Goal: Task Accomplishment & Management: Use online tool/utility

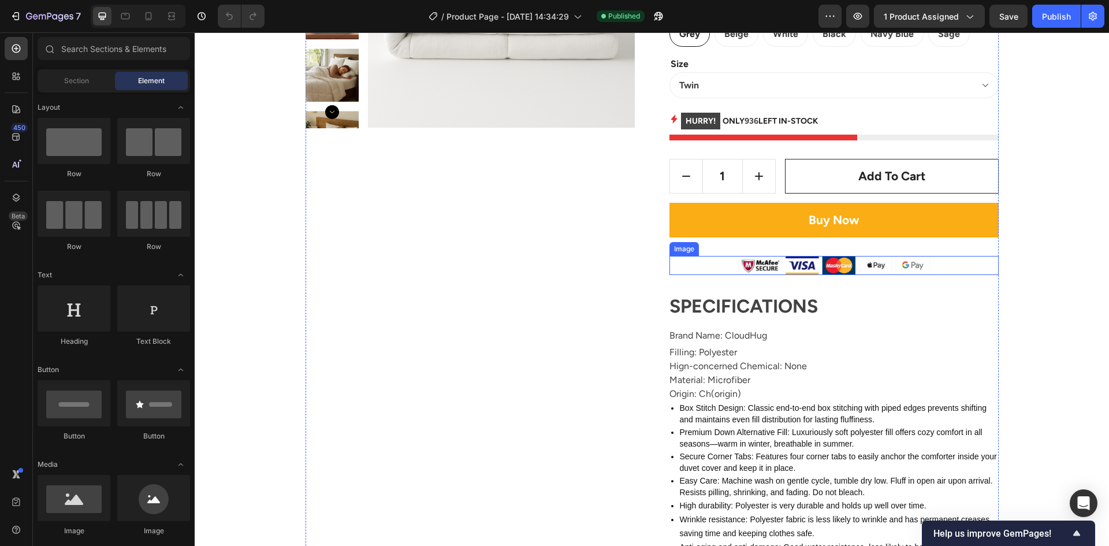
scroll to position [289, 0]
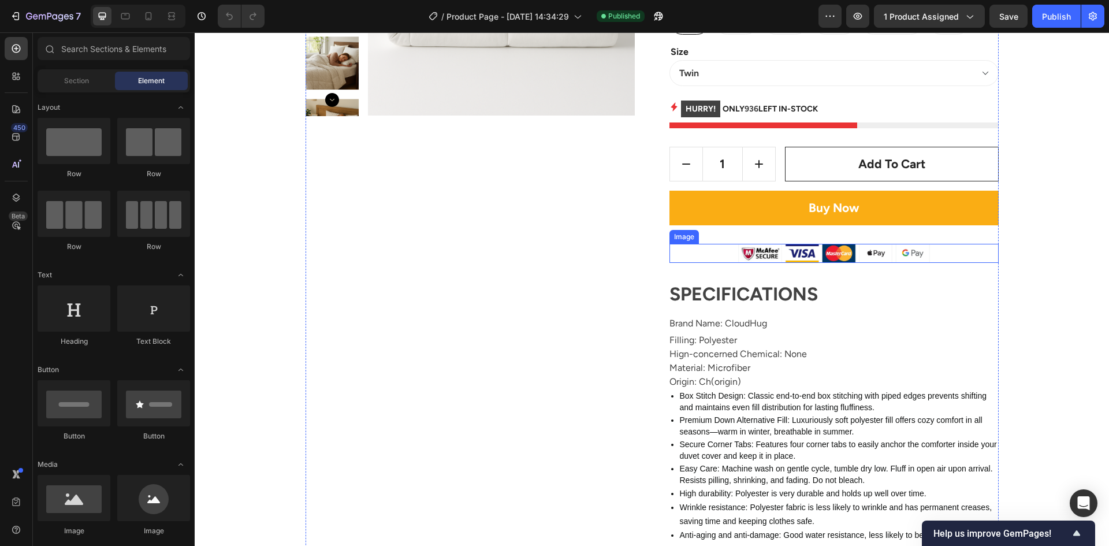
click at [792, 255] on img at bounding box center [834, 254] width 192 height 20
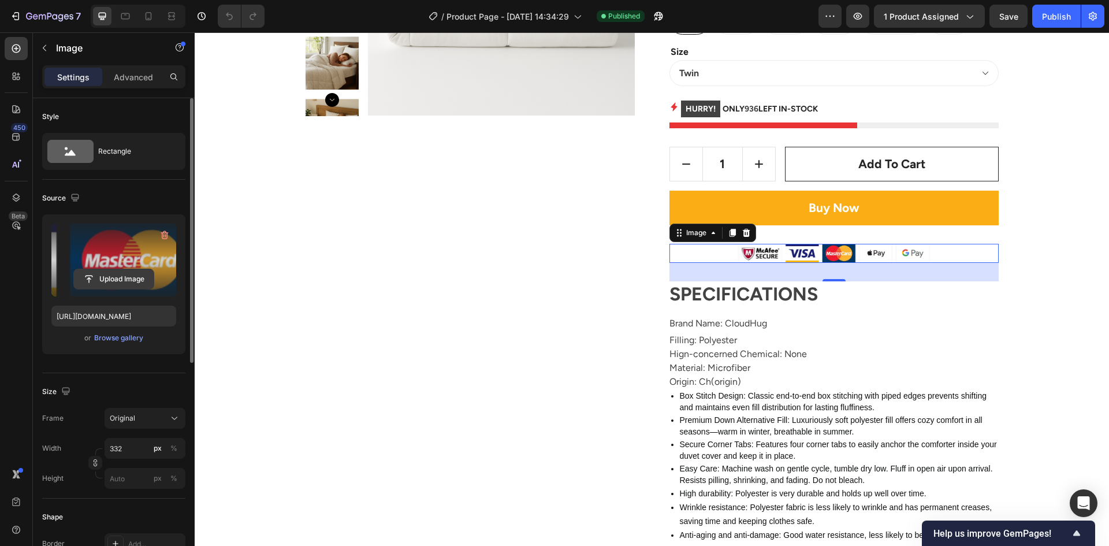
click at [119, 278] on input "file" at bounding box center [114, 279] width 80 height 20
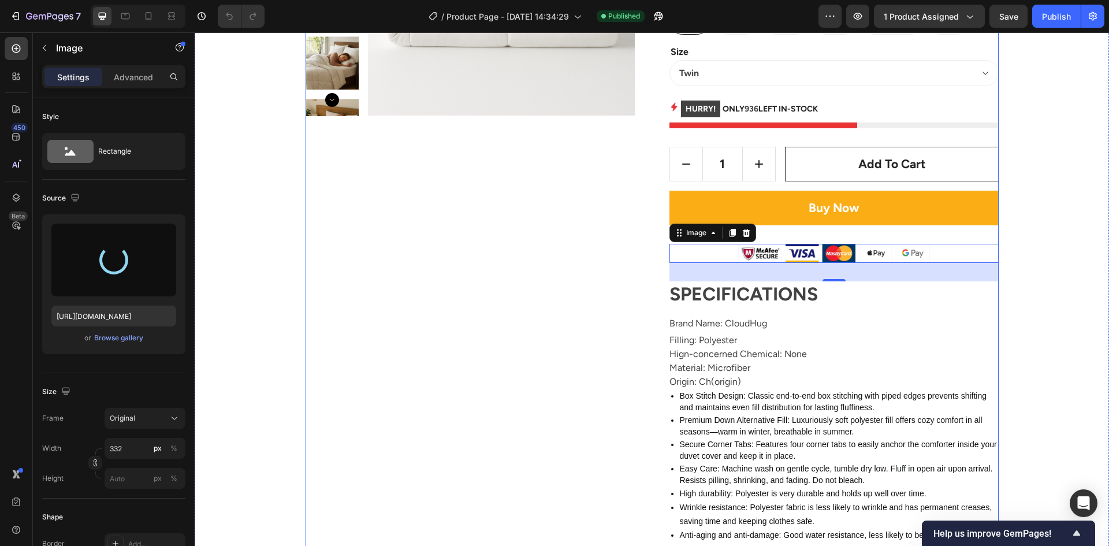
type input "[URL][DOMAIN_NAME]"
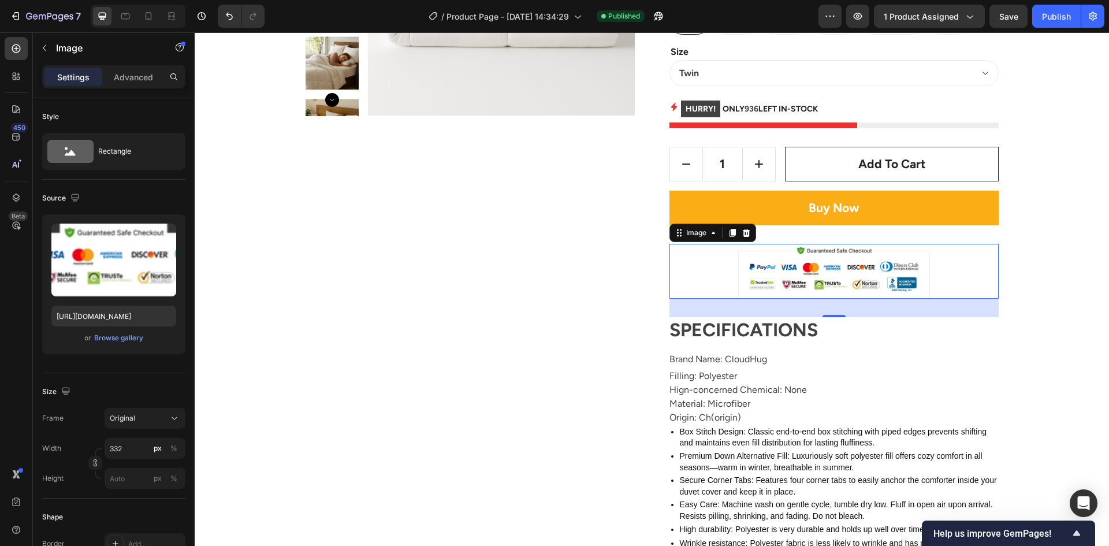
click at [810, 271] on img at bounding box center [834, 271] width 192 height 55
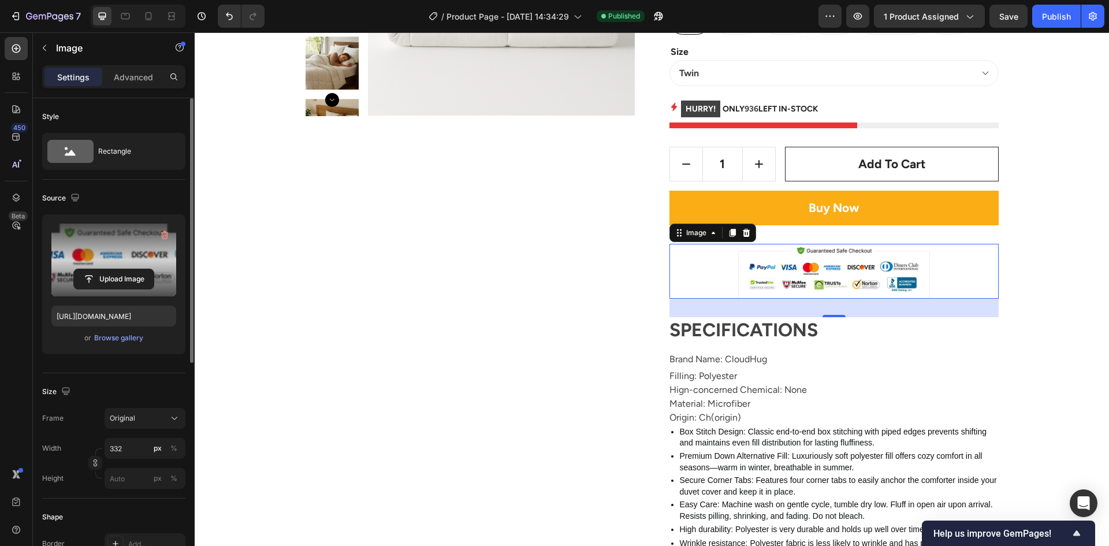
drag, startPoint x: 108, startPoint y: 246, endPoint x: 118, endPoint y: 238, distance: 12.4
click at [118, 238] on label at bounding box center [113, 259] width 125 height 73
click at [118, 269] on input "file" at bounding box center [114, 279] width 80 height 20
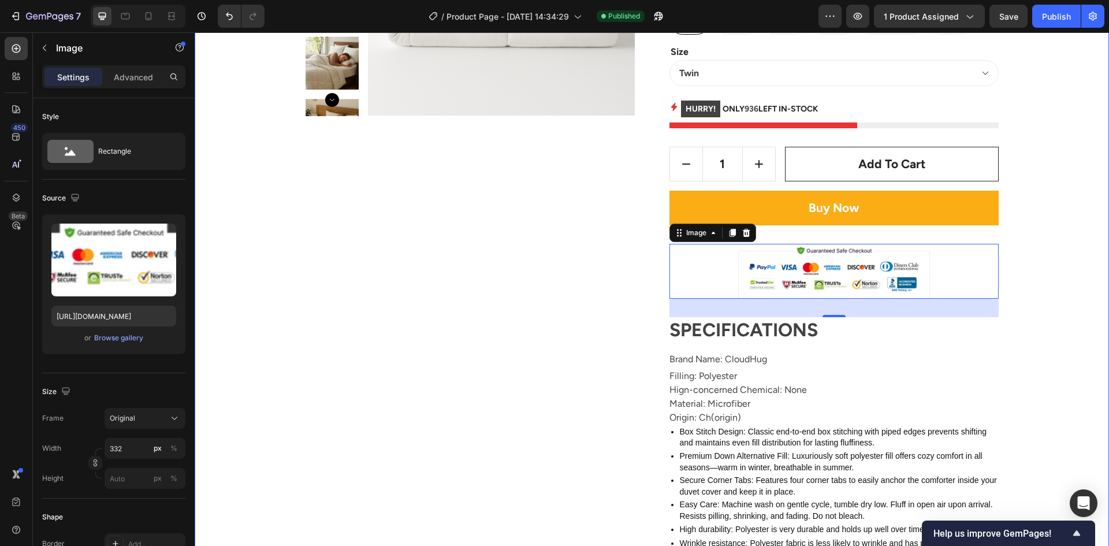
click at [1062, 281] on div "Product Images CloudHug Weighted Blanket Comfortable Product Title Icon Icon Ic…" at bounding box center [651, 340] width 897 height 983
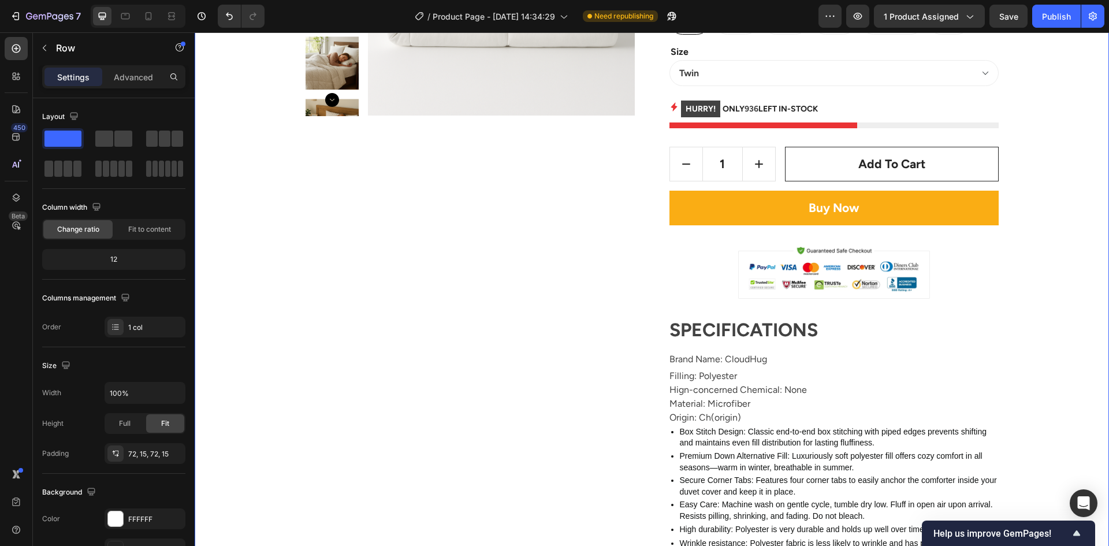
click at [1034, 256] on div "Product Images CloudHug Weighted Blanket Comfortable Product Title Icon Icon Ic…" at bounding box center [651, 340] width 897 height 983
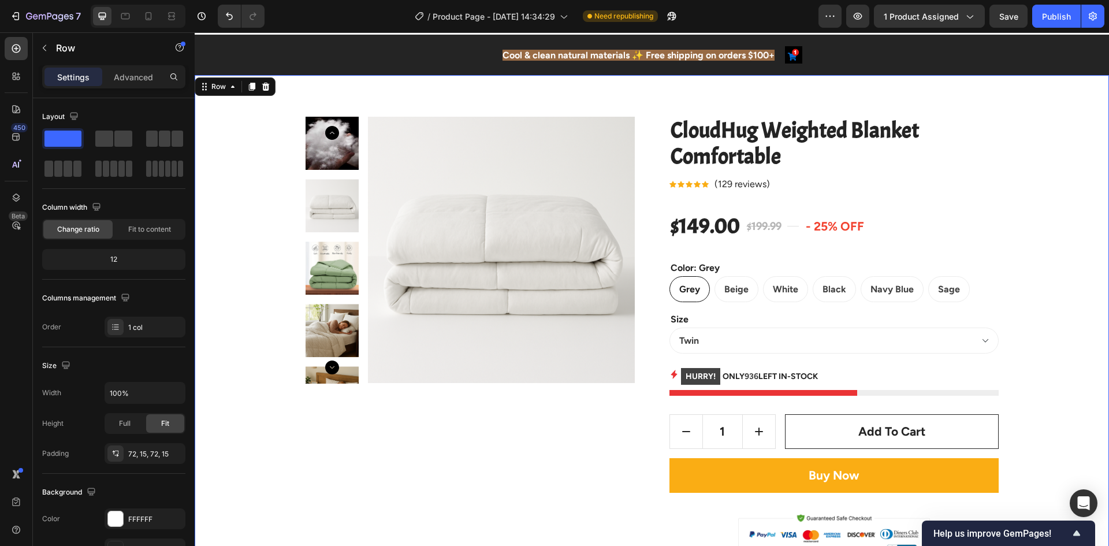
scroll to position [173, 0]
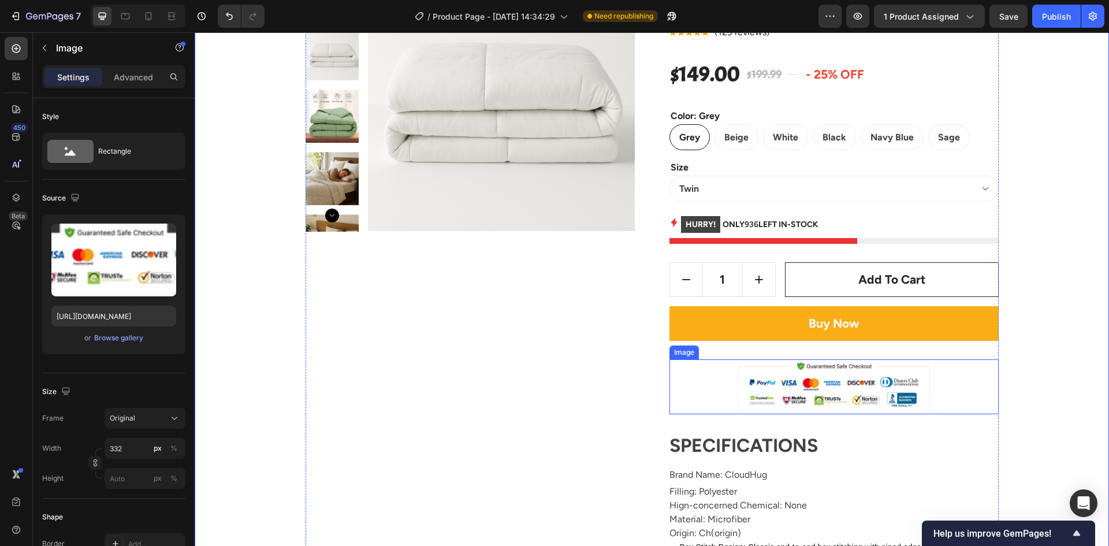
click at [839, 382] on img at bounding box center [834, 386] width 192 height 55
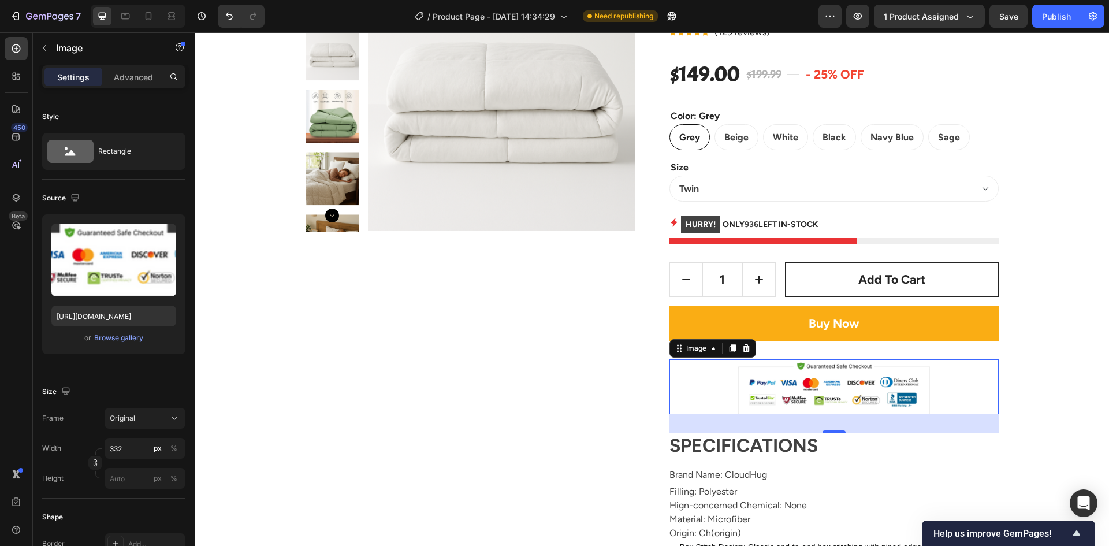
click at [808, 383] on img at bounding box center [834, 386] width 192 height 55
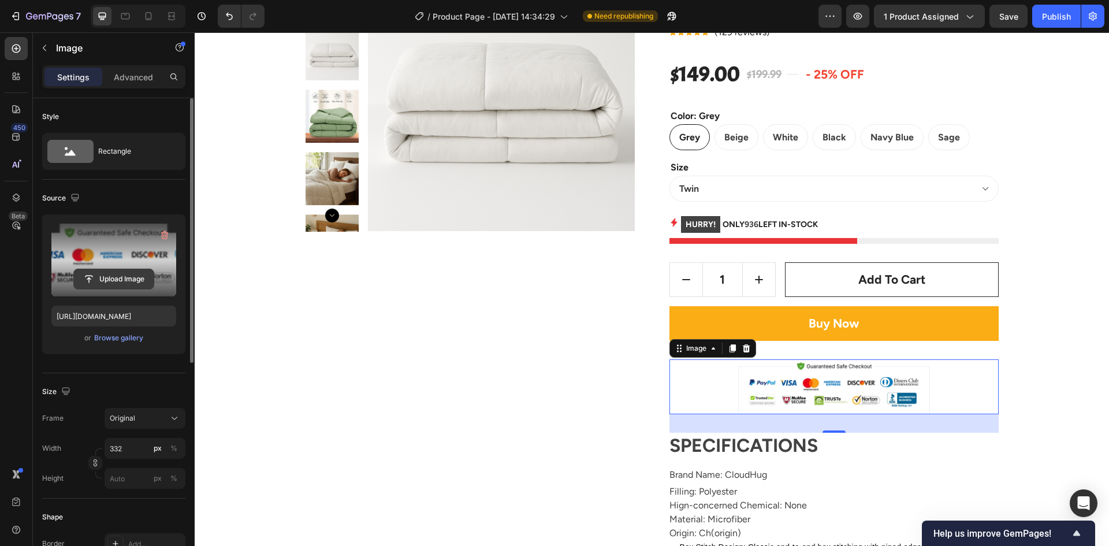
click at [120, 278] on input "file" at bounding box center [114, 279] width 80 height 20
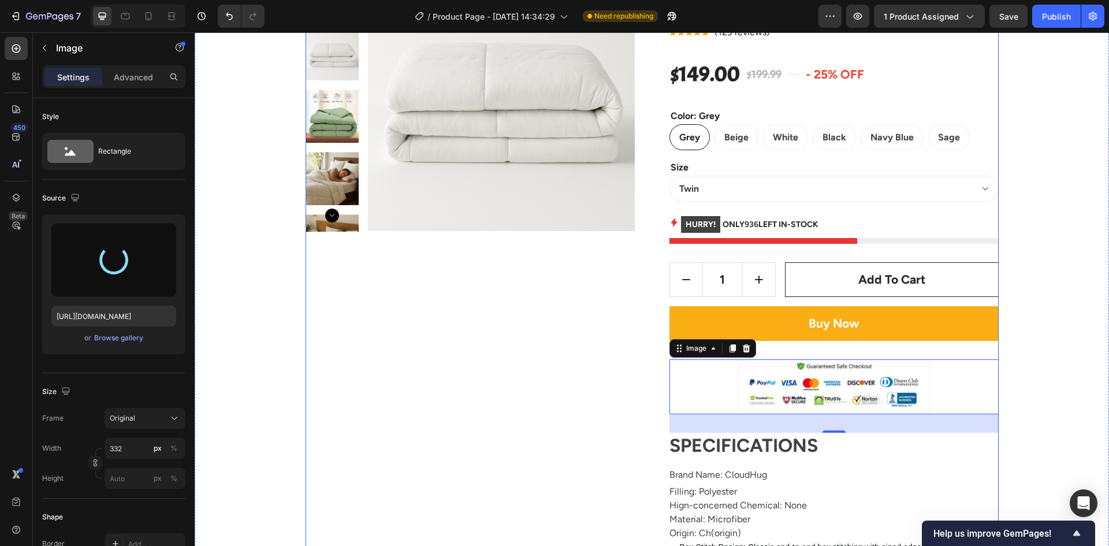
type input "https://cdn.shopify.com/s/files/1/0594/5861/7408/files/gempages_585633755834614…"
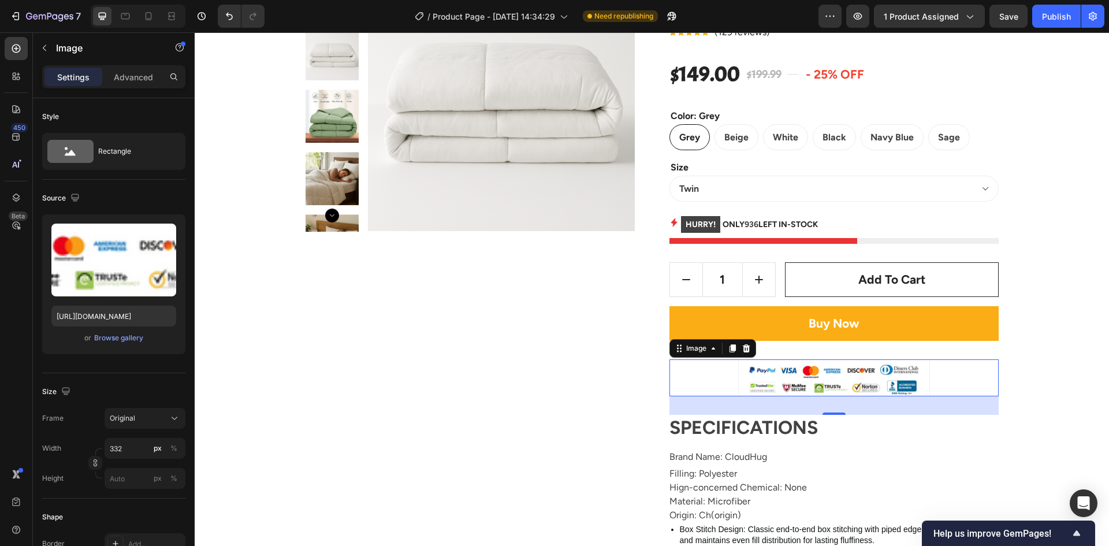
click at [760, 376] on img at bounding box center [834, 377] width 192 height 37
click at [729, 382] on div at bounding box center [833, 377] width 329 height 37
drag, startPoint x: 965, startPoint y: 387, endPoint x: 973, endPoint y: 387, distance: 8.1
click at [965, 387] on div at bounding box center [833, 377] width 329 height 37
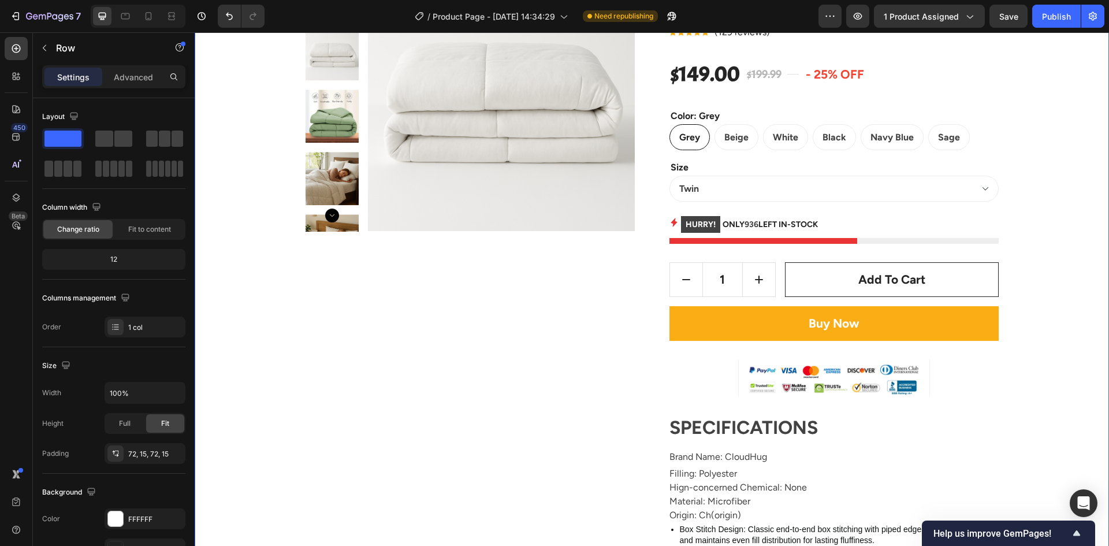
click at [1059, 364] on div "Product Images CloudHug Weighted Blanket Comfortable Product Title Icon Icon Ic…" at bounding box center [651, 447] width 897 height 965
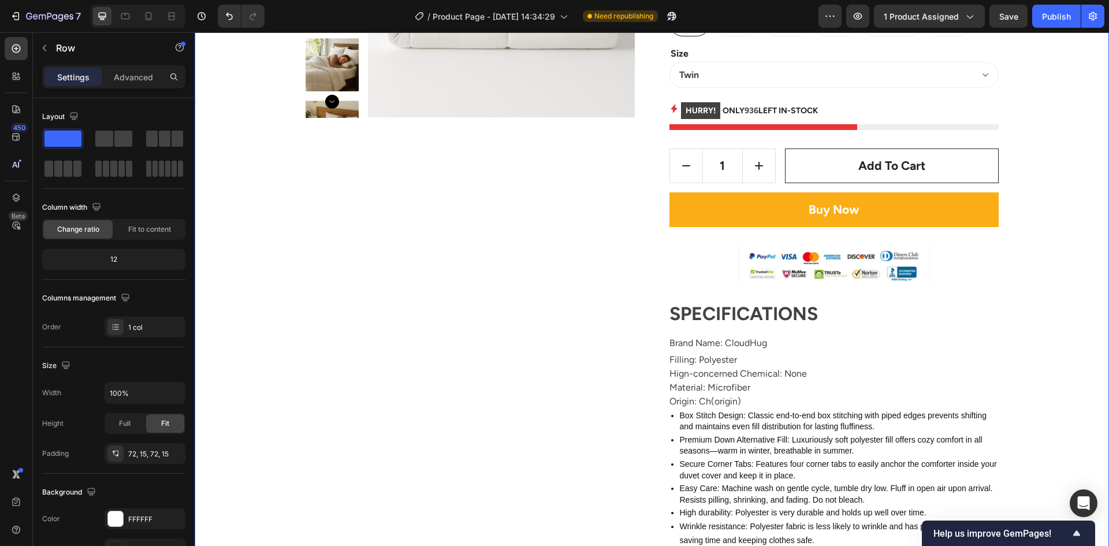
scroll to position [289, 0]
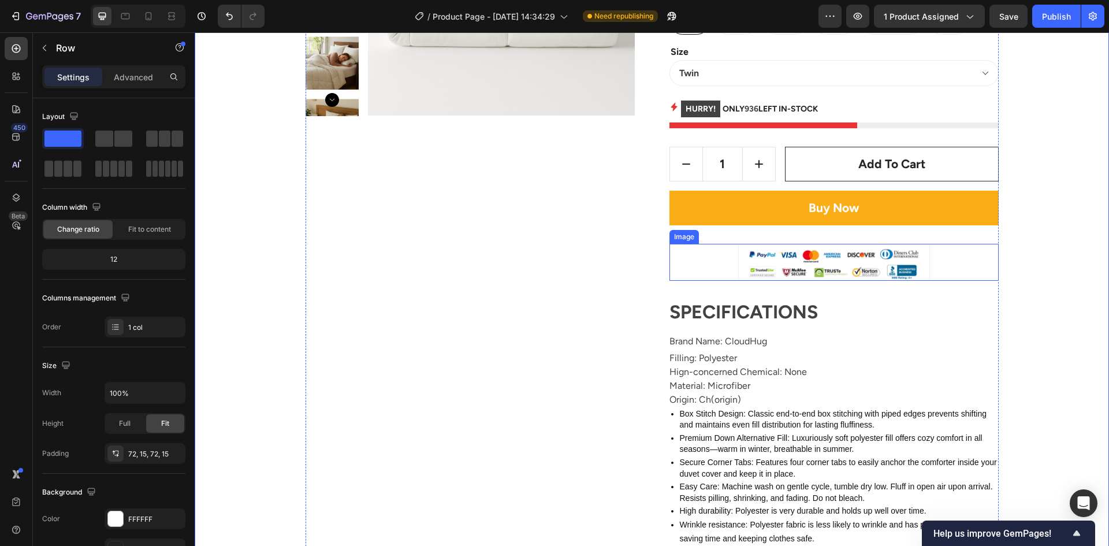
click at [813, 268] on img at bounding box center [834, 262] width 192 height 37
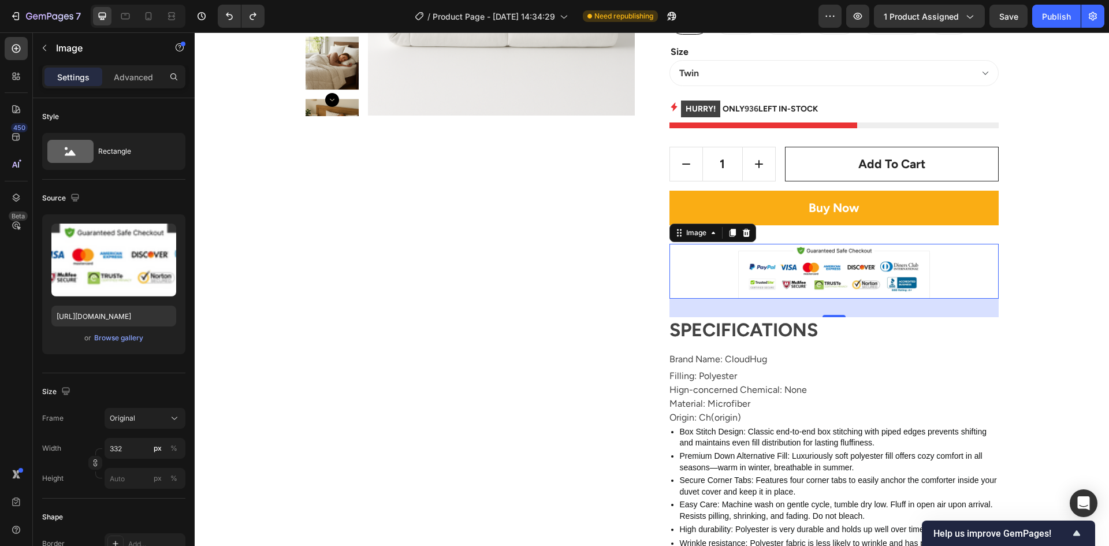
type input "https://ucarecdn.com/6294777a-ef00-4033-bc99-b335b5fac8c1/-/format/auto/-/previ…"
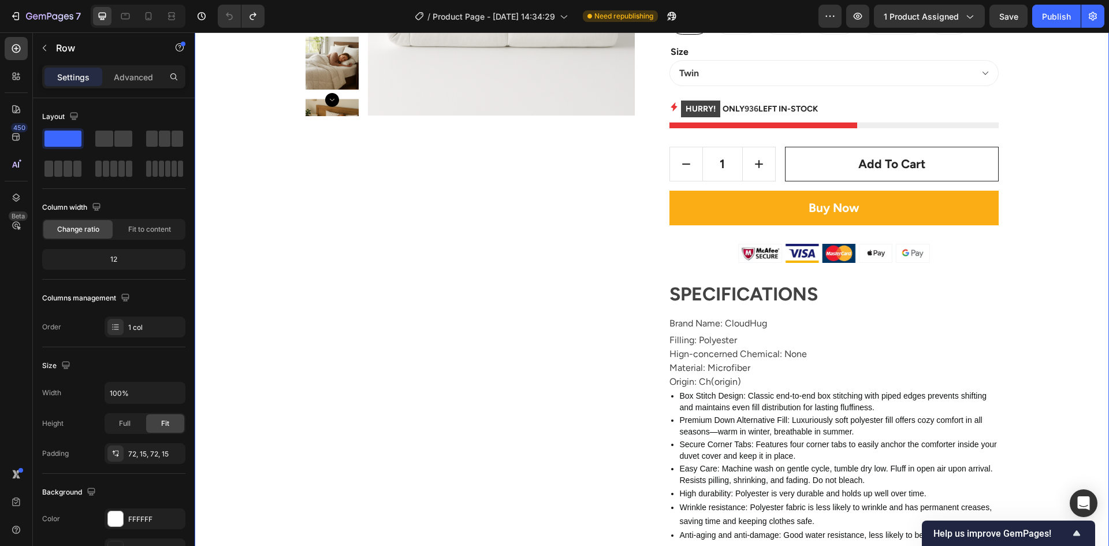
click at [1051, 280] on div "Product Images CloudHug Weighted Blanket Comfortable Product Title Icon Icon Ic…" at bounding box center [651, 323] width 897 height 948
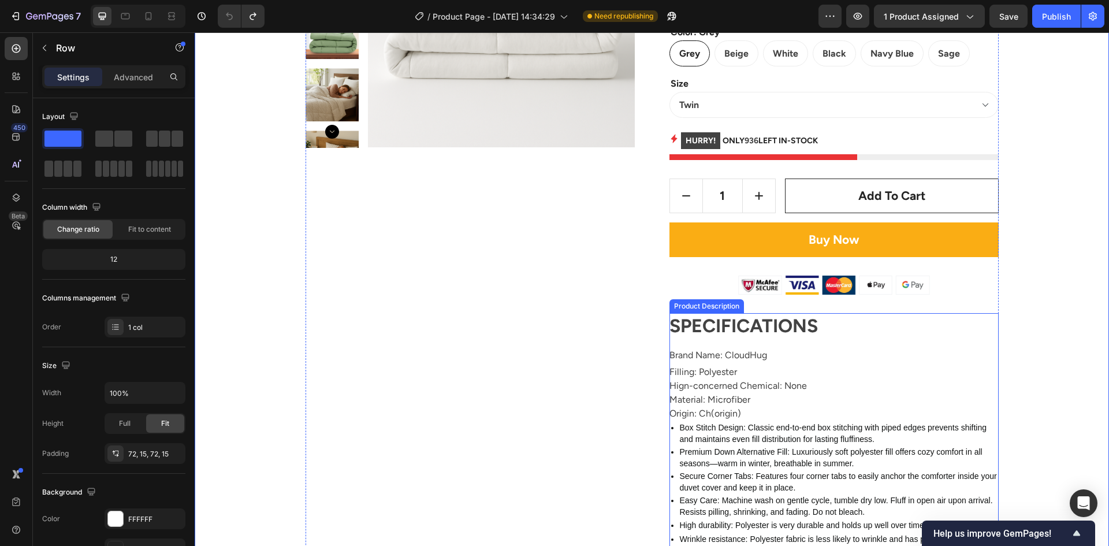
scroll to position [231, 0]
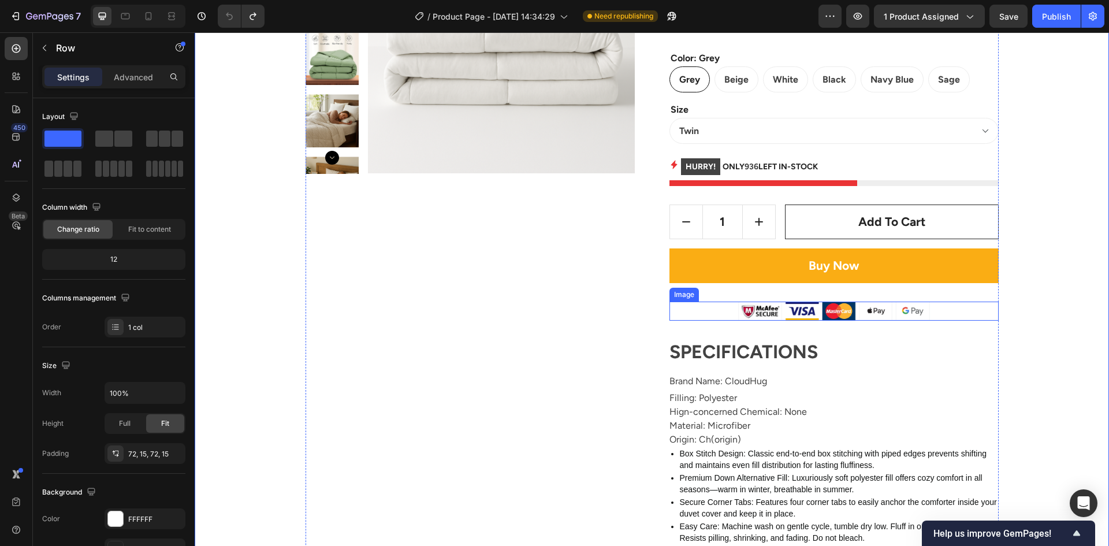
click at [871, 315] on img at bounding box center [834, 311] width 192 height 20
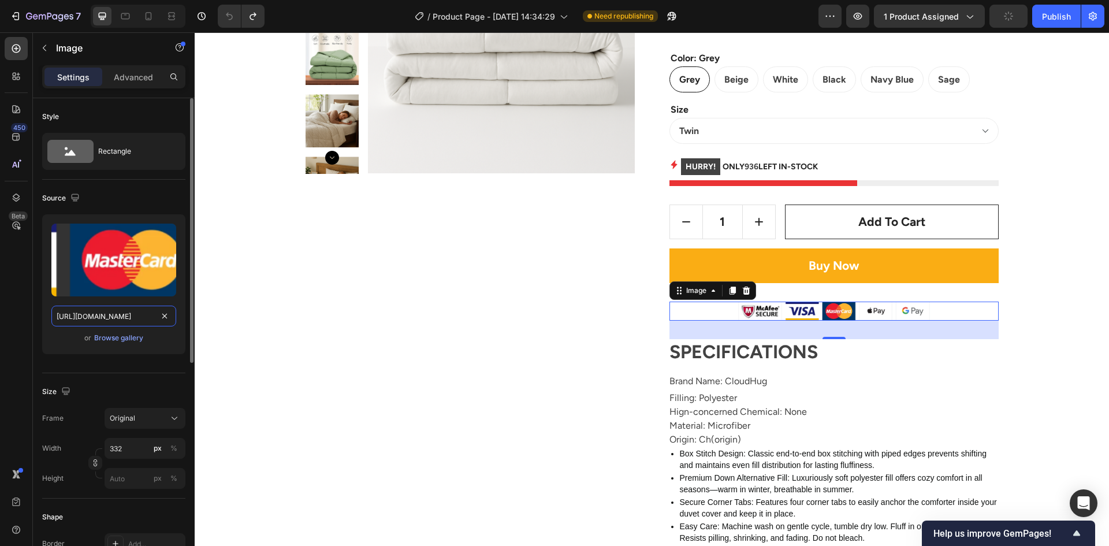
click at [111, 314] on input "https://ucarecdn.com/6294777a-ef00-4033-bc99-b335b5fac8c1/-/format/auto/-/previ…" at bounding box center [113, 315] width 125 height 21
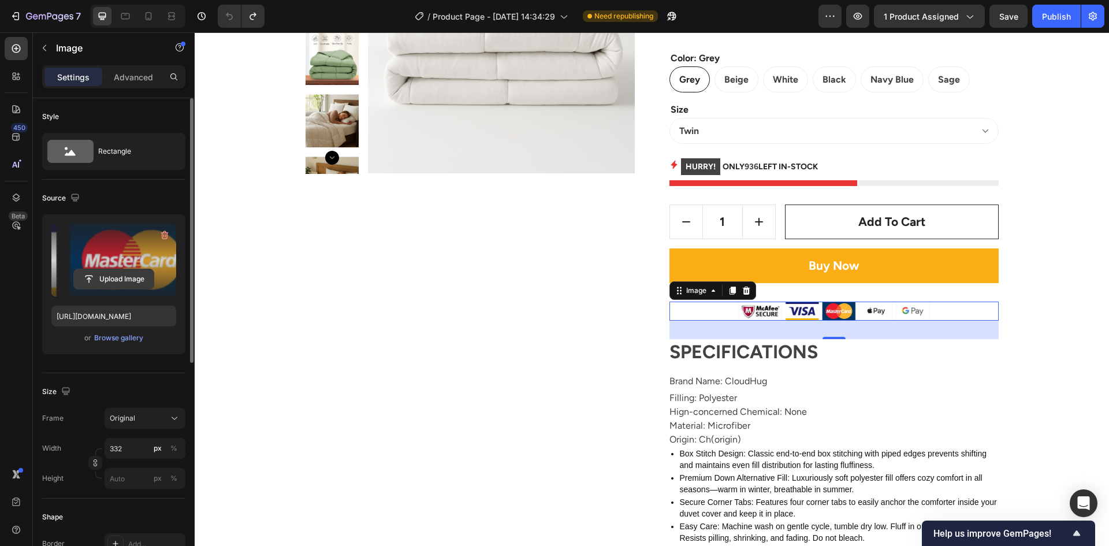
click at [105, 276] on input "file" at bounding box center [114, 279] width 80 height 20
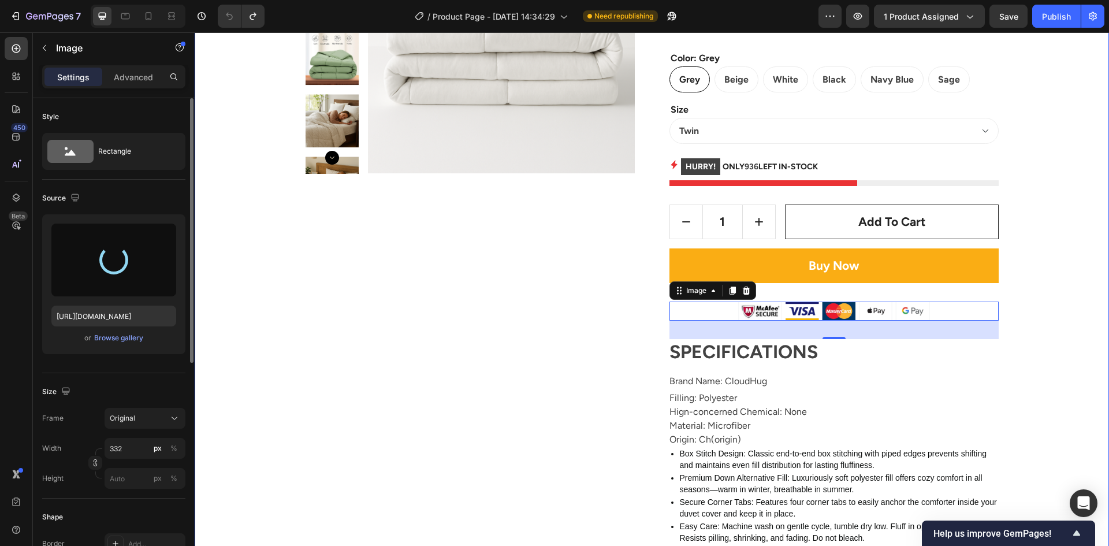
type input "https://cdn.shopify.com/s/files/1/0594/5861/7408/files/gempages_585633755834614…"
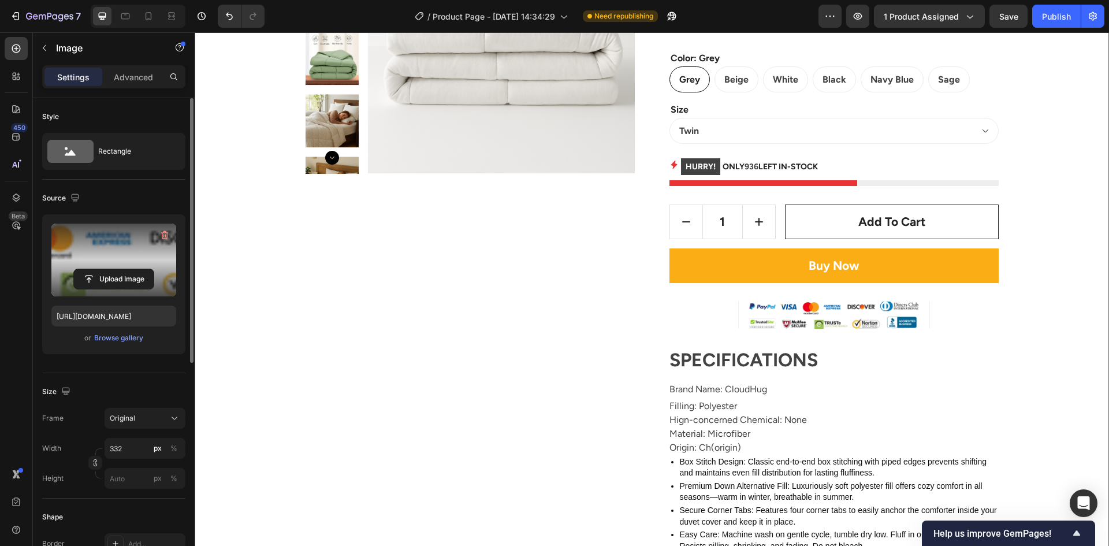
click at [1023, 263] on div "Product Images CloudHug Weighted Blanket Comfortable Product Title Icon Icon Ic…" at bounding box center [651, 384] width 897 height 955
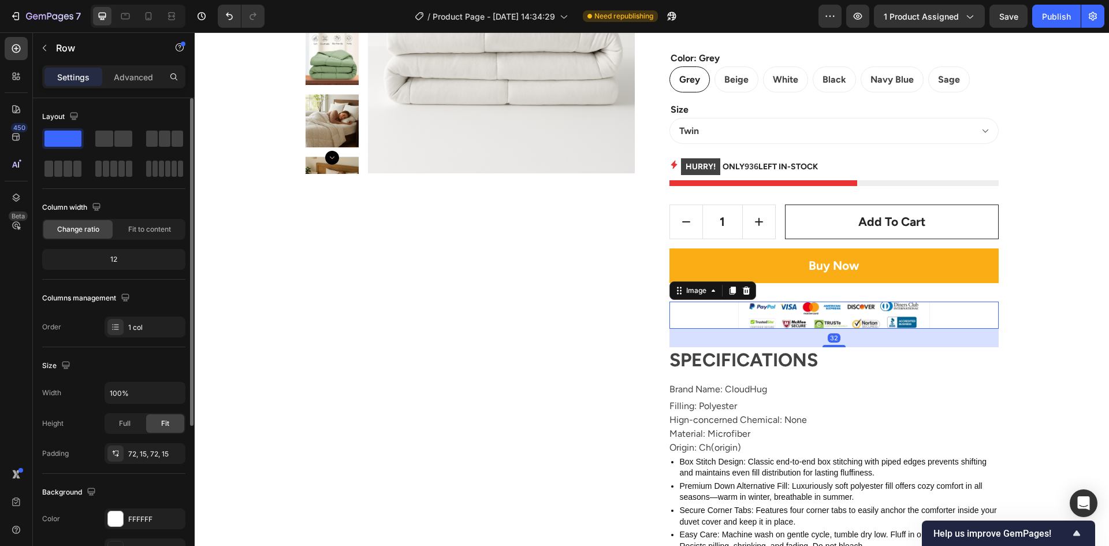
click at [738, 315] on img at bounding box center [834, 314] width 192 height 27
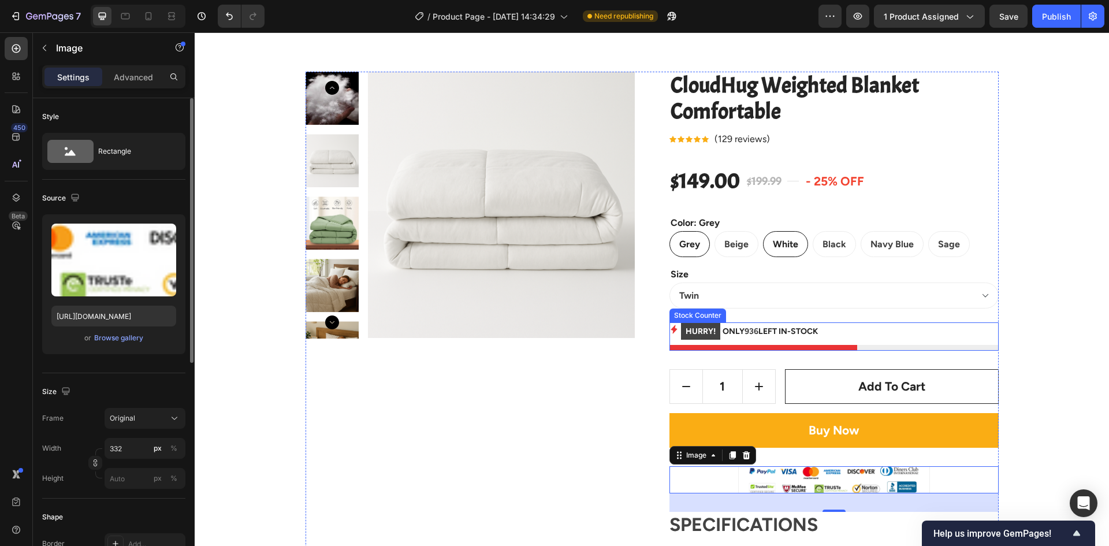
scroll to position [58, 0]
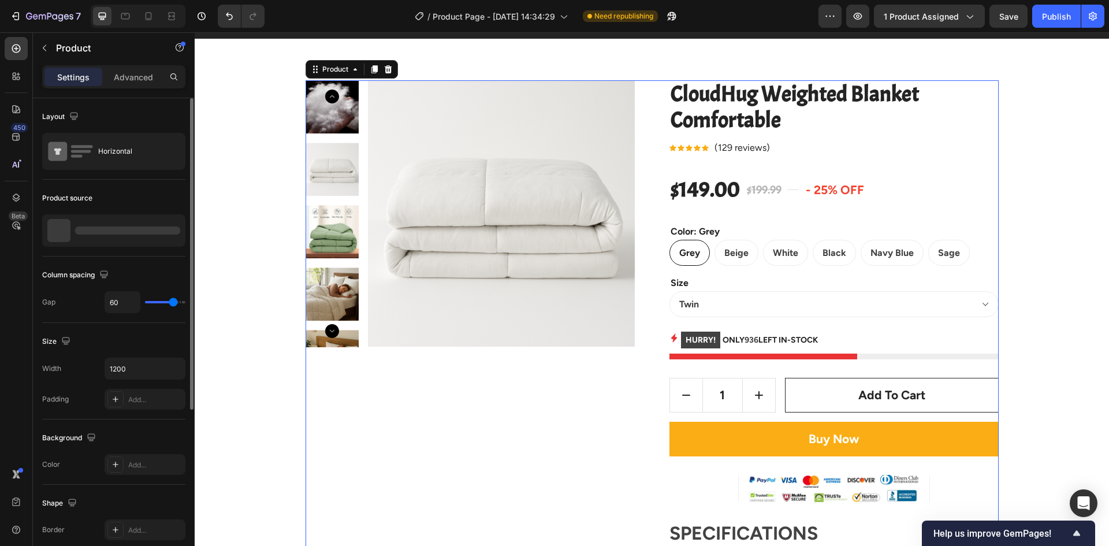
click at [732, 150] on p "(129 reviews)" at bounding box center [741, 148] width 55 height 14
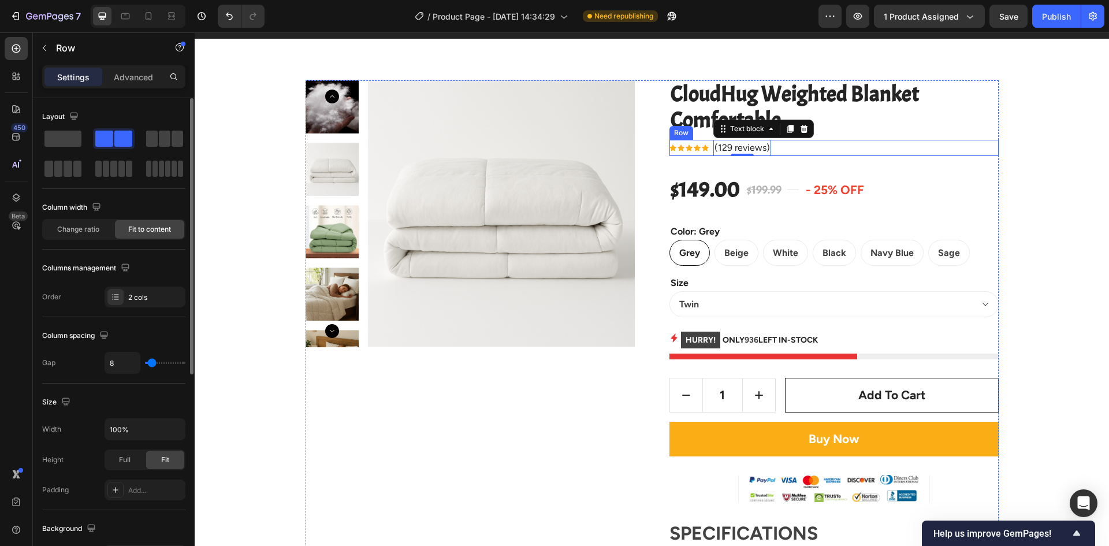
click at [699, 152] on div "Icon Icon Icon Icon Icon Icon List Hoz" at bounding box center [688, 148] width 39 height 16
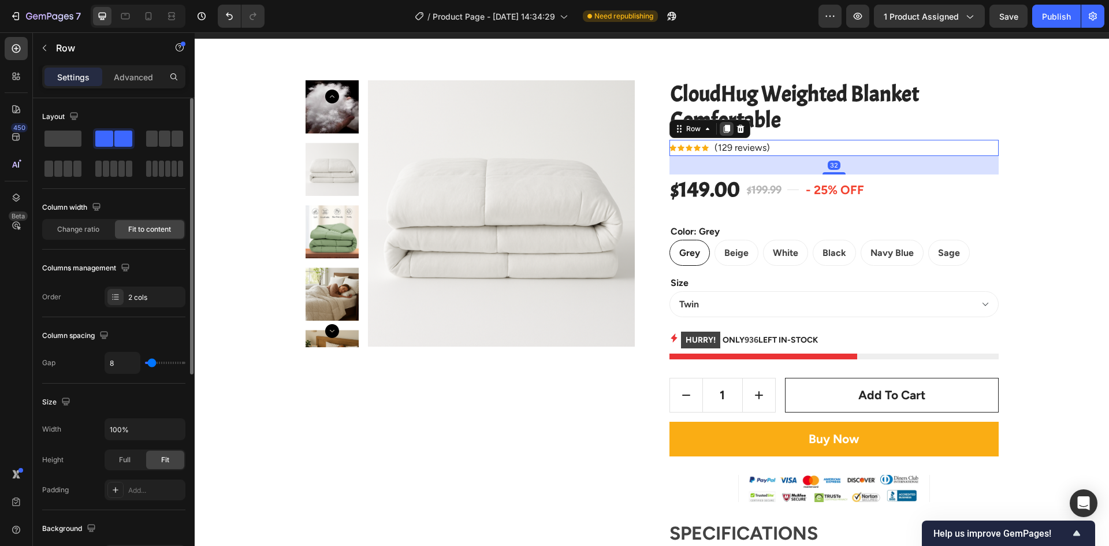
click at [725, 131] on icon at bounding box center [726, 129] width 6 height 8
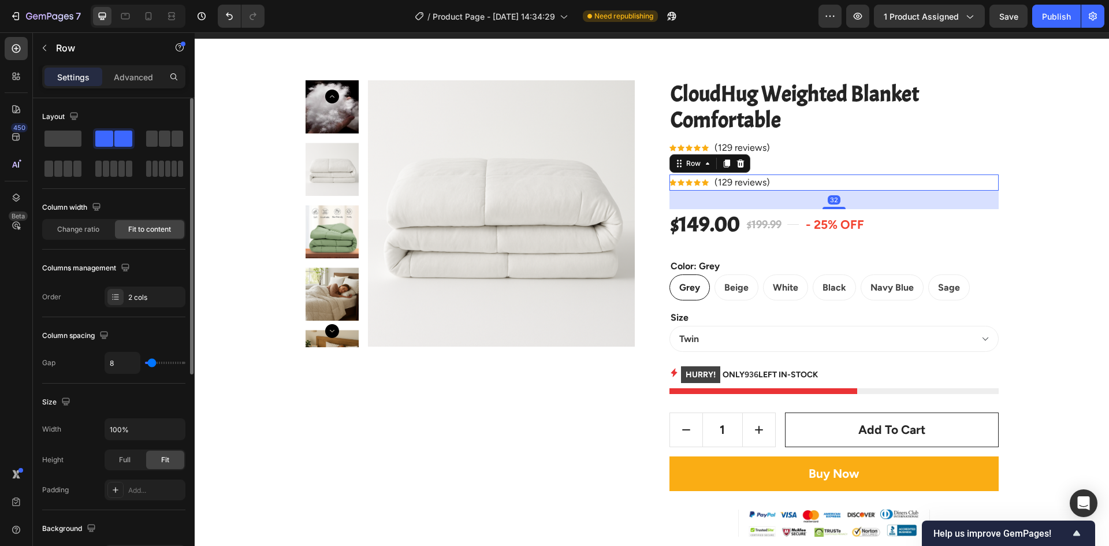
click at [774, 178] on div "Icon Icon Icon Icon Icon Icon List Hoz (129 reviews) Text block Row 32" at bounding box center [833, 182] width 329 height 16
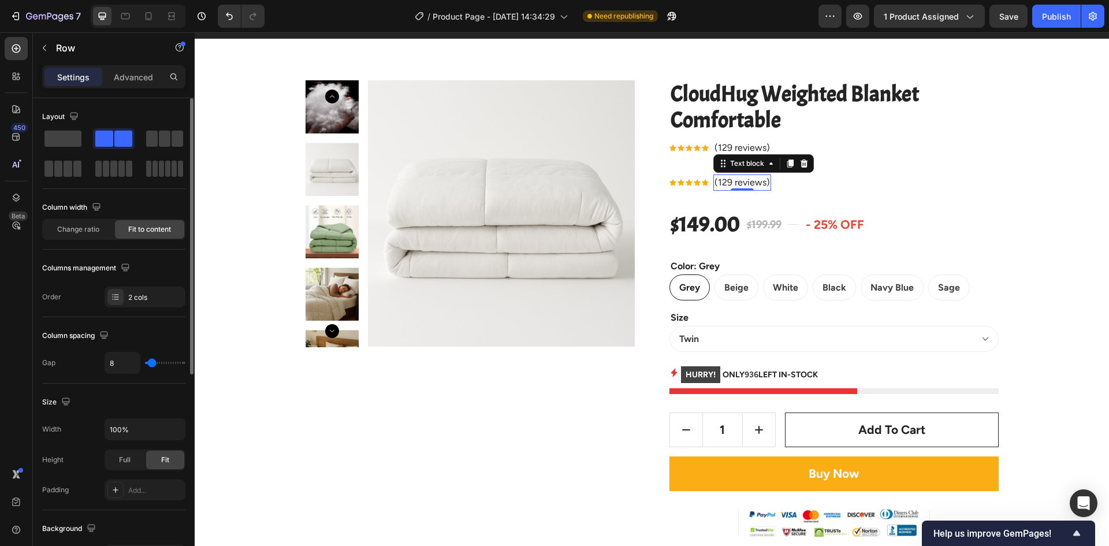
click at [761, 183] on p "(129 reviews)" at bounding box center [741, 183] width 55 height 14
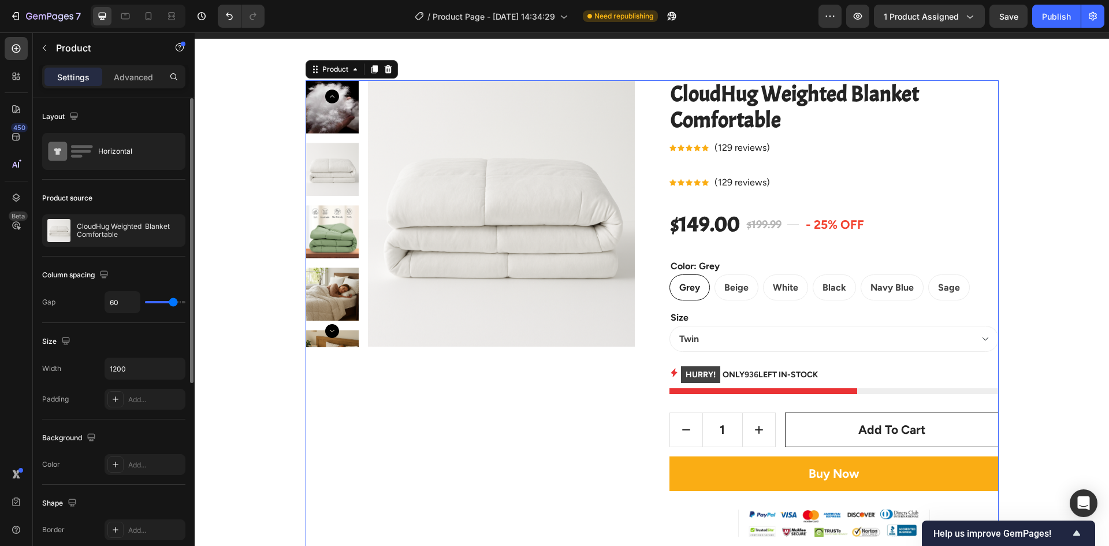
click at [751, 184] on p "(129 reviews)" at bounding box center [741, 183] width 55 height 14
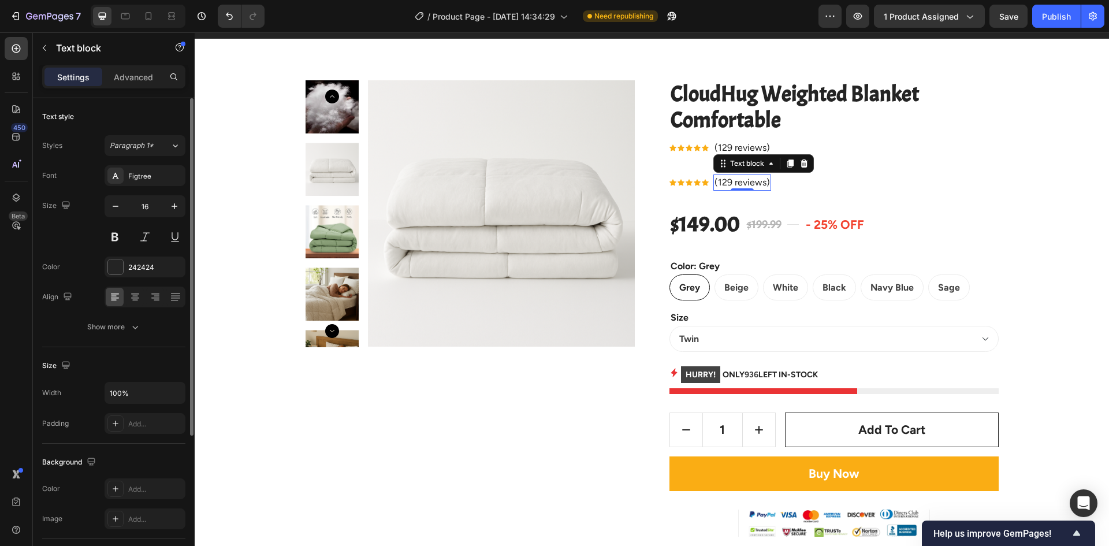
click at [763, 180] on p "(129 reviews)" at bounding box center [741, 183] width 55 height 14
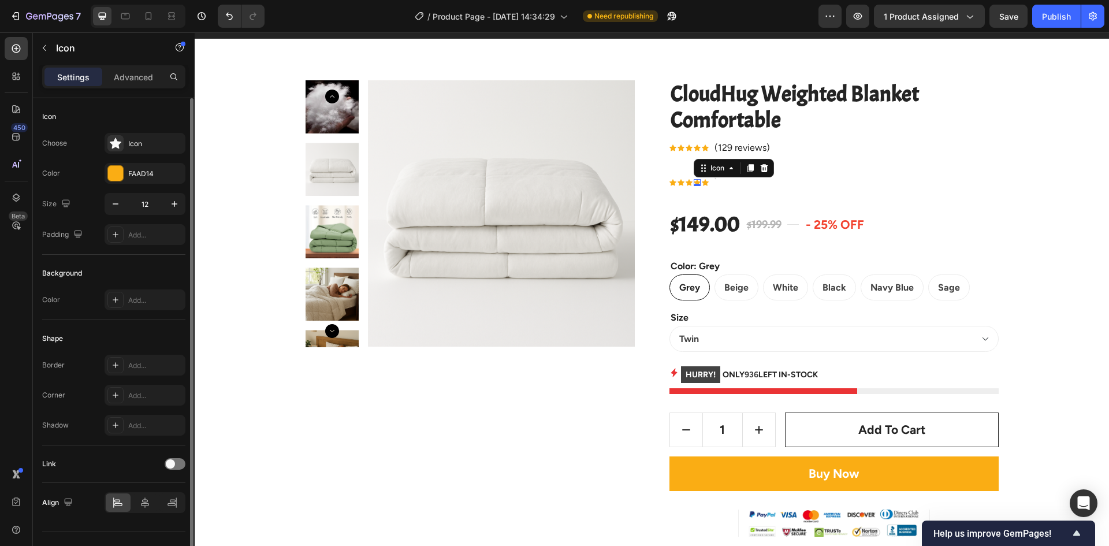
click at [695, 181] on div "Icon 0" at bounding box center [696, 182] width 7 height 7
click at [685, 182] on div "Icon" at bounding box center [688, 182] width 7 height 7
click at [669, 184] on div "Icon" at bounding box center [672, 182] width 7 height 7
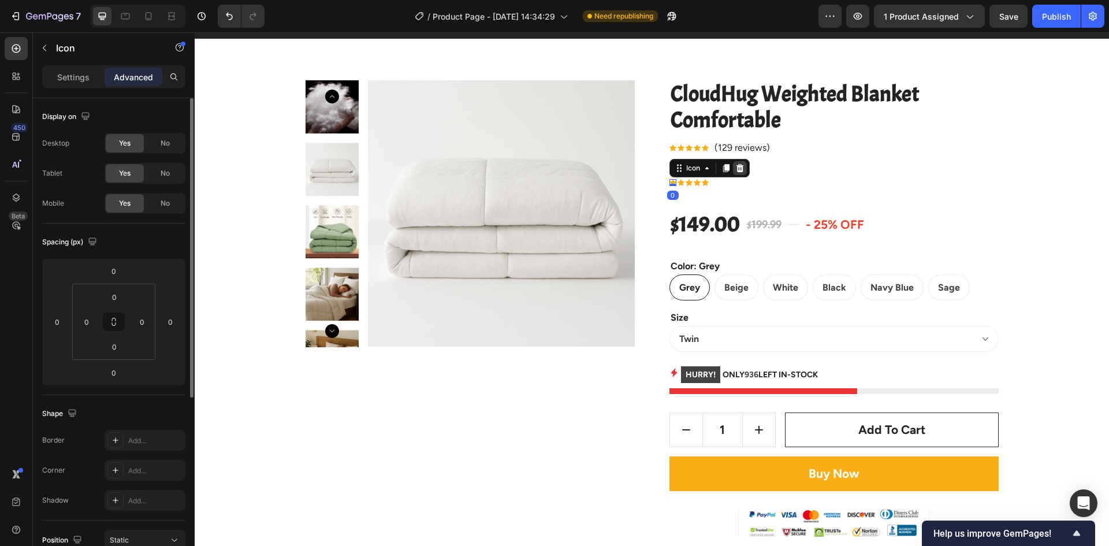
click at [736, 166] on icon at bounding box center [740, 168] width 8 height 8
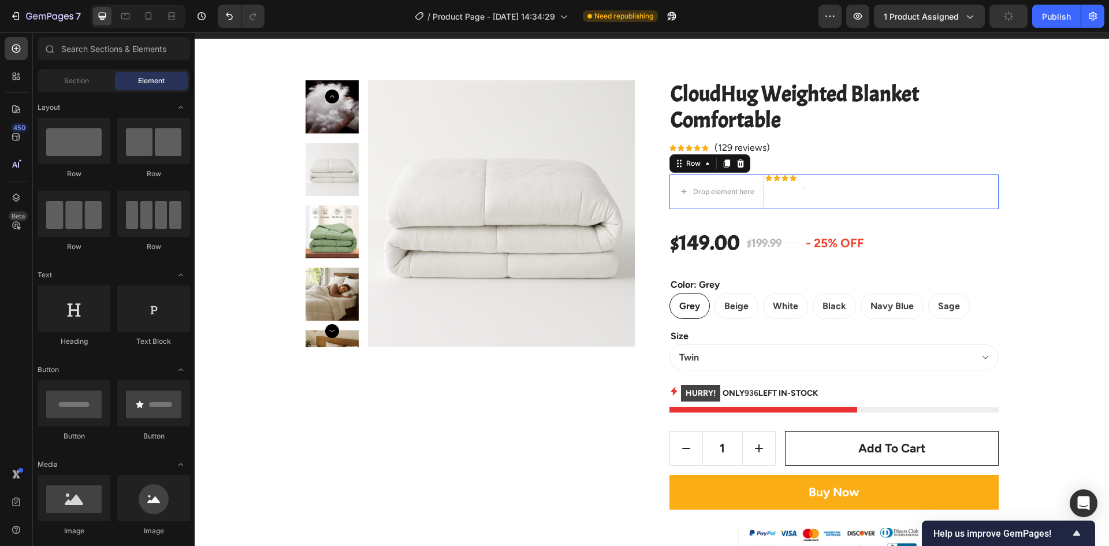
click at [829, 182] on div "Drop element here Icon Icon Icon Icon Icon List Hoz Text block Row 0" at bounding box center [833, 191] width 329 height 35
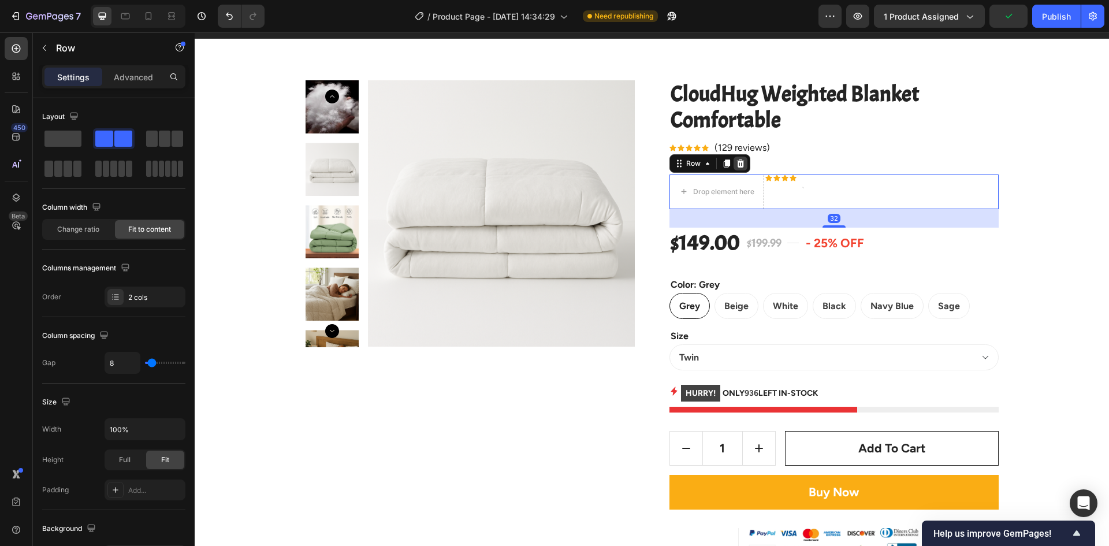
click at [736, 167] on icon at bounding box center [740, 163] width 9 height 9
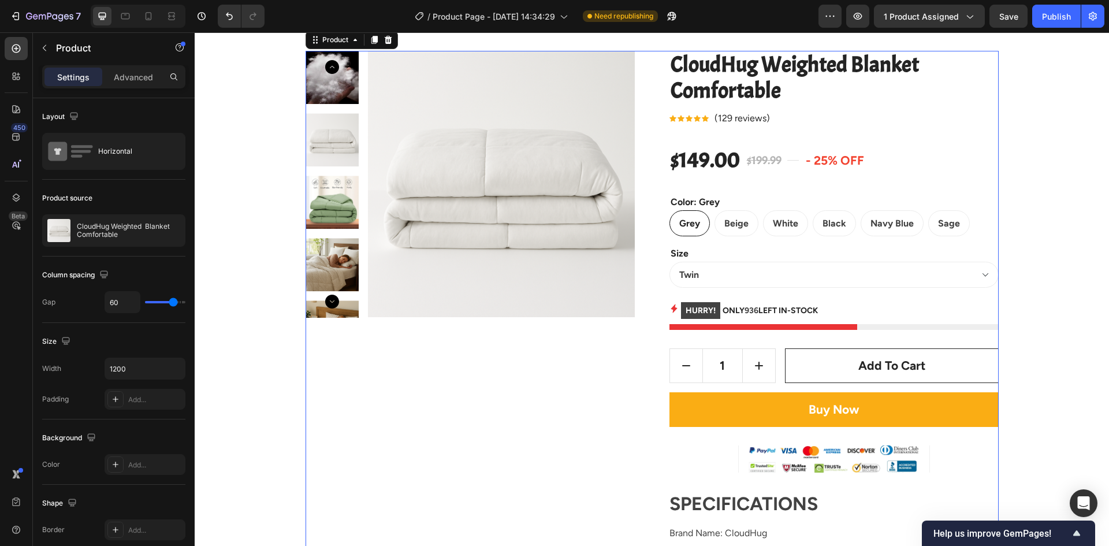
scroll to position [115, 0]
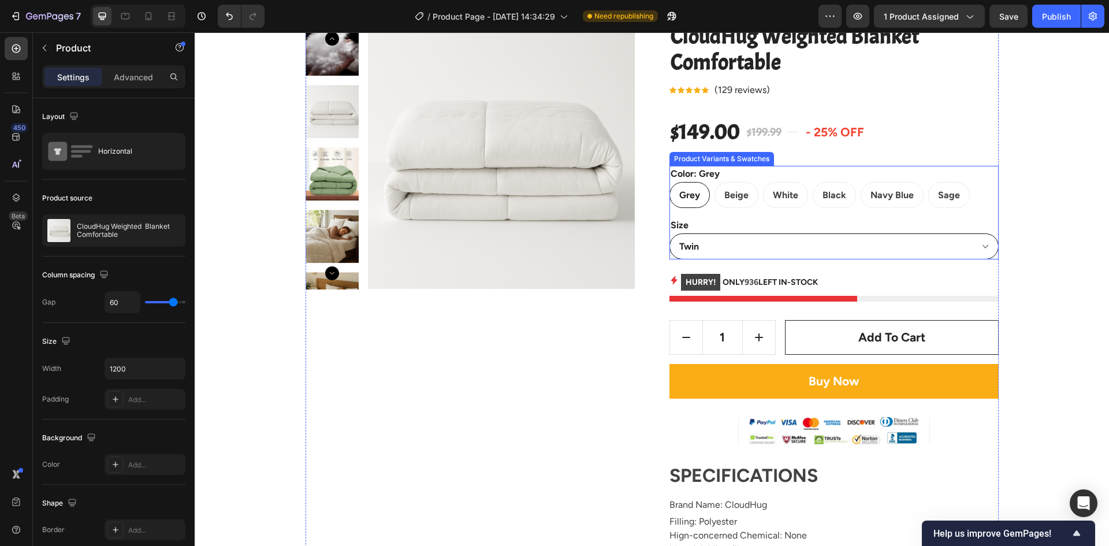
click at [961, 257] on select "Twin Queen King" at bounding box center [833, 246] width 329 height 26
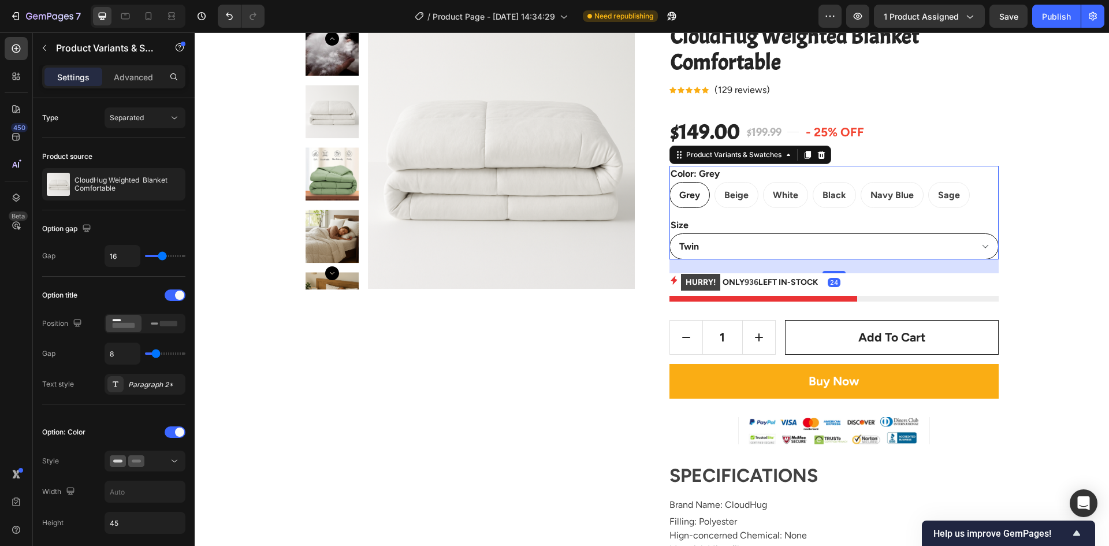
click at [959, 251] on select "Twin Queen King" at bounding box center [833, 246] width 329 height 26
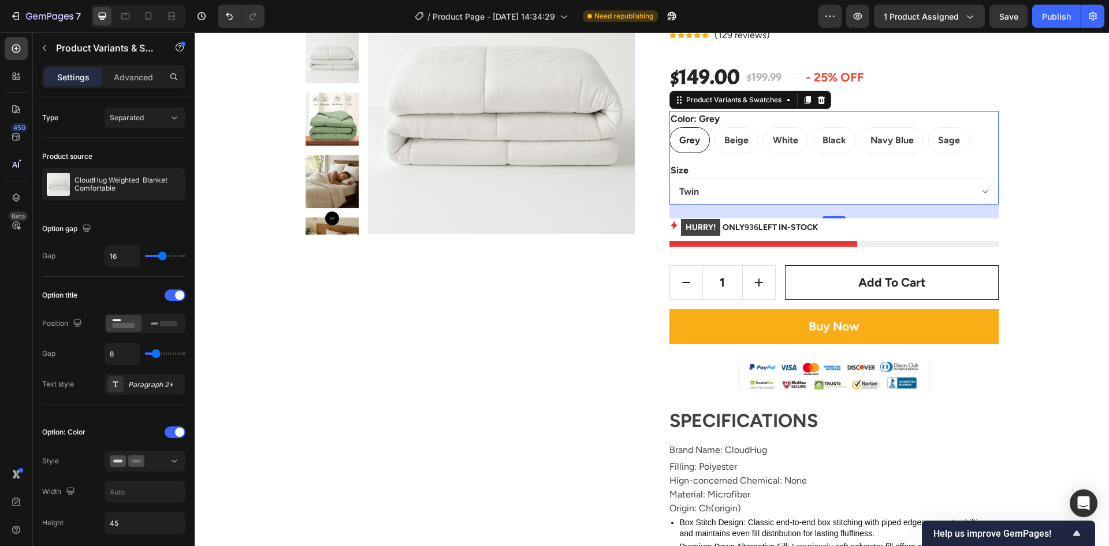
scroll to position [173, 0]
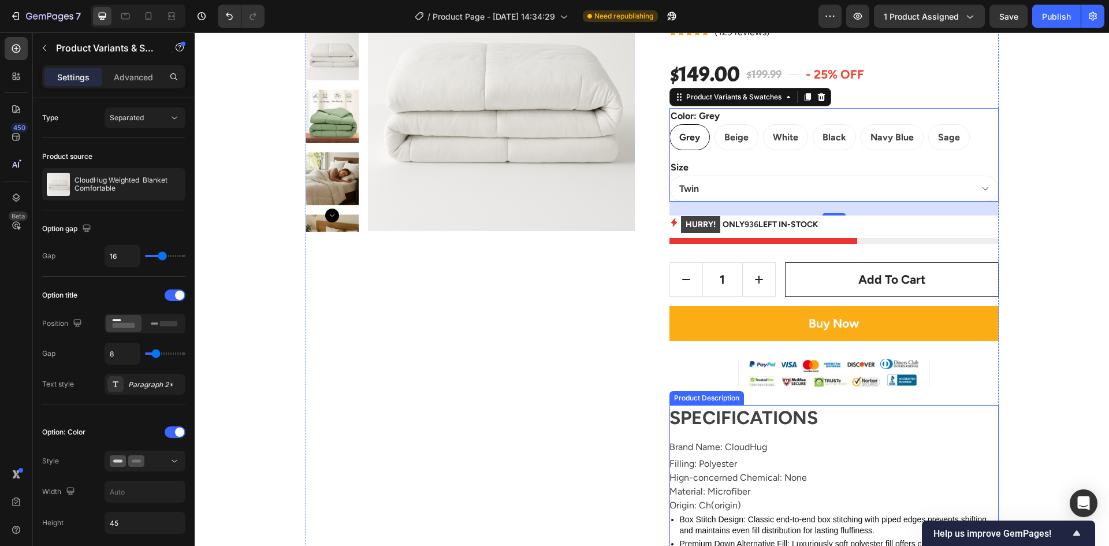
click at [751, 412] on h1 "SPECIFICATIONS" at bounding box center [743, 417] width 148 height 22
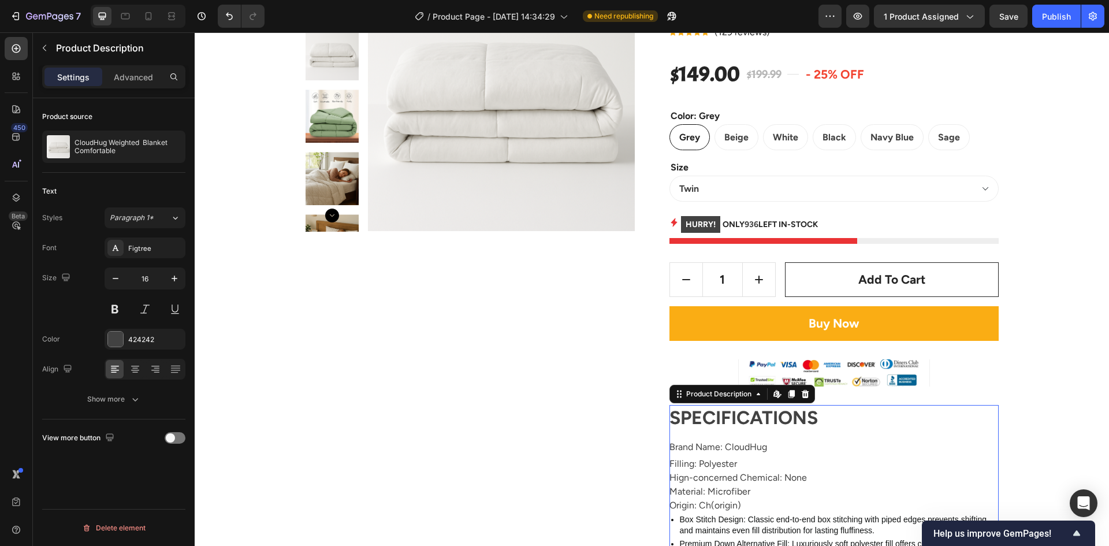
click at [751, 412] on h1 "SPECIFICATIONS" at bounding box center [743, 417] width 148 height 22
click at [744, 417] on h1 "SPECIFICATIONS" at bounding box center [743, 417] width 148 height 22
click at [831, 419] on div "SPECIFICATIONS Brand Name: CloudHug Filling: Polyester Hign-concerned Chemical:…" at bounding box center [833, 555] width 329 height 301
click at [782, 419] on h1 "SPECIFICATIONS" at bounding box center [743, 417] width 148 height 22
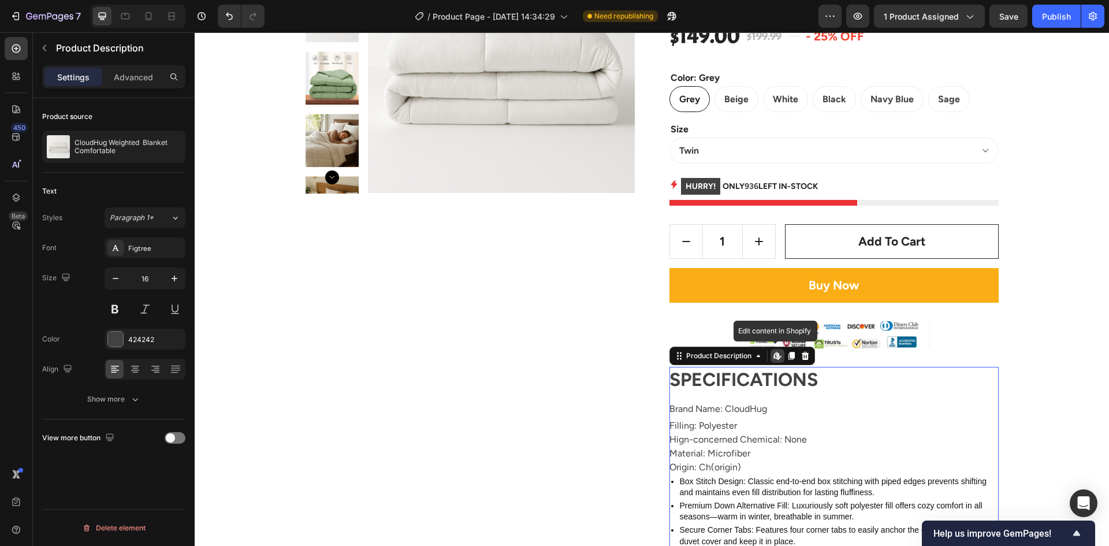
scroll to position [289, 0]
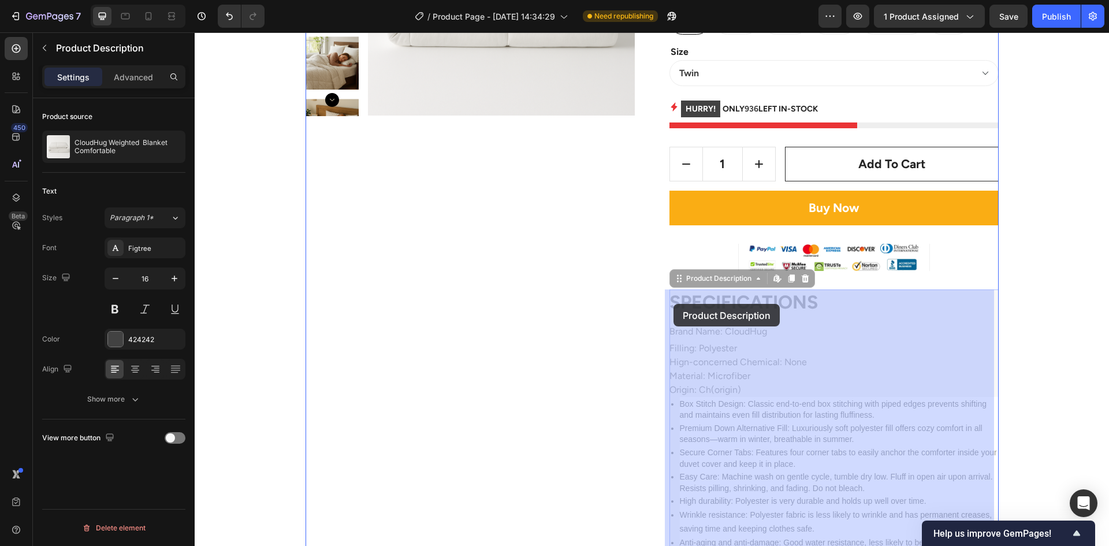
drag, startPoint x: 825, startPoint y: 301, endPoint x: 692, endPoint y: 301, distance: 132.8
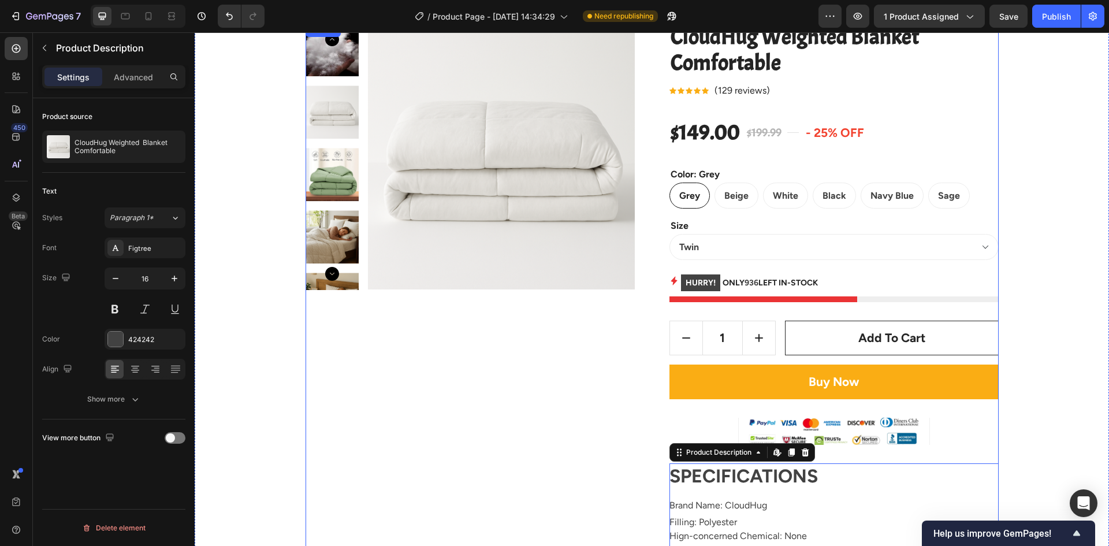
scroll to position [115, 0]
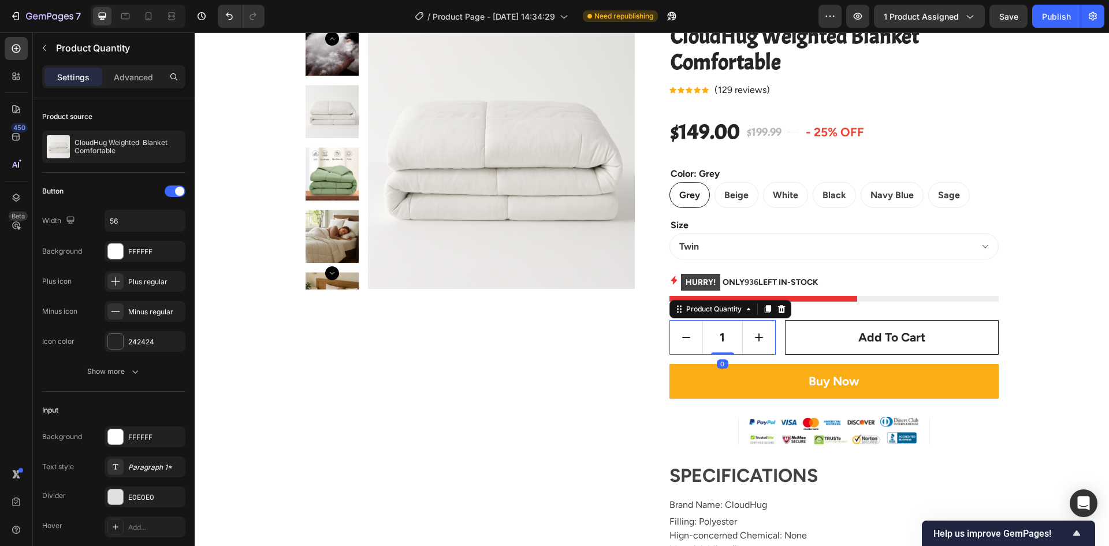
click at [752, 338] on icon "increment" at bounding box center [759, 337] width 14 height 14
click at [689, 344] on button "decrement" at bounding box center [686, 336] width 32 height 33
type input "1"
click at [1097, 279] on div "Product Images CloudHug Weighted Blanket Comfortable Product Title Icon Icon Ic…" at bounding box center [652, 500] width 914 height 1038
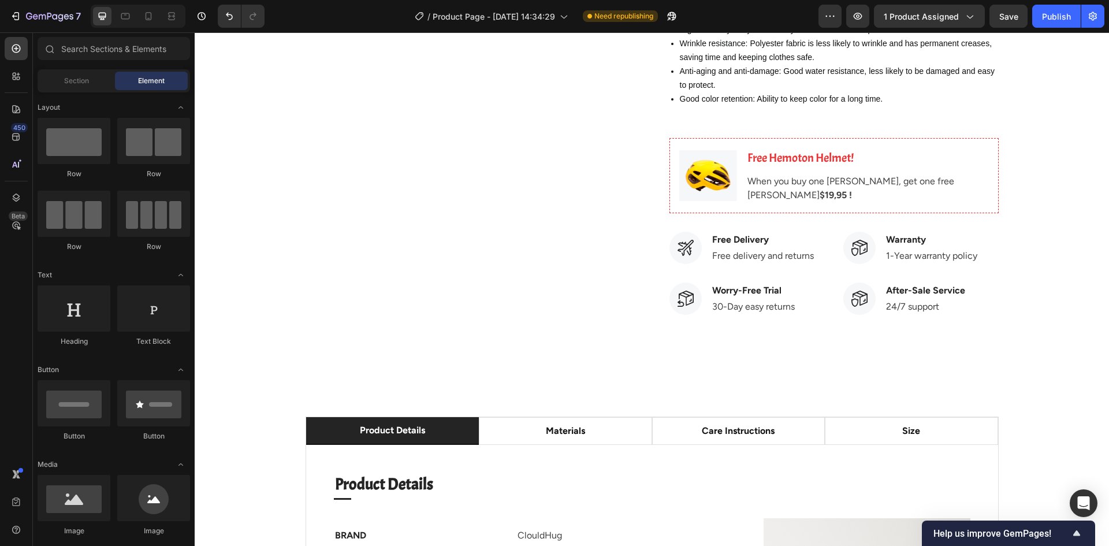
scroll to position [751, 0]
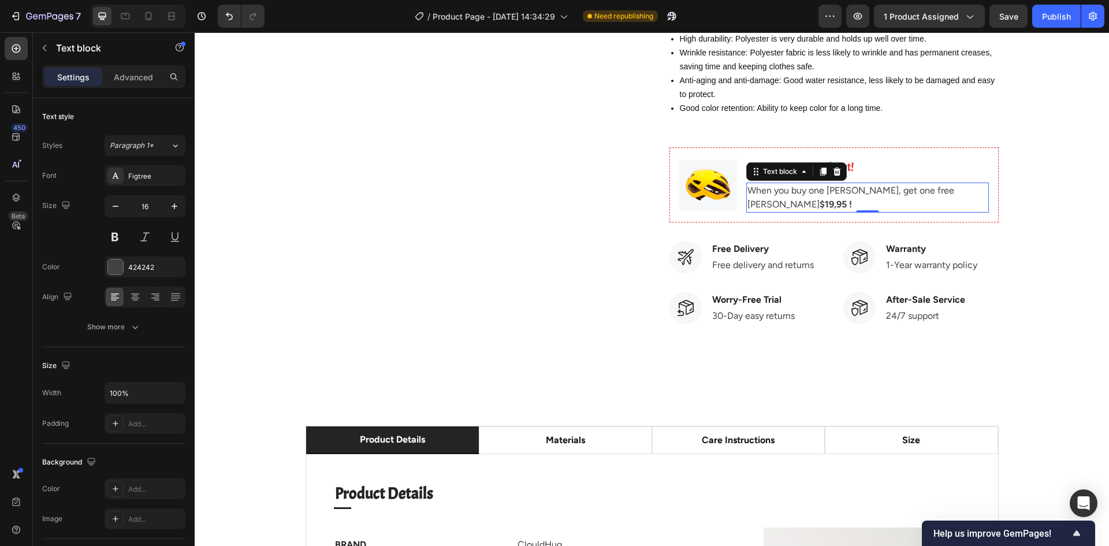
click at [812, 205] on p "When you buy one Hemoton Bike, get one free Hemoton Helmet $19,95 !" at bounding box center [867, 198] width 240 height 28
click at [862, 172] on p "Free Hemoton Helmet!" at bounding box center [867, 167] width 240 height 18
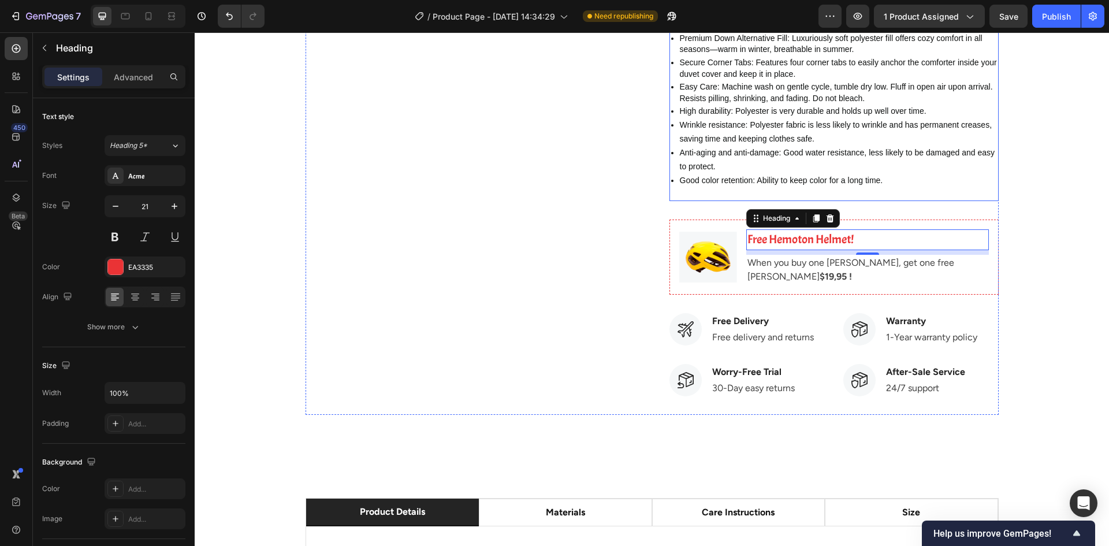
scroll to position [693, 0]
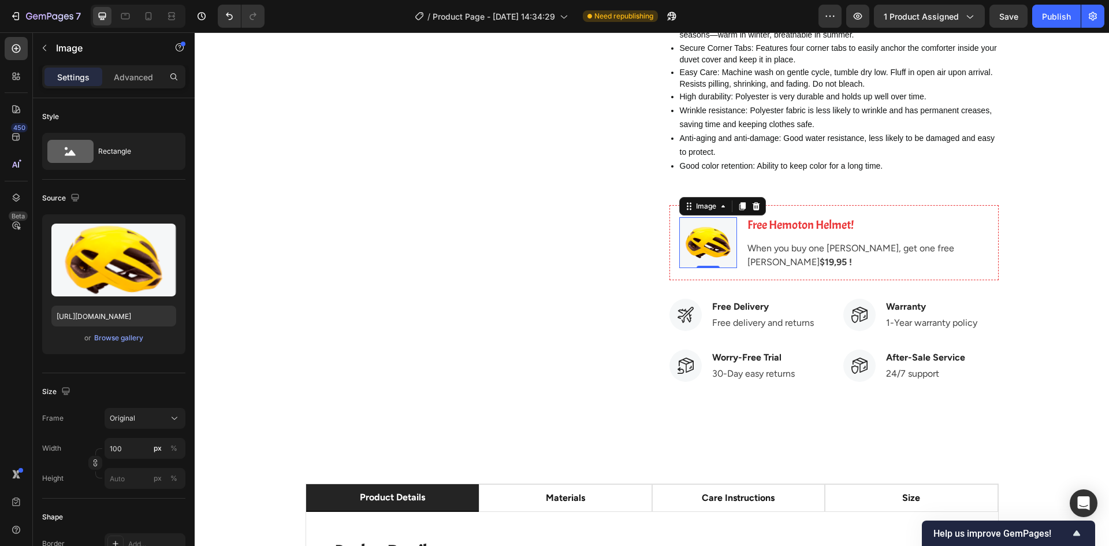
click at [702, 246] on img at bounding box center [708, 242] width 58 height 51
click at [792, 223] on p "Free Hemoton Helmet!" at bounding box center [867, 225] width 240 height 18
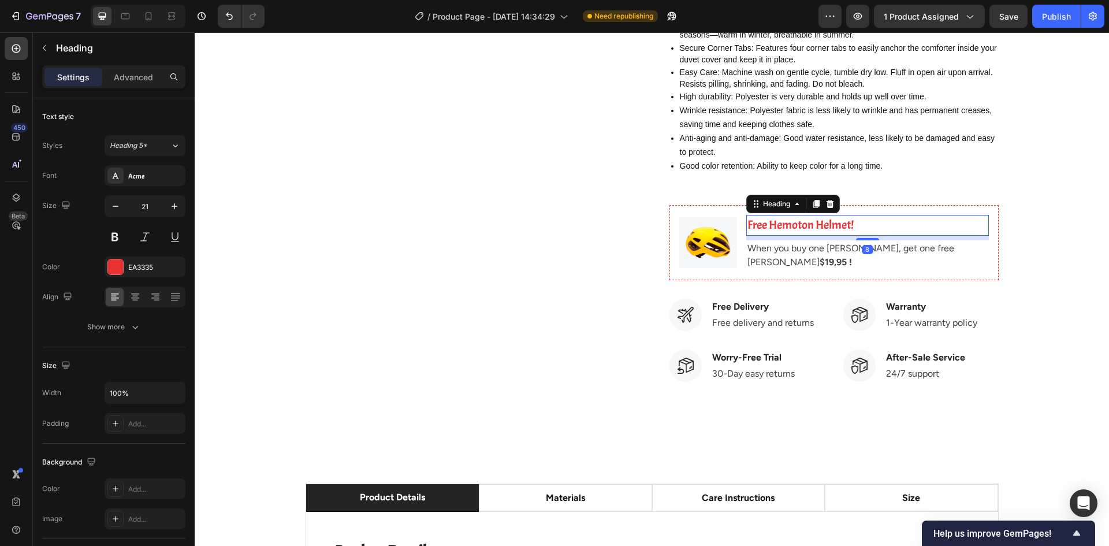
click at [784, 221] on p "Free Hemoton Helmet!" at bounding box center [867, 225] width 240 height 18
click at [798, 225] on p "Free Hemoton Helmet!" at bounding box center [867, 225] width 240 height 18
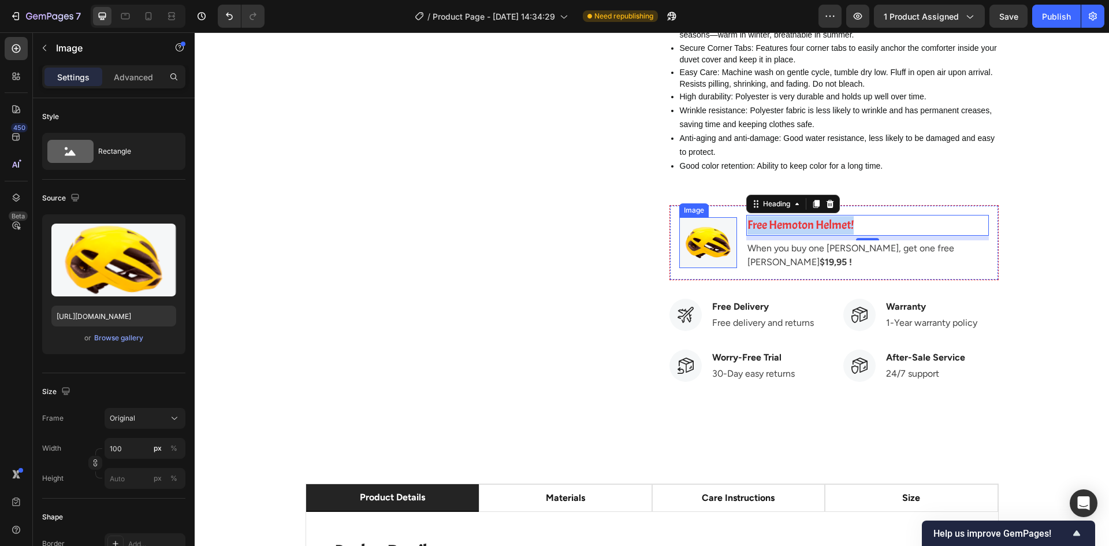
click at [703, 244] on img at bounding box center [708, 242] width 58 height 51
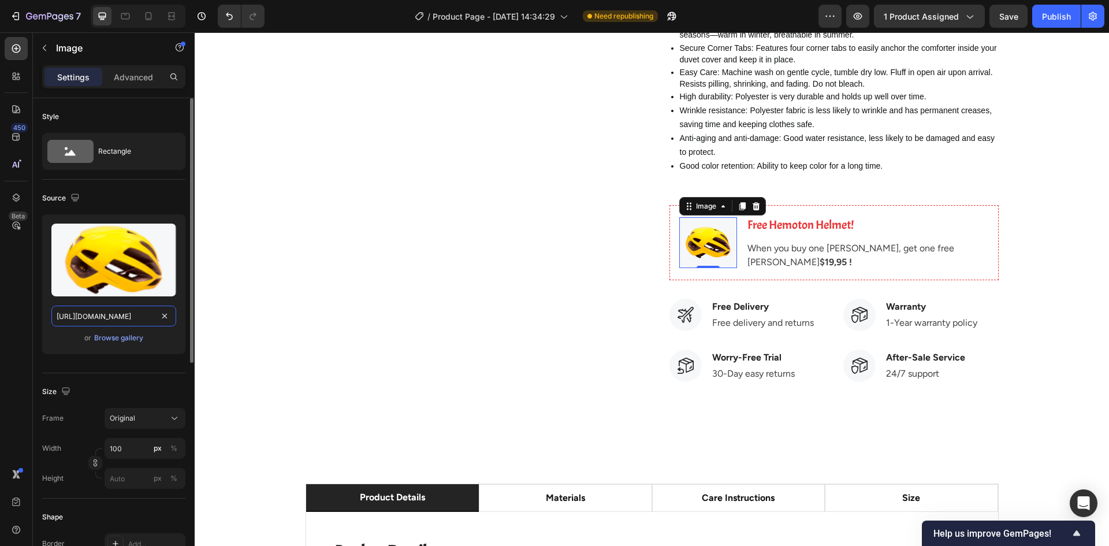
click at [100, 318] on input "https://ucarecdn.com/2cd435ff-5cdf-4de5-b3c1-0d7662606287/-/format/auto/-/previ…" at bounding box center [113, 315] width 125 height 21
paste input "media.giphy.com/media/v1.Y2lkPTc5MGI3NjExandlcjNlcWtkb2I4OHllbmV4YnZkZDBhZmh2c2…"
type input "https://media.giphy.com/media/v1.Y2lkPTc5MGI3NjExandlcjNlcWtkb2I4OHllbmV4YnZkZD…"
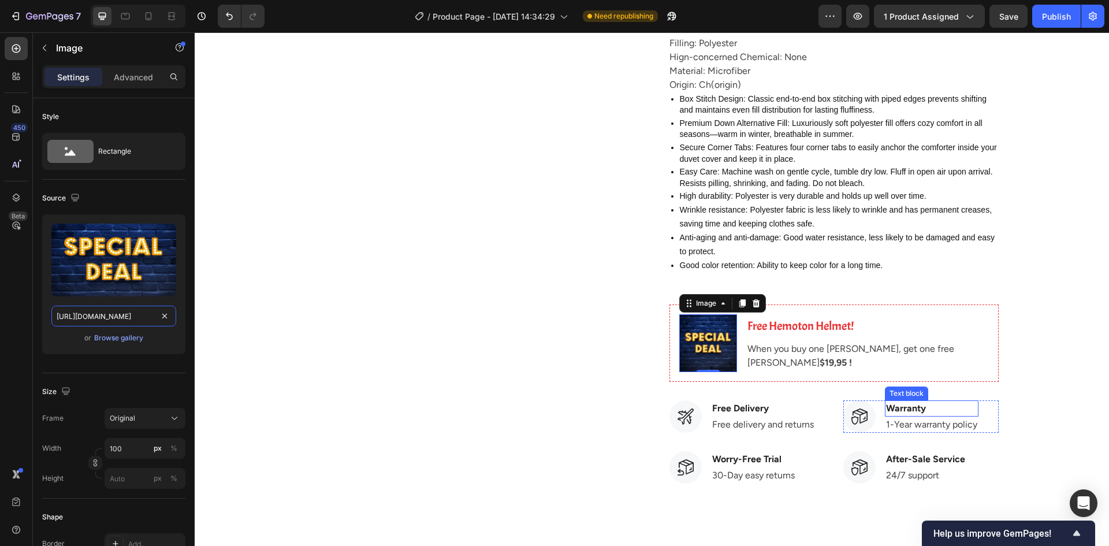
scroll to position [577, 0]
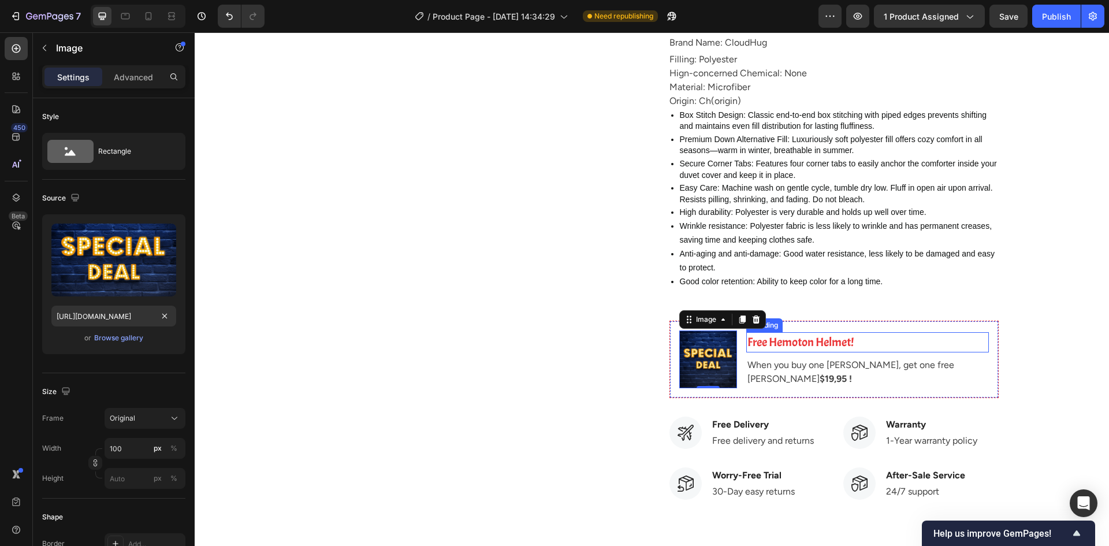
click at [797, 340] on p "Free Hemoton Helmet!" at bounding box center [867, 342] width 240 height 18
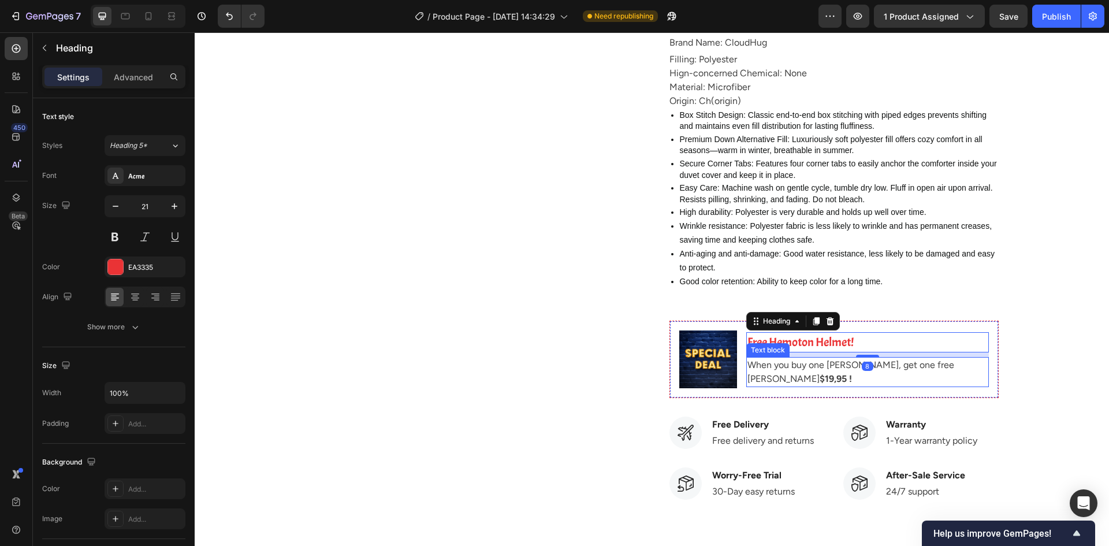
scroll to position [693, 0]
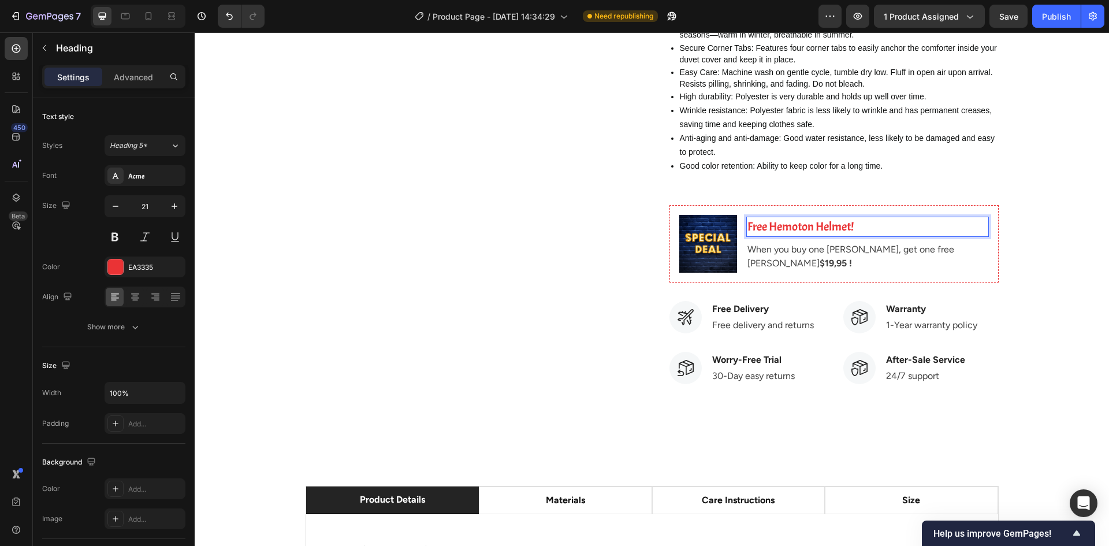
click at [860, 225] on p "Free Hemoton Helmet!" at bounding box center [867, 227] width 240 height 18
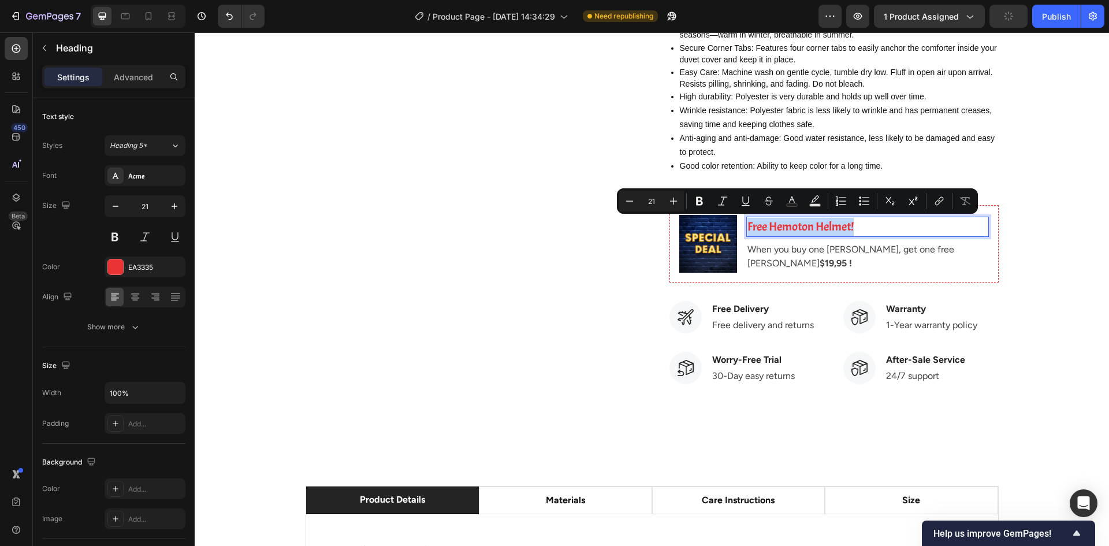
drag, startPoint x: 863, startPoint y: 224, endPoint x: 743, endPoint y: 230, distance: 119.7
click at [747, 230] on p "Free Hemoton Helmet!" at bounding box center [867, 227] width 240 height 18
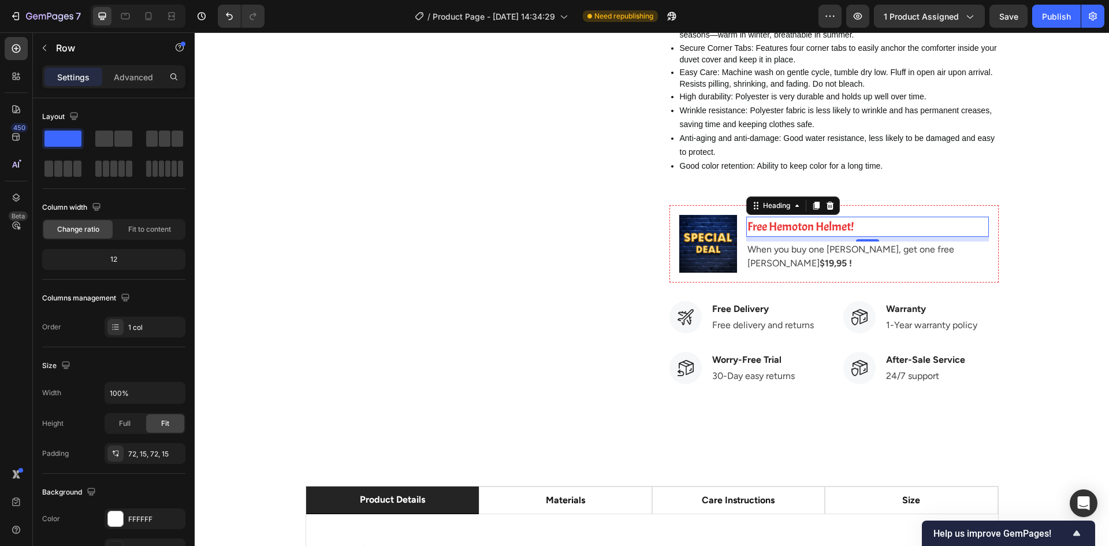
click at [823, 223] on p "Free Hemoton Helmet!" at bounding box center [867, 227] width 240 height 18
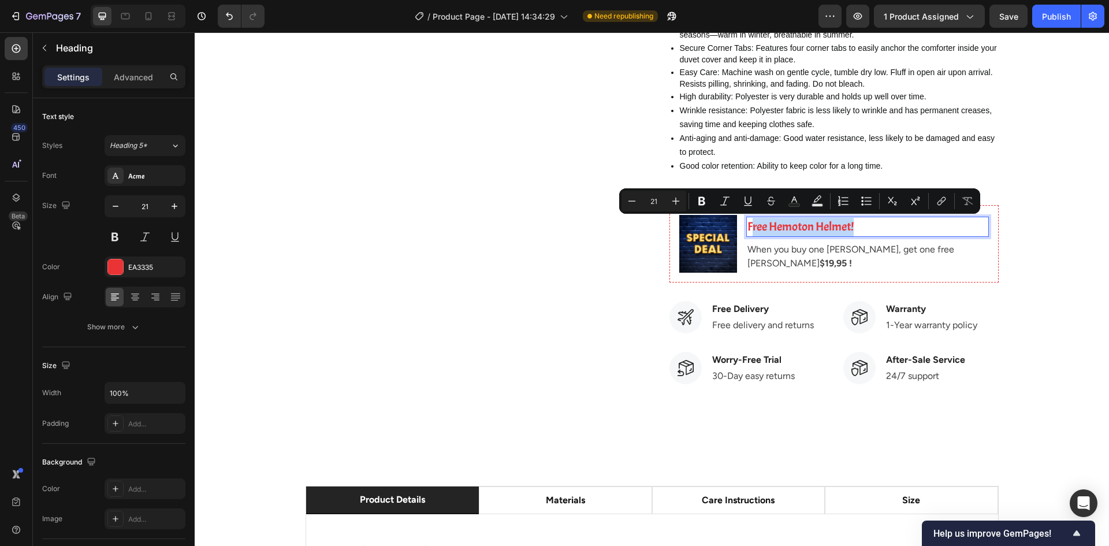
drag, startPoint x: 870, startPoint y: 224, endPoint x: 750, endPoint y: 224, distance: 120.1
click at [750, 224] on p "Free Hemoton Helmet!" at bounding box center [867, 227] width 240 height 18
click at [797, 223] on p "Free Hemoton Helmet!" at bounding box center [867, 227] width 240 height 18
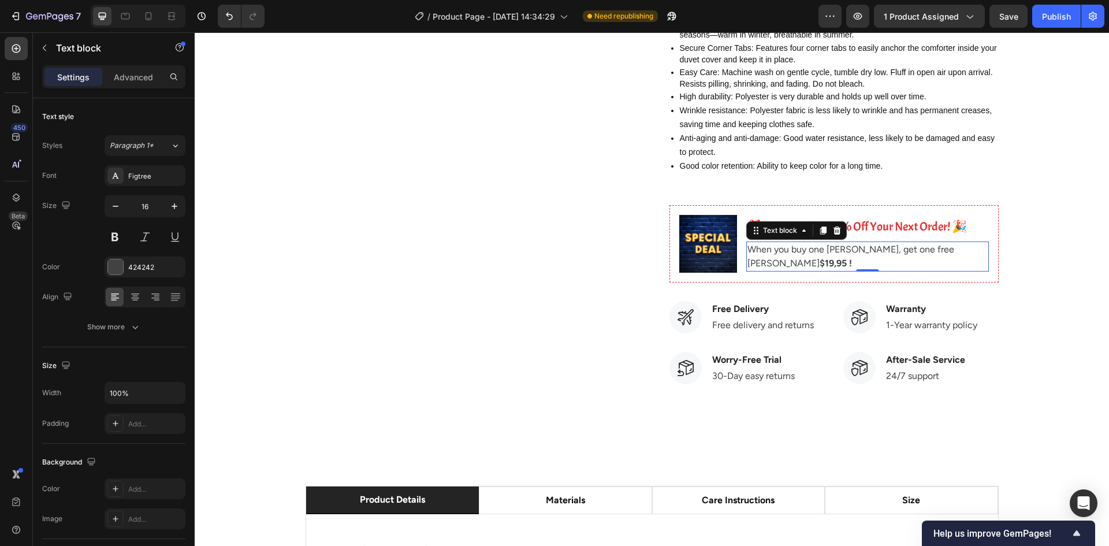
click at [779, 255] on p "When you buy one Hemoton Bike, get one free Hemoton Helmet $19,95 !" at bounding box center [867, 257] width 240 height 28
click at [819, 258] on strong "$19,95 !" at bounding box center [835, 263] width 32 height 11
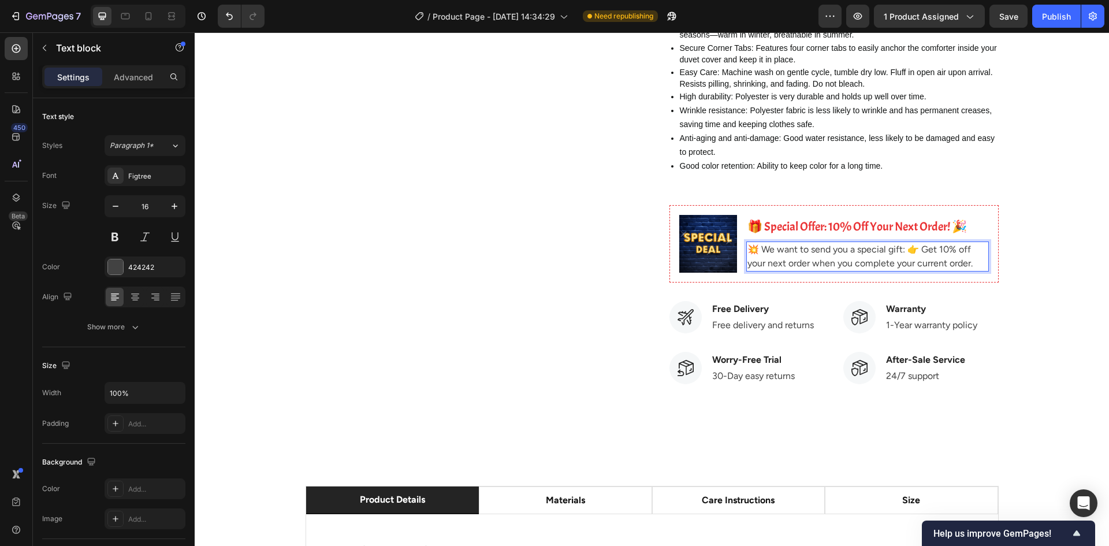
click at [905, 249] on p "💥 We want to send you a special gift: 👉 Get 10% off your next order when you co…" at bounding box center [867, 257] width 240 height 28
click at [901, 252] on p "💥 We want to send you a special gift: 👉 Get 10% off your next order when you co…" at bounding box center [867, 257] width 240 height 28
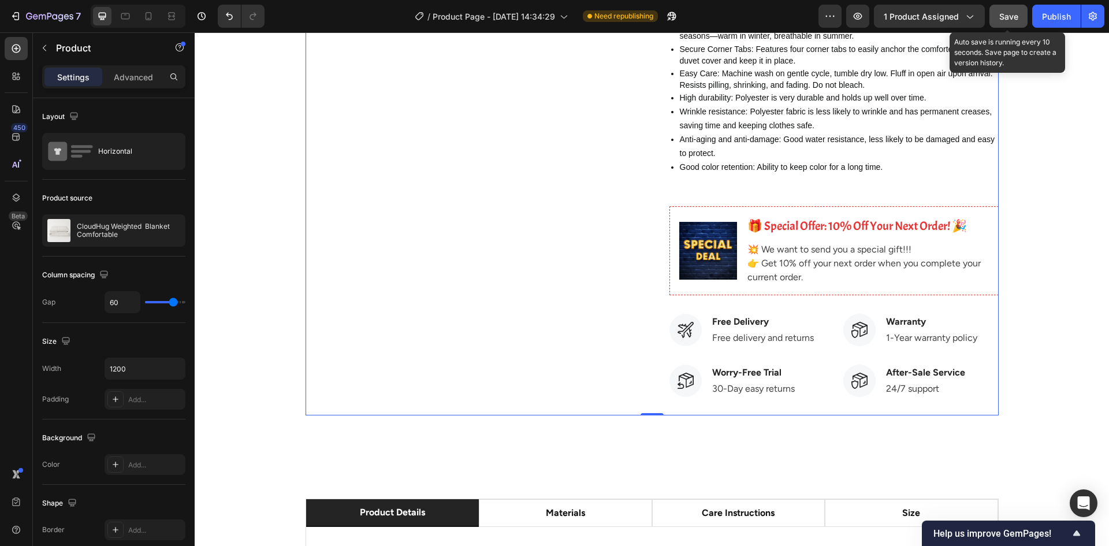
click at [1010, 17] on span "Save" at bounding box center [1008, 17] width 19 height 10
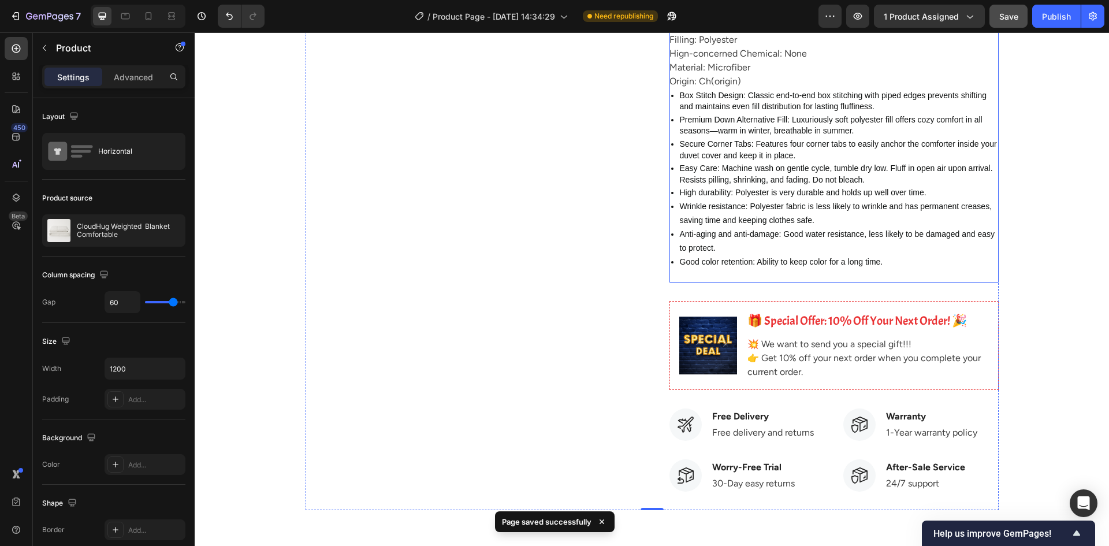
scroll to position [576, 0]
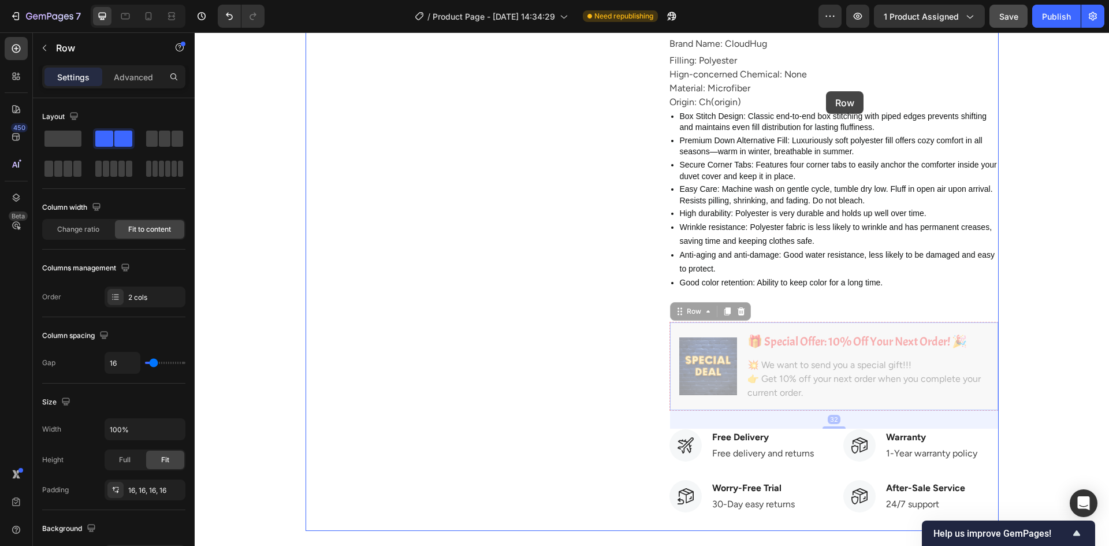
drag, startPoint x: 840, startPoint y: 325, endPoint x: 826, endPoint y: 91, distance: 234.3
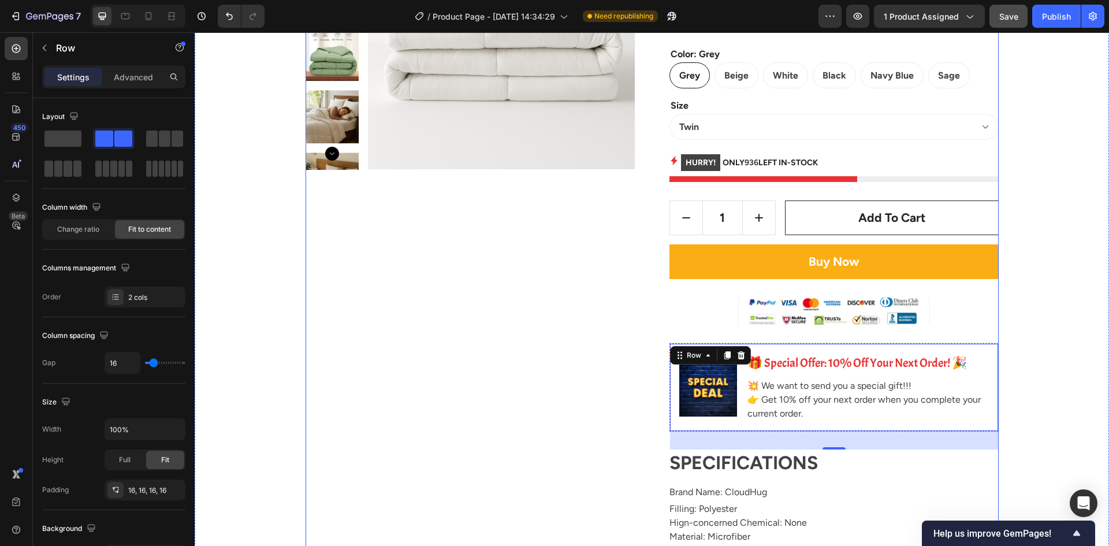
scroll to position [230, 0]
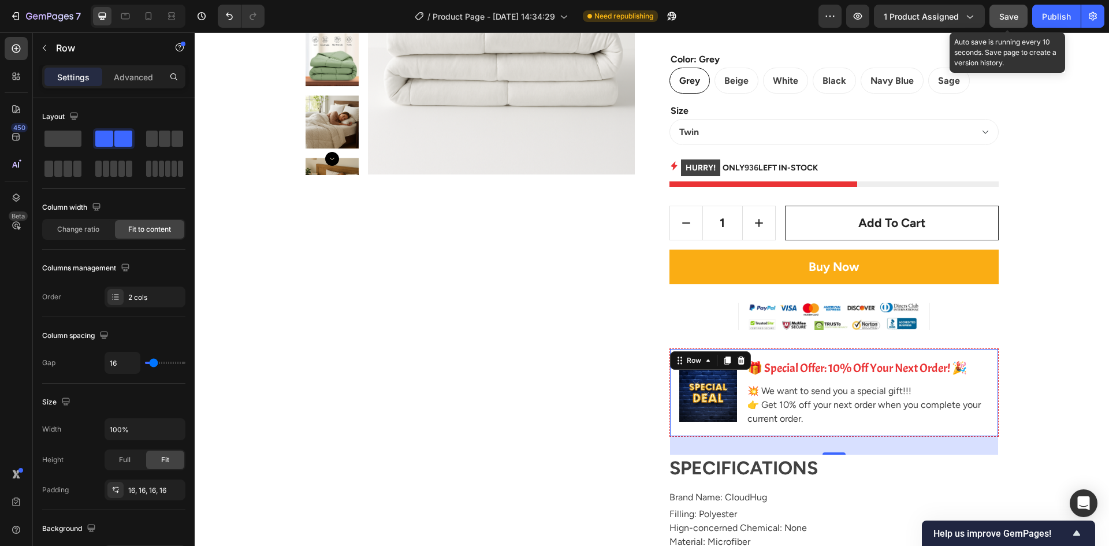
click at [1019, 14] on button "Save" at bounding box center [1008, 16] width 38 height 23
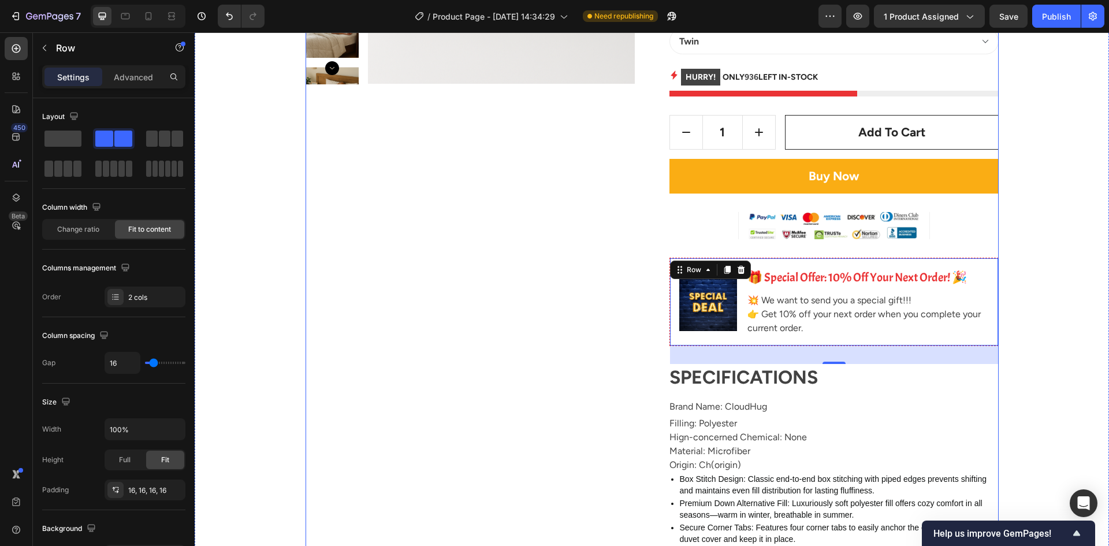
scroll to position [346, 0]
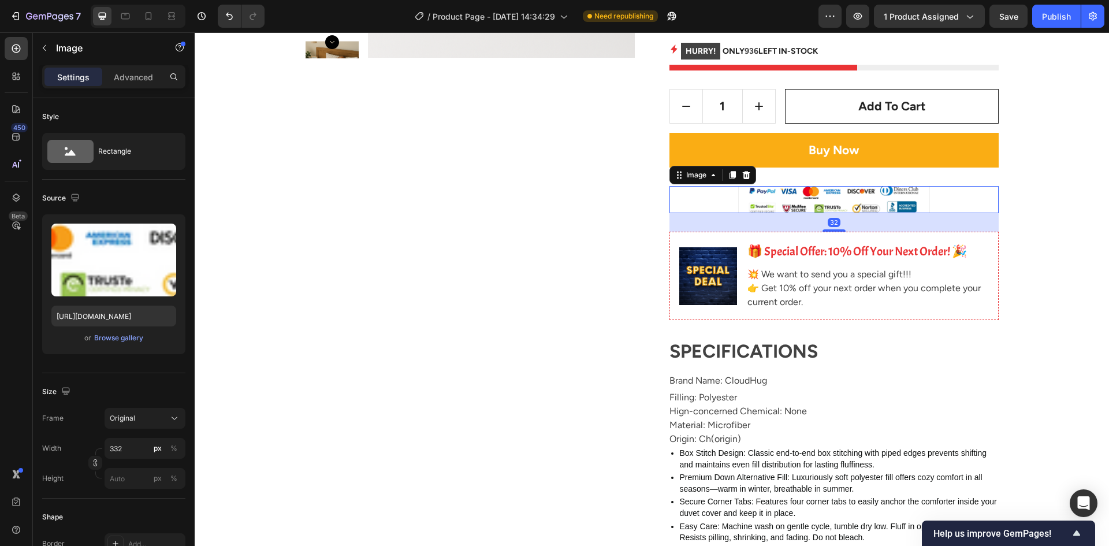
click at [726, 202] on div at bounding box center [833, 199] width 329 height 27
click at [1066, 223] on div "Product Images CloudHug Weighted Blanket Comfortable Product Title Icon Icon Ic…" at bounding box center [651, 276] width 897 height 969
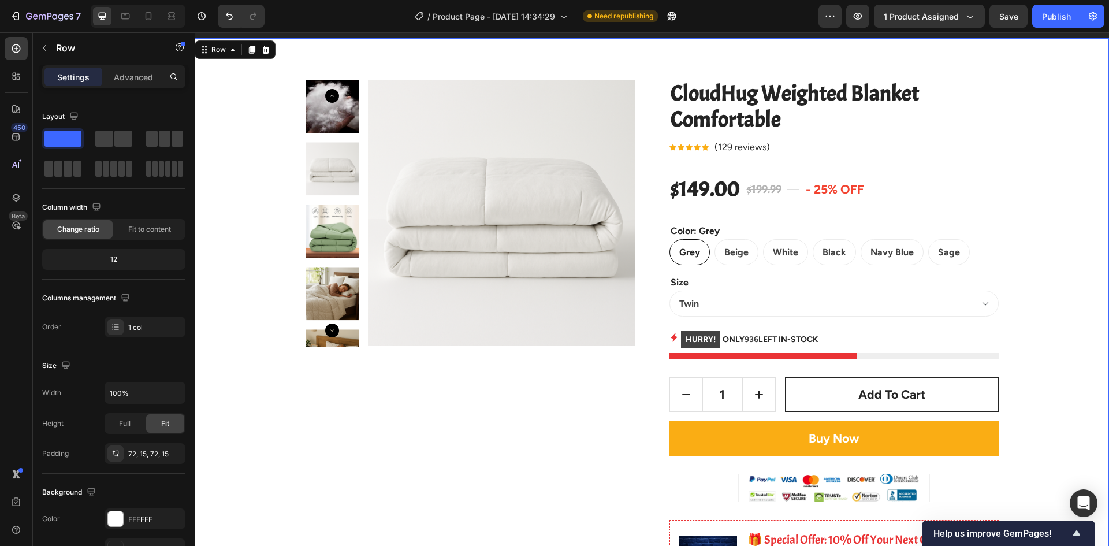
scroll to position [0, 0]
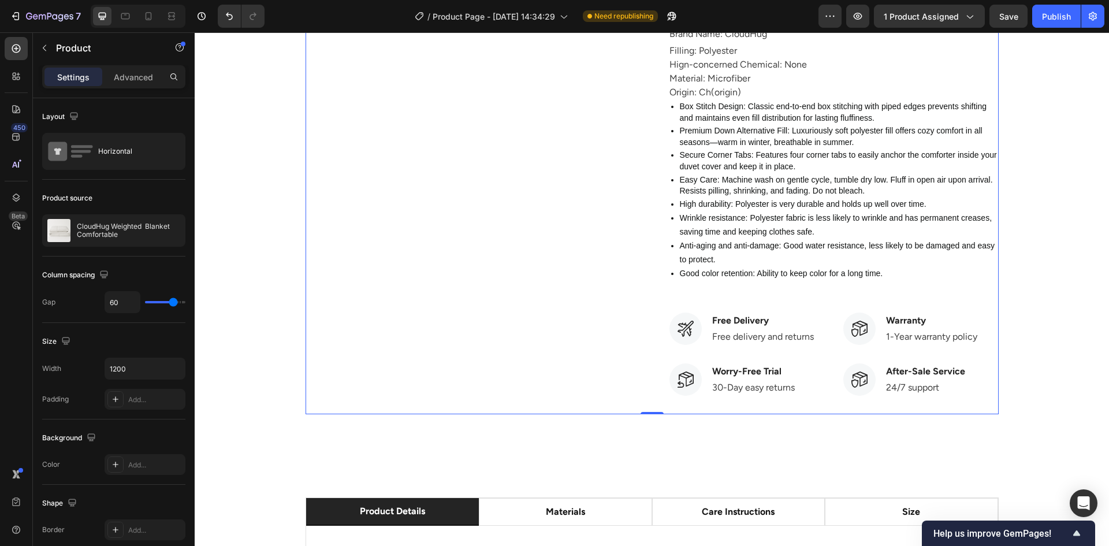
drag, startPoint x: 333, startPoint y: 221, endPoint x: 361, endPoint y: 212, distance: 29.4
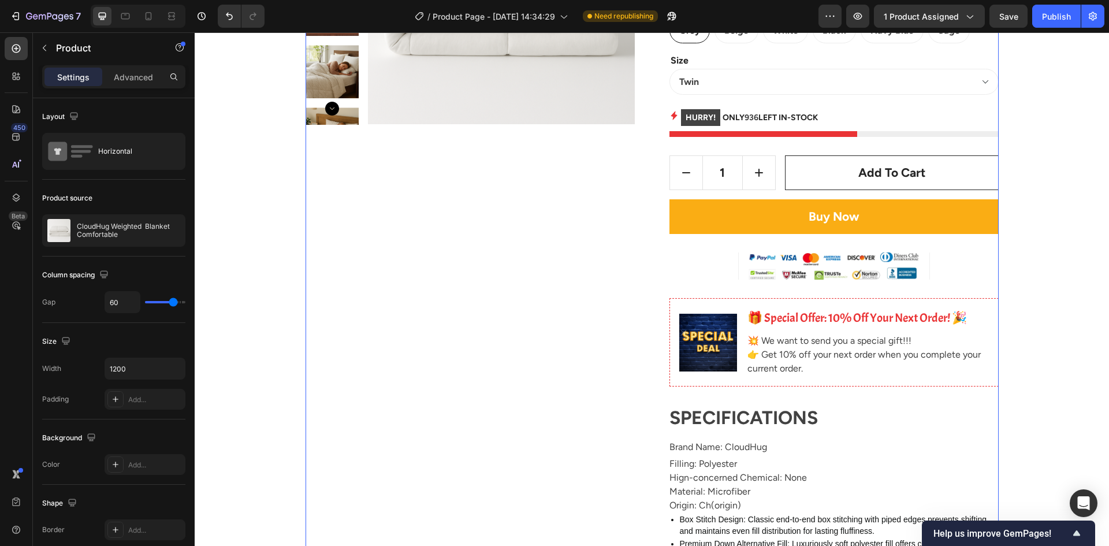
scroll to position [289, 0]
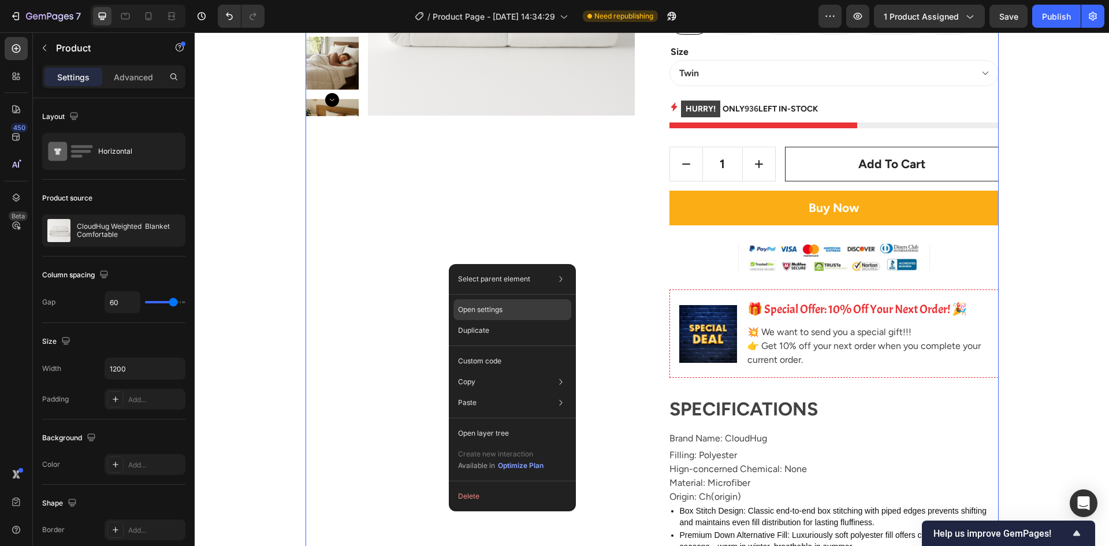
click at [493, 311] on p "Open settings" at bounding box center [480, 309] width 44 height 10
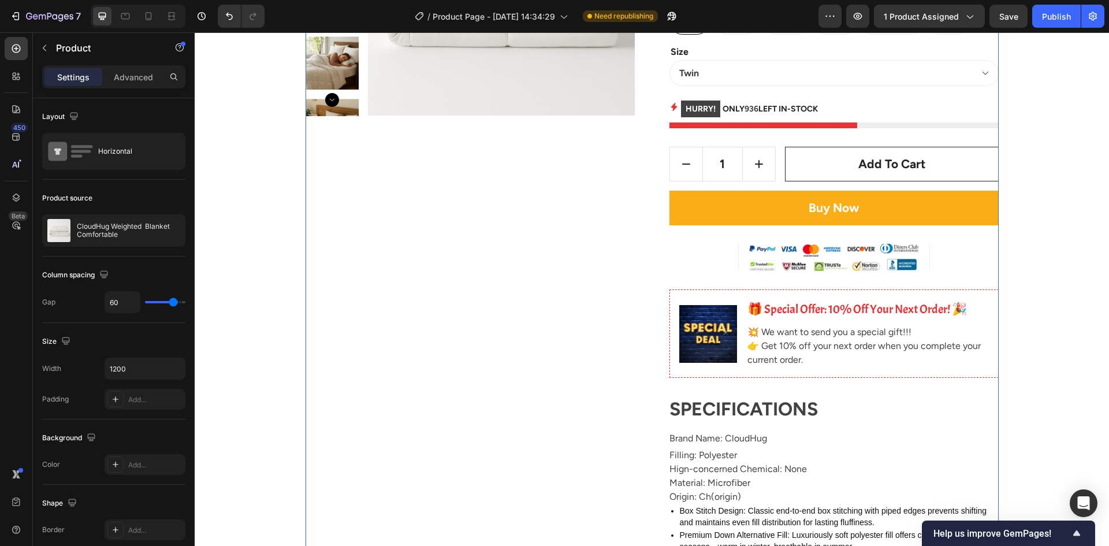
click at [476, 307] on div "Product Images" at bounding box center [469, 333] width 329 height 969
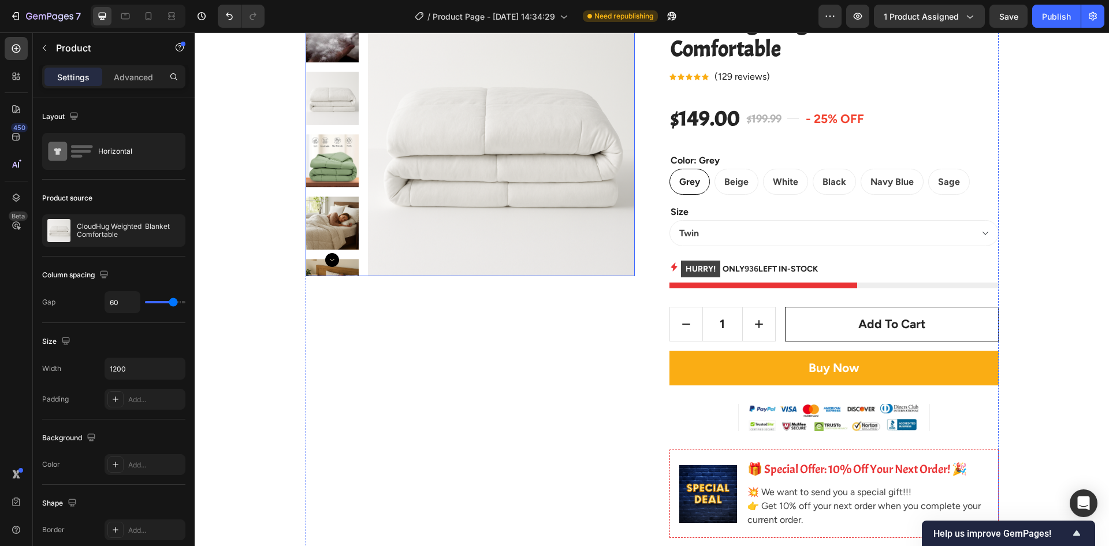
scroll to position [115, 0]
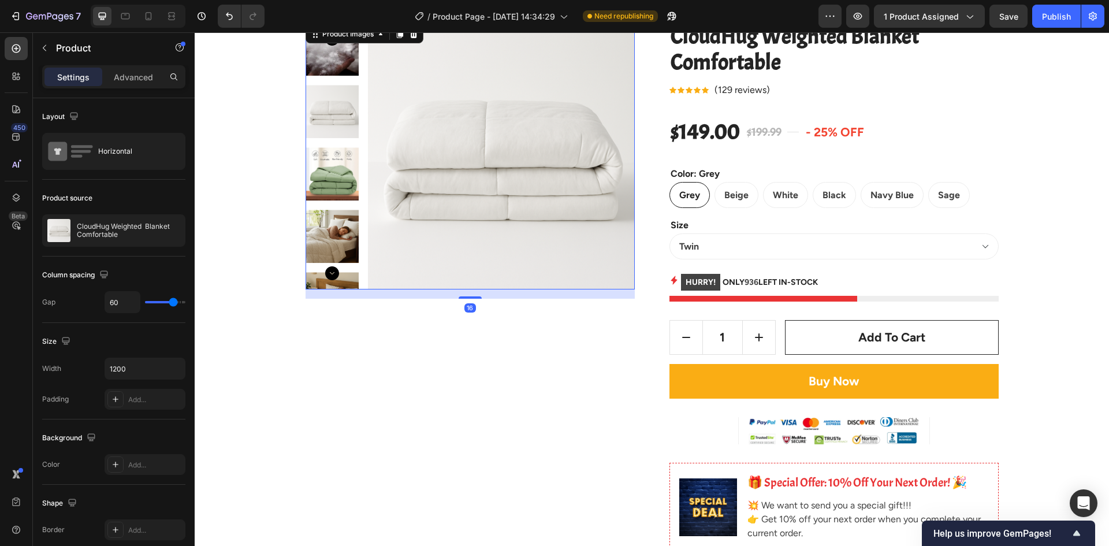
click at [484, 200] on img at bounding box center [501, 156] width 267 height 267
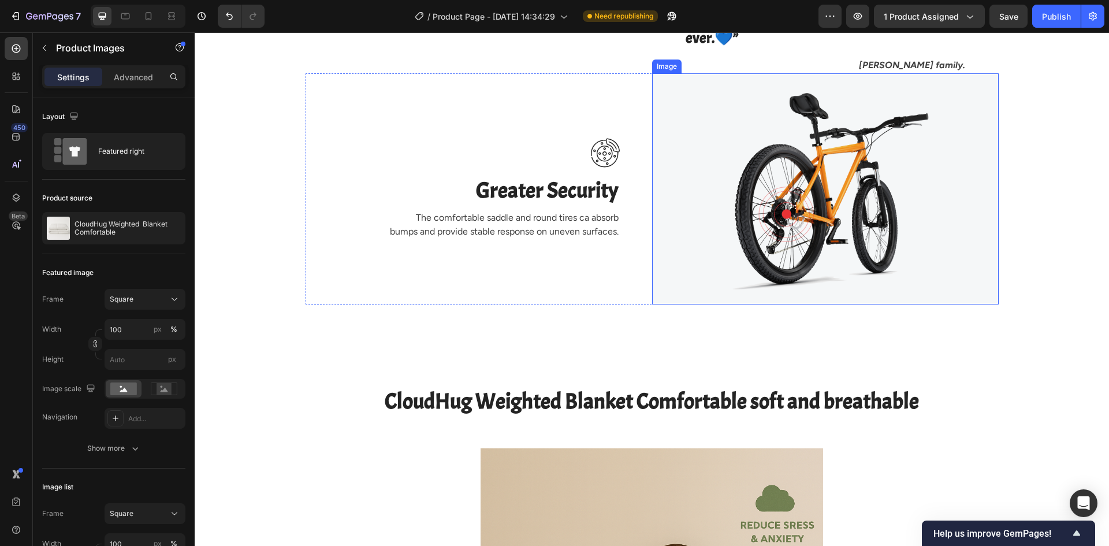
scroll to position [2021, 0]
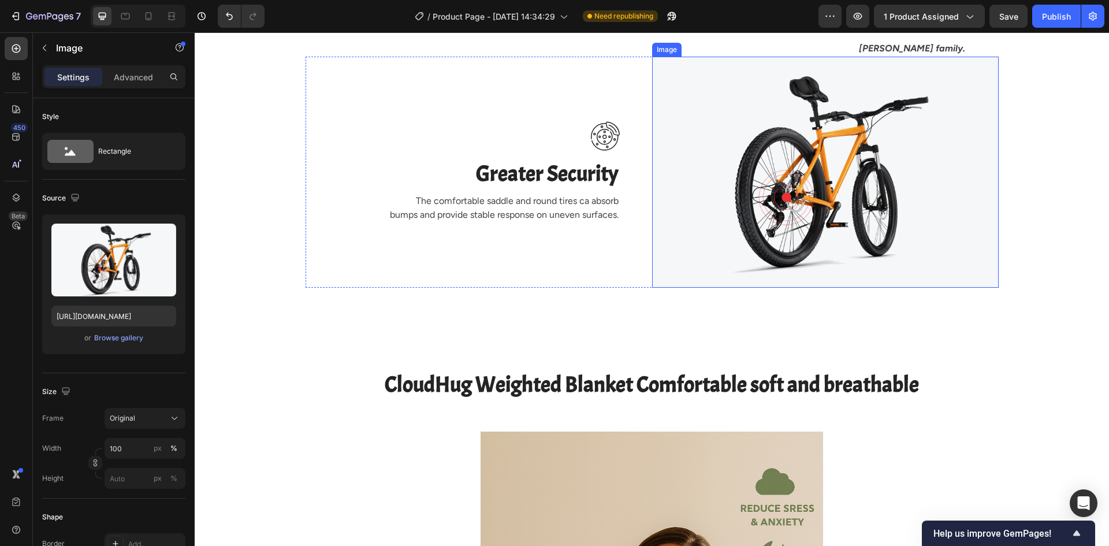
click at [822, 287] on img at bounding box center [825, 172] width 346 height 230
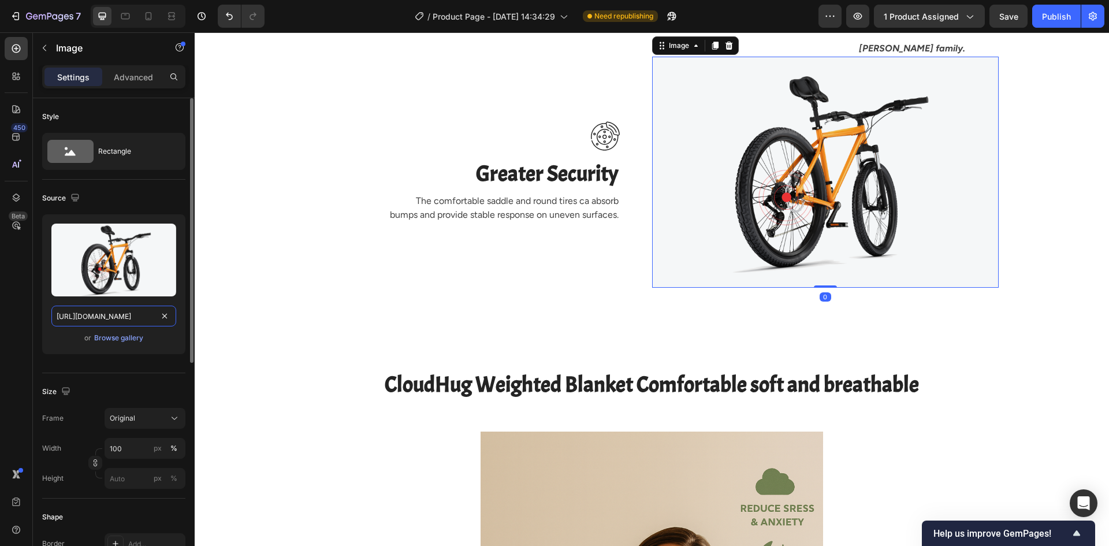
click at [138, 310] on input "https://ucarecdn.com/1bf0476c-c35b-4345-9720-7f9639d4228c/-/format/auto/-/previ…" at bounding box center [113, 315] width 125 height 21
paste input "media2.giphy.com/media/v1.Y2lkPTc5MGI3NjExdzhoZDgybmd5MW11bmNwcXg0dnNjanRzZHcwY…"
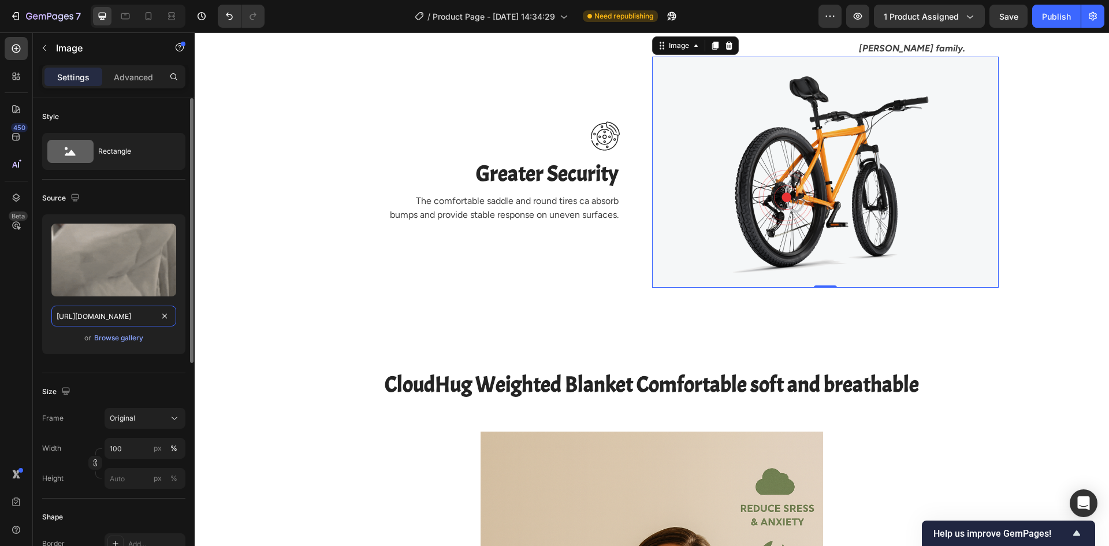
scroll to position [0, 591]
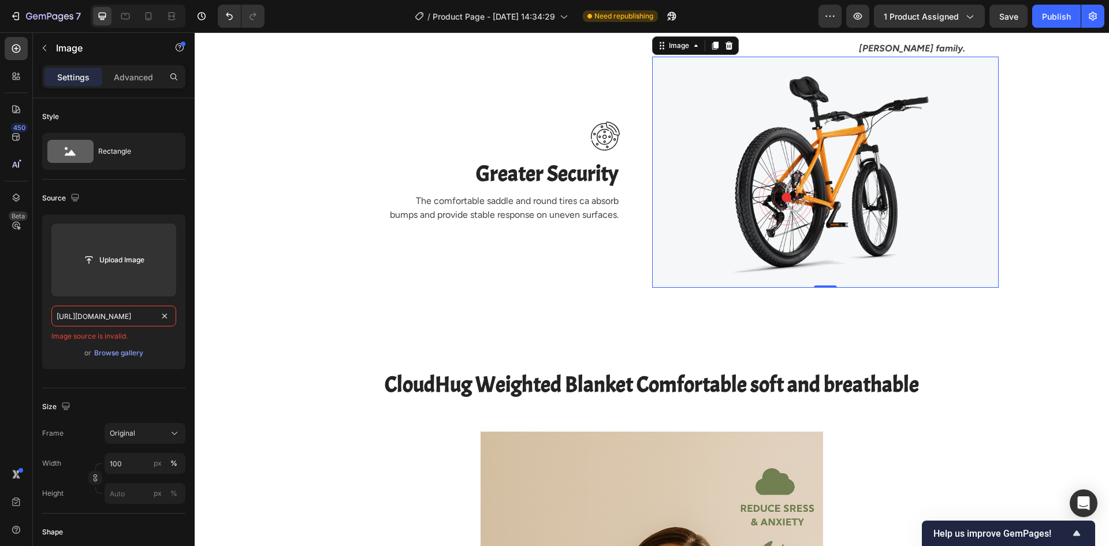
type input "https://media2.giphy.com/media/v1.Y2lkPTc5MGI3NjExdzhoZDgybmd5MW11bmNwcXg0dnNja…"
click at [119, 318] on input "https://media2.giphy.com/media/v1.Y2lkPTc5MGI3NjExdzhoZDgybmd5MW11bmNwcXg0dnNja…" at bounding box center [113, 315] width 125 height 21
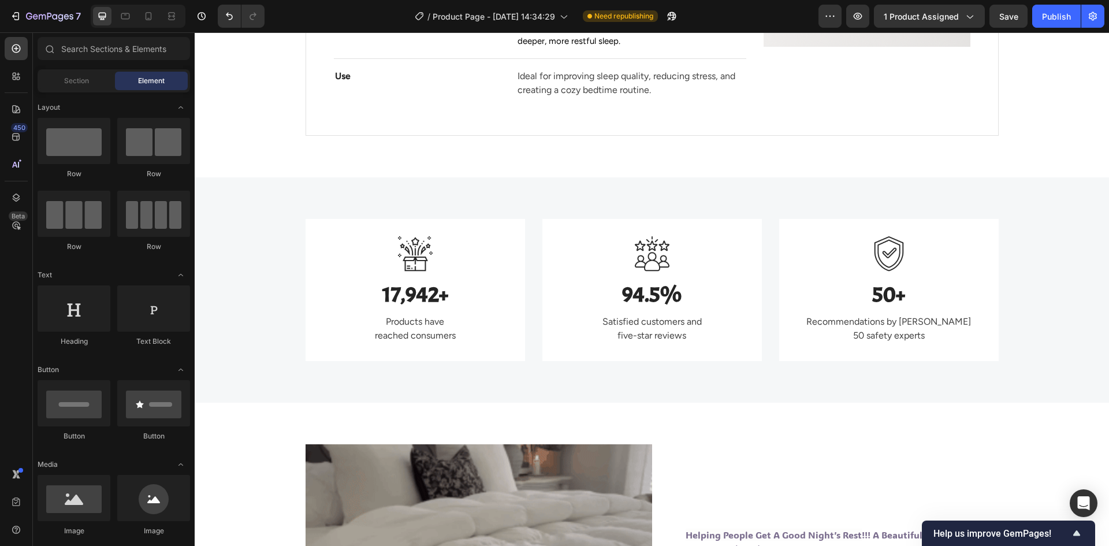
scroll to position [1487, 0]
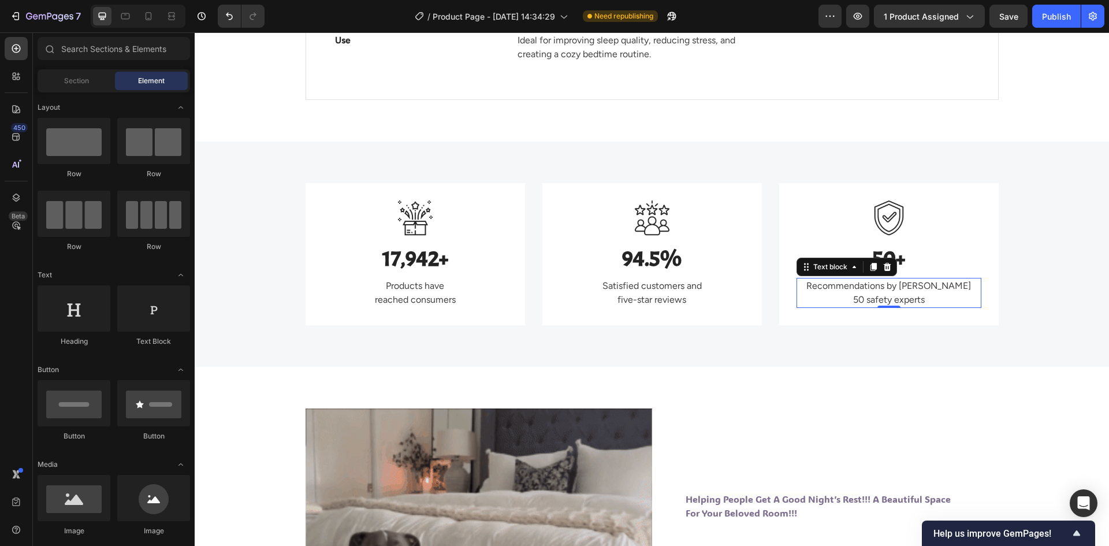
click at [882, 286] on p "Recommendations by over 50 safety experts" at bounding box center [888, 293] width 182 height 28
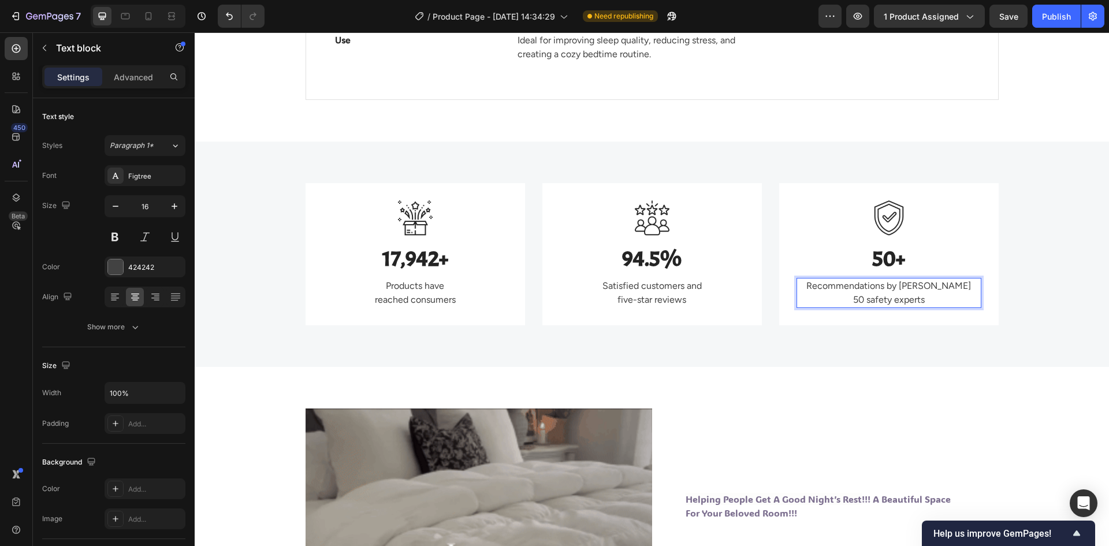
click at [882, 286] on p "Recommendations by over 50 safety experts" at bounding box center [888, 293] width 182 height 28
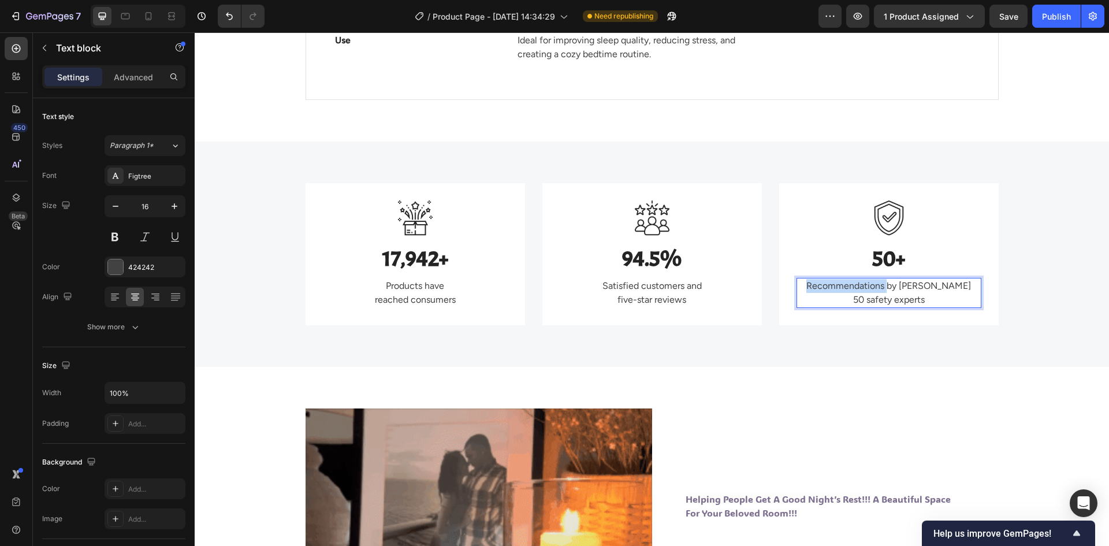
click at [882, 286] on p "Recommendations by over 50 safety experts" at bounding box center [888, 293] width 182 height 28
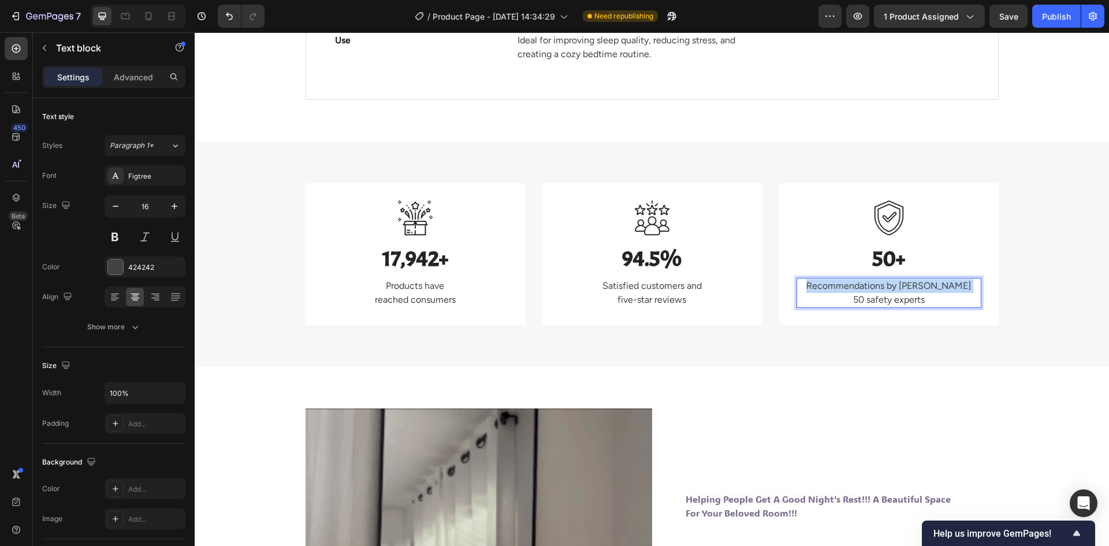
click at [882, 286] on p "Recommendations by over 50 safety experts" at bounding box center [888, 293] width 182 height 28
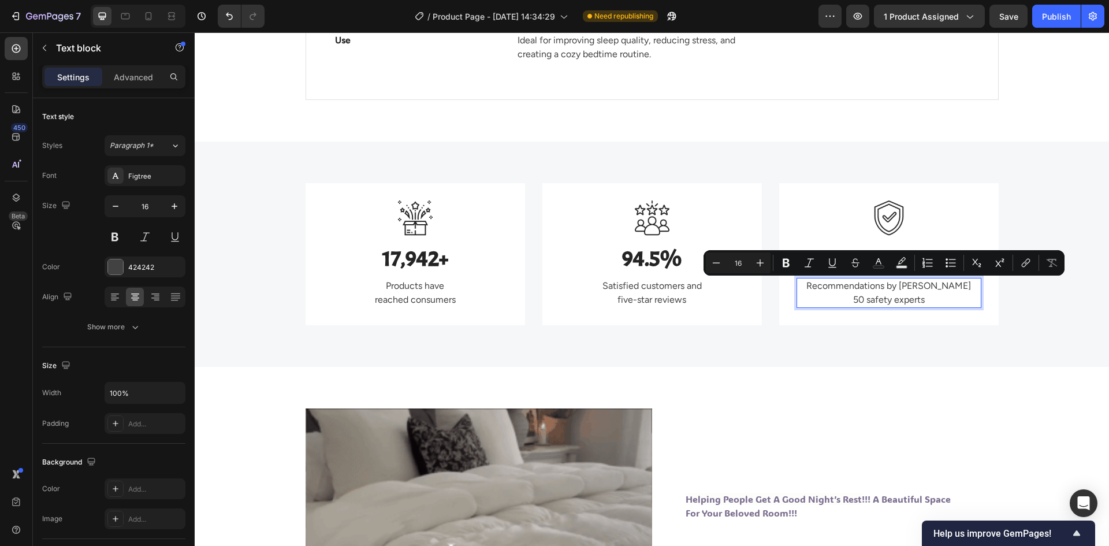
click at [919, 297] on p "Recommendations by over 50 safety experts" at bounding box center [888, 293] width 182 height 28
drag, startPoint x: 924, startPoint y: 296, endPoint x: 812, endPoint y: 286, distance: 111.9
click at [812, 286] on p "Recommendations by over 50 safety experts" at bounding box center [888, 293] width 182 height 28
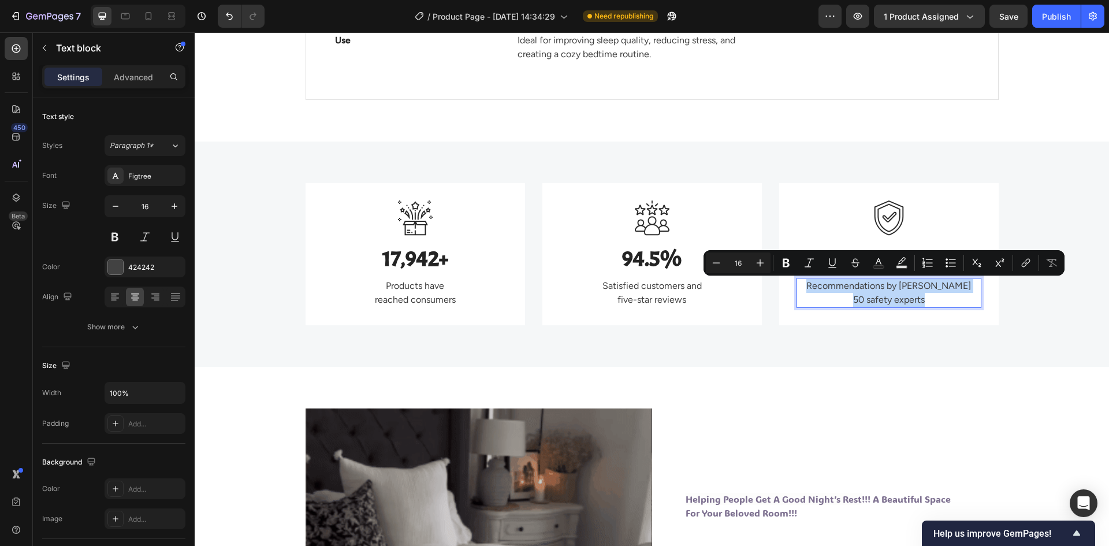
copy p "Recommendations by over 50 safety experts"
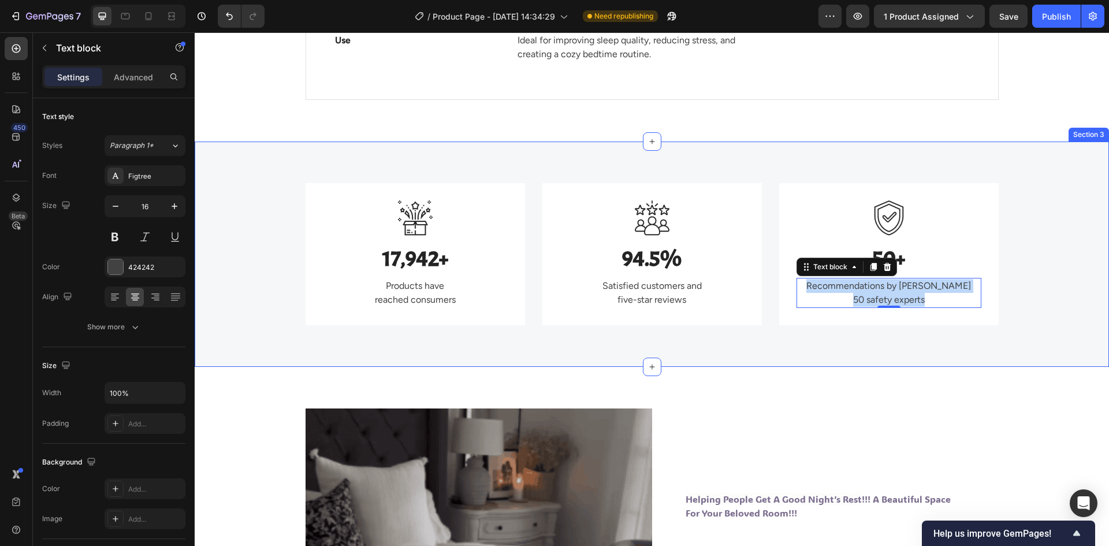
click at [1034, 205] on div "Image 17,942+ Heading Products have reached consumers Text block Row Image 94.5…" at bounding box center [651, 254] width 897 height 142
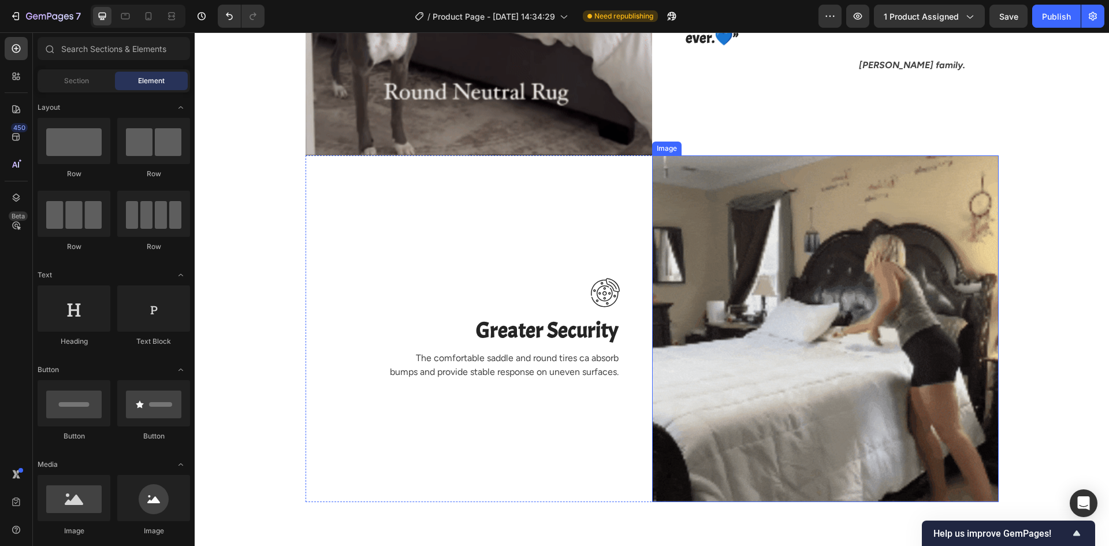
scroll to position [2079, 0]
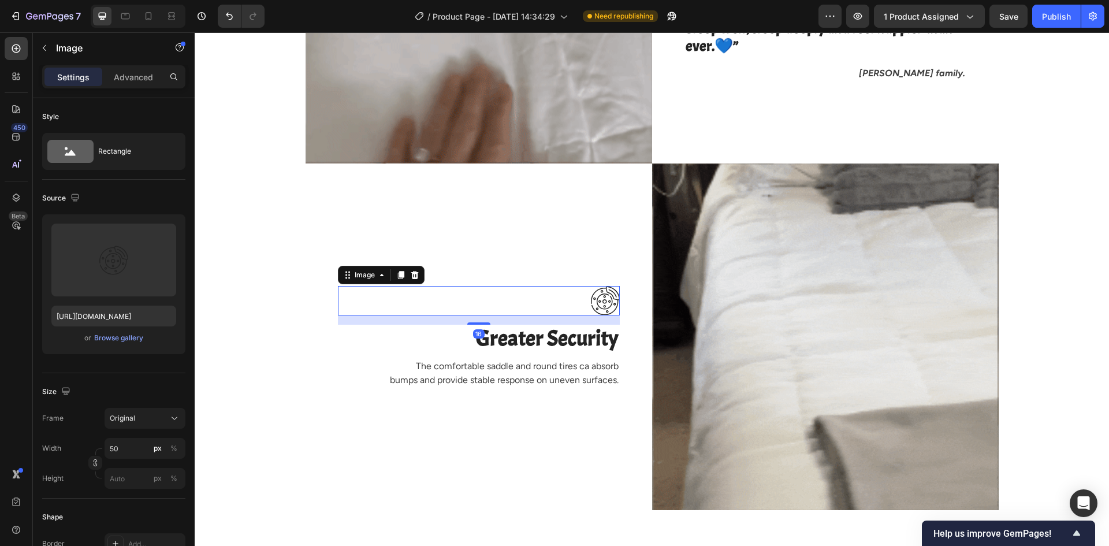
click at [599, 304] on img at bounding box center [605, 300] width 29 height 29
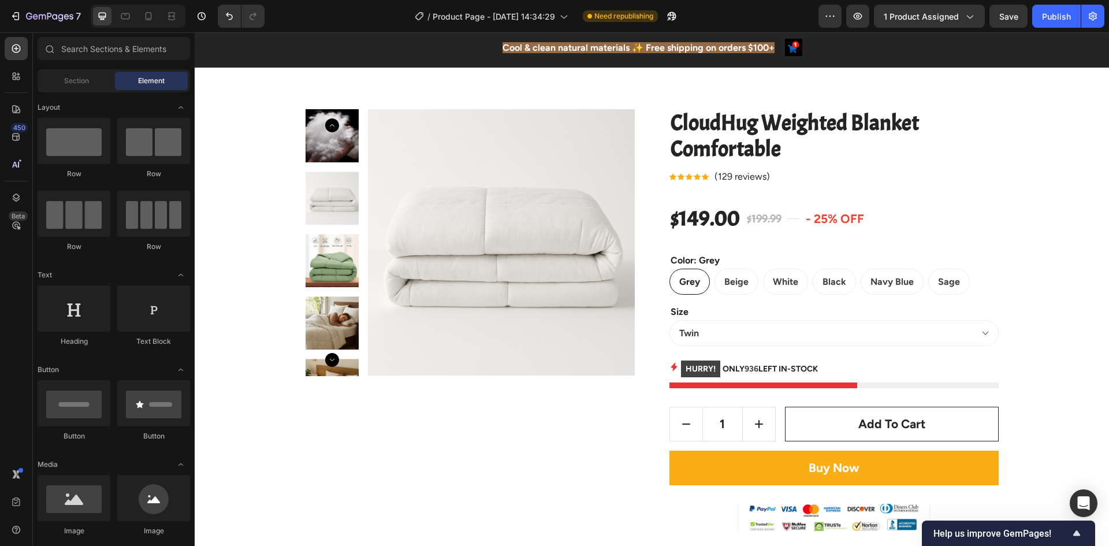
scroll to position [0, 0]
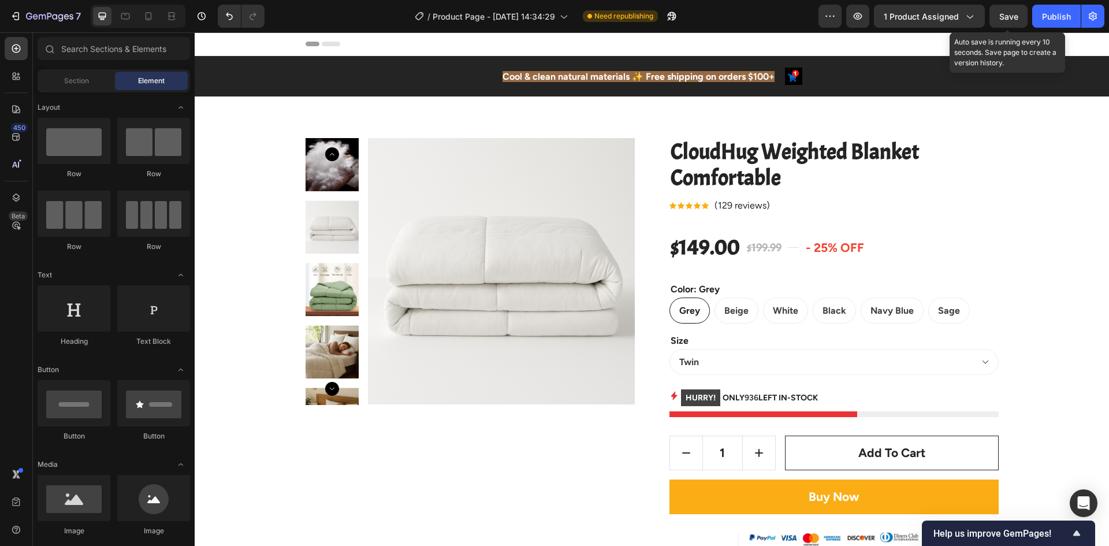
drag, startPoint x: 996, startPoint y: 16, endPoint x: 1002, endPoint y: 18, distance: 7.0
click at [1002, 18] on button "Save" at bounding box center [1008, 16] width 38 height 23
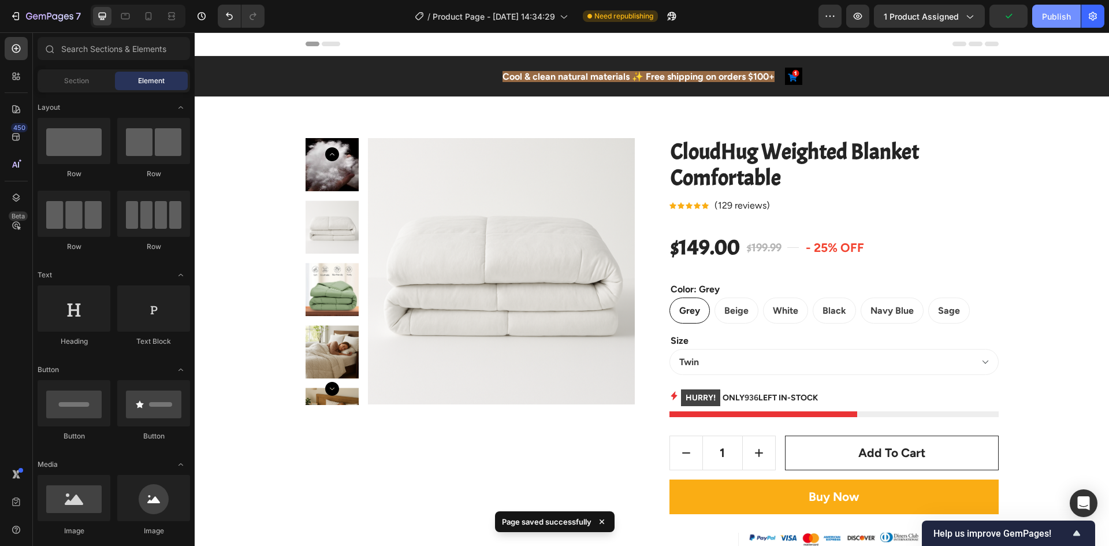
click at [1046, 23] on button "Publish" at bounding box center [1056, 16] width 49 height 23
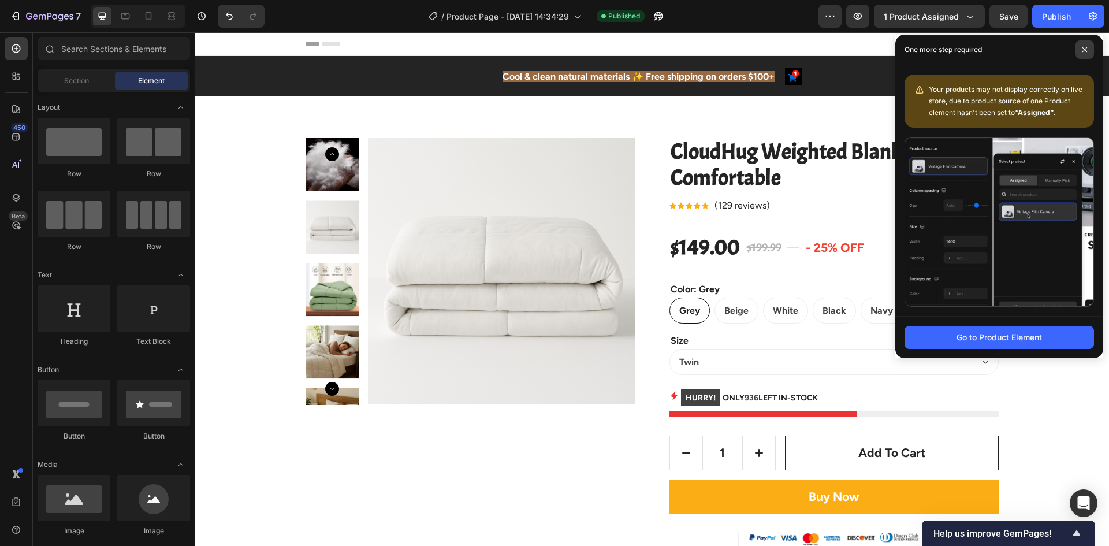
click at [1077, 45] on span at bounding box center [1084, 49] width 18 height 18
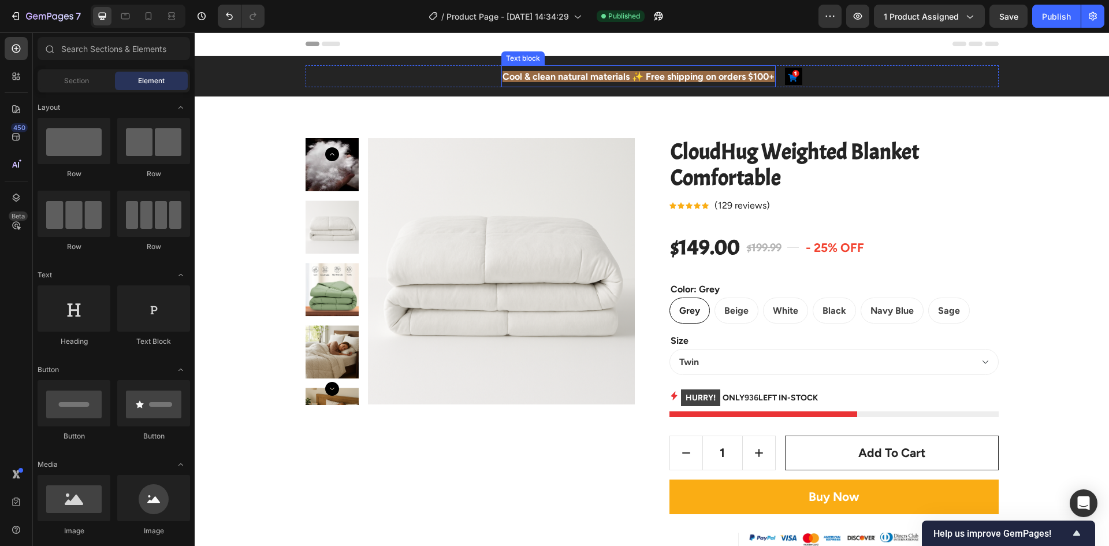
click at [563, 73] on span "Cool & clean natural materials ✨ Free shipping on orders $100+" at bounding box center [638, 76] width 272 height 11
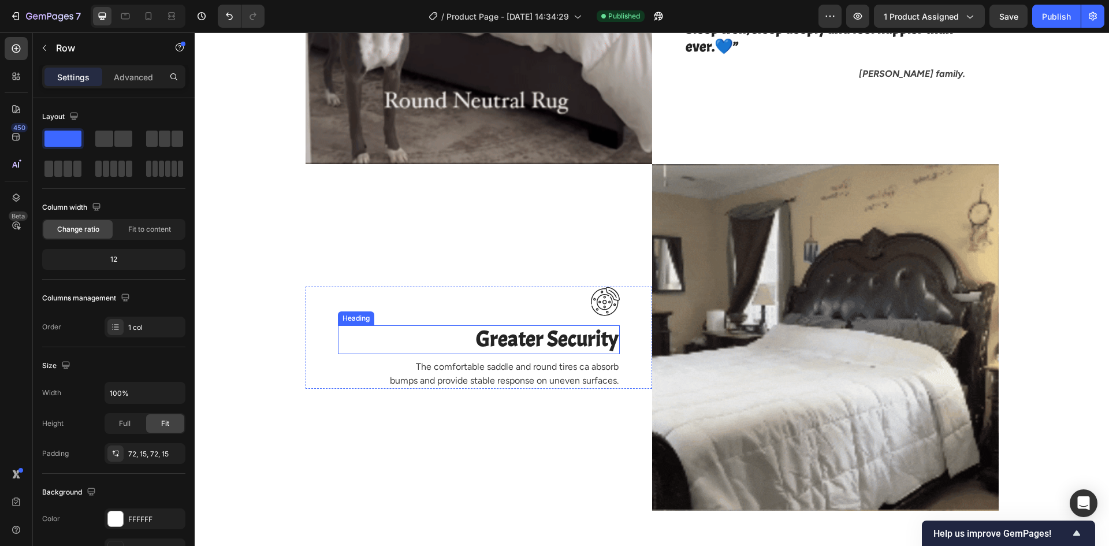
scroll to position [2079, 0]
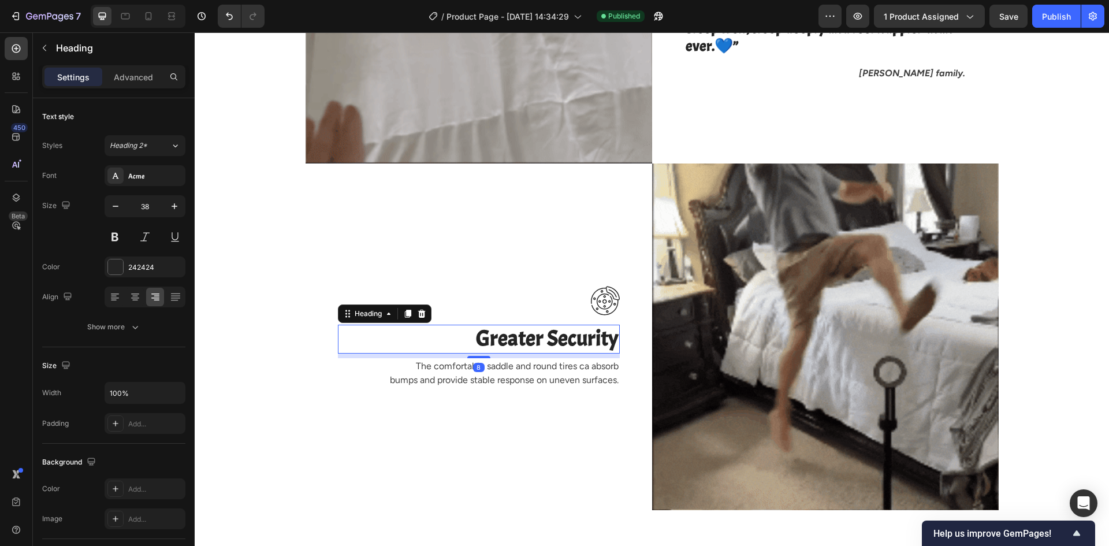
click at [553, 345] on p "Greater Security" at bounding box center [478, 339] width 279 height 27
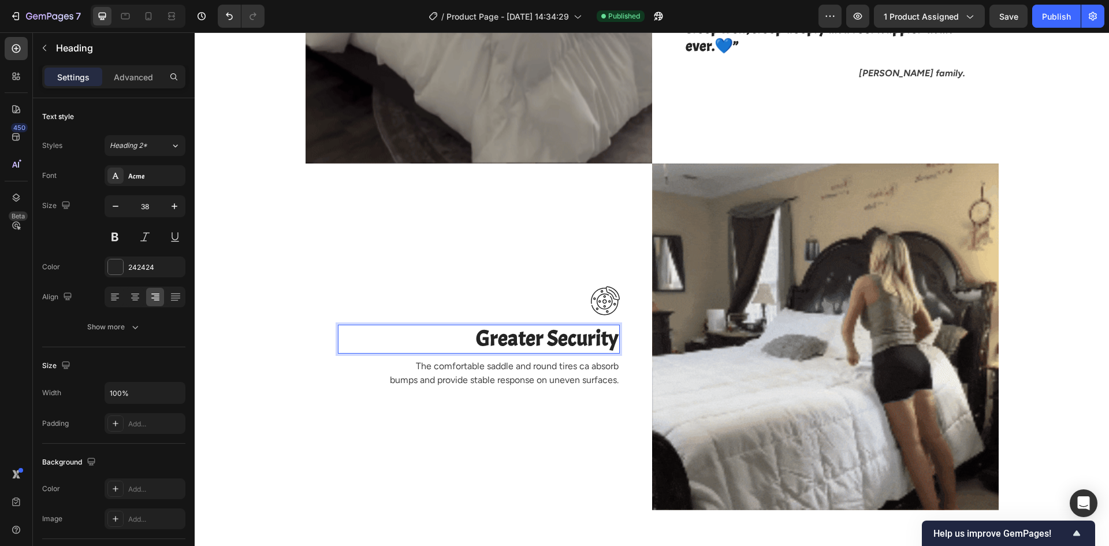
click at [513, 341] on p "Greater Security" at bounding box center [478, 339] width 279 height 27
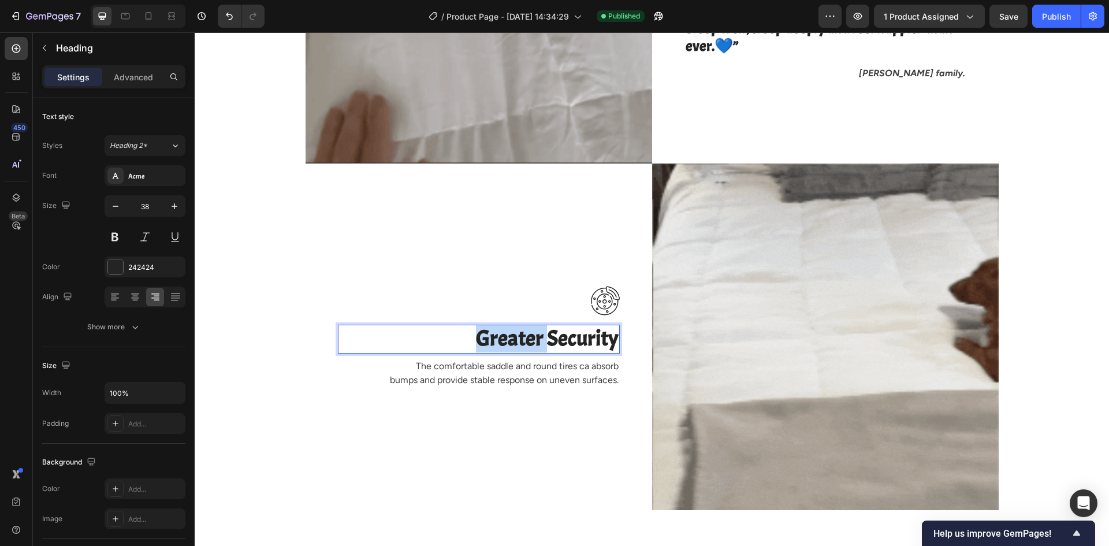
click at [513, 341] on p "Greater Security" at bounding box center [478, 339] width 279 height 27
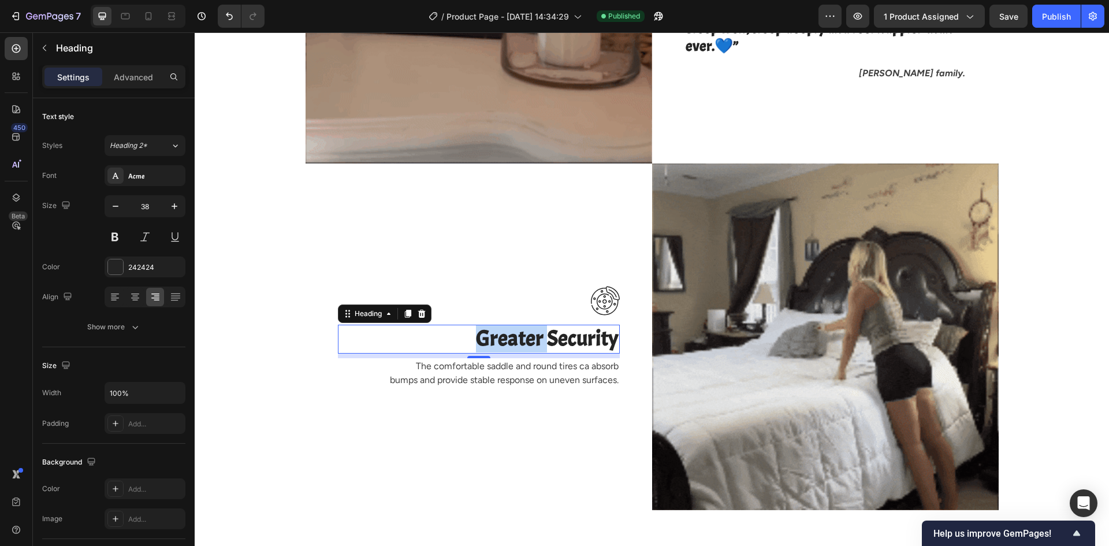
click at [468, 334] on p "Greater Security" at bounding box center [478, 339] width 279 height 27
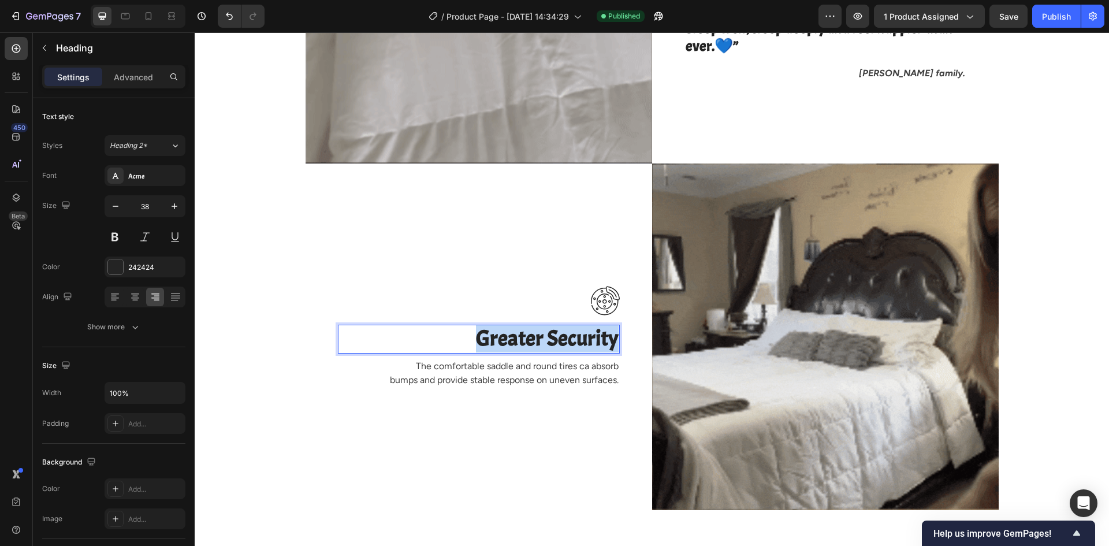
scroll to position [2065, 0]
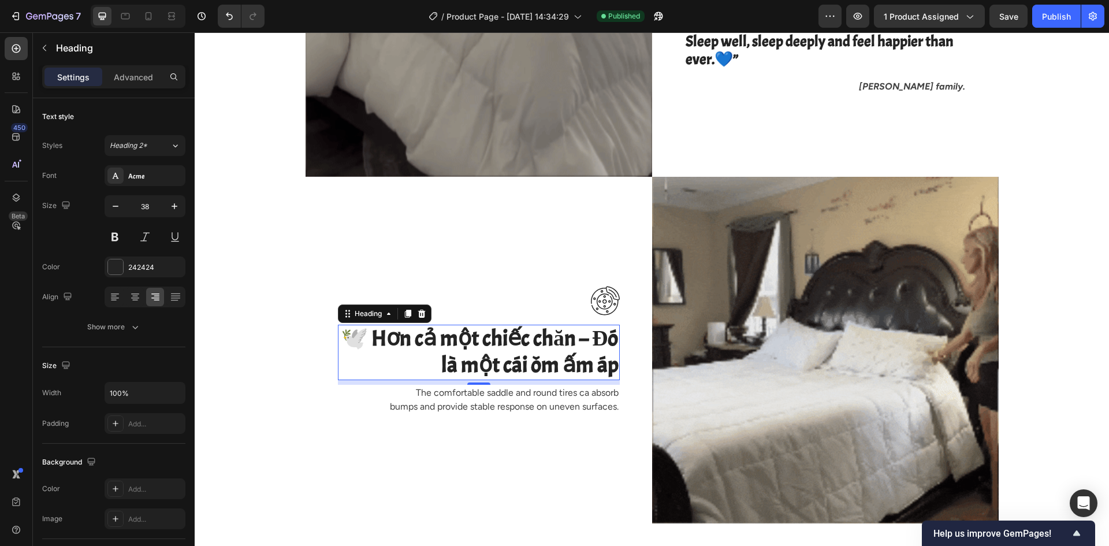
click at [458, 346] on p "🕊️ Hơn cả một chiếc chăn – Đó là một cái ôm ấm áp" at bounding box center [478, 352] width 279 height 53
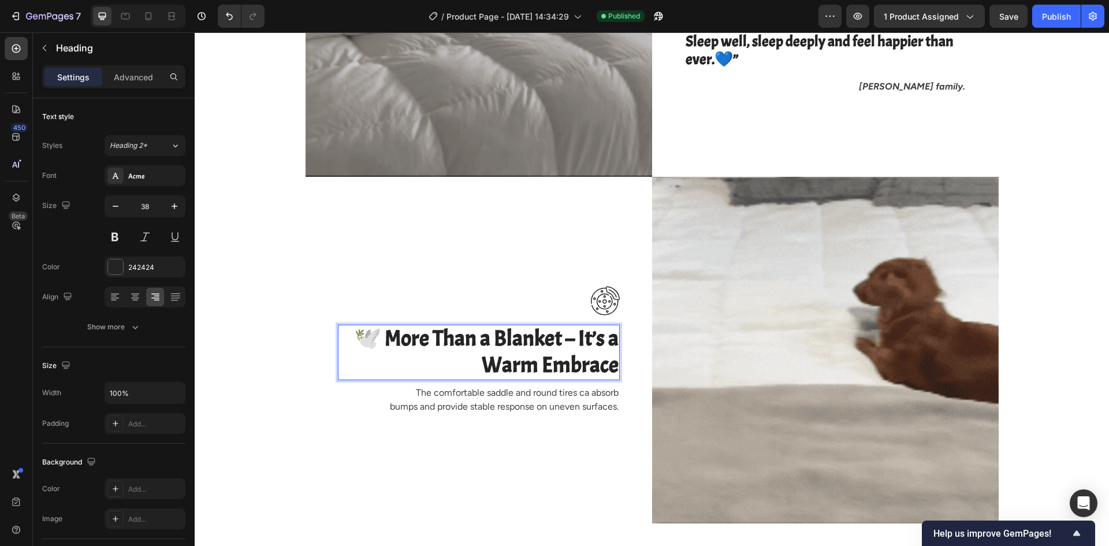
click at [396, 333] on p "🕊️ More Than a Blanket – It’s a Warm Embrace" at bounding box center [478, 352] width 279 height 53
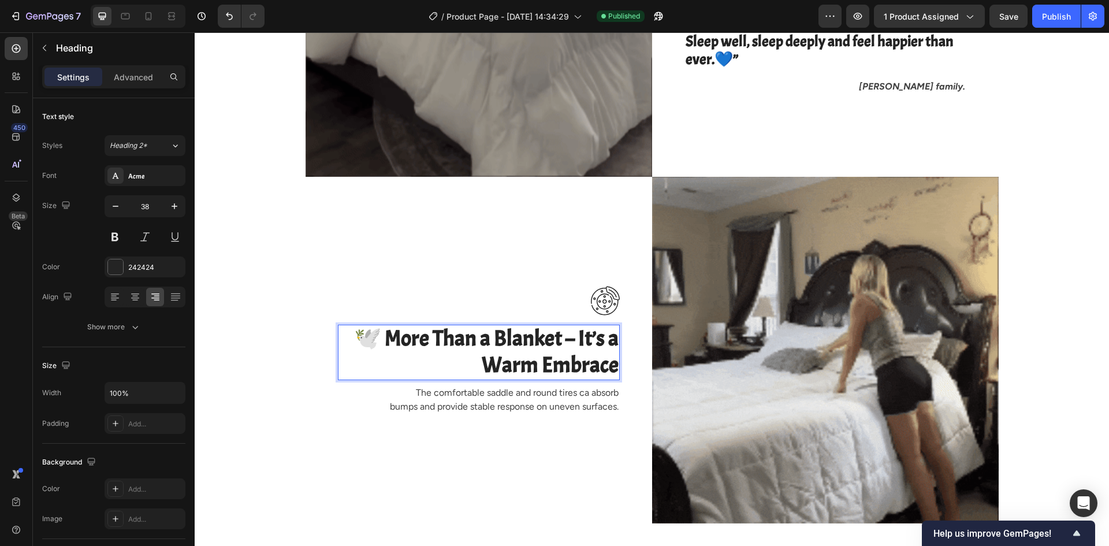
click at [404, 344] on p "🕊️ More Than a Blanket – It’s a Warm Embrace" at bounding box center [478, 352] width 279 height 53
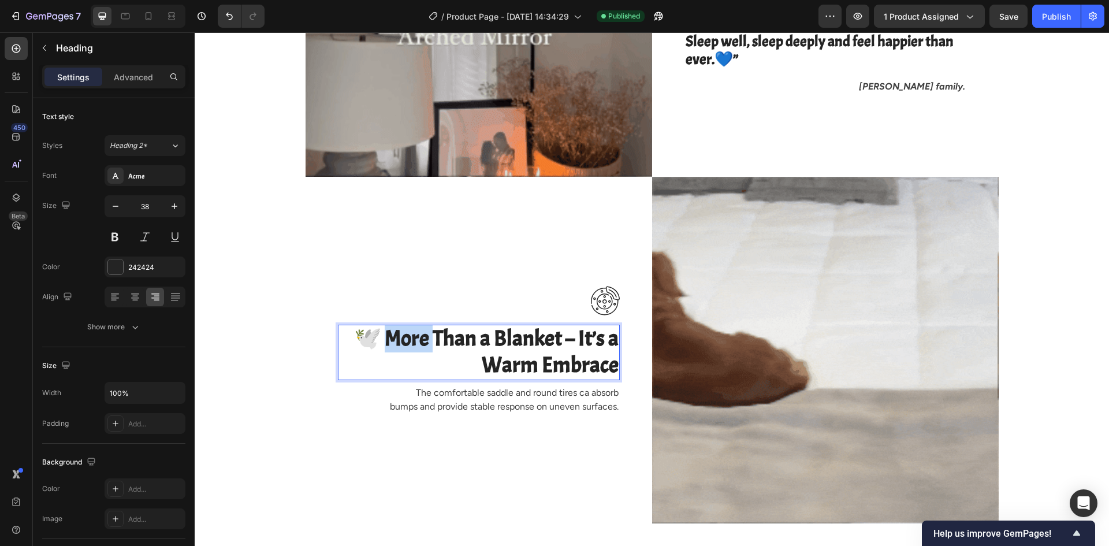
click at [404, 344] on p "🕊️ More Than a Blanket – It’s a Warm Embrace" at bounding box center [478, 352] width 279 height 53
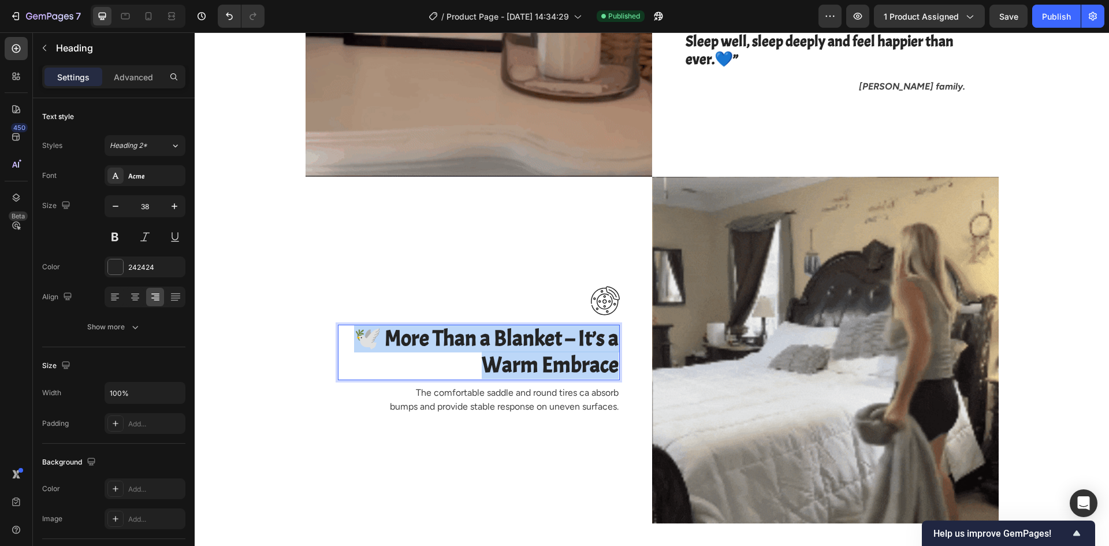
click at [404, 344] on p "🕊️ More Than a Blanket – It’s a Warm Embrace" at bounding box center [478, 352] width 279 height 53
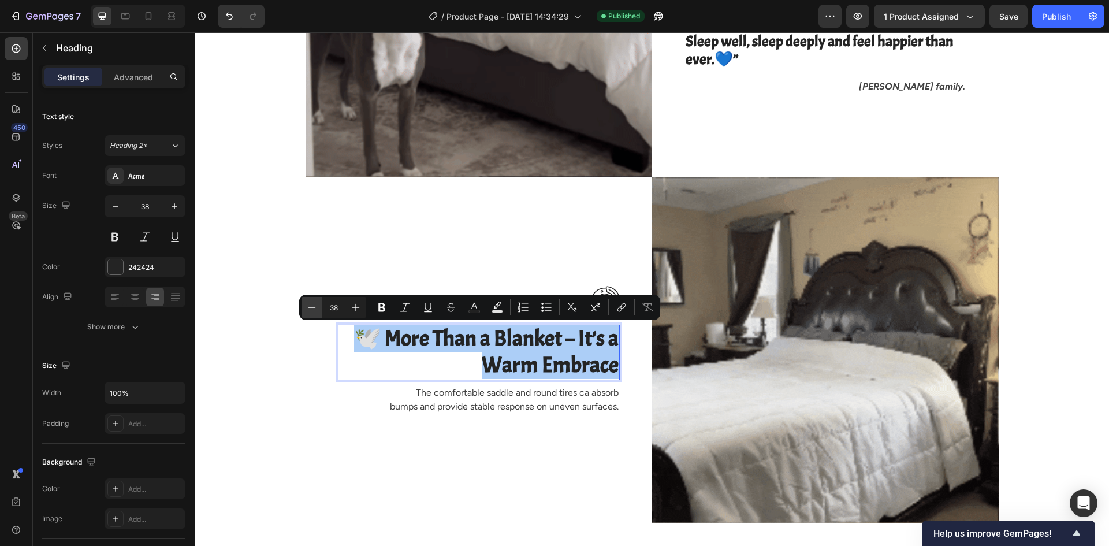
click at [314, 309] on icon "Editor contextual toolbar" at bounding box center [312, 307] width 12 height 12
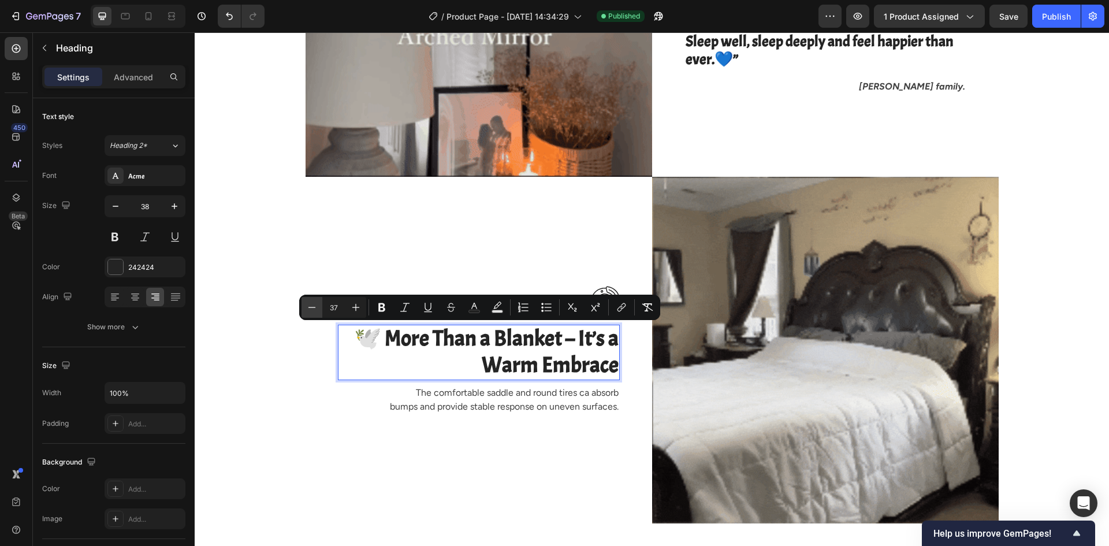
click at [314, 309] on icon "Editor contextual toolbar" at bounding box center [312, 307] width 12 height 12
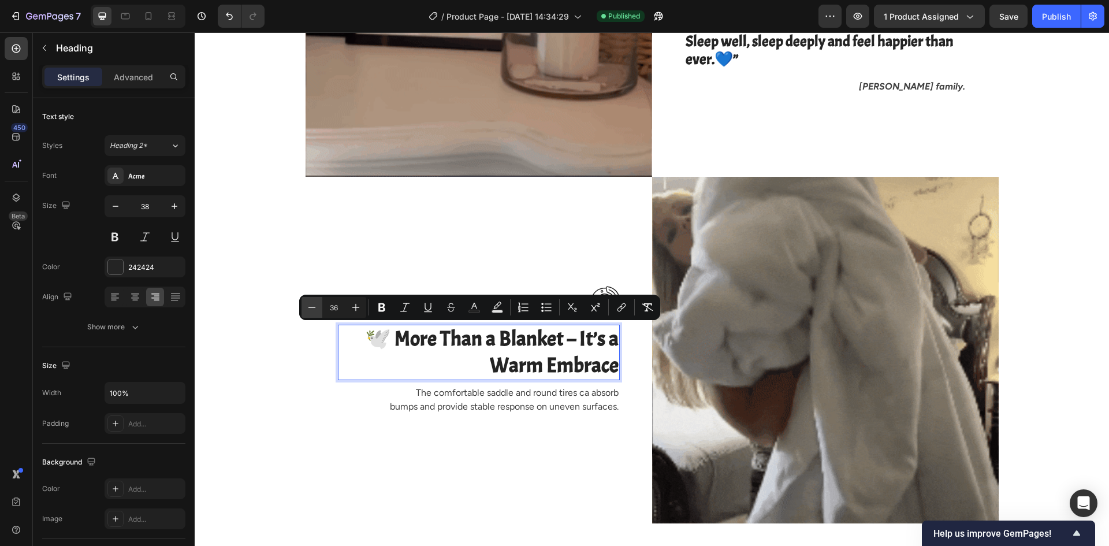
click at [314, 309] on icon "Editor contextual toolbar" at bounding box center [312, 307] width 12 height 12
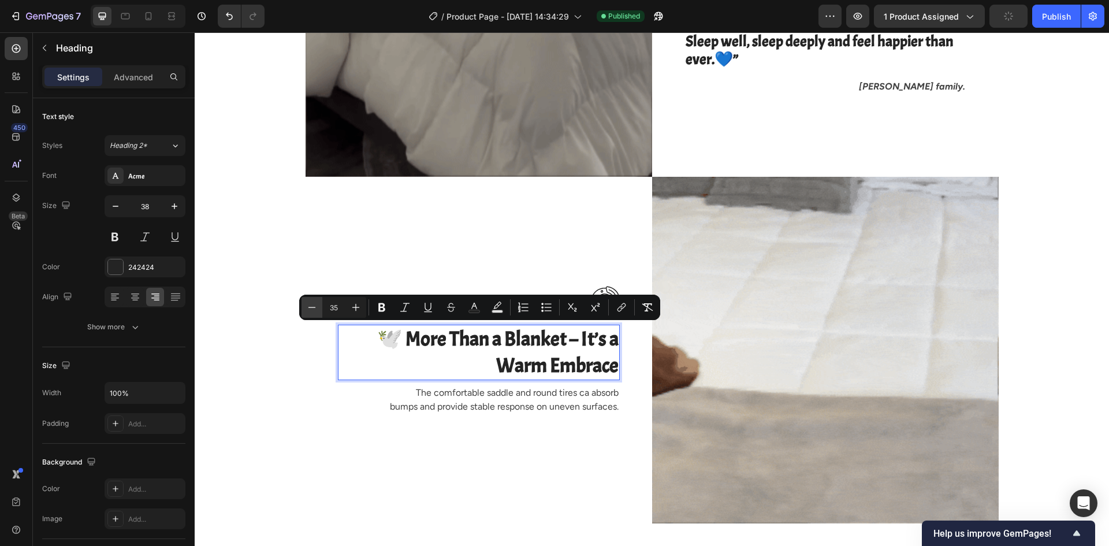
click at [314, 309] on icon "Editor contextual toolbar" at bounding box center [312, 307] width 12 height 12
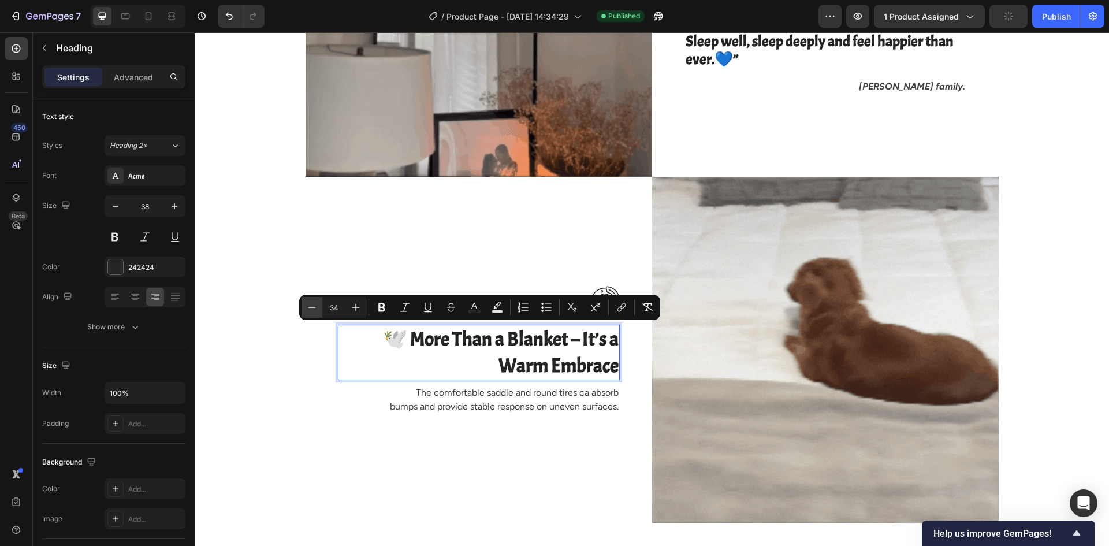
click at [314, 309] on icon "Editor contextual toolbar" at bounding box center [312, 307] width 12 height 12
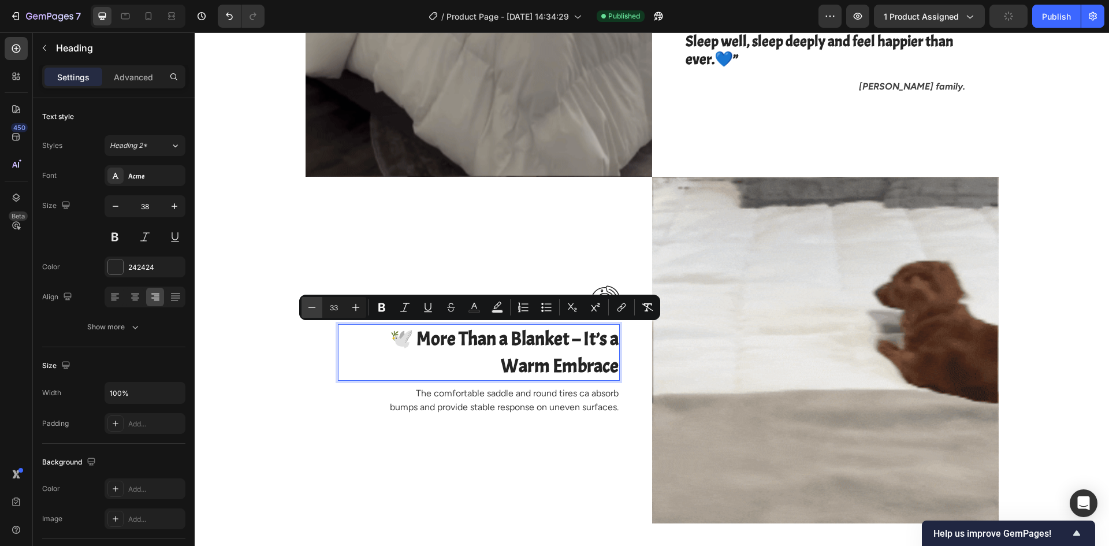
click at [314, 309] on icon "Editor contextual toolbar" at bounding box center [312, 307] width 12 height 12
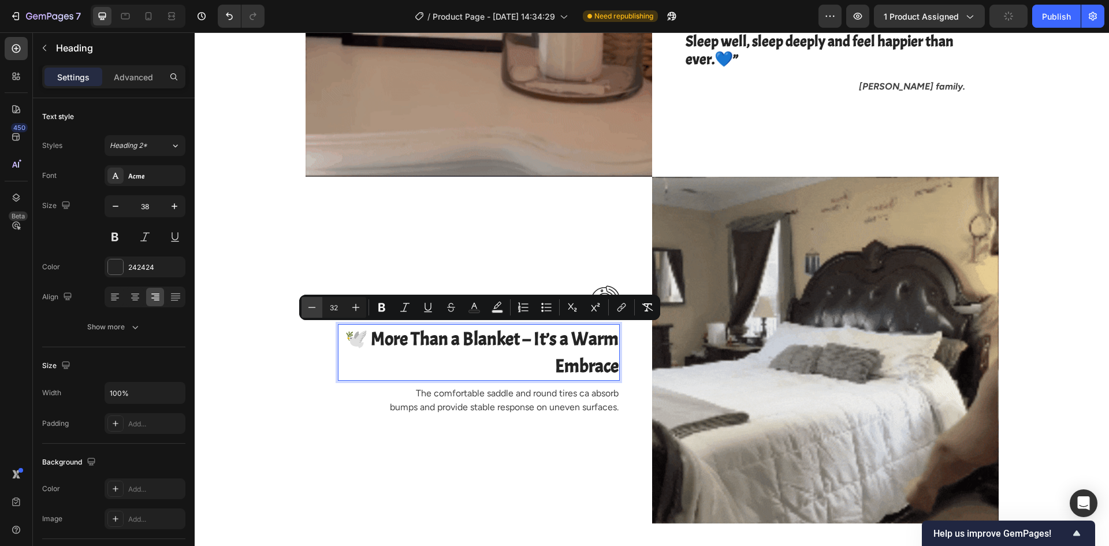
click at [314, 309] on icon "Editor contextual toolbar" at bounding box center [312, 307] width 12 height 12
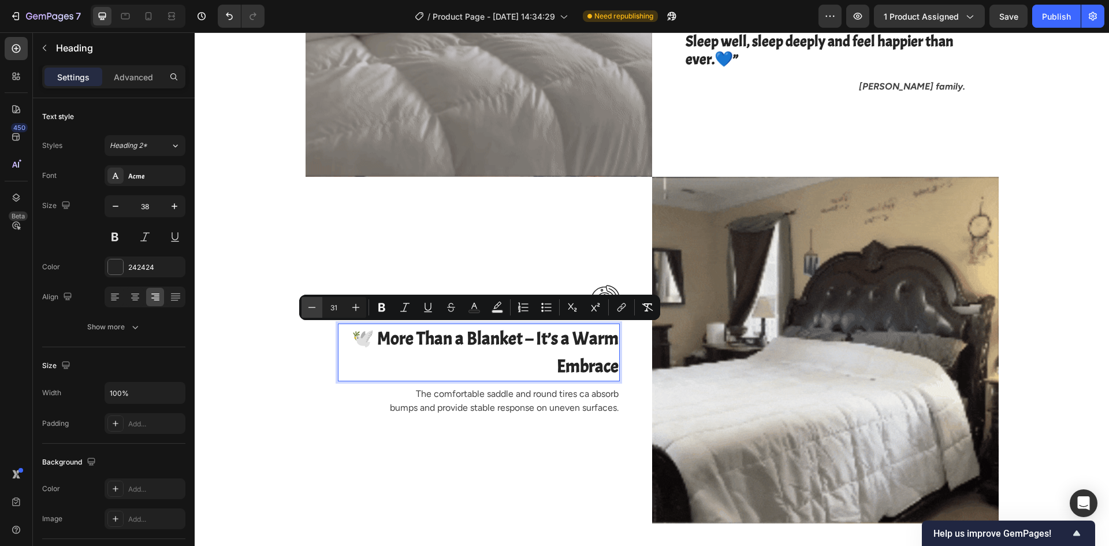
click at [314, 309] on icon "Editor contextual toolbar" at bounding box center [312, 307] width 12 height 12
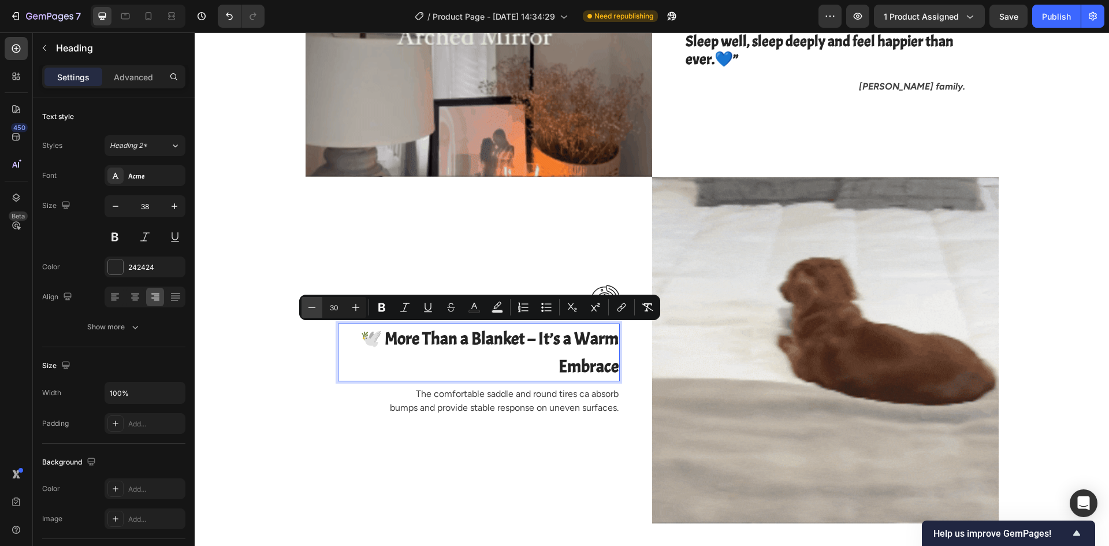
click at [314, 309] on icon "Editor contextual toolbar" at bounding box center [312, 307] width 12 height 12
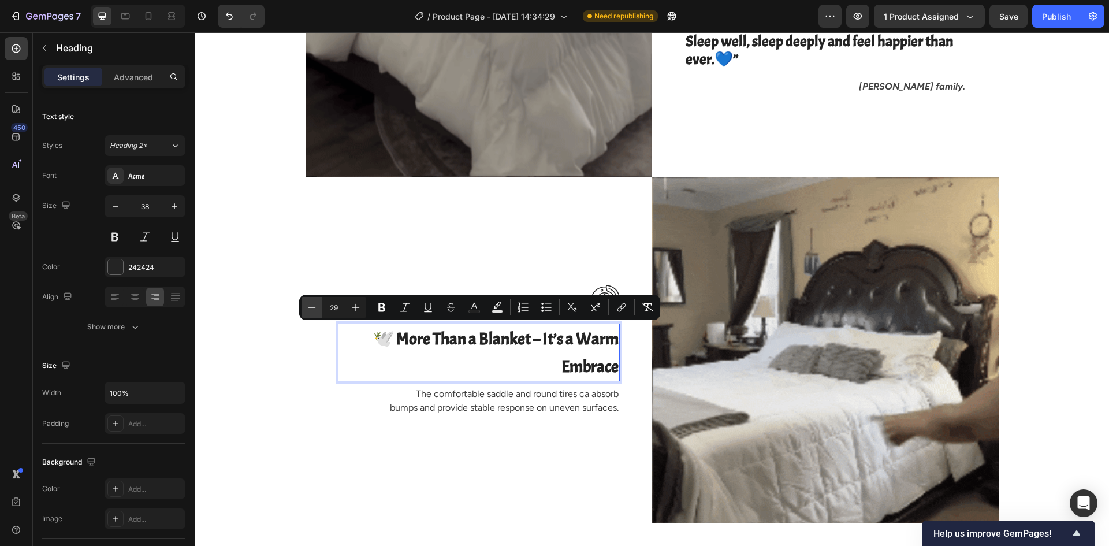
click at [314, 309] on icon "Editor contextual toolbar" at bounding box center [312, 307] width 12 height 12
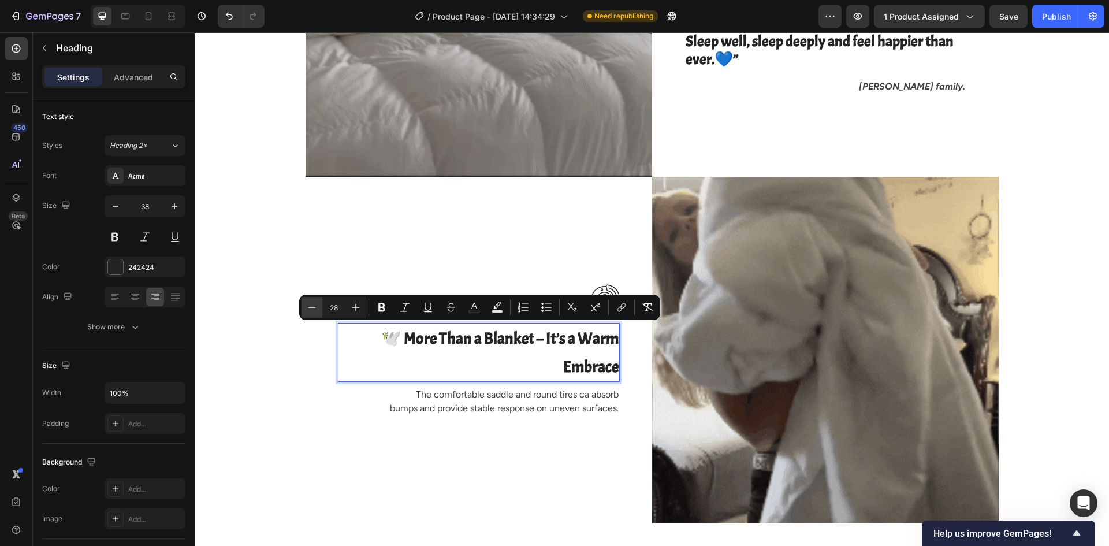
click at [314, 309] on icon "Editor contextual toolbar" at bounding box center [312, 307] width 12 height 12
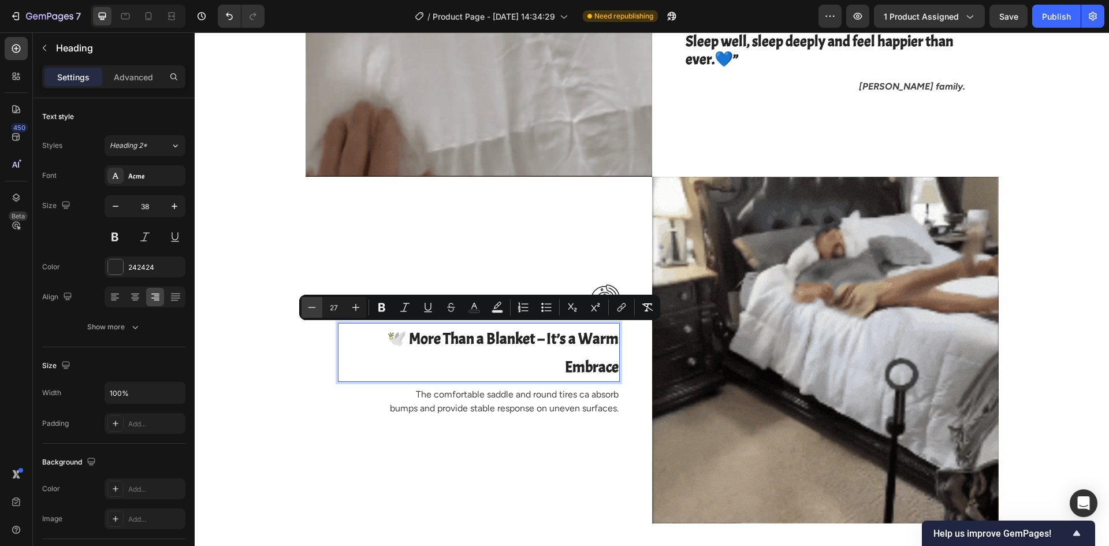
click at [314, 309] on icon "Editor contextual toolbar" at bounding box center [312, 307] width 12 height 12
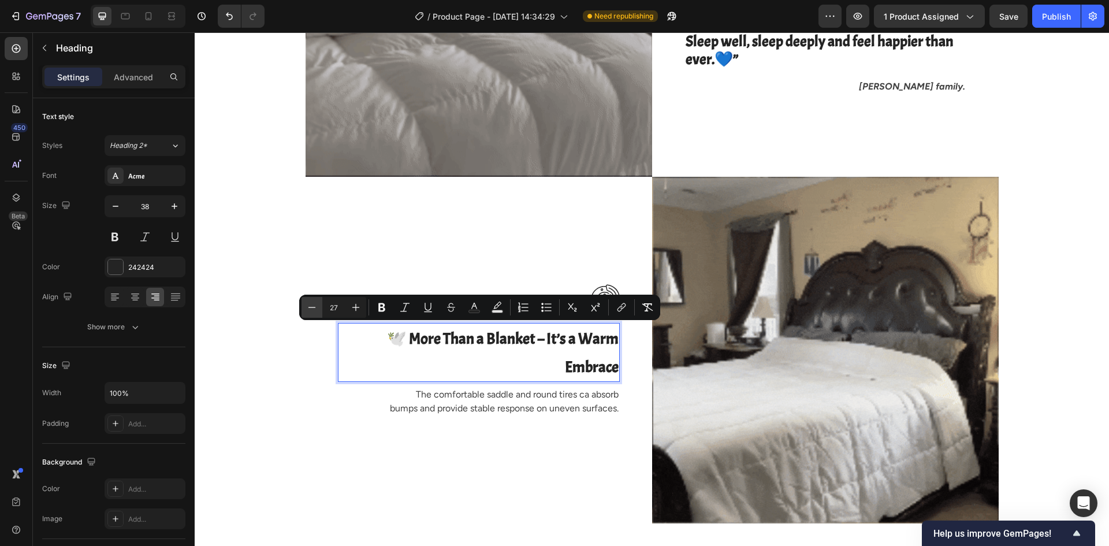
type input "26"
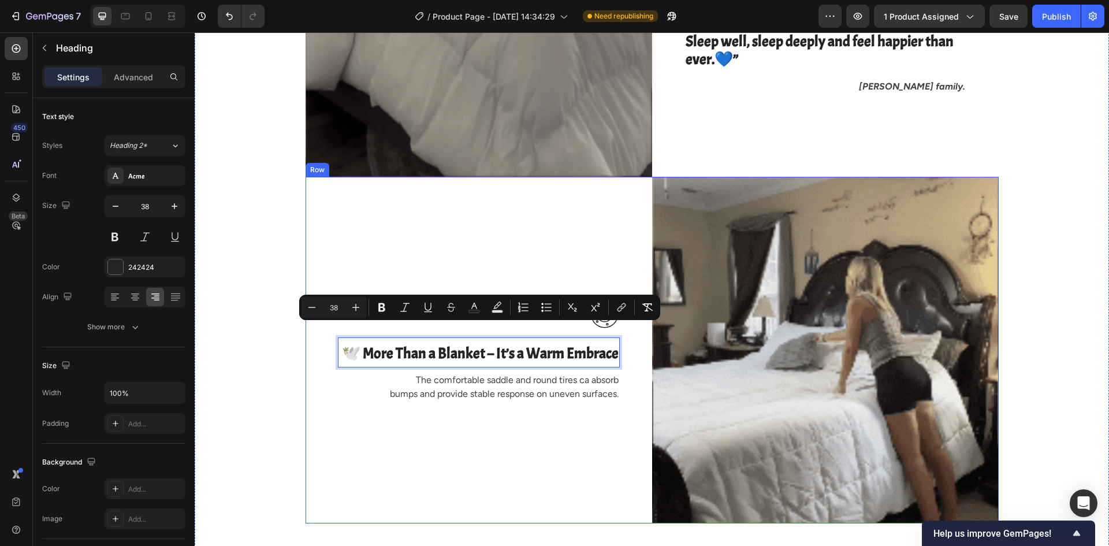
click at [508, 433] on div "Image 🕊️ More Than a Blanket – It’s a Warm Embrace Heading 8 The comfortable sa…" at bounding box center [478, 350] width 346 height 346
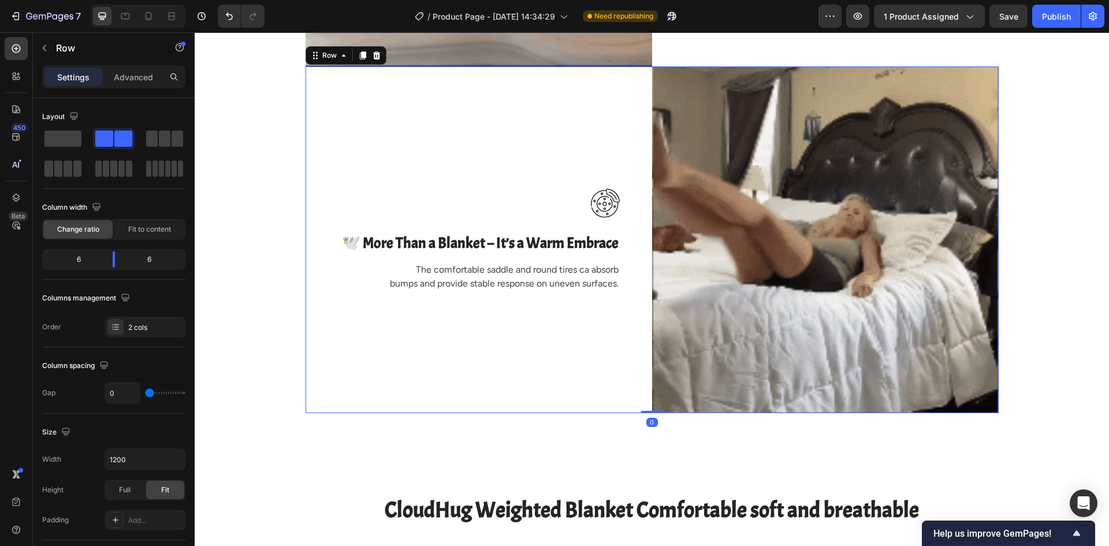
scroll to position [2181, 0]
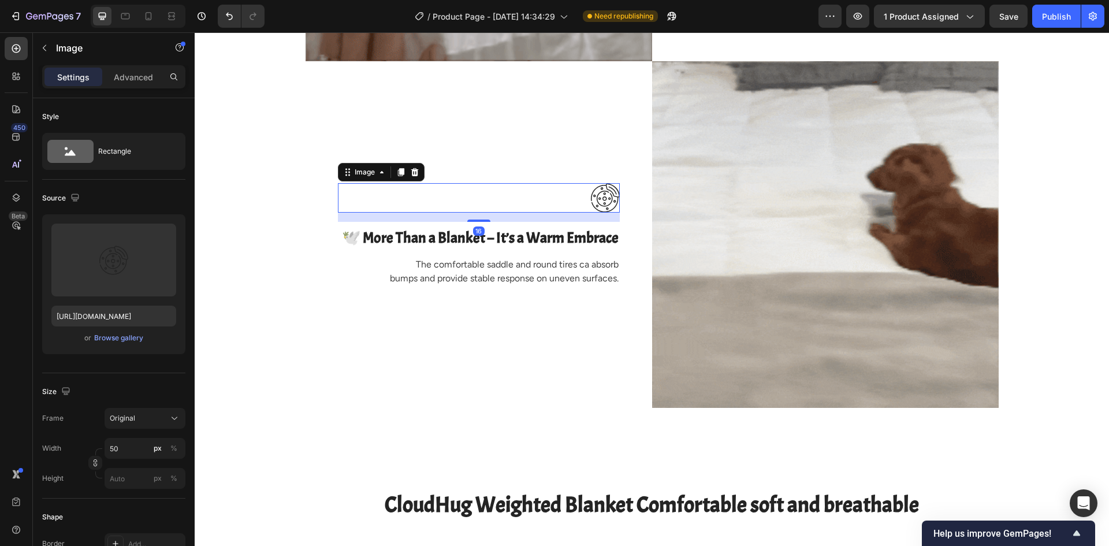
click at [598, 204] on img at bounding box center [605, 197] width 29 height 29
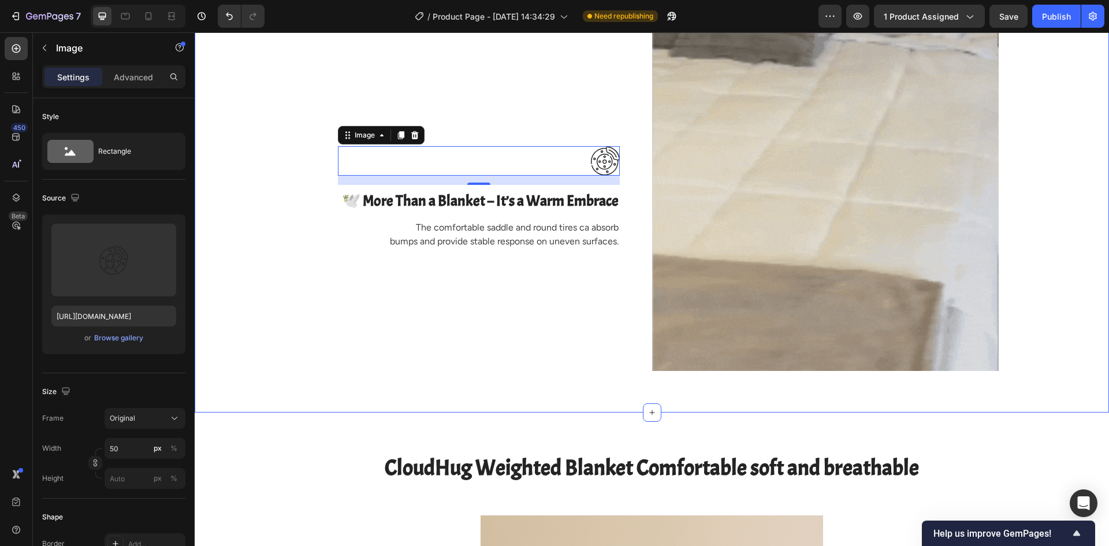
scroll to position [2239, 0]
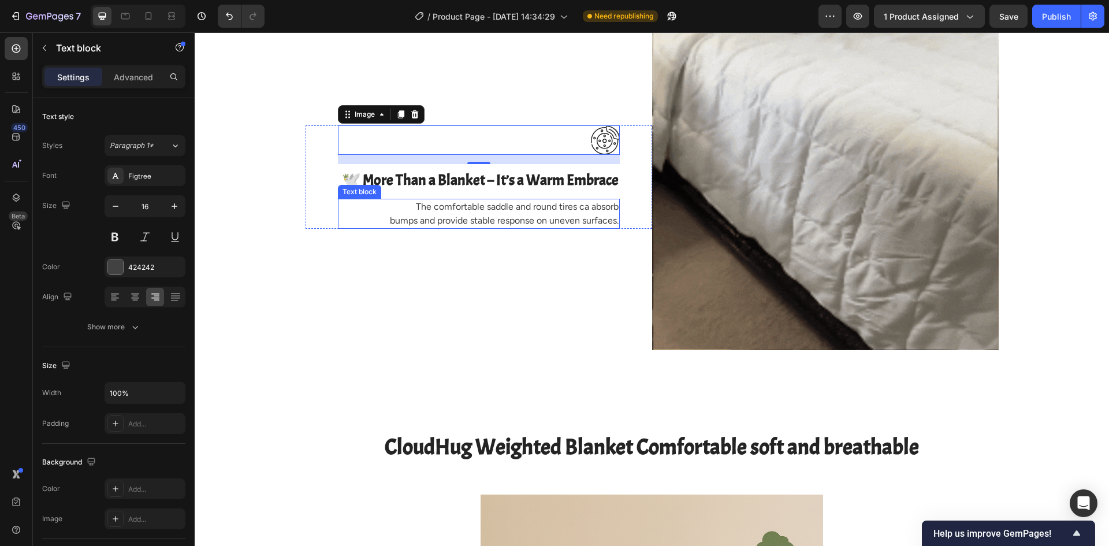
click at [449, 212] on p "The comfortable saddle and round tires ca absorb bumps and provide stable respo…" at bounding box center [478, 214] width 279 height 28
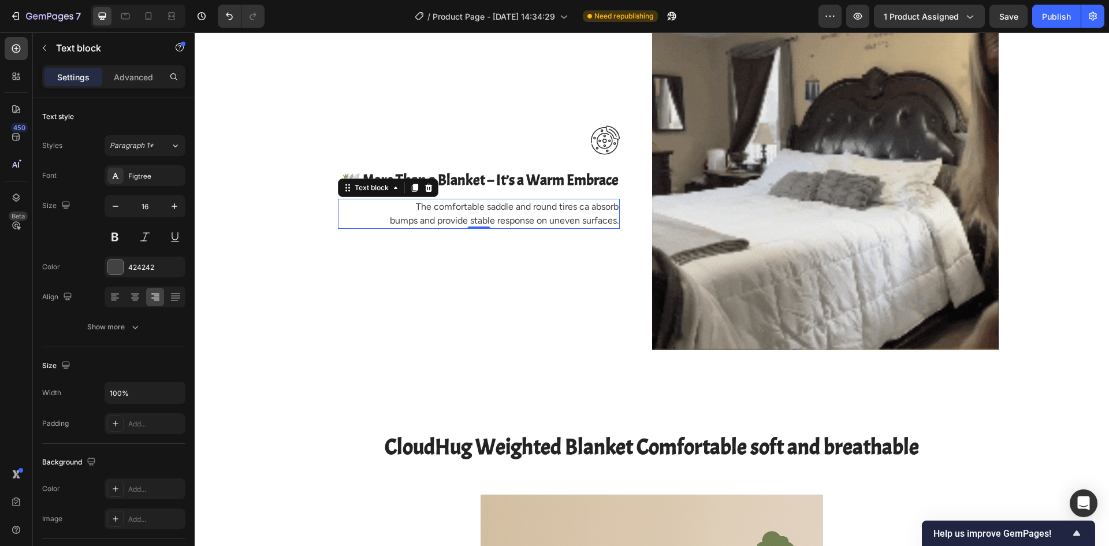
click at [449, 212] on p "The comfortable saddle and round tires ca absorb bumps and provide stable respo…" at bounding box center [478, 214] width 279 height 28
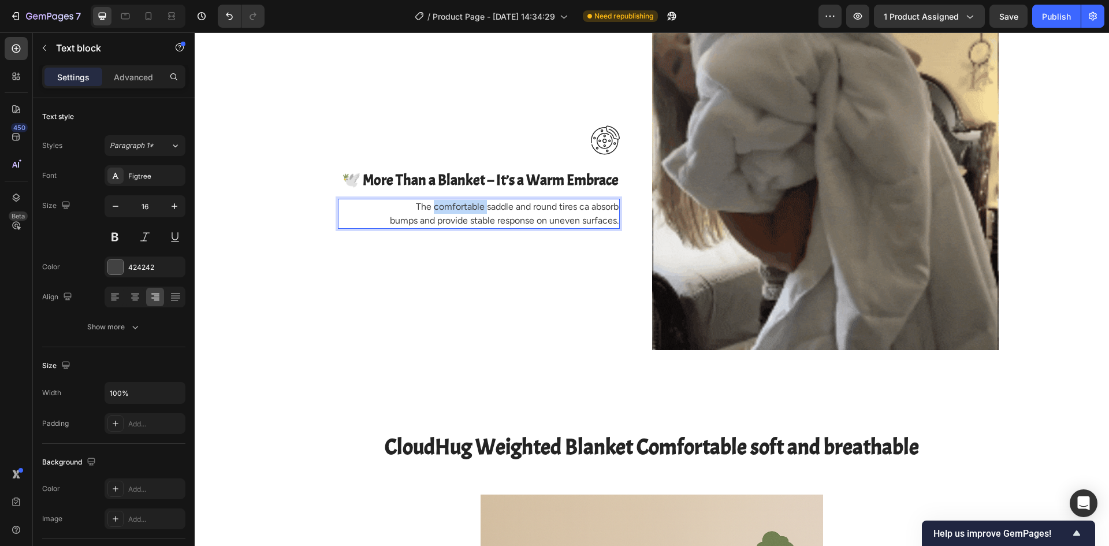
click at [449, 212] on p "The comfortable saddle and round tires ca absorb bumps and provide stable respo…" at bounding box center [478, 214] width 279 height 28
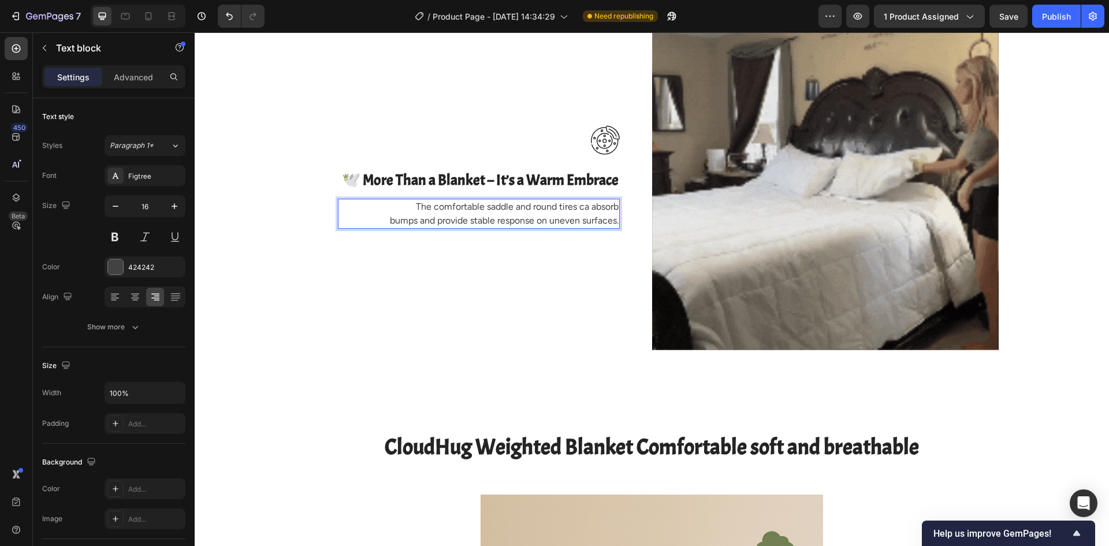
scroll to position [2204, 0]
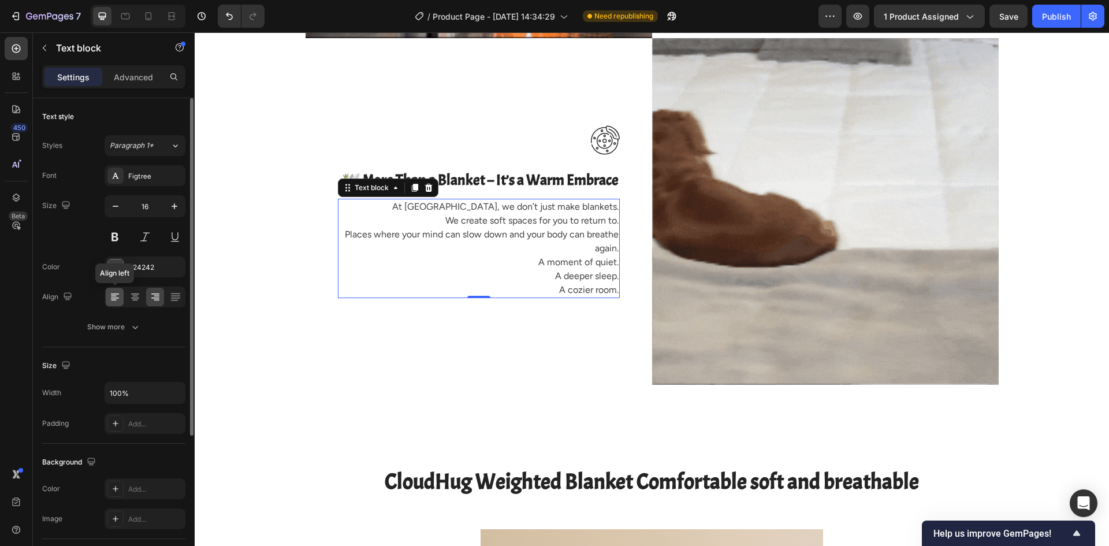
click at [112, 296] on icon at bounding box center [114, 296] width 6 height 1
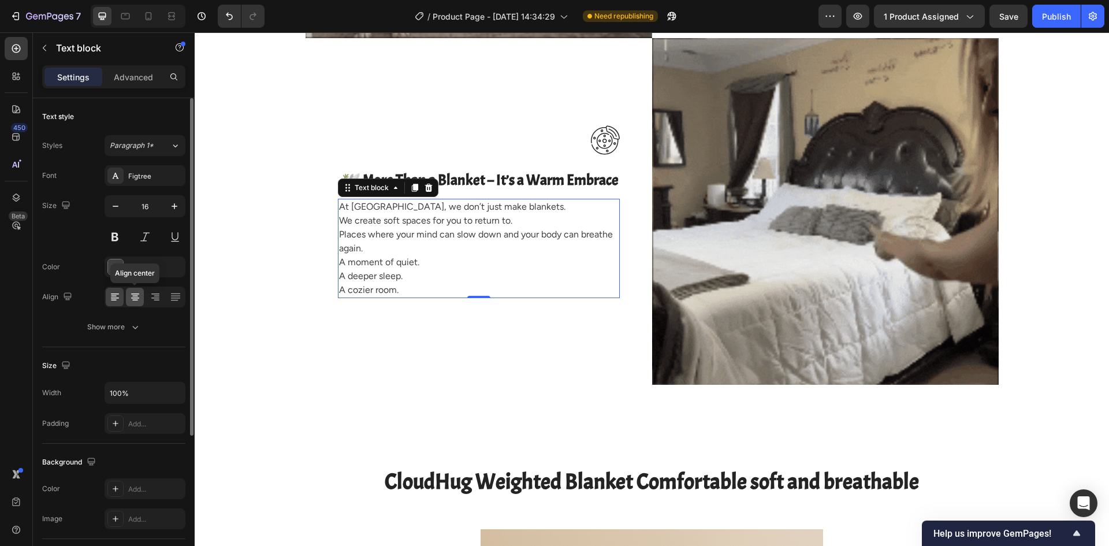
click at [133, 300] on icon at bounding box center [135, 300] width 6 height 1
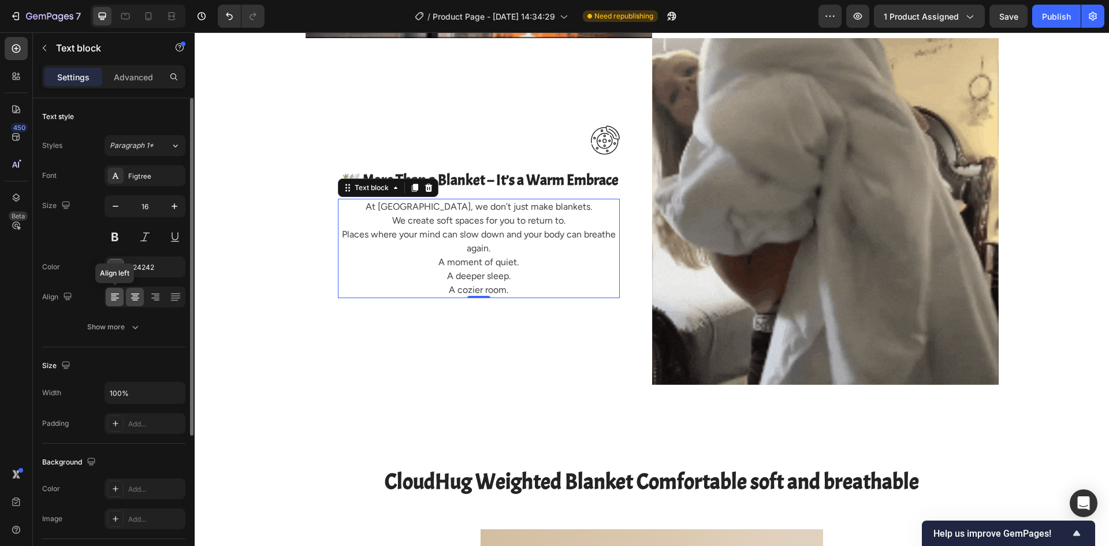
click at [116, 297] on icon at bounding box center [115, 297] width 12 height 12
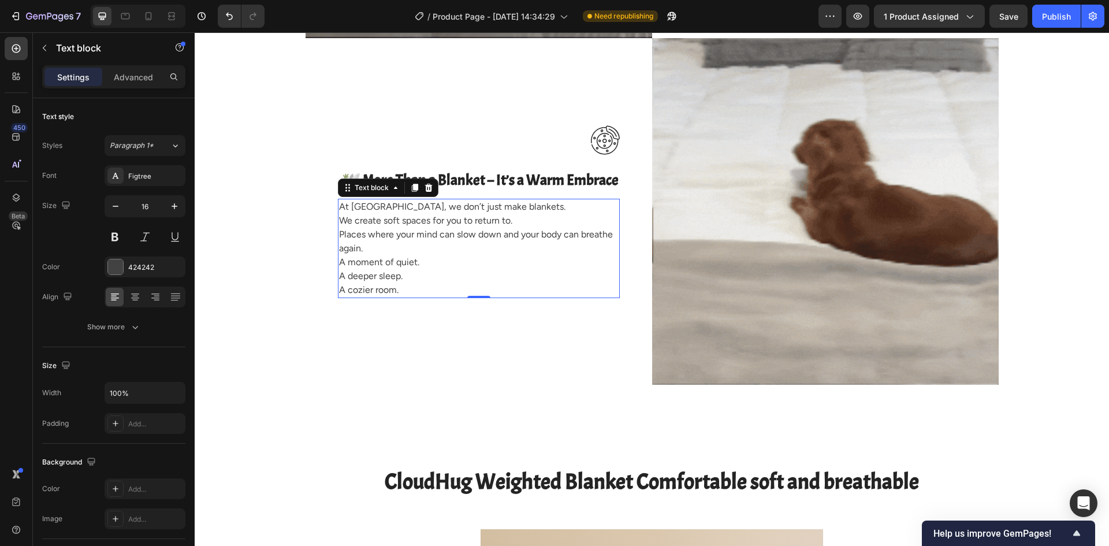
click at [338, 204] on div "At CloudHug, we don’t just make blankets. We create soft spaces for you to retu…" at bounding box center [479, 248] width 282 height 99
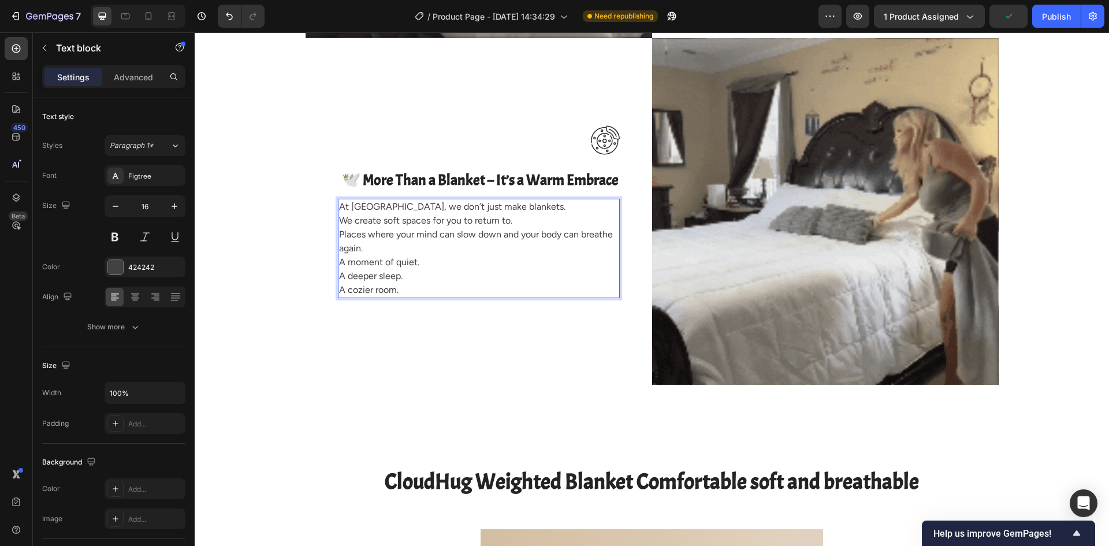
click at [339, 261] on p "At CloudHug, we don’t just make blankets. We create soft spaces for you to retu…" at bounding box center [478, 248] width 279 height 97
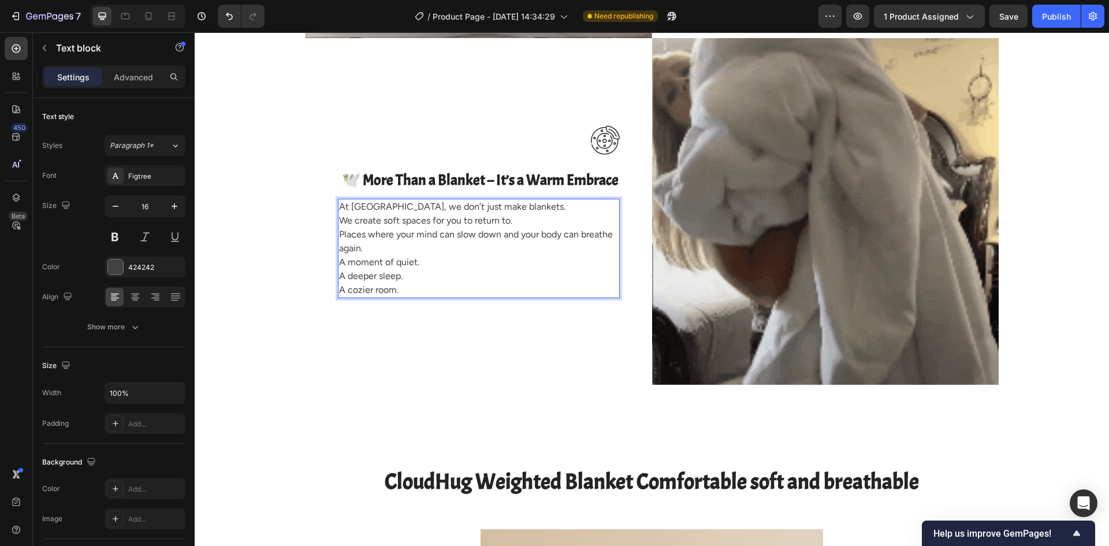
click at [402, 287] on p "At CloudHug, we don’t just make blankets. We create soft spaces for you to retu…" at bounding box center [478, 248] width 279 height 97
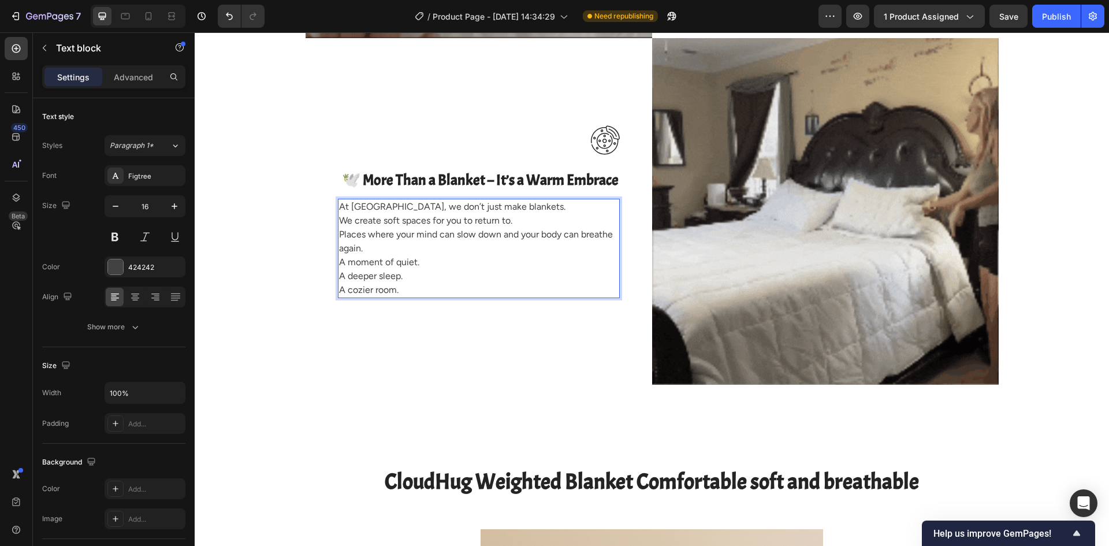
scroll to position [2197, 0]
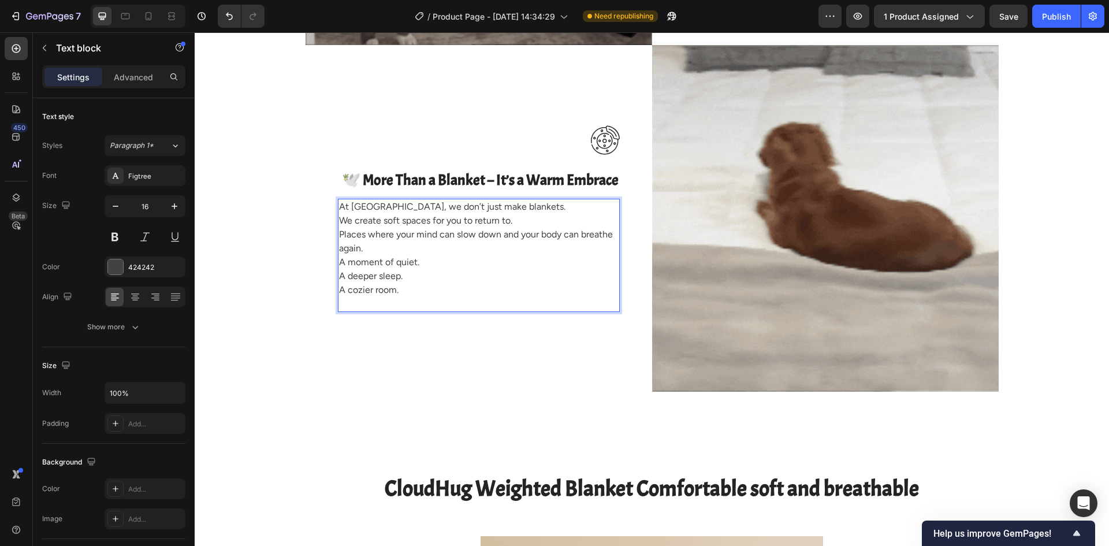
click at [339, 264] on p "At CloudHug, we don’t just make blankets. We create soft spaces for you to retu…" at bounding box center [478, 248] width 279 height 97
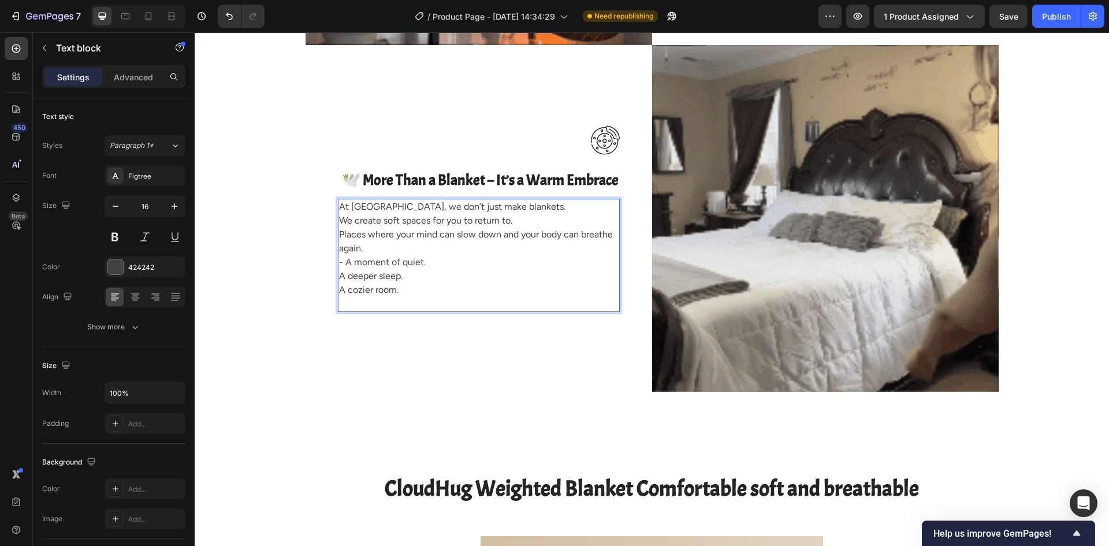
click at [339, 262] on p "At CloudHug, we don’t just make blankets. We create soft spaces for you to retu…" at bounding box center [478, 248] width 279 height 97
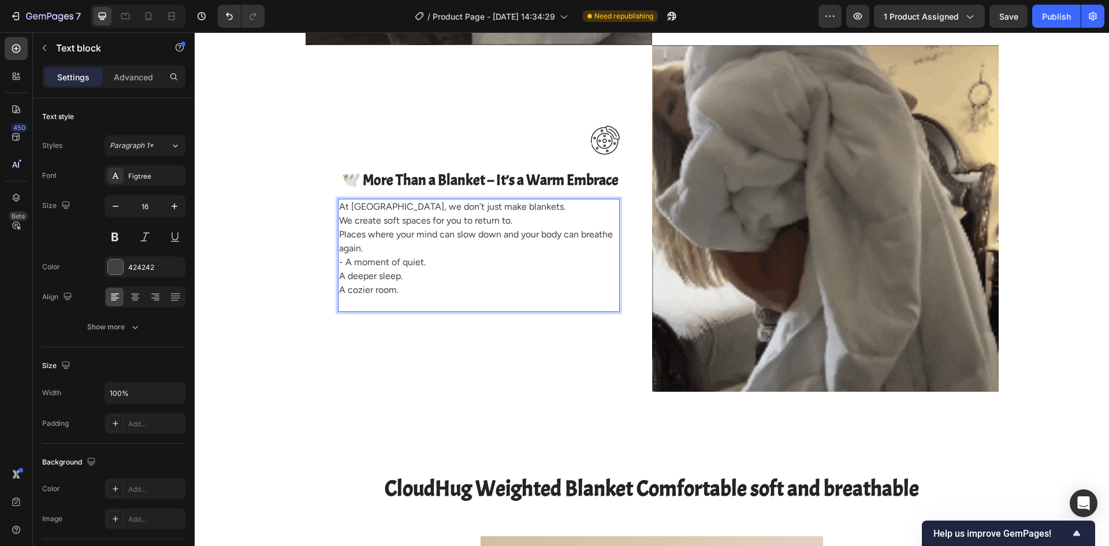
click at [339, 273] on p "At CloudHug, we don’t just make blankets. We create soft spaces for you to retu…" at bounding box center [478, 248] width 279 height 97
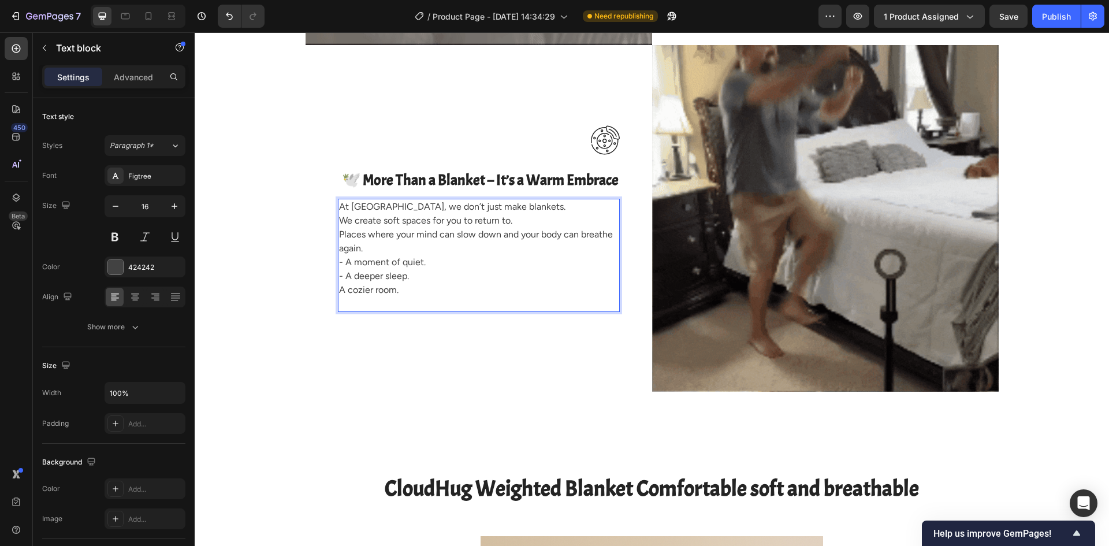
click at [339, 287] on p "At CloudHug, we don’t just make blankets. We create soft spaces for you to retu…" at bounding box center [478, 248] width 279 height 97
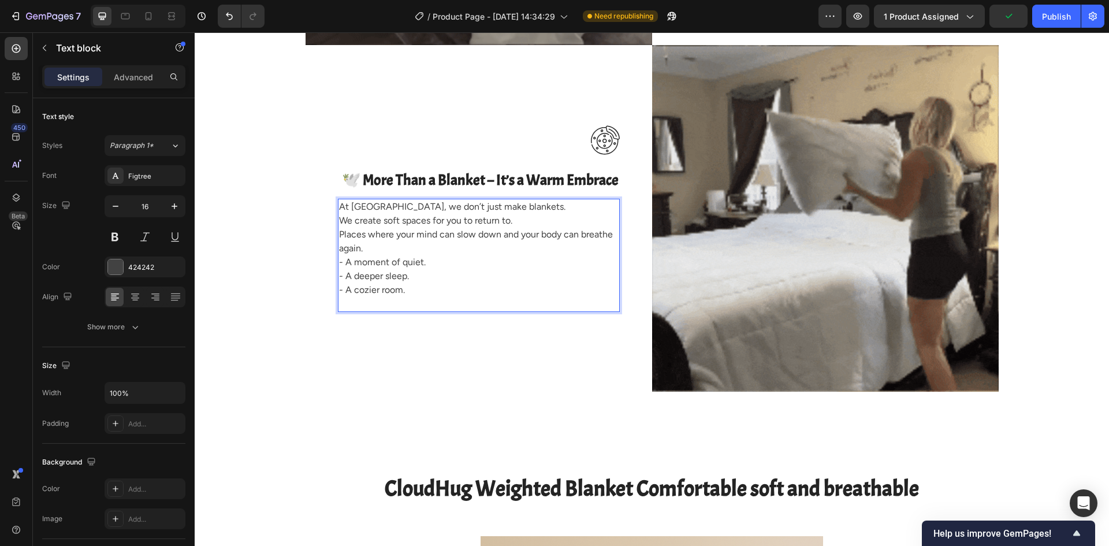
click at [339, 289] on p "At CloudHug, we don’t just make blankets. We create soft spaces for you to retu…" at bounding box center [478, 248] width 279 height 97
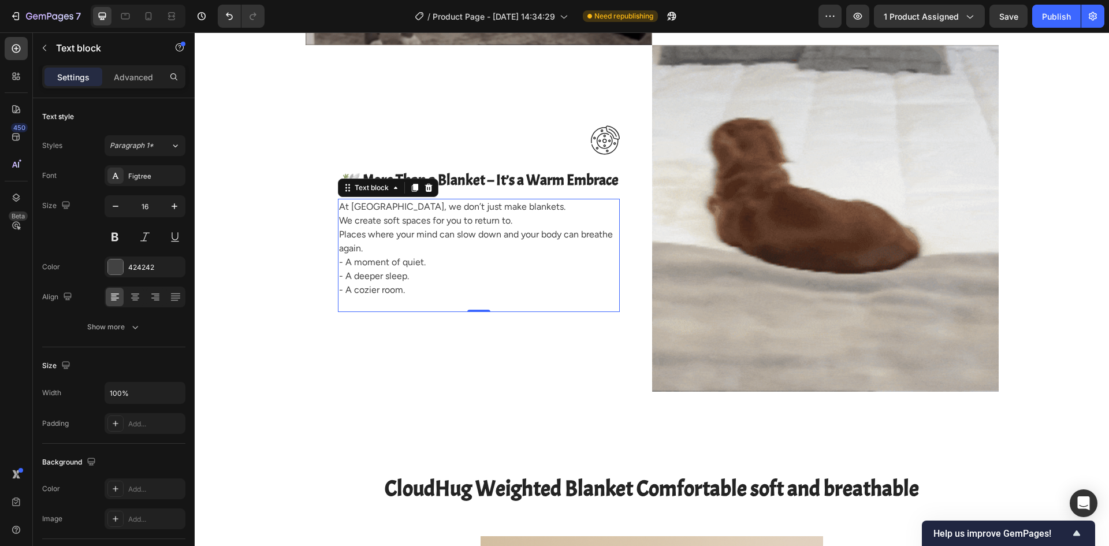
click at [339, 295] on p "At CloudHug, we don’t just make blankets. We create soft spaces for you to retu…" at bounding box center [478, 248] width 279 height 97
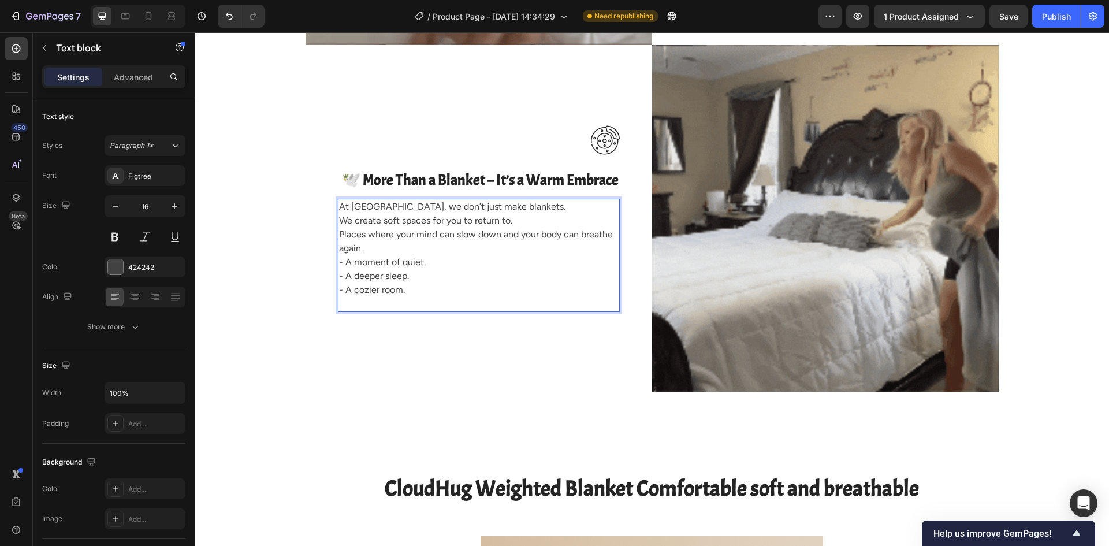
click at [339, 300] on p "Rich Text Editor. Editing area: main" at bounding box center [478, 304] width 279 height 14
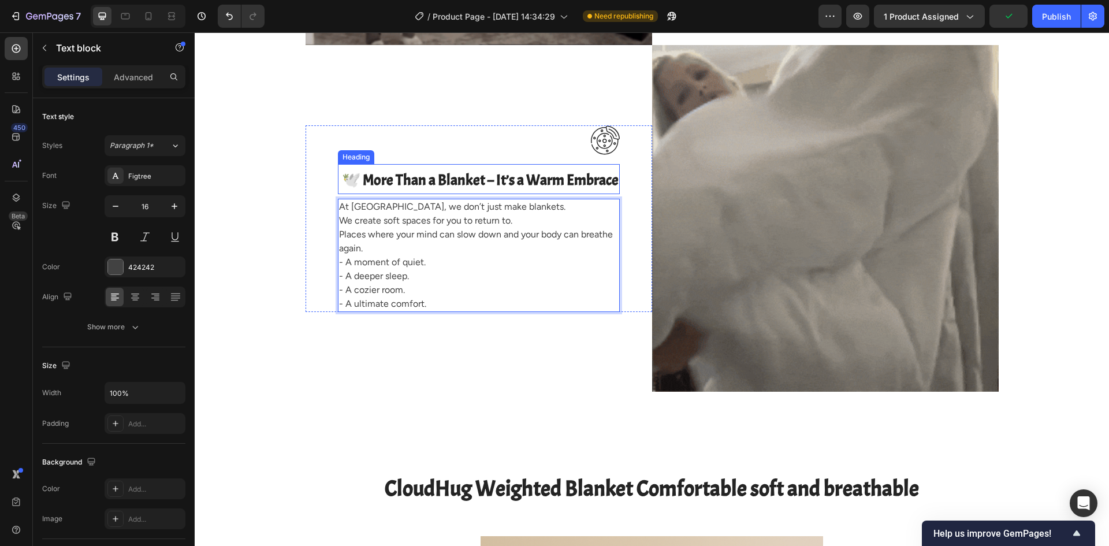
click at [487, 176] on span "🕊️ More Than a Blanket – It’s a Warm Embrace" at bounding box center [480, 179] width 277 height 19
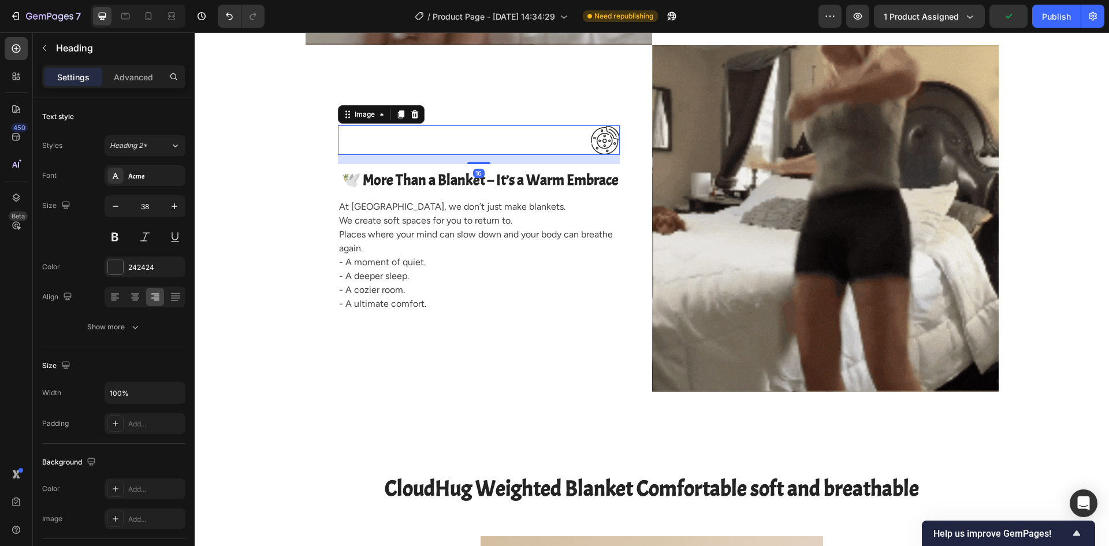
click at [521, 144] on div at bounding box center [479, 139] width 282 height 29
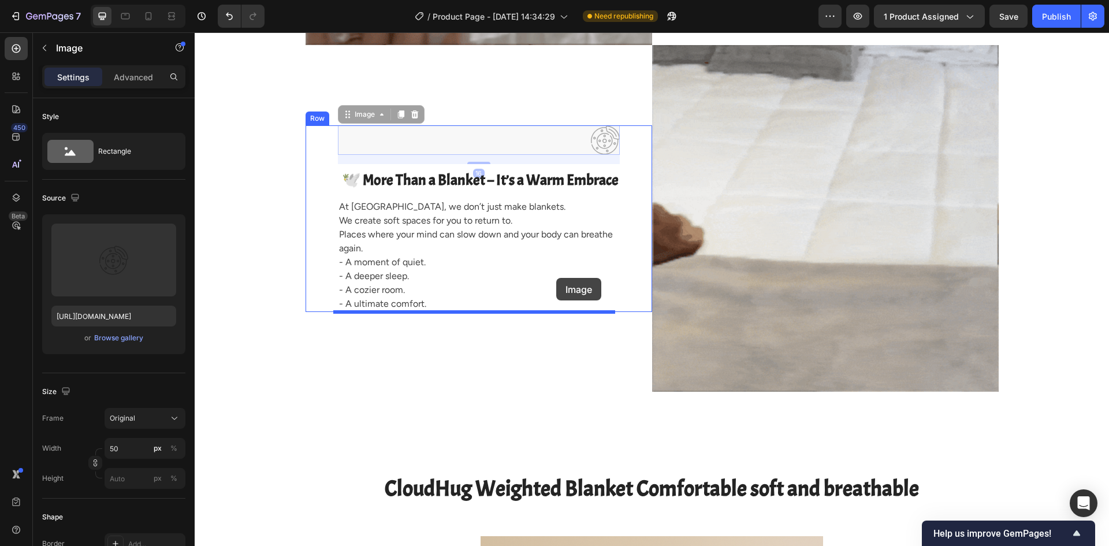
drag, startPoint x: 564, startPoint y: 139, endPoint x: 556, endPoint y: 278, distance: 138.8
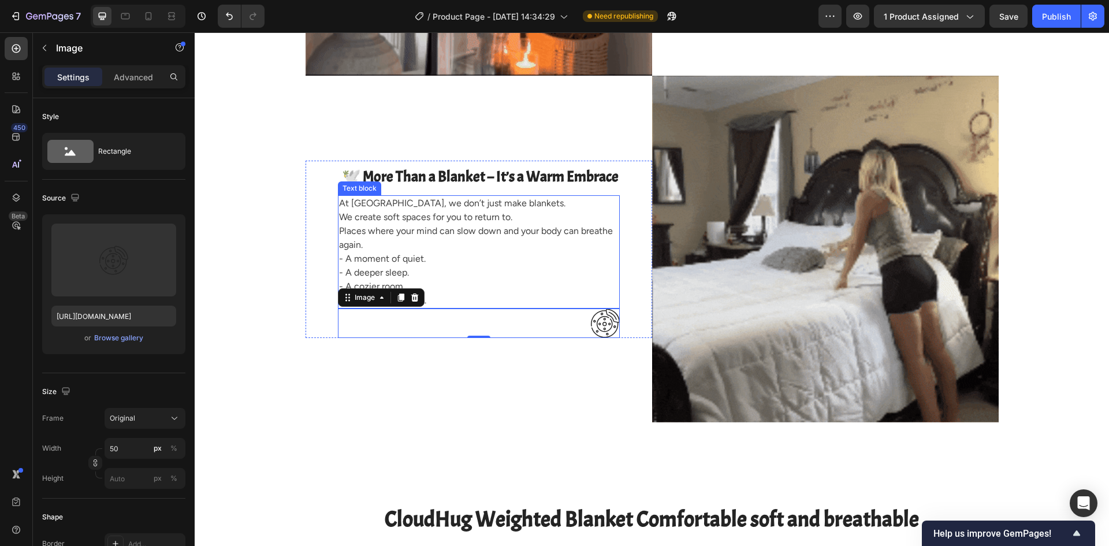
scroll to position [2139, 0]
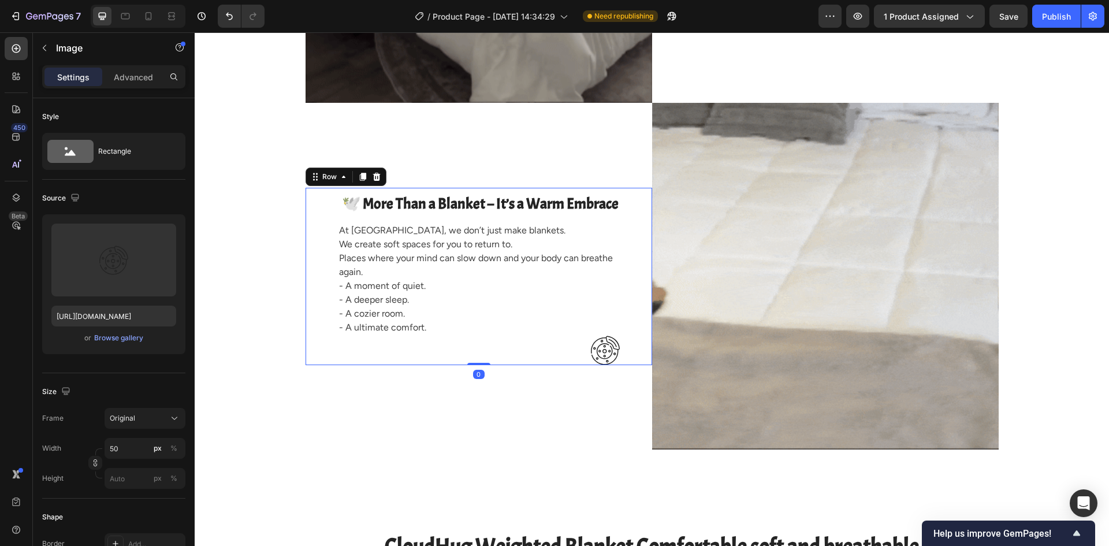
click at [629, 188] on div "⁠⁠⁠⁠⁠⁠⁠ 🕊️ More Than a Blanket – It’s a Warm Embrace Heading At CloudHug, we do…" at bounding box center [478, 277] width 346 height 178
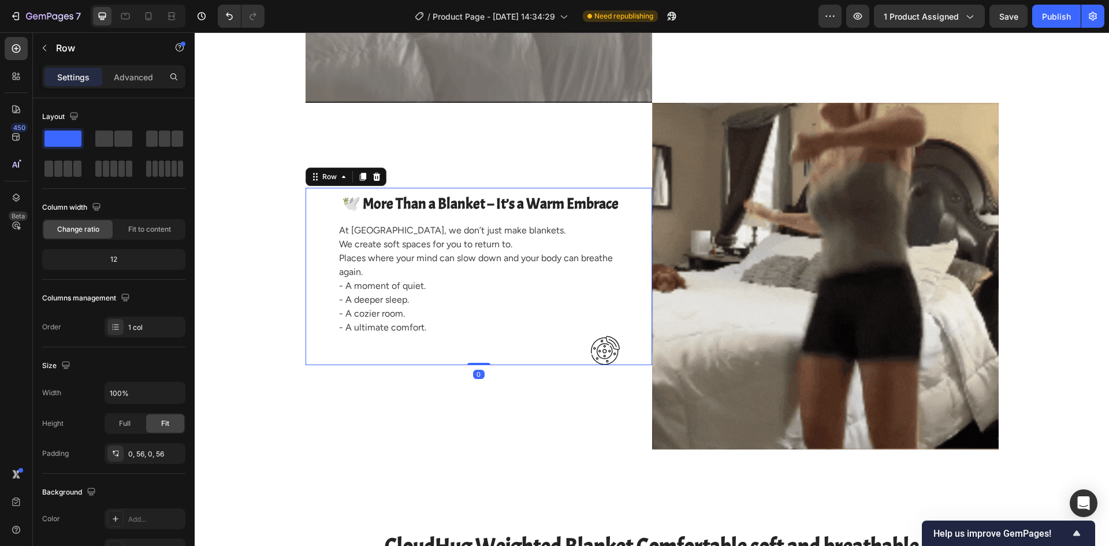
click at [629, 188] on div "⁠⁠⁠⁠⁠⁠⁠ 🕊️ More Than a Blanket – It’s a Warm Embrace Heading At CloudHug, we do…" at bounding box center [478, 277] width 346 height 178
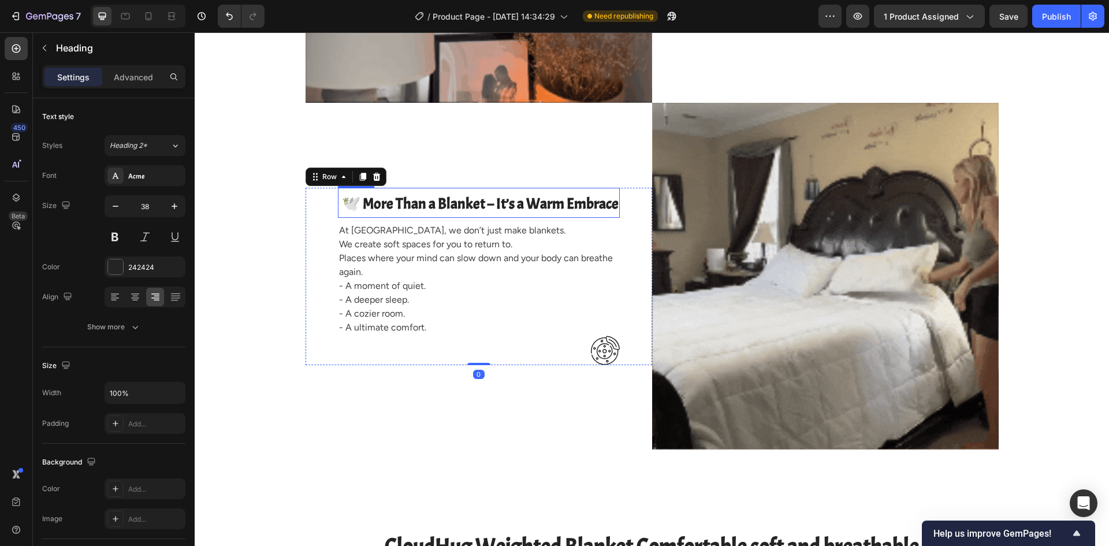
click at [560, 202] on span "🕊️ More Than a Blanket – It’s a Warm Embrace" at bounding box center [480, 203] width 277 height 19
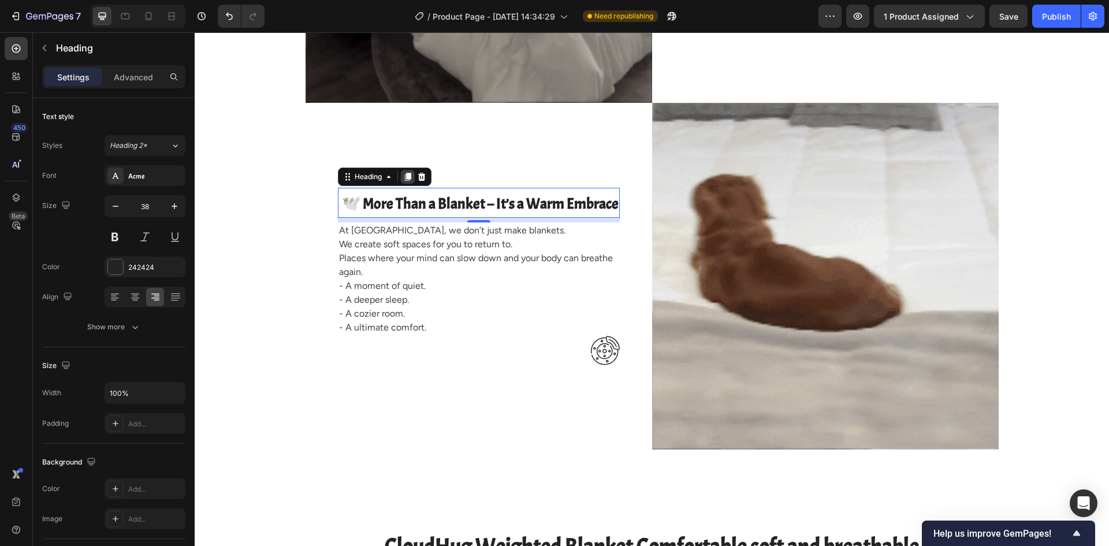
click at [403, 179] on icon at bounding box center [407, 176] width 9 height 9
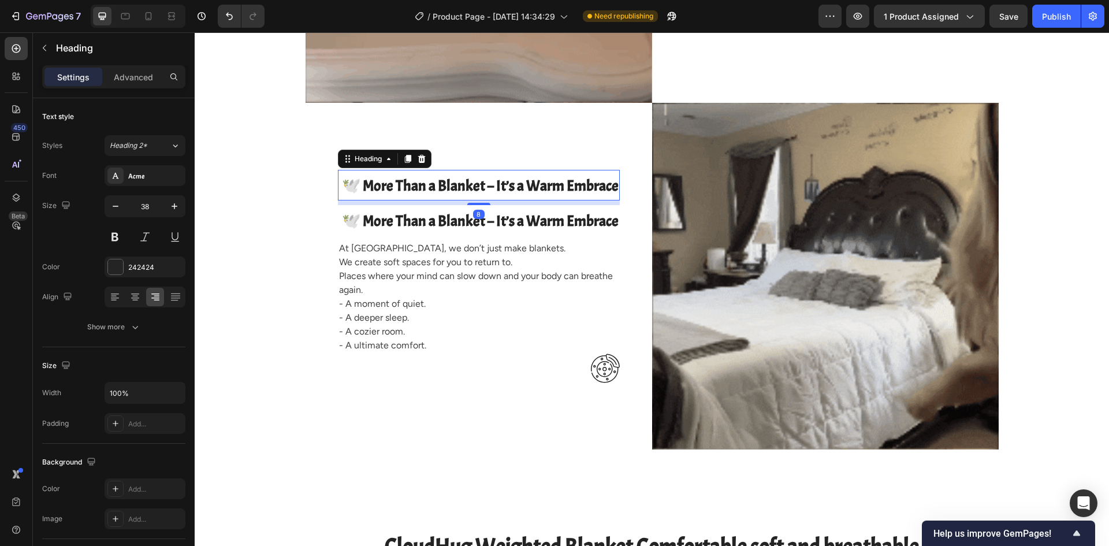
click at [513, 188] on span "🕊️ More Than a Blanket – It’s a Warm Embrace" at bounding box center [480, 185] width 277 height 19
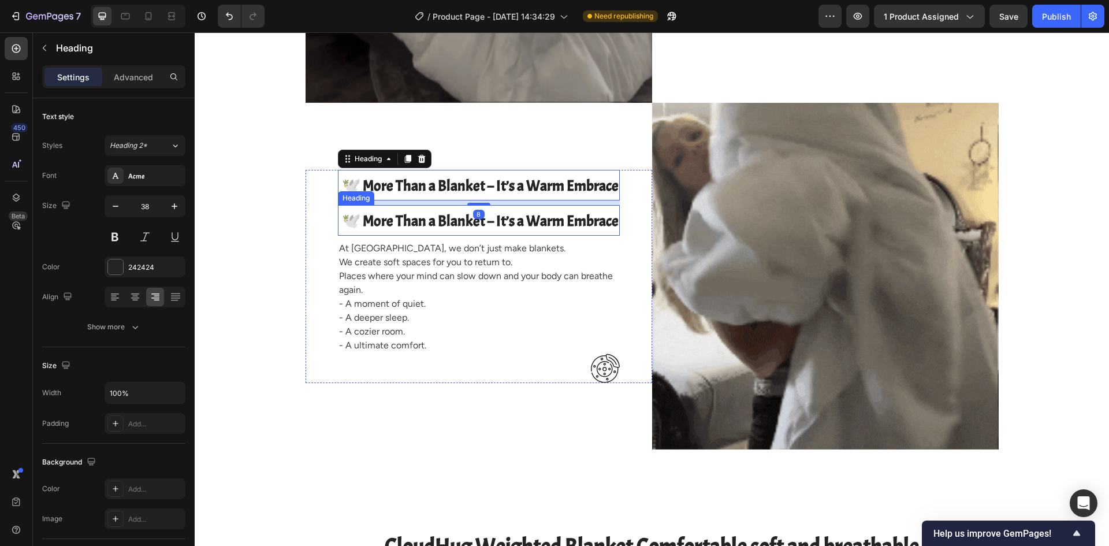
click at [466, 220] on span "🕊️ More Than a Blanket – It’s a Warm Embrace" at bounding box center [480, 220] width 277 height 19
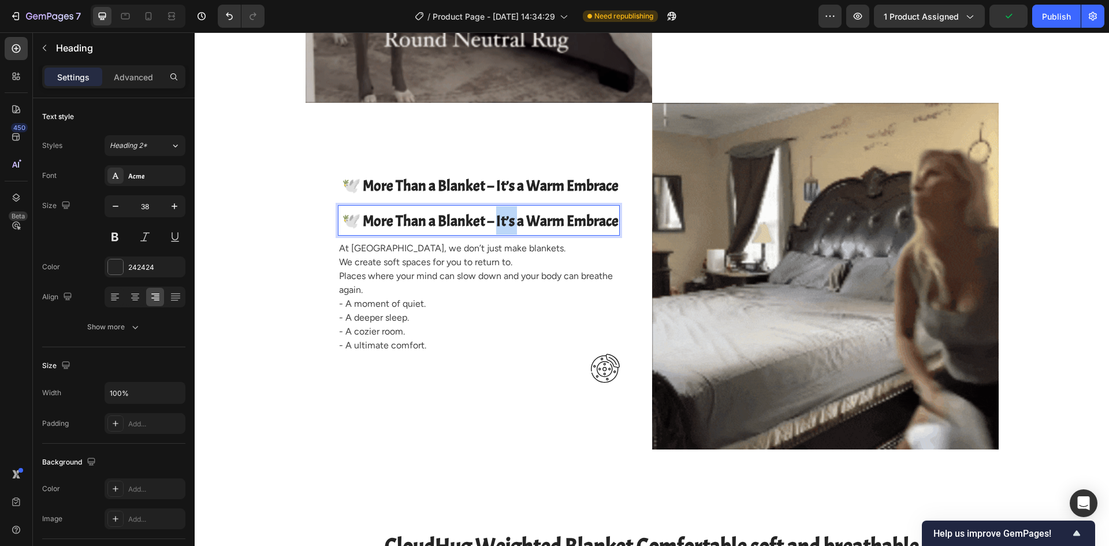
click at [501, 219] on span "🕊️ More Than a Blanket – It’s a Warm Embrace" at bounding box center [480, 220] width 277 height 19
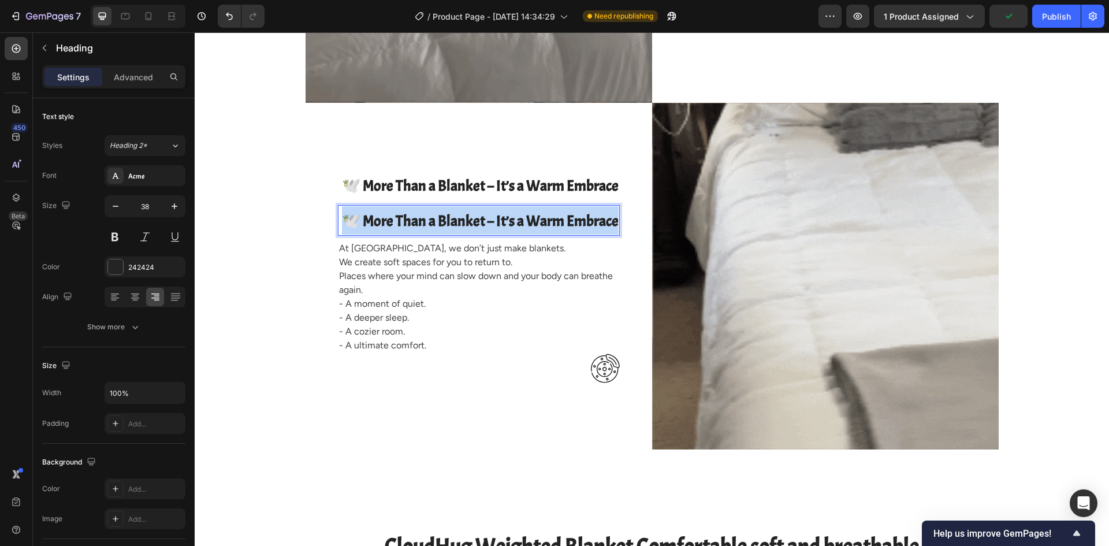
click at [501, 219] on span "🕊️ More Than a Blanket – It’s a Warm Embrace" at bounding box center [480, 220] width 277 height 19
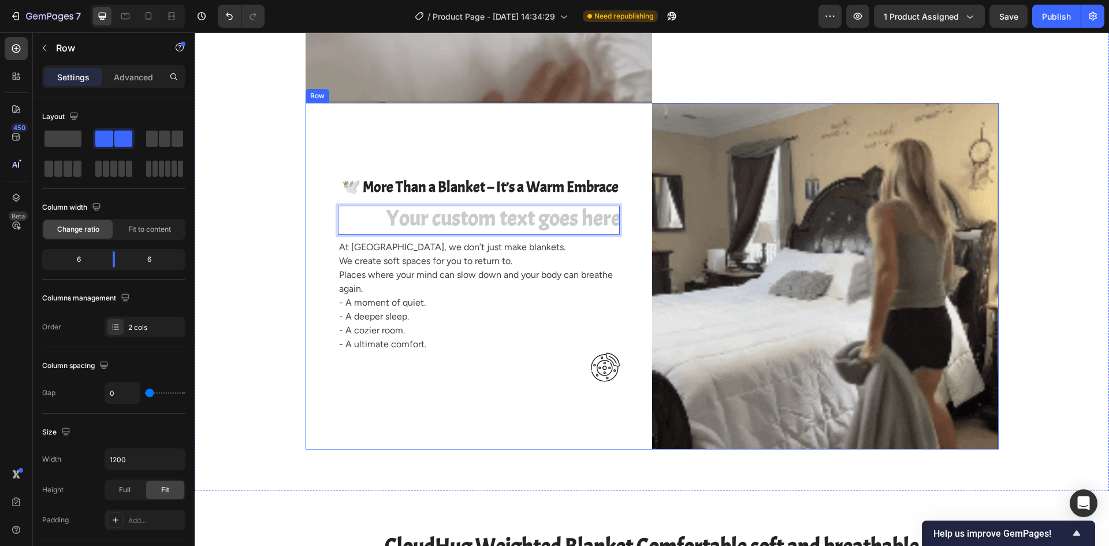
click at [465, 407] on div "⁠⁠⁠⁠⁠⁠⁠ 🕊️ More Than a Blanket – It’s a Warm Embrace Heading Heading 8 At Cloud…" at bounding box center [478, 276] width 346 height 346
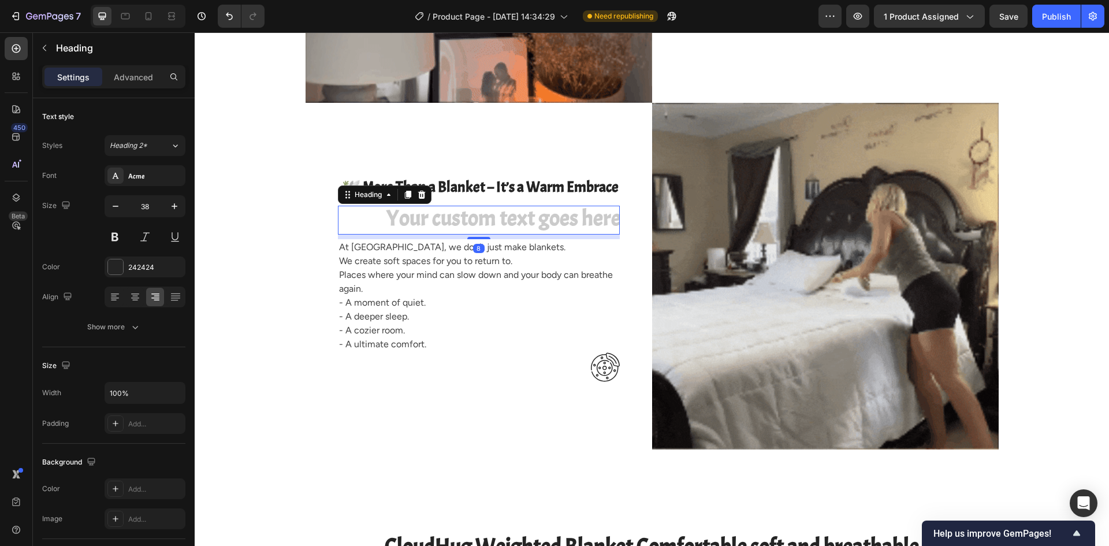
click at [518, 221] on h2 "Rich Text Editor. Editing area: main" at bounding box center [479, 220] width 282 height 29
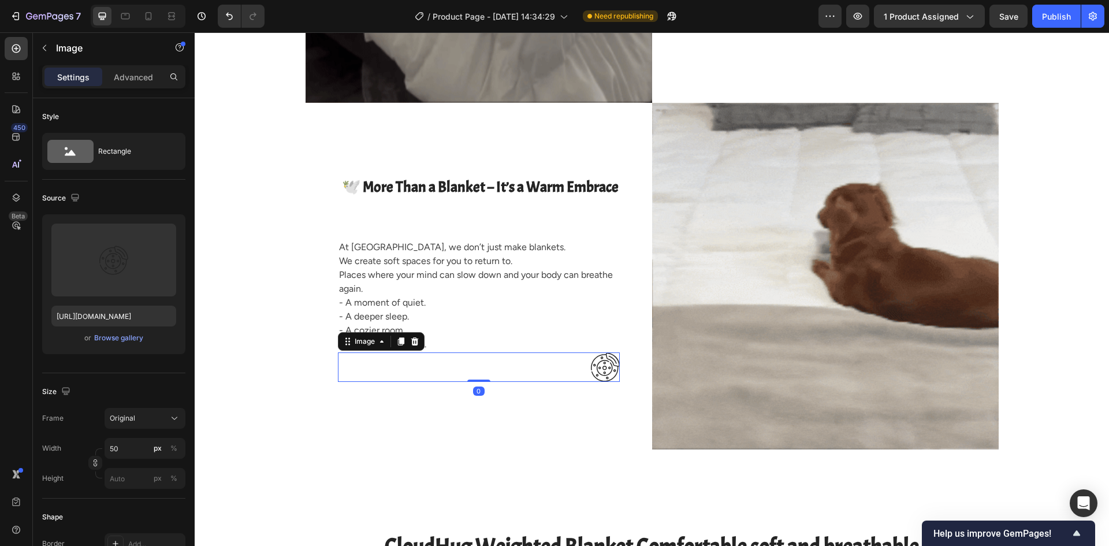
click at [437, 364] on div at bounding box center [479, 366] width 282 height 29
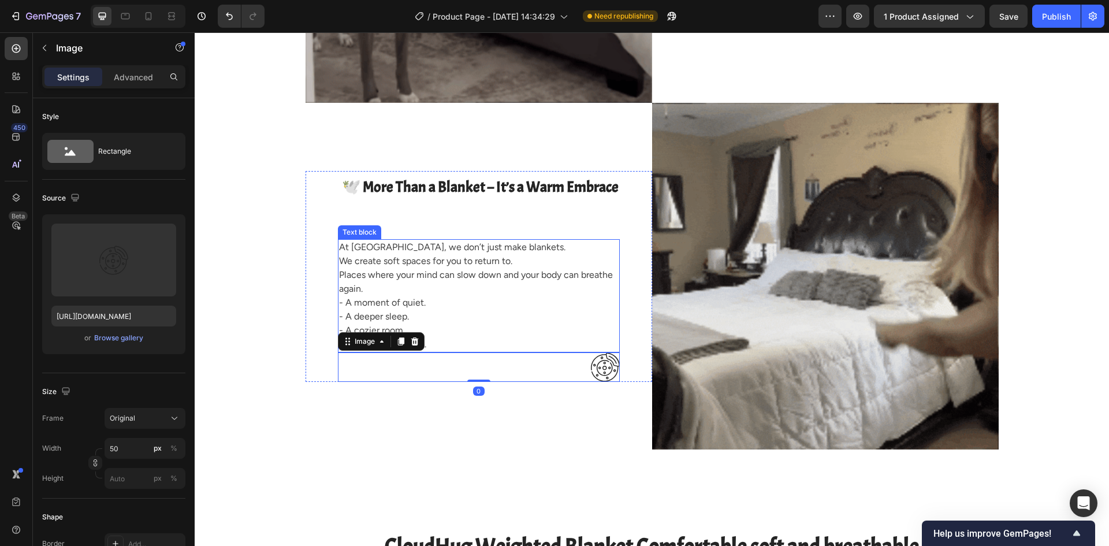
click at [445, 338] on p "- A ultimate comfort." at bounding box center [478, 344] width 279 height 14
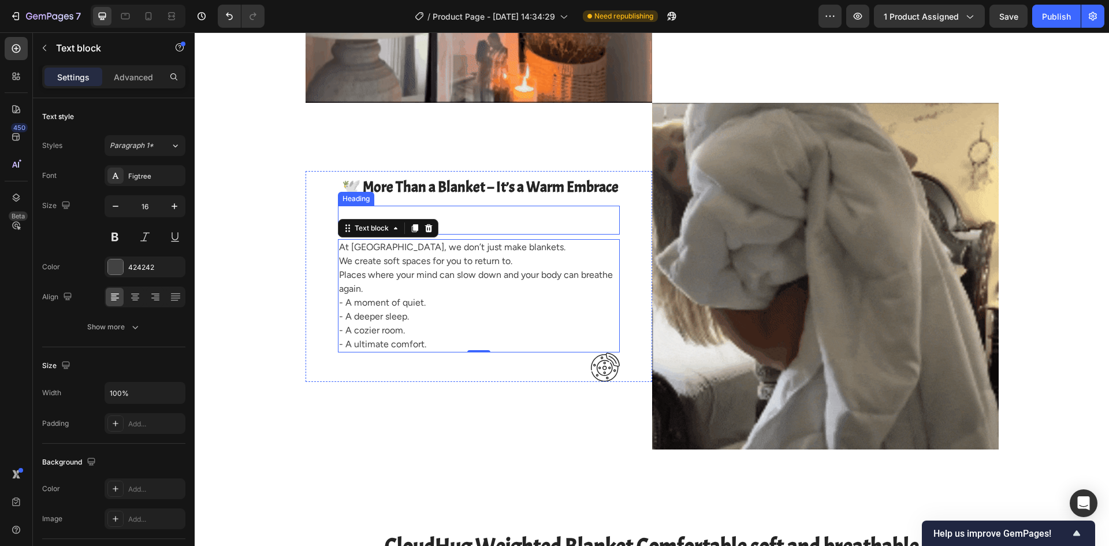
click at [510, 211] on p "Rich Text Editor. Editing area: main" at bounding box center [478, 220] width 279 height 27
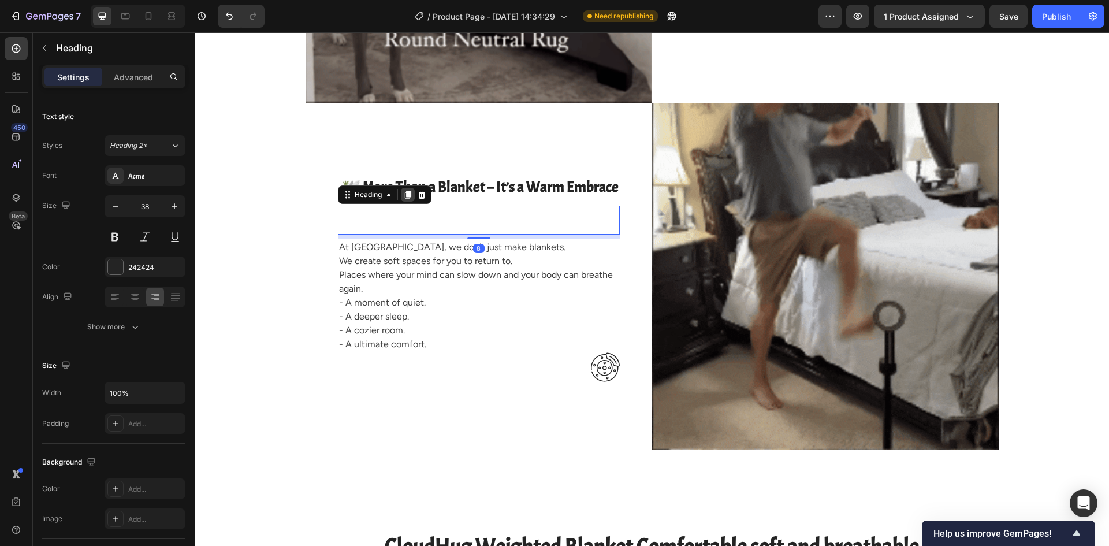
click at [404, 197] on icon at bounding box center [407, 195] width 6 height 8
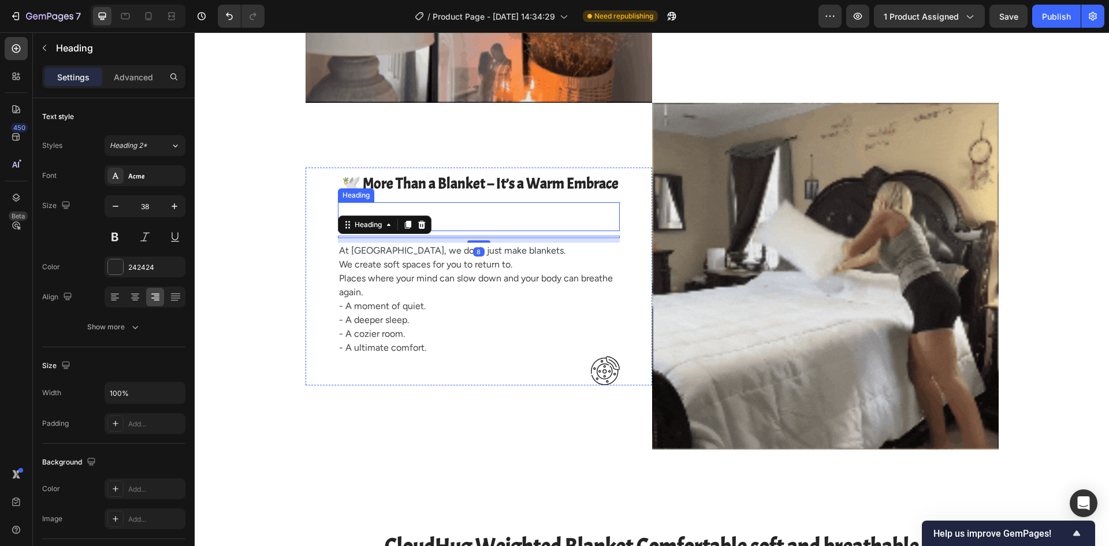
click at [488, 213] on p "Rich Text Editor. Editing area: main" at bounding box center [478, 216] width 279 height 27
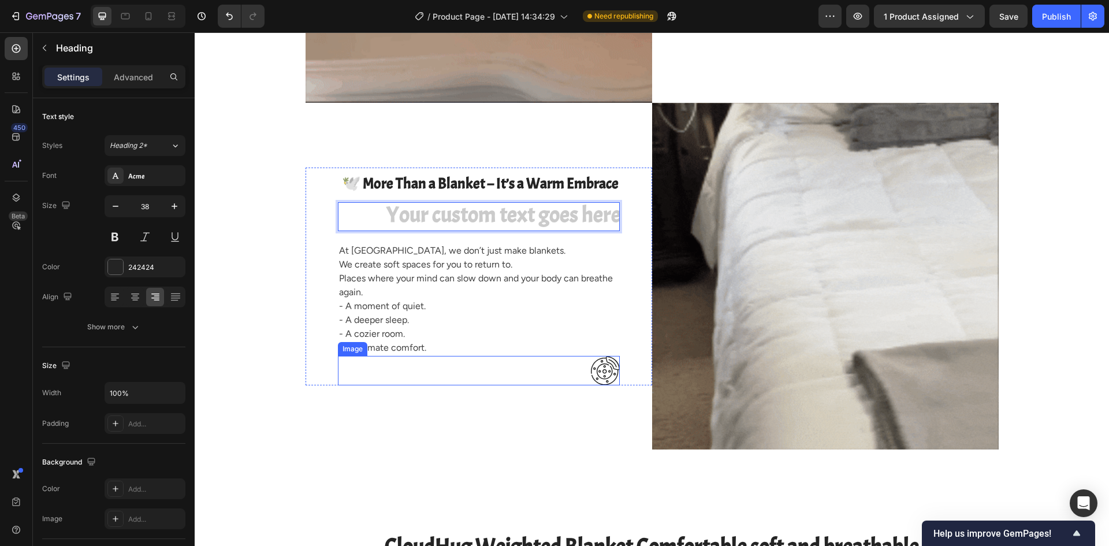
drag, startPoint x: 488, startPoint y: 214, endPoint x: 483, endPoint y: 362, distance: 148.5
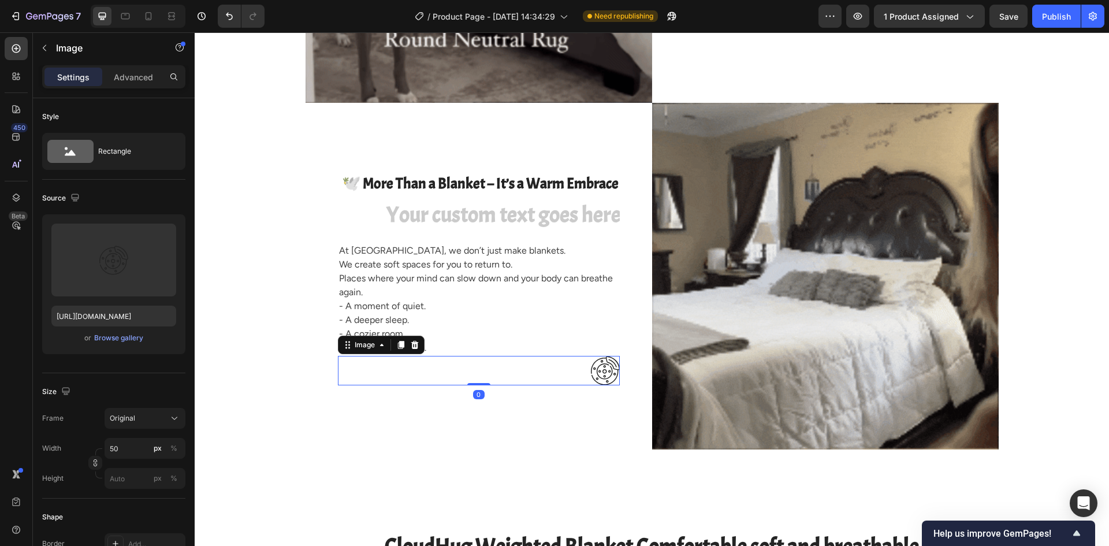
click at [475, 370] on div at bounding box center [479, 370] width 282 height 29
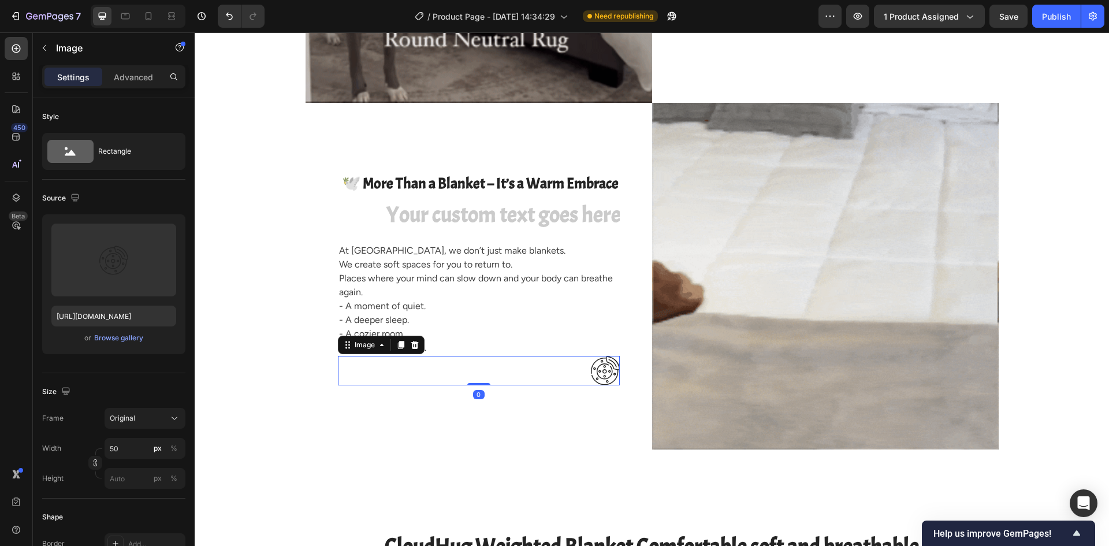
drag, startPoint x: 432, startPoint y: 375, endPoint x: 421, endPoint y: 375, distance: 11.5
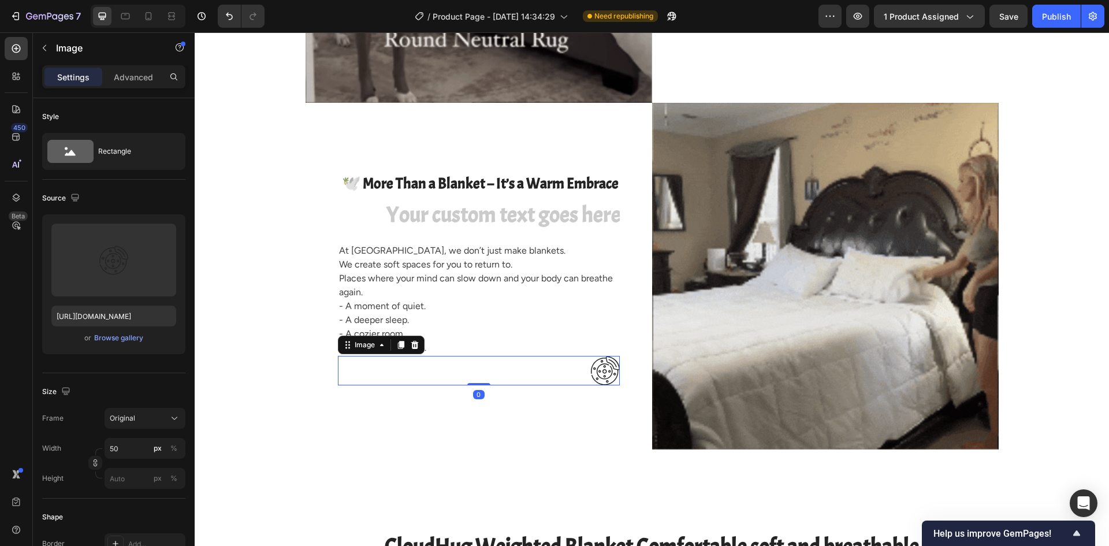
click at [432, 375] on div at bounding box center [479, 370] width 282 height 29
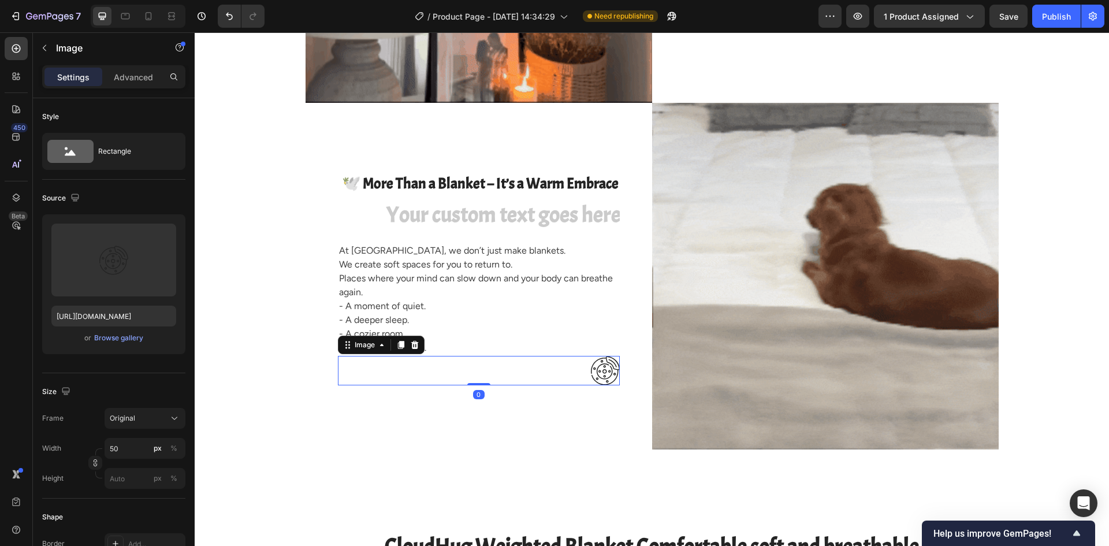
click at [396, 371] on div at bounding box center [479, 370] width 282 height 29
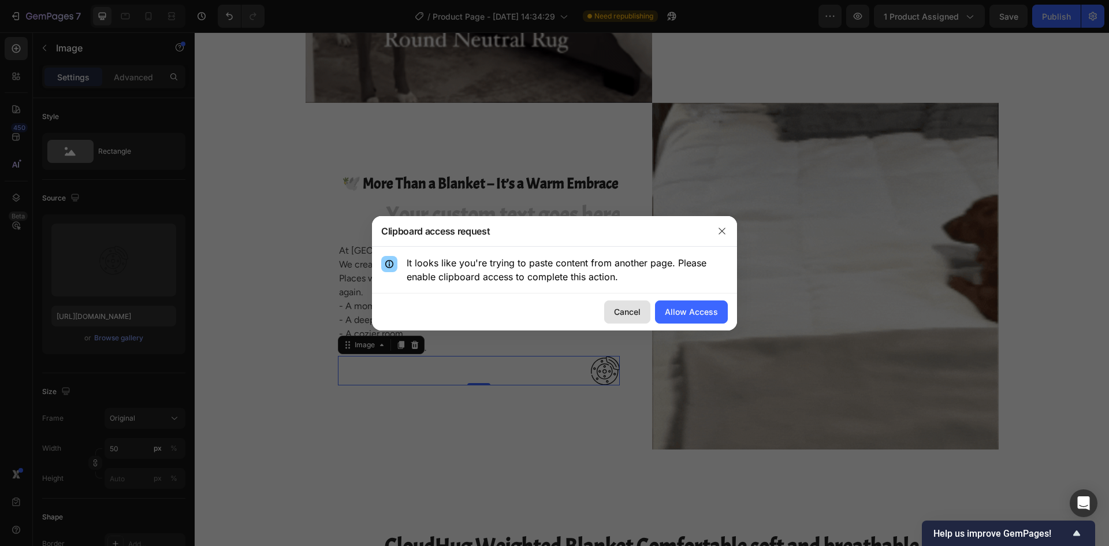
click at [617, 311] on div "Cancel" at bounding box center [627, 311] width 27 height 12
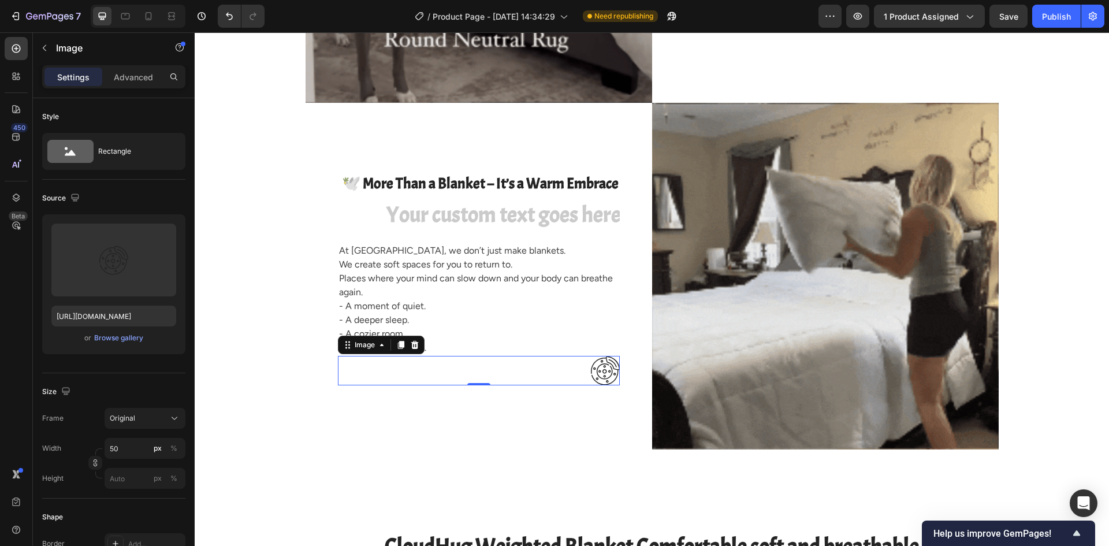
drag, startPoint x: 423, startPoint y: 375, endPoint x: 415, endPoint y: 376, distance: 8.7
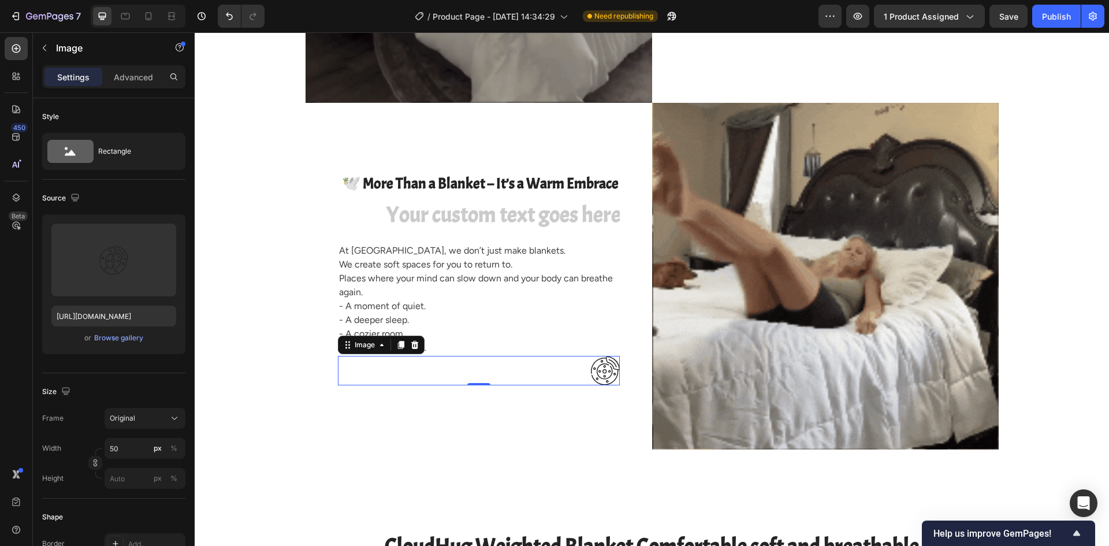
click at [422, 375] on div at bounding box center [479, 370] width 282 height 29
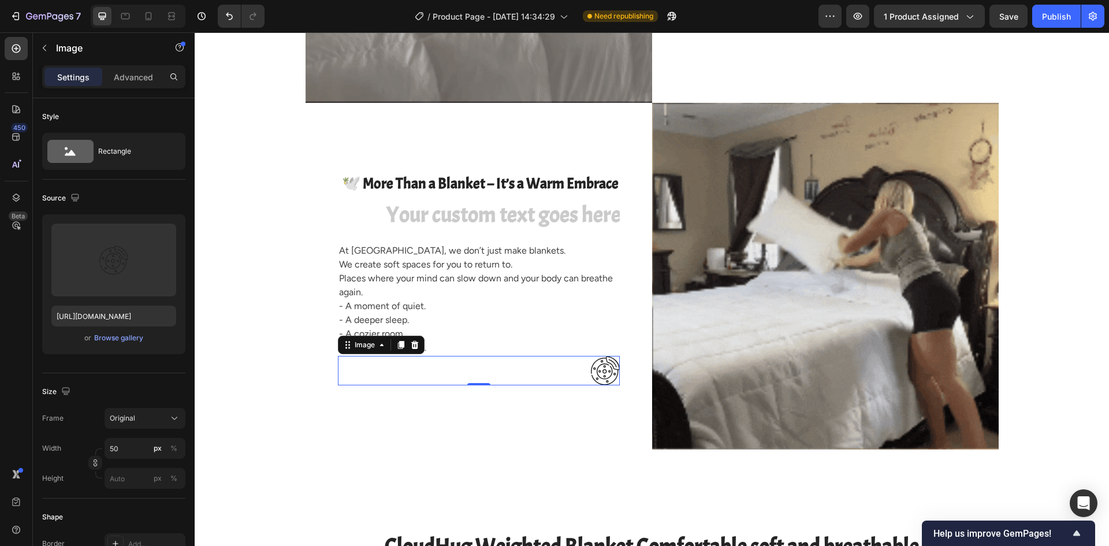
click at [376, 370] on div at bounding box center [479, 370] width 282 height 29
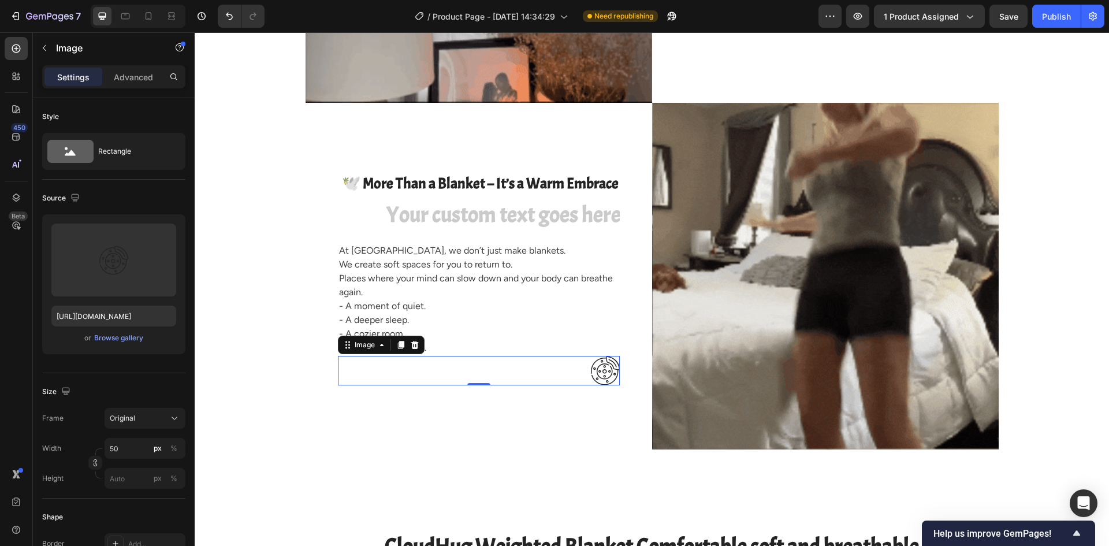
drag, startPoint x: 398, startPoint y: 347, endPoint x: 397, endPoint y: 363, distance: 16.2
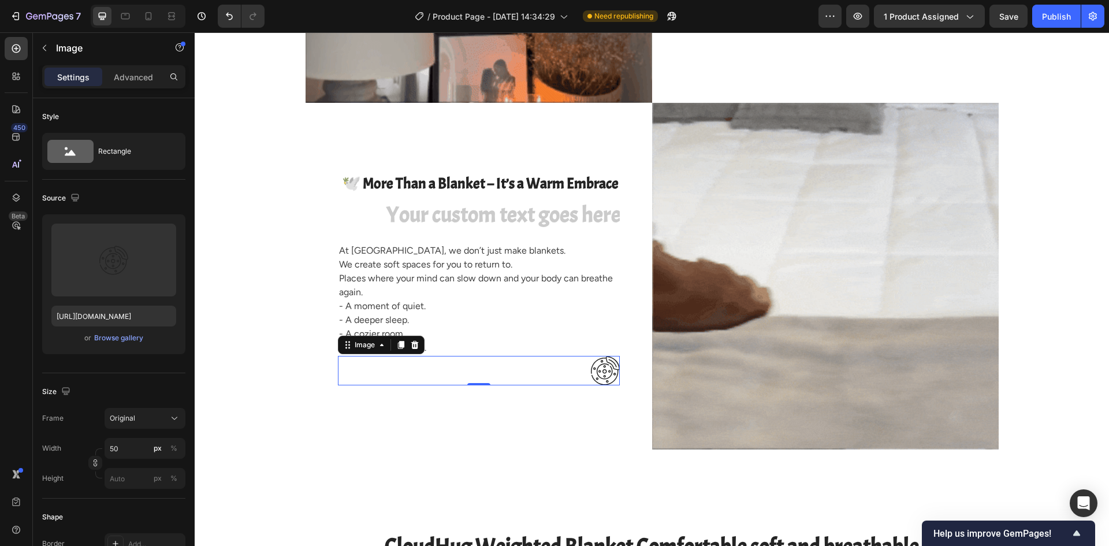
click at [398, 347] on icon at bounding box center [400, 345] width 6 height 8
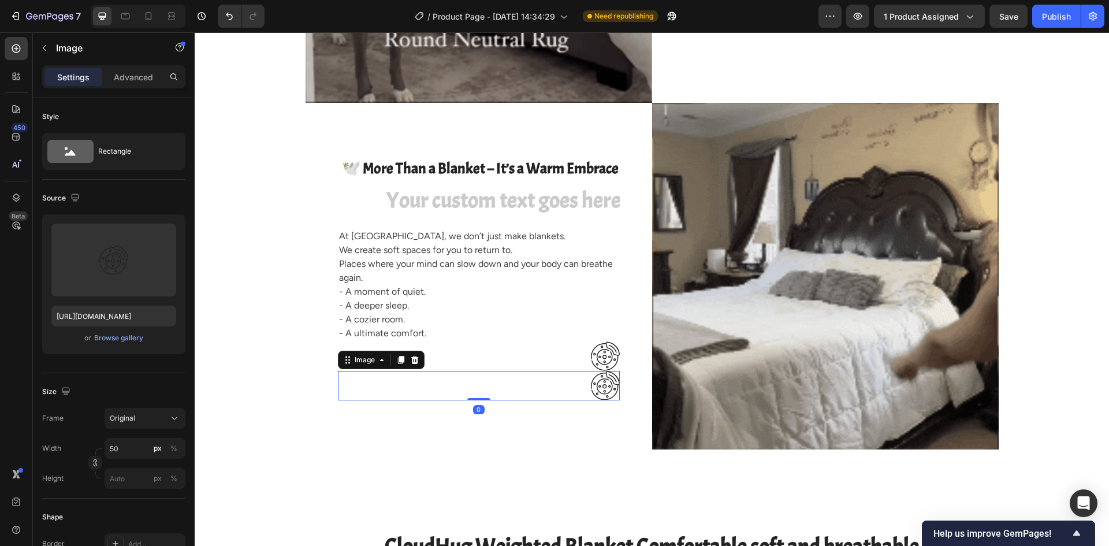
click at [400, 381] on div at bounding box center [479, 385] width 282 height 29
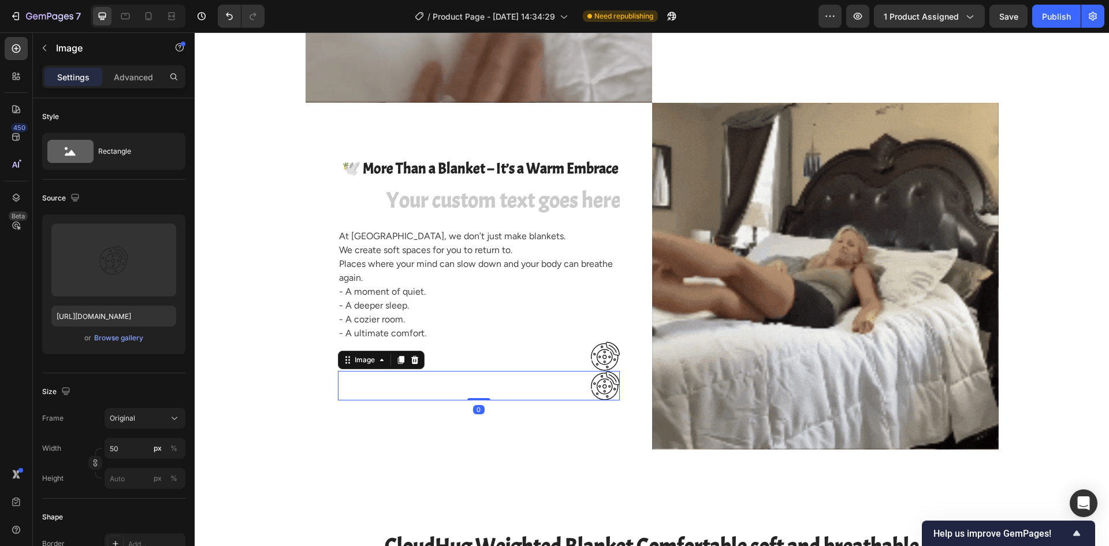
drag, startPoint x: 435, startPoint y: 379, endPoint x: 595, endPoint y: 368, distance: 159.7
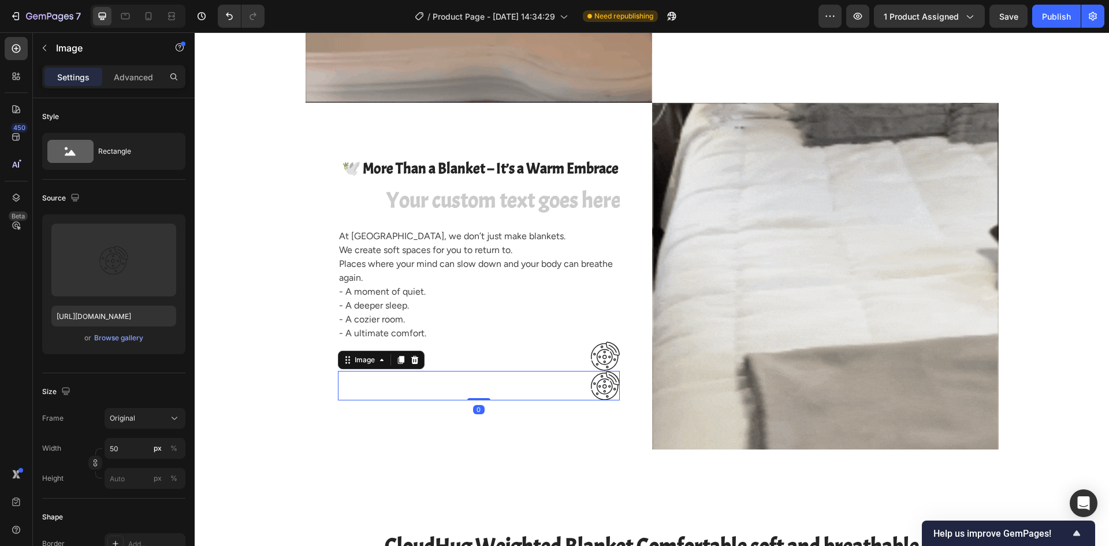
click at [438, 378] on div at bounding box center [479, 385] width 282 height 29
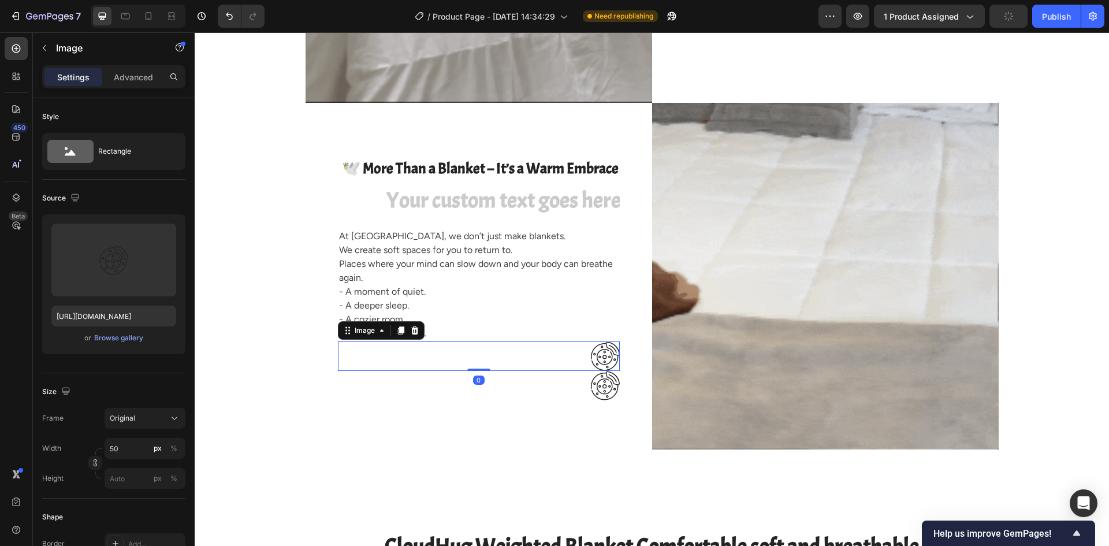
click at [597, 356] on img at bounding box center [605, 355] width 29 height 29
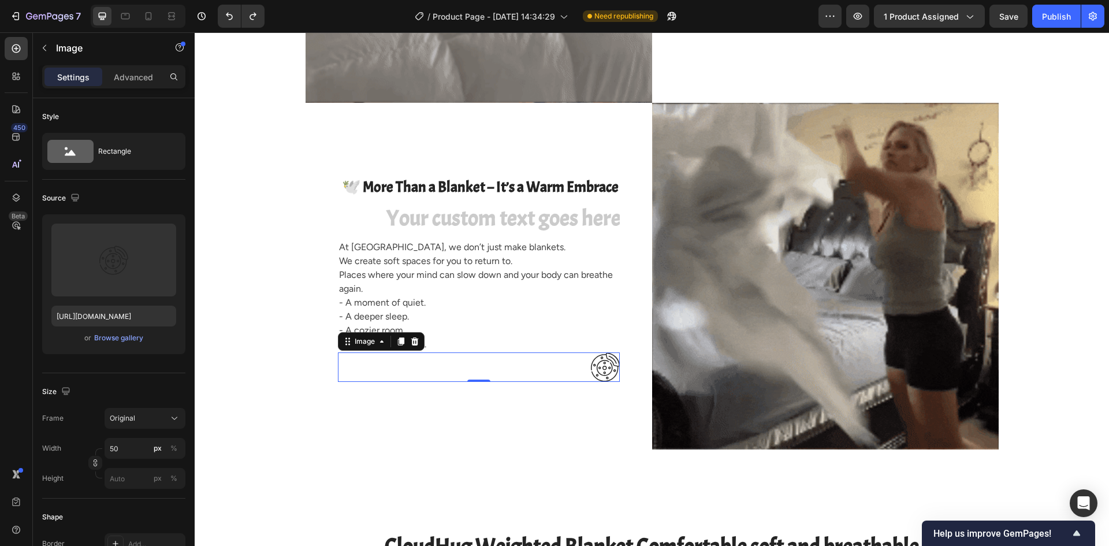
click at [591, 364] on img at bounding box center [605, 366] width 29 height 29
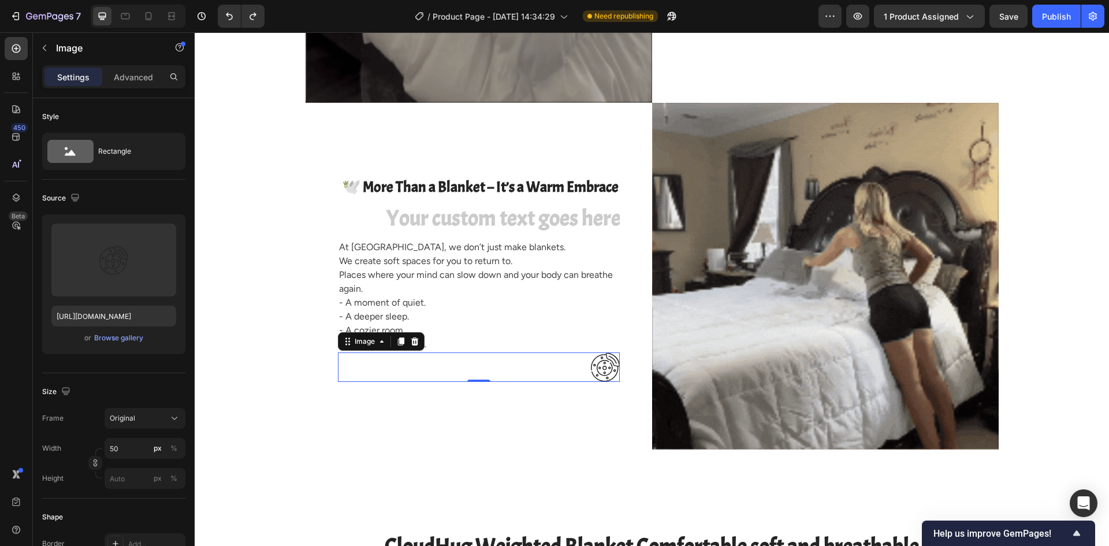
click at [591, 366] on img at bounding box center [605, 366] width 29 height 29
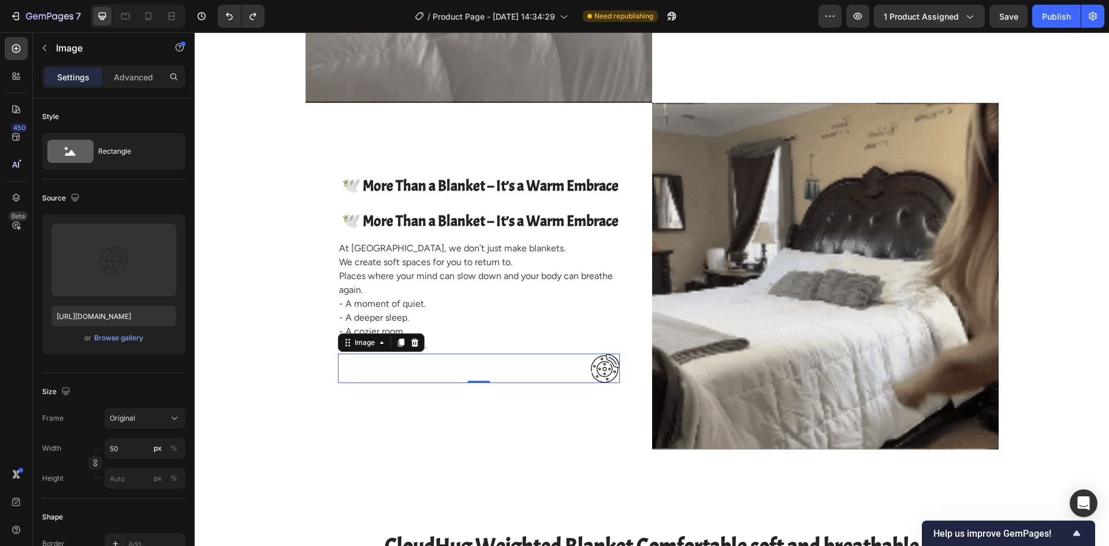
click at [591, 367] on img at bounding box center [605, 367] width 29 height 29
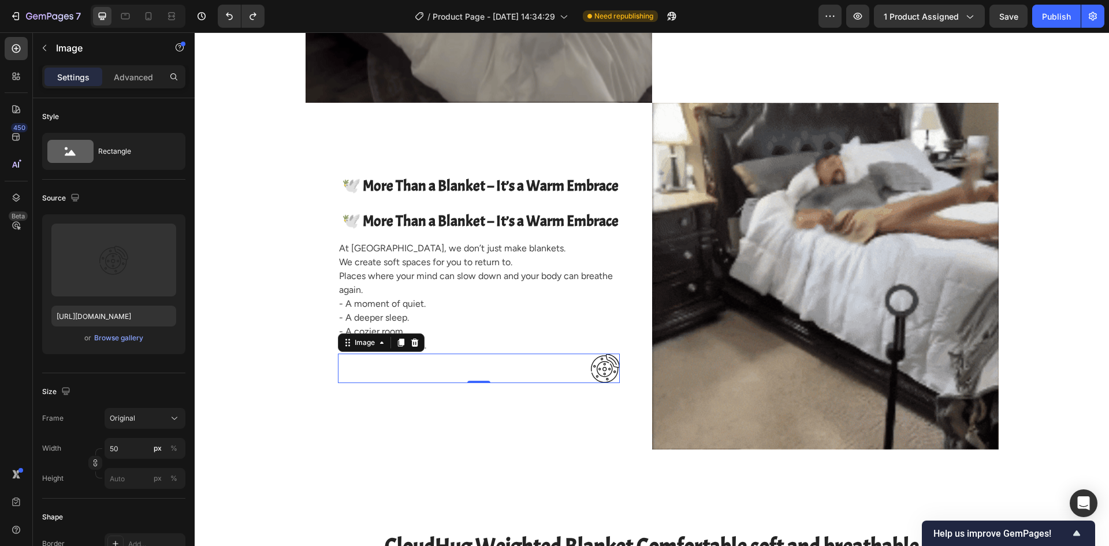
click at [591, 370] on img at bounding box center [605, 367] width 29 height 29
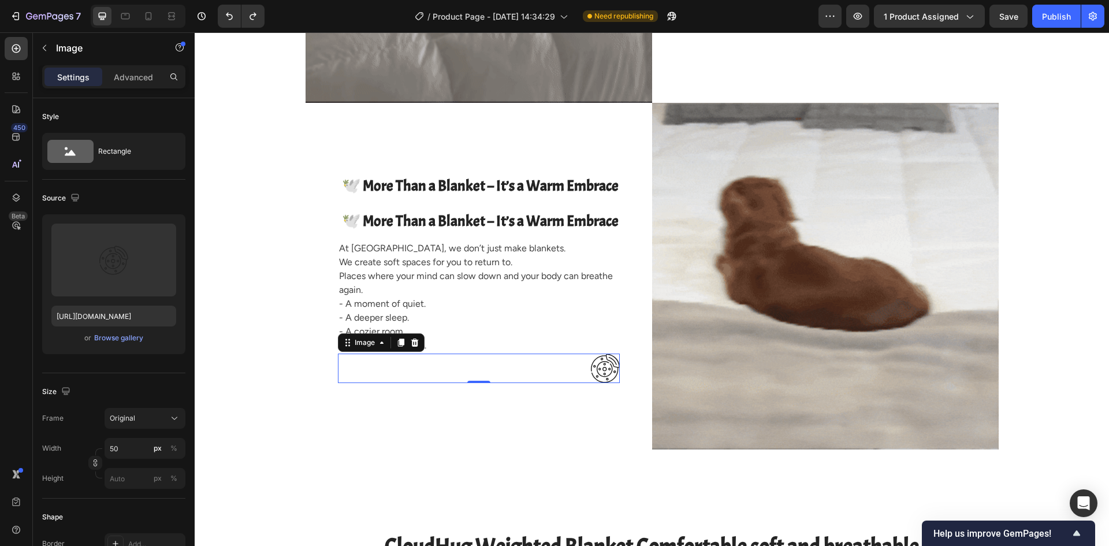
click at [591, 370] on img at bounding box center [605, 367] width 29 height 29
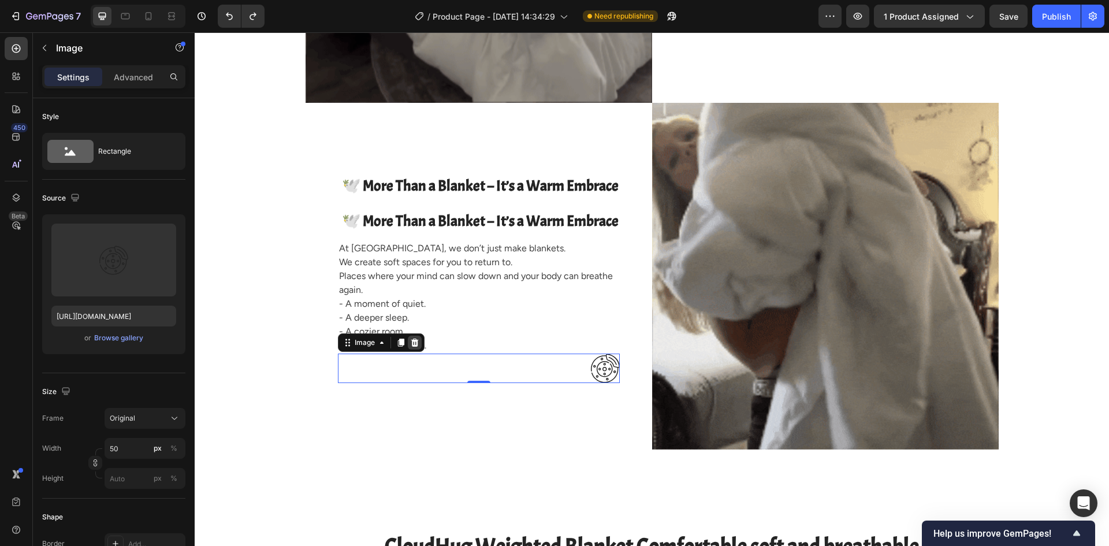
click at [415, 344] on icon at bounding box center [414, 342] width 9 height 9
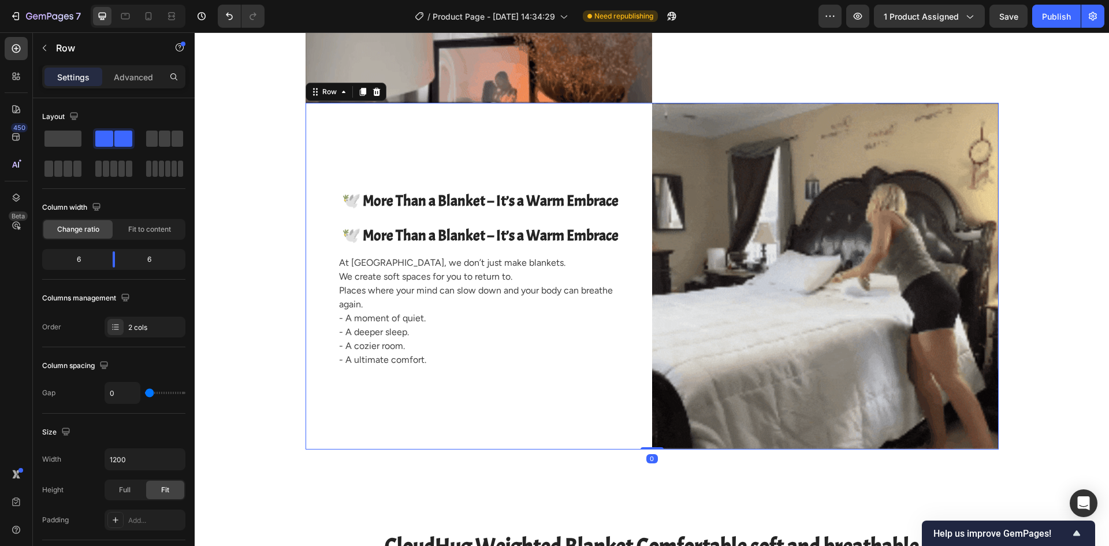
click at [497, 397] on div "⁠⁠⁠⁠⁠⁠⁠ 🕊️ More Than a Blanket – It’s a Warm Embrace Heading 🕊️ More Than a Bla…" at bounding box center [478, 276] width 346 height 346
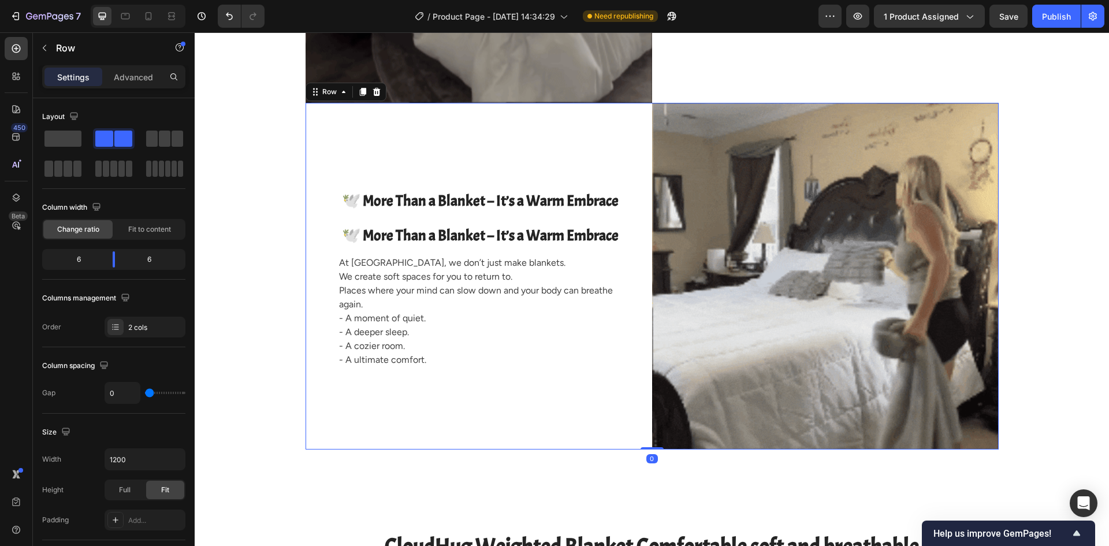
click at [496, 401] on div "⁠⁠⁠⁠⁠⁠⁠ 🕊️ More Than a Blanket – It’s a Warm Embrace Heading 🕊️ More Than a Bla…" at bounding box center [478, 276] width 346 height 346
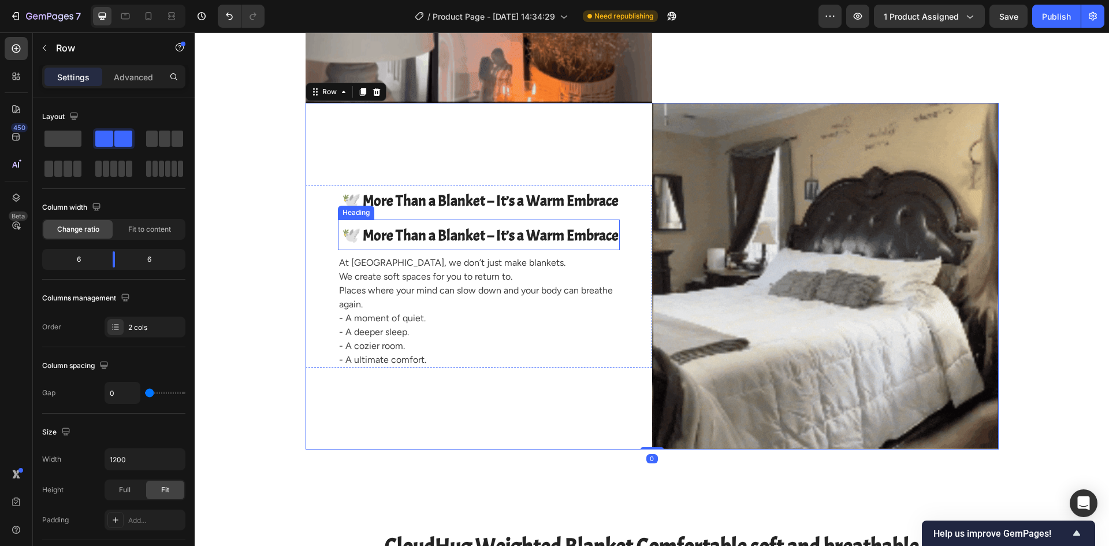
click at [471, 238] on span "🕊️ More Than a Blanket – It’s a Warm Embrace" at bounding box center [480, 235] width 277 height 19
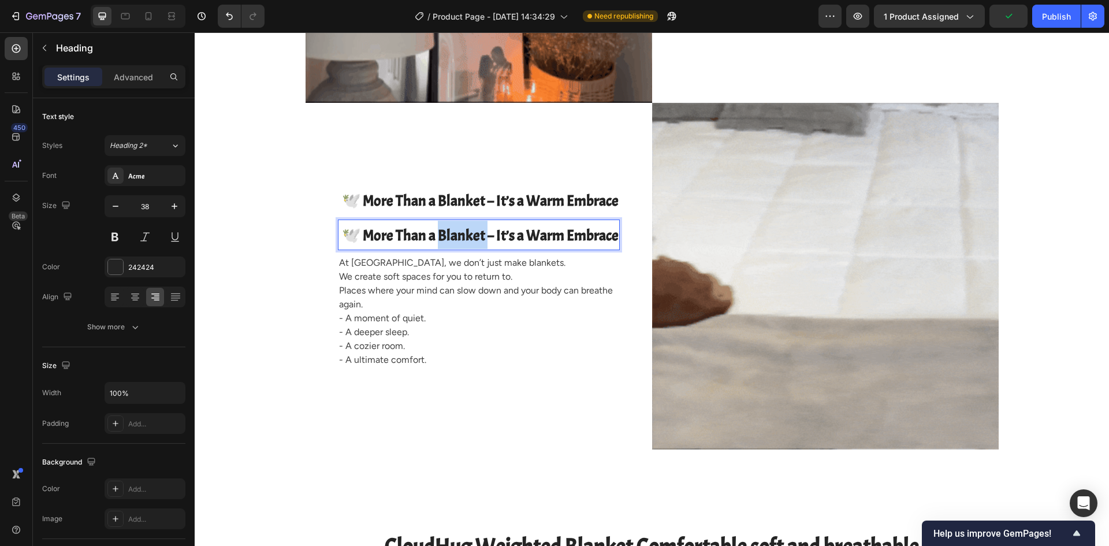
click at [477, 236] on span "🕊️ More Than a Blanket – It’s a Warm Embrace" at bounding box center [480, 235] width 277 height 19
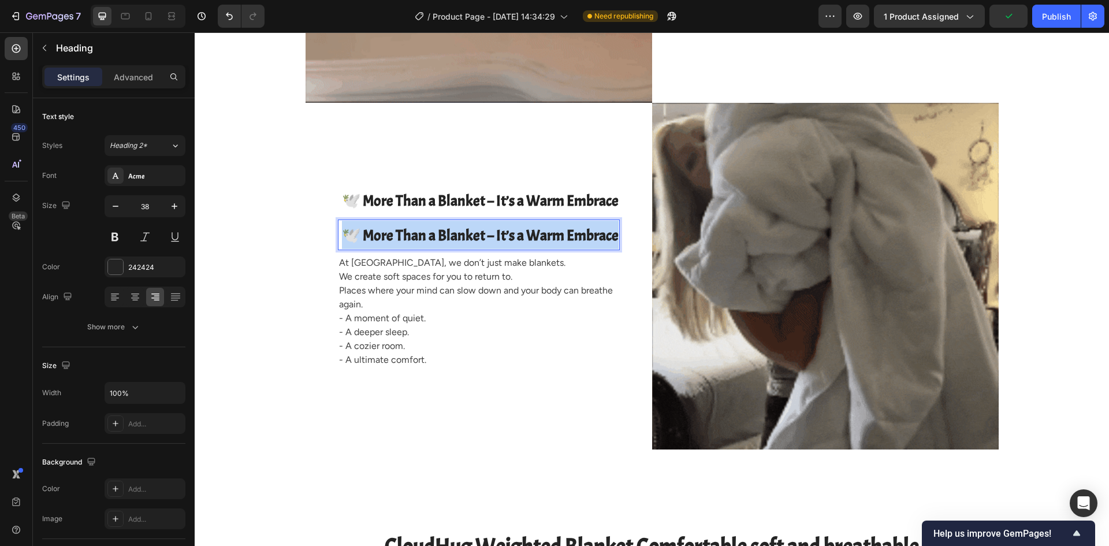
click at [477, 236] on span "🕊️ More Than a Blanket – It’s a Warm Embrace" at bounding box center [480, 235] width 277 height 19
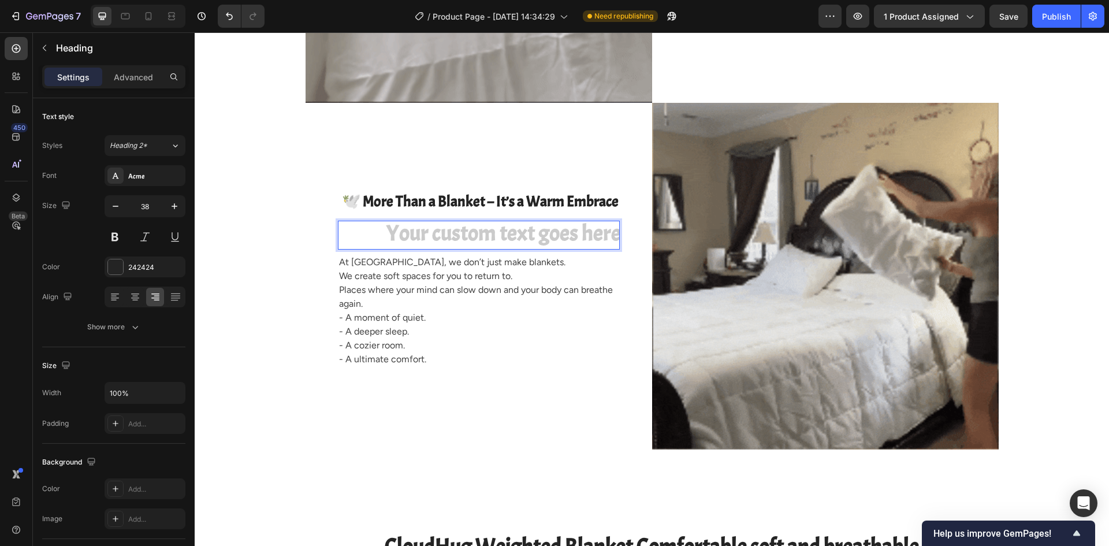
click at [476, 237] on h2 "Rich Text Editor. Editing area: main" at bounding box center [479, 235] width 282 height 29
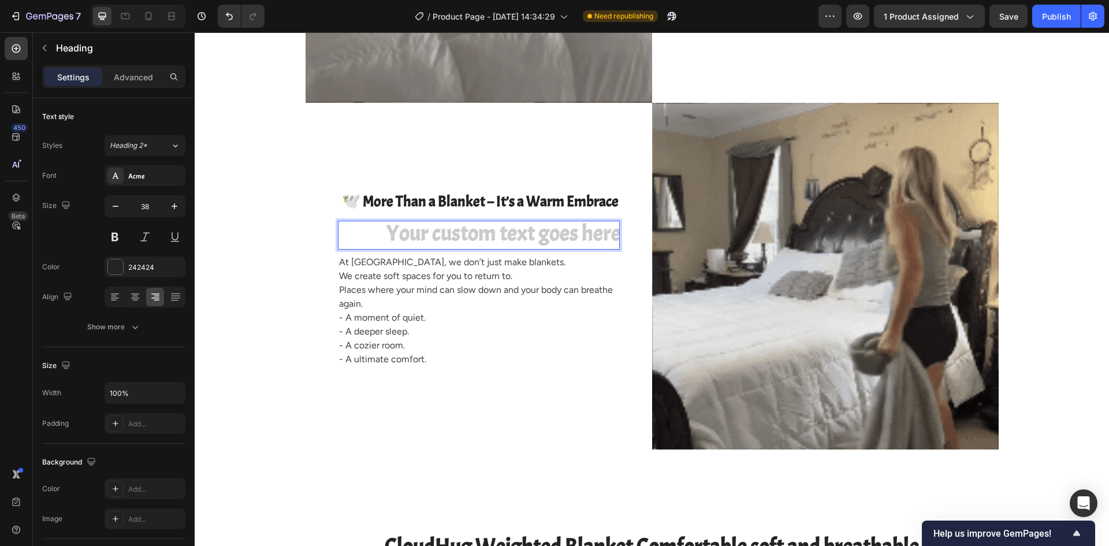
drag, startPoint x: 473, startPoint y: 228, endPoint x: 404, endPoint y: 238, distance: 70.6
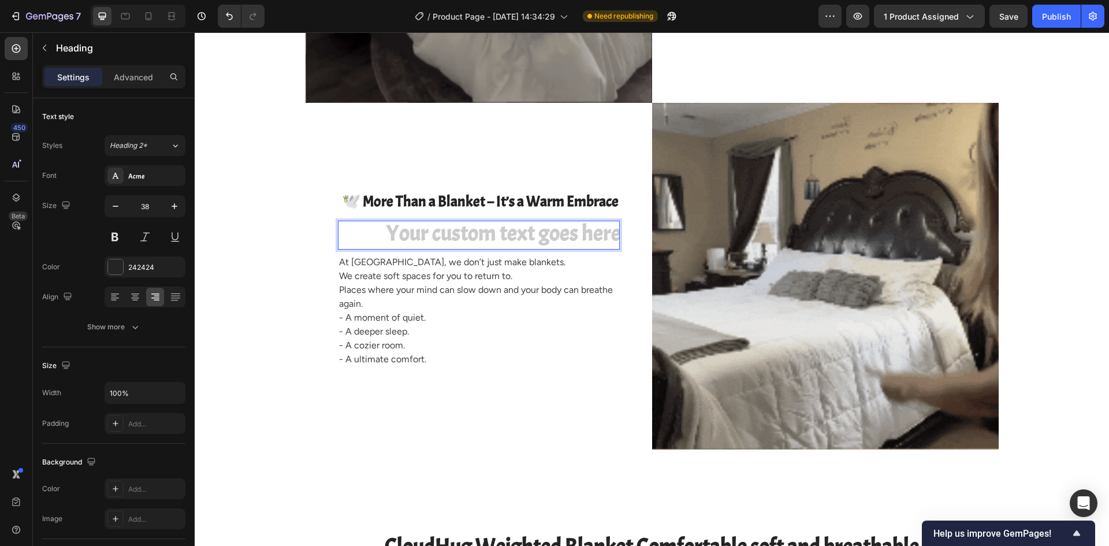
click at [404, 238] on h2 "Rich Text Editor. Editing area: main" at bounding box center [479, 235] width 282 height 29
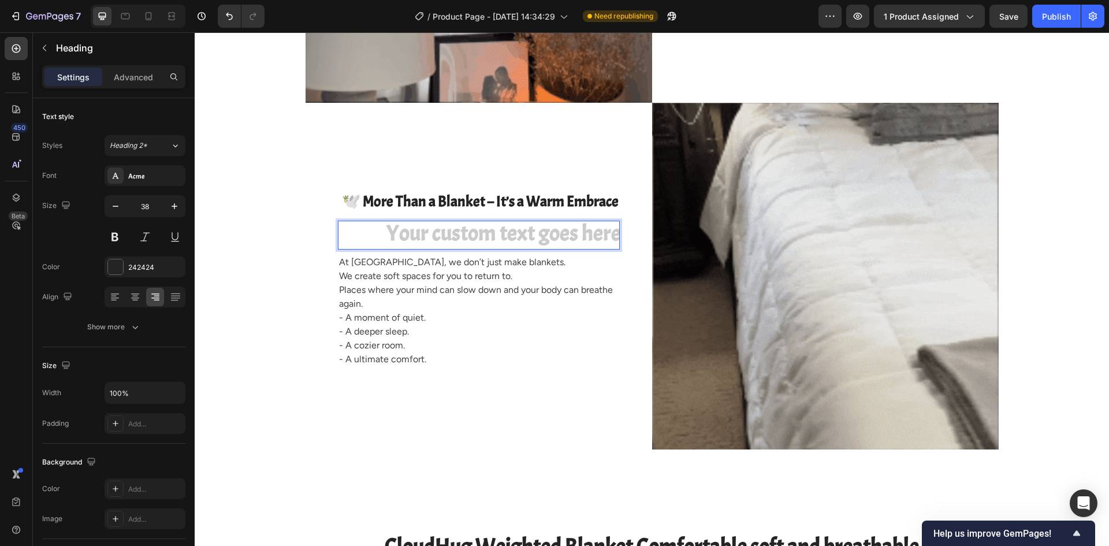
drag, startPoint x: 372, startPoint y: 235, endPoint x: 335, endPoint y: 233, distance: 37.0
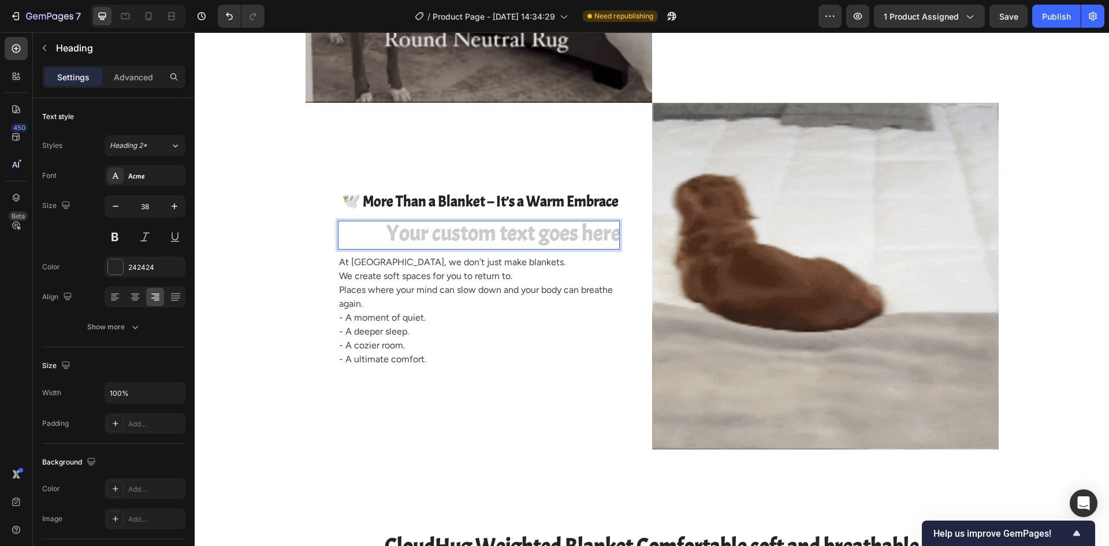
click at [371, 235] on h2 "Rich Text Editor. Editing area: main" at bounding box center [479, 235] width 282 height 29
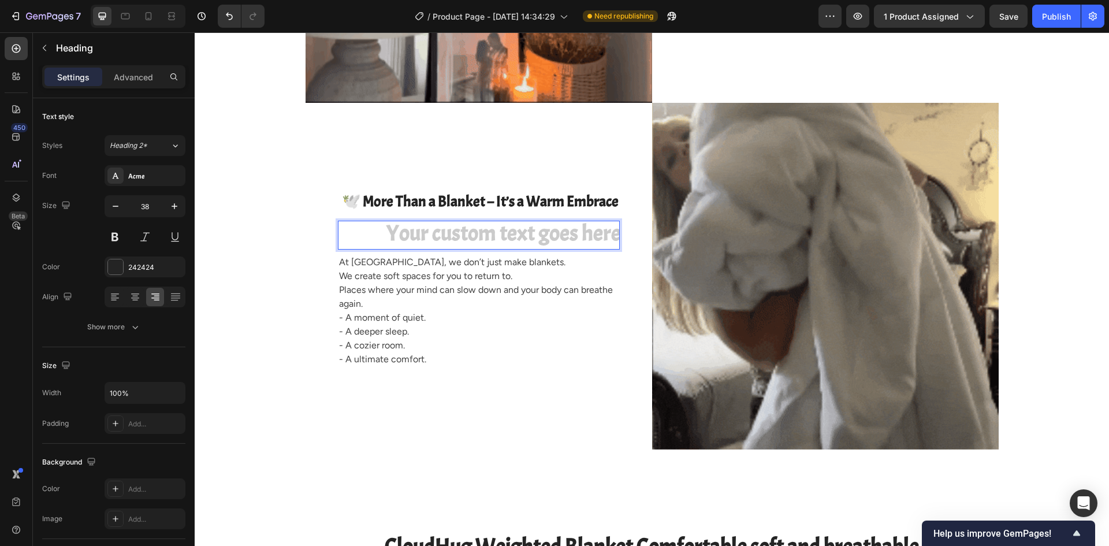
click at [345, 226] on h2 "Rich Text Editor. Editing area: main" at bounding box center [479, 235] width 282 height 29
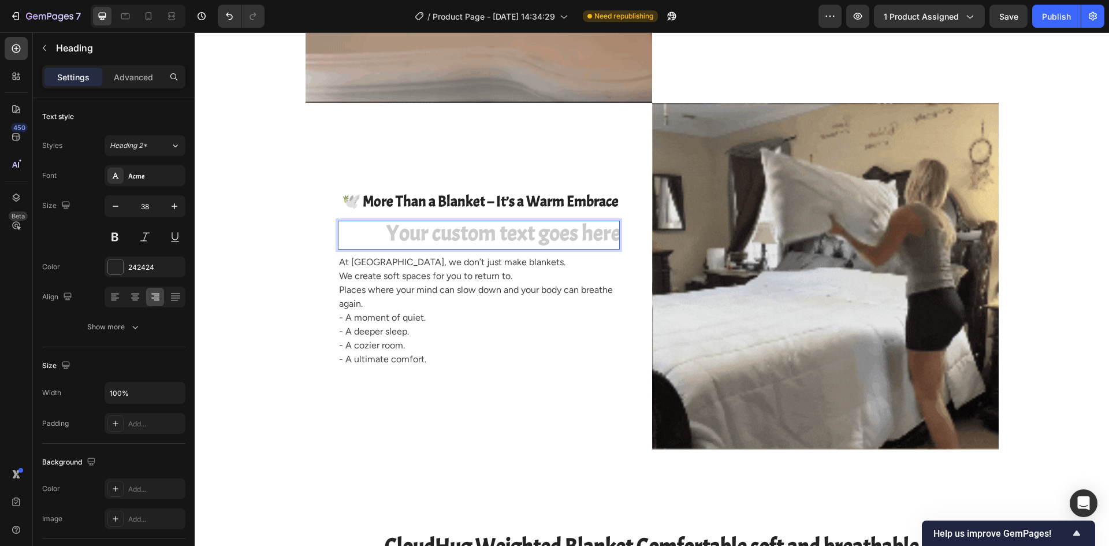
click at [338, 223] on h2 "Rich Text Editor. Editing area: main" at bounding box center [479, 235] width 282 height 29
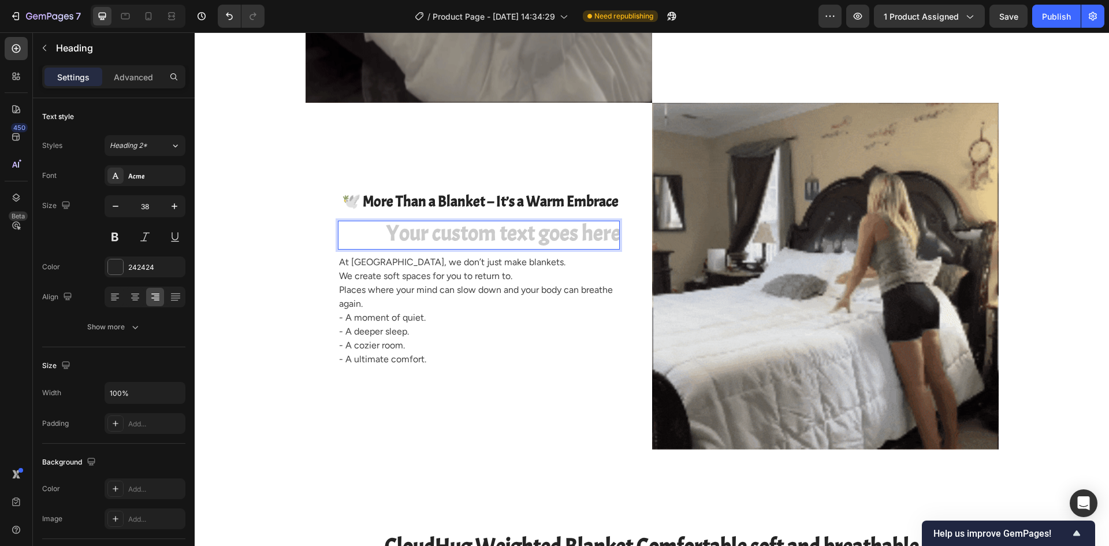
click at [338, 221] on h2 "Rich Text Editor. Editing area: main" at bounding box center [479, 235] width 282 height 29
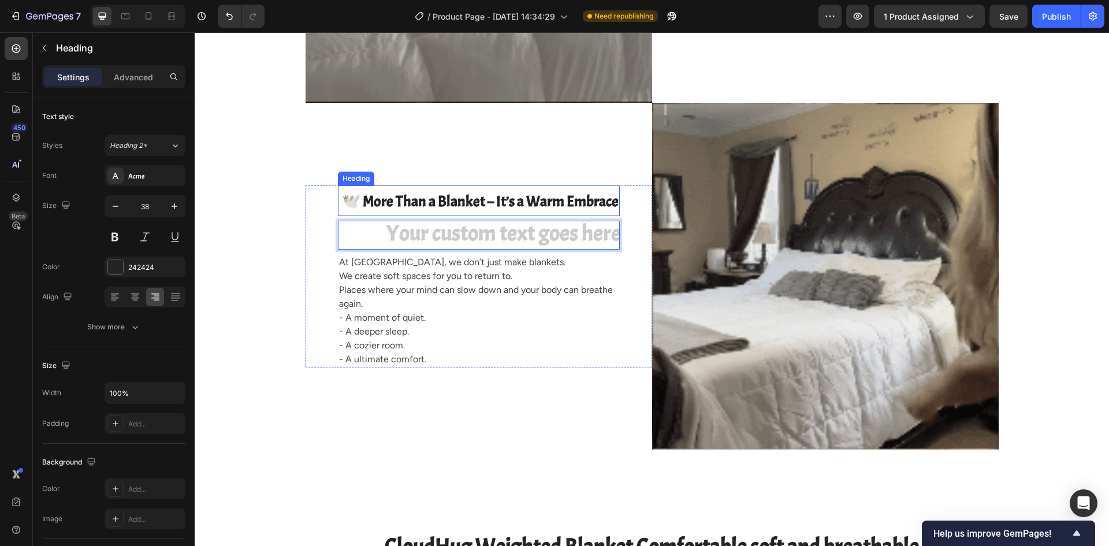
click at [409, 200] on span "🕊️ More Than a Blanket – It’s a Warm Embrace" at bounding box center [480, 201] width 277 height 19
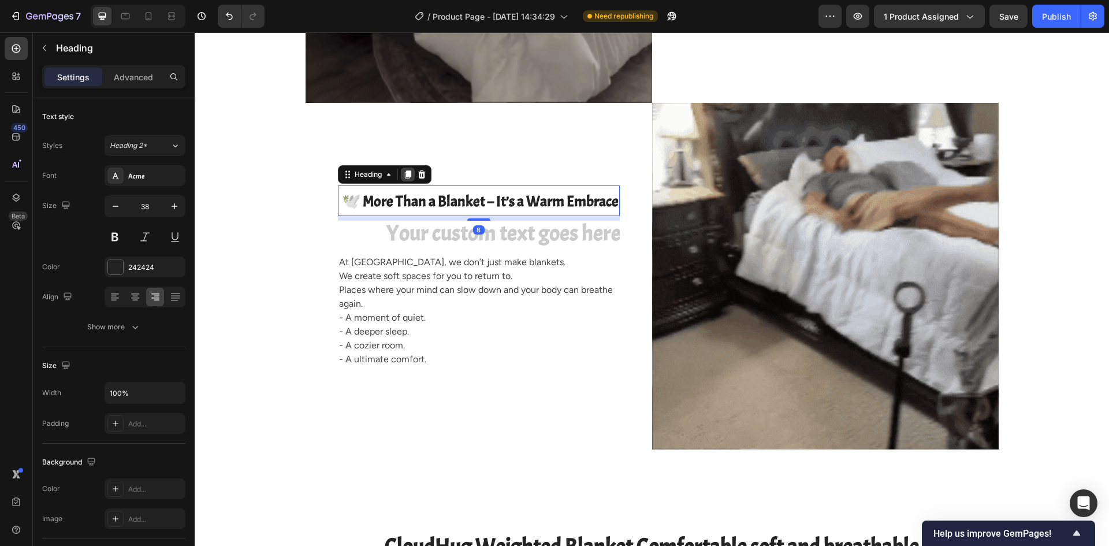
click at [406, 176] on icon at bounding box center [407, 175] width 6 height 8
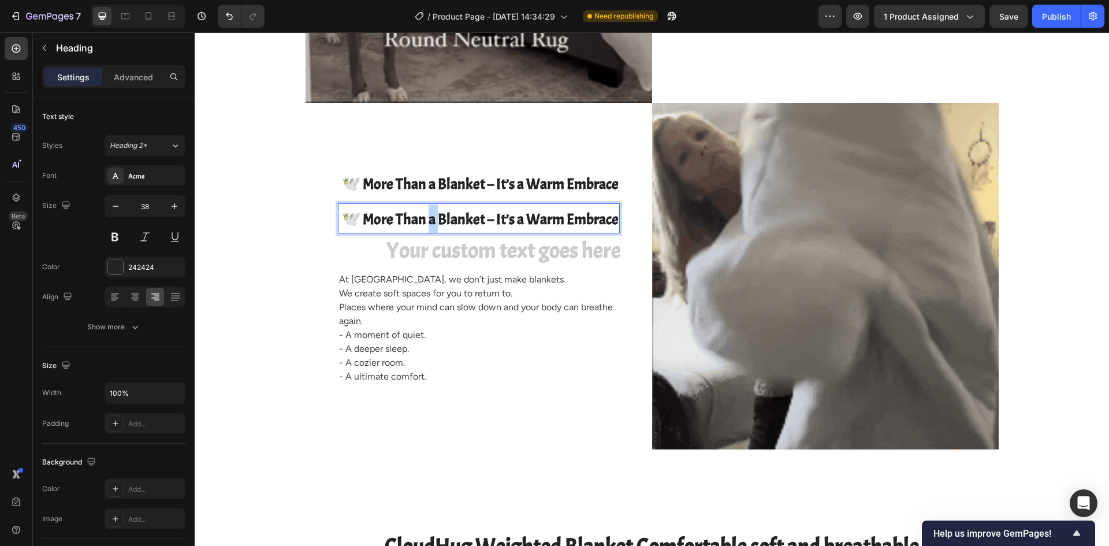
click at [423, 221] on span "🕊️ More Than a Blanket – It’s a Warm Embrace" at bounding box center [480, 219] width 277 height 19
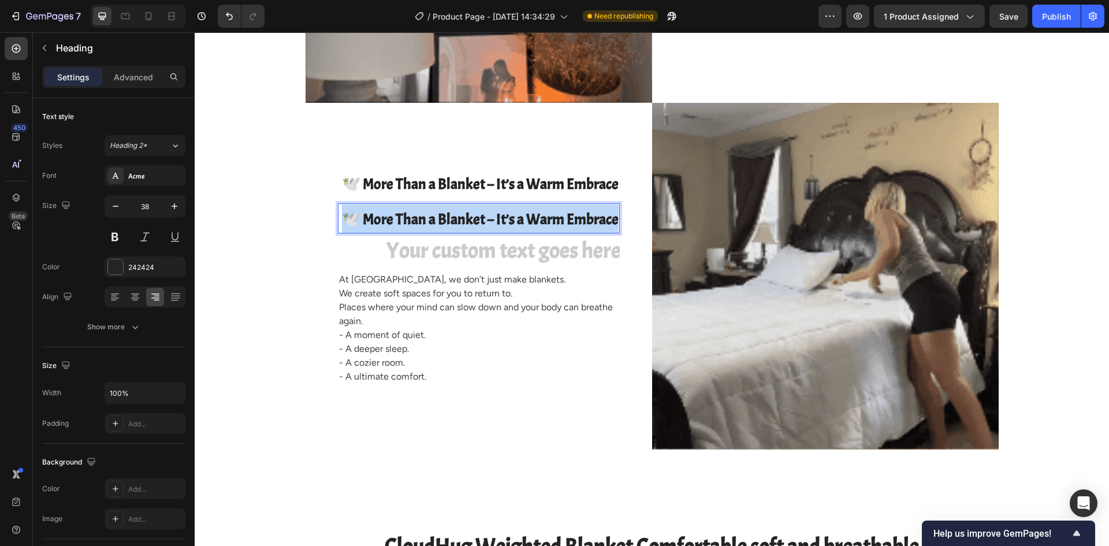
click at [423, 221] on span "🕊️ More Than a Blanket – It’s a Warm Embrace" at bounding box center [480, 219] width 277 height 19
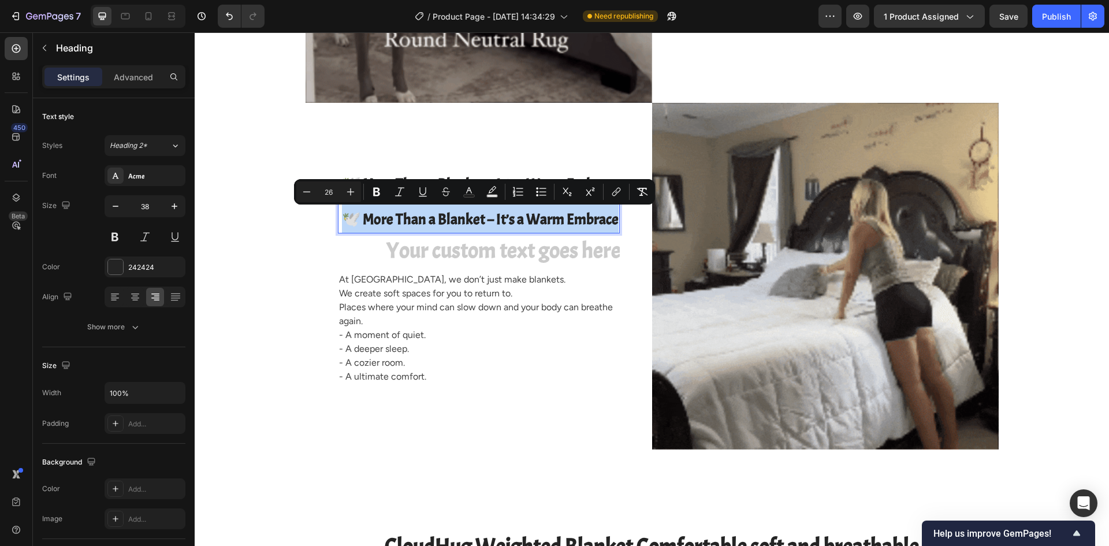
click at [423, 221] on span "🕊️ More Than a Blanket – It’s a Warm Embrace" at bounding box center [480, 219] width 277 height 19
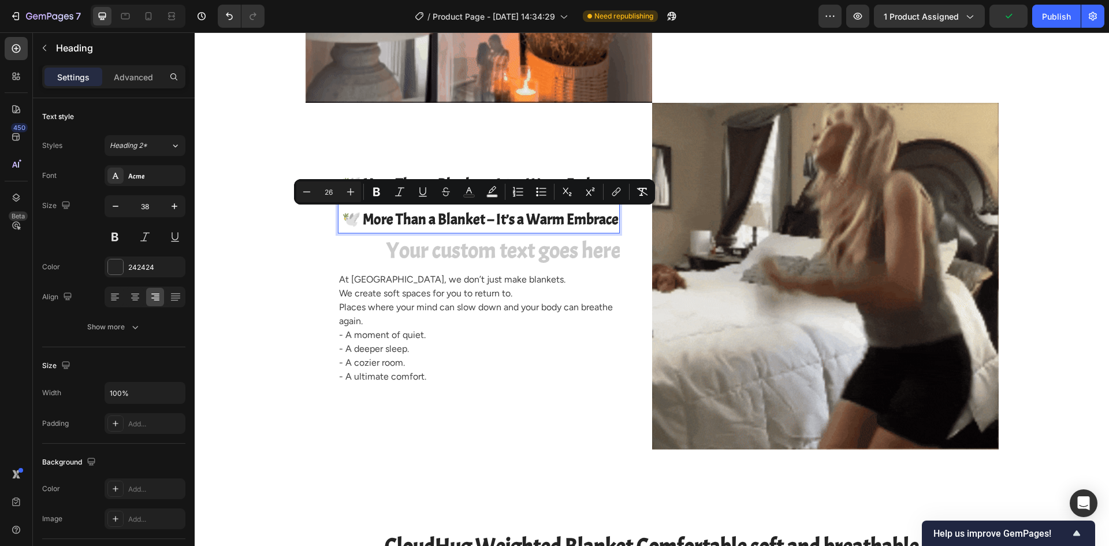
scroll to position [2125, 0]
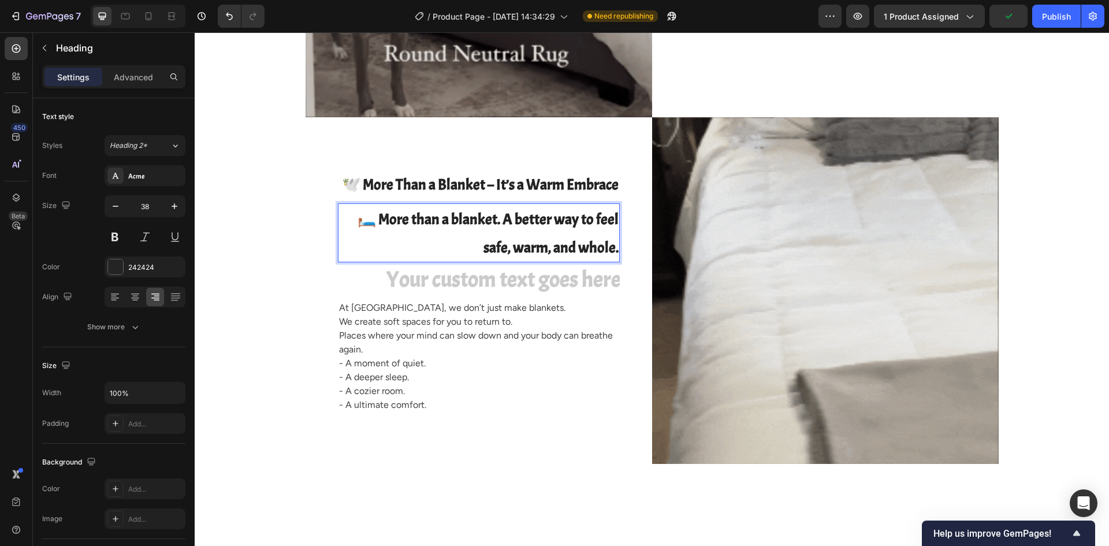
click at [393, 219] on span "🛏️ More than a blanket. A better way to feel safe, warm, and whole." at bounding box center [487, 233] width 261 height 47
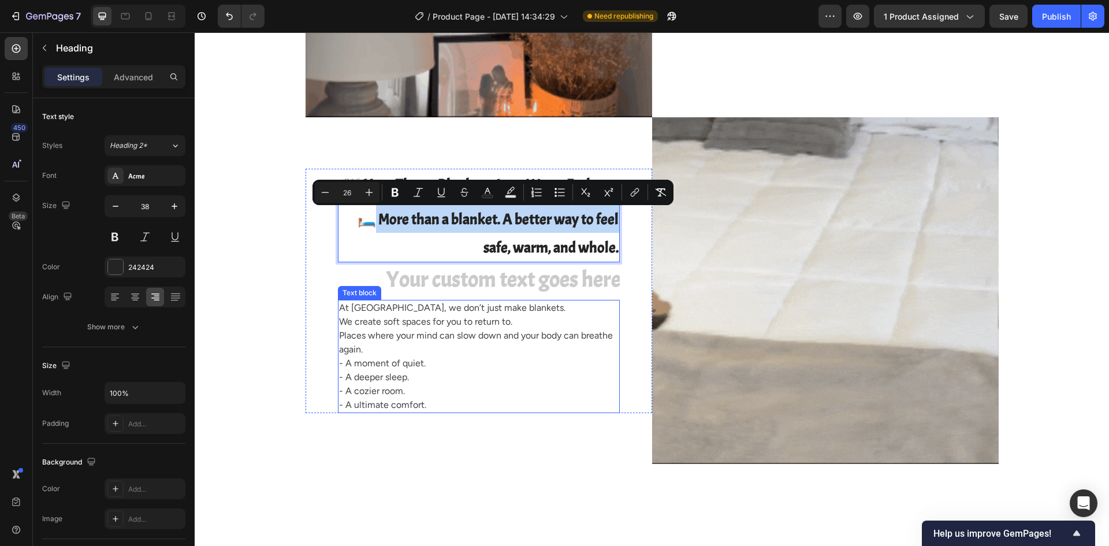
drag, startPoint x: 370, startPoint y: 206, endPoint x: 397, endPoint y: 406, distance: 202.1
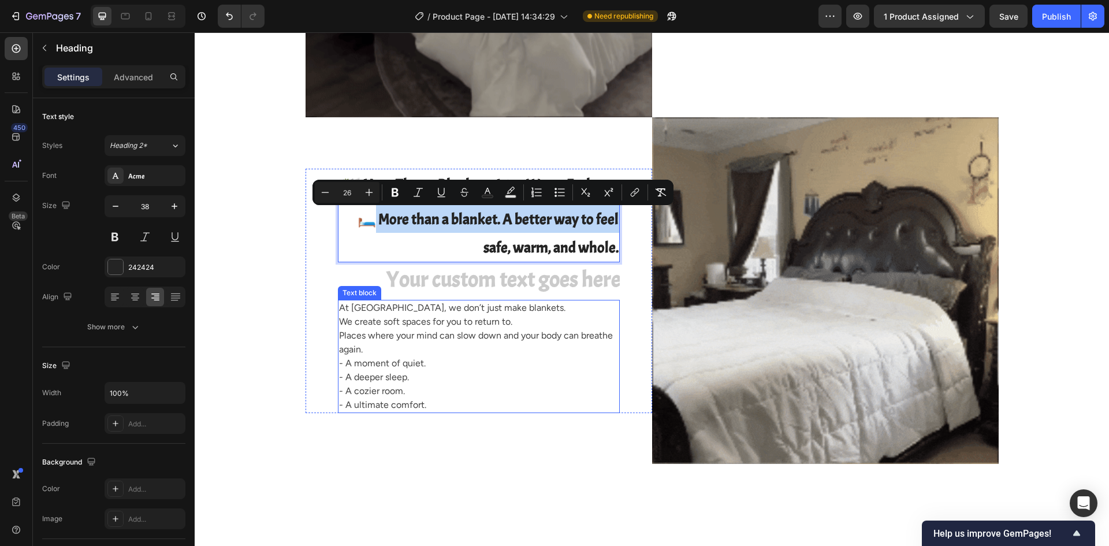
click at [397, 406] on div "⁠⁠⁠⁠⁠⁠⁠ 🕊️ More Than a Blanket – It’s a Warm Embrace Heading 🛏️ More than a bla…" at bounding box center [479, 291] width 282 height 244
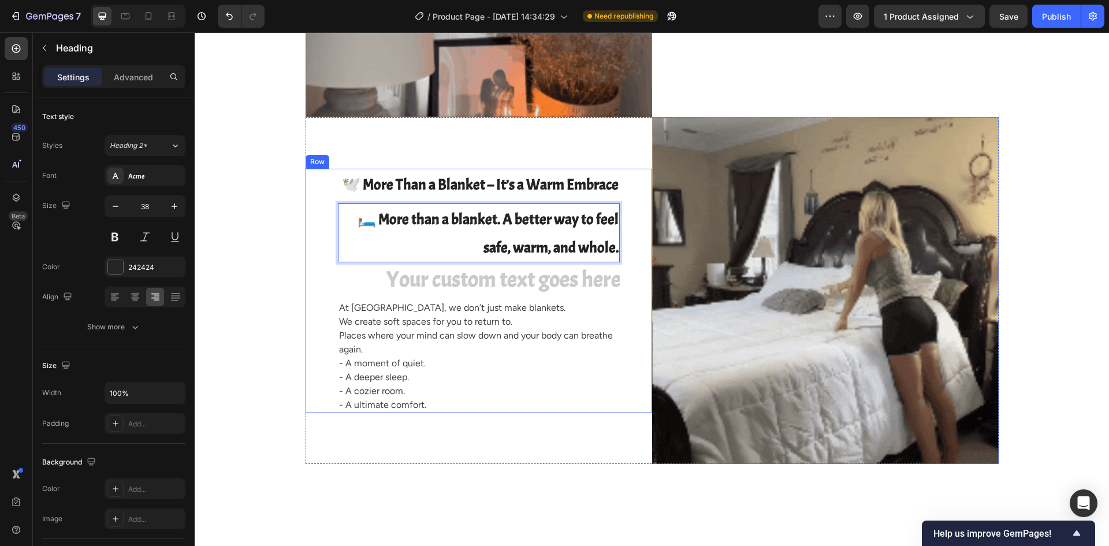
drag, startPoint x: 444, startPoint y: 247, endPoint x: 350, endPoint y: 231, distance: 95.4
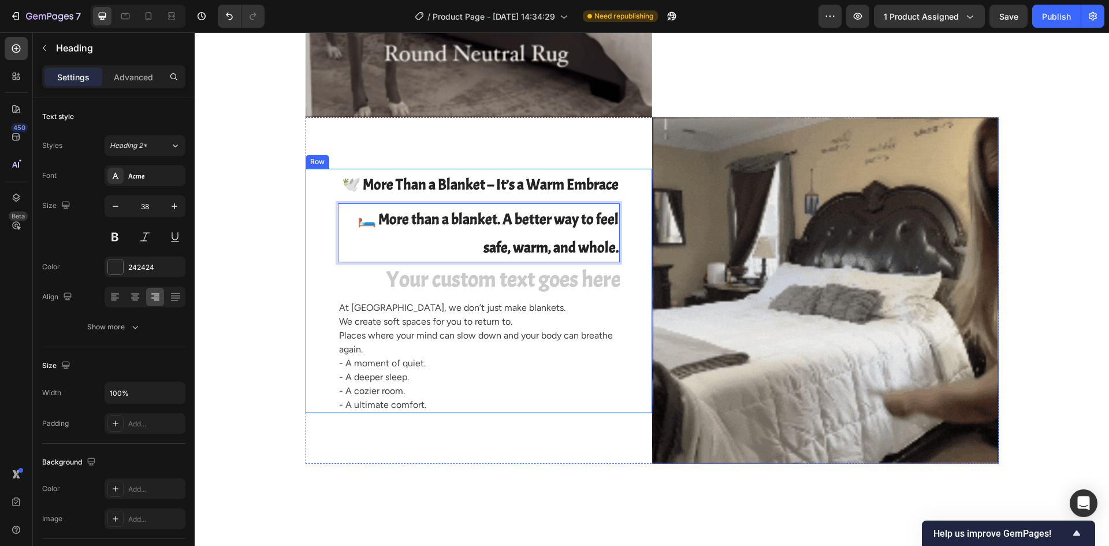
click at [432, 292] on div "⁠⁠⁠⁠⁠⁠⁠ 🕊️ More Than a Blanket – It’s a Warm Embrace Heading 🛏️ More than a bla…" at bounding box center [479, 291] width 282 height 244
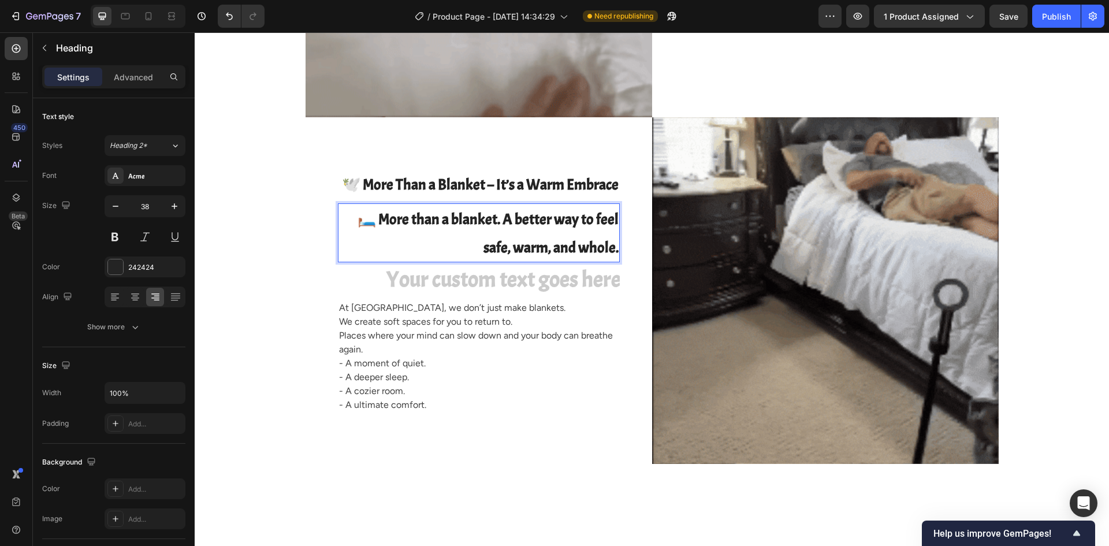
click at [345, 210] on p "🛏️ More than a blanket. A better way to feel safe, warm, and whole." at bounding box center [478, 232] width 279 height 56
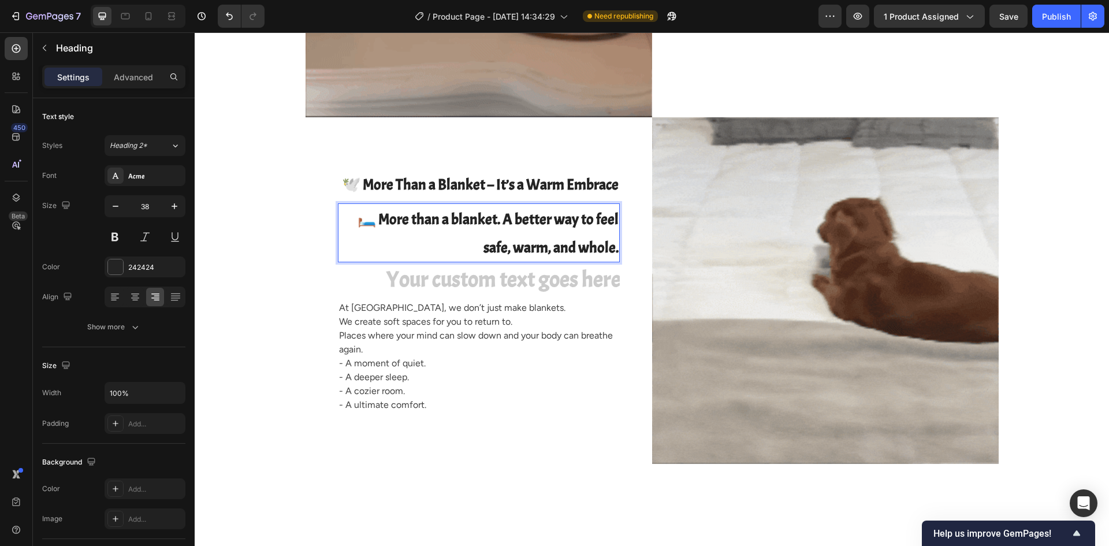
click at [338, 204] on h2 "🛏️ More than a blanket. A better way to feel safe, warm, and whole." at bounding box center [479, 232] width 282 height 58
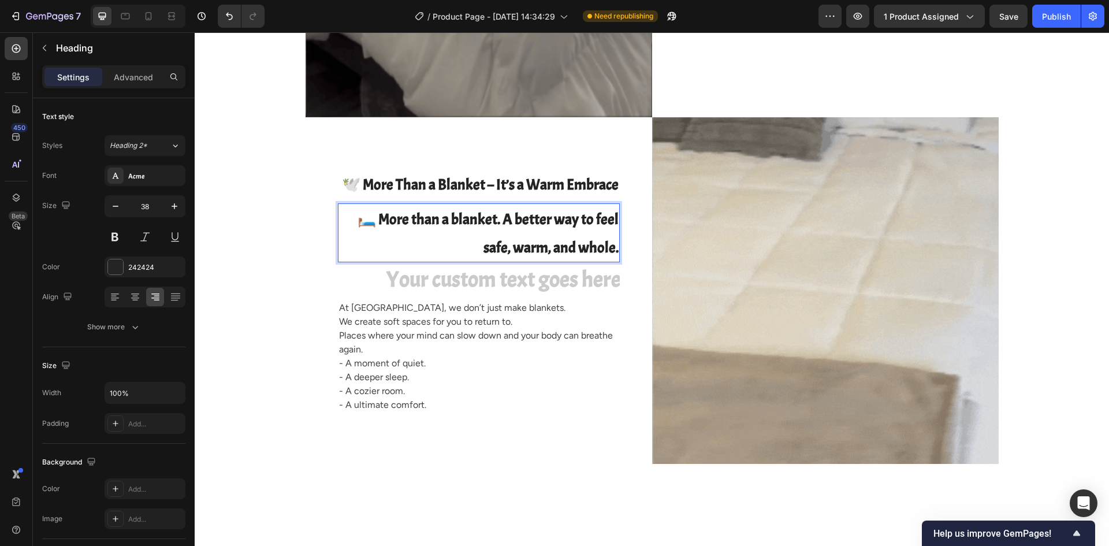
click at [393, 214] on span "🛏️ More than a blanket. A better way to feel safe, warm, and whole." at bounding box center [487, 233] width 261 height 47
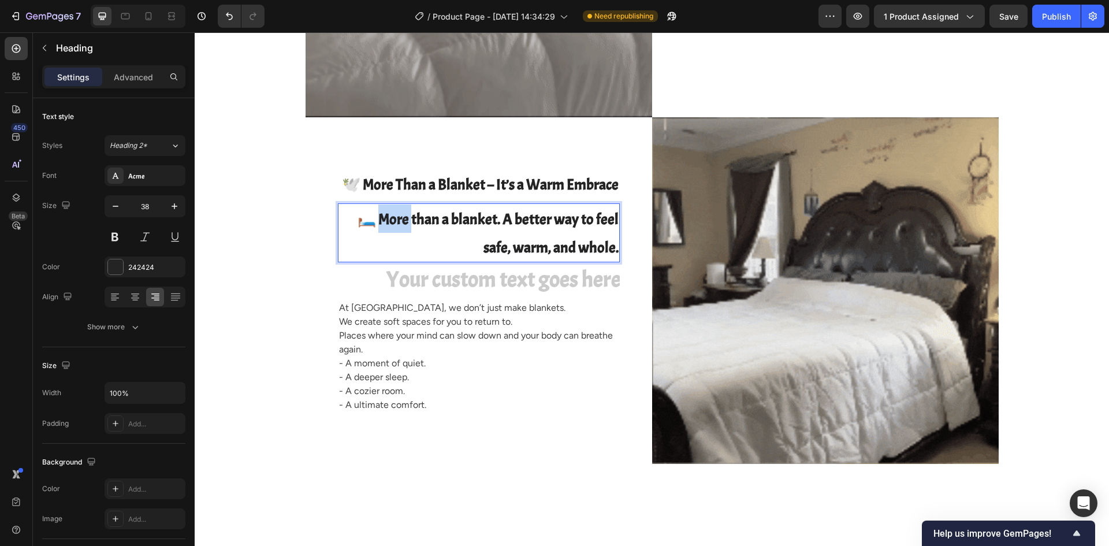
click at [393, 214] on span "🛏️ More than a blanket. A better way to feel safe, warm, and whole." at bounding box center [487, 233] width 261 height 47
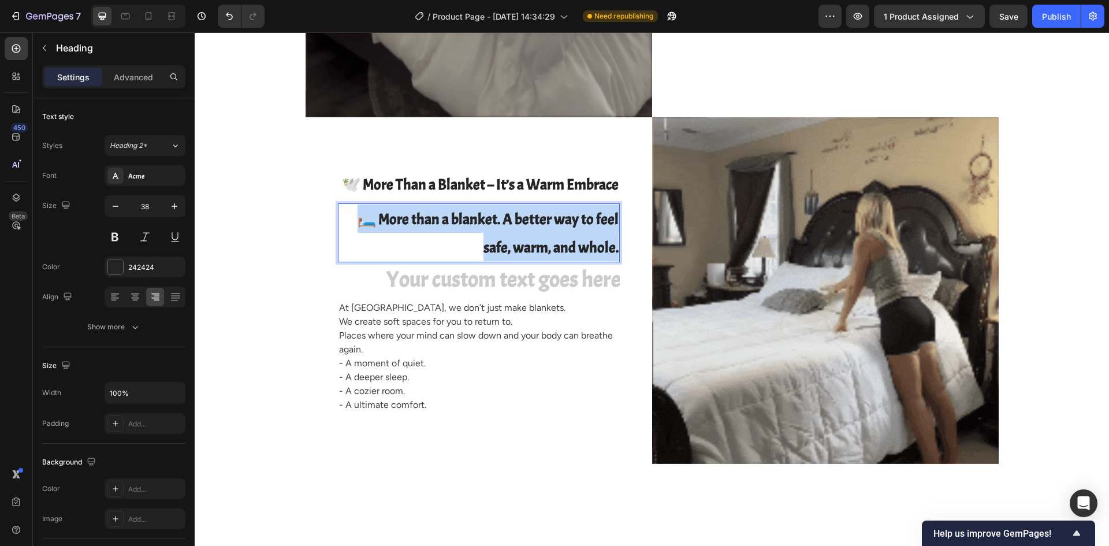
click at [393, 214] on span "🛏️ More than a blanket. A better way to feel safe, warm, and whole." at bounding box center [487, 233] width 261 height 47
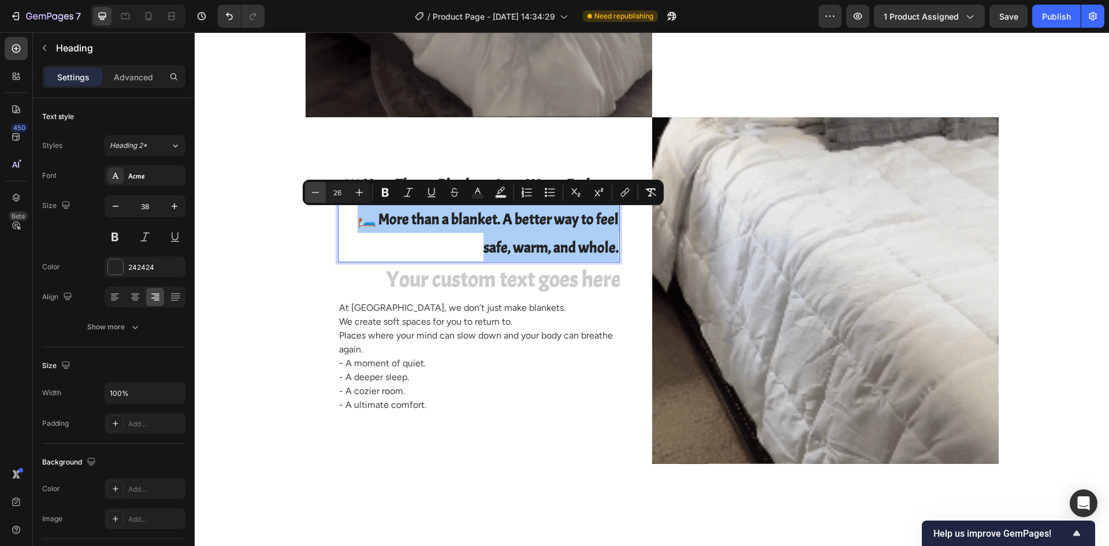
click at [320, 192] on icon "Editor contextual toolbar" at bounding box center [315, 192] width 12 height 12
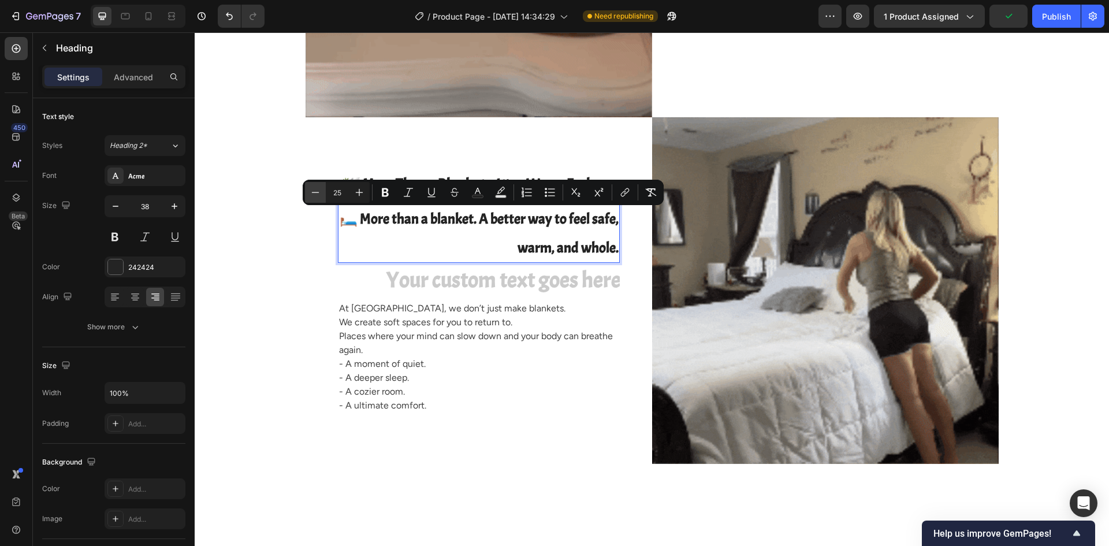
click at [319, 195] on icon "Editor contextual toolbar" at bounding box center [315, 192] width 12 height 12
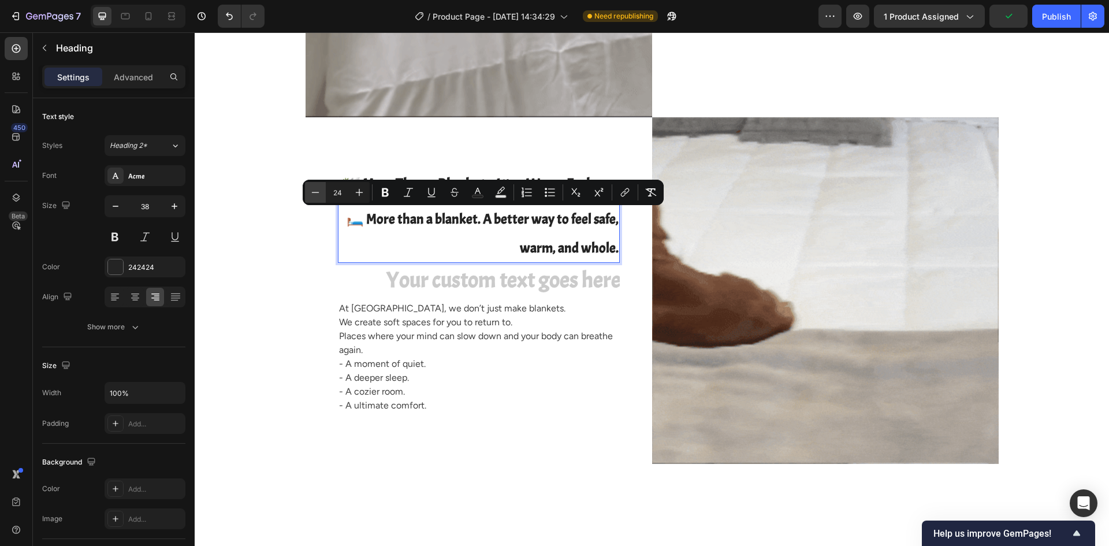
click at [319, 195] on icon "Editor contextual toolbar" at bounding box center [315, 192] width 12 height 12
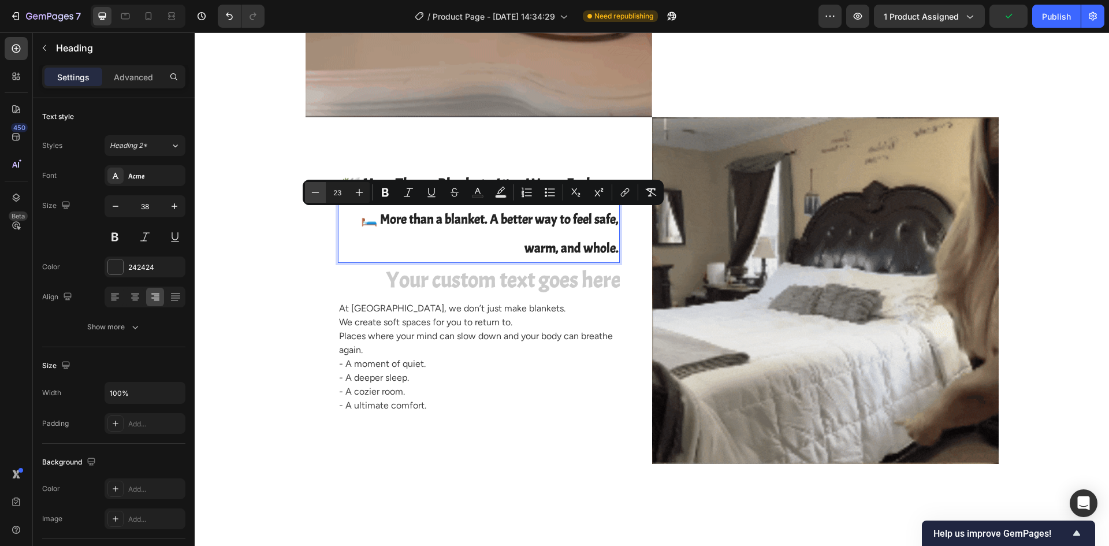
click at [319, 195] on icon "Editor contextual toolbar" at bounding box center [315, 192] width 12 height 12
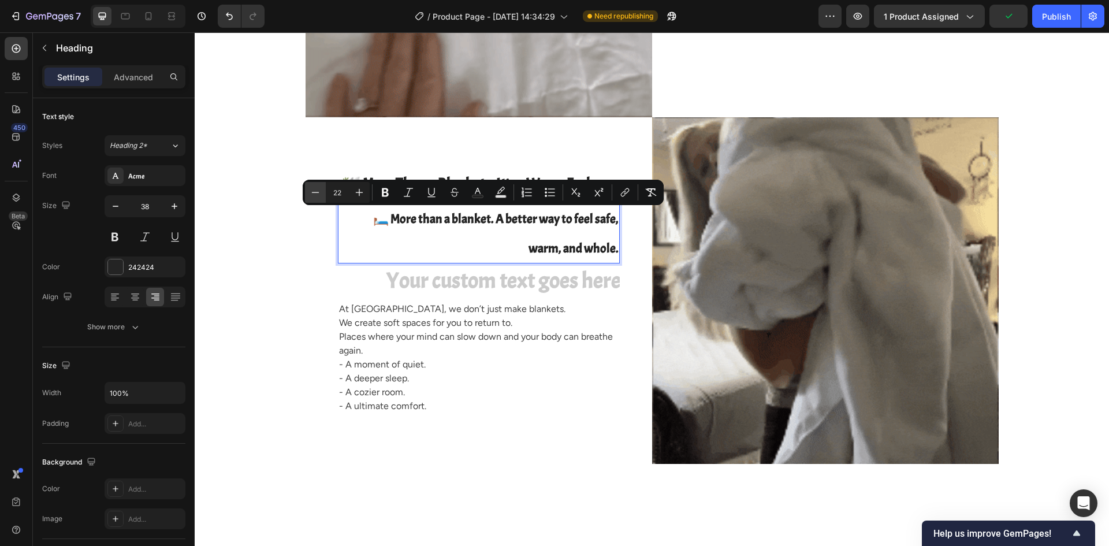
click at [319, 195] on icon "Editor contextual toolbar" at bounding box center [315, 192] width 12 height 12
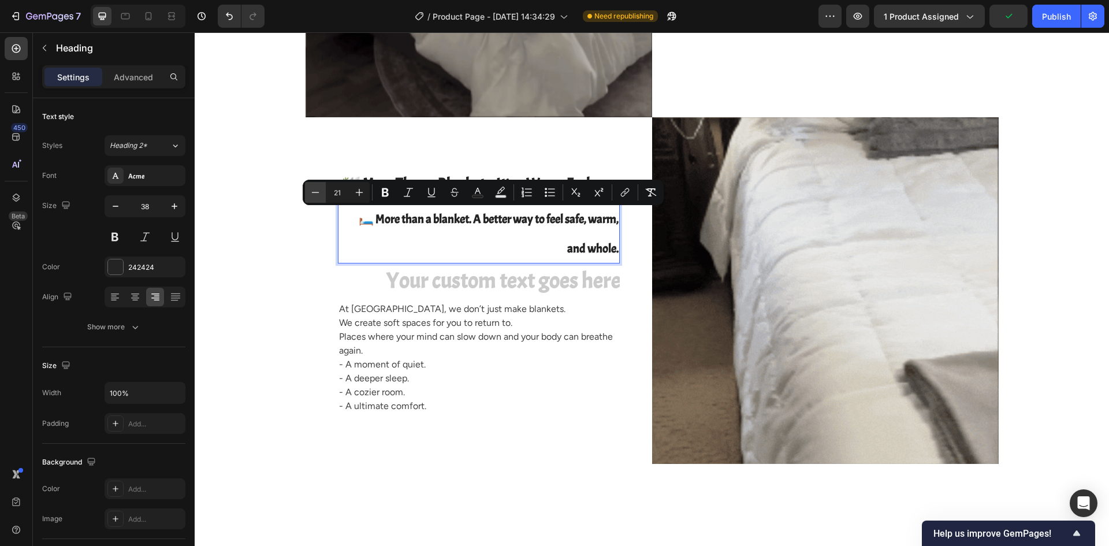
click at [319, 195] on icon "Editor contextual toolbar" at bounding box center [315, 192] width 12 height 12
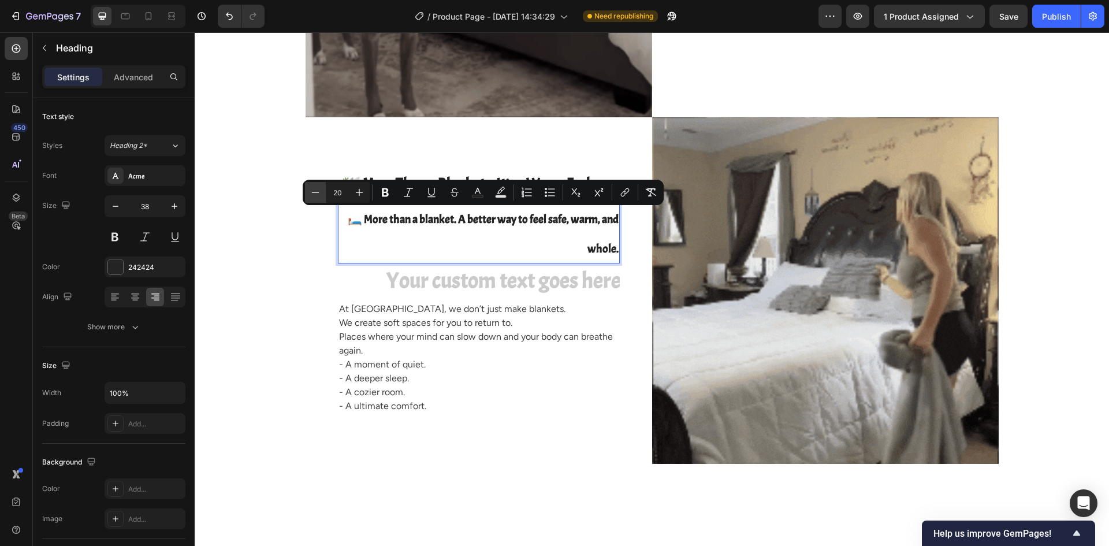
click at [319, 195] on icon "Editor contextual toolbar" at bounding box center [315, 192] width 12 height 12
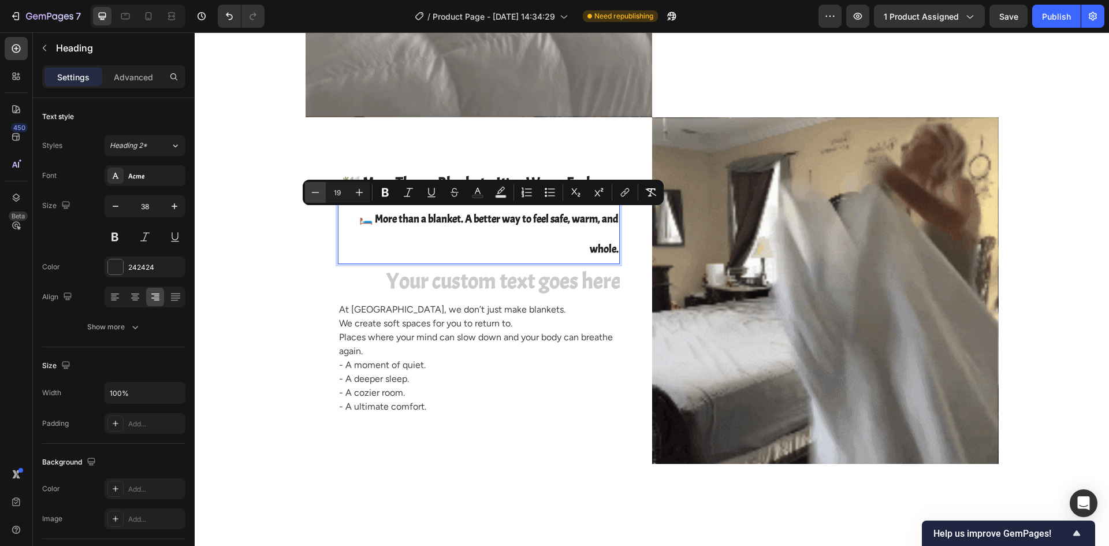
click at [319, 195] on icon "Editor contextual toolbar" at bounding box center [315, 192] width 12 height 12
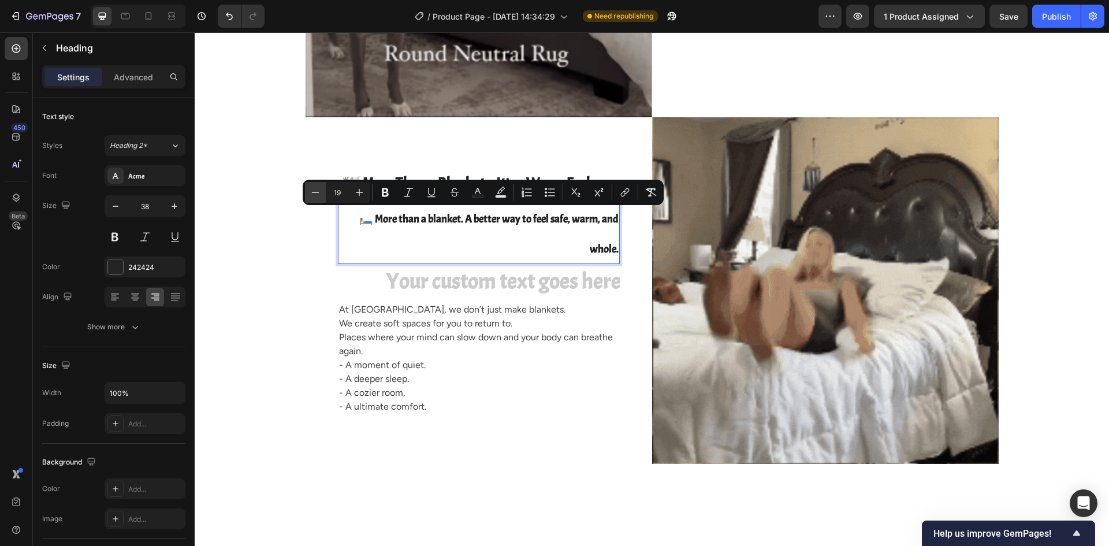
type input "18"
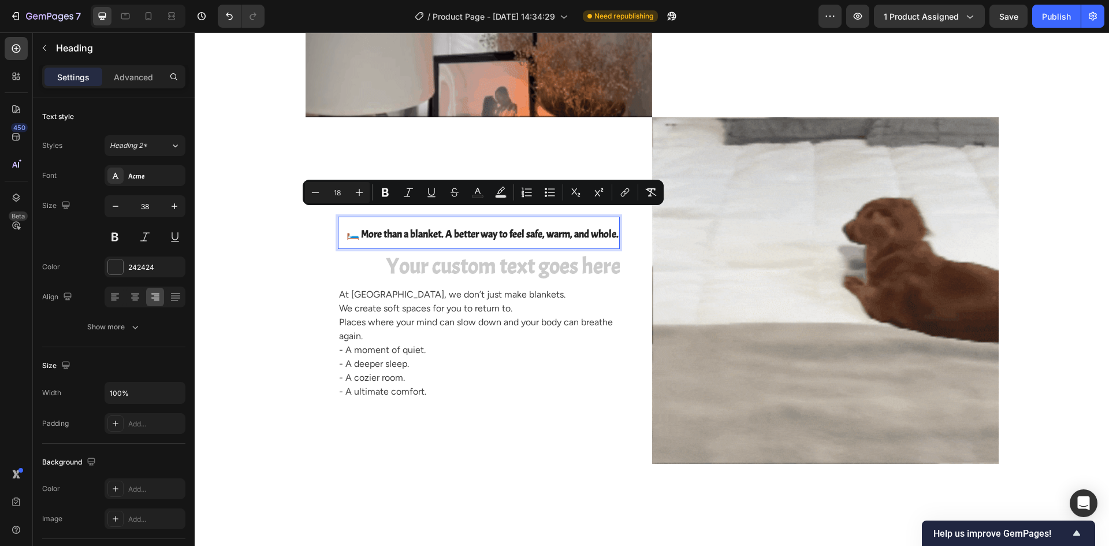
click at [448, 225] on p "🛏️ More than a blanket. A better way to feel safe, warm, and whole." at bounding box center [478, 233] width 279 height 30
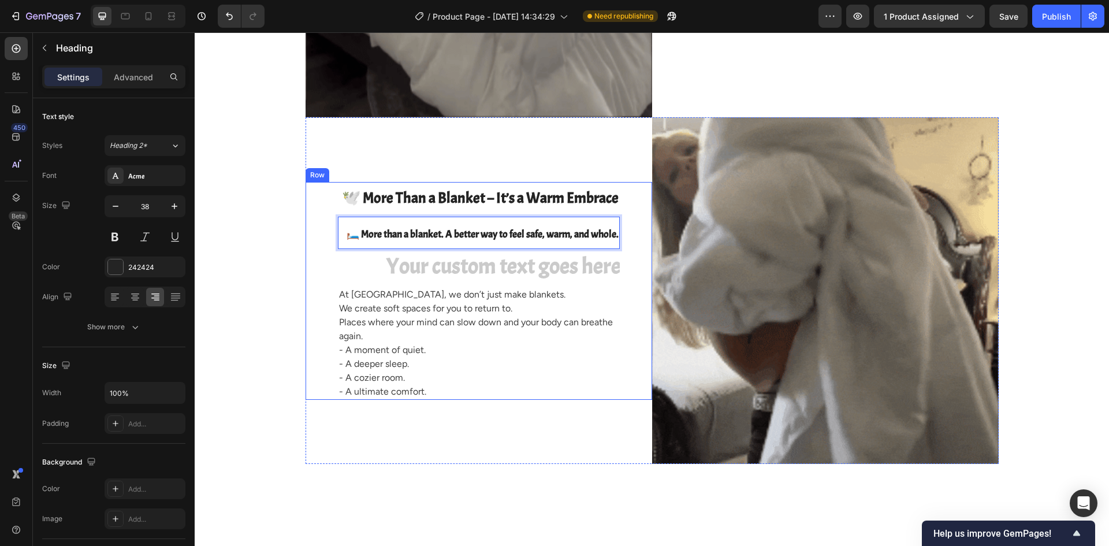
click at [409, 214] on div "⁠⁠⁠⁠⁠⁠⁠ 🕊️ More Than a Blanket – It’s a Warm Embrace Heading 🛏️ More than a bla…" at bounding box center [479, 291] width 282 height 218
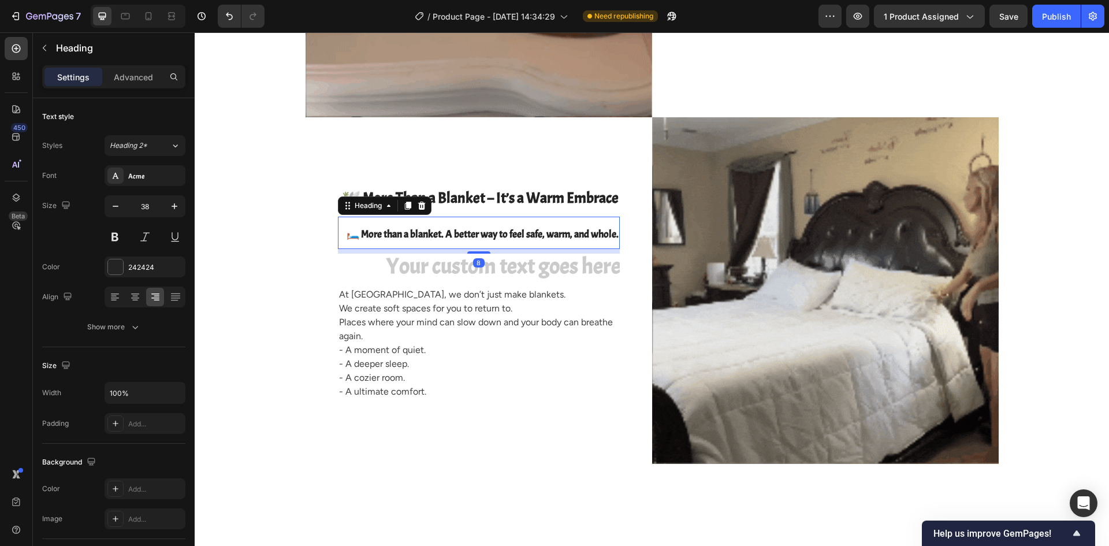
click at [343, 222] on p "⁠⁠⁠⁠⁠⁠⁠ 🛏️ More than a blanket. A better way to feel safe, warm, and whole." at bounding box center [478, 233] width 279 height 30
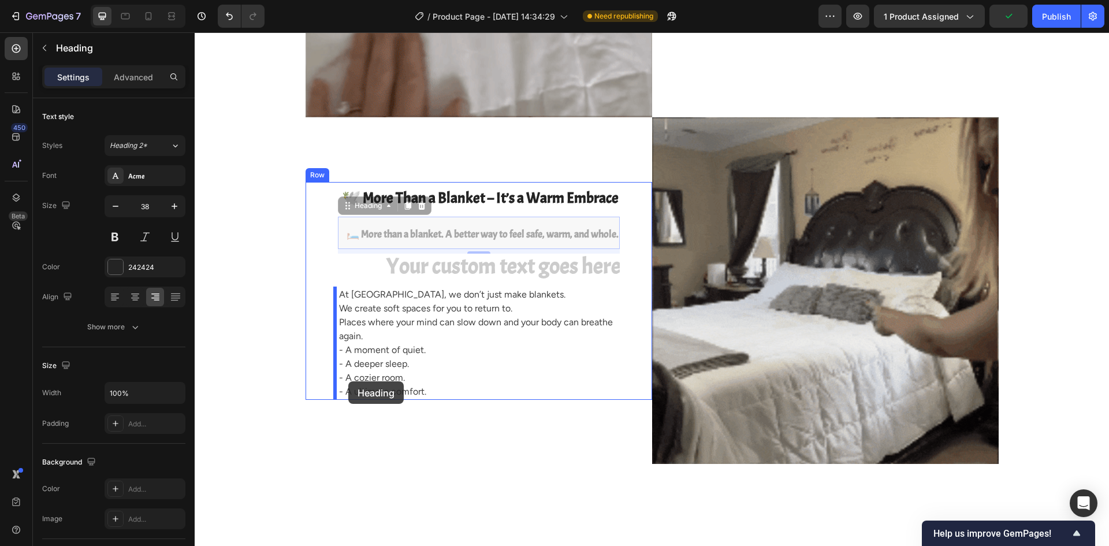
drag, startPoint x: 343, startPoint y: 207, endPoint x: 348, endPoint y: 381, distance: 174.5
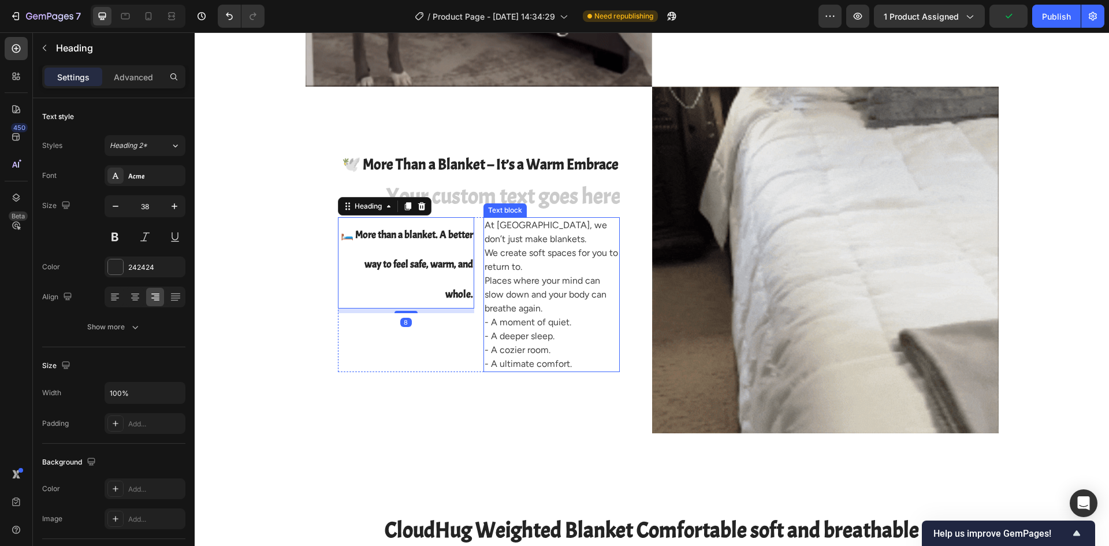
scroll to position [2183, 0]
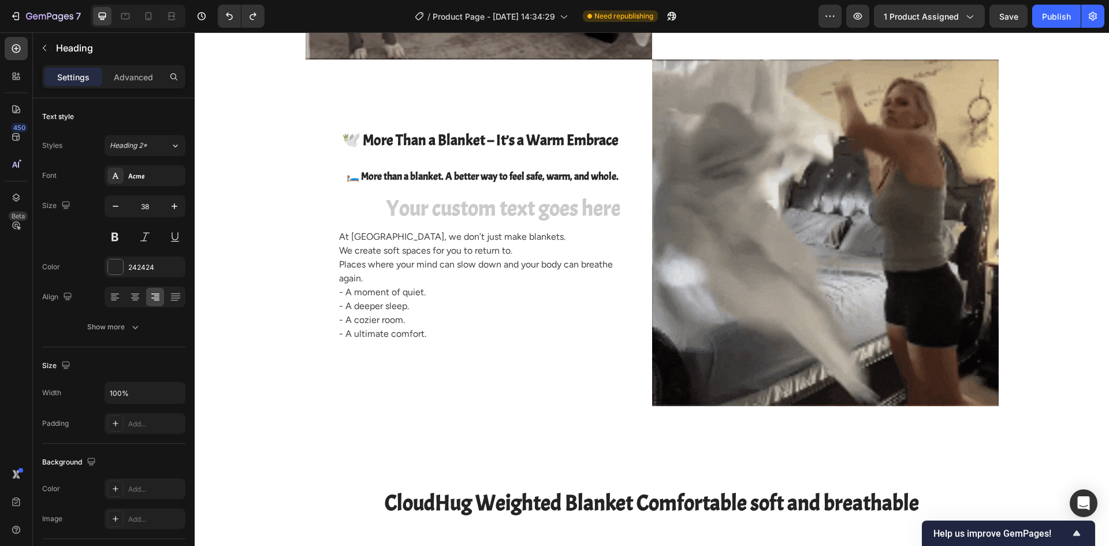
click at [451, 184] on h2 "🛏️ More than a blanket. A better way to feel safe, warm, and whole." at bounding box center [479, 175] width 282 height 32
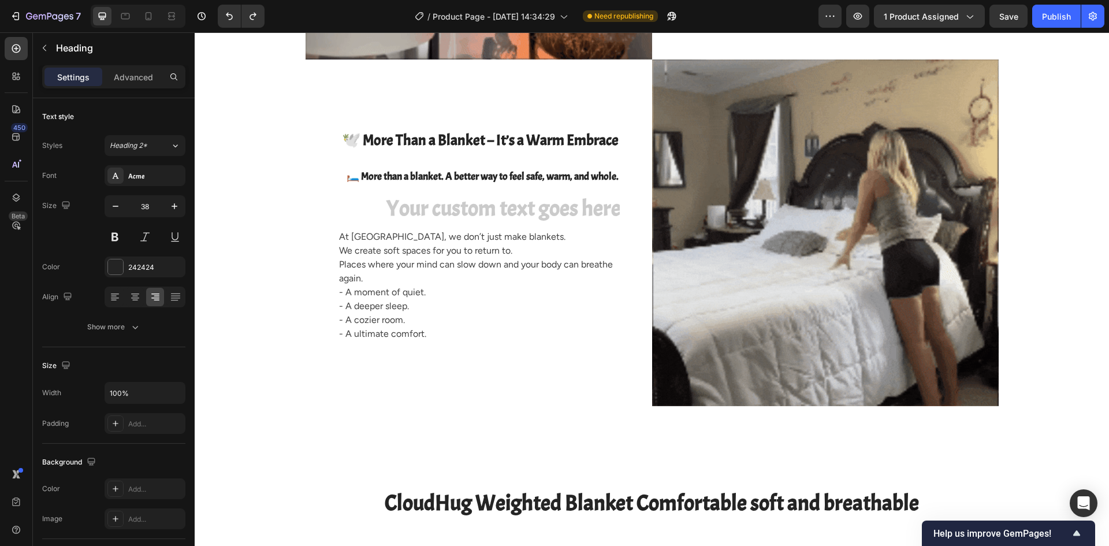
click at [470, 173] on span "🛏️ More than a blanket. A better way to feel safe, warm, and whole." at bounding box center [482, 176] width 272 height 13
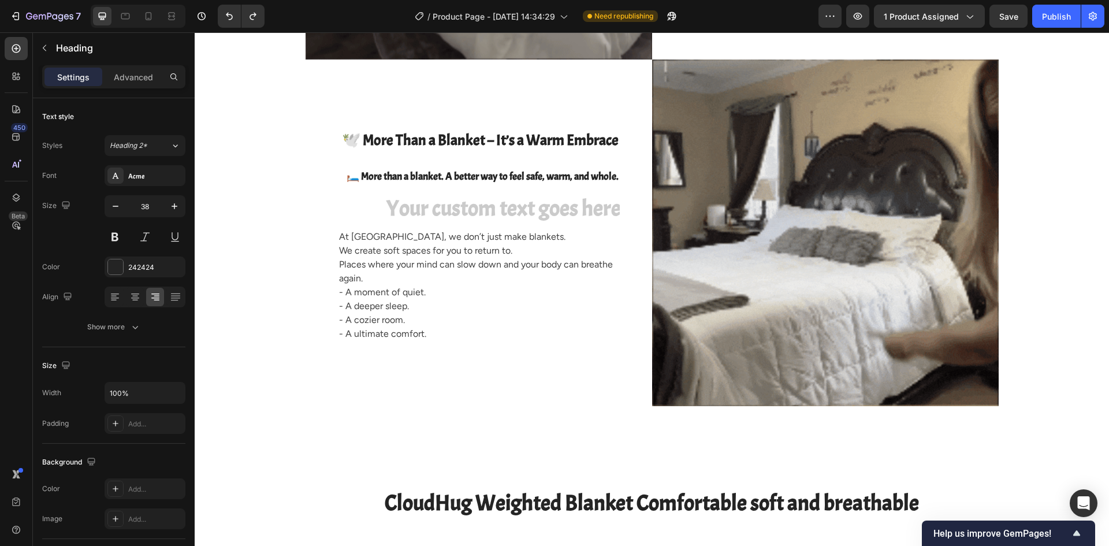
click at [500, 173] on span "🛏️ More than a blanket. A better way to feel safe, warm, and whole." at bounding box center [482, 176] width 272 height 13
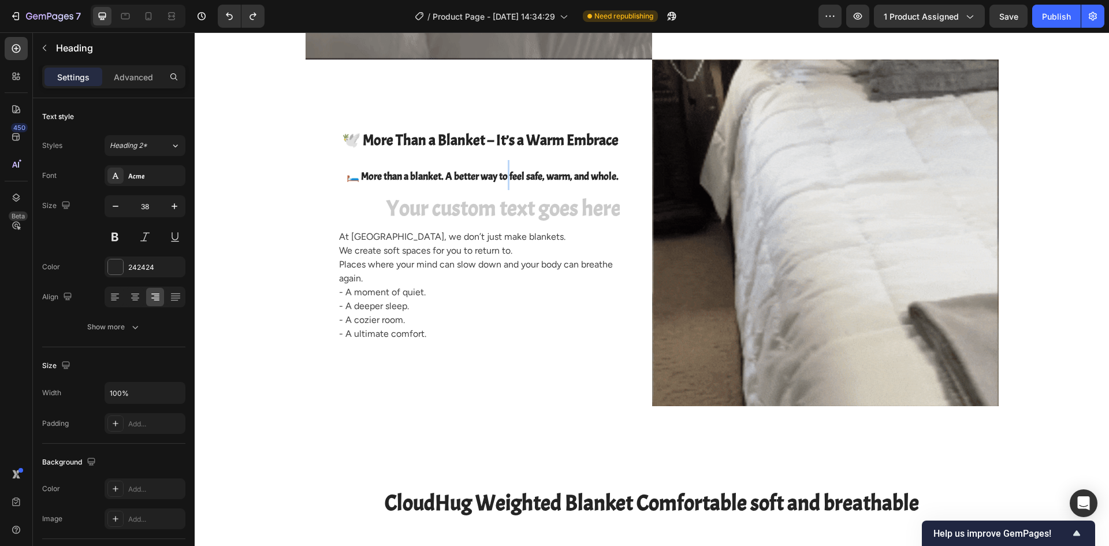
click at [500, 173] on span "🛏️ More than a blanket. A better way to feel safe, warm, and whole." at bounding box center [482, 176] width 272 height 13
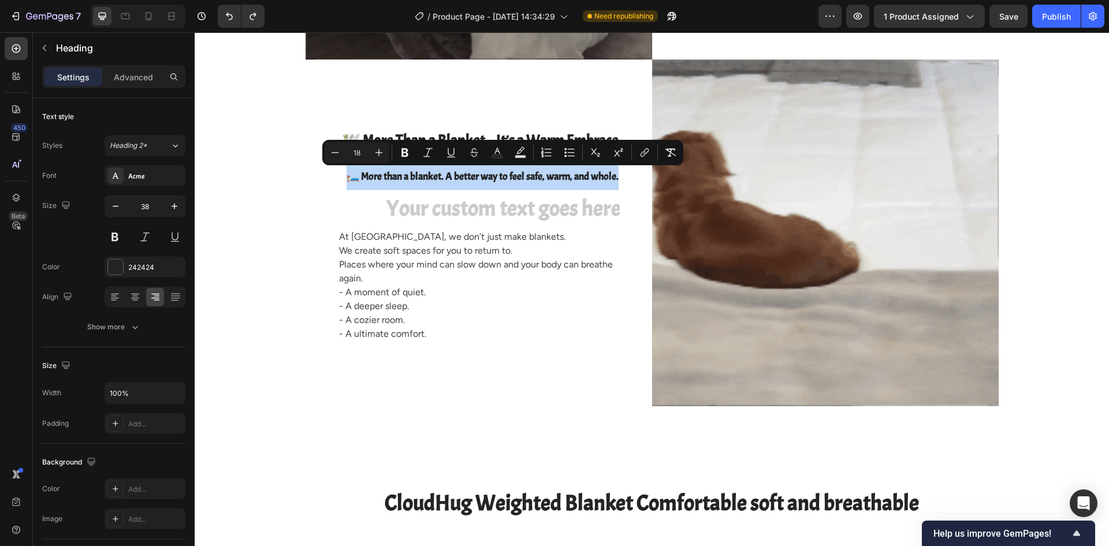
click at [500, 173] on span "🛏️ More than a blanket. A better way to feel safe, warm, and whole." at bounding box center [482, 176] width 272 height 13
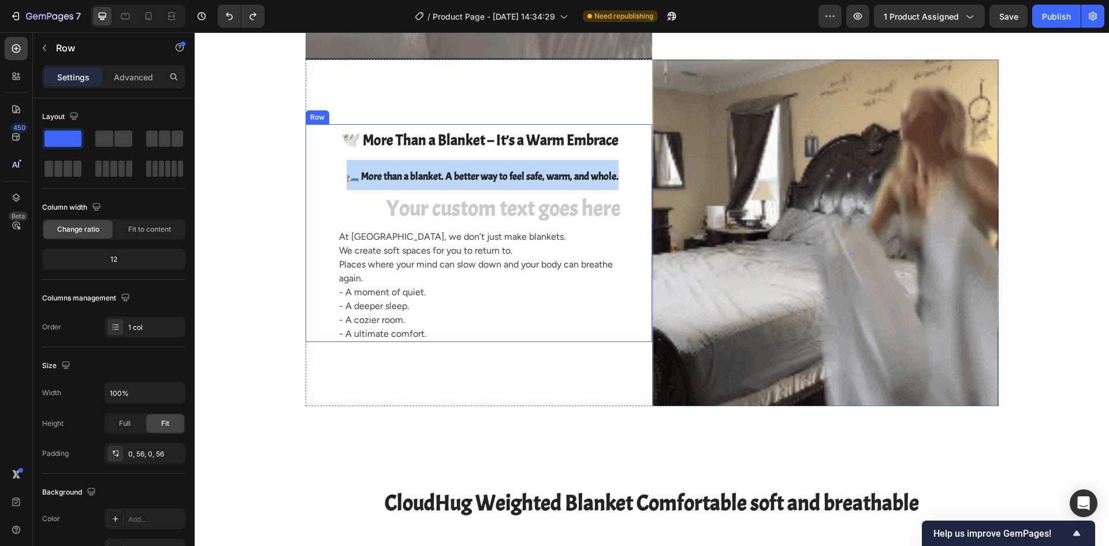
click at [323, 189] on div "⁠⁠⁠⁠⁠⁠⁠ 🕊️ More Than a Blanket – It’s a Warm Embrace Heading 🛏️ More than a bla…" at bounding box center [478, 233] width 346 height 218
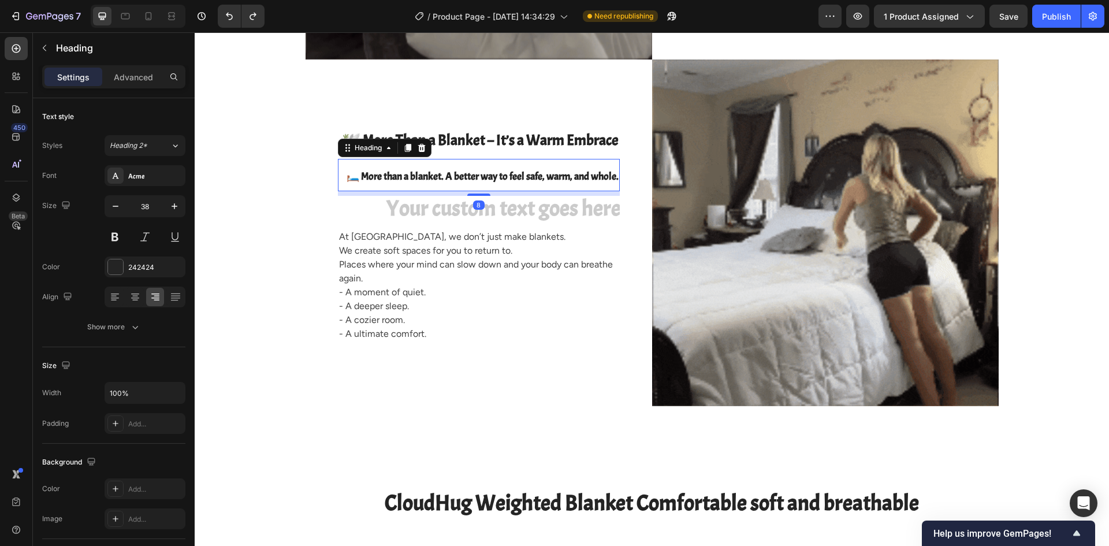
click at [398, 162] on p "⁠⁠⁠⁠⁠⁠⁠ 🛏️ More than a blanket. A better way to feel safe, warm, and whole." at bounding box center [478, 175] width 279 height 30
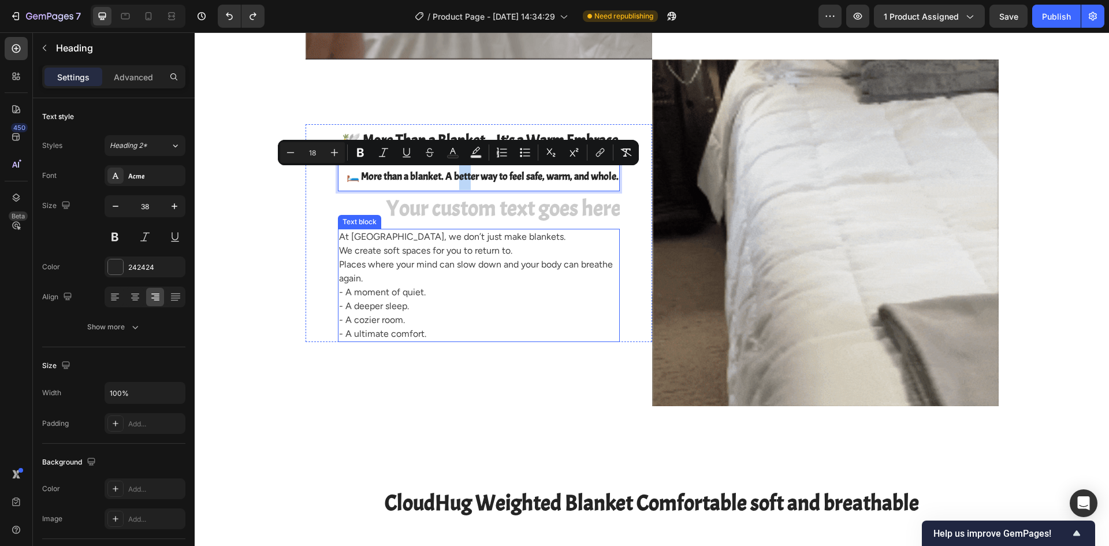
drag, startPoint x: 464, startPoint y: 162, endPoint x: 452, endPoint y: 303, distance: 142.0
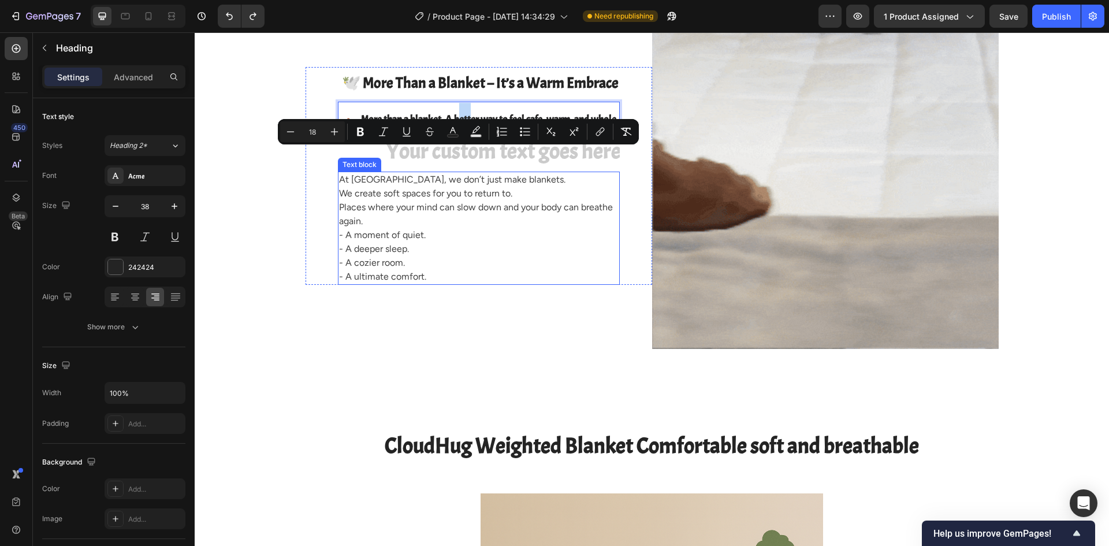
scroll to position [2240, 0]
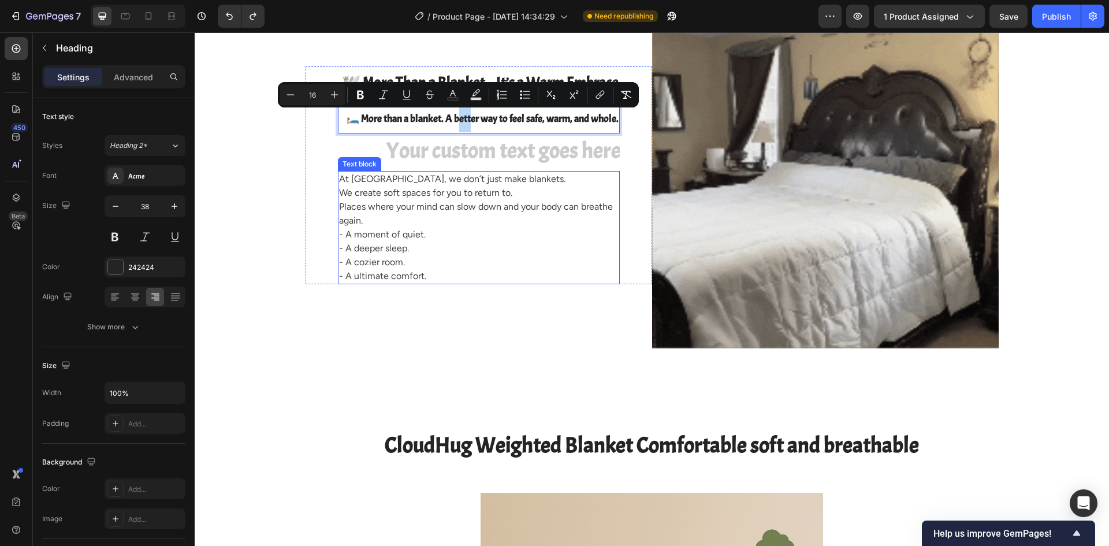
click at [485, 227] on p "At CloudHug, we don’t just make blankets. We create soft spaces for you to retu…" at bounding box center [478, 220] width 279 height 97
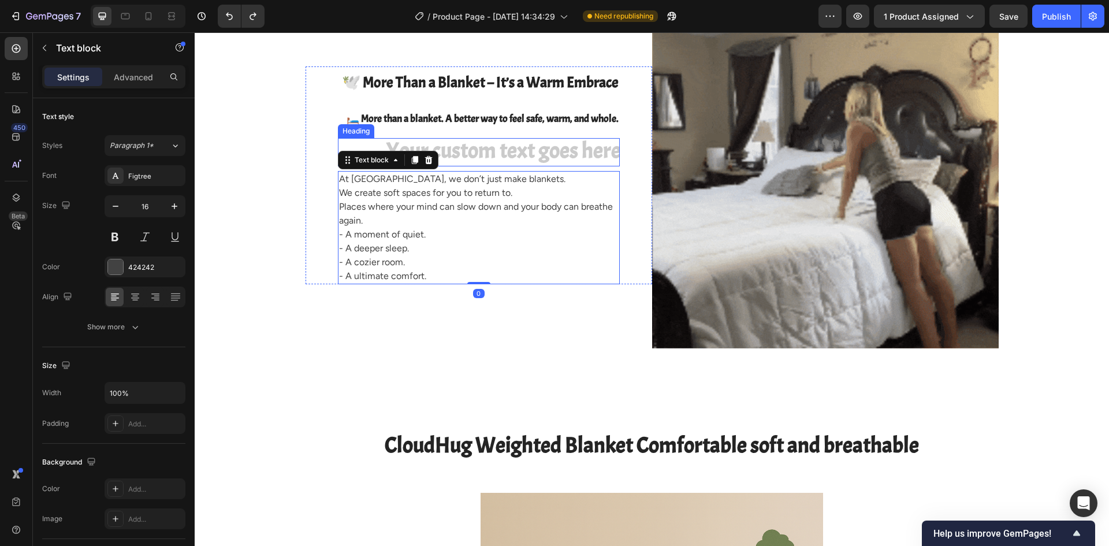
click at [486, 147] on h2 "Rich Text Editor. Editing area: main" at bounding box center [479, 152] width 282 height 29
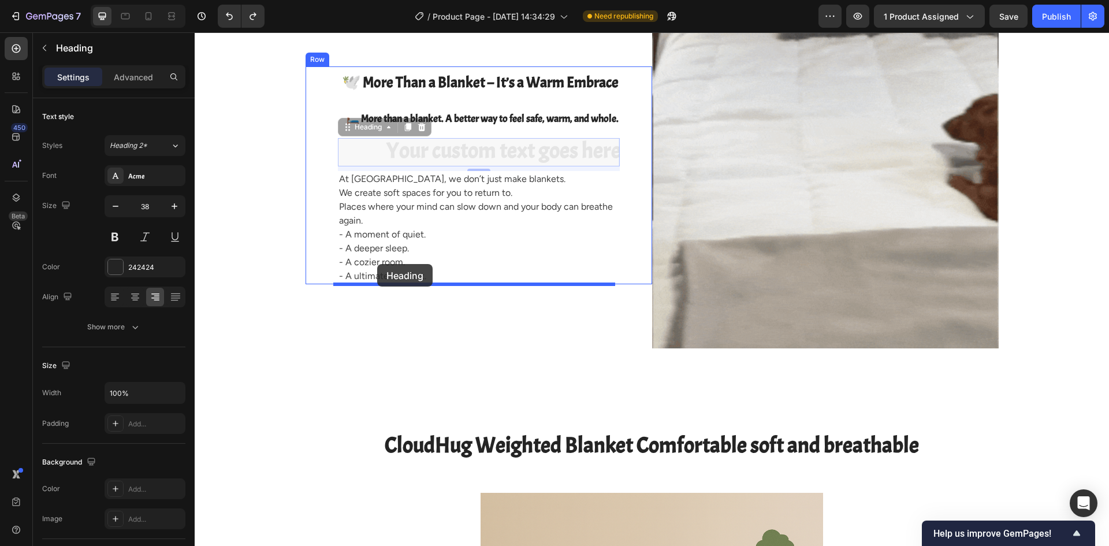
drag, startPoint x: 377, startPoint y: 140, endPoint x: 377, endPoint y: 264, distance: 124.1
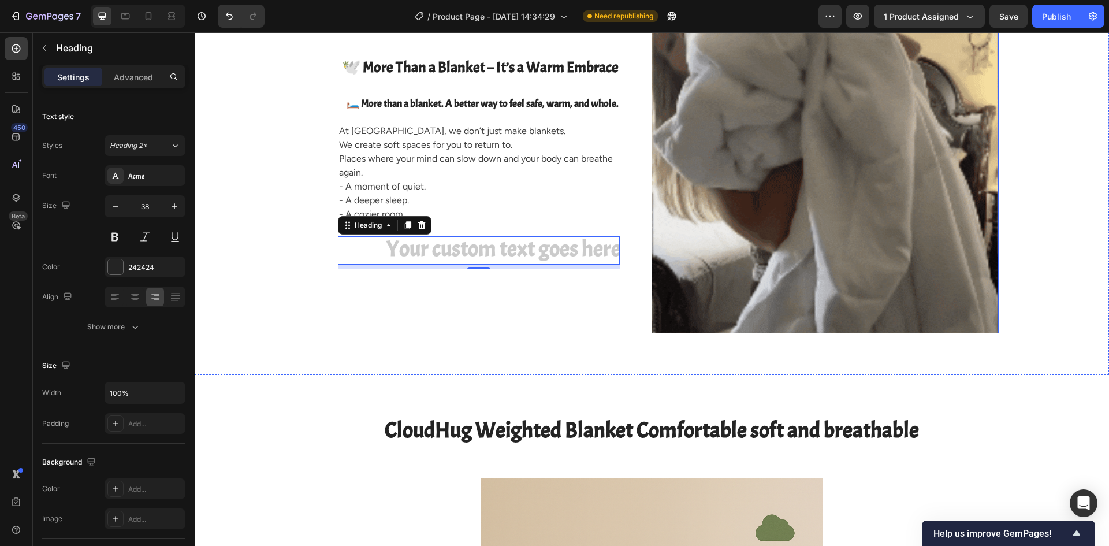
scroll to position [2183, 0]
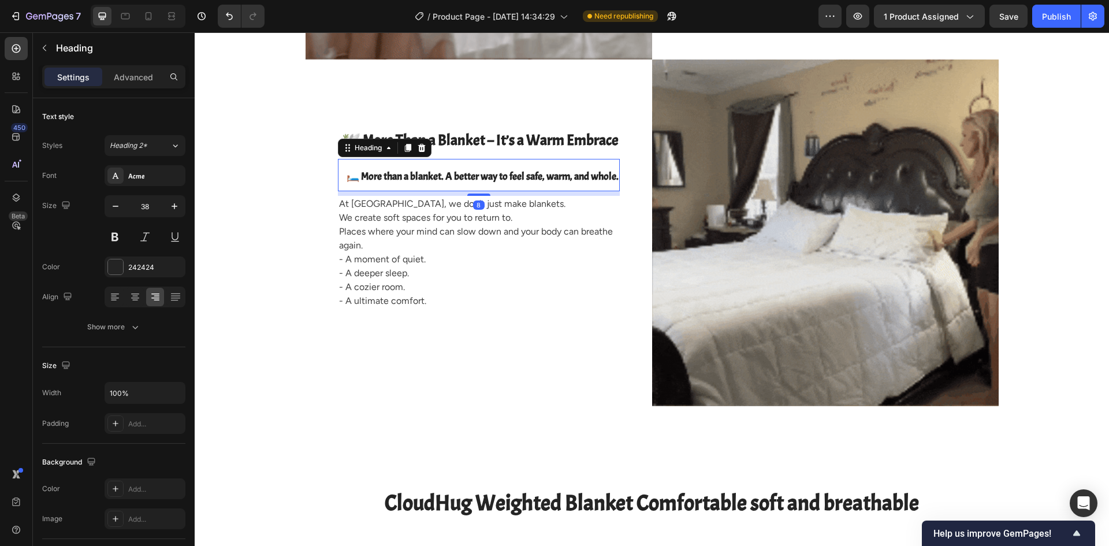
click at [450, 179] on span "🛏️ More than a blanket. A better way to feel safe, warm, and whole." at bounding box center [482, 176] width 272 height 13
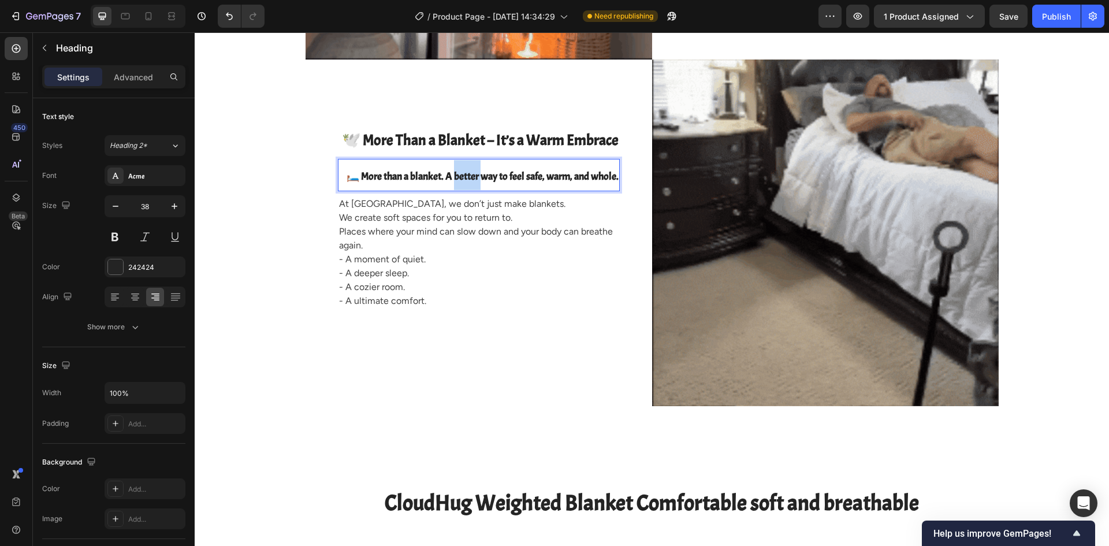
click at [450, 177] on span "🛏️ More than a blanket. A better way to feel safe, warm, and whole." at bounding box center [482, 176] width 272 height 13
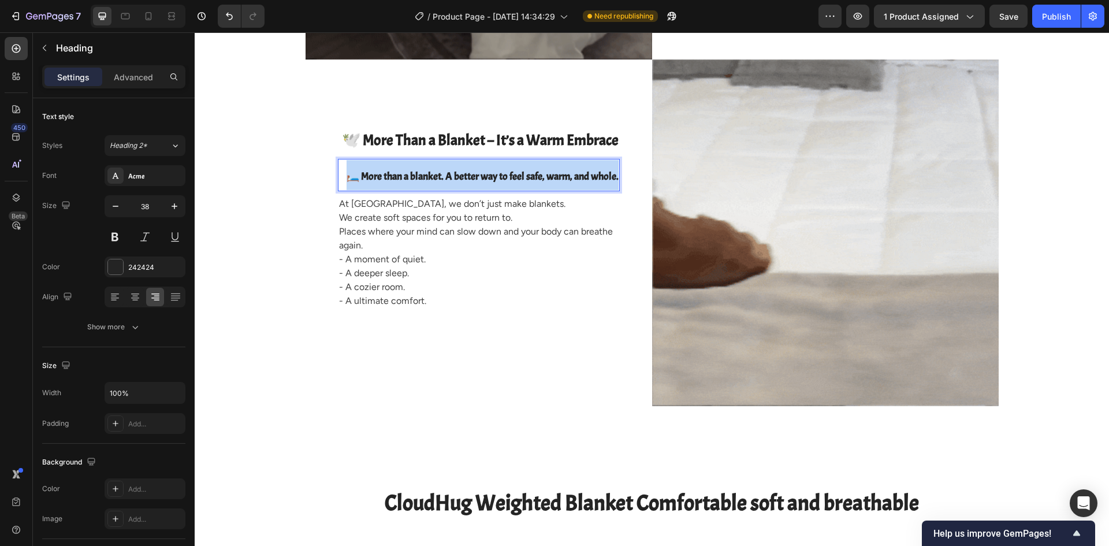
click at [450, 177] on span "🛏️ More than a blanket. A better way to feel safe, warm, and whole." at bounding box center [482, 176] width 272 height 13
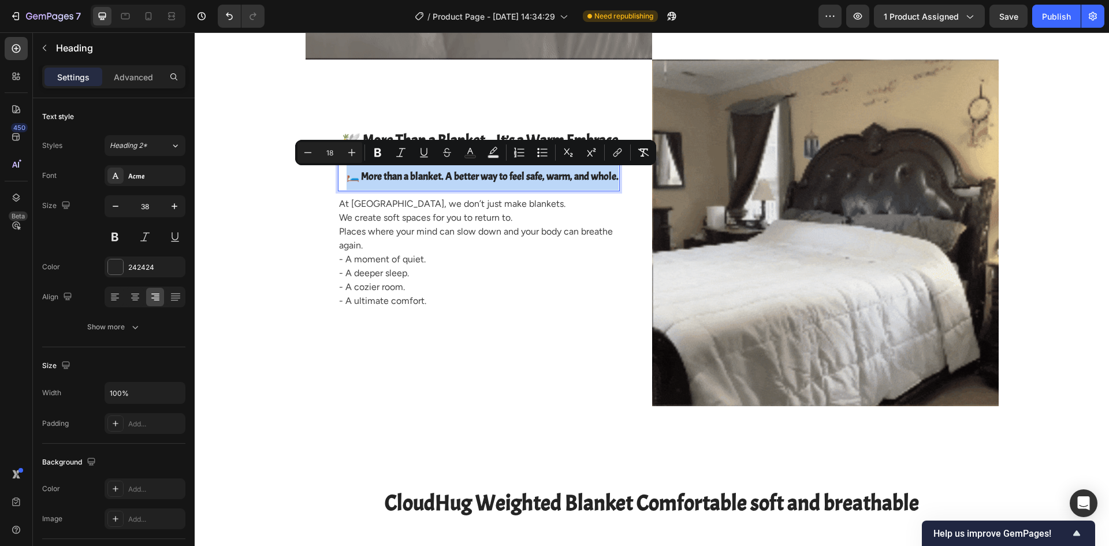
copy span "🛏️ More than a blanket. A better way to feel safe, warm, and whole."
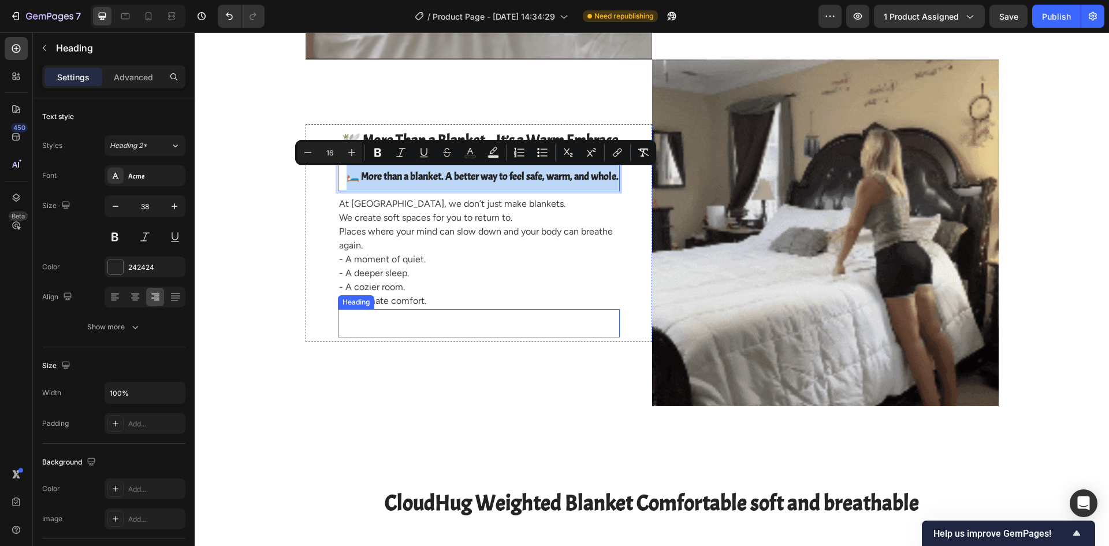
click at [444, 318] on p "Rich Text Editor. Editing area: main" at bounding box center [478, 323] width 279 height 27
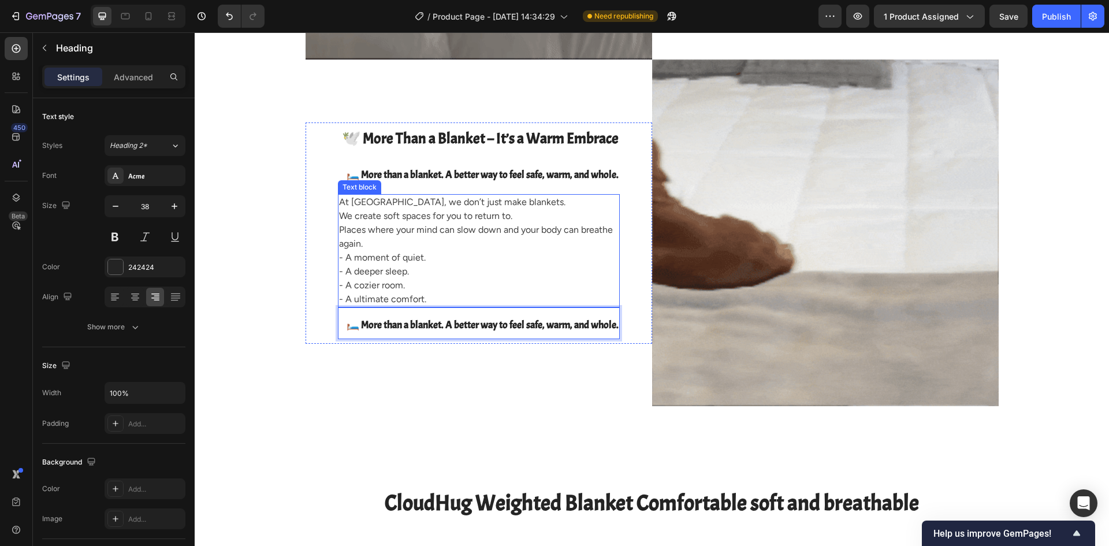
click at [532, 257] on p "At CloudHug, we don’t just make blankets. We create soft spaces for you to retu…" at bounding box center [478, 243] width 279 height 97
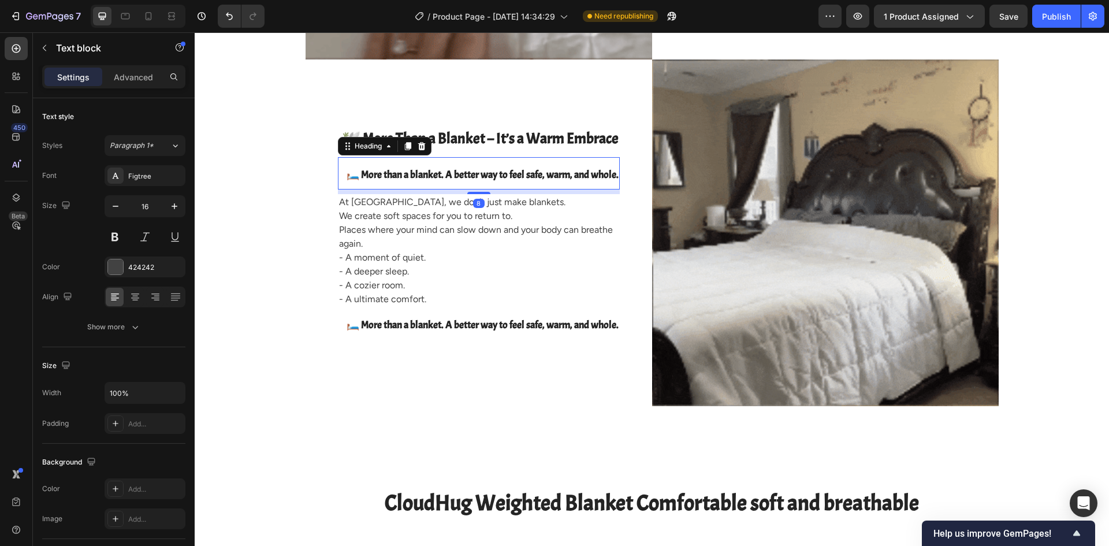
click at [483, 174] on span "🛏️ More than a blanket. A better way to feel safe, warm, and whole." at bounding box center [482, 174] width 272 height 13
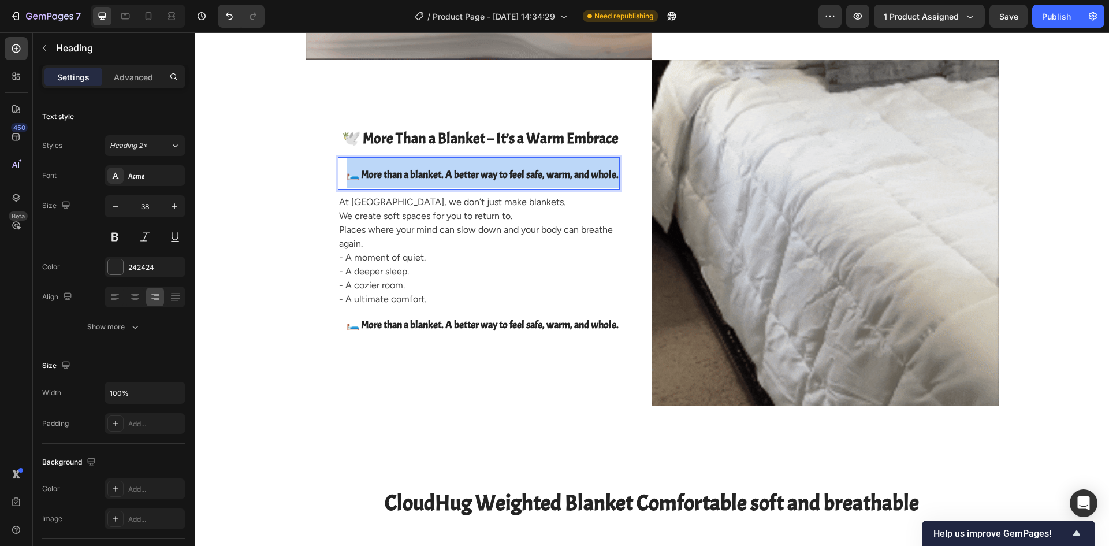
click at [483, 174] on span "🛏️ More than a blanket. A better way to feel safe, warm, and whole." at bounding box center [482, 174] width 272 height 13
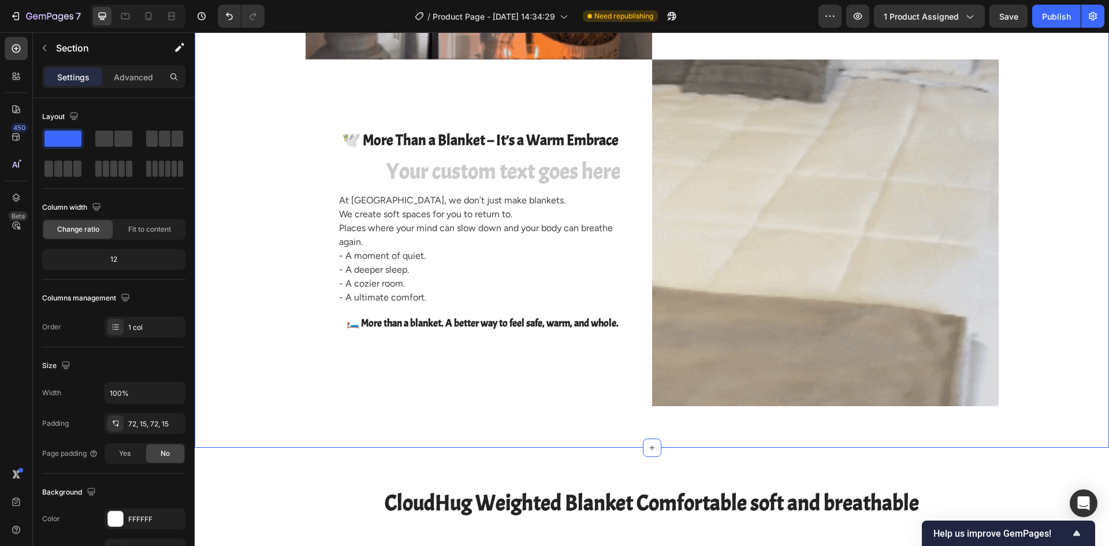
click at [256, 235] on div "Image helping people get a good night’s rest !!! a beautiful space for your bel…" at bounding box center [651, 59] width 897 height 693
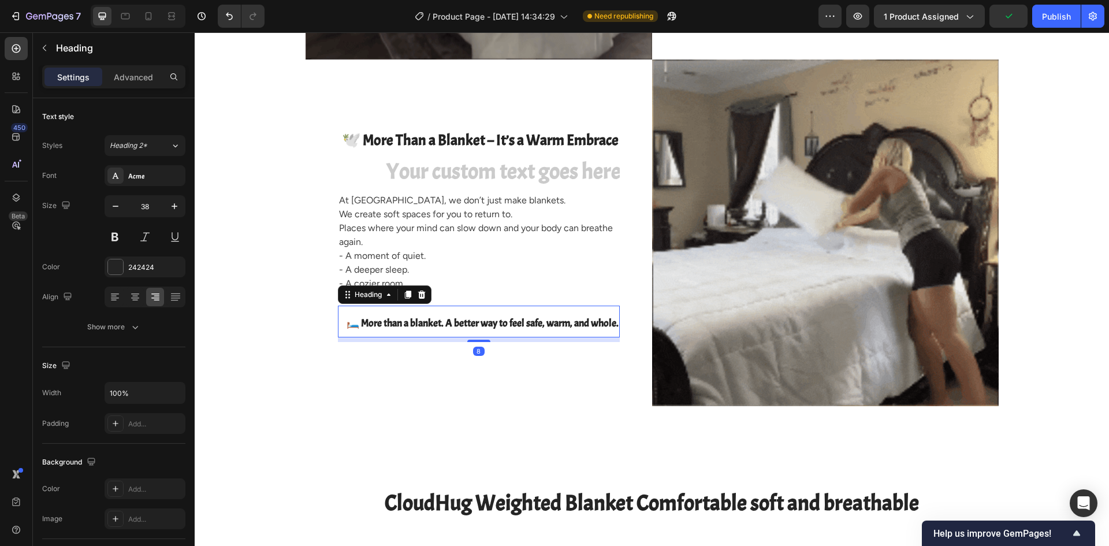
click at [453, 318] on span "🛏️ More than a blanket. A better way to feel safe, warm, and whole." at bounding box center [482, 322] width 272 height 13
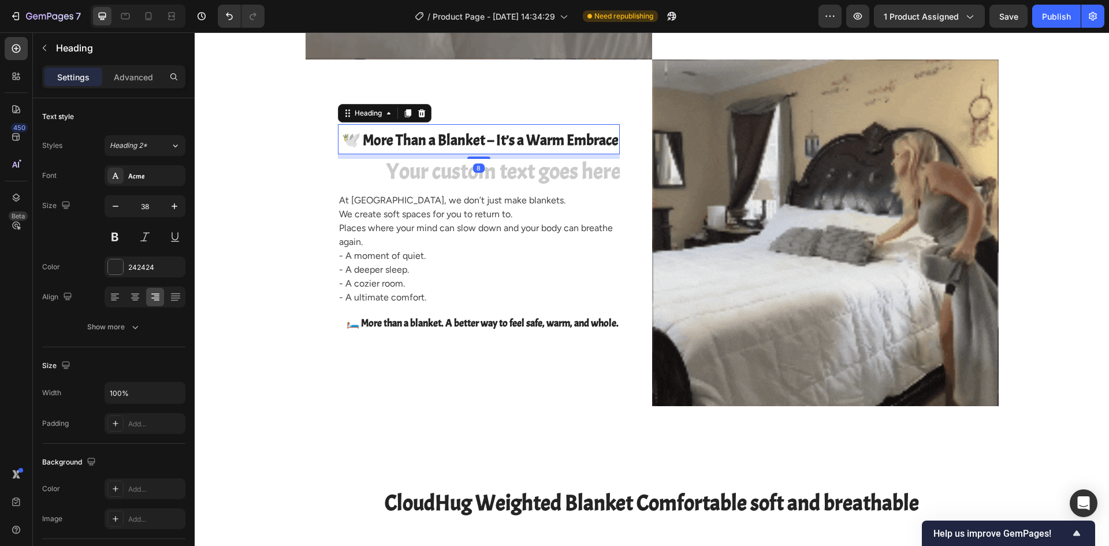
click at [476, 146] on span "🕊️ More Than a Blanket – It’s a Warm Embrace" at bounding box center [480, 139] width 277 height 19
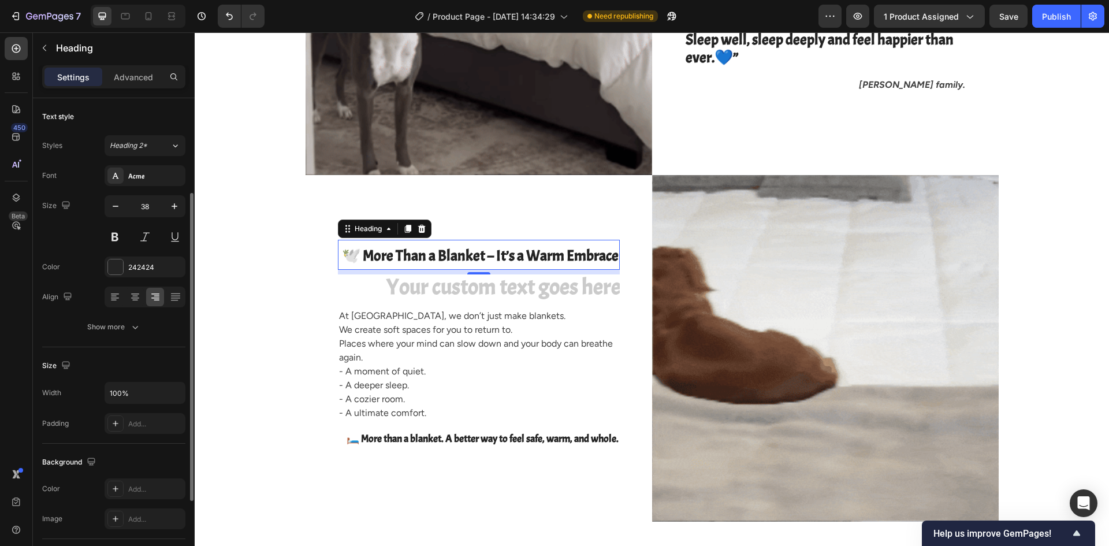
scroll to position [58, 0]
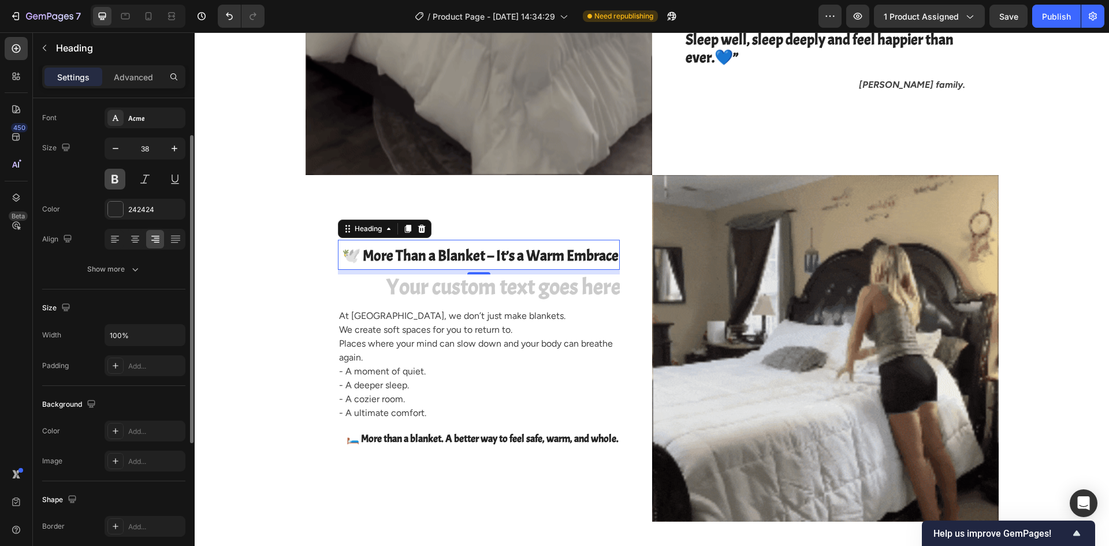
click at [118, 174] on button at bounding box center [115, 179] width 21 height 21
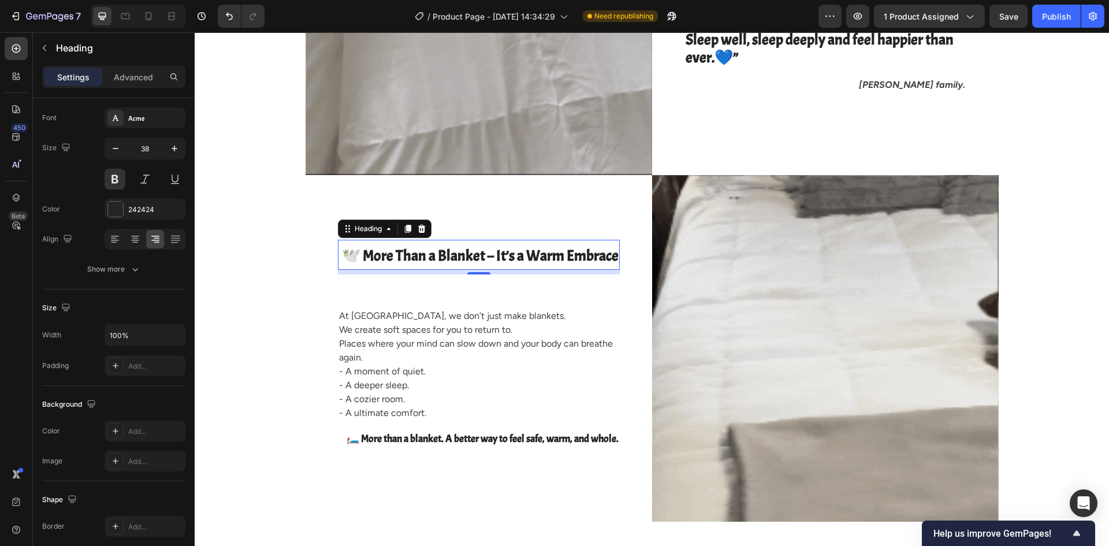
drag, startPoint x: 497, startPoint y: 256, endPoint x: 488, endPoint y: 256, distance: 8.1
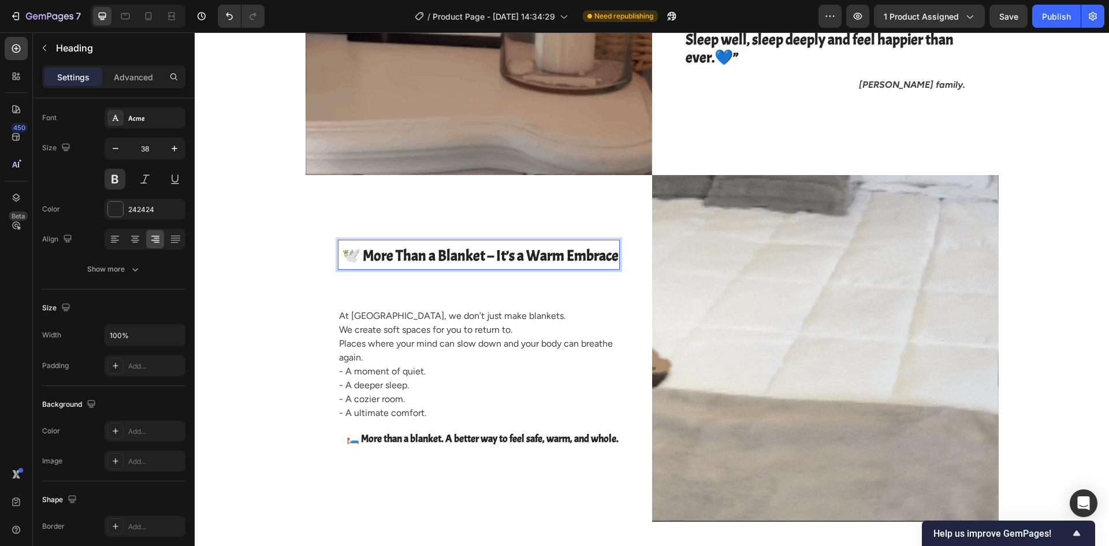
click at [488, 256] on span "🕊️ More Than a Blanket – It’s a Warm Embrace" at bounding box center [480, 255] width 277 height 19
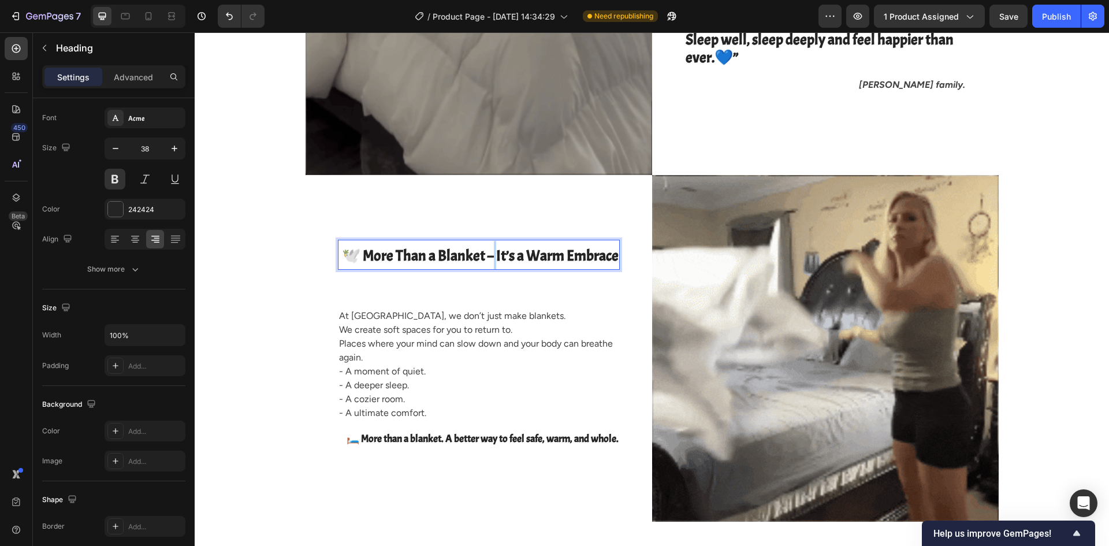
click at [488, 256] on span "🕊️ More Than a Blanket – It’s a Warm Embrace" at bounding box center [480, 255] width 277 height 19
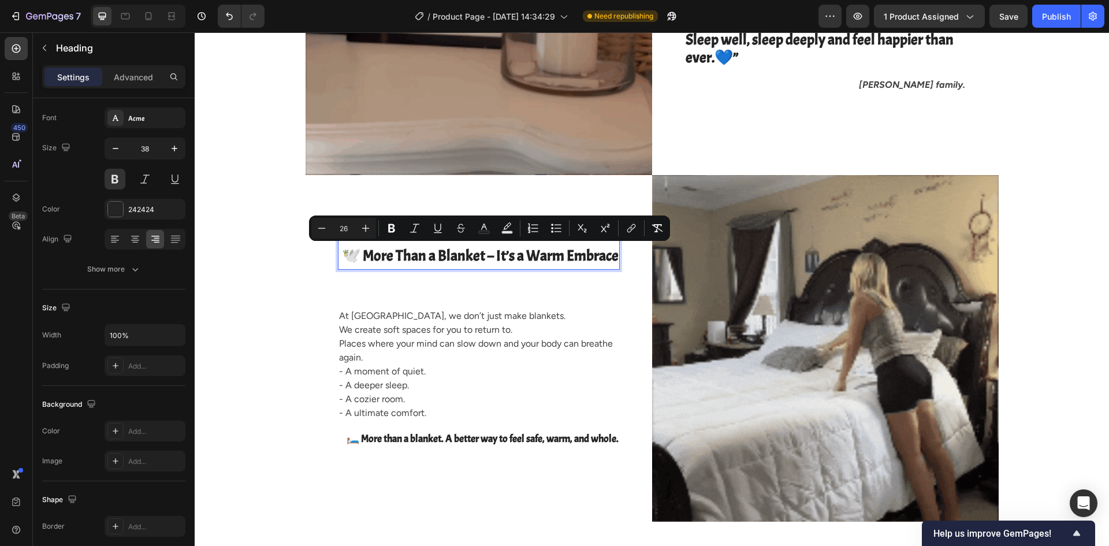
click at [434, 256] on span "🕊️ More Than a Blanket – It’s a Warm Embrace" at bounding box center [480, 255] width 277 height 19
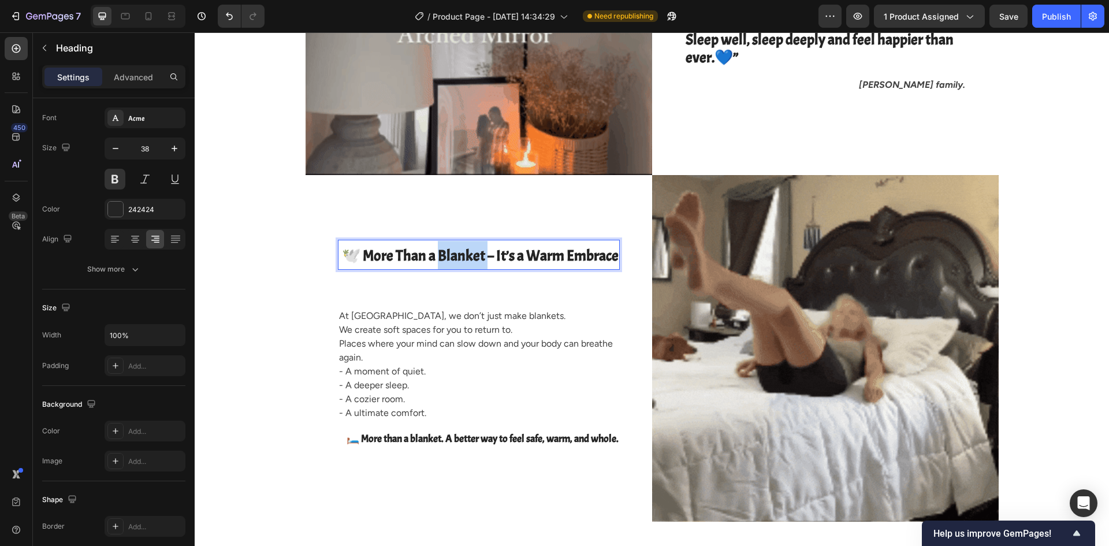
click at [434, 256] on span "🕊️ More Than a Blanket – It’s a Warm Embrace" at bounding box center [480, 255] width 277 height 19
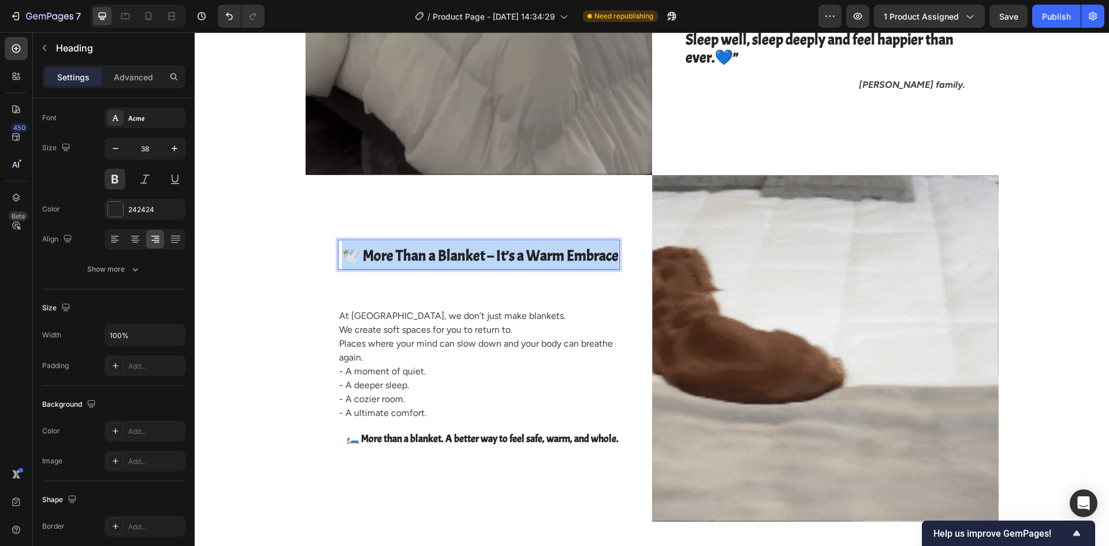
click at [434, 256] on span "🕊️ More Than a Blanket – It’s a Warm Embrace" at bounding box center [480, 255] width 277 height 19
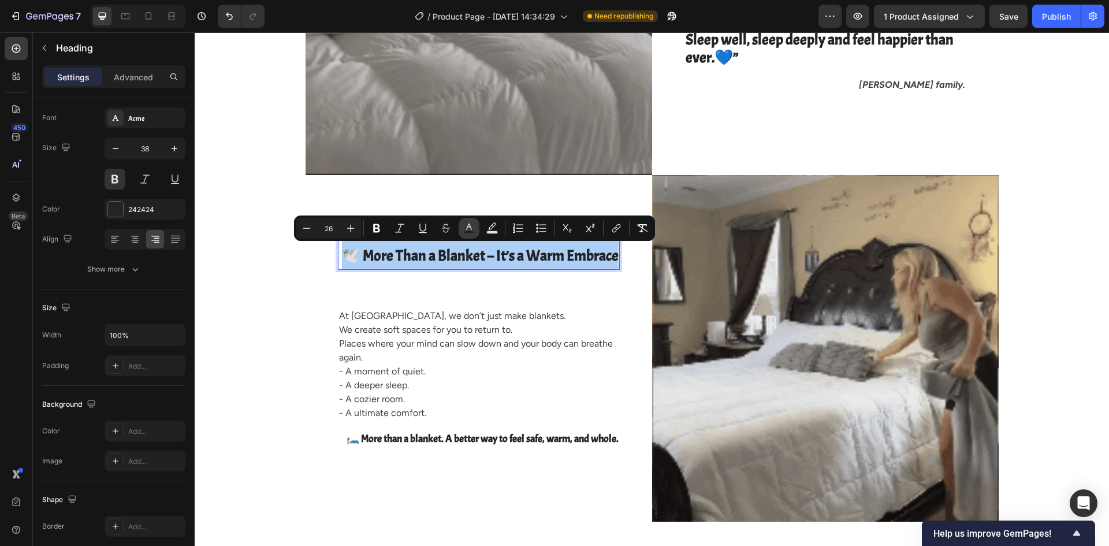
click at [469, 225] on icon "Editor contextual toolbar" at bounding box center [469, 228] width 12 height 12
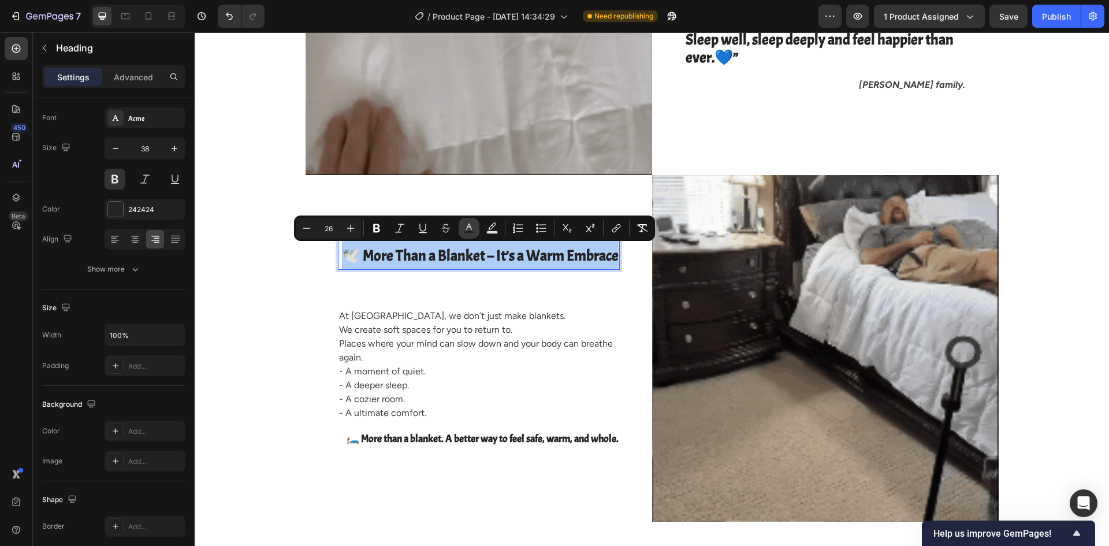
type input "242424"
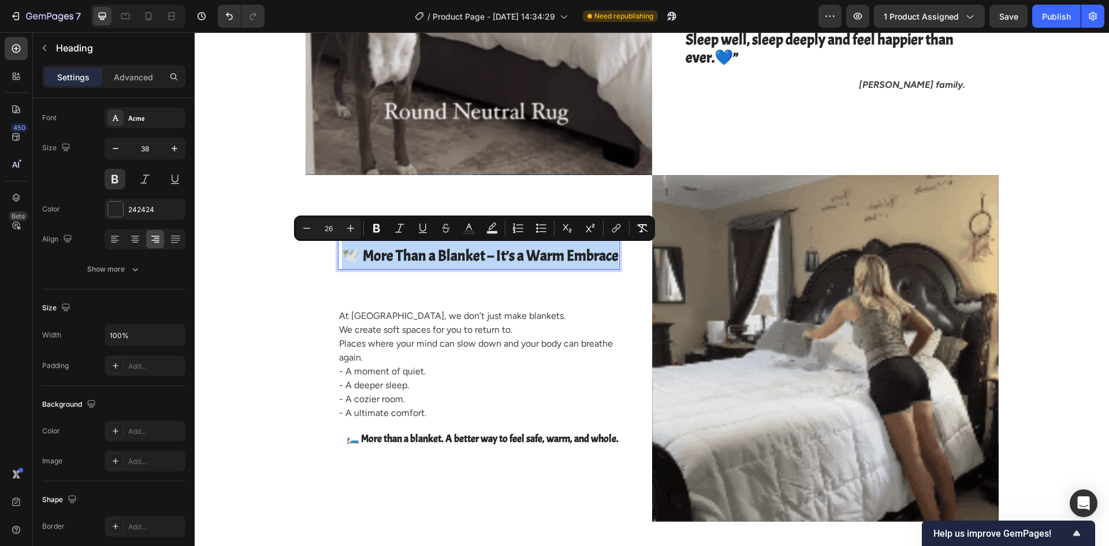
click at [499, 257] on span "🕊️ More Than a Blanket – It’s a Warm Embrace" at bounding box center [480, 255] width 277 height 19
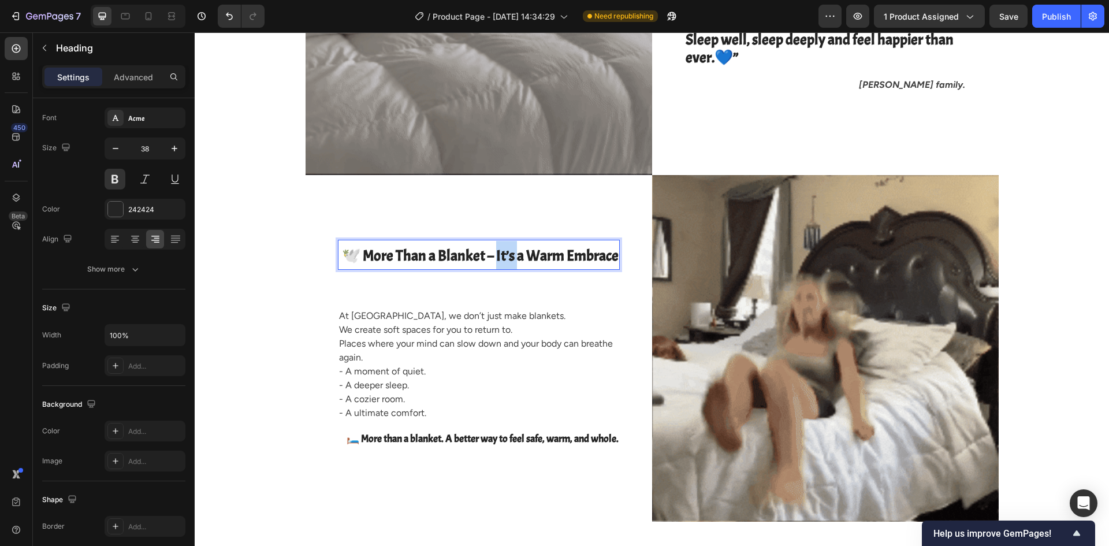
click at [499, 257] on span "🕊️ More Than a Blanket – It’s a Warm Embrace" at bounding box center [480, 255] width 277 height 19
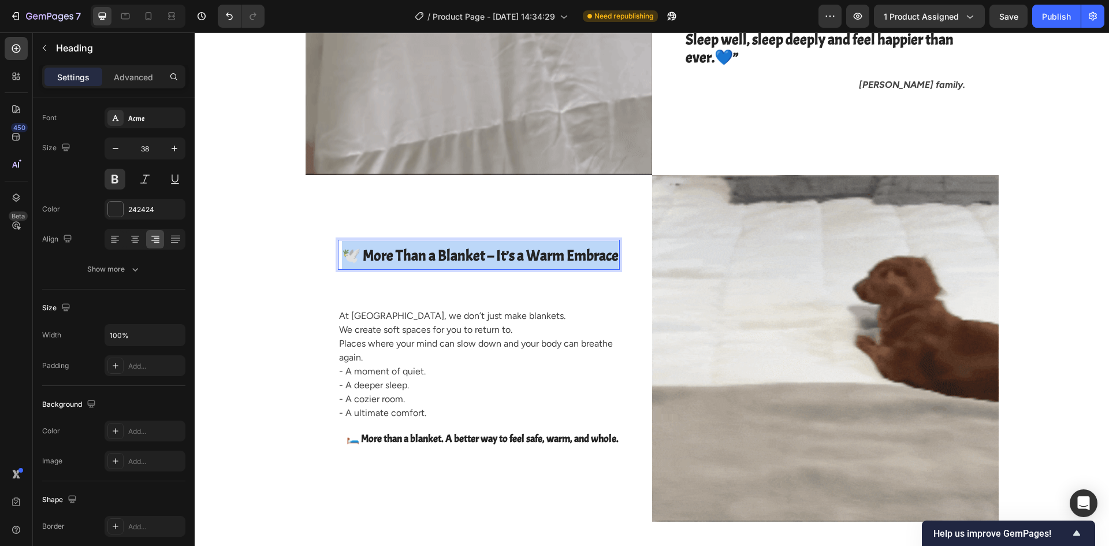
click at [499, 257] on span "🕊️ More Than a Blanket – It’s a Warm Embrace" at bounding box center [480, 255] width 277 height 19
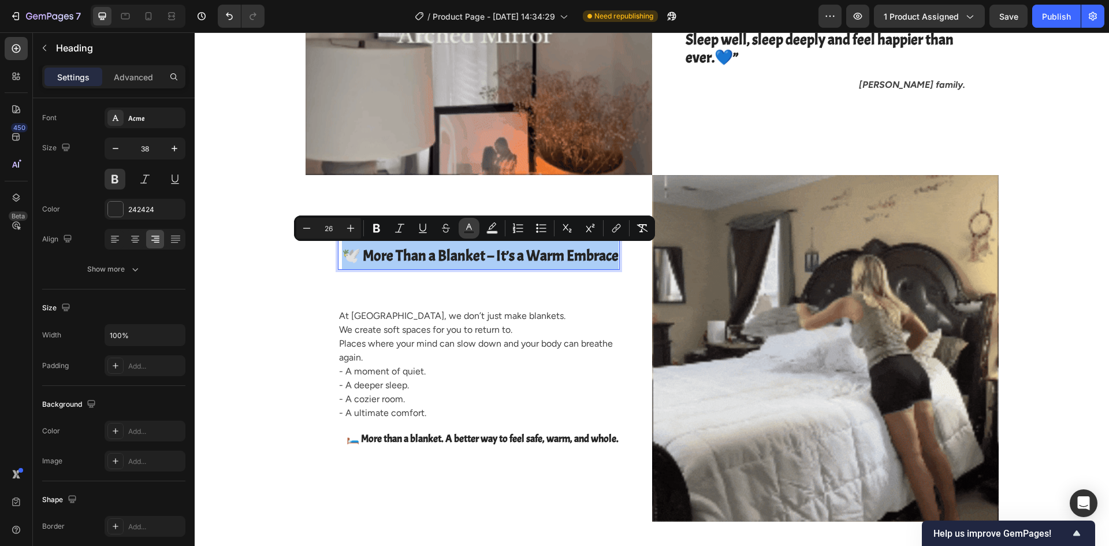
click at [471, 230] on icon "Editor contextual toolbar" at bounding box center [469, 228] width 12 height 12
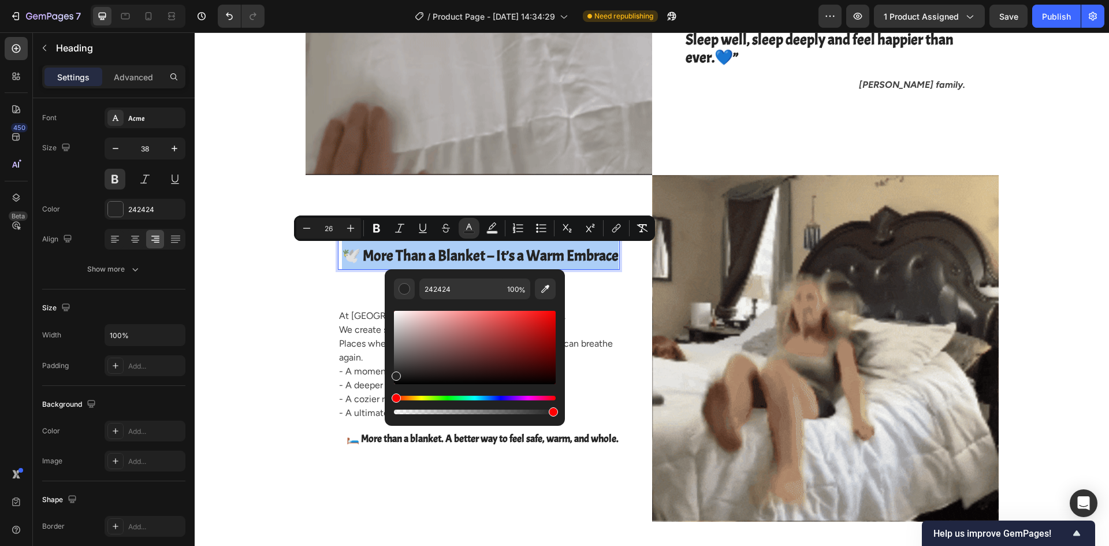
click at [415, 398] on div "Hue" at bounding box center [475, 398] width 162 height 5
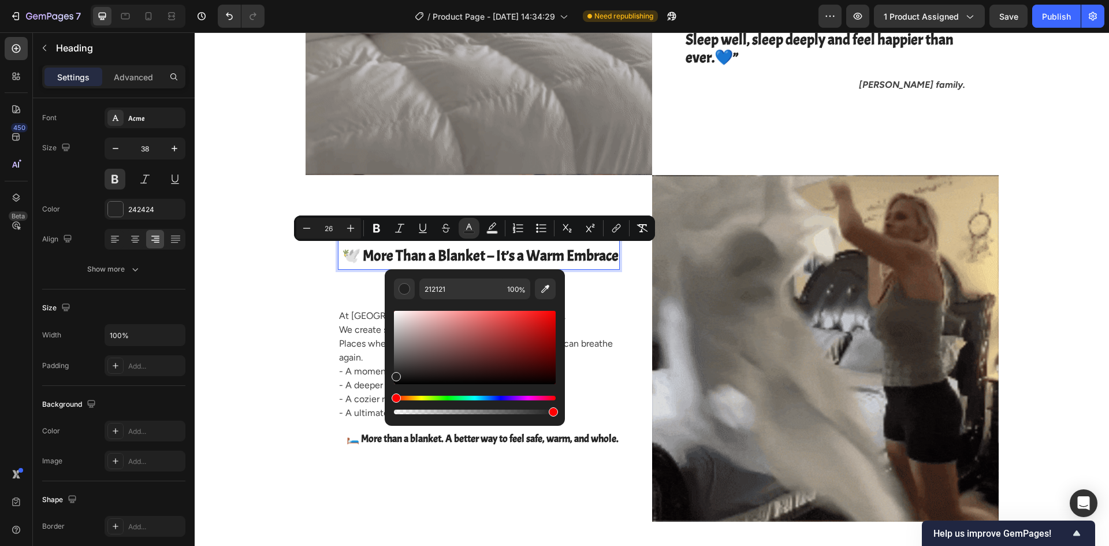
drag, startPoint x: 396, startPoint y: 399, endPoint x: 430, endPoint y: 400, distance: 34.1
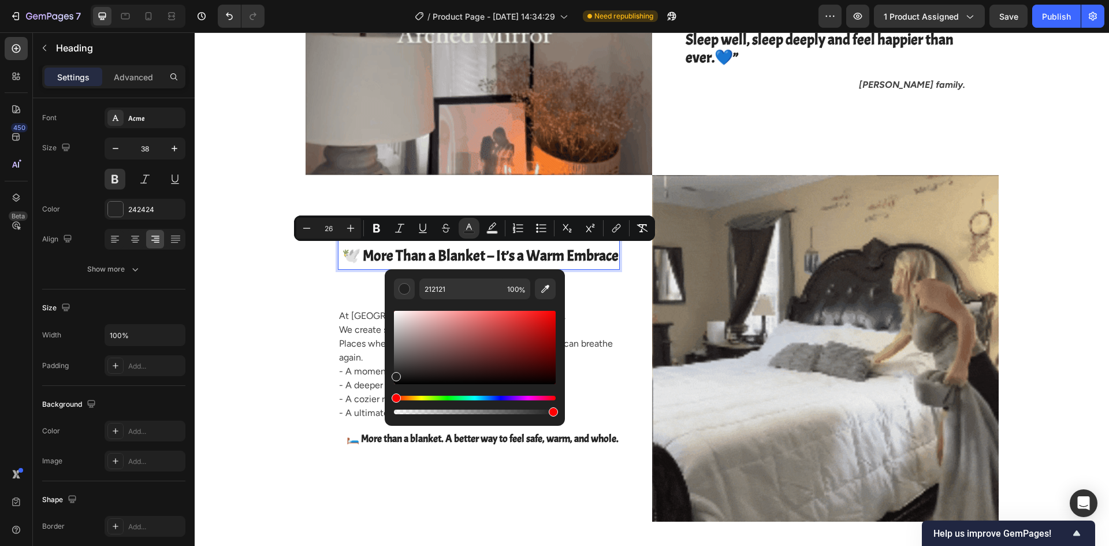
click at [401, 400] on div "Hue" at bounding box center [395, 397] width 9 height 9
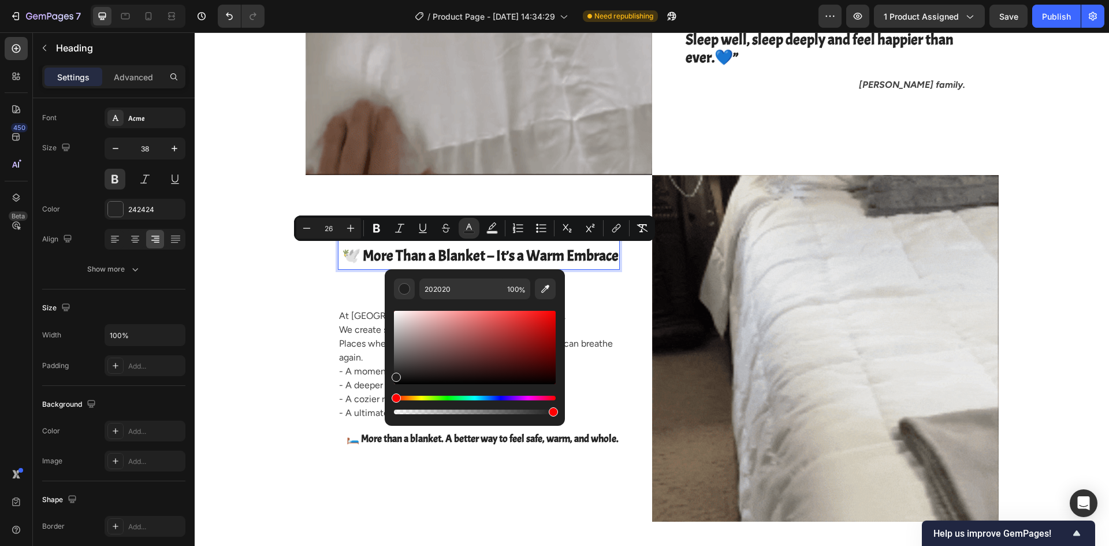
click at [402, 397] on div "Hue" at bounding box center [475, 398] width 162 height 5
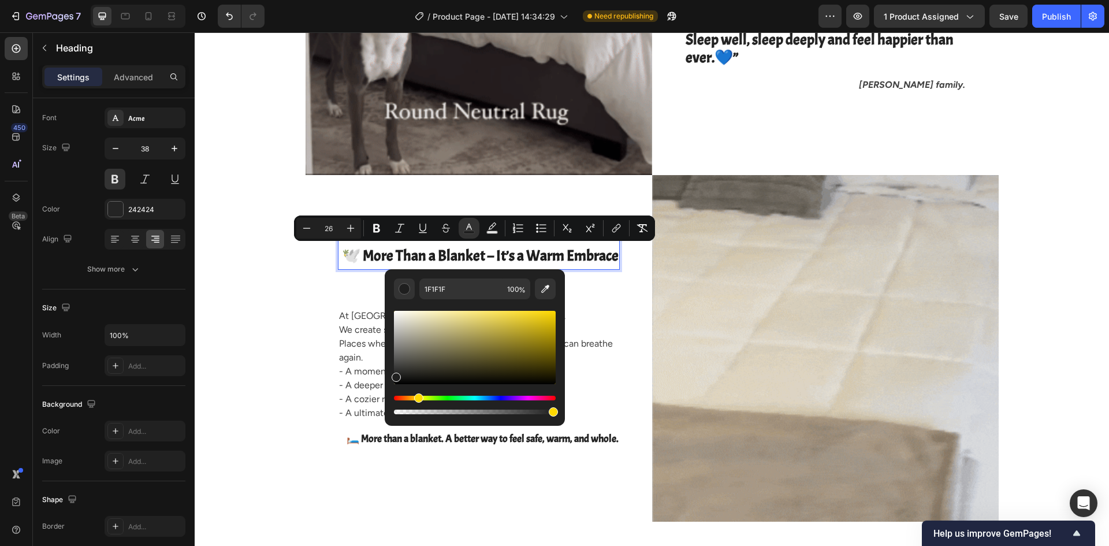
click at [417, 397] on div "Hue" at bounding box center [475, 398] width 162 height 5
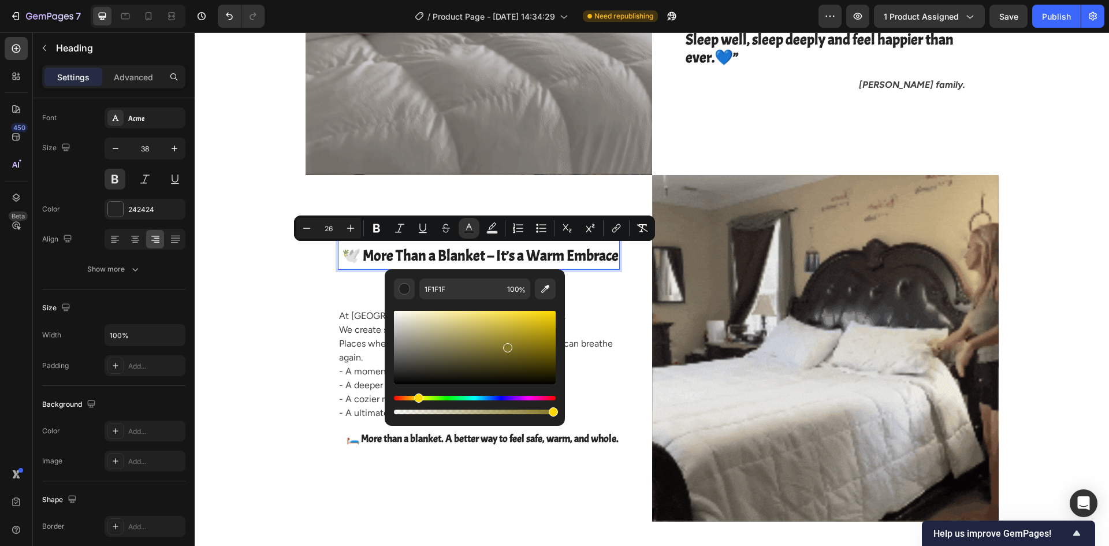
click at [506, 345] on div "Editor contextual toolbar" at bounding box center [475, 347] width 162 height 73
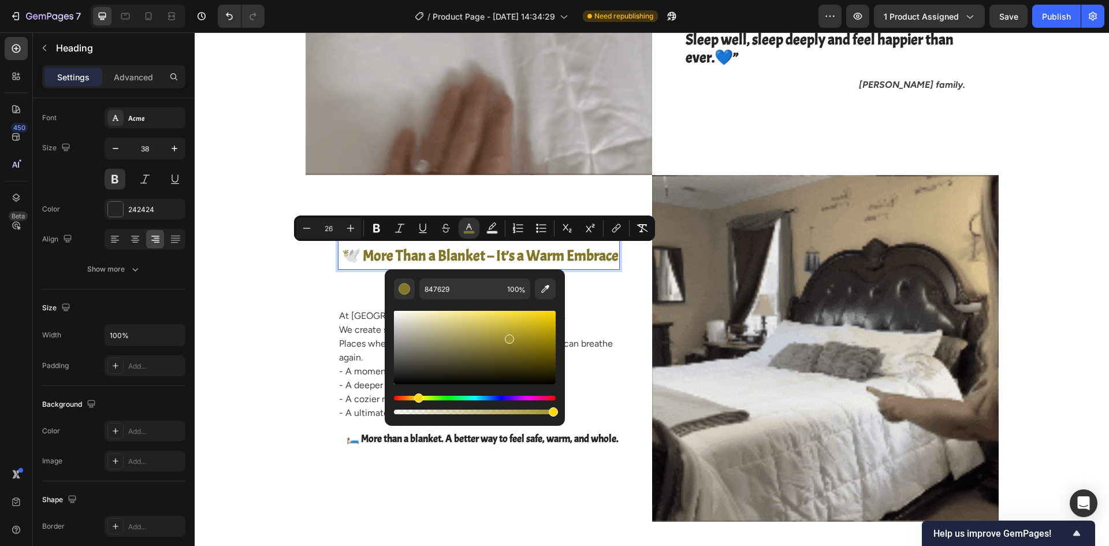
click at [508, 337] on div "Editor contextual toolbar" at bounding box center [475, 347] width 162 height 73
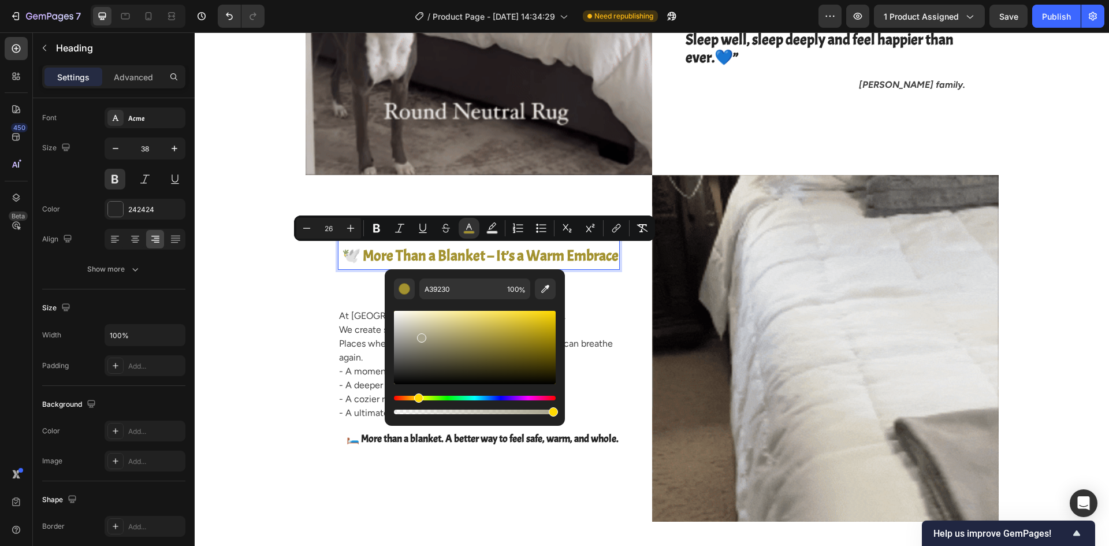
drag, startPoint x: 505, startPoint y: 346, endPoint x: 419, endPoint y: 333, distance: 87.6
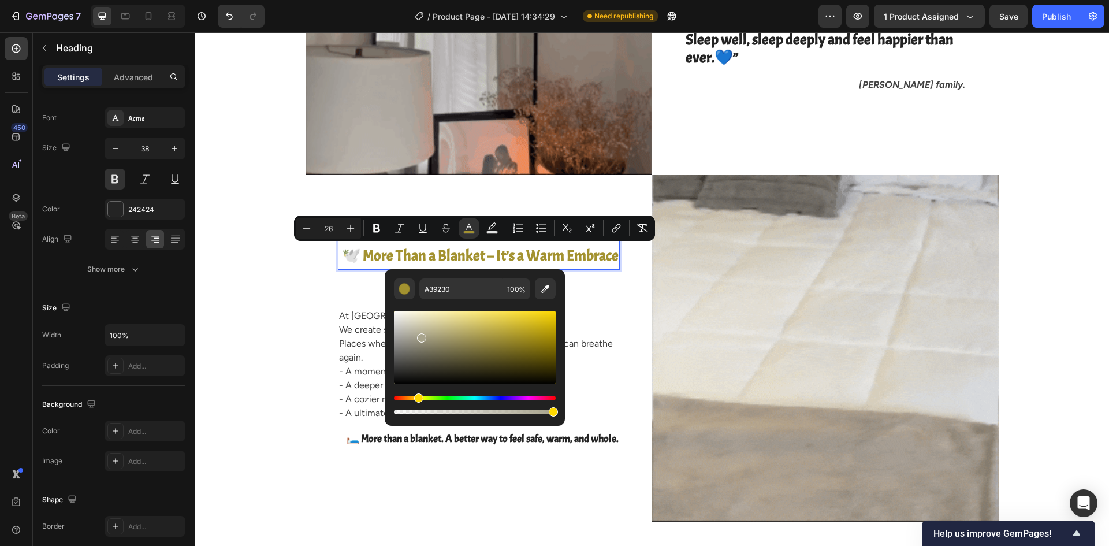
click at [419, 333] on div "Editor contextual toolbar" at bounding box center [475, 347] width 162 height 73
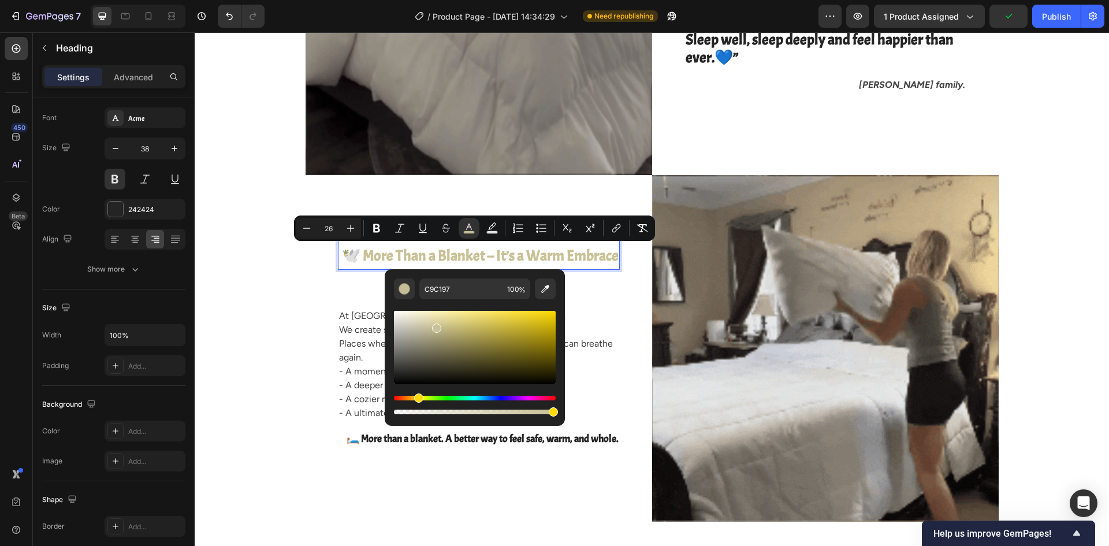
drag, startPoint x: 420, startPoint y: 334, endPoint x: 435, endPoint y: 326, distance: 17.8
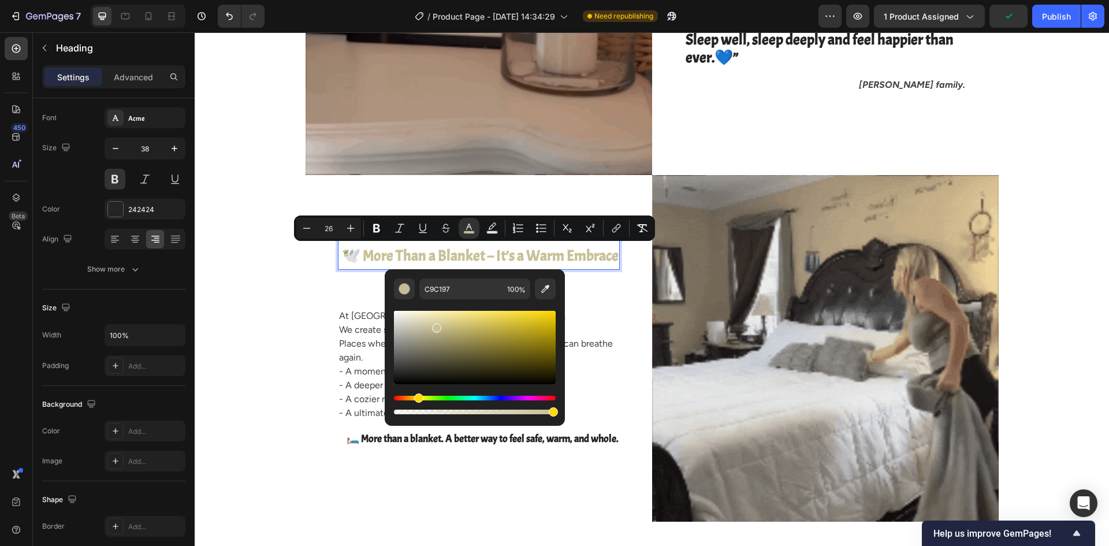
click at [435, 326] on div "Editor contextual toolbar" at bounding box center [436, 327] width 9 height 9
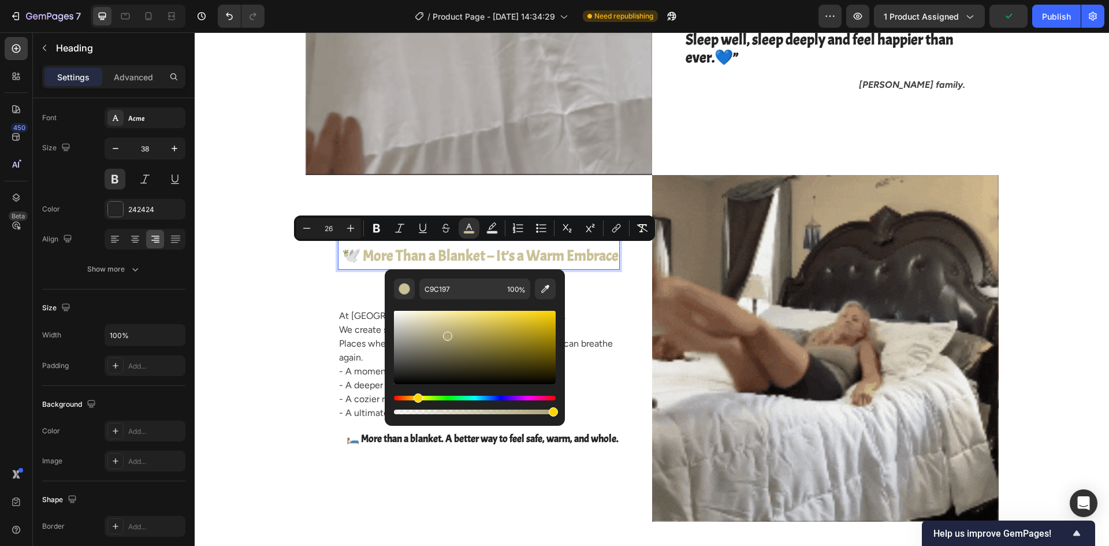
type input "ADA475"
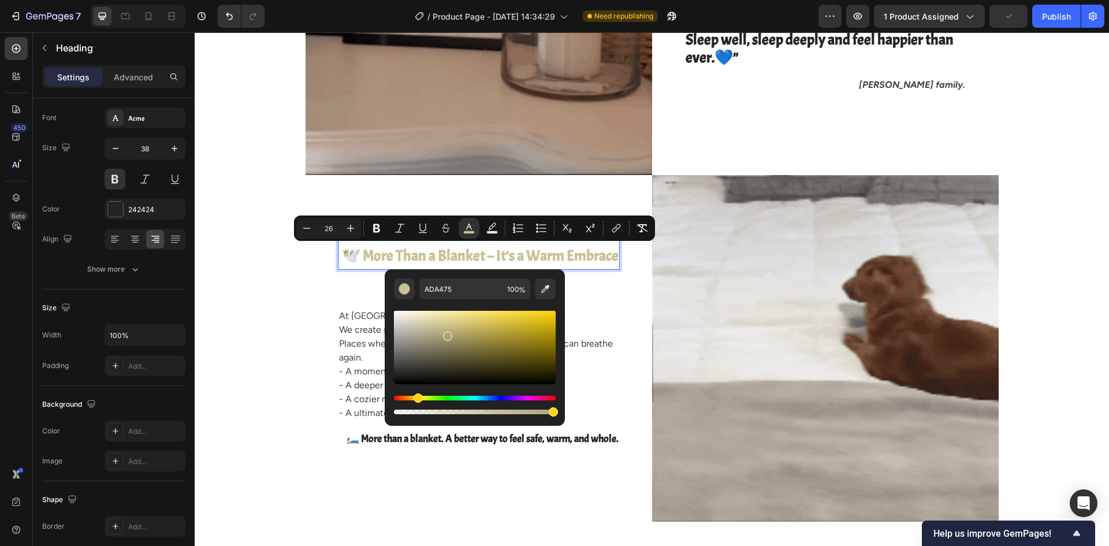
drag, startPoint x: 436, startPoint y: 328, endPoint x: 446, endPoint y: 334, distance: 11.9
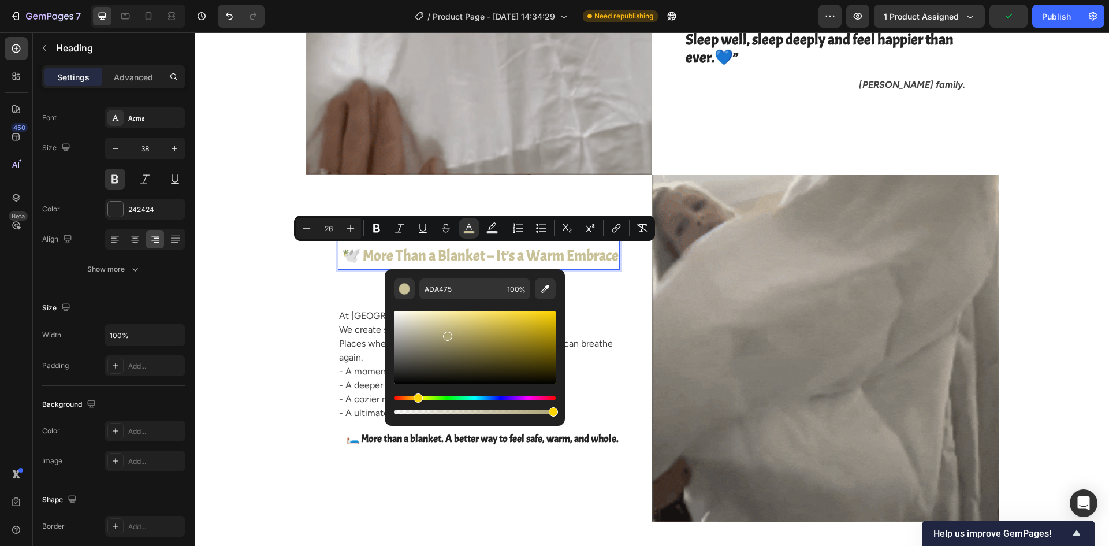
click at [446, 334] on div "Editor contextual toolbar" at bounding box center [447, 335] width 9 height 9
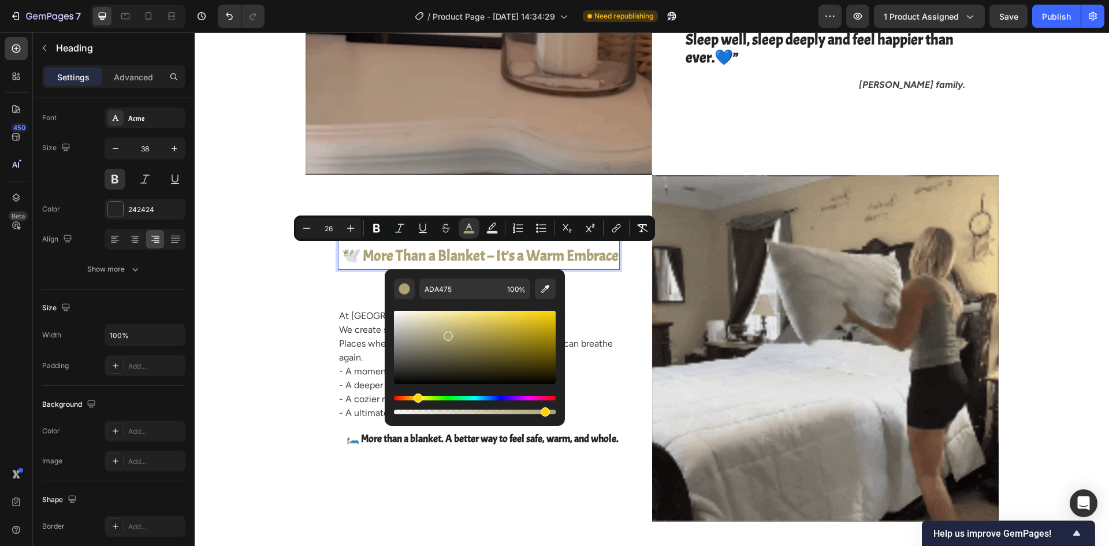
type input "92"
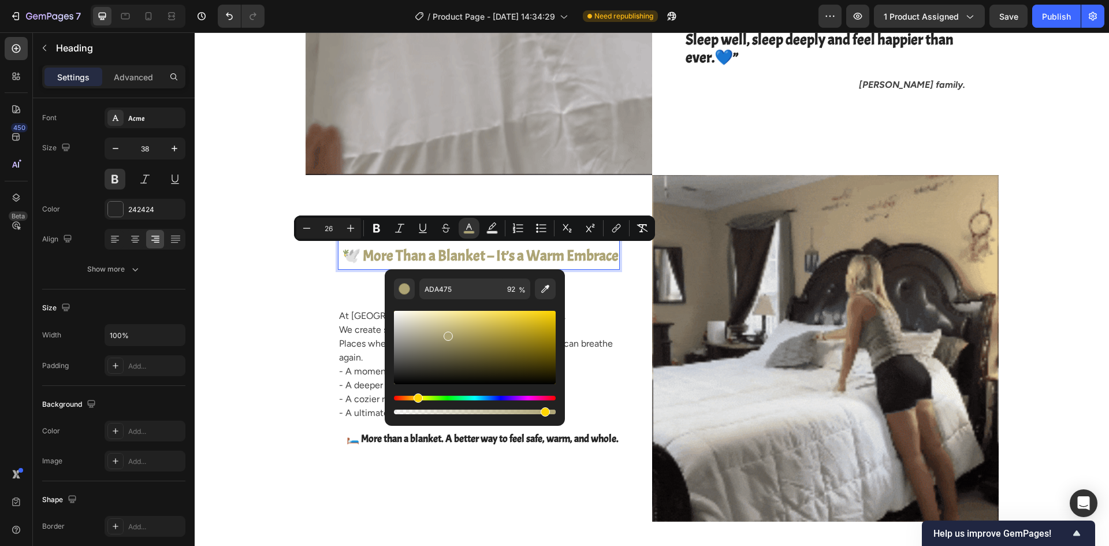
drag, startPoint x: 551, startPoint y: 411, endPoint x: 542, endPoint y: 411, distance: 9.8
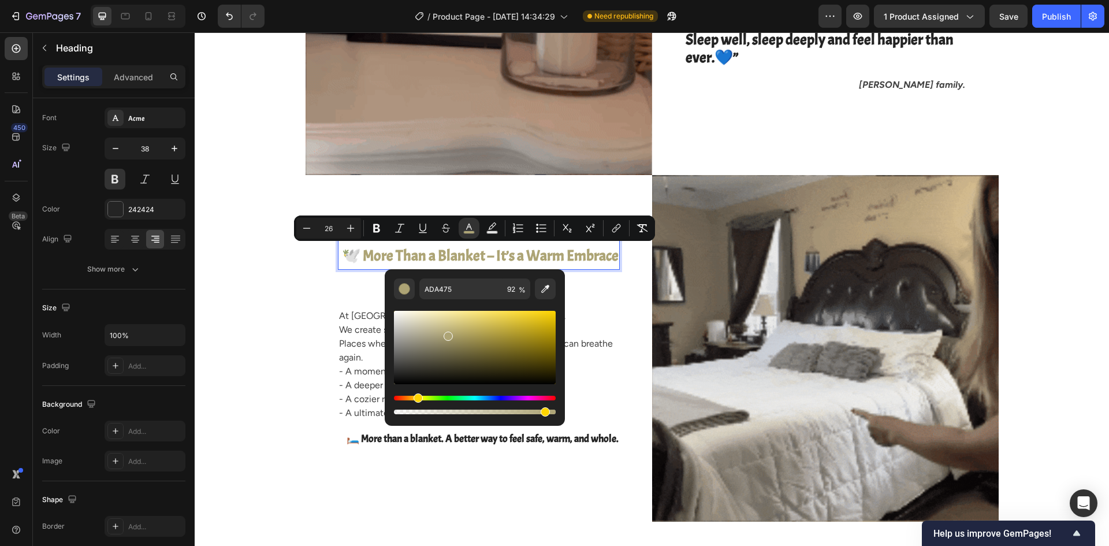
click at [542, 411] on div "Editor contextual toolbar" at bounding box center [544, 411] width 9 height 9
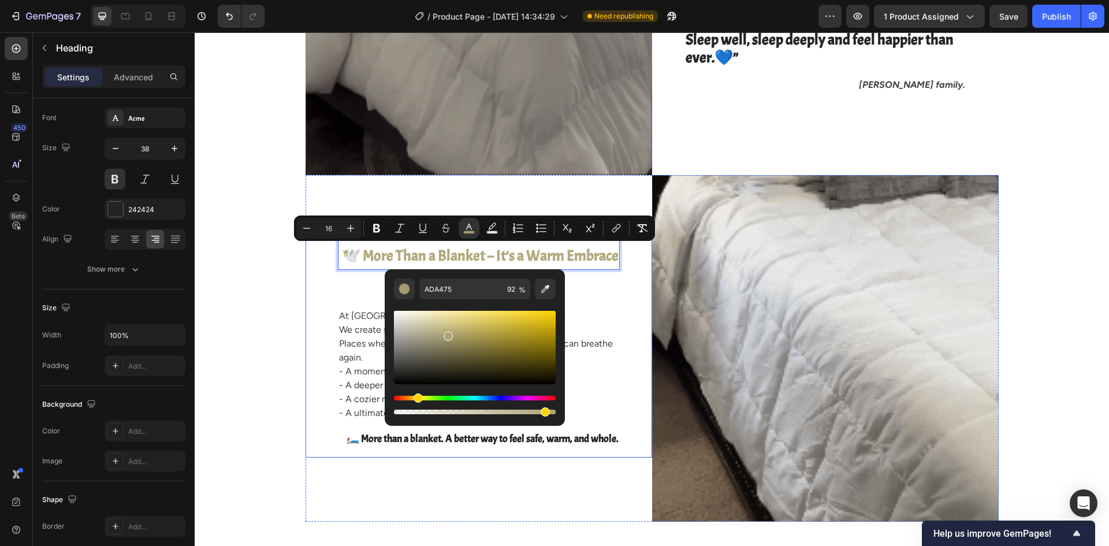
click at [632, 286] on div "🕊️ More Than a Blanket – It’s a Warm Embrace Heading 8 Heading At CloudHug, we …" at bounding box center [478, 349] width 346 height 218
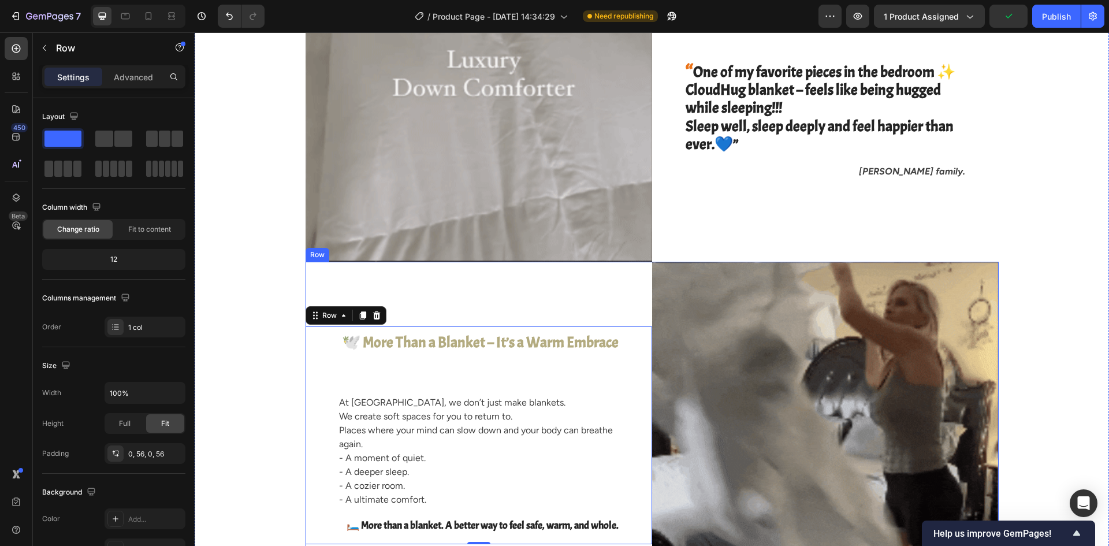
scroll to position [2009, 0]
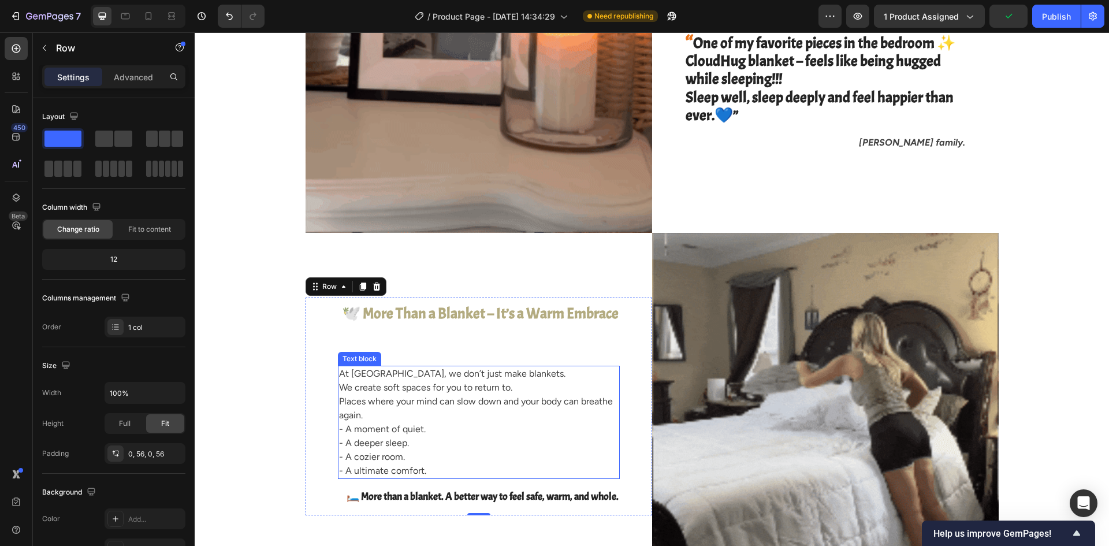
click at [445, 389] on p "At CloudHug, we don’t just make blankets. We create soft spaces for you to retu…" at bounding box center [478, 415] width 279 height 97
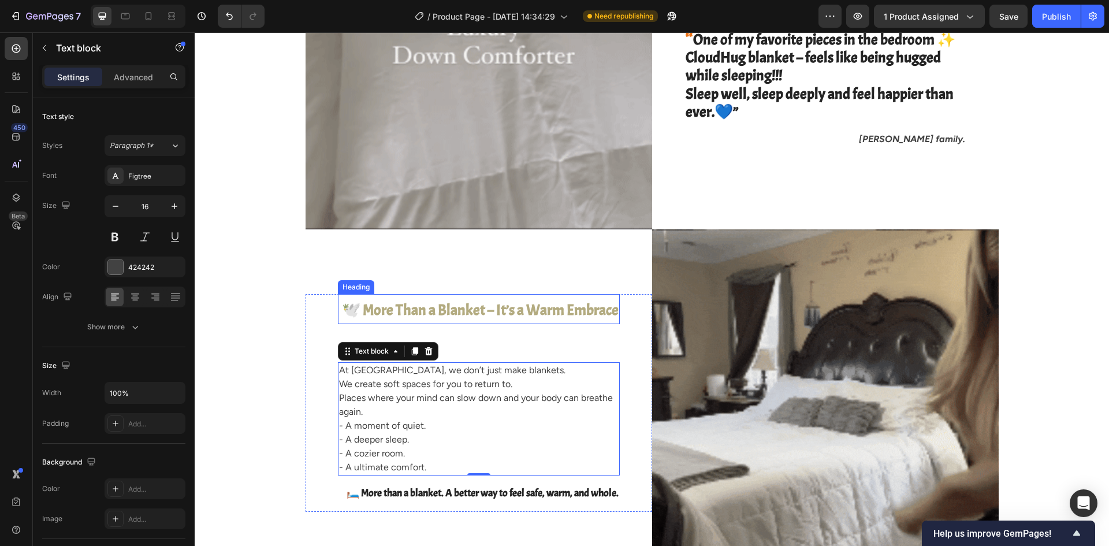
scroll to position [2067, 0]
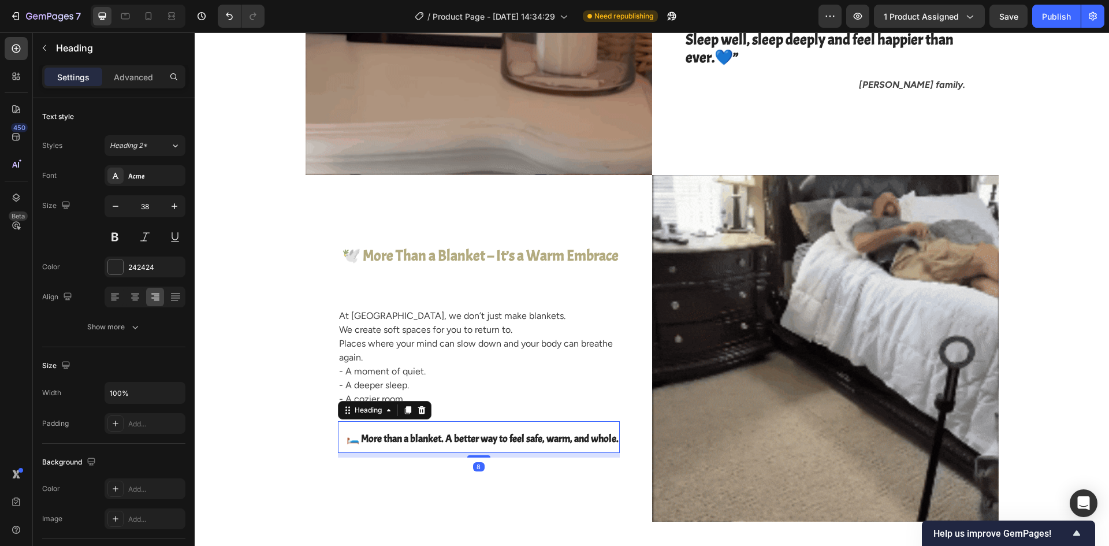
click at [461, 437] on span "🛏️ More than a blanket. A better way to feel safe, warm, and whole." at bounding box center [482, 438] width 272 height 13
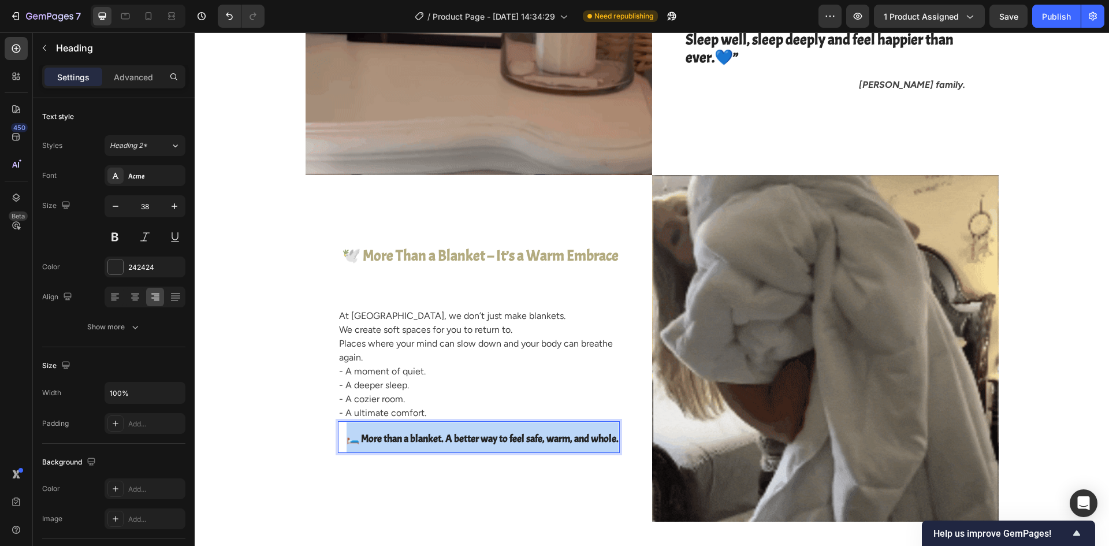
click at [461, 437] on span "🛏️ More than a blanket. A better way to feel safe, warm, and whole." at bounding box center [482, 438] width 272 height 13
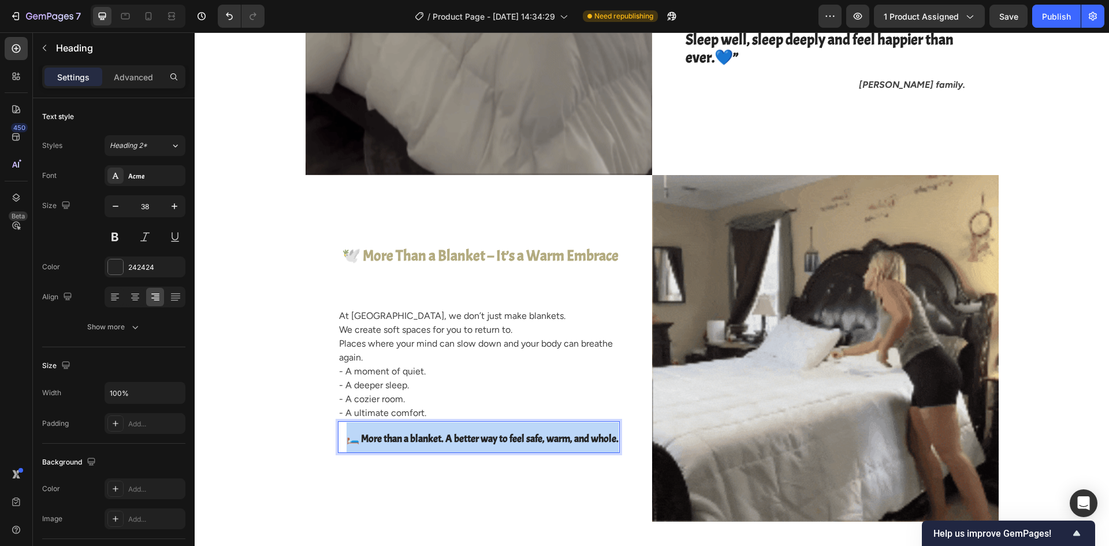
click at [461, 437] on span "🛏️ More than a blanket. A better way to feel safe, warm, and whole." at bounding box center [482, 438] width 272 height 13
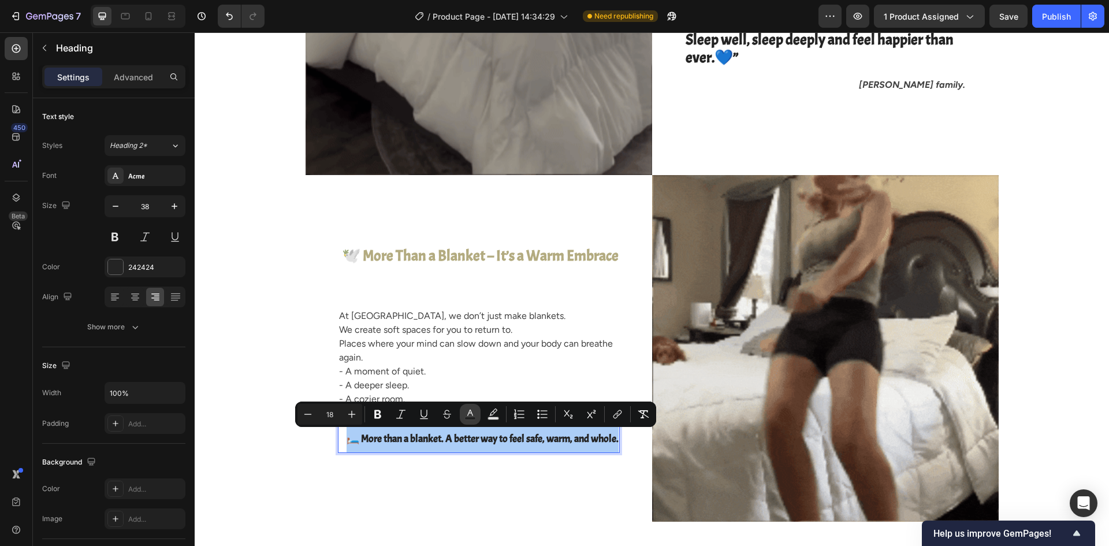
click at [466, 409] on icon "Editor contextual toolbar" at bounding box center [470, 414] width 12 height 12
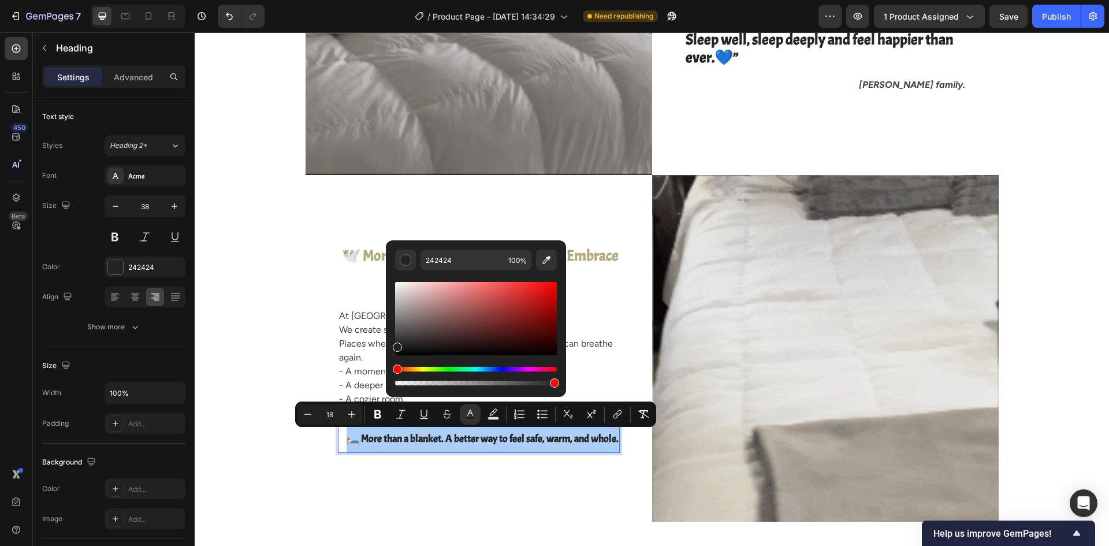
click at [495, 365] on div "Editor contextual toolbar" at bounding box center [476, 333] width 162 height 108
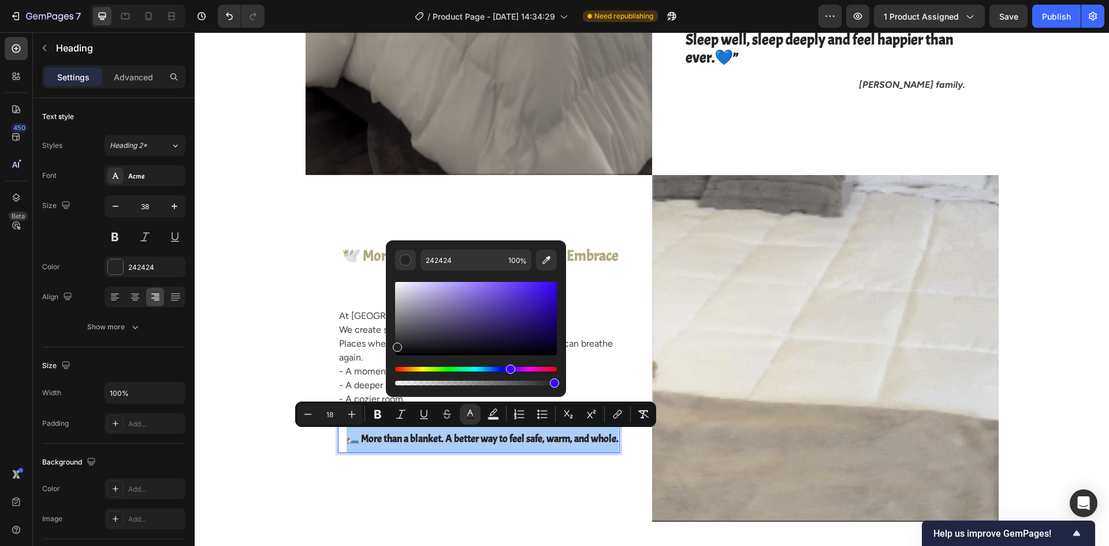
click at [509, 368] on div "Hue" at bounding box center [476, 369] width 162 height 5
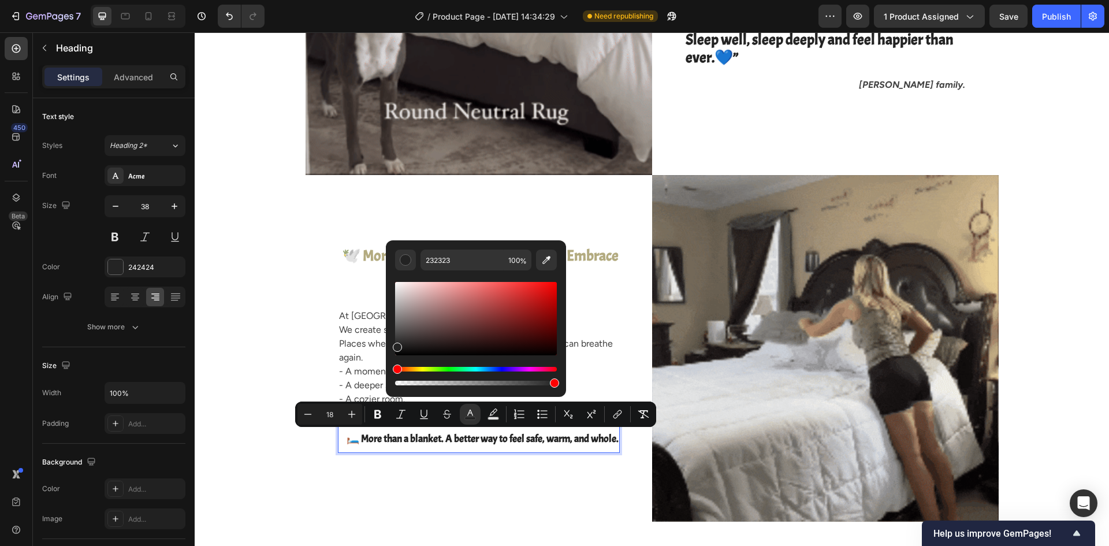
click at [503, 370] on div "Hue" at bounding box center [476, 369] width 162 height 5
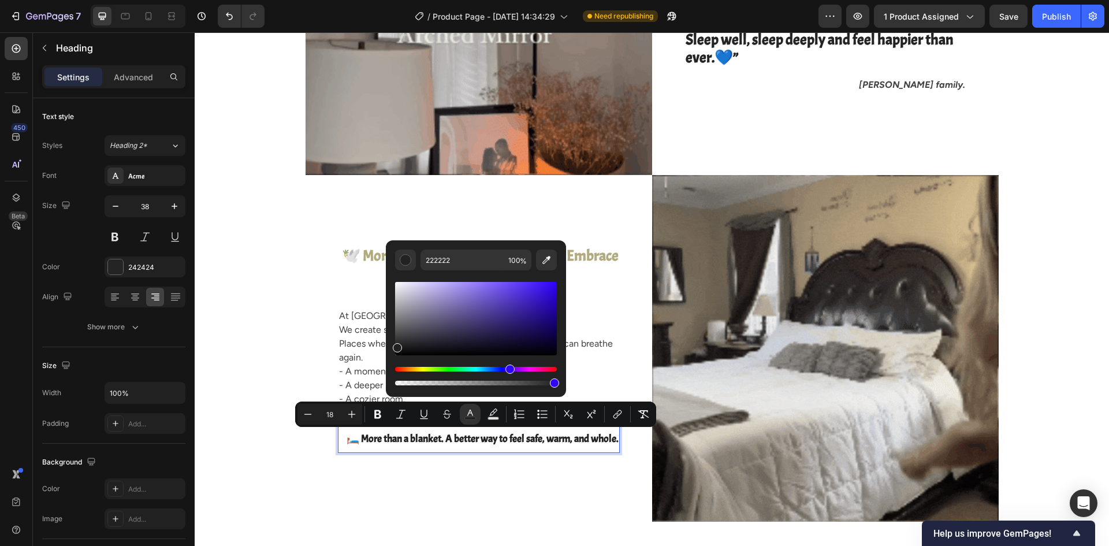
click at [508, 370] on div "Hue" at bounding box center [476, 369] width 162 height 5
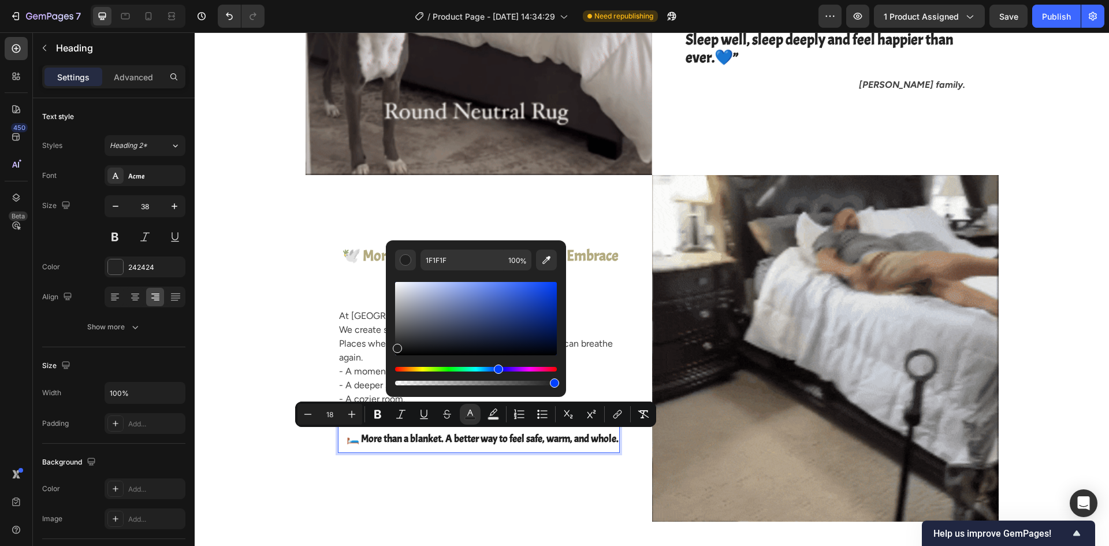
drag, startPoint x: 398, startPoint y: 370, endPoint x: 496, endPoint y: 371, distance: 98.2
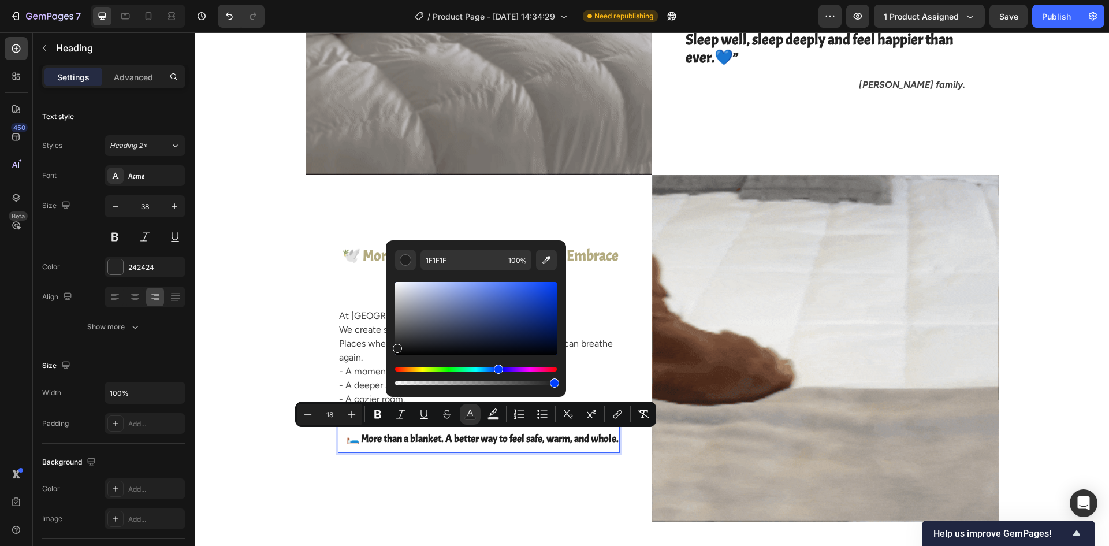
click at [496, 371] on div "Hue" at bounding box center [476, 369] width 162 height 5
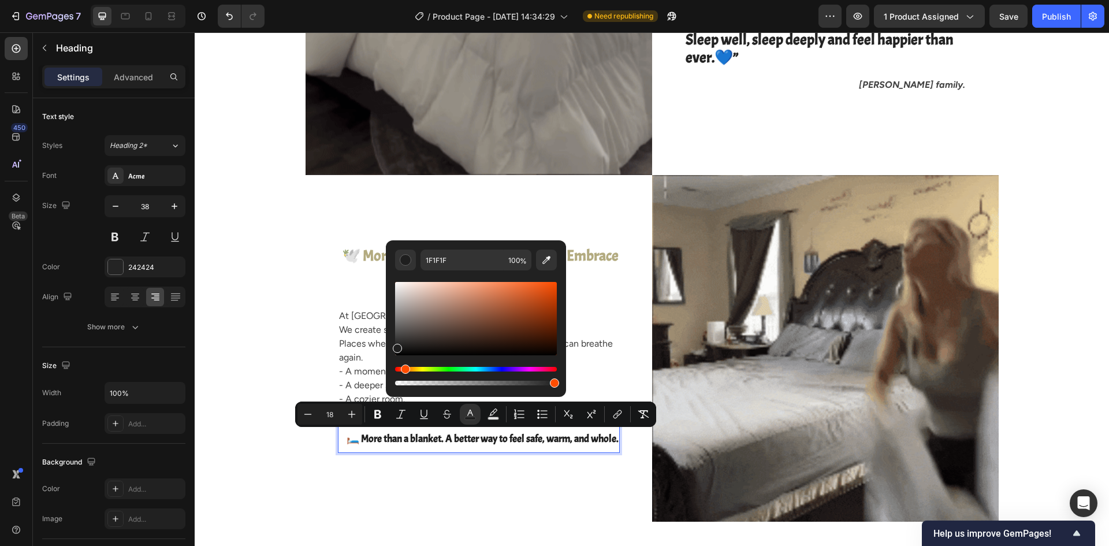
drag, startPoint x: 398, startPoint y: 368, endPoint x: 435, endPoint y: 369, distance: 37.0
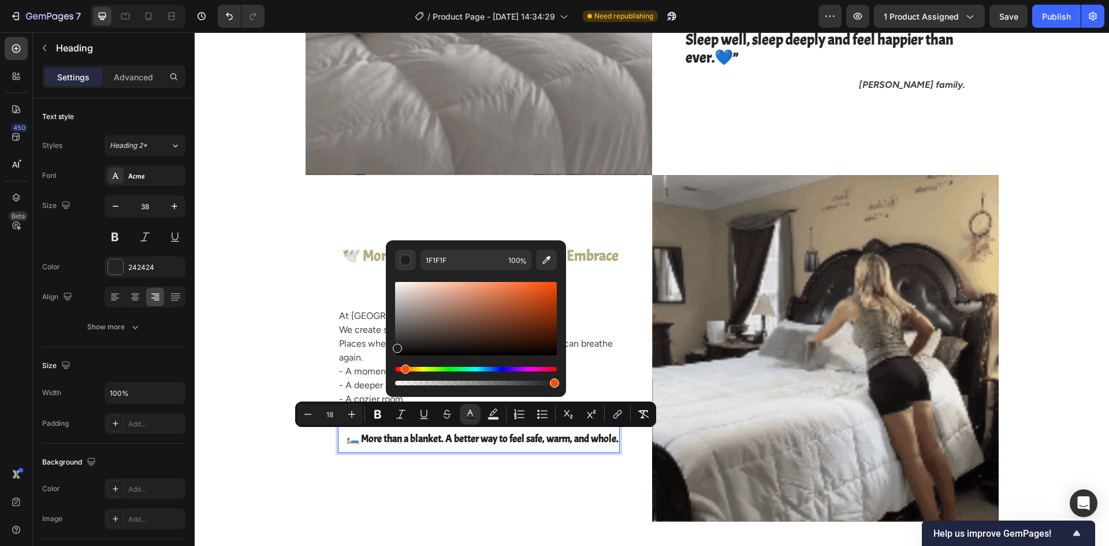
click at [410, 369] on div "Hue" at bounding box center [405, 368] width 9 height 9
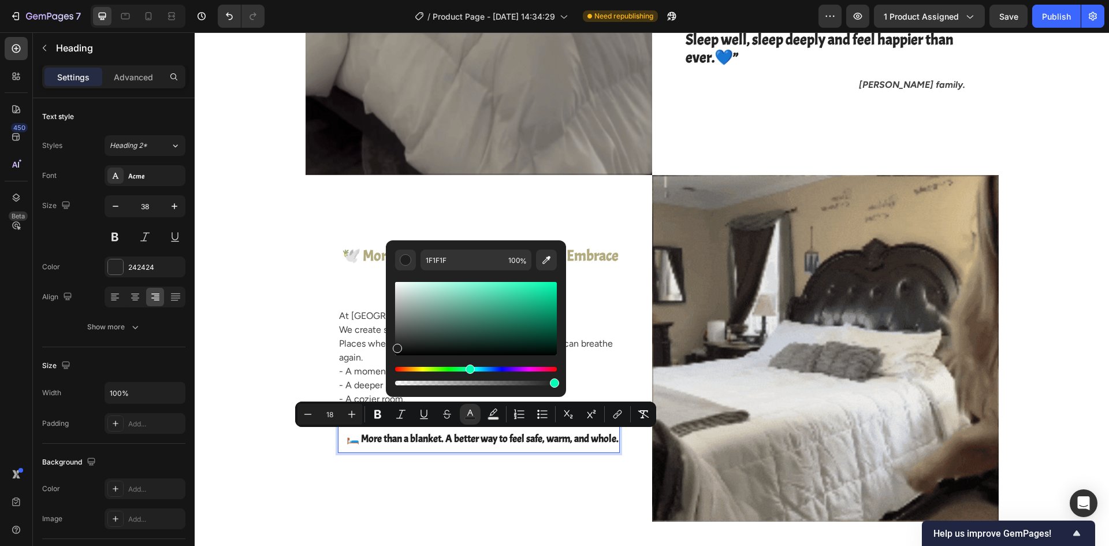
drag, startPoint x: 434, startPoint y: 368, endPoint x: 468, endPoint y: 368, distance: 33.5
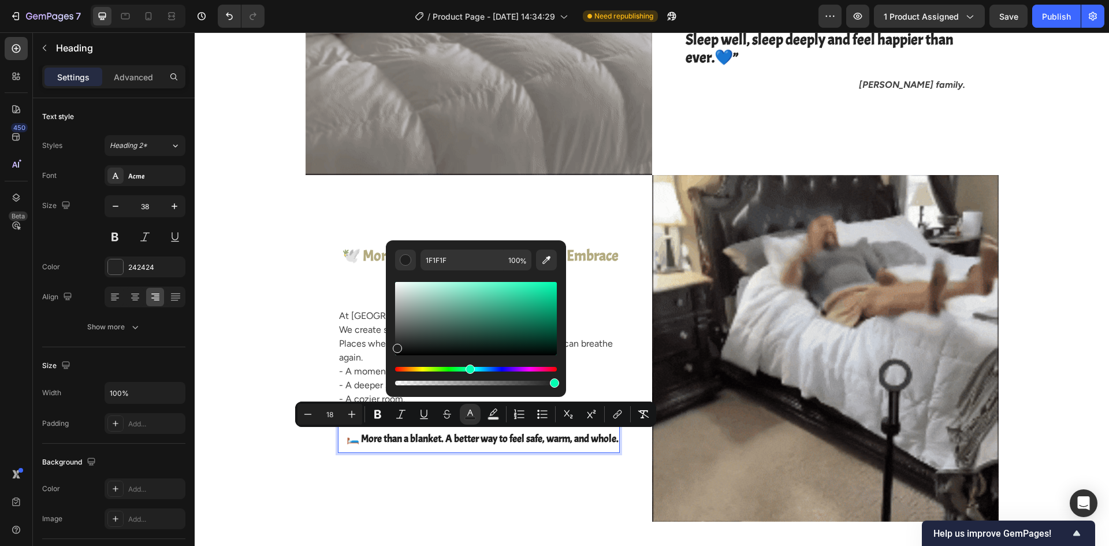
click at [468, 368] on div "Hue" at bounding box center [469, 368] width 9 height 9
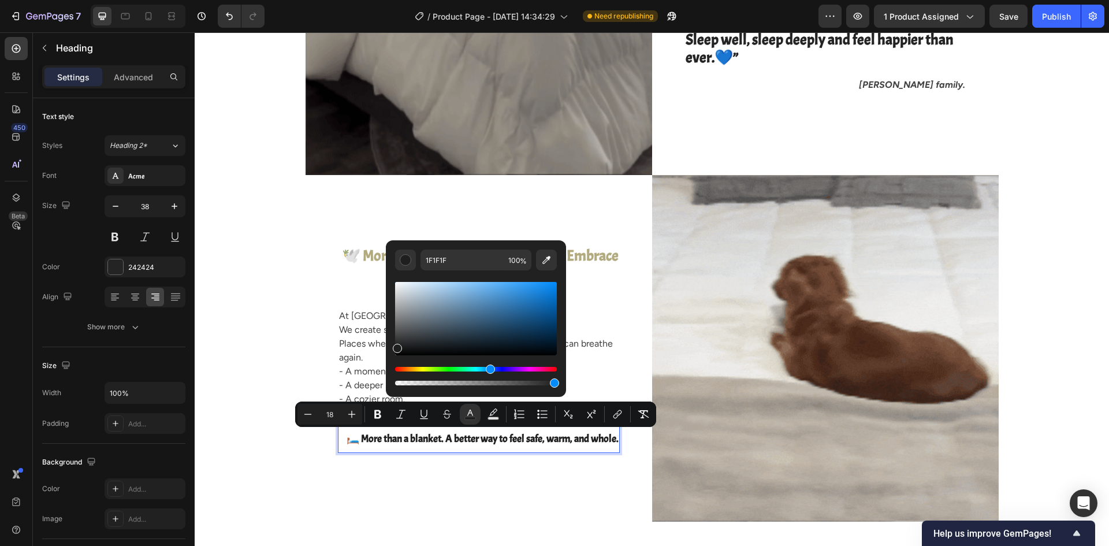
drag, startPoint x: 470, startPoint y: 367, endPoint x: 488, endPoint y: 367, distance: 17.9
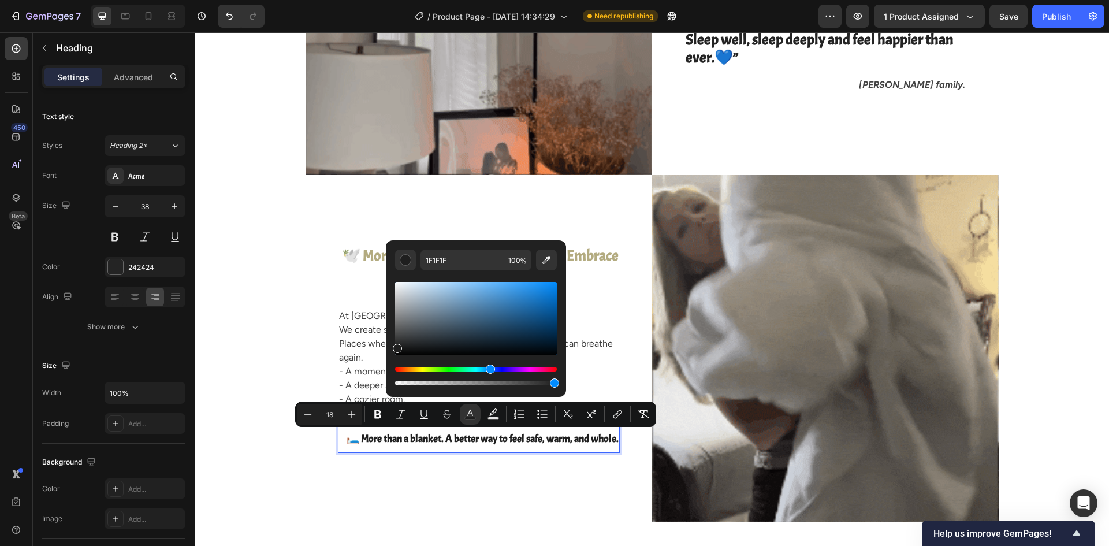
click at [488, 367] on div "Hue" at bounding box center [490, 368] width 9 height 9
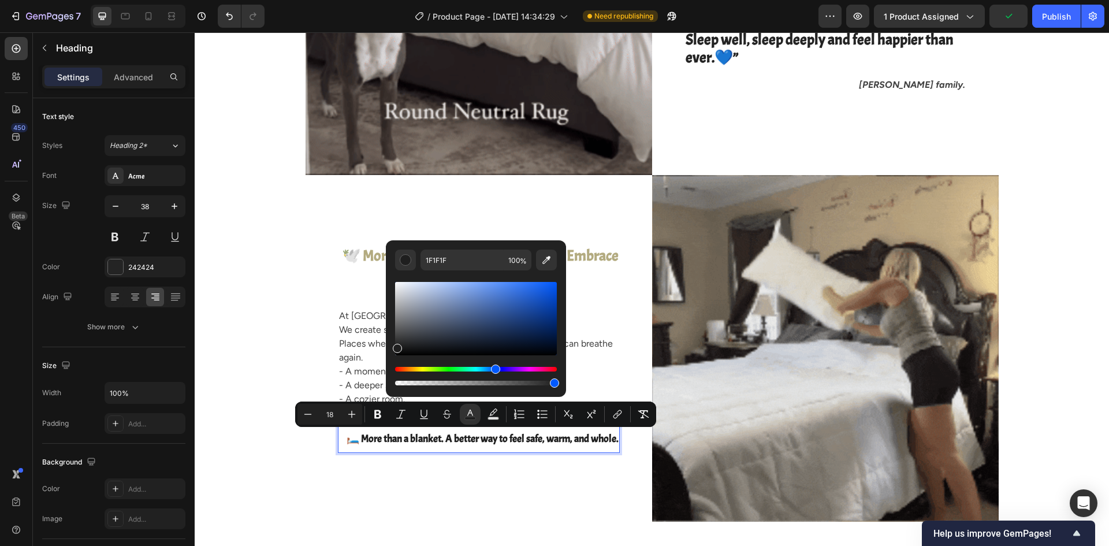
click at [494, 367] on div "Hue" at bounding box center [495, 368] width 9 height 9
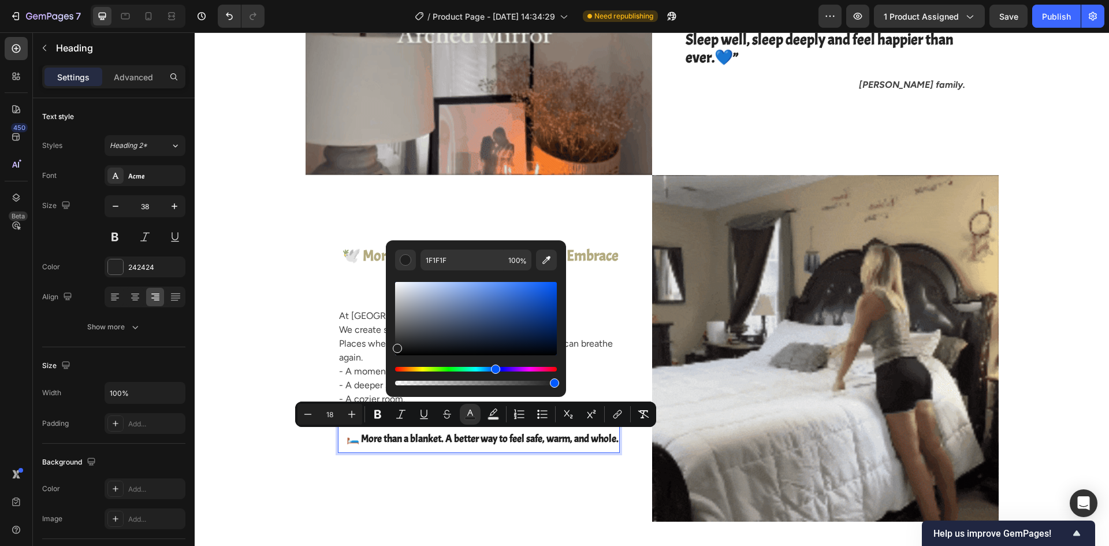
click at [487, 323] on div "Editor contextual toolbar" at bounding box center [476, 318] width 162 height 73
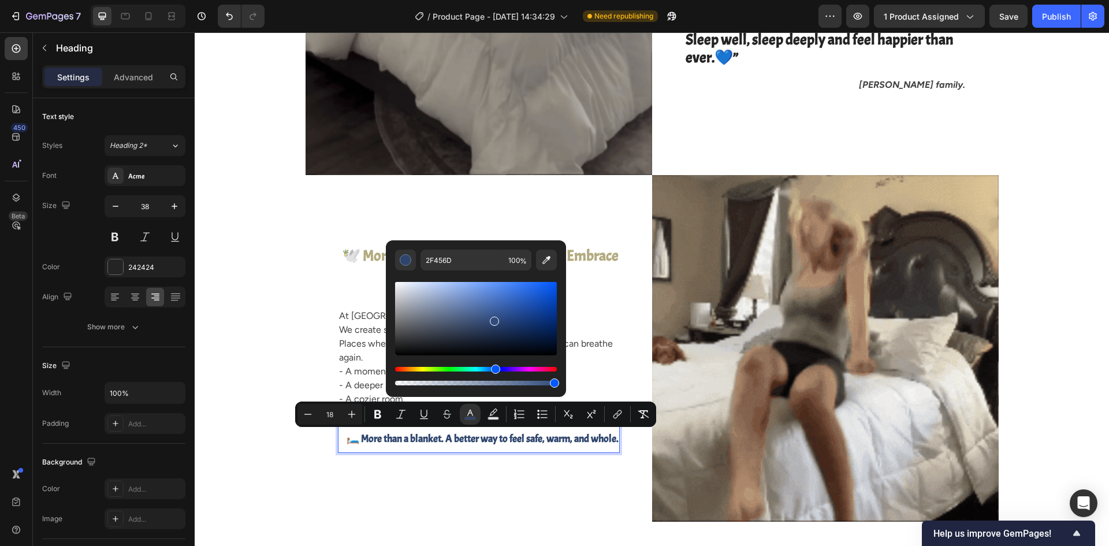
click at [492, 319] on div "Editor contextual toolbar" at bounding box center [476, 318] width 162 height 73
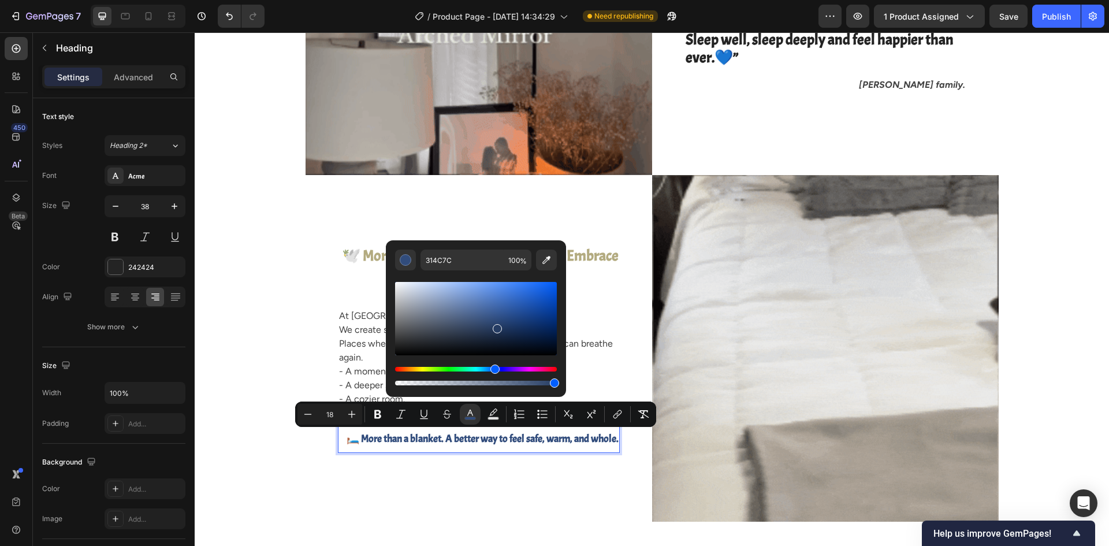
click at [495, 326] on div "Editor contextual toolbar" at bounding box center [476, 318] width 162 height 73
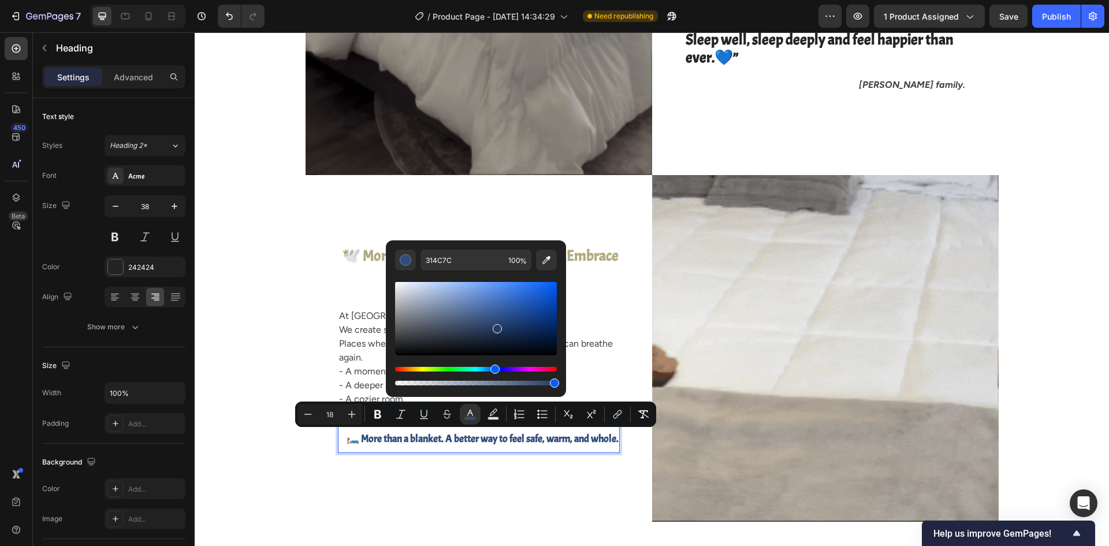
type input "253C63"
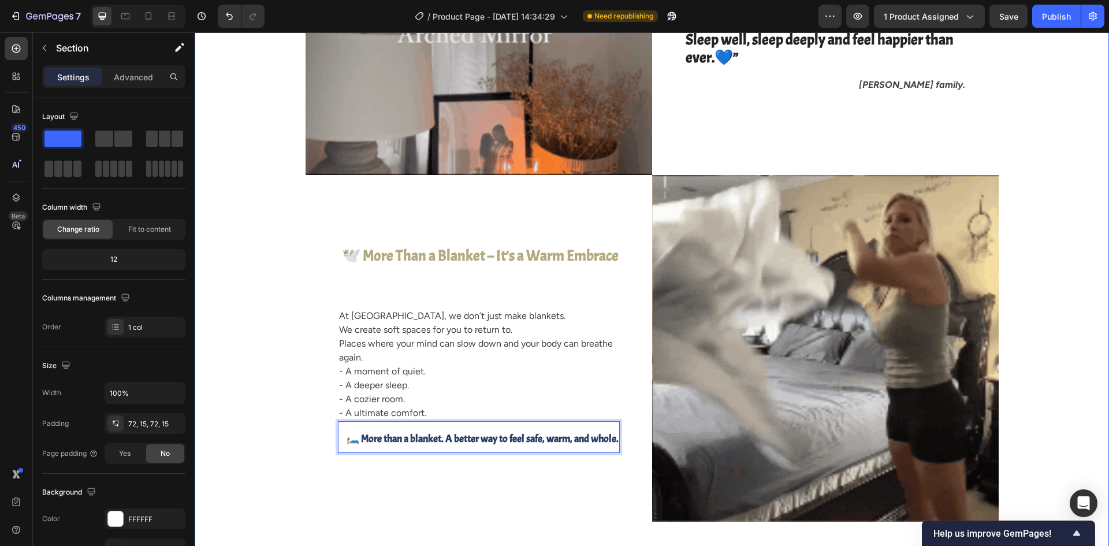
click at [271, 323] on div "Image helping people get a good night’s rest !!! a beautiful space for your bel…" at bounding box center [651, 175] width 897 height 693
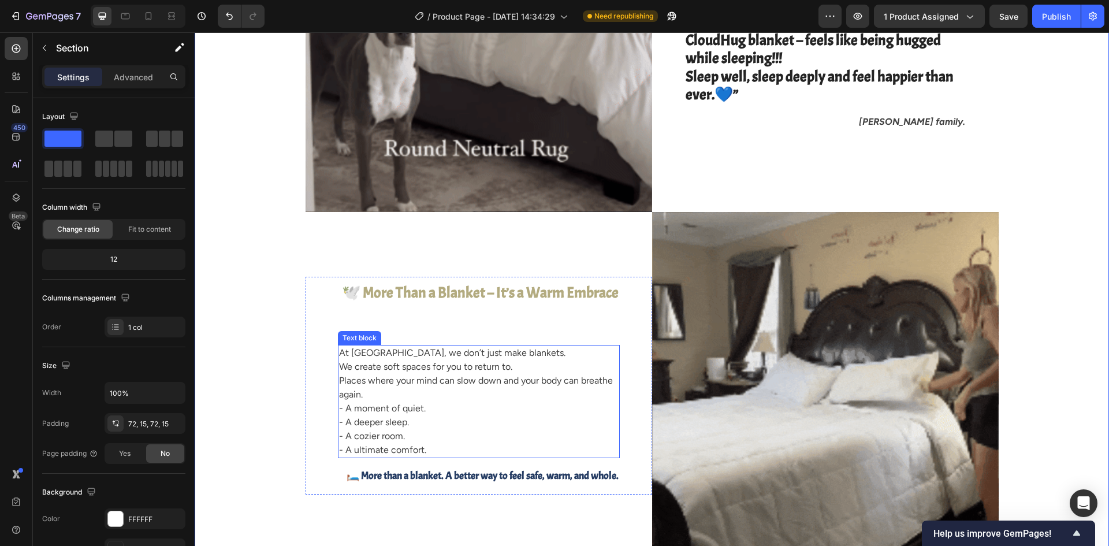
scroll to position [2009, 0]
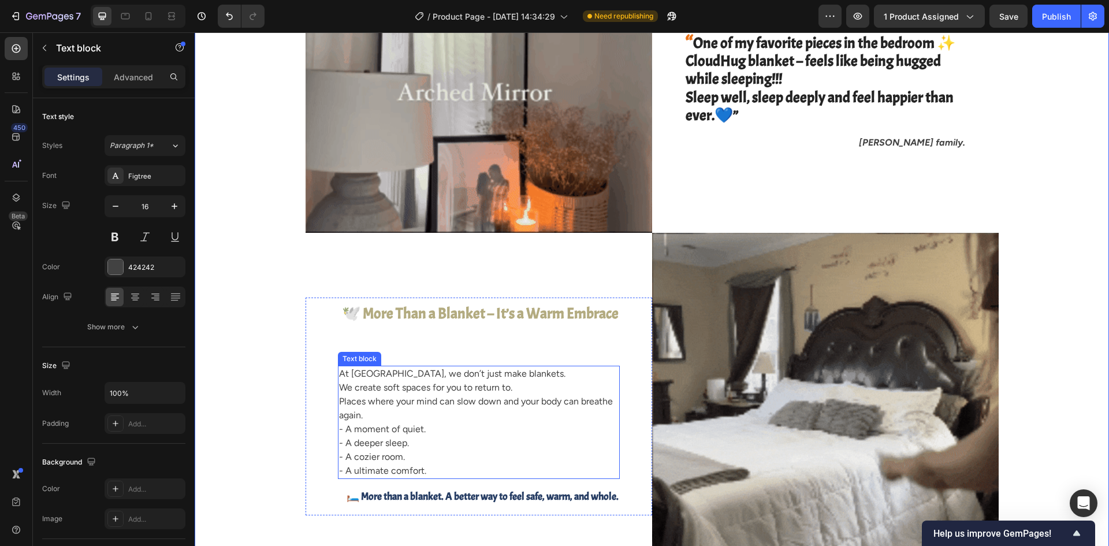
click at [427, 386] on p "At CloudHug, we don’t just make blankets. We create soft spaces for you to retu…" at bounding box center [478, 415] width 279 height 97
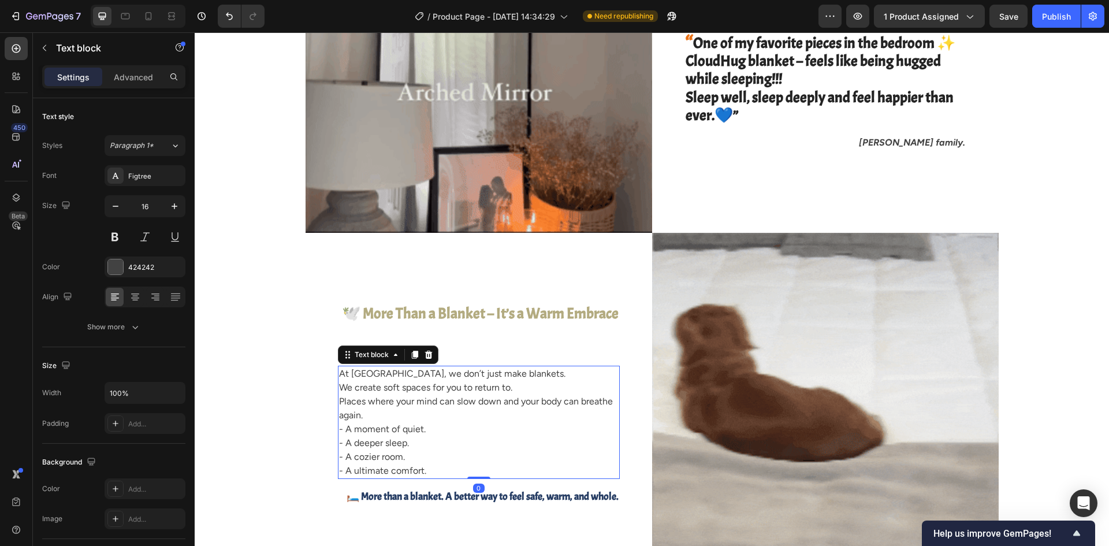
click at [427, 386] on p "At CloudHug, we don’t just make blankets. We create soft spaces for you to retu…" at bounding box center [478, 415] width 279 height 97
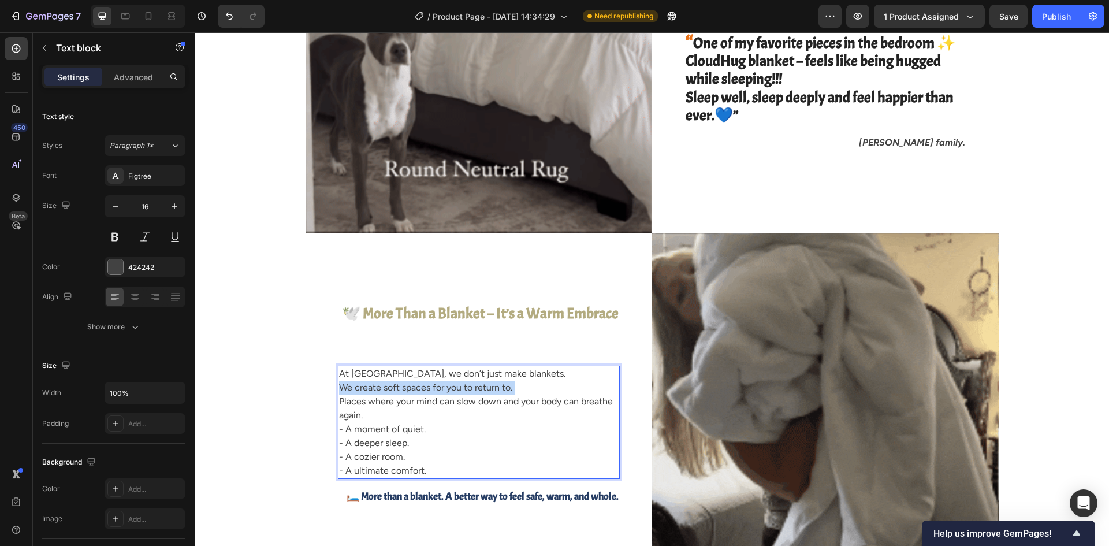
click at [427, 386] on p "At CloudHug, we don’t just make blankets. We create soft spaces for you to retu…" at bounding box center [478, 415] width 279 height 97
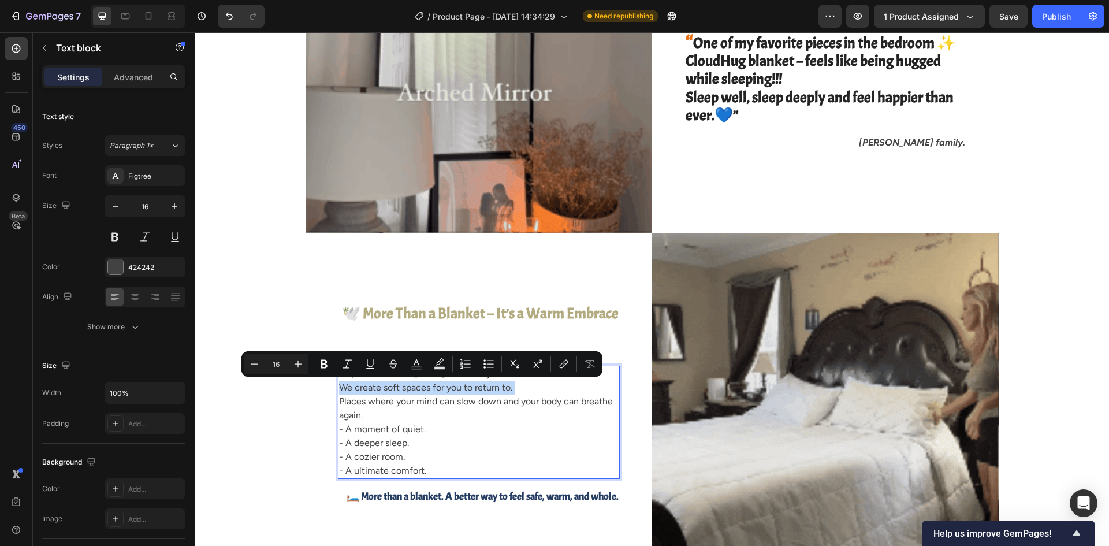
click at [427, 386] on p "At CloudHug, we don’t just make blankets. We create soft spaces for you to retu…" at bounding box center [478, 415] width 279 height 97
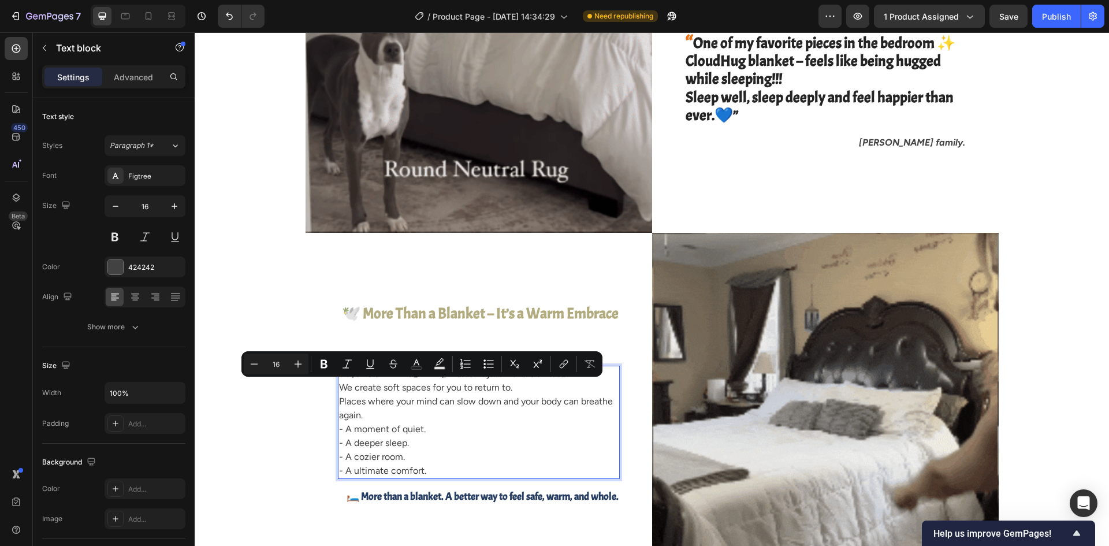
click at [439, 415] on p "At CloudHug, we don’t just make blankets. We create soft spaces for you to retu…" at bounding box center [478, 415] width 279 height 97
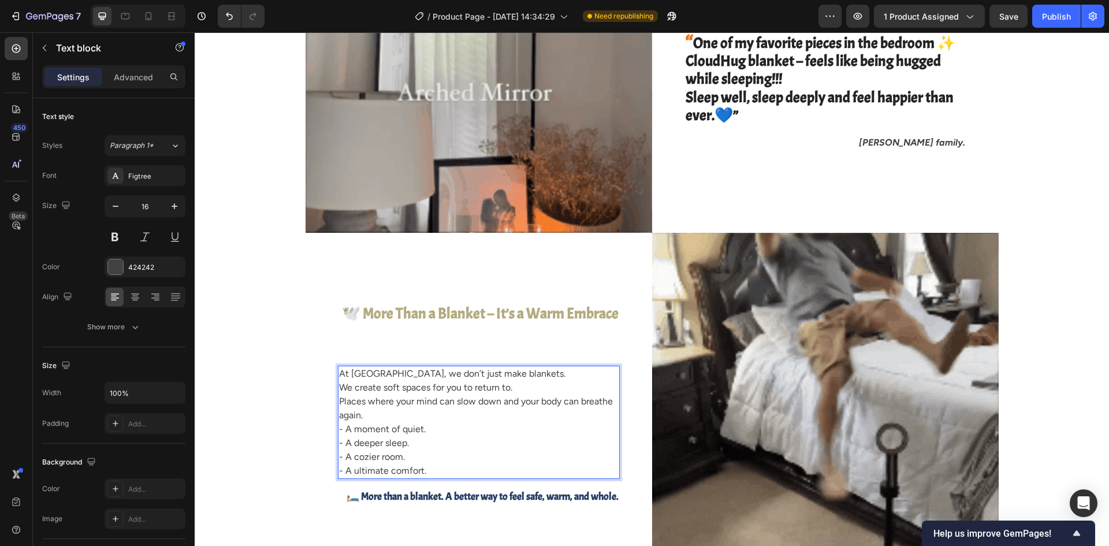
drag, startPoint x: 439, startPoint y: 464, endPoint x: 352, endPoint y: 375, distance: 124.1
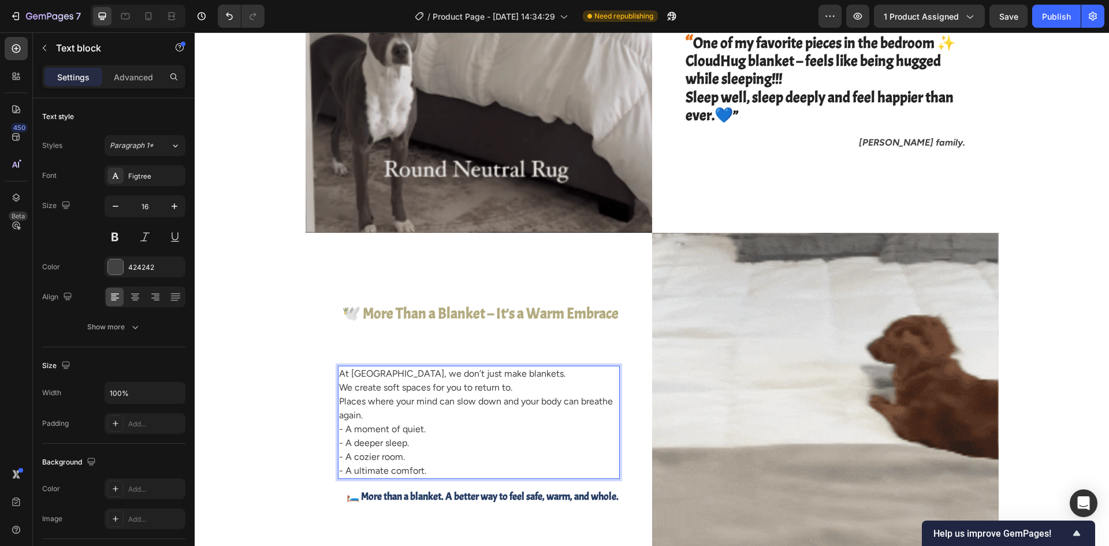
click at [352, 375] on div "At CloudHug, we don’t just make blankets. We create soft spaces for you to retu…" at bounding box center [479, 421] width 282 height 113
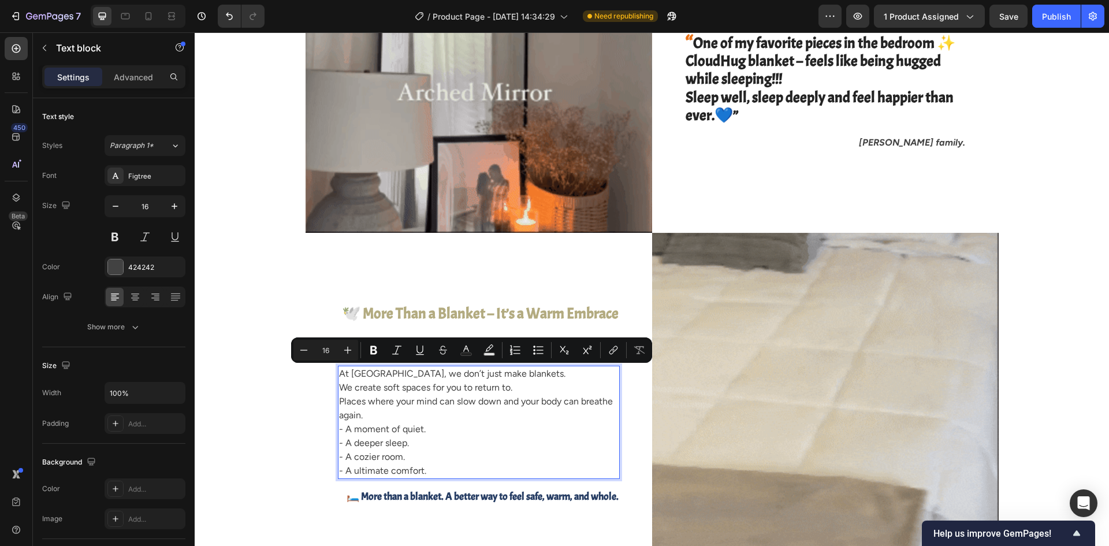
click at [352, 373] on p "At CloudHug, we don’t just make blankets. We create soft spaces for you to retu…" at bounding box center [478, 415] width 279 height 97
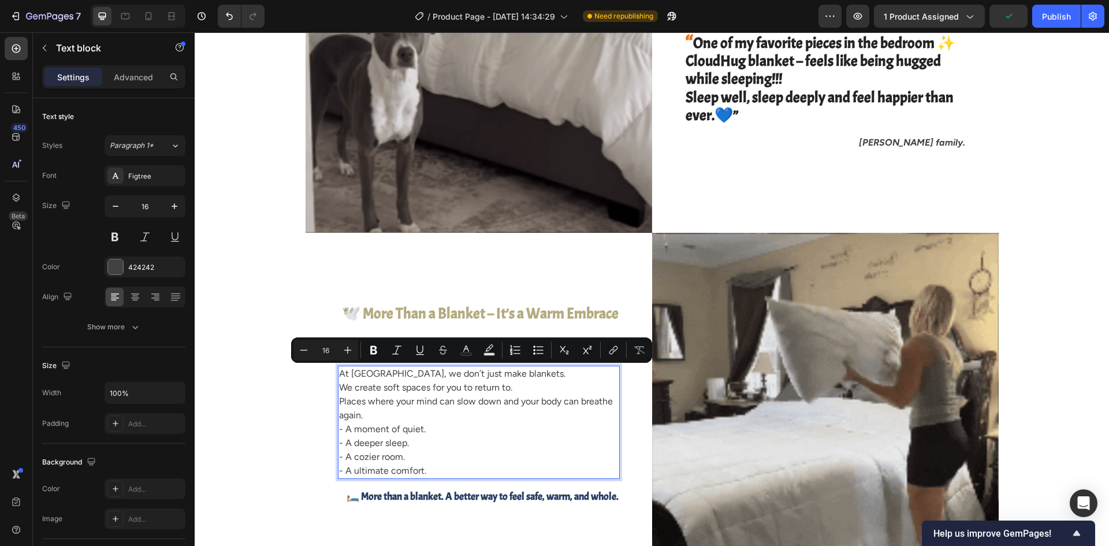
drag, startPoint x: 350, startPoint y: 372, endPoint x: 461, endPoint y: 467, distance: 145.0
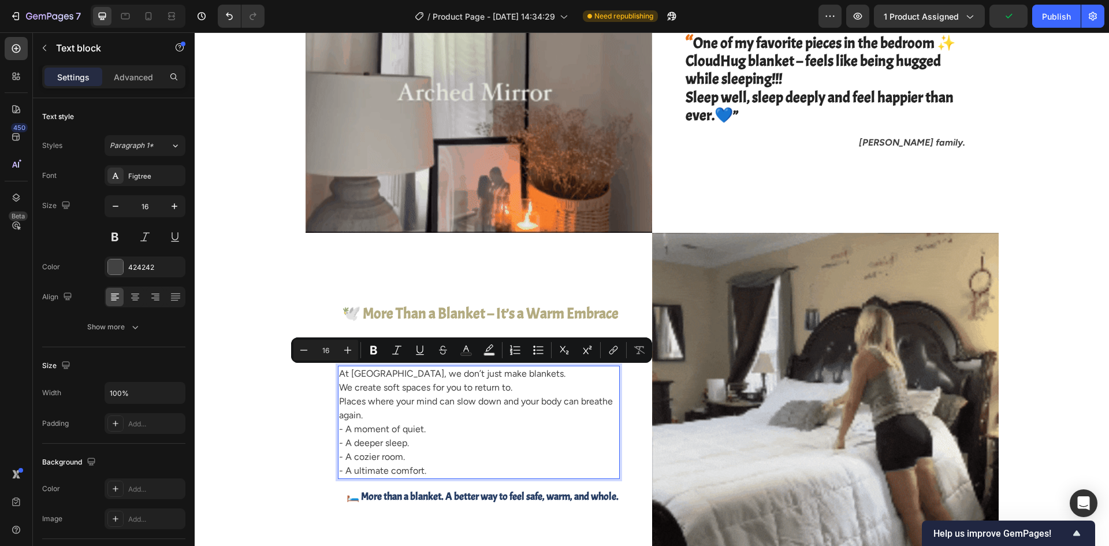
click at [461, 467] on div "At CloudHug, we don’t just make blankets. We create soft spaces for you to retu…" at bounding box center [479, 421] width 282 height 113
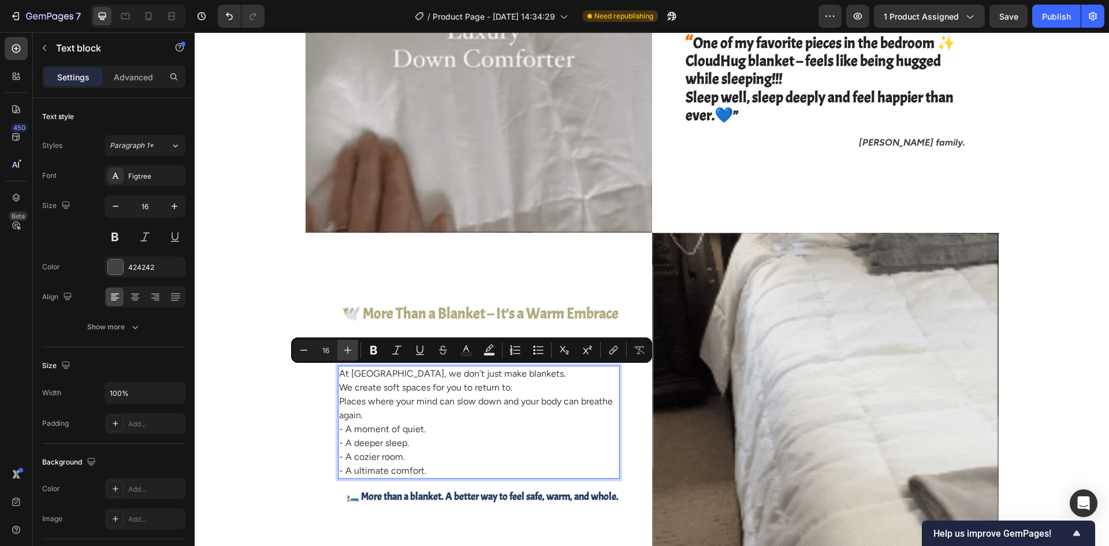
click at [346, 354] on icon "Editor contextual toolbar" at bounding box center [348, 350] width 12 height 12
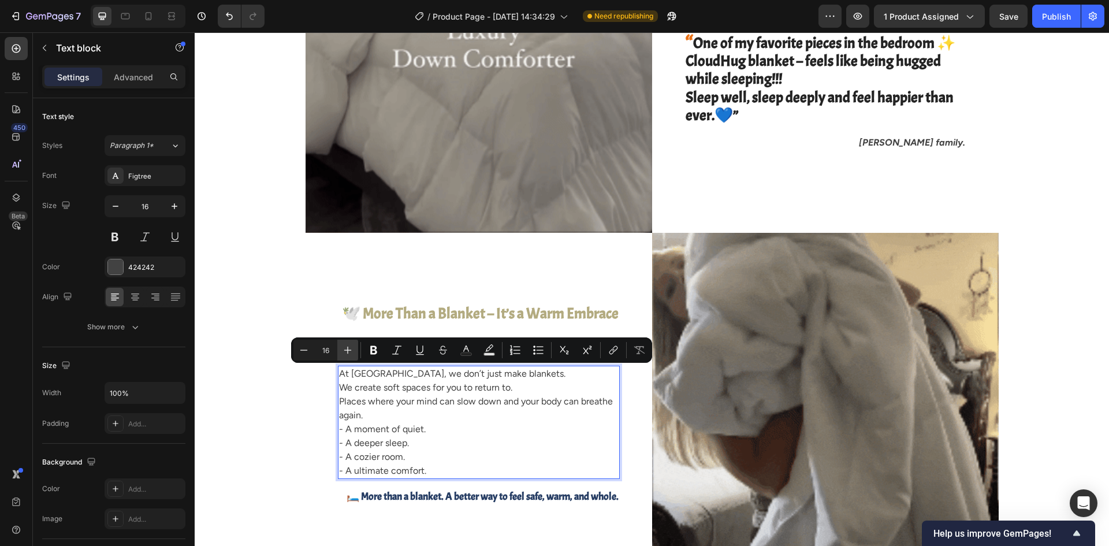
type input "17"
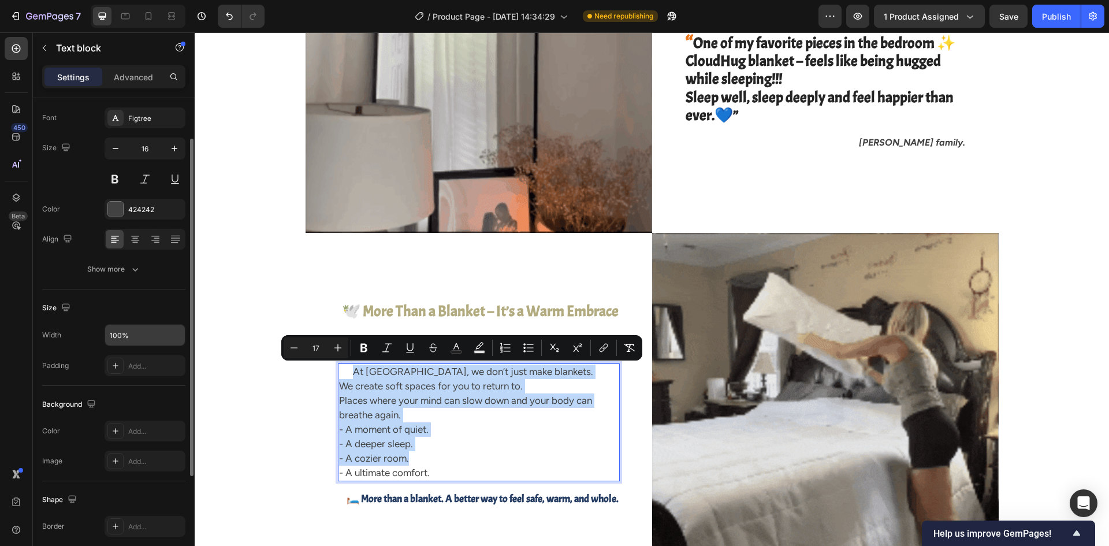
scroll to position [115, 0]
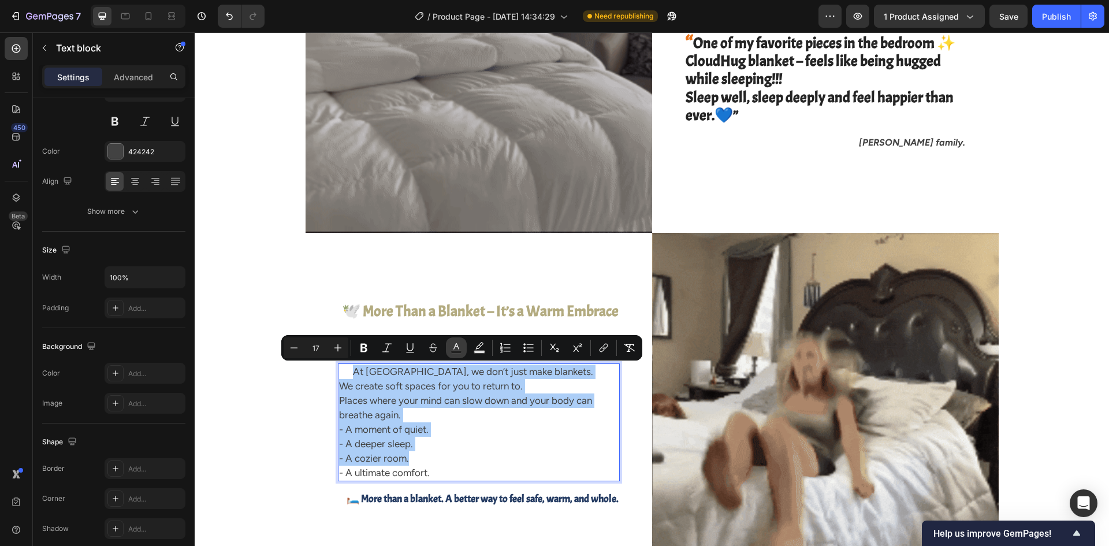
click at [453, 349] on icon "Editor contextual toolbar" at bounding box center [456, 348] width 12 height 12
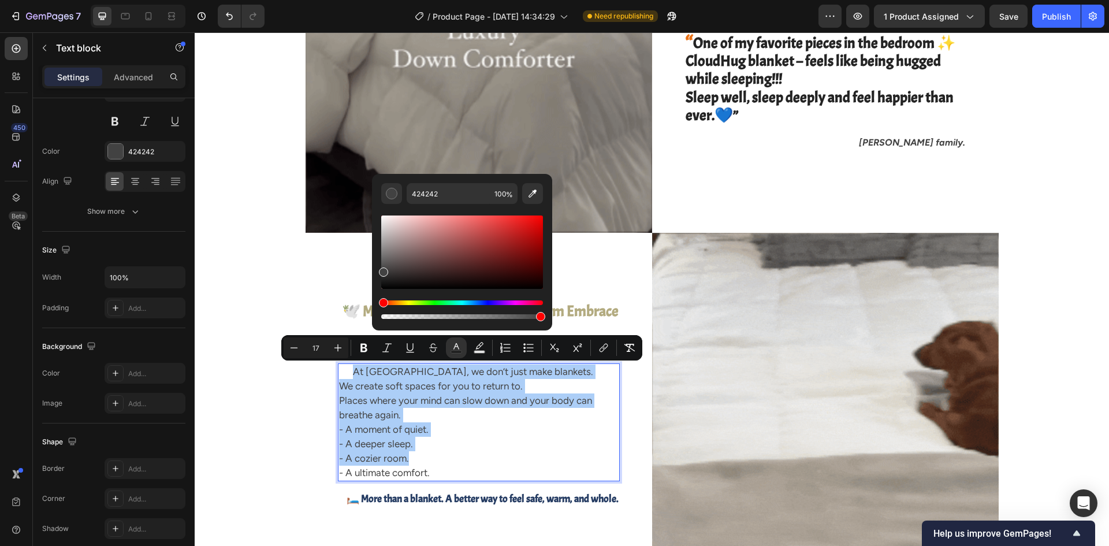
click at [482, 303] on div "Hue" at bounding box center [462, 302] width 162 height 5
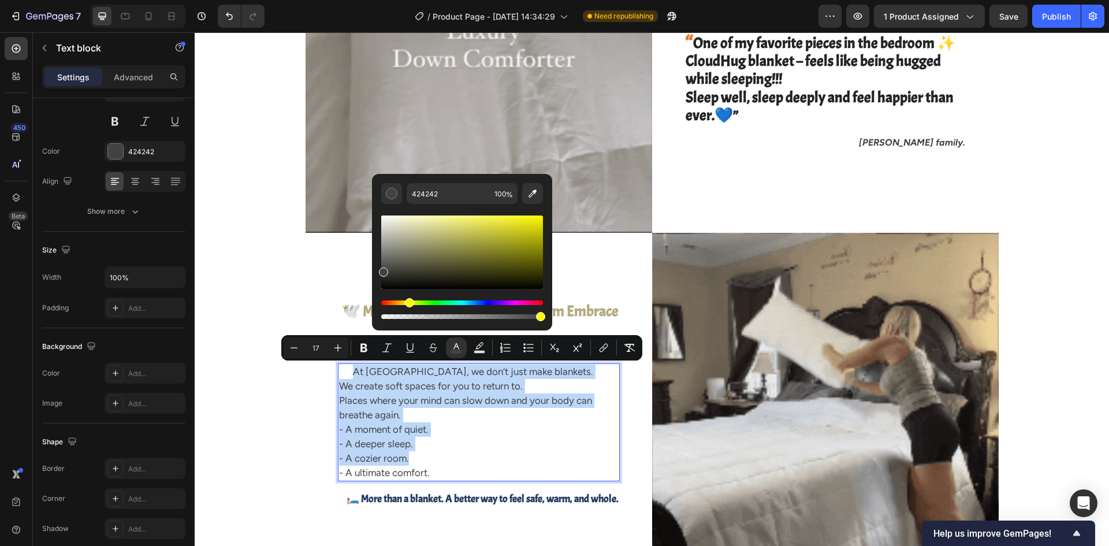
click at [408, 302] on div "Hue" at bounding box center [462, 302] width 162 height 5
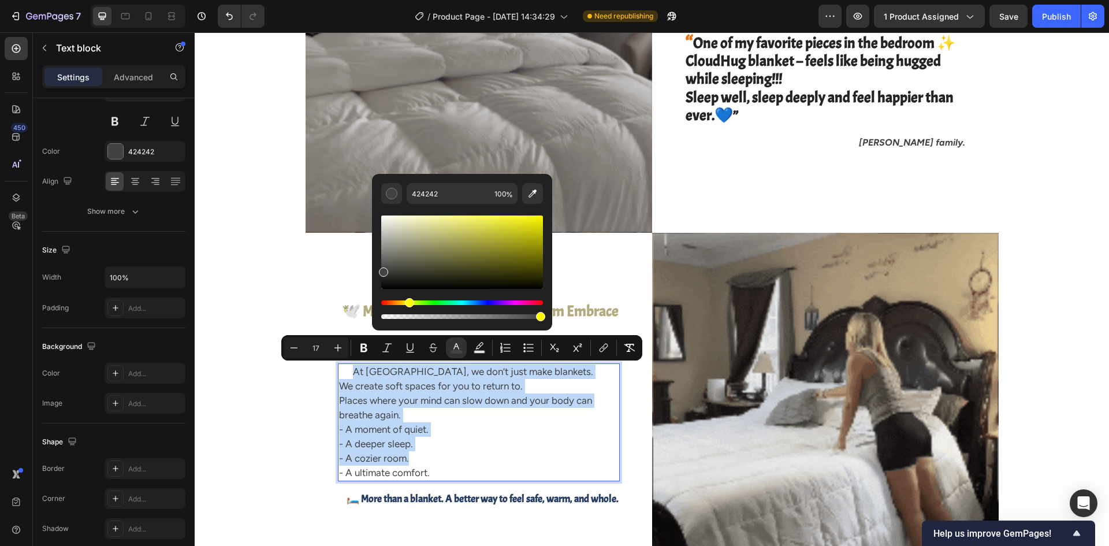
click at [494, 262] on div "Editor contextual toolbar" at bounding box center [462, 251] width 162 height 73
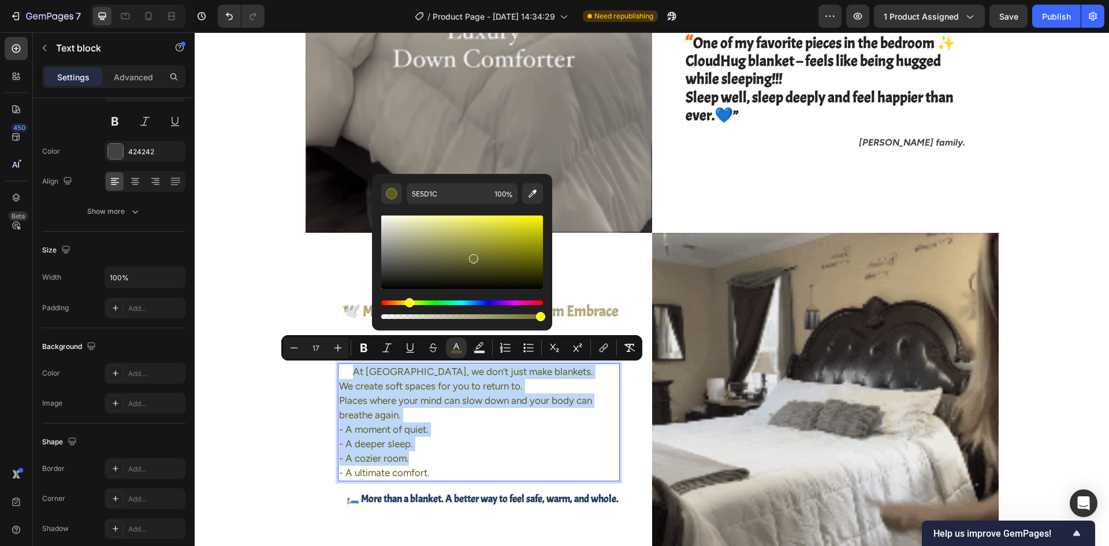
click at [472, 256] on div "Editor contextual toolbar" at bounding box center [462, 251] width 162 height 73
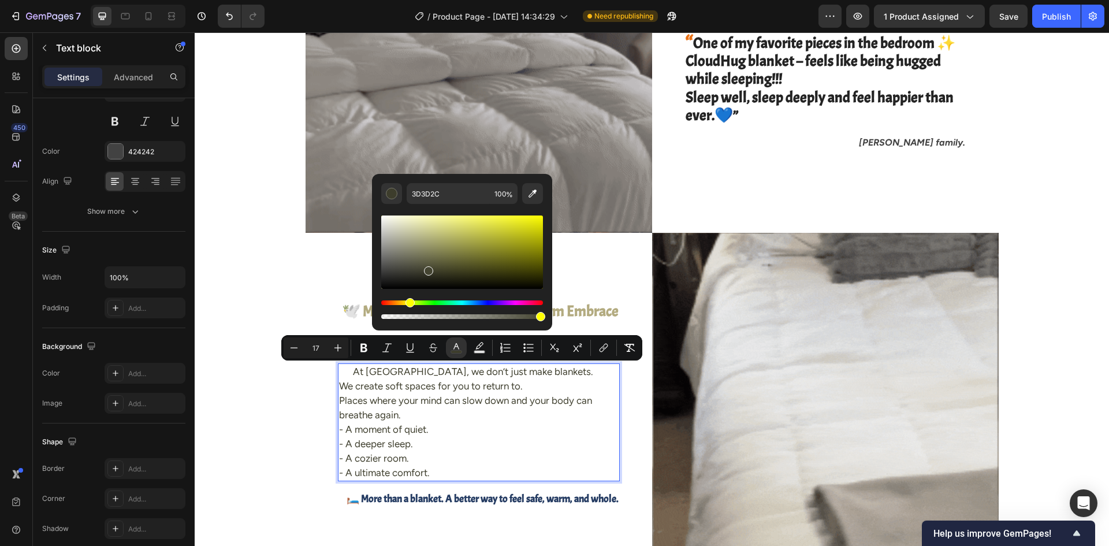
type input "444431"
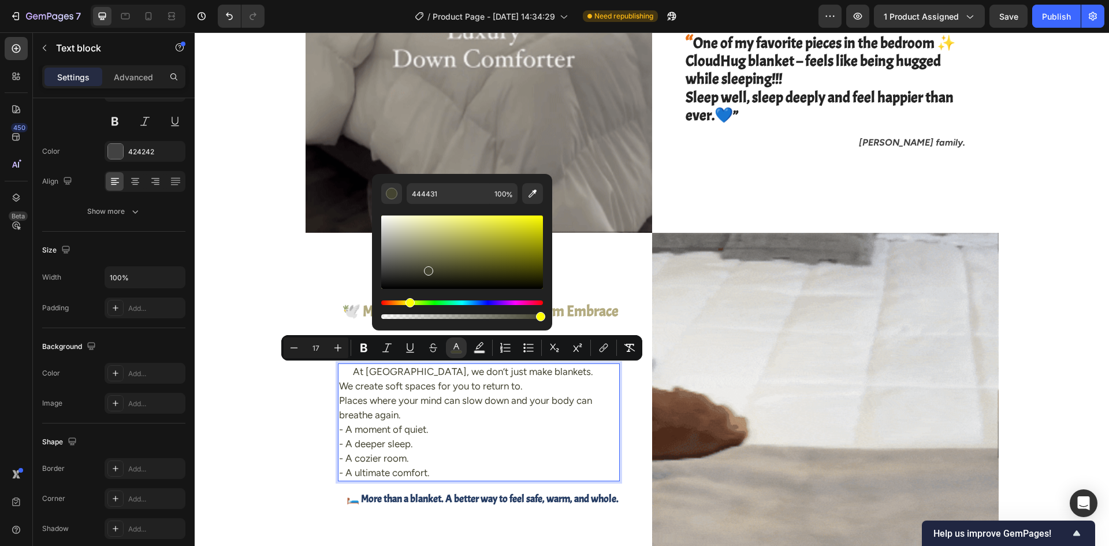
drag, startPoint x: 470, startPoint y: 258, endPoint x: 426, endPoint y: 268, distance: 45.1
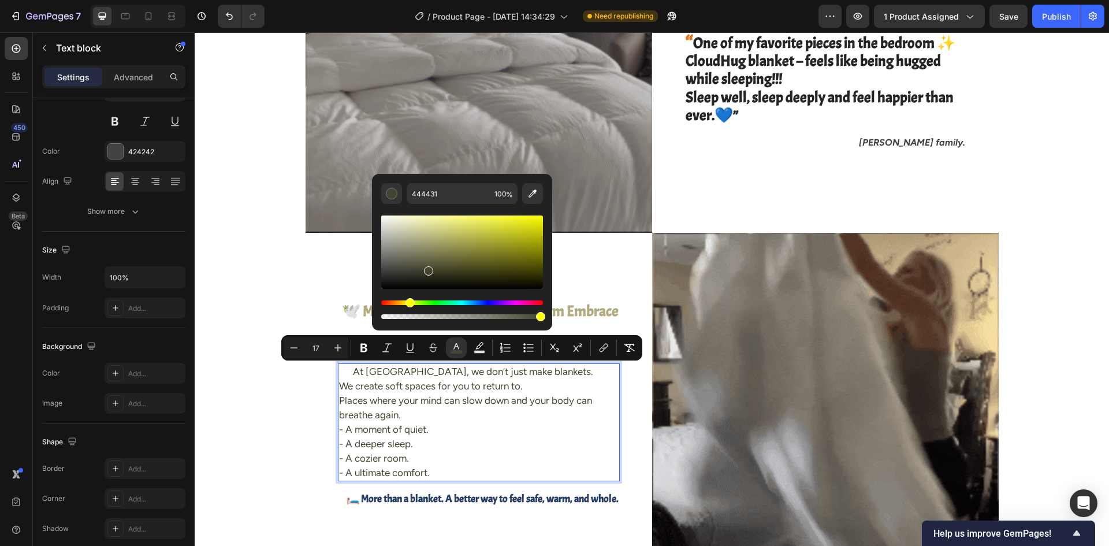
click at [426, 268] on div "Editor contextual toolbar" at bounding box center [428, 270] width 9 height 9
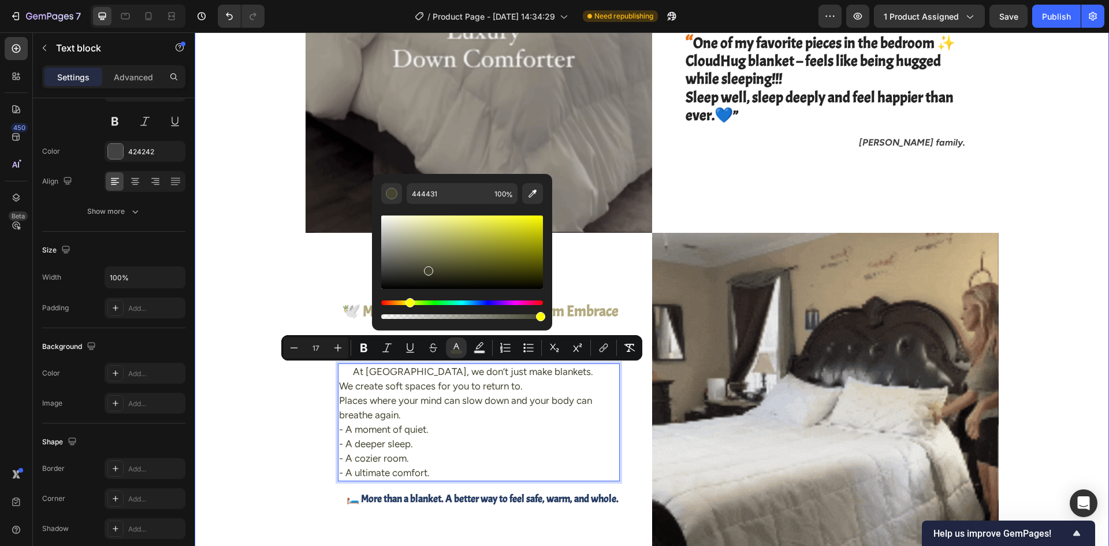
drag, startPoint x: 263, startPoint y: 245, endPoint x: 286, endPoint y: 257, distance: 26.1
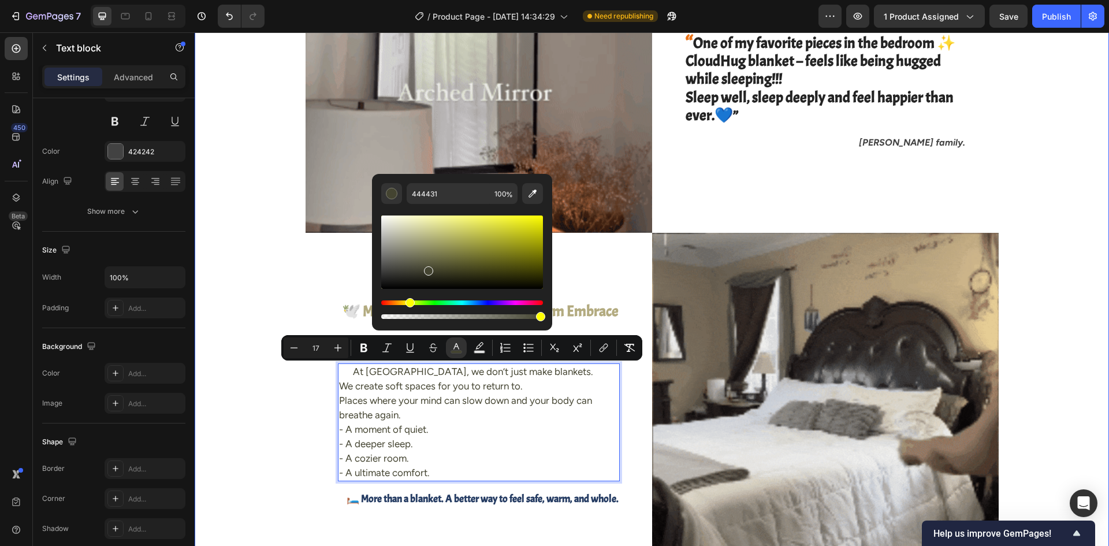
click at [265, 247] on div "Image helping people get a good night’s rest !!! a beautiful space for your bel…" at bounding box center [651, 232] width 897 height 693
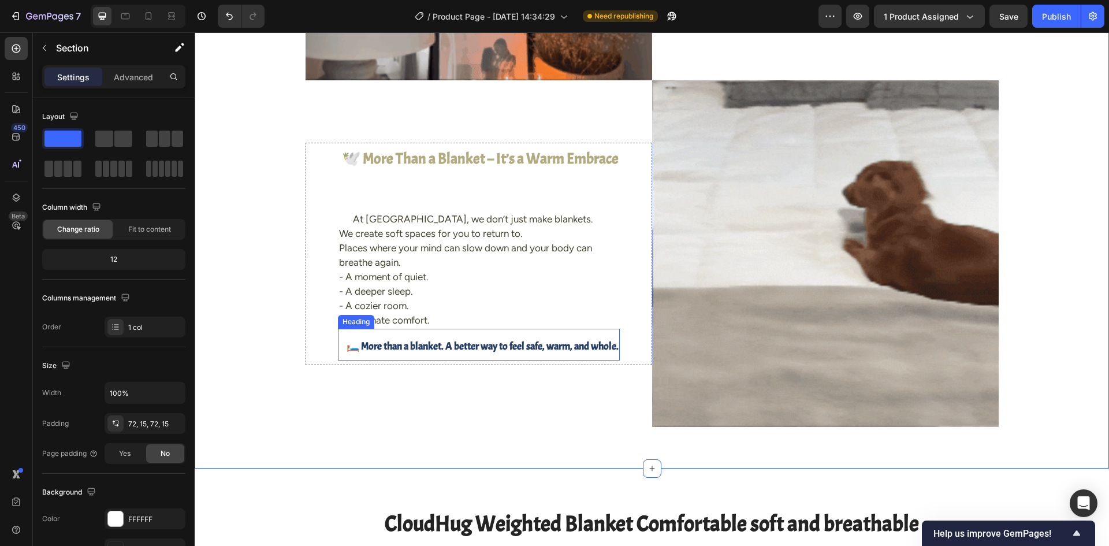
scroll to position [2183, 0]
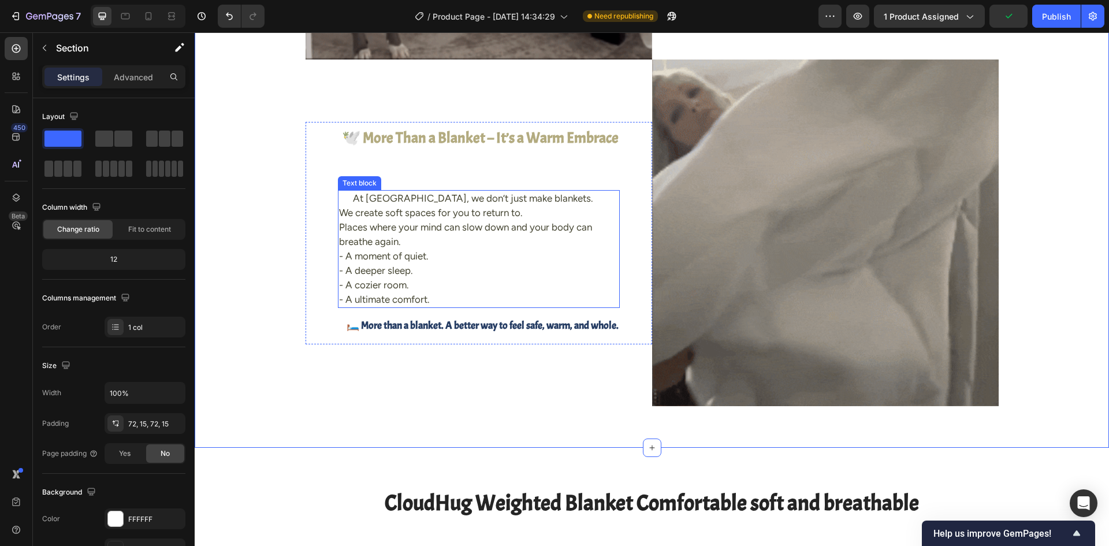
click at [465, 301] on p "- A ultimate comfort." at bounding box center [478, 299] width 279 height 14
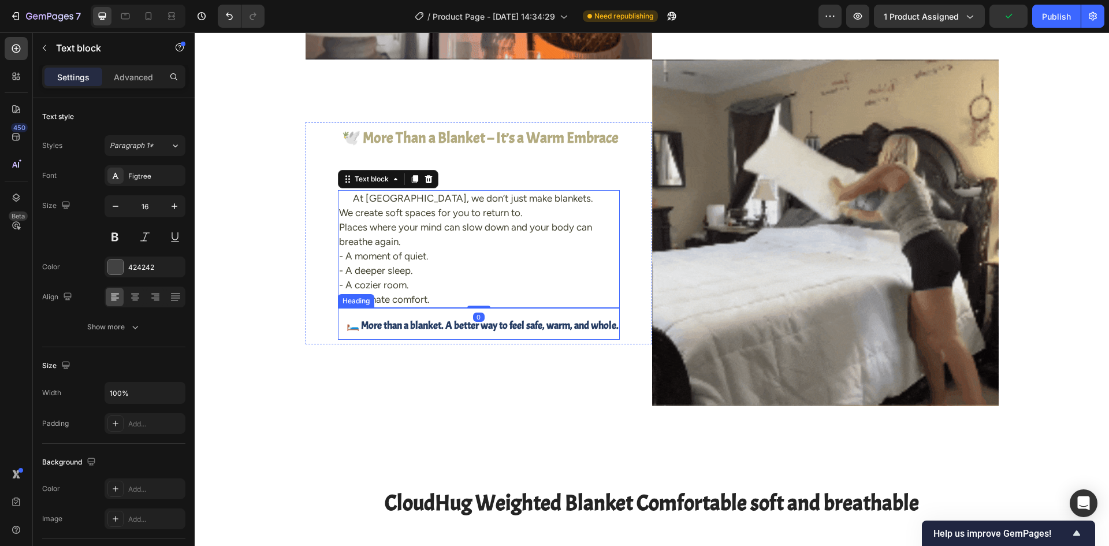
click at [447, 321] on span "🛏️ More than a blanket. A better way to feel safe, warm, and whole." at bounding box center [482, 325] width 272 height 13
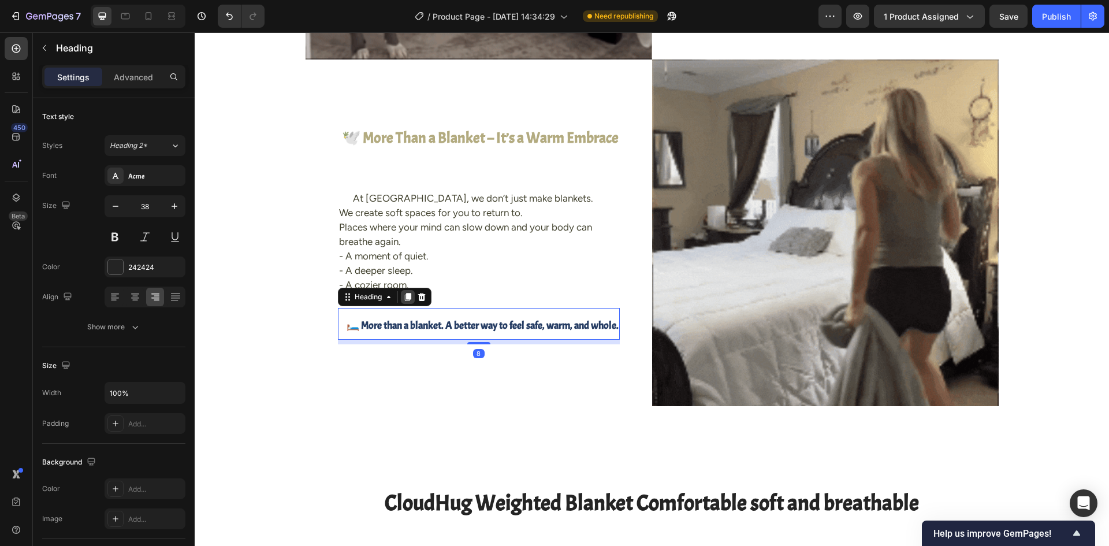
click at [404, 297] on icon at bounding box center [407, 297] width 6 height 8
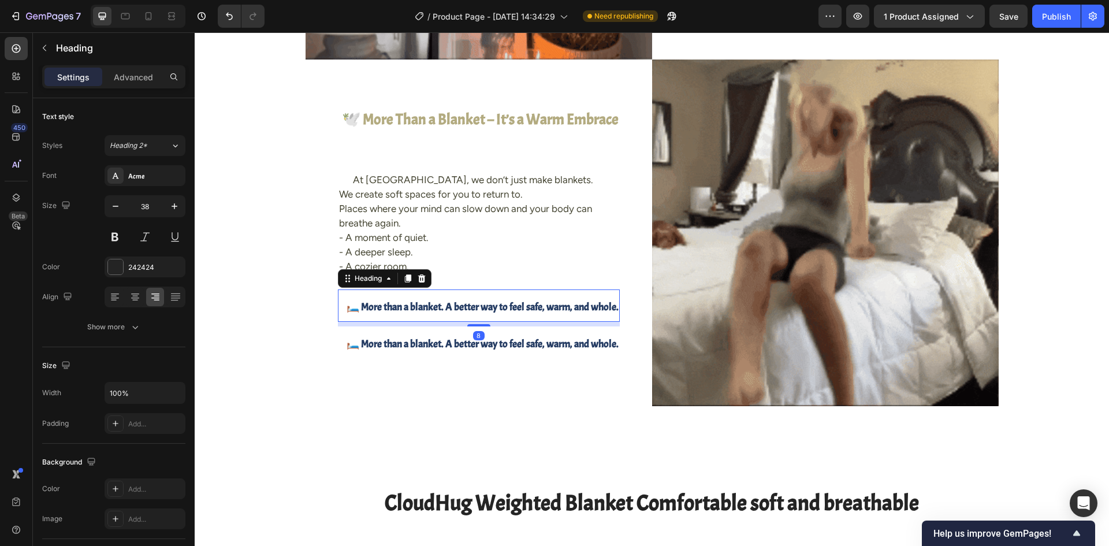
click at [477, 312] on span "🛏️ More than a blanket. A better way to feel safe, warm, and whole." at bounding box center [482, 306] width 272 height 13
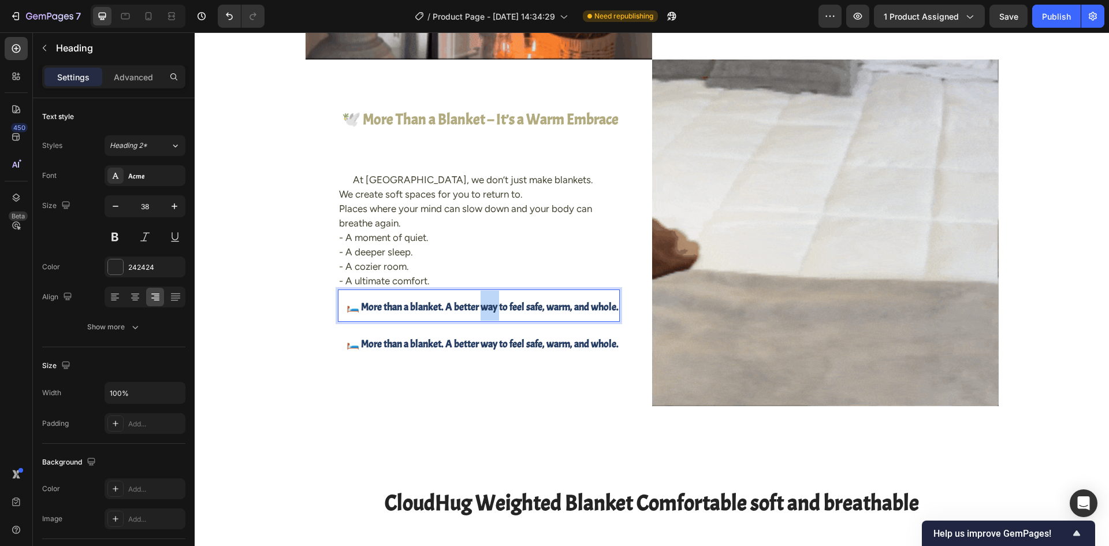
click at [478, 307] on span "🛏️ More than a blanket. A better way to feel safe, warm, and whole." at bounding box center [482, 306] width 272 height 13
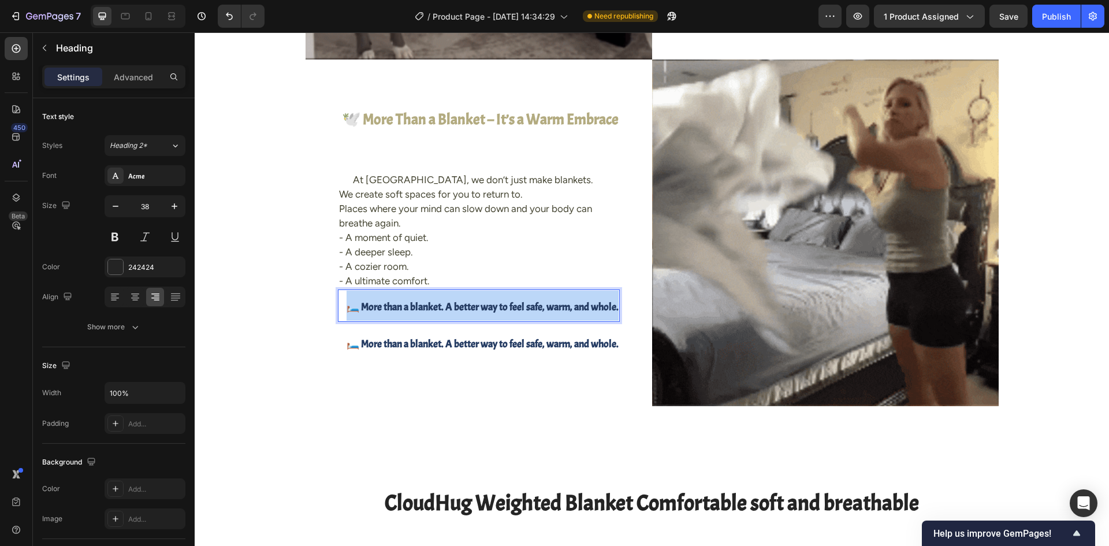
click at [478, 307] on span "🛏️ More than a blanket. A better way to feel safe, warm, and whole." at bounding box center [482, 306] width 272 height 13
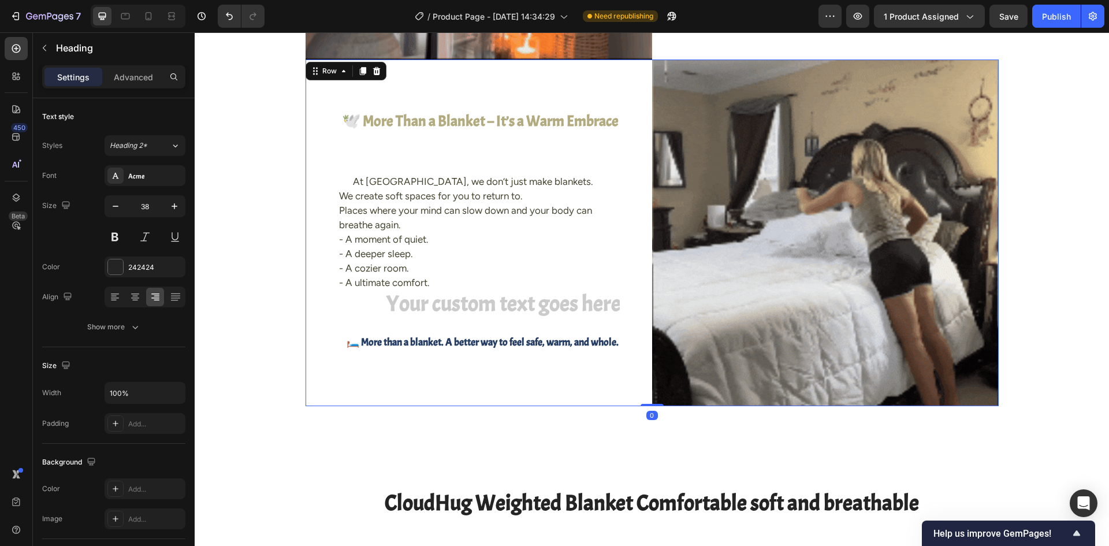
click at [401, 405] on div "⁠⁠⁠⁠⁠⁠⁠ 🕊️ More Than a Blanket – It’s a Warm Embrace Heading Heading At CloudHu…" at bounding box center [478, 232] width 346 height 346
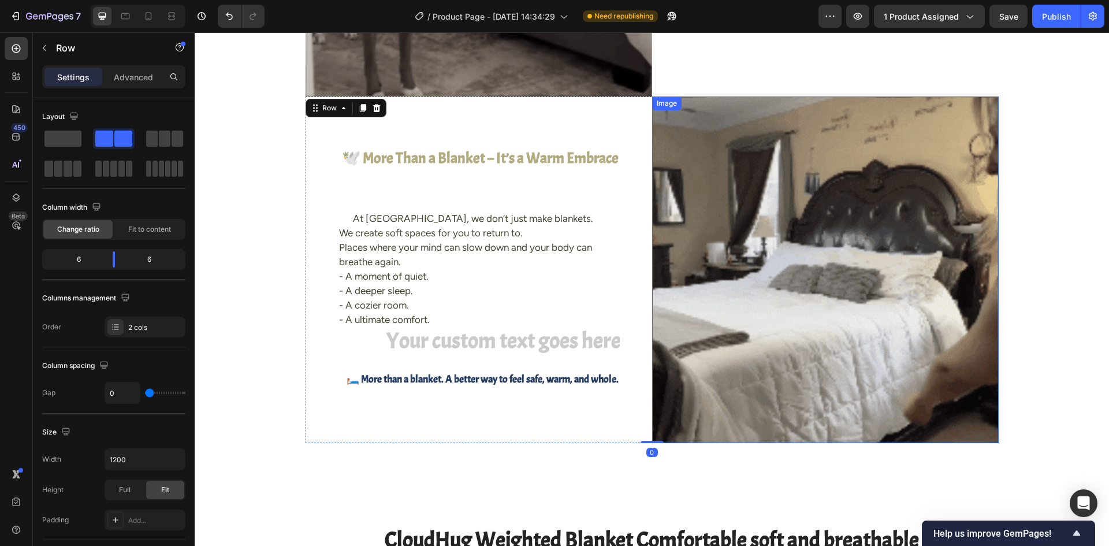
scroll to position [2125, 0]
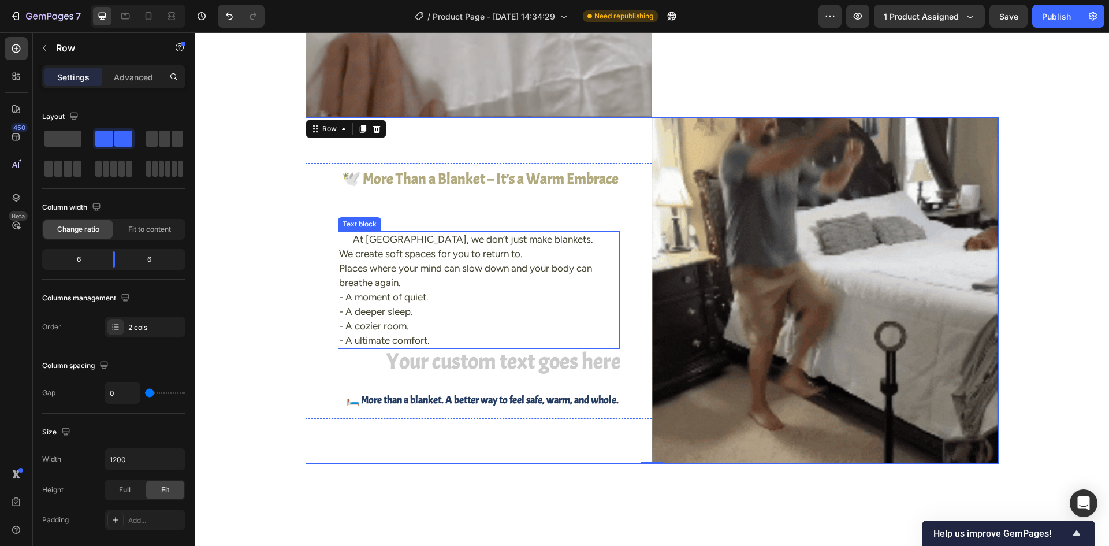
click at [453, 279] on p "At CloudHug, we don’t just make blankets. We create soft spaces for you to retu…" at bounding box center [478, 282] width 279 height 101
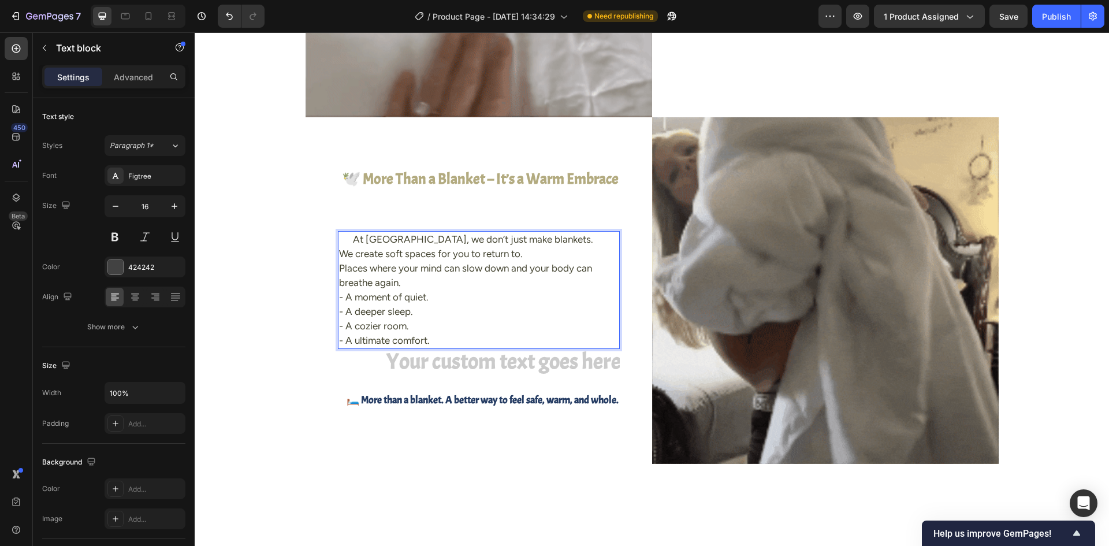
click at [370, 236] on span "At CloudHug, we don’t just make blankets." at bounding box center [473, 239] width 240 height 12
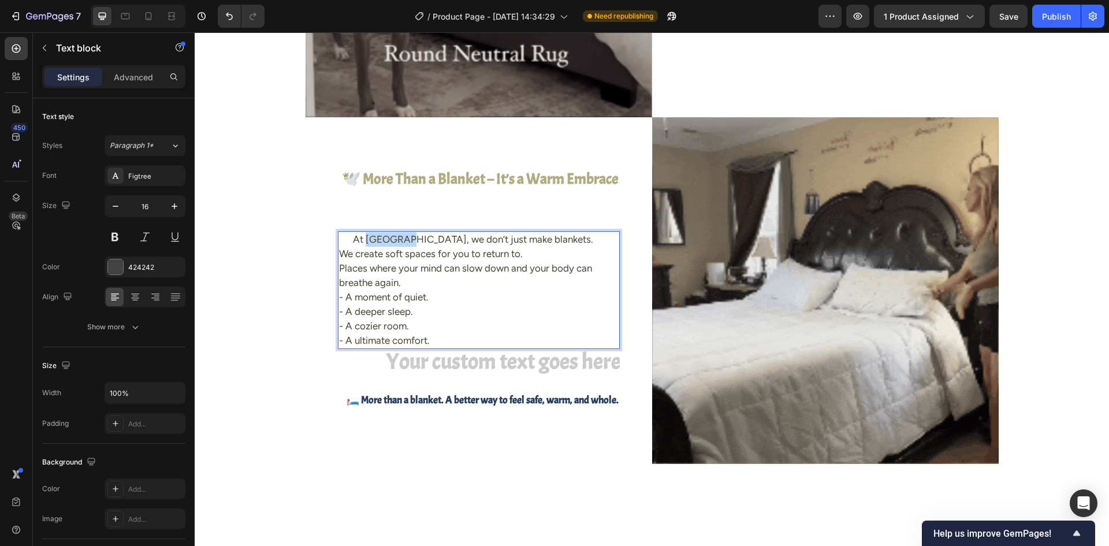
click at [370, 236] on span "At CloudHug, we don’t just make blankets." at bounding box center [473, 239] width 240 height 12
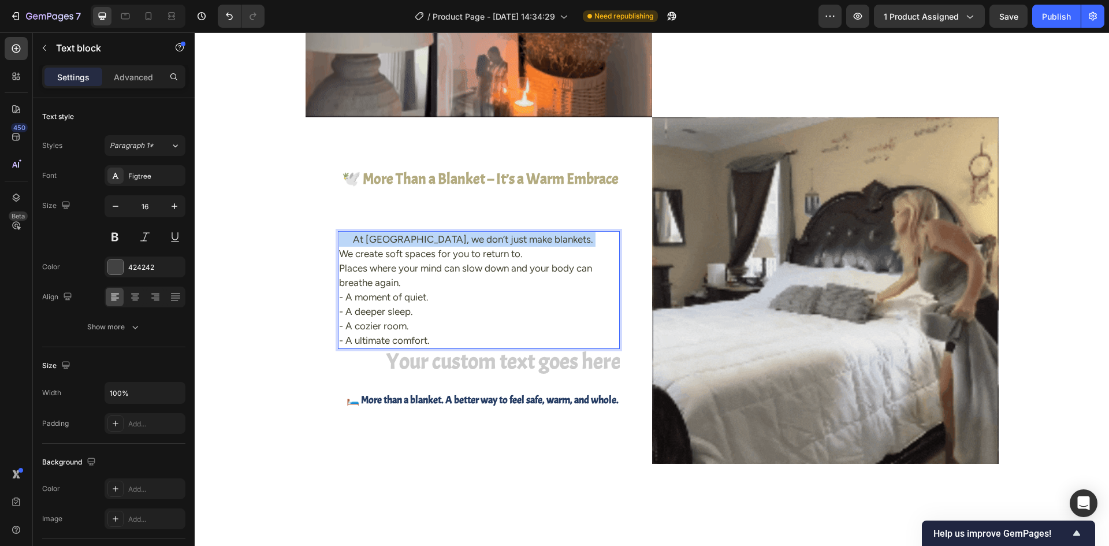
click at [370, 236] on span "At CloudHug, we don’t just make blankets." at bounding box center [473, 239] width 240 height 12
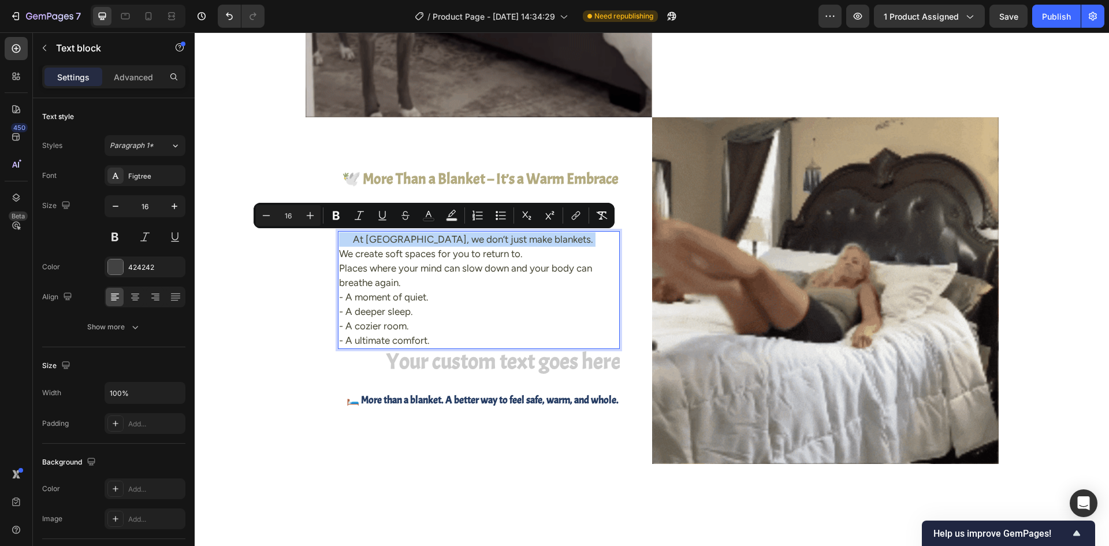
click at [370, 236] on span "At CloudHug, we don’t just make blankets." at bounding box center [473, 239] width 240 height 12
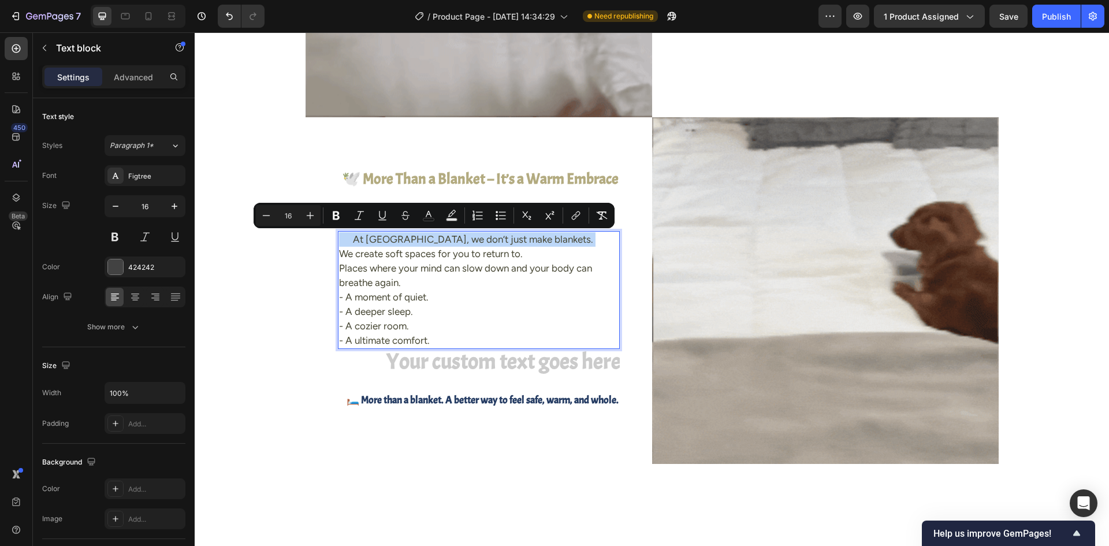
type input "17"
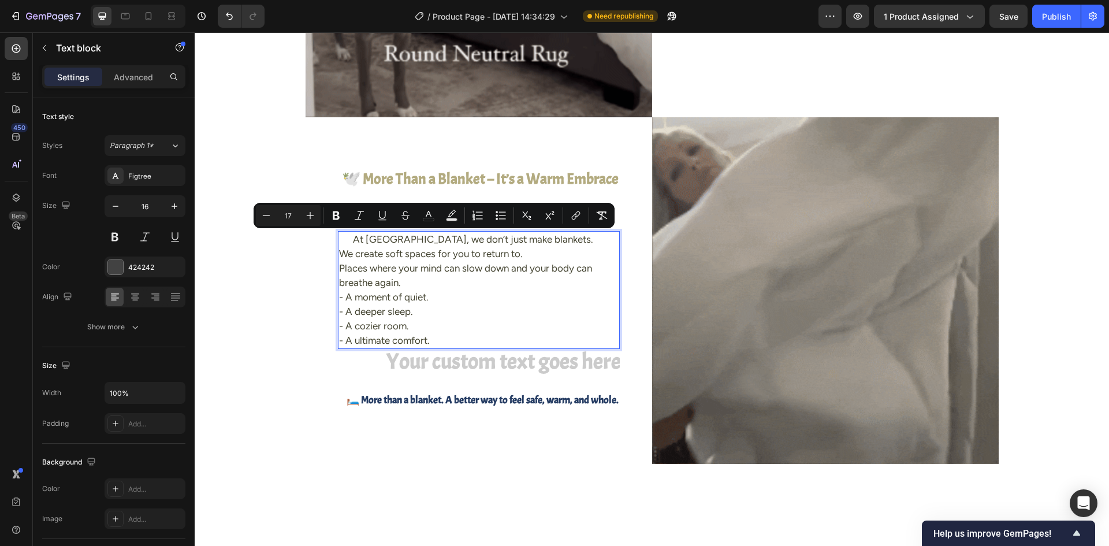
click at [364, 256] on span "We create soft spaces for you to return to." at bounding box center [431, 254] width 184 height 12
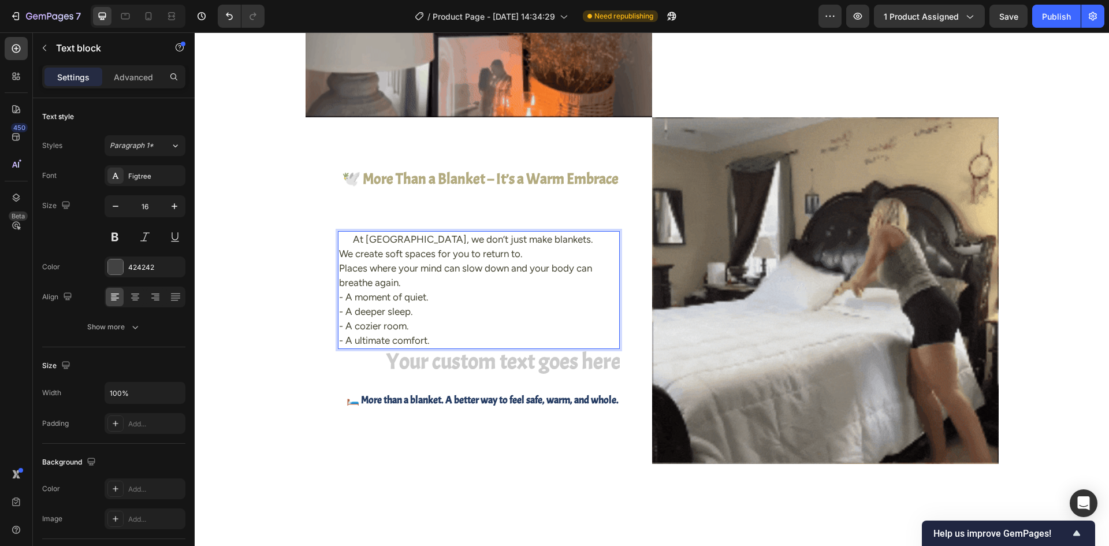
drag, startPoint x: 347, startPoint y: 240, endPoint x: 443, endPoint y: 337, distance: 136.4
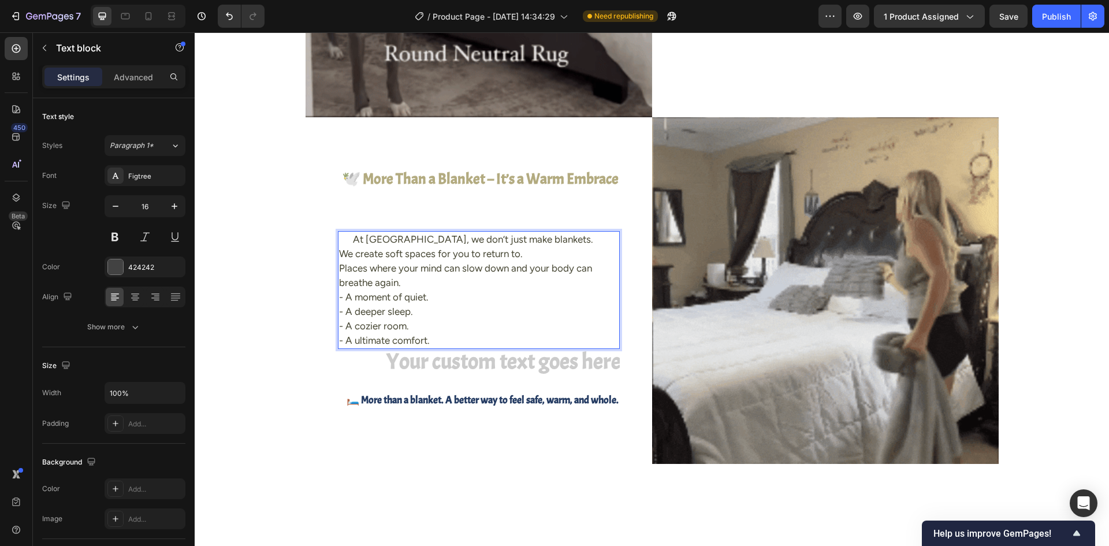
click at [443, 337] on div "At CloudHug, we don’t just make blankets. We create soft spaces for you to retu…" at bounding box center [479, 290] width 282 height 118
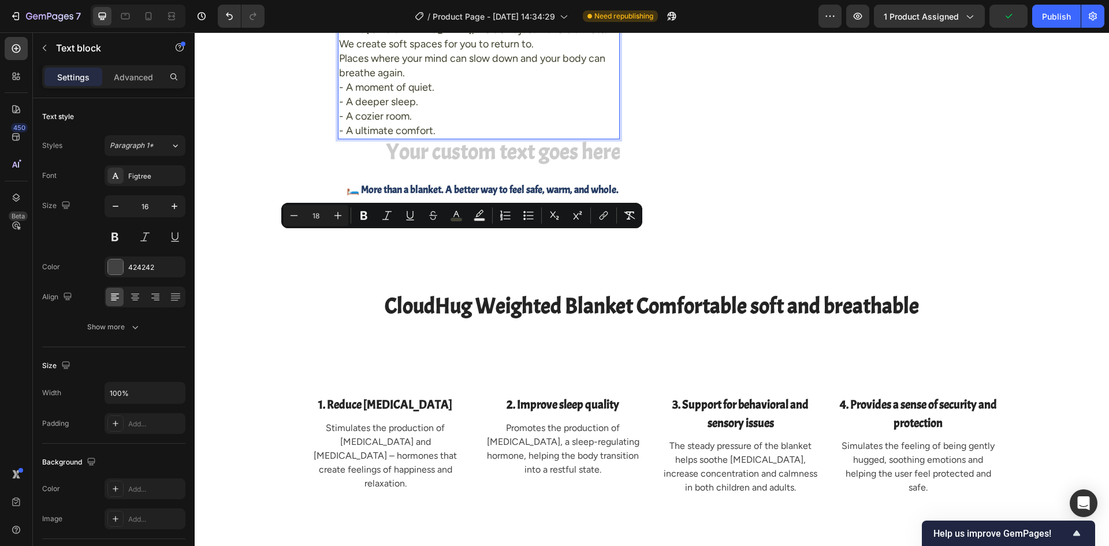
scroll to position [2125, 0]
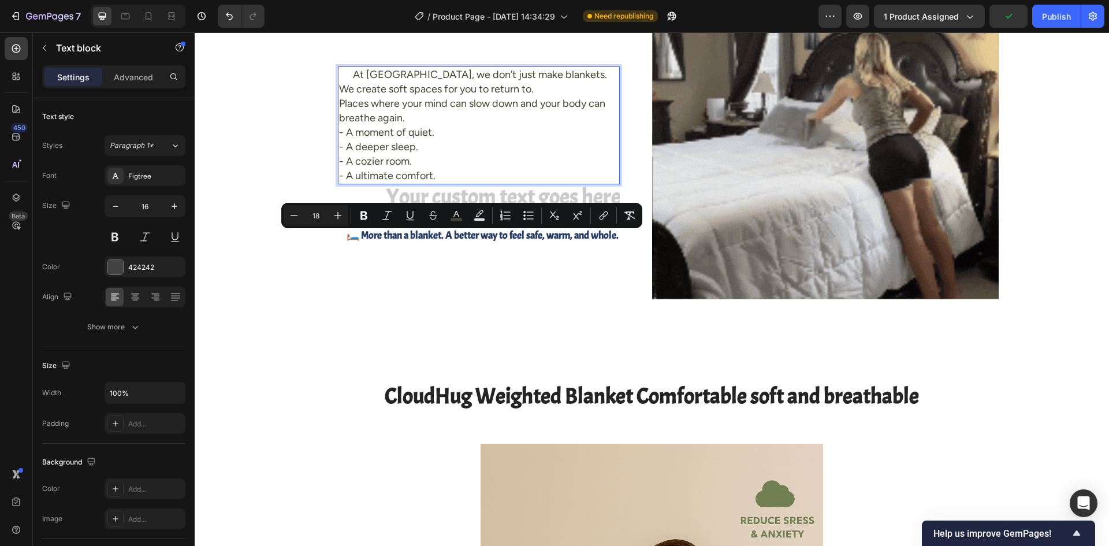
click at [337, 218] on icon "Editor contextual toolbar" at bounding box center [338, 216] width 12 height 12
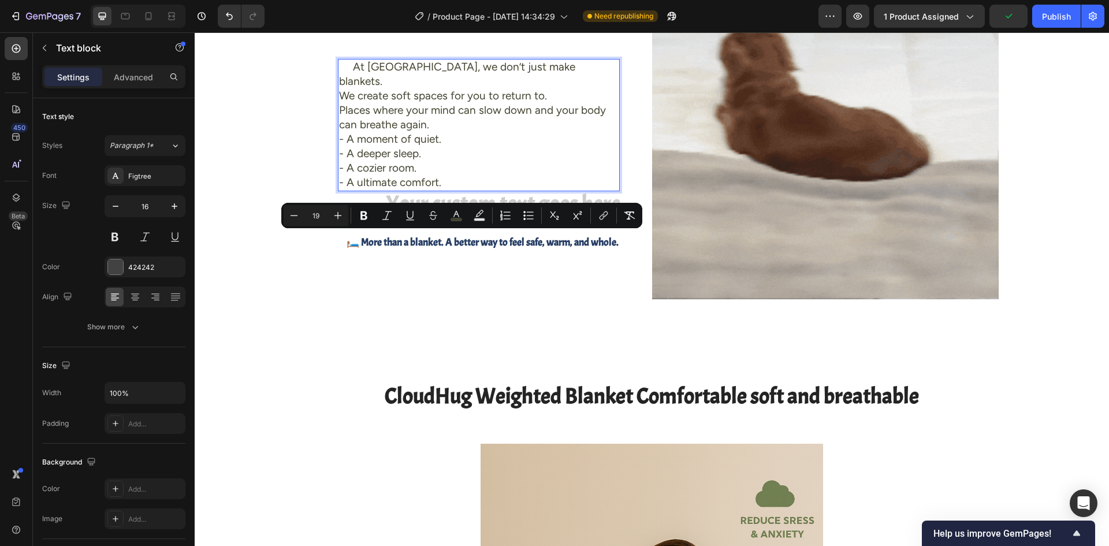
click at [337, 218] on icon "Editor contextual toolbar" at bounding box center [338, 216] width 12 height 12
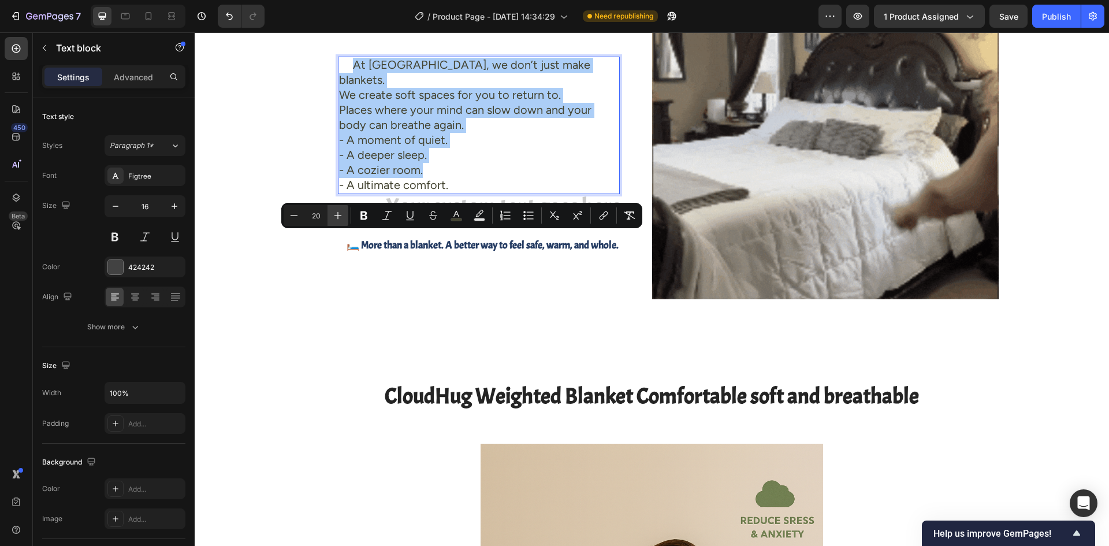
click at [332, 214] on icon "Editor contextual toolbar" at bounding box center [338, 216] width 12 height 12
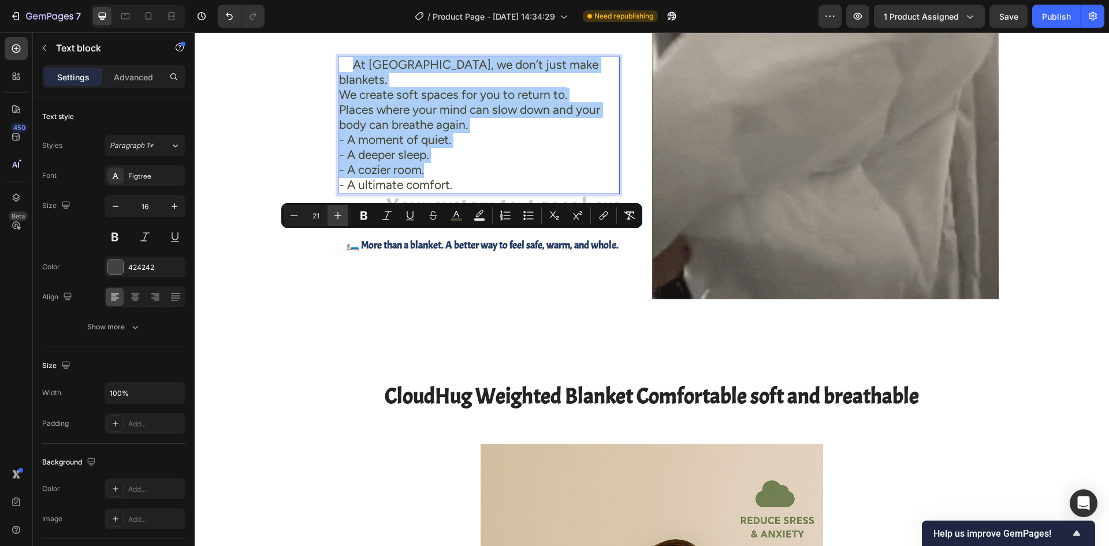
click at [332, 214] on icon "Editor contextual toolbar" at bounding box center [338, 216] width 12 height 12
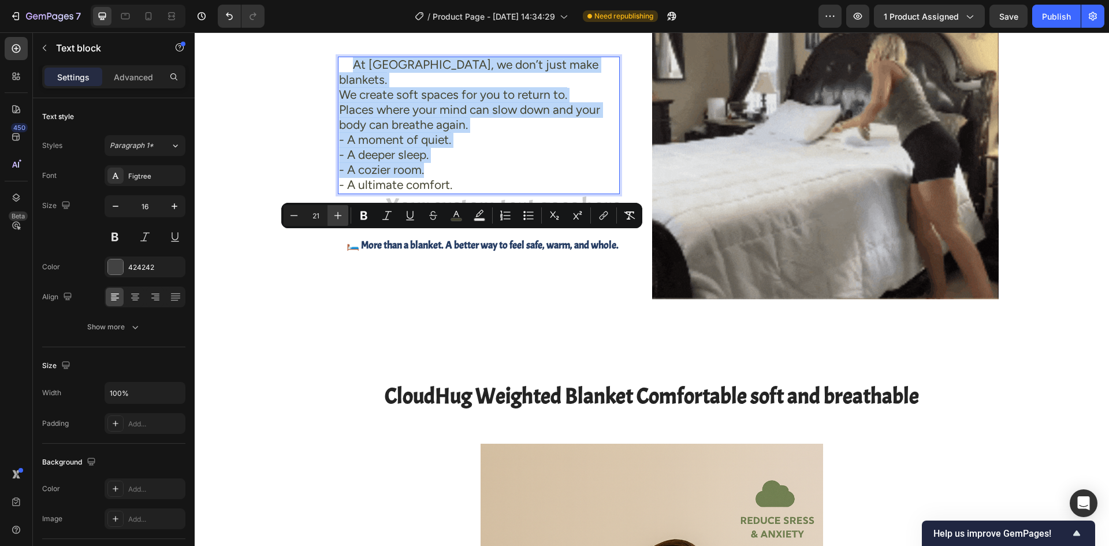
type input "22"
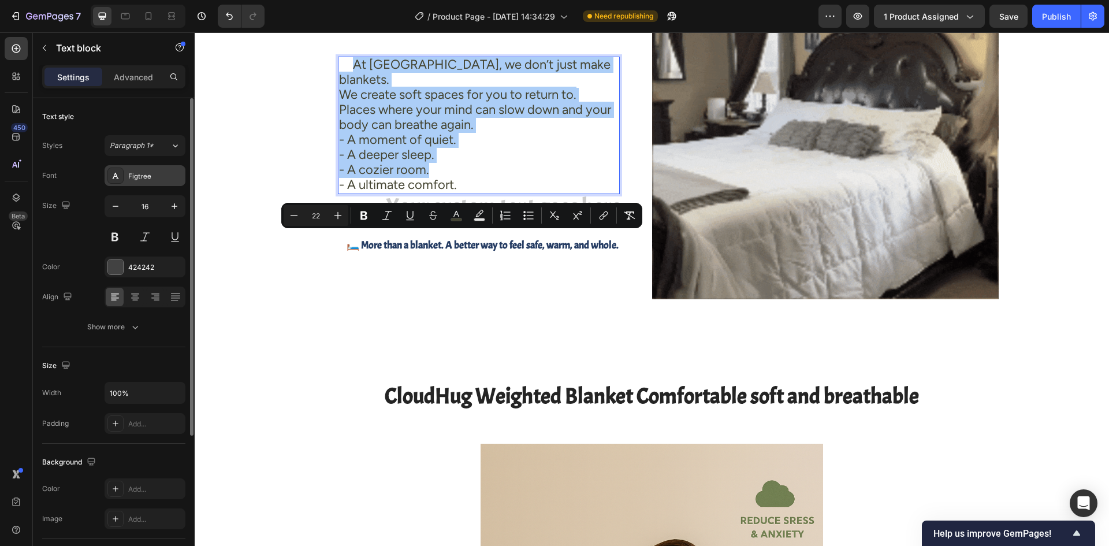
click at [159, 177] on div "Figtree" at bounding box center [155, 176] width 54 height 10
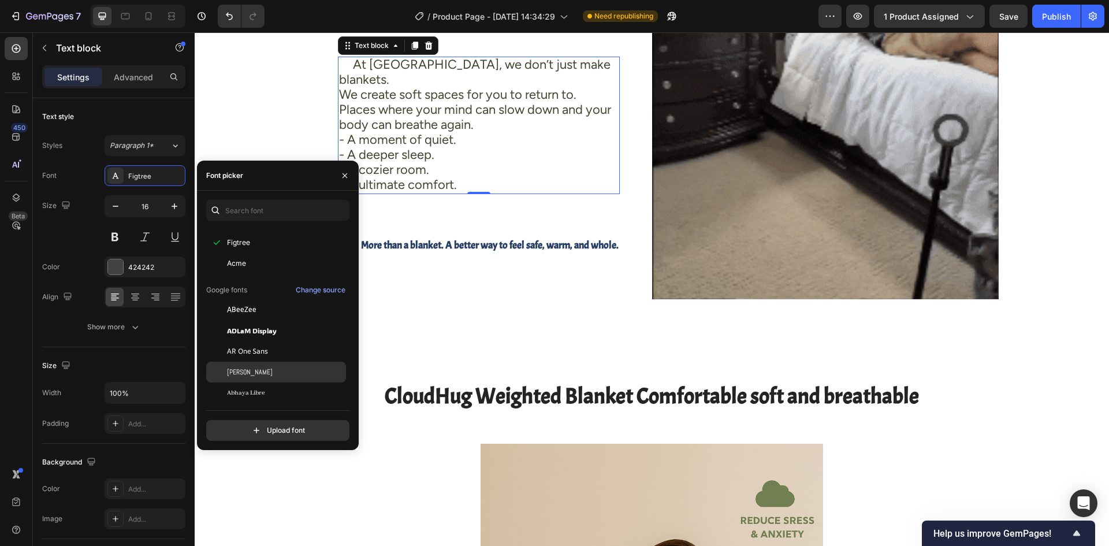
scroll to position [115, 0]
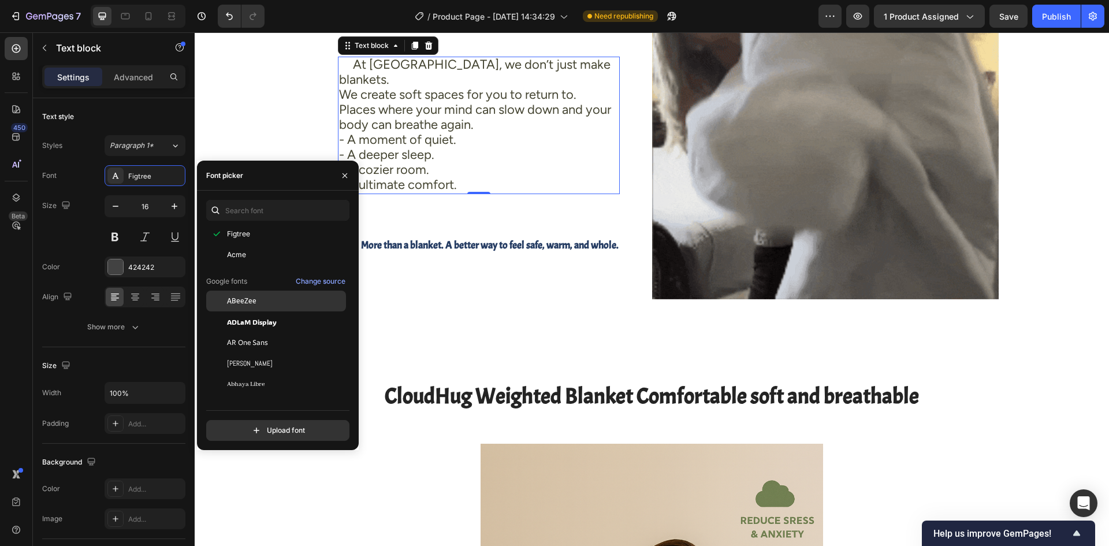
click at [249, 300] on span "ABeeZee" at bounding box center [241, 301] width 29 height 10
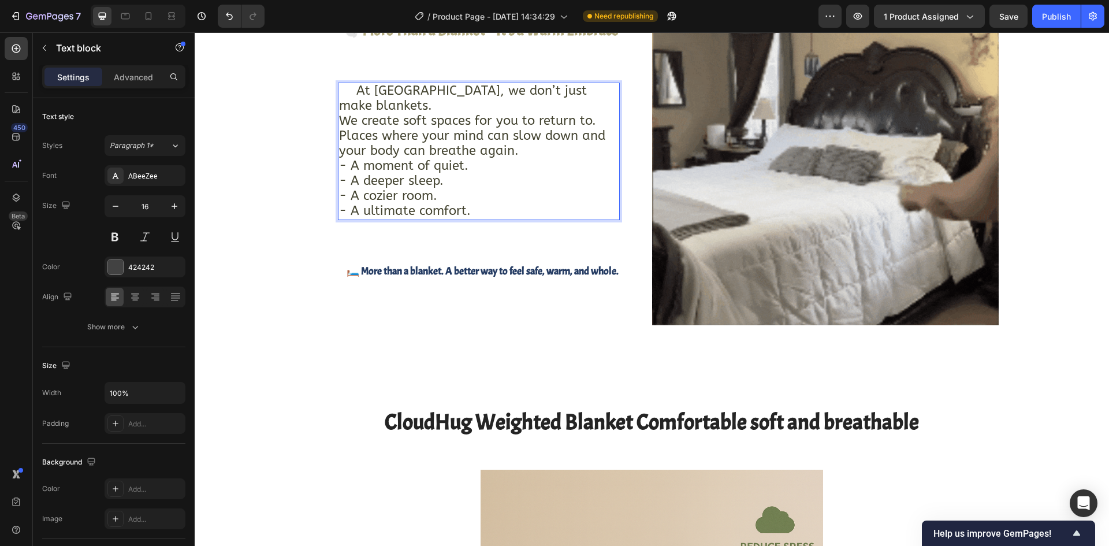
scroll to position [2183, 0]
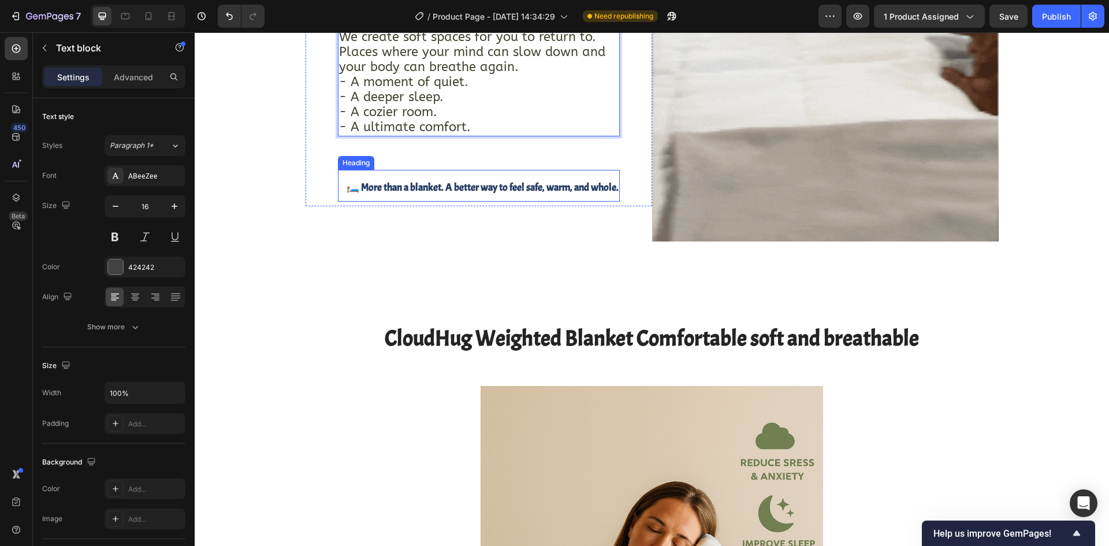
click at [479, 194] on span "🛏️ More than a blanket. A better way to feel safe, warm, and whole." at bounding box center [482, 187] width 272 height 13
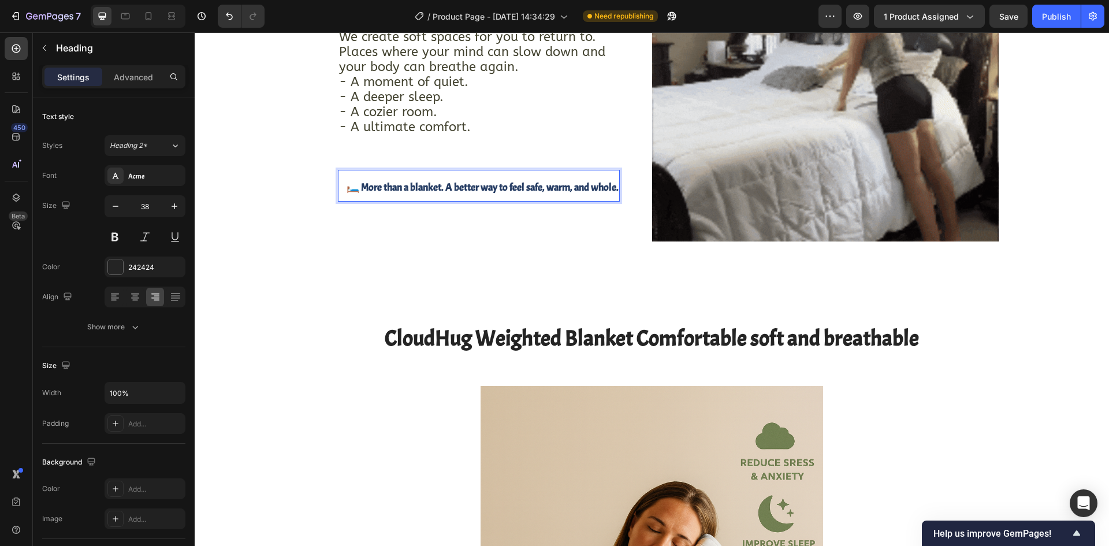
click at [490, 194] on span "🛏️ More than a blanket. A better way to feel safe, warm, and whole." at bounding box center [482, 187] width 272 height 13
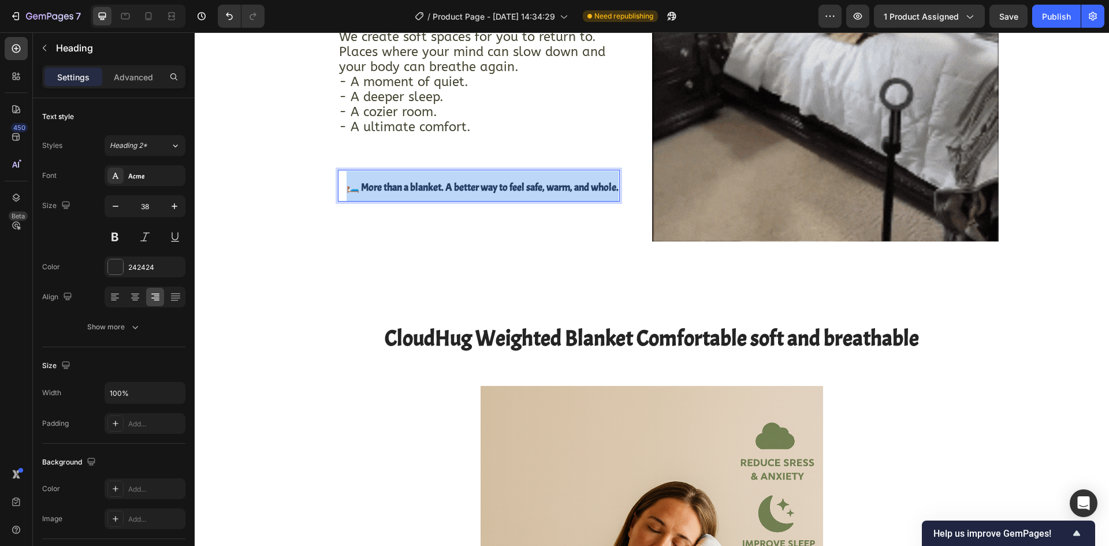
click at [490, 194] on span "🛏️ More than a blanket. A better way to feel safe, warm, and whole." at bounding box center [482, 187] width 272 height 13
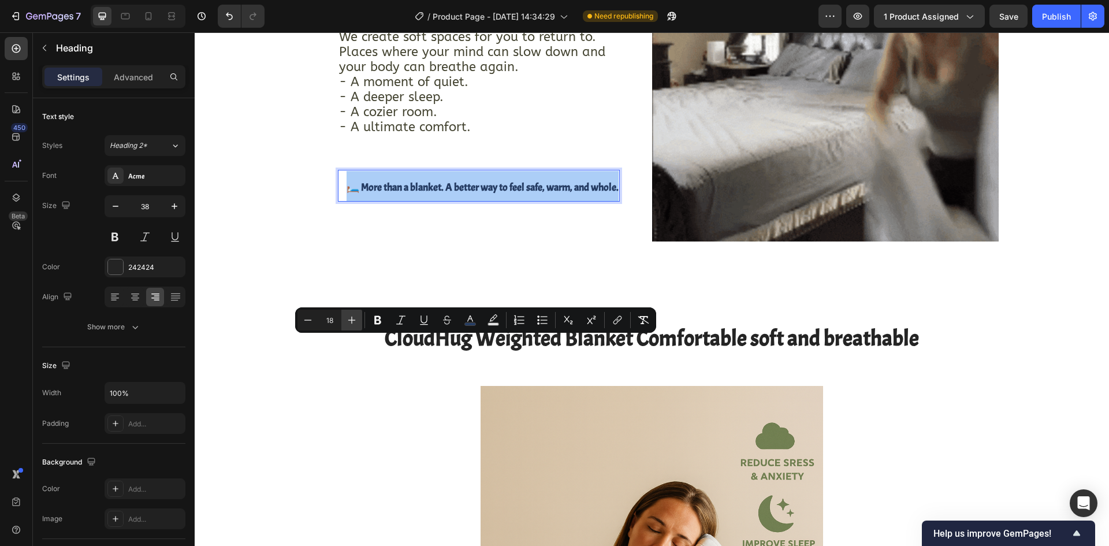
click at [348, 322] on icon "Editor contextual toolbar" at bounding box center [352, 320] width 12 height 12
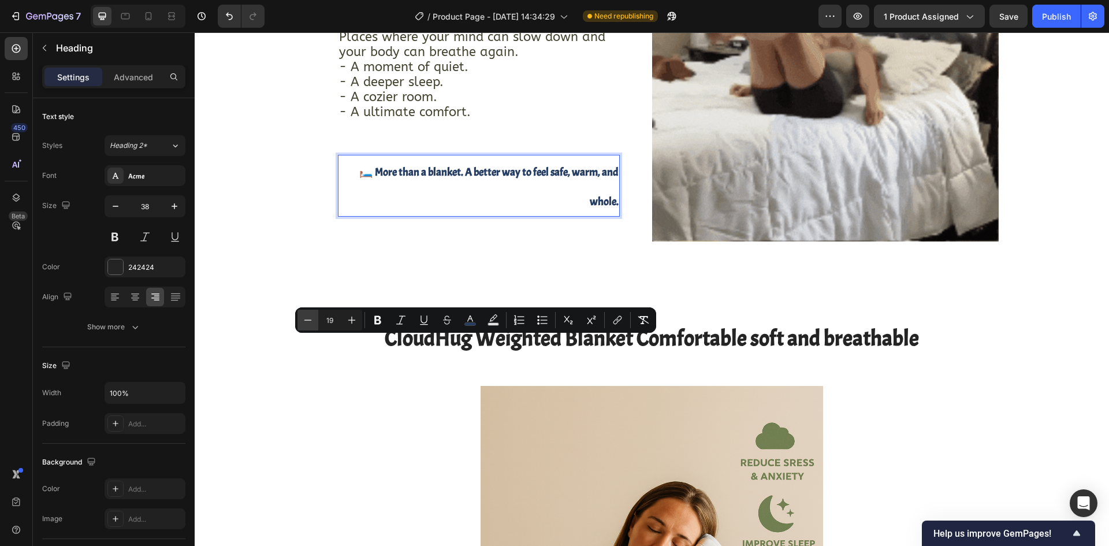
click at [313, 326] on button "Minus" at bounding box center [307, 319] width 21 height 21
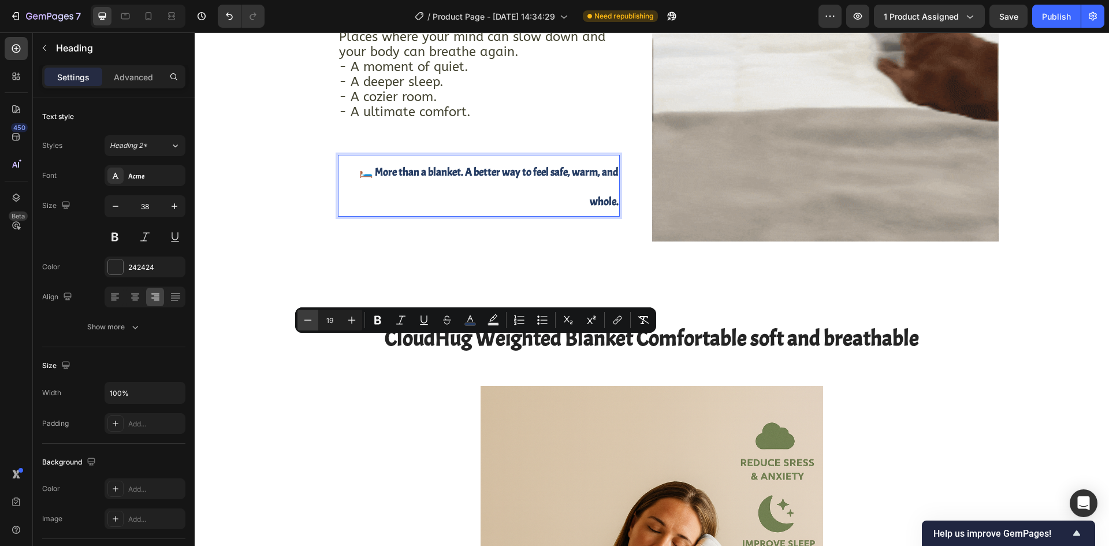
type input "18"
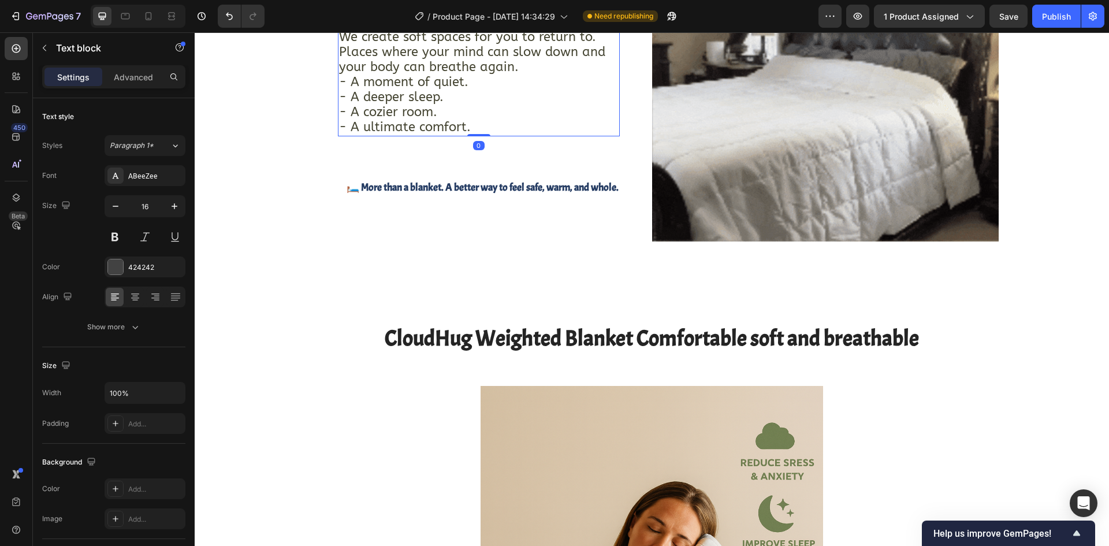
click at [513, 120] on p "At CloudHug, we don’t just make blankets. We create soft spaces for you to retu…" at bounding box center [478, 60] width 279 height 120
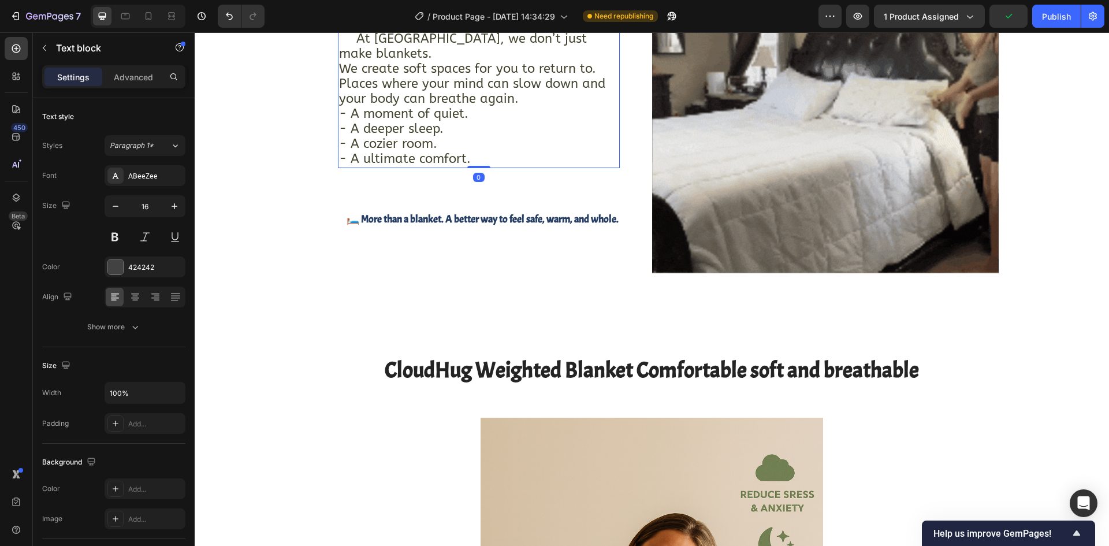
scroll to position [2125, 0]
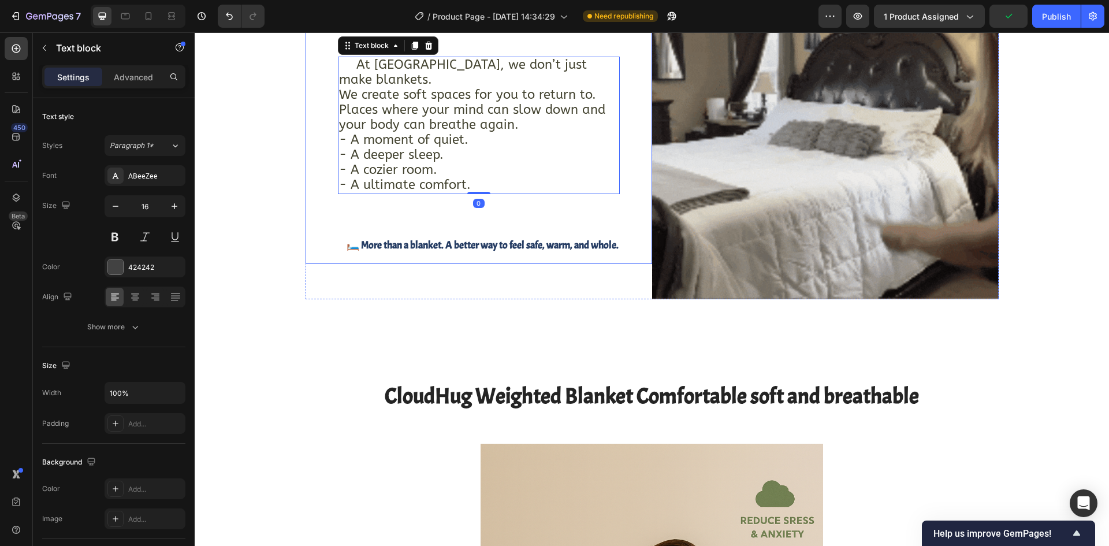
click at [467, 192] on div "⁠⁠⁠⁠⁠⁠⁠ 🕊️ More Than a Blanket – It’s a Warm Embrace Heading Heading At CloudHu…" at bounding box center [479, 125] width 282 height 275
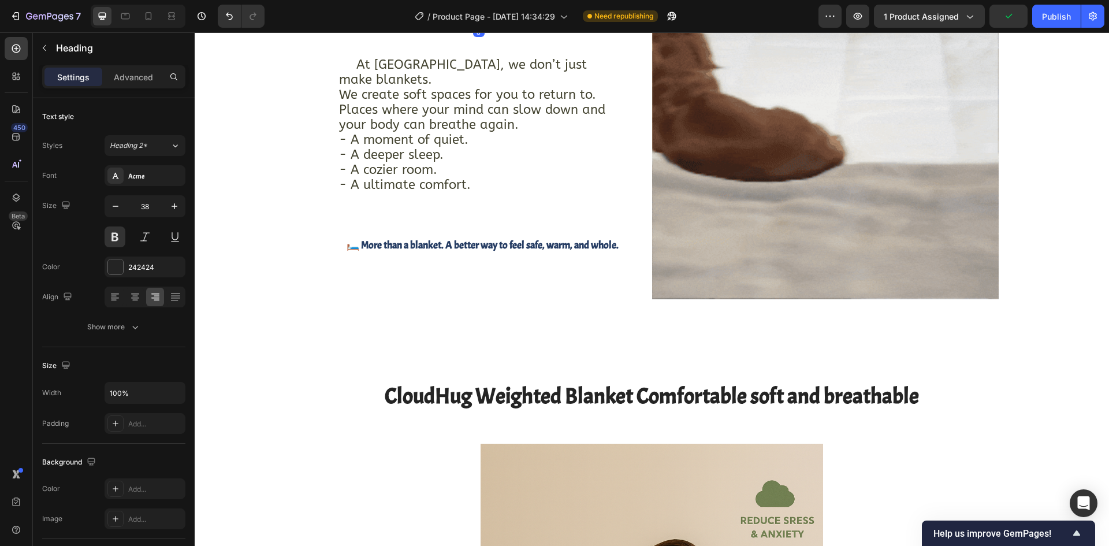
click at [438, 14] on span "🕊️ More Than a Blanket – It’s a Warm Embrace" at bounding box center [480, 4] width 277 height 19
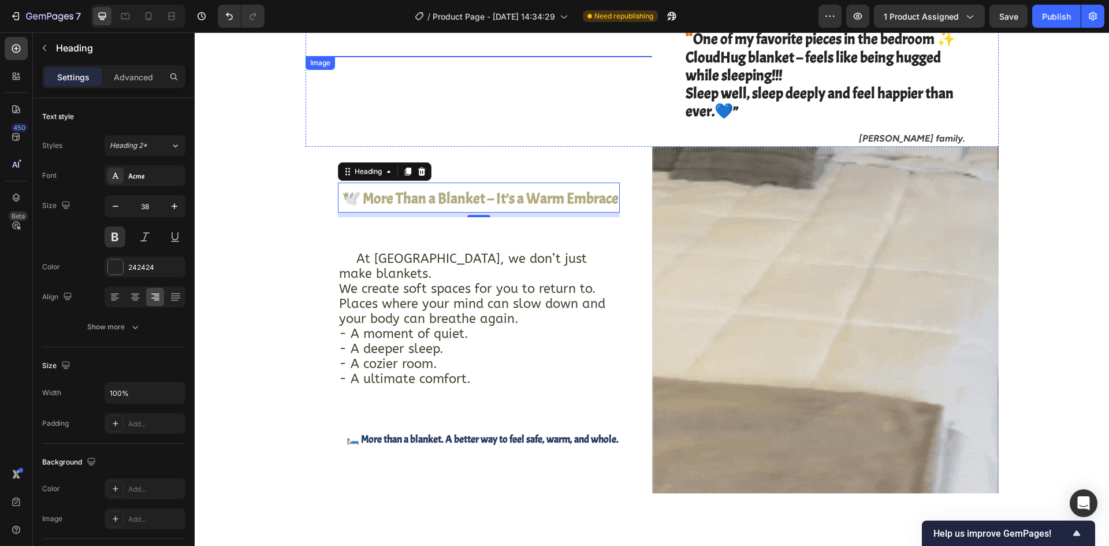
scroll to position [1952, 0]
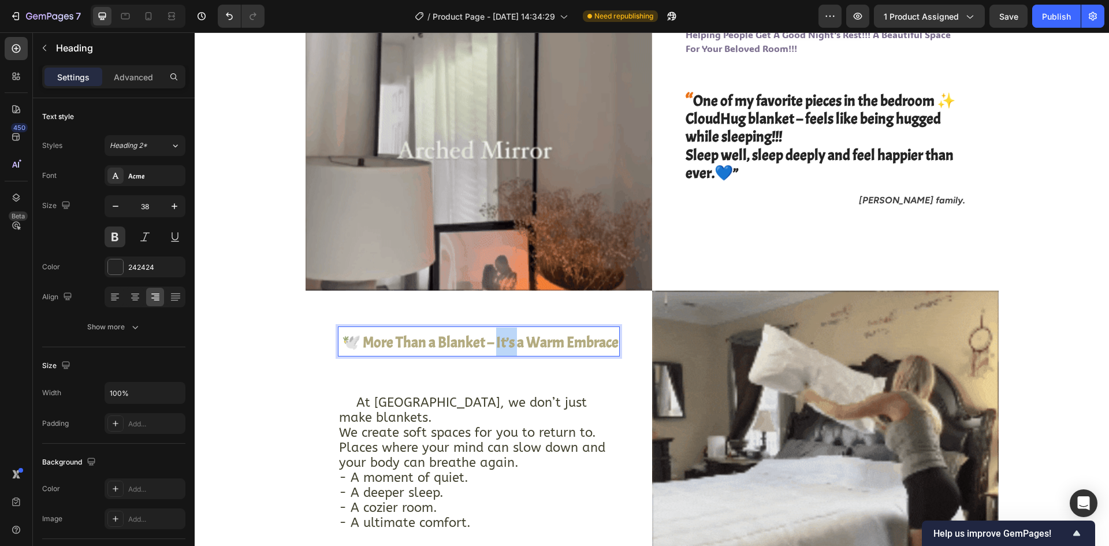
click at [502, 349] on span "🕊️ More Than a Blanket – It’s a Warm Embrace" at bounding box center [480, 342] width 277 height 19
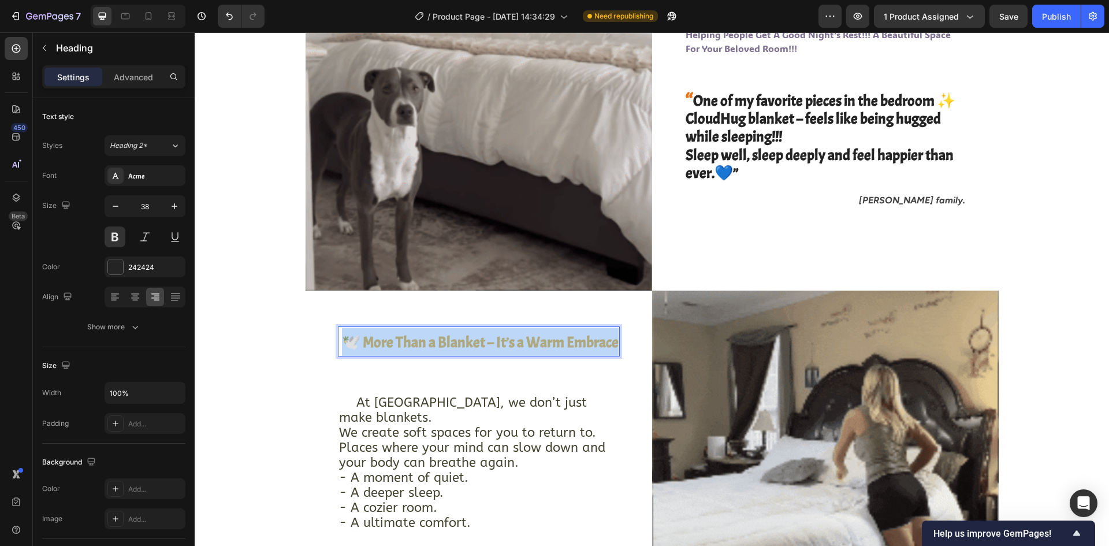
click at [502, 349] on span "🕊️ More Than a Blanket – It’s a Warm Embrace" at bounding box center [480, 342] width 277 height 19
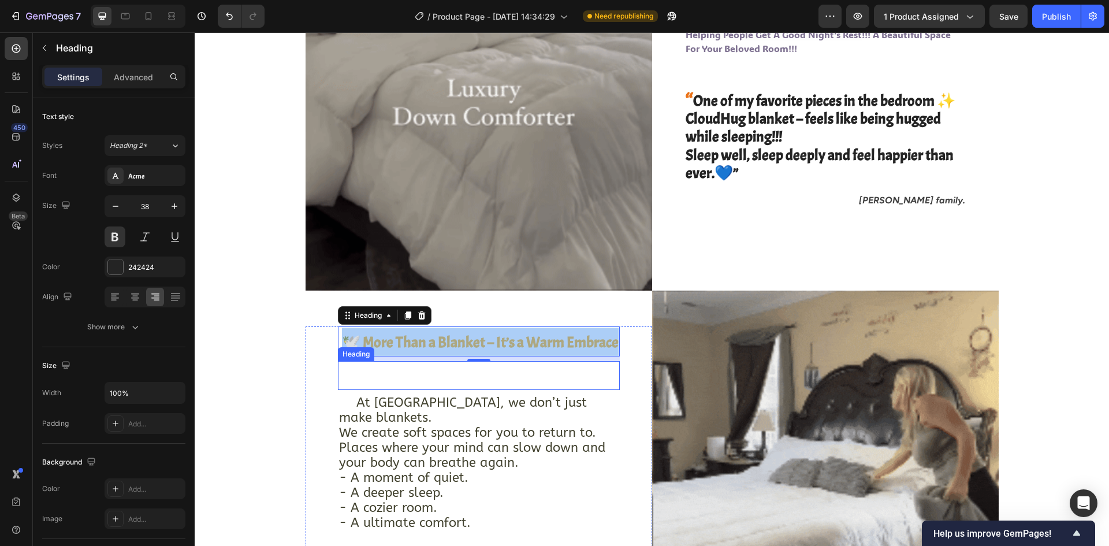
scroll to position [2009, 0]
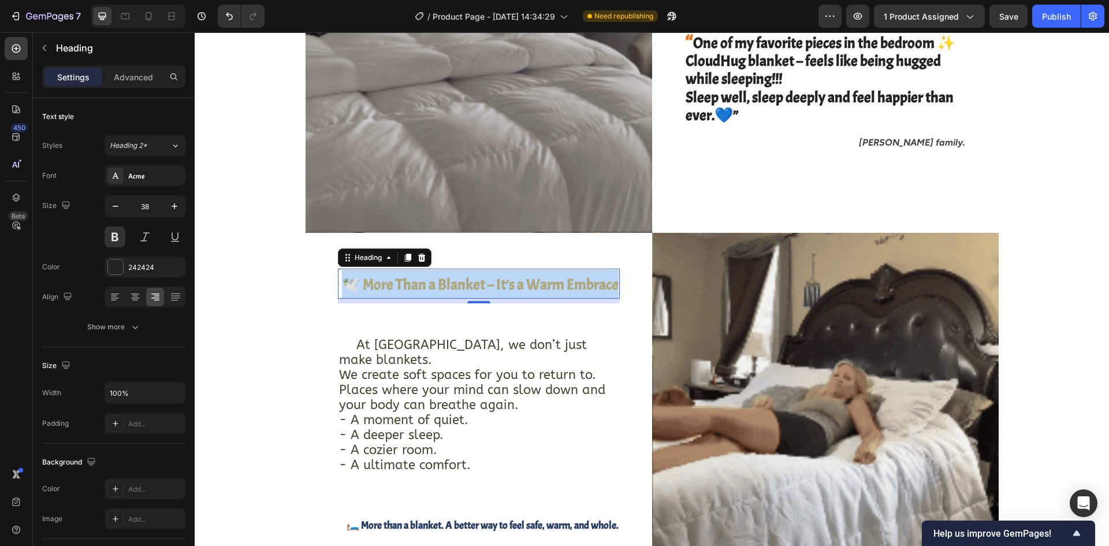
click at [414, 287] on span "🕊️ More Than a Blanket – It’s a Warm Embrace" at bounding box center [480, 284] width 277 height 19
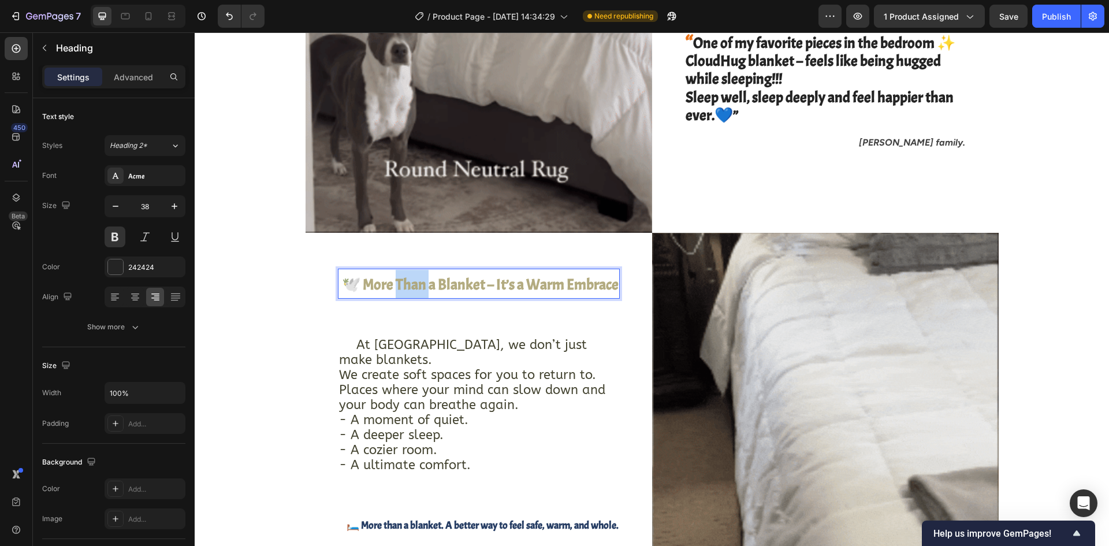
click at [414, 287] on span "🕊️ More Than a Blanket – It’s a Warm Embrace" at bounding box center [480, 284] width 277 height 19
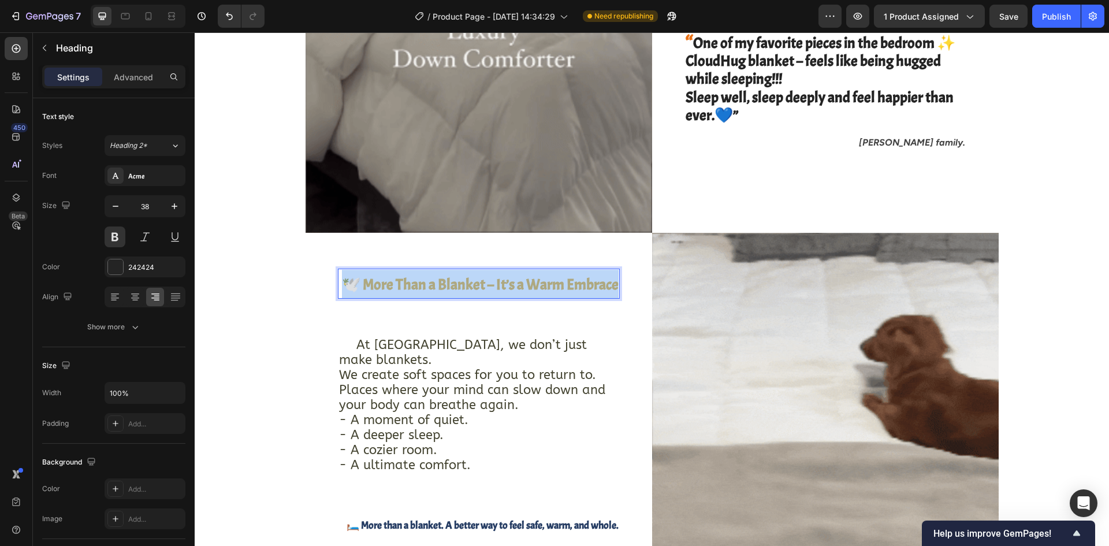
click at [414, 287] on span "🕊️ More Than a Blanket – It’s a Warm Embrace" at bounding box center [480, 284] width 277 height 19
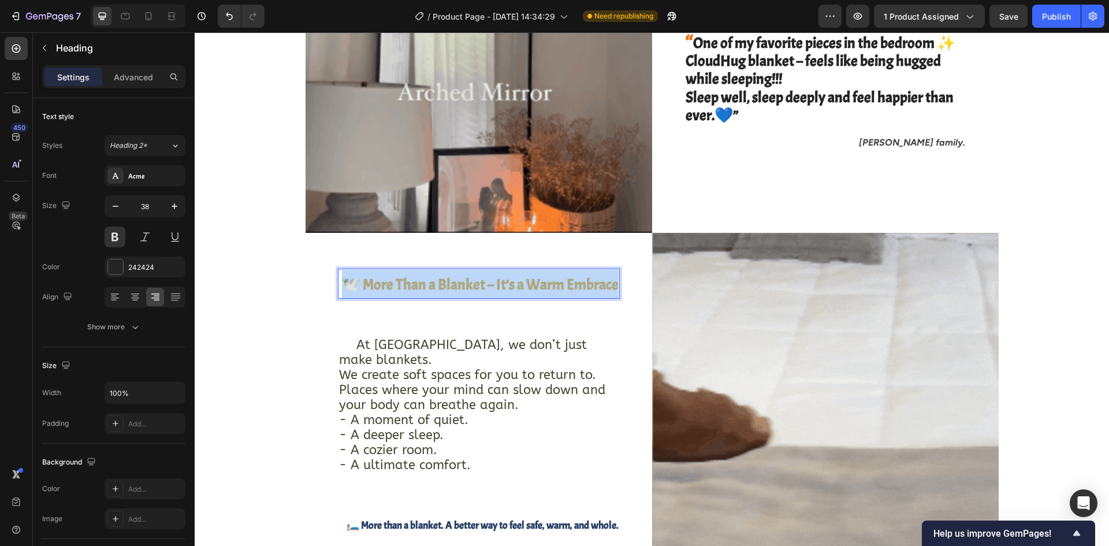
click at [414, 287] on span "🕊️ More Than a Blanket – It’s a Warm Embrace" at bounding box center [480, 284] width 277 height 19
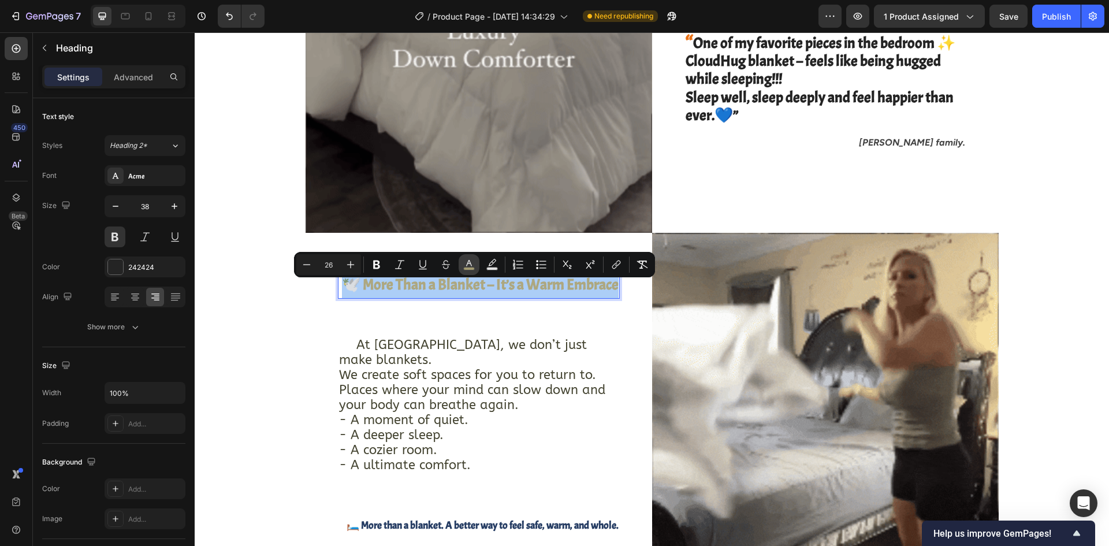
click at [465, 268] on rect "Editor contextual toolbar" at bounding box center [469, 268] width 11 height 3
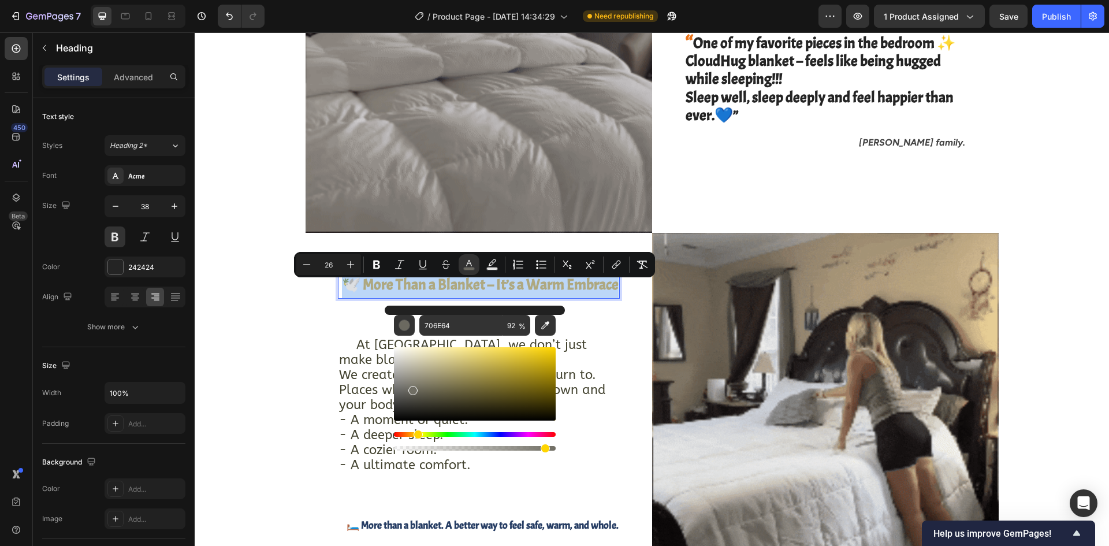
drag, startPoint x: 443, startPoint y: 378, endPoint x: 411, endPoint y: 388, distance: 34.0
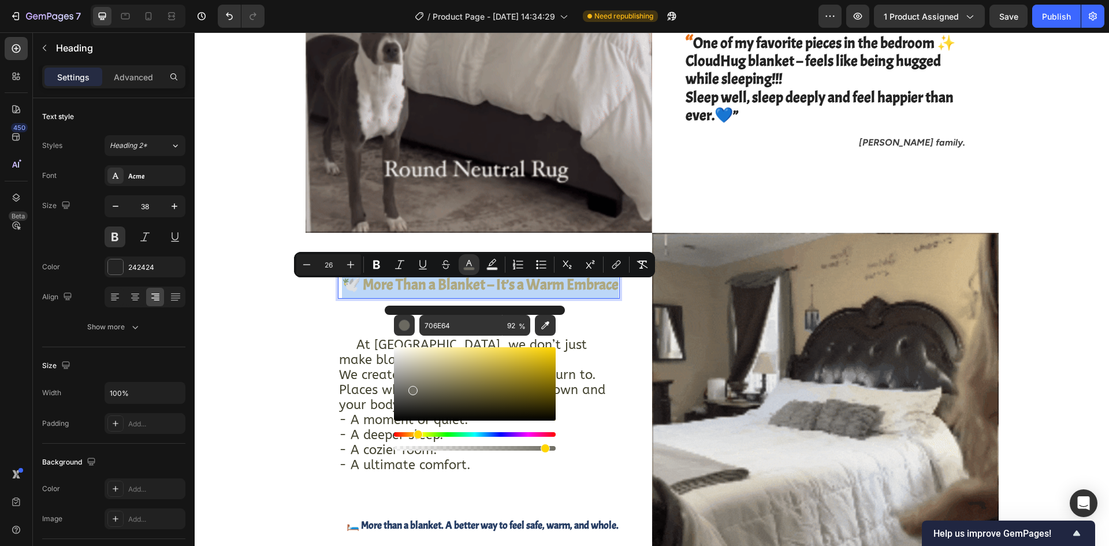
click at [411, 388] on div "Editor contextual toolbar" at bounding box center [475, 383] width 162 height 73
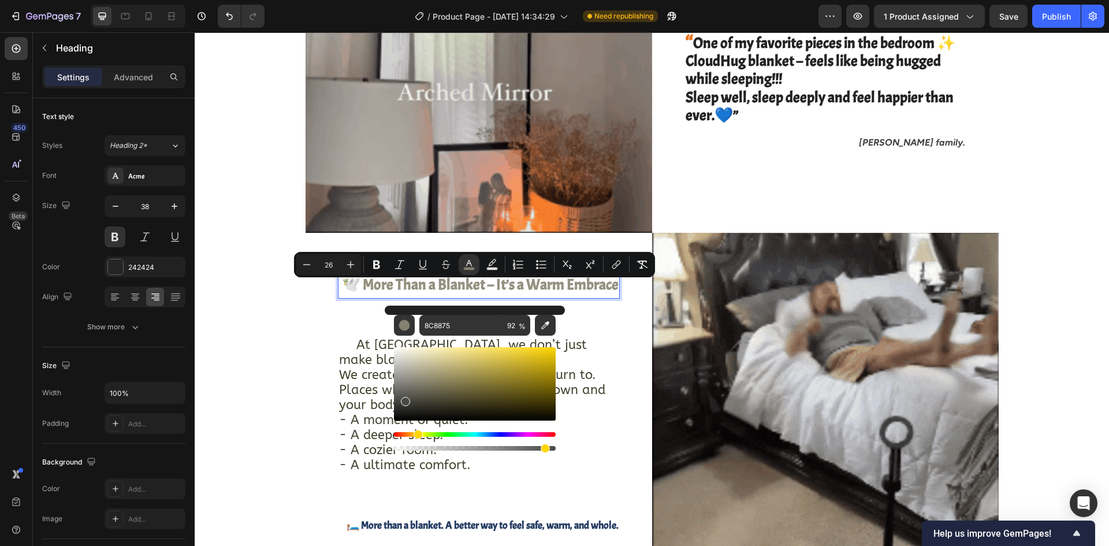
type input "494945"
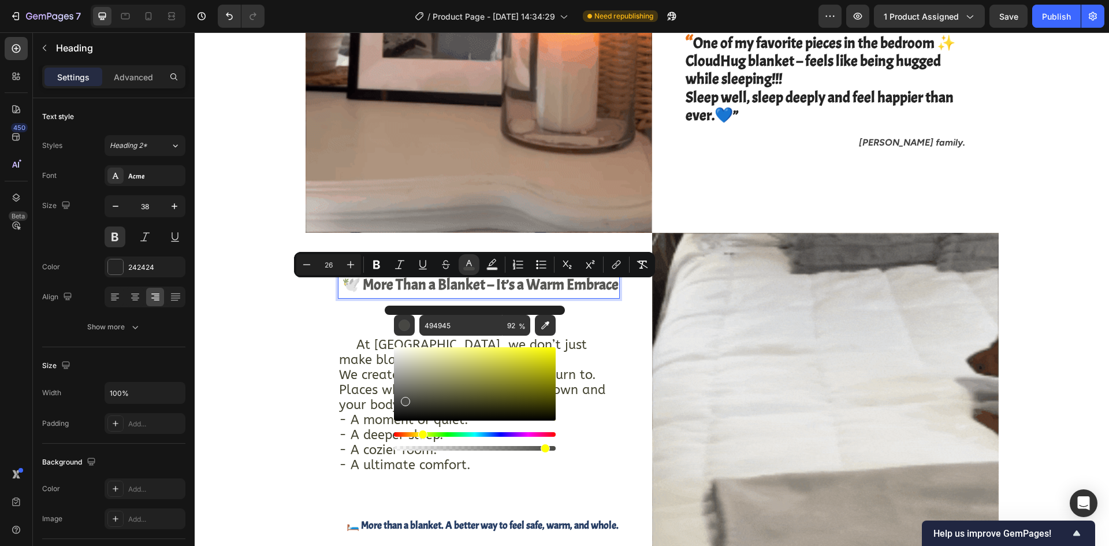
drag, startPoint x: 413, startPoint y: 388, endPoint x: 404, endPoint y: 399, distance: 14.0
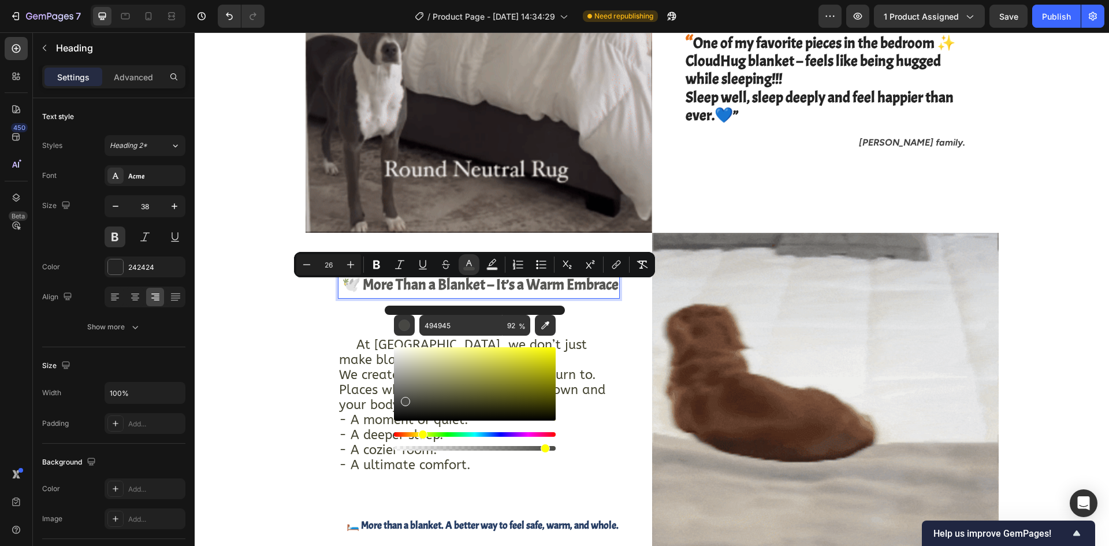
click at [404, 399] on div "Editor contextual toolbar" at bounding box center [405, 401] width 9 height 9
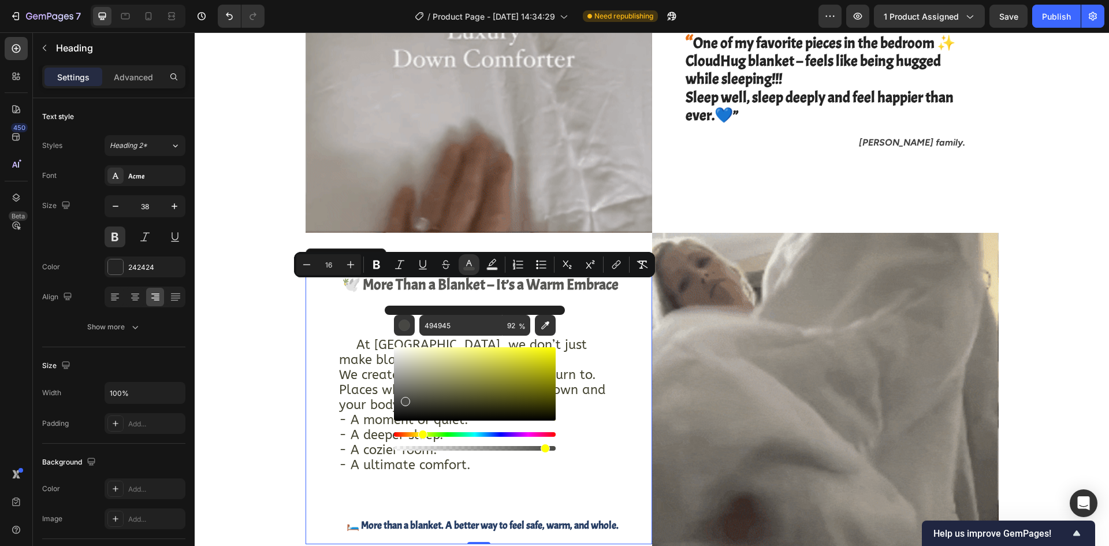
click at [623, 329] on div "⁠⁠⁠⁠⁠⁠⁠ 🕊️ More Than a Blanket – It’s a Warm Embrace Heading Heading At CloudHu…" at bounding box center [478, 405] width 346 height 275
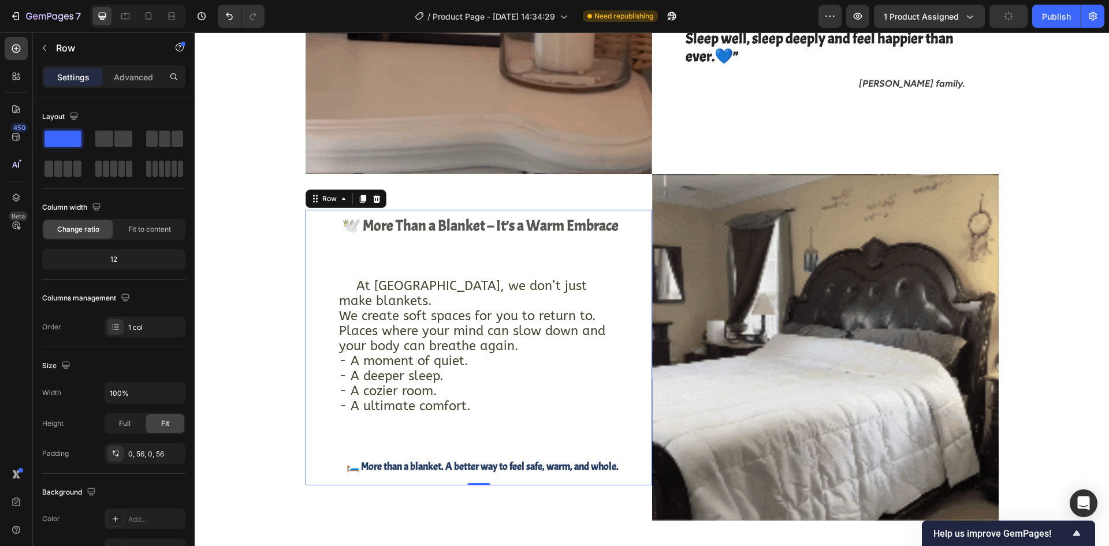
scroll to position [2125, 0]
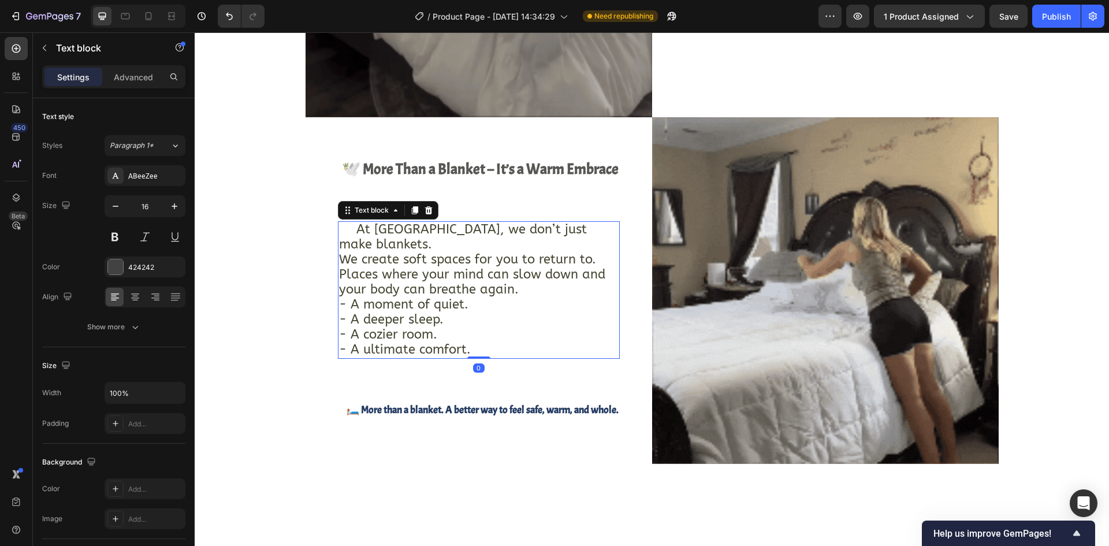
click at [450, 252] on span "We create soft spaces for you to return to." at bounding box center [467, 259] width 257 height 15
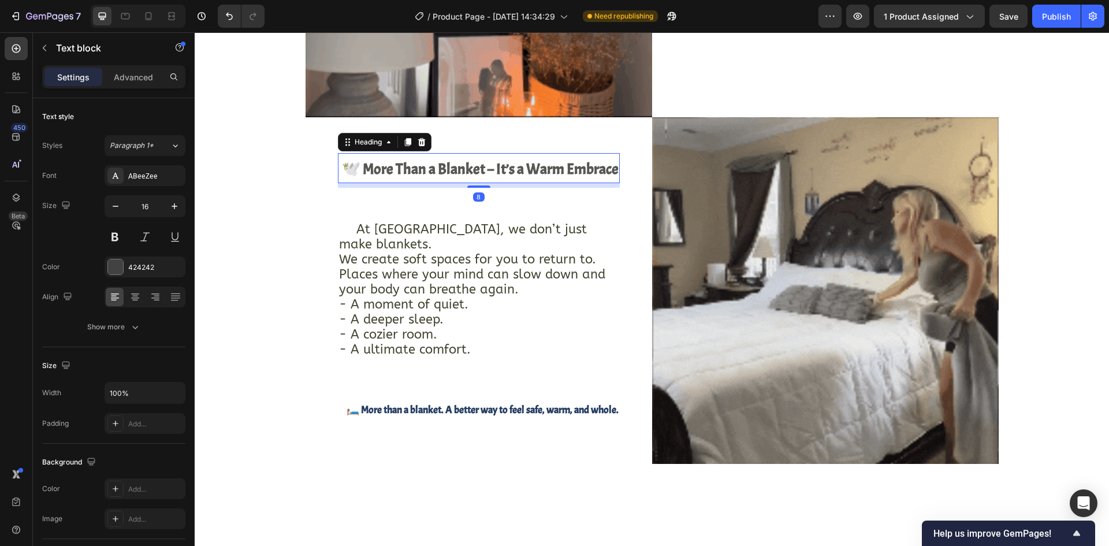
click at [506, 178] on span "🕊️ More Than a Blanket – It’s a Warm Embrace" at bounding box center [480, 168] width 277 height 19
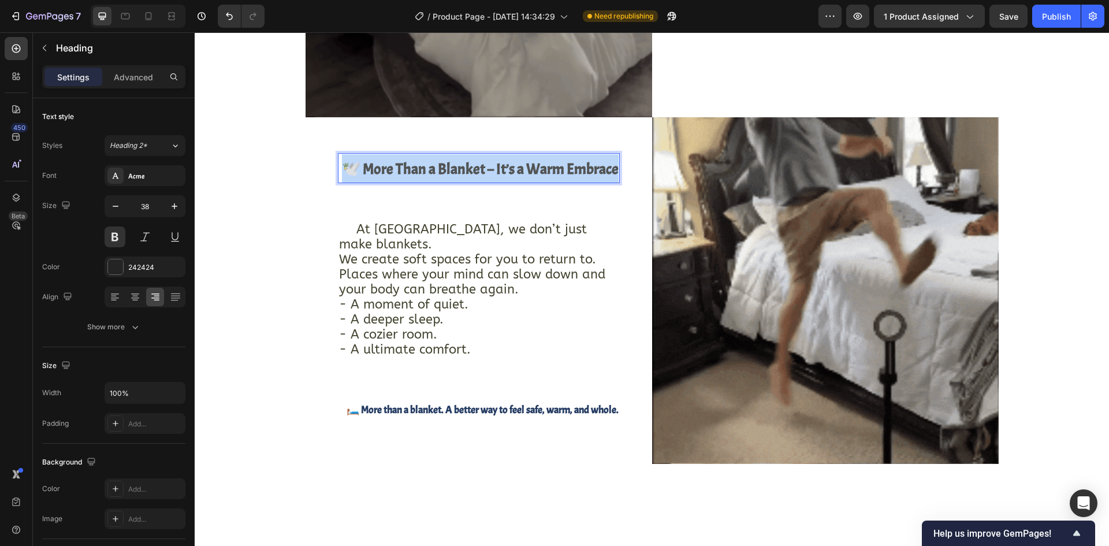
click at [506, 178] on span "🕊️ More Than a Blanket – It’s a Warm Embrace" at bounding box center [480, 168] width 277 height 19
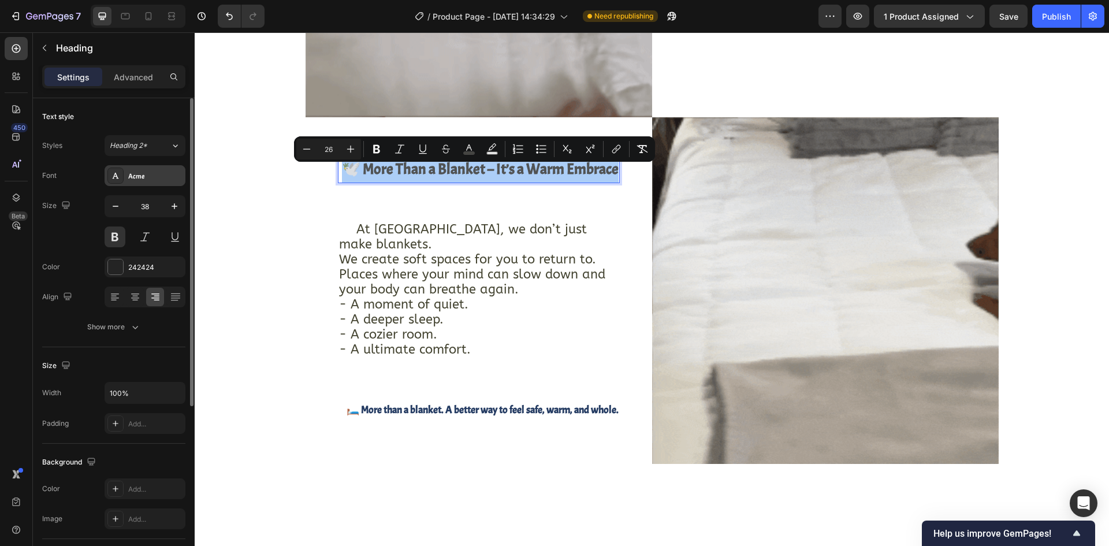
click at [138, 179] on div "Acme" at bounding box center [155, 176] width 54 height 10
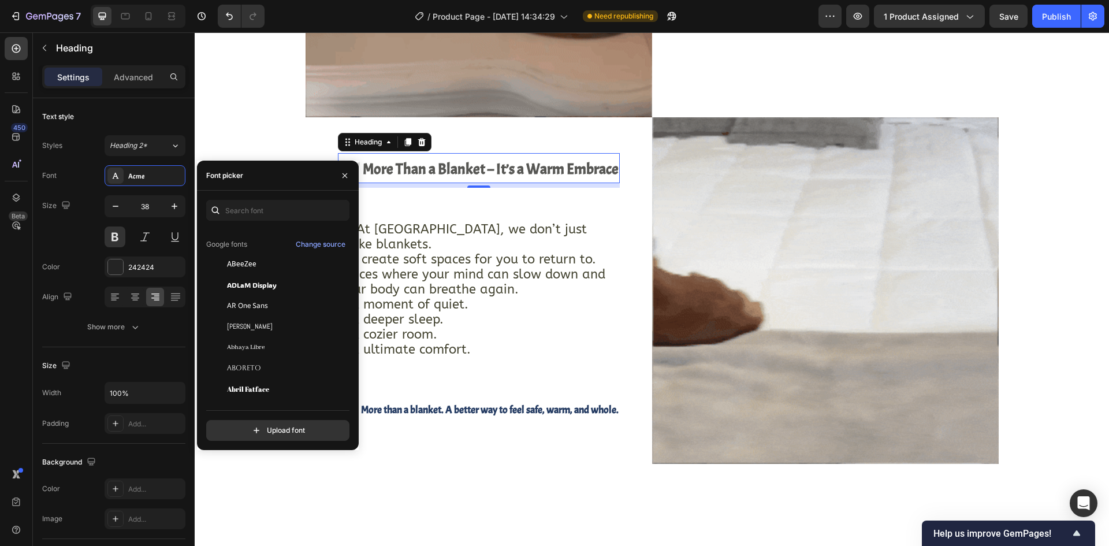
scroll to position [115, 0]
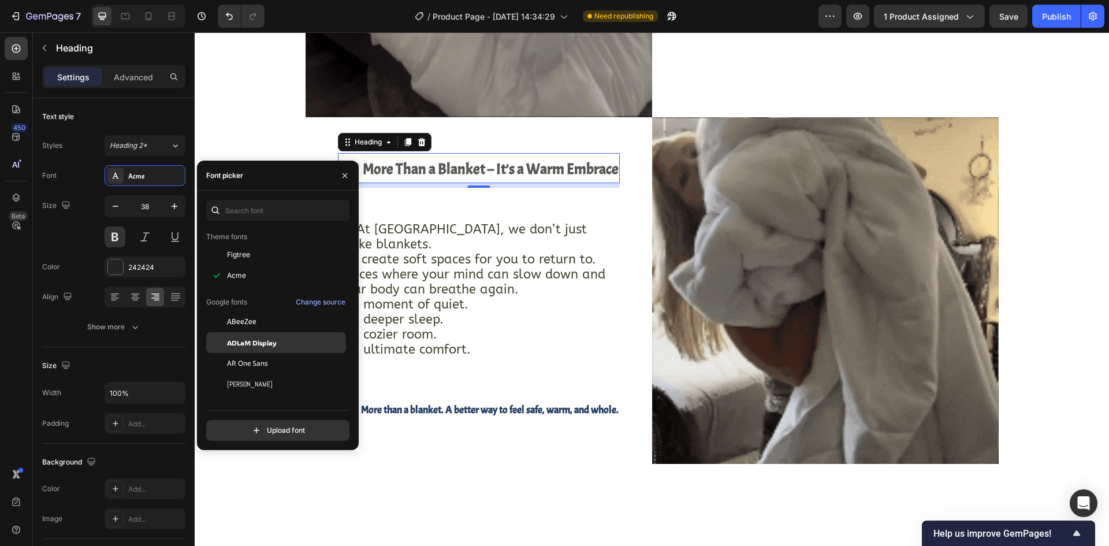
click at [258, 346] on span "ADLaM Display" at bounding box center [252, 342] width 50 height 10
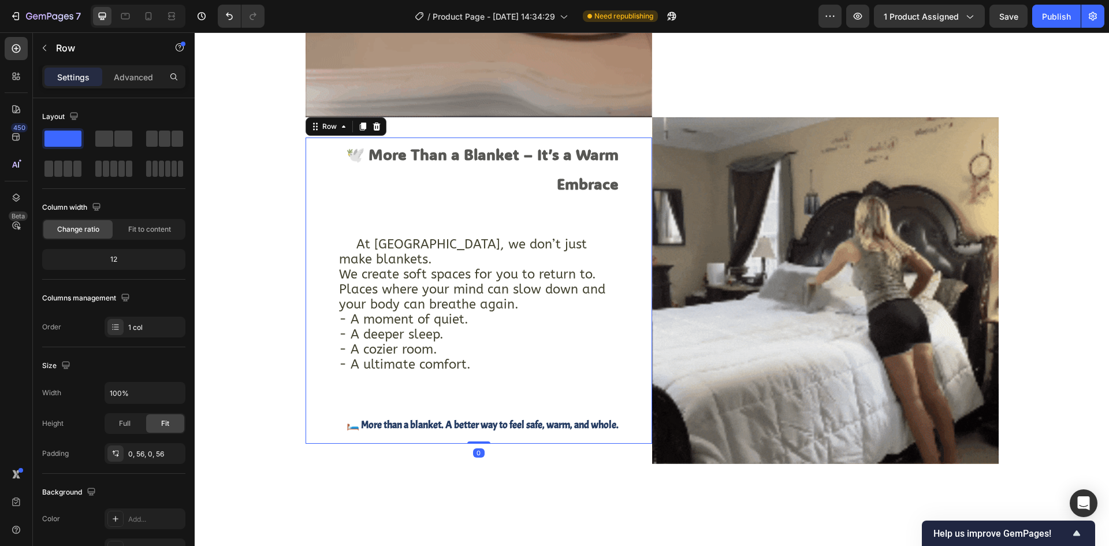
click at [330, 178] on div "⁠⁠⁠⁠⁠⁠⁠ 🕊️ More Than a Blanket – It’s a Warm Embrace Heading Heading At CloudHu…" at bounding box center [478, 290] width 346 height 306
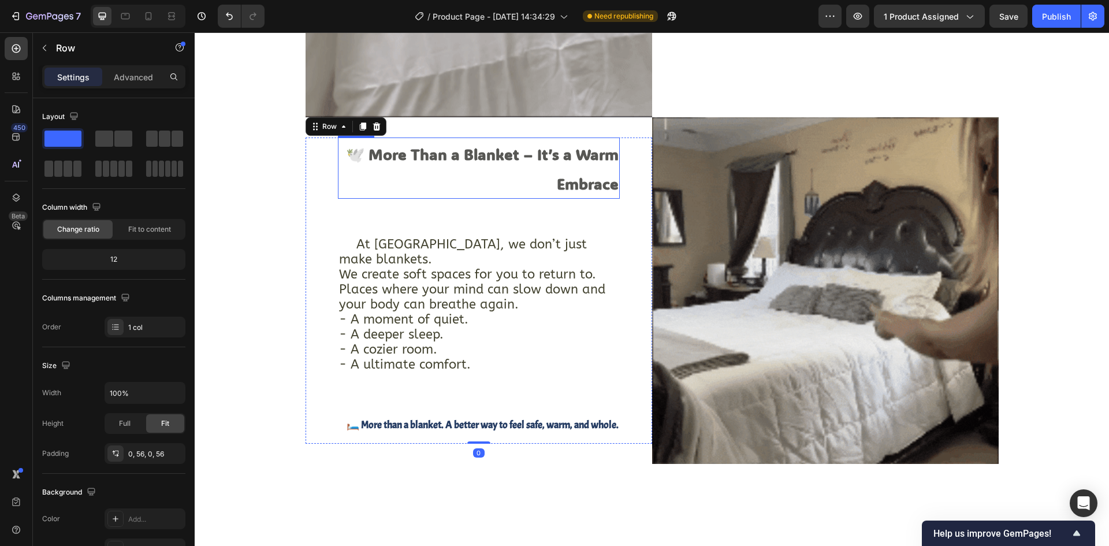
click at [356, 174] on p "⁠⁠⁠⁠⁠⁠⁠ 🕊️ More Than a Blanket – It’s a Warm Embrace" at bounding box center [478, 168] width 279 height 58
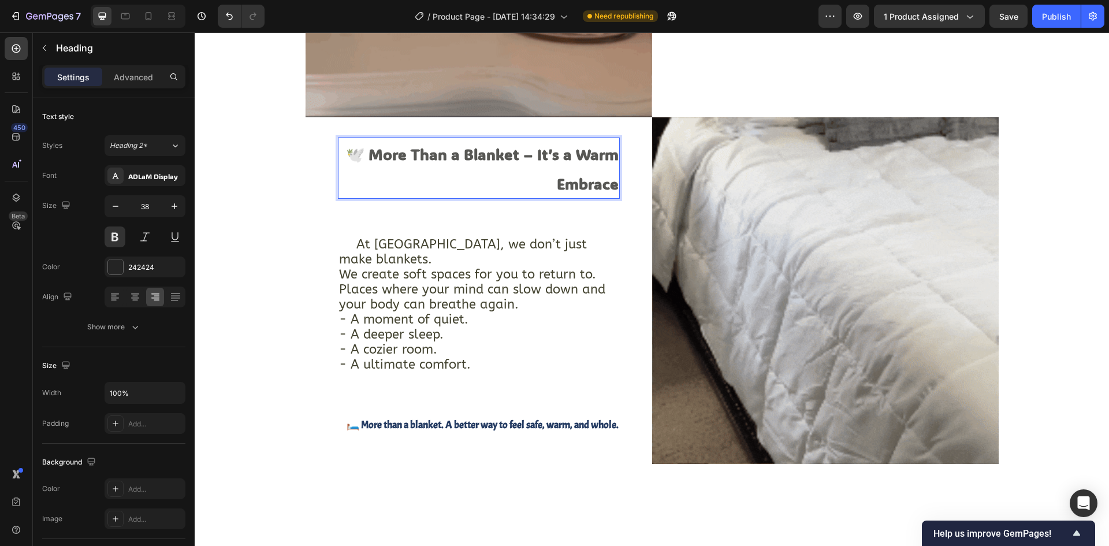
click at [415, 160] on span "🕊️ More Than a Blanket – It’s a Warm Embrace" at bounding box center [482, 168] width 273 height 49
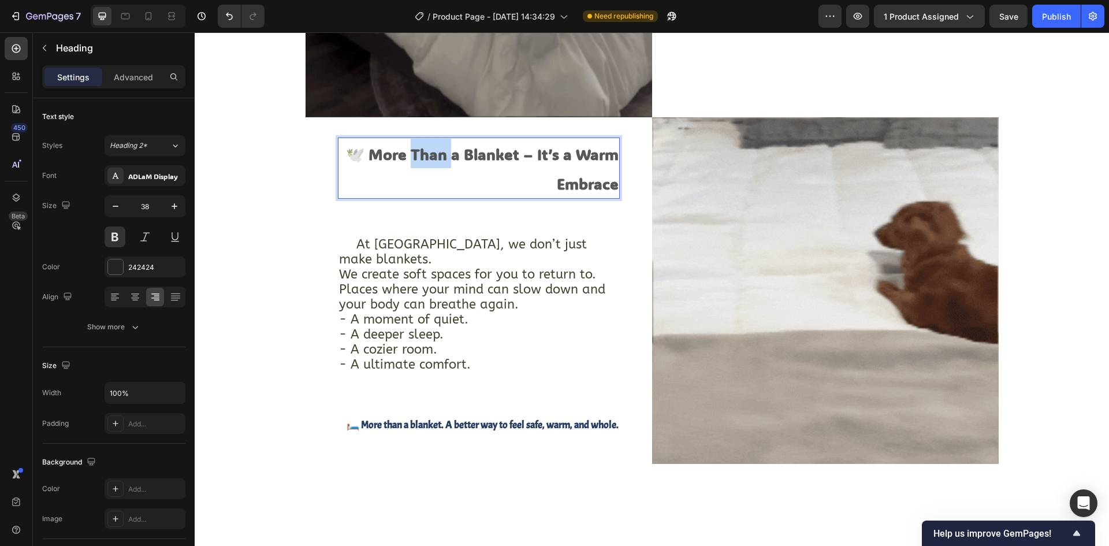
click at [415, 160] on span "🕊️ More Than a Blanket – It’s a Warm Embrace" at bounding box center [482, 168] width 273 height 49
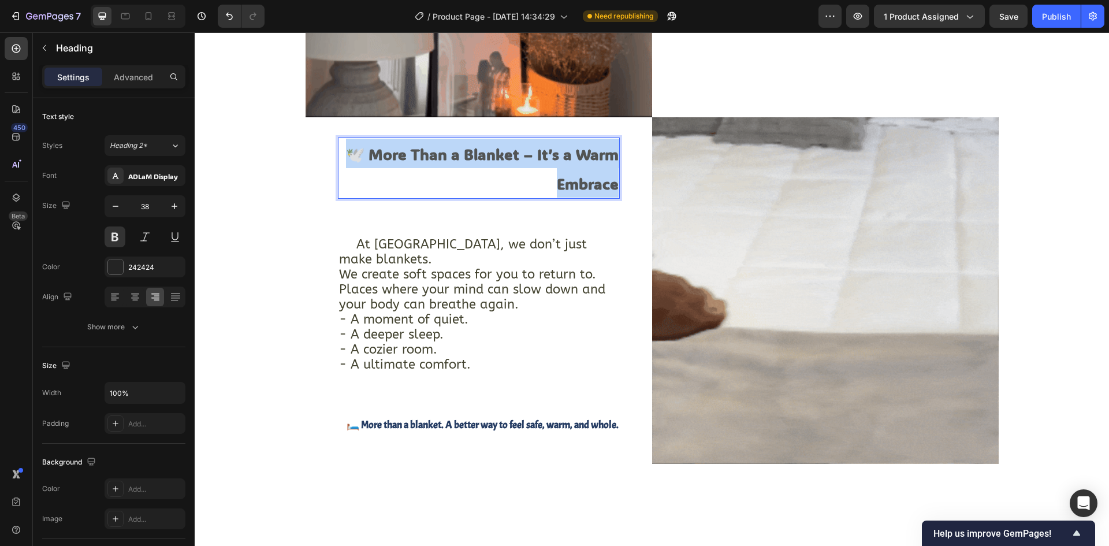
click at [415, 160] on span "🕊️ More Than a Blanket – It’s a Warm Embrace" at bounding box center [482, 168] width 273 height 49
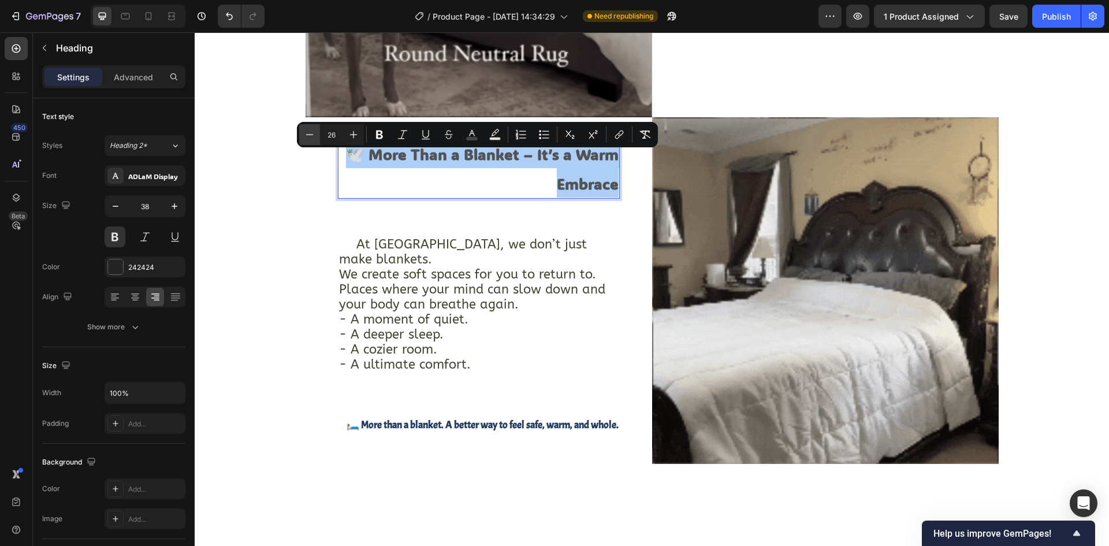
click at [311, 135] on icon "Editor contextual toolbar" at bounding box center [310, 134] width 8 height 1
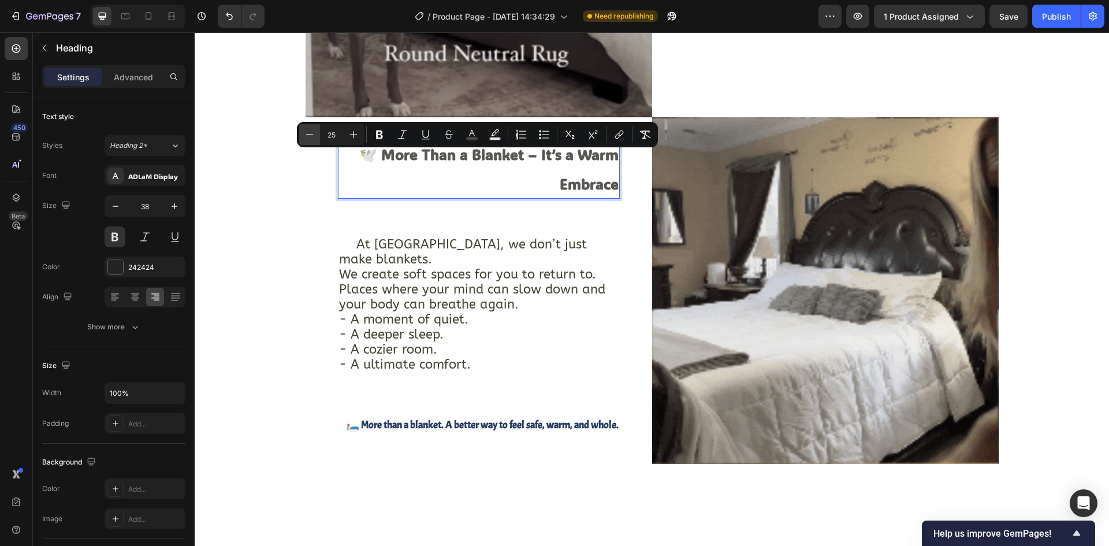
click at [311, 135] on icon "Editor contextual toolbar" at bounding box center [310, 134] width 8 height 1
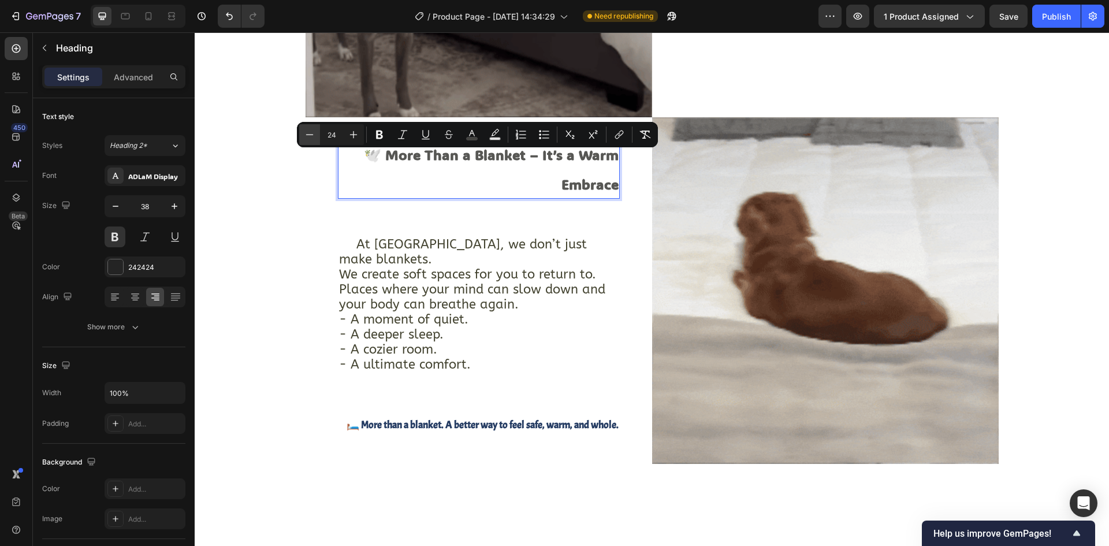
click at [311, 135] on icon "Editor contextual toolbar" at bounding box center [310, 134] width 8 height 1
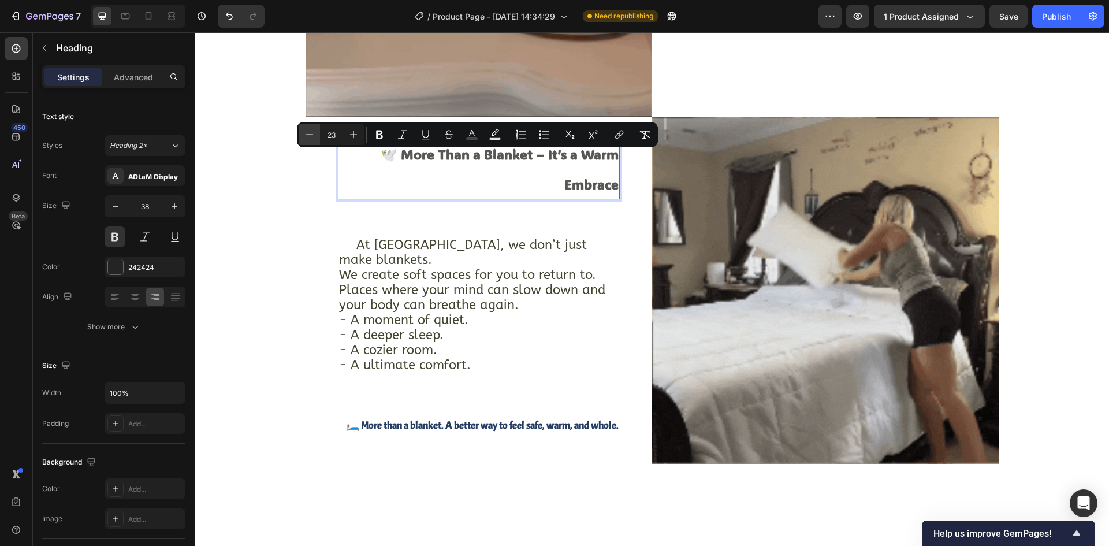
click at [311, 135] on icon "Editor contextual toolbar" at bounding box center [310, 134] width 8 height 1
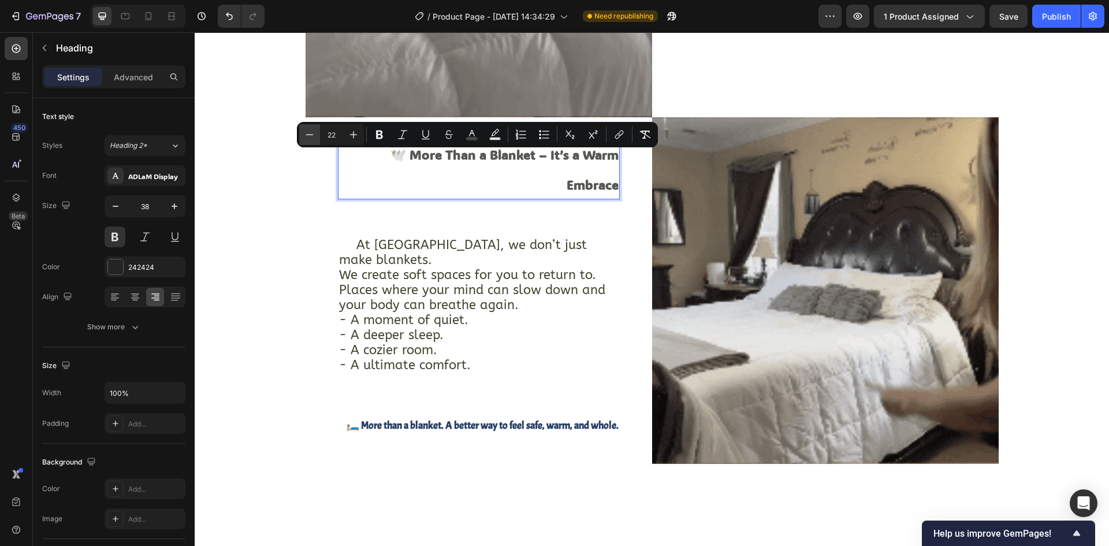
click at [311, 135] on icon "Editor contextual toolbar" at bounding box center [310, 134] width 8 height 1
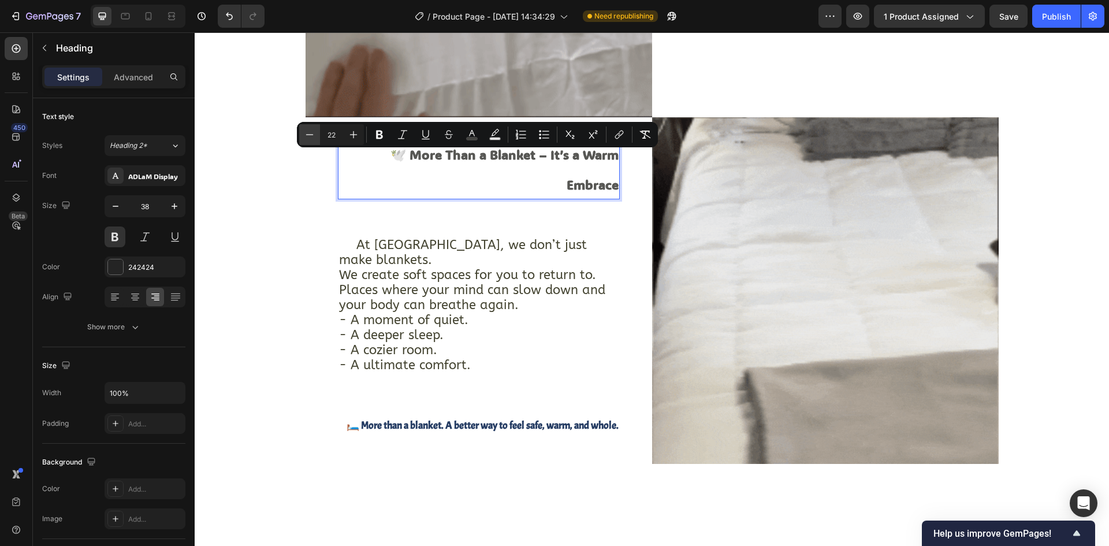
type input "21"
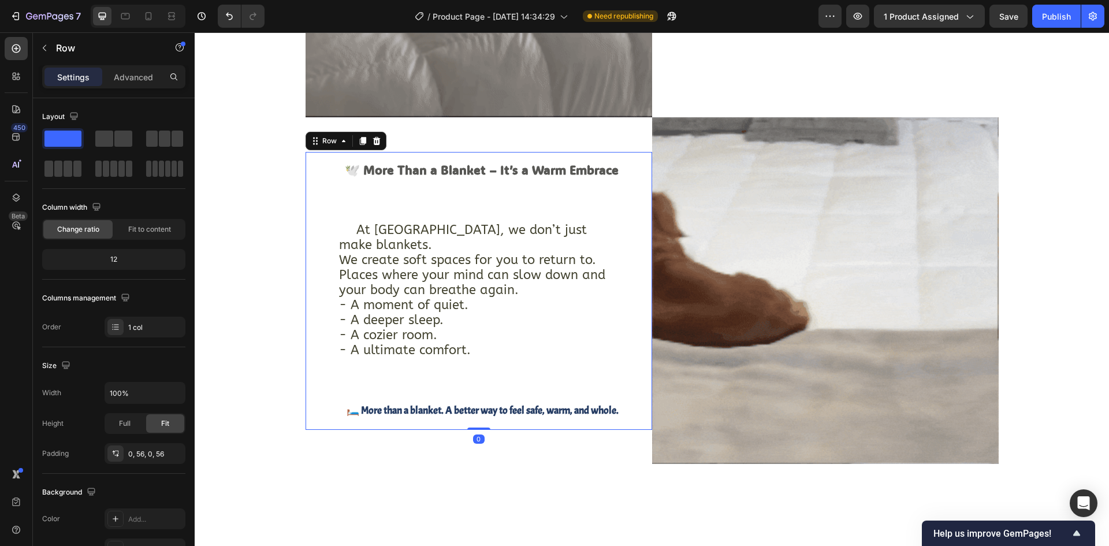
click at [321, 229] on div "⁠⁠⁠⁠⁠⁠⁠ 🕊️ More Than a Blanket – It’s a Warm Embrace Heading Heading At CloudHu…" at bounding box center [478, 290] width 346 height 277
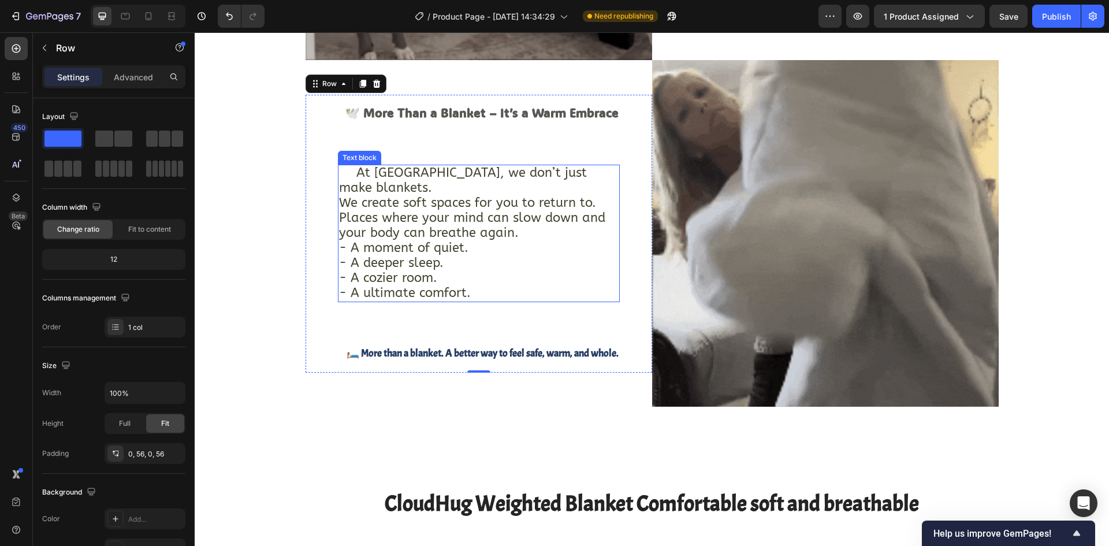
scroll to position [2183, 0]
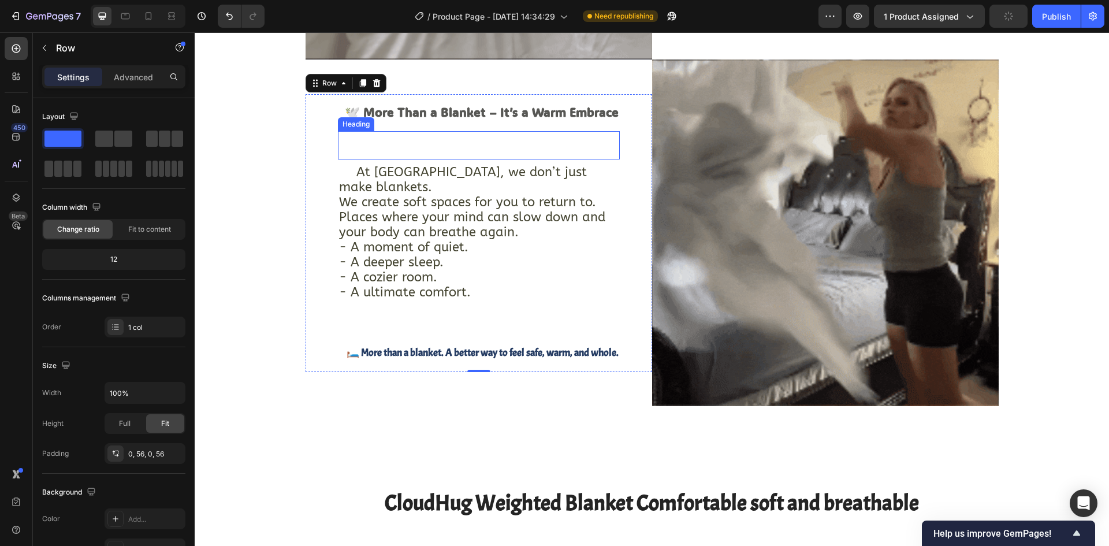
click at [439, 147] on p "Rich Text Editor. Editing area: main" at bounding box center [478, 145] width 279 height 27
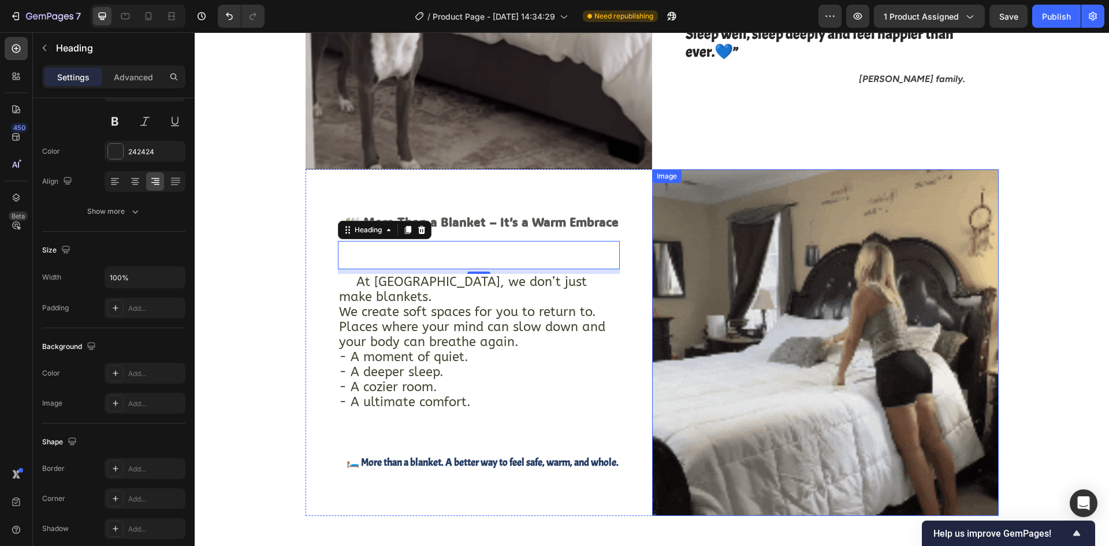
scroll to position [2067, 0]
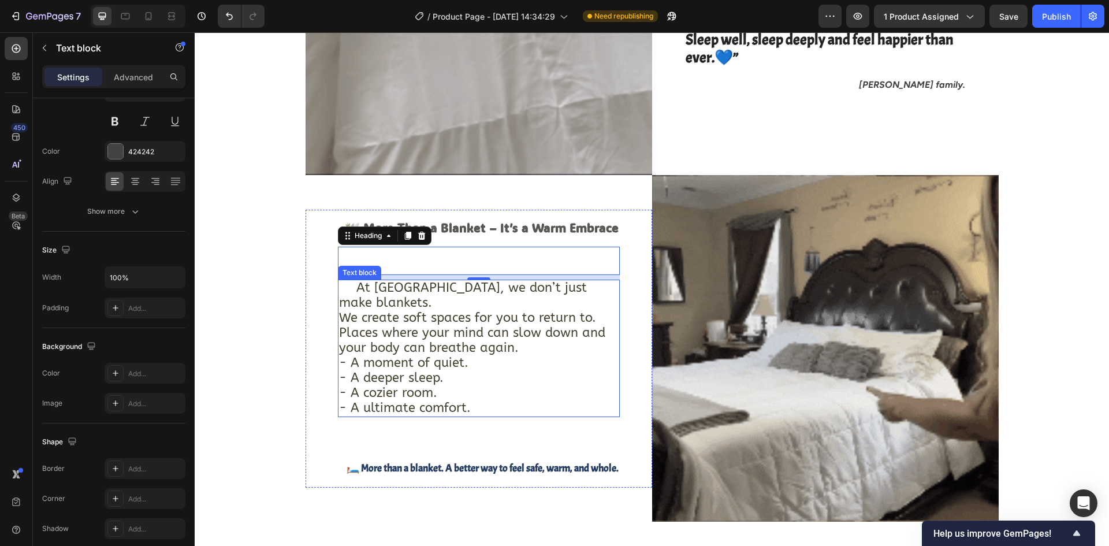
click at [468, 363] on p "At CloudHug, we don’t just make blankets. We create soft spaces for you to retu…" at bounding box center [478, 341] width 279 height 120
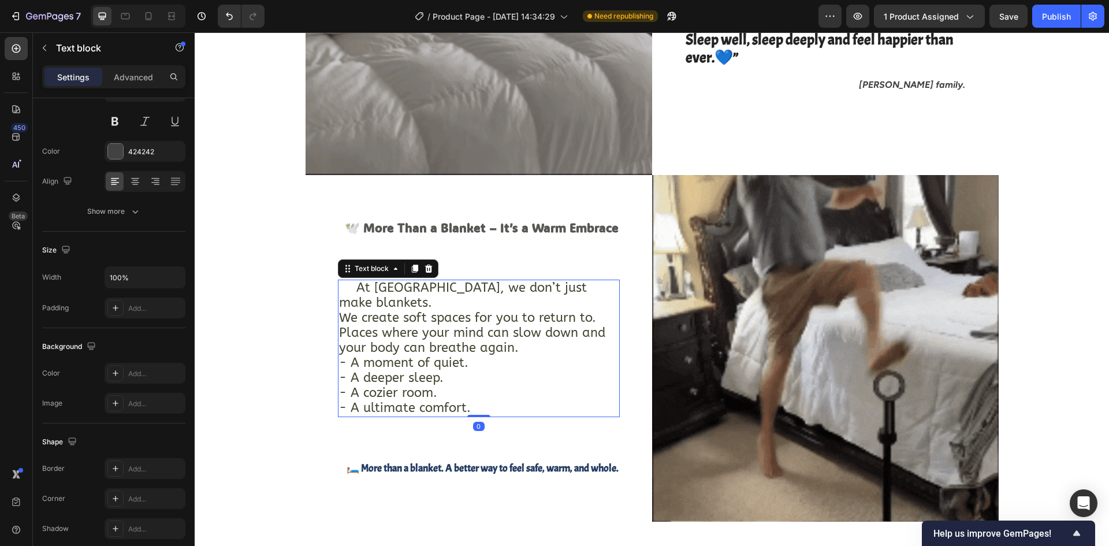
scroll to position [0, 0]
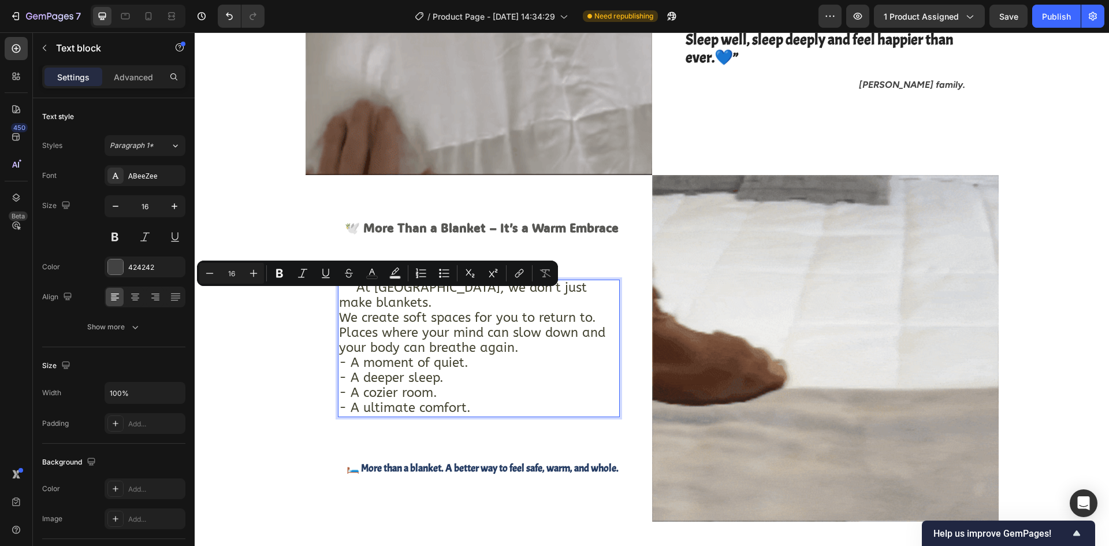
click at [352, 294] on span "At CloudHug, we don’t just make blankets." at bounding box center [463, 295] width 248 height 30
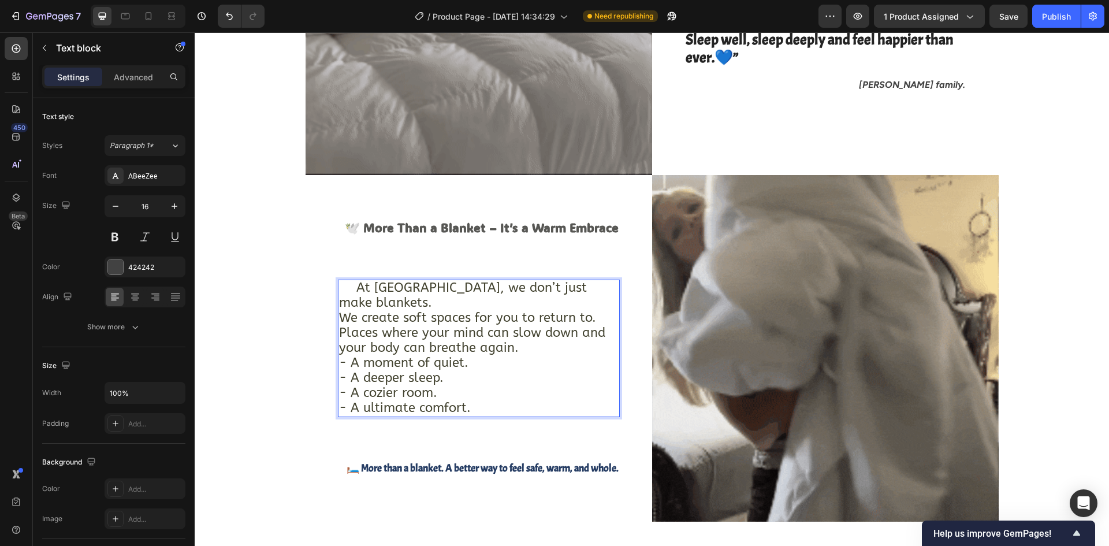
drag, startPoint x: 352, startPoint y: 294, endPoint x: 490, endPoint y: 396, distance: 171.4
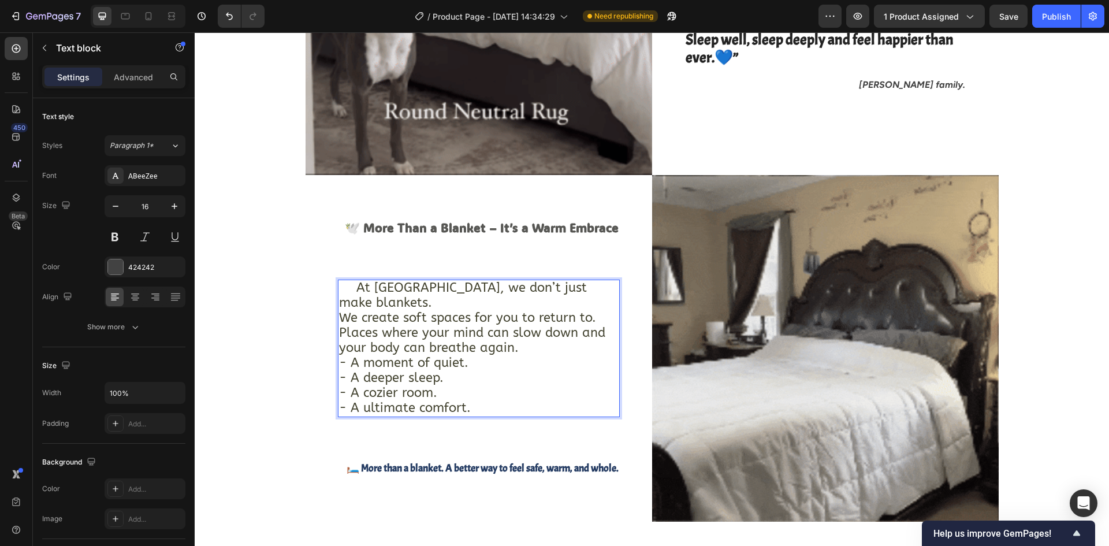
click at [490, 396] on div "At CloudHug, we don’t just make blankets. We create soft spaces for you to retu…" at bounding box center [479, 347] width 282 height 137
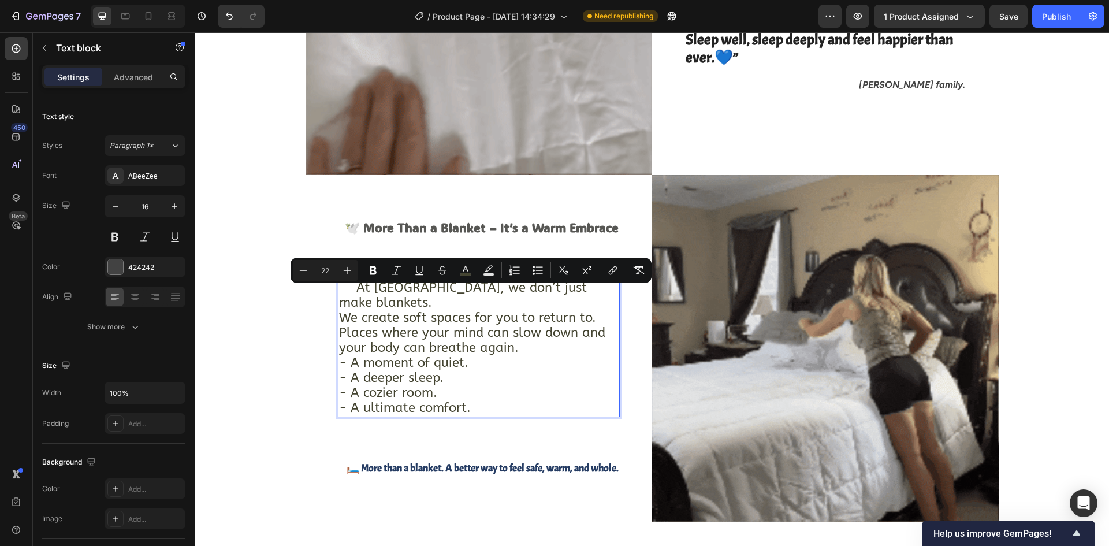
copy div "At CloudHug, we don’t just make blankets. We create soft spaces for you to retu…"
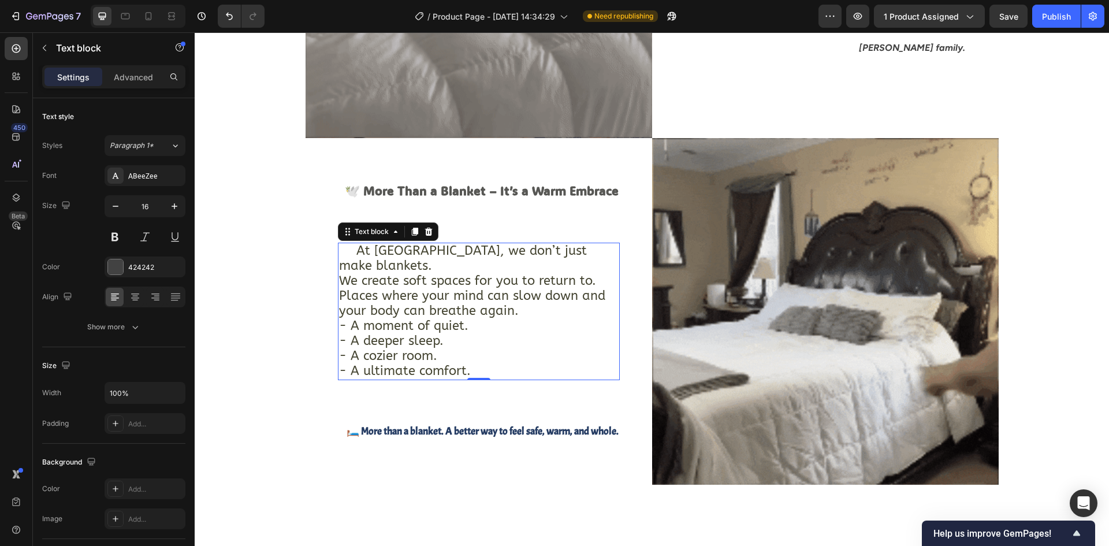
scroll to position [2125, 0]
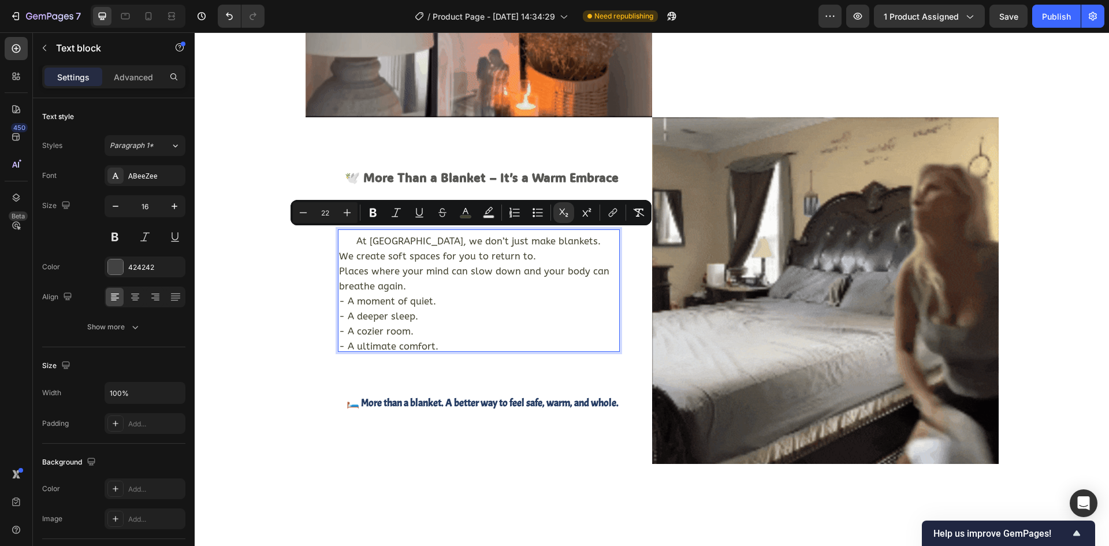
click at [521, 292] on p "At CloudHug, we don’t just make blankets. We create soft spaces for you to retu…" at bounding box center [478, 282] width 279 height 105
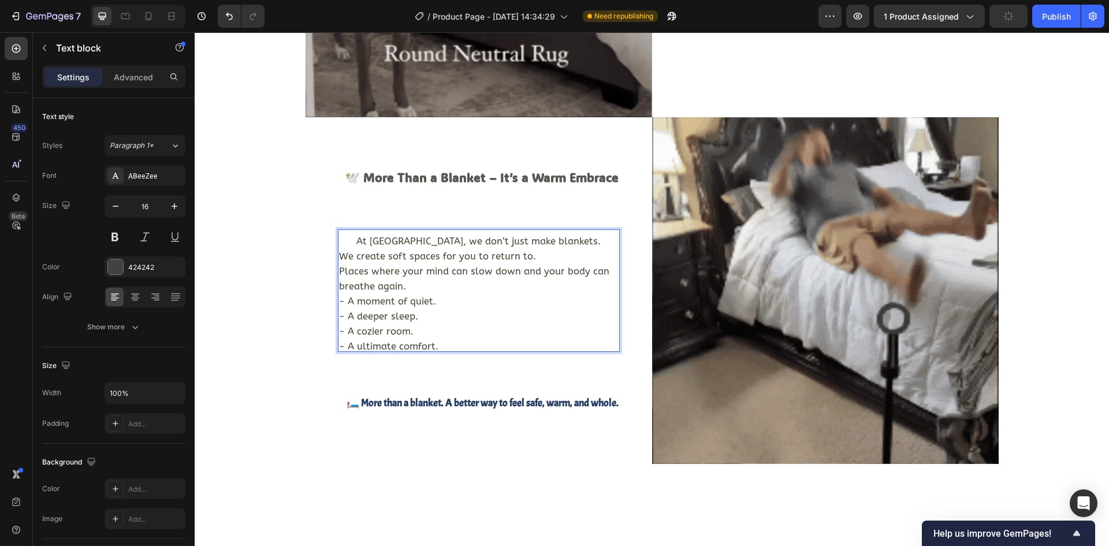
click at [349, 238] on p "At CloudHug, we don’t just make blankets. We create soft spaces for you to retu…" at bounding box center [478, 282] width 279 height 105
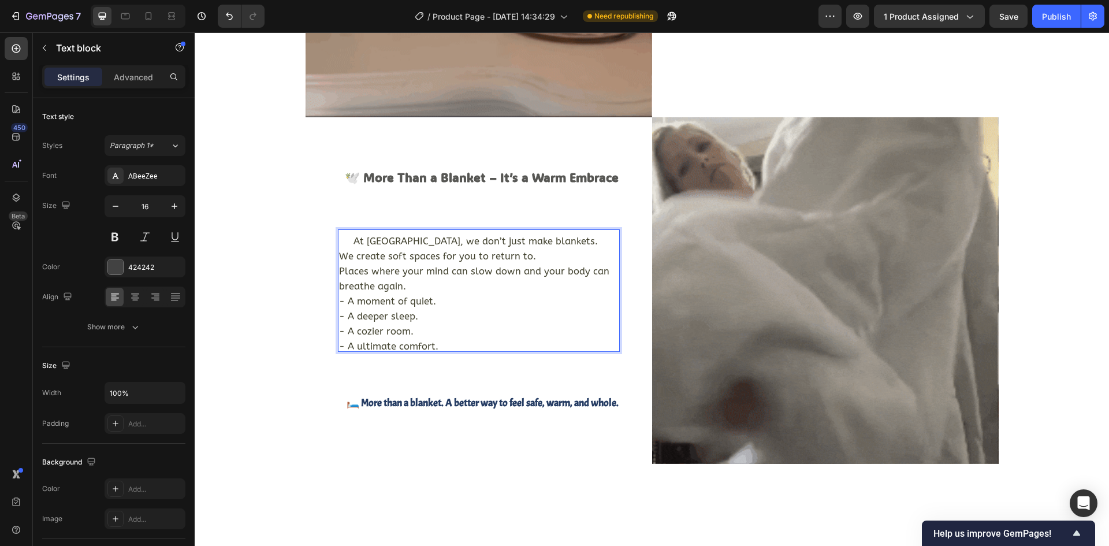
click at [349, 257] on sub "We create soft spaces for you to return to." at bounding box center [437, 256] width 197 height 11
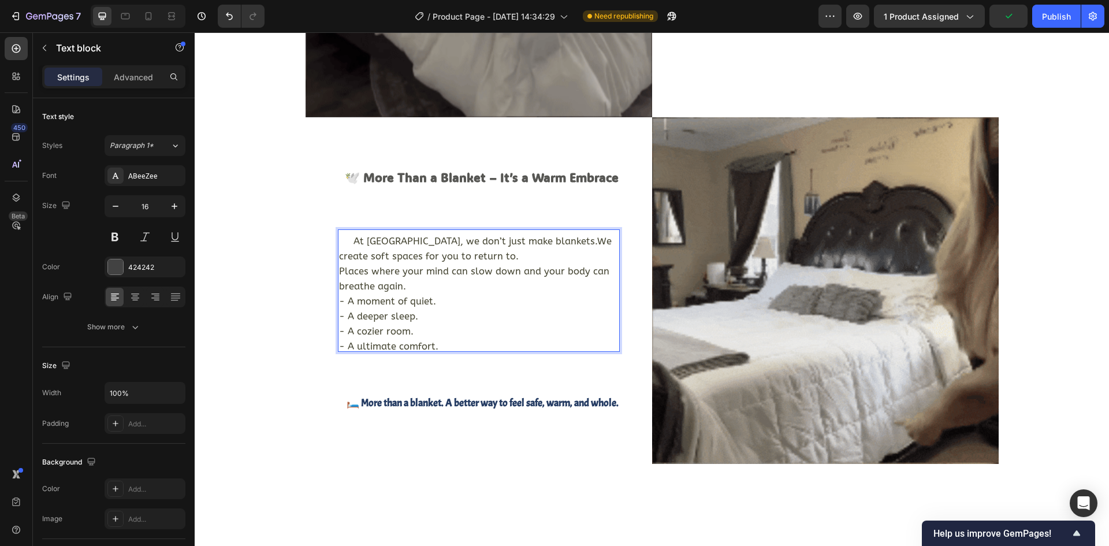
click at [542, 243] on sub "At CloudHug, we don’t just make blankets.We create soft spaces for you to retur…" at bounding box center [475, 249] width 273 height 26
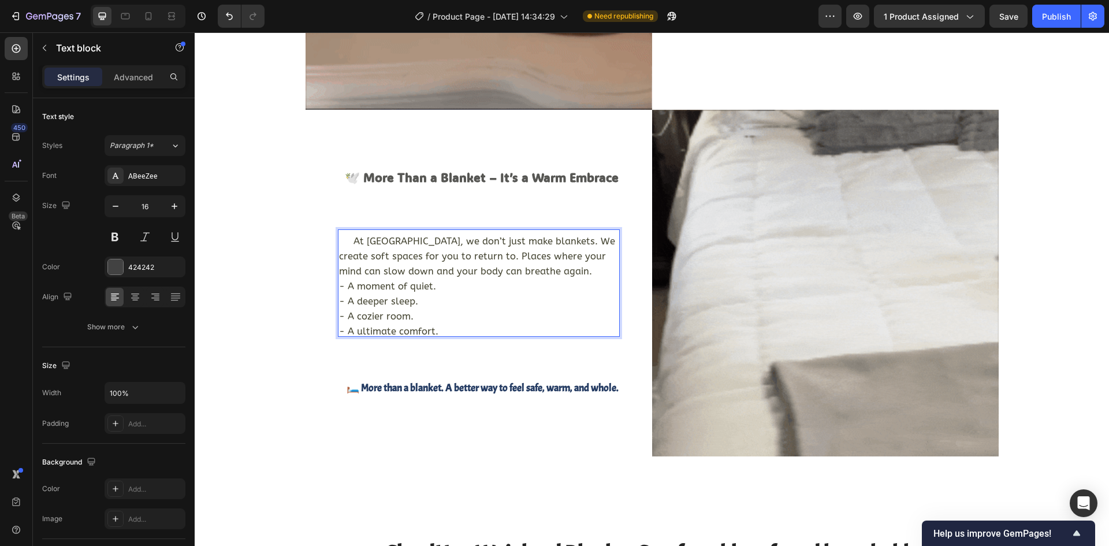
scroll to position [2190, 0]
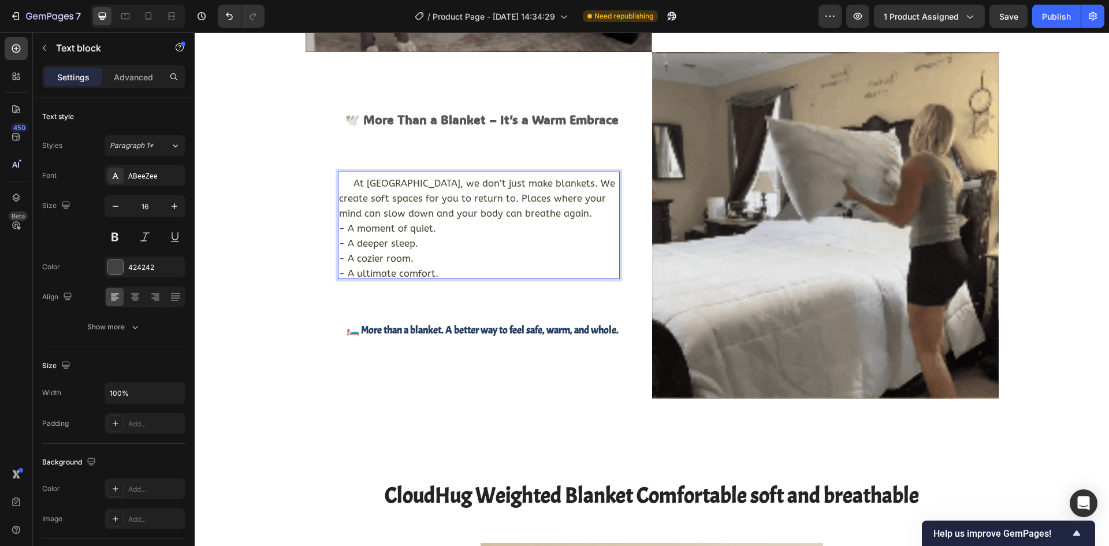
click at [504, 260] on p "At CloudHug, we don’t just make blankets. We create soft spaces for you to retu…" at bounding box center [478, 218] width 279 height 90
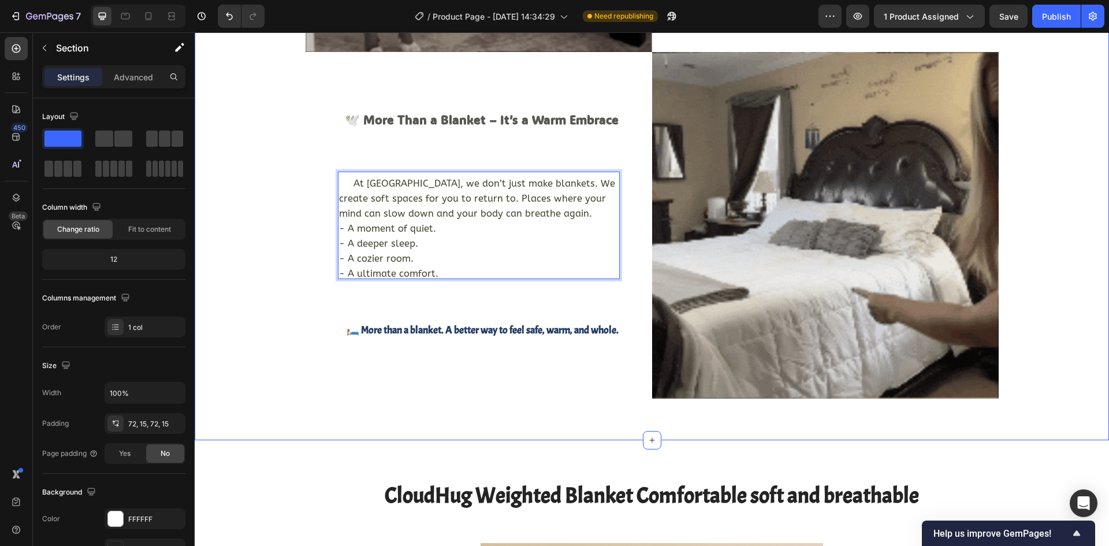
click at [276, 389] on div "Image helping people get a good night’s rest !!! a beautiful space for your bel…" at bounding box center [651, 52] width 897 height 693
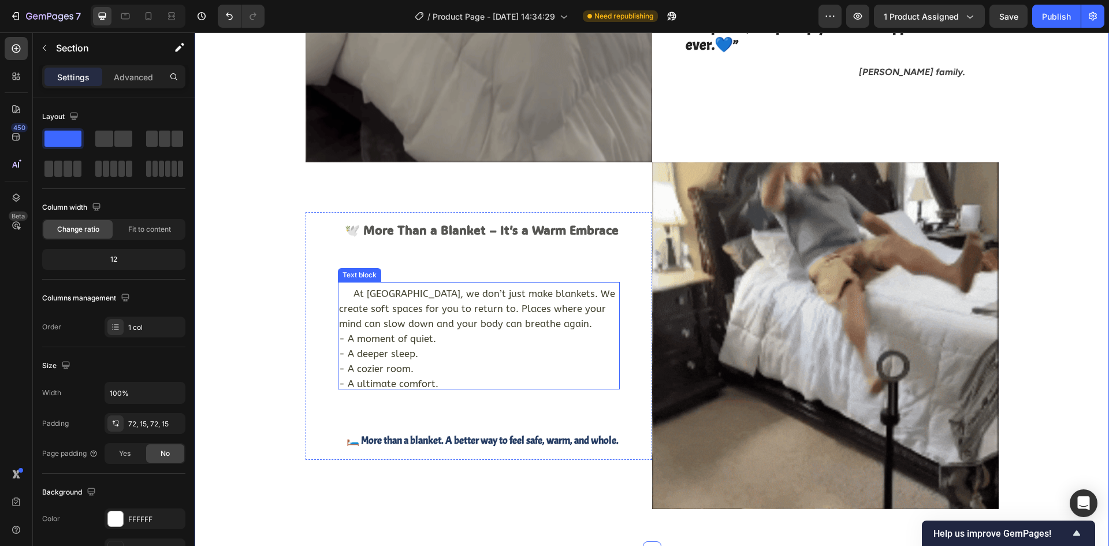
scroll to position [2075, 0]
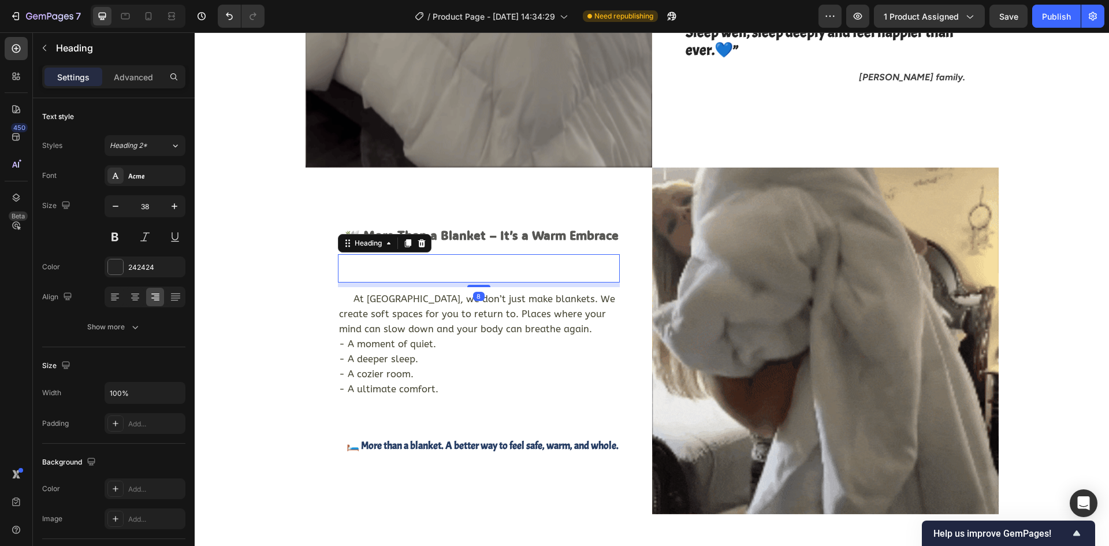
click at [412, 271] on p "Rich Text Editor. Editing area: main" at bounding box center [478, 268] width 279 height 27
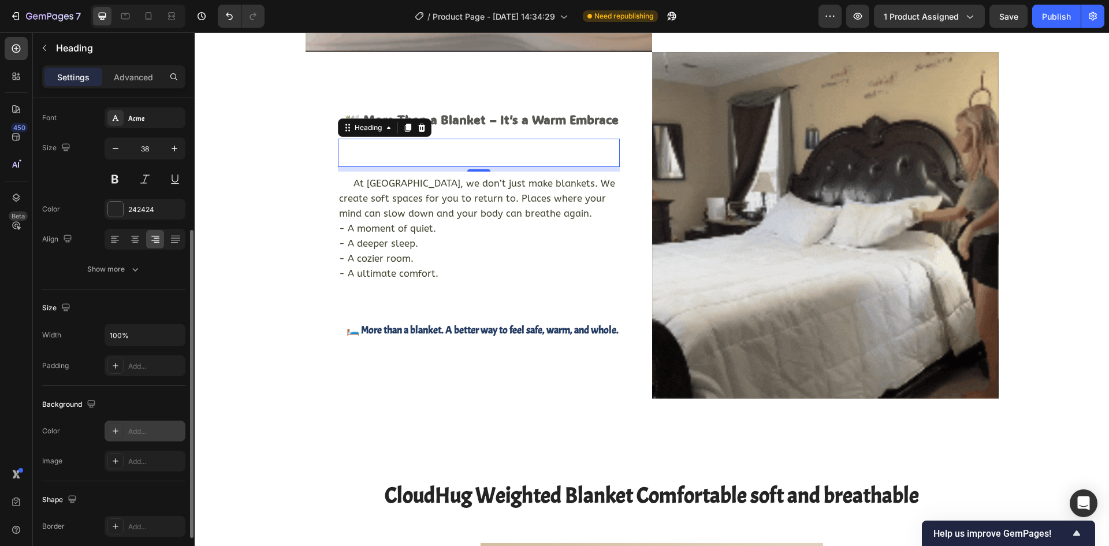
scroll to position [115, 0]
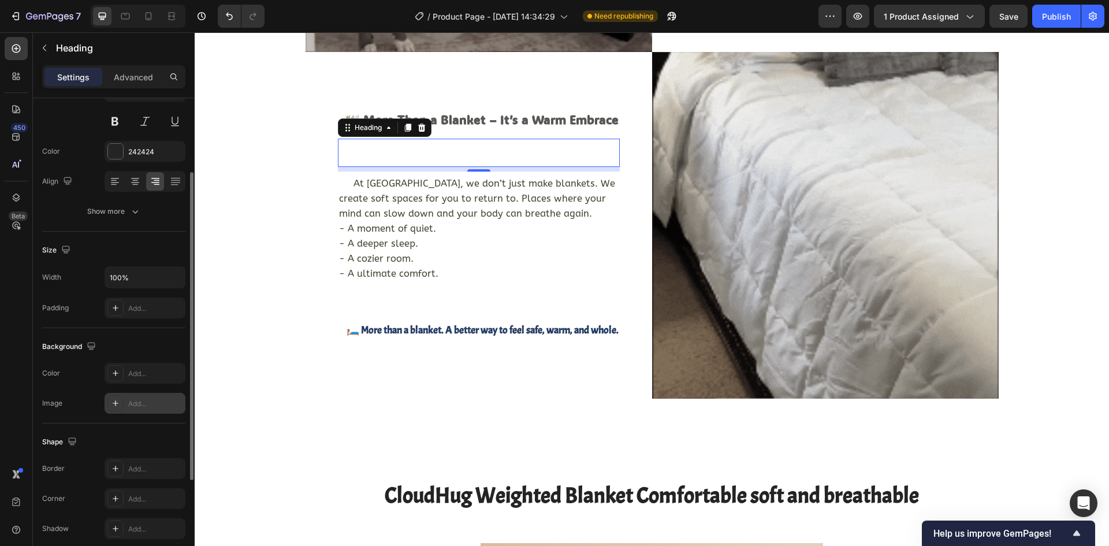
click at [116, 404] on icon at bounding box center [115, 402] width 9 height 9
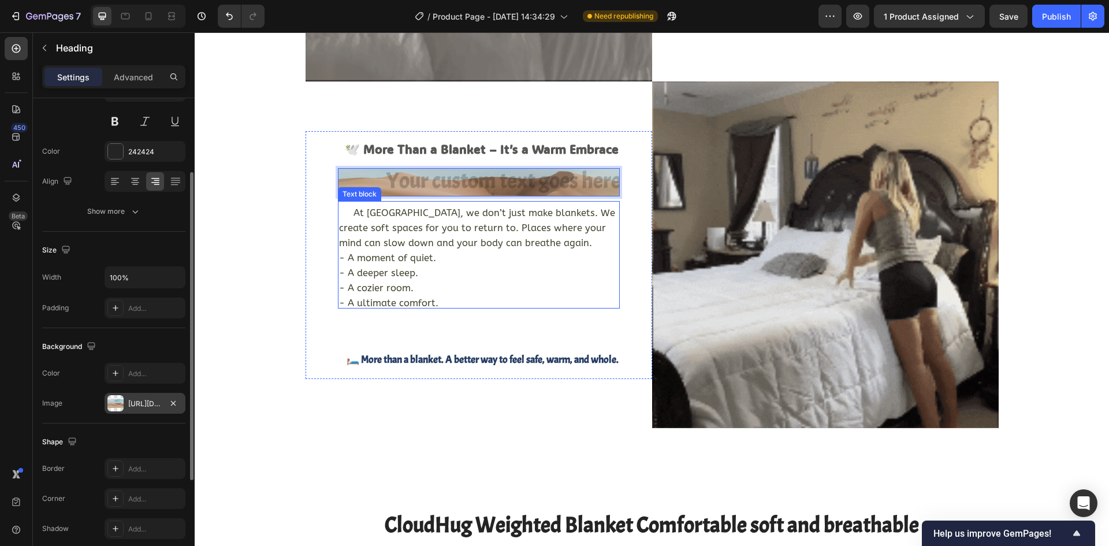
scroll to position [2132, 0]
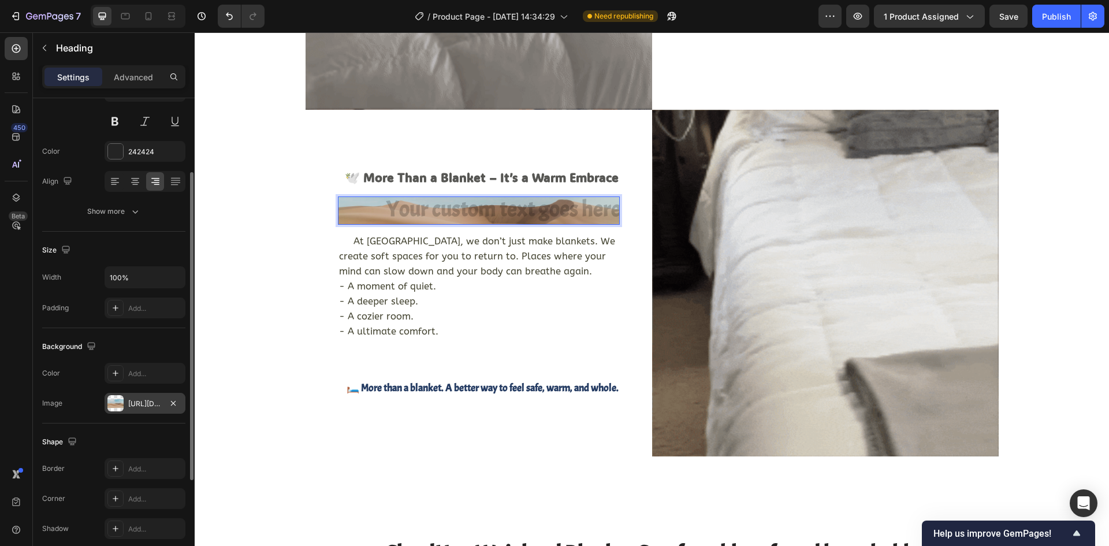
click at [461, 218] on h2 "Rich Text Editor. Editing area: main" at bounding box center [479, 210] width 282 height 29
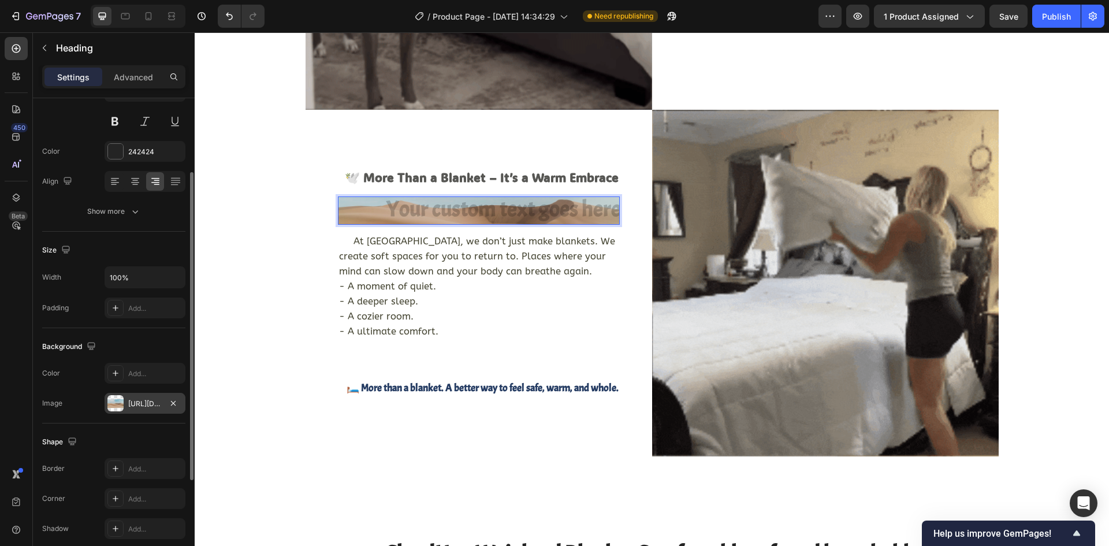
click at [474, 213] on h2 "Rich Text Editor. Editing area: main" at bounding box center [479, 210] width 282 height 29
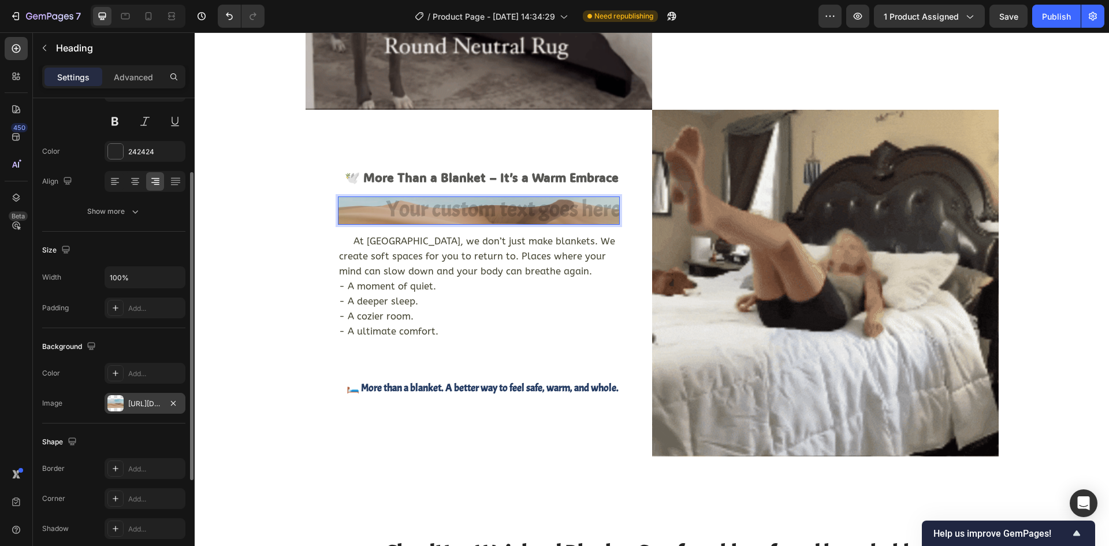
click at [136, 404] on div "https://cdn.shopify.com/s/files/1/2005/9307/files/background_settings.jpg" at bounding box center [144, 403] width 33 height 10
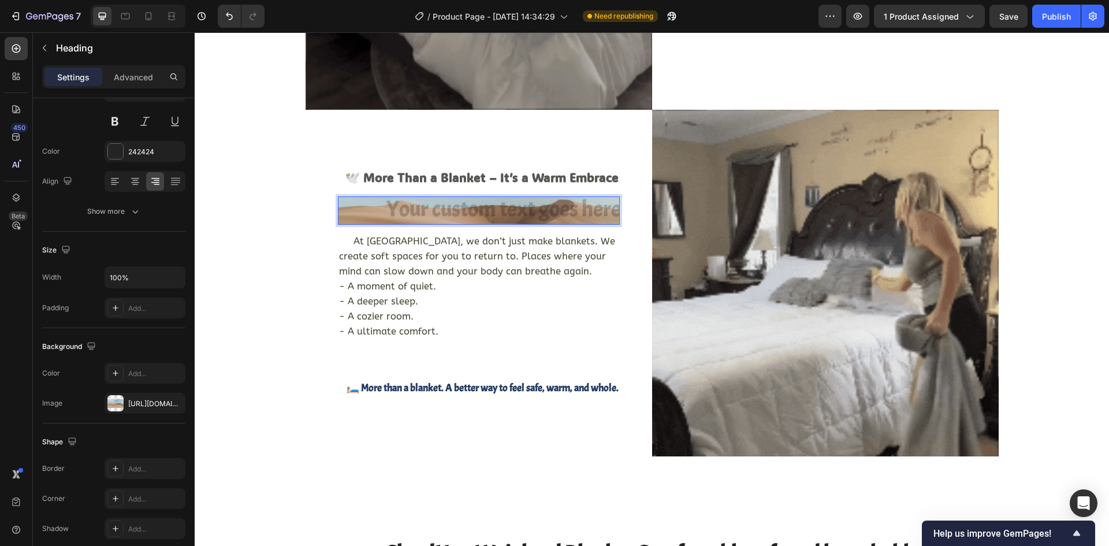
click at [488, 208] on h2 "Rich Text Editor. Editing area: main" at bounding box center [479, 210] width 282 height 29
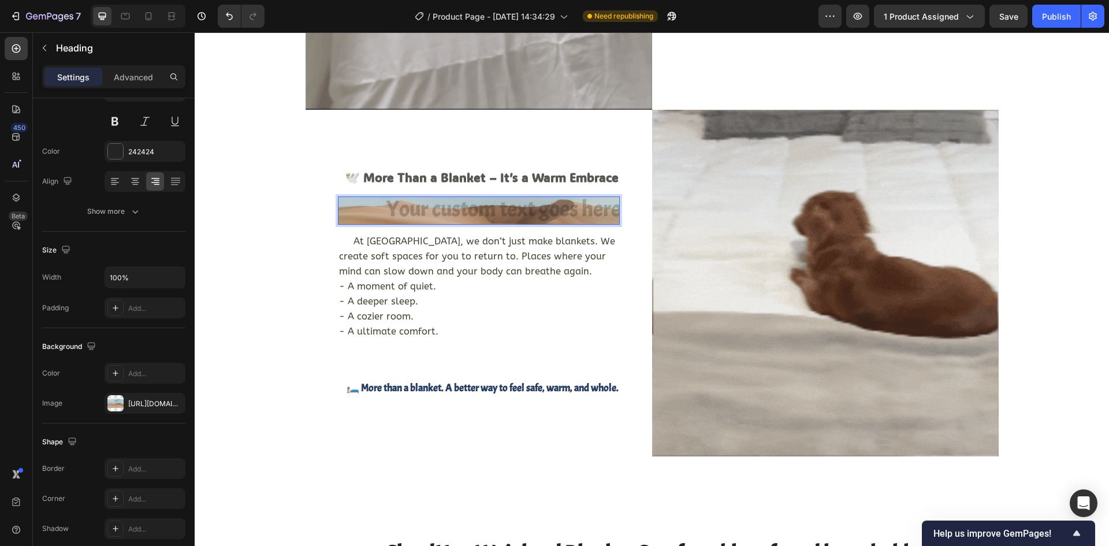
click at [465, 203] on h2 "Rich Text Editor. Editing area: main" at bounding box center [479, 210] width 282 height 29
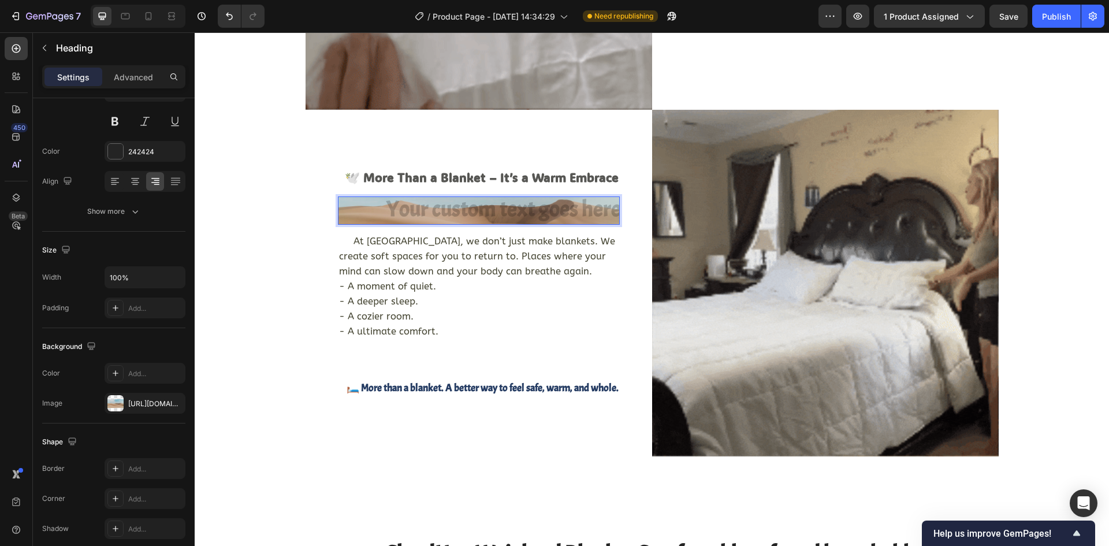
click at [456, 210] on h2 "Rich Text Editor. Editing area: main" at bounding box center [479, 210] width 282 height 29
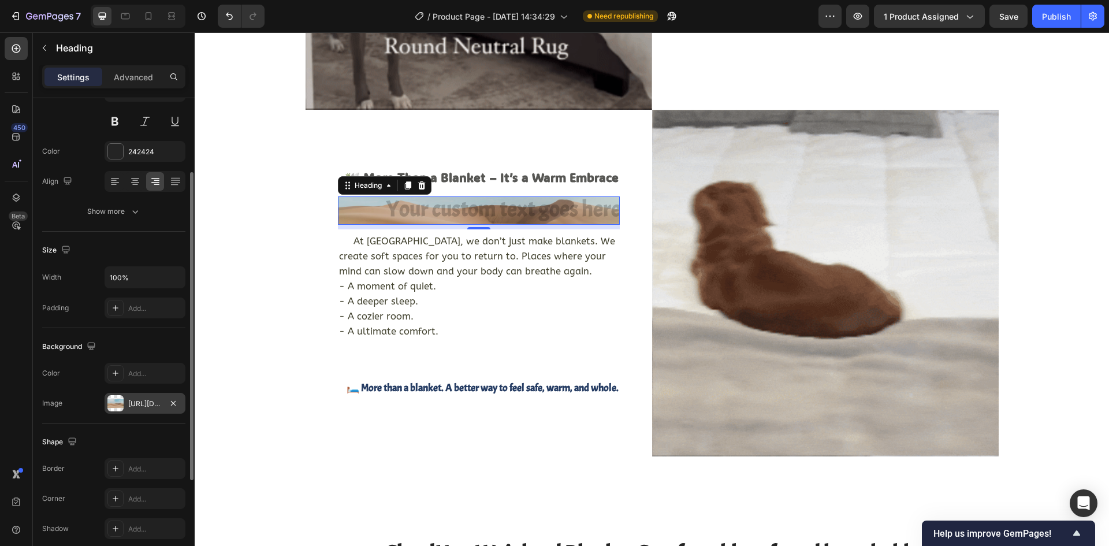
drag, startPoint x: 262, startPoint y: 178, endPoint x: 126, endPoint y: 405, distance: 264.1
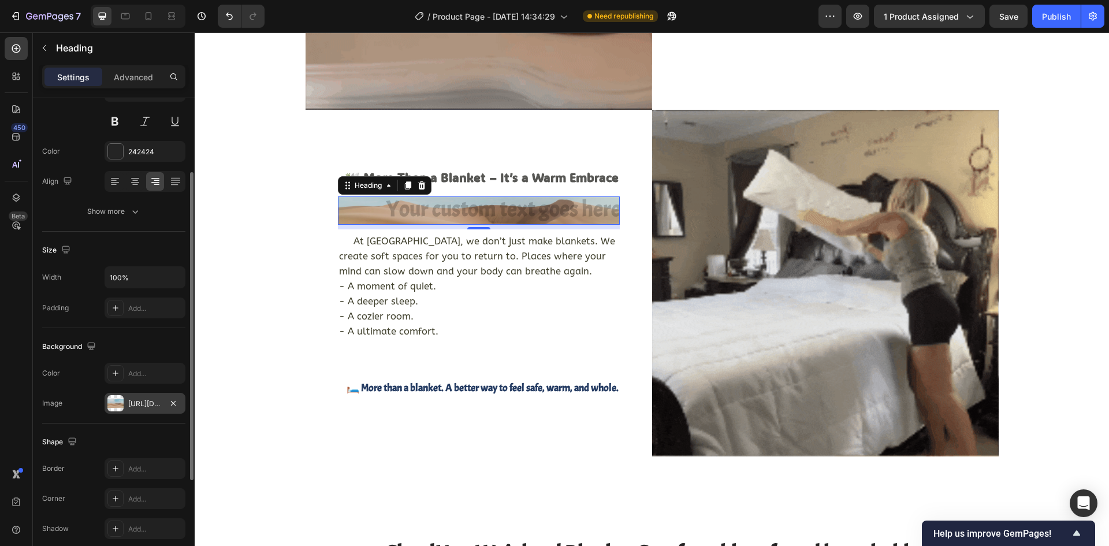
click at [126, 405] on div "https://cdn.shopify.com/s/files/1/2005/9307/files/background_settings.jpg" at bounding box center [145, 403] width 81 height 21
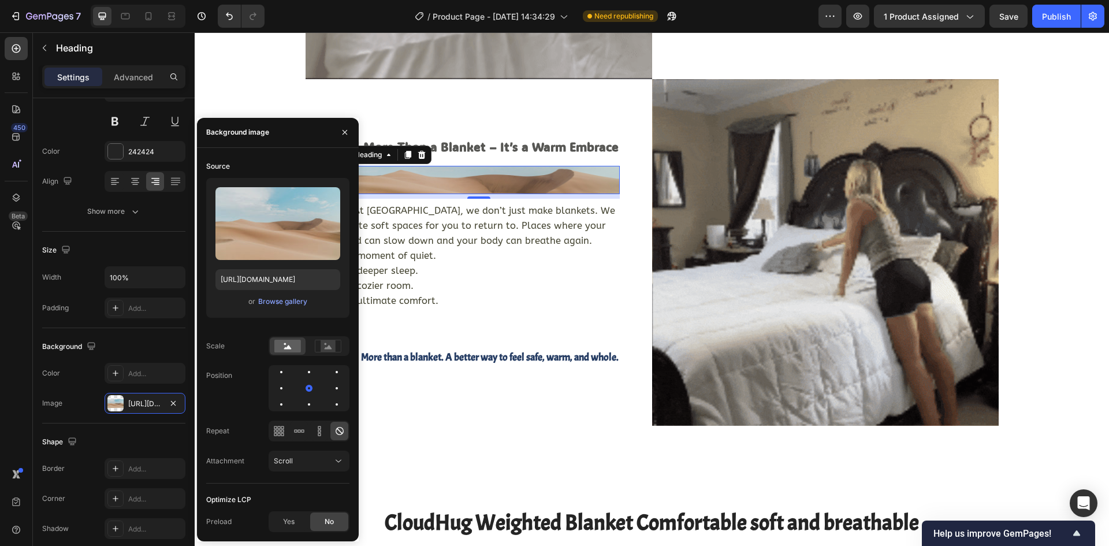
scroll to position [2190, 0]
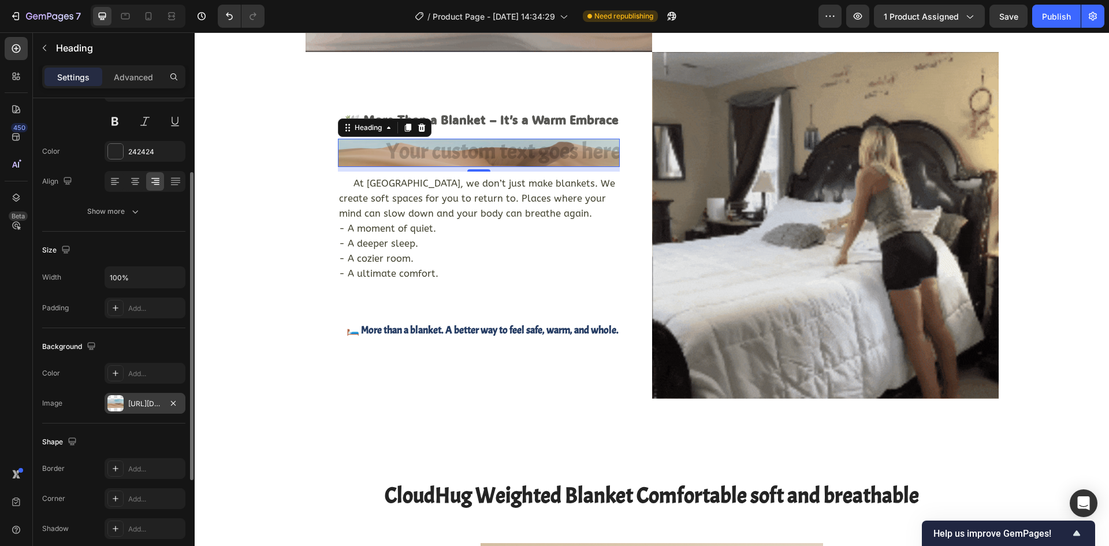
click at [162, 400] on div "https://cdn.shopify.com/s/files/1/2005/9307/files/background_settings.jpg" at bounding box center [145, 403] width 81 height 21
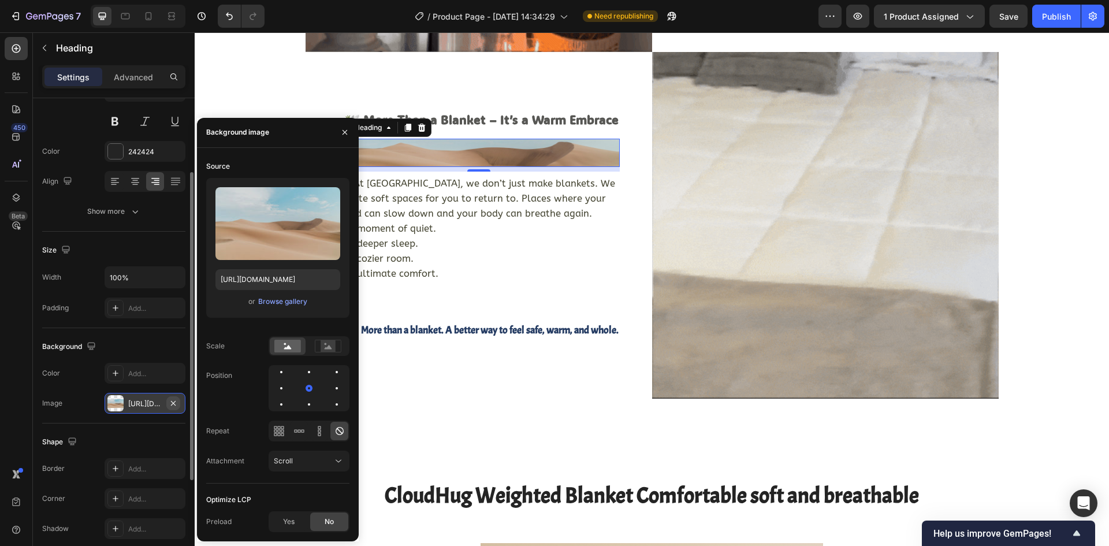
click at [172, 397] on button "button" at bounding box center [173, 403] width 14 height 14
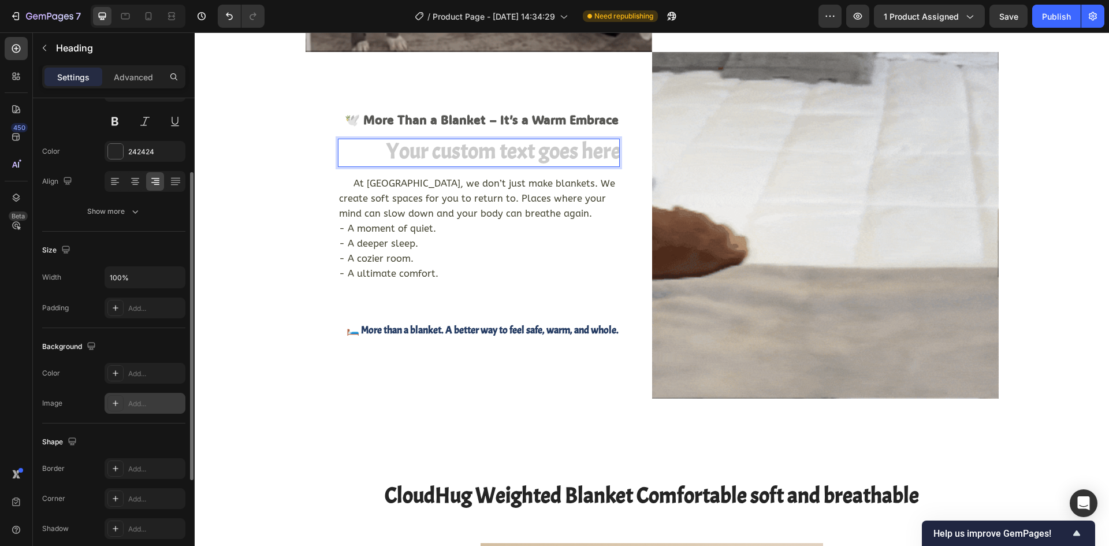
click at [471, 152] on h2 "Rich Text Editor. Editing area: main" at bounding box center [479, 153] width 282 height 29
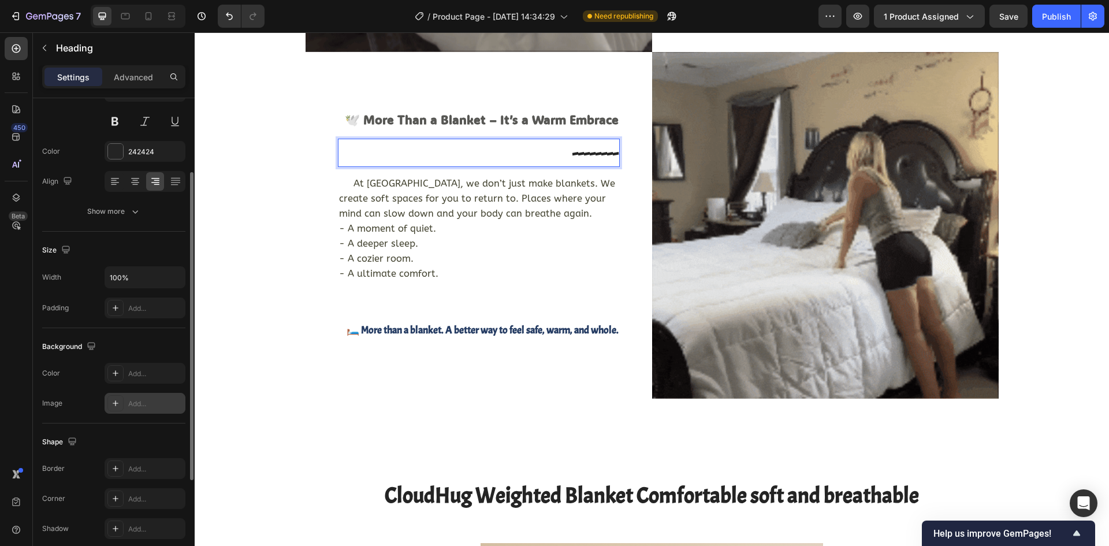
click at [589, 153] on p "--------" at bounding box center [478, 153] width 279 height 27
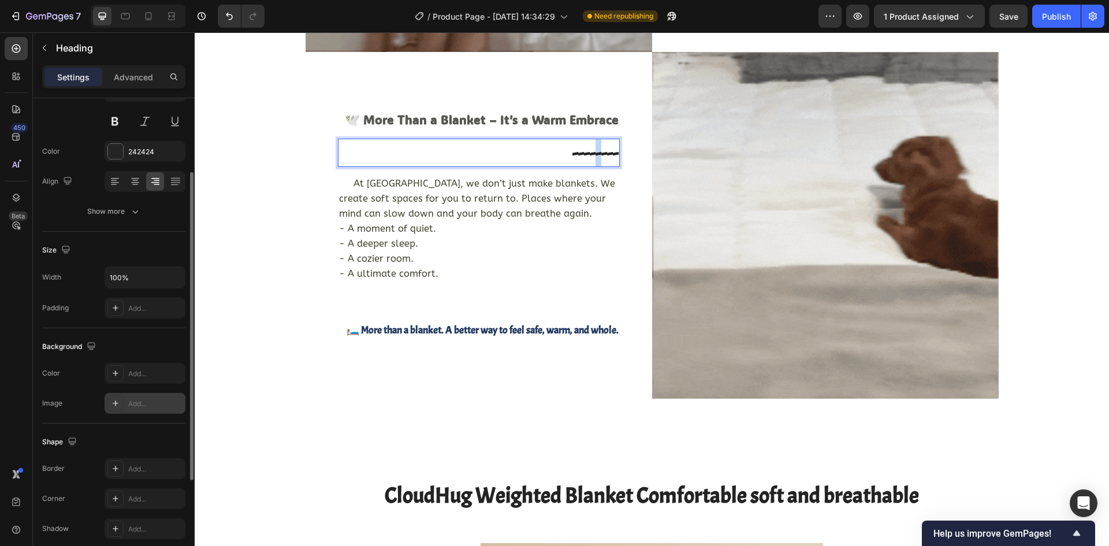
click at [589, 153] on p "--------" at bounding box center [478, 153] width 279 height 27
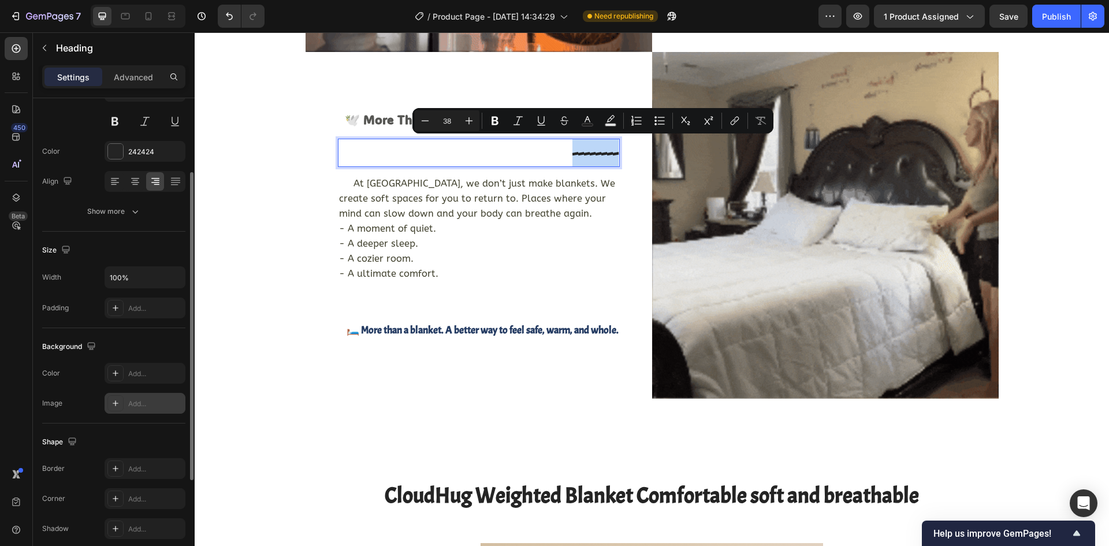
click at [589, 153] on p "--------" at bounding box center [478, 153] width 279 height 27
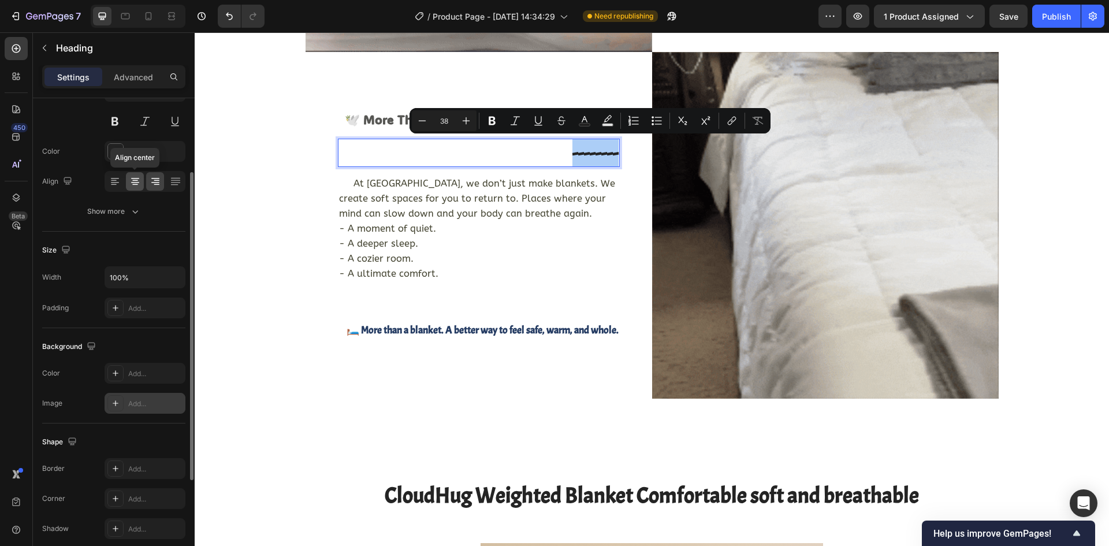
click at [141, 180] on div at bounding box center [135, 181] width 18 height 18
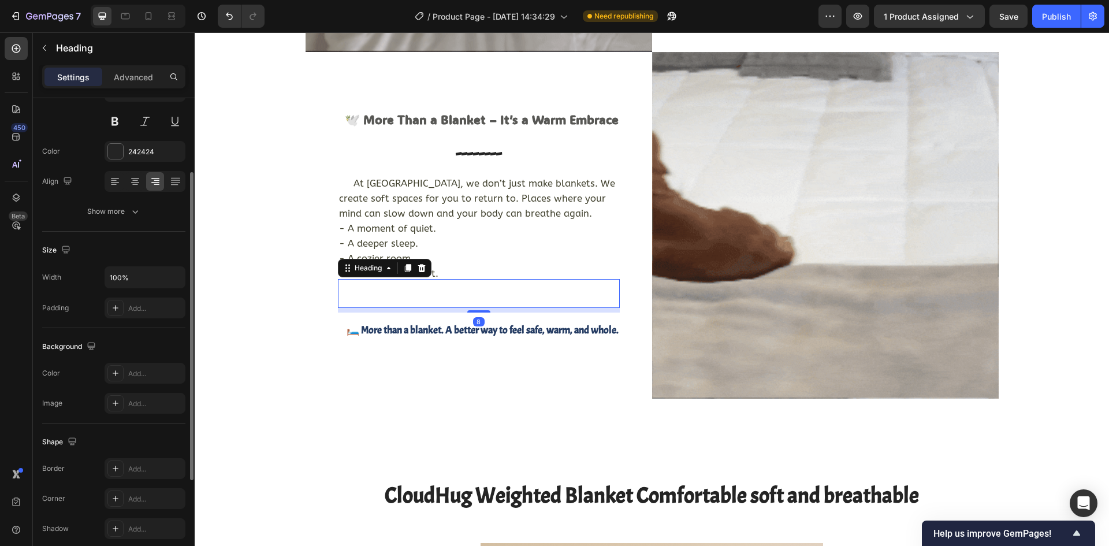
click at [462, 297] on p "Rich Text Editor. Editing area: main" at bounding box center [478, 293] width 279 height 27
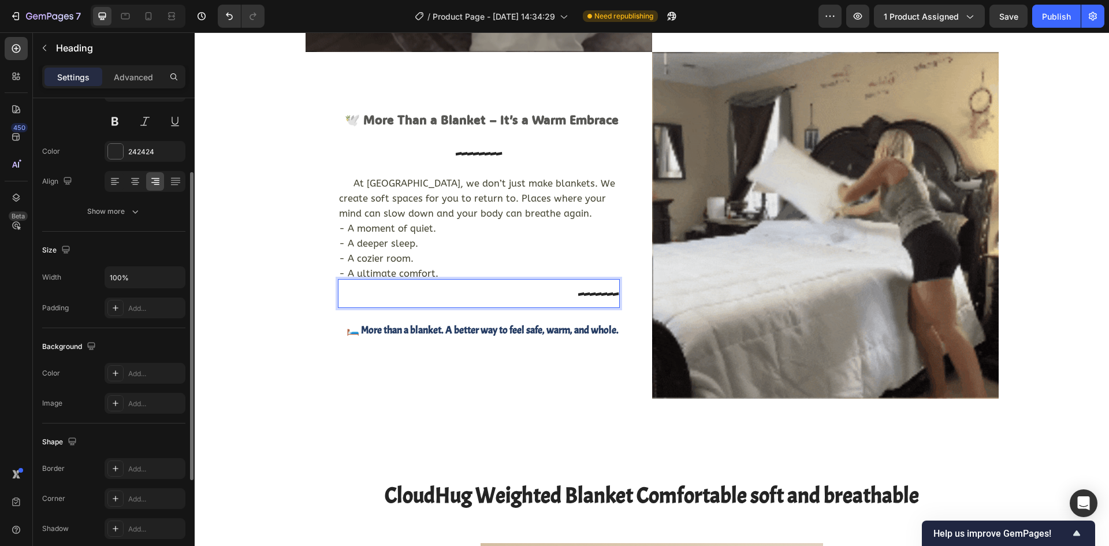
click at [600, 294] on p "-------" at bounding box center [478, 293] width 279 height 27
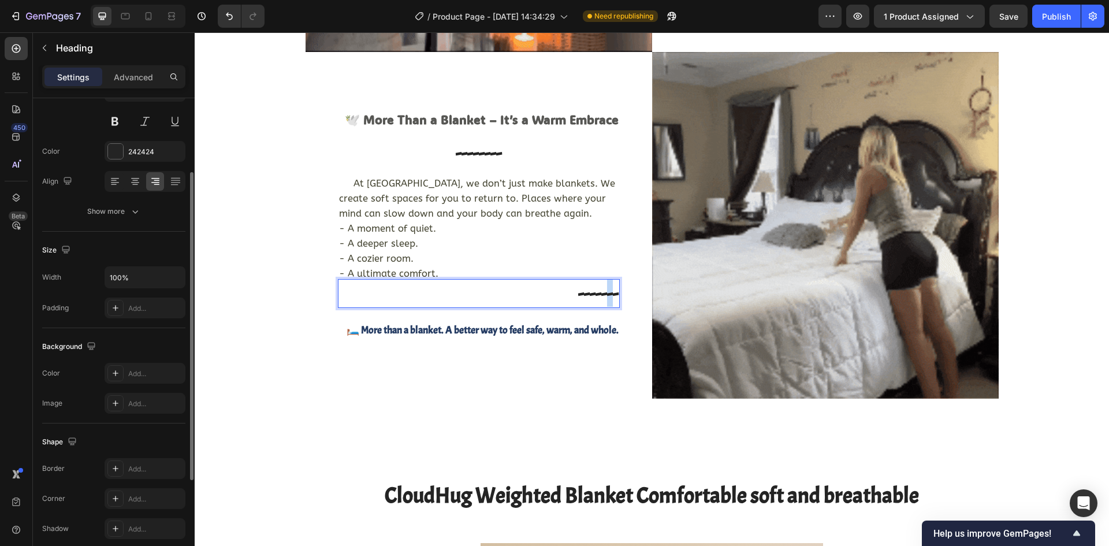
click at [600, 294] on p "-------" at bounding box center [478, 293] width 279 height 27
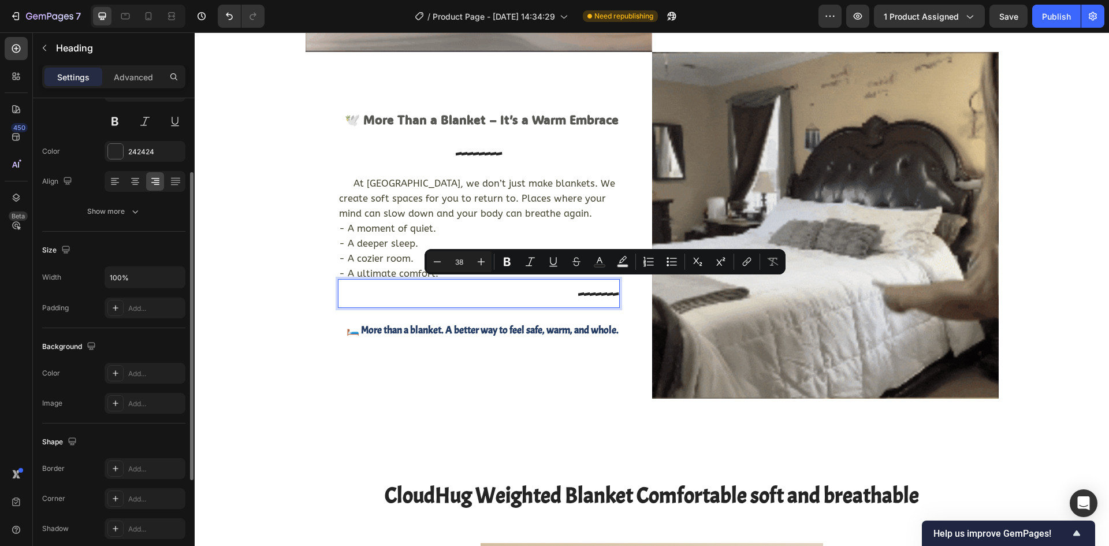
click at [588, 292] on p "-------" at bounding box center [478, 293] width 279 height 27
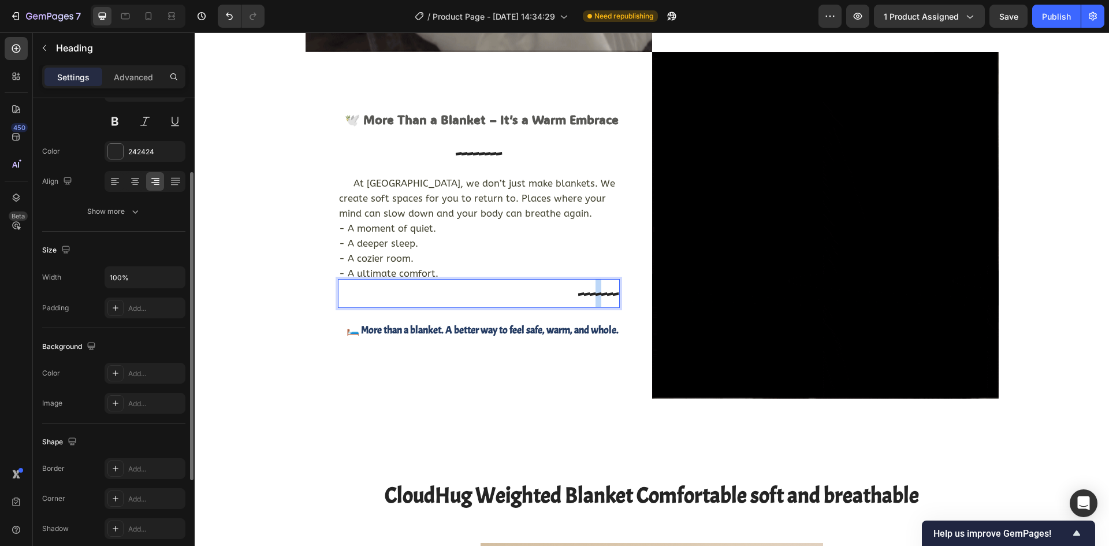
click at [588, 292] on p "-------" at bounding box center [478, 293] width 279 height 27
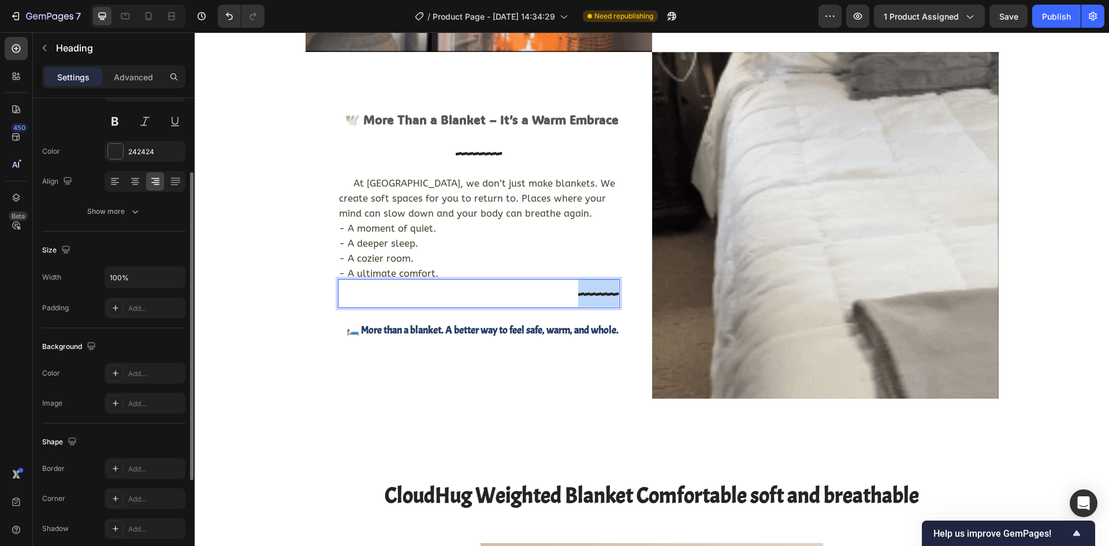
click at [588, 292] on p "-------" at bounding box center [478, 293] width 279 height 27
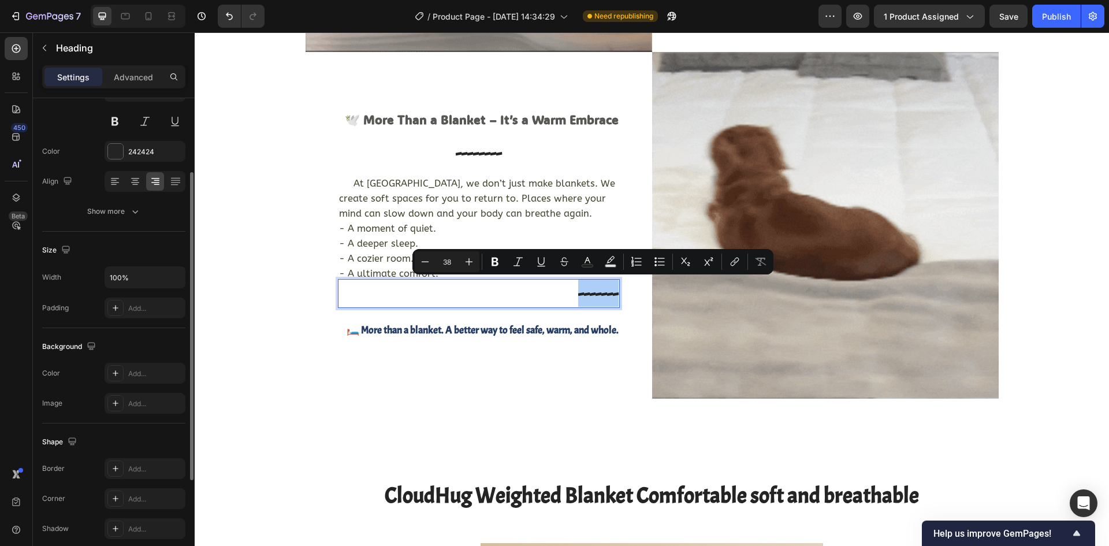
click at [144, 185] on div at bounding box center [145, 181] width 81 height 21
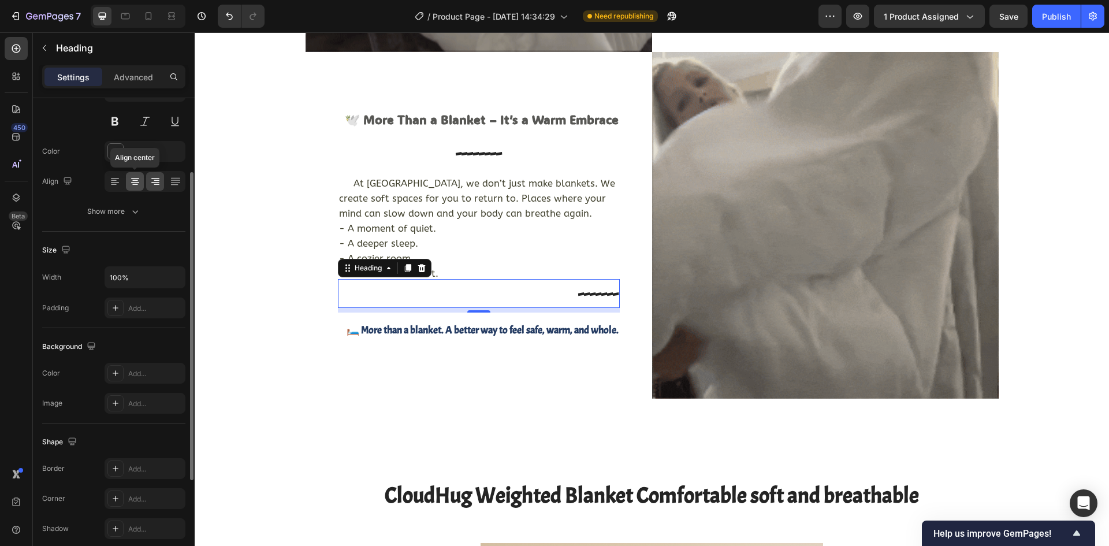
click at [140, 182] on icon at bounding box center [135, 182] width 12 height 12
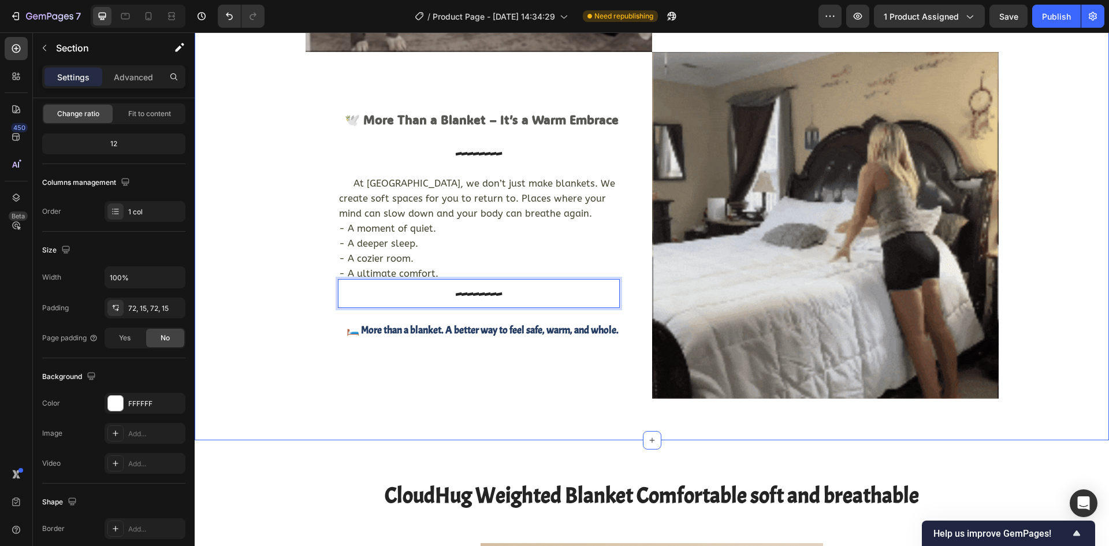
click at [244, 311] on div "Image helping people get a good night’s rest !!! a beautiful space for your bel…" at bounding box center [651, 52] width 897 height 693
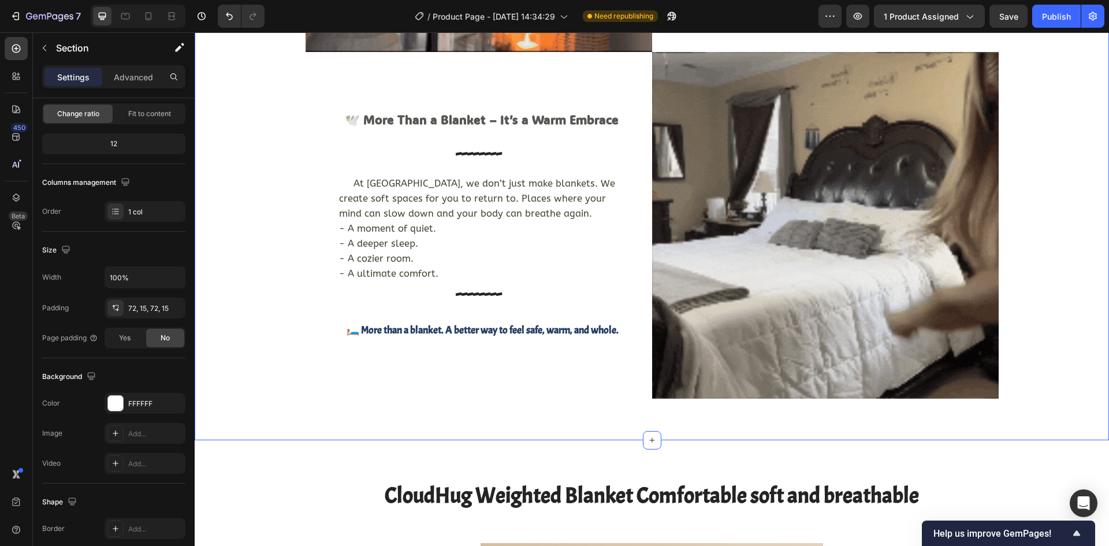
scroll to position [0, 0]
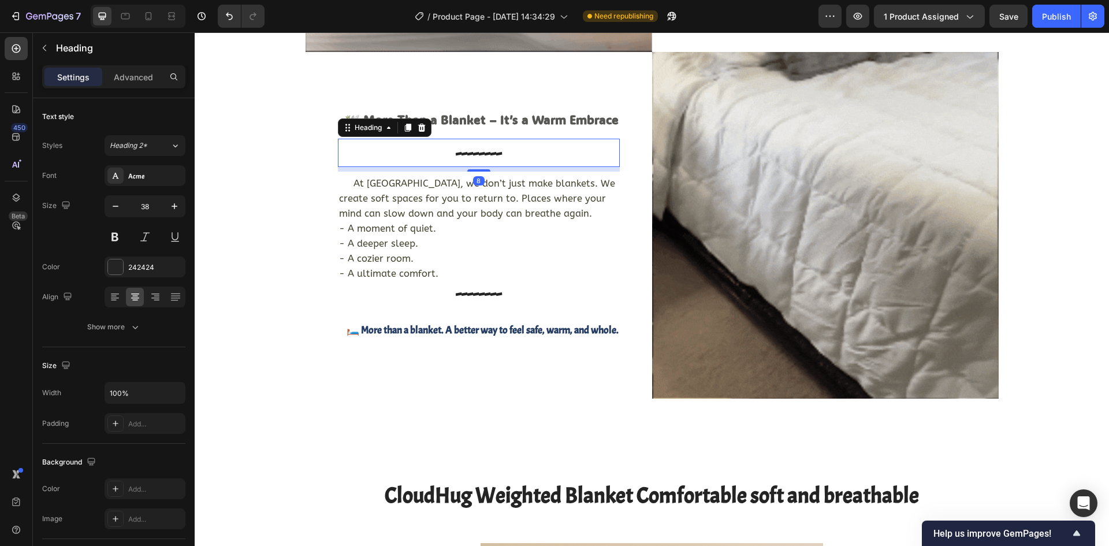
click at [472, 150] on p "--------" at bounding box center [478, 153] width 279 height 27
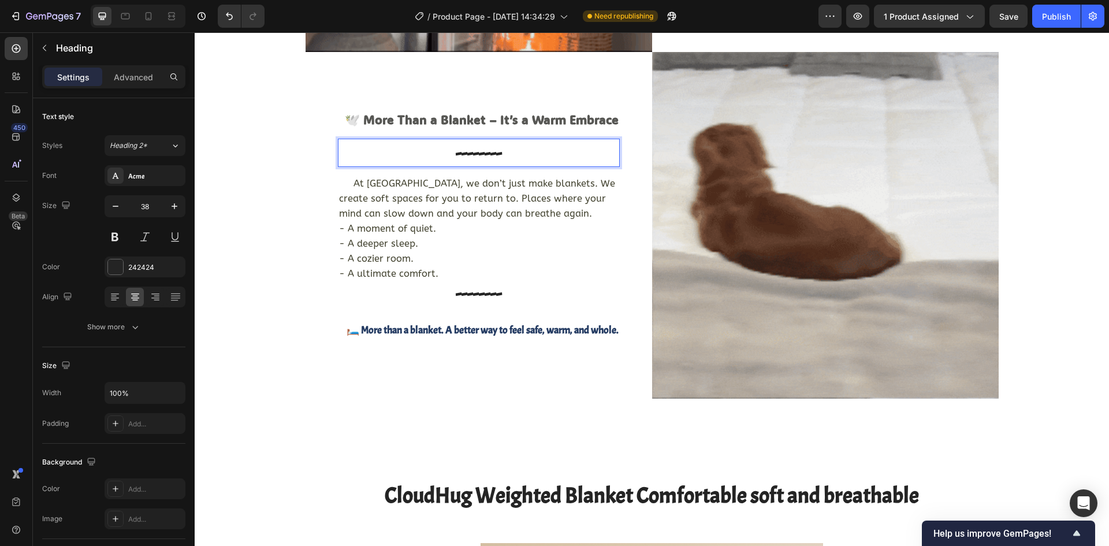
click at [472, 150] on p "--------" at bounding box center [478, 153] width 279 height 27
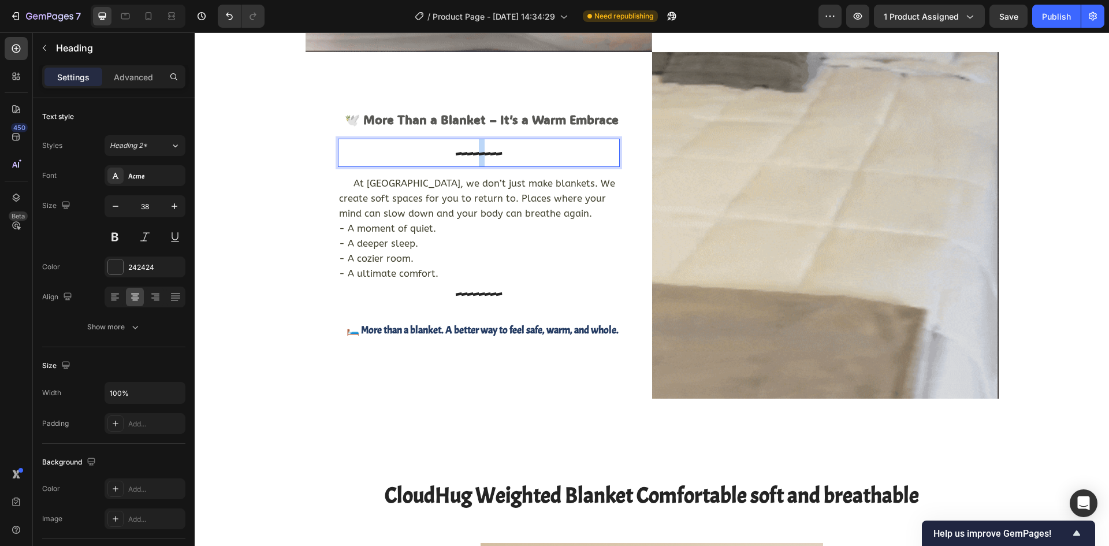
click at [472, 150] on p "--------" at bounding box center [478, 153] width 279 height 27
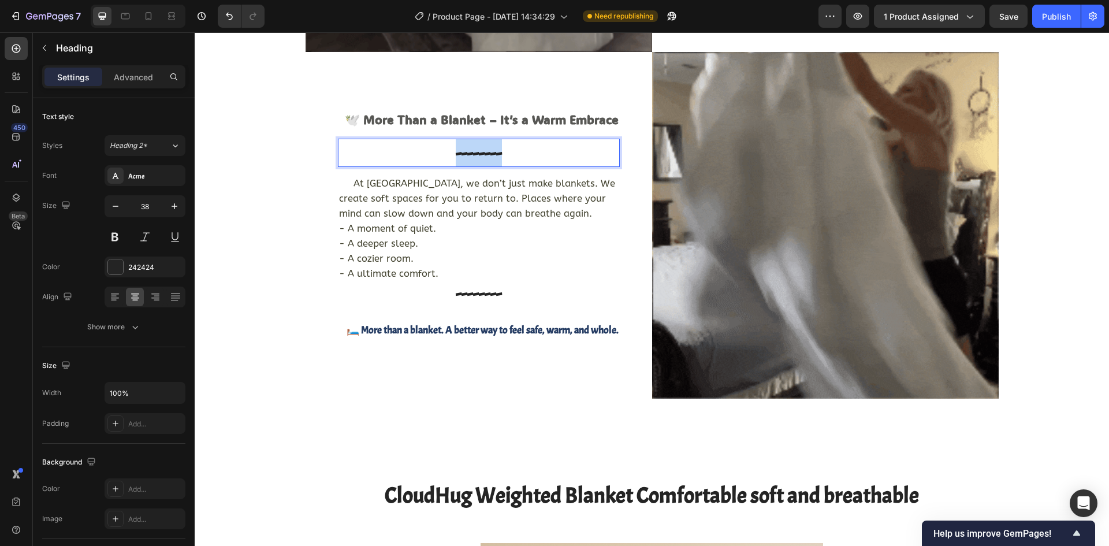
click at [472, 150] on p "--------" at bounding box center [478, 153] width 279 height 27
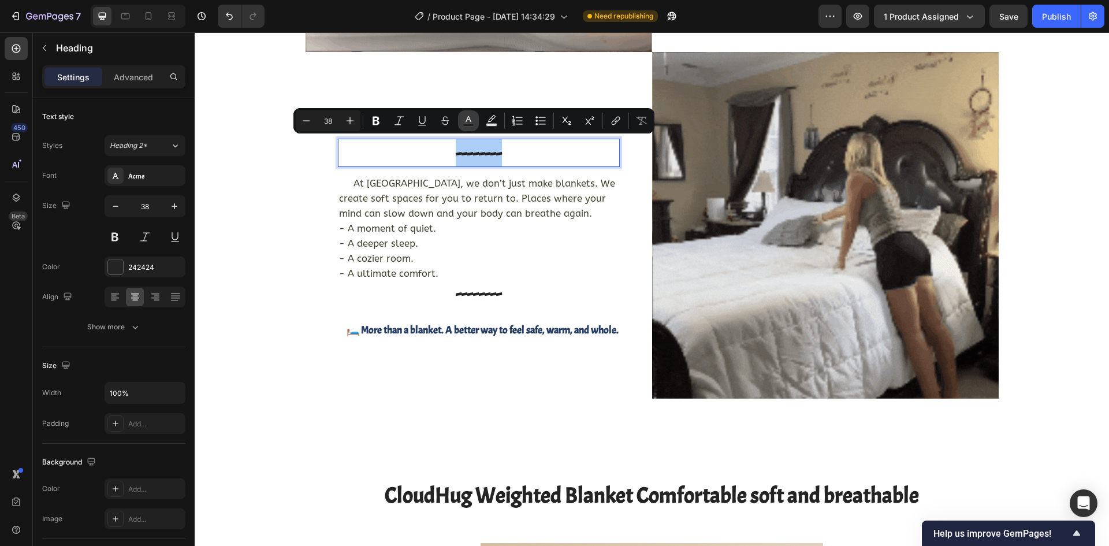
click at [468, 120] on icon "Editor contextual toolbar" at bounding box center [468, 121] width 12 height 12
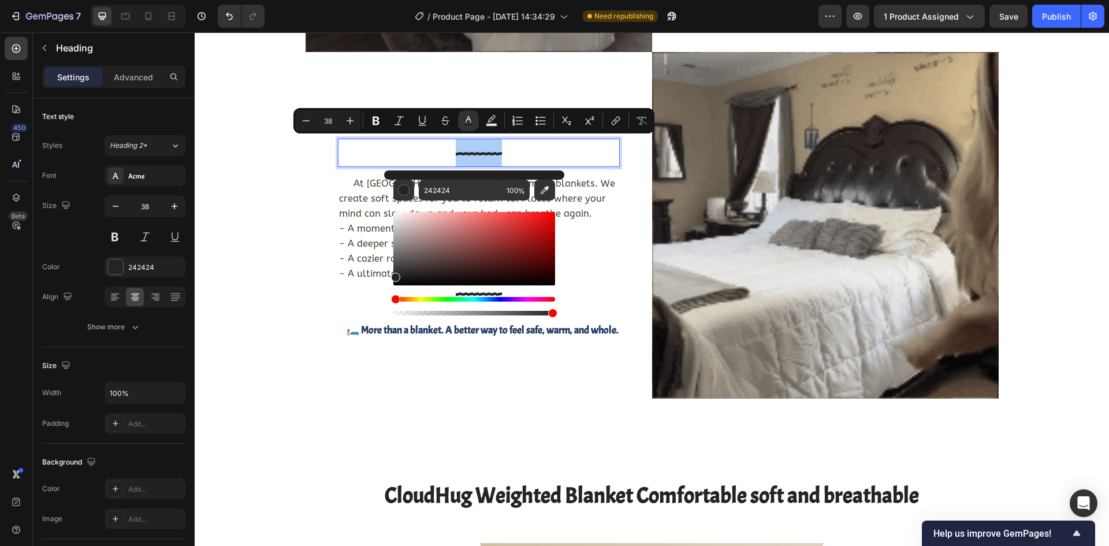
click at [435, 234] on div "Editor contextual toolbar" at bounding box center [474, 248] width 162 height 73
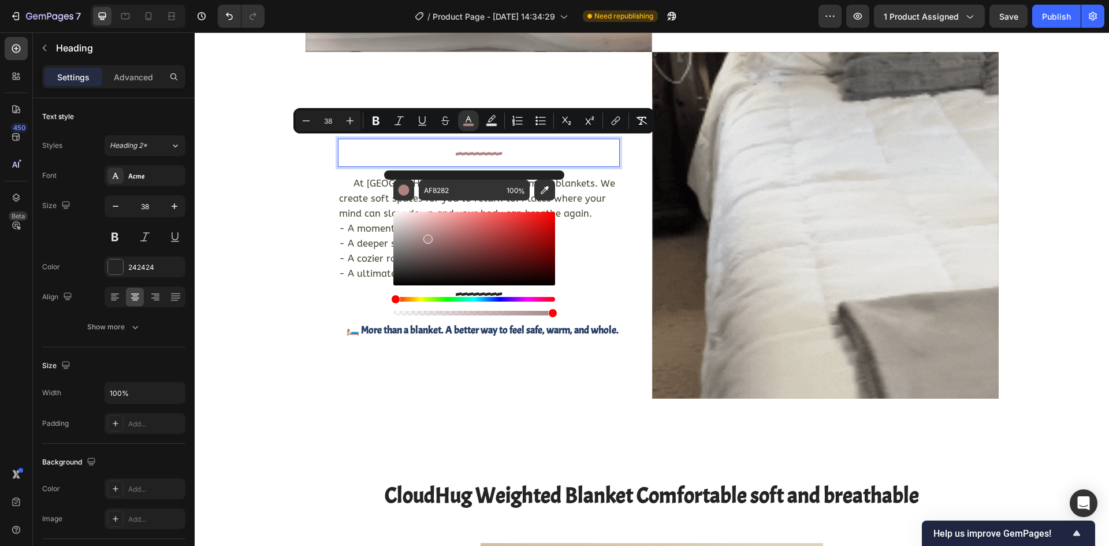
click at [427, 237] on div "Editor contextual toolbar" at bounding box center [474, 248] width 162 height 73
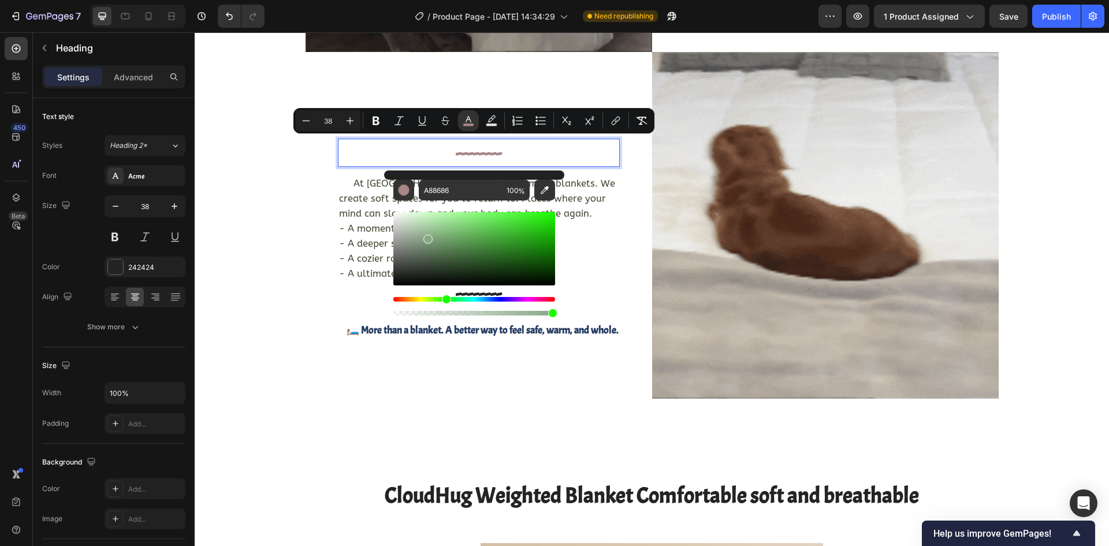
click at [445, 300] on div "Hue" at bounding box center [474, 299] width 162 height 5
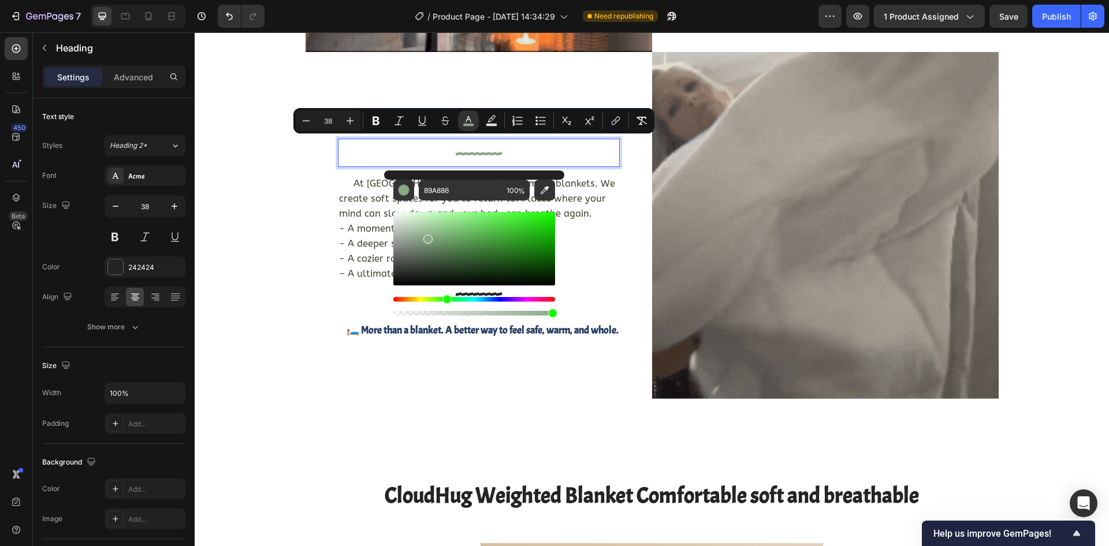
click at [482, 248] on div "Editor contextual toolbar" at bounding box center [474, 248] width 162 height 73
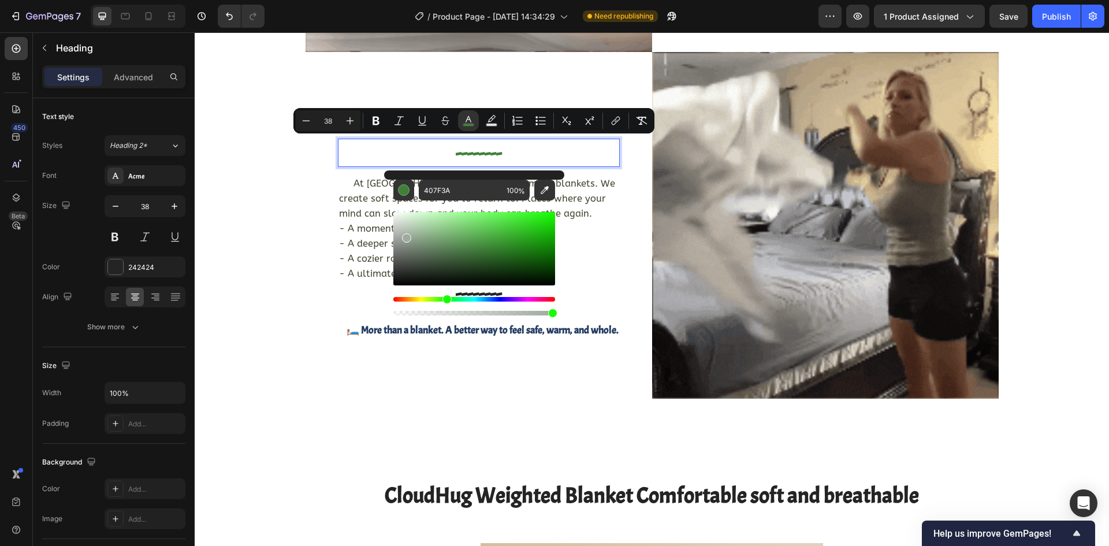
drag, startPoint x: 437, startPoint y: 237, endPoint x: 404, endPoint y: 233, distance: 32.5
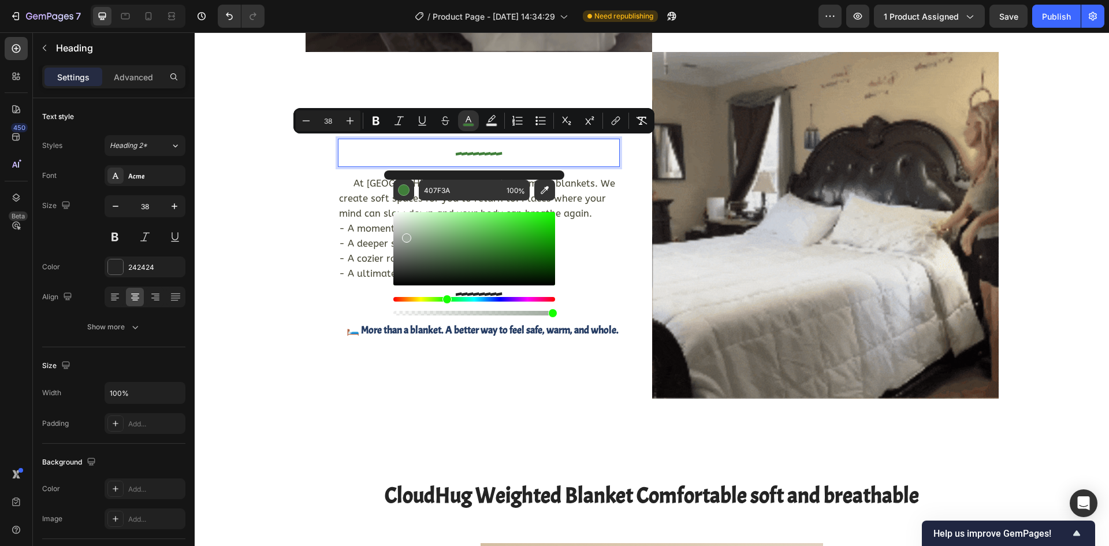
click at [404, 233] on div "Editor contextual toolbar" at bounding box center [474, 248] width 162 height 73
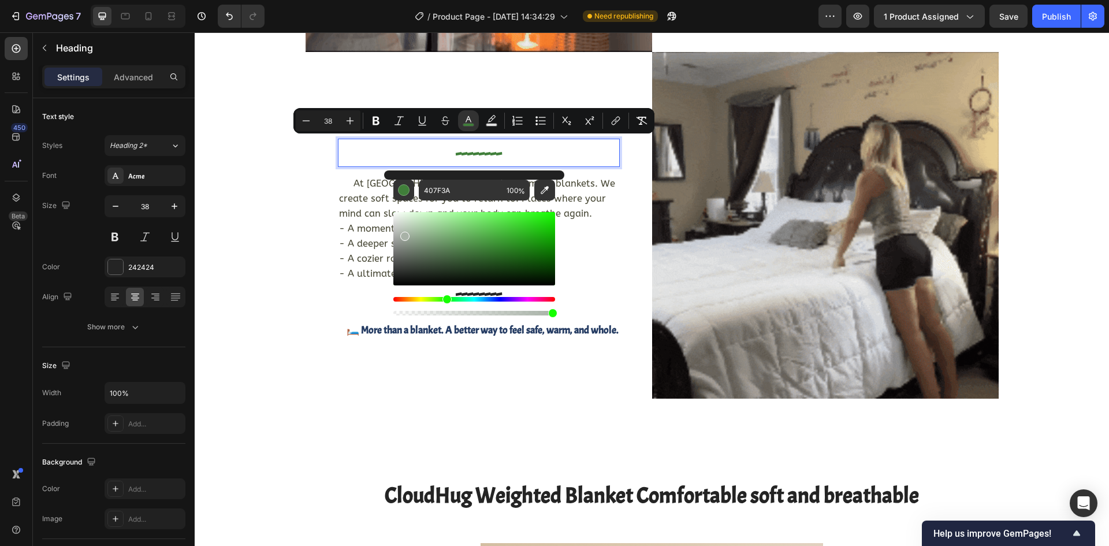
type input "A8B2A7"
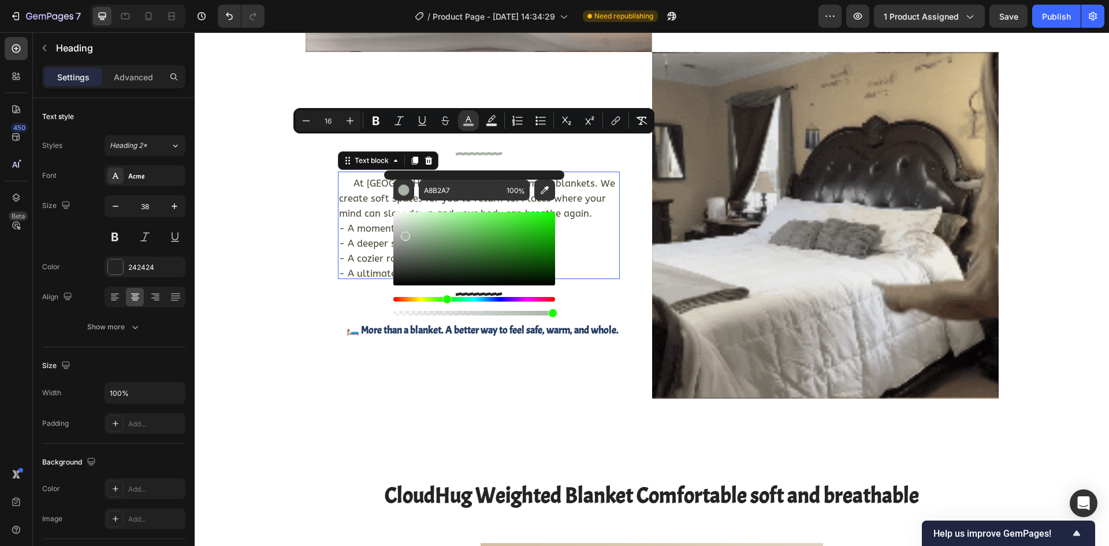
click at [592, 264] on p "- A ultimate comfort." at bounding box center [478, 270] width 279 height 15
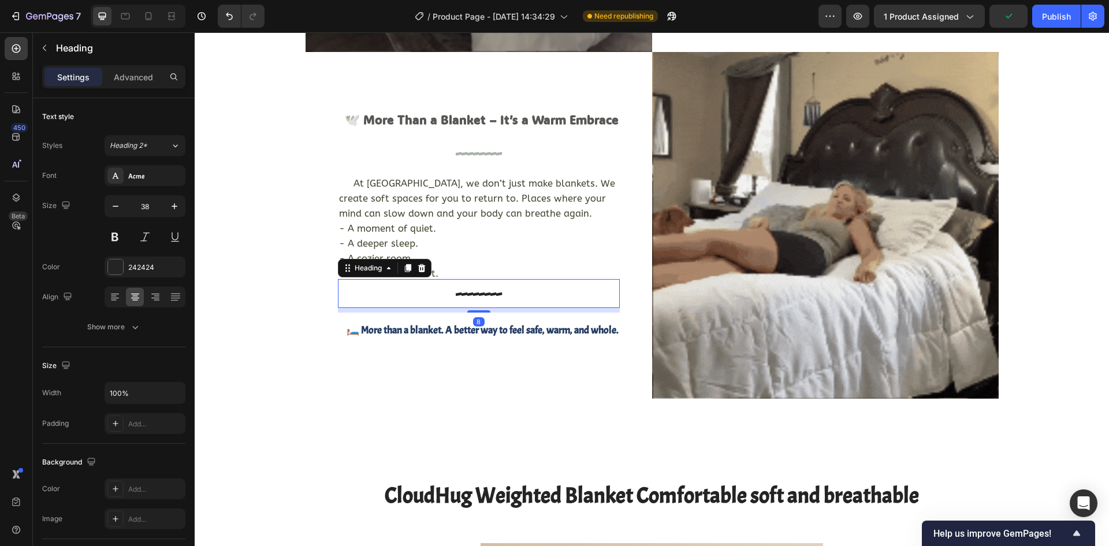
click at [490, 292] on p "--------" at bounding box center [478, 293] width 279 height 27
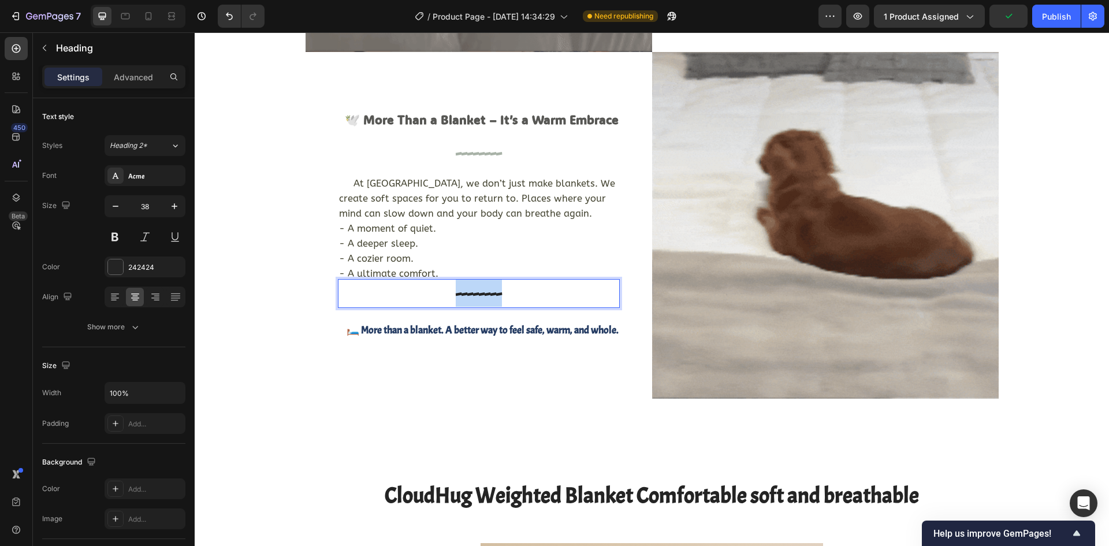
click at [490, 292] on p "--------" at bounding box center [478, 293] width 279 height 27
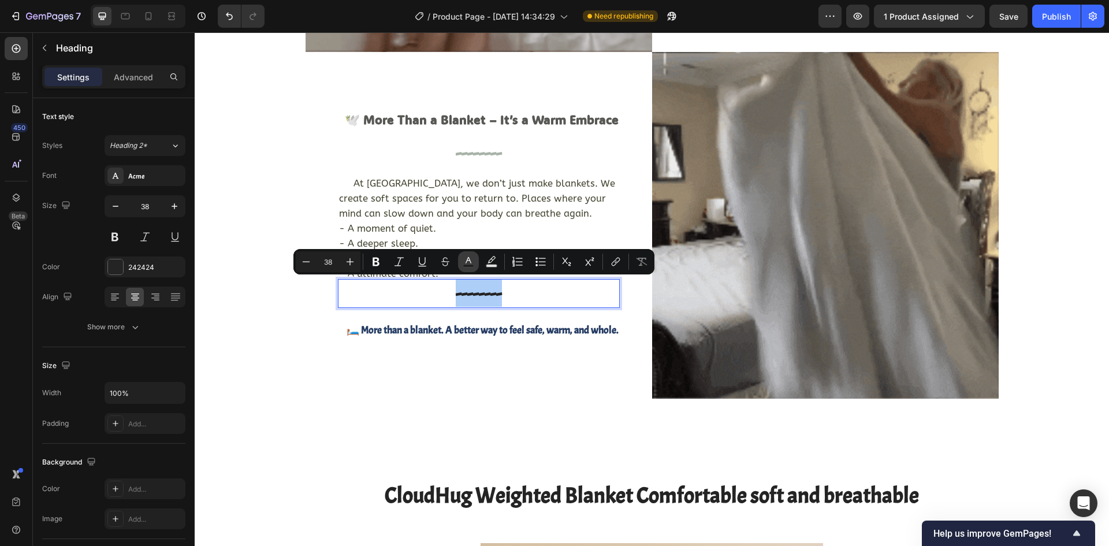
click at [467, 263] on icon "Editor contextual toolbar" at bounding box center [468, 262] width 12 height 12
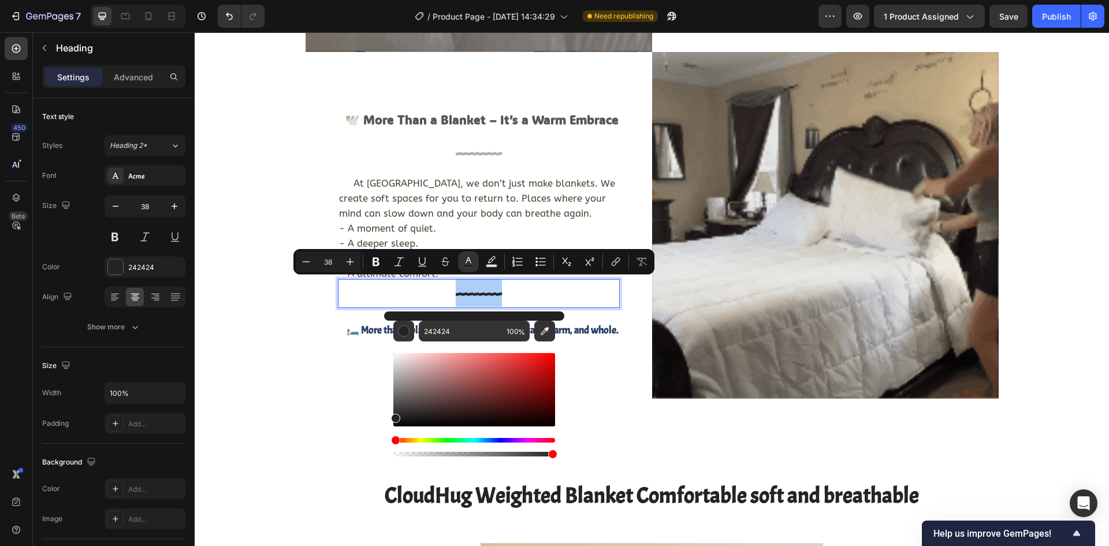
click at [409, 383] on div "Editor contextual toolbar" at bounding box center [474, 389] width 162 height 73
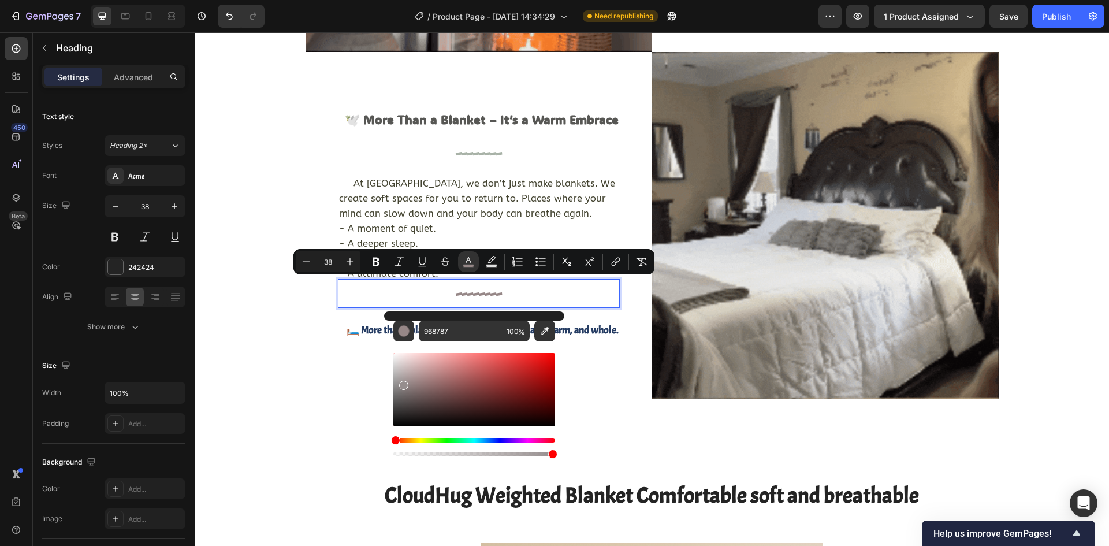
type input "968E8E"
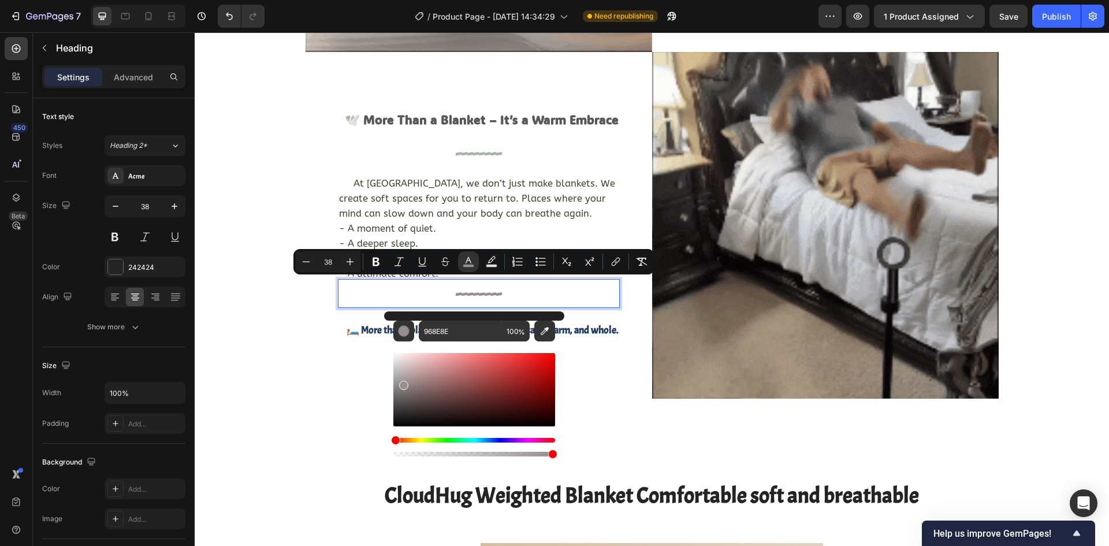
click at [402, 383] on div "Editor contextual toolbar" at bounding box center [403, 385] width 9 height 9
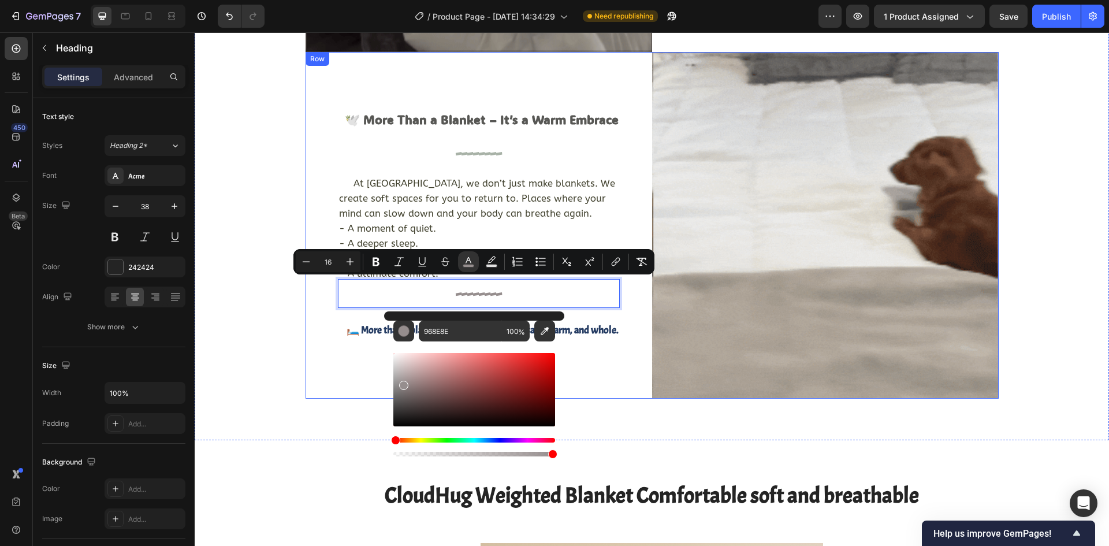
click at [617, 364] on div "⁠⁠⁠⁠⁠⁠⁠ 🕊️ More Than a Blanket – It’s a Warm Embrace Heading ⁠⁠⁠⁠⁠⁠⁠ -------- H…" at bounding box center [478, 225] width 346 height 346
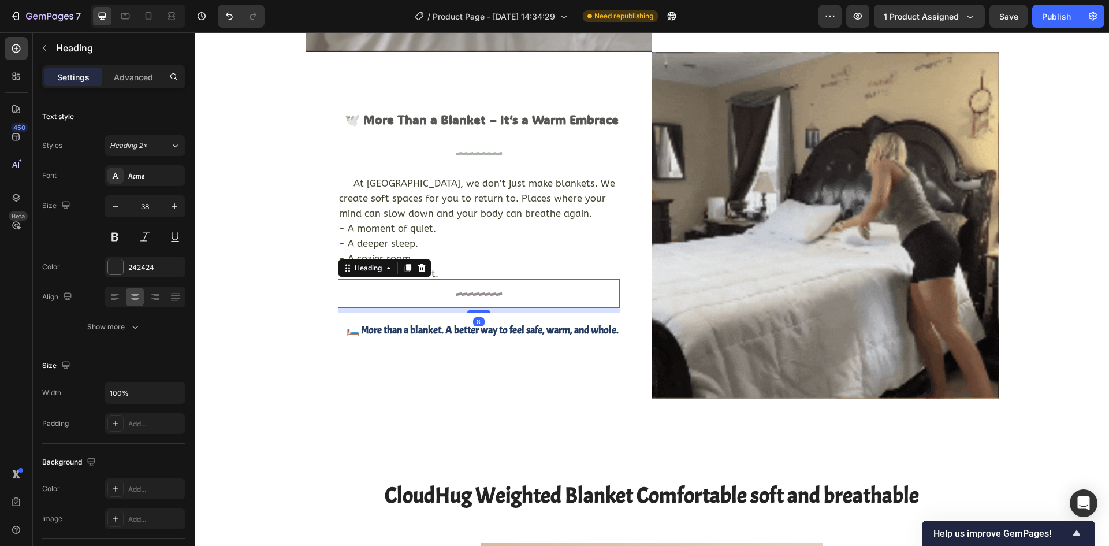
click at [468, 297] on span "--------" at bounding box center [479, 293] width 46 height 28
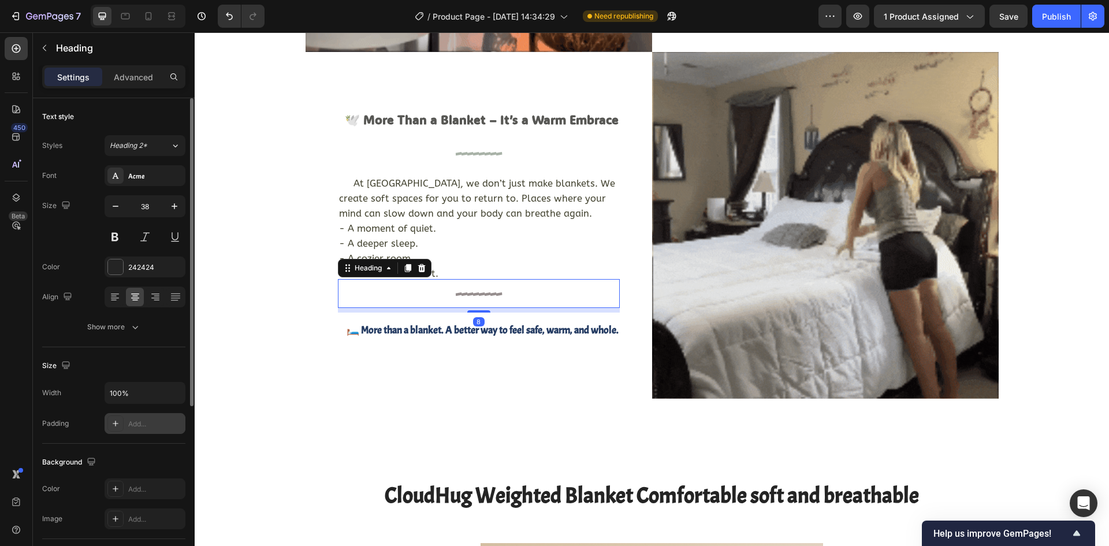
scroll to position [58, 0]
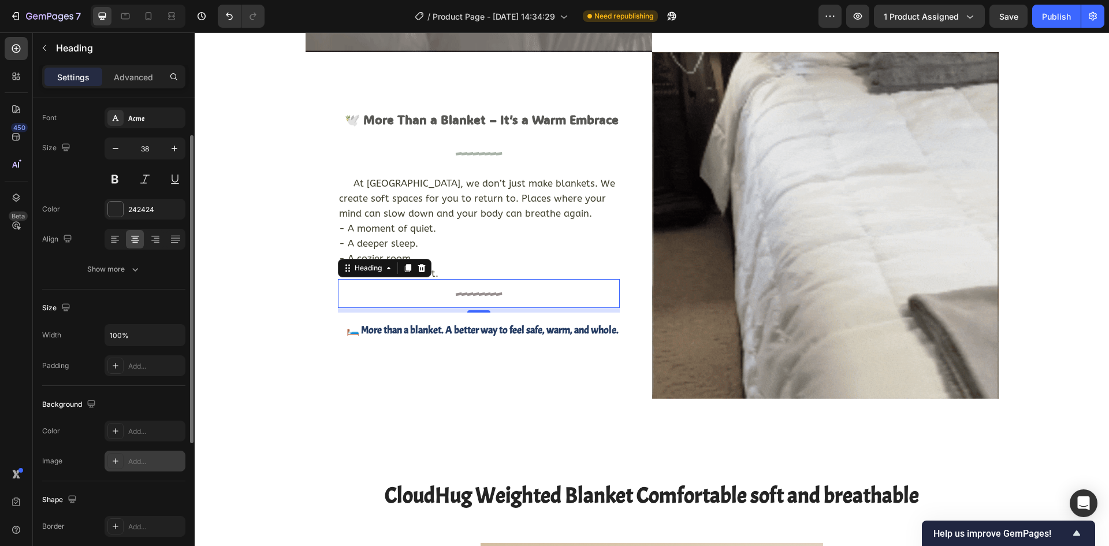
click at [118, 461] on icon at bounding box center [116, 461] width 6 height 6
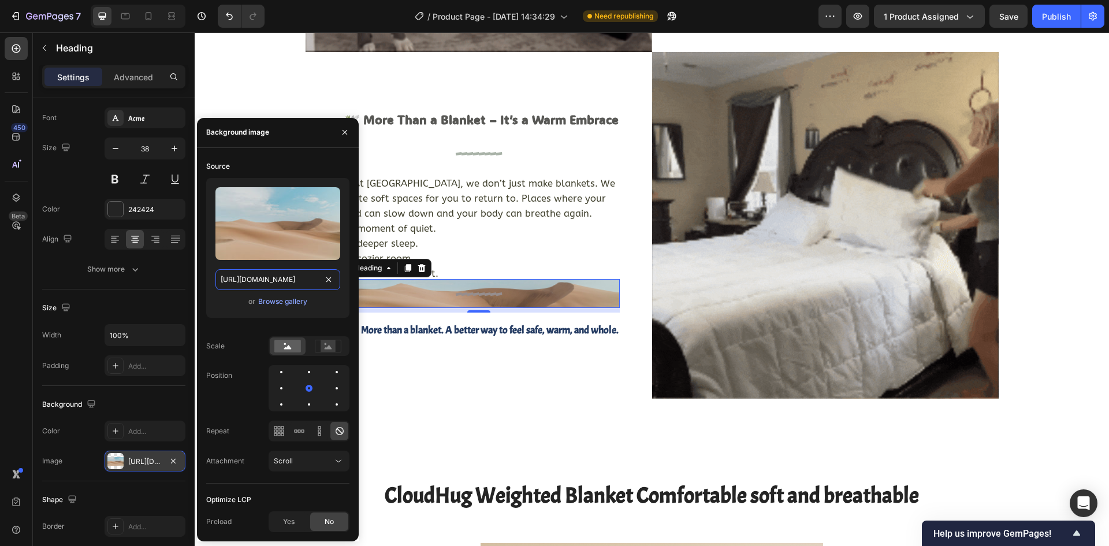
click at [279, 278] on input "https://cdn.shopify.com/s/files/1/2005/9307/files/background_settings.jpg" at bounding box center [277, 279] width 125 height 21
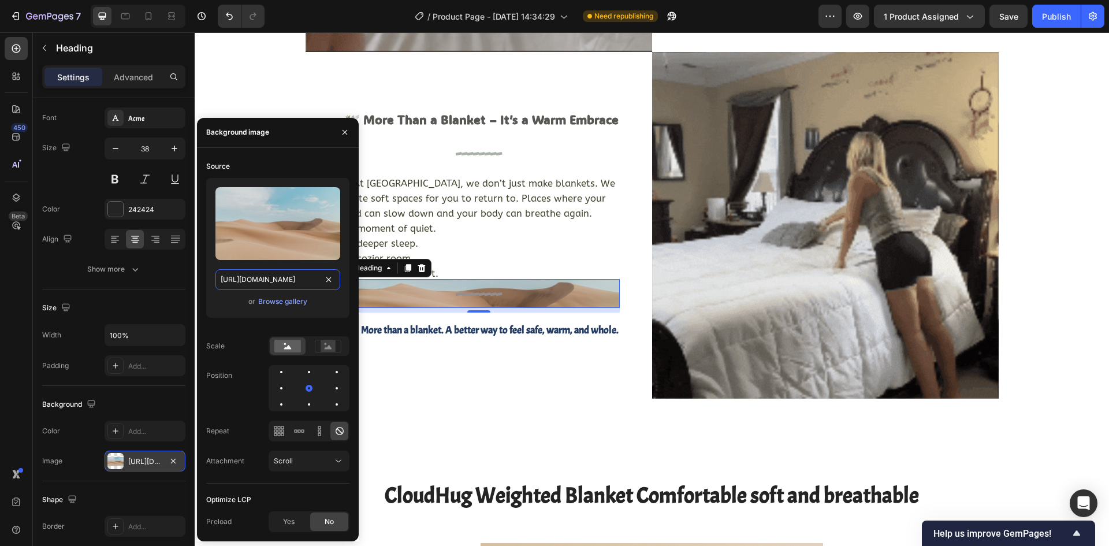
paste input "share.google/images/QqGNyHuwk9UiVrfY2"
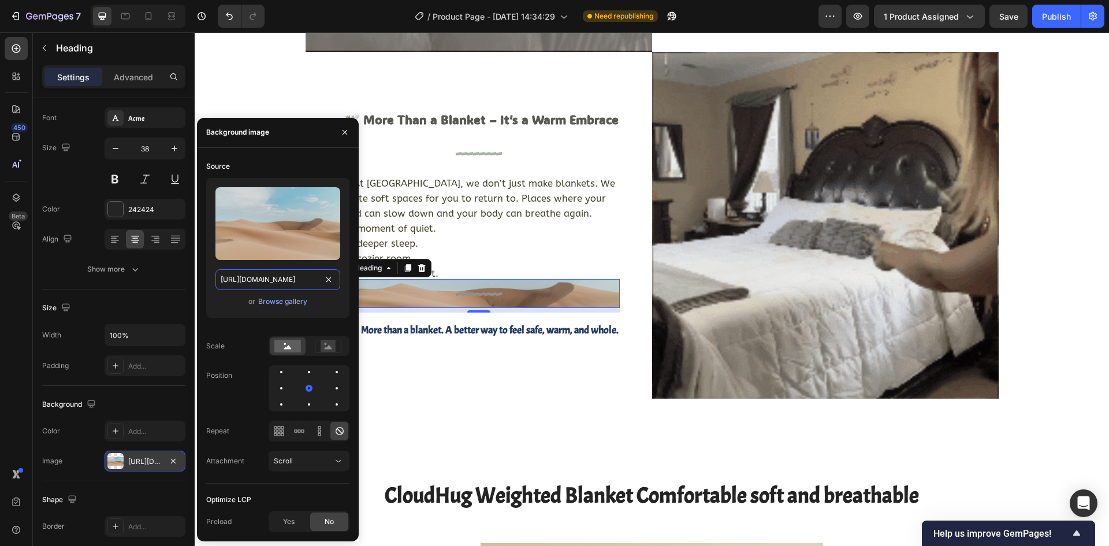
type input "https://share.google/images/QqGNyHuwk9UiVrfY2"
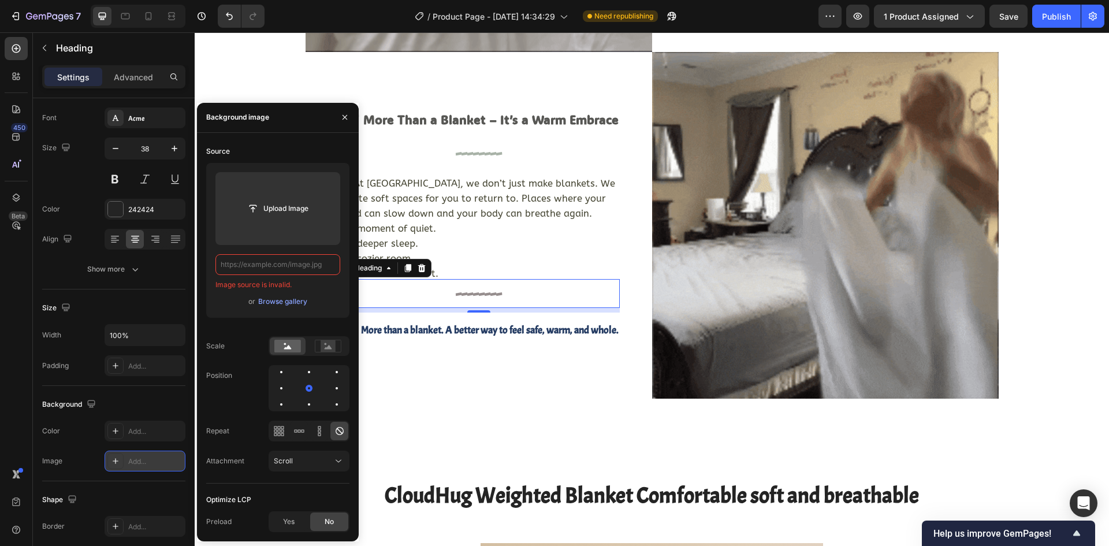
scroll to position [0, 0]
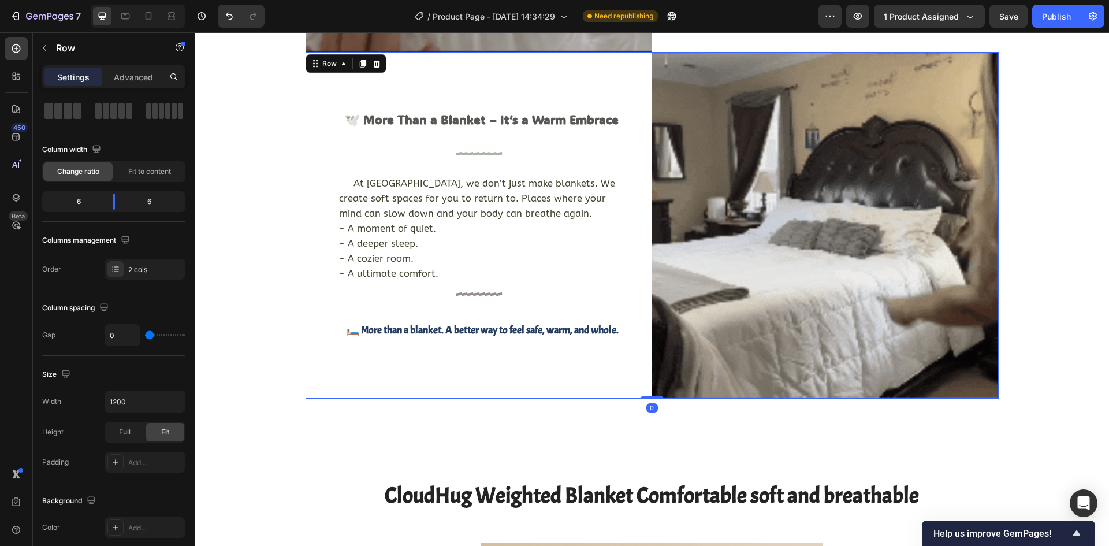
click at [467, 365] on div "⁠⁠⁠⁠⁠⁠⁠ 🕊️ More Than a Blanket – It’s a Warm Embrace Heading ⁠⁠⁠⁠⁠⁠⁠ -------- H…" at bounding box center [478, 225] width 346 height 346
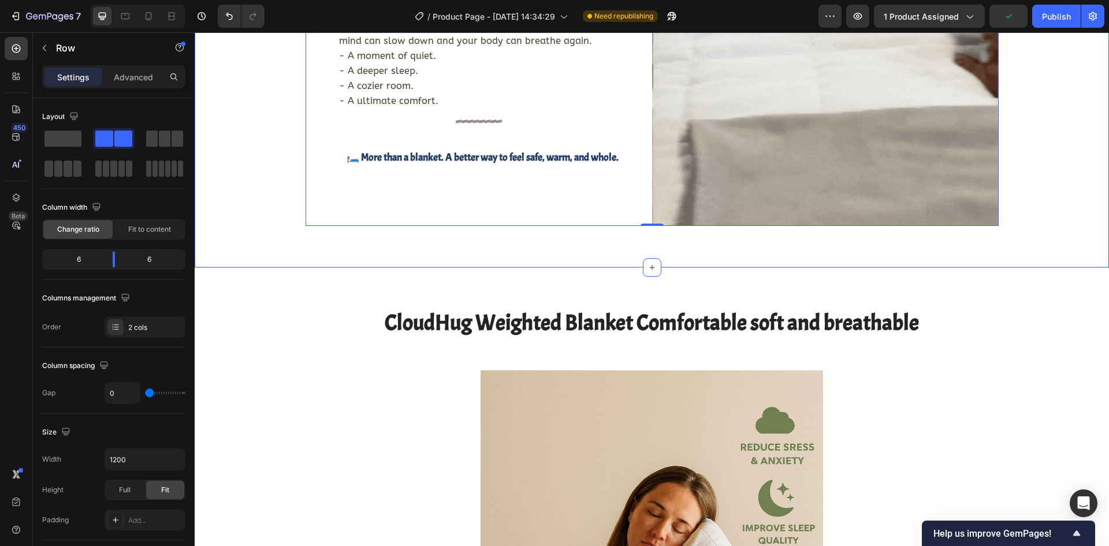
scroll to position [2248, 0]
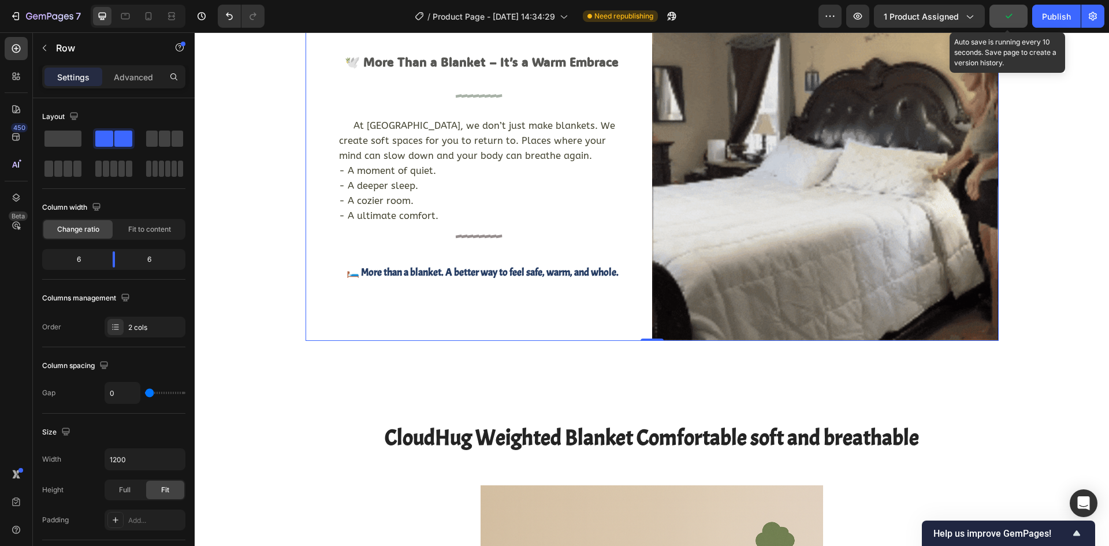
click at [1008, 14] on icon "button" at bounding box center [1008, 16] width 12 height 12
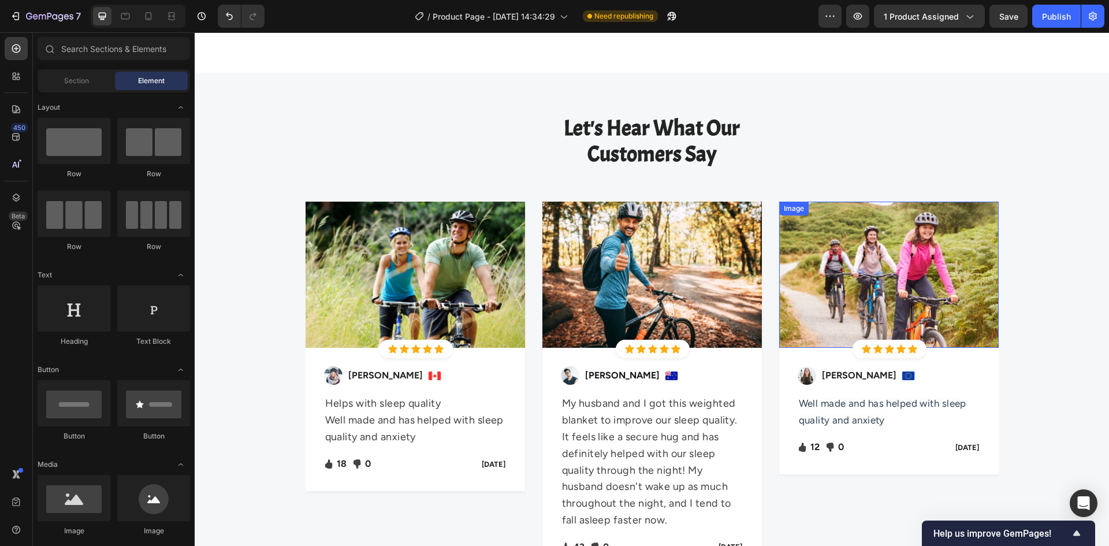
scroll to position [3469, 0]
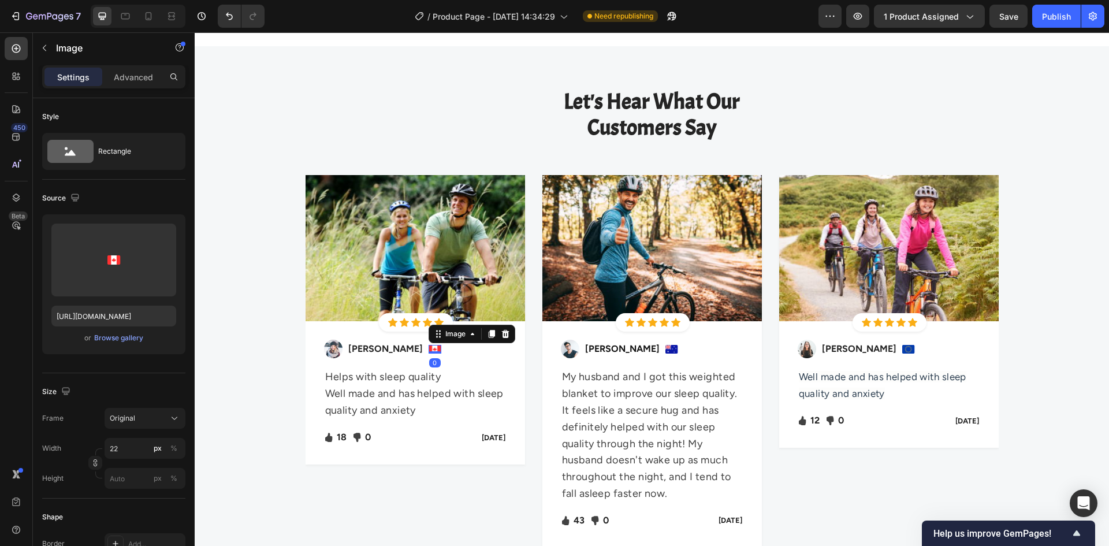
click at [428, 351] on div "Image 0" at bounding box center [434, 349] width 13 height 9
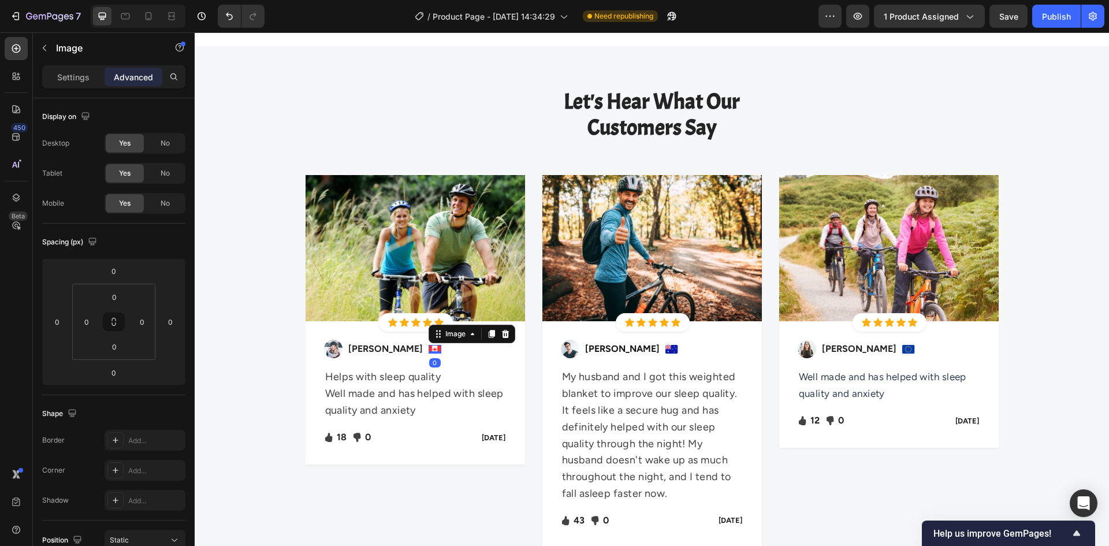
click at [428, 351] on div at bounding box center [434, 352] width 13 height 2
click at [253, 264] on div "Let's Hear What Our Customers Say Heading Row Image Icon Icon Icon Icon Icon Ic…" at bounding box center [651, 330] width 897 height 485
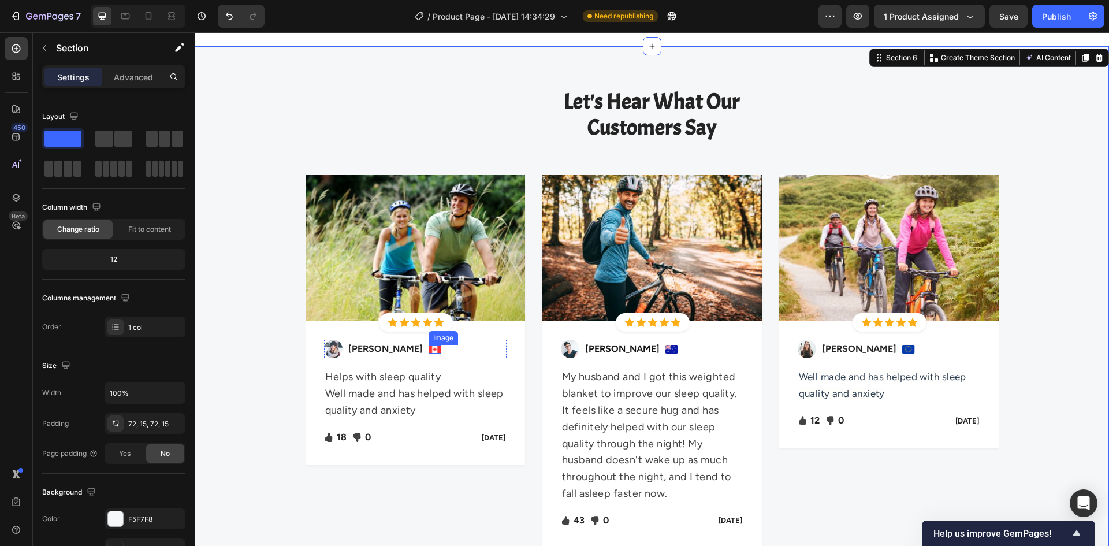
click at [428, 350] on img at bounding box center [434, 349] width 13 height 9
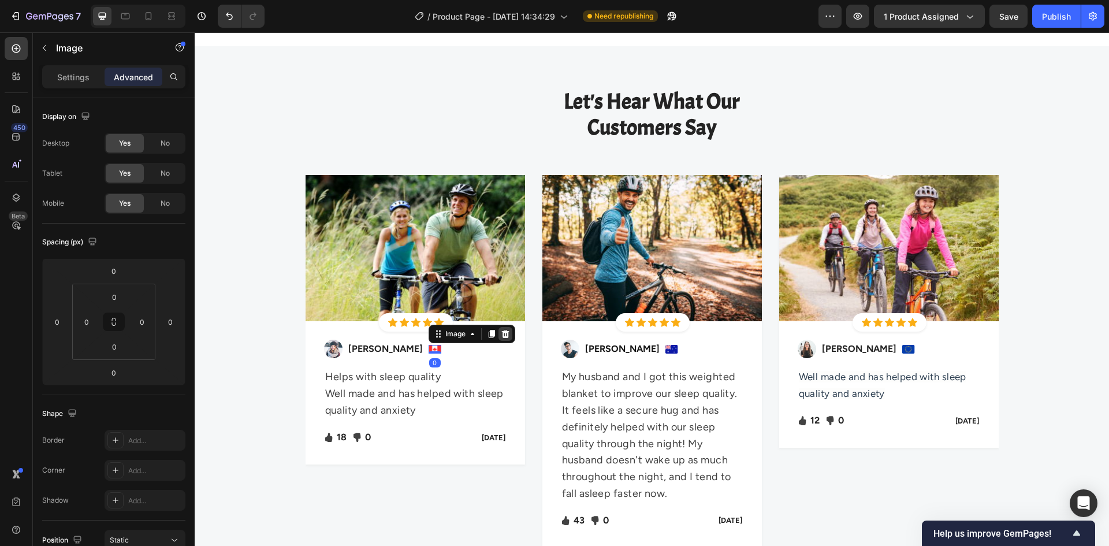
click at [501, 333] on icon at bounding box center [505, 333] width 9 height 9
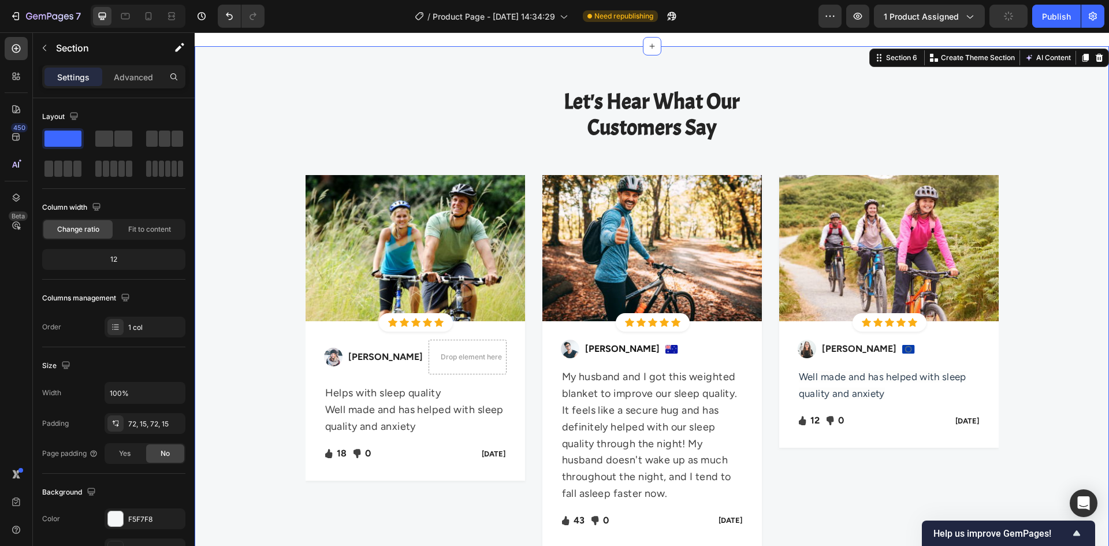
click at [267, 331] on div "Let's Hear What Our Customers Say Heading Row Image Icon Icon Icon Icon Icon Ic…" at bounding box center [651, 330] width 897 height 485
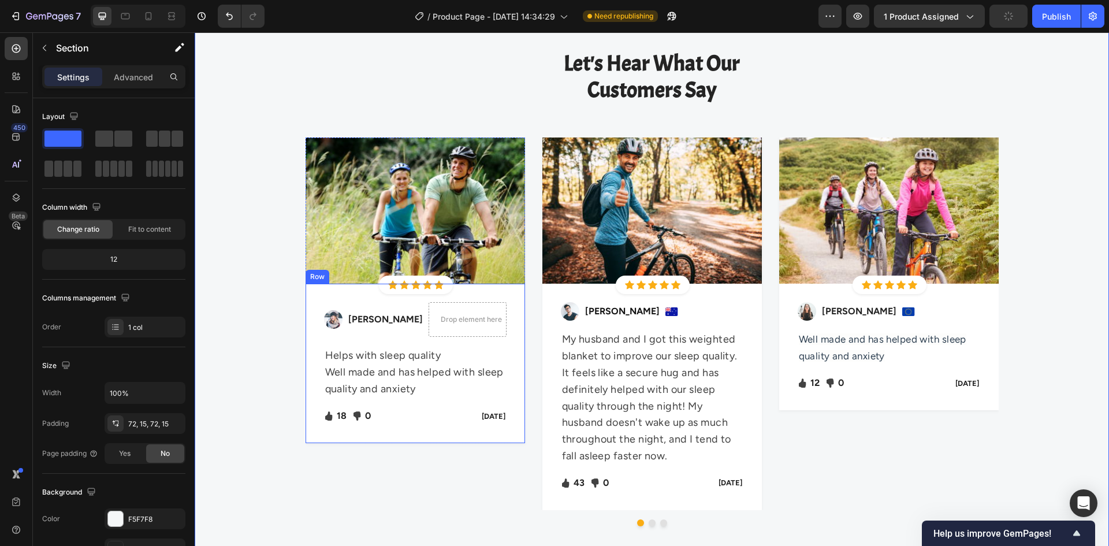
scroll to position [3527, 0]
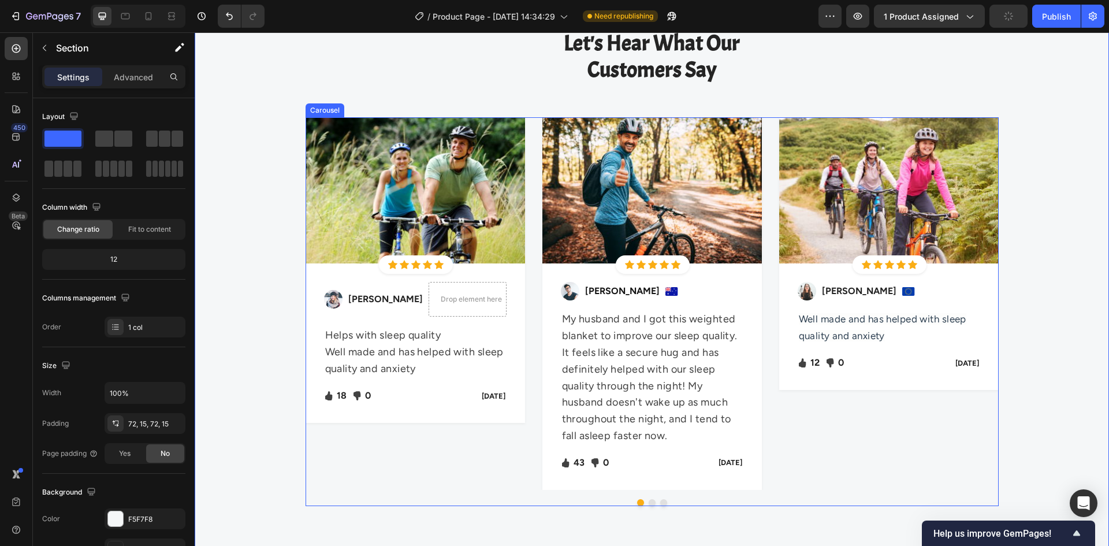
click at [427, 457] on div "Image Icon Icon Icon Icon Icon Icon List Hoz Row Row Image Regina Moore Text bl…" at bounding box center [414, 303] width 219 height 372
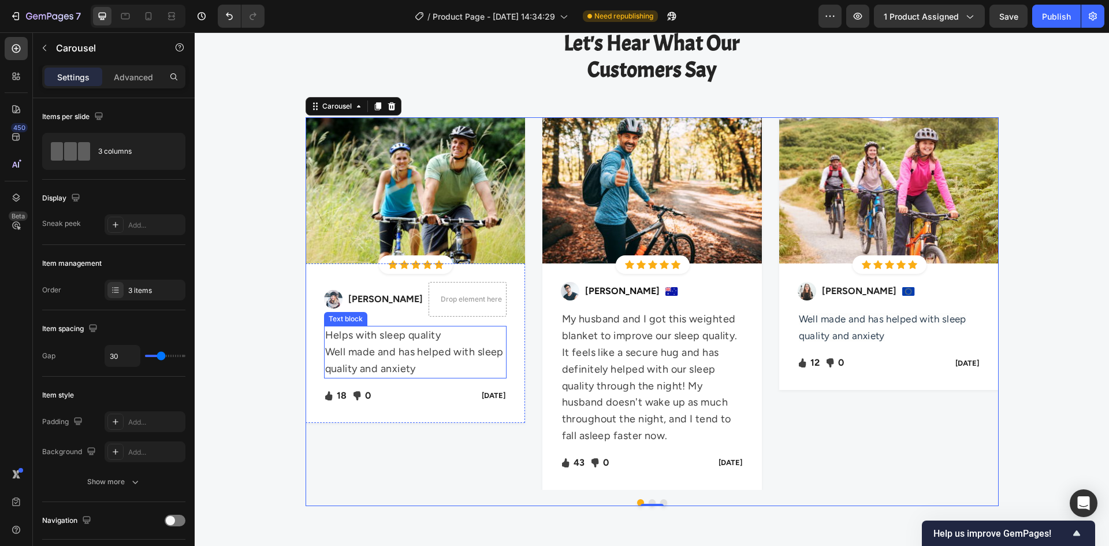
click at [392, 345] on p "Well made and has helped with sleep quality and anxiety" at bounding box center [415, 360] width 180 height 33
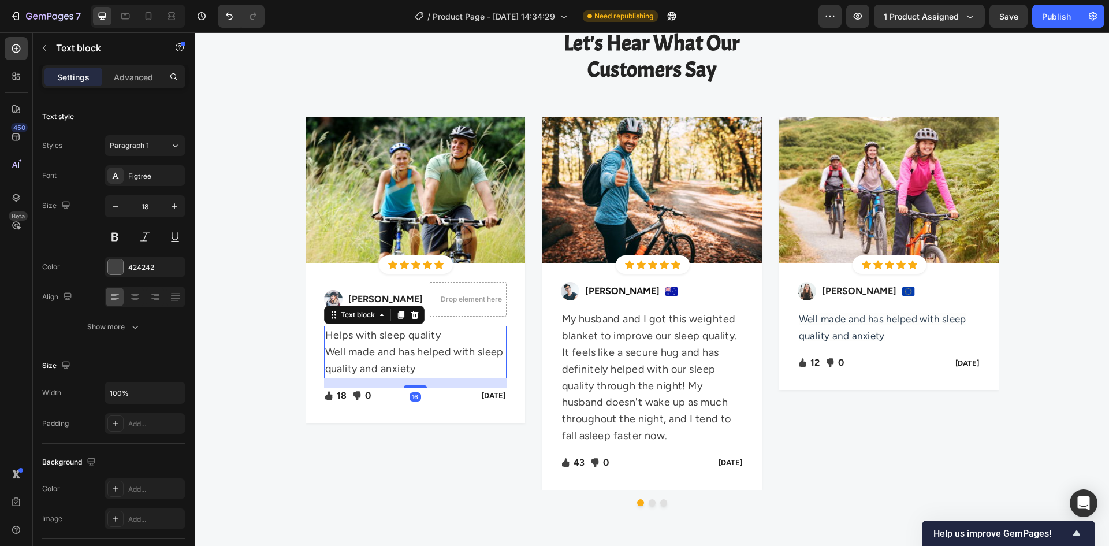
click at [390, 345] on p "Well made and has helped with sleep quality and anxiety" at bounding box center [415, 360] width 180 height 33
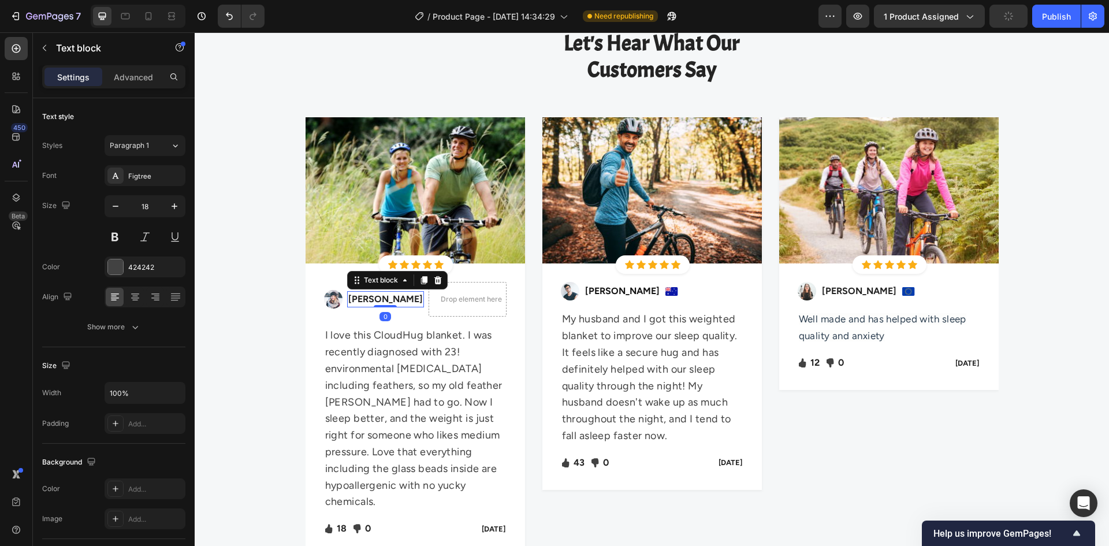
click at [374, 296] on p "Regina Moore" at bounding box center [385, 299] width 74 height 14
click at [332, 301] on img at bounding box center [333, 299] width 18 height 18
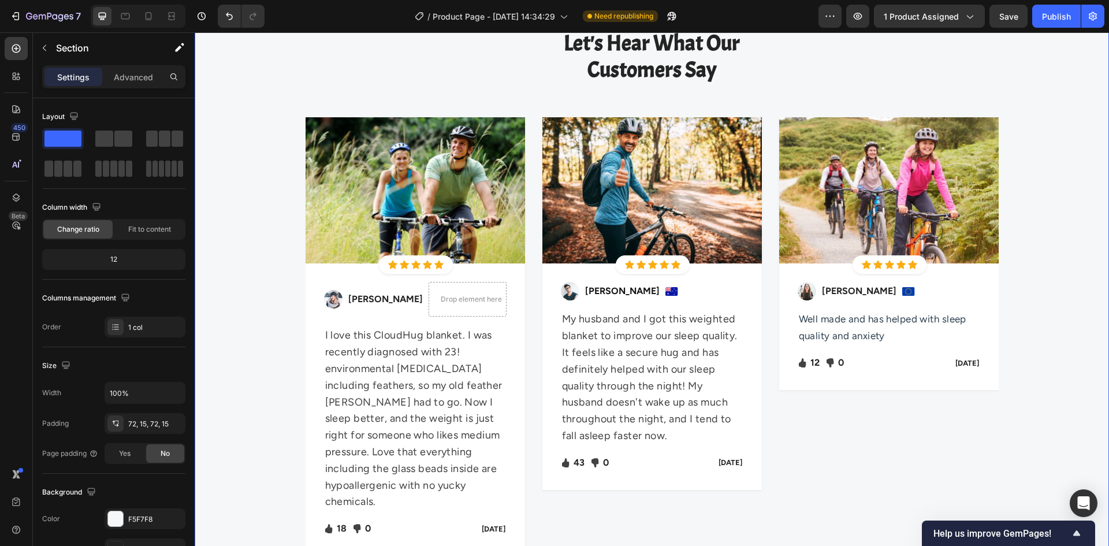
click at [256, 296] on div "Let's Hear What Our Customers Say Heading Row Image Icon Icon Icon Icon Icon Ic…" at bounding box center [651, 304] width 897 height 551
click at [564, 293] on img at bounding box center [570, 291] width 18 height 18
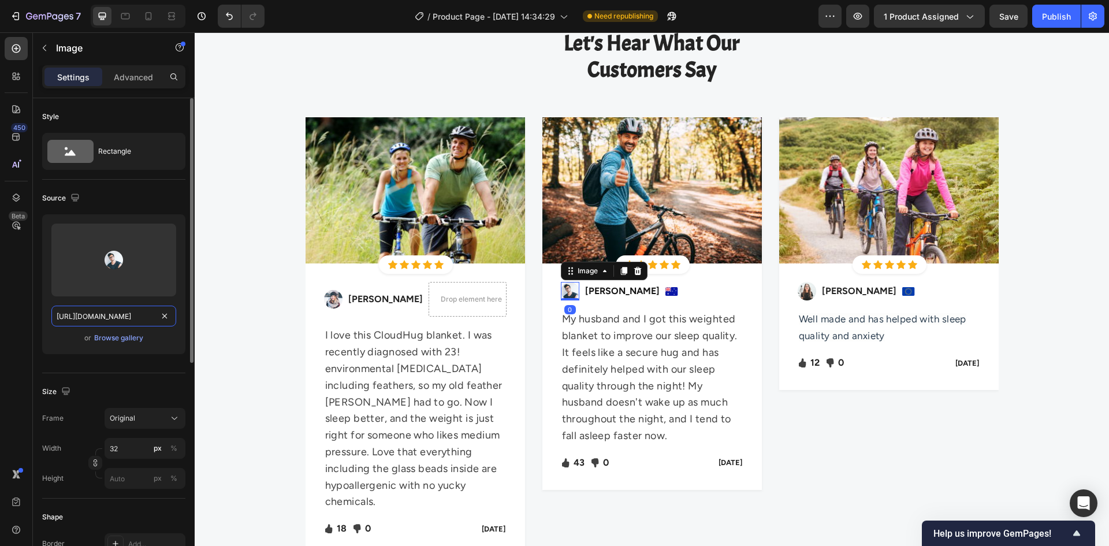
click at [110, 314] on input "https://ucarecdn.com/dc6cd9d2-1bc9-4c23-941f-a986a7e32cad/-/format/auto/" at bounding box center [113, 315] width 125 height 21
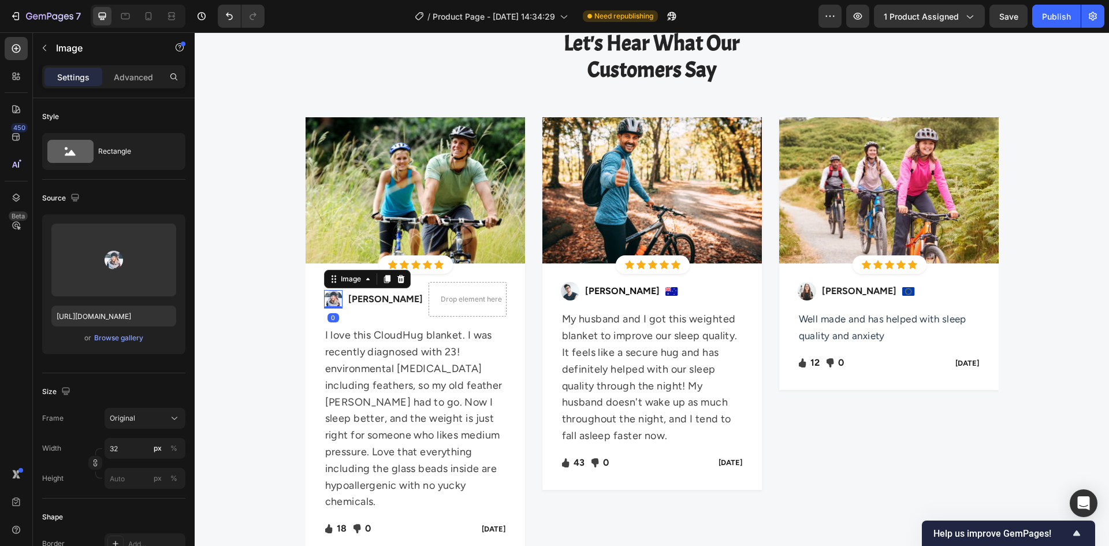
click at [334, 299] on img at bounding box center [333, 299] width 18 height 18
click at [119, 319] on input "https://ucarecdn.com/991fb23f-594d-4377-9d24-1e657490cf37/-/format/auto/" at bounding box center [113, 315] width 125 height 21
click at [112, 316] on input "https://ucarecdn.com/991fb23f-594d-4377-9d24-1e657490cf37/-/format/auto/" at bounding box center [113, 315] width 125 height 21
click at [324, 299] on img at bounding box center [333, 299] width 18 height 18
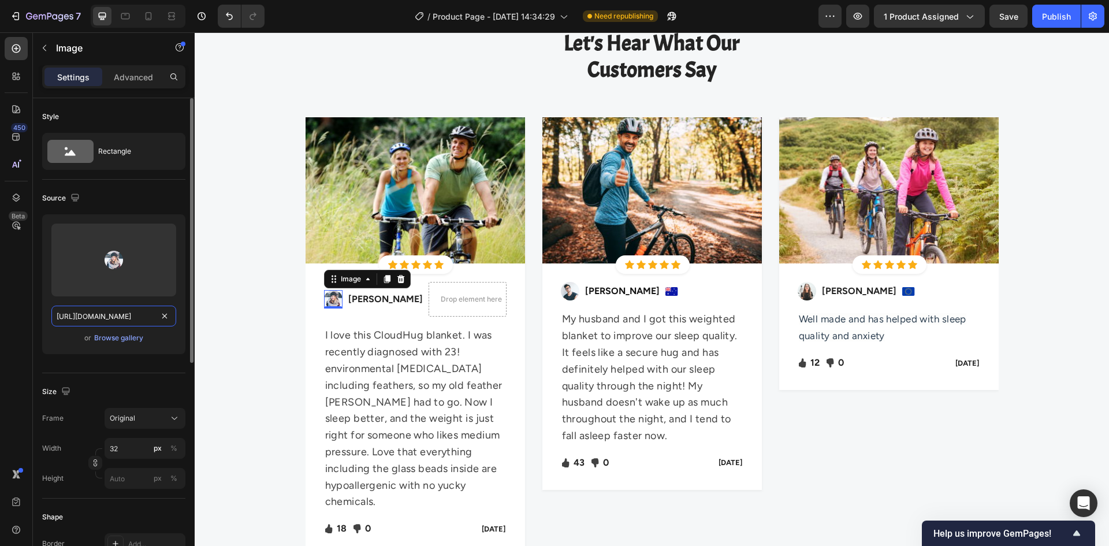
click at [150, 316] on input "https://ucarecdn.com/991fb23f-594d-4377-9d24-1e657490cf37/-/format/auto/" at bounding box center [113, 315] width 125 height 21
paste input "dc6cd9d2-1bc9-4c23-941f-a986a7e32cad"
type input "https://ucarecdn.com/dc6cd9d2-1bc9-4c23-941f-a986a7e32cad/-/format/auto/"
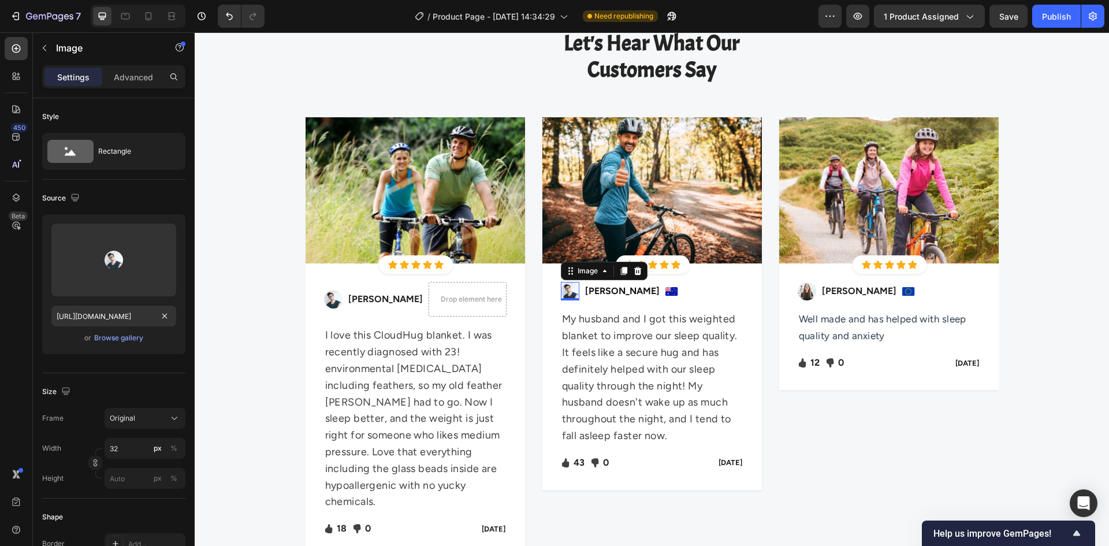
click at [561, 293] on img at bounding box center [570, 291] width 18 height 18
click at [155, 320] on input "https://ucarecdn.com/dc6cd9d2-1bc9-4c23-941f-a986a7e32cad/-/format/auto/" at bounding box center [113, 315] width 125 height 21
click at [111, 318] on input "https://ucarecdn.com/dc6cd9d2-1bc9-4c23-941f-a986a7e32cad/-/format/auto/" at bounding box center [113, 315] width 125 height 21
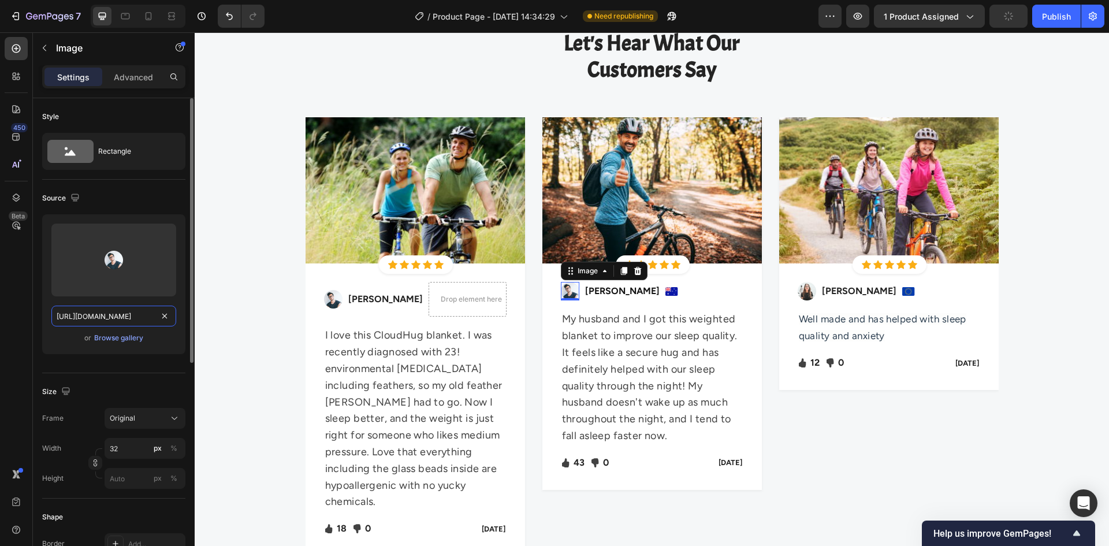
paste input "991fb23f-594d-4377-9d24-1e657490cf37"
type input "https://ucarecdn.com/991fb23f-594d-4377-9d24-1e657490cf37/-/format/auto/"
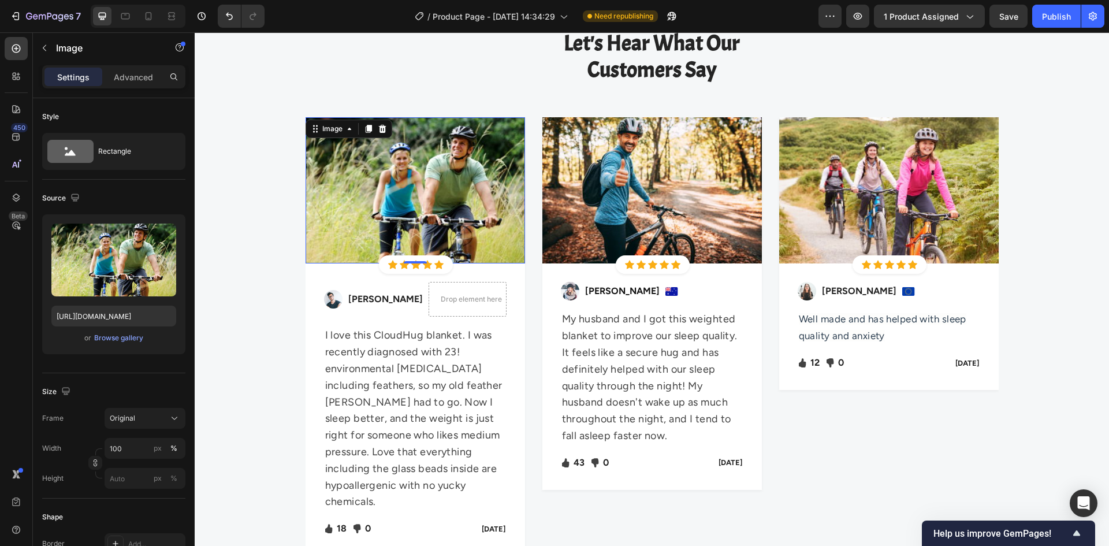
click at [435, 185] on img at bounding box center [414, 190] width 219 height 147
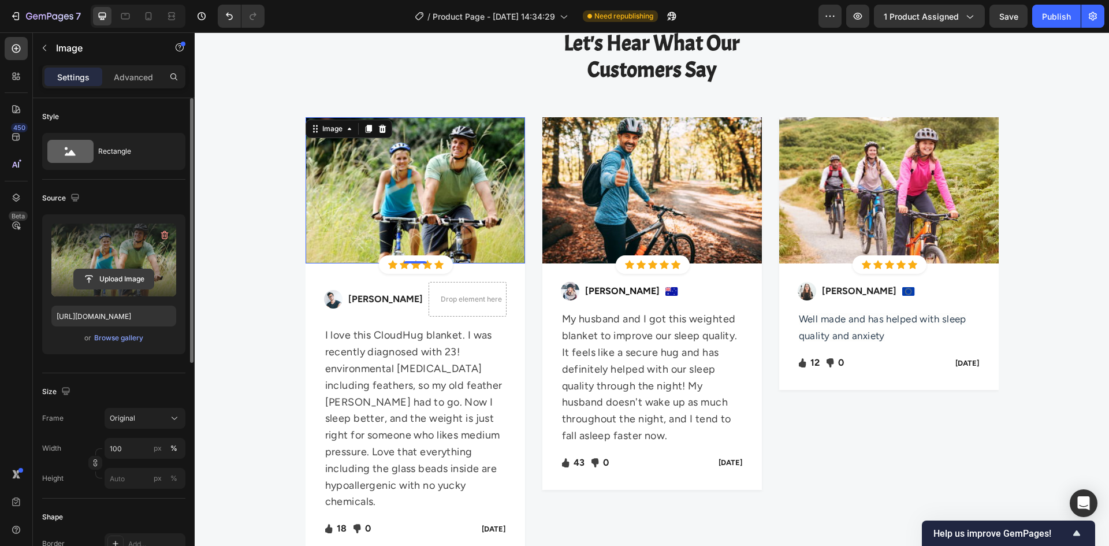
click at [108, 274] on input "file" at bounding box center [114, 279] width 80 height 20
click at [88, 272] on input "file" at bounding box center [114, 279] width 80 height 20
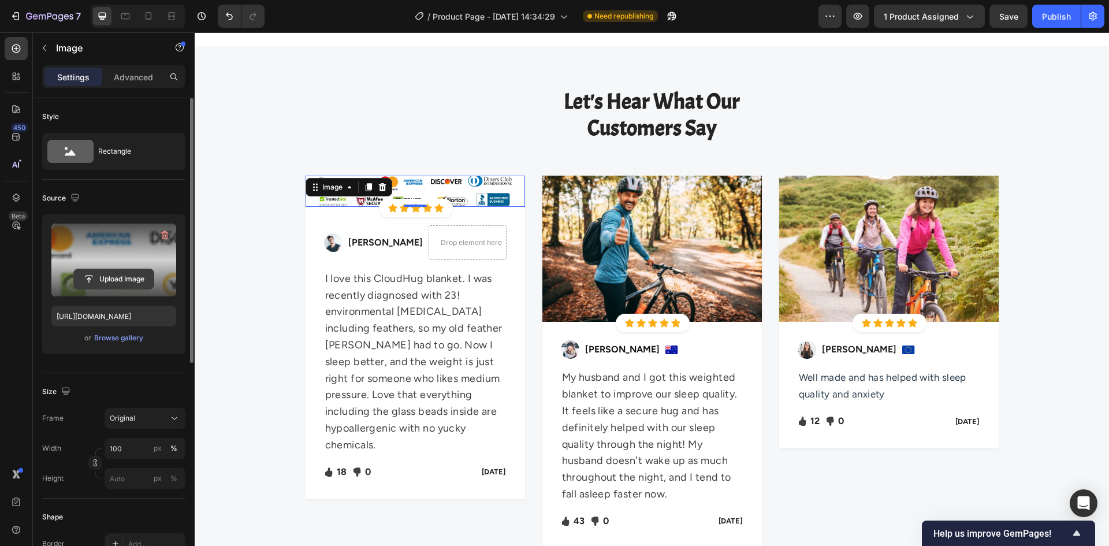
scroll to position [3469, 0]
click at [125, 275] on input "file" at bounding box center [114, 279] width 80 height 20
click at [131, 271] on input "file" at bounding box center [114, 279] width 80 height 20
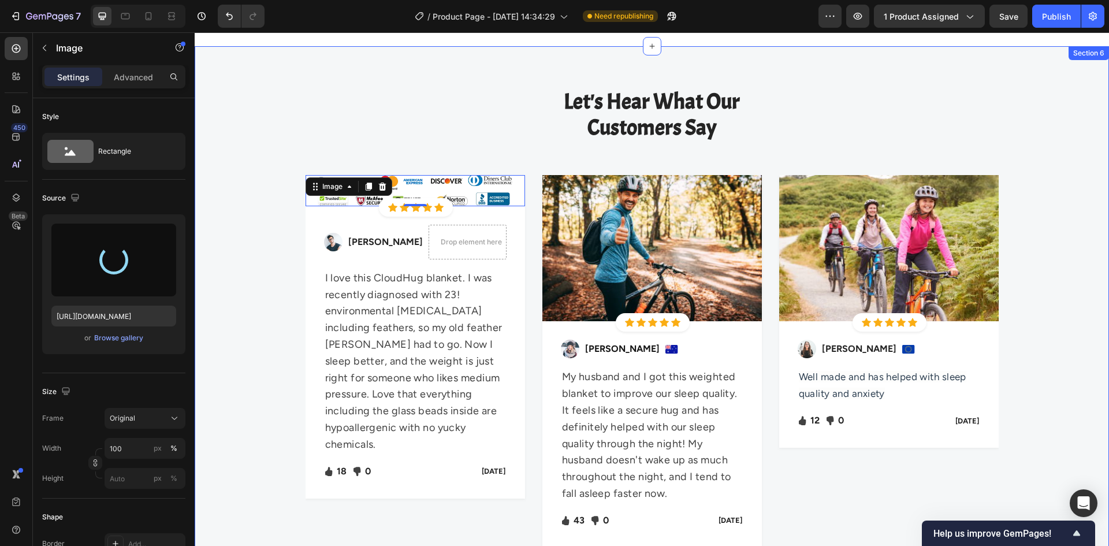
scroll to position [3411, 0]
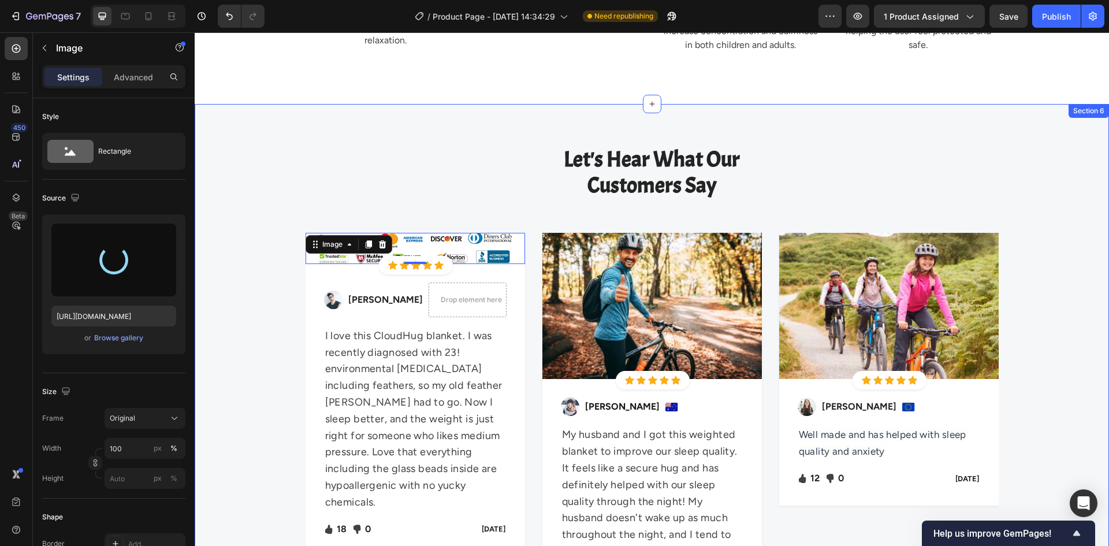
type input "https://cdn.shopify.com/s/files/1/0594/5861/7408/files/gempages_585633755834614…"
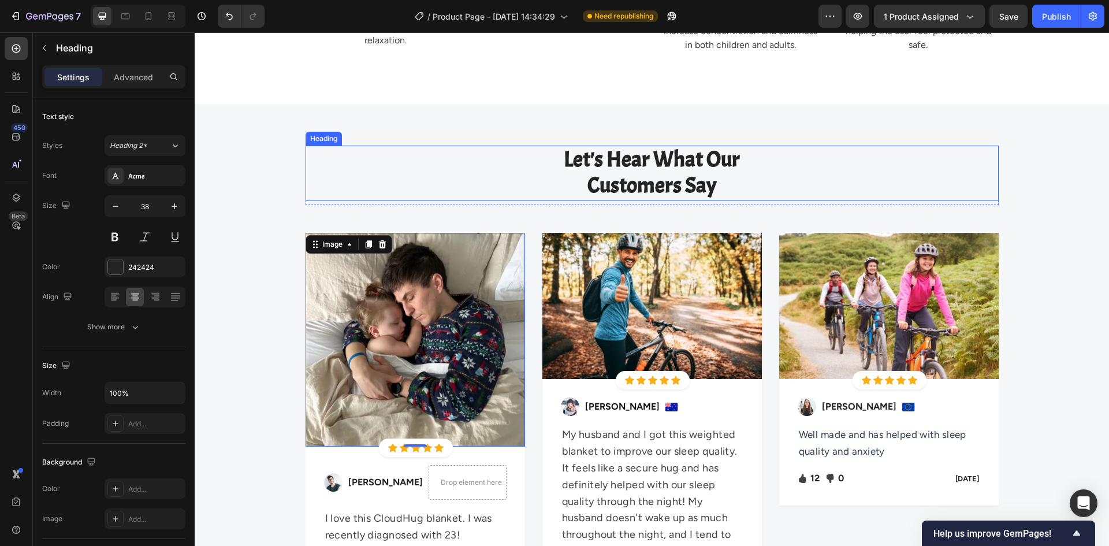
click at [598, 160] on p "Let's Hear What Our Customers Say" at bounding box center [652, 173] width 691 height 53
click at [680, 186] on p "Let's Hear What Our Customers Say" at bounding box center [652, 173] width 691 height 53
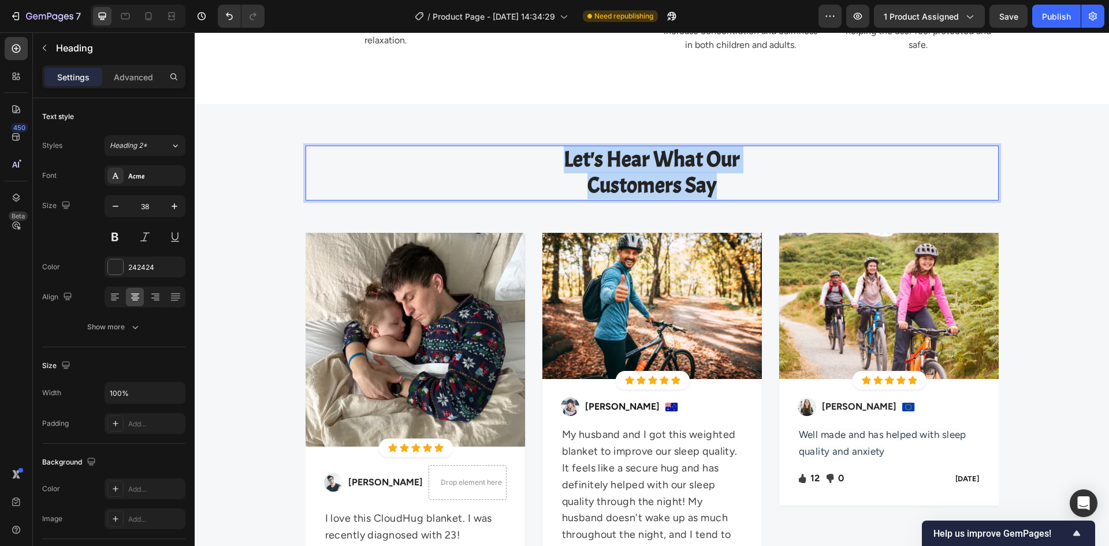
drag, startPoint x: 715, startPoint y: 186, endPoint x: 560, endPoint y: 161, distance: 157.5
click at [560, 161] on p "Let's Hear What Our Customers Say" at bounding box center [652, 173] width 691 height 53
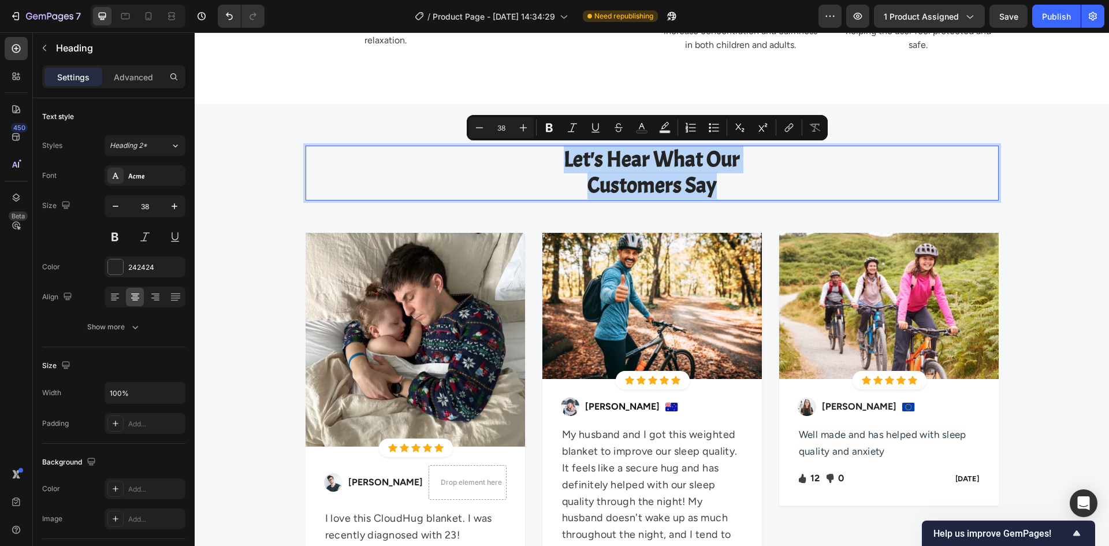
copy p "Let's Hear What Our Customers Say"
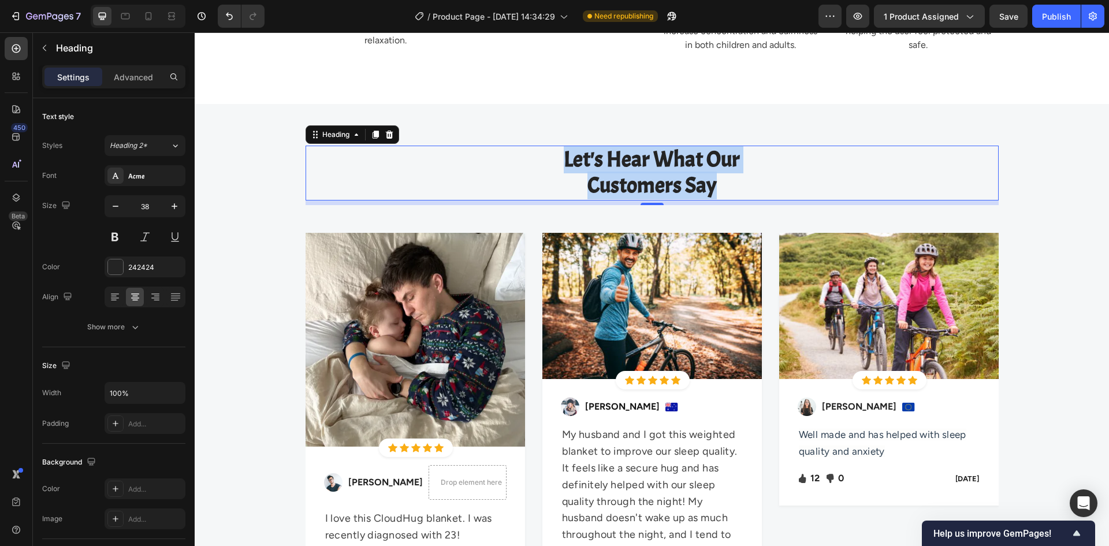
click at [617, 173] on p "Let's Hear What Our Customers Say" at bounding box center [652, 173] width 691 height 53
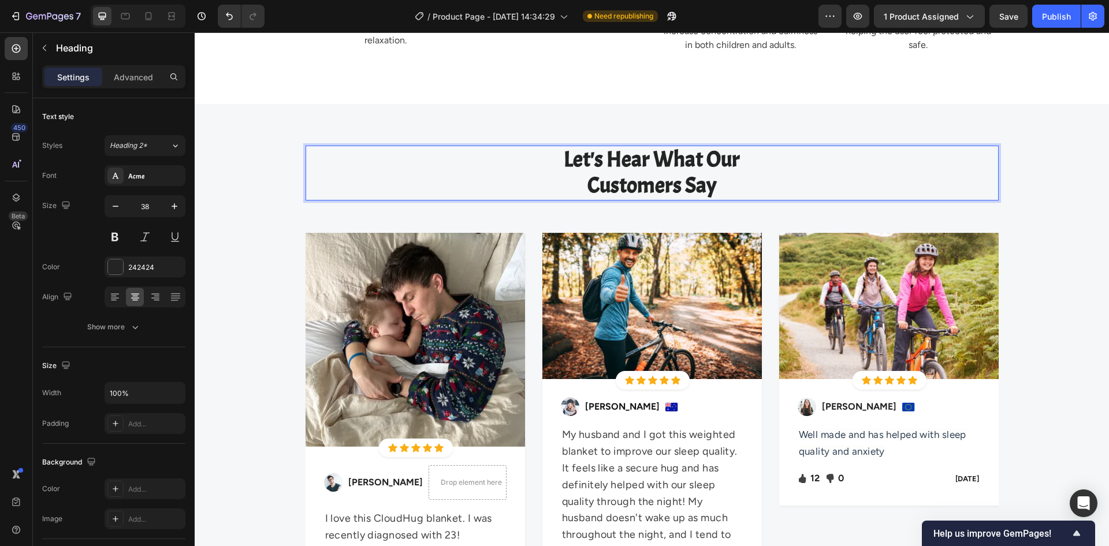
click at [613, 170] on p "Let's Hear What Our Customers Say" at bounding box center [652, 173] width 691 height 53
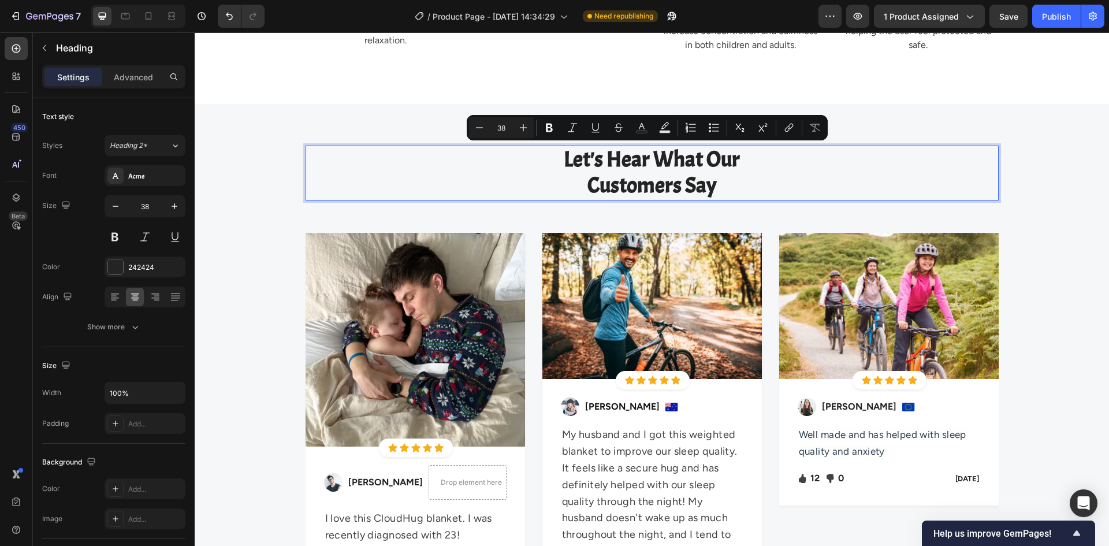
click at [658, 183] on p "Let's Hear What Our Customers Say" at bounding box center [652, 173] width 691 height 53
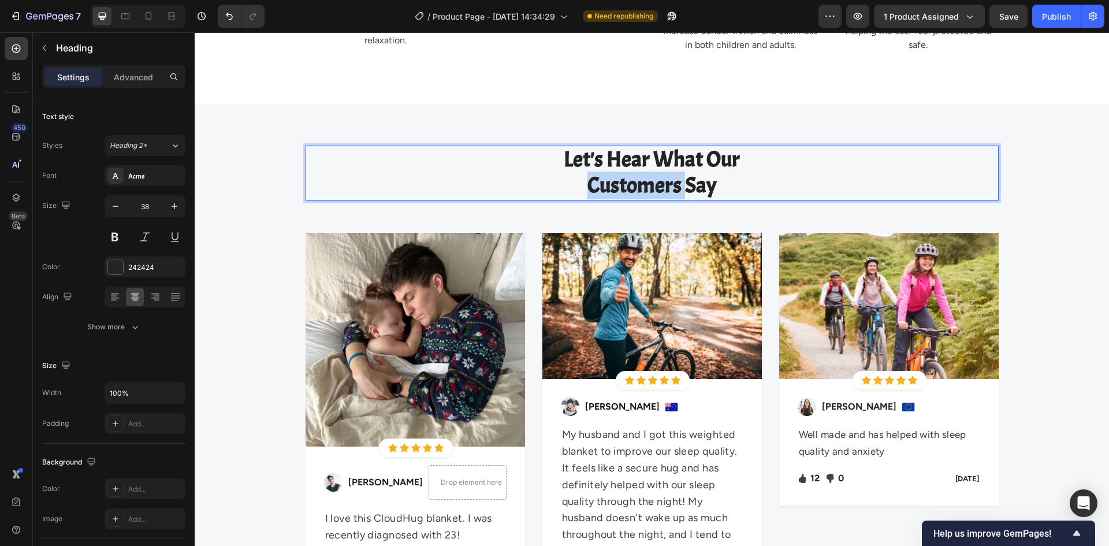
click at [658, 183] on p "Let's Hear What Our Customers Say" at bounding box center [652, 173] width 691 height 53
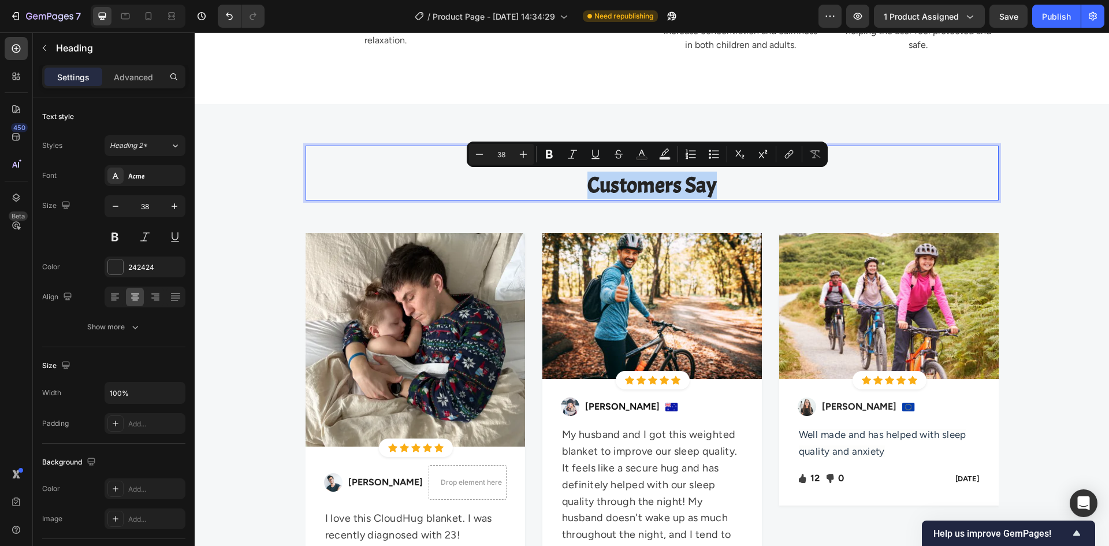
click at [521, 180] on p "Let's Hear What Our Customers Say" at bounding box center [652, 173] width 691 height 53
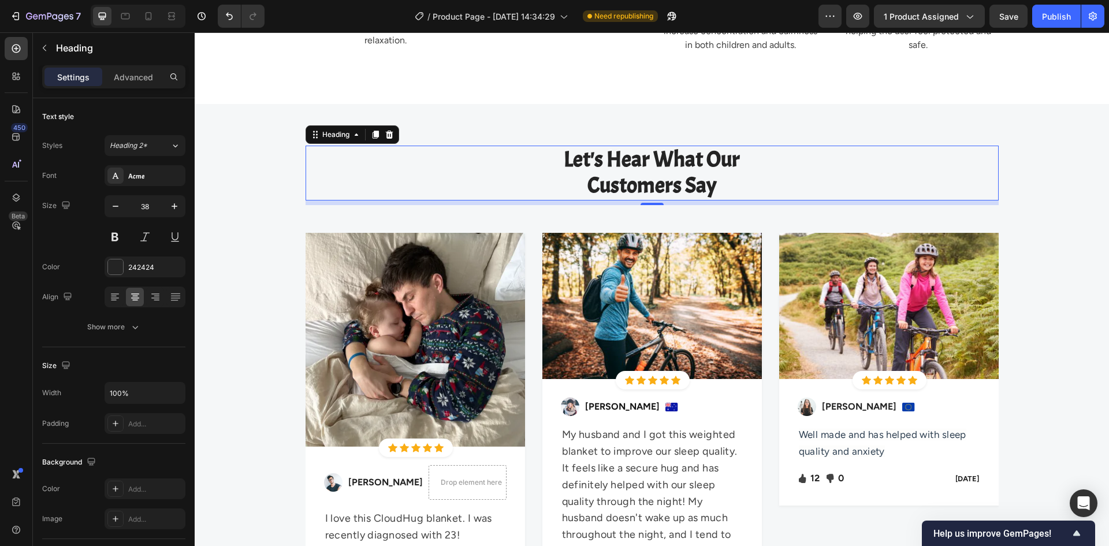
click at [610, 176] on p "Let's Hear What Our Customers Say" at bounding box center [652, 173] width 691 height 53
click at [609, 180] on p "Let's Hear What Our Customers Say" at bounding box center [652, 173] width 691 height 53
drag, startPoint x: 578, startPoint y: 184, endPoint x: 708, endPoint y: 182, distance: 129.9
click at [708, 182] on p "Let's Hear What Our Customers Say" at bounding box center [652, 173] width 691 height 53
click at [751, 156] on p "Let's Hear What Our Let's share" at bounding box center [652, 173] width 691 height 53
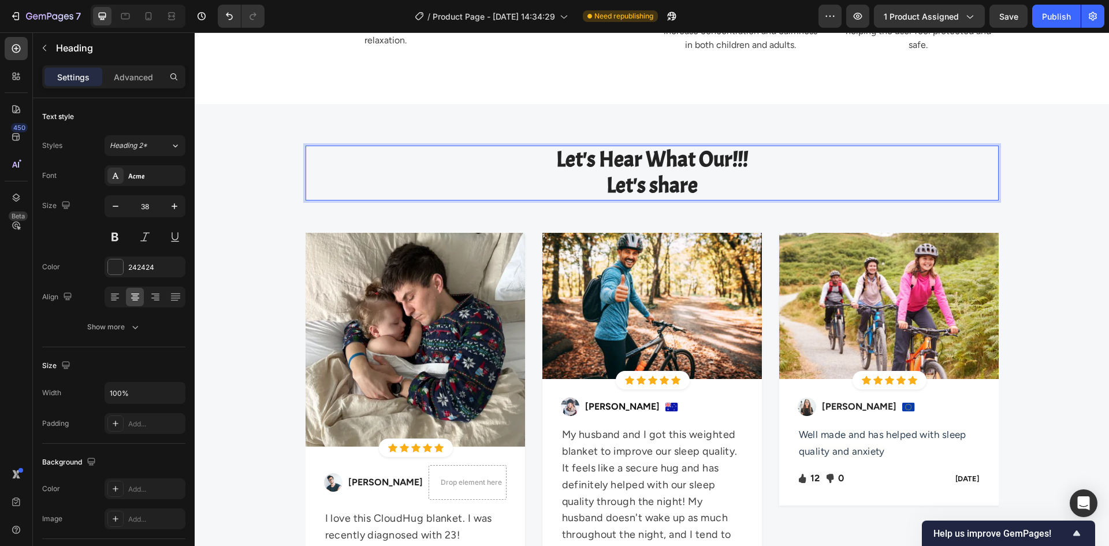
click at [723, 185] on p "Let's Hear What Our!!! Let's share" at bounding box center [652, 173] width 691 height 53
click at [701, 180] on p "Let's Hear What Our!!! Let's share" at bounding box center [652, 173] width 691 height 53
click at [706, 186] on p "Let's Hear What Our!!! Let's share" at bounding box center [652, 173] width 691 height 53
click at [557, 178] on p "Let's Hear What Our!!! Let's share 🧡" at bounding box center [652, 173] width 691 height 53
click at [425, 166] on p "Let's Hear What Our!!! Let's share 🧡" at bounding box center [652, 173] width 691 height 53
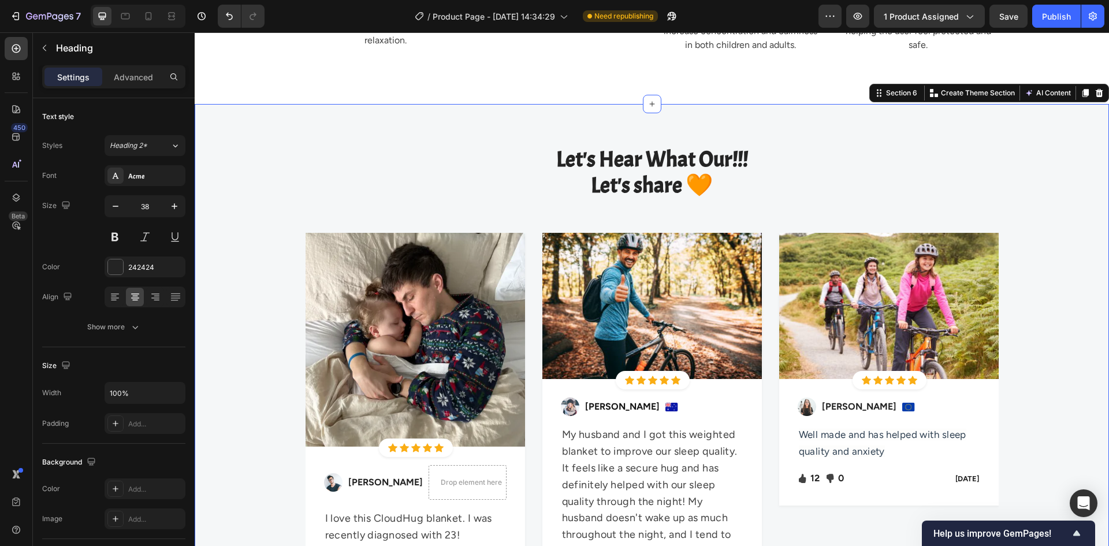
click at [794, 126] on div "Let's Hear What Our!!! Let's share 🧡 Heading Row Image Icon Icon Icon Icon Icon…" at bounding box center [652, 455] width 914 height 702
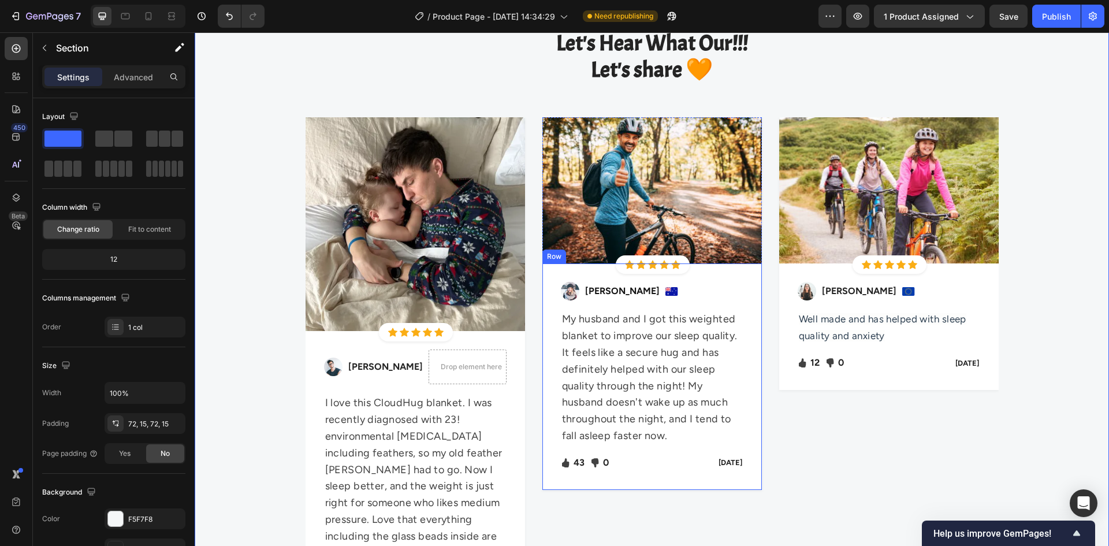
scroll to position [3584, 0]
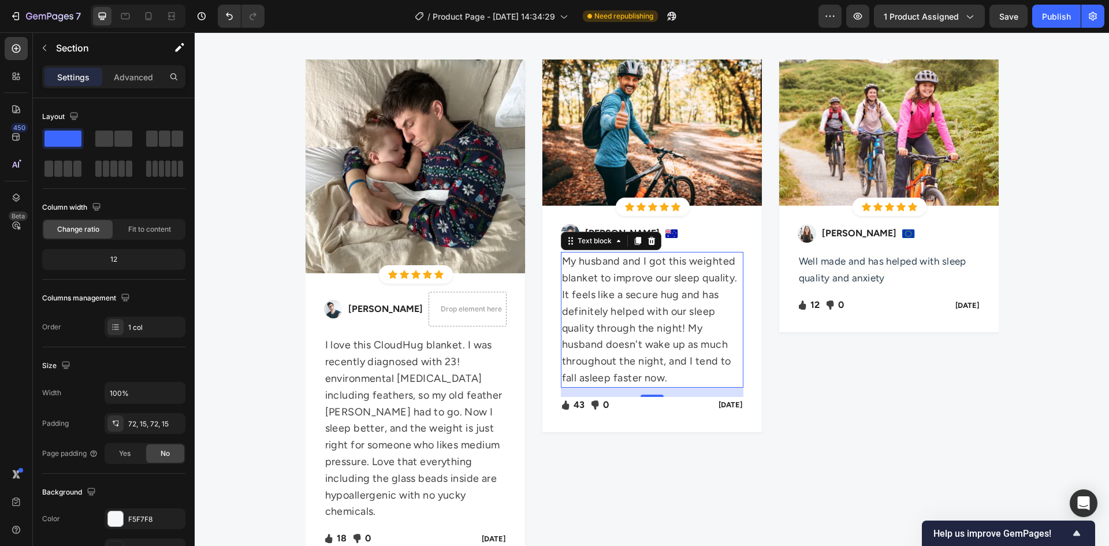
click at [642, 302] on p "My husband and I got this weighted blanket to improve our sleep quality. It fee…" at bounding box center [652, 319] width 180 height 133
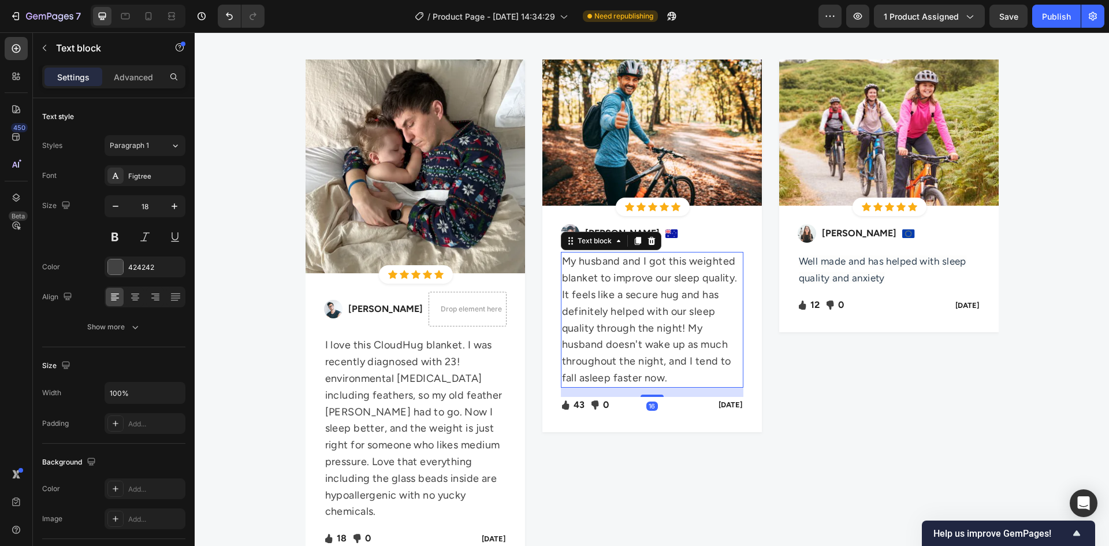
click at [631, 303] on p "My husband and I got this weighted blanket to improve our sleep quality. It fee…" at bounding box center [652, 319] width 180 height 133
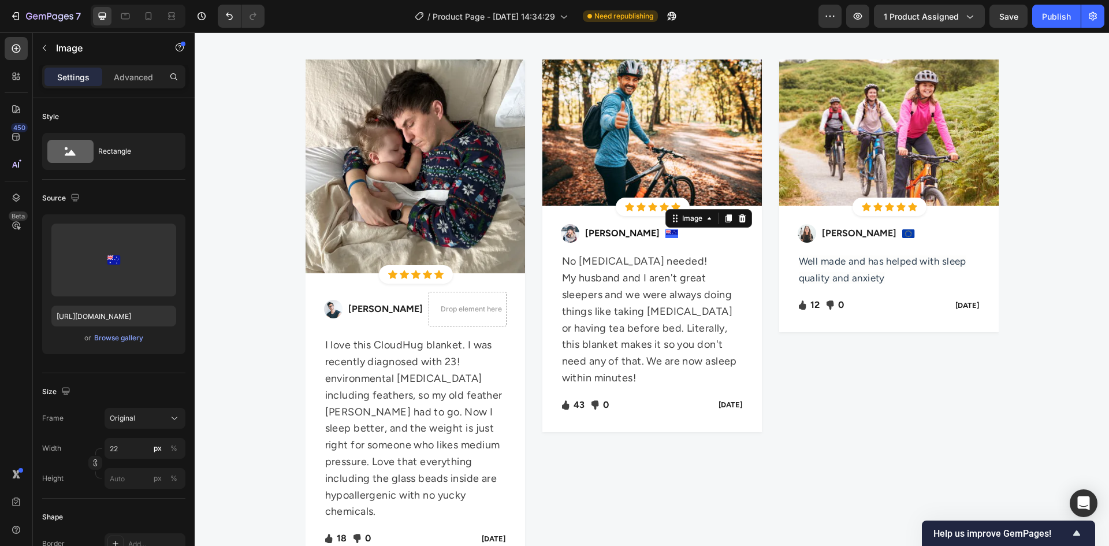
click at [665, 236] on div "Image 0" at bounding box center [671, 233] width 13 height 9
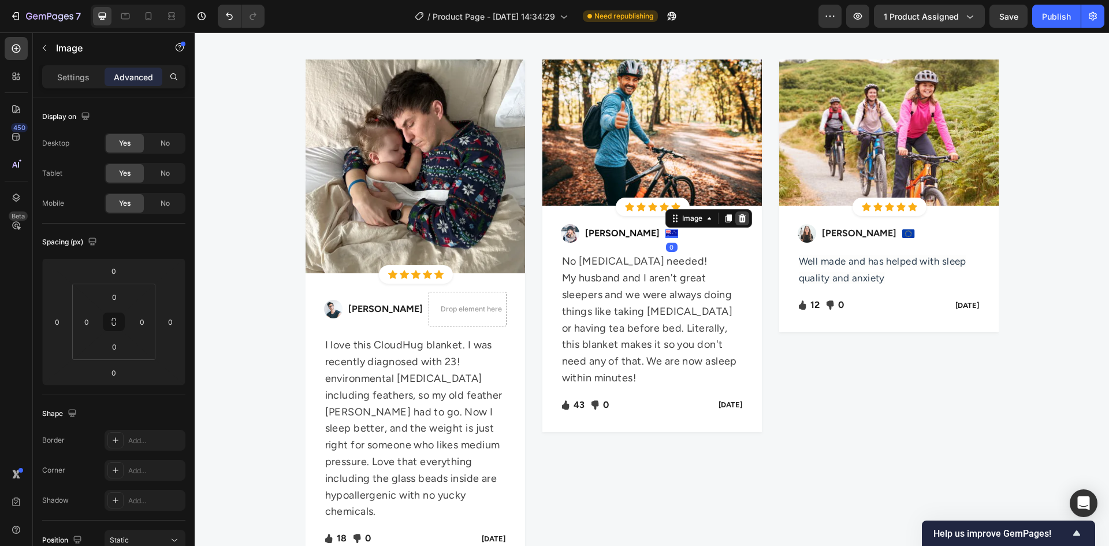
click at [737, 219] on icon at bounding box center [741, 218] width 9 height 9
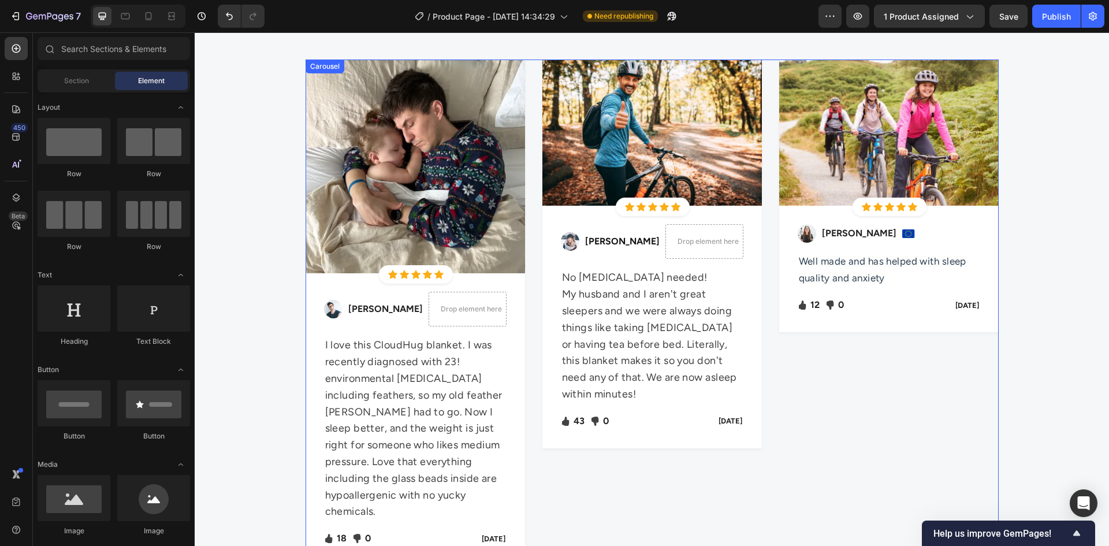
click at [801, 372] on div "Image Icon Icon Icon Icon Icon Icon List Hoz Row Row Image Sabrina Miller Text …" at bounding box center [888, 312] width 219 height 506
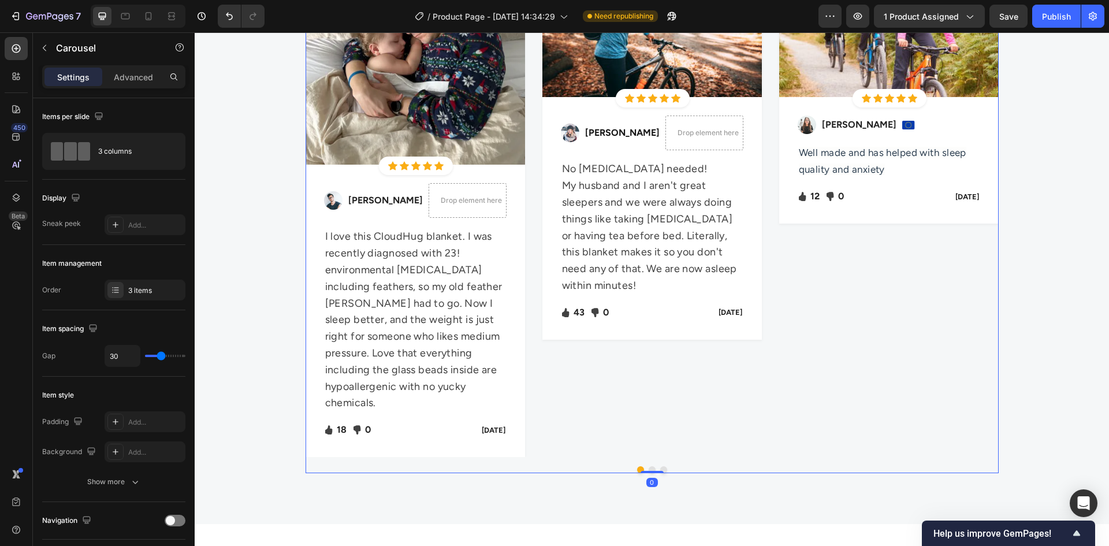
scroll to position [3700, 0]
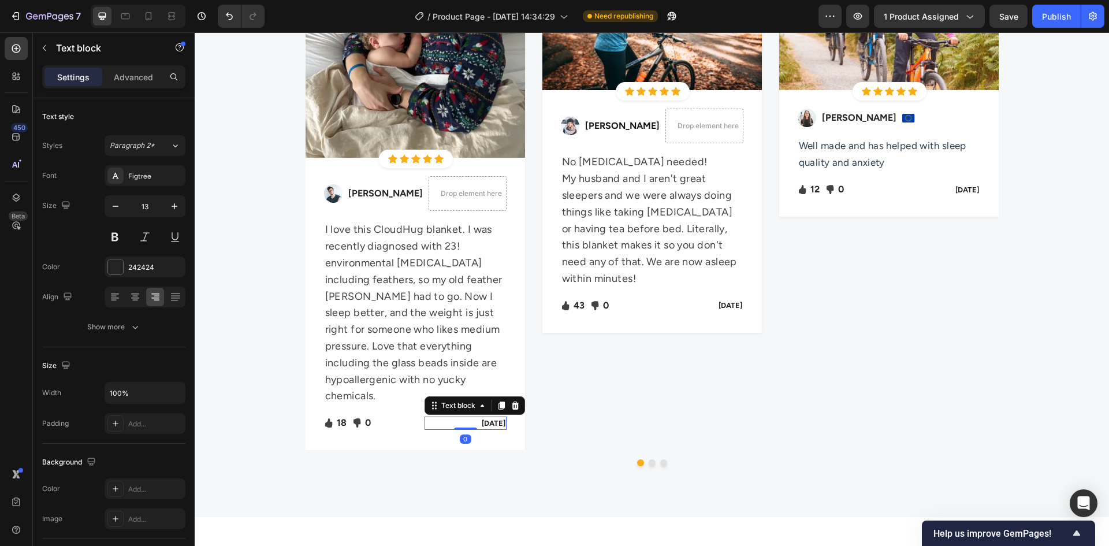
click at [482, 417] on p "Feb 22, 2022" at bounding box center [466, 423] width 80 height 12
click at [493, 417] on p "Feb 22, 2022" at bounding box center [466, 423] width 80 height 12
click at [496, 417] on p "Feb 22, 2022" at bounding box center [466, 423] width 80 height 12
click at [499, 417] on p "Feb 22, 2022" at bounding box center [466, 423] width 80 height 12
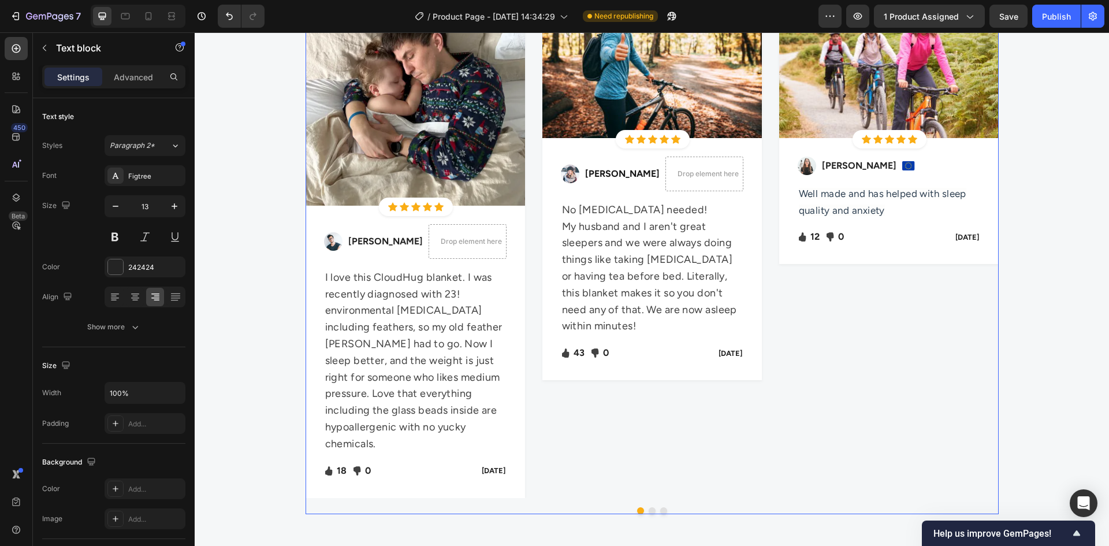
scroll to position [3007, 0]
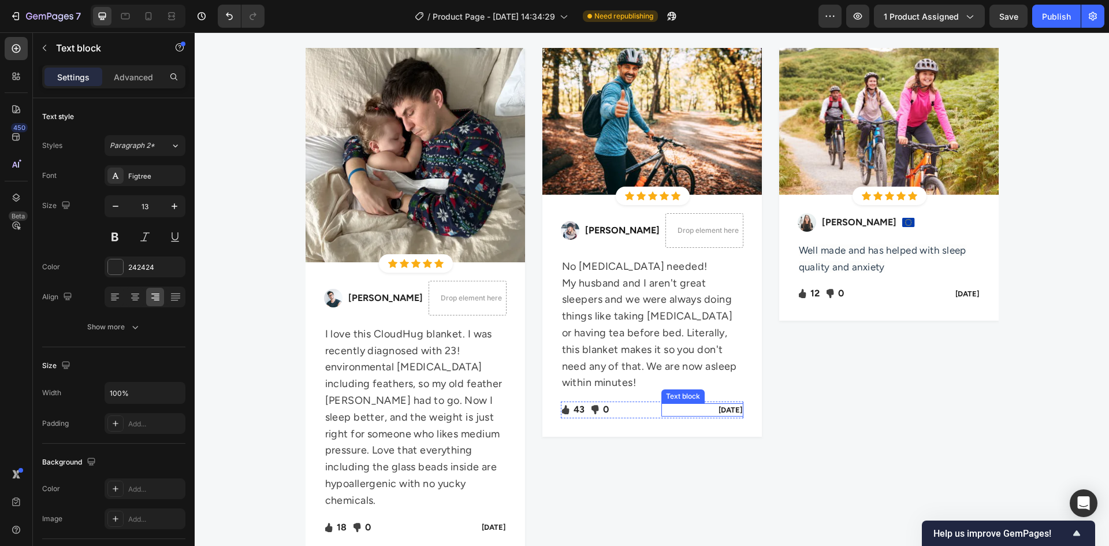
click at [708, 408] on p "Jan 13, 2022" at bounding box center [702, 410] width 80 height 12
click at [732, 408] on p "Jan 13, 2022" at bounding box center [702, 410] width 80 height 12
click at [704, 411] on p "Jan 13, 2025" at bounding box center [702, 410] width 80 height 12
click at [704, 412] on p "Jan 13, 2025" at bounding box center [702, 410] width 80 height 12
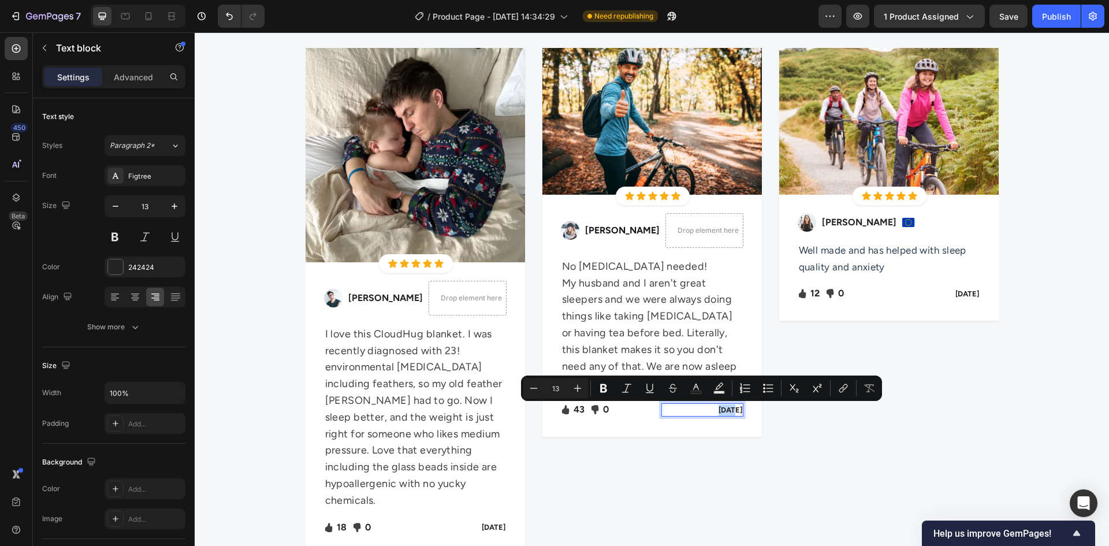
click at [677, 413] on p "Jan 13, 2025" at bounding box center [702, 410] width 80 height 12
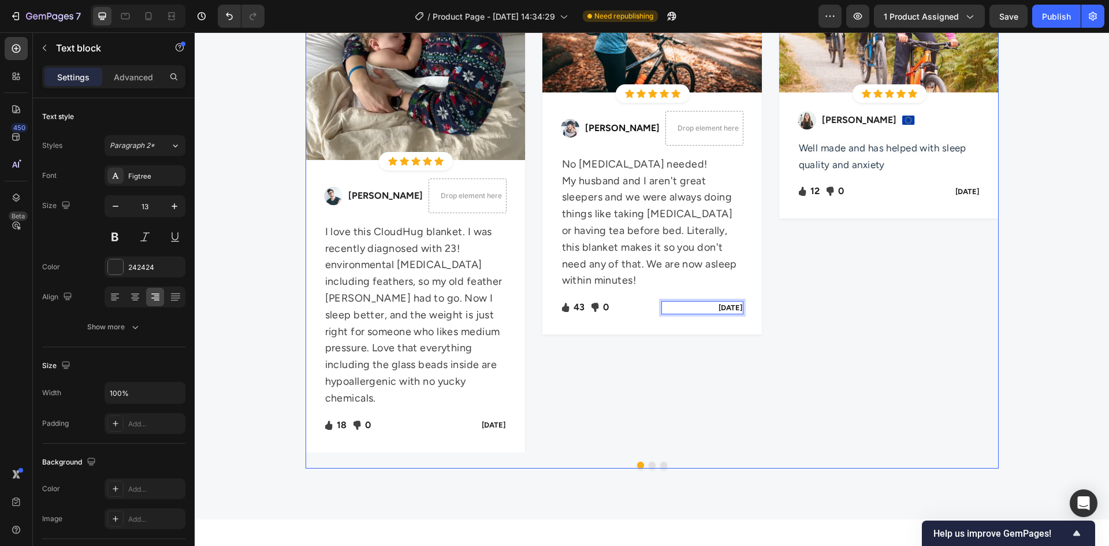
scroll to position [3123, 0]
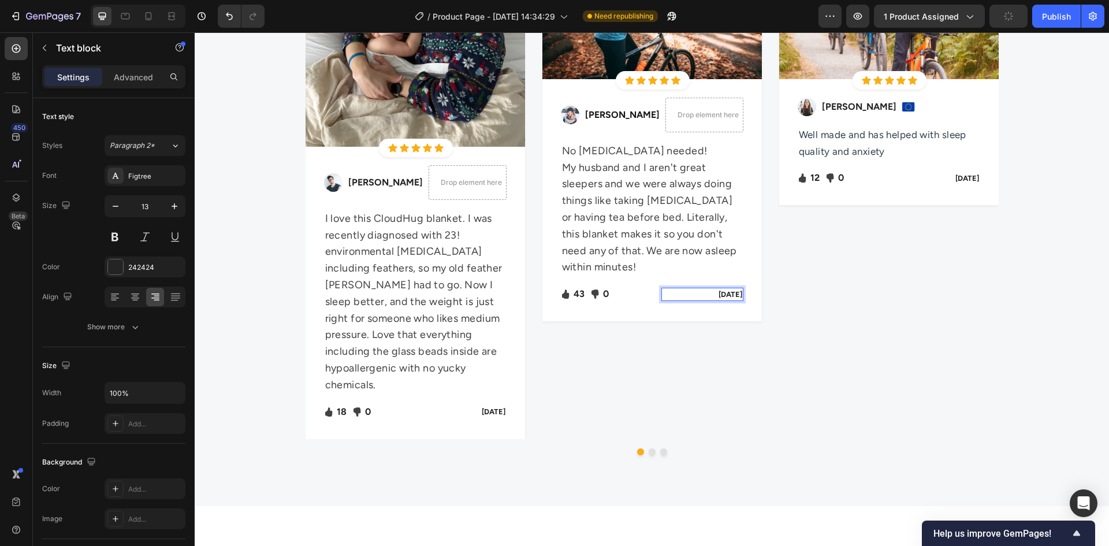
click at [700, 296] on p "Jan 13, 2025" at bounding box center [702, 295] width 80 height 12
click at [705, 294] on p "Jan 13, 2025" at bounding box center [702, 295] width 80 height 12
click at [699, 294] on p "Jan 13, 2025" at bounding box center [702, 295] width 80 height 12
click at [943, 180] on p "Feb 22, 2022" at bounding box center [939, 179] width 80 height 12
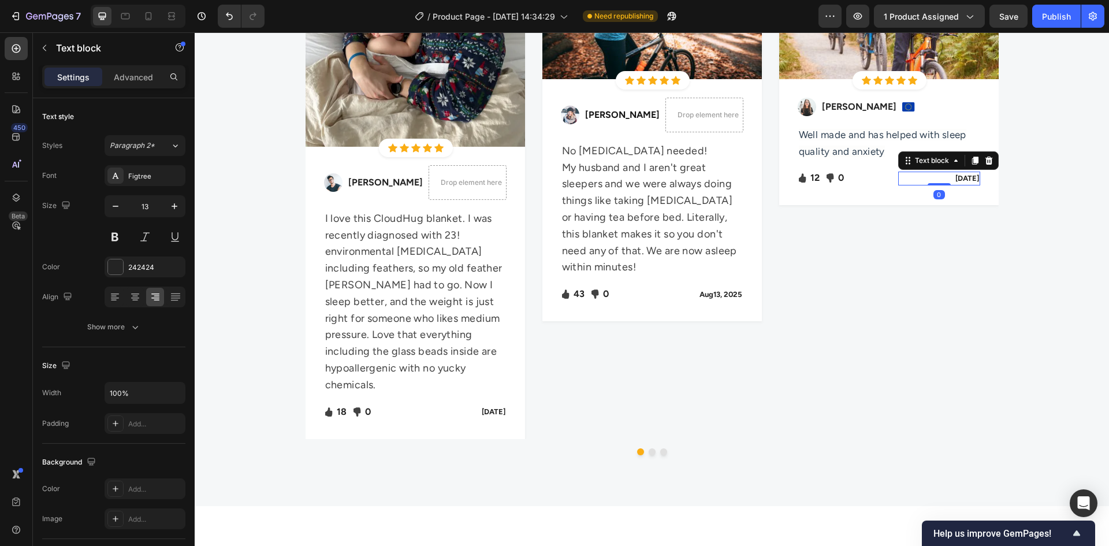
click at [931, 178] on p "Feb 22, 2022" at bounding box center [939, 179] width 80 height 12
click at [949, 177] on p "Aug 22, 2022" at bounding box center [939, 179] width 80 height 12
click at [950, 179] on p "Aug 22, 2022" at bounding box center [939, 179] width 80 height 12
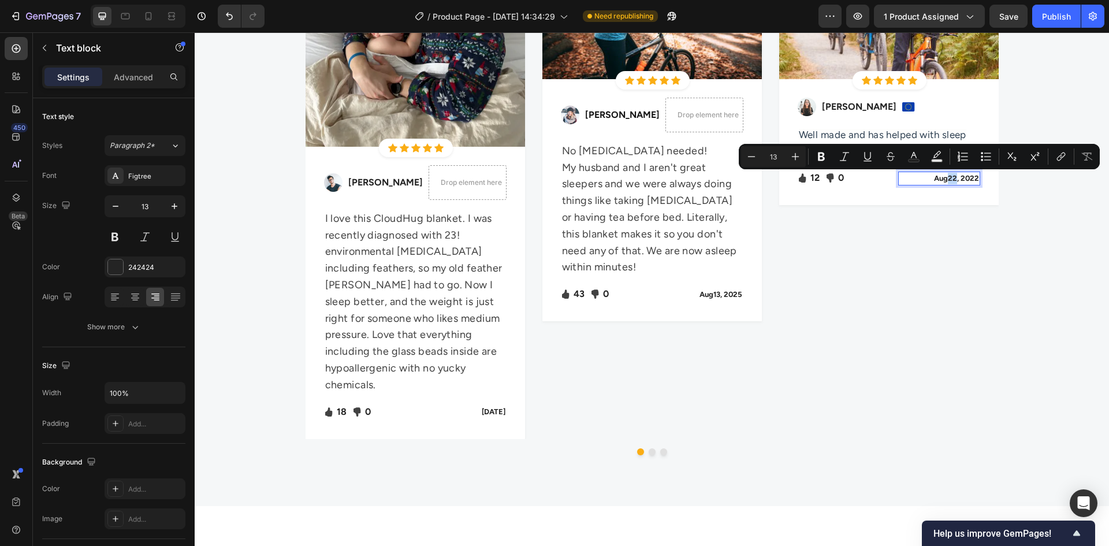
drag, startPoint x: 943, startPoint y: 176, endPoint x: 952, endPoint y: 176, distance: 8.1
click at [952, 176] on p "Aug 22, 2022" at bounding box center [939, 179] width 80 height 12
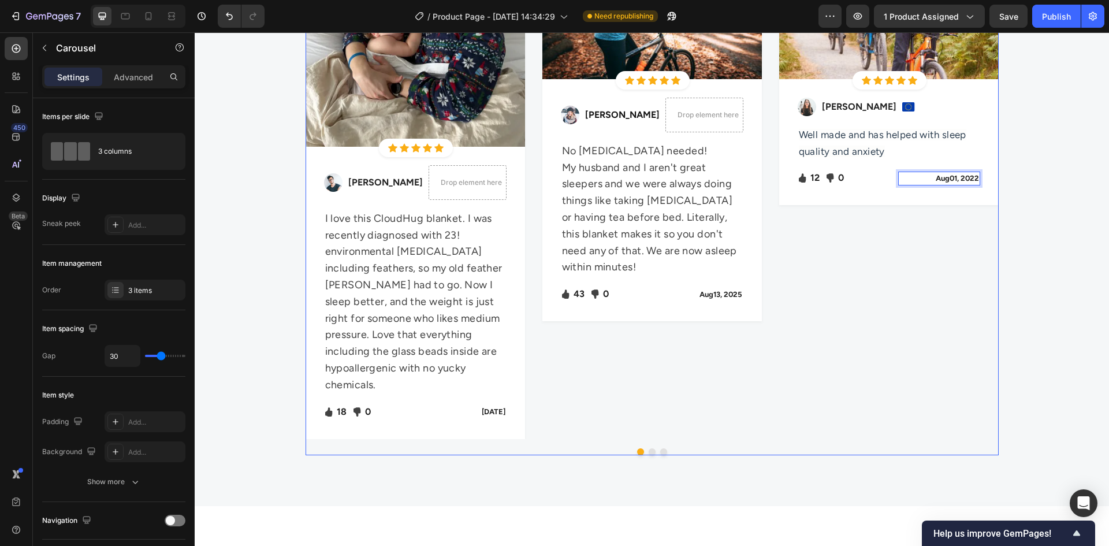
click at [902, 232] on div "Image Icon Icon Icon Icon Icon Icon List Hoz Row Row Image Sabrina Miller Text …" at bounding box center [888, 185] width 219 height 506
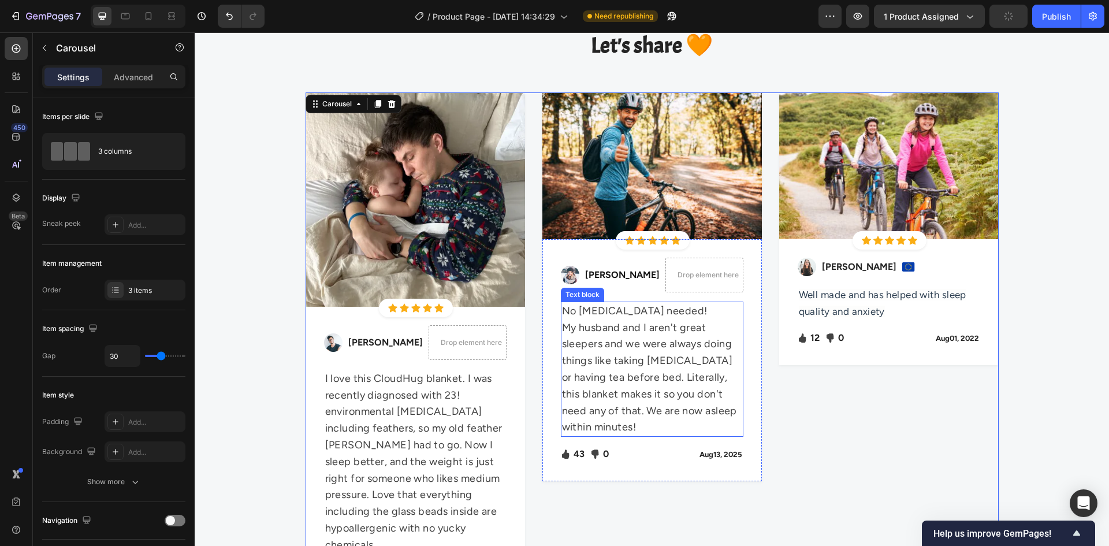
scroll to position [2949, 0]
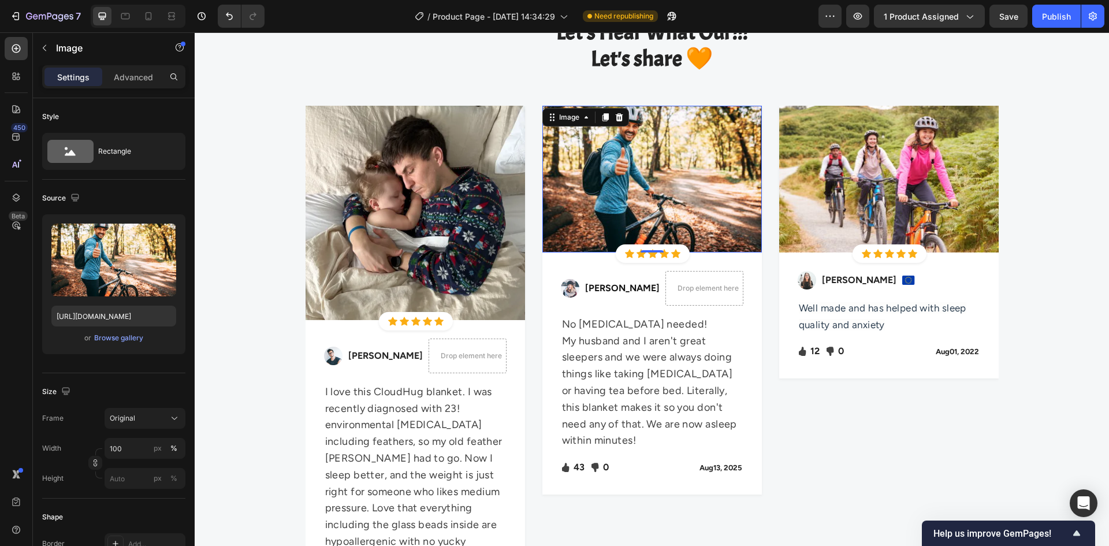
click at [648, 195] on img at bounding box center [651, 179] width 219 height 147
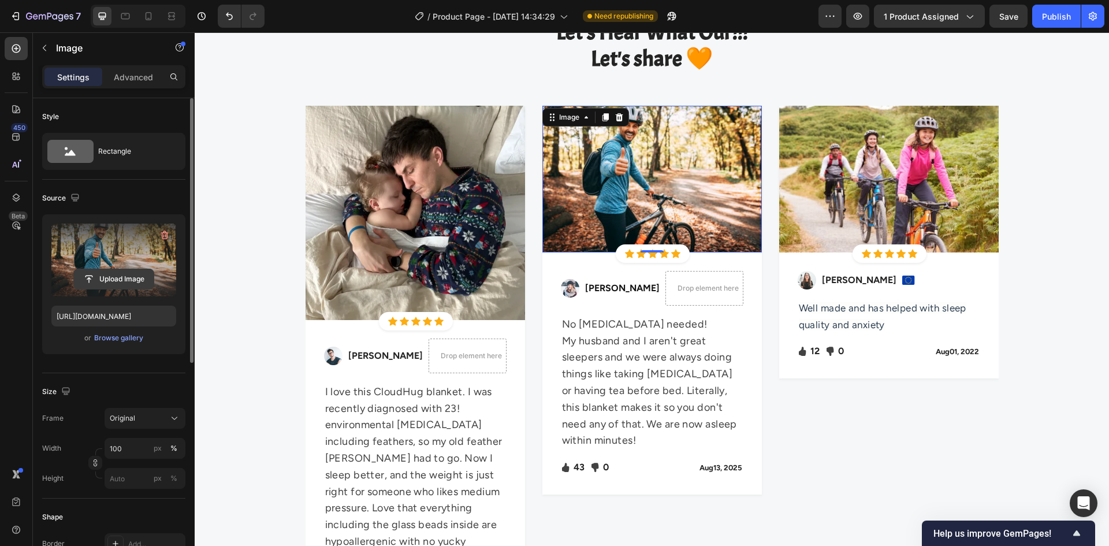
click at [113, 272] on input "file" at bounding box center [114, 279] width 80 height 20
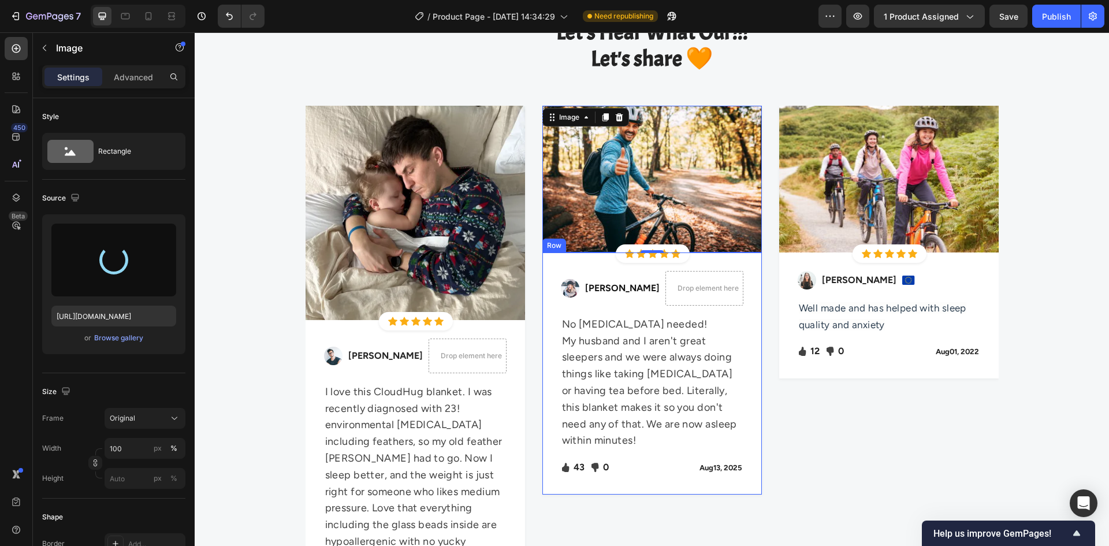
type input "https://cdn.shopify.com/s/files/1/0594/5861/7408/files/gempages_585633755834614…"
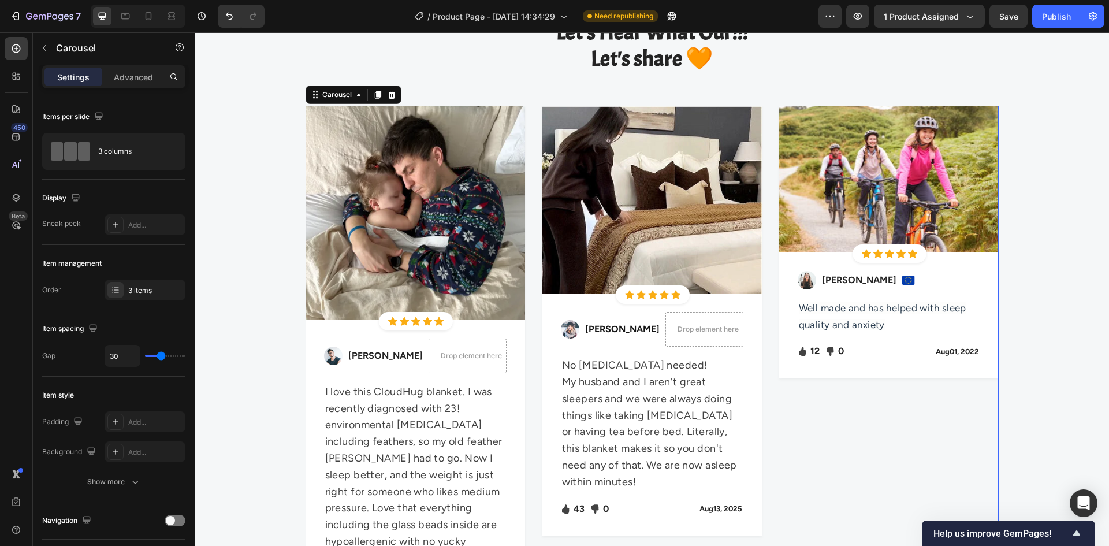
click at [830, 445] on div "Image Icon Icon Icon Icon Icon Icon List Hoz Row Row Image Sabrina Miller Text …" at bounding box center [888, 359] width 219 height 506
click at [902, 281] on img at bounding box center [908, 279] width 13 height 9
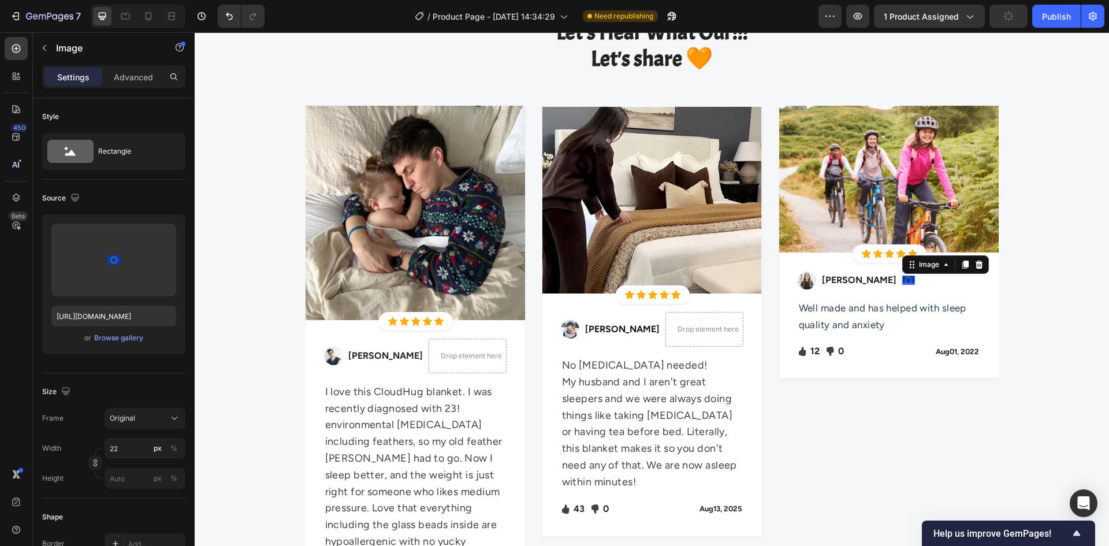
click at [972, 265] on div at bounding box center [979, 265] width 14 height 14
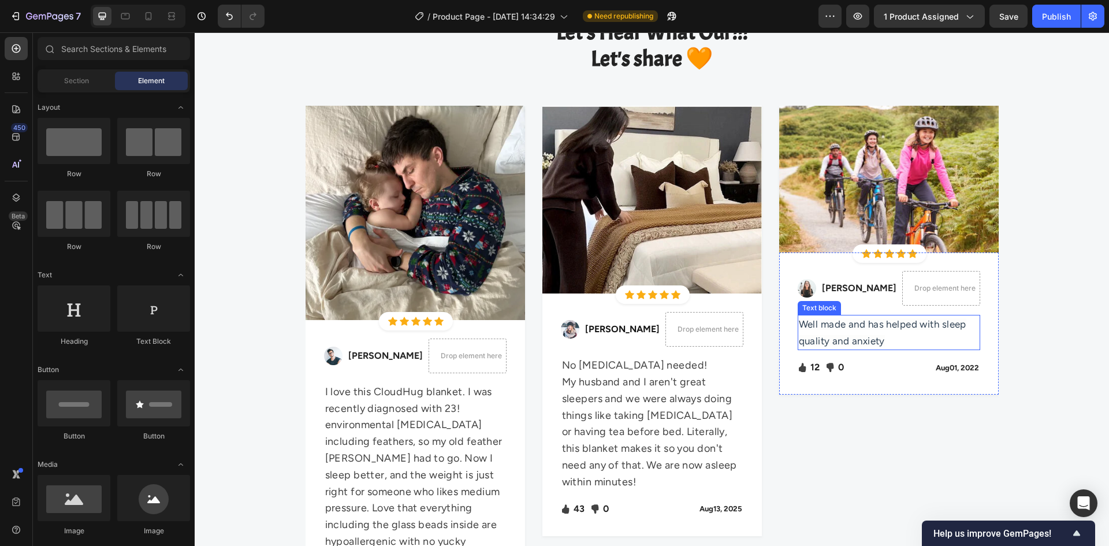
click at [890, 341] on p "Well made and has helped with sleep quality and anxiety" at bounding box center [889, 332] width 180 height 33
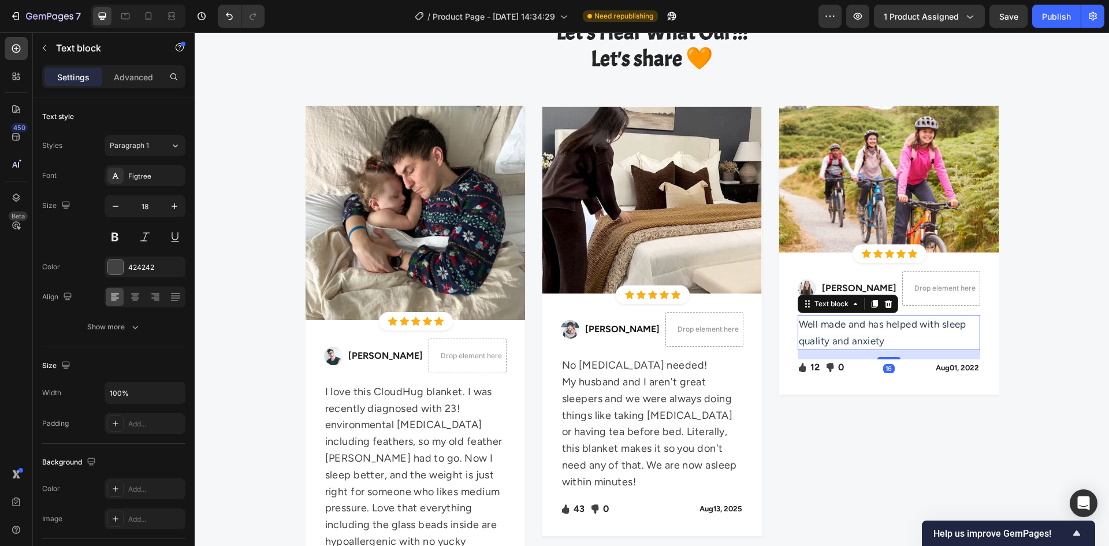
click at [889, 341] on p "Well made and has helped with sleep quality and anxiety" at bounding box center [889, 332] width 180 height 33
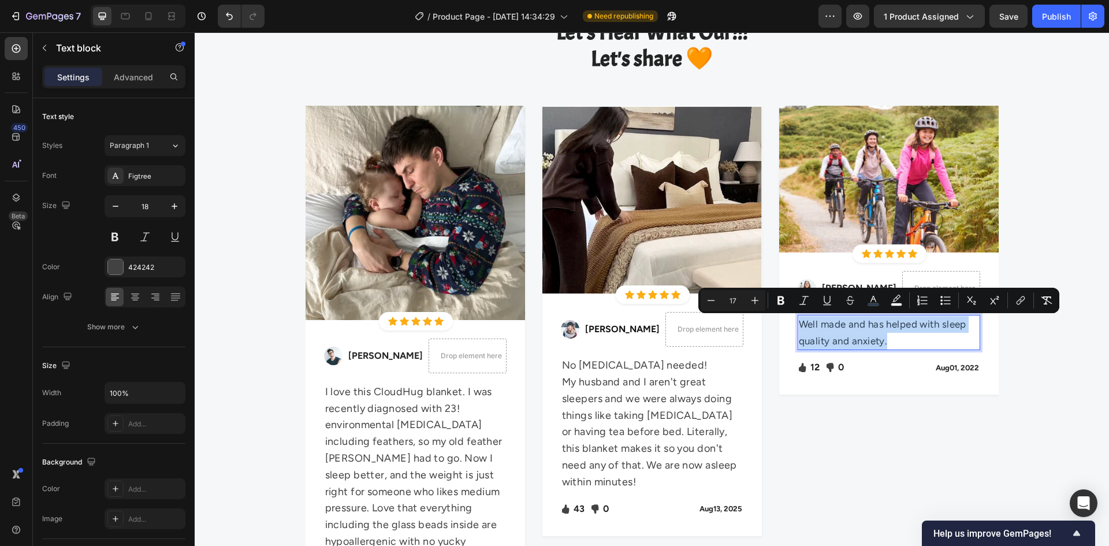
drag, startPoint x: 888, startPoint y: 338, endPoint x: 796, endPoint y: 325, distance: 93.3
click at [799, 325] on p "Well made and has helped with sleep quality and anxiety." at bounding box center [889, 332] width 180 height 33
copy span "Well made and has helped with sleep quality and anxiety."
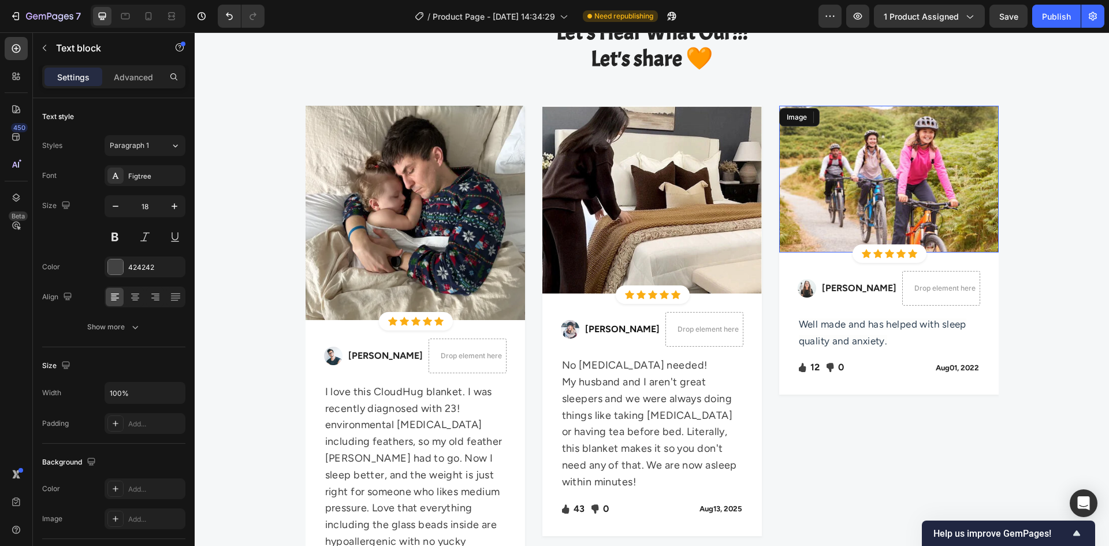
click at [889, 188] on img at bounding box center [888, 179] width 219 height 147
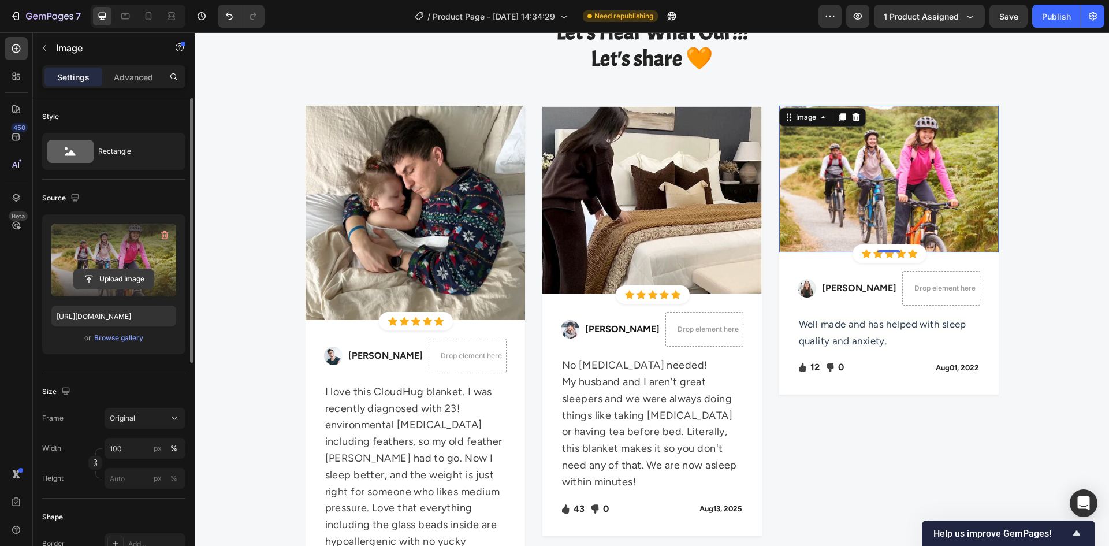
click at [121, 274] on input "file" at bounding box center [114, 279] width 80 height 20
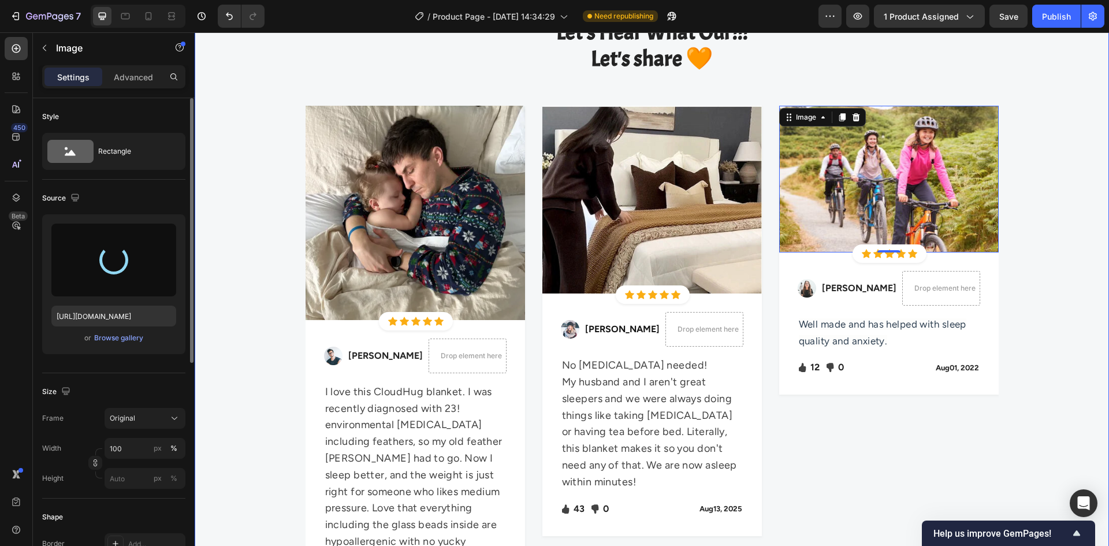
type input "https://cdn.shopify.com/s/files/1/0594/5861/7408/files/gempages_585633755834614…"
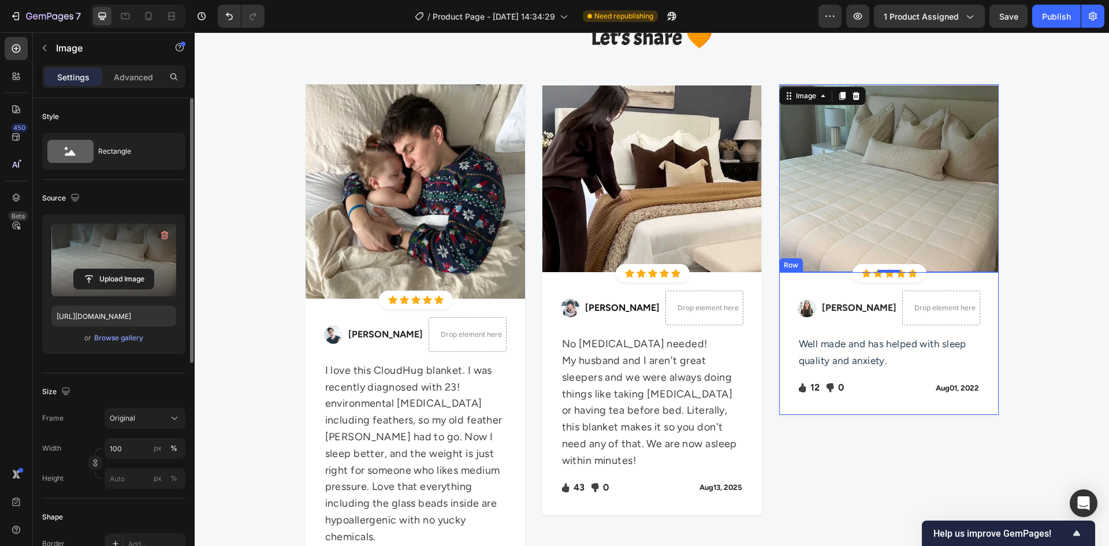
scroll to position [3007, 0]
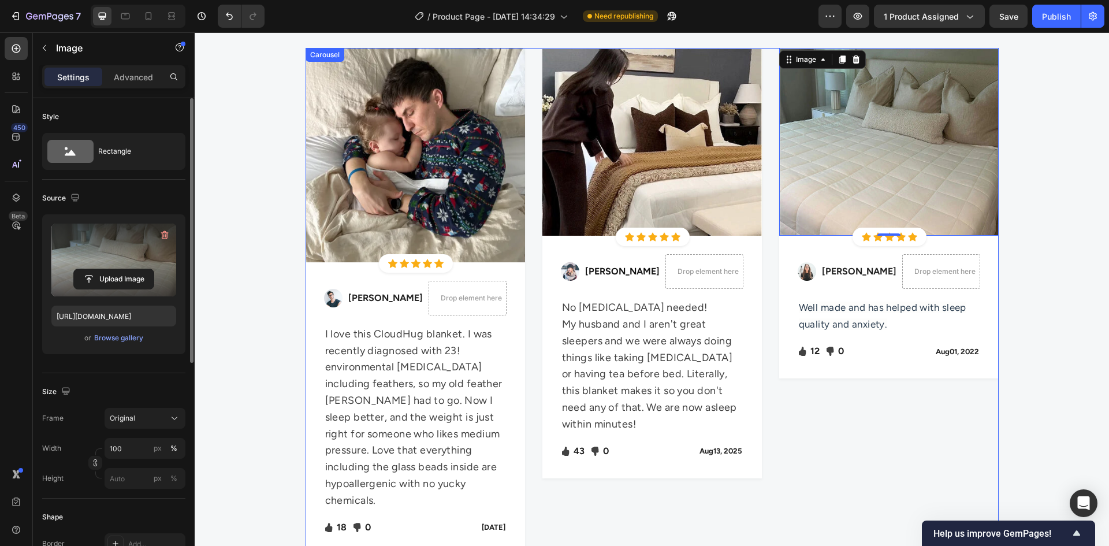
click at [889, 410] on div "Image 0 Icon Icon Icon Icon Icon Icon List Hoz Row Row Image Sabrina Miller Tex…" at bounding box center [888, 301] width 219 height 506
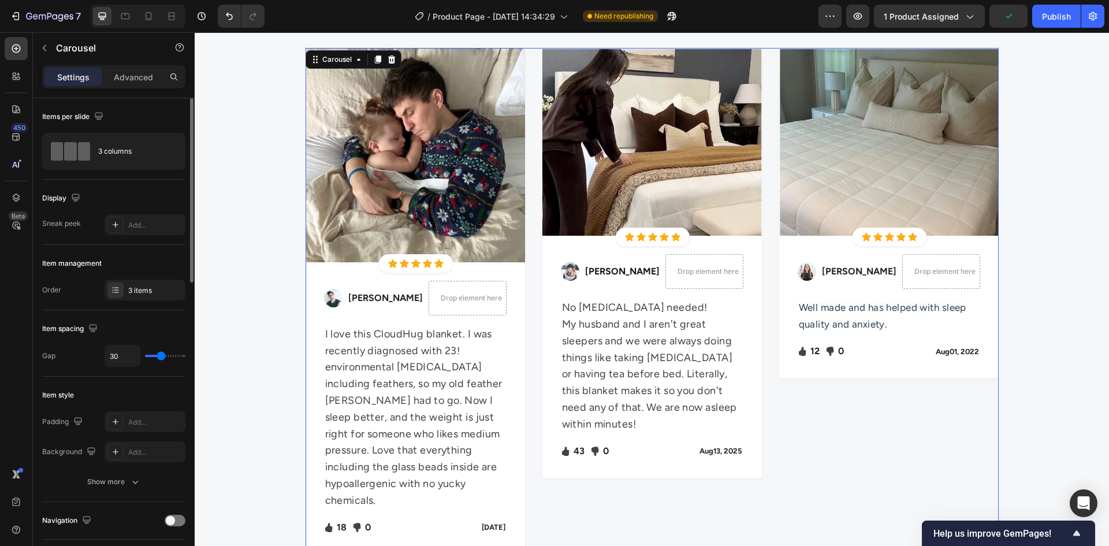
scroll to position [3065, 0]
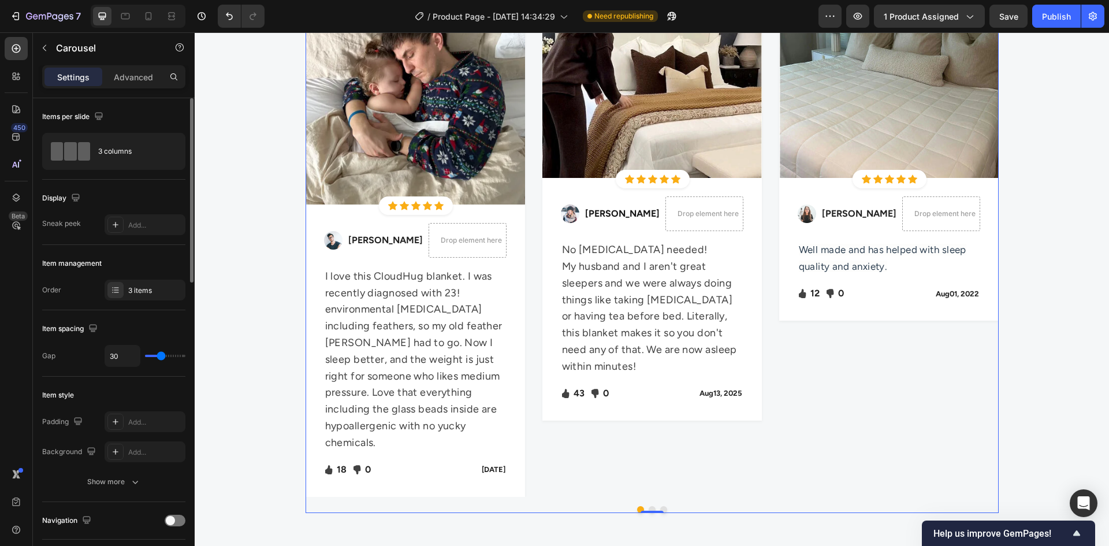
click at [648, 506] on button "Dot" at bounding box center [651, 509] width 7 height 7
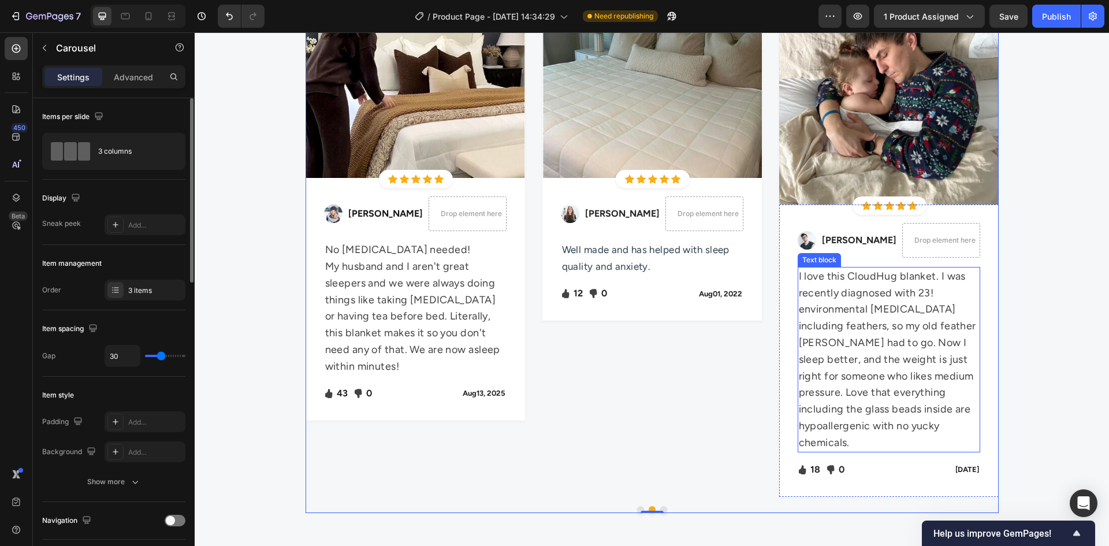
scroll to position [3123, 0]
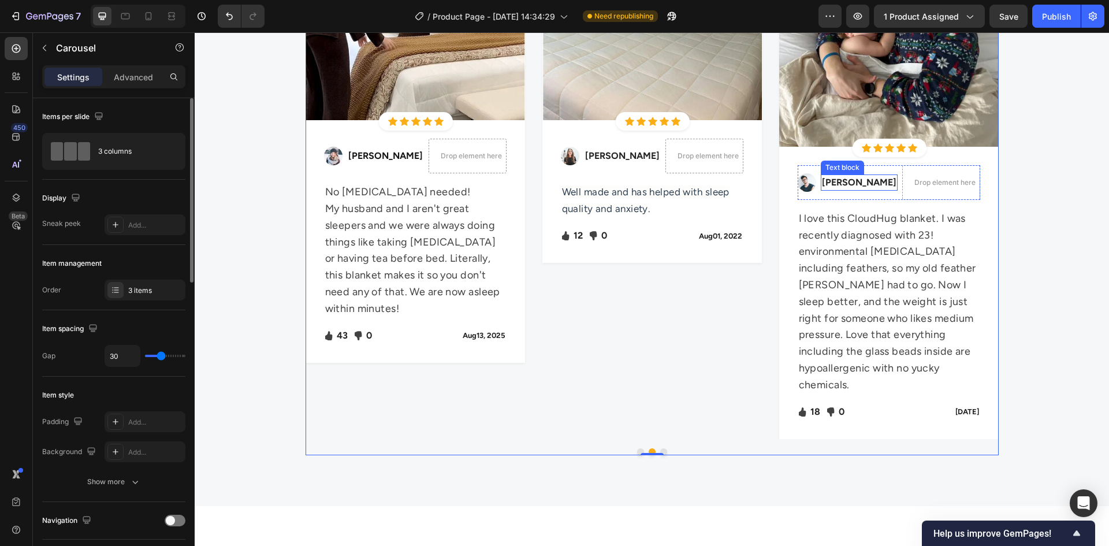
click at [845, 180] on p "Regina Moore" at bounding box center [859, 183] width 74 height 14
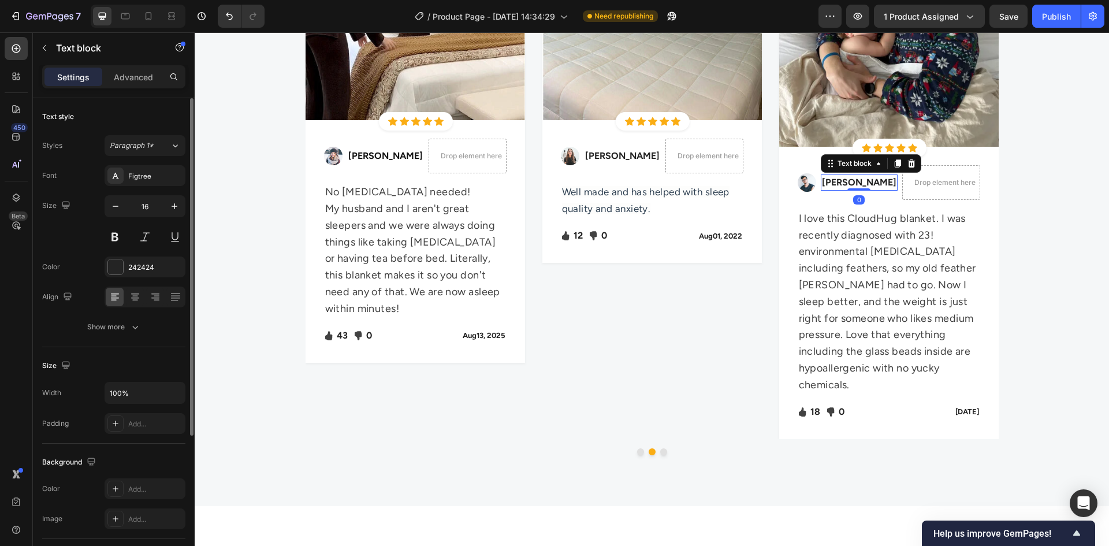
click at [859, 182] on p "Regina Moore" at bounding box center [859, 183] width 74 height 14
click at [831, 180] on p "Regina Moore" at bounding box center [859, 183] width 74 height 14
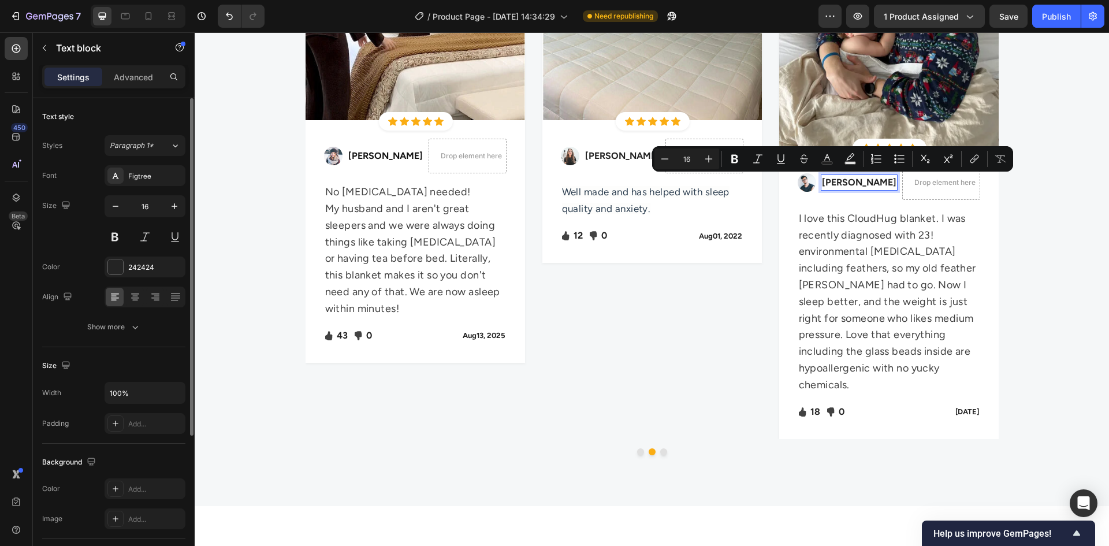
click at [857, 182] on p "Regina Moore" at bounding box center [859, 183] width 74 height 14
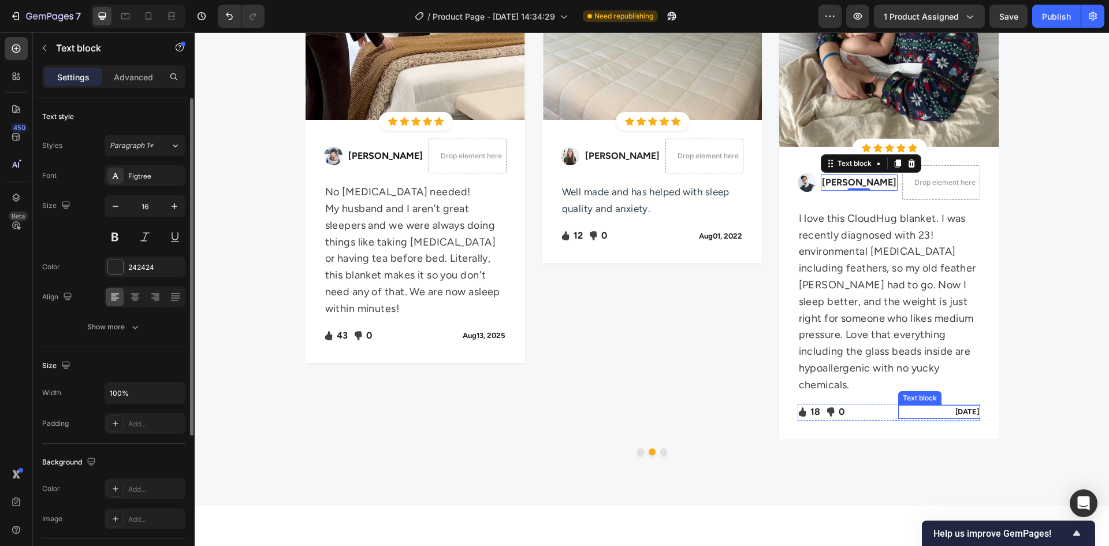
click at [939, 406] on p "Feb 22, 2025" at bounding box center [939, 412] width 80 height 12
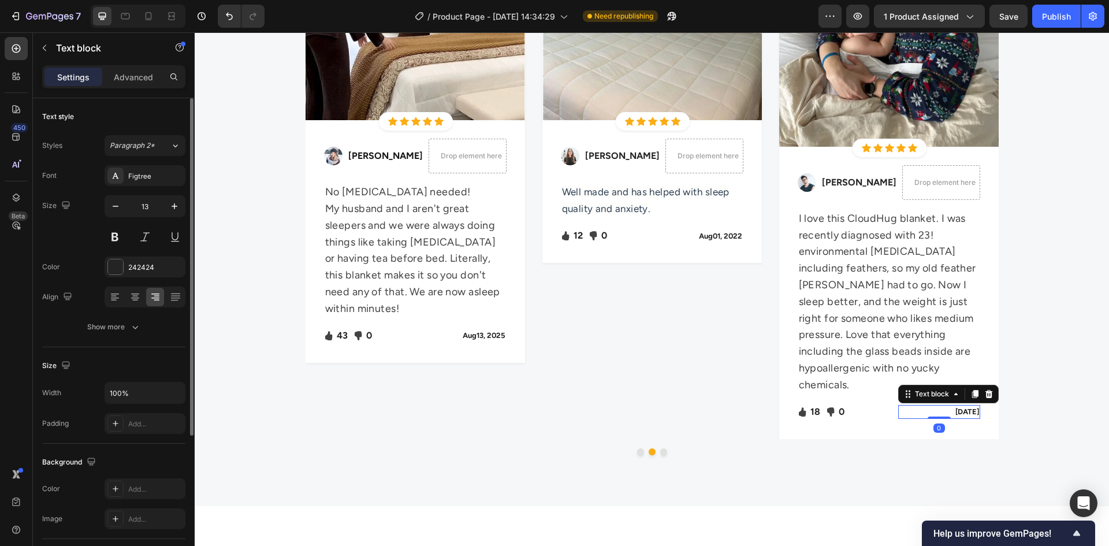
click at [937, 406] on p "Feb 22, 2025" at bounding box center [939, 412] width 80 height 12
click at [936, 406] on p "Feb 22, 2025" at bounding box center [939, 412] width 80 height 12
click at [948, 406] on p "Aug 22, 2025" at bounding box center [939, 412] width 80 height 12
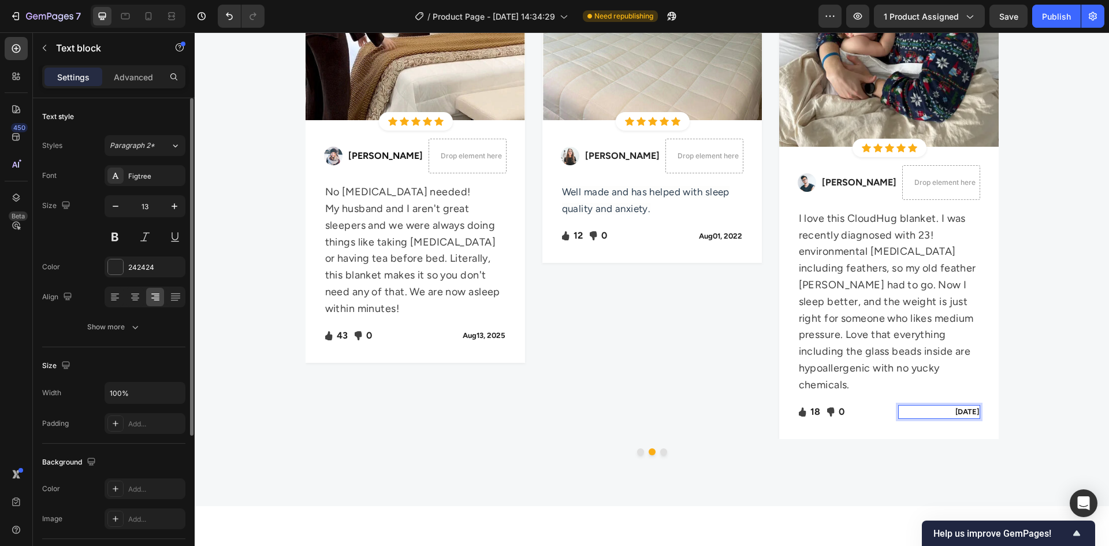
click at [943, 406] on p "Aug 22, 2025" at bounding box center [939, 412] width 80 height 12
click at [948, 406] on p "Aug 22, 2025" at bounding box center [939, 412] width 80 height 12
click at [728, 234] on p "Aug 01, 2022" at bounding box center [702, 236] width 80 height 12
click at [735, 236] on p "Aug 01, 2022" at bounding box center [702, 236] width 80 height 12
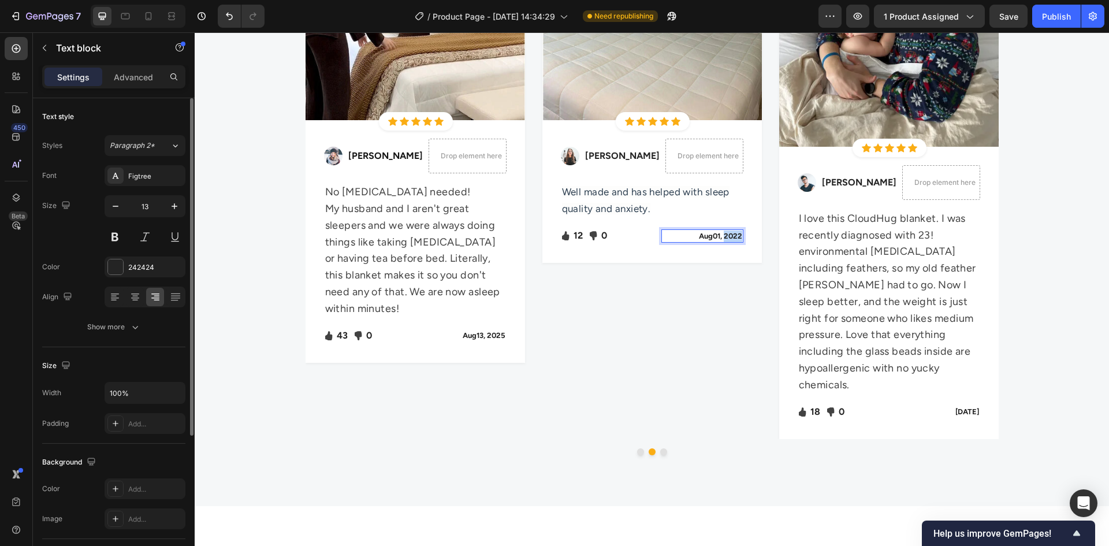
click at [735, 236] on p "Aug 01, 2022" at bounding box center [702, 236] width 80 height 12
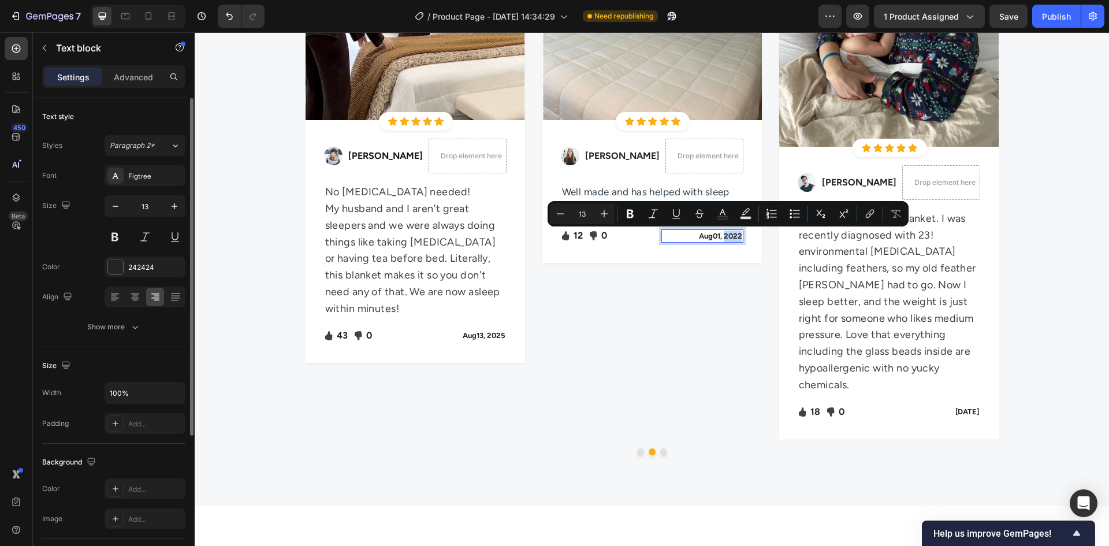
click at [736, 236] on p "Aug 01, 2022" at bounding box center [702, 236] width 80 height 12
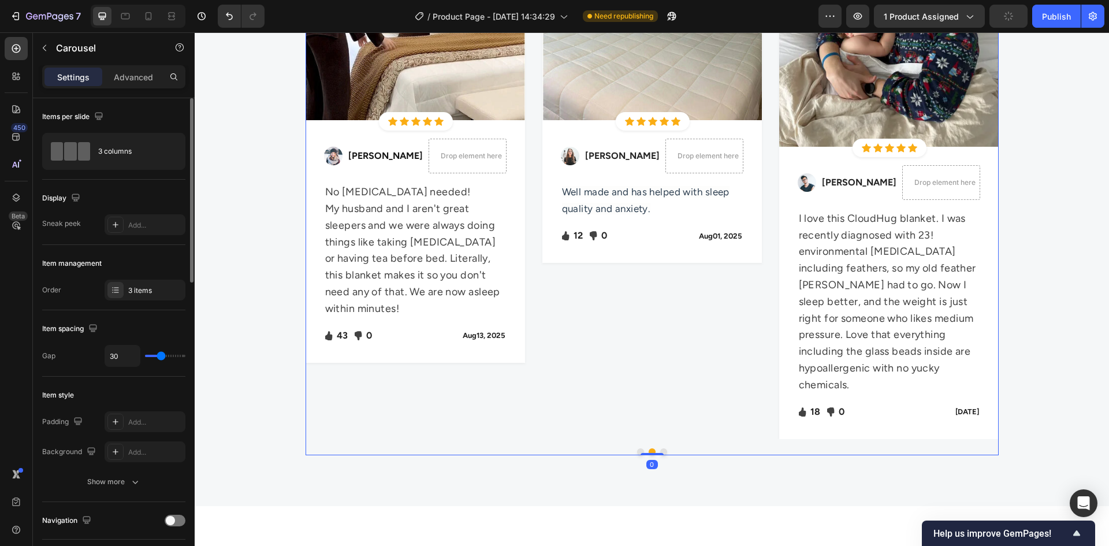
click at [650, 330] on div "Image Icon Icon Icon Icon Icon Icon List Hoz Row Row Image Sabrina Miller Text …" at bounding box center [651, 185] width 219 height 506
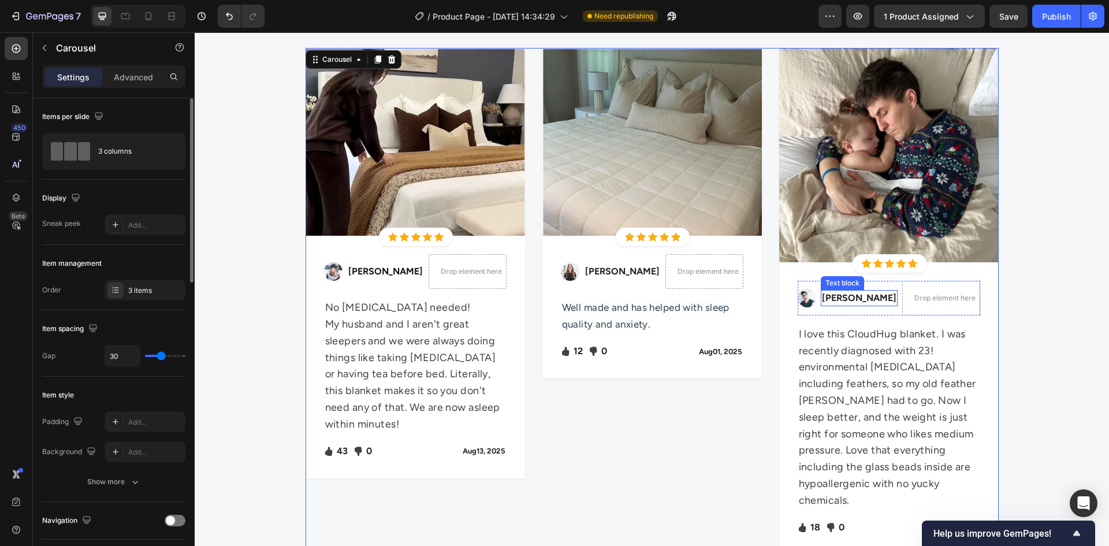
click at [846, 297] on p "Regina Moore" at bounding box center [859, 298] width 74 height 14
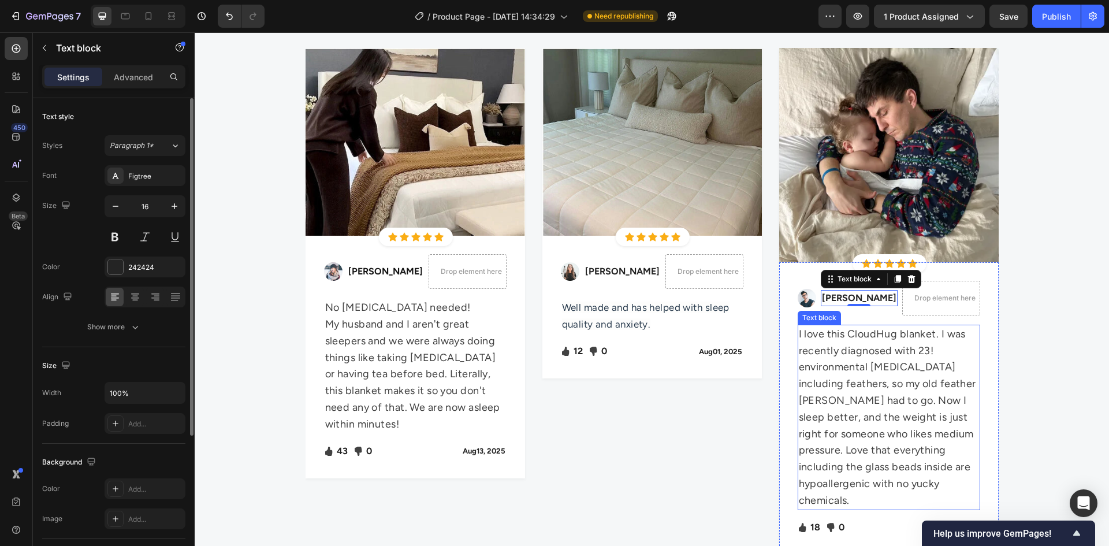
click at [852, 371] on p "I love this CloudHug blanket. I was recently diagnosed with 23! environmental […" at bounding box center [889, 417] width 180 height 183
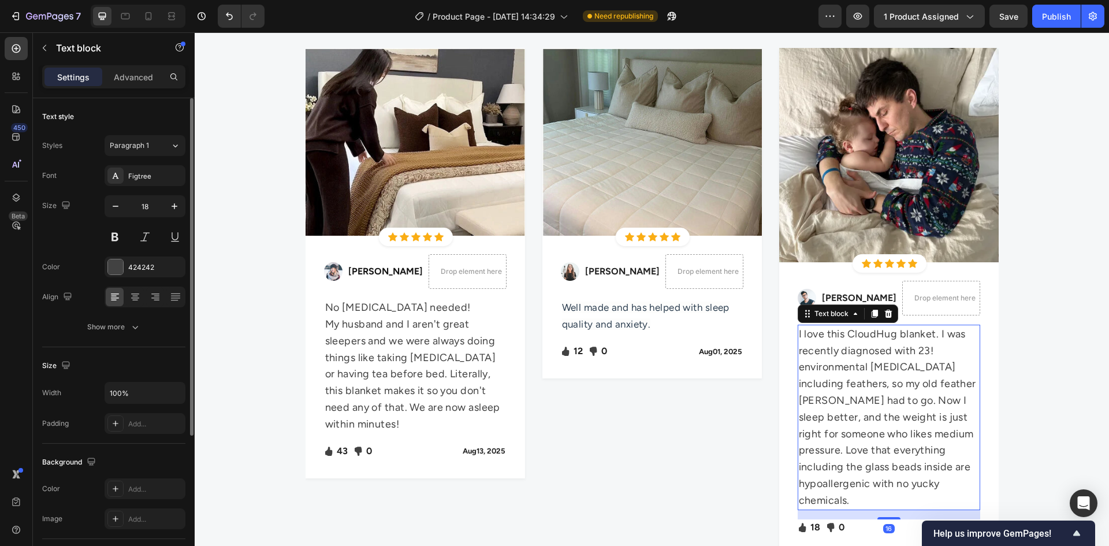
click at [872, 361] on p "I love this CloudHug blanket. I was recently diagnosed with 23! environmental […" at bounding box center [889, 417] width 180 height 183
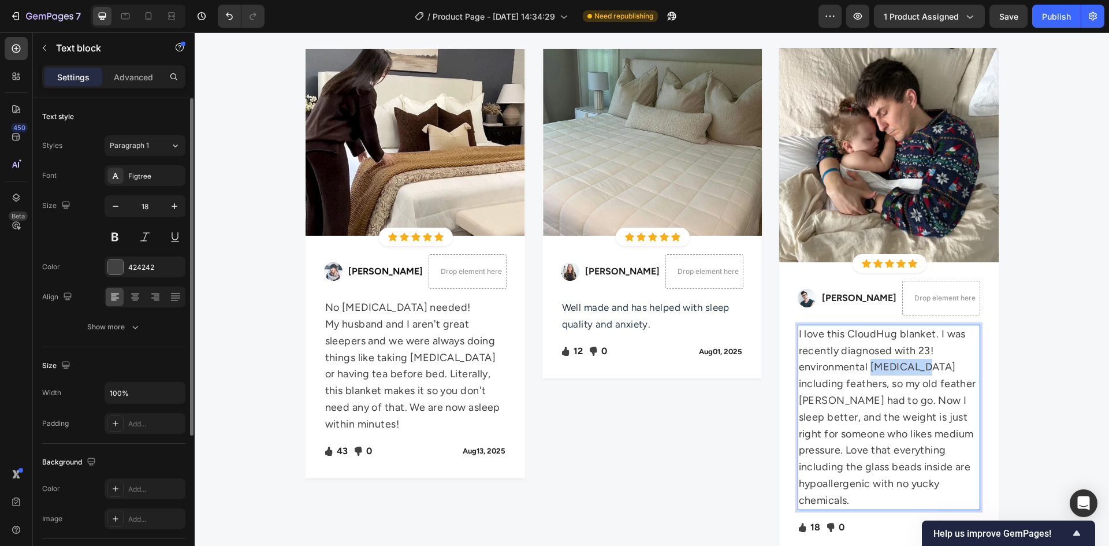
click at [872, 361] on p "I love this CloudHug blanket. I was recently diagnosed with 23! environmental […" at bounding box center [889, 417] width 180 height 183
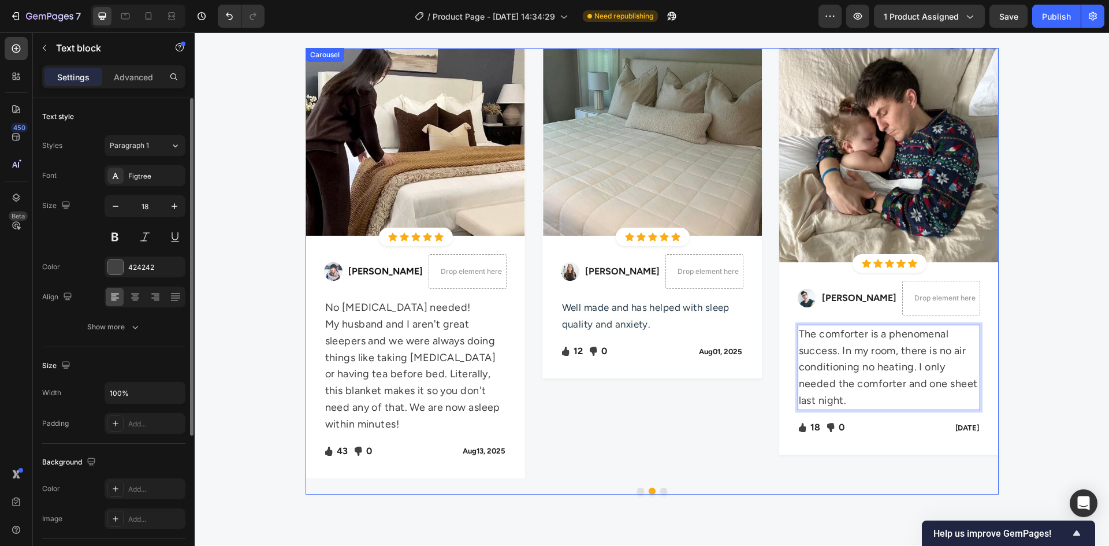
click at [685, 414] on div "Image Icon Icon Icon Icon Icon Icon List Hoz Row Row Image Sabrina Miller Text …" at bounding box center [651, 263] width 219 height 430
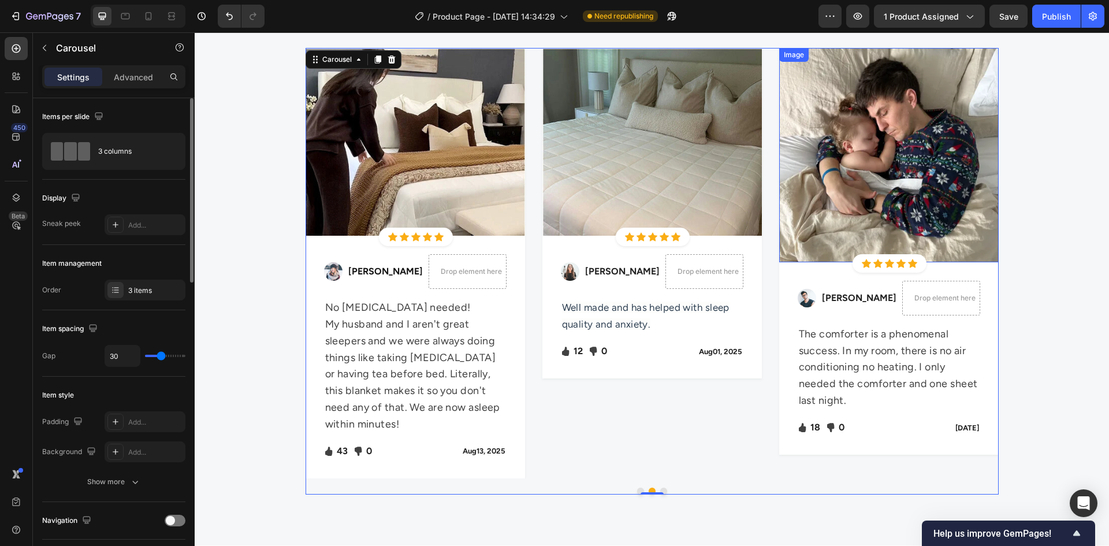
click at [860, 182] on img at bounding box center [888, 155] width 219 height 214
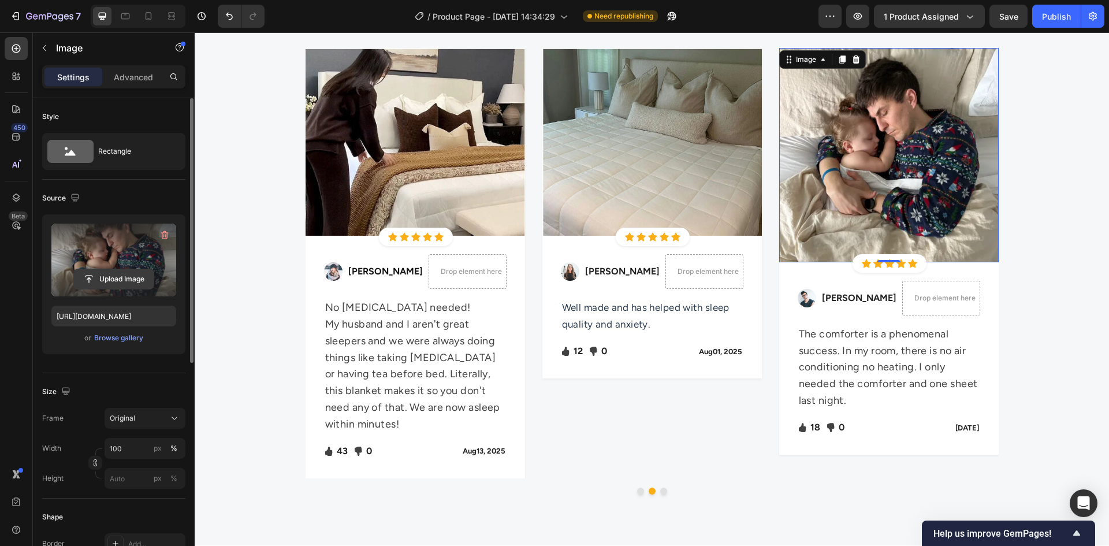
click at [113, 277] on input "file" at bounding box center [114, 279] width 80 height 20
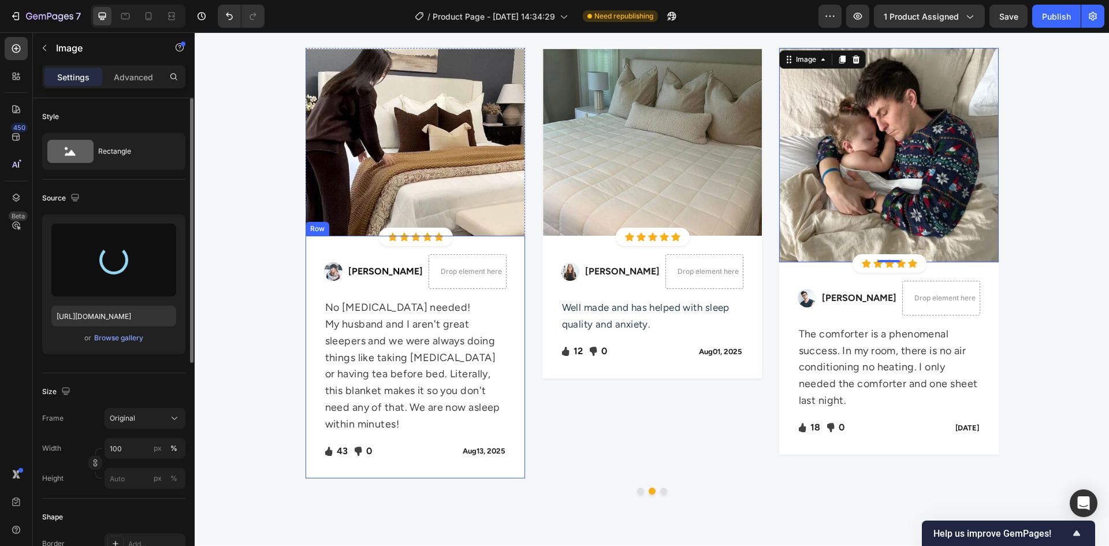
type input "https://cdn.shopify.com/s/files/1/0594/5861/7408/files/gempages_585633755834614…"
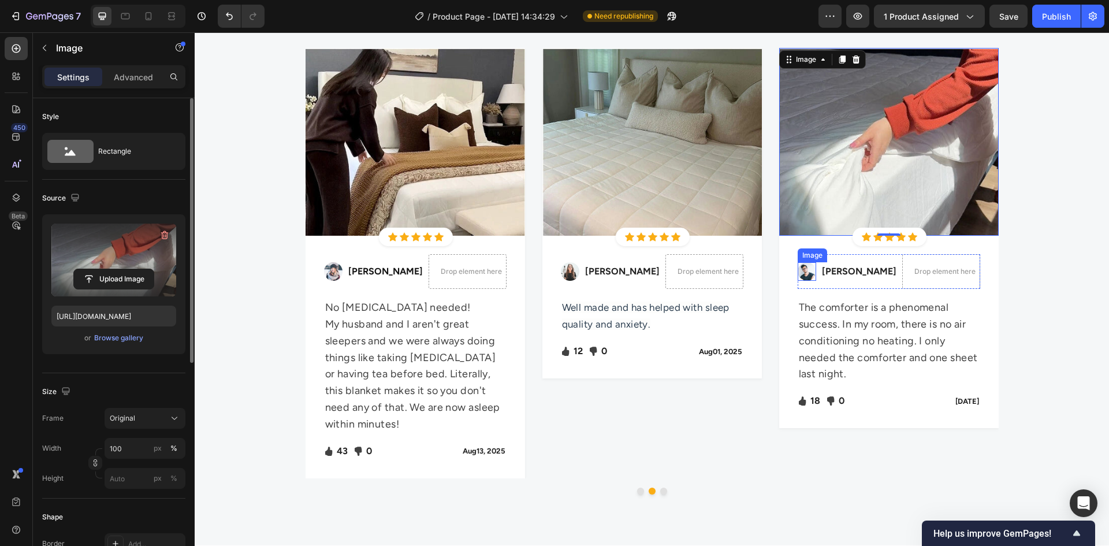
click at [804, 272] on img at bounding box center [806, 271] width 18 height 18
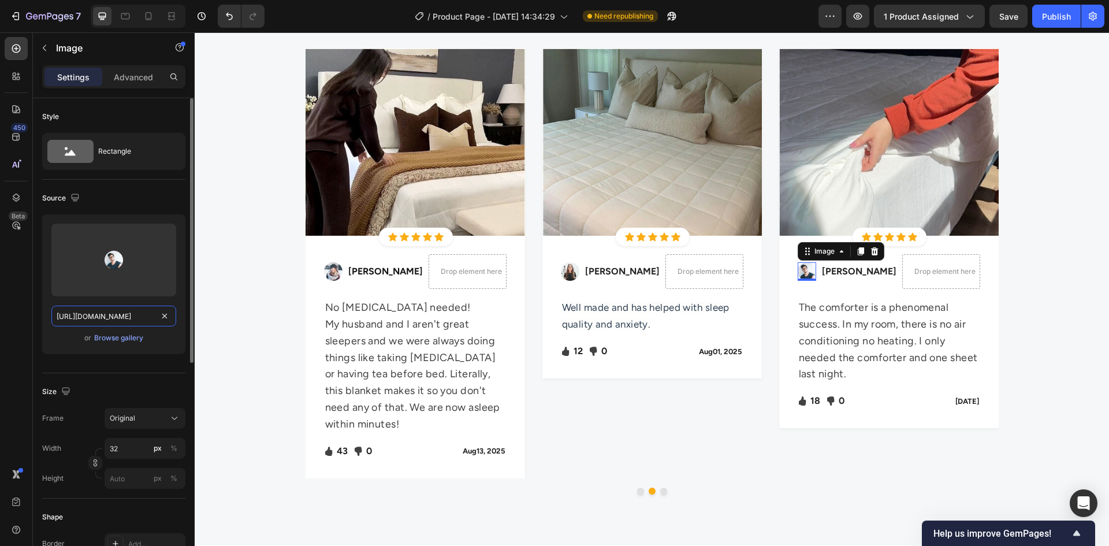
click at [107, 321] on input "https://ucarecdn.com/dc6cd9d2-1bc9-4c23-941f-a986a7e32cad/-/format/auto/" at bounding box center [113, 315] width 125 height 21
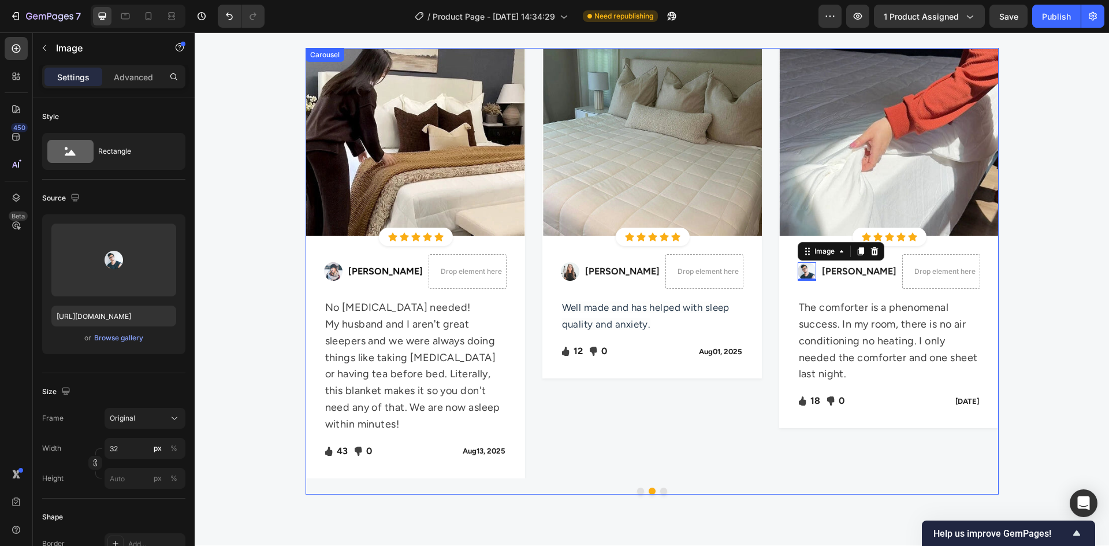
scroll to position [3065, 0]
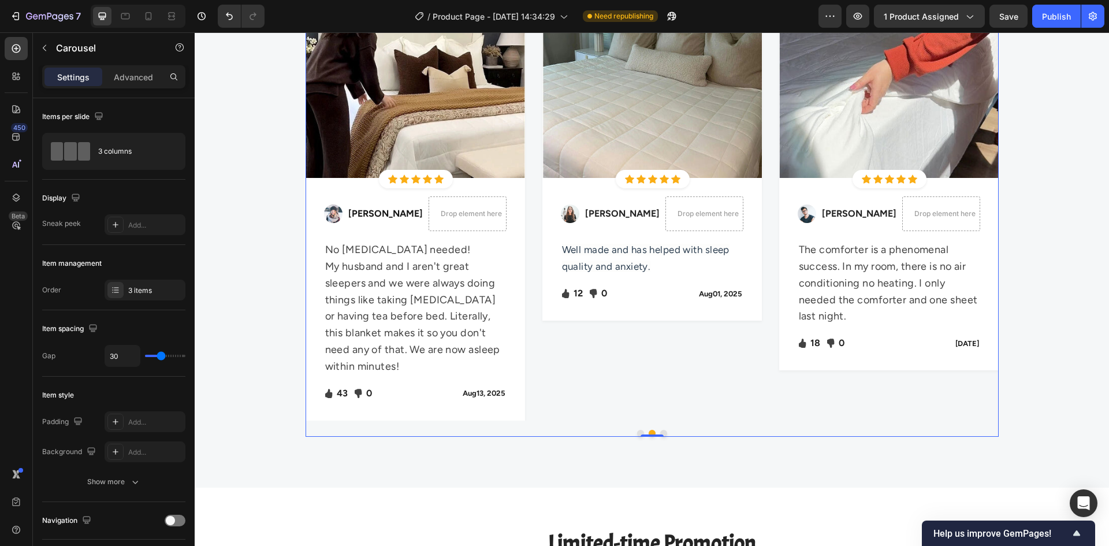
click at [637, 433] on button "Dot" at bounding box center [640, 433] width 7 height 7
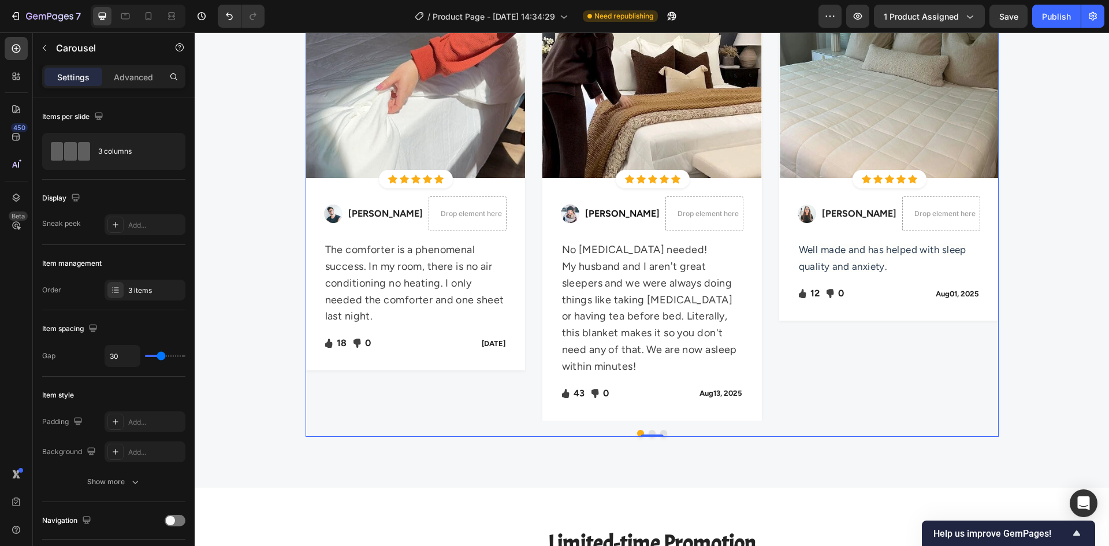
click at [648, 430] on button "Dot" at bounding box center [651, 433] width 7 height 7
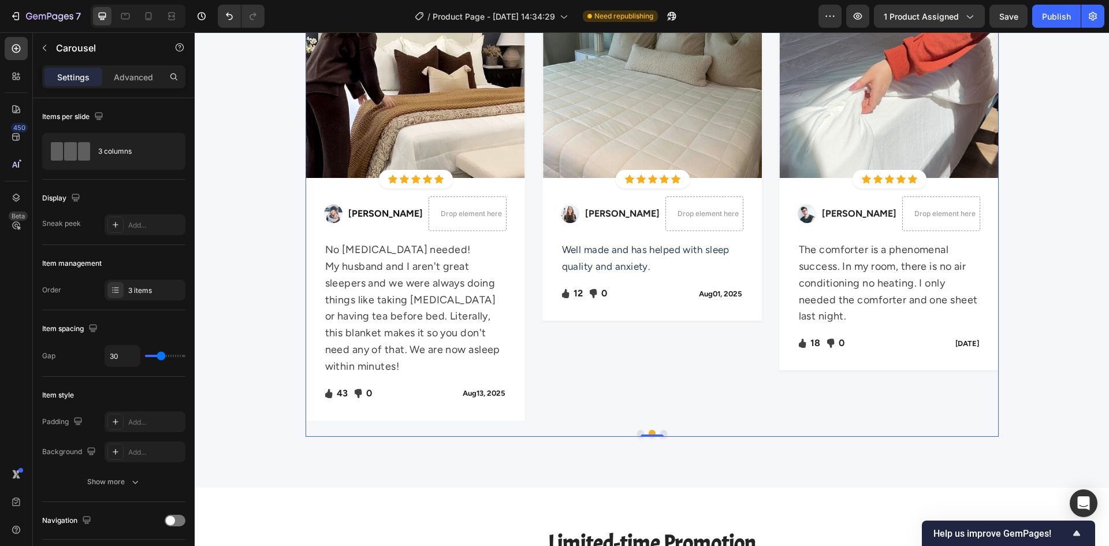
click at [637, 432] on button "Dot" at bounding box center [640, 433] width 7 height 7
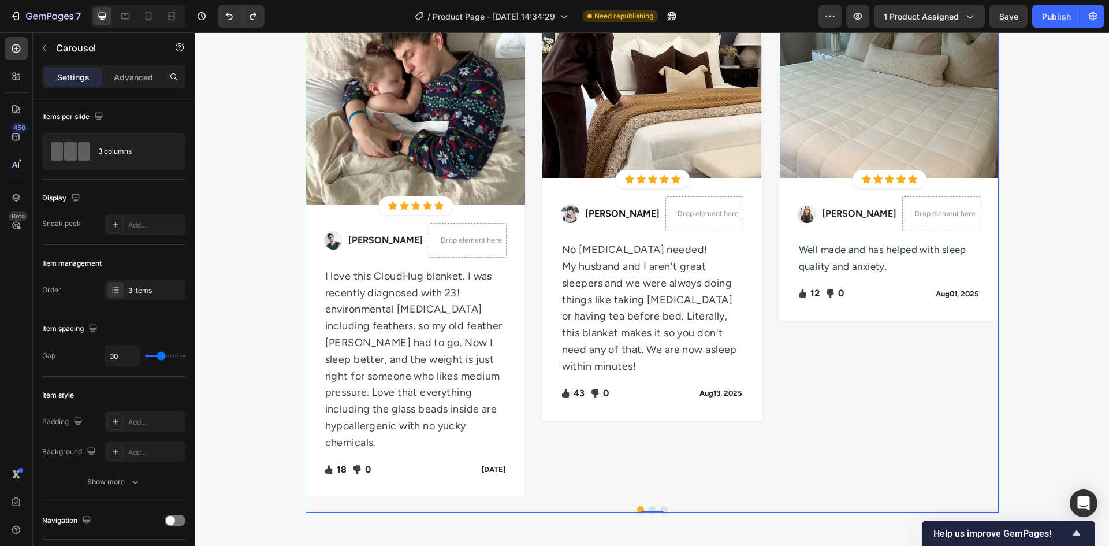
click at [557, 456] on div "Image Icon Icon Icon Icon Icon Icon List Hoz Row Row Image Ned Jacobs Text bloc…" at bounding box center [651, 243] width 219 height 506
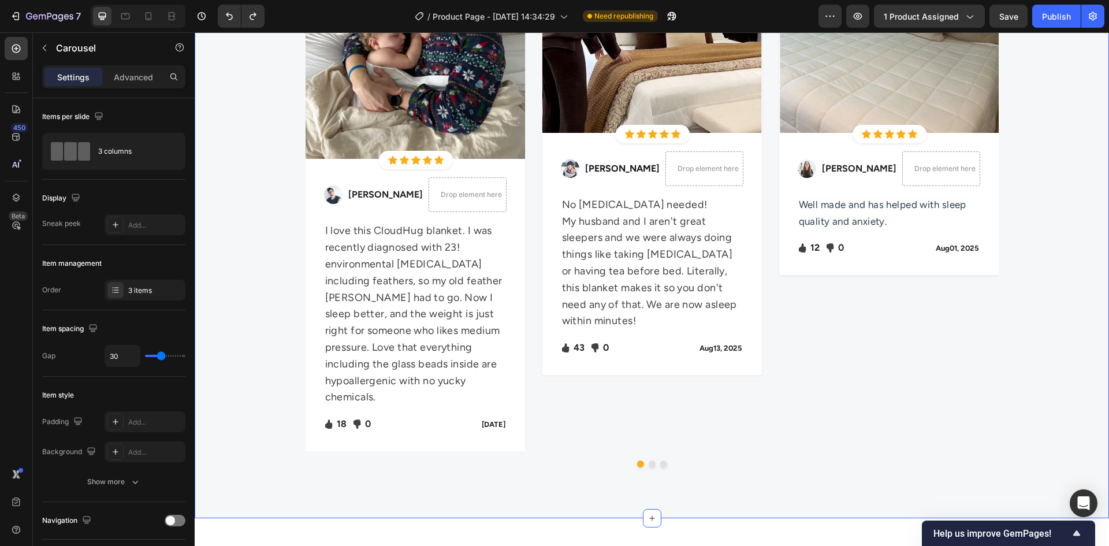
scroll to position [3700, 0]
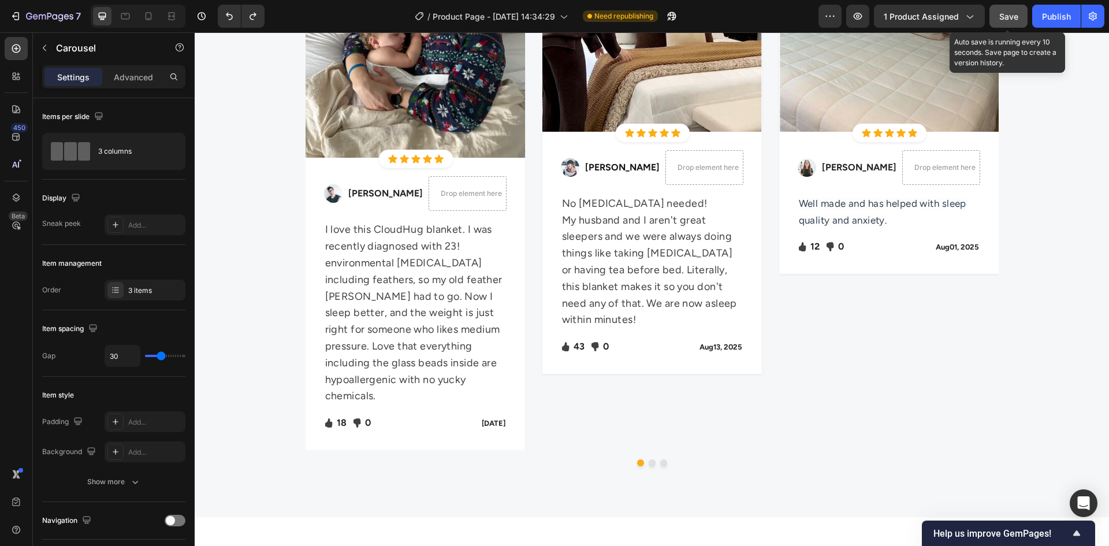
click at [1010, 14] on span "Save" at bounding box center [1008, 17] width 19 height 10
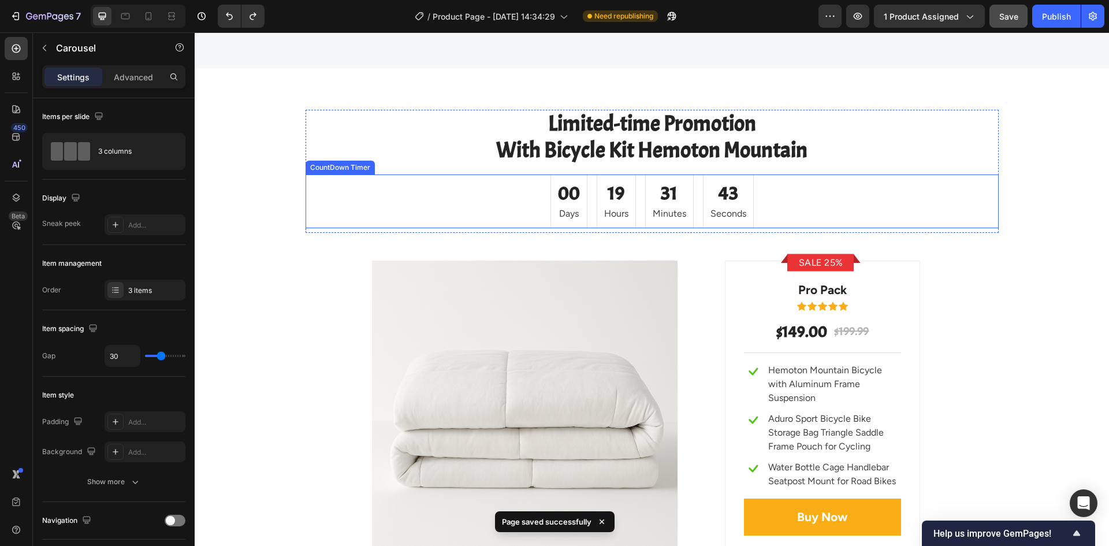
scroll to position [4220, 0]
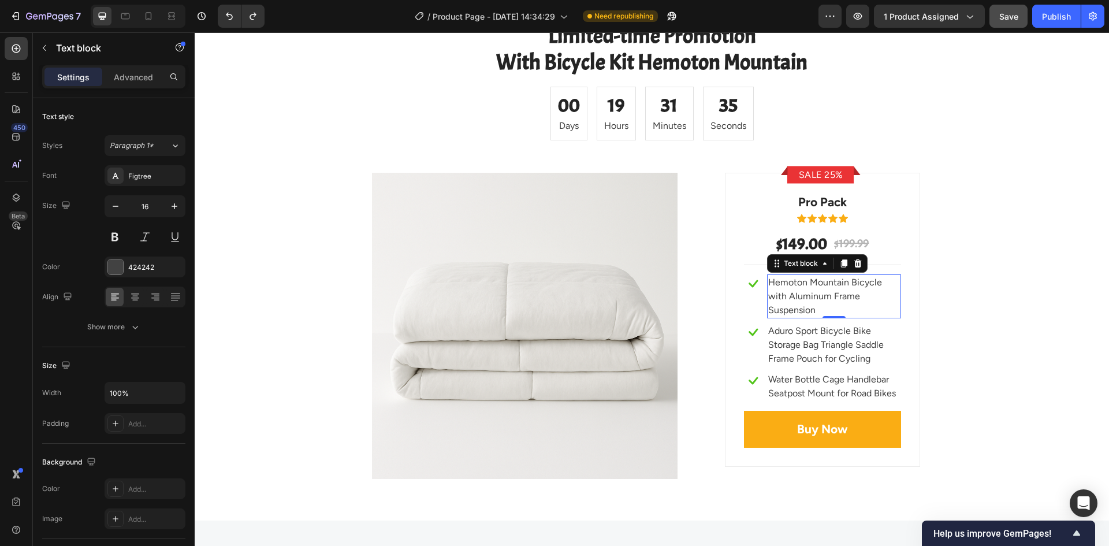
click at [815, 293] on p "Hemoton Mountain Bicycle with Aluminum Frame Suspension" at bounding box center [834, 296] width 132 height 42
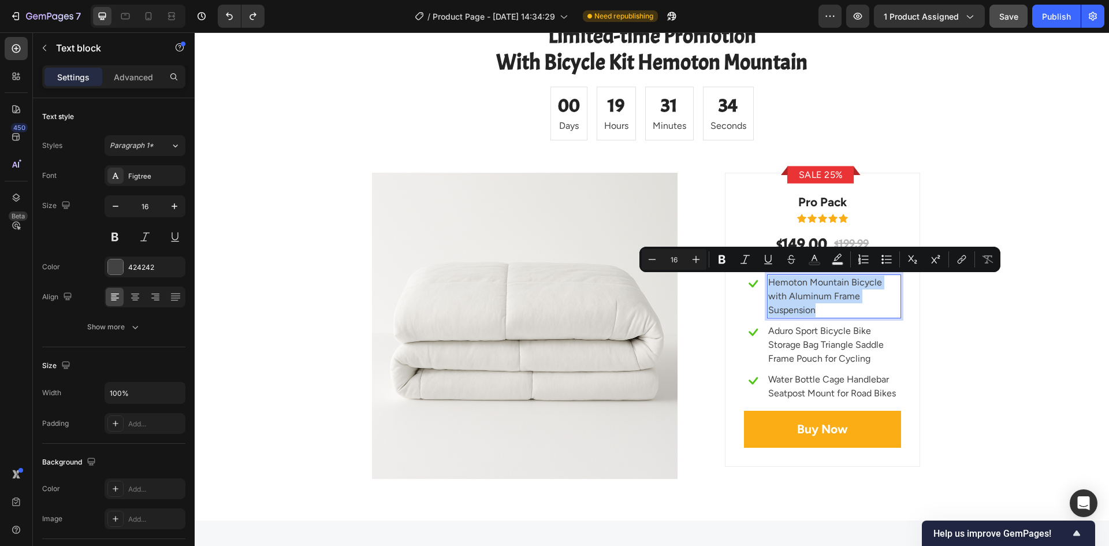
copy p "Hemoton Mountain Bicycle with Aluminum Frame Suspension"
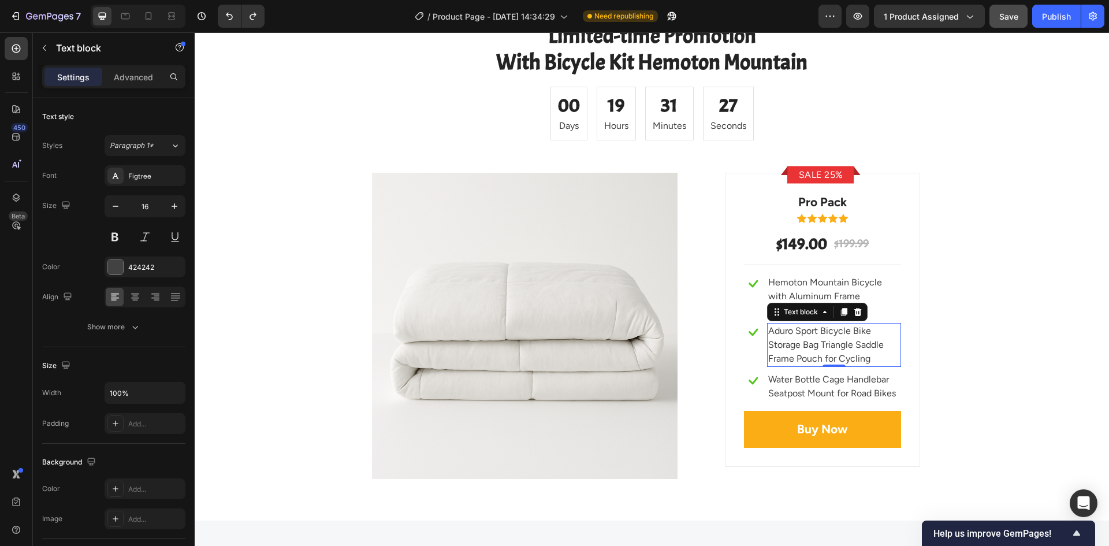
click at [806, 346] on p "Aduro Sport Bicycle Bike Storage Bag Triangle Saddle Frame Pouch for Cycling" at bounding box center [834, 345] width 132 height 42
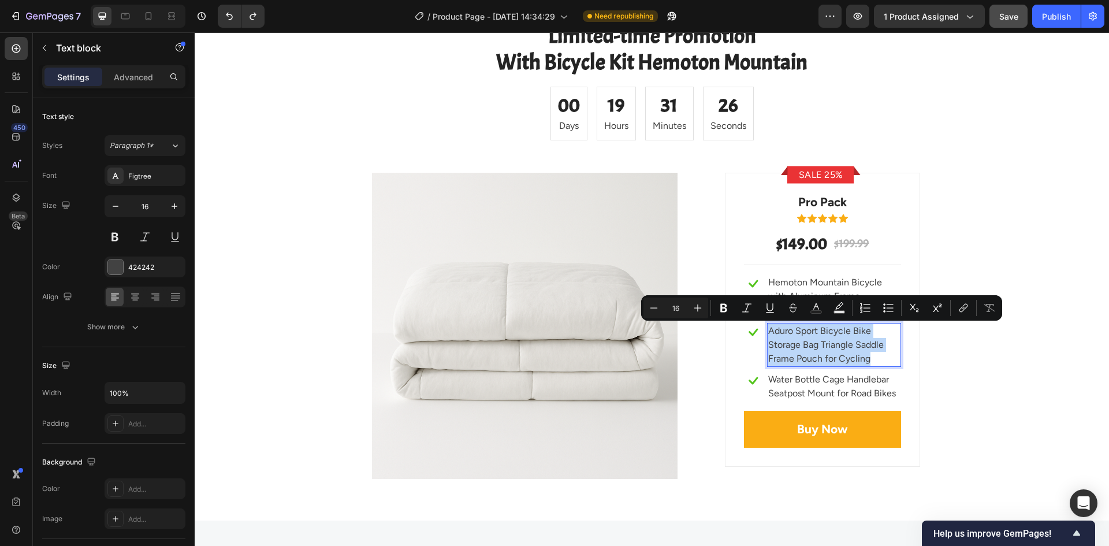
copy p "Aduro Sport Bicycle Bike Storage Bag Triangle Saddle Frame Pouch for Cycling"
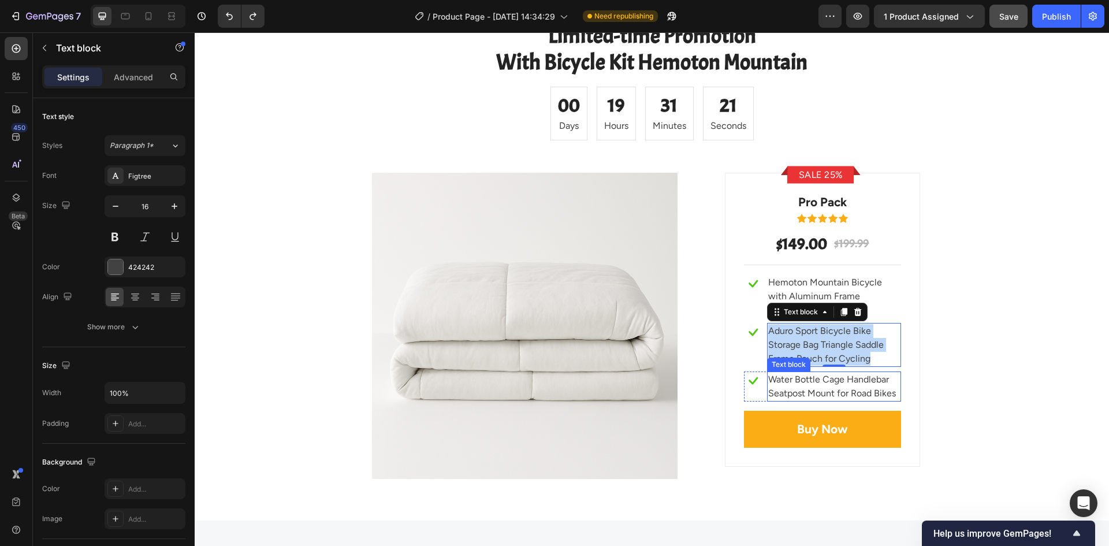
click at [844, 391] on p "Water Bottle Cage Handlebar Seatpost Mount for Road Bikes" at bounding box center [834, 386] width 132 height 28
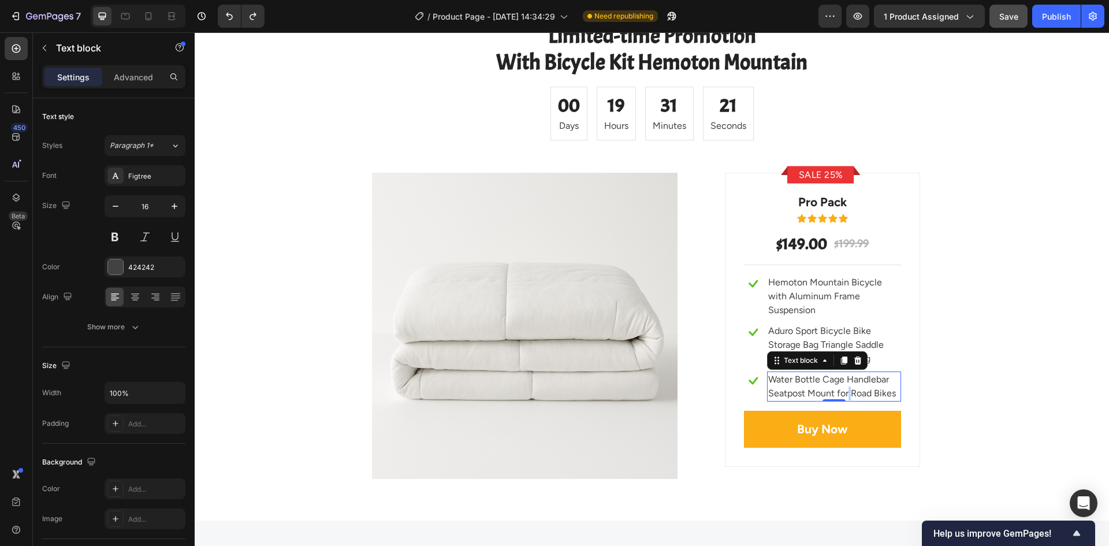
click at [844, 391] on p "Water Bottle Cage Handlebar Seatpost Mount for Road Bikes" at bounding box center [834, 386] width 132 height 28
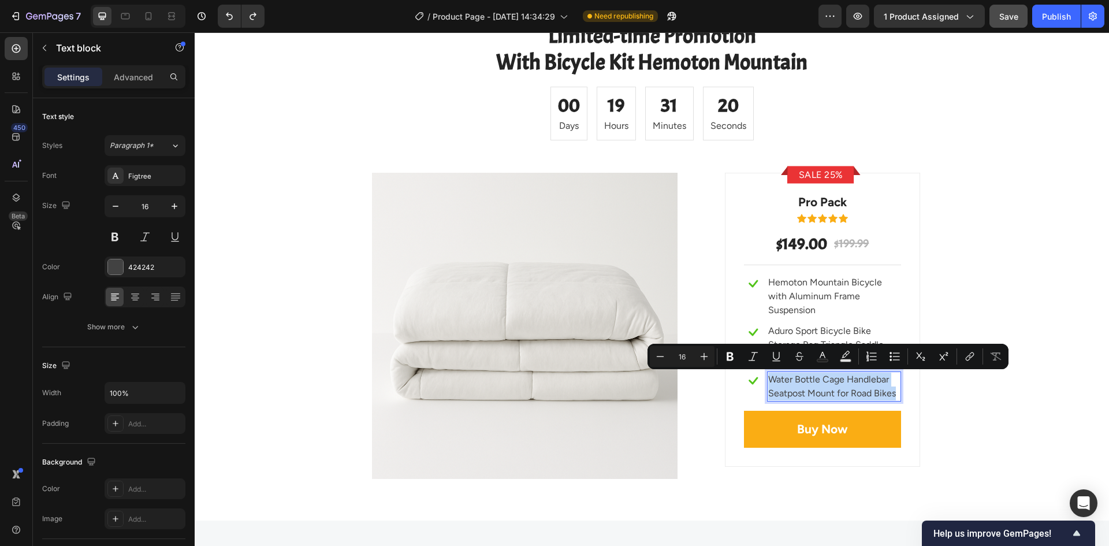
copy p "Water Bottle Cage Handlebar Seatpost Mount for Road Bikes"
click at [830, 380] on p "Water Bottle Cage Handlebar Seatpost Mount for Road Bikes" at bounding box center [834, 386] width 132 height 28
click at [820, 383] on p "Water Bottle Cage Handlebar Seatpost Mount for Road Bikes" at bounding box center [834, 386] width 132 height 28
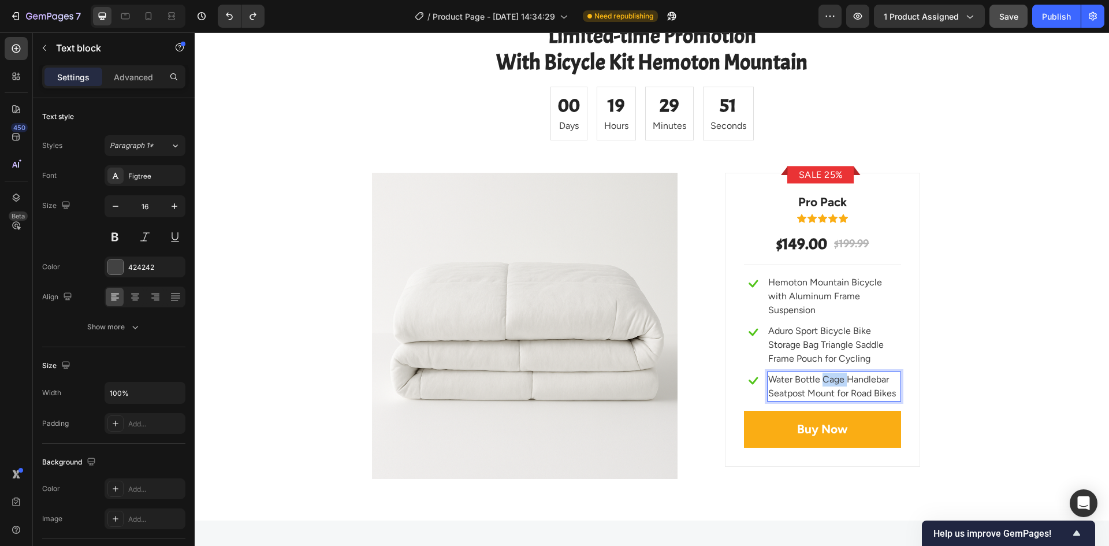
click at [820, 383] on p "Water Bottle Cage Handlebar Seatpost Mount for Road Bikes" at bounding box center [834, 386] width 132 height 28
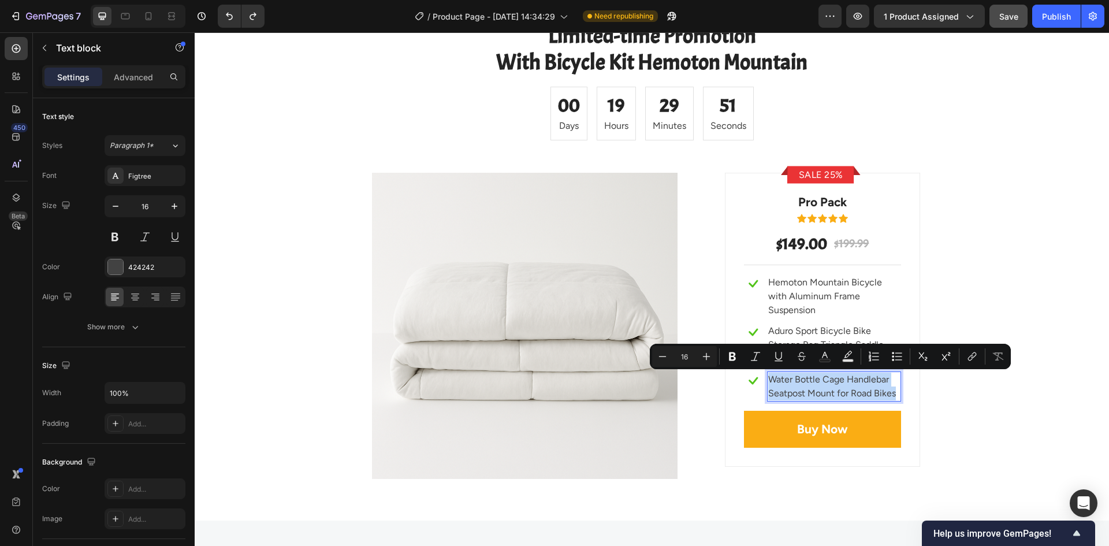
click at [820, 383] on p "Water Bottle Cage Handlebar Seatpost Mount for Road Bikes" at bounding box center [834, 386] width 132 height 28
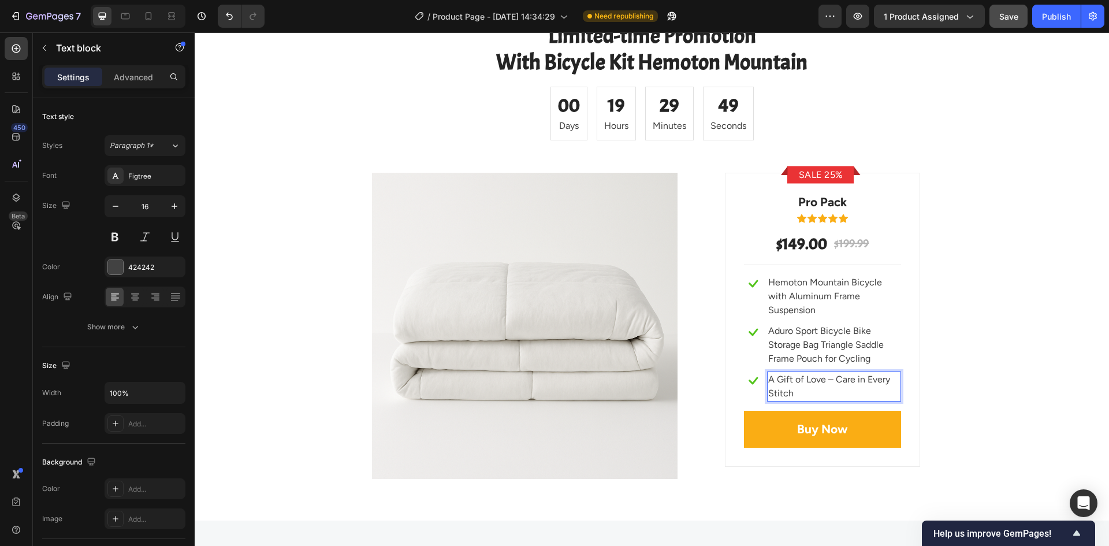
click at [768, 378] on p "A Gift of Love – Care in Every Stitch" at bounding box center [834, 386] width 132 height 28
click at [768, 375] on p "A Gift of Love – Care in Every Stitch" at bounding box center [834, 386] width 132 height 28
click at [818, 393] on p "🎁 A Gift of Love – Care in Every Stitch" at bounding box center [834, 386] width 132 height 28
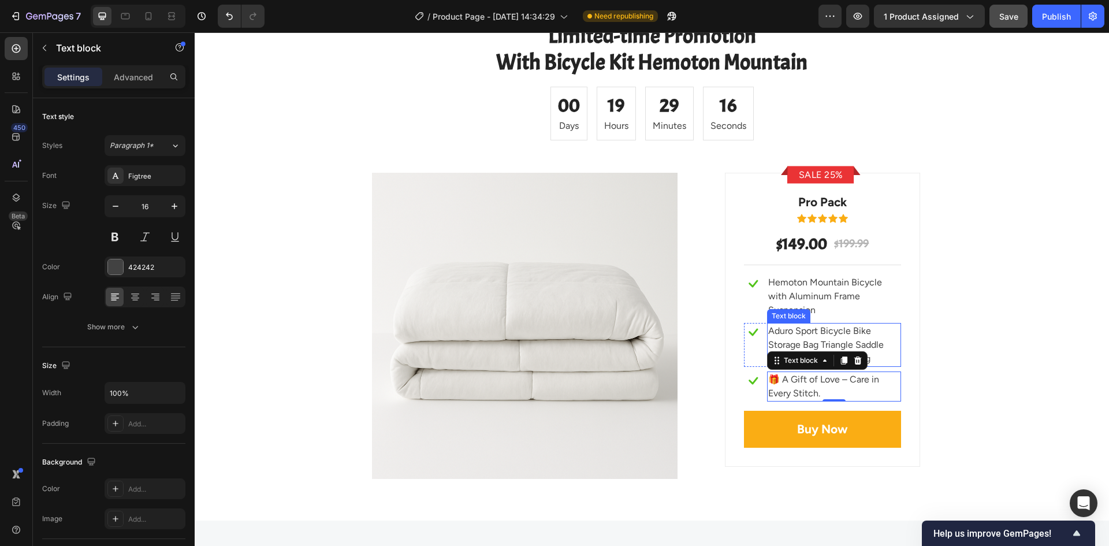
click at [782, 334] on p "Aduro Sport Bicycle Bike Storage Bag Triangle Saddle Frame Pouch for Cycling" at bounding box center [834, 345] width 132 height 42
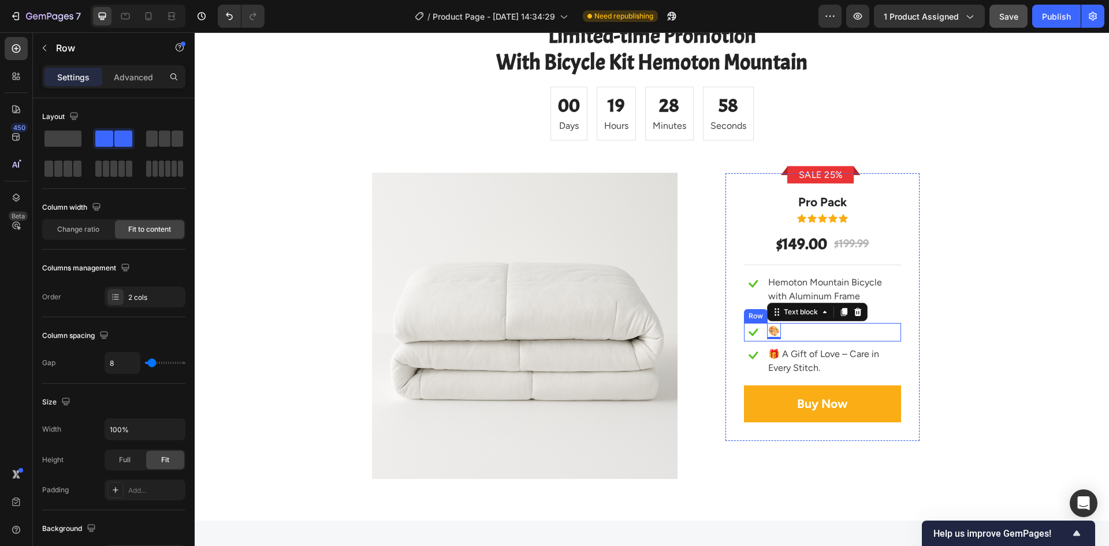
click at [789, 330] on div "Icon 🎨 Text block 0 Row" at bounding box center [822, 332] width 157 height 18
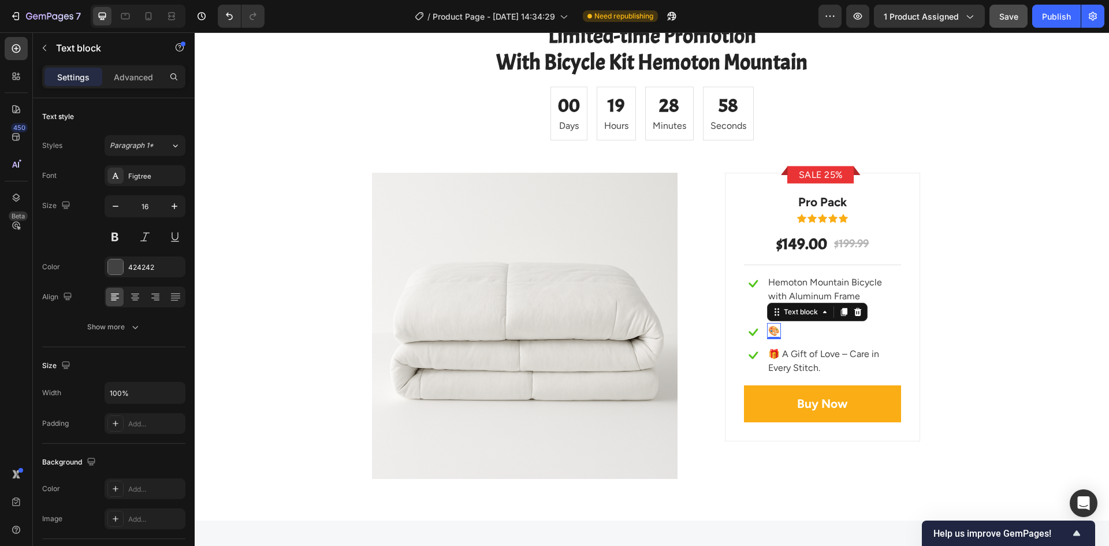
click at [775, 331] on div "🎨" at bounding box center [774, 331] width 14 height 16
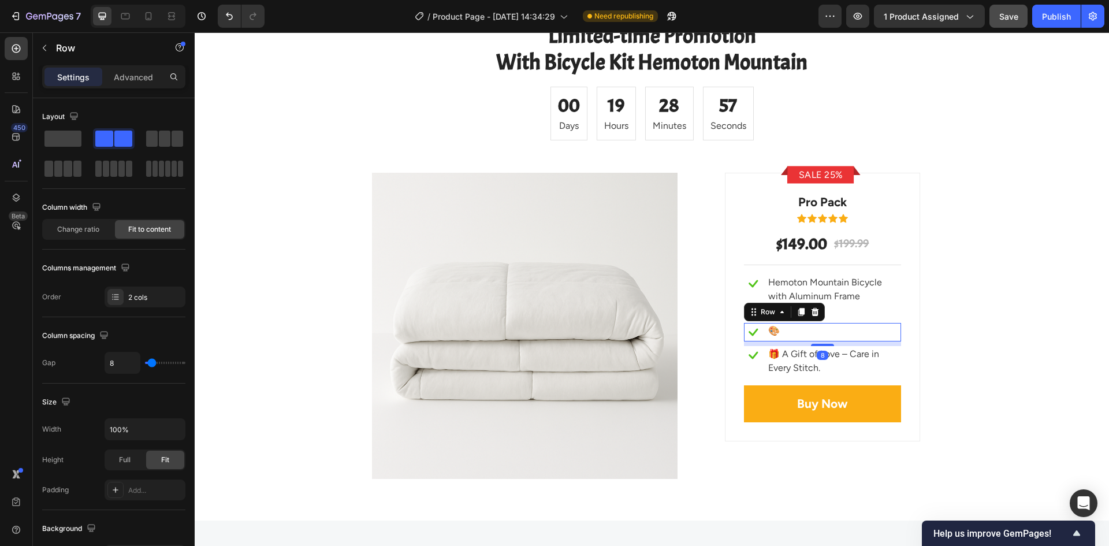
click at [781, 331] on div "Icon 🎨 Text block Row 8" at bounding box center [822, 332] width 157 height 18
click at [786, 331] on div "Icon 🎨 Text block Row 8" at bounding box center [822, 332] width 157 height 18
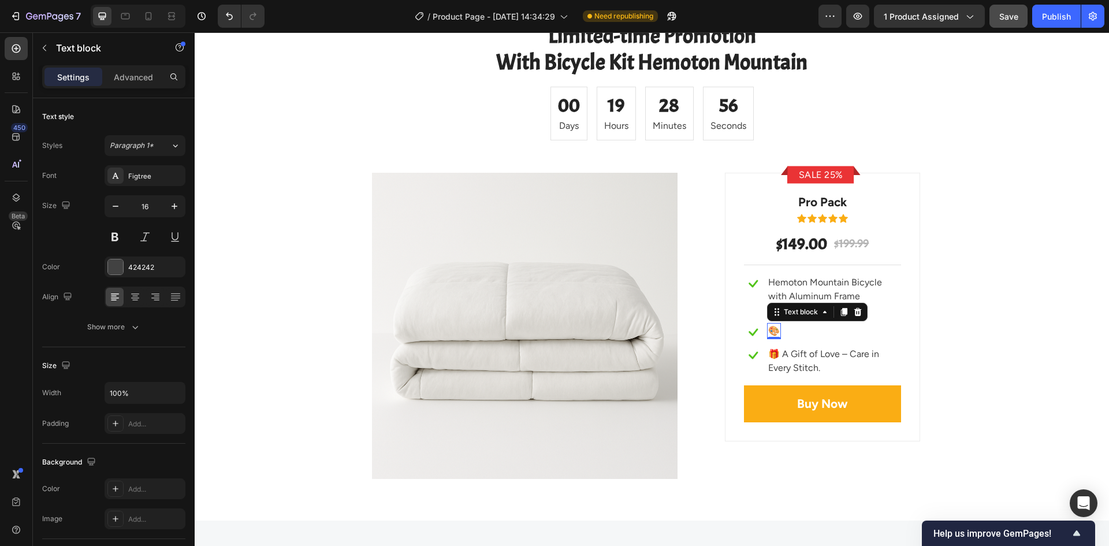
click at [772, 330] on p "🎨" at bounding box center [774, 331] width 12 height 14
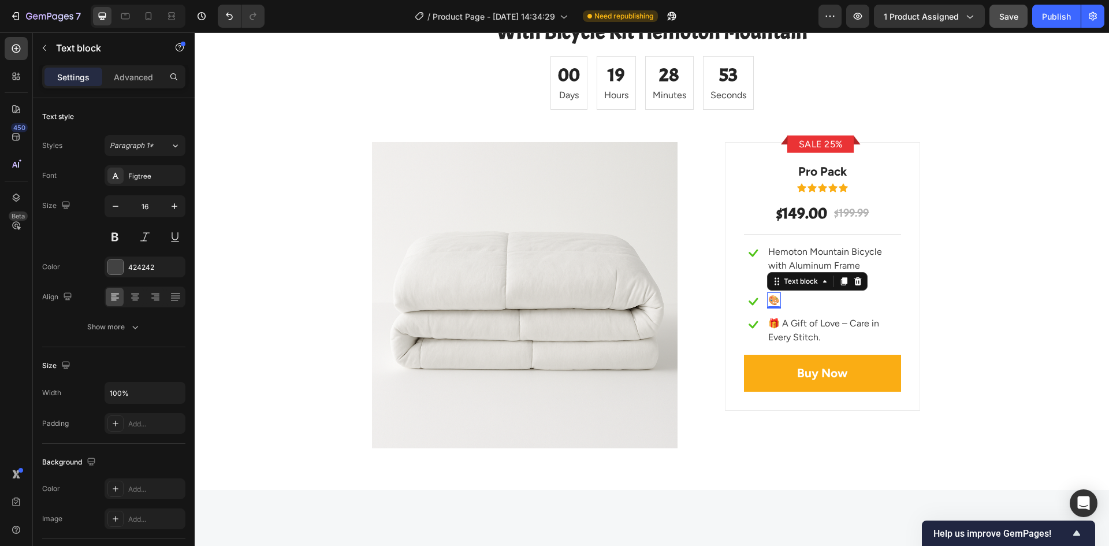
scroll to position [4149, 0]
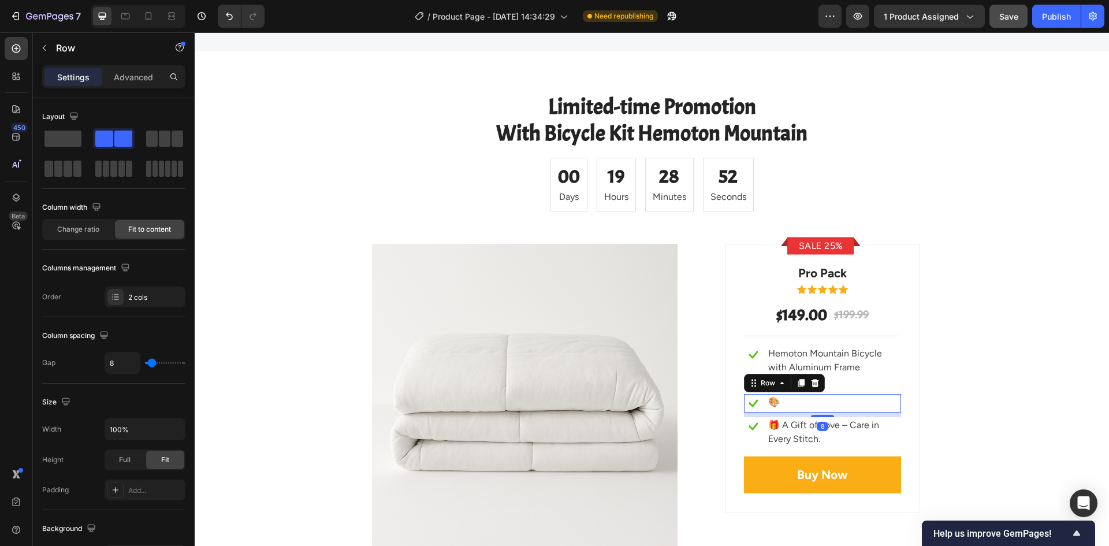
click at [807, 404] on div "Icon 🎨 Text block Row 8" at bounding box center [822, 403] width 157 height 18
click at [805, 401] on div "Icon 🎨 Text block Row 8" at bounding box center [822, 403] width 157 height 18
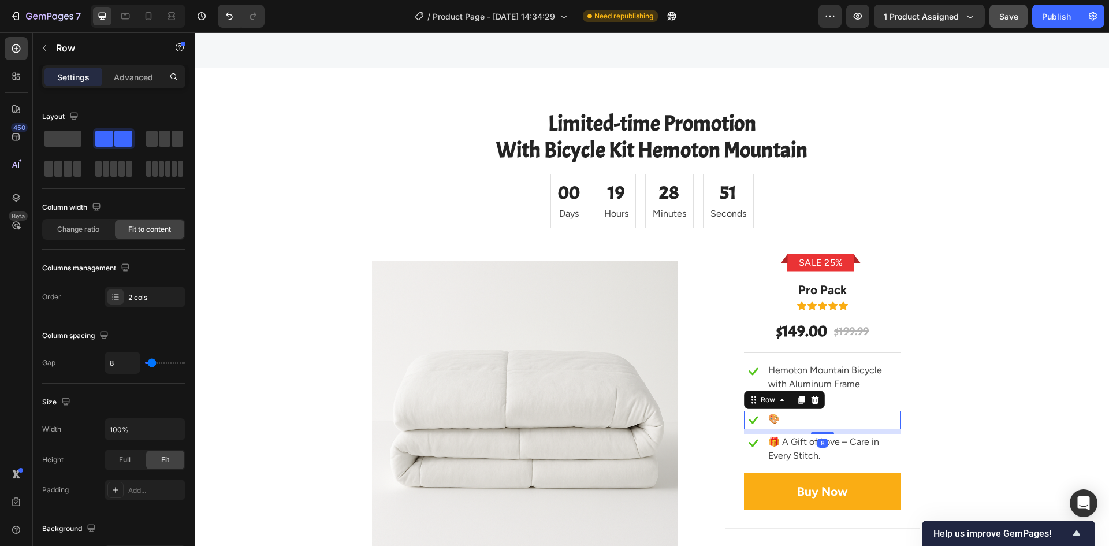
drag, startPoint x: 782, startPoint y: 394, endPoint x: 792, endPoint y: 397, distance: 10.1
click at [782, 411] on div "Icon 🎨 Text block Row 8" at bounding box center [822, 420] width 157 height 18
click at [768, 412] on p "🎨" at bounding box center [774, 419] width 12 height 14
click at [793, 411] on div "Icon 🎨 Text block 0 Row" at bounding box center [822, 420] width 157 height 18
click at [793, 411] on div "Icon 🎨 Text block Row 8" at bounding box center [822, 420] width 157 height 18
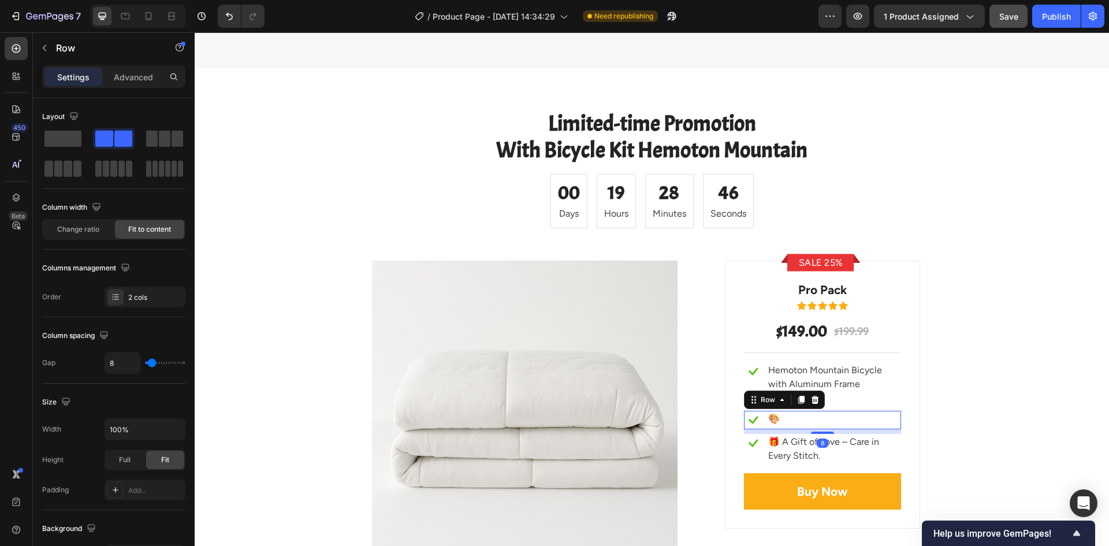
click at [792, 411] on div "Icon 🎨 Text block Row 8" at bounding box center [822, 420] width 157 height 18
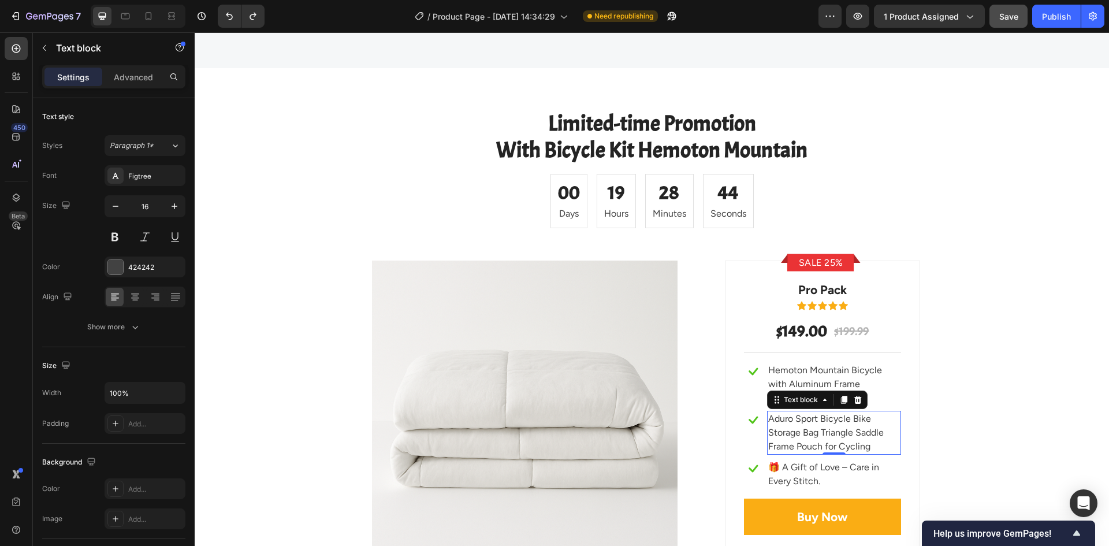
click at [800, 412] on p "Aduro Sport Bicycle Bike Storage Bag Triangle Saddle Frame Pouch for Cycling" at bounding box center [834, 433] width 132 height 42
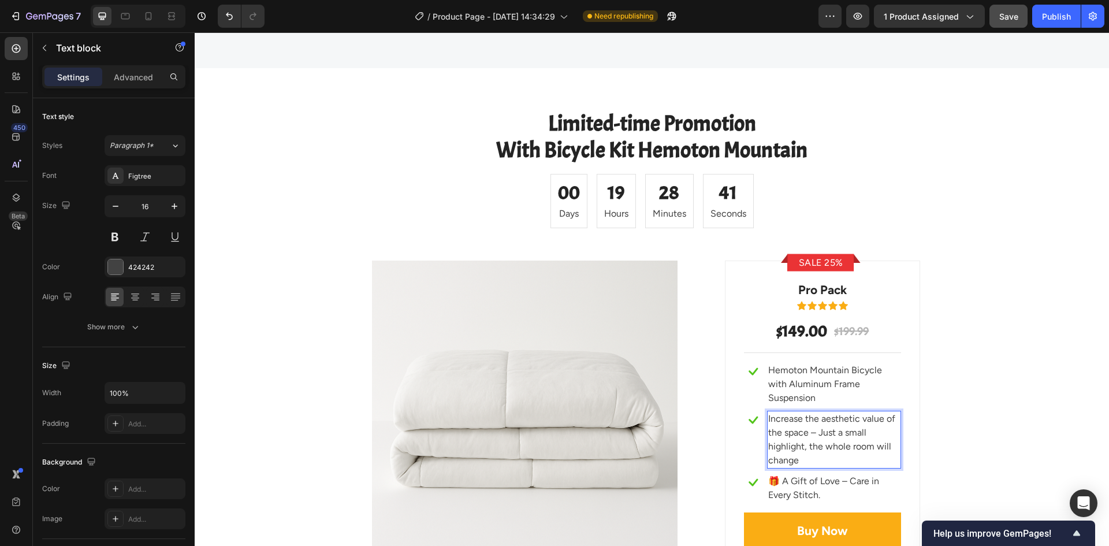
click at [768, 412] on p "Increase the aesthetic value of the space – Just a small highlight, the whole r…" at bounding box center [834, 439] width 132 height 55
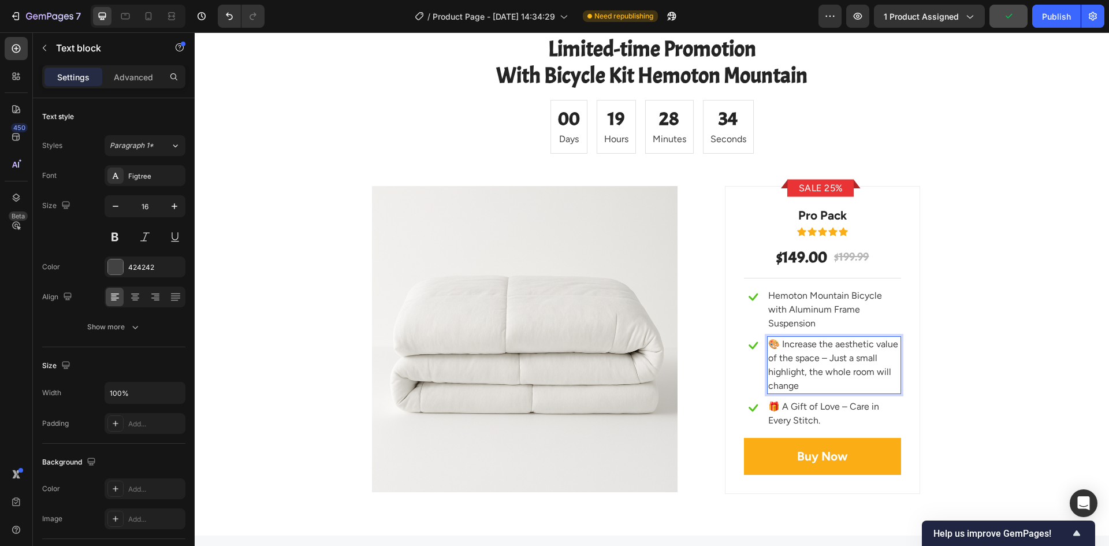
click at [802, 385] on p "🎨 Increase the aesthetic value of the space – Just a small highlight, the whole…" at bounding box center [834, 364] width 132 height 55
click at [794, 307] on p "Hemoton Mountain Bicycle with Aluminum Frame Suspension" at bounding box center [834, 310] width 132 height 42
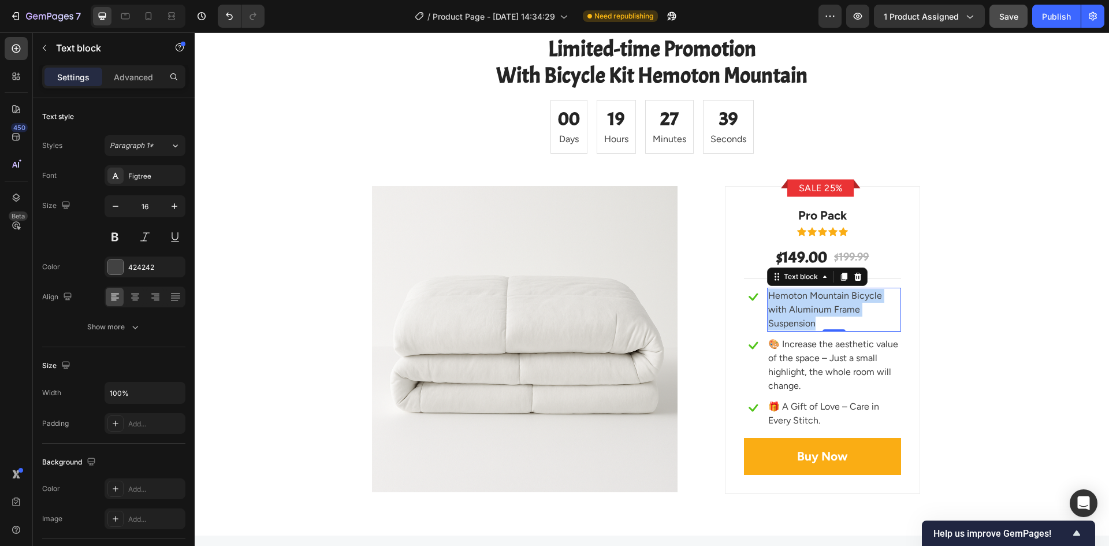
click at [794, 307] on p "Hemoton Mountain Bicycle with Aluminum Frame Suspension" at bounding box center [834, 310] width 132 height 42
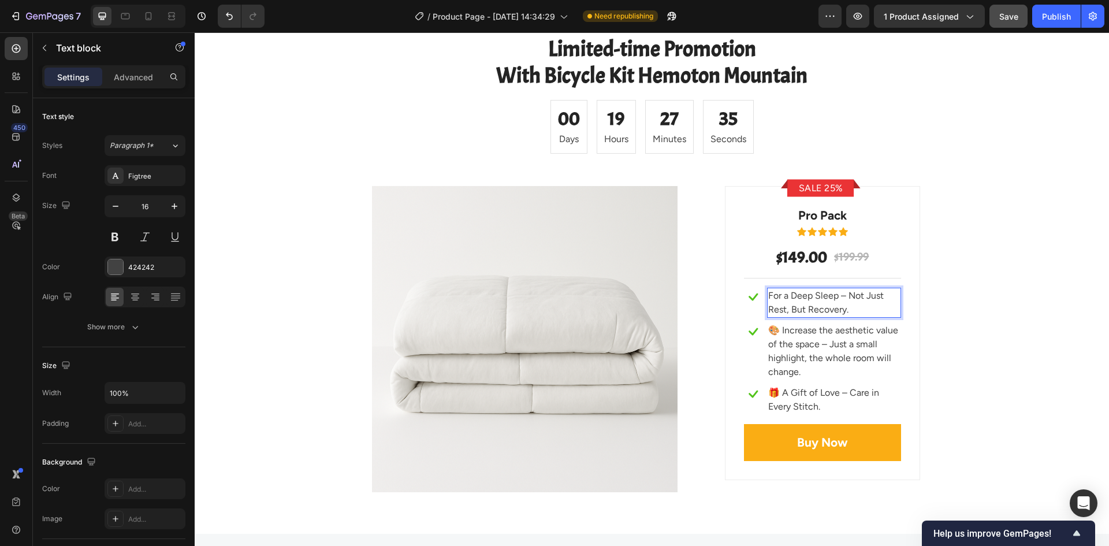
click at [768, 295] on p "For a Deep Sleep – Not Just Rest, But Recovery." at bounding box center [834, 303] width 132 height 28
click at [768, 297] on p "For a Deep Sleep – Not Just Rest, But Recovery." at bounding box center [834, 303] width 132 height 28
click at [845, 295] on p "For a Deep Sleep – Not Just Rest, But Recovery." at bounding box center [834, 303] width 132 height 28
click at [846, 310] on p "For a Deep Sleep – Not Just Rest, But Recovery." at bounding box center [834, 303] width 132 height 28
click at [768, 294] on p "For a Deep Sleep – Not Just Rest, But Recovery." at bounding box center [834, 303] width 132 height 28
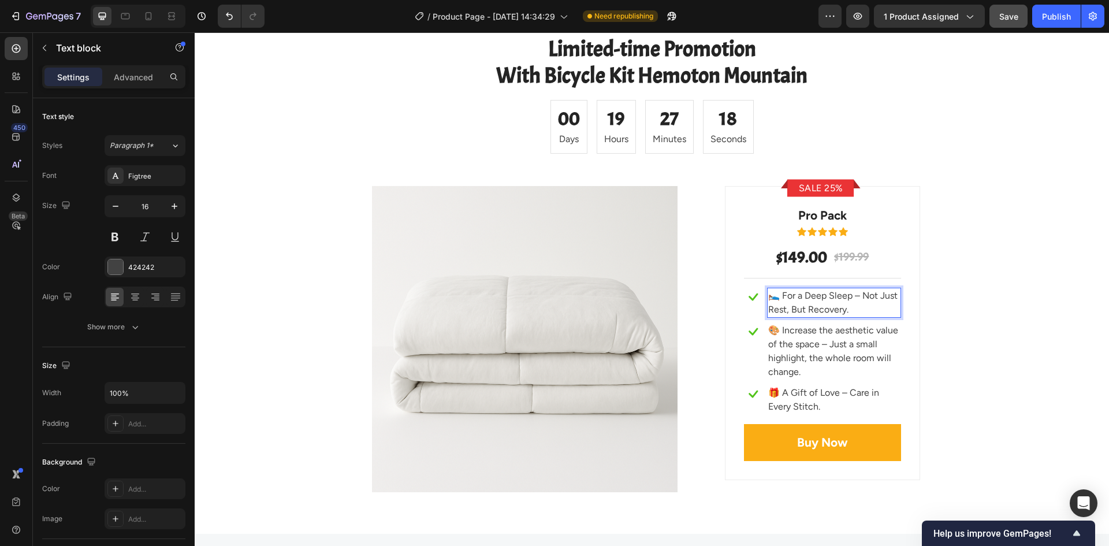
click at [768, 297] on p "🛌 For a Deep Sleep – Not Just Rest, But Recovery." at bounding box center [834, 303] width 132 height 28
click at [942, 338] on div "Limited-time Promotion With Bicycle Kit Hemoton Mountain Heading 00 Days 19 Hou…" at bounding box center [651, 263] width 897 height 456
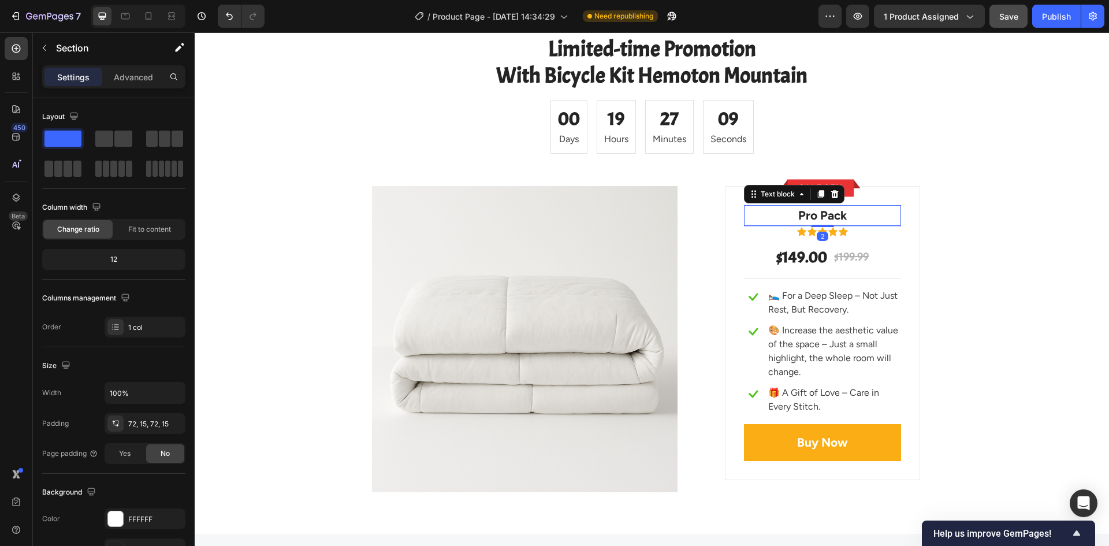
click at [821, 211] on p "Pro Pack" at bounding box center [822, 215] width 155 height 18
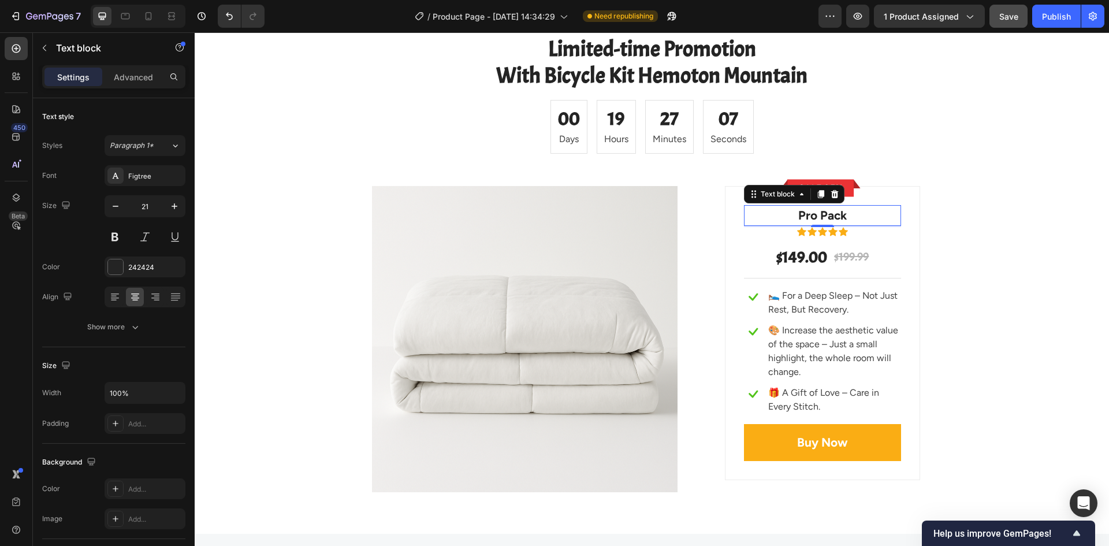
click at [810, 211] on p "Pro Pack" at bounding box center [822, 215] width 155 height 18
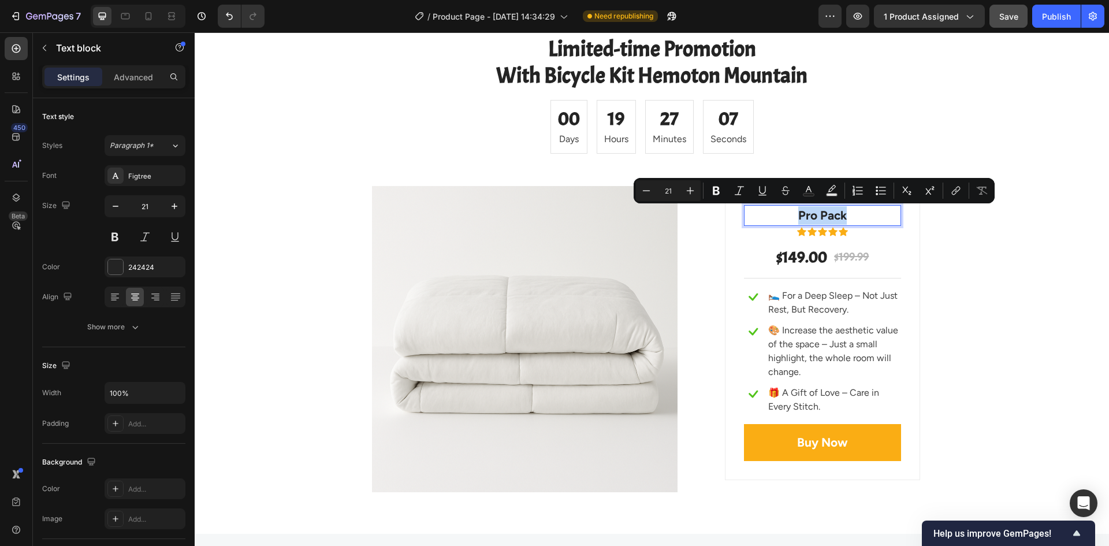
click at [810, 211] on p "Pro Pack" at bounding box center [822, 215] width 155 height 18
copy p "Pro Pack"
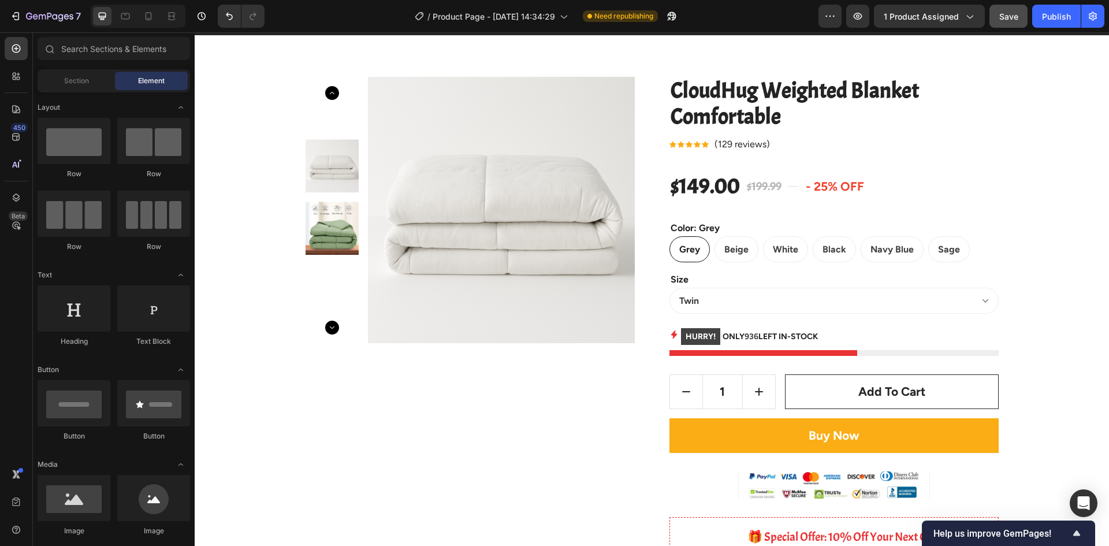
scroll to position [0, 0]
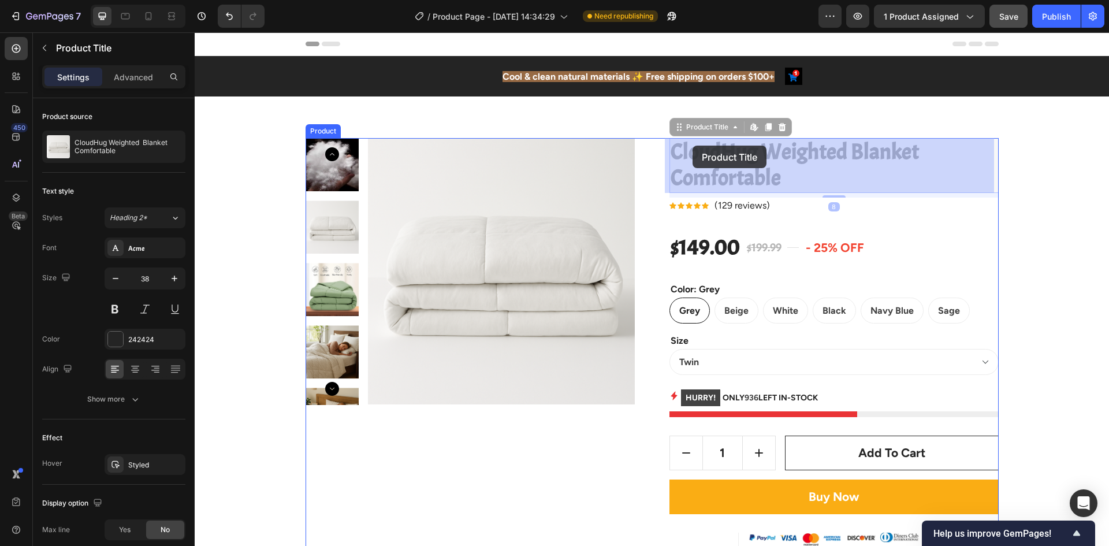
drag, startPoint x: 667, startPoint y: 148, endPoint x: 692, endPoint y: 146, distance: 25.5
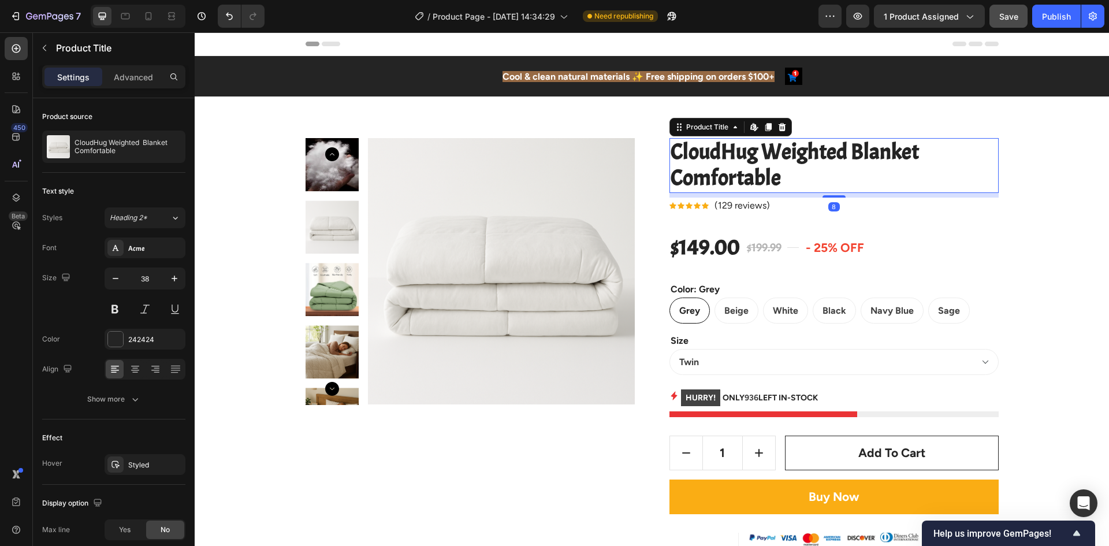
click at [786, 150] on h2 "CloudHug Weighted Blanket Comfortable" at bounding box center [833, 165] width 329 height 55
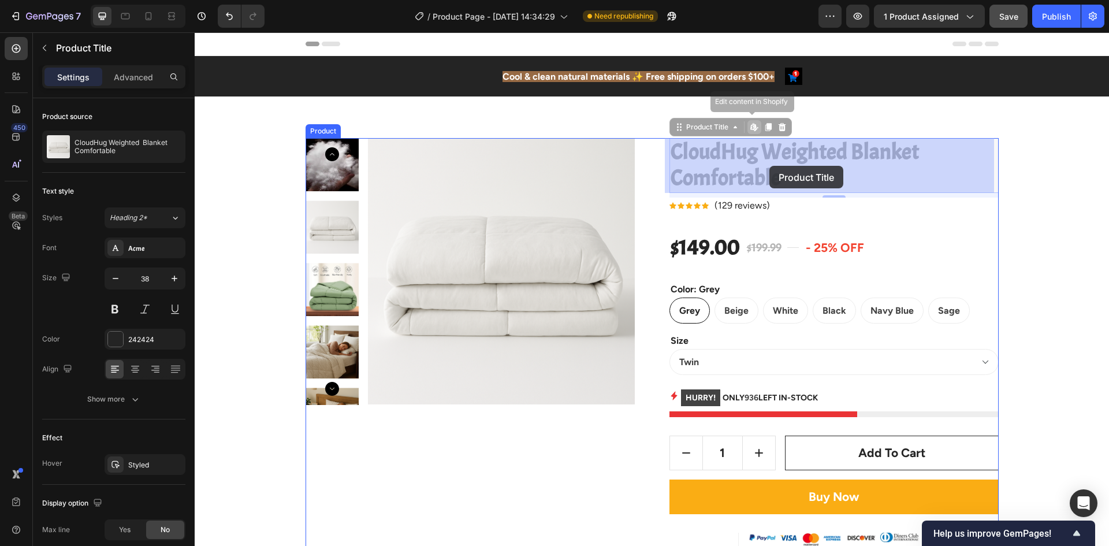
drag, startPoint x: 908, startPoint y: 153, endPoint x: 811, endPoint y: 163, distance: 98.1
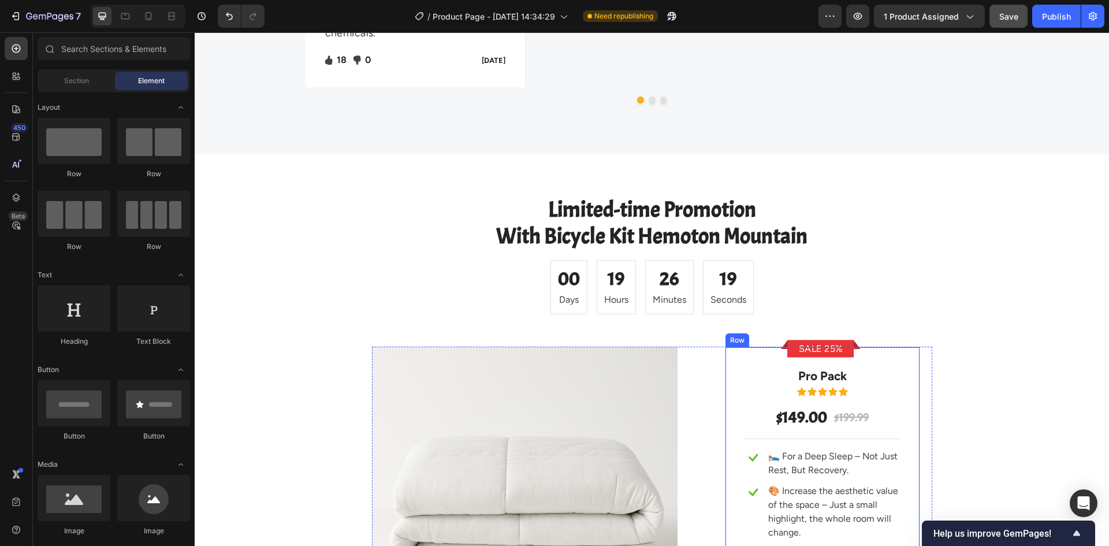
scroll to position [4119, 0]
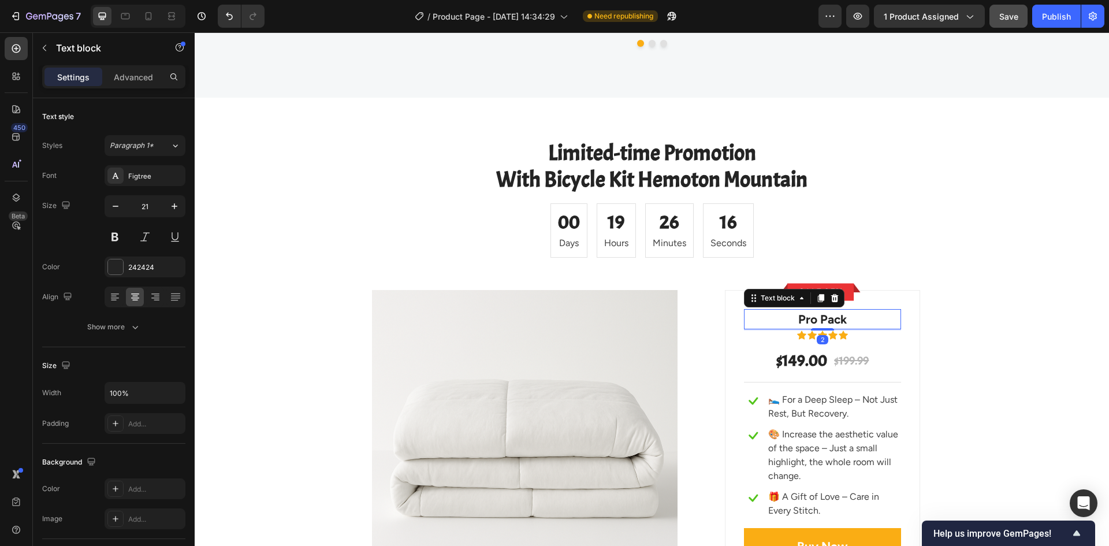
click at [825, 310] on p "Pro Pack" at bounding box center [822, 319] width 155 height 18
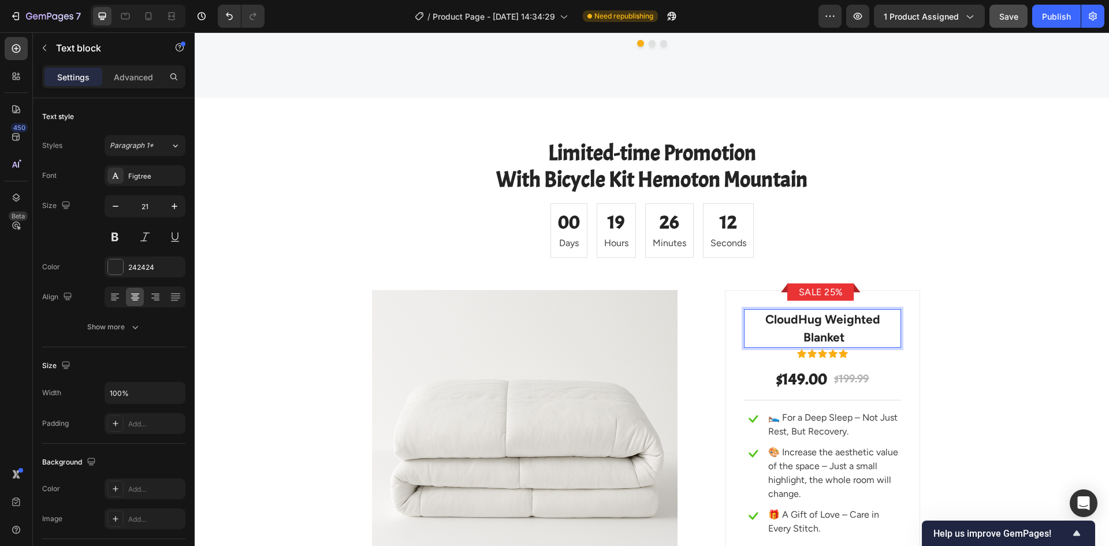
click at [825, 310] on p "CloudHug Weighted Blanket" at bounding box center [822, 328] width 155 height 36
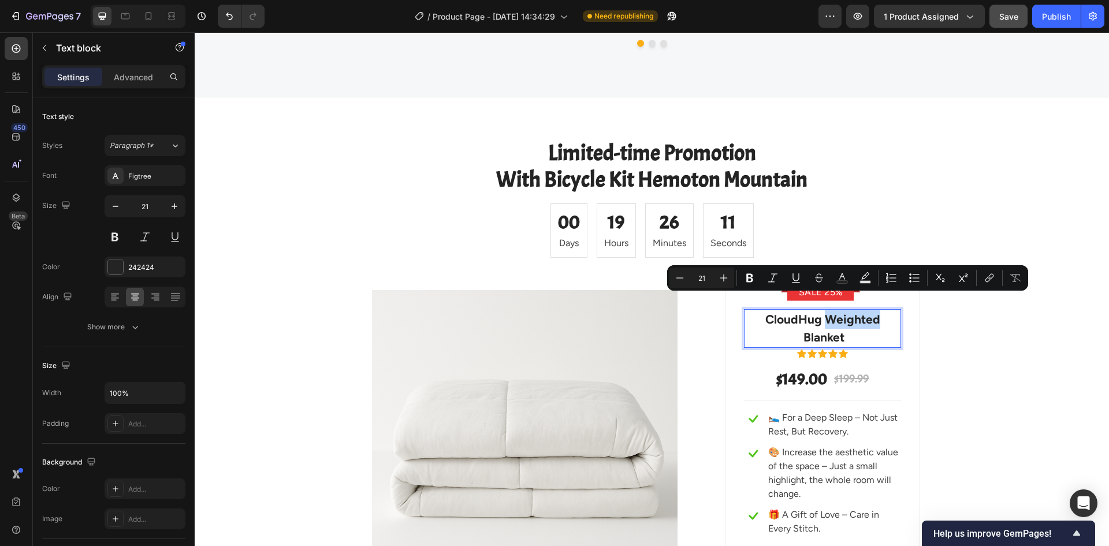
drag, startPoint x: 822, startPoint y: 300, endPoint x: 873, endPoint y: 301, distance: 50.8
click at [873, 310] on p "CloudHug Weighted Blanket" at bounding box center [822, 328] width 155 height 36
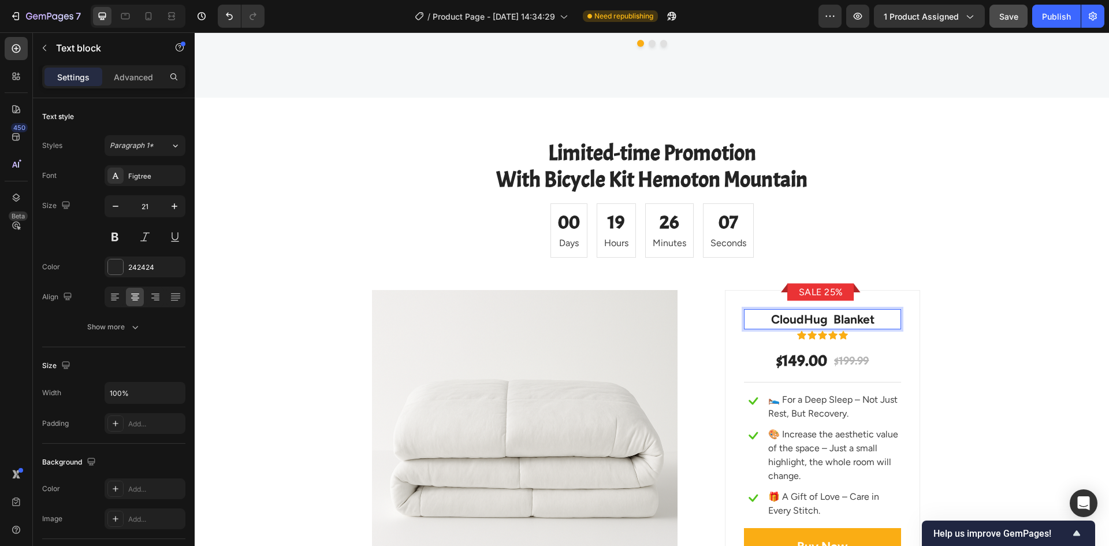
click at [826, 310] on p "CloudHug Blanket" at bounding box center [822, 319] width 155 height 18
click at [1004, 305] on div "Limited-time Promotion With Bicycle Kit Hemoton Mountain Heading 00 Days 19 Hou…" at bounding box center [651, 367] width 897 height 456
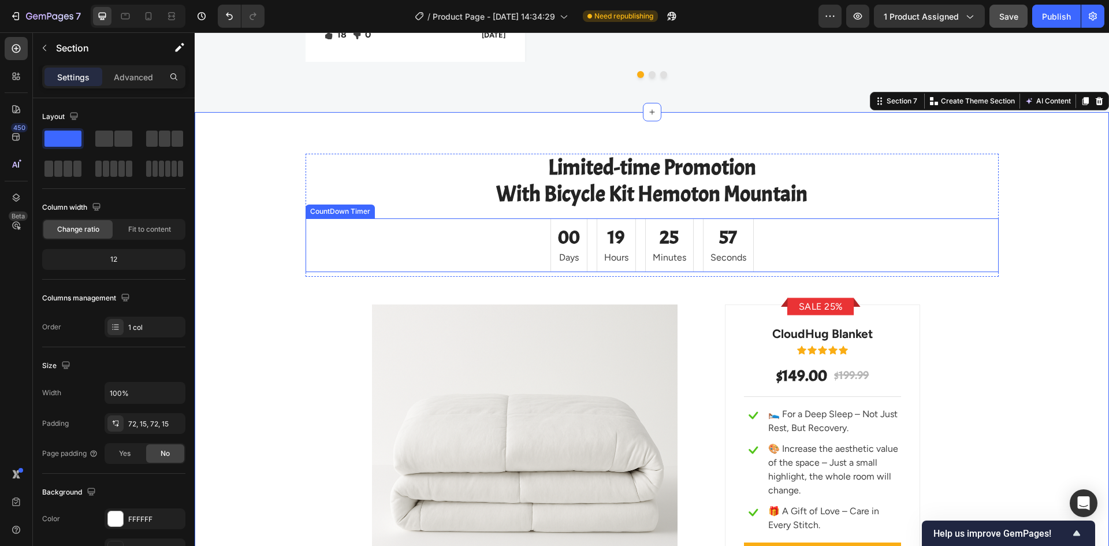
scroll to position [4061, 0]
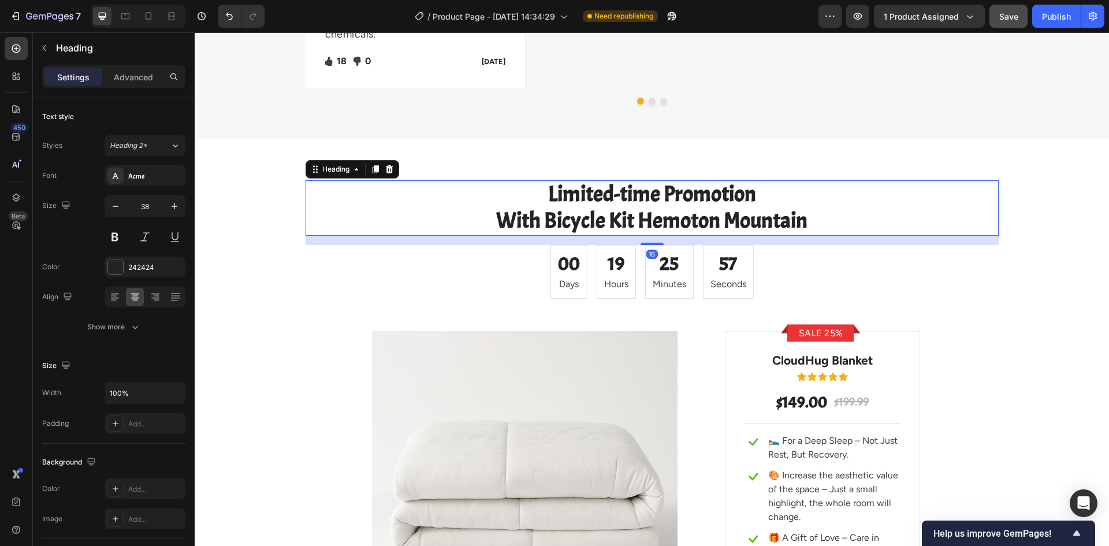
click at [623, 196] on p "Limited-time Promotion With Bicycle Kit Hemoton Mountain" at bounding box center [652, 207] width 691 height 53
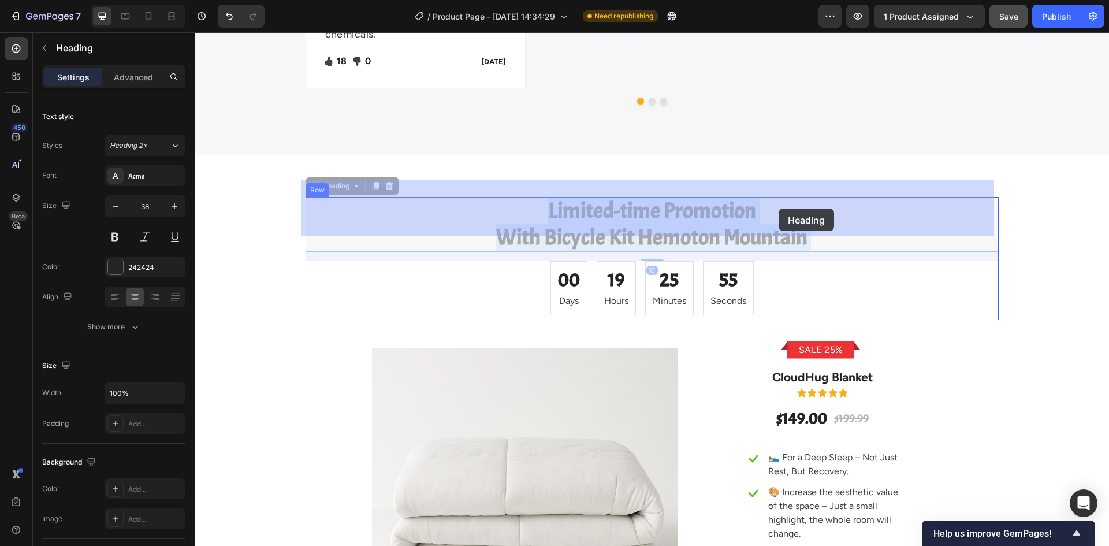
drag, startPoint x: 542, startPoint y: 192, endPoint x: 778, endPoint y: 208, distance: 236.7
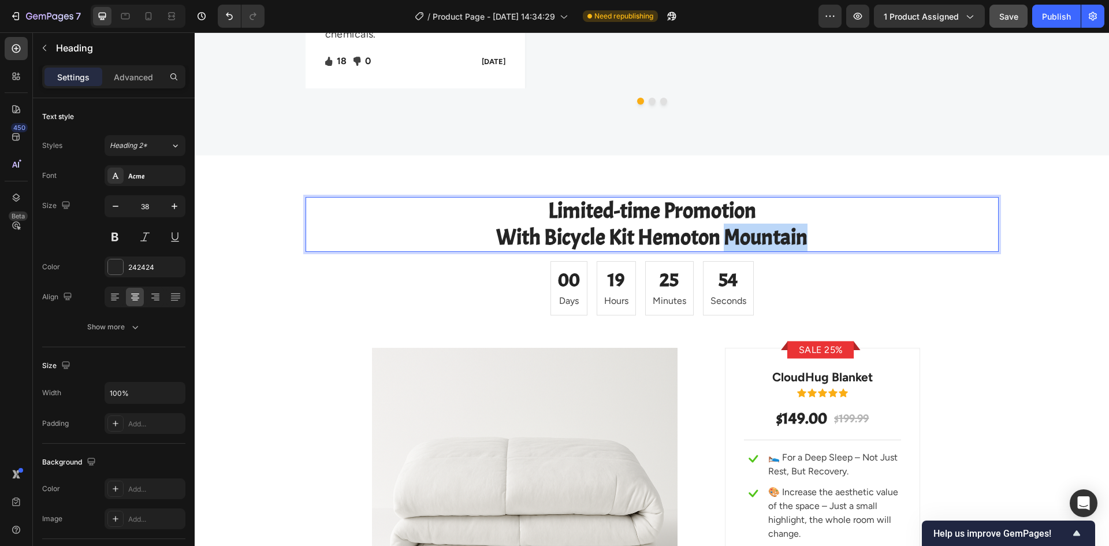
click at [725, 219] on p "Limited-time Promotion With Bicycle Kit Hemoton Mountain" at bounding box center [652, 224] width 691 height 53
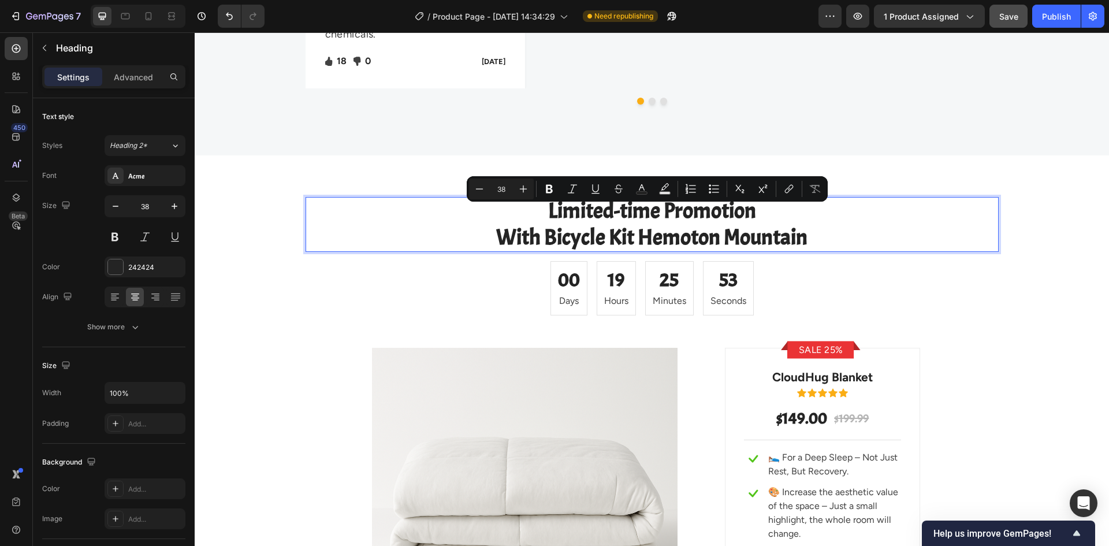
click at [775, 206] on p "Limited-time Promotion With Bicycle Kit Hemoton Mountain" at bounding box center [652, 224] width 691 height 53
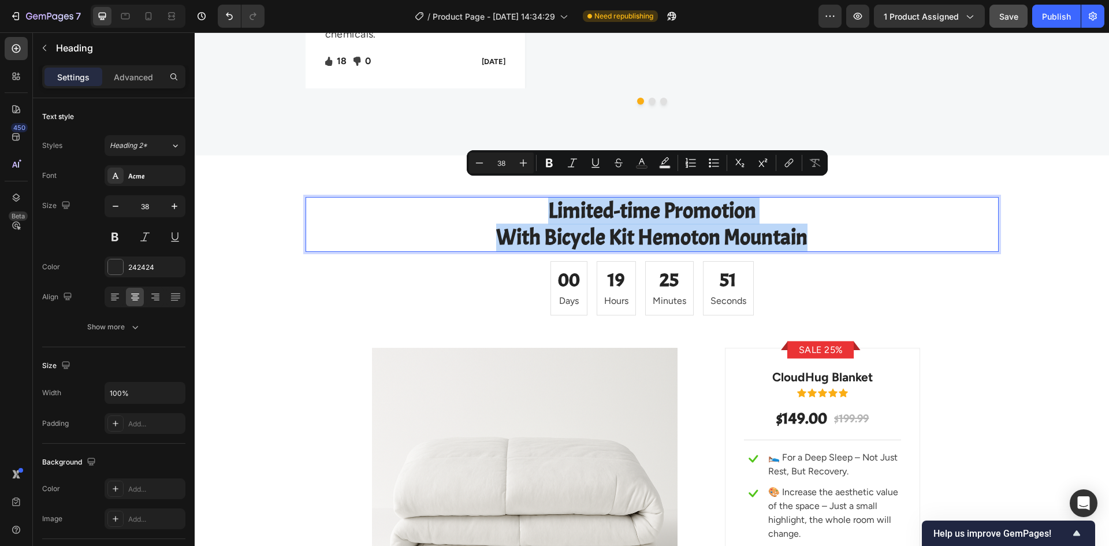
drag, startPoint x: 811, startPoint y: 218, endPoint x: 544, endPoint y: 193, distance: 267.3
click at [544, 198] on p "Limited-time Promotion With Bicycle Kit Hemoton Mountain" at bounding box center [652, 224] width 691 height 53
copy p "Limited-time Promotion With Bicycle Kit Hemoton Mountain"
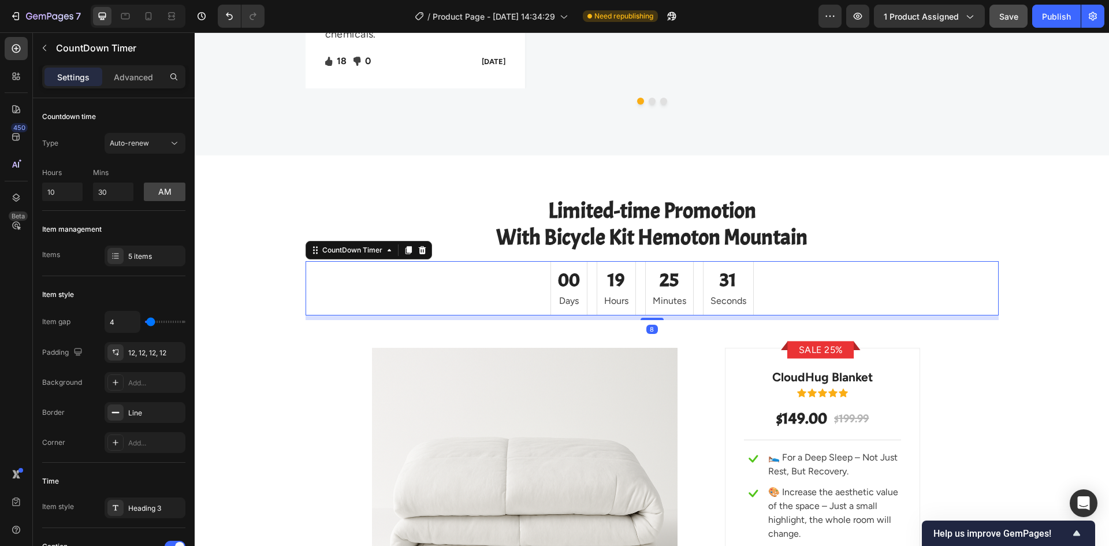
click at [570, 268] on div "00" at bounding box center [569, 279] width 22 height 23
click at [568, 268] on div "00" at bounding box center [569, 279] width 22 height 23
click at [559, 268] on div "00" at bounding box center [569, 279] width 22 height 23
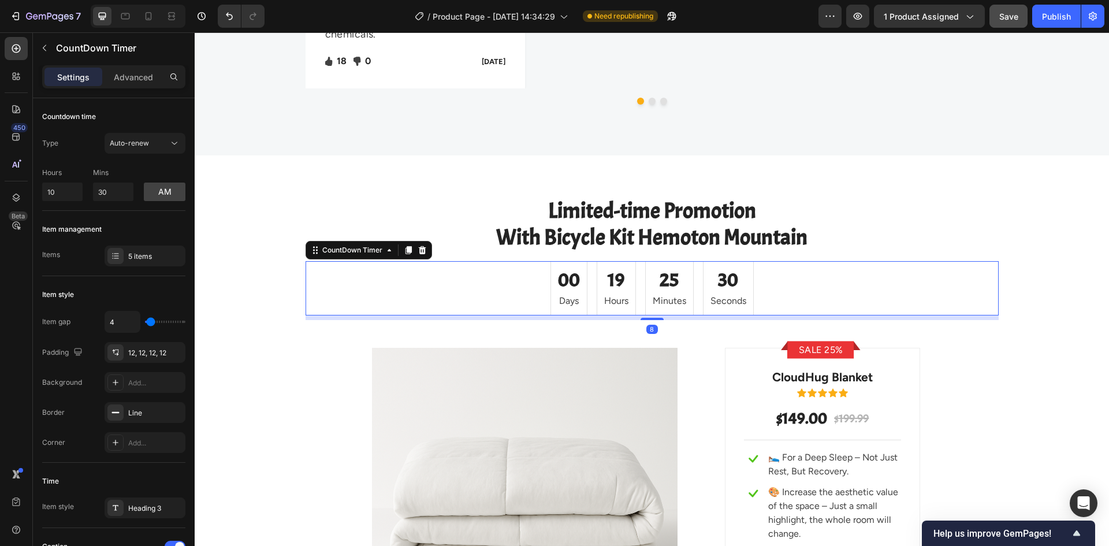
click at [559, 268] on div "00" at bounding box center [569, 279] width 22 height 23
click at [575, 263] on div "00 Days" at bounding box center [568, 288] width 37 height 54
click at [65, 193] on input "10" at bounding box center [62, 191] width 40 height 18
click at [51, 191] on input "10" at bounding box center [62, 191] width 40 height 18
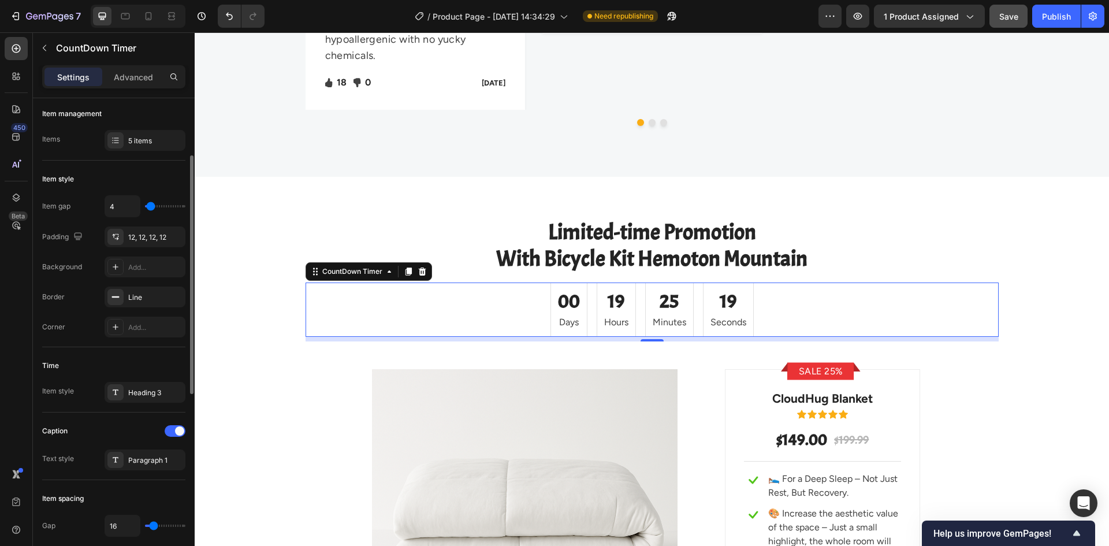
scroll to position [4004, 0]
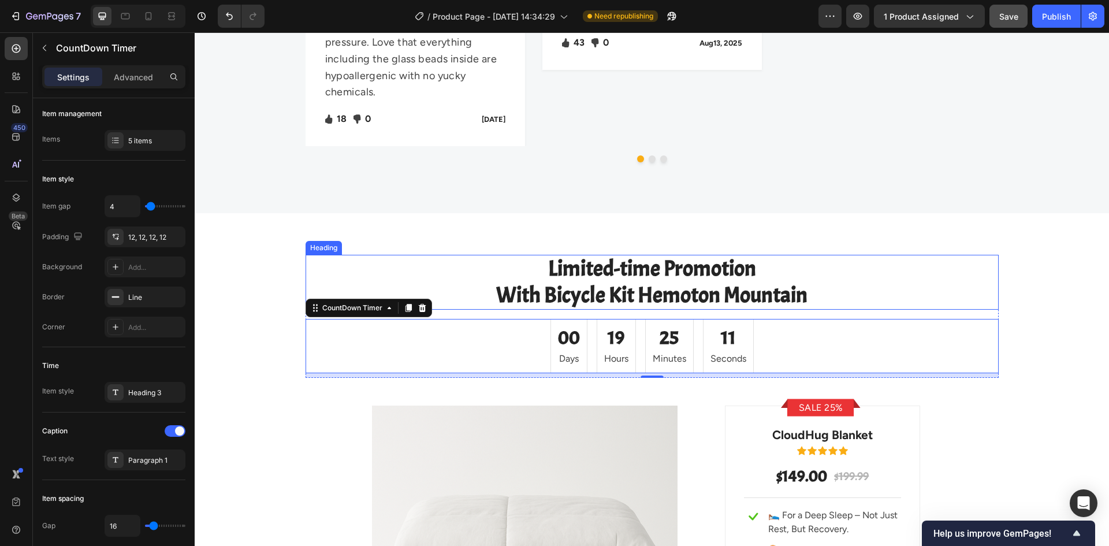
click at [764, 272] on p "Limited-time Promotion With Bicycle Kit Hemoton Mountain" at bounding box center [652, 282] width 691 height 53
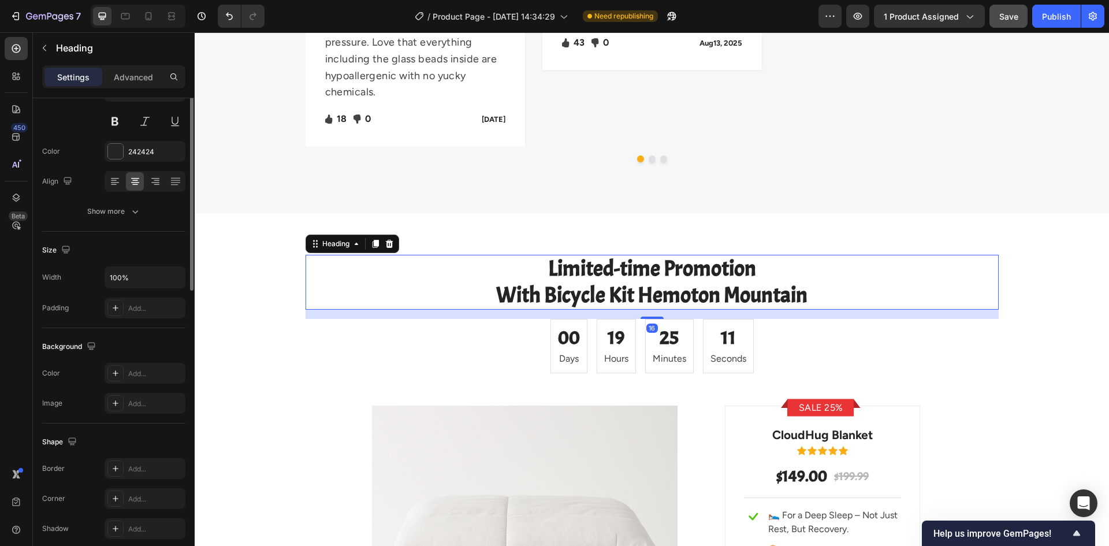
scroll to position [0, 0]
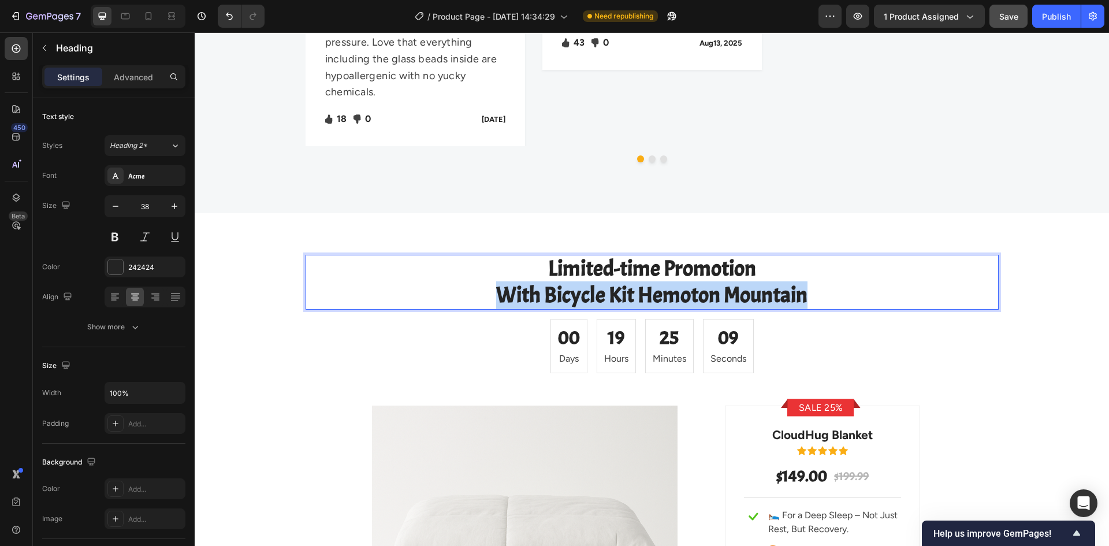
drag, startPoint x: 495, startPoint y: 278, endPoint x: 807, endPoint y: 282, distance: 311.8
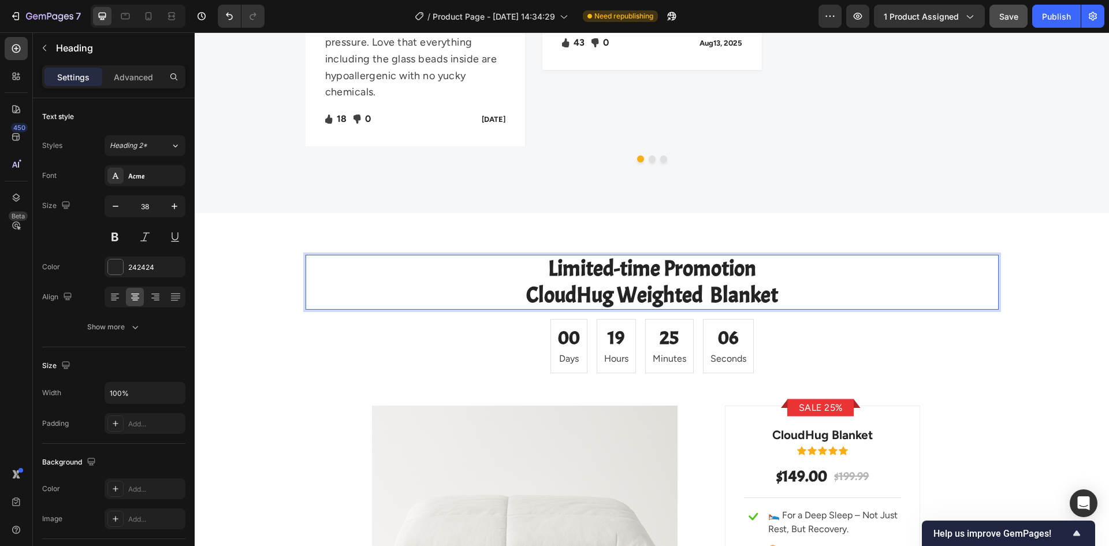
click at [812, 265] on p "Limited-time Promotion CloudHug Weighted Blanket" at bounding box center [652, 282] width 691 height 53
click at [763, 258] on p "Limited-time Promotion CloudHug Weighted Blanket" at bounding box center [652, 282] width 691 height 53
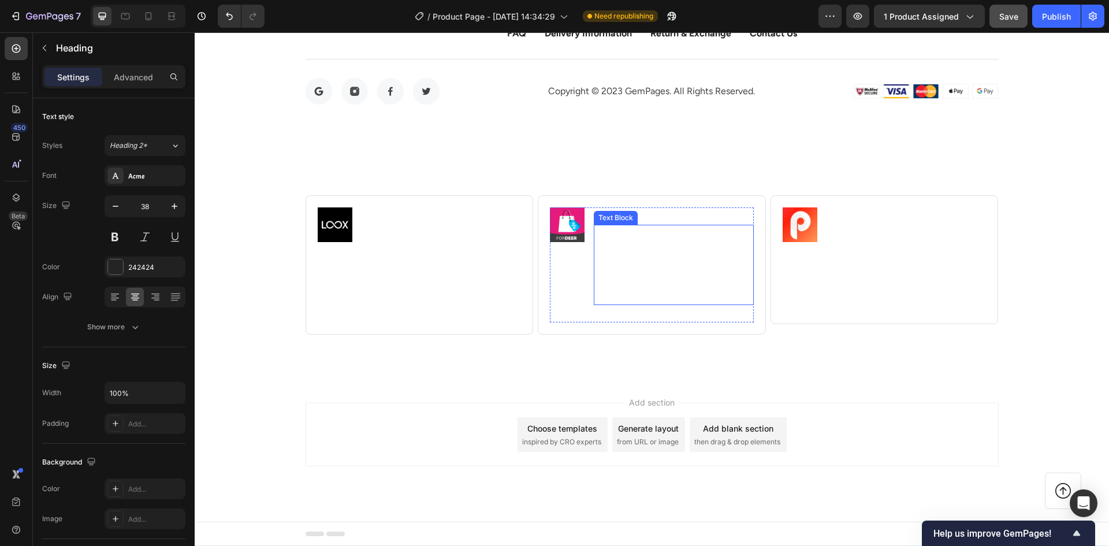
scroll to position [5697, 0]
click at [427, 276] on p "Loox is a beautiful social proof solution that helps brands build trust and dri…" at bounding box center [442, 266] width 158 height 73
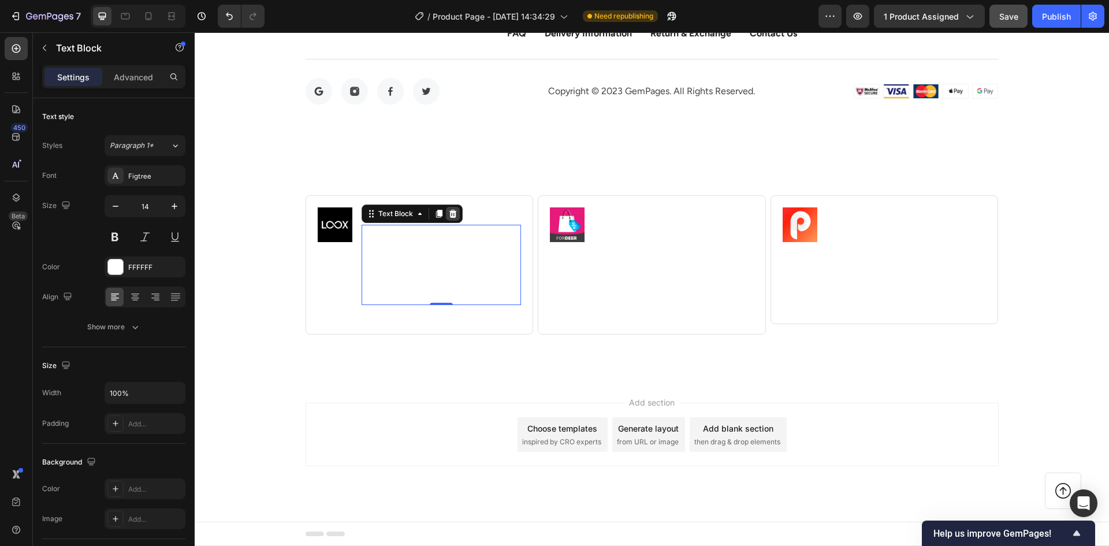
click at [448, 209] on icon at bounding box center [452, 213] width 9 height 9
click at [467, 207] on h2 "Loox ‑ Product Reviews App" at bounding box center [425, 215] width 129 height 17
click at [441, 192] on icon at bounding box center [445, 196] width 8 height 8
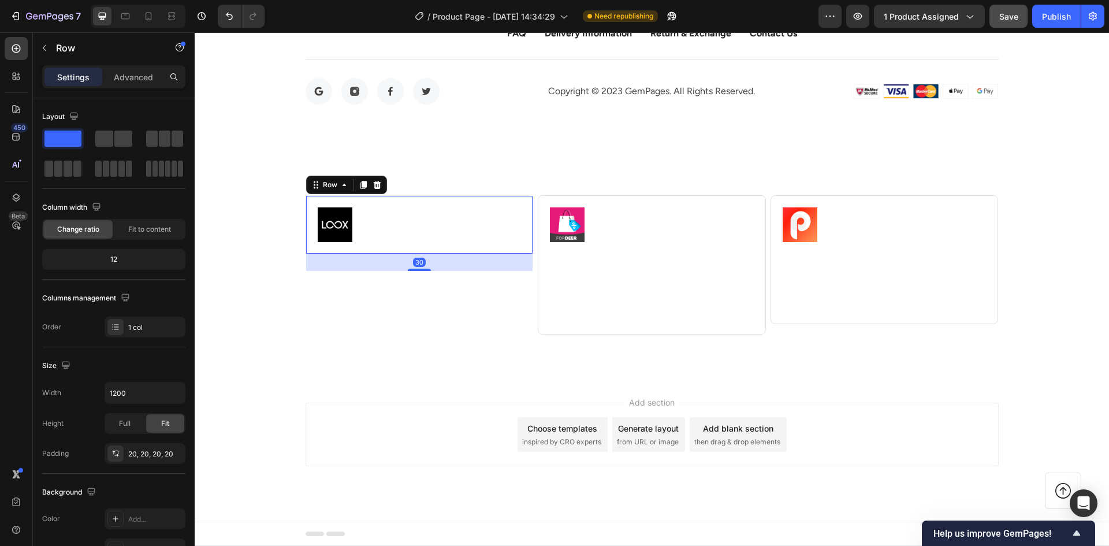
click at [513, 195] on div "Image https://gempages.co/loox Text Block Row Row 30" at bounding box center [419, 224] width 228 height 59
drag, startPoint x: 375, startPoint y: 173, endPoint x: 391, endPoint y: 181, distance: 17.8
click at [375, 180] on icon at bounding box center [376, 184] width 9 height 9
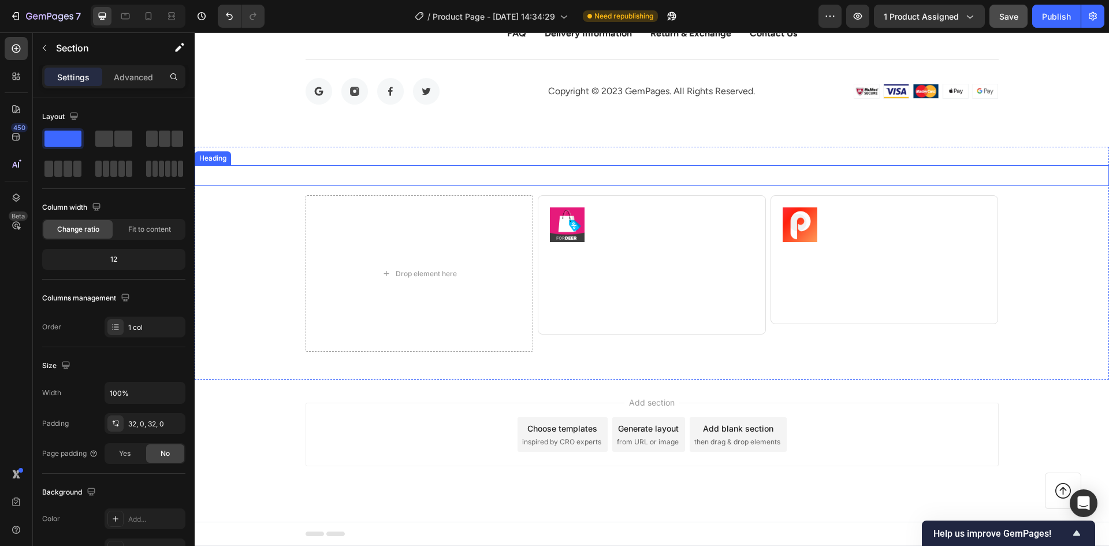
click at [584, 151] on div "Recommended Apps for this template Heading Drop element here Image Fordeer Prod…" at bounding box center [652, 263] width 914 height 233
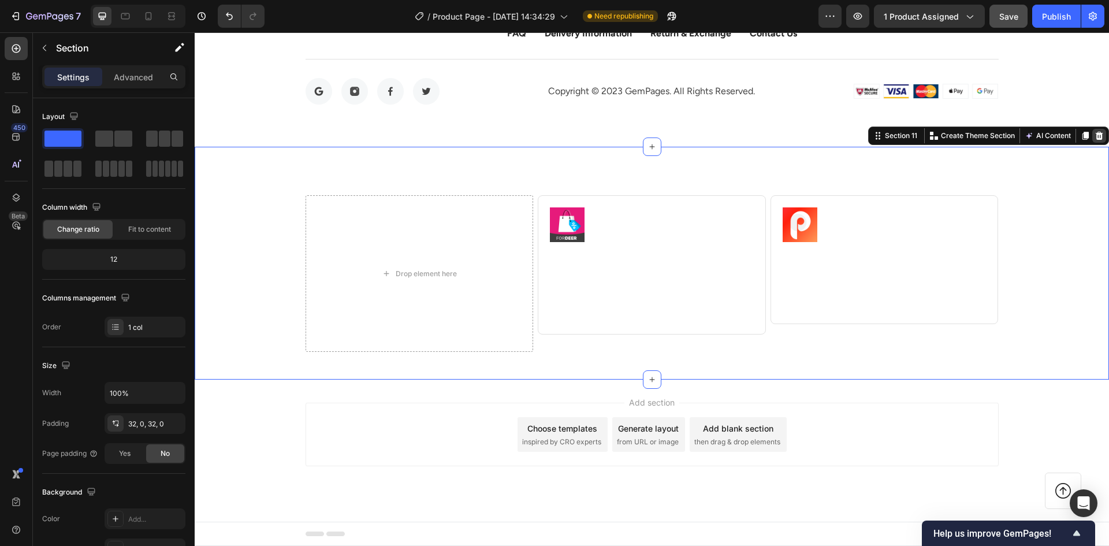
click at [1095, 132] on icon at bounding box center [1099, 136] width 8 height 8
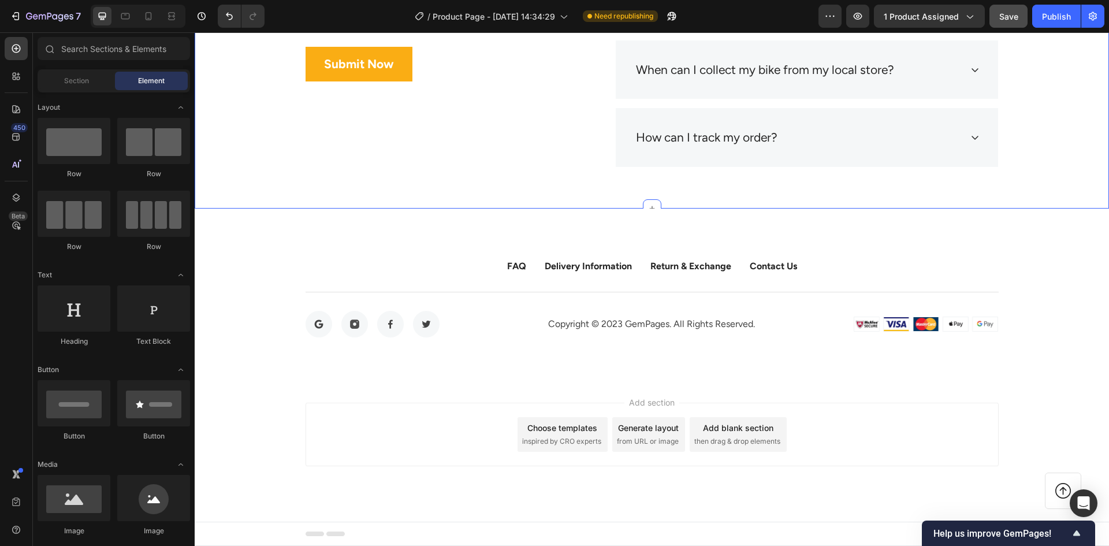
scroll to position [5454, 0]
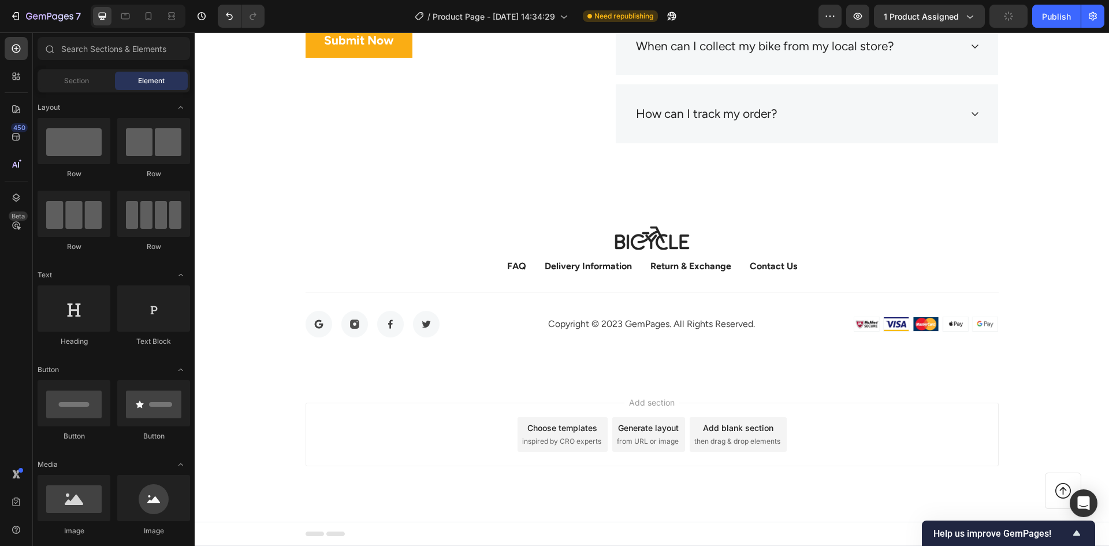
click at [543, 438] on span "inspired by CRO experts" at bounding box center [561, 441] width 79 height 10
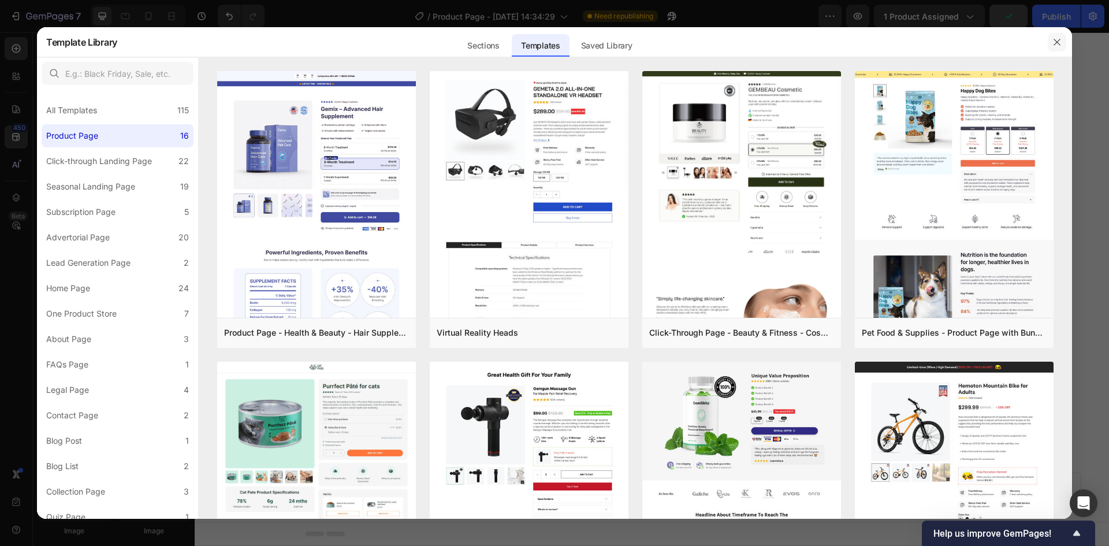
click at [1050, 40] on button "button" at bounding box center [1056, 42] width 18 height 18
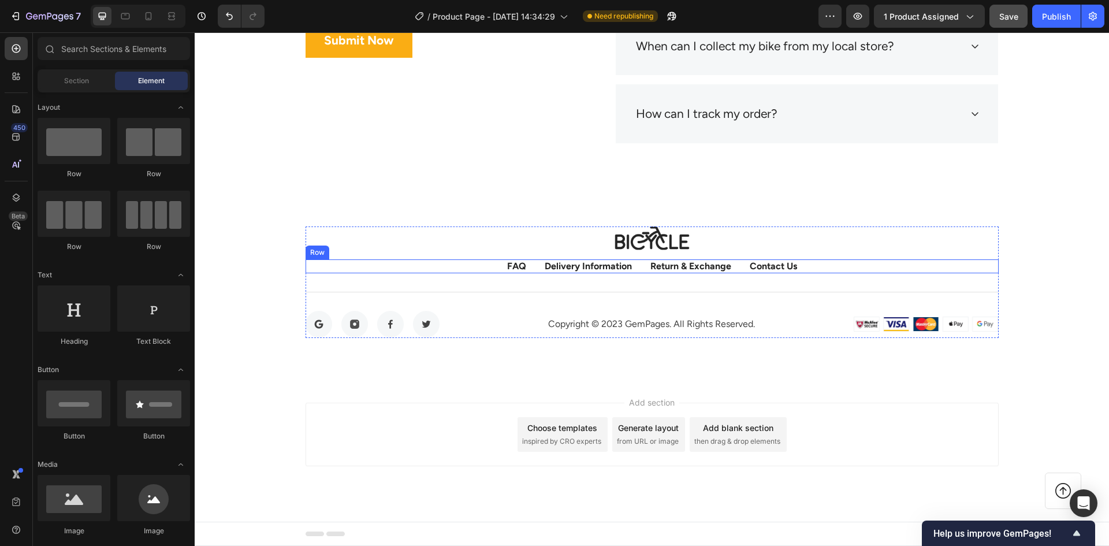
click at [535, 260] on div "FAQ Button Delivery Information Button Return & Exchange Button Contact Us Butt…" at bounding box center [651, 266] width 693 height 14
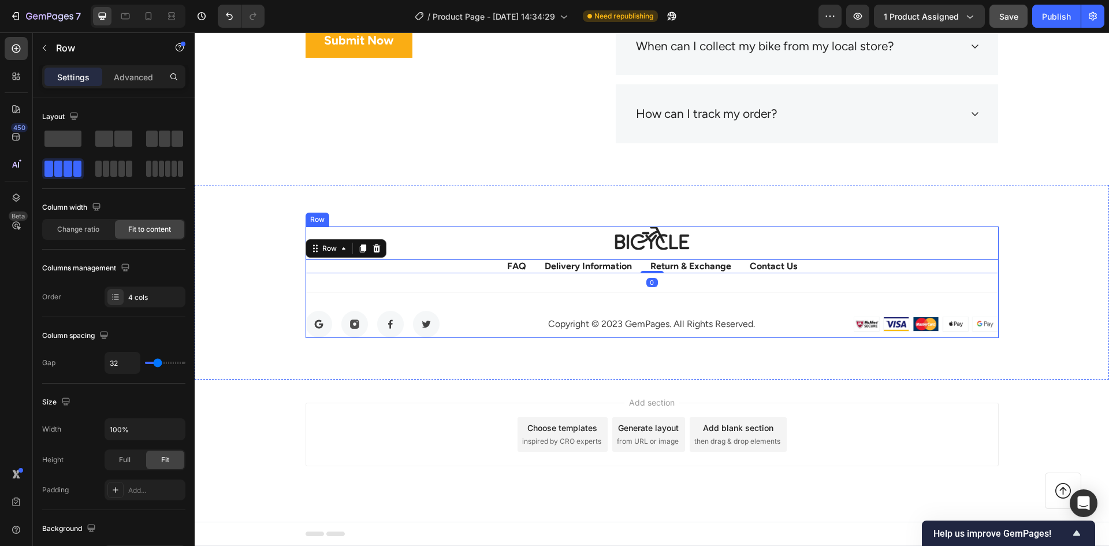
click at [682, 258] on div "Image FAQ Button Delivery Information Button Return & Exchange Button Contact U…" at bounding box center [651, 281] width 693 height 111
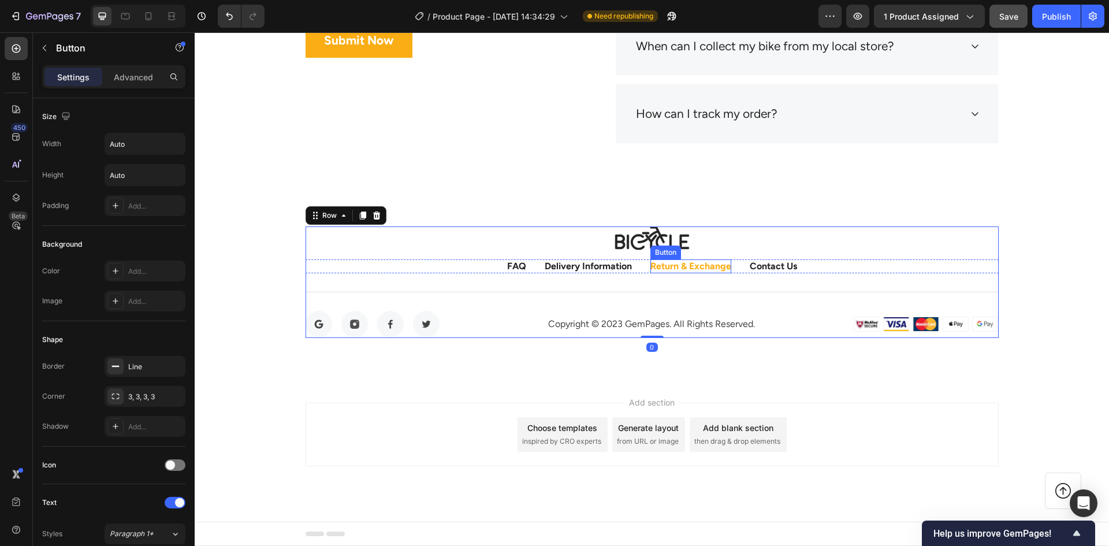
click at [681, 261] on div "Return & Exchange" at bounding box center [690, 266] width 81 height 14
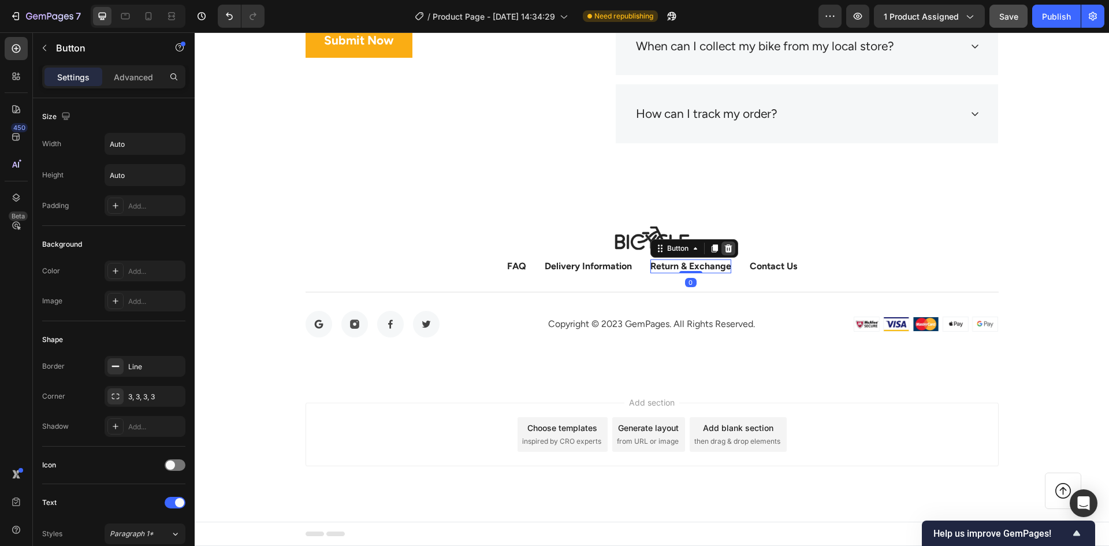
click at [723, 248] on icon at bounding box center [727, 248] width 9 height 9
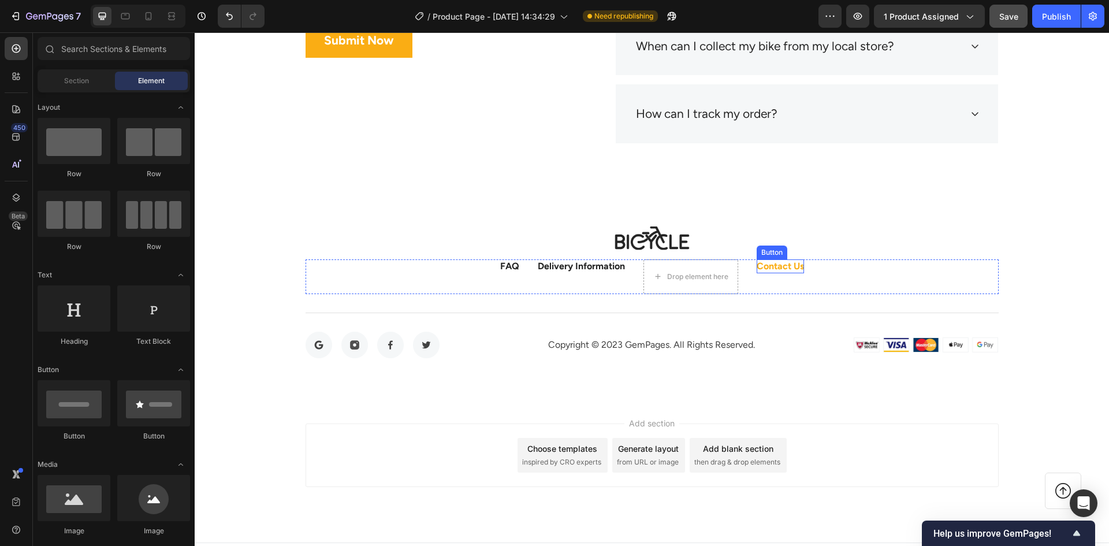
click at [779, 260] on div "Contact Us" at bounding box center [779, 266] width 47 height 14
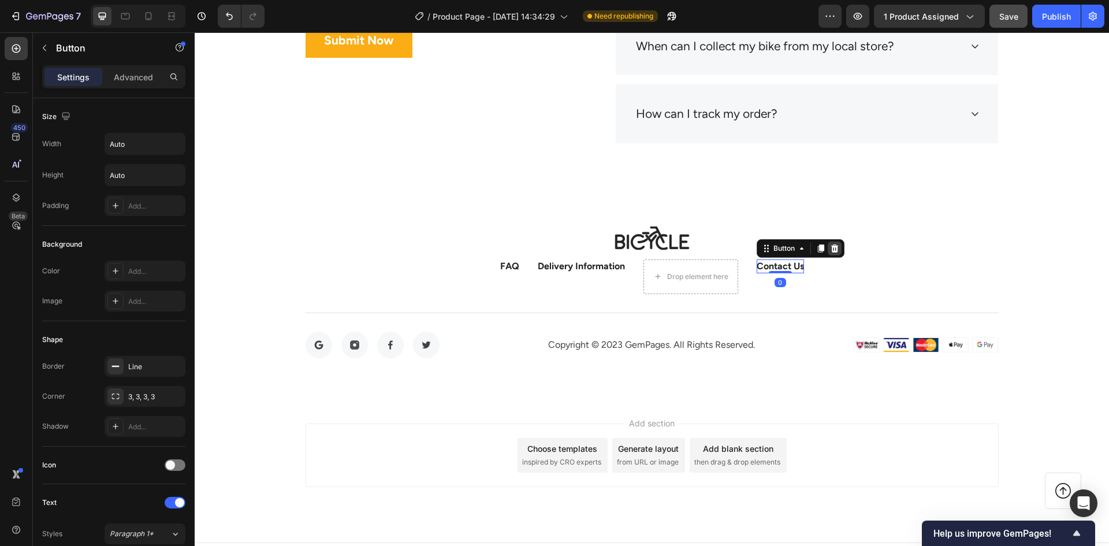
click at [833, 248] on icon at bounding box center [834, 248] width 9 height 9
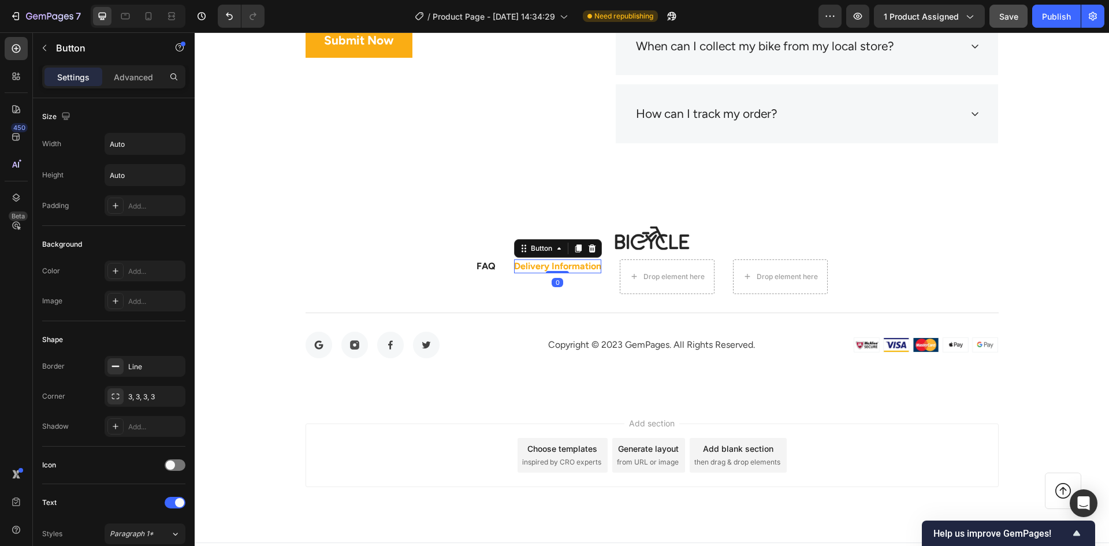
click at [573, 268] on div "Delivery Information" at bounding box center [557, 266] width 87 height 14
click at [588, 249] on icon at bounding box center [592, 248] width 8 height 8
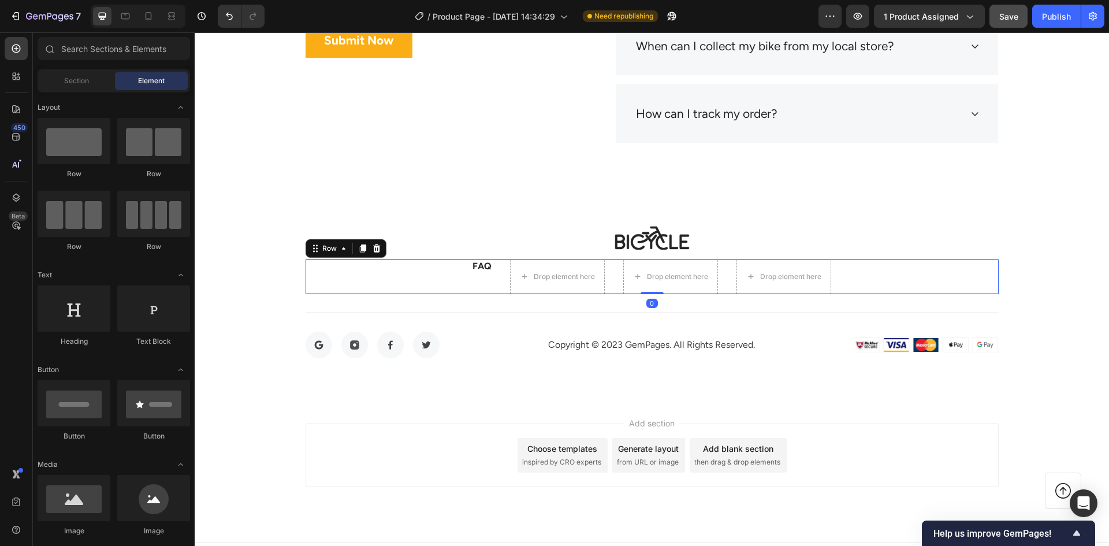
click at [488, 271] on div "FAQ Button Drop element here Drop element here Drop element here Row 0" at bounding box center [651, 276] width 693 height 35
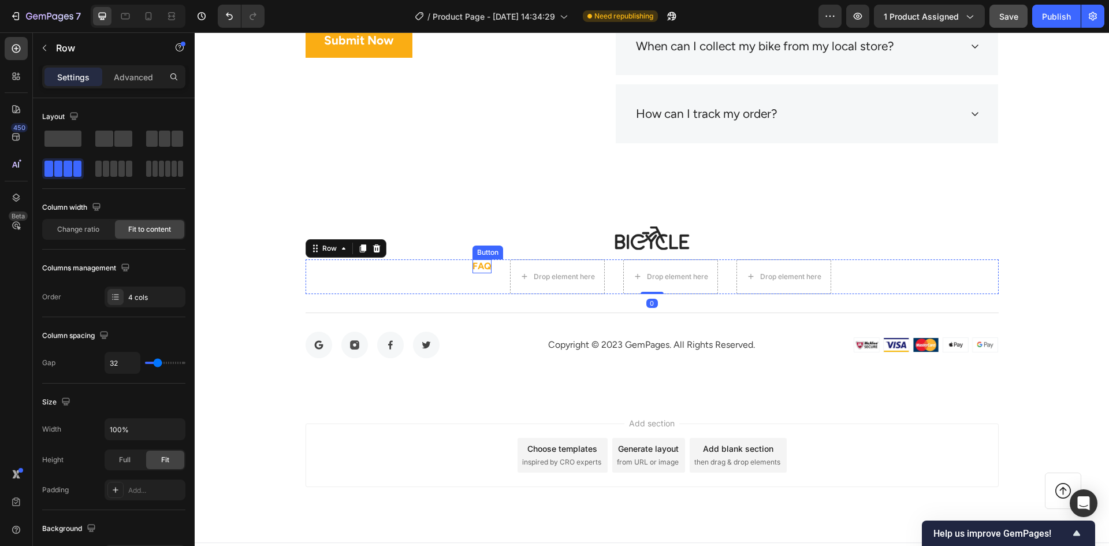
click at [483, 263] on div "FAQ" at bounding box center [481, 266] width 19 height 14
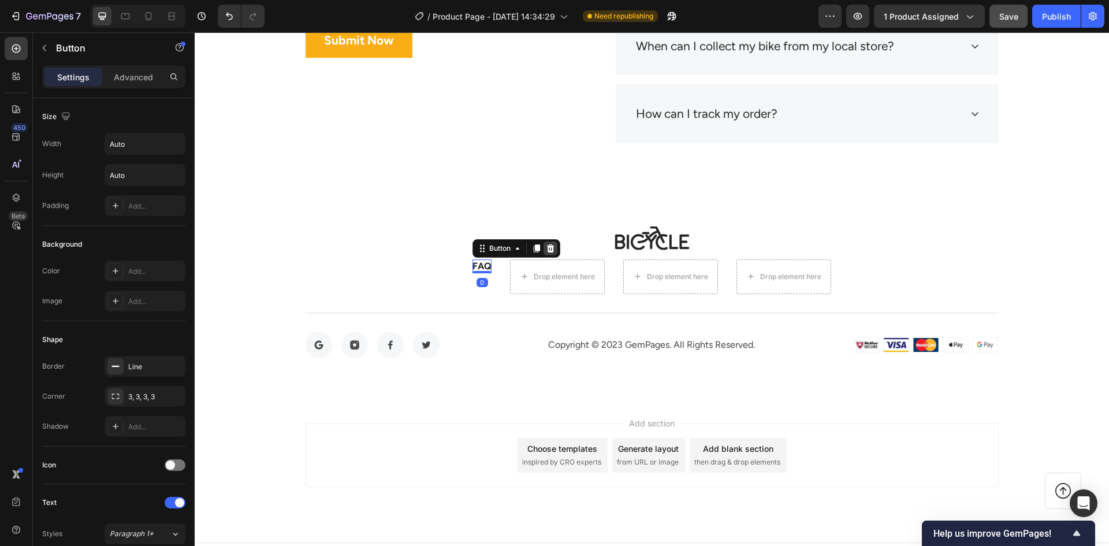
click at [543, 248] on div at bounding box center [550, 248] width 14 height 14
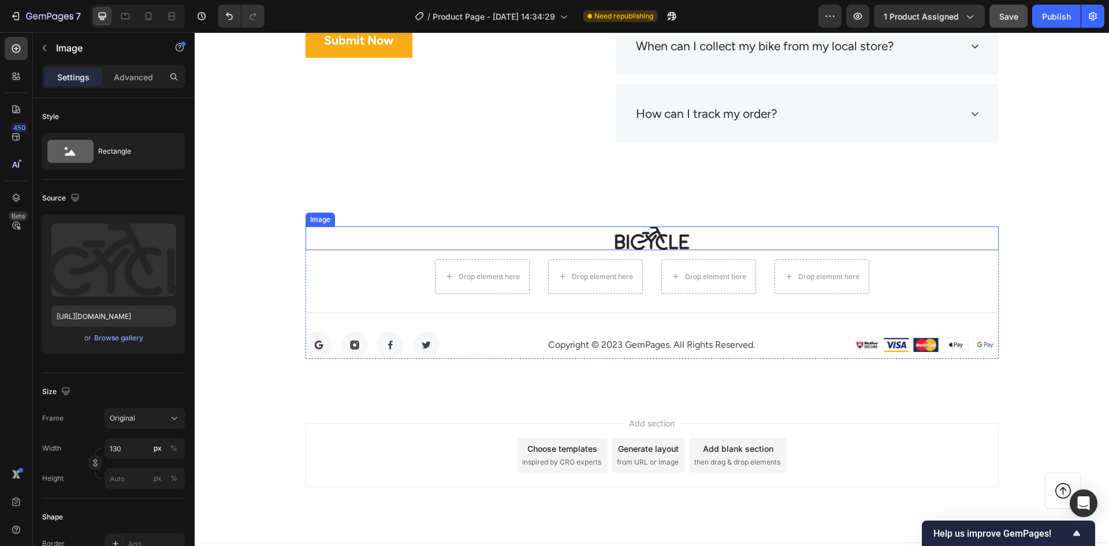
click at [654, 244] on img at bounding box center [651, 238] width 75 height 24
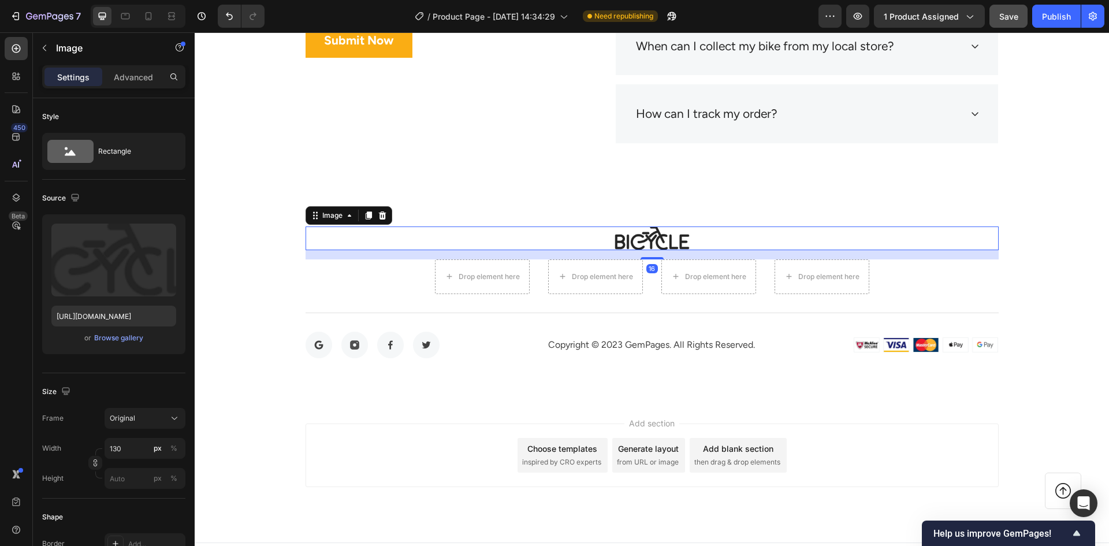
click at [677, 238] on img at bounding box center [651, 238] width 75 height 24
click at [702, 238] on div at bounding box center [651, 238] width 693 height 24
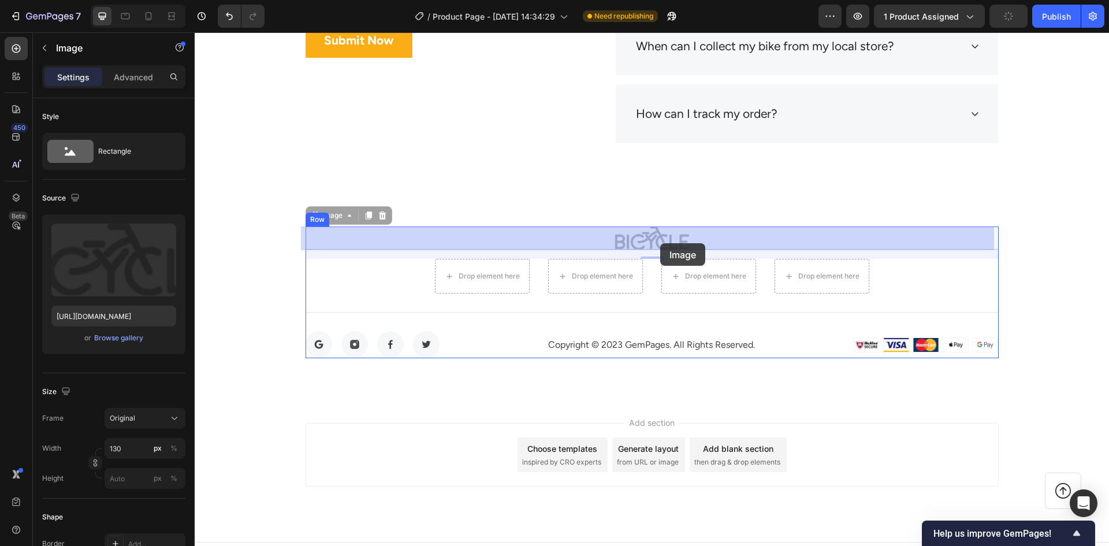
drag, startPoint x: 699, startPoint y: 240, endPoint x: 654, endPoint y: 244, distance: 45.2
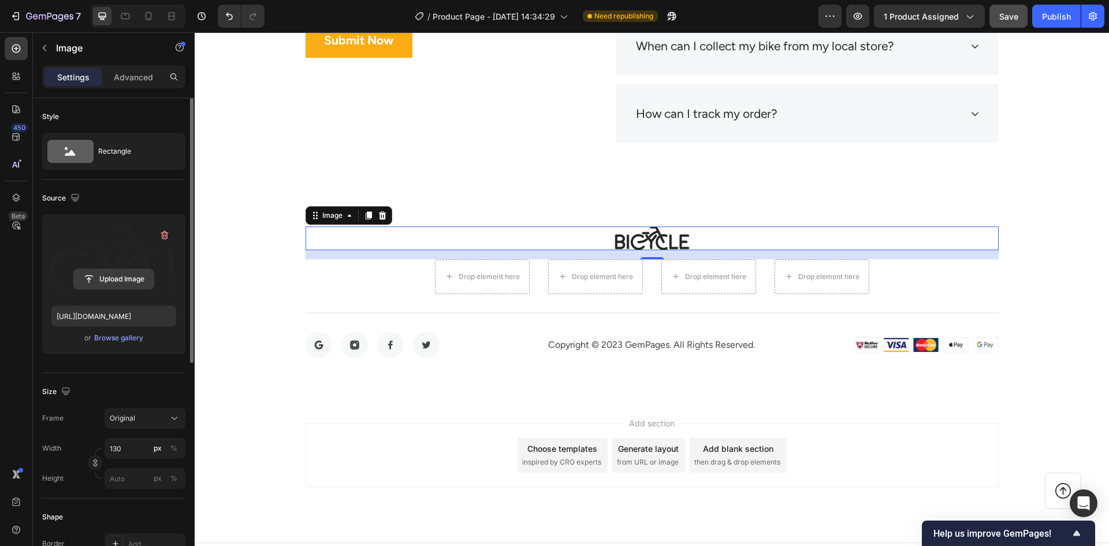
click at [132, 275] on input "file" at bounding box center [114, 279] width 80 height 20
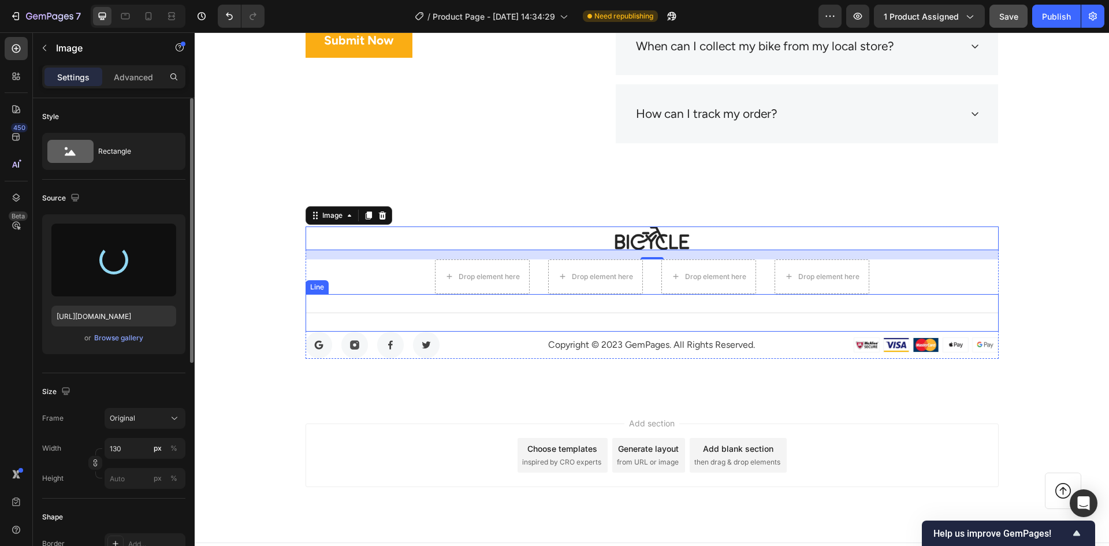
type input "[URL][DOMAIN_NAME]"
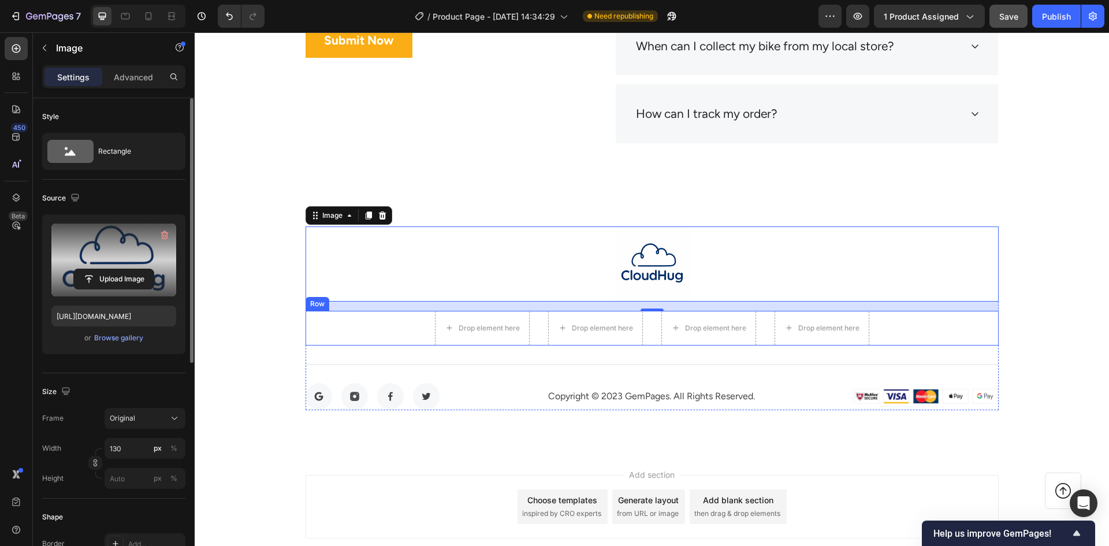
scroll to position [5511, 0]
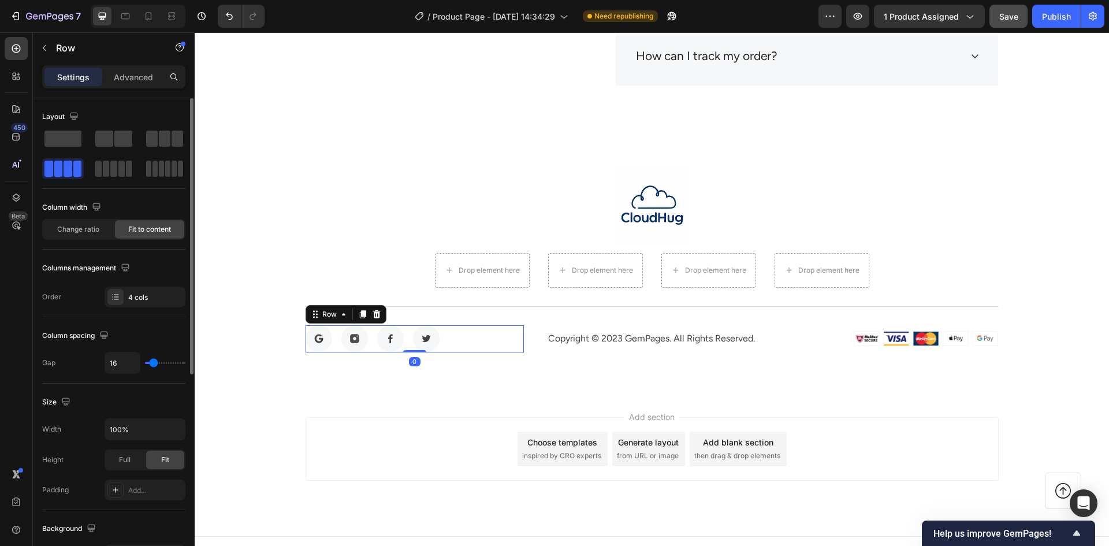
click at [463, 339] on div "Image Image Image Image Row 0" at bounding box center [414, 338] width 219 height 27
click at [372, 313] on icon at bounding box center [376, 314] width 8 height 8
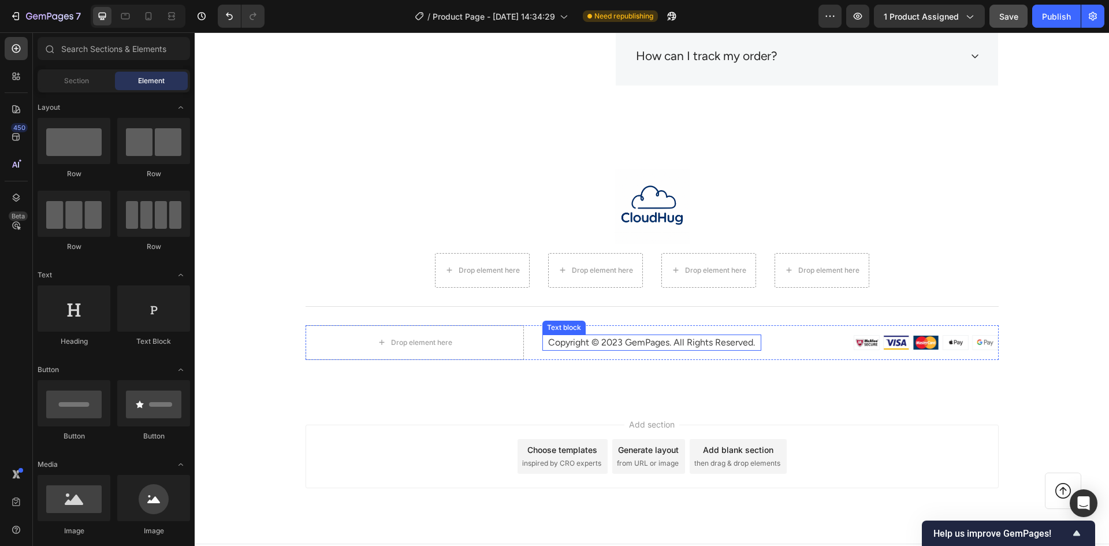
click at [725, 347] on p "Copyright © 2023 GemPages. All Rights Reserved." at bounding box center [651, 342] width 217 height 14
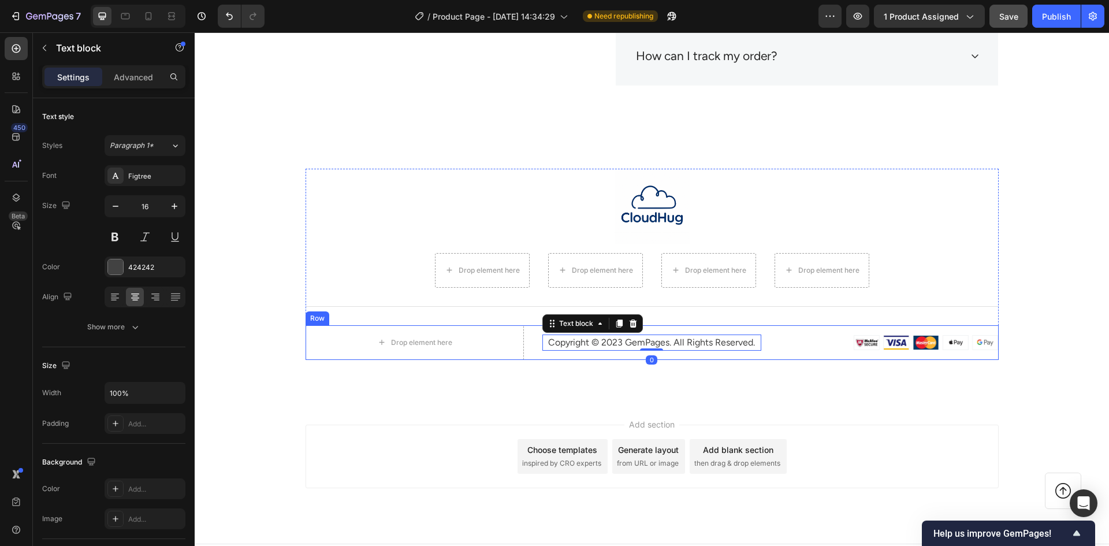
click at [752, 329] on div "Copyright © 2023 GemPages. All Rights Reserved. Text block 0" at bounding box center [651, 342] width 219 height 35
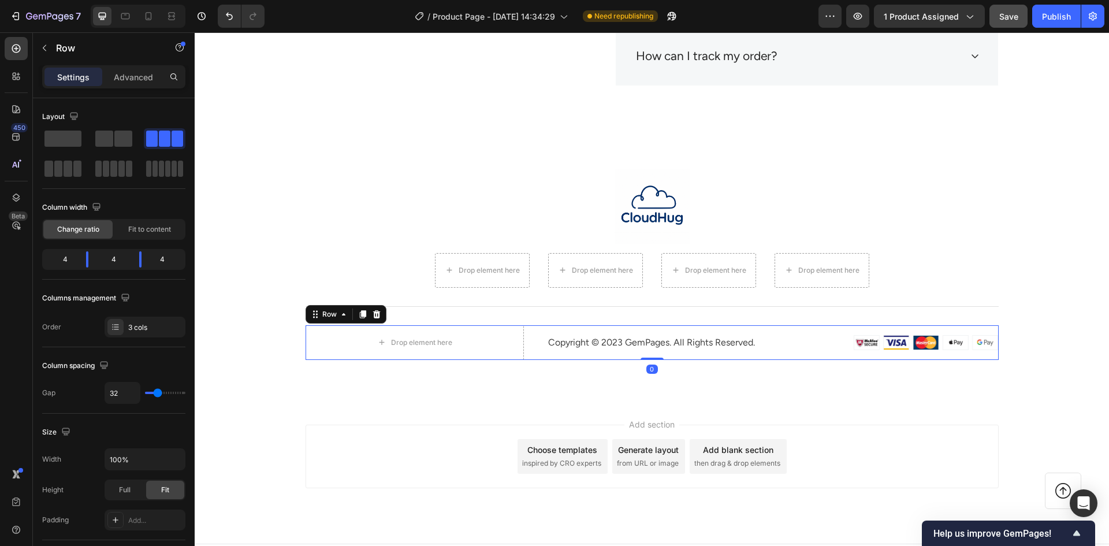
click at [624, 333] on div "Copyright © 2023 GemPages. All Rights Reserved. Text block" at bounding box center [651, 342] width 219 height 35
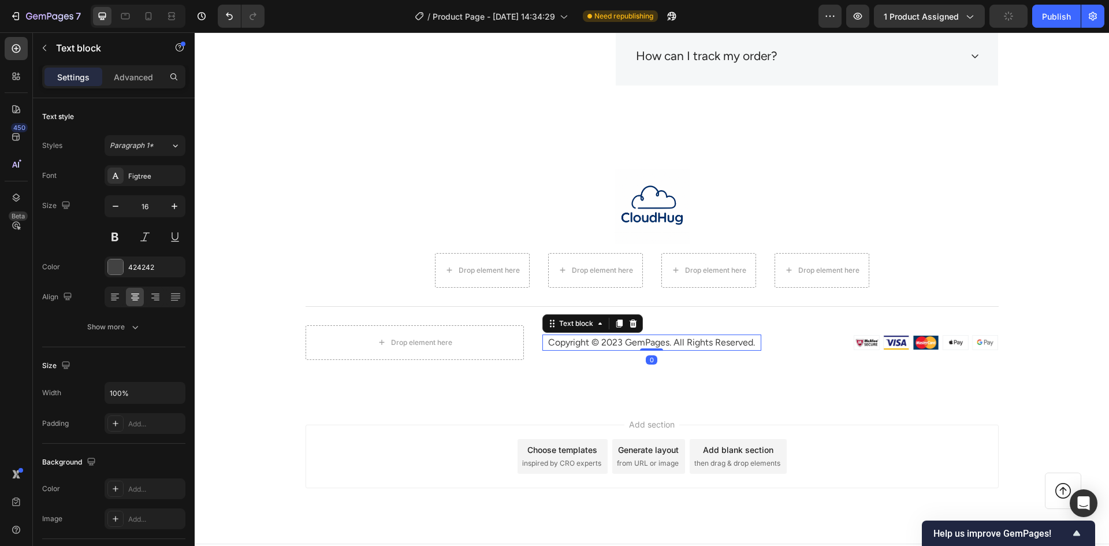
click at [617, 342] on p "Copyright © 2023 GemPages. All Rights Reserved." at bounding box center [651, 342] width 217 height 14
click at [628, 324] on icon at bounding box center [632, 323] width 9 height 9
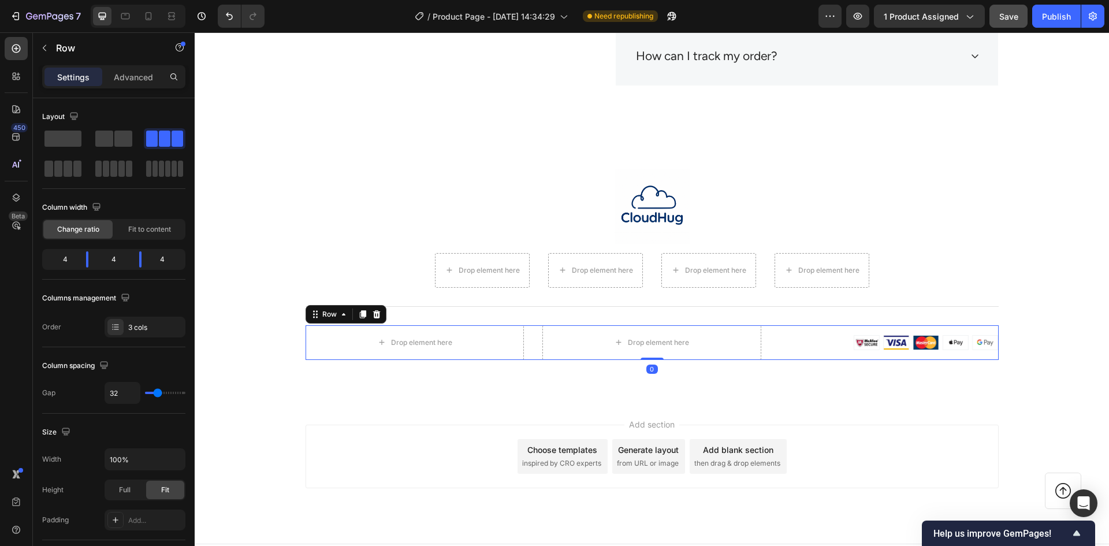
click at [984, 328] on div "Image" at bounding box center [888, 342] width 219 height 35
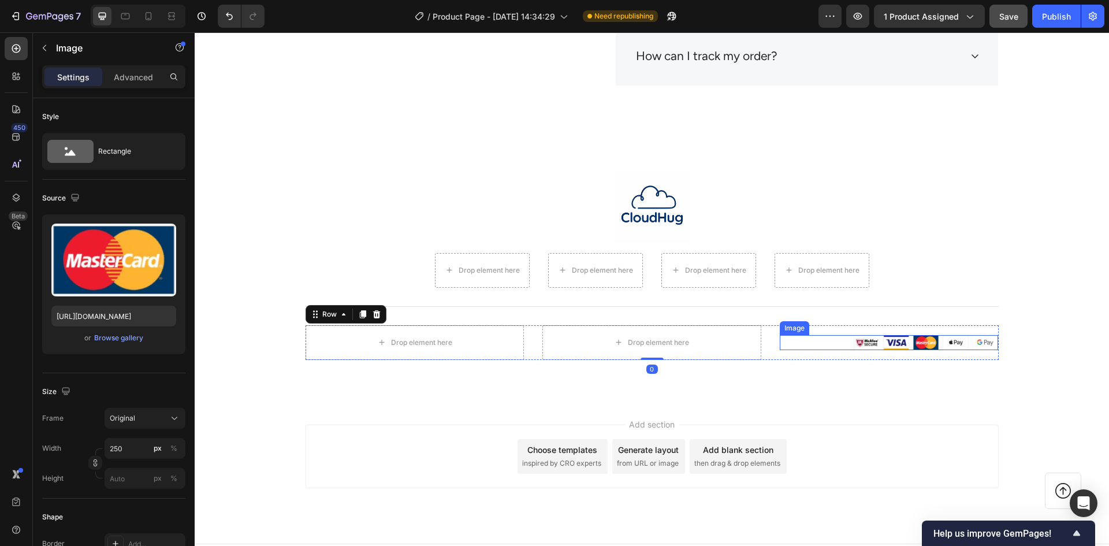
click at [779, 335] on div at bounding box center [888, 342] width 219 height 15
click at [852, 322] on icon at bounding box center [856, 324] width 8 height 8
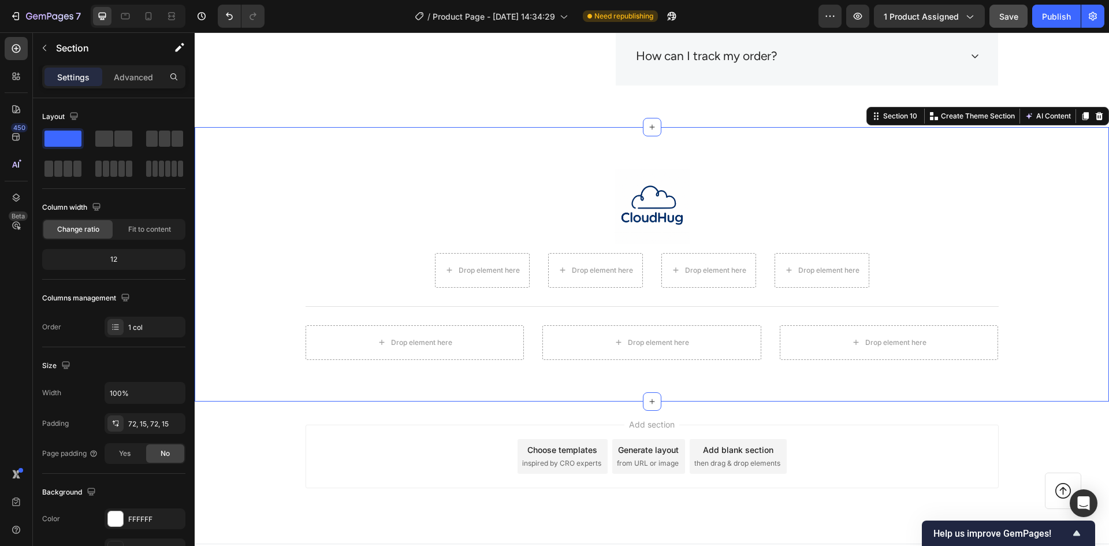
drag, startPoint x: 714, startPoint y: 385, endPoint x: 786, endPoint y: 381, distance: 72.8
click at [725, 385] on div "Image Drop element here Drop element here Drop element here Drop element here R…" at bounding box center [652, 264] width 914 height 274
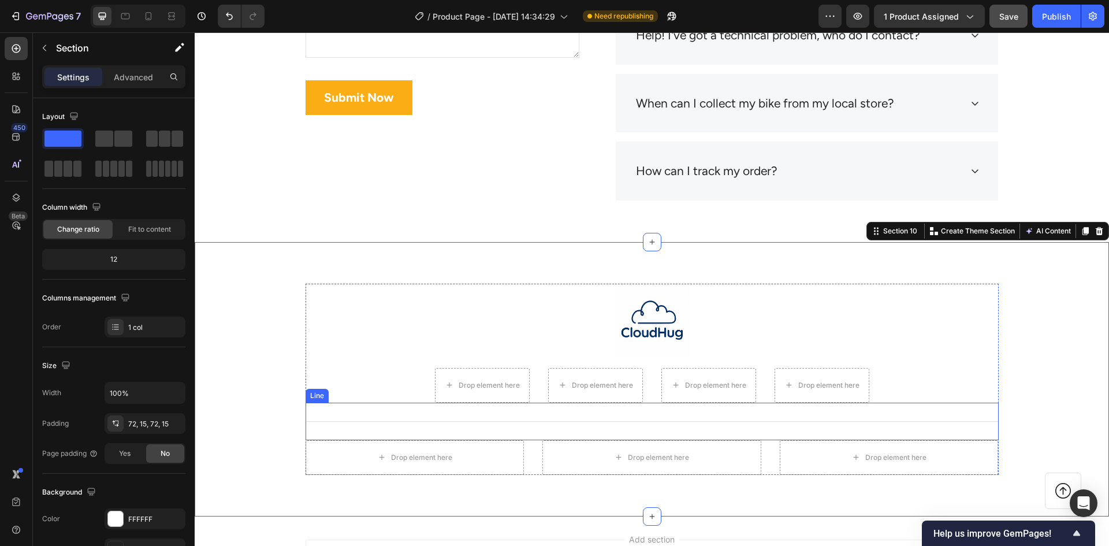
scroll to position [5396, 0]
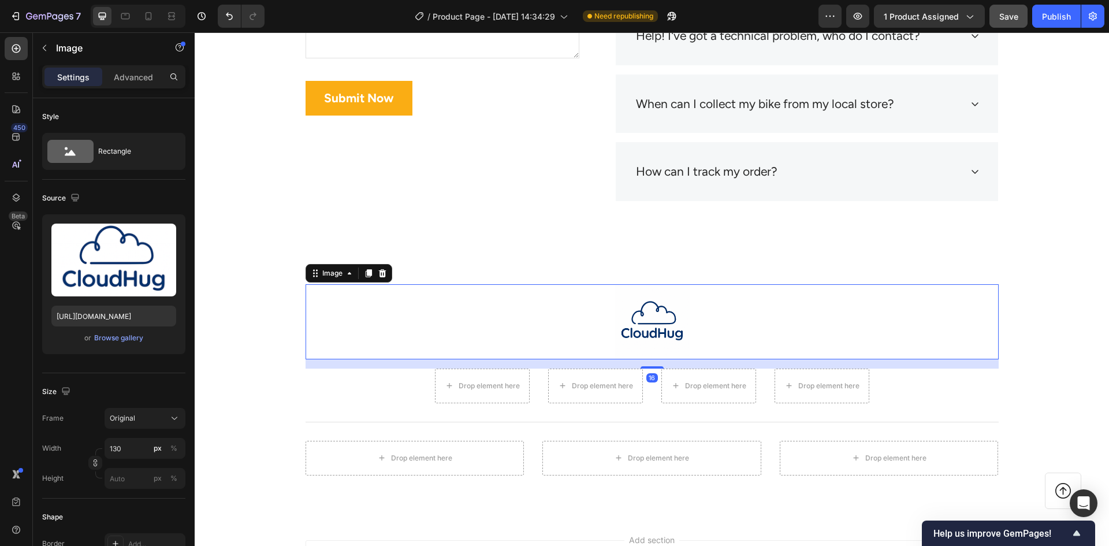
click at [672, 298] on img at bounding box center [651, 321] width 75 height 75
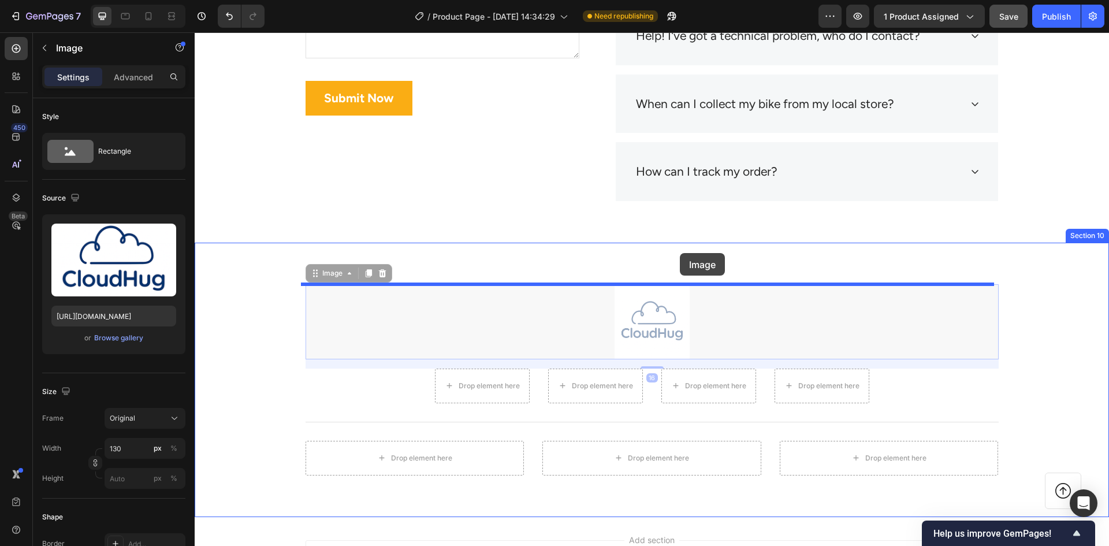
drag, startPoint x: 681, startPoint y: 296, endPoint x: 680, endPoint y: 253, distance: 42.7
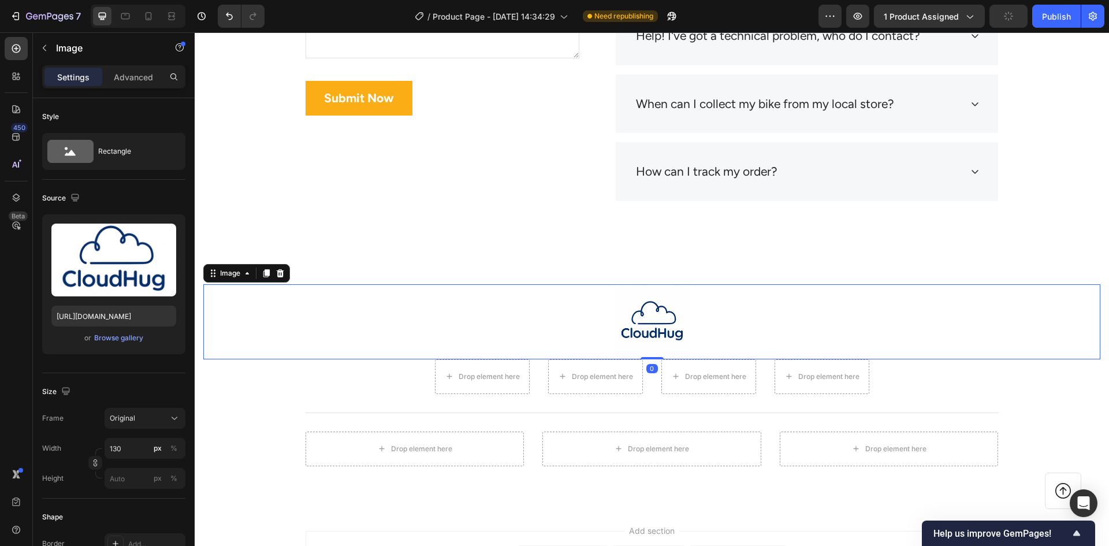
click at [702, 305] on div at bounding box center [651, 321] width 897 height 75
click at [700, 316] on div at bounding box center [651, 321] width 897 height 75
click at [659, 325] on img at bounding box center [651, 321] width 75 height 75
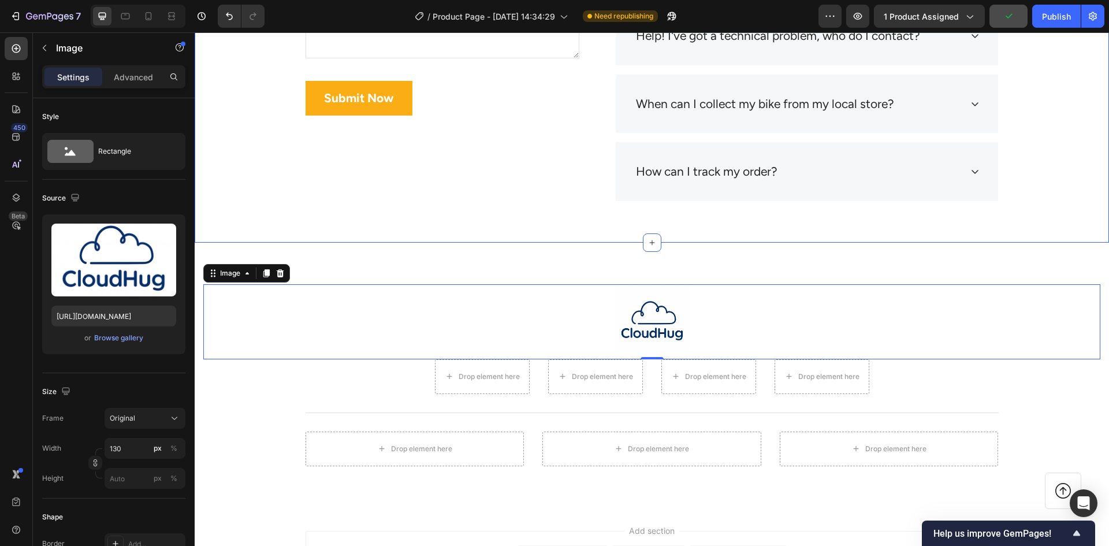
click at [468, 237] on div "Frequently Asked Questions Heading Still have questions? Send us your questions…" at bounding box center [652, 2] width 914 height 481
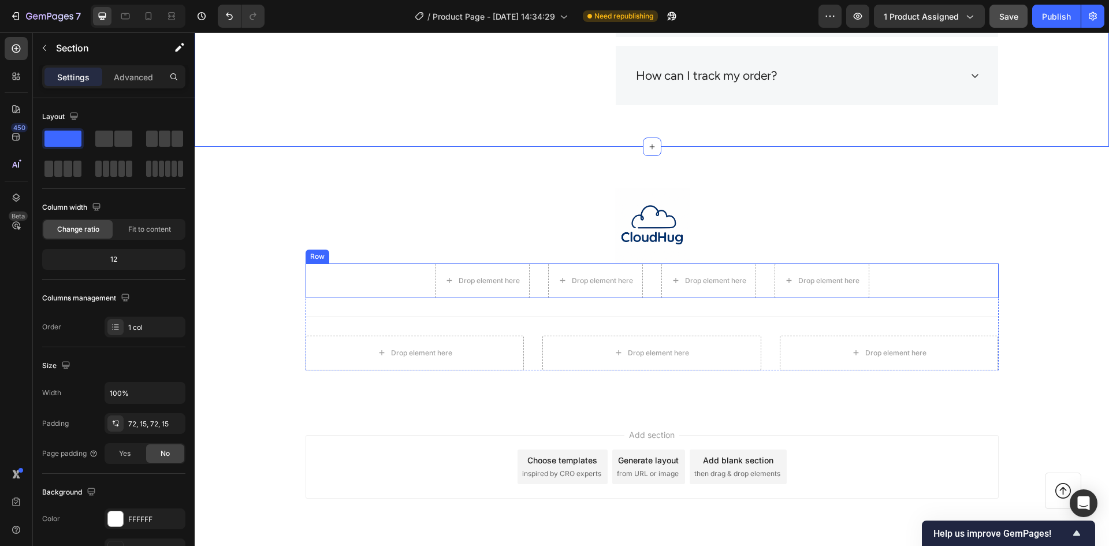
scroll to position [5524, 0]
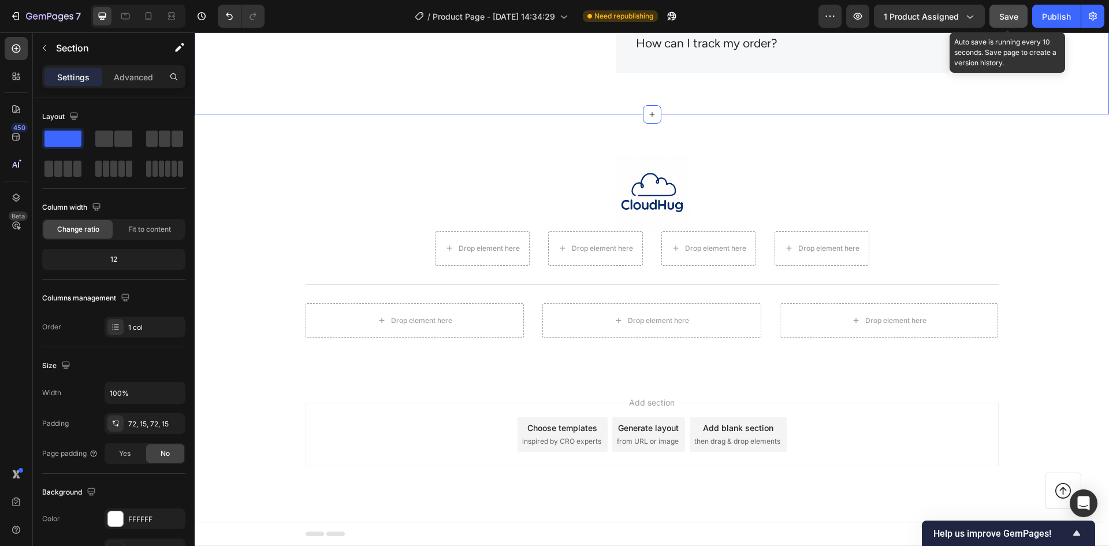
drag, startPoint x: 1002, startPoint y: 20, endPoint x: 1011, endPoint y: 27, distance: 11.9
click at [1004, 20] on span "Save" at bounding box center [1008, 17] width 19 height 10
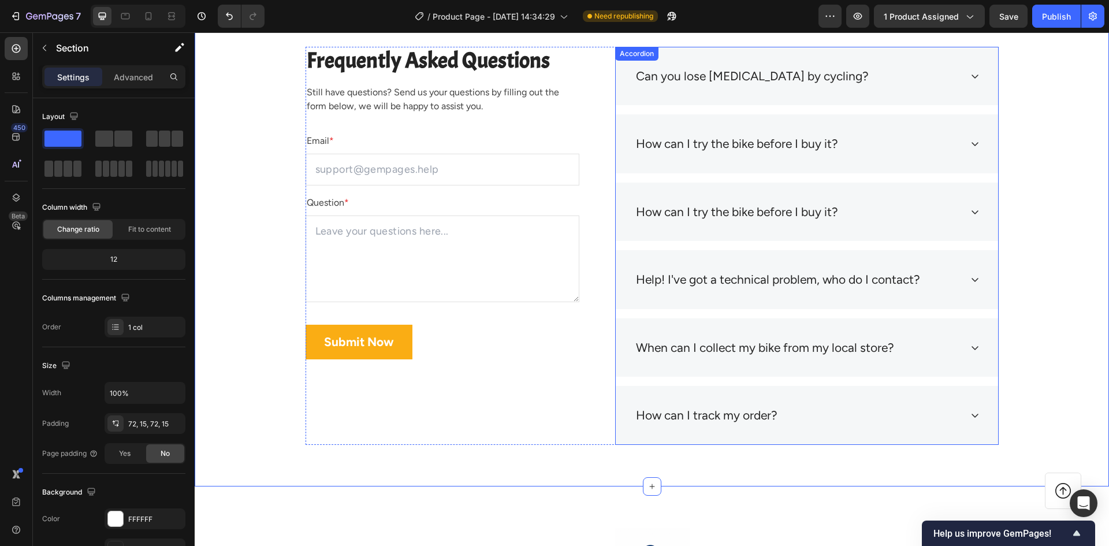
scroll to position [5120, 0]
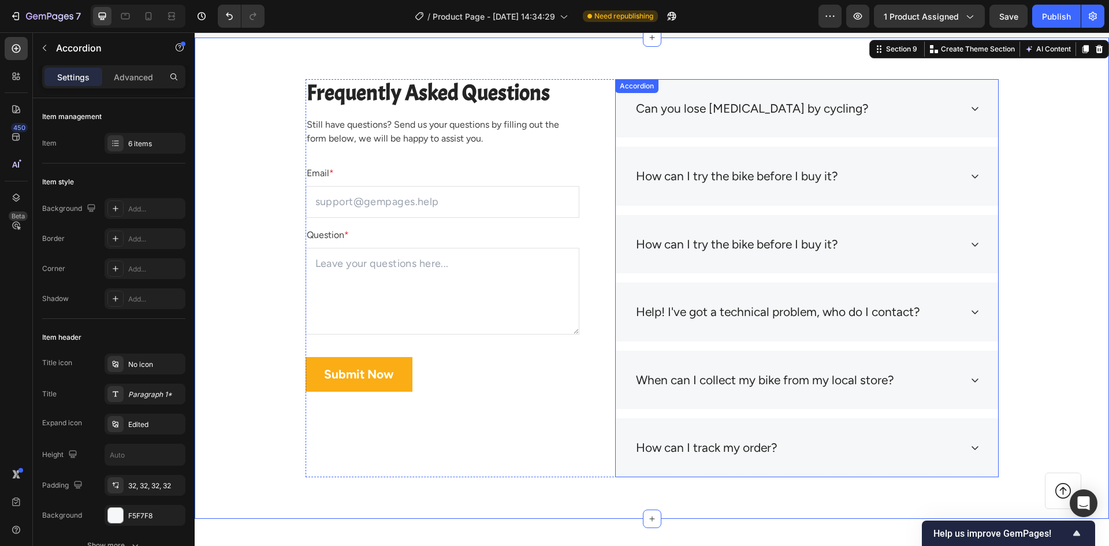
click at [737, 115] on div "Can you lose belly fat by cycling?" at bounding box center [752, 109] width 236 height 22
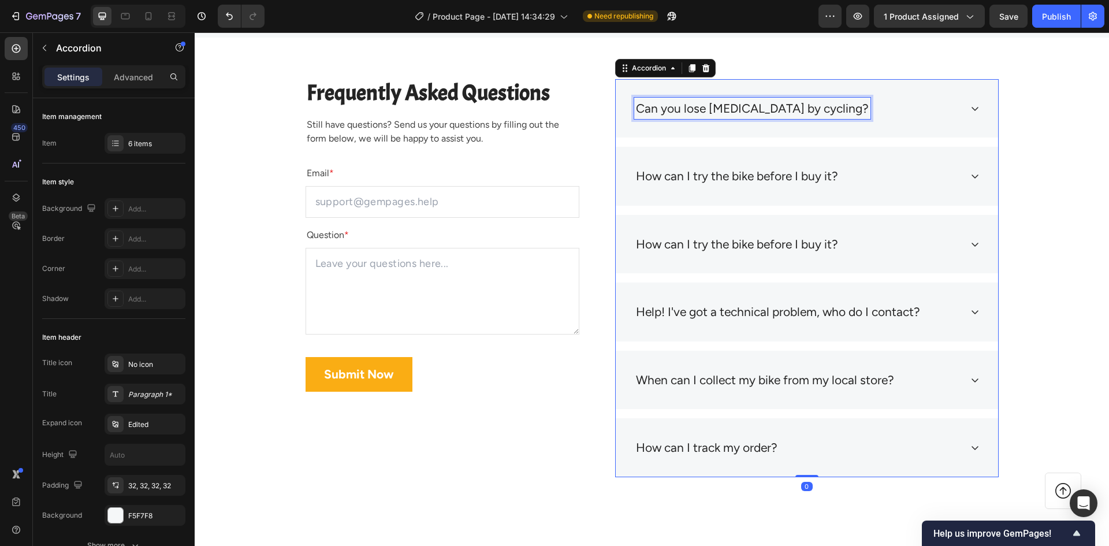
click at [792, 117] on div "Can you lose belly fat by cycling?" at bounding box center [752, 109] width 236 height 22
click at [972, 108] on icon at bounding box center [974, 109] width 7 height 4
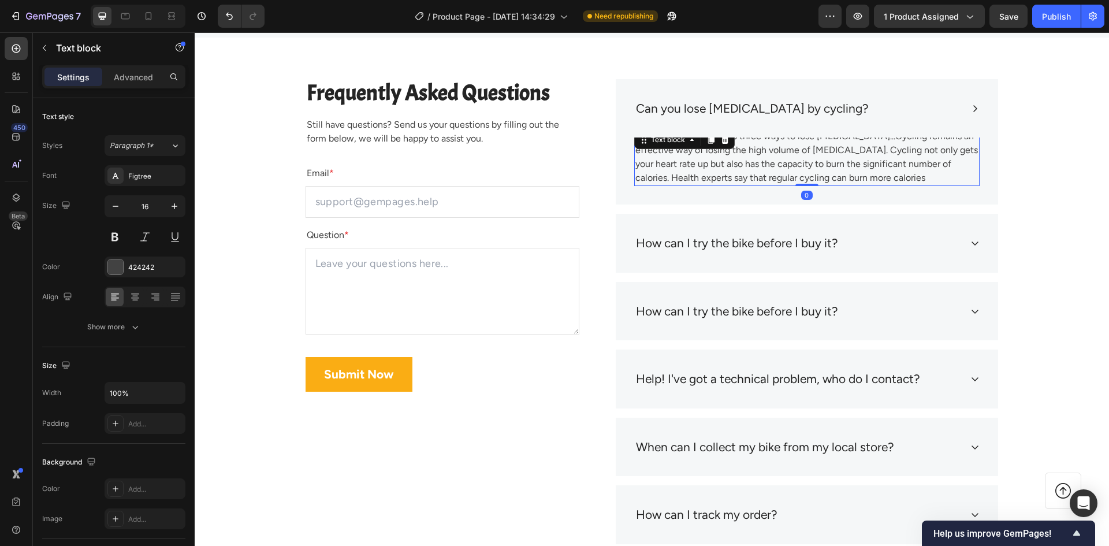
click at [786, 181] on p "Cycling is one of the top three ways to lose belly fat...Cycling remains an eff…" at bounding box center [806, 156] width 343 height 55
click at [764, 111] on p "Can you lose belly fat by cycling?" at bounding box center [752, 108] width 233 height 18
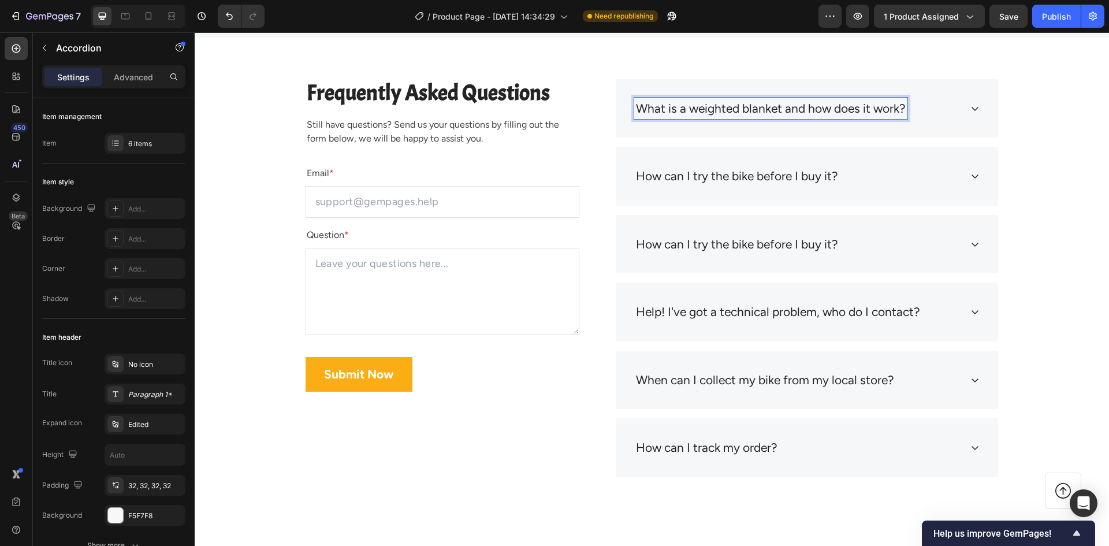
click at [965, 114] on div "What is a weighted blanket and how does it work?" at bounding box center [807, 108] width 382 height 59
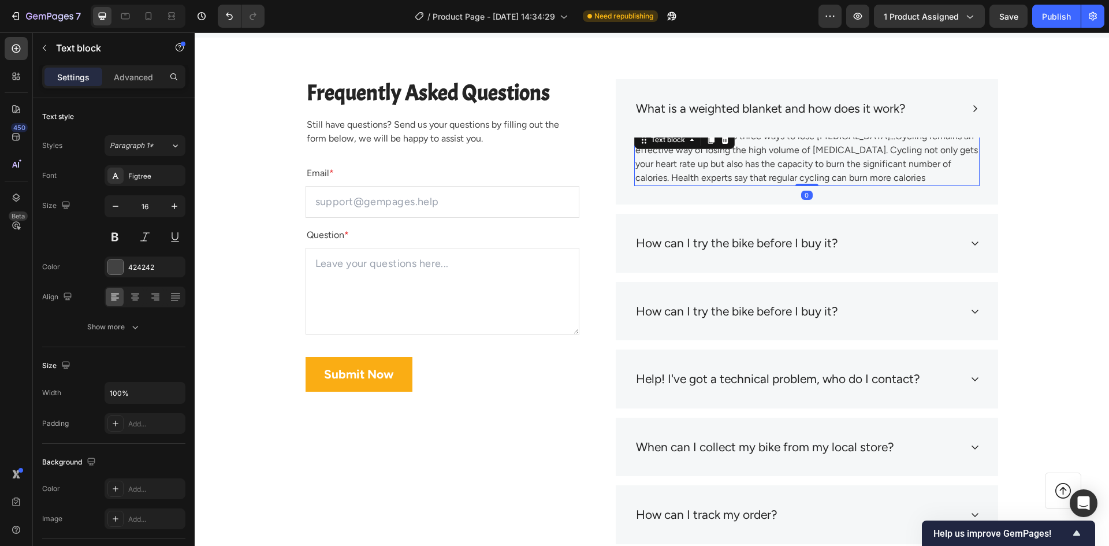
click at [707, 169] on p "Cycling is one of the top three ways to lose belly fat...Cycling remains an eff…" at bounding box center [806, 156] width 343 height 55
click at [738, 167] on p "Cycling is one of the top three ways to lose belly fat...Cycling remains an eff…" at bounding box center [806, 156] width 343 height 55
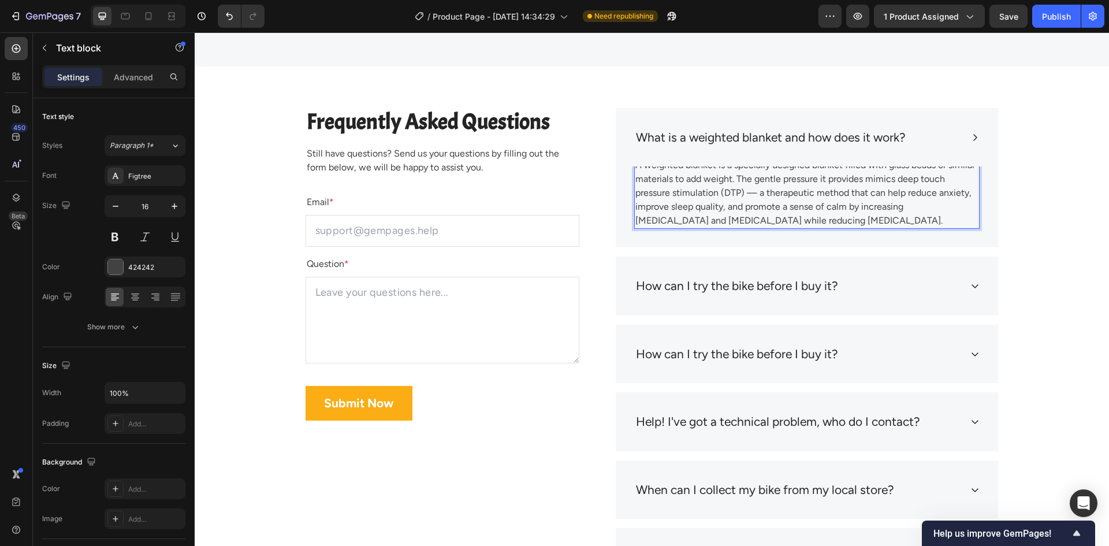
scroll to position [5062, 0]
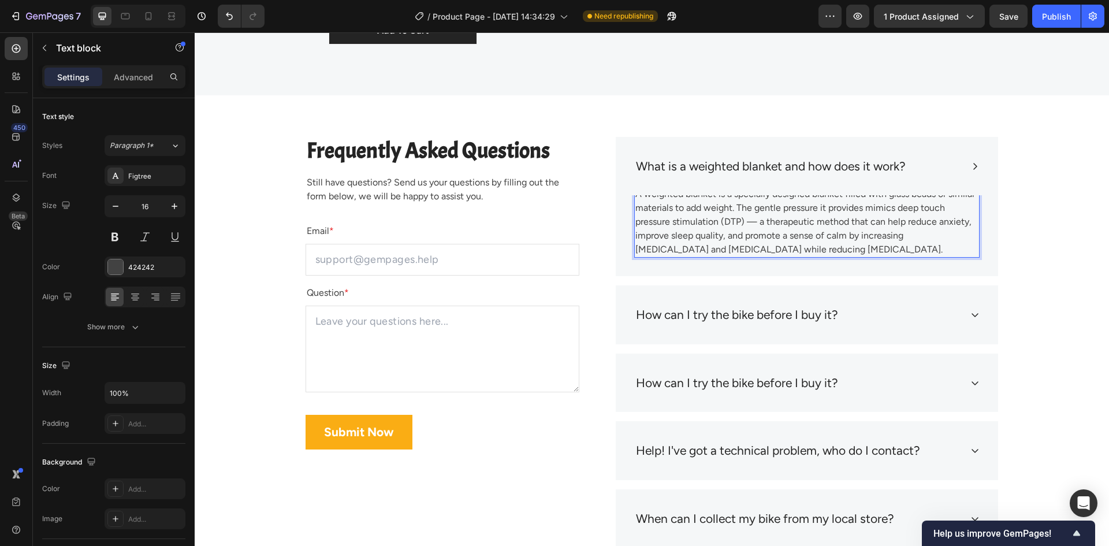
click at [648, 201] on p "A weighted blanket is a specially designed blanket filled with glass beads or s…" at bounding box center [806, 221] width 343 height 69
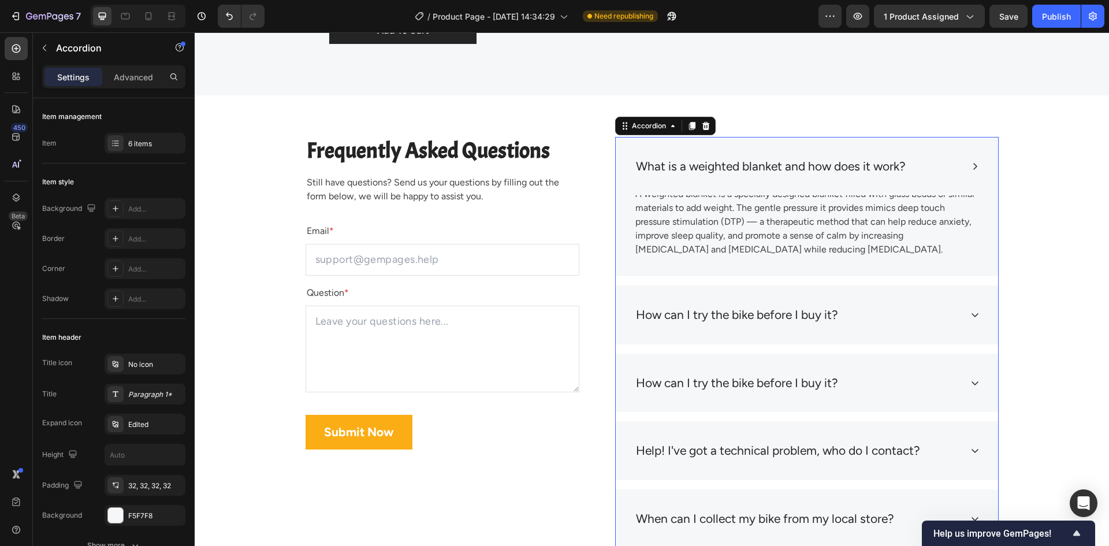
click at [658, 188] on div "What is a weighted blanket and how does it work?" at bounding box center [807, 166] width 382 height 59
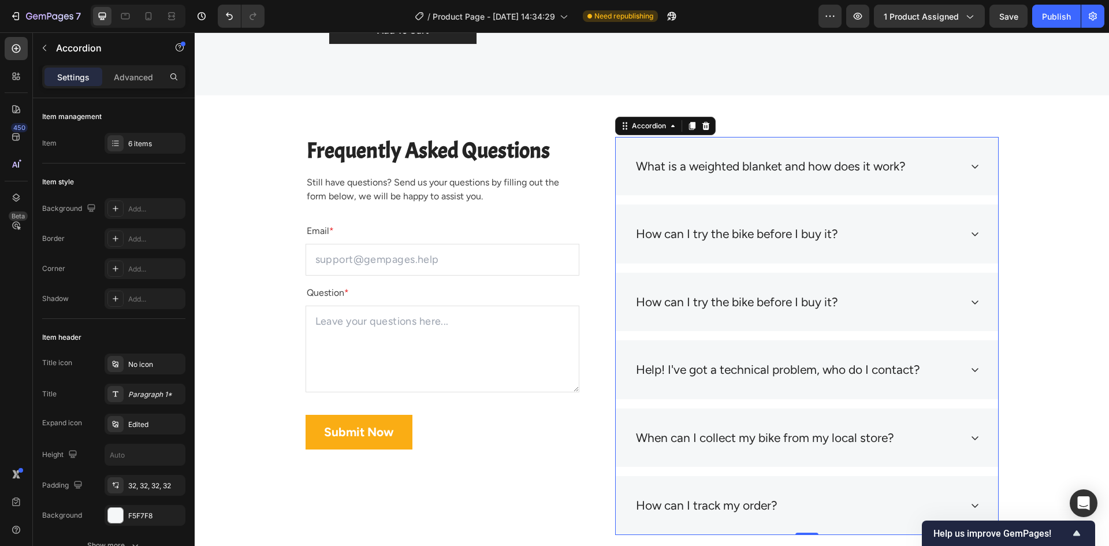
click at [970, 169] on icon at bounding box center [974, 166] width 9 height 9
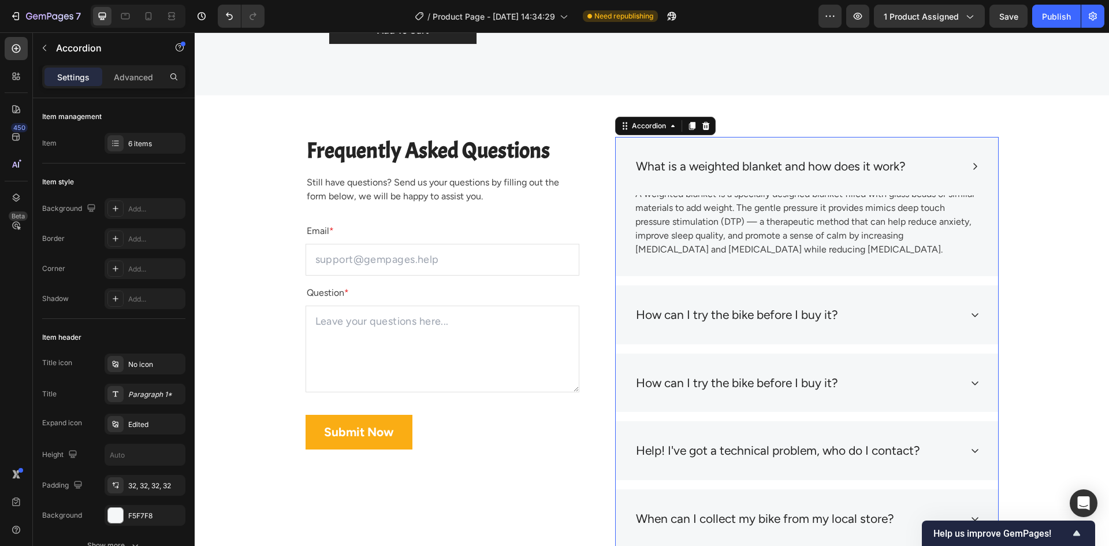
click at [845, 305] on div "How can I try the bike before I buy it?" at bounding box center [797, 315] width 327 height 22
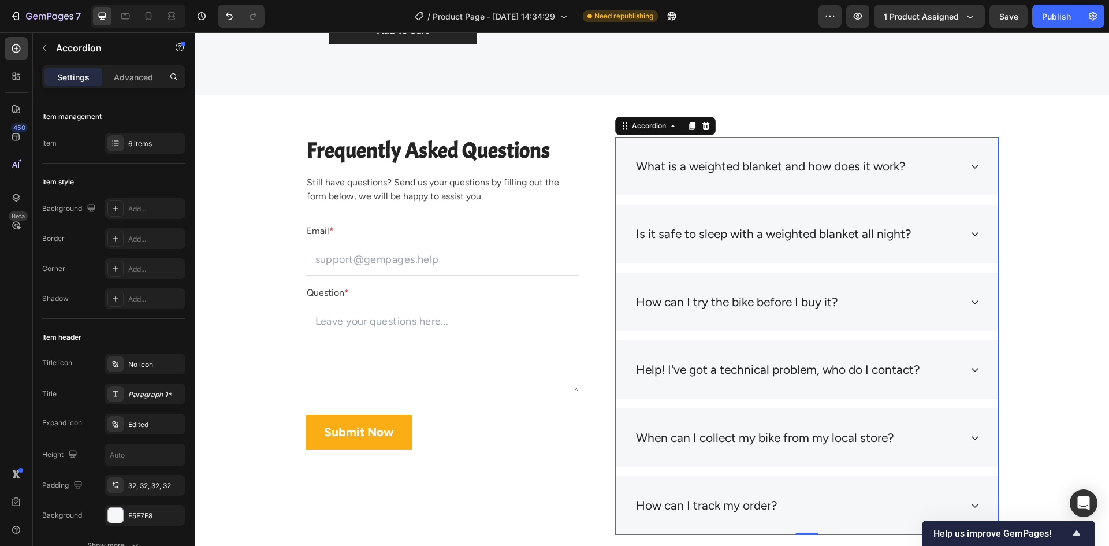
click at [971, 233] on icon at bounding box center [974, 234] width 7 height 4
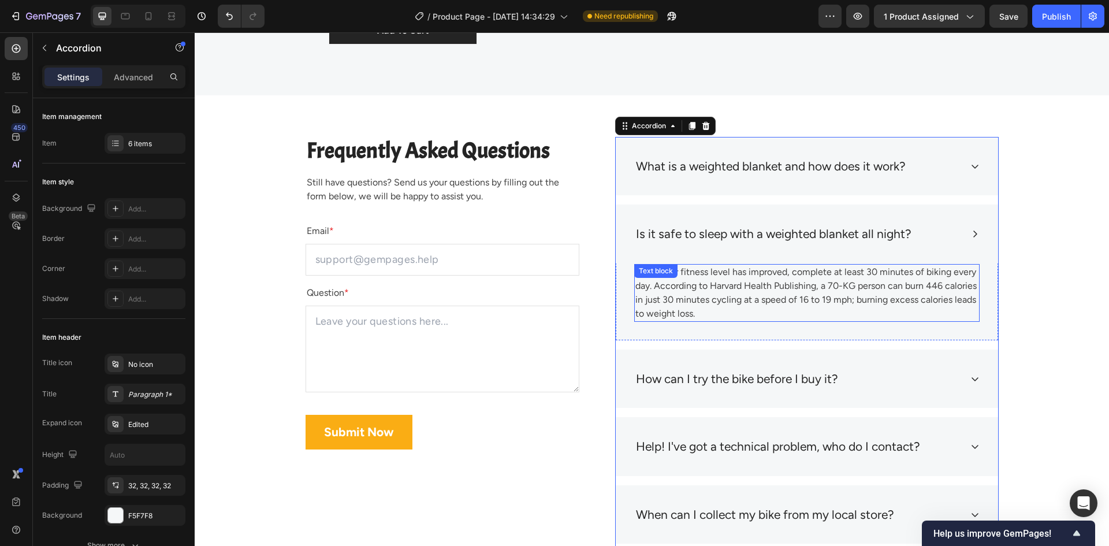
click at [780, 279] on p "Once your fitness level has improved, complete at least 30 minutes of biking ev…" at bounding box center [806, 292] width 343 height 55
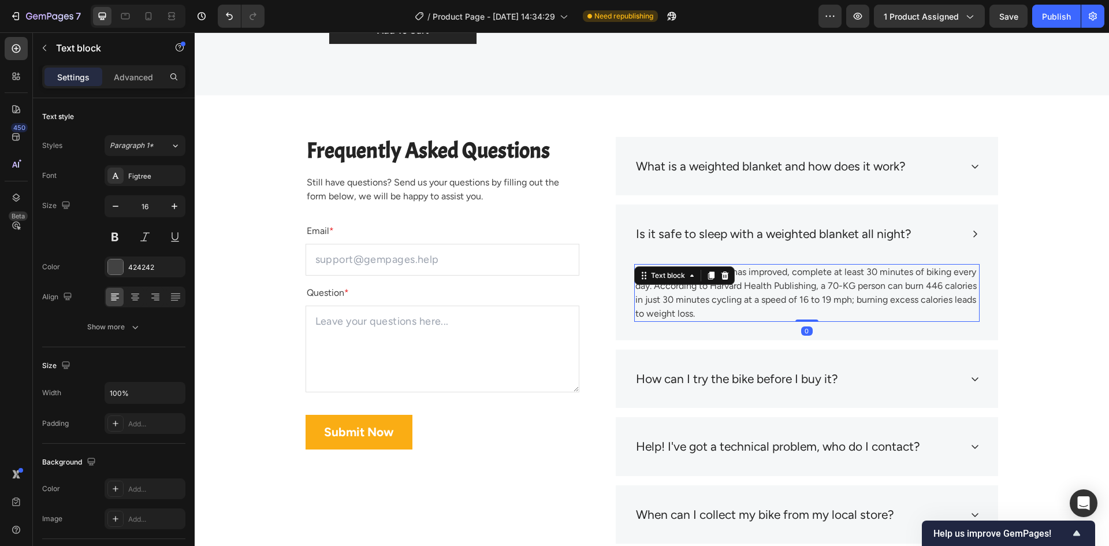
click at [771, 283] on p "Once your fitness level has improved, complete at least 30 minutes of biking ev…" at bounding box center [806, 292] width 343 height 55
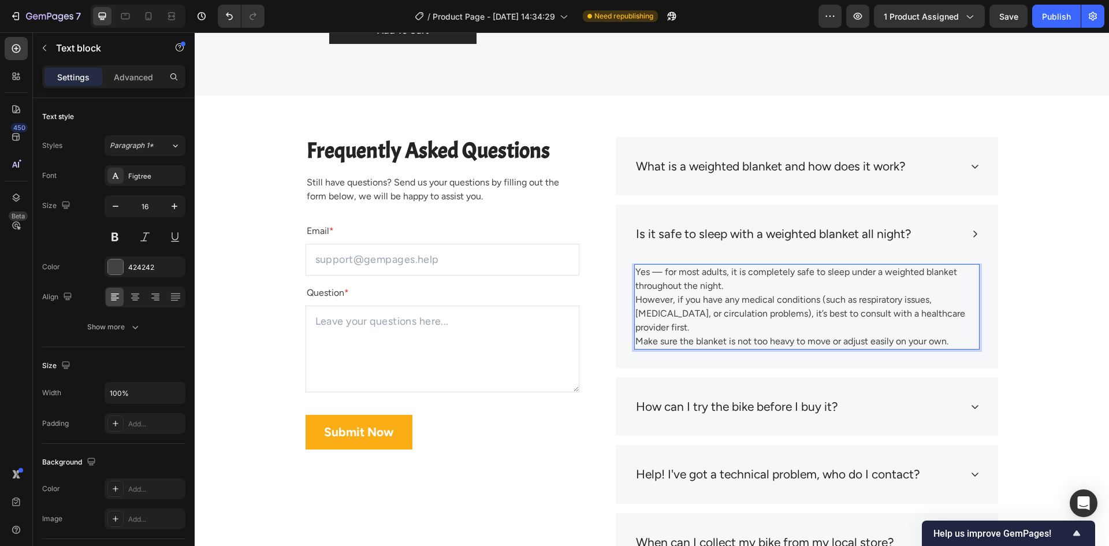
click at [635, 270] on p "Yes — for most adults, it is completely safe to sleep under a weighted blanket …" at bounding box center [806, 306] width 343 height 83
click at [635, 297] on p "- Yes — for most adults, it is completely safe to sleep under a weighted blanke…" at bounding box center [806, 306] width 343 height 83
click at [635, 323] on p "- Yes — for most adults, it is completely safe to sleep under a weighted blanke…" at bounding box center [806, 306] width 343 height 83
click at [970, 165] on icon at bounding box center [974, 166] width 9 height 9
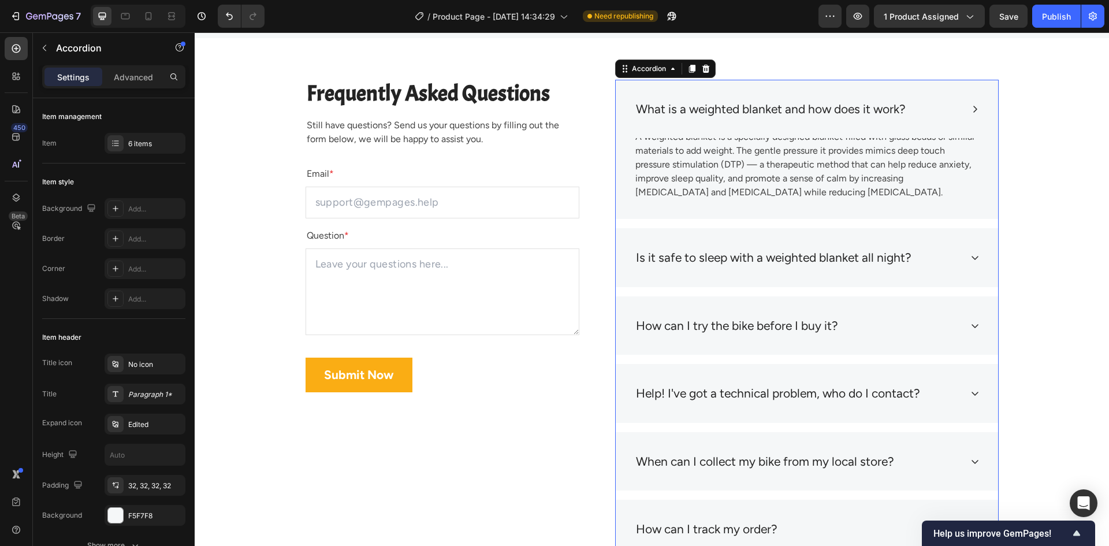
scroll to position [5120, 0]
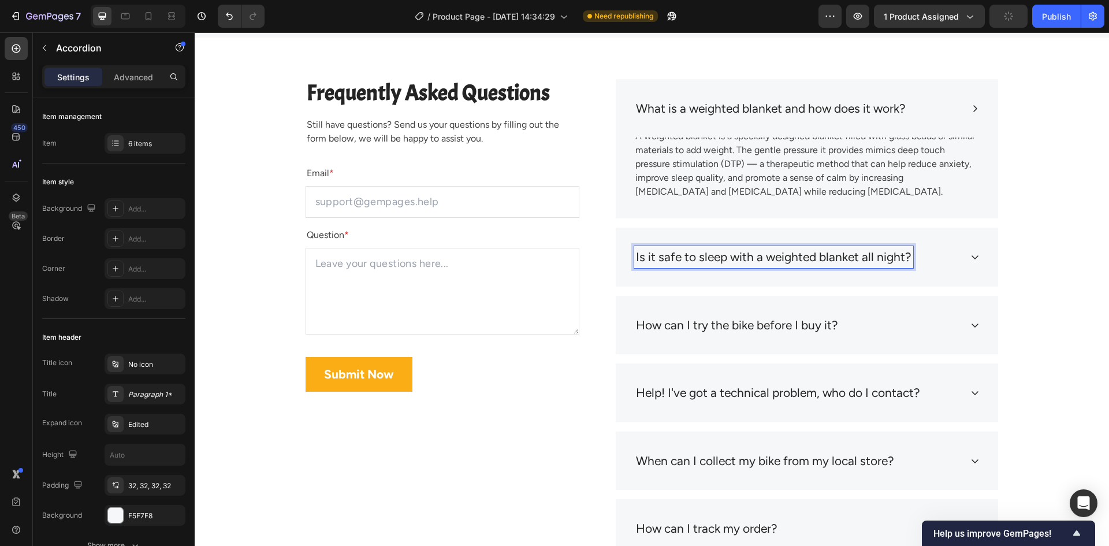
click at [937, 249] on div "Is it safe to sleep with a weighted blanket all night?" at bounding box center [797, 257] width 327 height 22
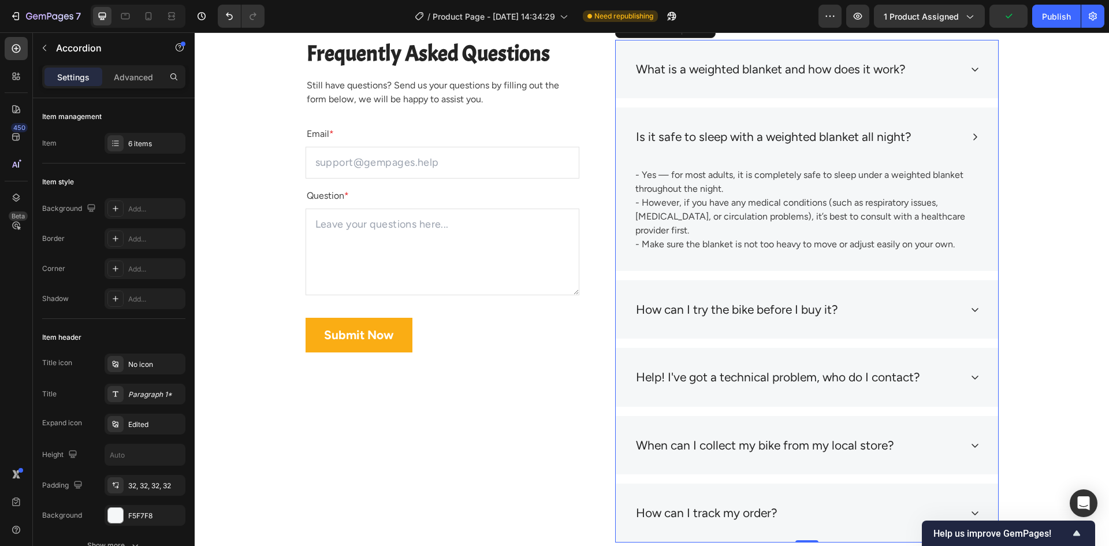
scroll to position [5178, 0]
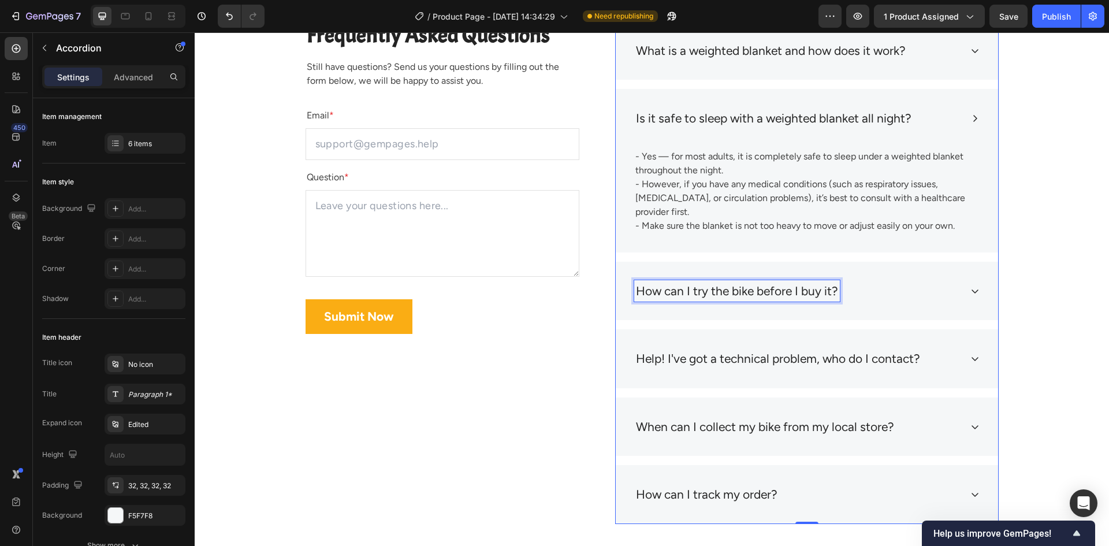
click at [696, 282] on p "How can I try the bike before I buy it?" at bounding box center [737, 291] width 202 height 18
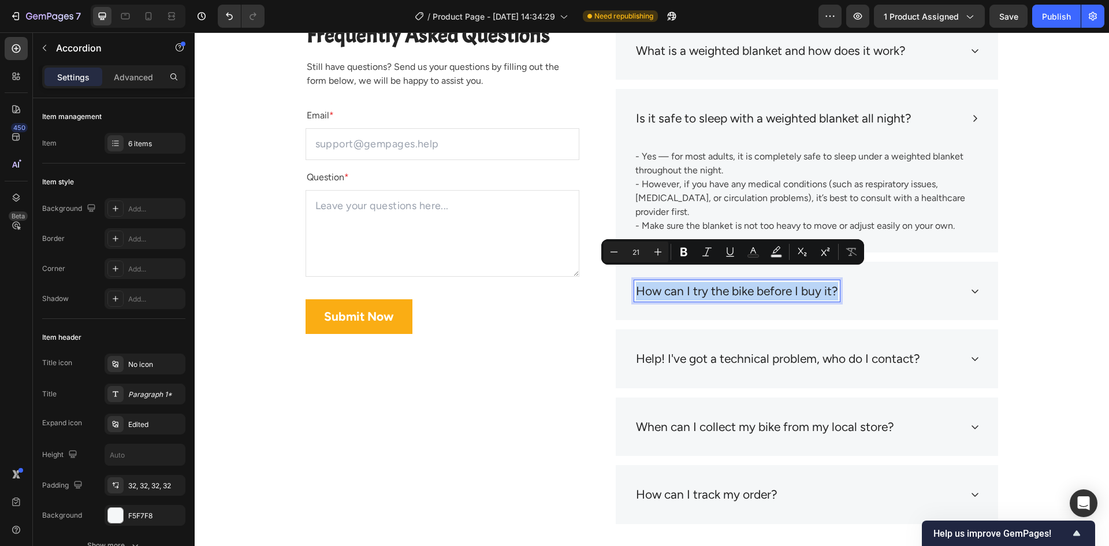
copy p "How can I try the bike before I buy it?"
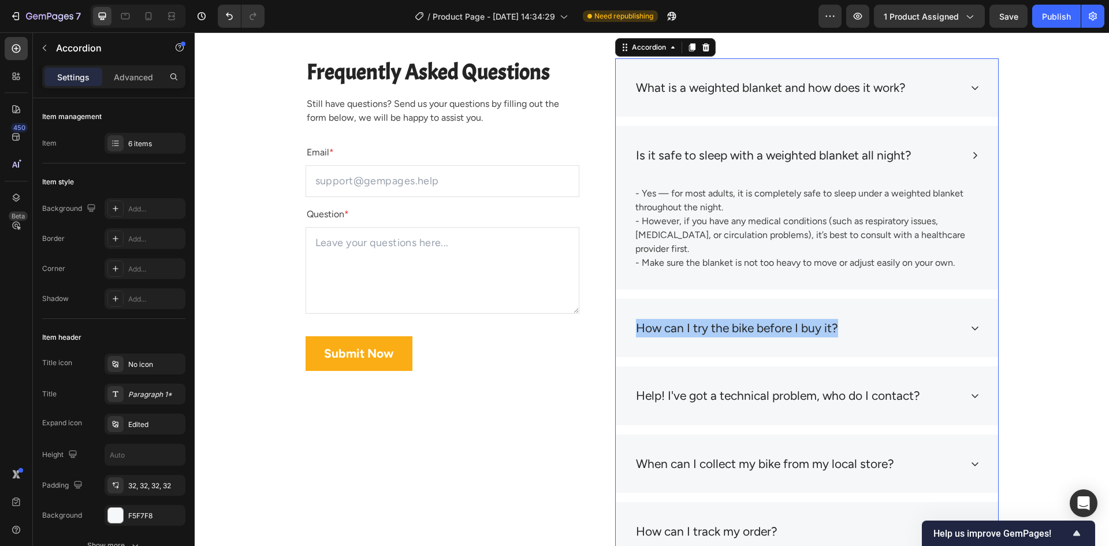
scroll to position [5120, 0]
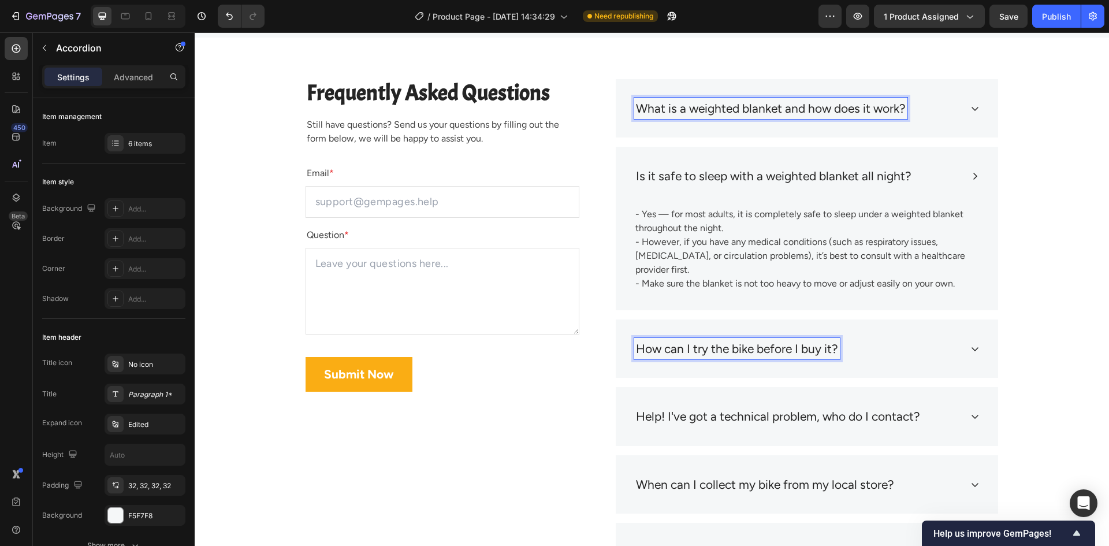
click at [887, 118] on div "What is a weighted blanket and how does it work?" at bounding box center [770, 109] width 273 height 22
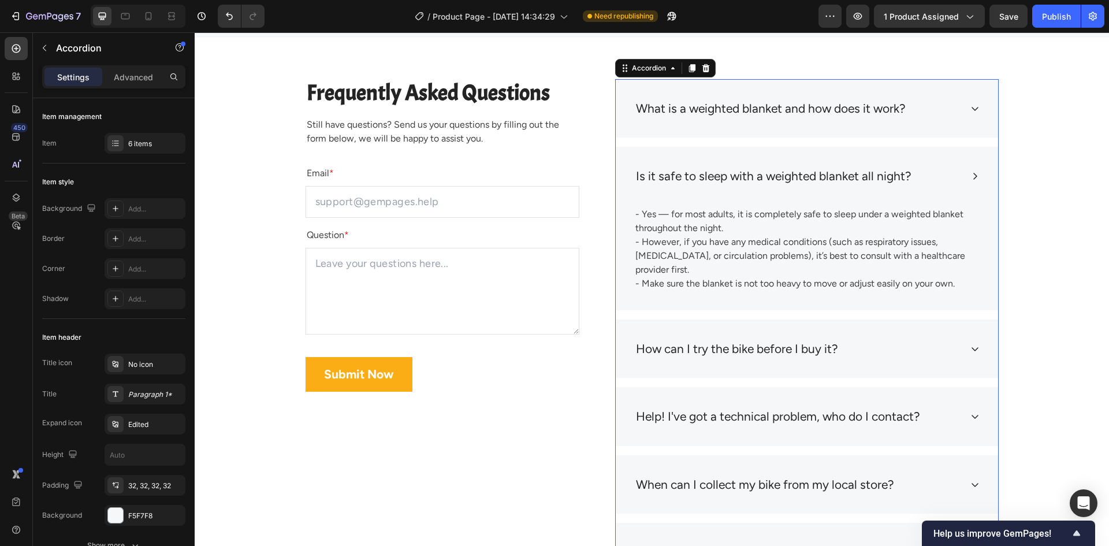
click at [948, 113] on div "What is a weighted blanket and how does it work?" at bounding box center [797, 109] width 327 height 22
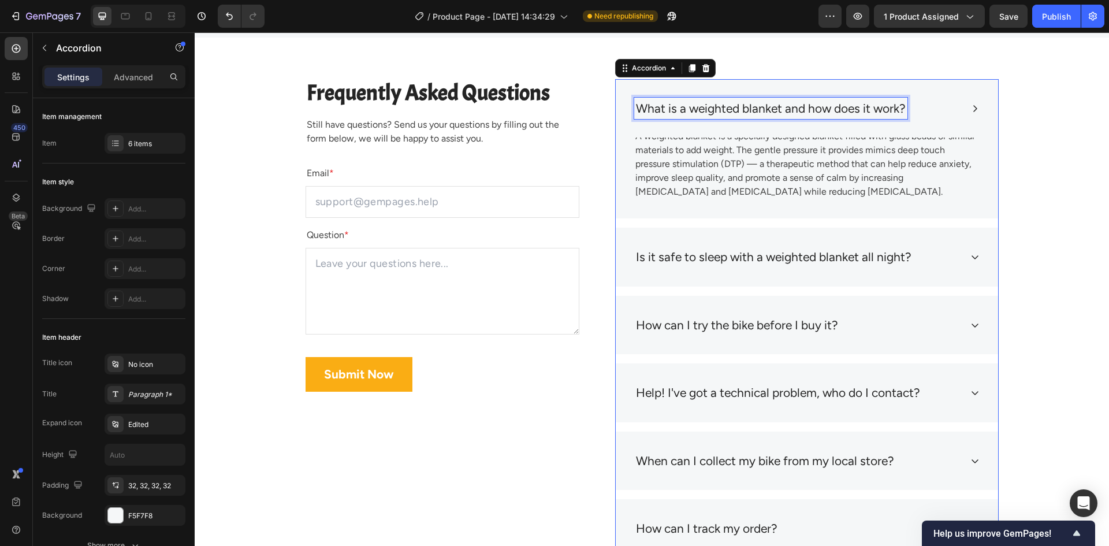
click at [706, 110] on p "What is a weighted blanket and how does it work?" at bounding box center [771, 108] width 270 height 18
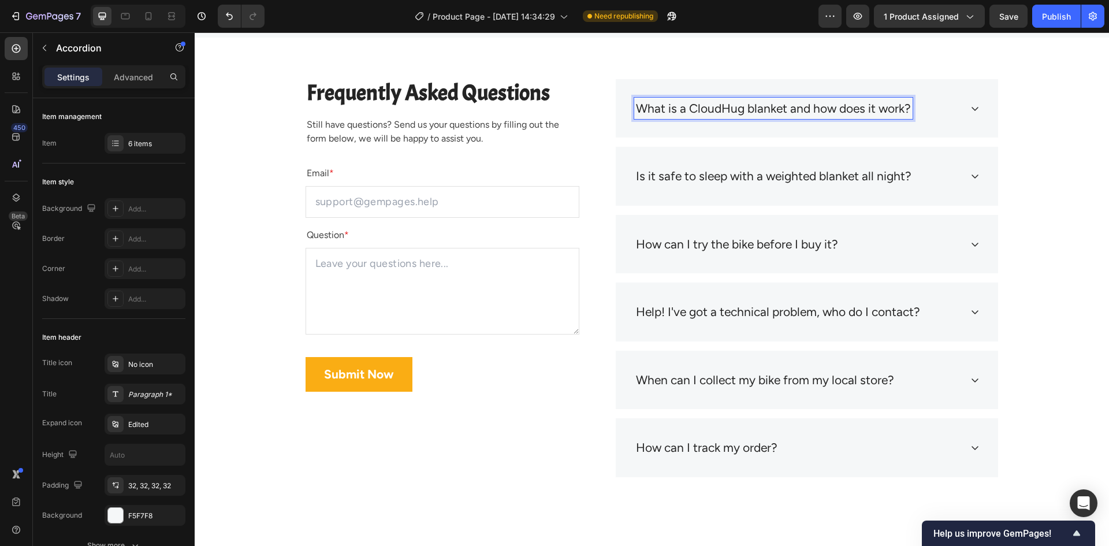
click at [713, 106] on p "What is a CloudHug blanket and how does it work?" at bounding box center [773, 108] width 275 height 18
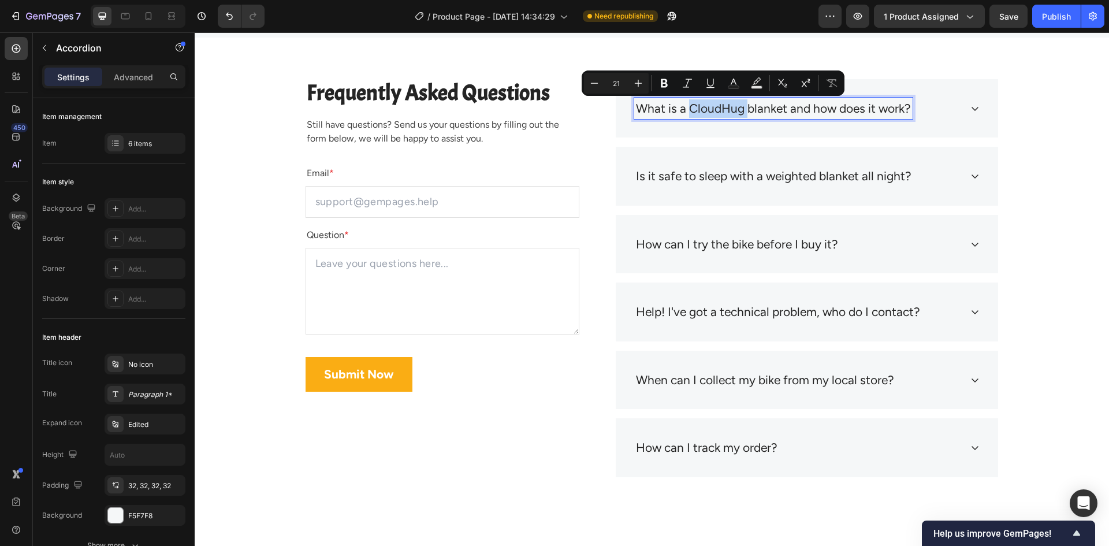
click at [714, 107] on p "What is a CloudHug blanket and how does it work?" at bounding box center [773, 108] width 275 height 18
copy p "CloudHug"
click at [971, 171] on icon at bounding box center [974, 175] width 9 height 9
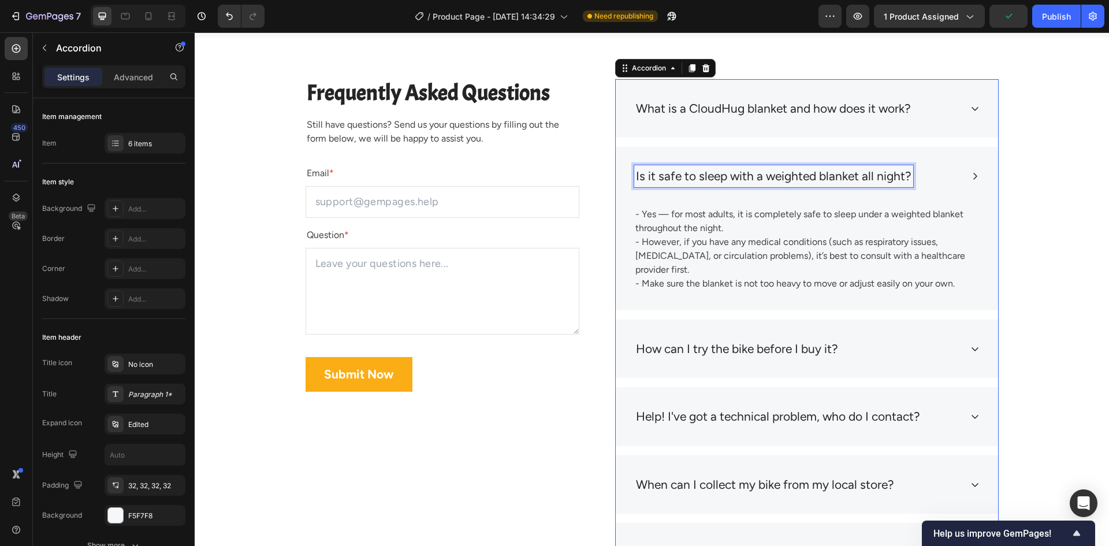
click at [796, 172] on p "Is it safe to sleep with a weighted blanket all night?" at bounding box center [773, 176] width 275 height 18
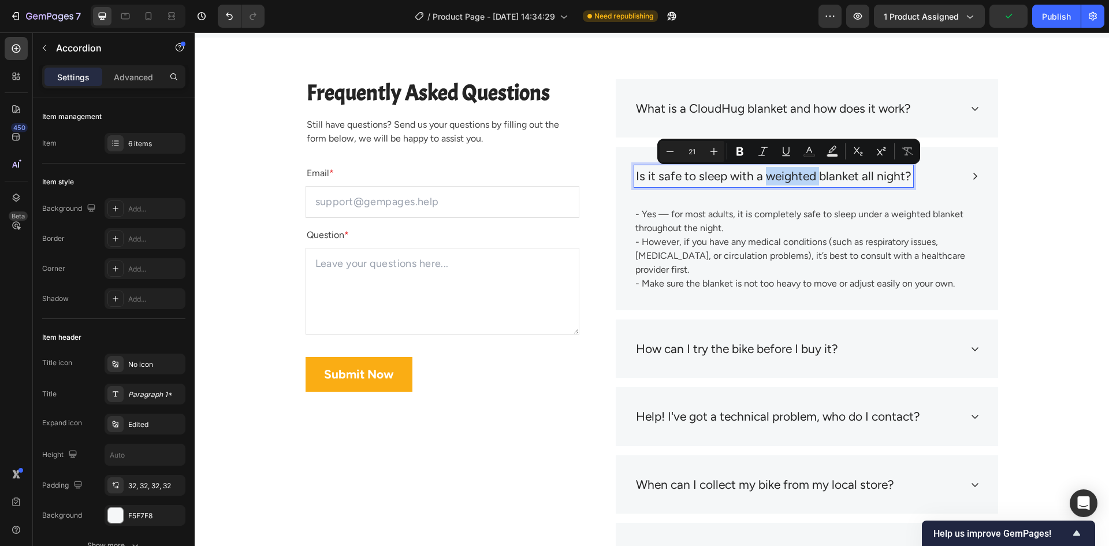
click at [781, 177] on p "Is it safe to sleep with a weighted blanket all night?" at bounding box center [773, 176] width 275 height 18
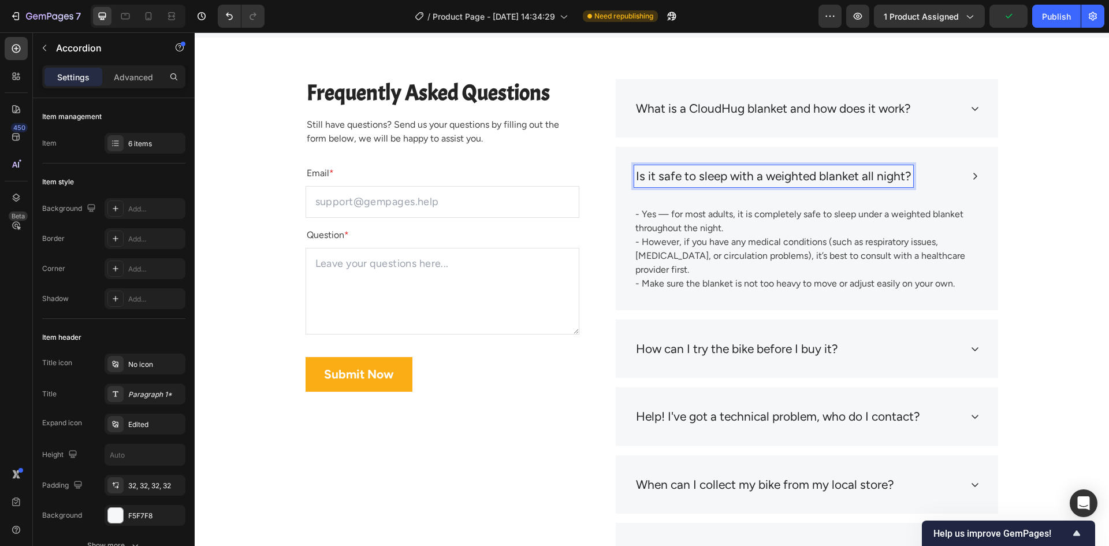
click at [781, 177] on p "Is it safe to sleep with a weighted blanket all night?" at bounding box center [773, 176] width 275 height 18
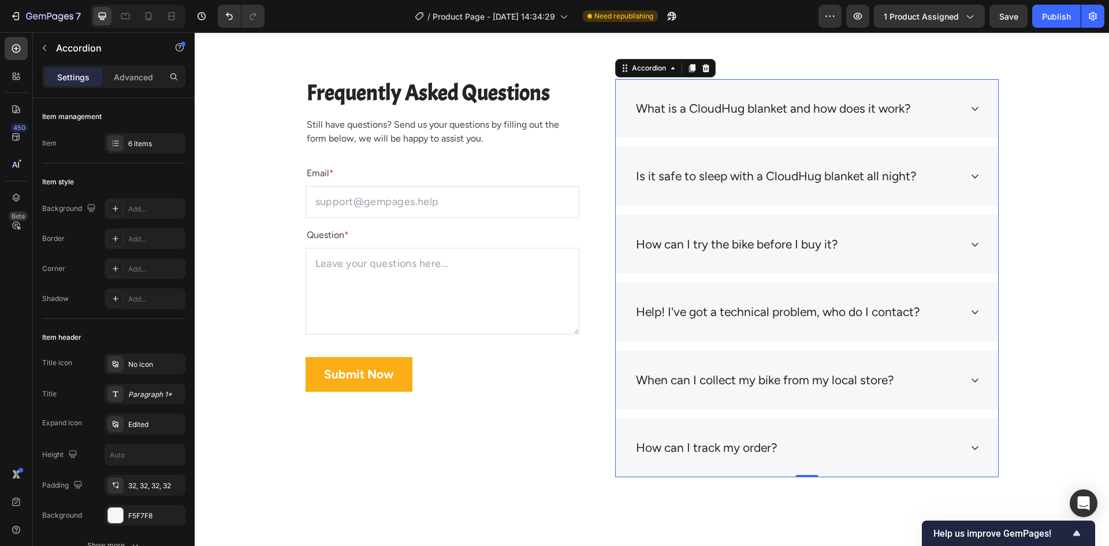
click at [746, 252] on p "How can I try the bike before I buy it?" at bounding box center [737, 244] width 202 height 18
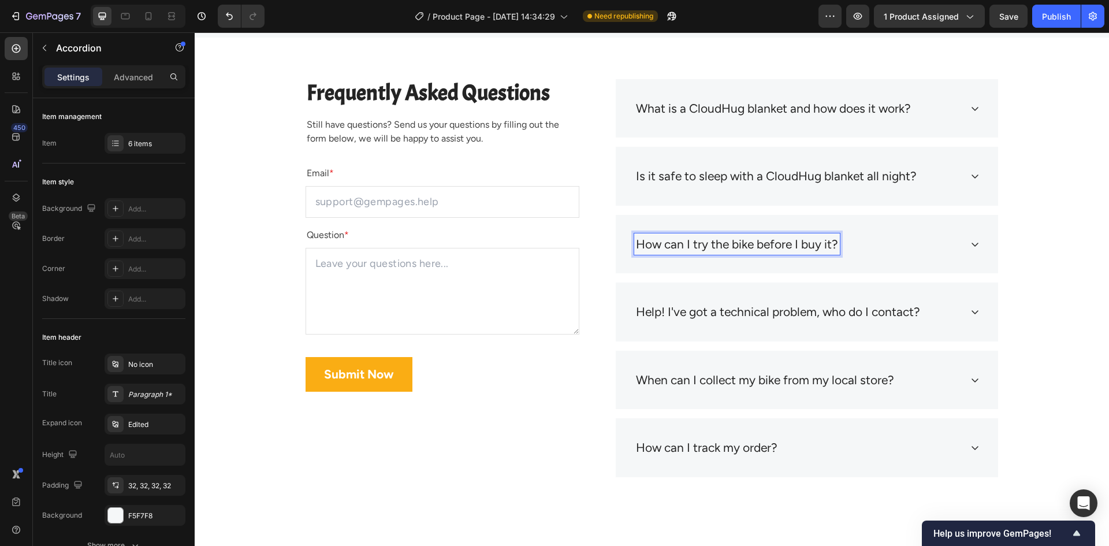
click at [713, 247] on p "How can I try the bike before I buy it?" at bounding box center [737, 244] width 202 height 18
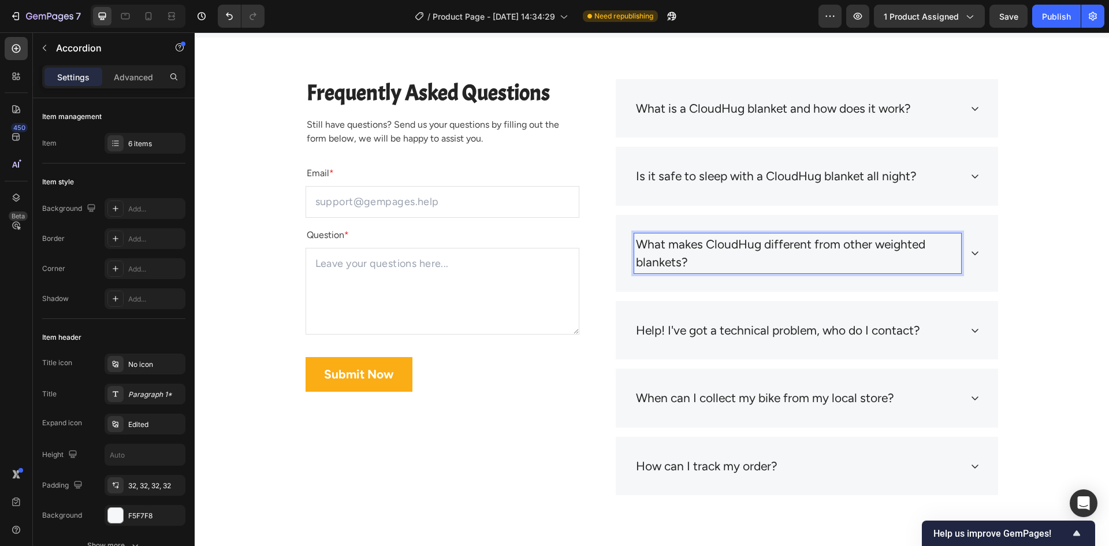
click at [970, 254] on icon at bounding box center [974, 252] width 9 height 9
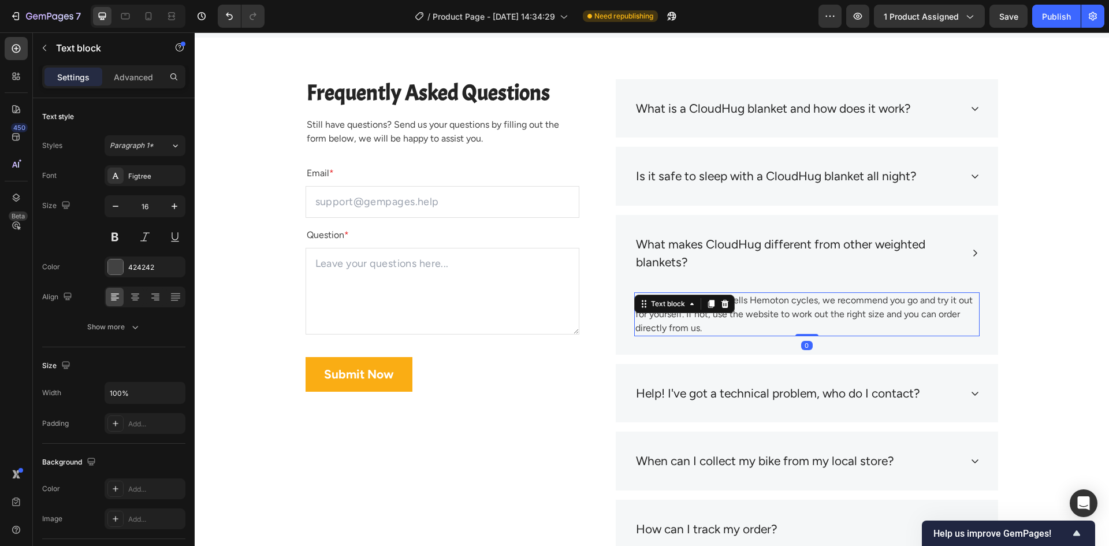
click at [704, 314] on p "If a bike shop near you sells Hemoton cycles, we recommend you go and try it ou…" at bounding box center [806, 314] width 343 height 42
click at [769, 316] on p "If a bike shop near you sells Hemoton cycles, we recommend you go and try it ou…" at bounding box center [806, 314] width 343 height 42
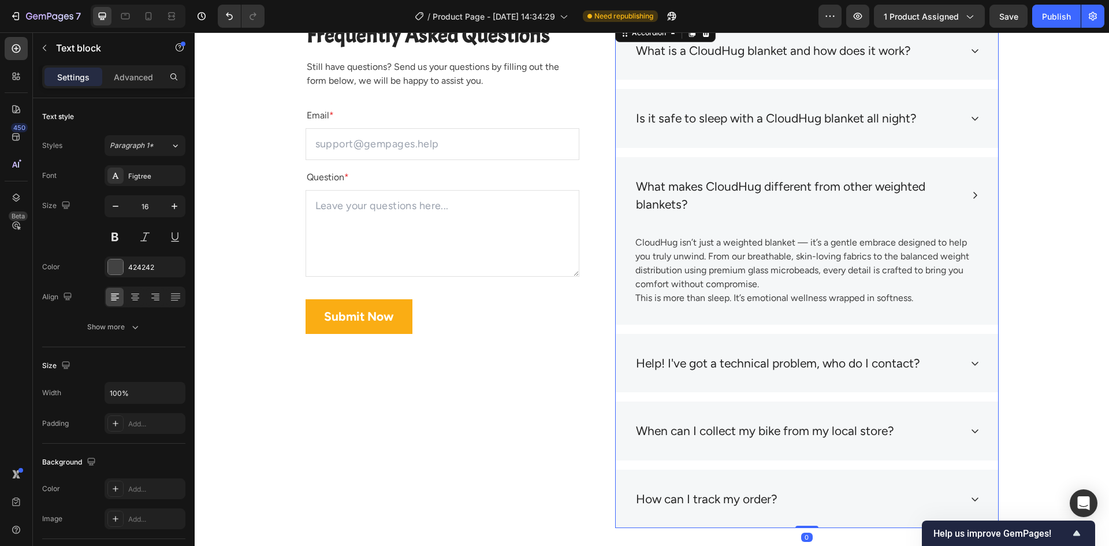
click at [756, 367] on p "Help! I've got a technical problem, who do I contact?" at bounding box center [778, 363] width 284 height 18
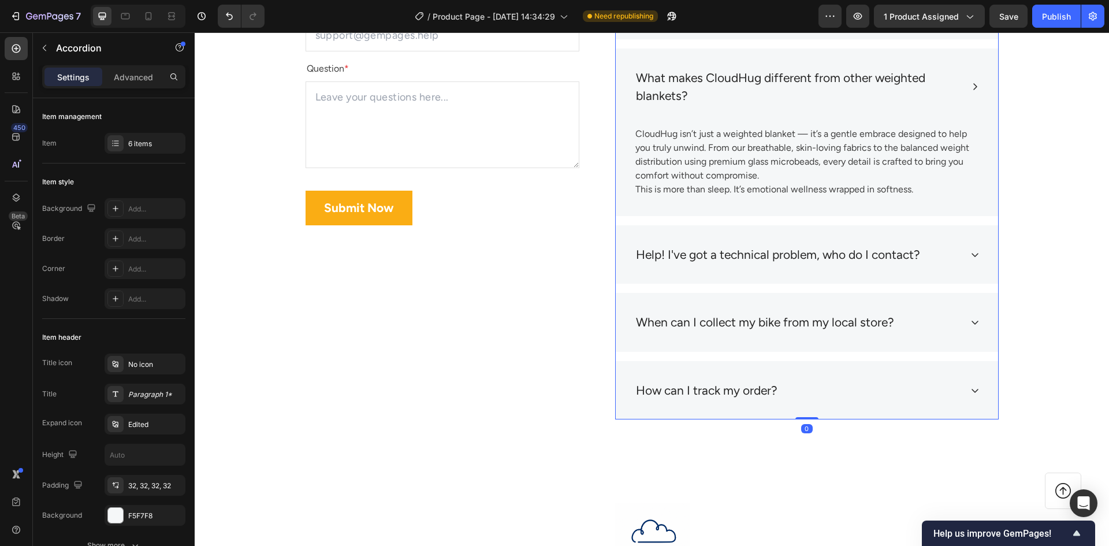
scroll to position [5293, 0]
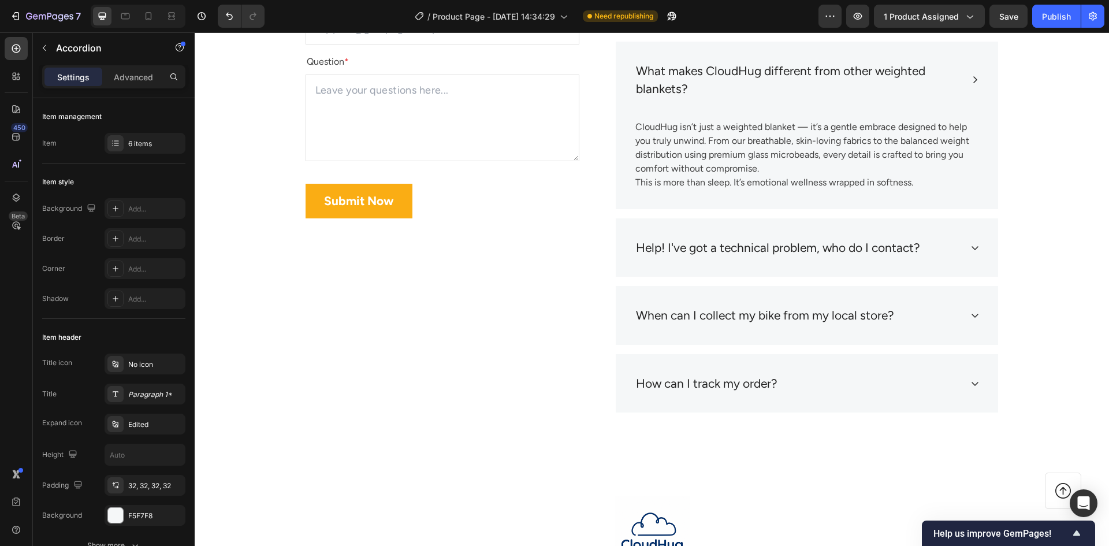
click at [964, 248] on div "Help! I've got a technical problem, who do I contact?" at bounding box center [807, 247] width 382 height 59
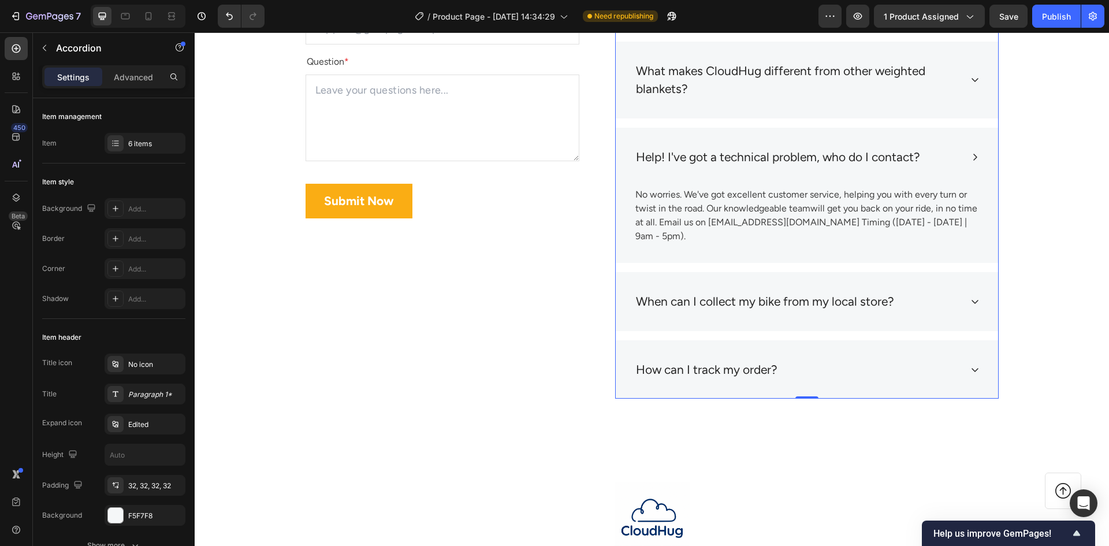
click at [769, 155] on p "Help! I've got a technical problem, who do I contact?" at bounding box center [778, 157] width 284 height 18
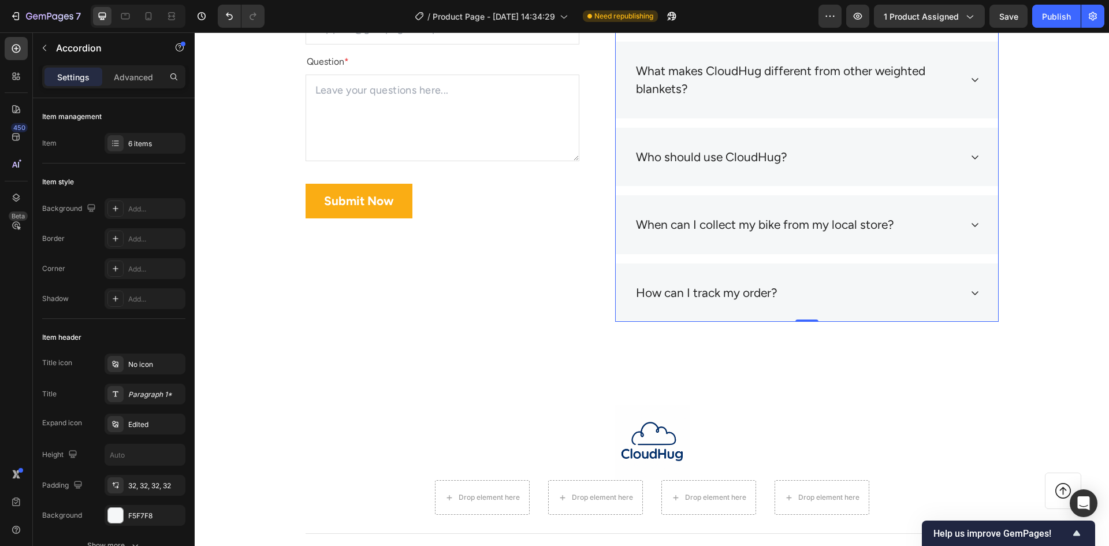
click at [829, 158] on div "Who should use CloudHug?" at bounding box center [797, 157] width 327 height 22
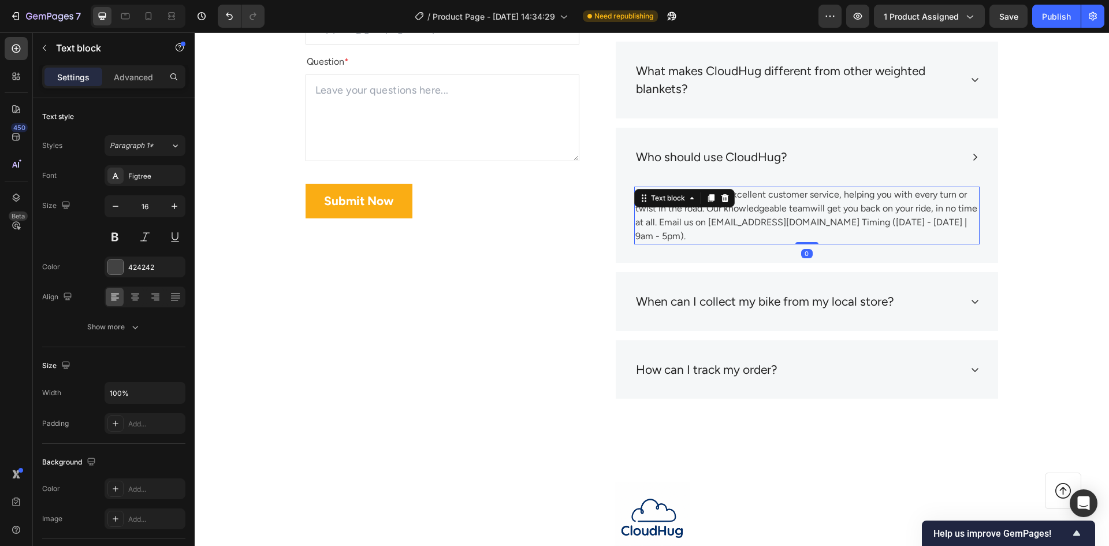
click at [827, 205] on p "No worries. We've got excellent customer service, helping you with every turn o…" at bounding box center [806, 215] width 343 height 55
click at [769, 218] on p "No worries. We've got excellent customer service, helping you with every turn o…" at bounding box center [806, 215] width 343 height 55
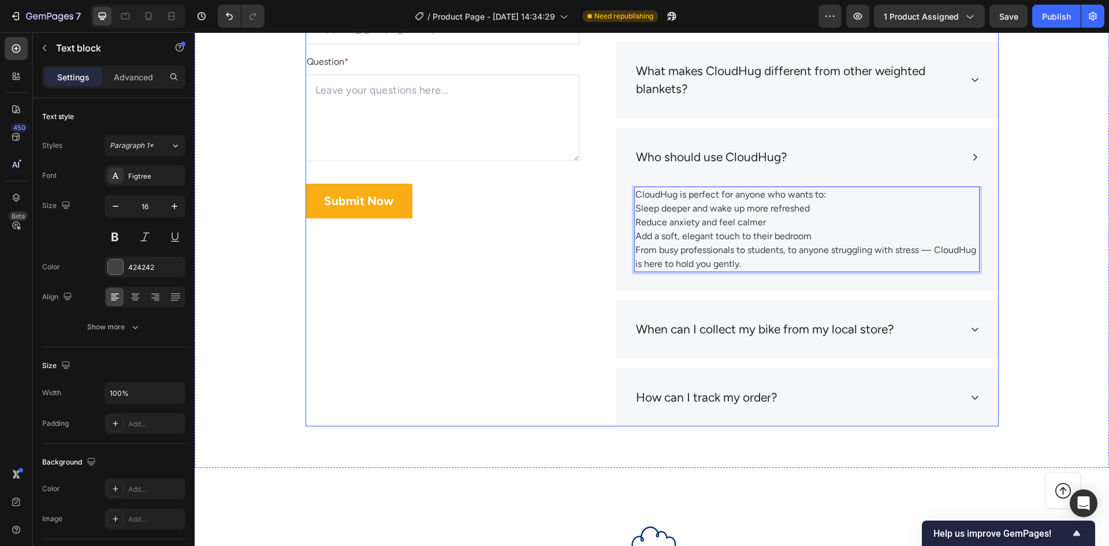
click at [509, 255] on div "Frequently Asked Questions Heading Still have questions? Send us your questions…" at bounding box center [442, 166] width 274 height 521
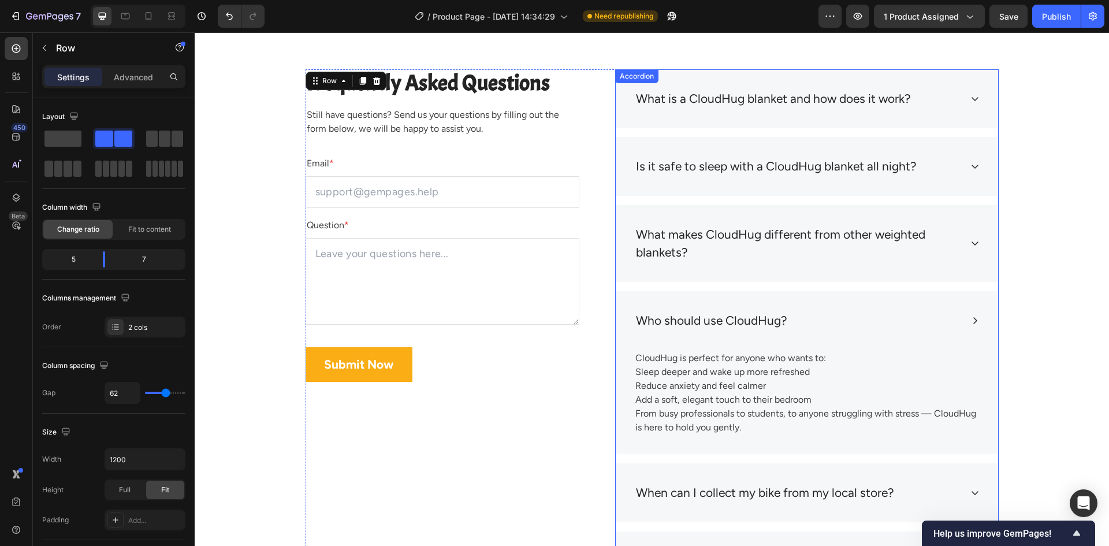
scroll to position [5120, 0]
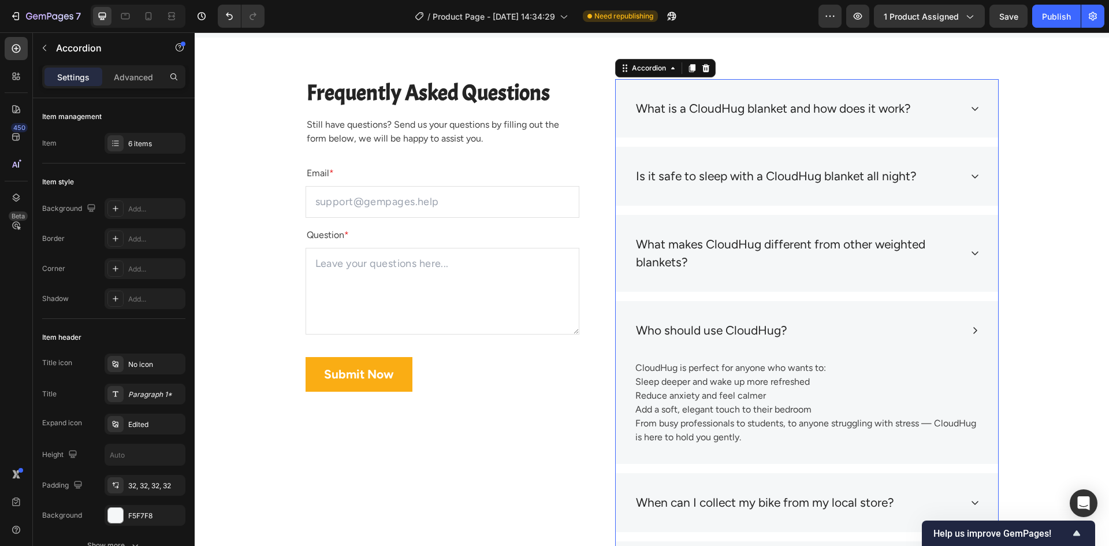
click at [973, 253] on icon at bounding box center [974, 252] width 9 height 9
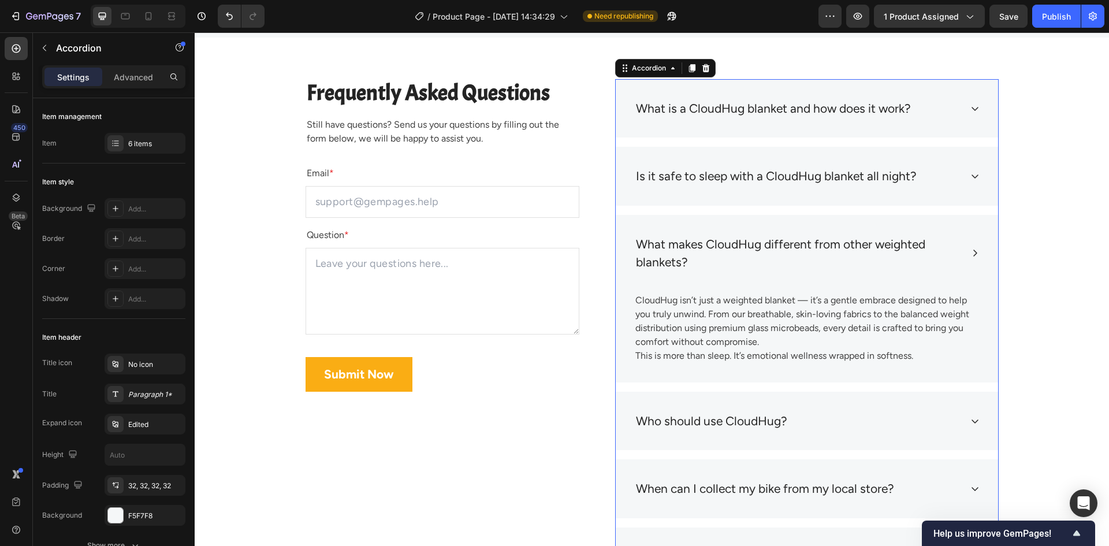
click at [970, 172] on icon at bounding box center [974, 175] width 9 height 9
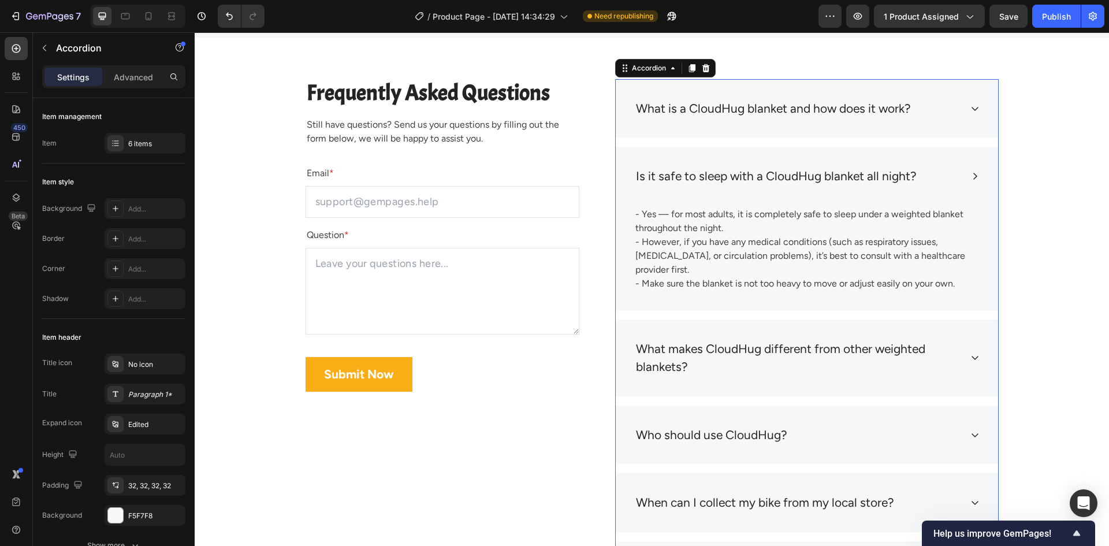
click at [963, 176] on div "Is it safe to sleep with a CloudHug blanket all night?" at bounding box center [807, 176] width 382 height 59
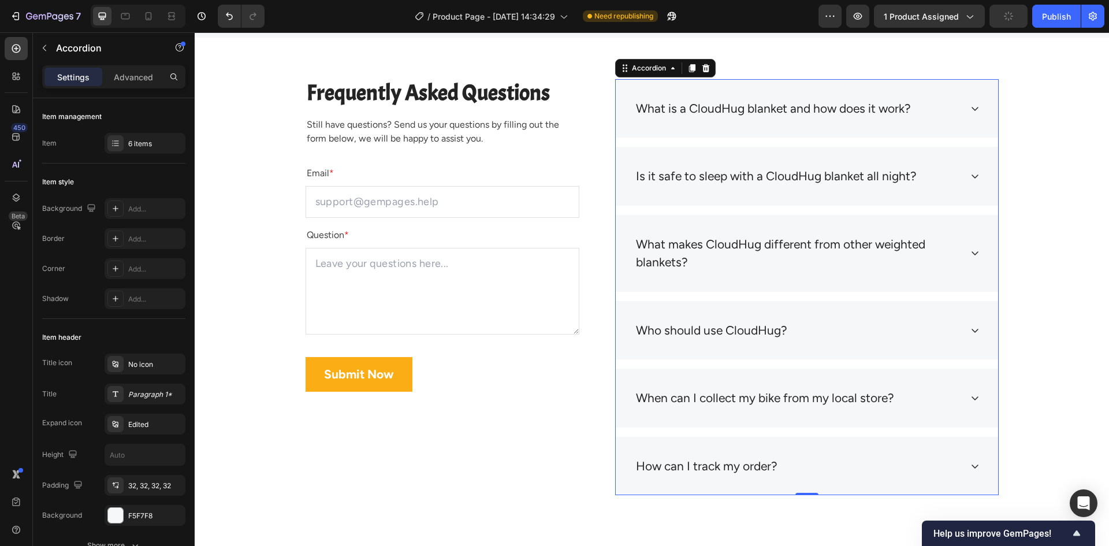
click at [949, 103] on div "What is a CloudHug blanket and how does it work?" at bounding box center [797, 109] width 327 height 22
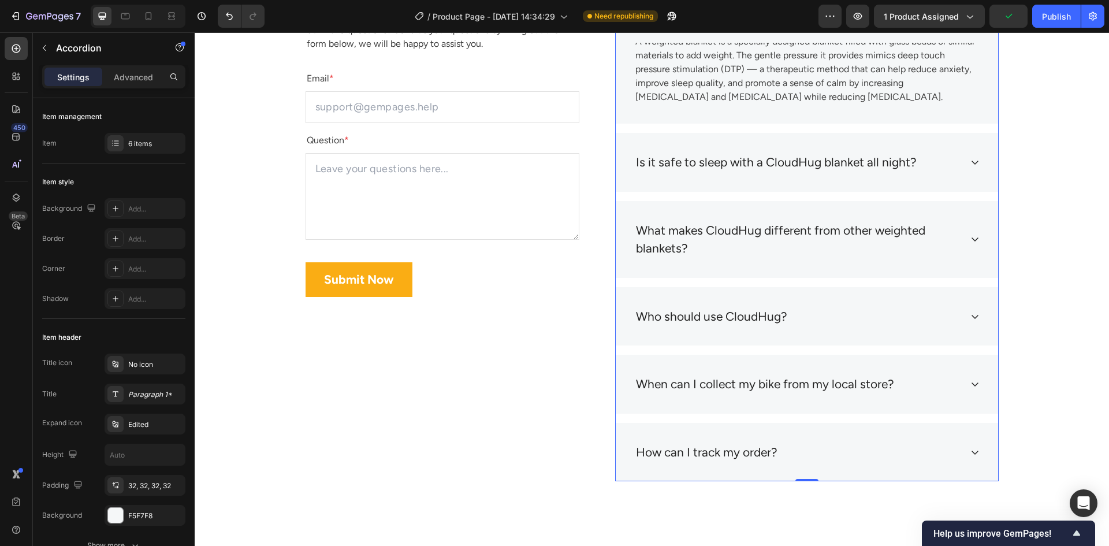
scroll to position [5235, 0]
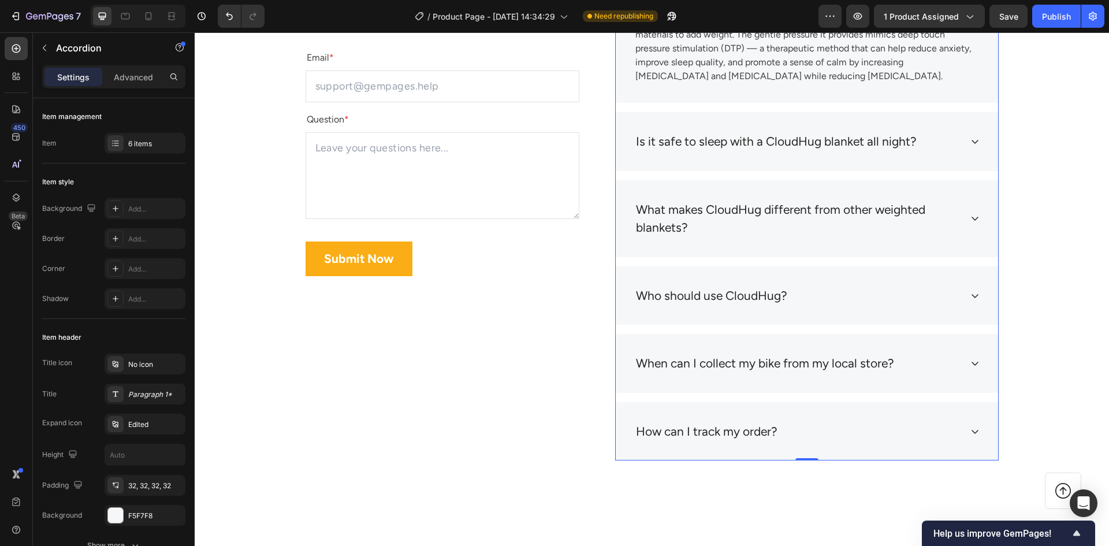
click at [938, 150] on div "Is it safe to sleep with a CloudHug blanket all night?" at bounding box center [797, 141] width 327 height 22
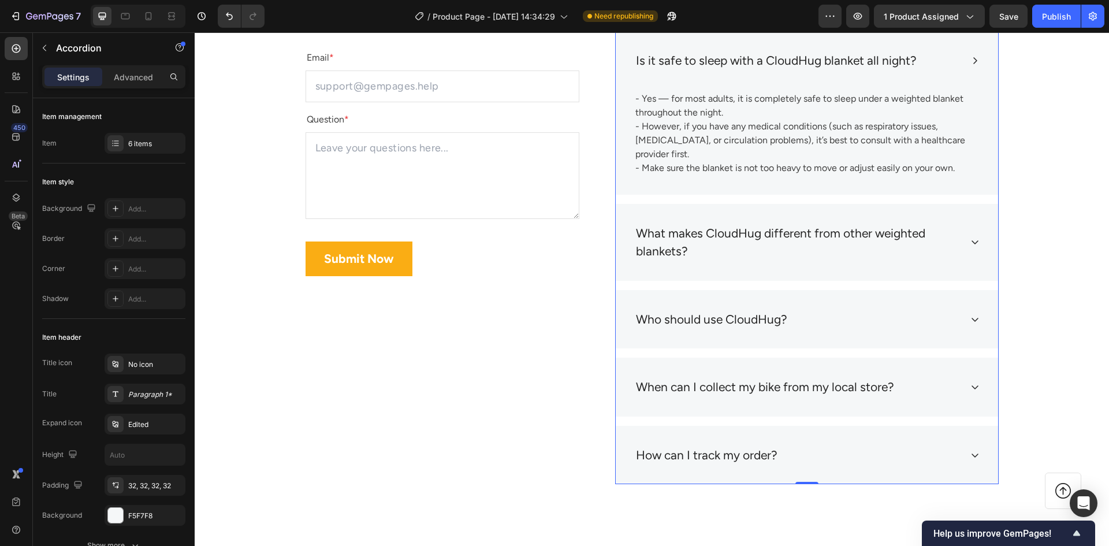
click at [971, 237] on icon at bounding box center [974, 241] width 9 height 9
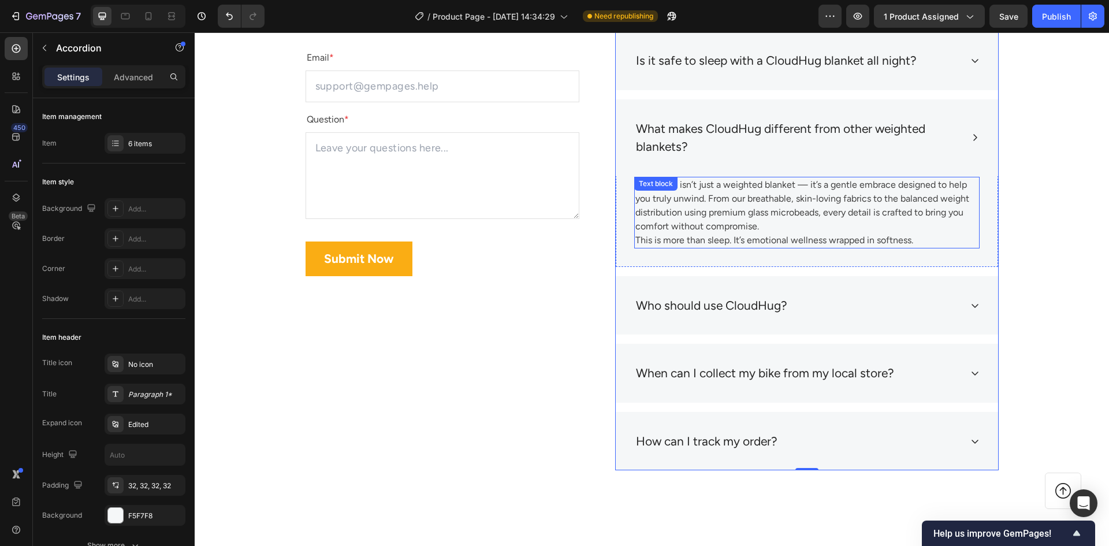
click at [670, 215] on p "CloudHug isn’t just a weighted blanket — it’s a gentle embrace designed to help…" at bounding box center [806, 212] width 343 height 69
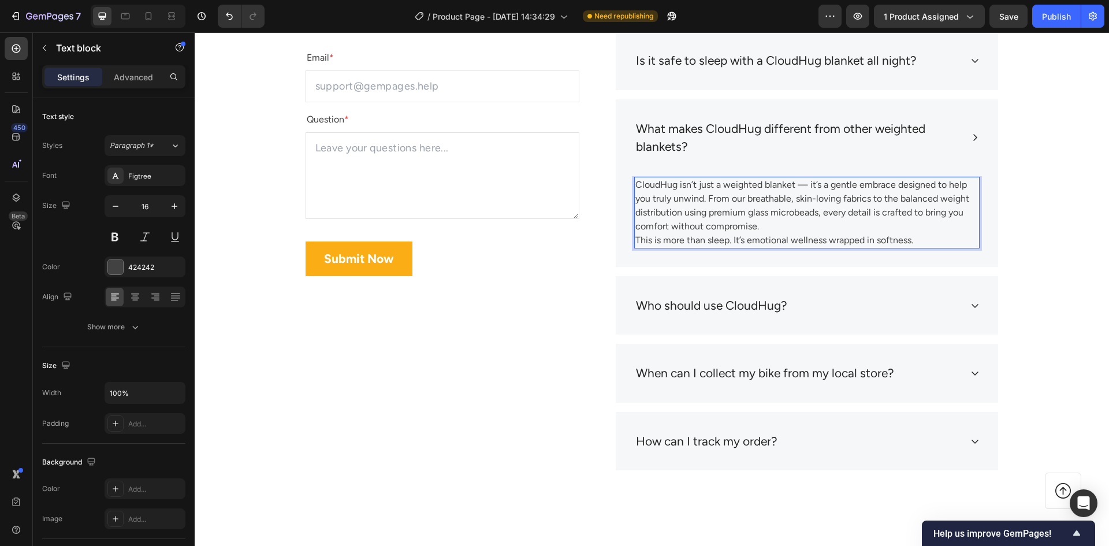
click at [644, 210] on p "CloudHug isn’t just a weighted blanket — it’s a gentle embrace designed to help…" at bounding box center [806, 212] width 343 height 69
click at [635, 186] on p "CloudHug isn’t just a weighted blanket — it’s a gentle embrace designed to help…" at bounding box center [806, 212] width 343 height 69
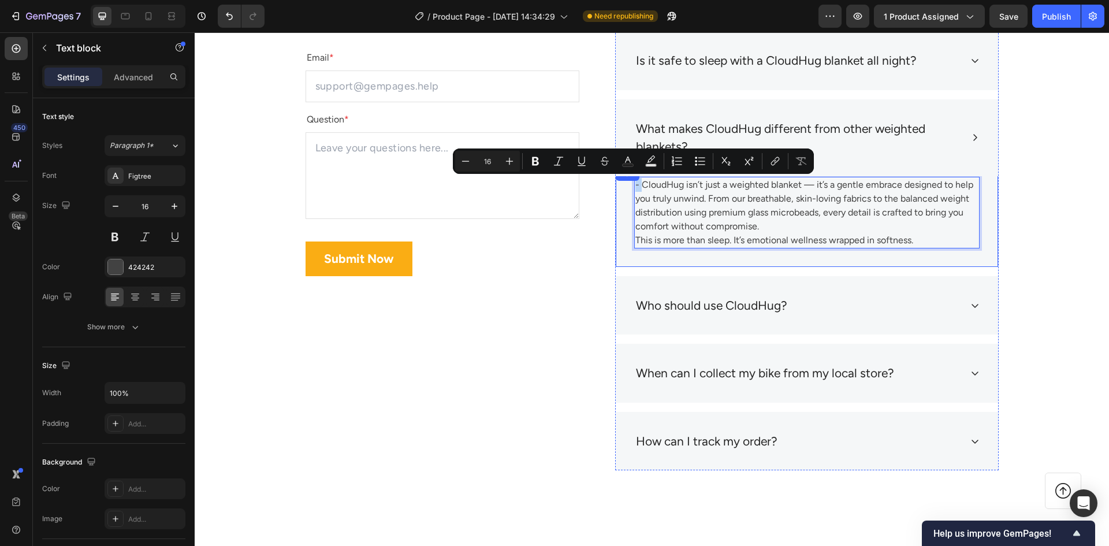
drag, startPoint x: 636, startPoint y: 186, endPoint x: 625, endPoint y: 186, distance: 11.6
click at [625, 186] on div "Title Line - CloudHug isn’t just a weighted blanket — it’s a gentle embrace des…" at bounding box center [807, 217] width 382 height 100
click at [635, 240] on p "- CloudHug isn’t just a weighted blanket — it’s a gentle embrace designed to he…" at bounding box center [806, 212] width 343 height 69
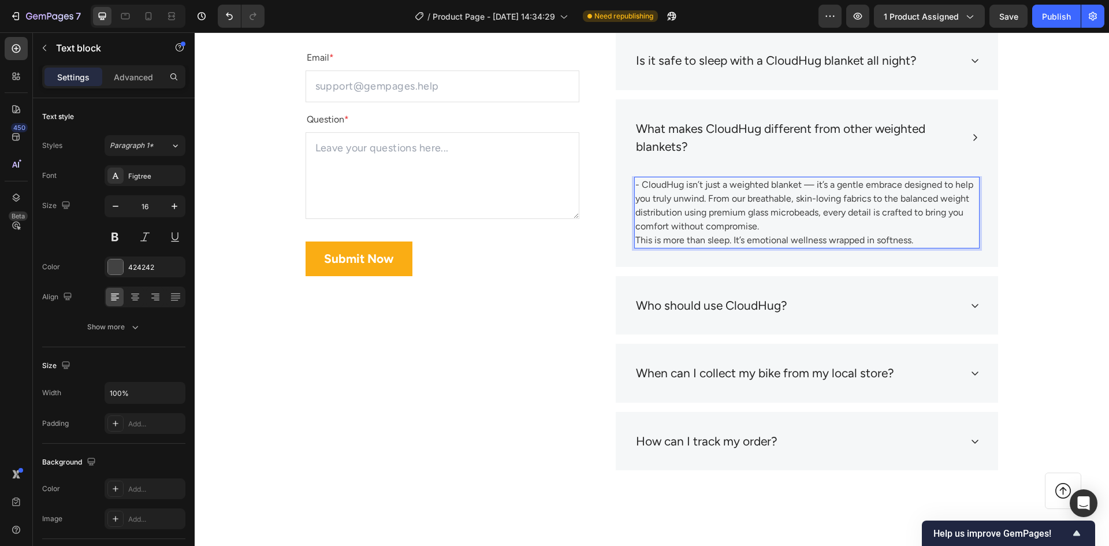
click at [635, 240] on p "- CloudHug isn’t just a weighted blanket — it’s a gentle embrace designed to he…" at bounding box center [806, 212] width 343 height 69
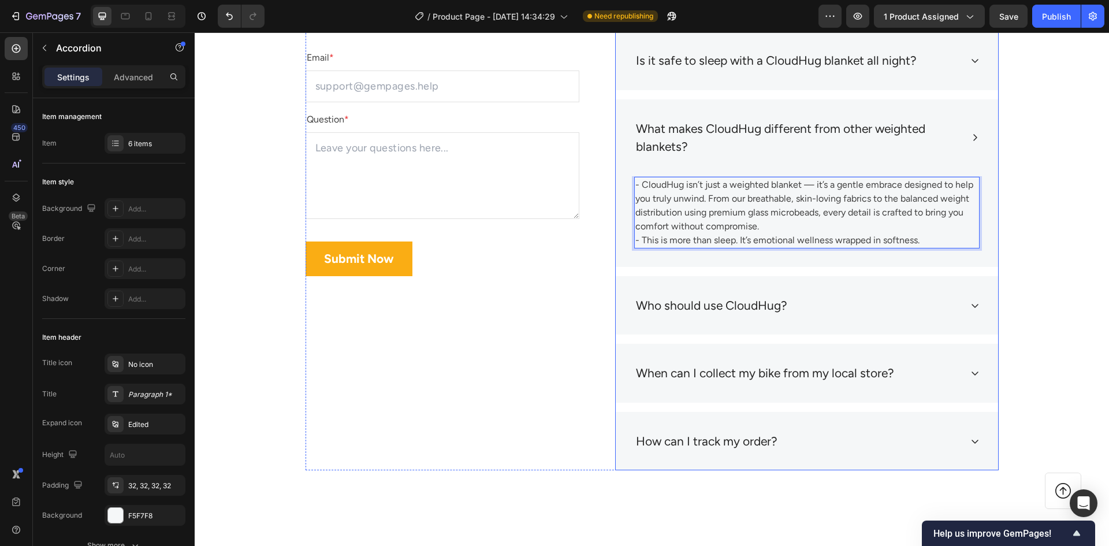
click at [952, 307] on div "Who should use CloudHug?" at bounding box center [797, 305] width 327 height 22
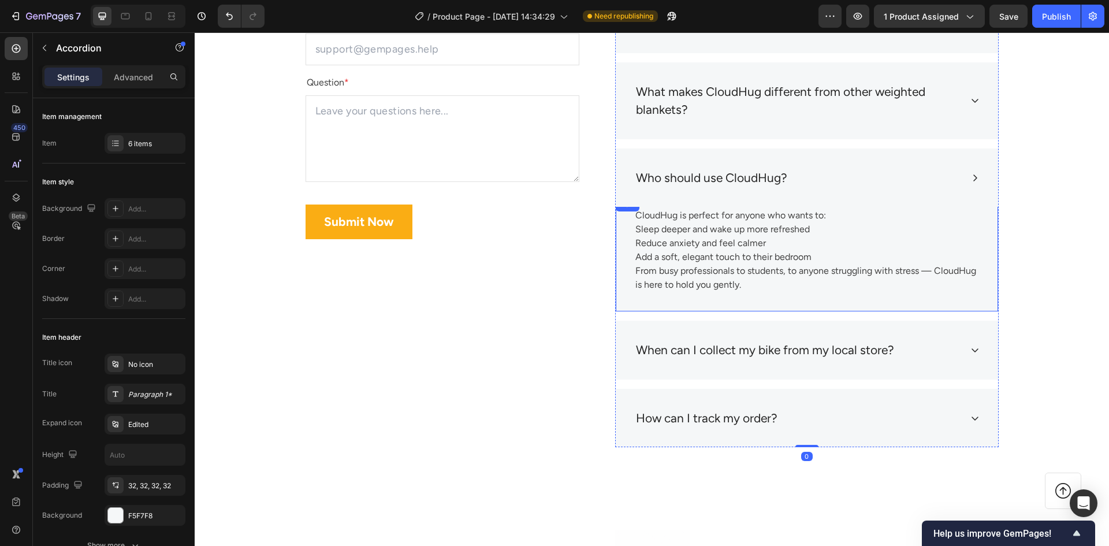
scroll to position [5293, 0]
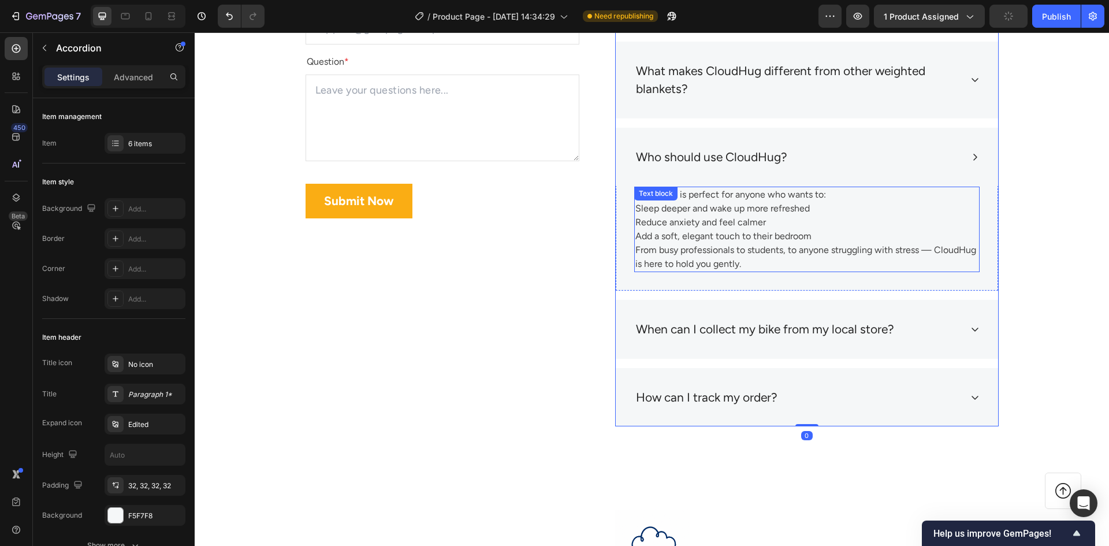
click at [635, 215] on p "Reduce anxiety and feel calmer" at bounding box center [806, 222] width 343 height 14
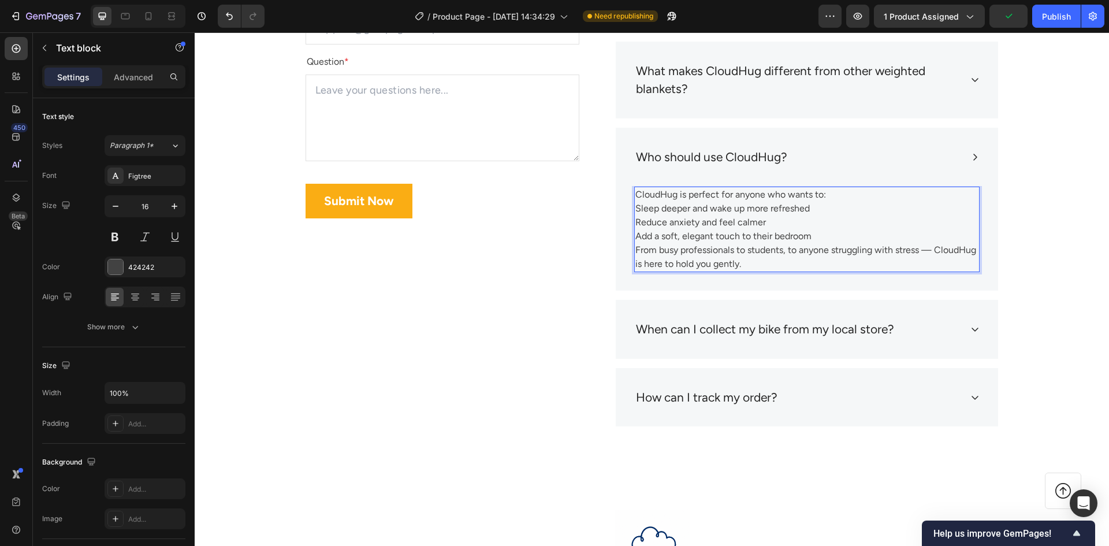
click at [635, 223] on p "Reduce anxiety and feel calmer" at bounding box center [806, 222] width 343 height 14
click at [635, 197] on p "CloudHug is perfect for anyone who wants to:" at bounding box center [806, 195] width 343 height 14
click at [635, 208] on p "Sleep deeper and wake up more refreshed" at bounding box center [806, 209] width 343 height 14
click at [635, 225] on p "Reduce anxiety and feel calmer" at bounding box center [806, 222] width 343 height 14
click at [635, 236] on p "Add a soft, elegant touch to their bedroom From busy professionals to students,…" at bounding box center [806, 250] width 343 height 42
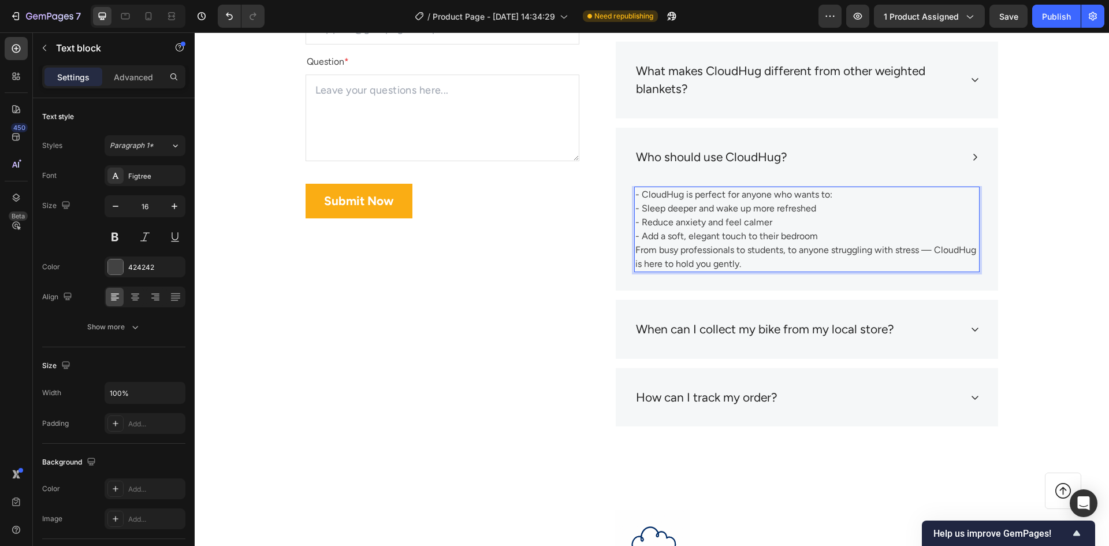
click at [635, 249] on p "- Add a soft, elegant touch to their bedroom From busy professionals to student…" at bounding box center [806, 250] width 343 height 42
click at [635, 263] on p "- Add a soft, elegant touch to their bedroom - From busy professionals to stude…" at bounding box center [806, 250] width 343 height 42
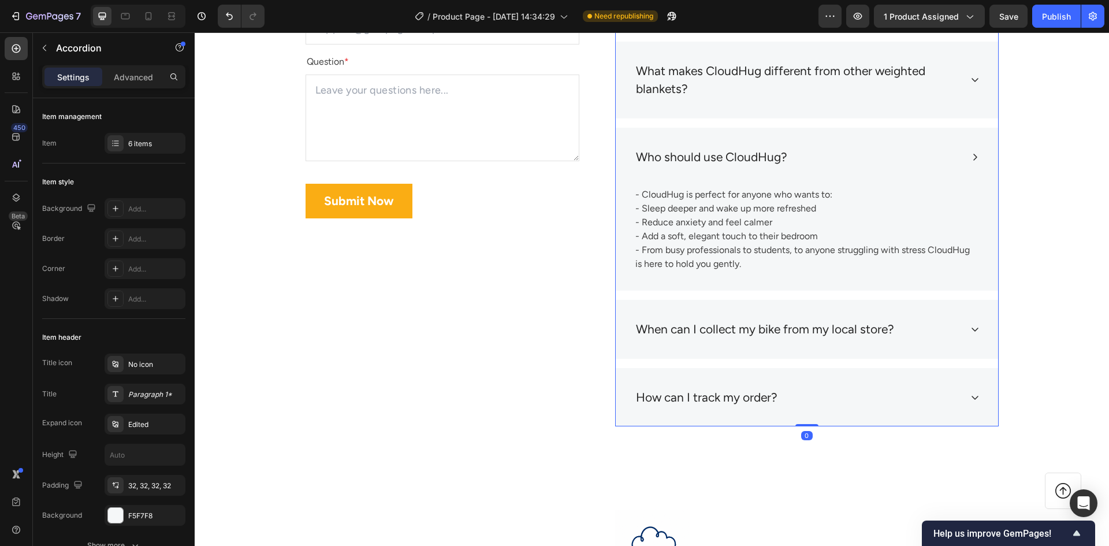
click at [901, 326] on div "When can I collect my bike from my local store?" at bounding box center [797, 329] width 327 height 22
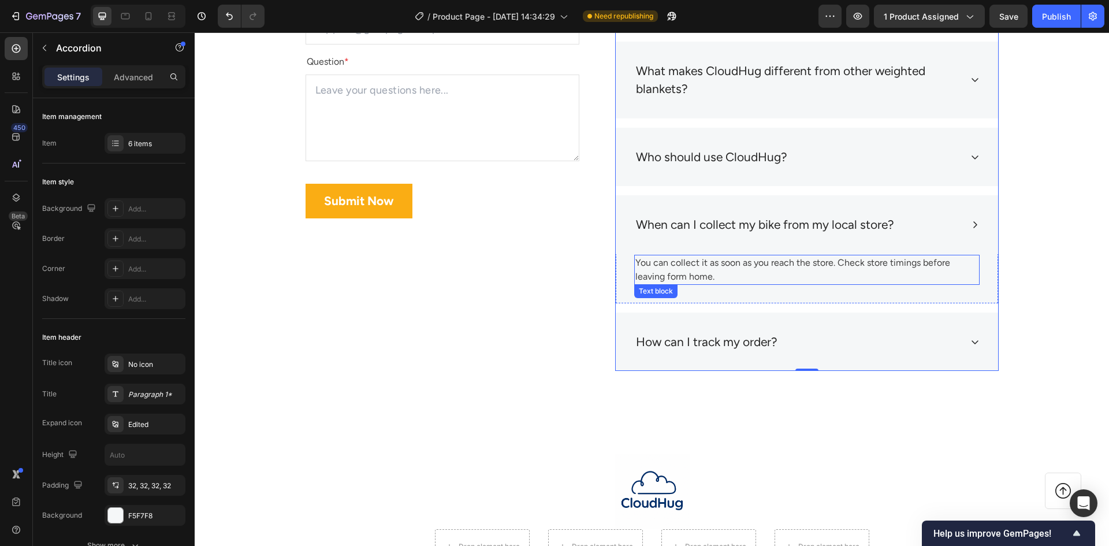
click at [730, 277] on p "You can collect it as soon as you reach the store. Check store timings before l…" at bounding box center [806, 270] width 343 height 28
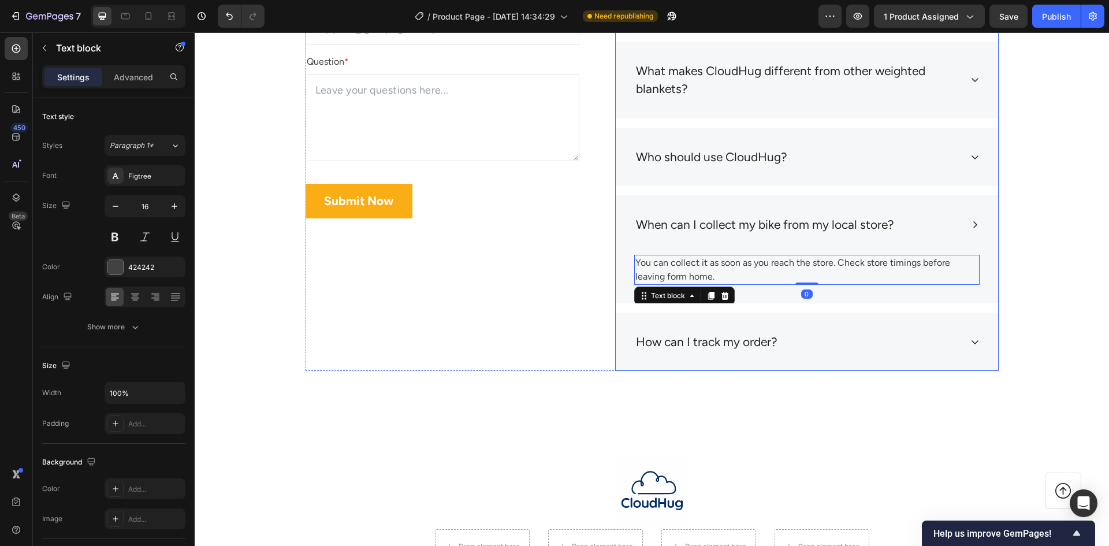
click at [808, 229] on p "When can I collect my bike from my local store?" at bounding box center [765, 224] width 258 height 18
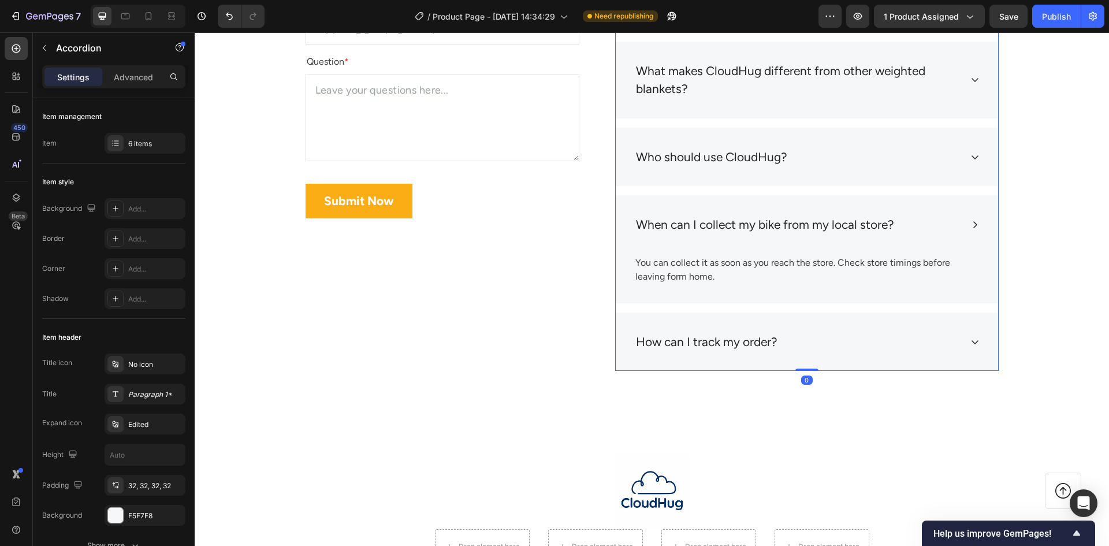
click at [954, 203] on div "When can I collect my bike from my local store?" at bounding box center [807, 224] width 382 height 59
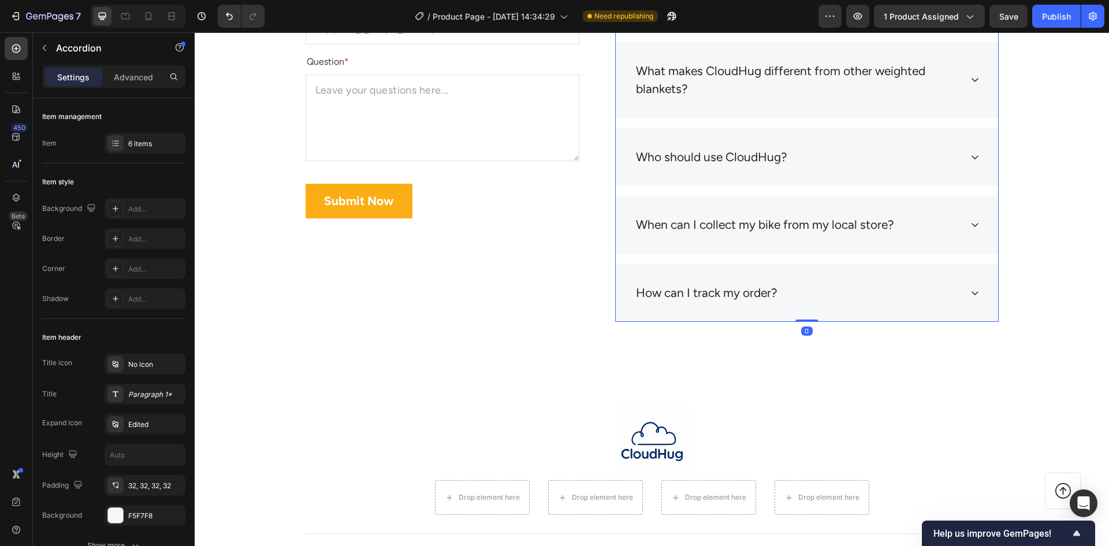
click at [971, 207] on div "When can I collect my bike from my local store?" at bounding box center [807, 224] width 382 height 59
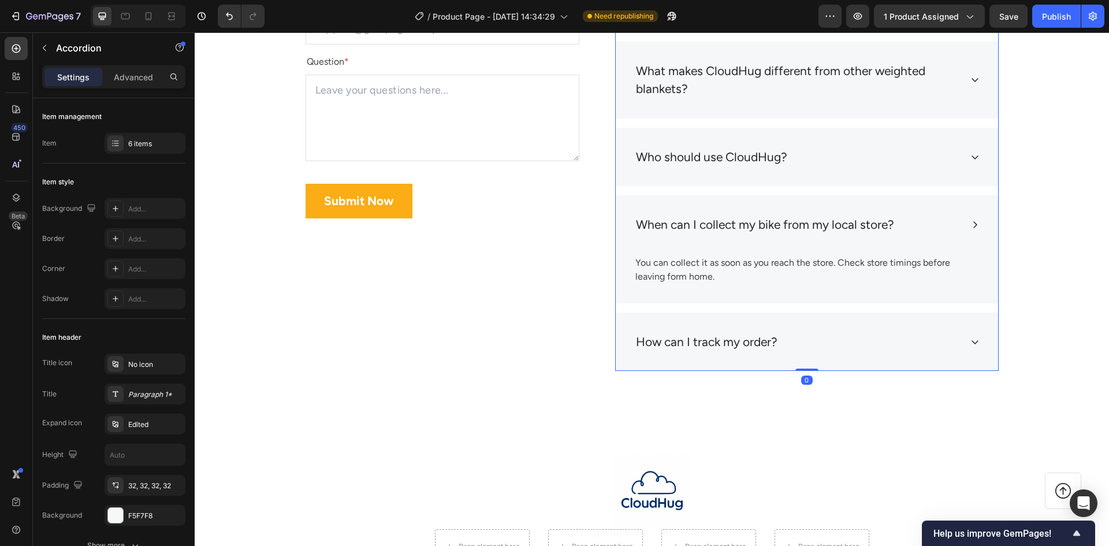
click at [967, 208] on div "When can I collect my bike from my local store?" at bounding box center [807, 224] width 382 height 59
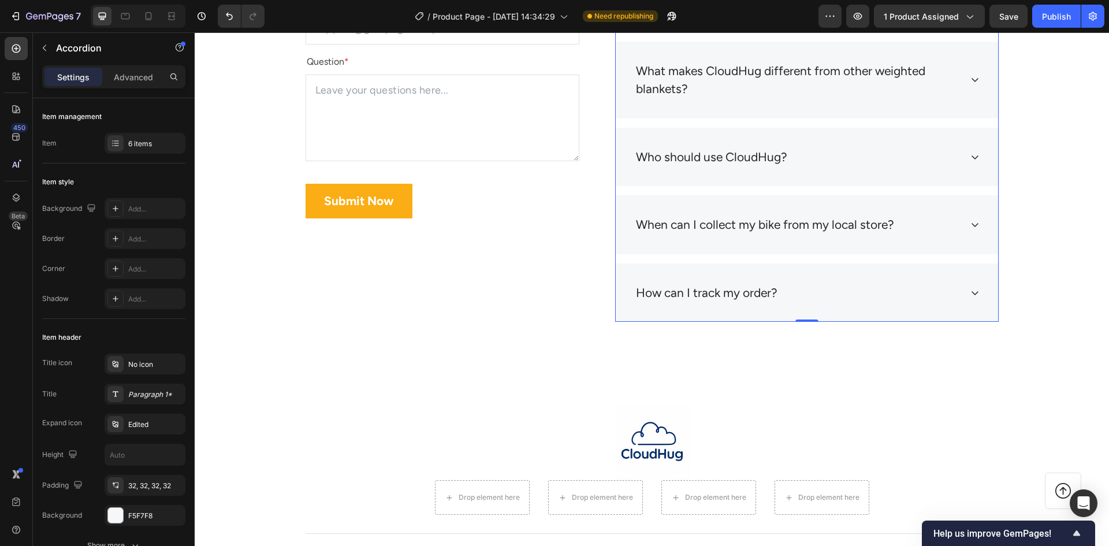
click at [640, 241] on div "When can I collect my bike from my local store?" at bounding box center [807, 224] width 382 height 59
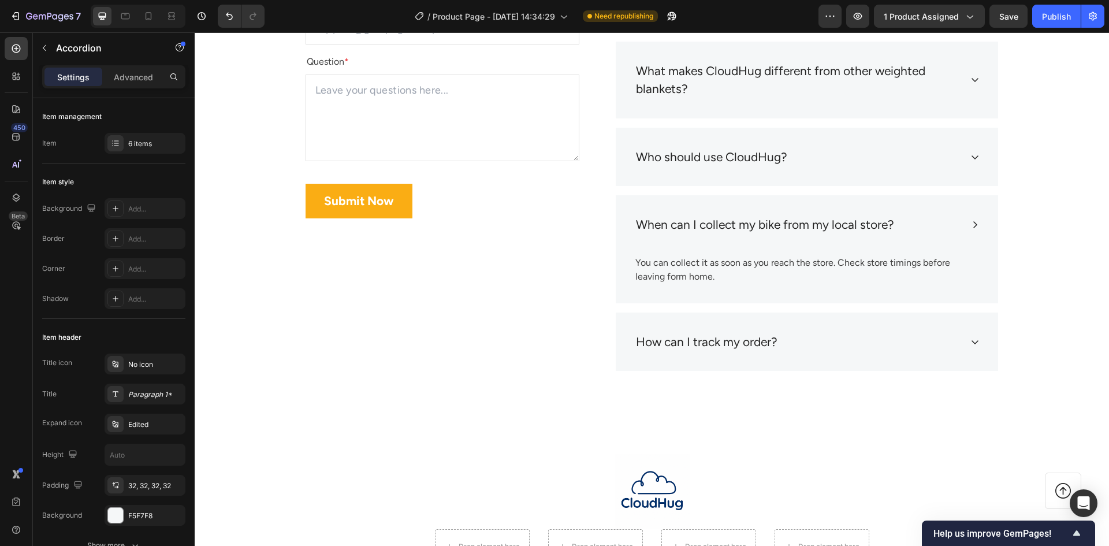
click at [729, 251] on div "When can I collect my bike from my local store?" at bounding box center [807, 224] width 382 height 59
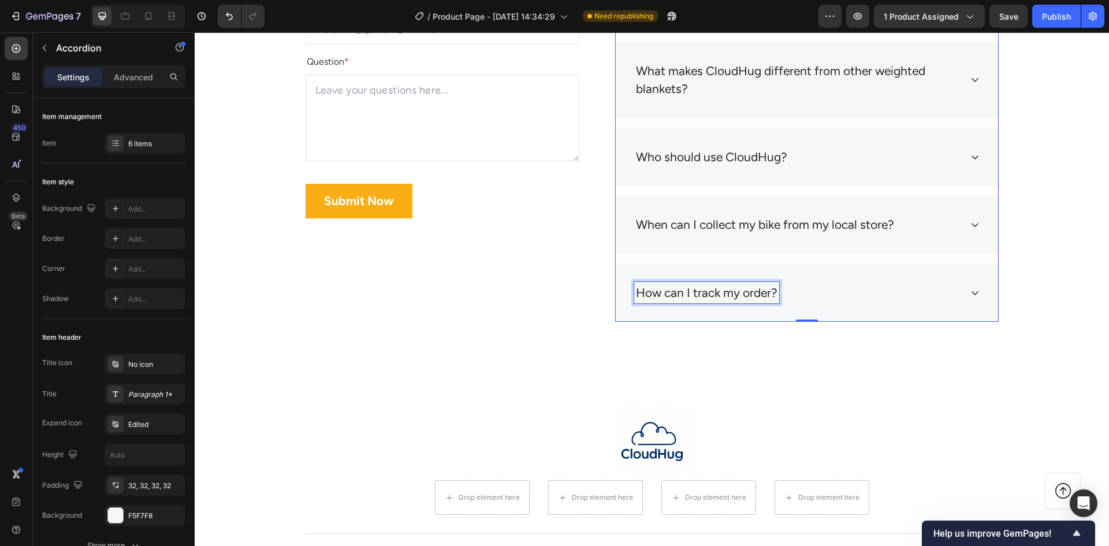
click at [740, 303] on div "How can I track my order?" at bounding box center [706, 293] width 145 height 22
click at [802, 286] on div "How can I track my order?" at bounding box center [797, 293] width 327 height 22
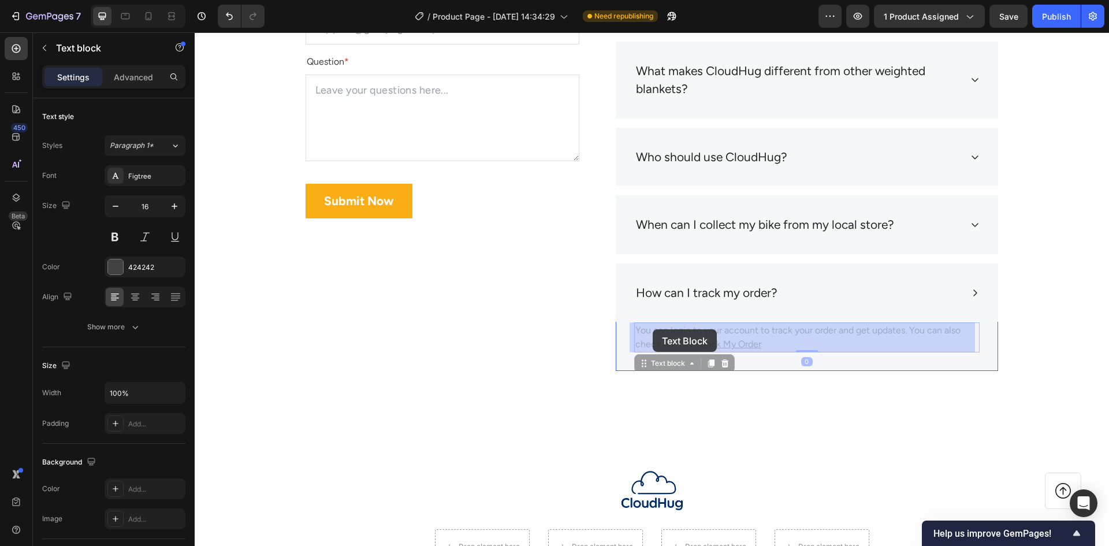
drag, startPoint x: 632, startPoint y: 330, endPoint x: 642, endPoint y: 329, distance: 10.5
drag, startPoint x: 774, startPoint y: 337, endPoint x: 763, endPoint y: 340, distance: 11.2
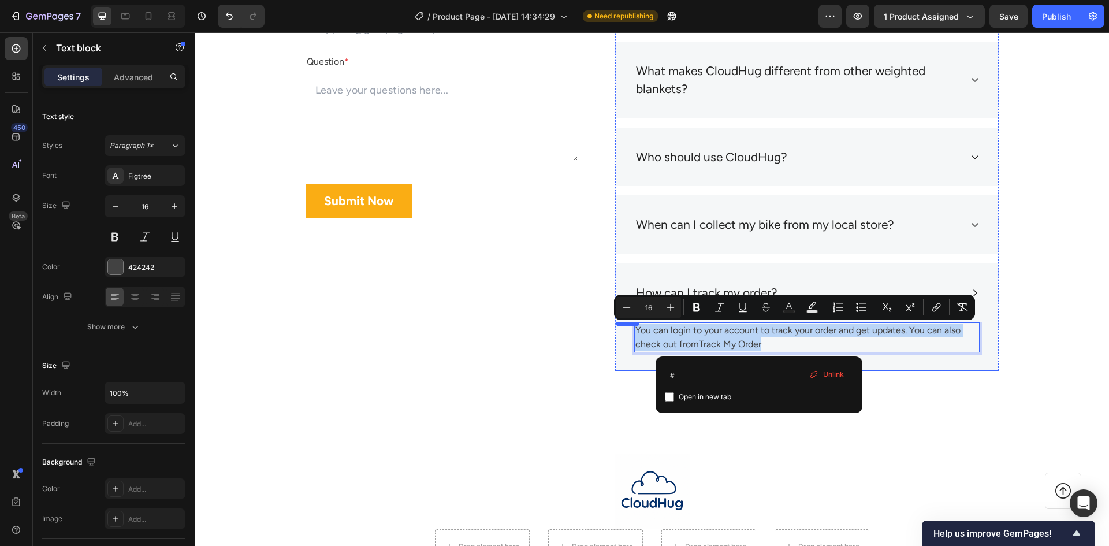
drag, startPoint x: 774, startPoint y: 340, endPoint x: 628, endPoint y: 332, distance: 146.3
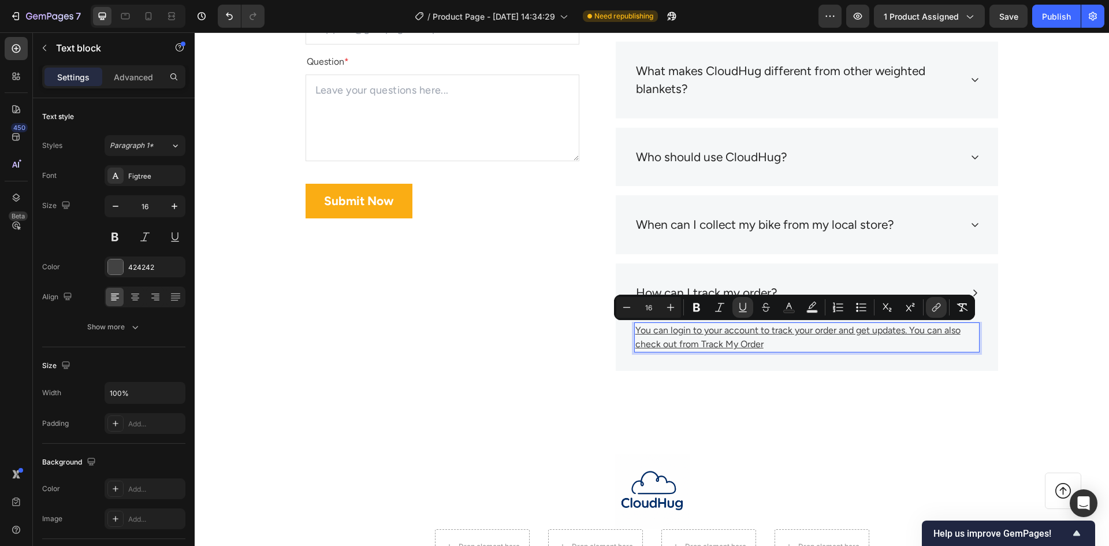
click at [765, 338] on p "You can login to your account to track your order and get updates. You can also…" at bounding box center [806, 337] width 343 height 28
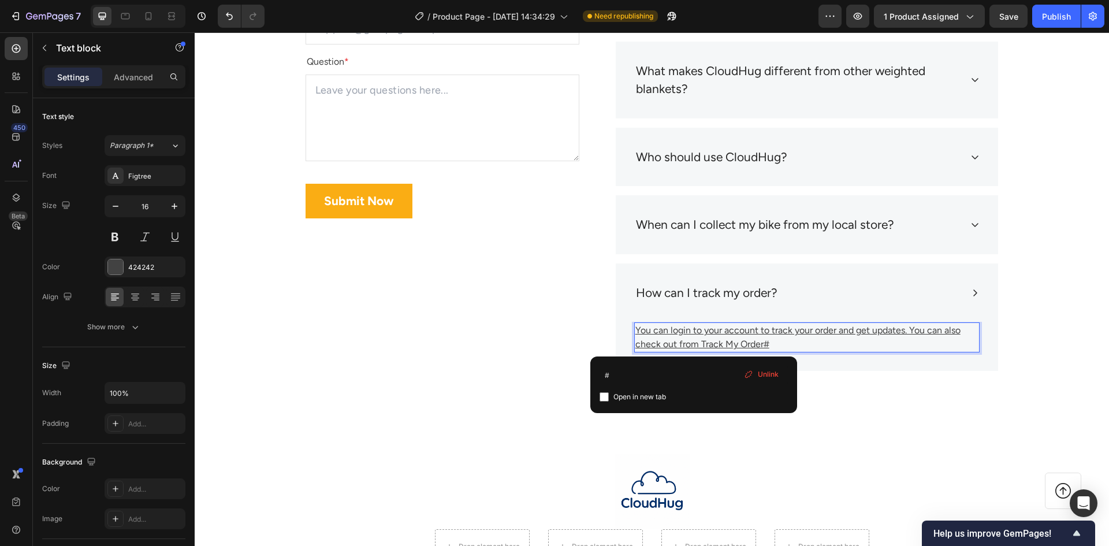
click at [694, 345] on u "You can login to your account to track your order and get updates. You can also…" at bounding box center [797, 336] width 325 height 25
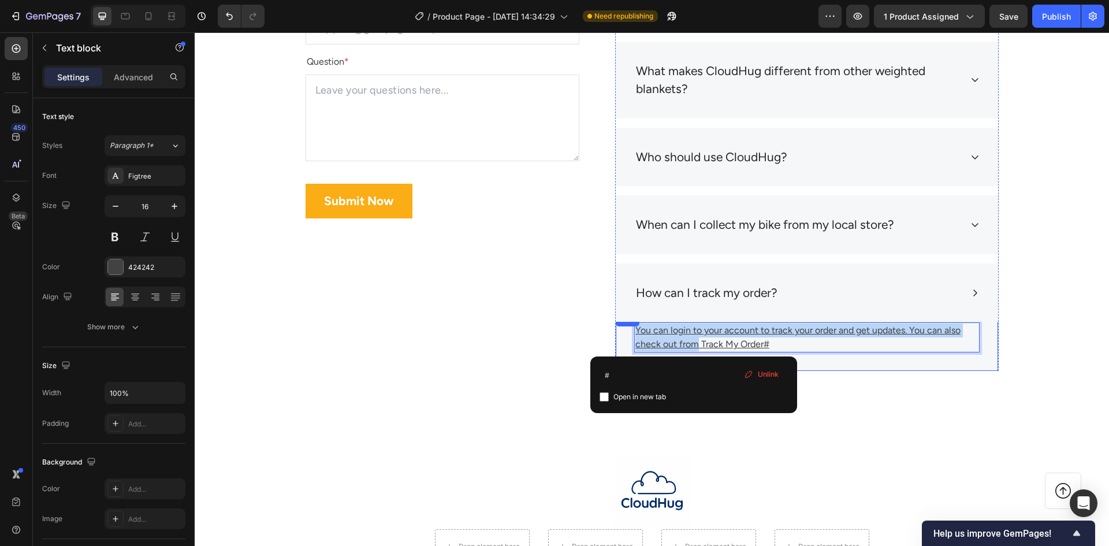
drag, startPoint x: 694, startPoint y: 345, endPoint x: 627, endPoint y: 333, distance: 68.1
click at [627, 333] on div "Title Line You can login to your account to track your order and get updates. Y…" at bounding box center [807, 341] width 382 height 58
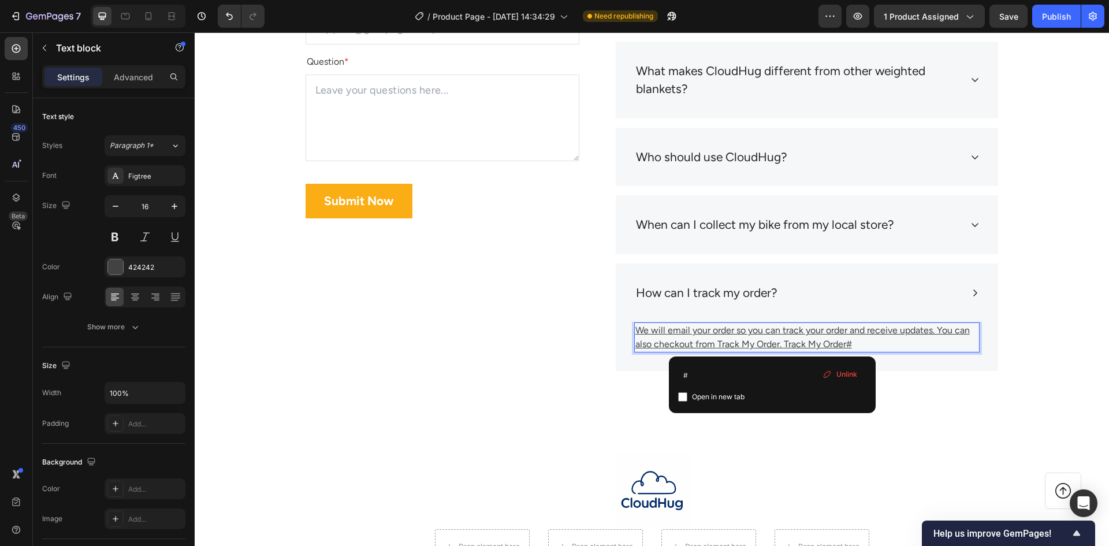
click at [771, 343] on u "We will email your order so you can track your order and receive updates. You c…" at bounding box center [802, 336] width 334 height 25
click at [775, 342] on u "We will email your order so you can track your order and receive updates. You c…" at bounding box center [802, 336] width 334 height 25
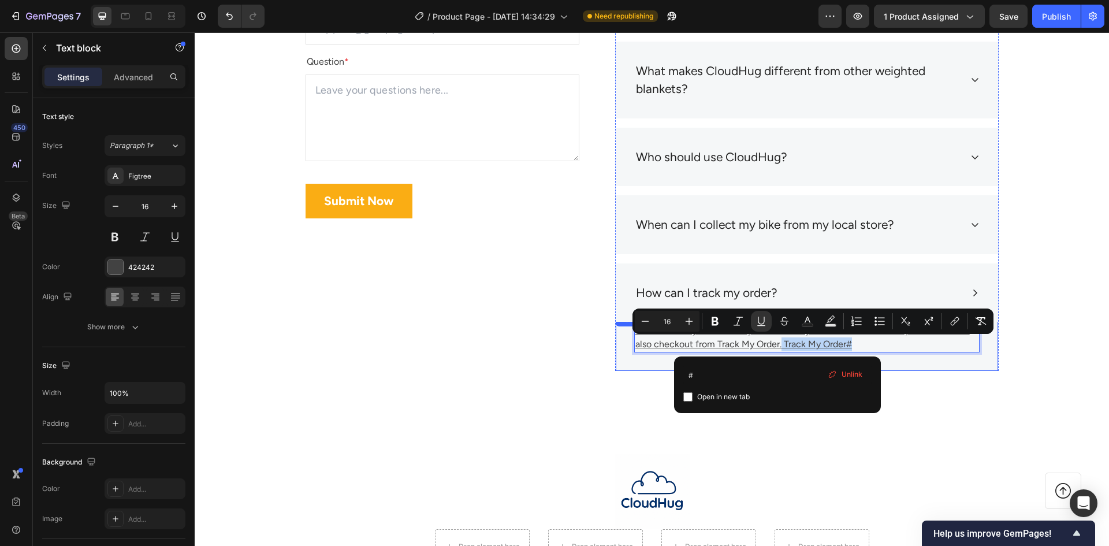
drag, startPoint x: 778, startPoint y: 342, endPoint x: 893, endPoint y: 355, distance: 115.0
click at [893, 355] on div "Title Line We will email your order so you can track your order and receive upd…" at bounding box center [807, 341] width 382 height 58
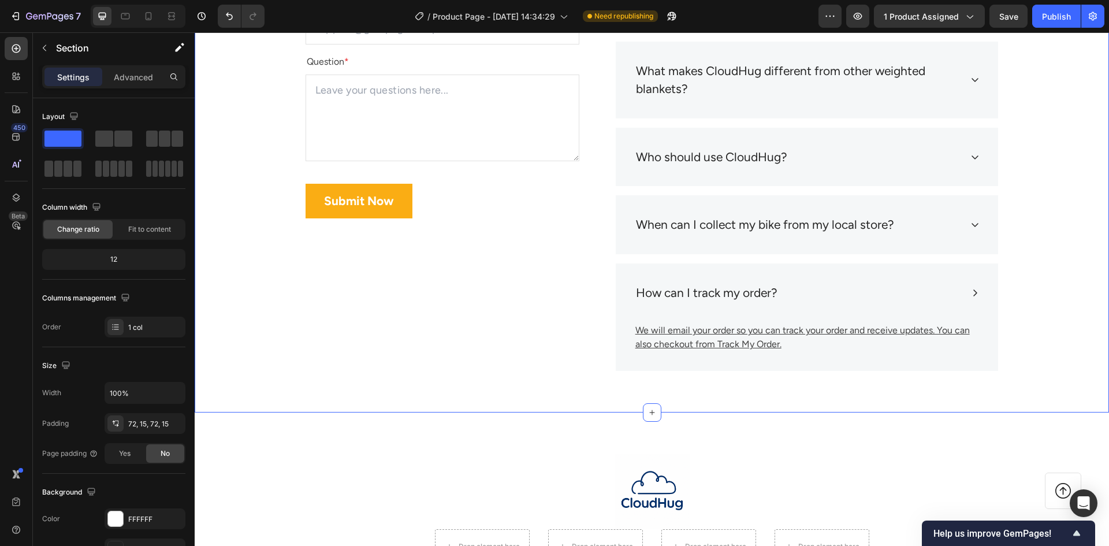
click at [1082, 307] on div "Frequently Asked Questions Heading Still have questions? Send us your questions…" at bounding box center [651, 138] width 897 height 465
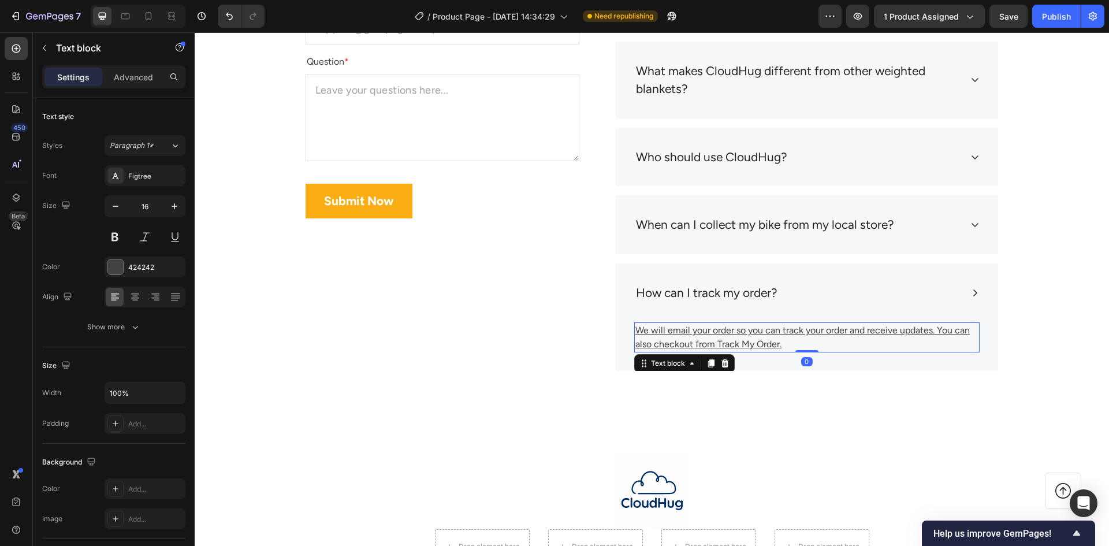
click at [724, 341] on u "We will email your order so you can track your order and receive updates. You c…" at bounding box center [802, 336] width 334 height 25
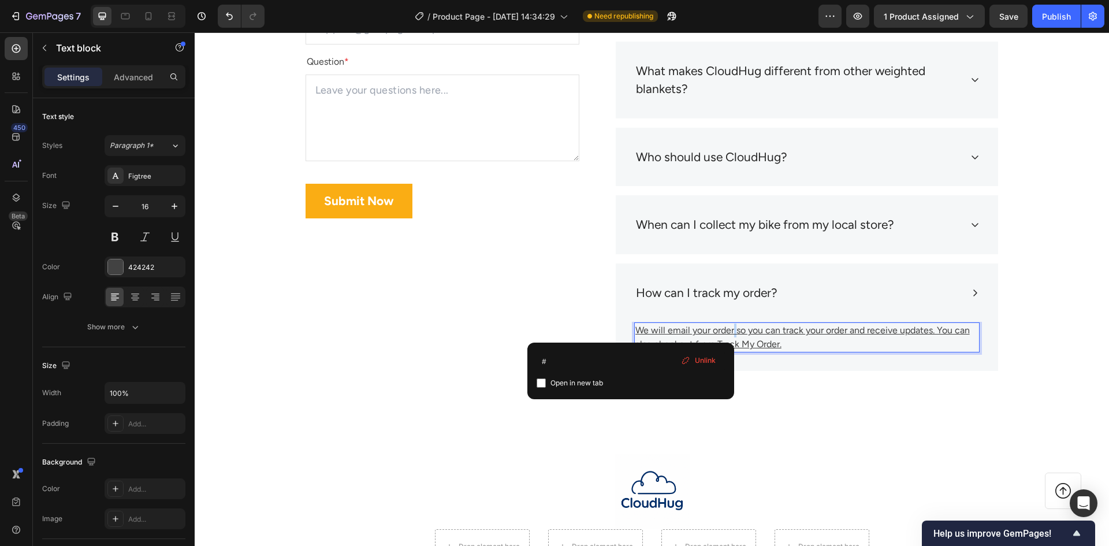
click at [728, 334] on u "We will email your order so you can track your order and receive updates. You c…" at bounding box center [802, 336] width 334 height 25
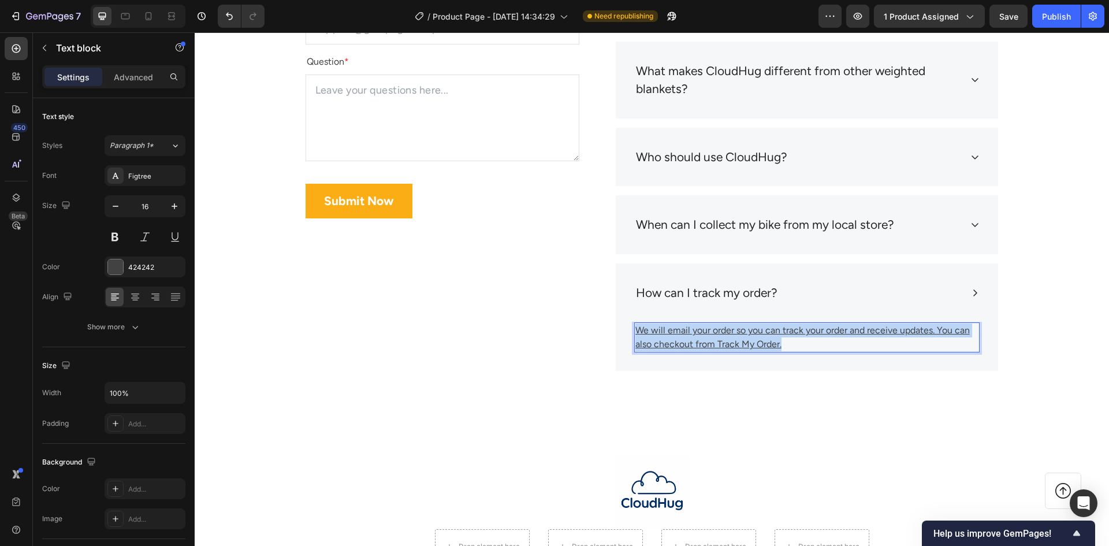
click at [728, 334] on u "We will email your order so you can track your order and receive updates. You c…" at bounding box center [802, 336] width 334 height 25
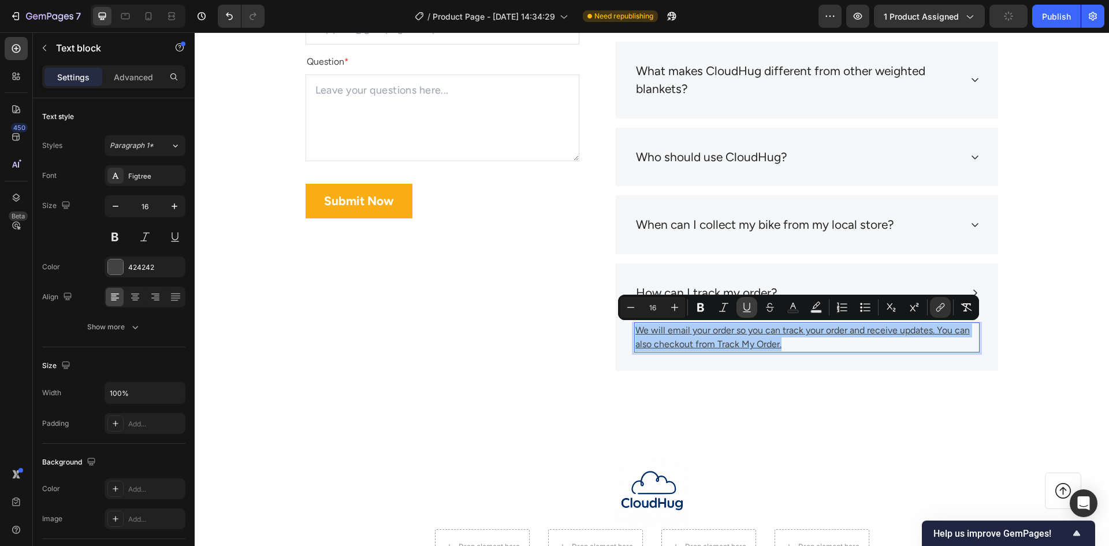
click at [745, 307] on icon "Editor contextual toolbar" at bounding box center [747, 307] width 12 height 12
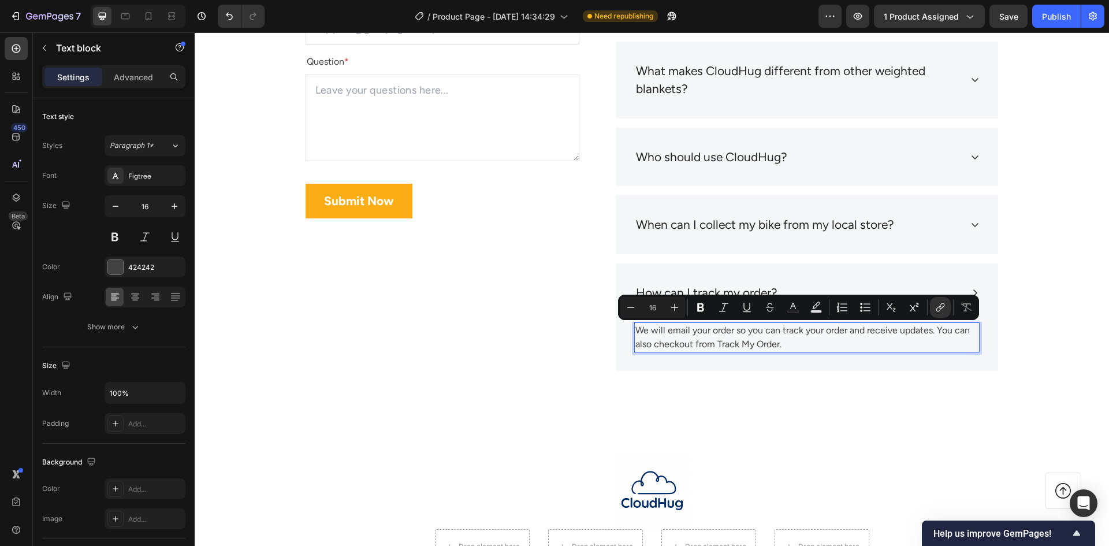
click at [765, 348] on link "We will email your order so you can track your order and receive updates. You c…" at bounding box center [802, 336] width 334 height 25
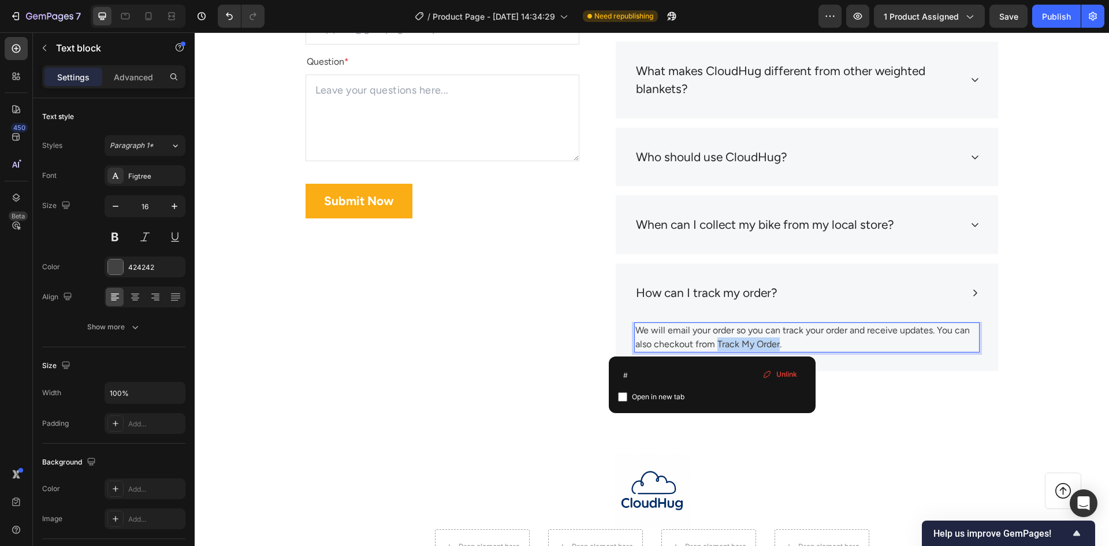
drag, startPoint x: 714, startPoint y: 343, endPoint x: 775, endPoint y: 342, distance: 61.2
click at [775, 342] on link "We will email your order so you can track your order and receive updates. You c…" at bounding box center [802, 336] width 334 height 25
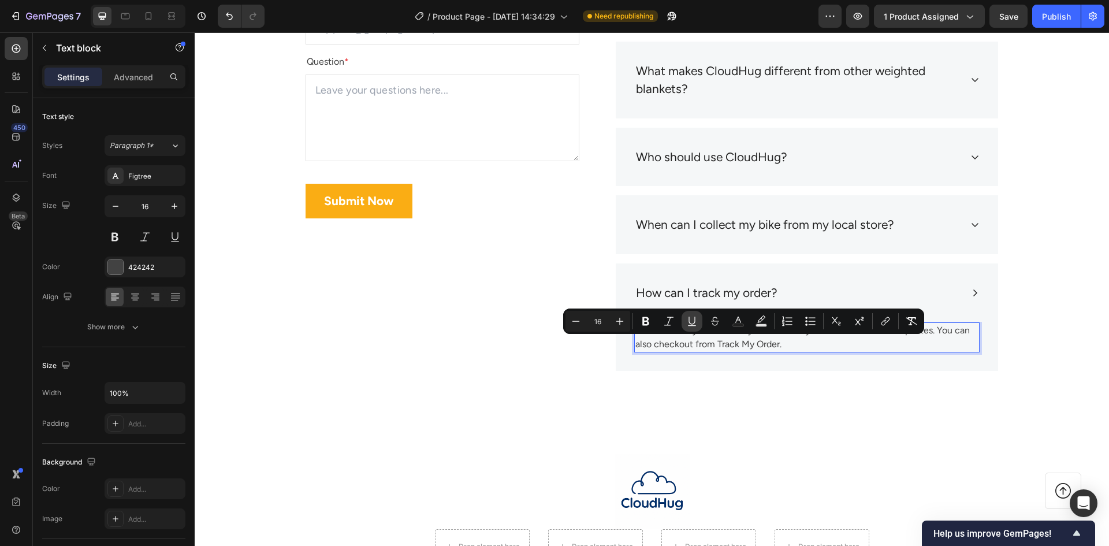
click at [685, 324] on button "Underline" at bounding box center [691, 321] width 21 height 21
click at [692, 324] on icon "Editor contextual toolbar" at bounding box center [692, 321] width 12 height 12
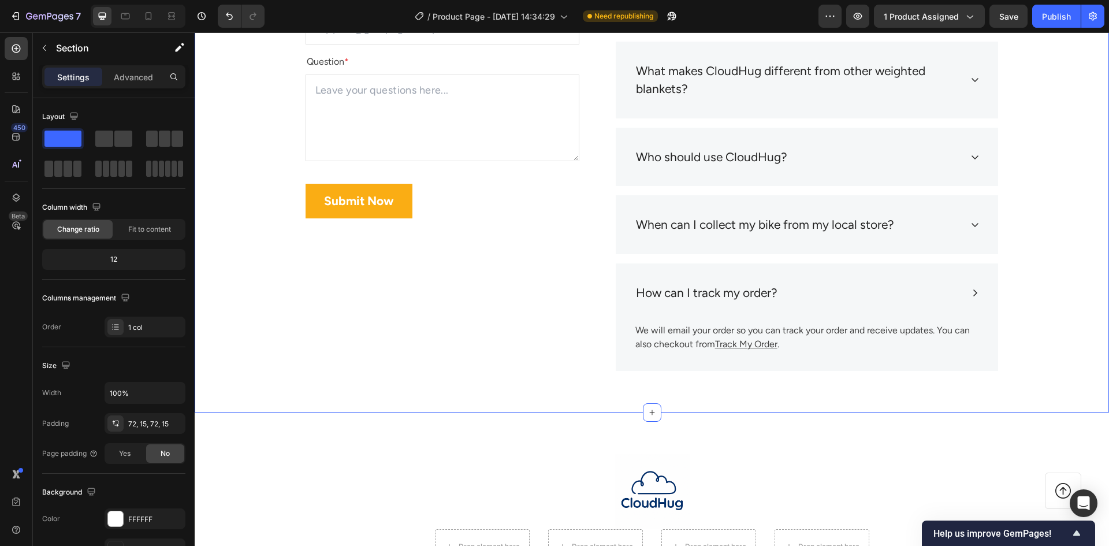
click at [633, 394] on div "Frequently Asked Questions Heading Still have questions? Send us your questions…" at bounding box center [652, 138] width 914 height 549
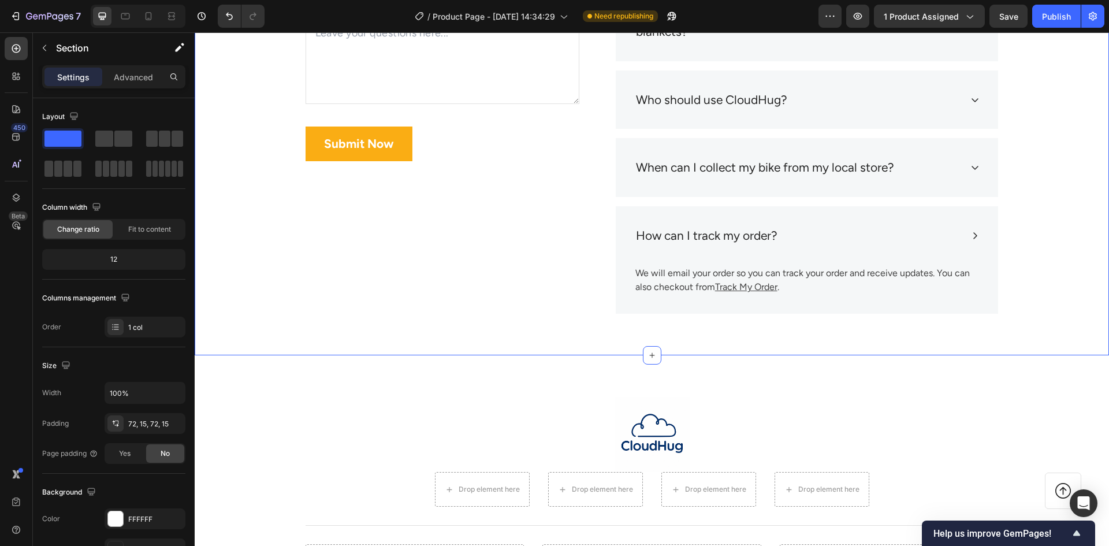
scroll to position [5351, 0]
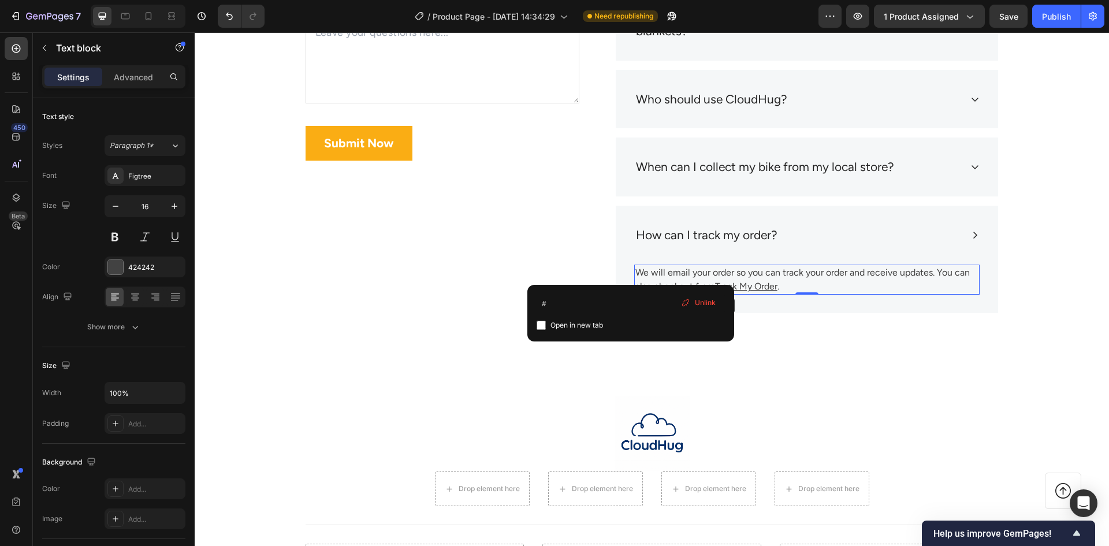
click at [704, 303] on span "Unlink" at bounding box center [705, 302] width 21 height 10
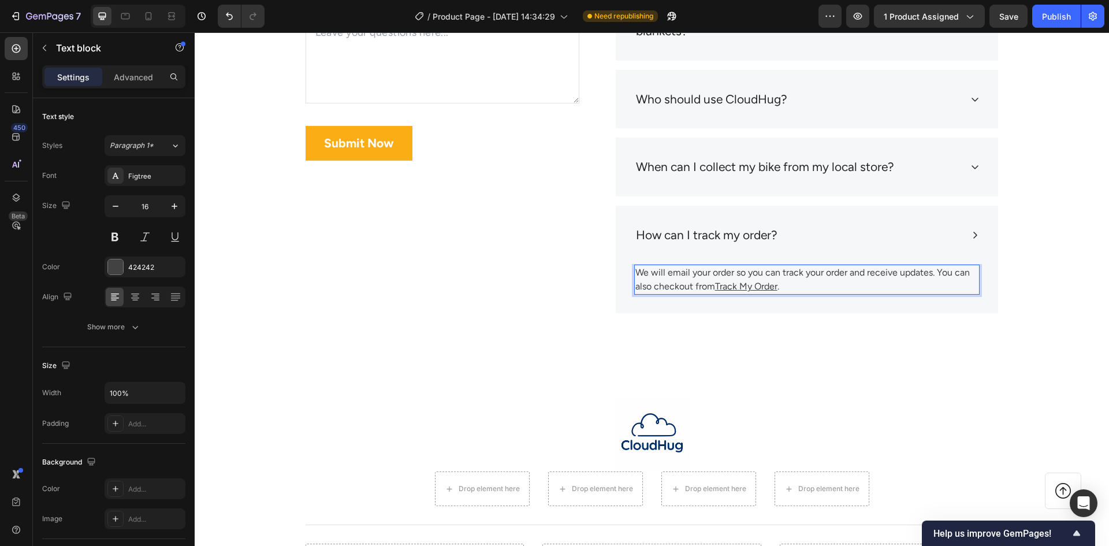
click at [749, 286] on u "Track My Order" at bounding box center [746, 286] width 62 height 11
click at [734, 286] on u "Track My Order" at bounding box center [746, 286] width 62 height 11
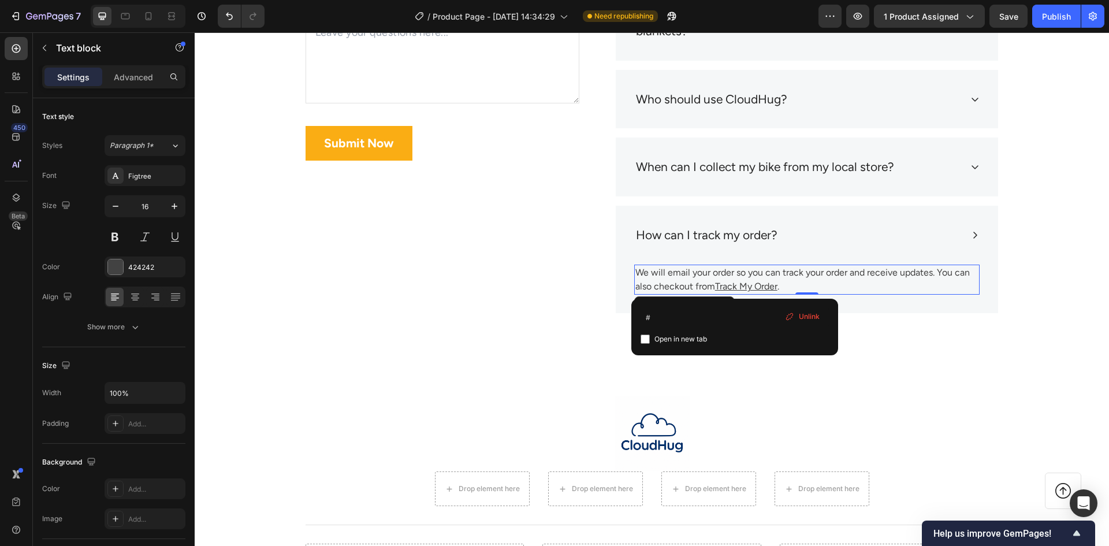
click at [690, 339] on span "Open in new tab" at bounding box center [680, 339] width 53 height 14
click at [694, 338] on span "Open in new tab" at bounding box center [680, 339] width 53 height 14
checkbox input "true"
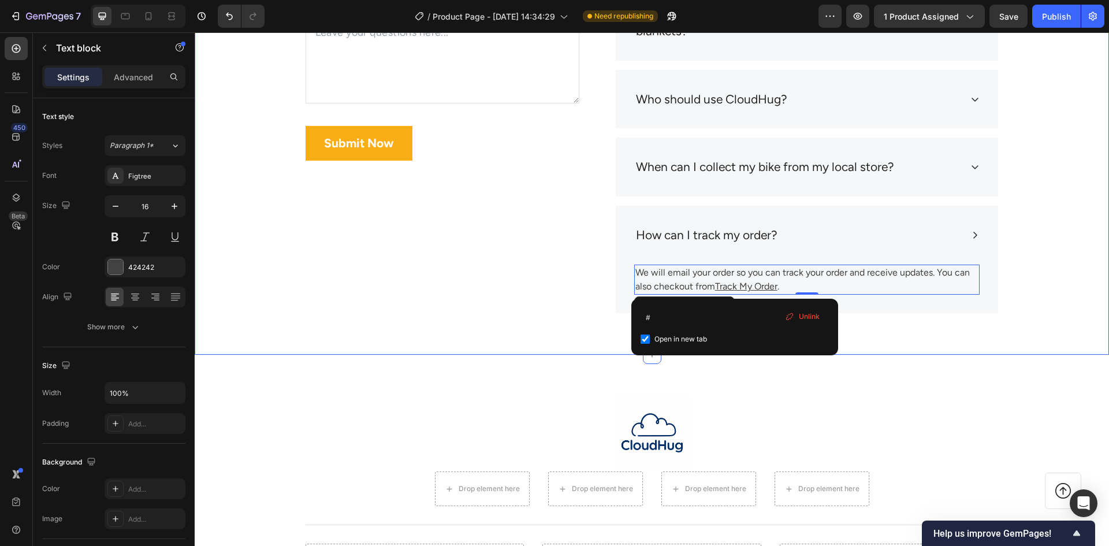
click at [901, 328] on div "Frequently Asked Questions Heading Still have questions? Send us your questions…" at bounding box center [652, 81] width 914 height 549
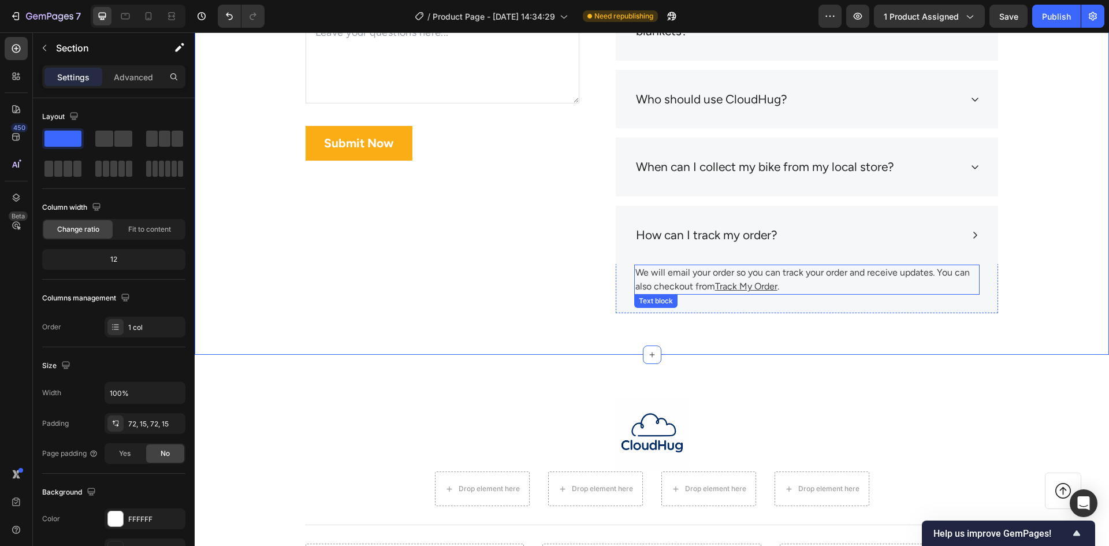
scroll to position [5293, 0]
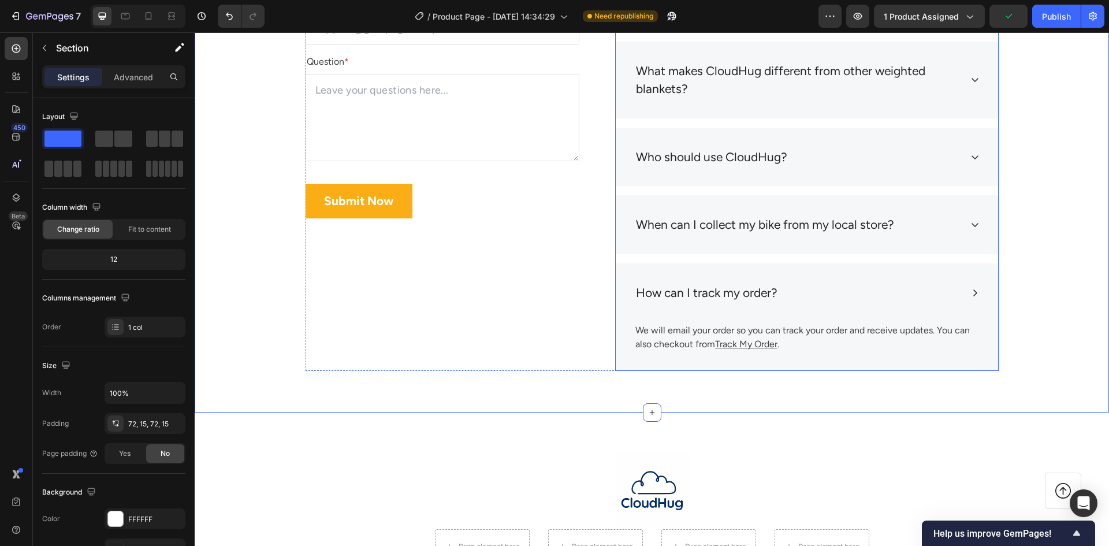
drag, startPoint x: 753, startPoint y: 227, endPoint x: 766, endPoint y: 222, distance: 14.3
click at [754, 227] on p "When can I collect my bike from my local store?" at bounding box center [765, 224] width 258 height 18
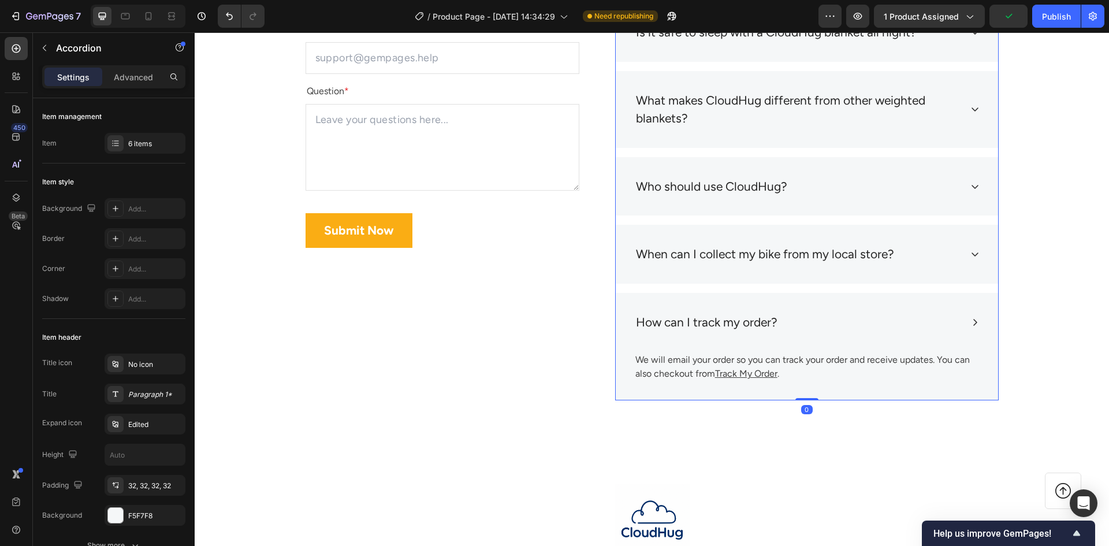
scroll to position [5235, 0]
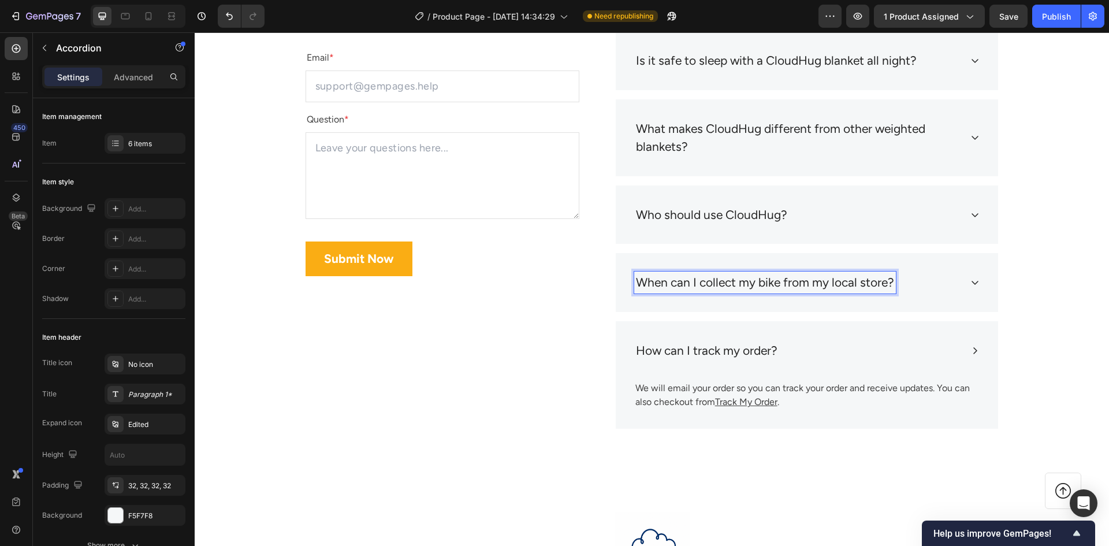
click at [694, 279] on p "When can I collect my bike from my local store?" at bounding box center [765, 282] width 258 height 18
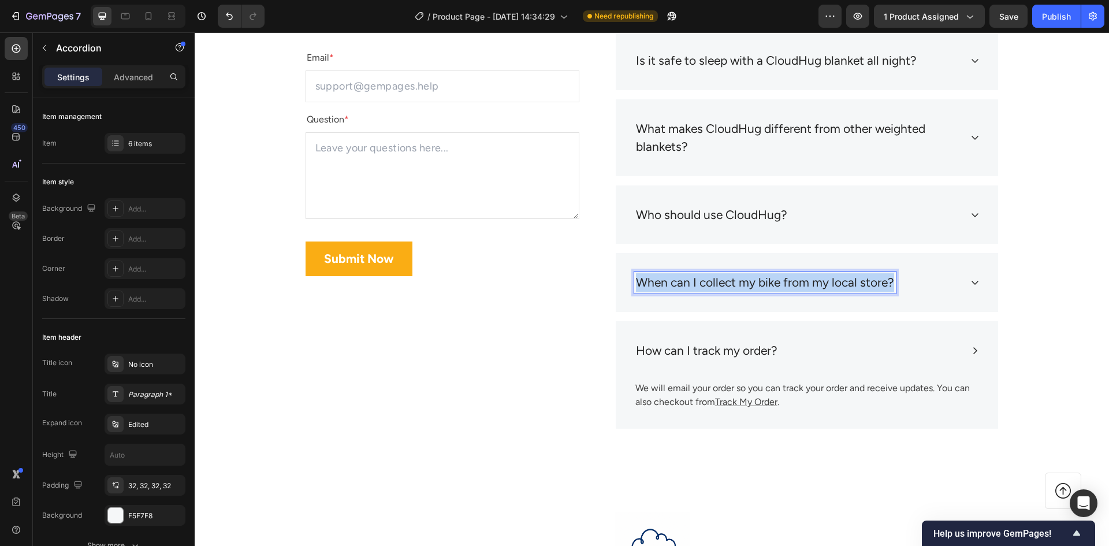
click at [694, 279] on p "When can I collect my bike from my local store?" at bounding box center [765, 282] width 258 height 18
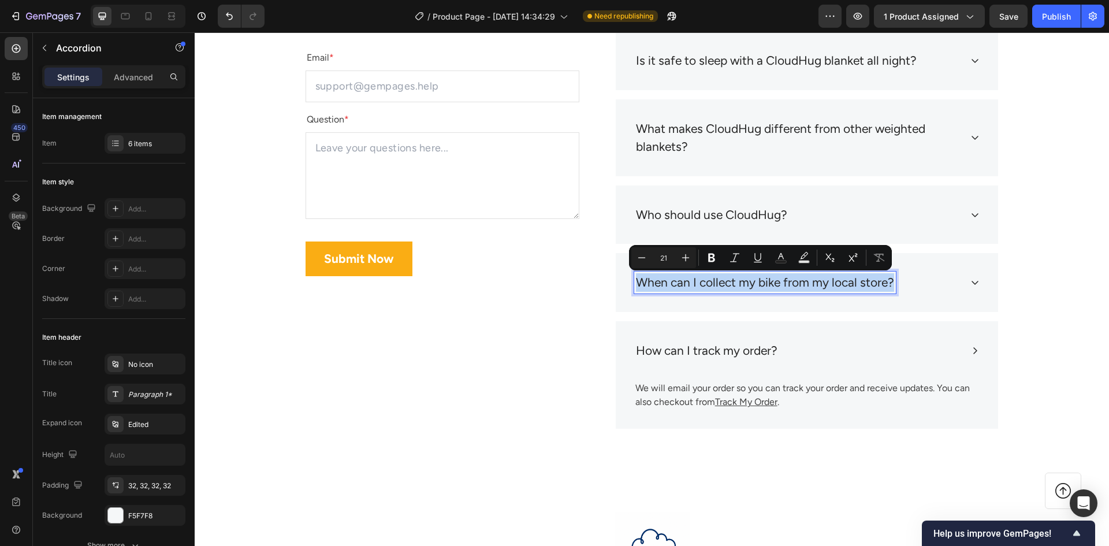
copy p "When can I collect my bike from my local store?"
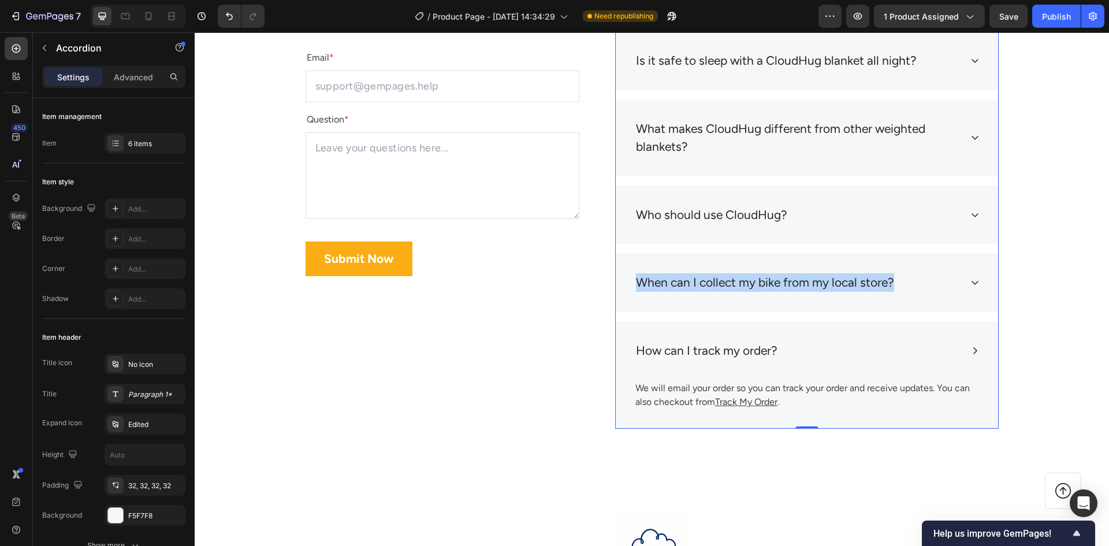
click at [963, 285] on div "When can I collect my bike from my local store?" at bounding box center [807, 282] width 382 height 59
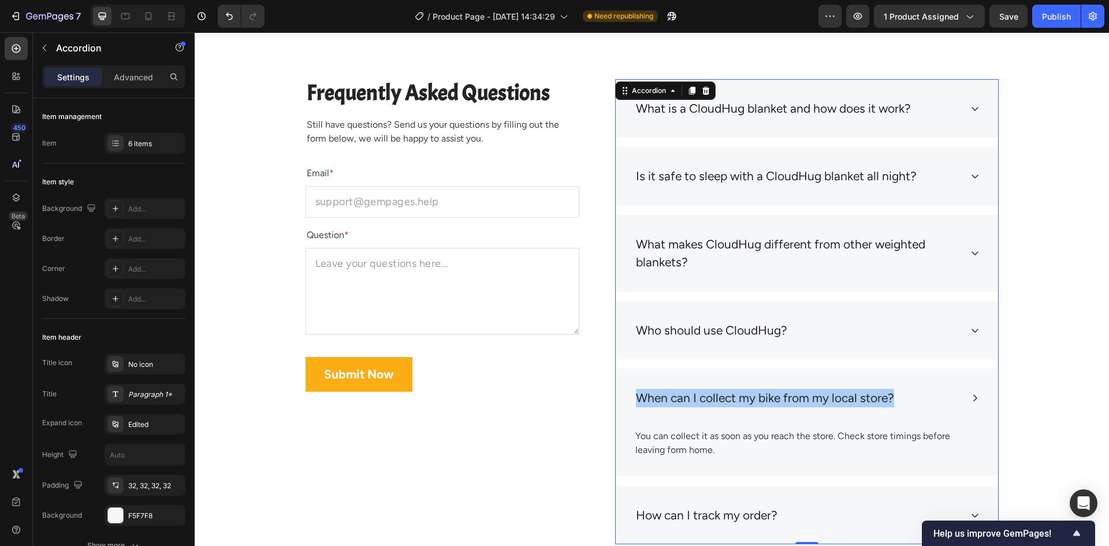
scroll to position [5178, 0]
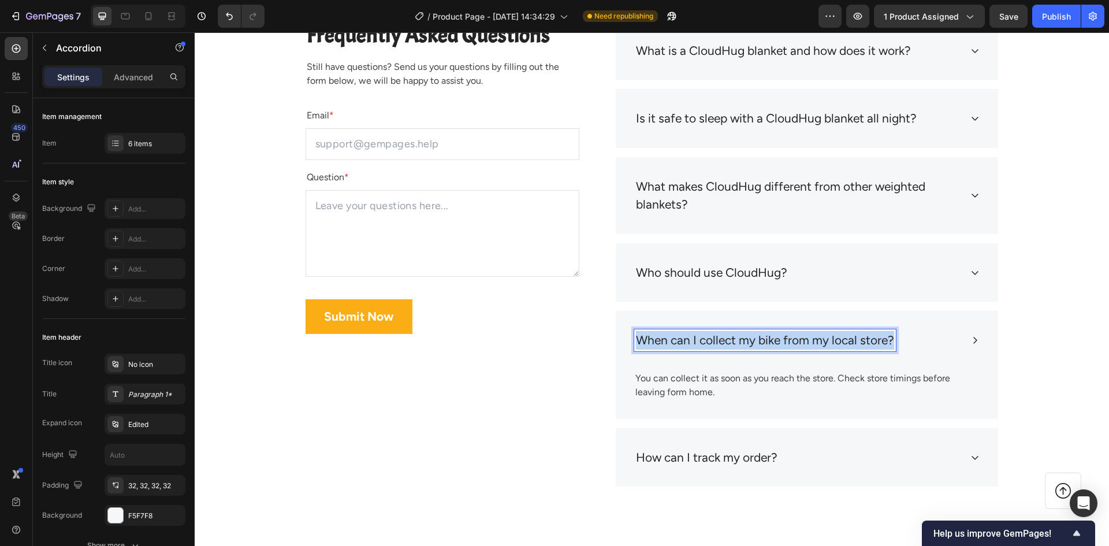
click at [804, 338] on p "When can I collect my bike from my local store?" at bounding box center [765, 340] width 258 height 18
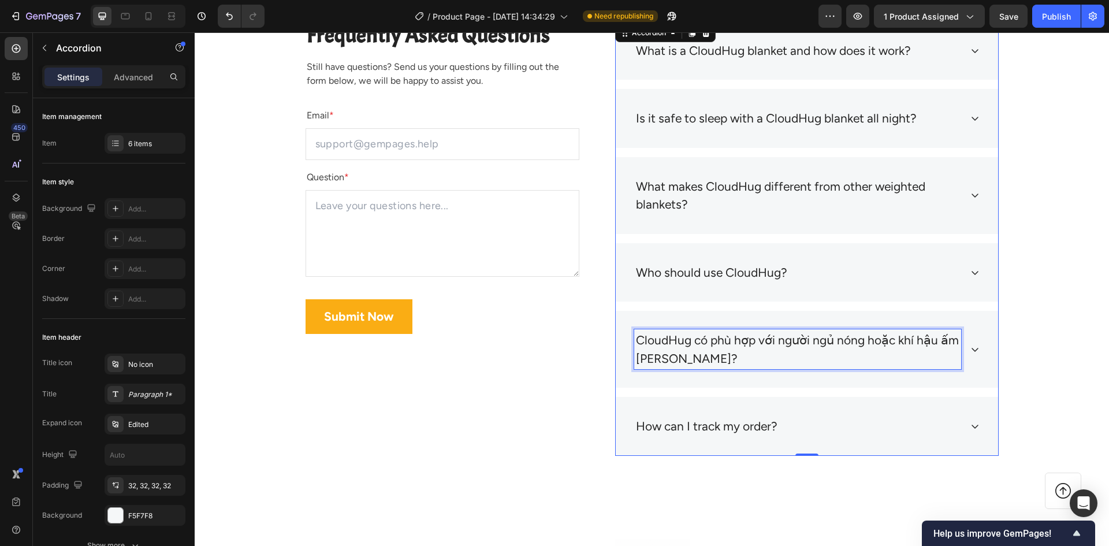
click at [712, 336] on p "CloudHug có phù hợp với người ngủ nóng hoặc khí hậu ấm [PERSON_NAME]?" at bounding box center [797, 349] width 323 height 36
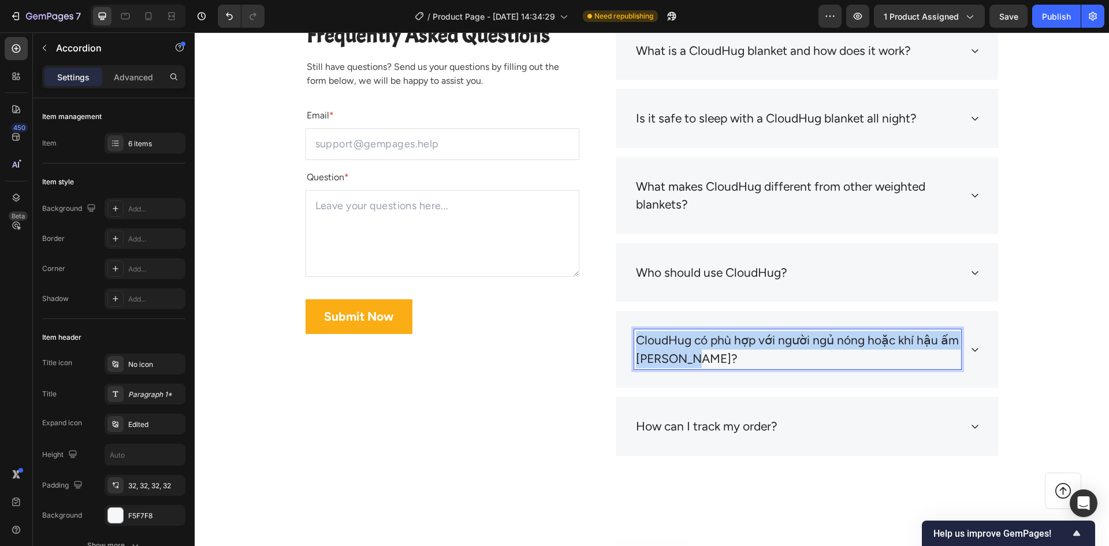
click at [712, 336] on p "CloudHug có phù hợp với người ngủ nóng hoặc khí hậu ấm [PERSON_NAME]?" at bounding box center [797, 349] width 323 height 36
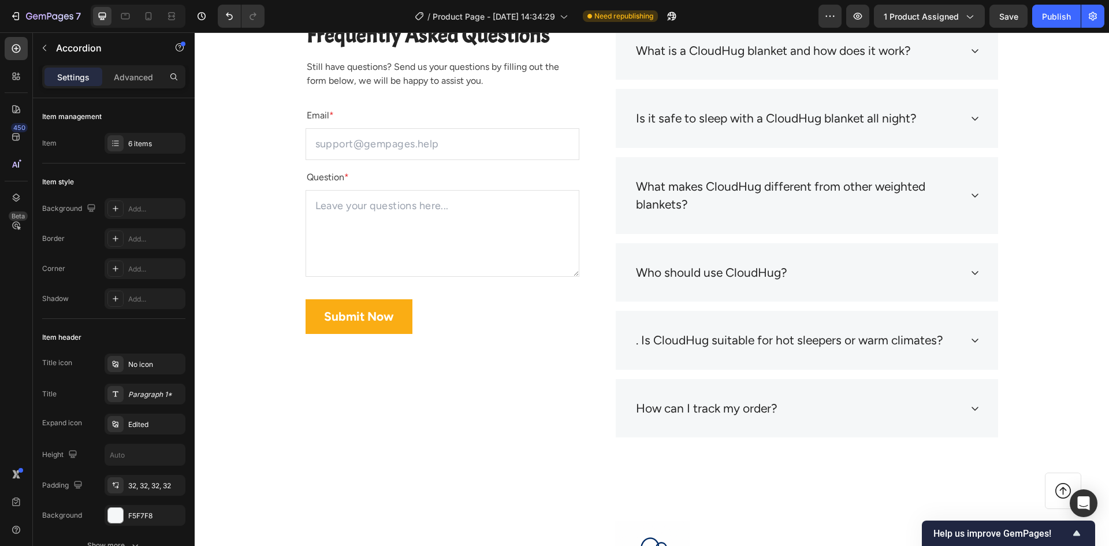
click at [964, 340] on div ". Is CloudHug suitable for hot sleepers or warm climates?" at bounding box center [807, 340] width 382 height 59
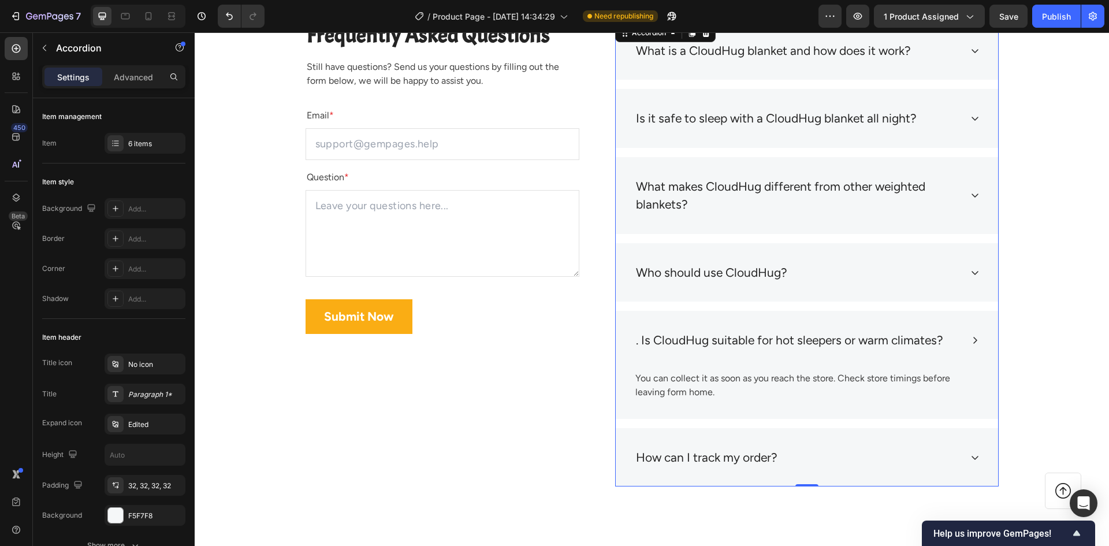
drag, startPoint x: 641, startPoint y: 342, endPoint x: 630, endPoint y: 342, distance: 11.5
click at [641, 342] on p ". Is CloudHug suitable for hot sleepers or warm climates?" at bounding box center [789, 340] width 307 height 18
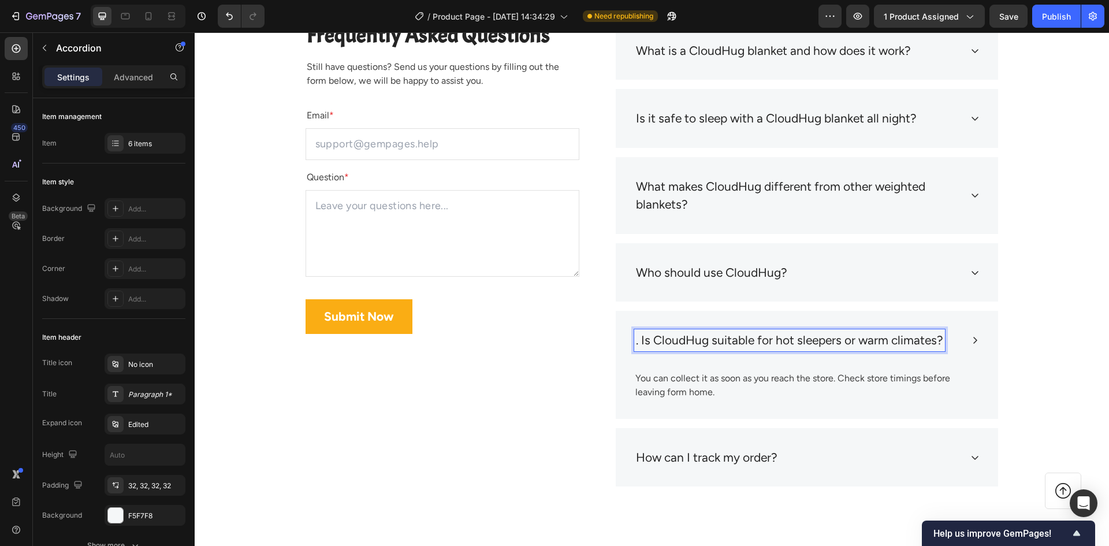
click at [637, 342] on p ". Is CloudHug suitable for hot sleepers or warm climates?" at bounding box center [789, 340] width 307 height 18
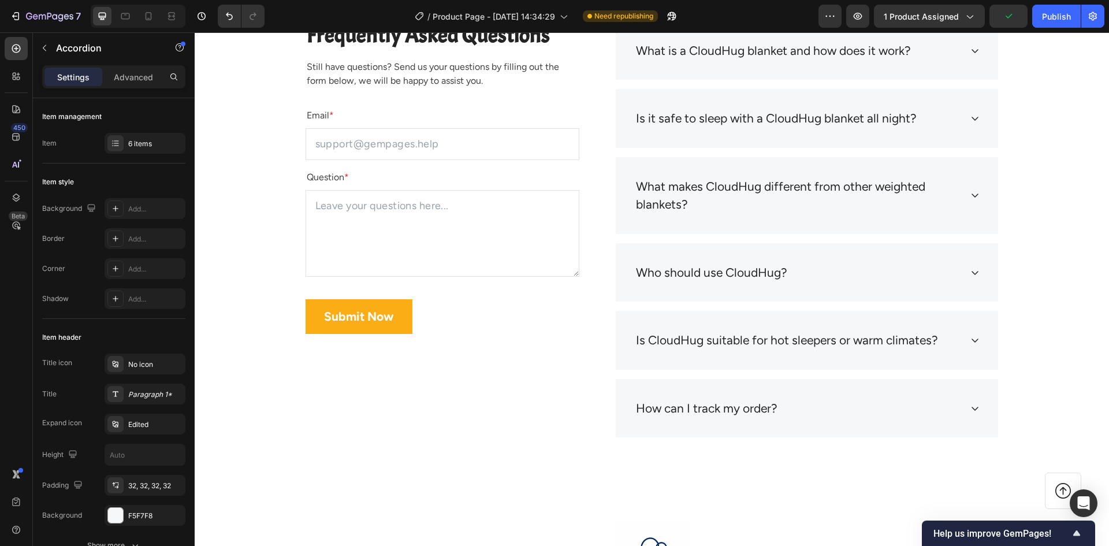
click at [972, 347] on div "Is CloudHug suitable for hot sleepers or warm climates?" at bounding box center [807, 340] width 382 height 59
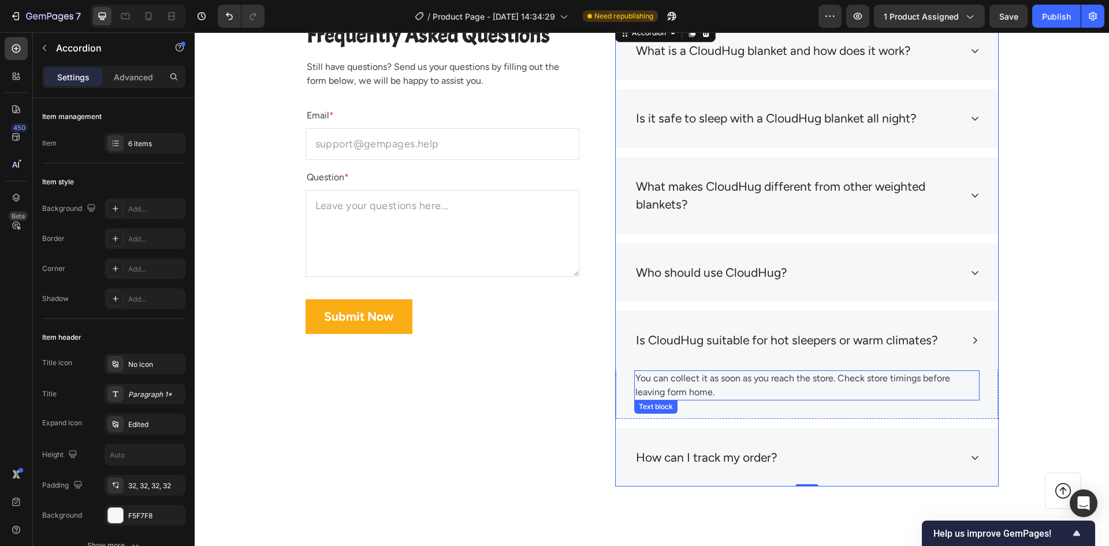
click at [854, 378] on p "You can collect it as soon as you reach the store. Check store timings before l…" at bounding box center [806, 385] width 343 height 28
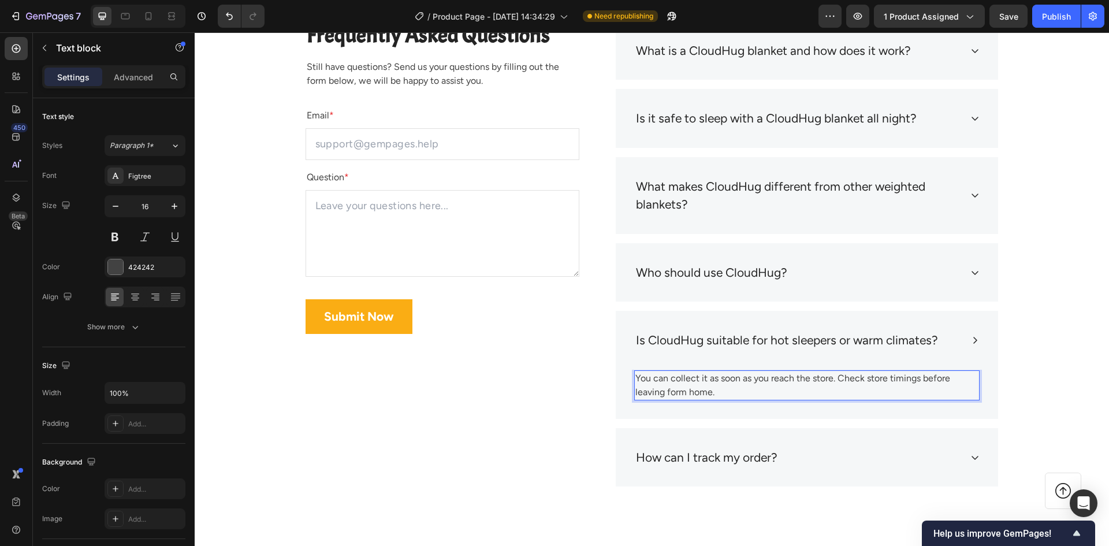
click at [722, 378] on p "You can collect it as soon as you reach the store. Check store timings before l…" at bounding box center [806, 385] width 343 height 28
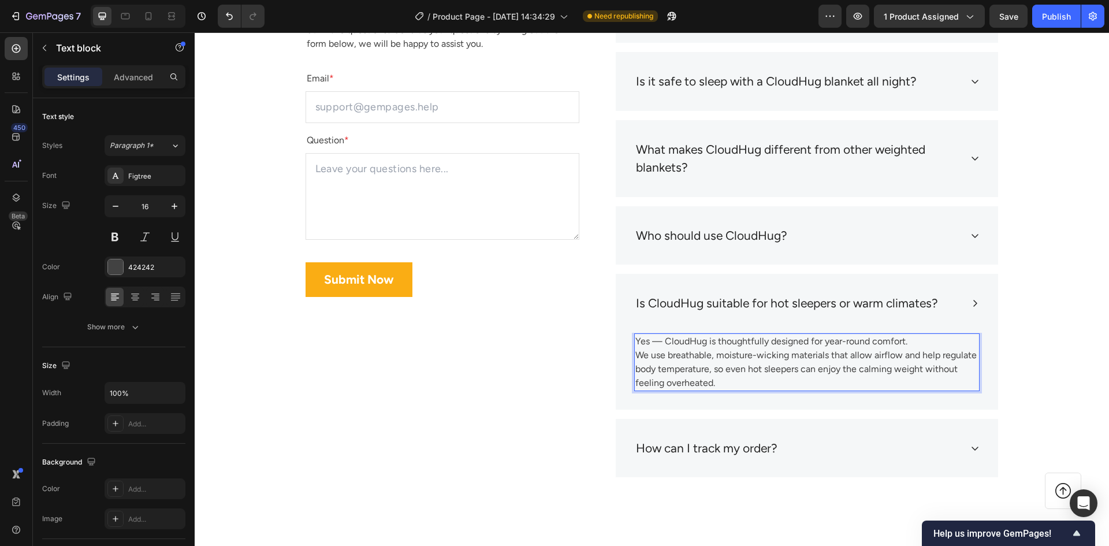
scroll to position [5235, 0]
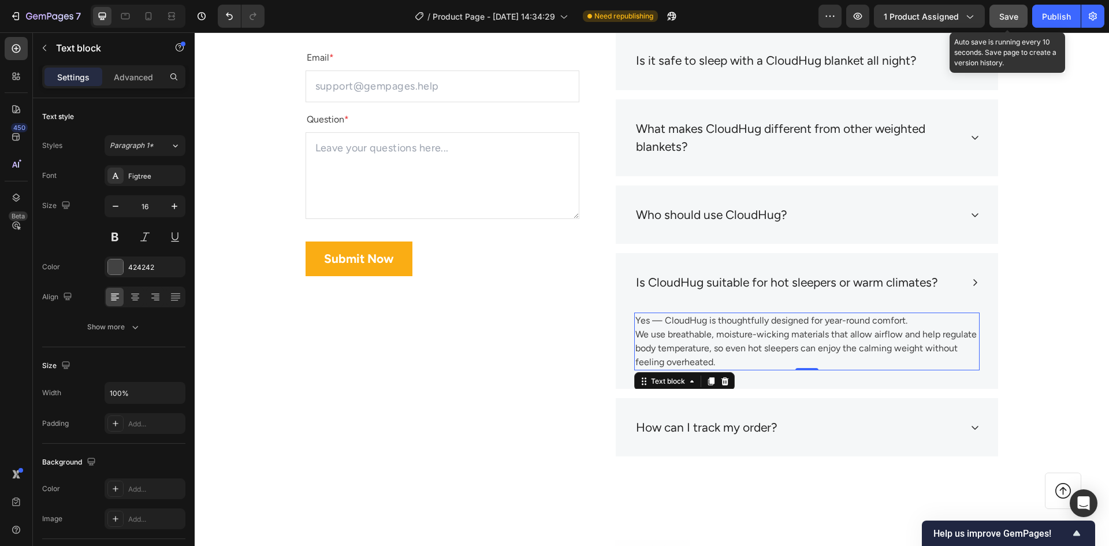
click at [1013, 18] on span "Save" at bounding box center [1008, 17] width 19 height 10
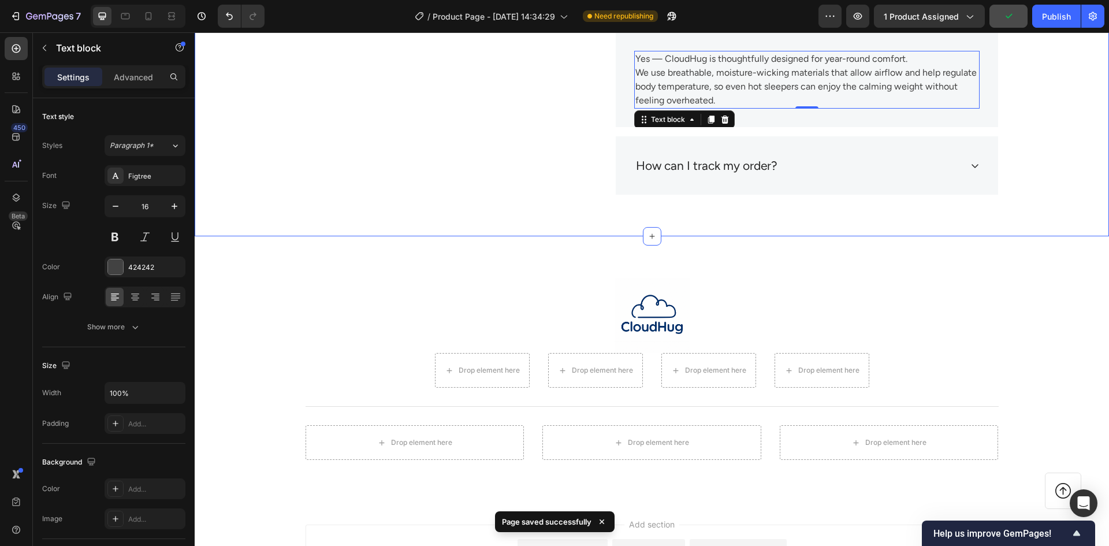
scroll to position [5582, 0]
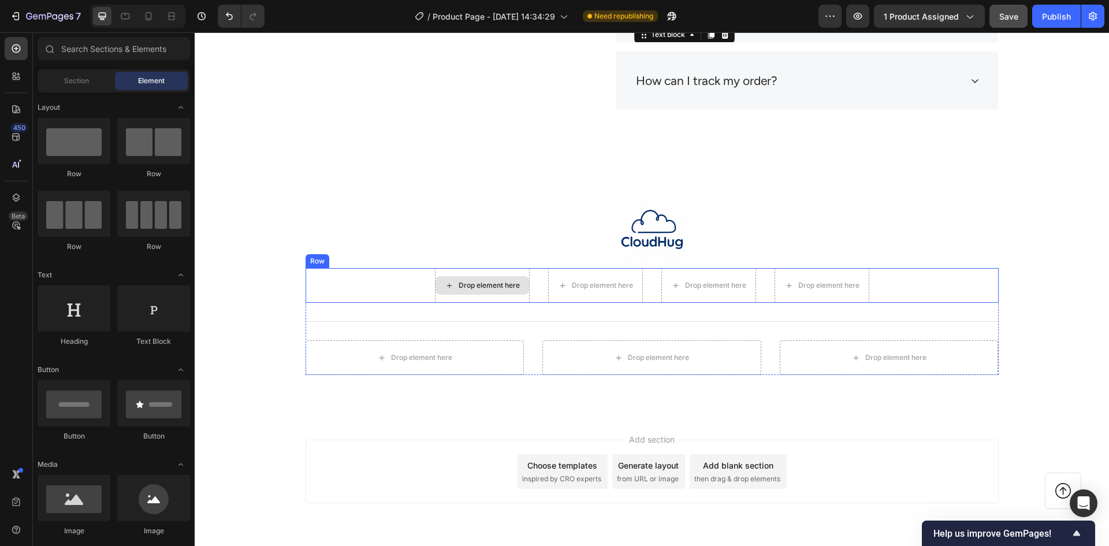
click at [483, 279] on div "Drop element here" at bounding box center [482, 285] width 94 height 18
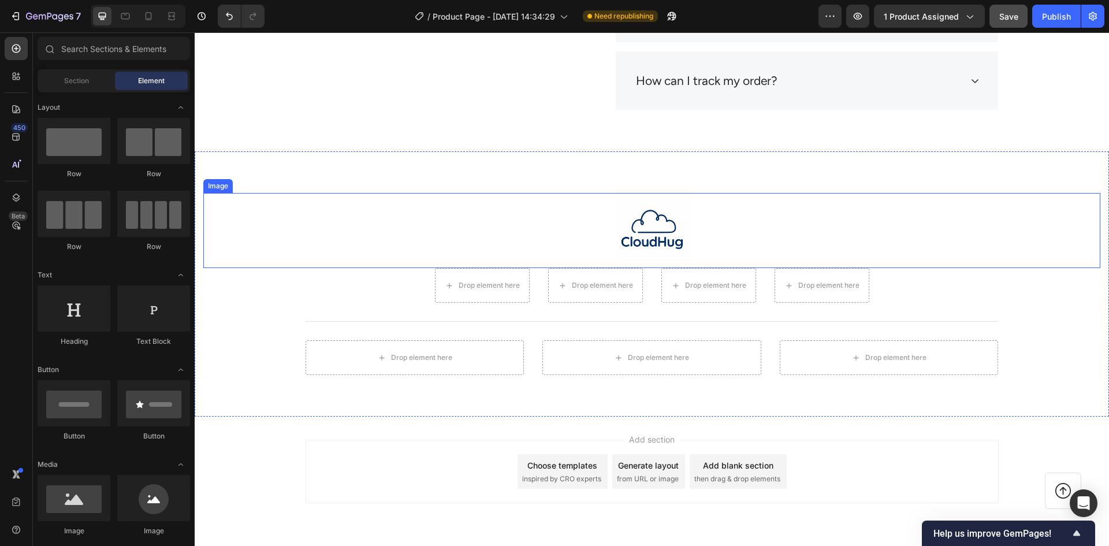
click at [401, 267] on div at bounding box center [651, 230] width 897 height 75
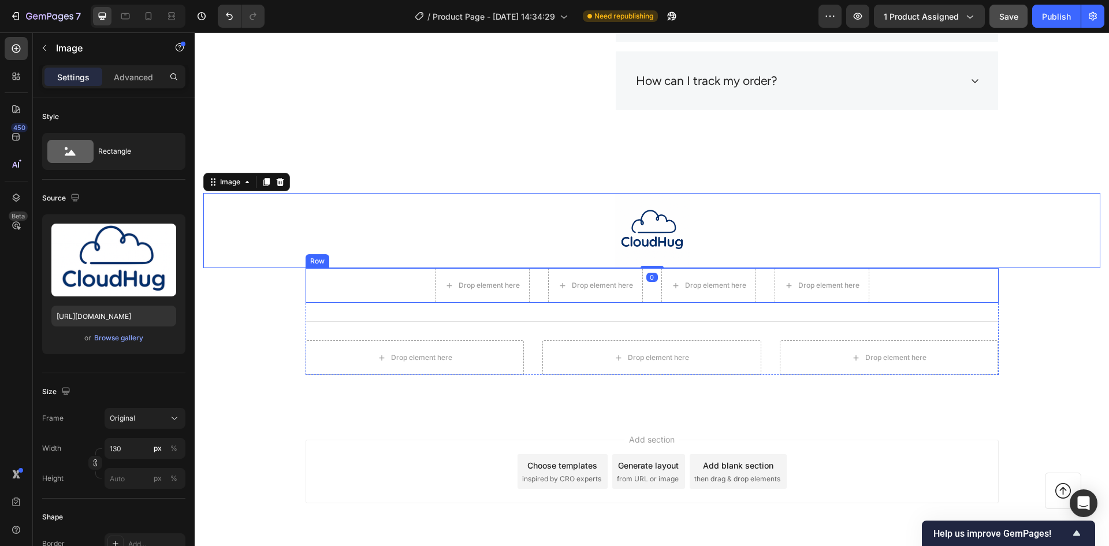
click at [542, 291] on div "Drop element here Drop element here Drop element here Drop element here Row" at bounding box center [651, 285] width 693 height 35
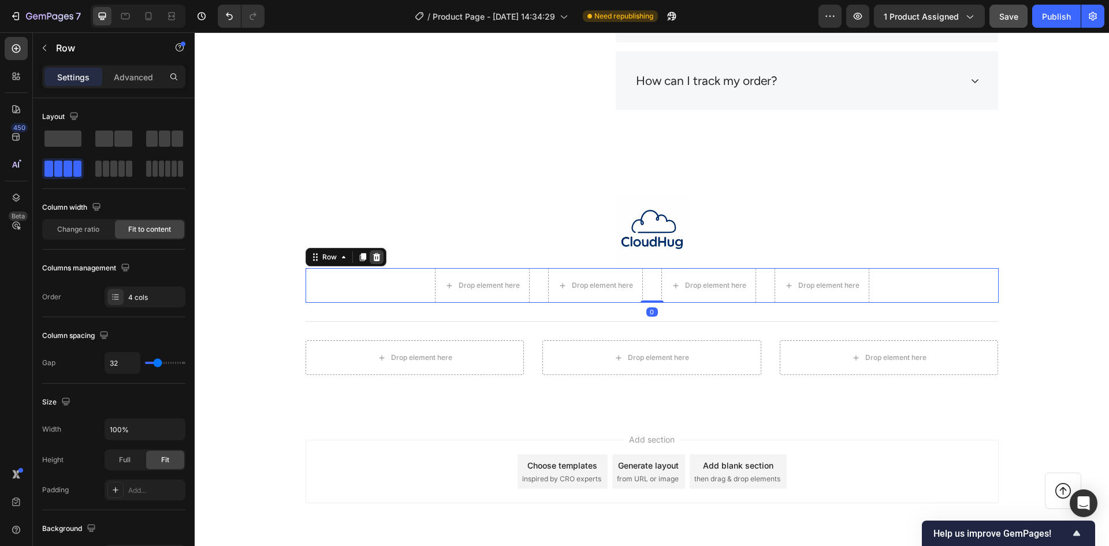
click at [377, 254] on div at bounding box center [377, 257] width 14 height 14
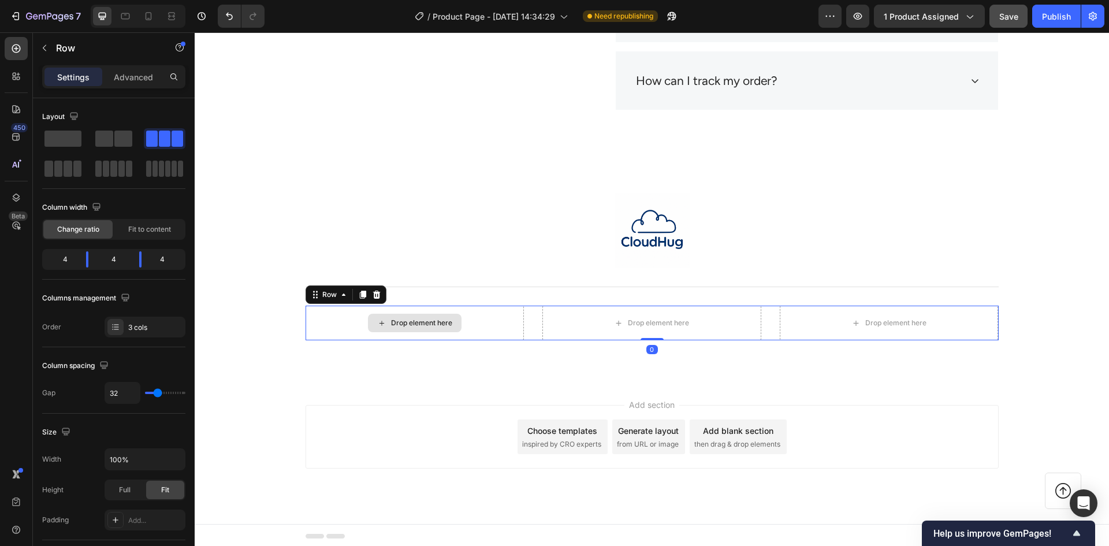
click at [450, 312] on div "Drop element here" at bounding box center [414, 322] width 219 height 35
click at [370, 289] on div at bounding box center [377, 295] width 14 height 14
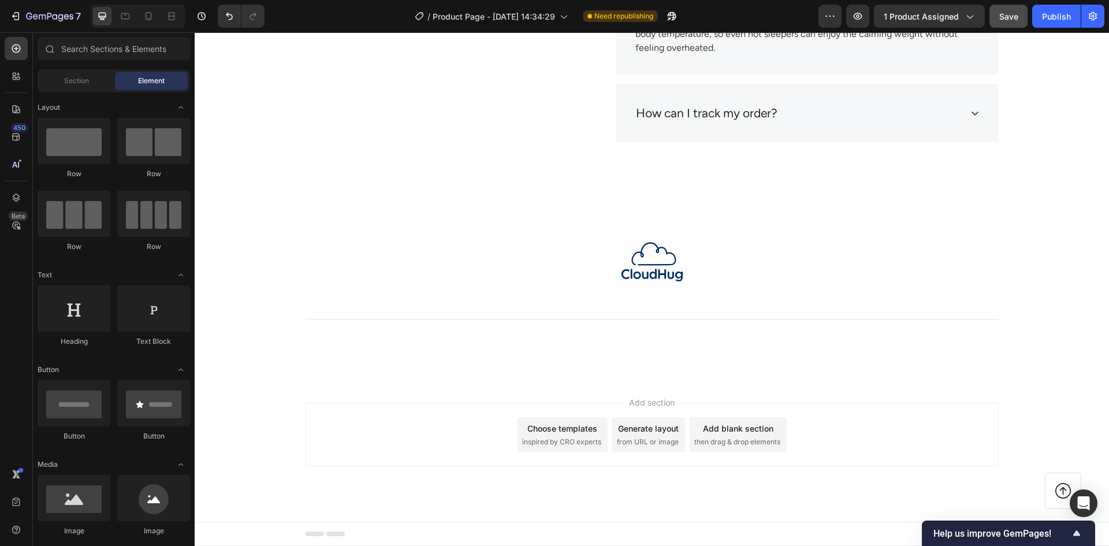
scroll to position [5549, 0]
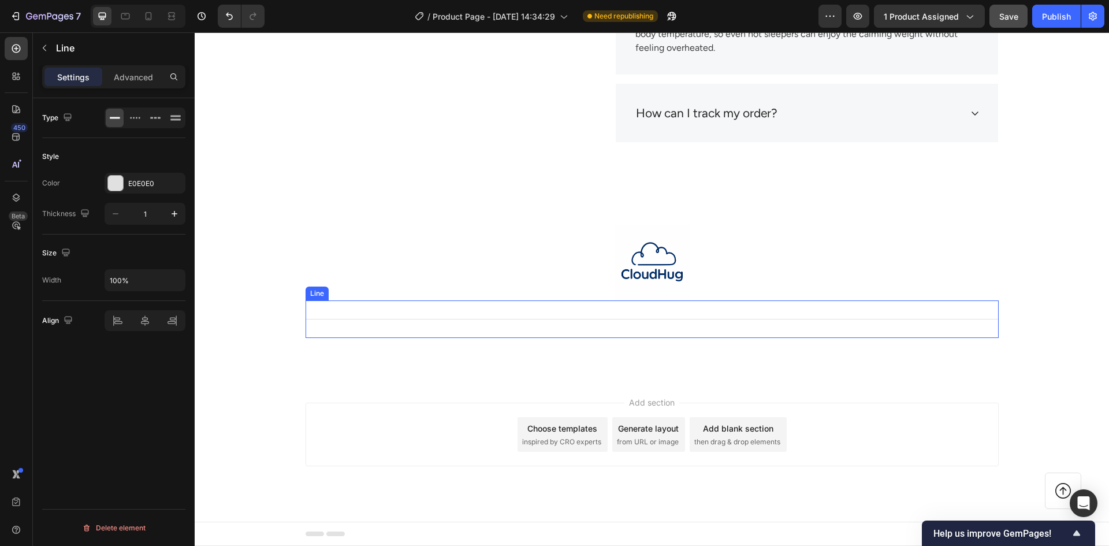
click at [455, 324] on div "Title Line" at bounding box center [651, 319] width 693 height 38
click at [371, 286] on icon at bounding box center [375, 289] width 9 height 9
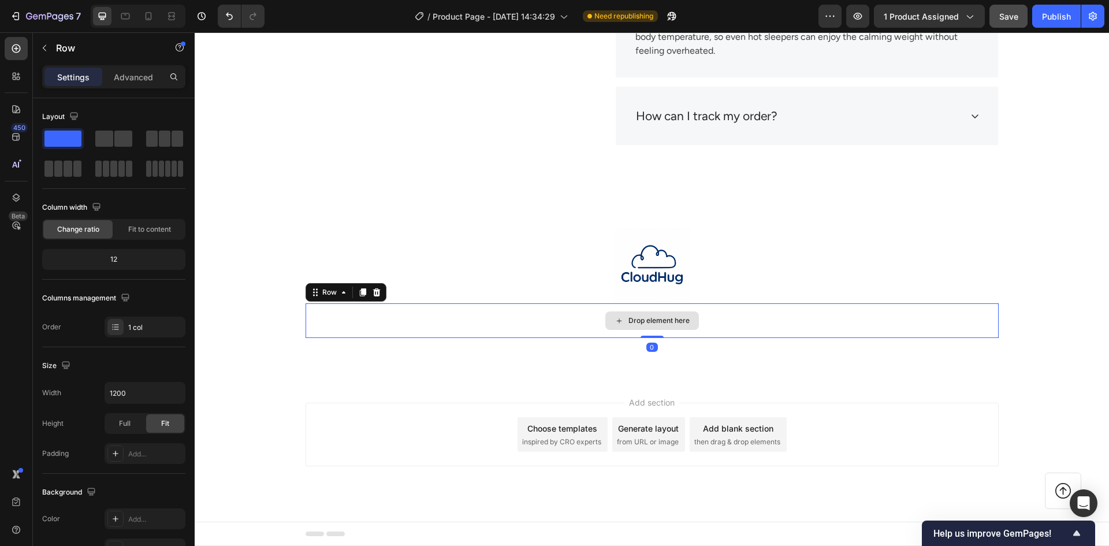
click at [541, 319] on div "Drop element here" at bounding box center [651, 320] width 693 height 35
click at [373, 290] on icon at bounding box center [376, 292] width 8 height 8
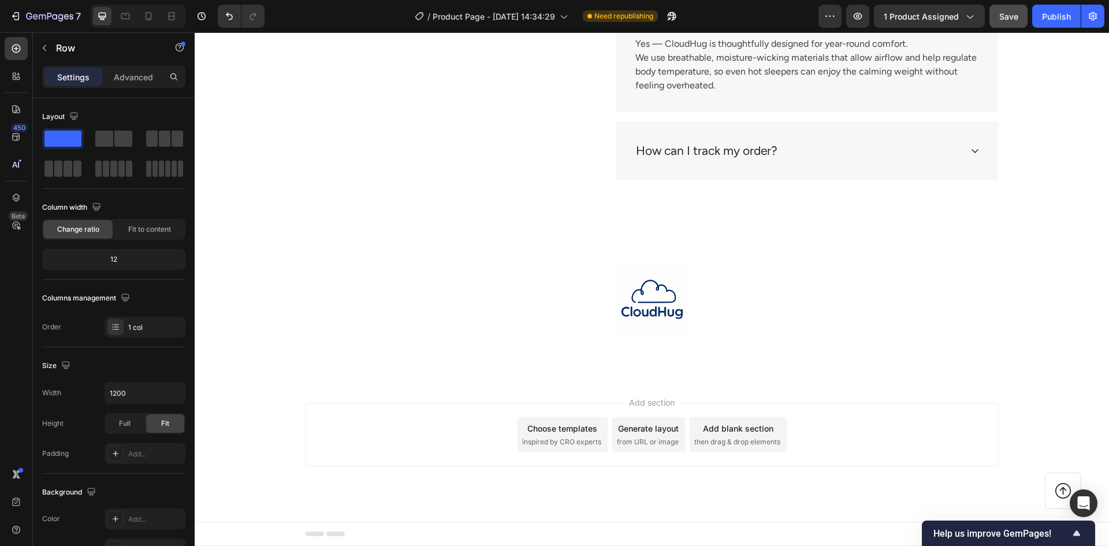
scroll to position [5512, 0]
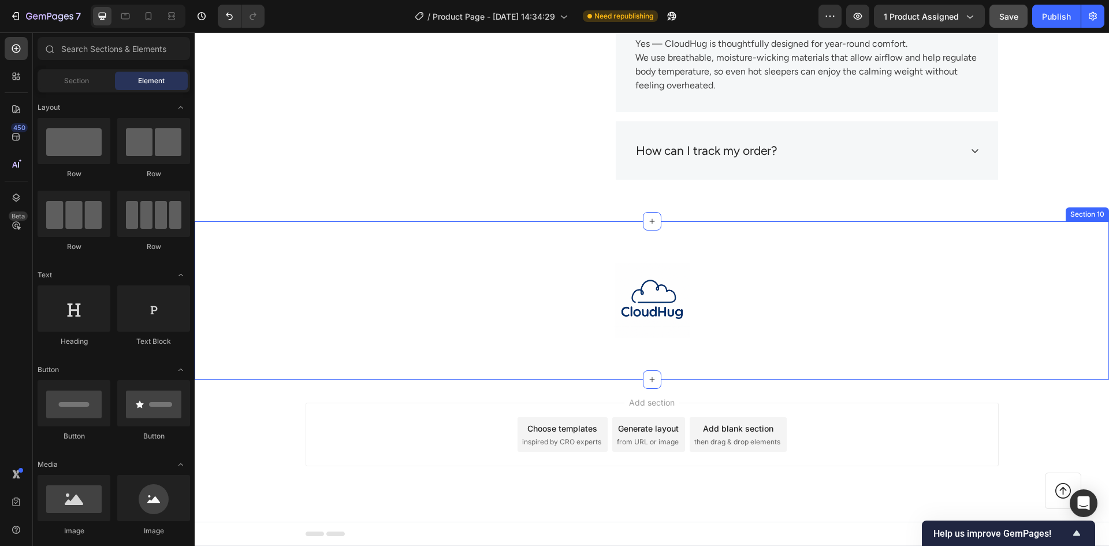
click at [529, 359] on div "Image Icon Row Section 10" at bounding box center [652, 300] width 914 height 158
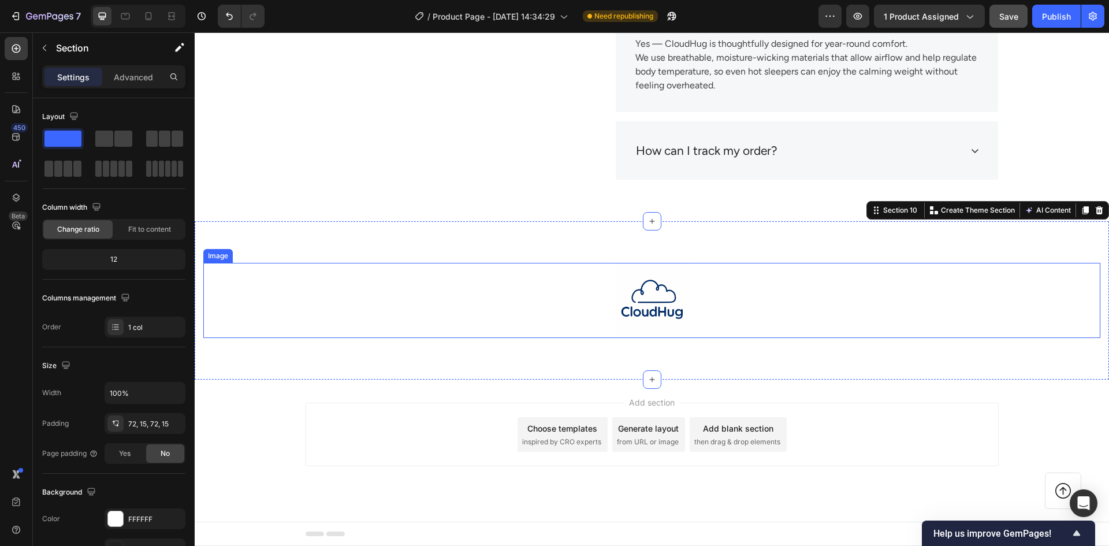
click at [541, 266] on div at bounding box center [651, 300] width 897 height 75
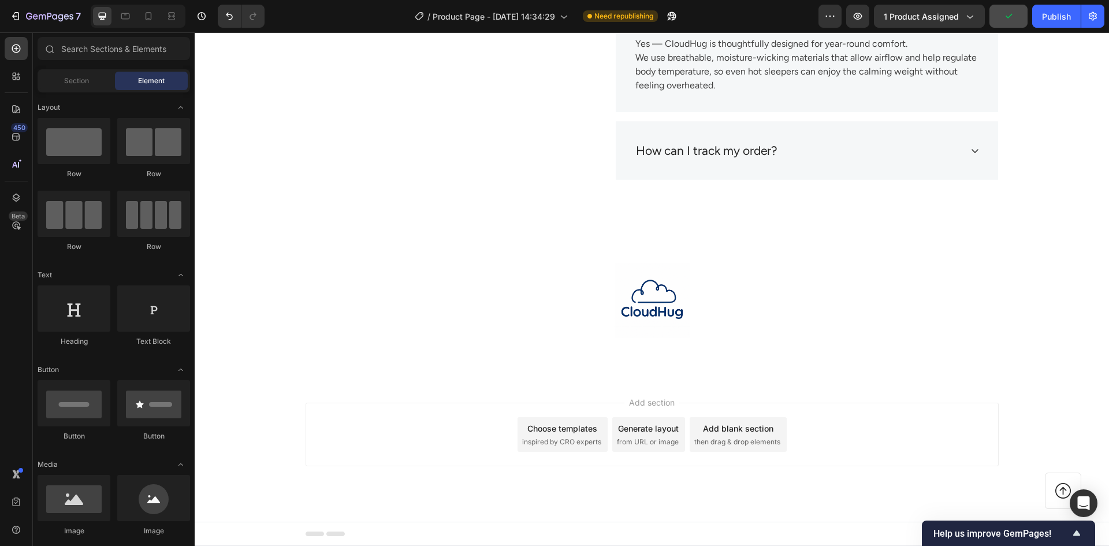
click at [914, 398] on div "Add section Choose templates inspired by CRO experts Generate layout from URL o…" at bounding box center [652, 450] width 914 height 142
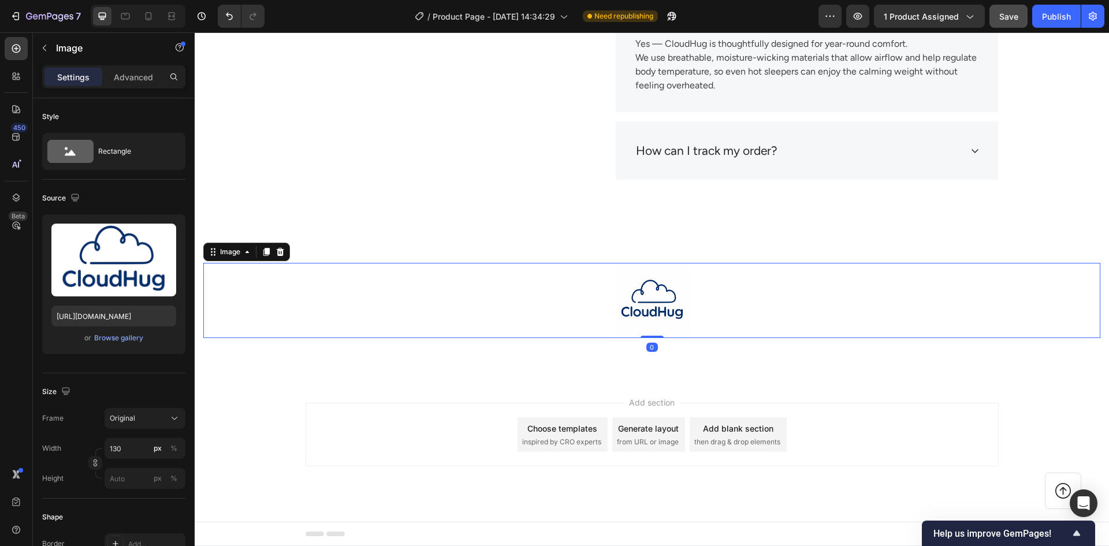
click at [652, 336] on div "Image 0" at bounding box center [651, 300] width 897 height 75
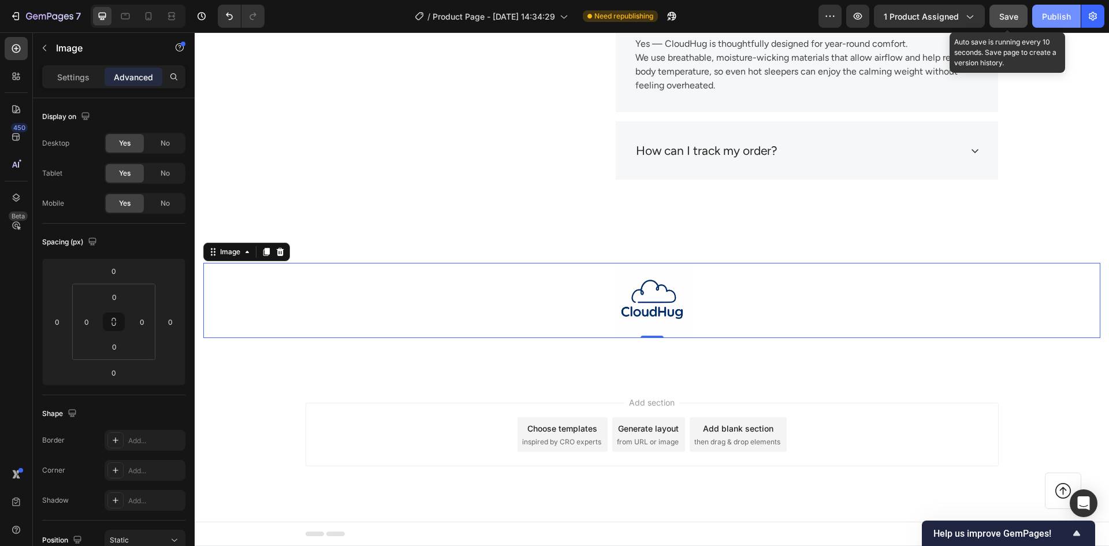
click at [1014, 18] on span "Save" at bounding box center [1008, 17] width 19 height 10
click at [1053, 14] on div "Publish" at bounding box center [1056, 16] width 29 height 12
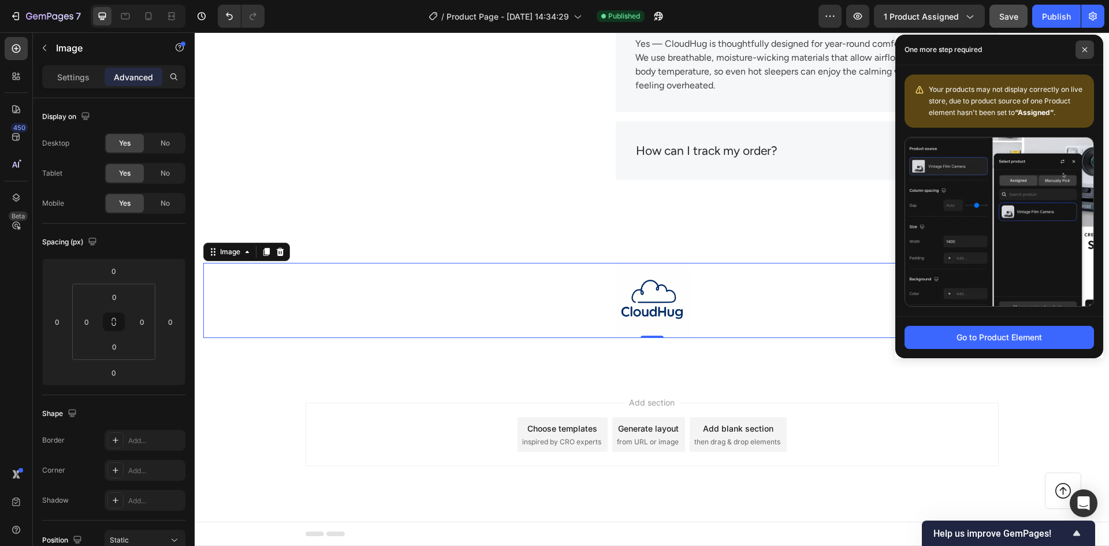
click at [1079, 49] on span at bounding box center [1084, 49] width 18 height 18
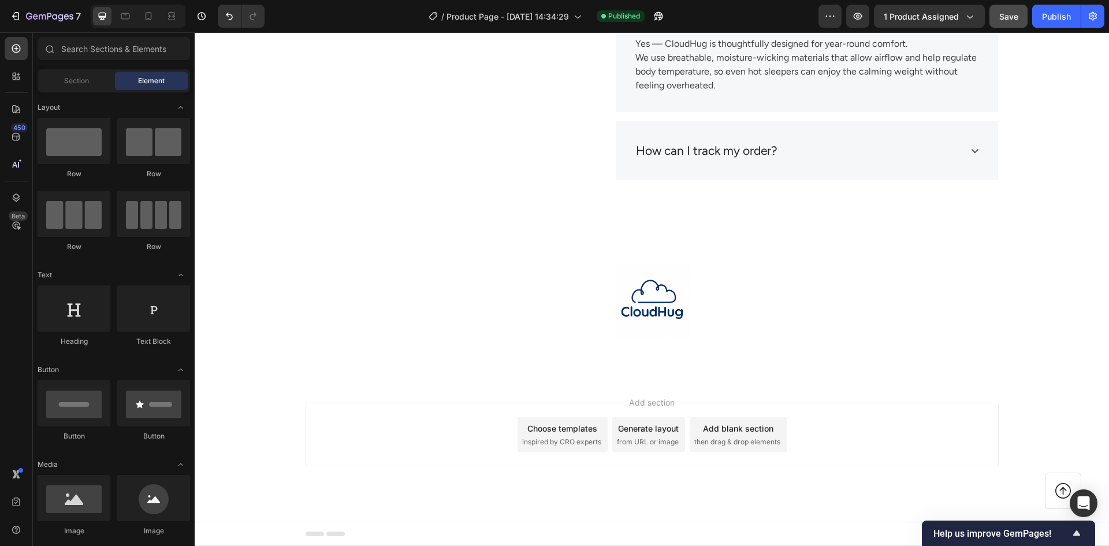
click at [852, 428] on div "Add section Choose templates inspired by CRO experts Generate layout from URL o…" at bounding box center [651, 434] width 693 height 64
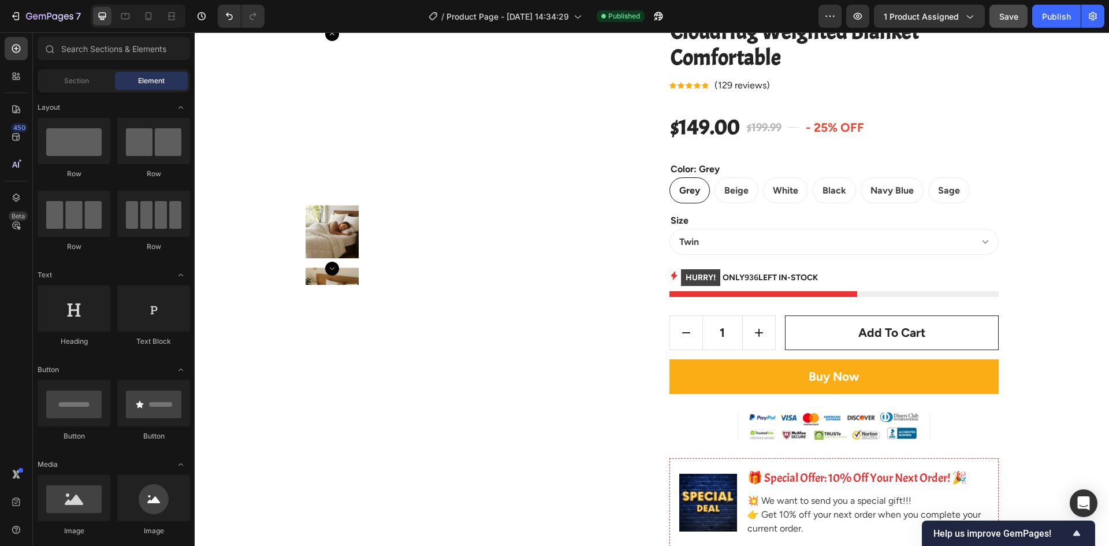
scroll to position [0, 0]
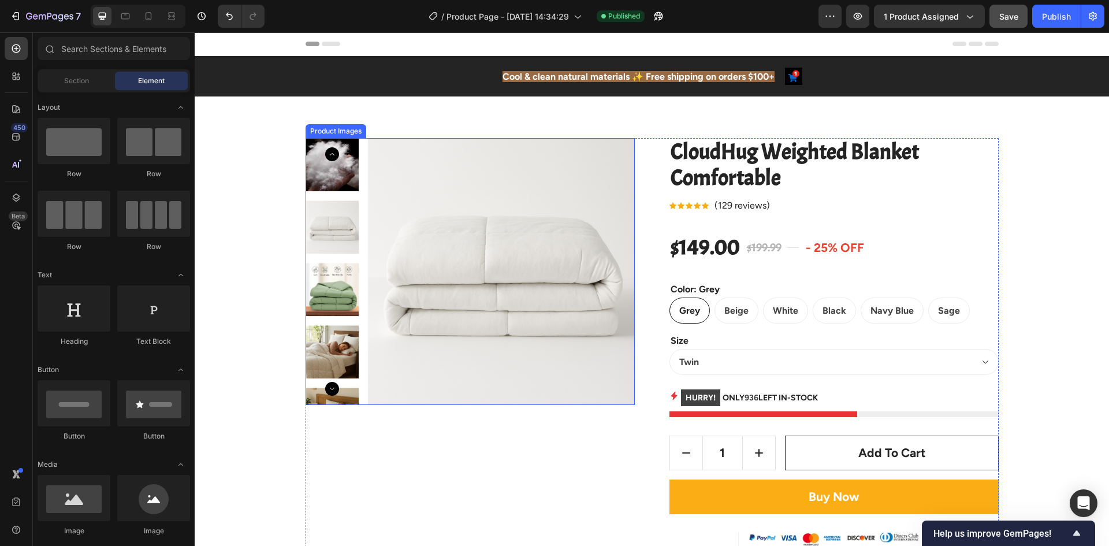
click at [433, 222] on img at bounding box center [501, 271] width 267 height 267
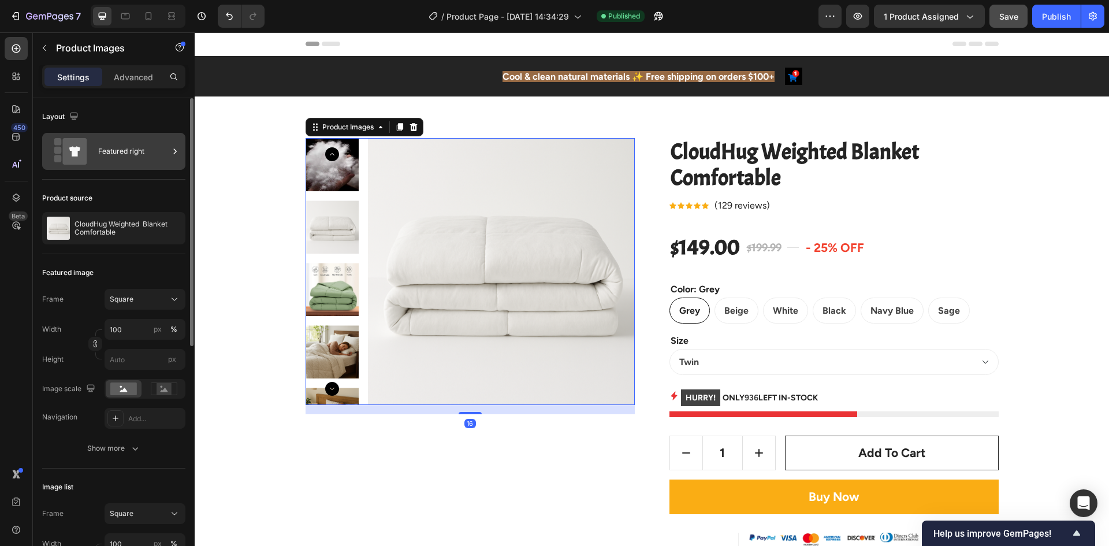
click at [138, 156] on div "Featured right" at bounding box center [133, 151] width 70 height 27
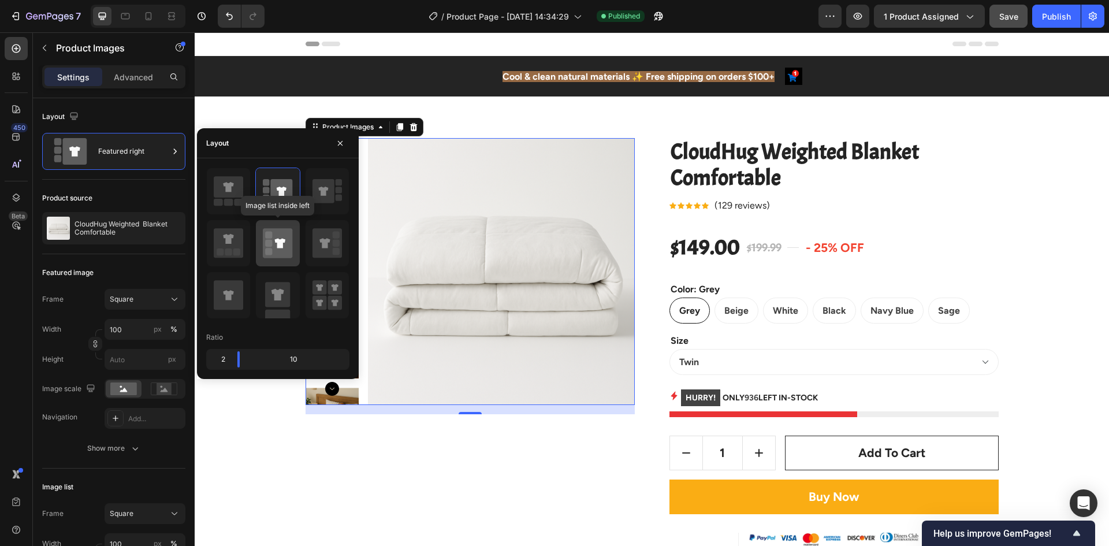
click at [279, 248] on icon at bounding box center [277, 242] width 29 height 29
type input "20"
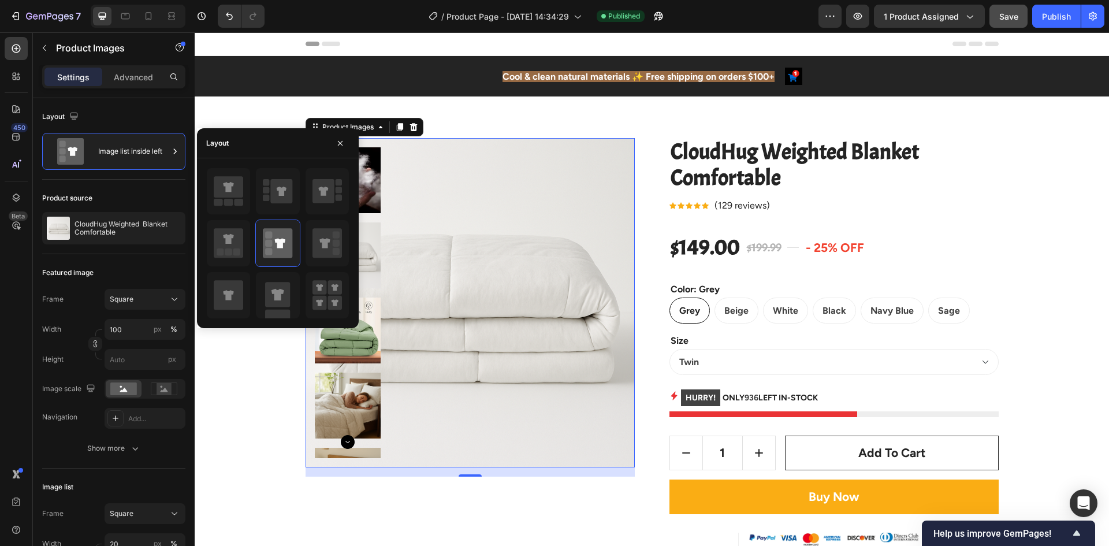
scroll to position [58, 0]
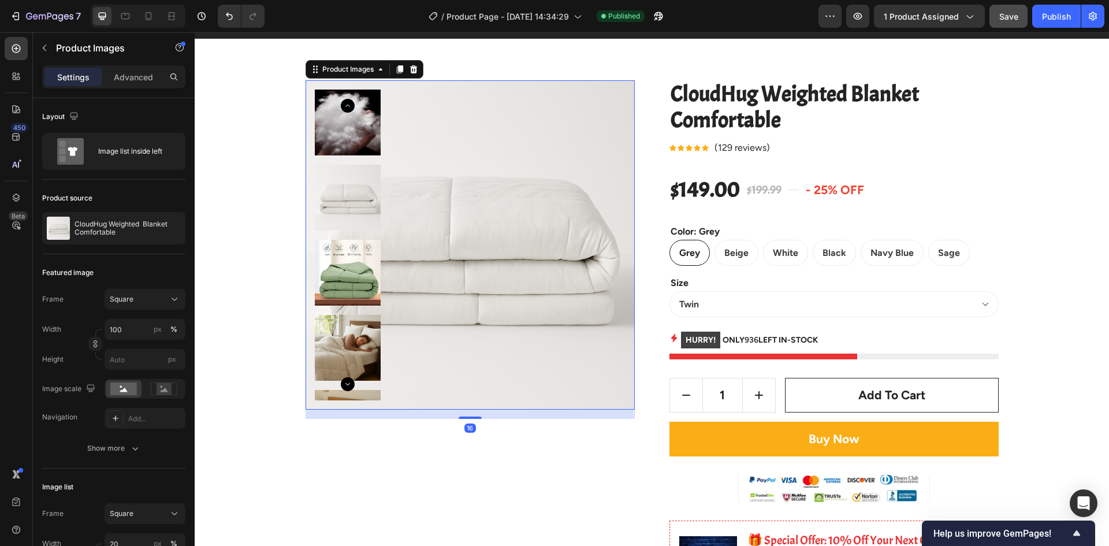
click at [436, 227] on img at bounding box center [469, 244] width 329 height 329
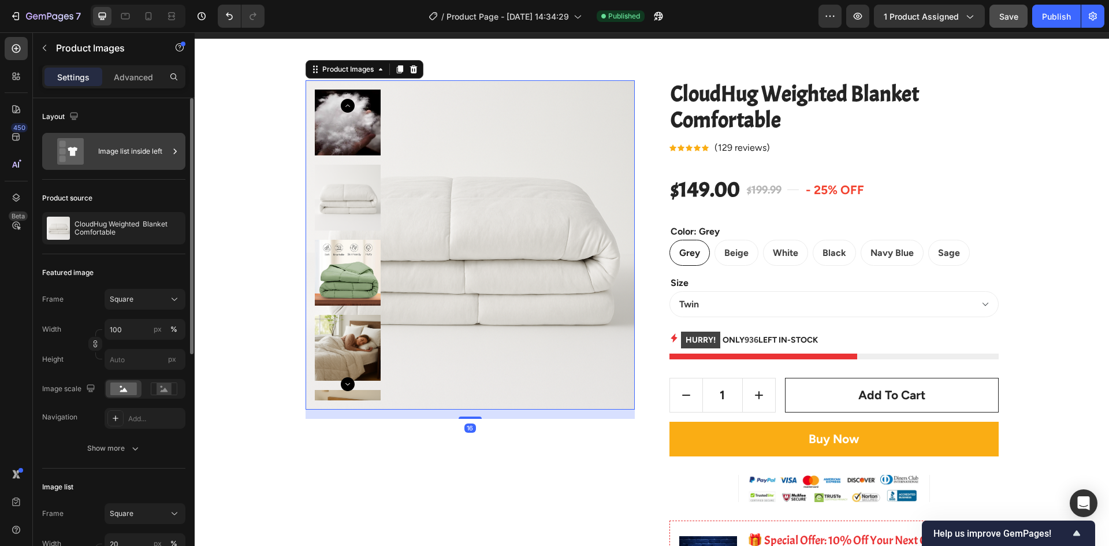
click at [136, 161] on div "Image list inside left" at bounding box center [133, 151] width 70 height 27
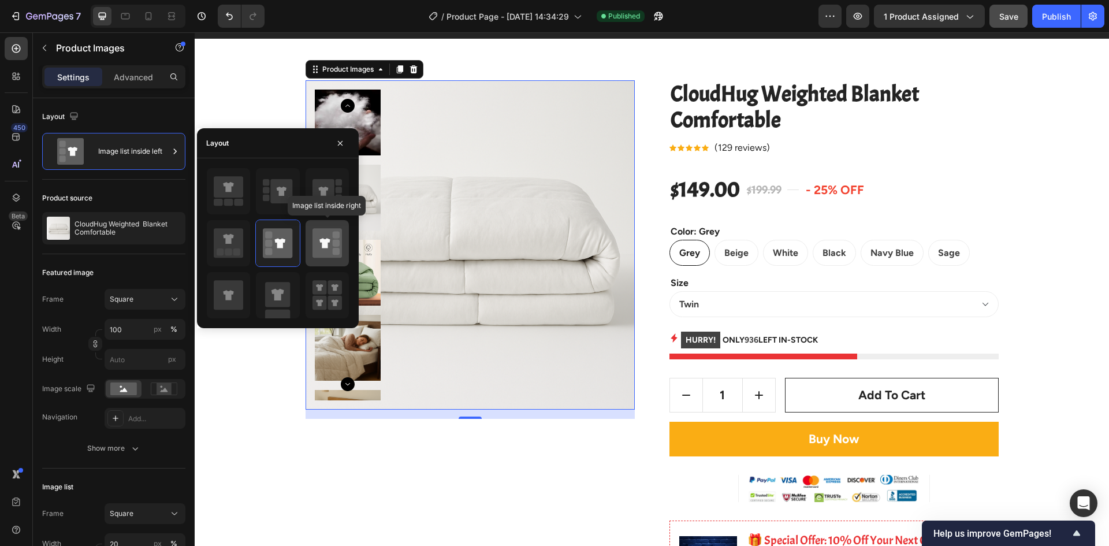
click at [319, 246] on icon at bounding box center [326, 242] width 29 height 29
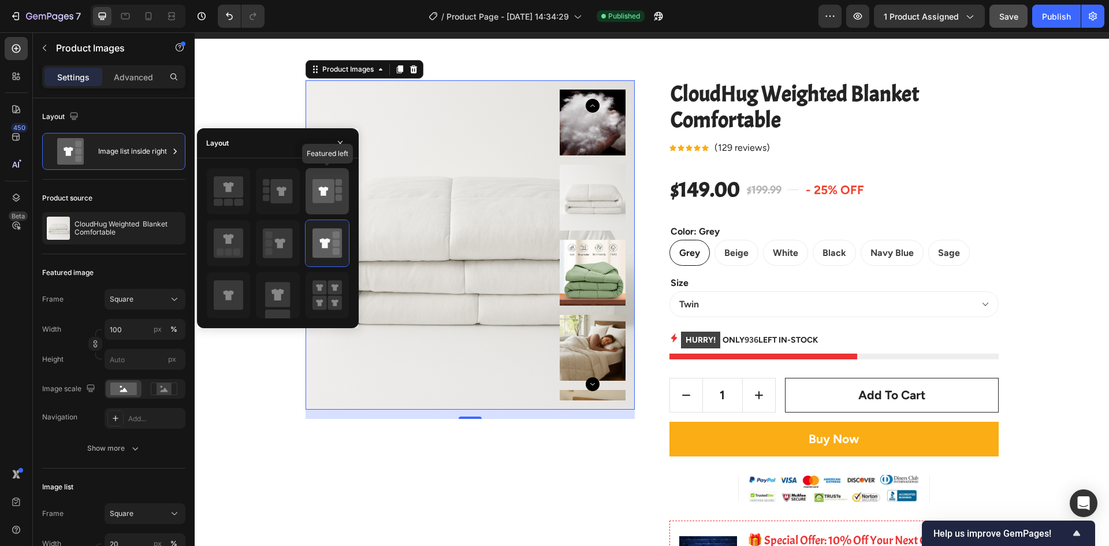
click at [320, 193] on icon at bounding box center [323, 190] width 10 height 9
type input "100"
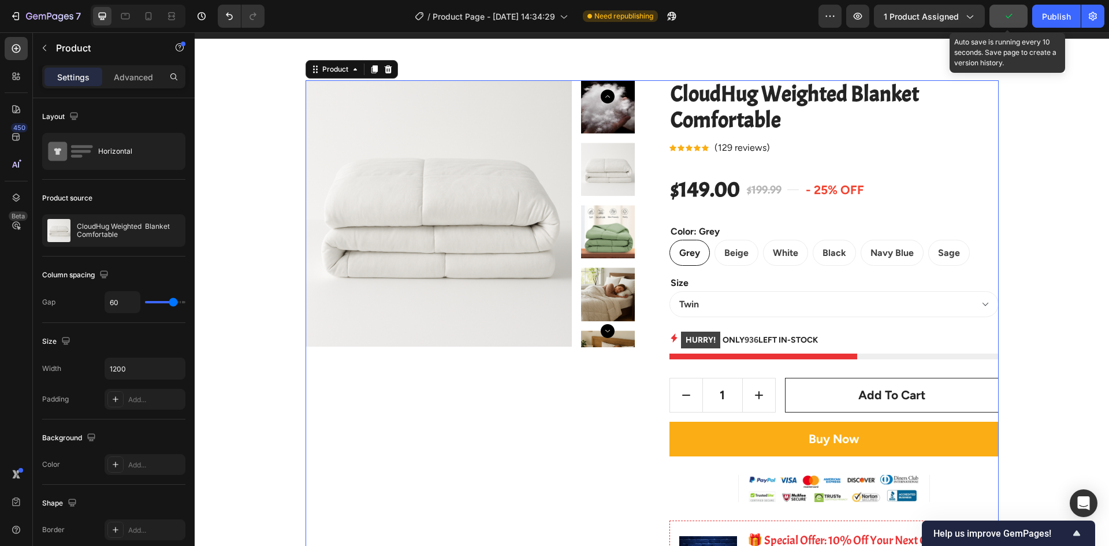
click at [1005, 16] on icon "button" at bounding box center [1008, 16] width 12 height 12
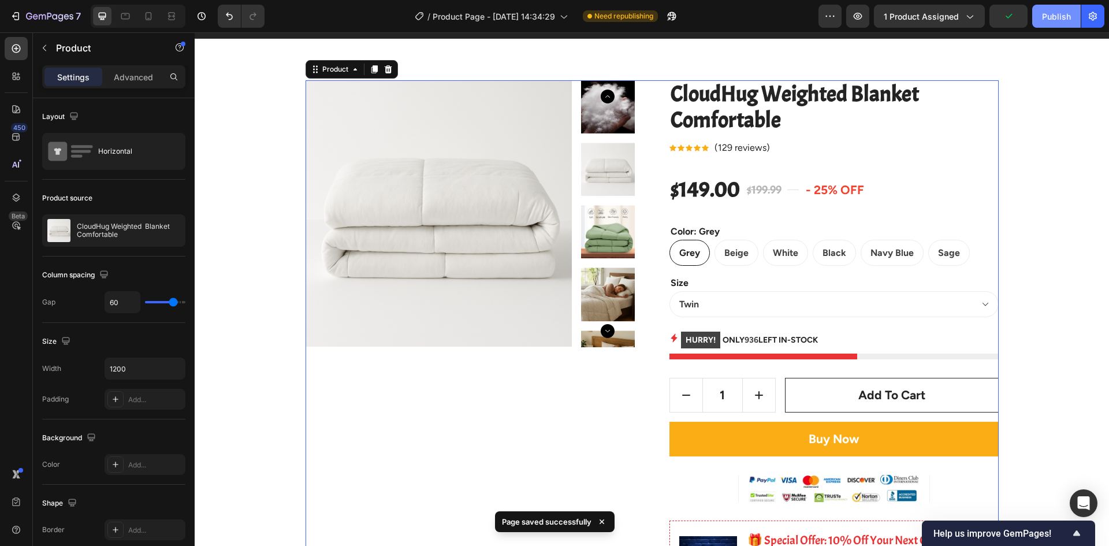
click at [1050, 18] on div "Publish" at bounding box center [1056, 16] width 29 height 12
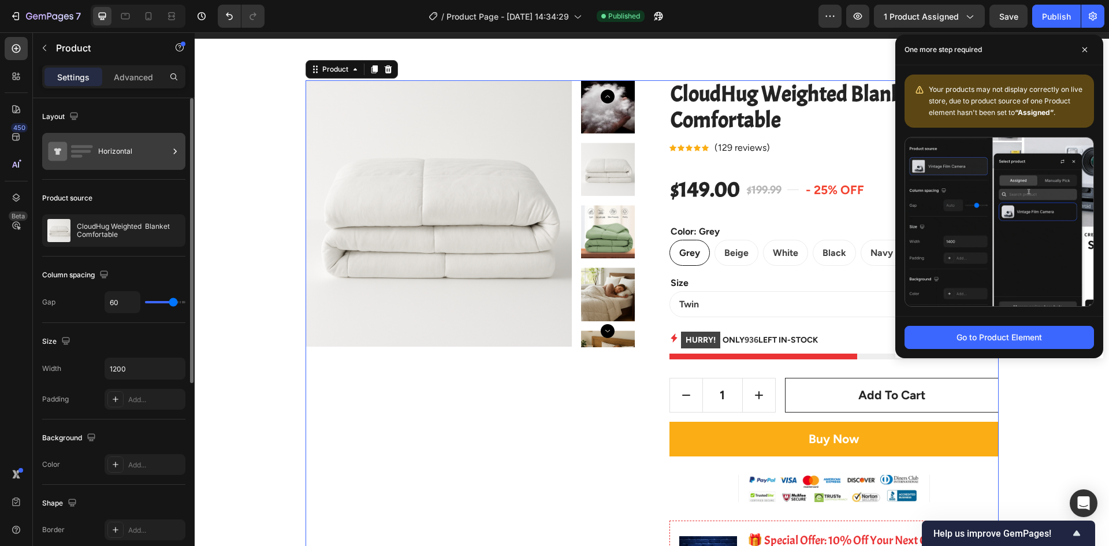
click at [137, 163] on div "Horizontal" at bounding box center [133, 151] width 70 height 27
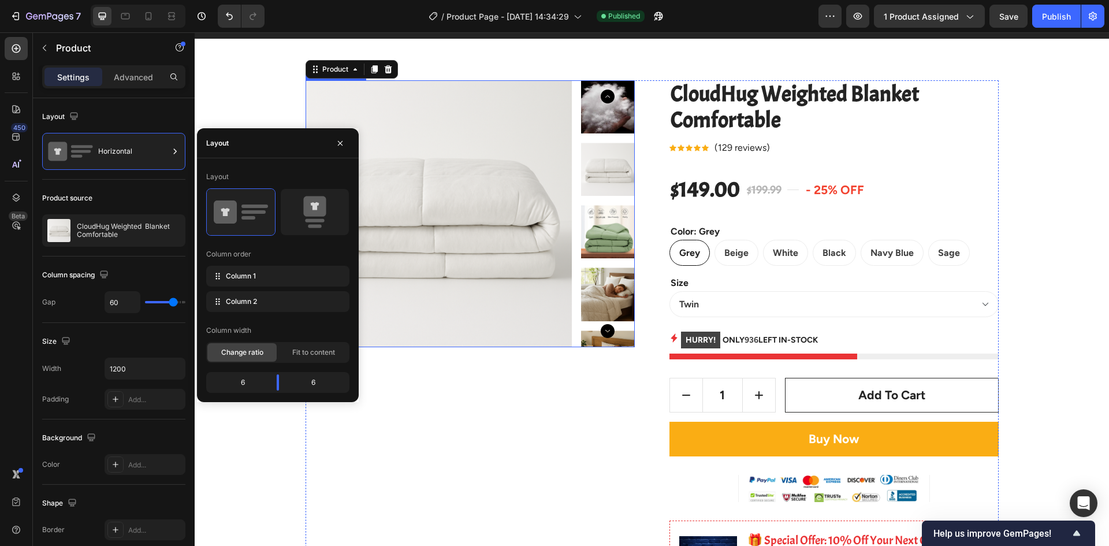
click at [400, 157] on img at bounding box center [438, 213] width 267 height 267
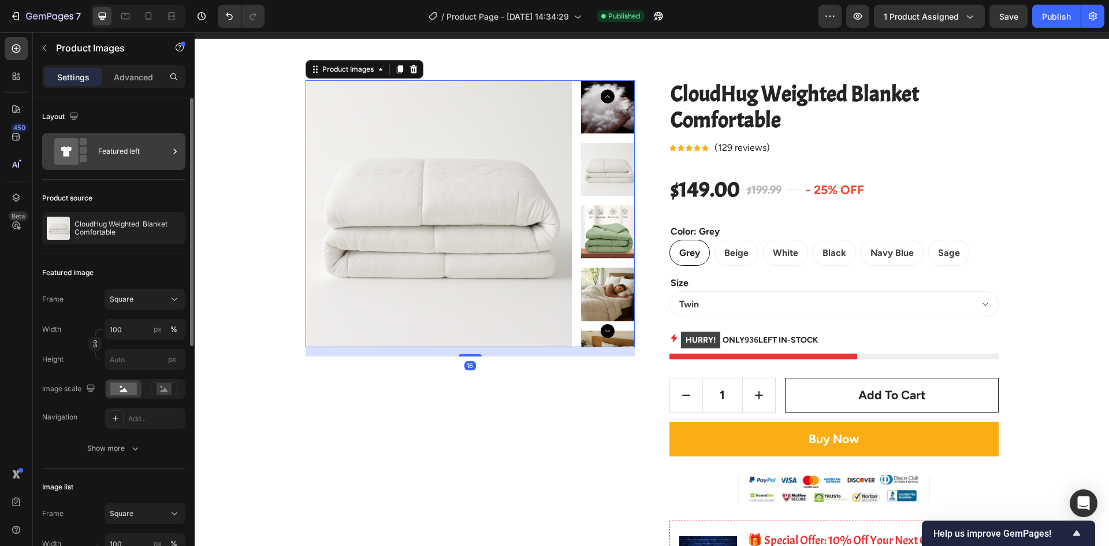
click at [124, 158] on div "Featured left" at bounding box center [133, 151] width 70 height 27
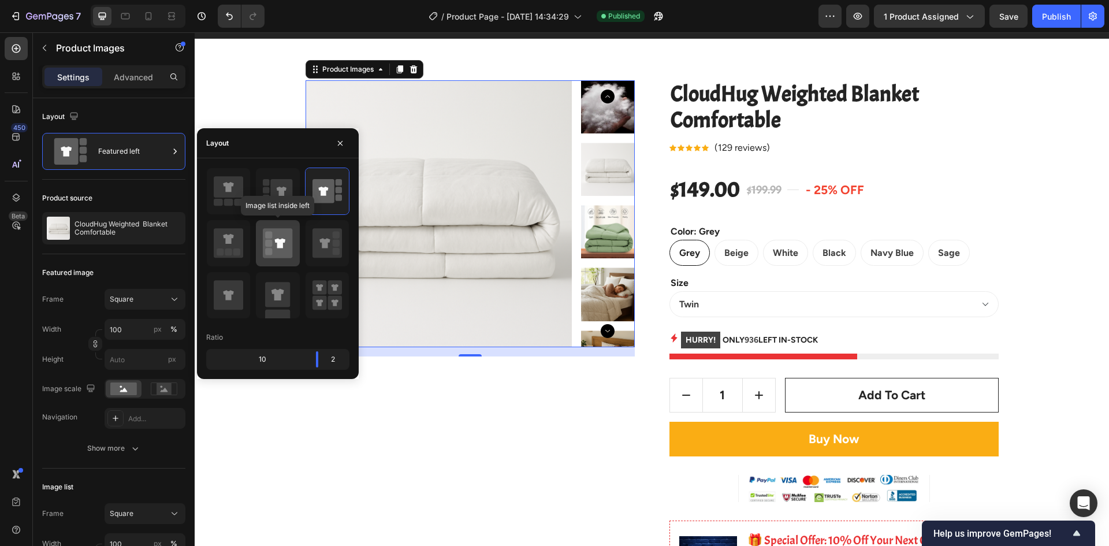
click at [278, 245] on icon at bounding box center [280, 243] width 10 height 10
type input "20"
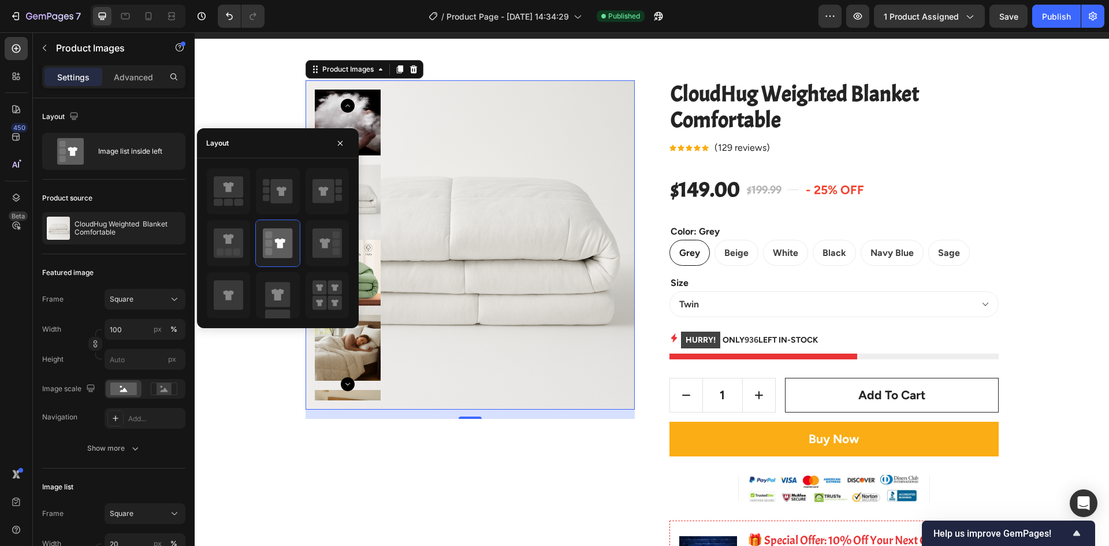
click at [499, 363] on img at bounding box center [469, 244] width 329 height 329
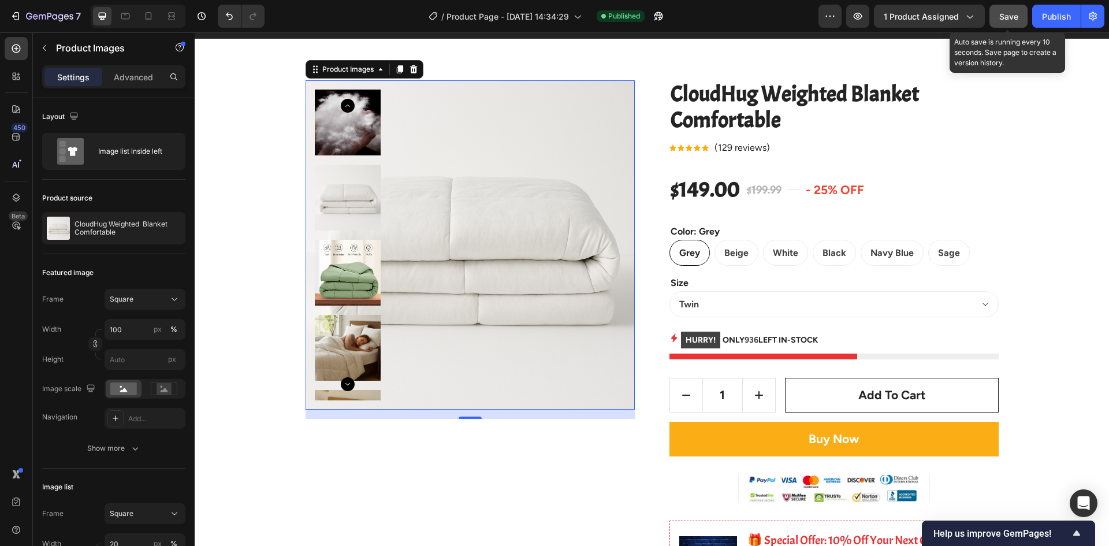
click at [1024, 20] on button "Save" at bounding box center [1008, 16] width 38 height 23
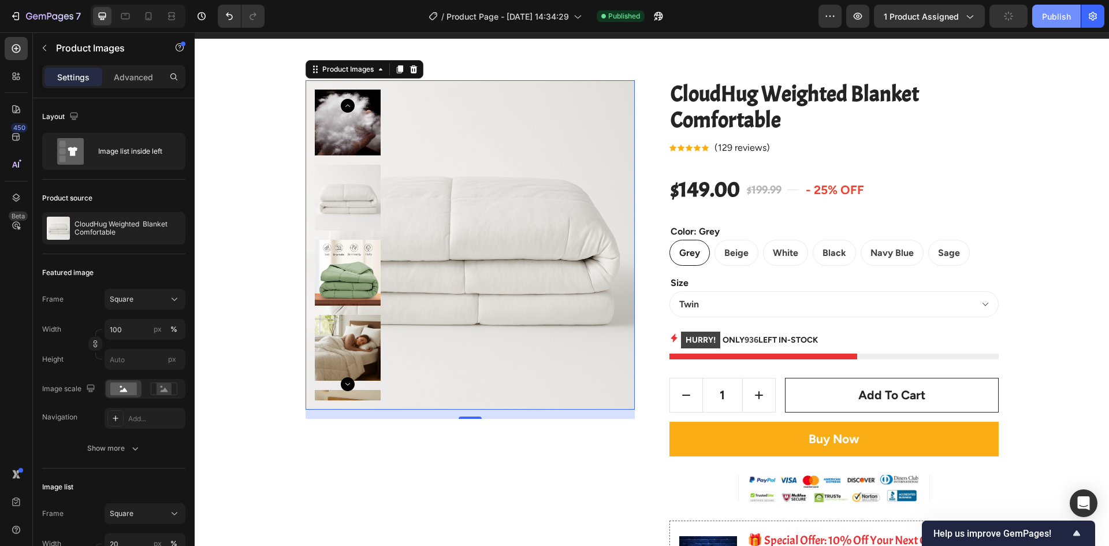
click at [1042, 16] on div "Publish" at bounding box center [1056, 16] width 29 height 12
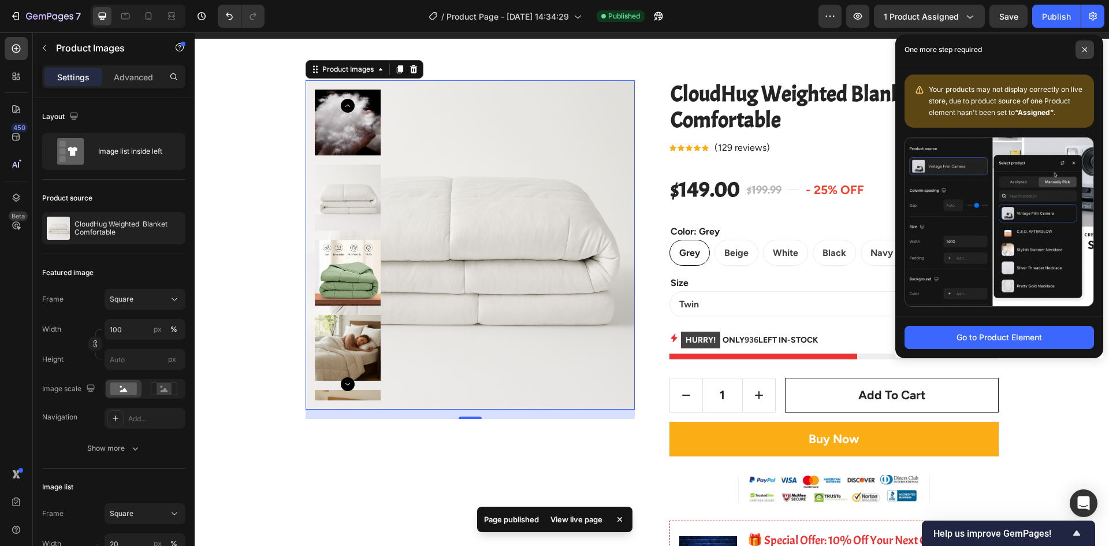
click at [1080, 49] on span at bounding box center [1084, 49] width 18 height 18
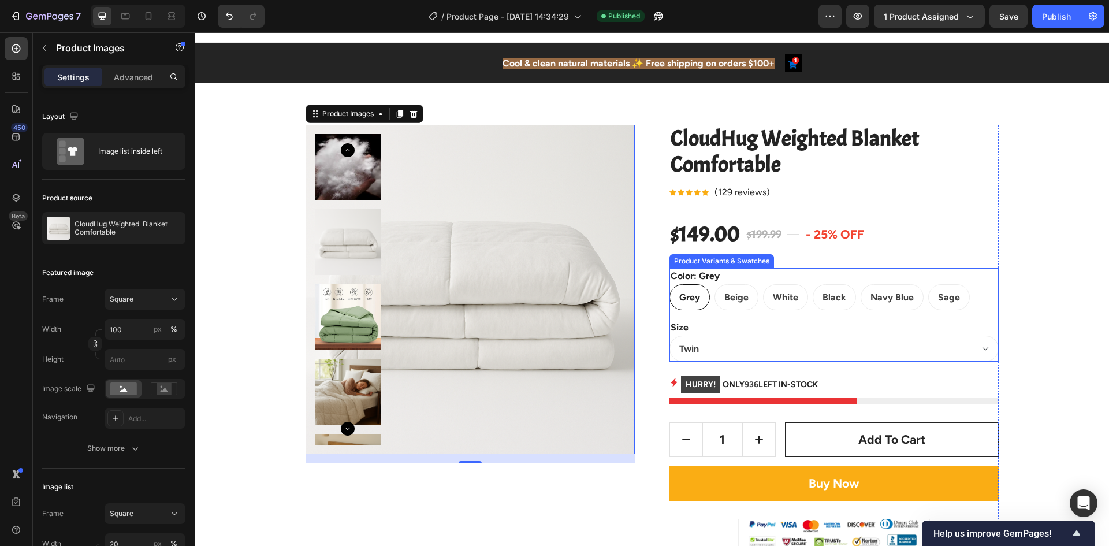
scroll to position [0, 0]
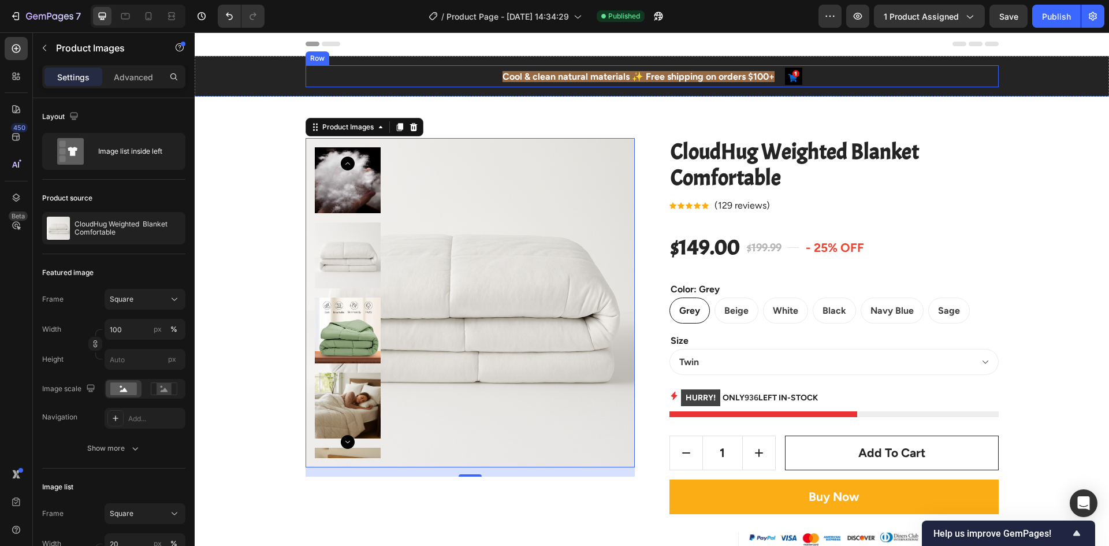
click at [858, 74] on div "Cool & clean natural materials ✨ Free shipping on orders $100+ Text block Image…" at bounding box center [651, 76] width 693 height 22
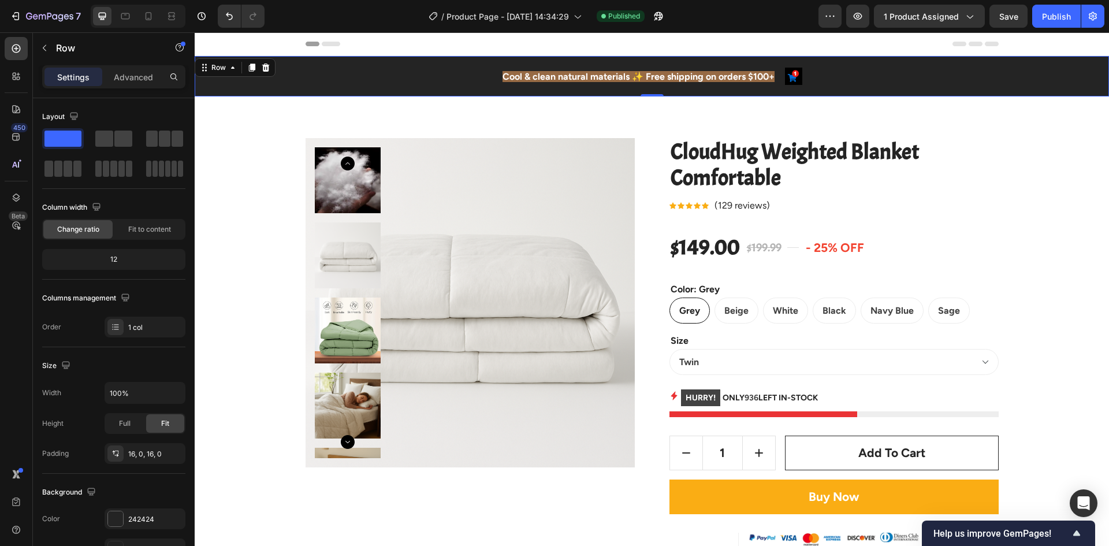
click at [853, 64] on div "Cool & clean natural materials ✨ Free shipping on orders $100+ Text block Image…" at bounding box center [652, 76] width 914 height 40
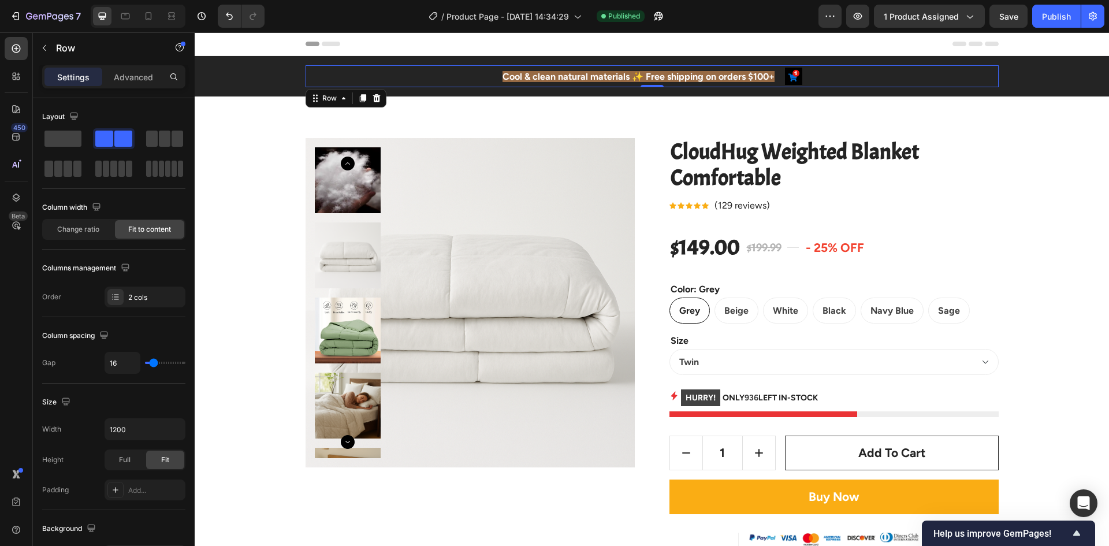
drag, startPoint x: 848, startPoint y: 69, endPoint x: 842, endPoint y: 77, distance: 10.1
click at [848, 70] on div "Cool & clean natural materials ✨ Free shipping on orders $100+ Text block Image…" at bounding box center [651, 76] width 693 height 22
click at [852, 66] on div "Cool & clean natural materials ✨ Free shipping on orders $100+ Text block Image…" at bounding box center [651, 76] width 693 height 22
click at [890, 71] on div "Cool & clean natural materials ✨ Free shipping on orders $100+ Text block Image…" at bounding box center [651, 76] width 693 height 22
click at [864, 83] on div "Cool & clean natural materials ✨ Free shipping on orders $100+ Text block Image…" at bounding box center [651, 76] width 693 height 22
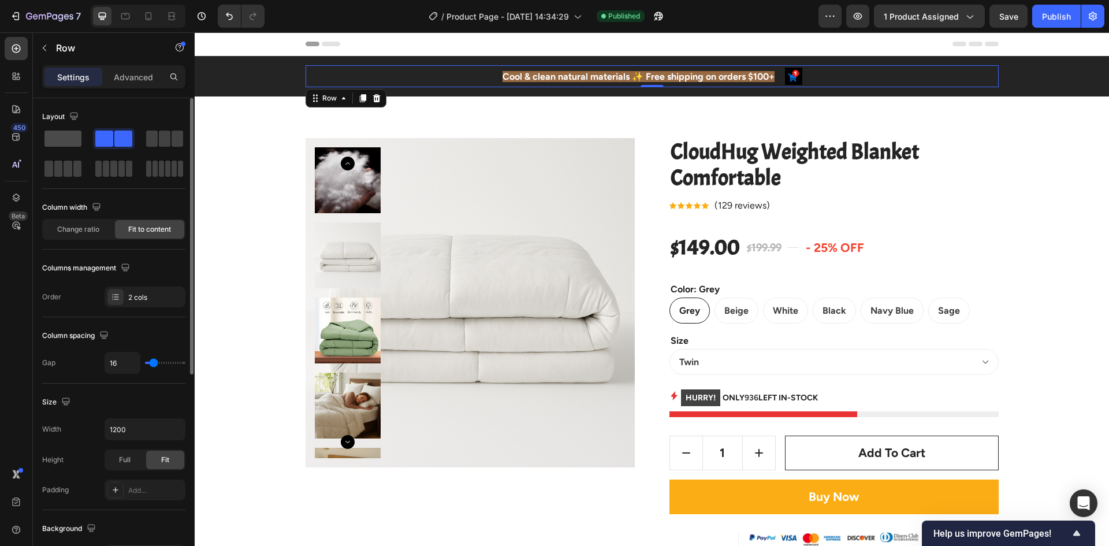
click at [61, 139] on span at bounding box center [62, 138] width 37 height 16
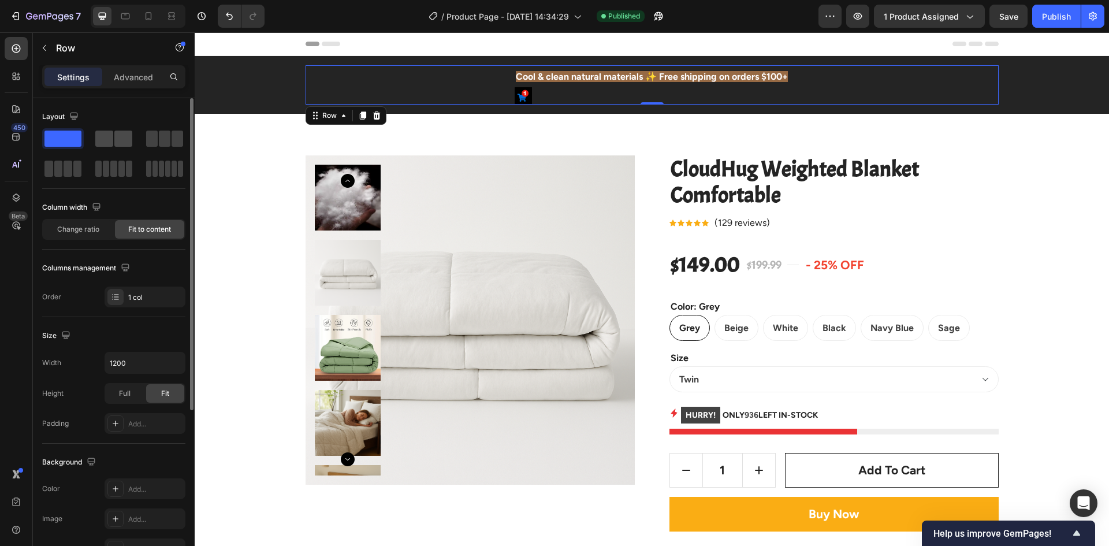
click at [117, 146] on span at bounding box center [123, 138] width 18 height 16
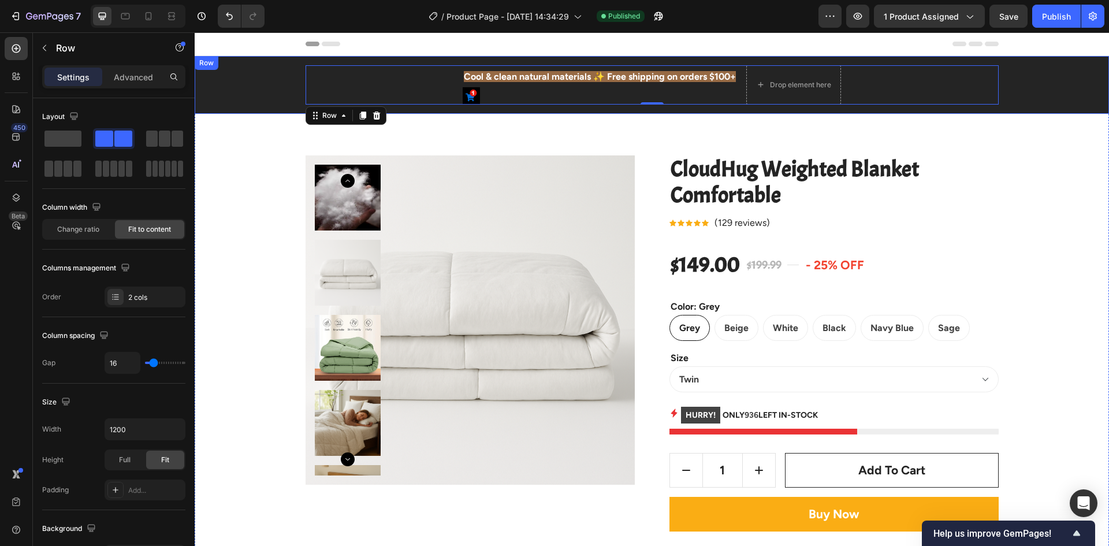
click at [278, 80] on div "Cool & clean natural materials ✨ Free shipping on orders $100+ Text block Image…" at bounding box center [652, 84] width 914 height 39
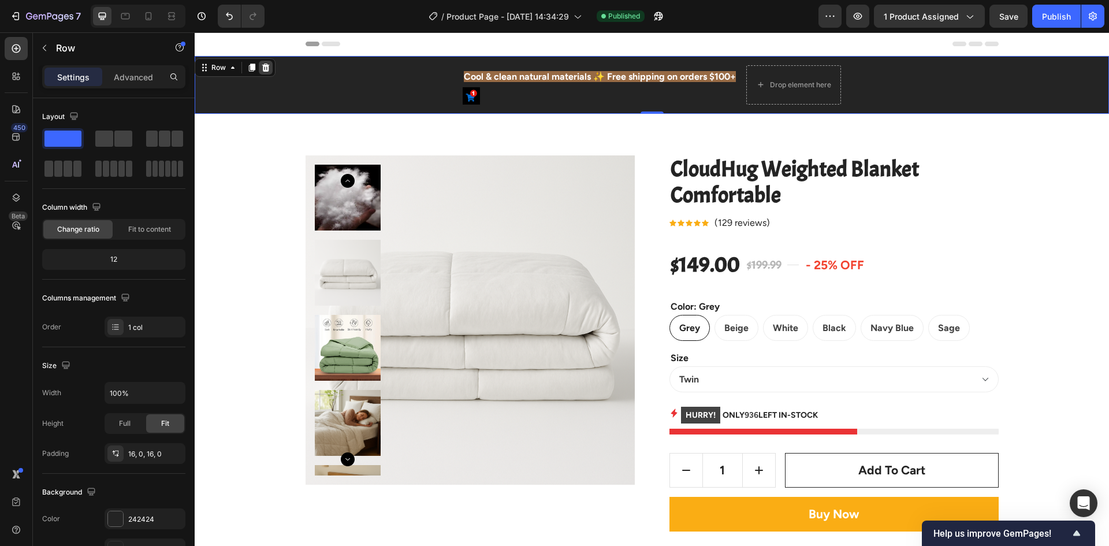
click at [265, 68] on icon at bounding box center [266, 68] width 8 height 8
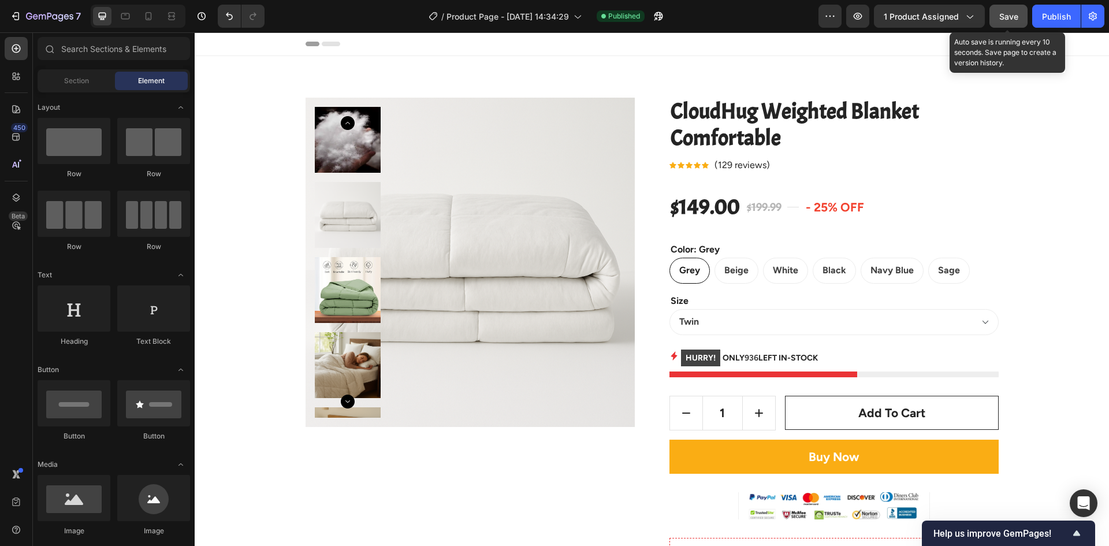
click at [1001, 14] on span "Save" at bounding box center [1008, 17] width 19 height 10
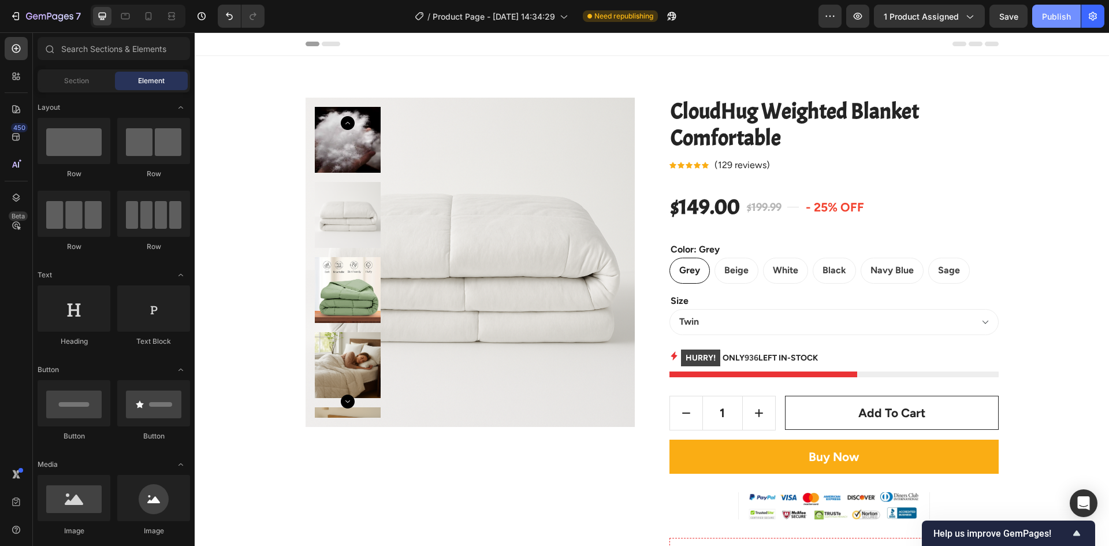
drag, startPoint x: 1061, startPoint y: 21, endPoint x: 1050, endPoint y: 32, distance: 15.5
click at [1061, 21] on div "Publish" at bounding box center [1056, 16] width 29 height 12
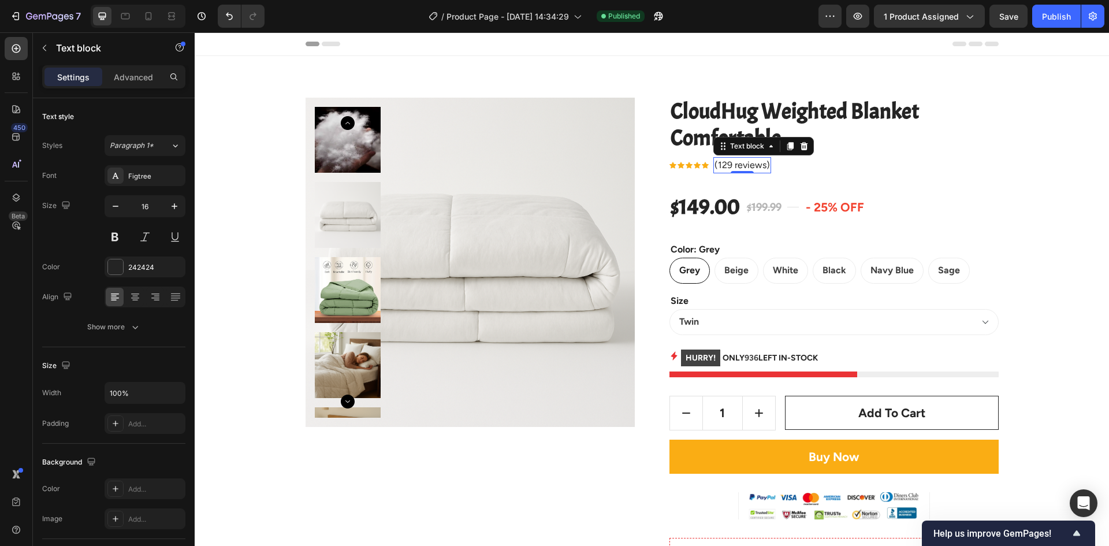
click at [737, 165] on p "(129 reviews)" at bounding box center [741, 165] width 55 height 14
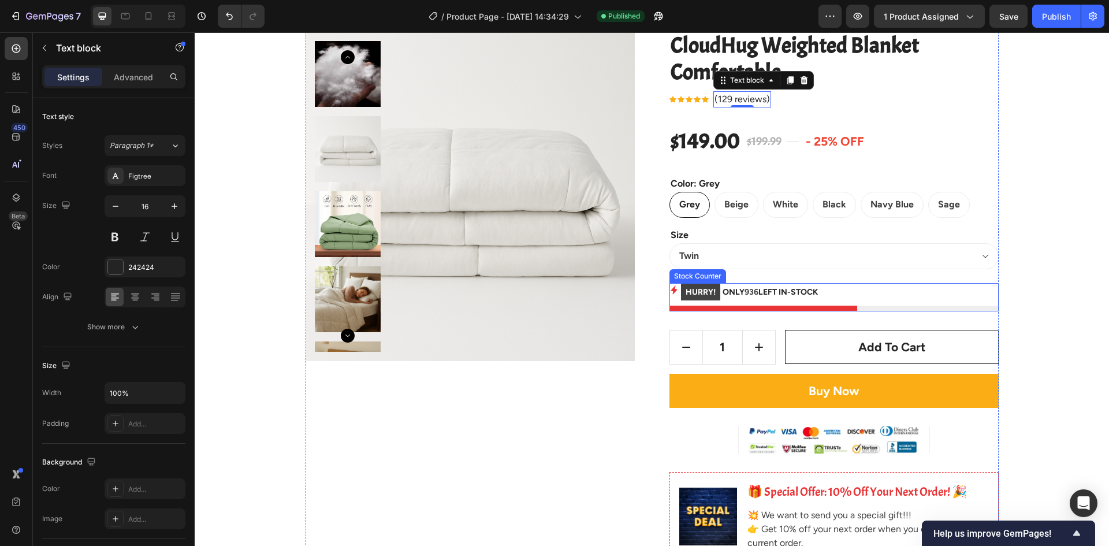
scroll to position [173, 0]
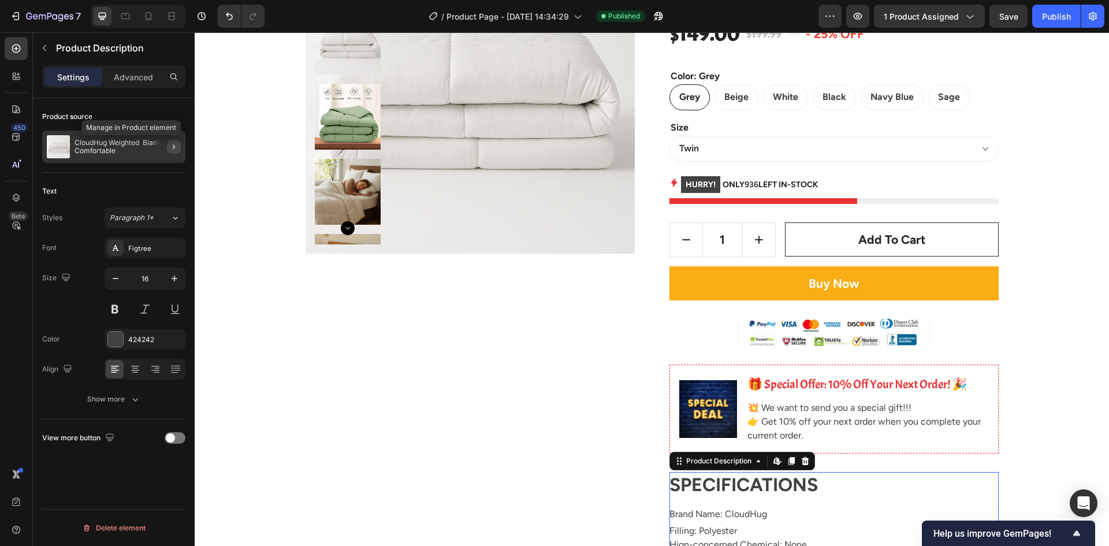
click at [170, 148] on icon "button" at bounding box center [173, 146] width 9 height 9
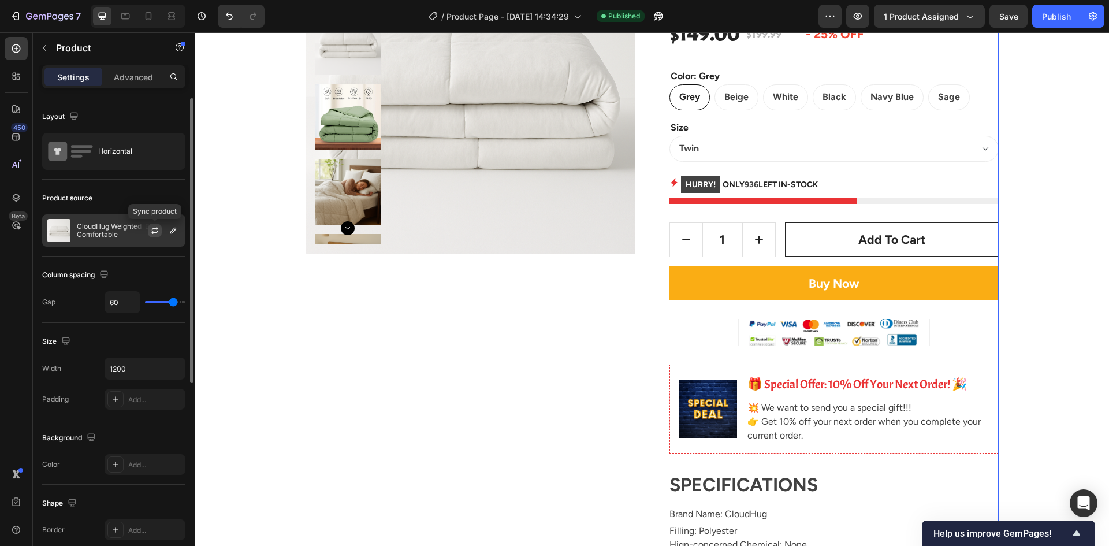
click at [156, 227] on icon "button" at bounding box center [154, 230] width 9 height 9
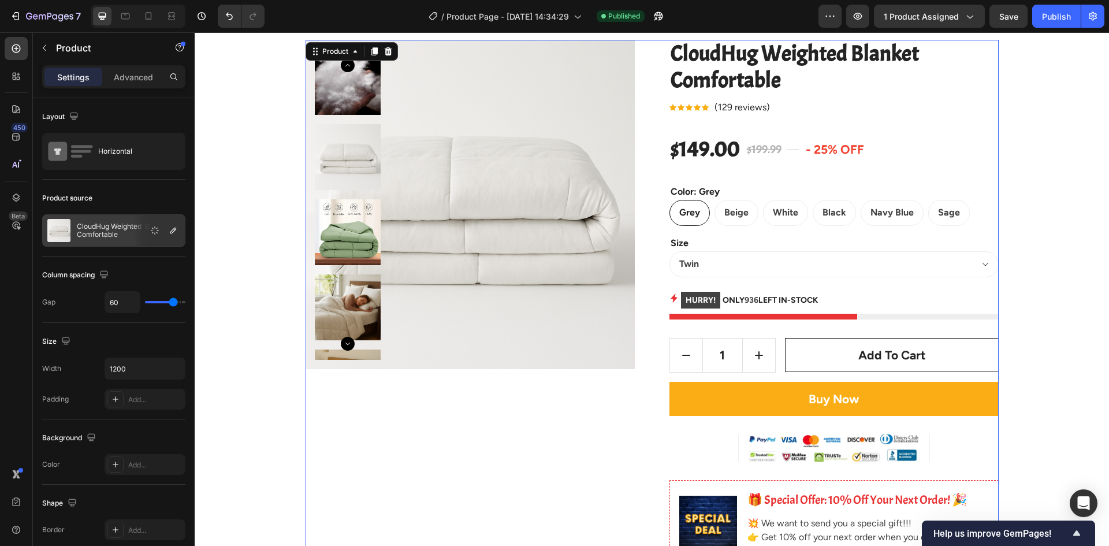
scroll to position [0, 0]
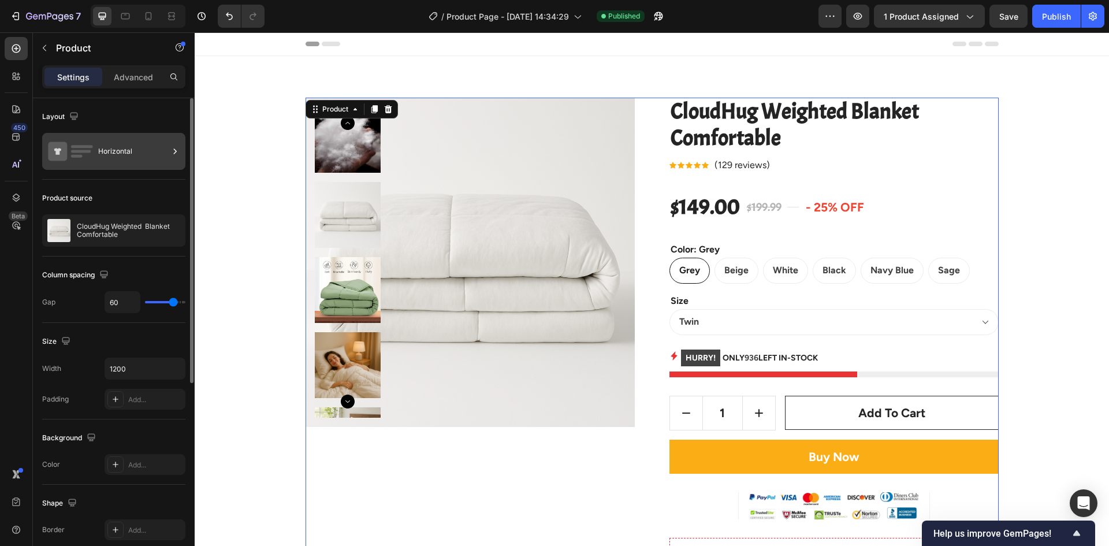
click at [136, 155] on div "Horizontal" at bounding box center [133, 151] width 70 height 27
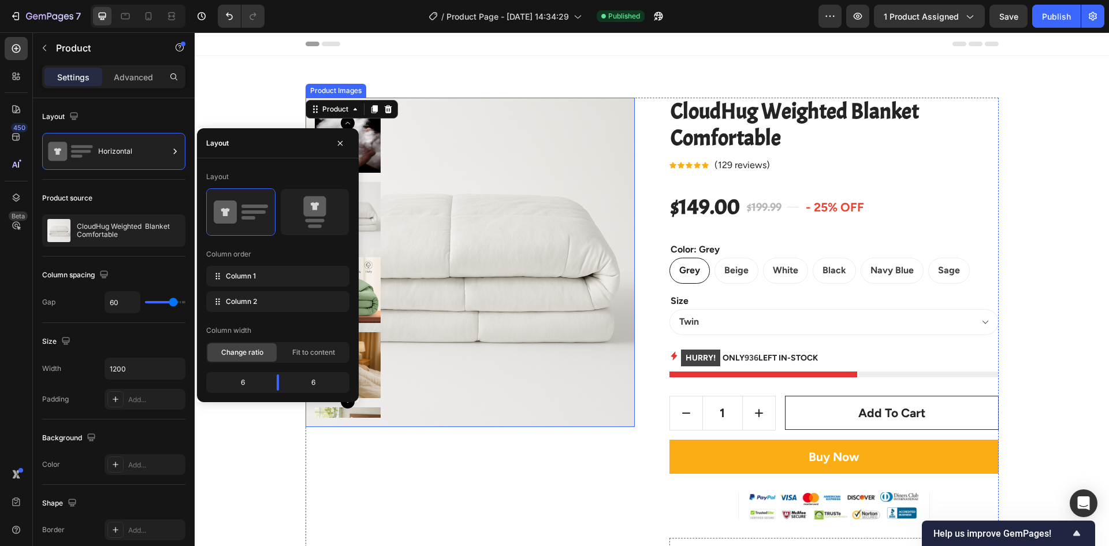
click at [435, 202] on img at bounding box center [469, 262] width 329 height 329
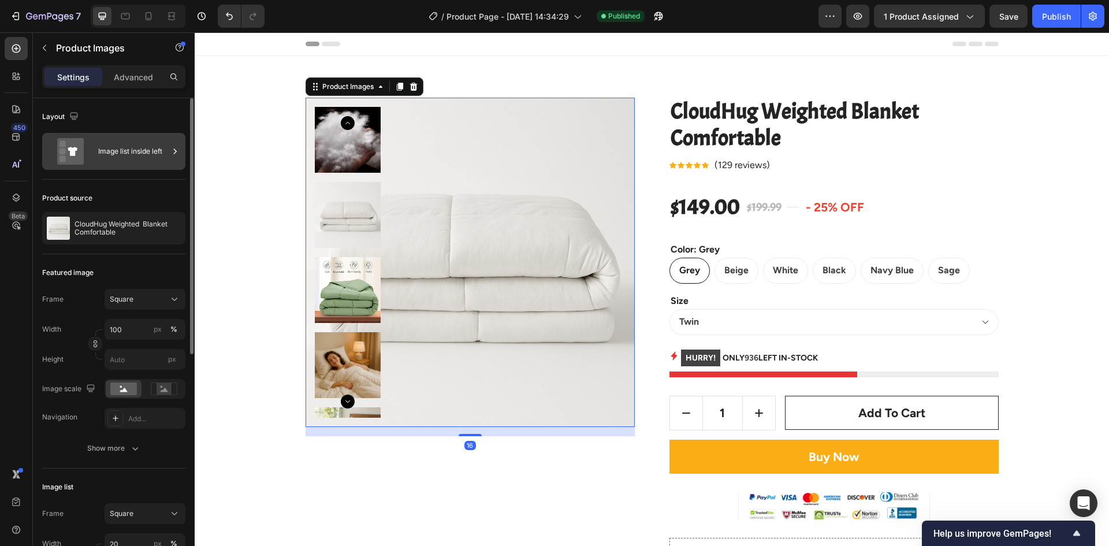
click at [122, 149] on div "Image list inside left" at bounding box center [133, 151] width 70 height 27
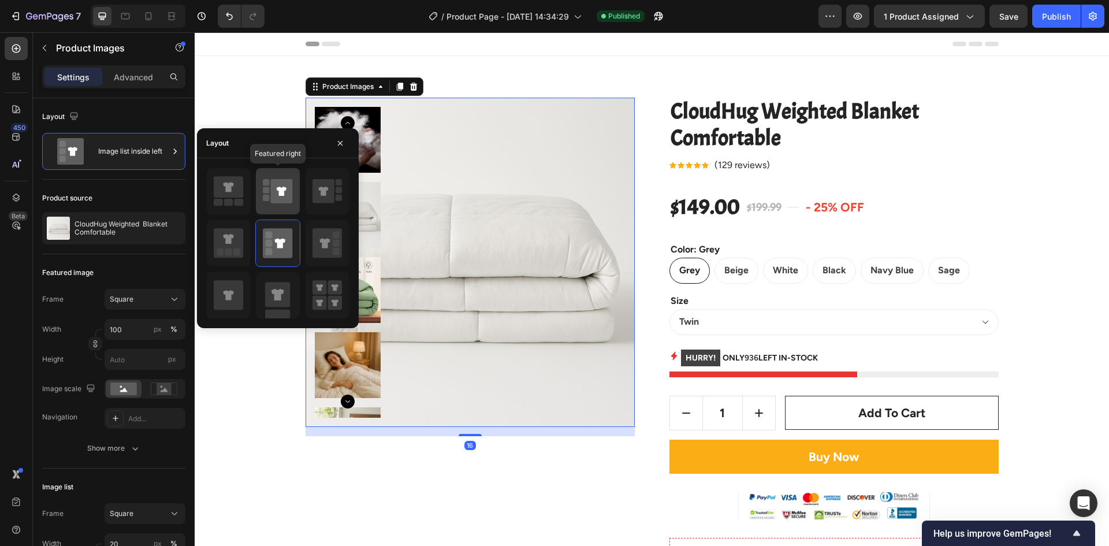
click at [280, 197] on icon at bounding box center [282, 191] width 22 height 24
type input "100"
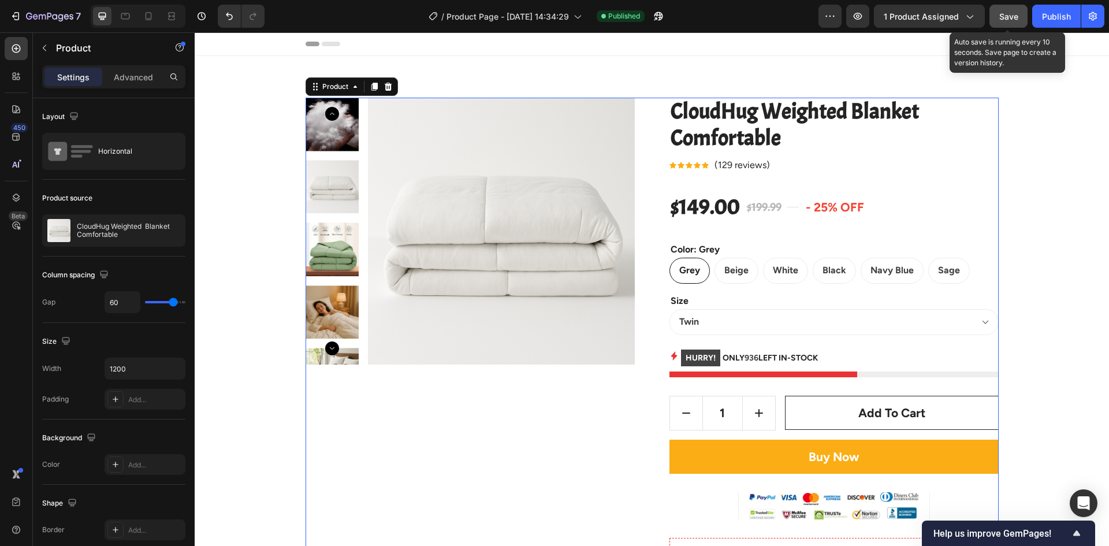
click at [1007, 20] on span "Save" at bounding box center [1008, 17] width 19 height 10
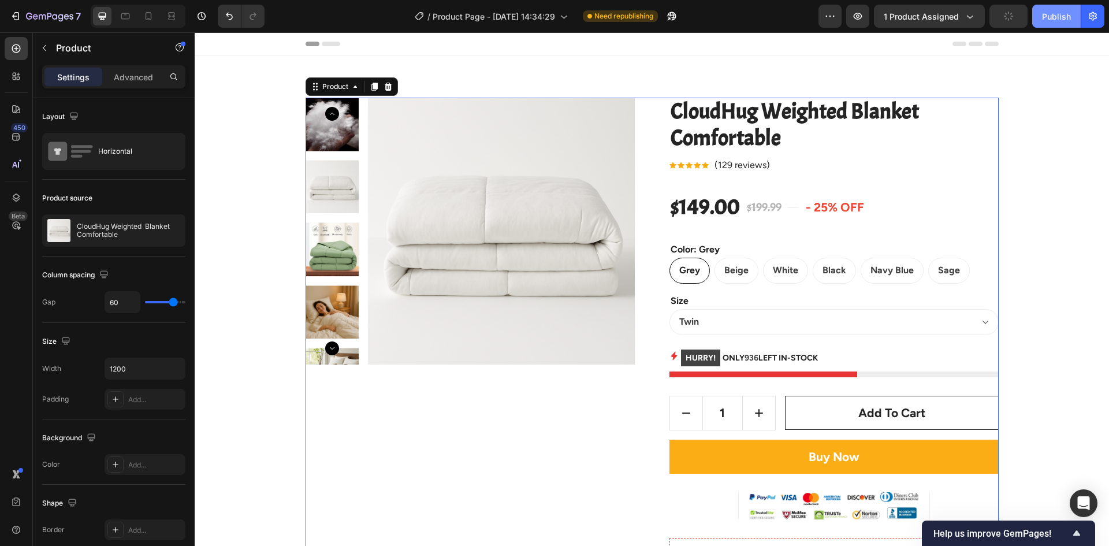
click at [1064, 16] on div "Publish" at bounding box center [1056, 16] width 29 height 12
click at [1064, 16] on button "Publish" at bounding box center [1056, 16] width 49 height 23
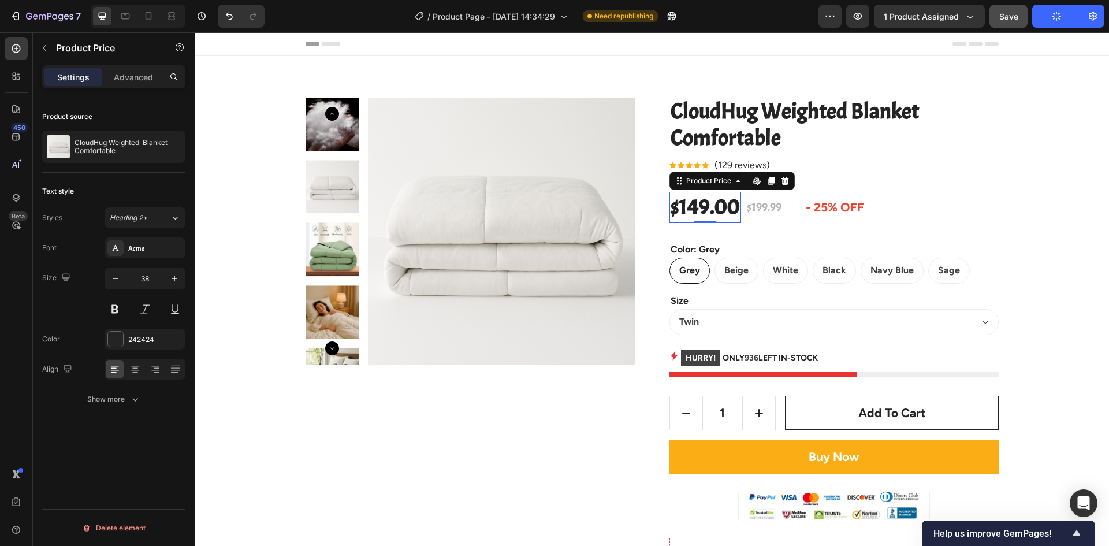
click at [730, 209] on div "$149.00" at bounding box center [705, 207] width 72 height 31
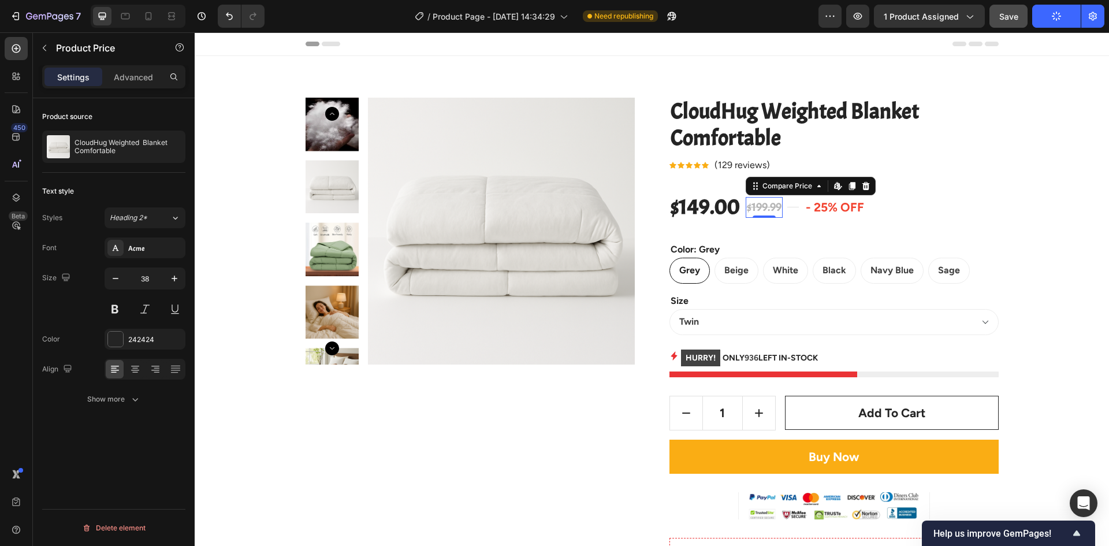
click at [774, 205] on div "$199.99" at bounding box center [763, 207] width 37 height 21
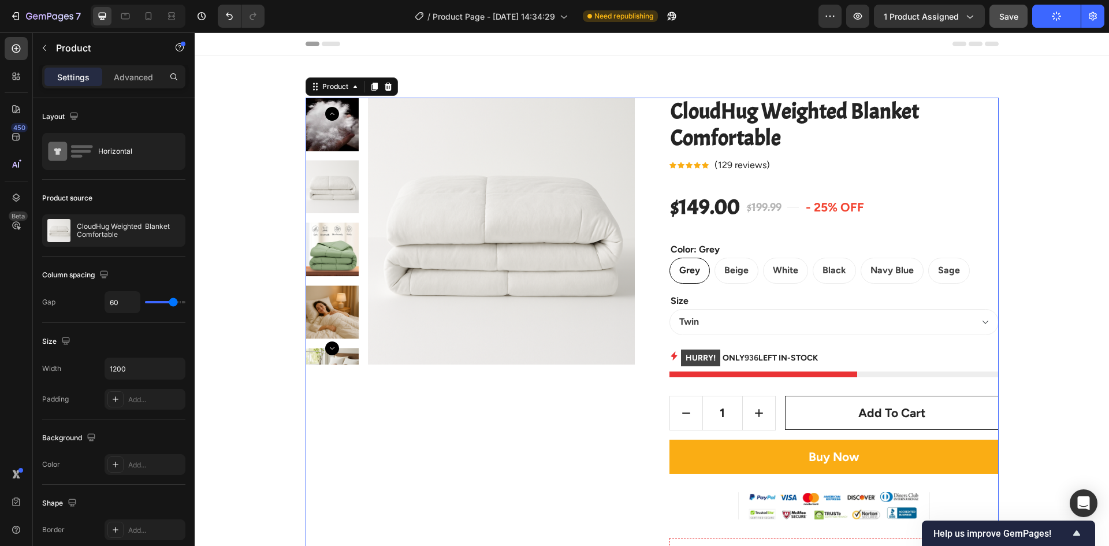
click at [705, 167] on div "Icon Icon Icon Icon Icon Icon List Hoz (129 reviews) Text block Row" at bounding box center [833, 165] width 329 height 16
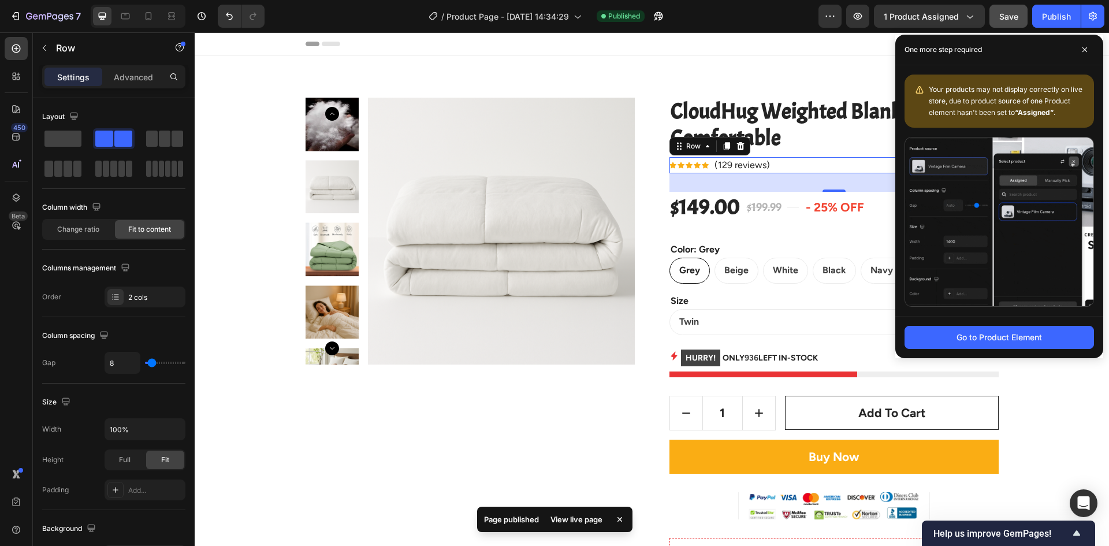
click at [823, 185] on div "32" at bounding box center [833, 182] width 329 height 18
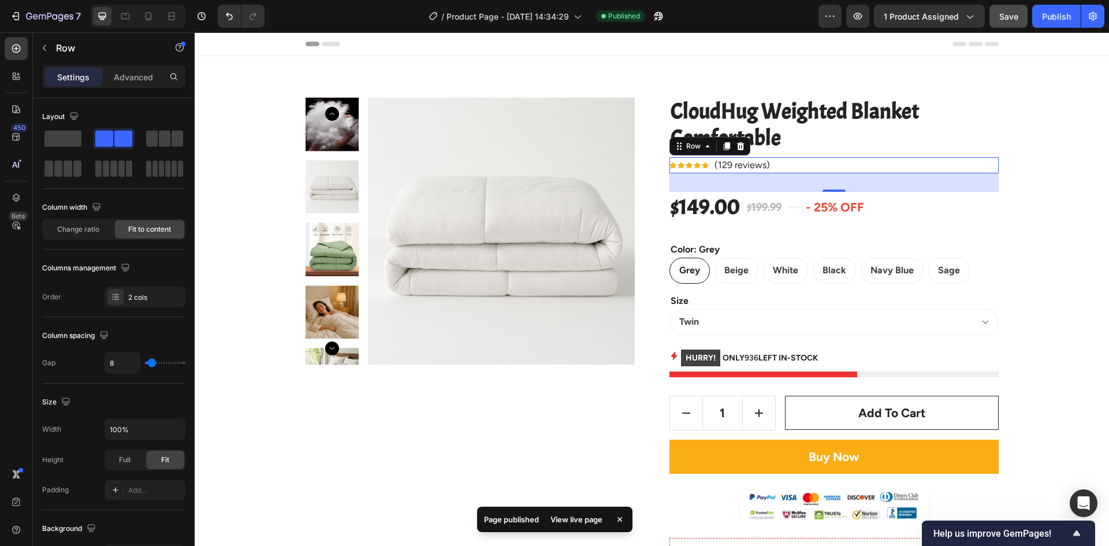
click at [825, 187] on div "32" at bounding box center [833, 182] width 329 height 18
click at [784, 185] on div "32" at bounding box center [833, 182] width 329 height 18
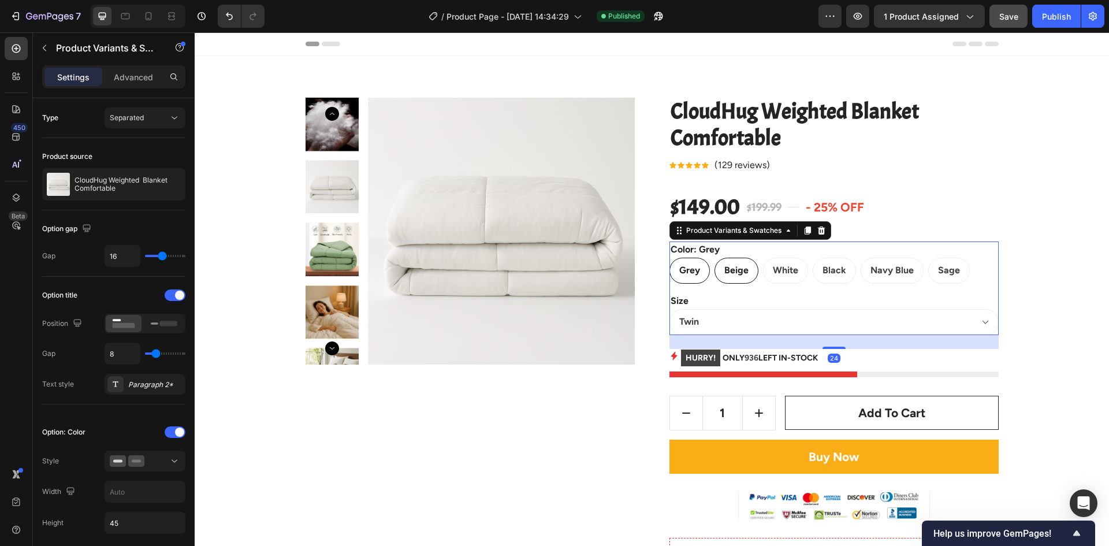
click at [719, 263] on div "Beige" at bounding box center [736, 270] width 43 height 23
click at [714, 258] on input "Beige Beige Beige" at bounding box center [714, 257] width 1 height 1
radio input "true"
click at [680, 268] on span "Grey" at bounding box center [689, 269] width 21 height 11
click at [669, 258] on input "Grey Grey Grey" at bounding box center [669, 257] width 1 height 1
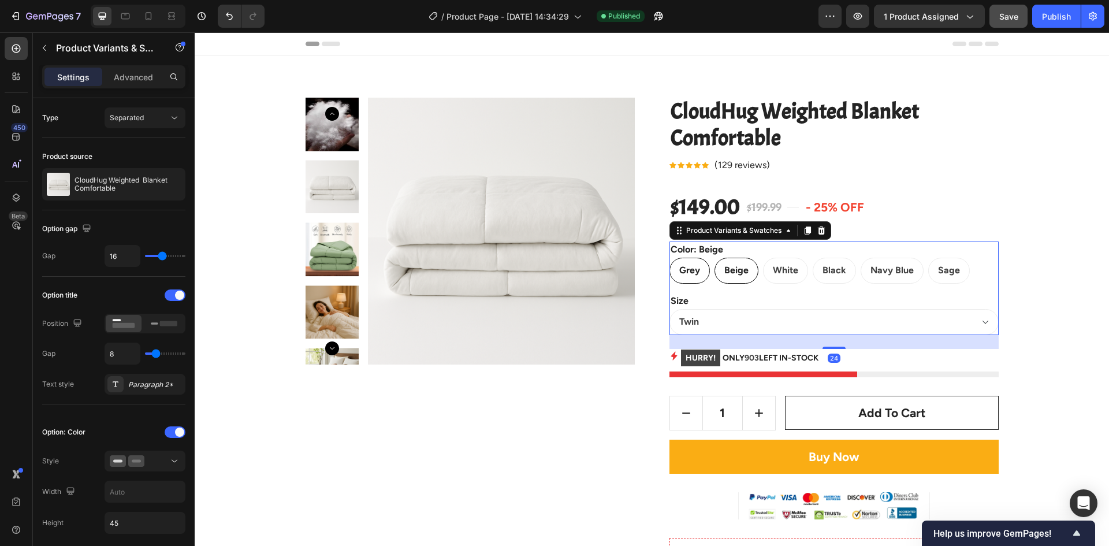
radio input "true"
click at [861, 264] on div "Navy Blue" at bounding box center [892, 270] width 62 height 23
click at [860, 258] on input "Navy Blue Navy Blue Navy Blue" at bounding box center [860, 257] width 1 height 1
radio input "true"
click at [727, 273] on span "Beige" at bounding box center [736, 269] width 24 height 11
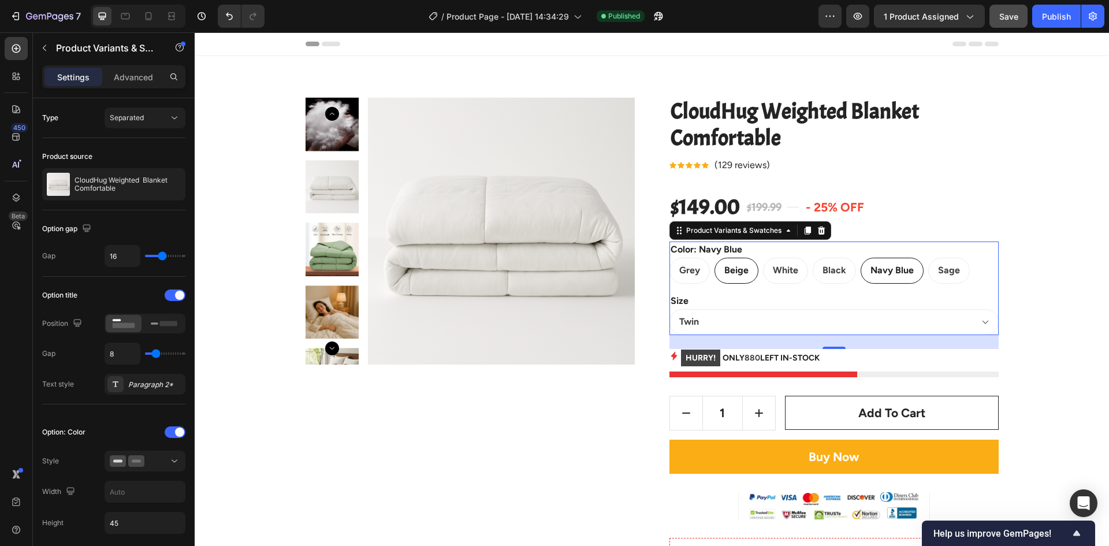
click at [714, 258] on input "Beige Beige Beige" at bounding box center [714, 257] width 1 height 1
radio input "true"
click at [688, 273] on span "Grey" at bounding box center [689, 269] width 21 height 11
click at [669, 258] on input "Grey Grey Grey" at bounding box center [669, 257] width 1 height 1
radio input "true"
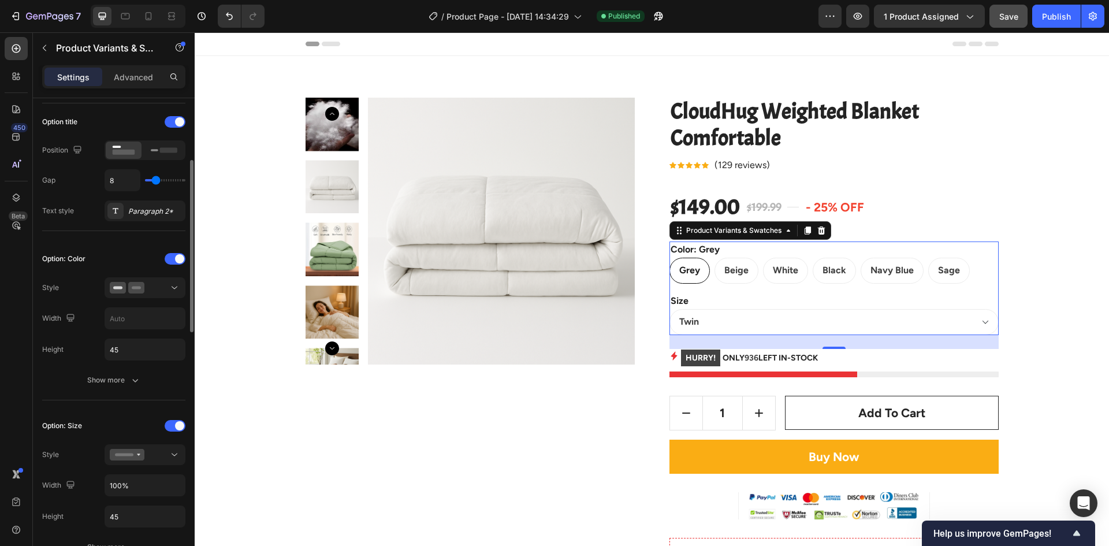
scroll to position [231, 0]
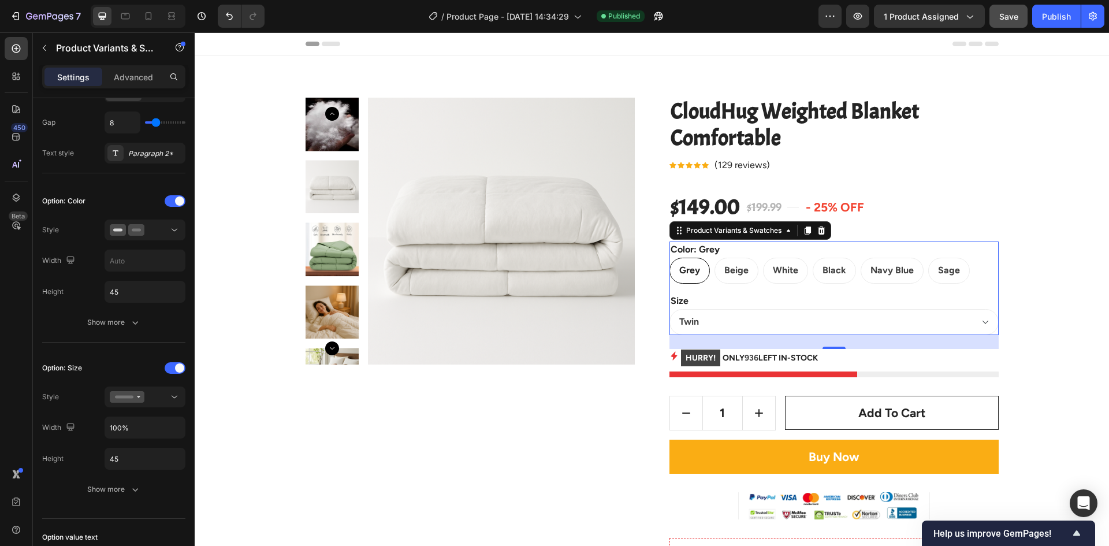
click at [697, 270] on div "Grey" at bounding box center [689, 270] width 39 height 23
click at [669, 258] on input "Grey Grey Grey" at bounding box center [669, 257] width 1 height 1
click at [732, 267] on span "Beige" at bounding box center [736, 269] width 24 height 11
click at [714, 258] on input "Beige Beige Beige" at bounding box center [714, 257] width 1 height 1
radio input "true"
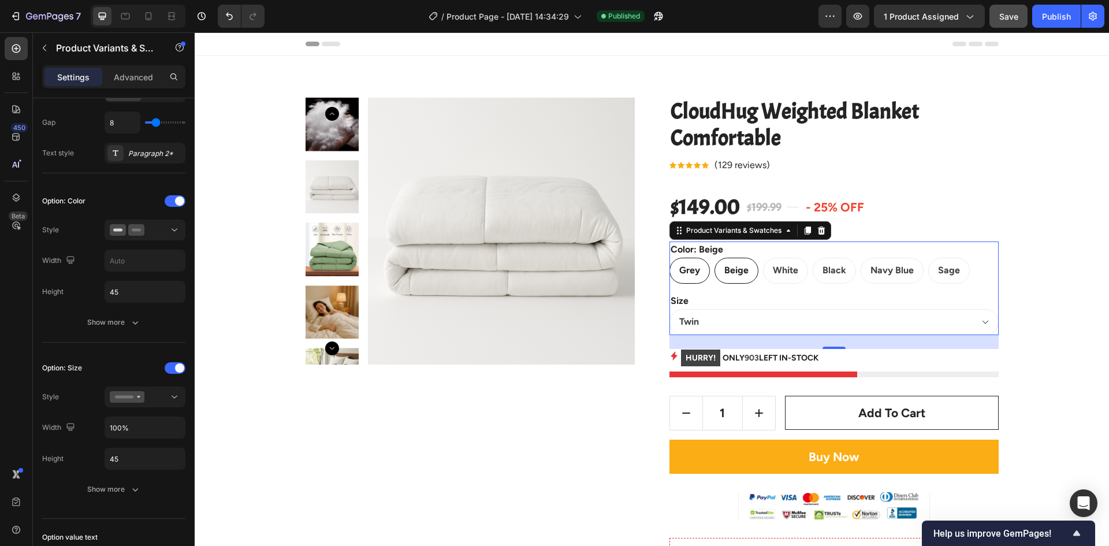
click at [688, 271] on span "Grey" at bounding box center [689, 269] width 21 height 11
click at [669, 258] on input "Grey Grey Grey" at bounding box center [669, 257] width 1 height 1
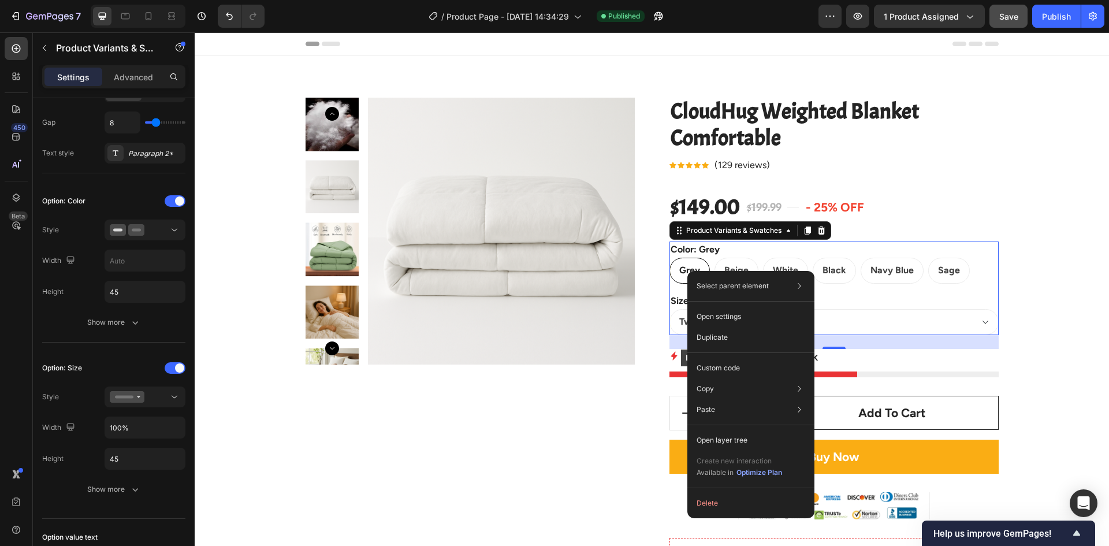
click at [687, 271] on div "Select parent element Section Row 1 col Product Product Variants & Swatches Ope…" at bounding box center [750, 394] width 127 height 247
click at [682, 267] on span "Grey" at bounding box center [689, 269] width 21 height 11
click at [669, 258] on input "Grey Grey Grey" at bounding box center [669, 257] width 1 height 1
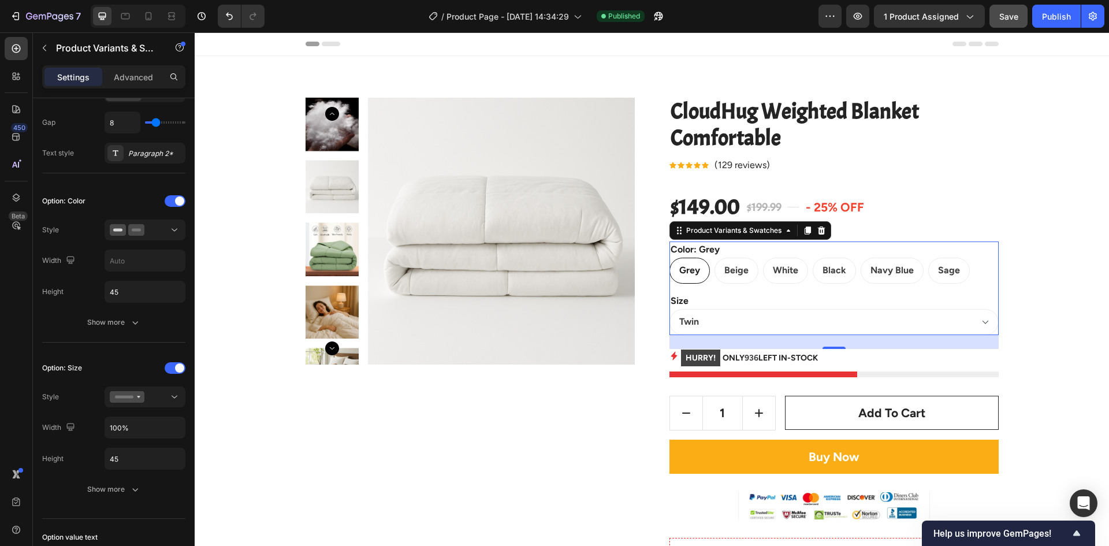
click at [682, 267] on span "Grey" at bounding box center [689, 269] width 21 height 11
click at [669, 258] on input "Grey Grey Grey" at bounding box center [669, 257] width 1 height 1
click at [682, 267] on span "Grey" at bounding box center [689, 269] width 21 height 11
click at [669, 258] on input "Grey Grey Grey" at bounding box center [669, 257] width 1 height 1
click at [682, 268] on span "Grey" at bounding box center [689, 269] width 21 height 11
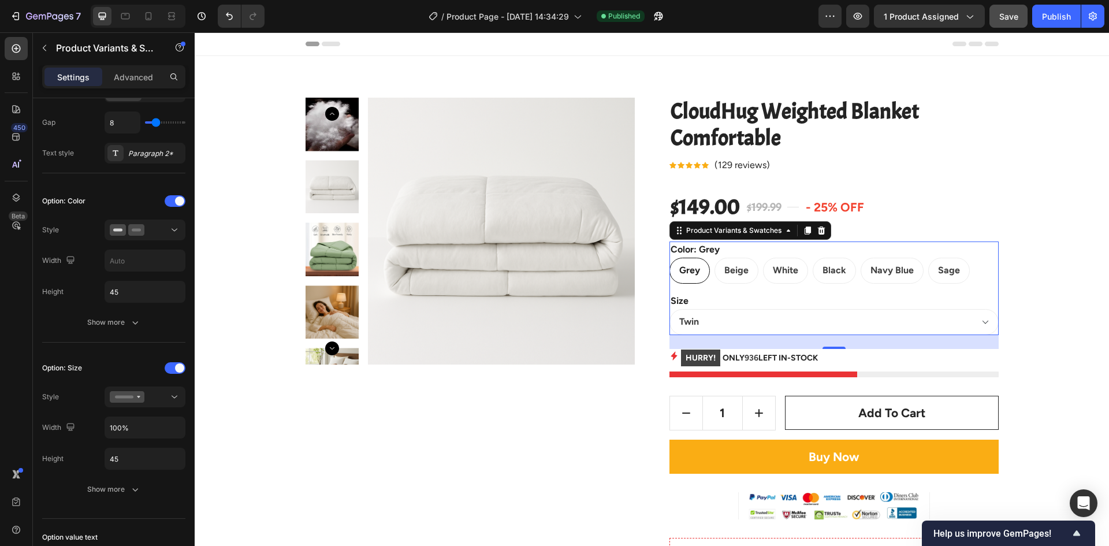
click at [669, 258] on input "Grey Grey Grey" at bounding box center [669, 257] width 1 height 1
click at [682, 268] on span "Grey" at bounding box center [689, 269] width 21 height 11
click at [669, 258] on input "Grey Grey Grey" at bounding box center [669, 257] width 1 height 1
click at [690, 268] on span "Grey" at bounding box center [689, 269] width 21 height 11
click at [669, 258] on input "Grey Grey Grey" at bounding box center [669, 257] width 1 height 1
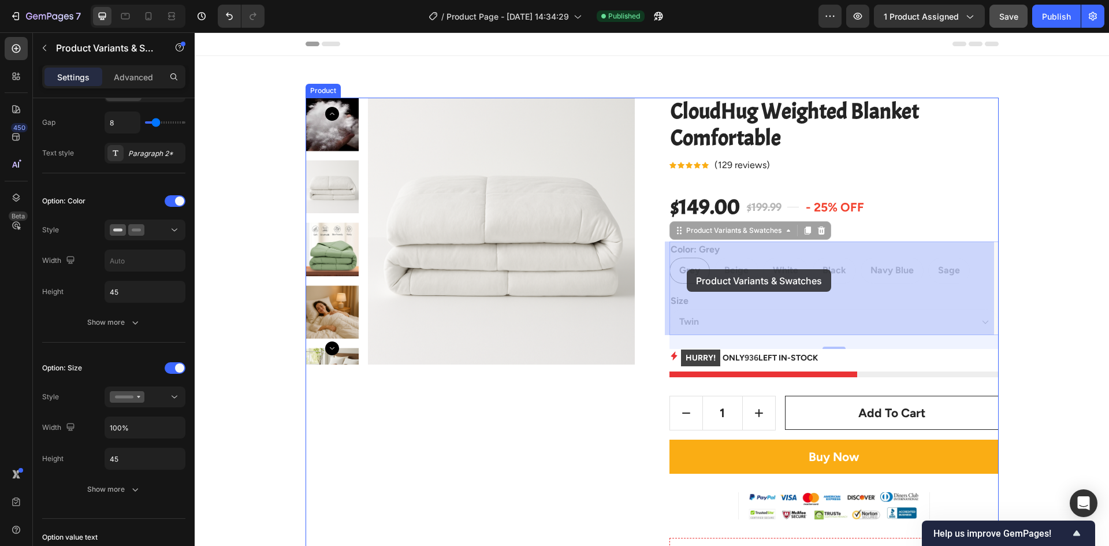
drag, startPoint x: 697, startPoint y: 268, endPoint x: 691, endPoint y: 268, distance: 6.4
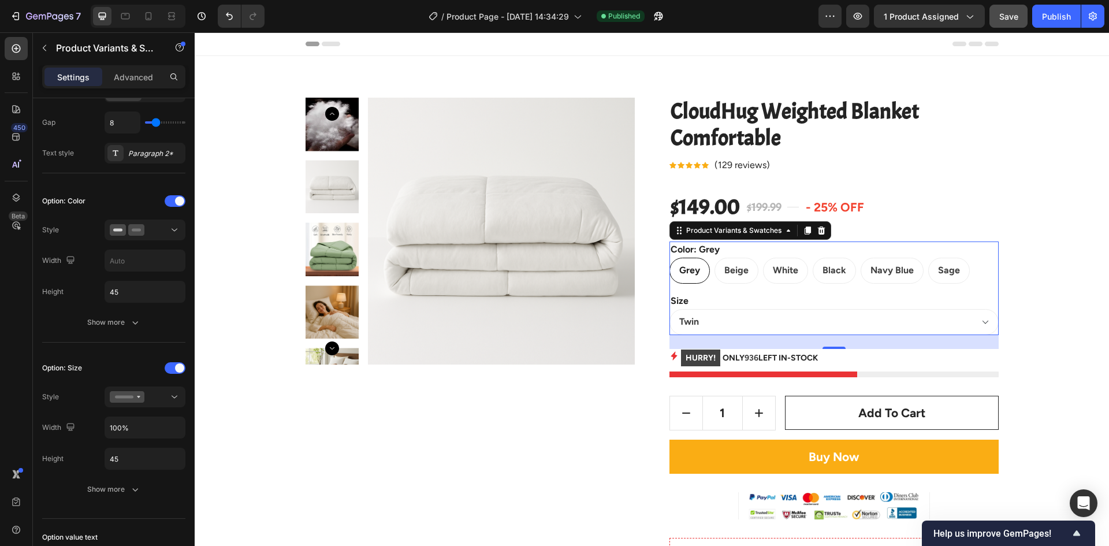
click at [688, 269] on span "Grey" at bounding box center [689, 269] width 21 height 11
click at [669, 258] on input "Grey Grey Grey" at bounding box center [669, 257] width 1 height 1
radio input "true"
click at [775, 323] on select "Twin Queen King" at bounding box center [833, 322] width 329 height 26
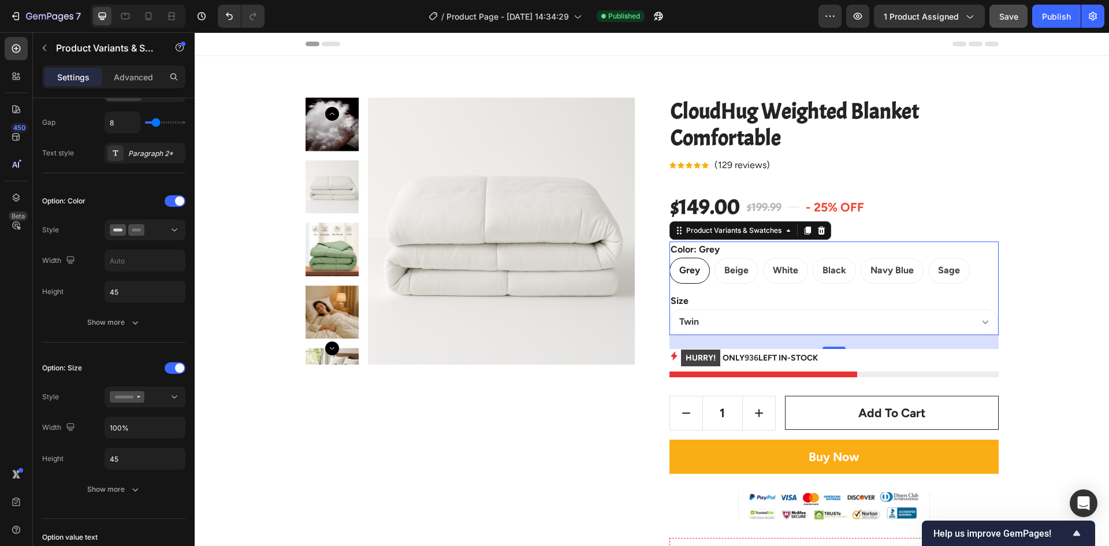
click at [692, 275] on span "Grey" at bounding box center [689, 269] width 21 height 11
click at [669, 258] on input "Grey Grey Grey" at bounding box center [669, 257] width 1 height 1
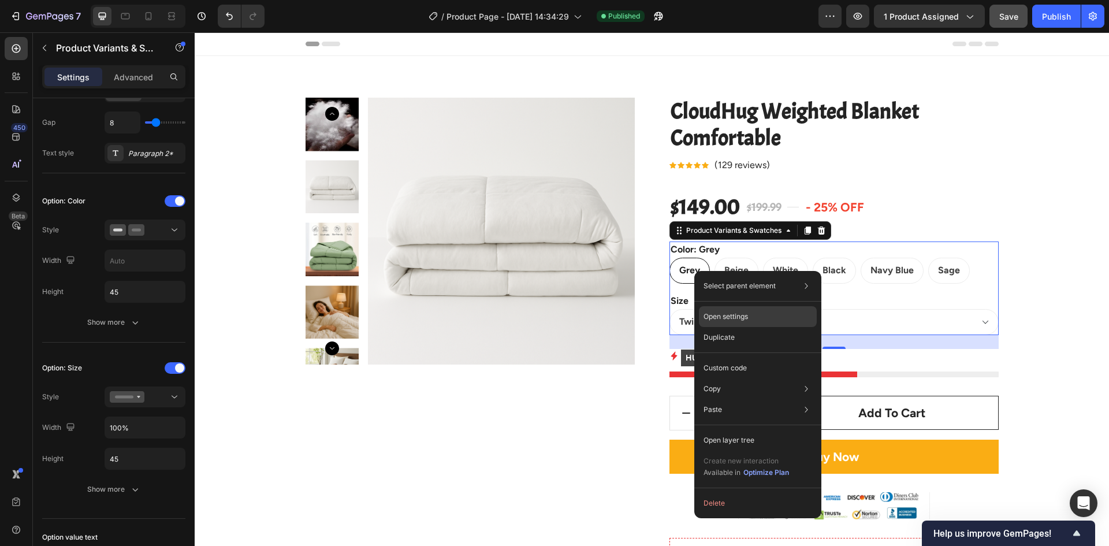
click at [760, 318] on div "Open settings" at bounding box center [758, 316] width 118 height 21
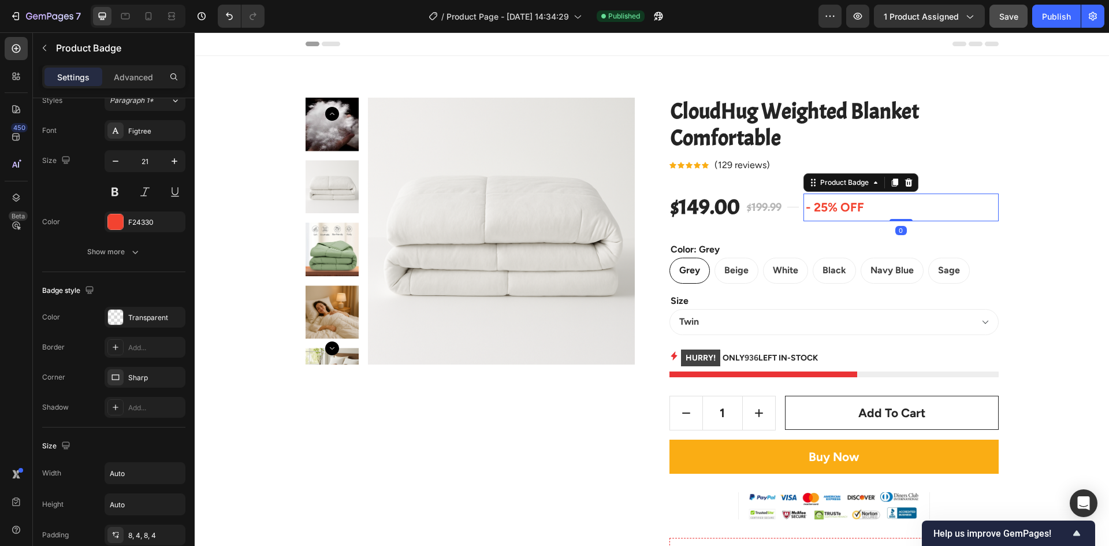
click at [986, 200] on div "- 25% off" at bounding box center [900, 207] width 195 height 28
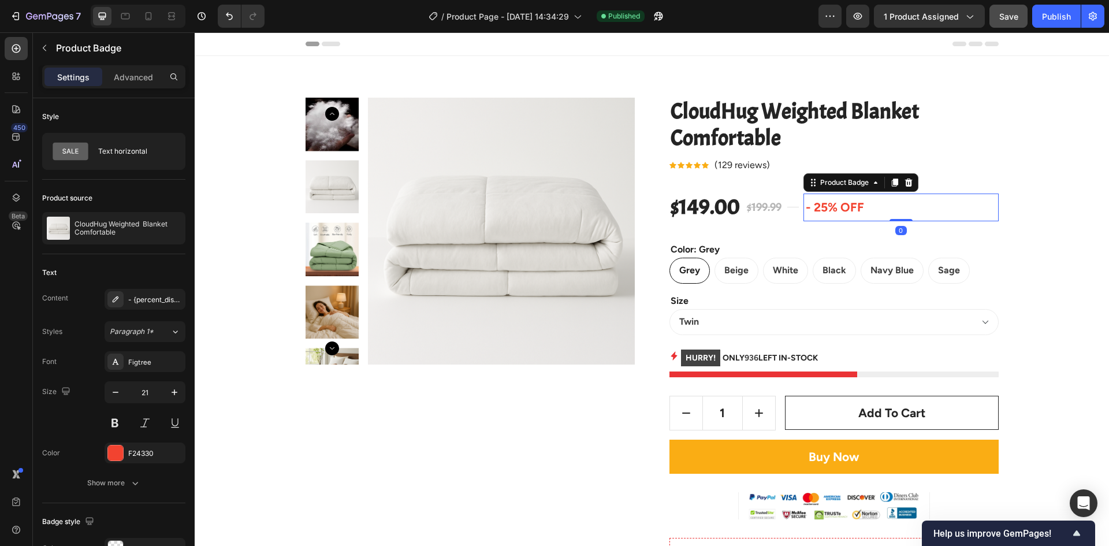
click at [803, 200] on pre "- 25% off" at bounding box center [834, 207] width 63 height 28
click at [766, 202] on div "$199.99" at bounding box center [763, 207] width 37 height 21
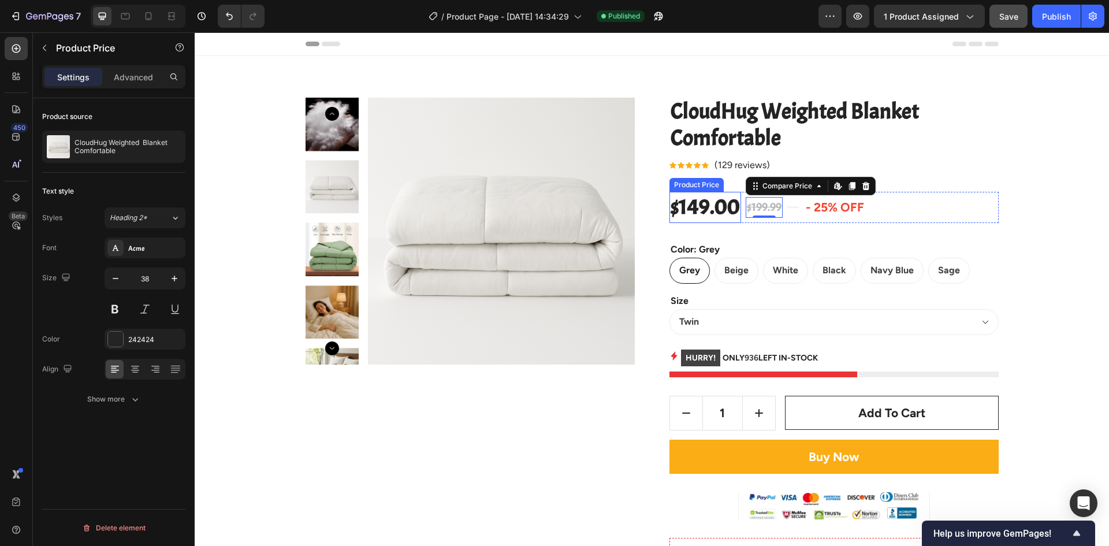
click at [710, 186] on div "Product Price" at bounding box center [697, 185] width 50 height 10
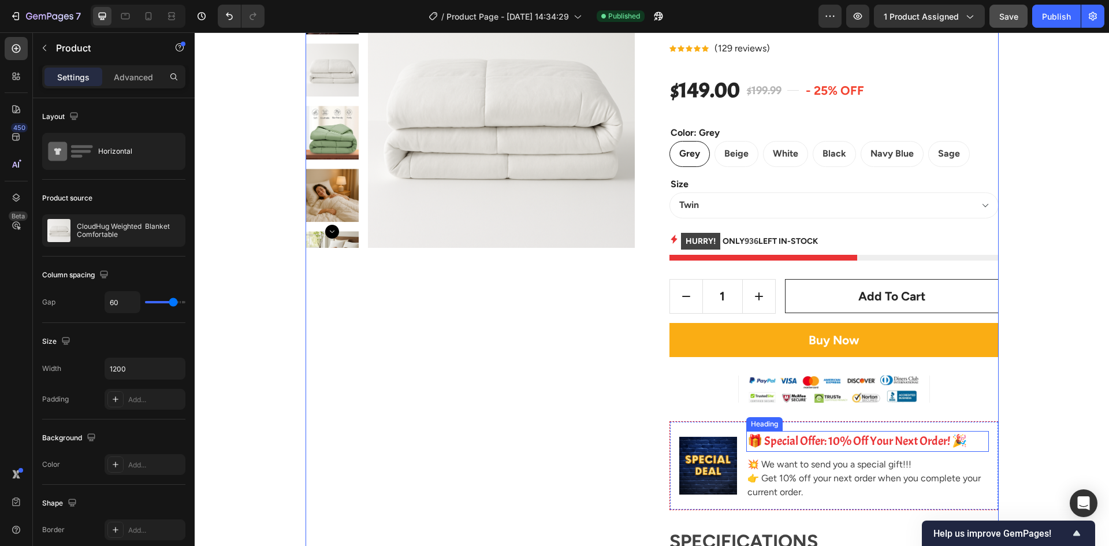
scroll to position [115, 0]
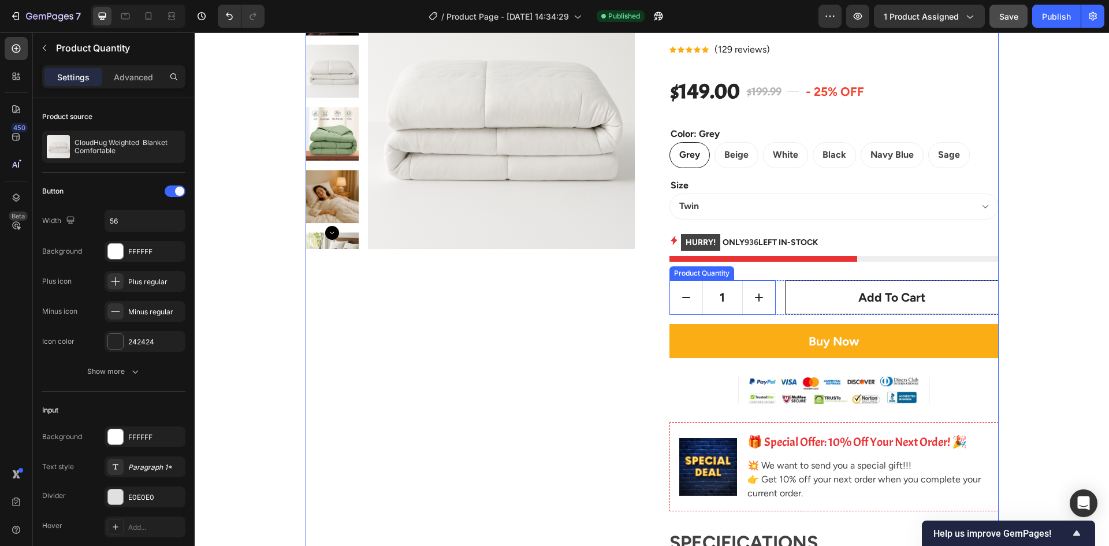
click at [726, 303] on input "1" at bounding box center [722, 297] width 41 height 33
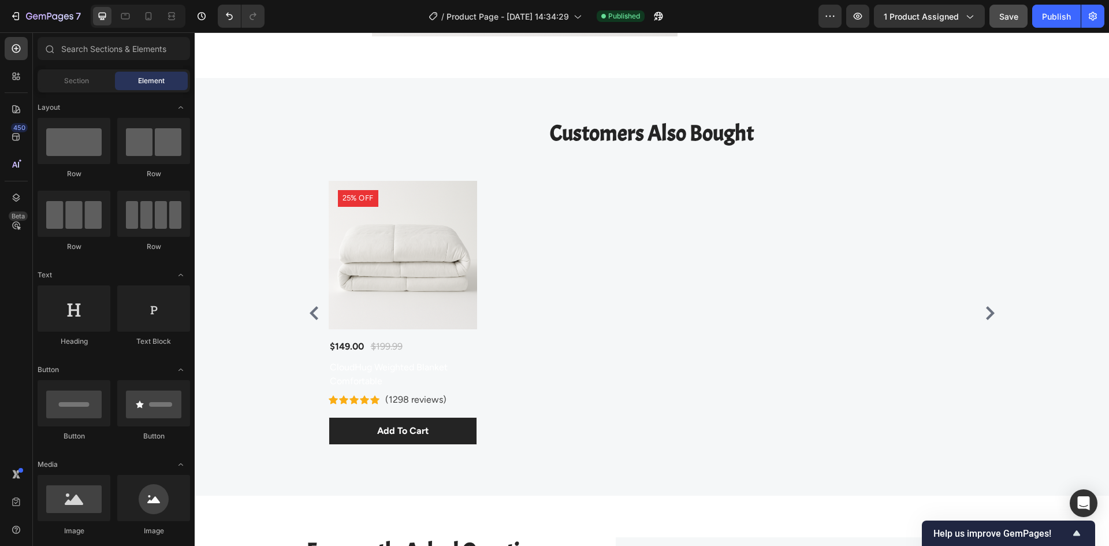
scroll to position [4594, 0]
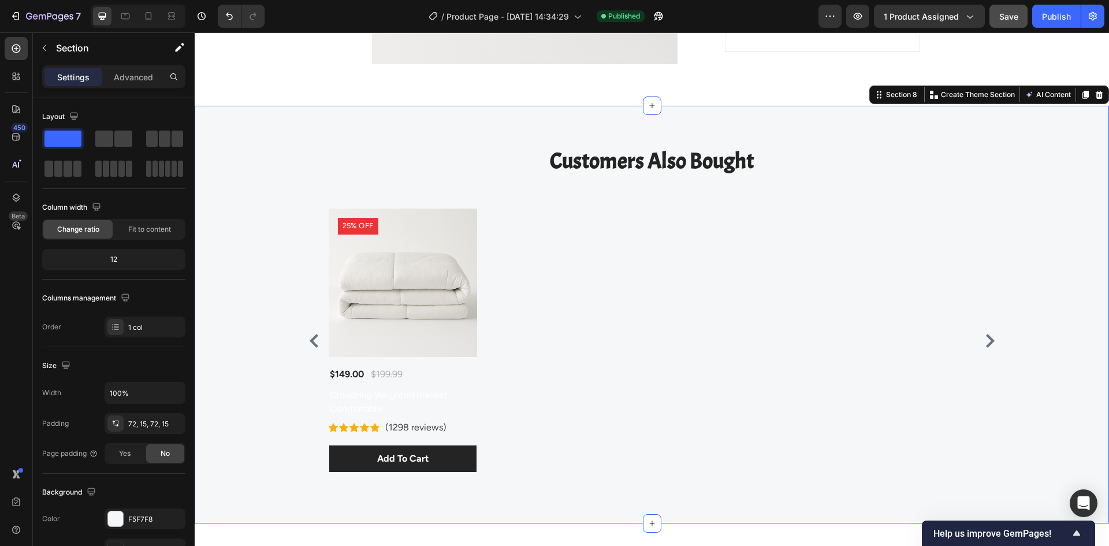
click at [836, 123] on div "Customers Also Bought Heading Row Product Images 25% off Product Badge $149.00 …" at bounding box center [652, 314] width 914 height 417
click at [753, 106] on div "Customers Also Bought Heading Row Product Images 25% off Product Badge $149.00 …" at bounding box center [652, 314] width 914 height 417
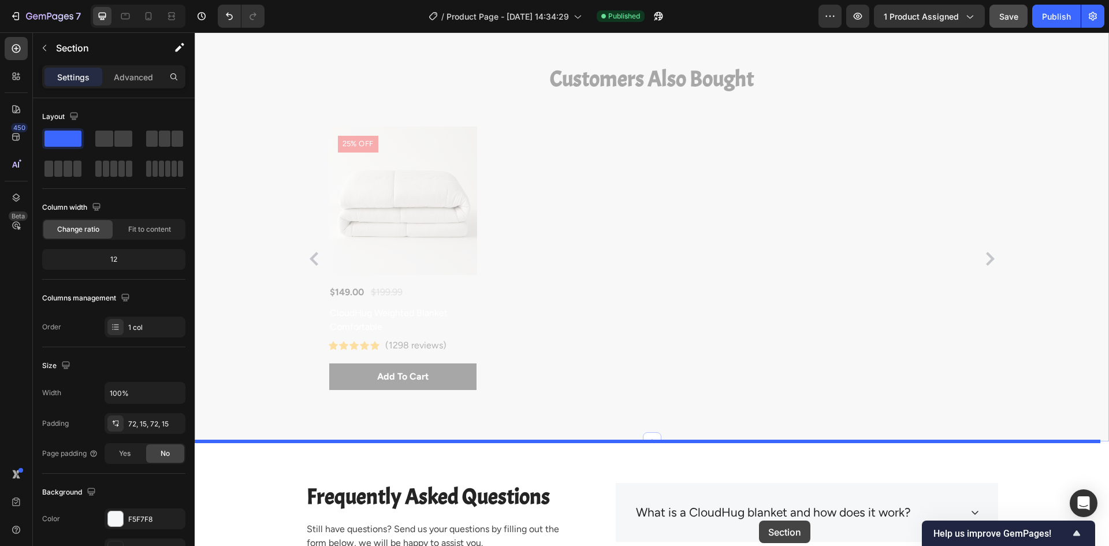
drag, startPoint x: 755, startPoint y: 107, endPoint x: 767, endPoint y: 482, distance: 374.3
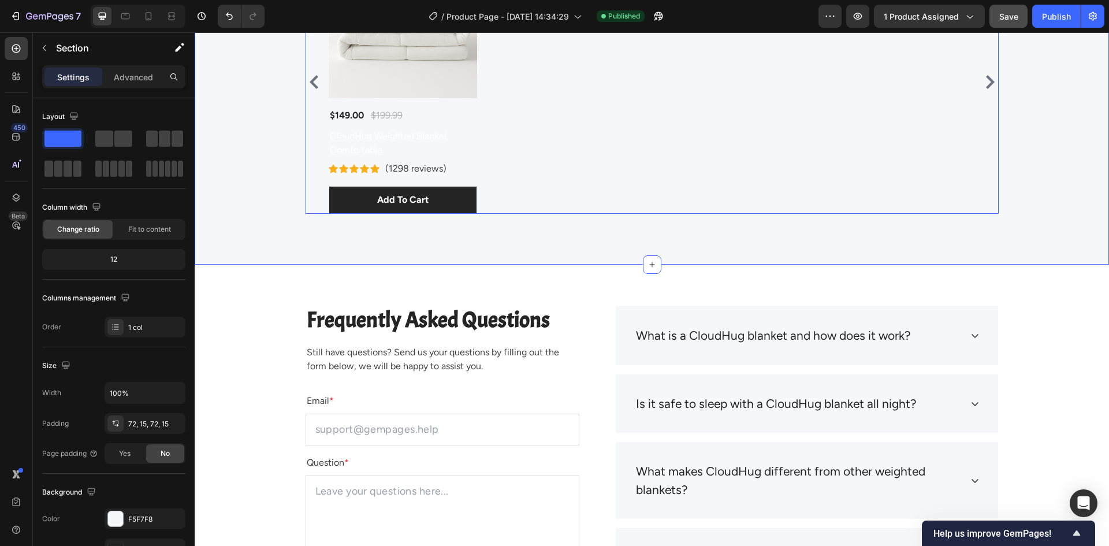
scroll to position [4858, 0]
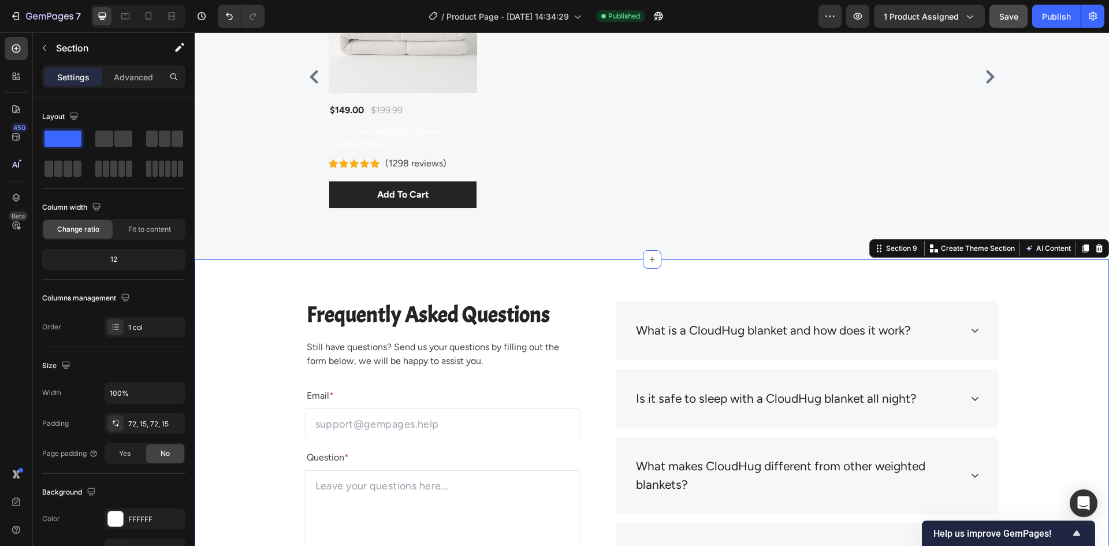
click at [772, 279] on div "Frequently Asked Questions Heading Still have questions? Send us your questions…" at bounding box center [652, 508] width 914 height 499
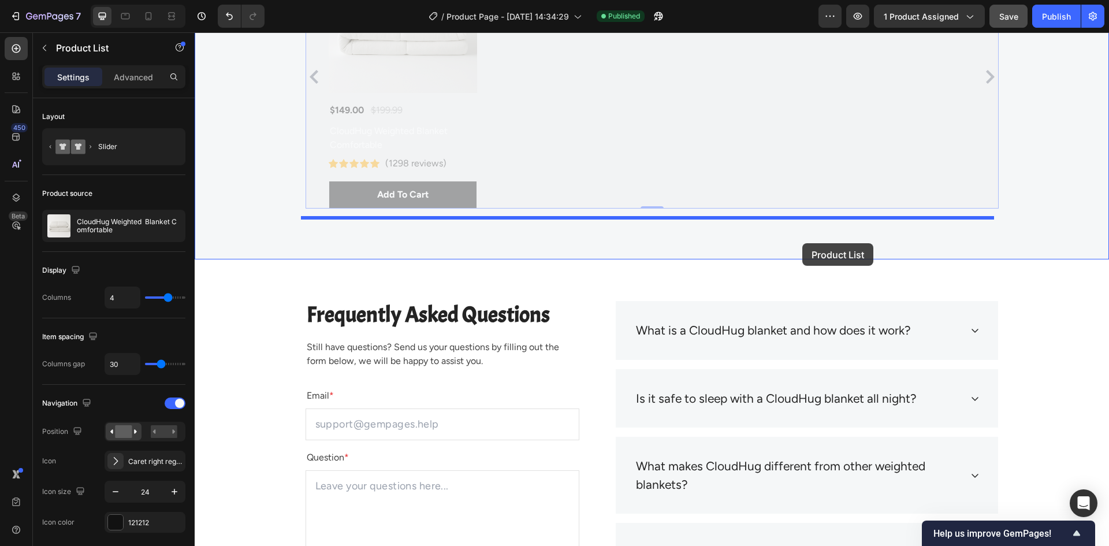
drag, startPoint x: 803, startPoint y: 174, endPoint x: 802, endPoint y: 243, distance: 69.3
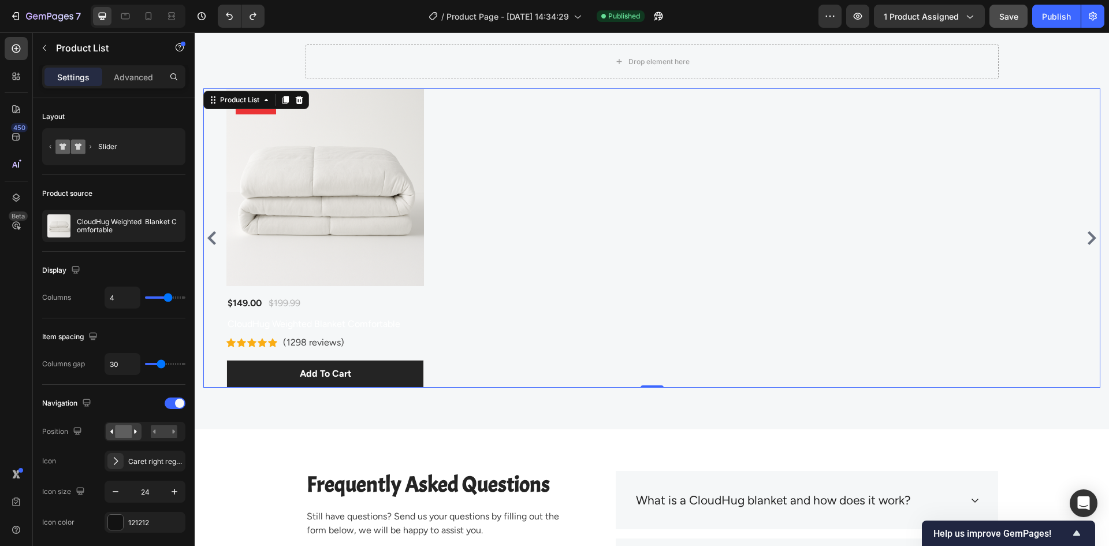
scroll to position [4742, 0]
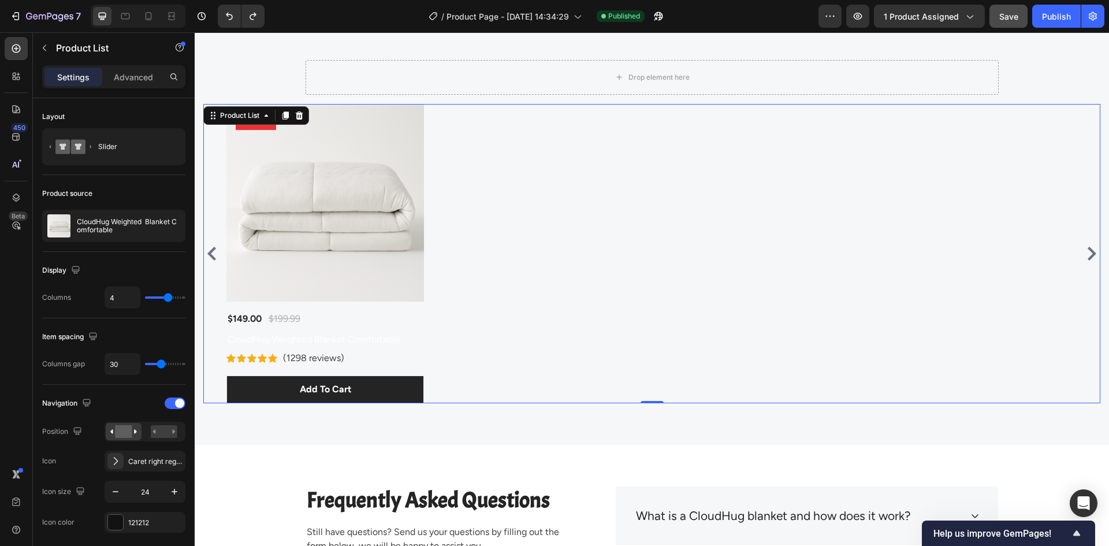
click at [623, 248] on div "Product Images 25% off Product Badge $149.00 Product Price Product Price $199.9…" at bounding box center [651, 253] width 851 height 299
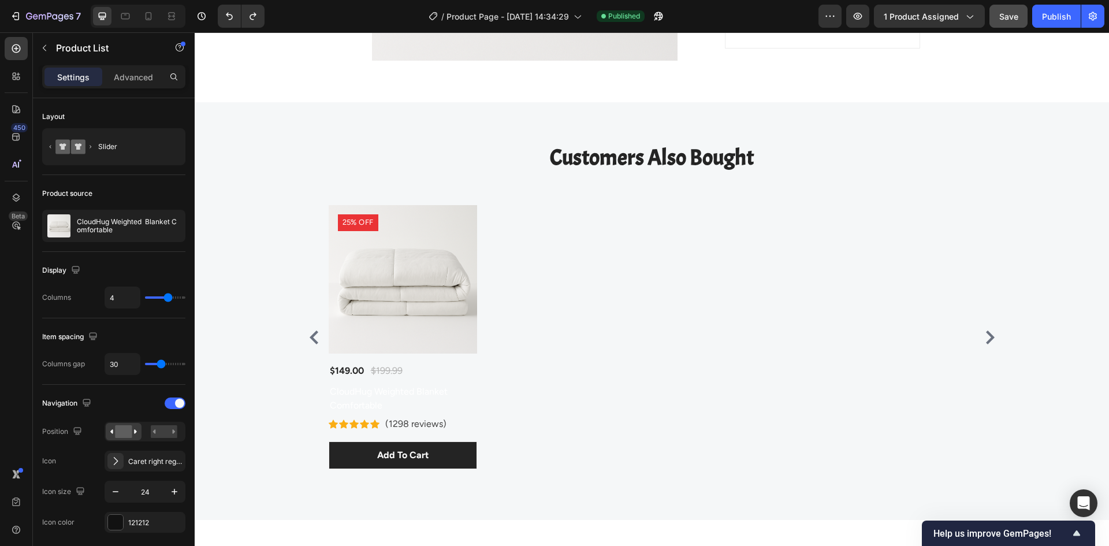
scroll to position [4569, 0]
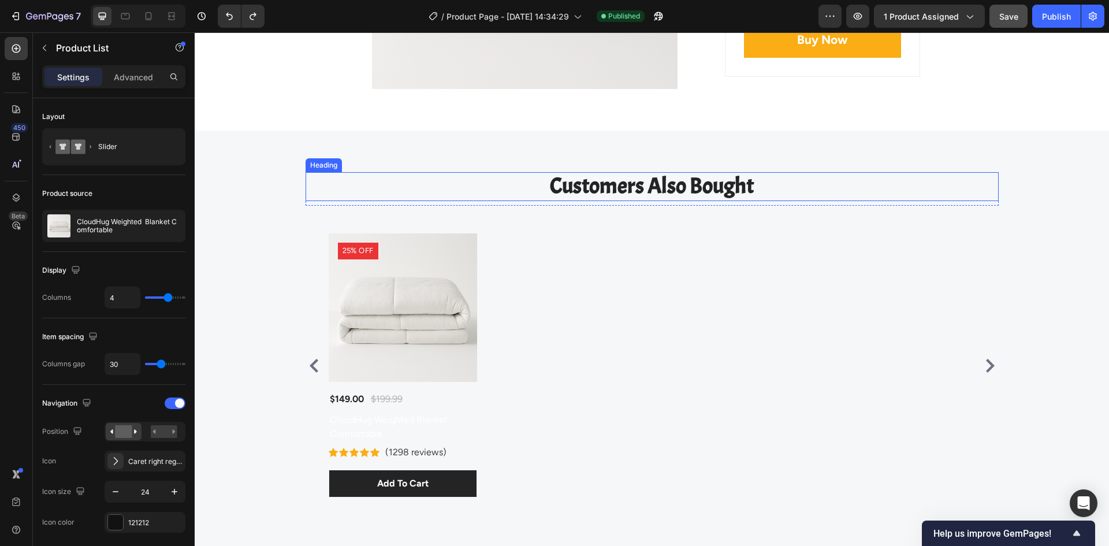
click at [816, 162] on div "Customers Also Bought Heading Row Product Images 25% off Product Badge $149.00 …" at bounding box center [652, 338] width 914 height 417
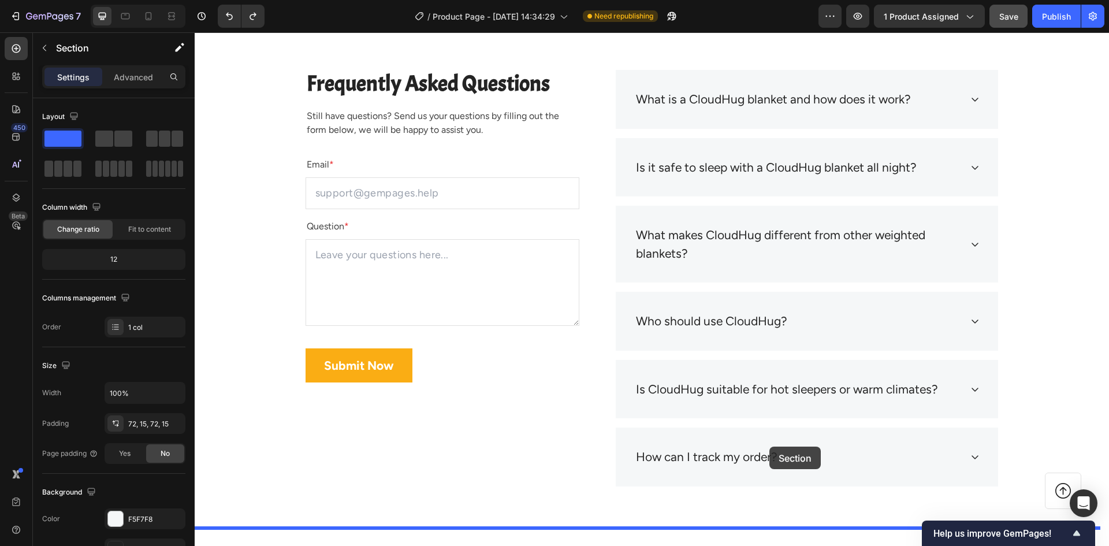
drag, startPoint x: 800, startPoint y: 135, endPoint x: 769, endPoint y: 446, distance: 313.3
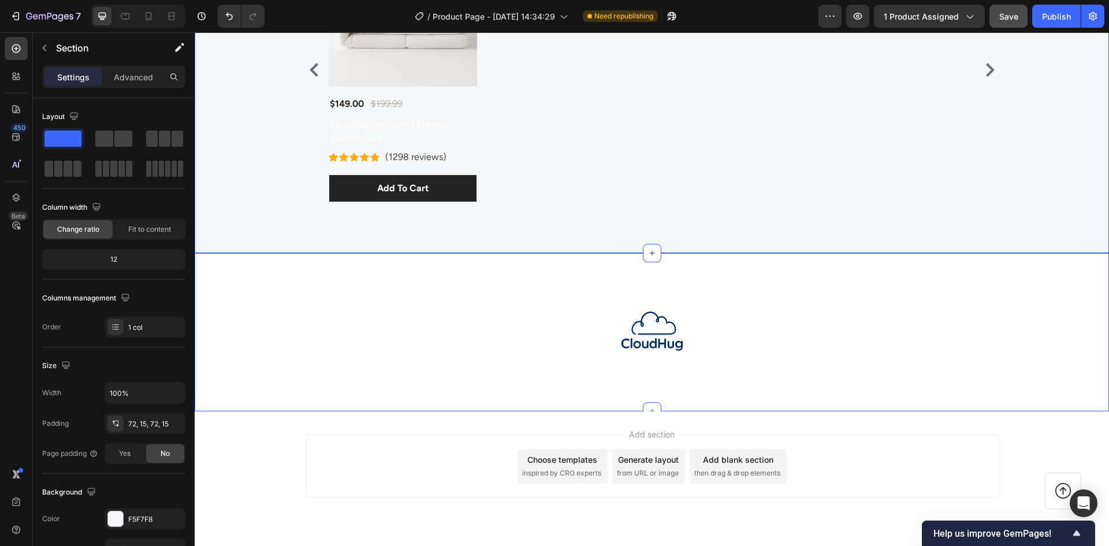
scroll to position [5337, 0]
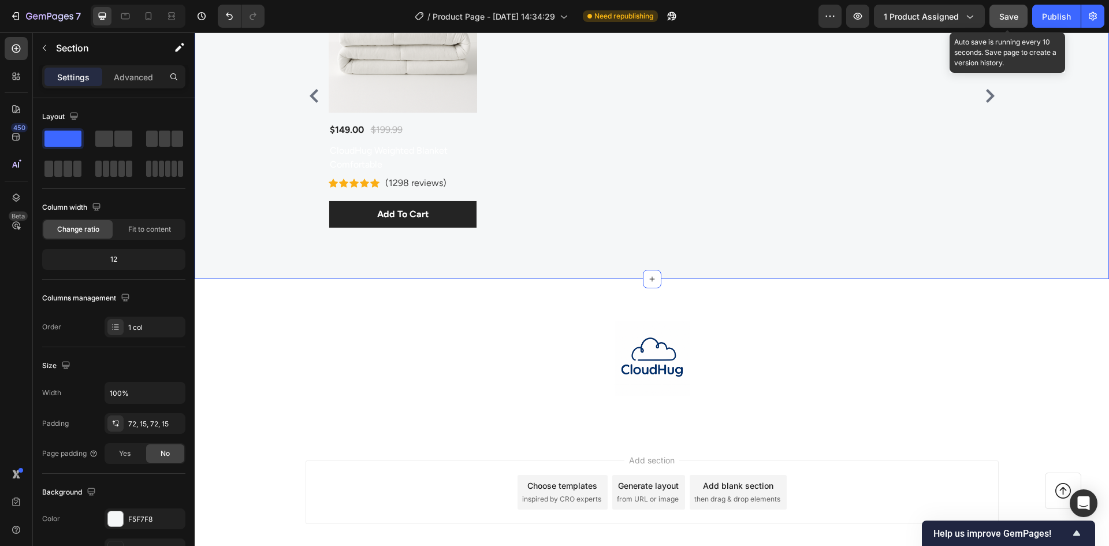
click at [1014, 24] on button "Save" at bounding box center [1008, 16] width 38 height 23
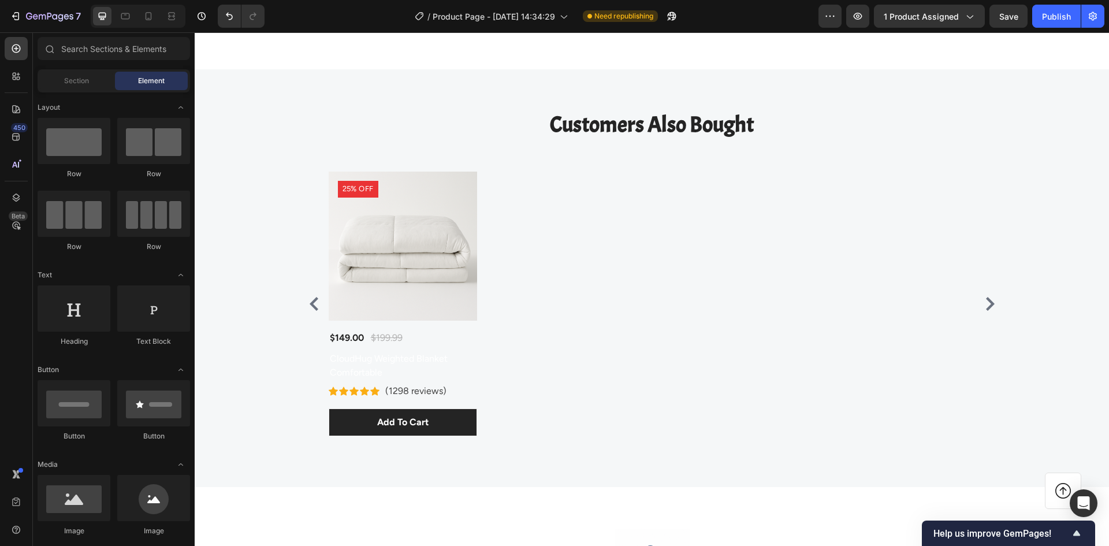
scroll to position [5133, 0]
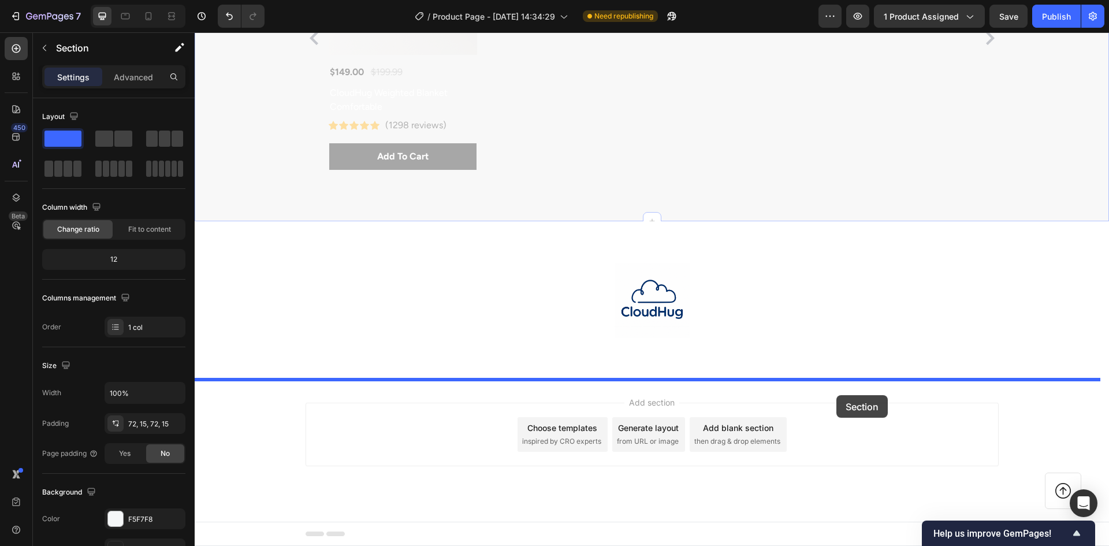
drag, startPoint x: 950, startPoint y: 77, endPoint x: 836, endPoint y: 395, distance: 337.3
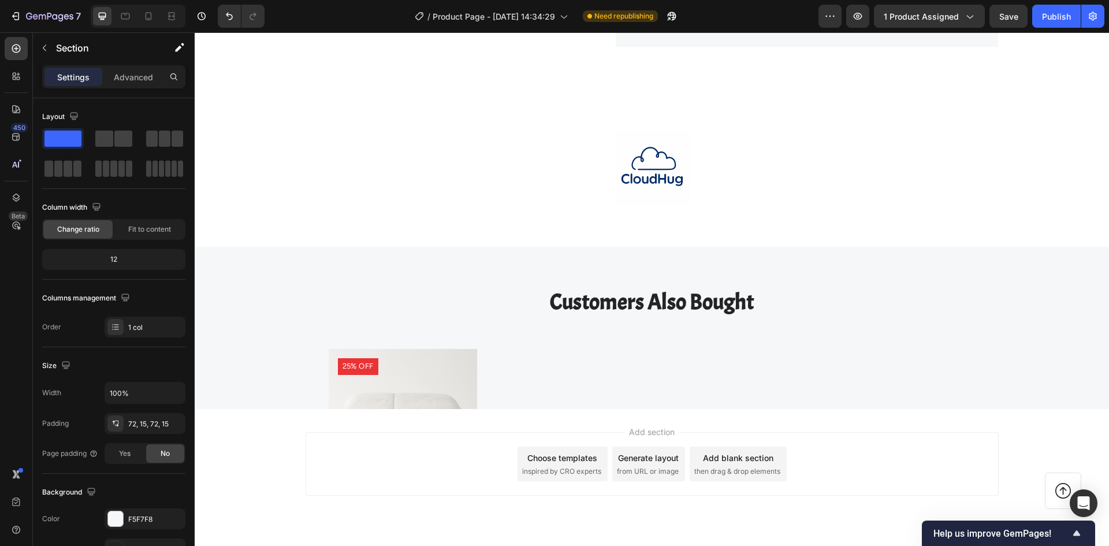
scroll to position [5082, 0]
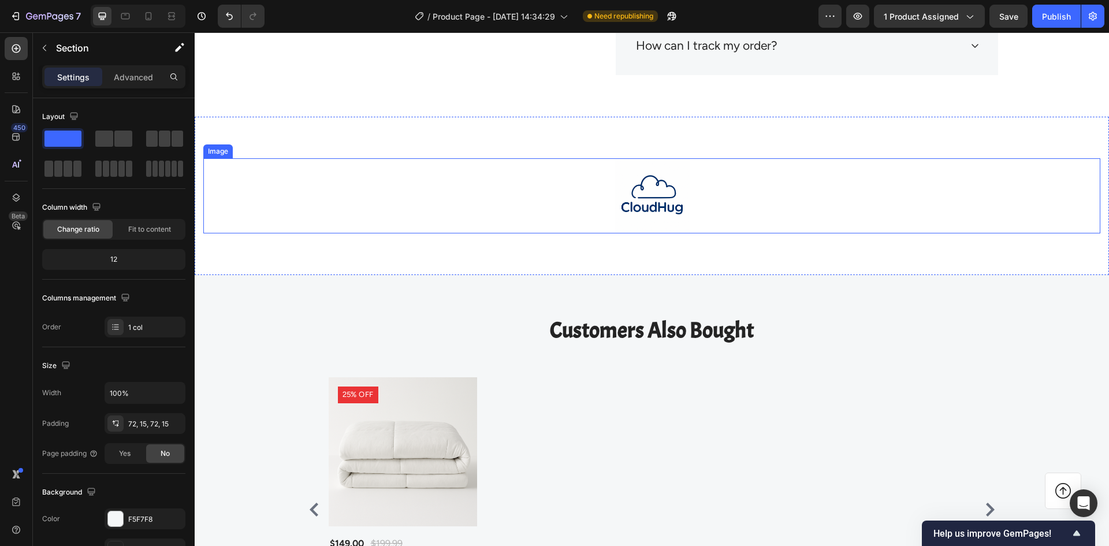
click at [685, 196] on div at bounding box center [651, 195] width 897 height 75
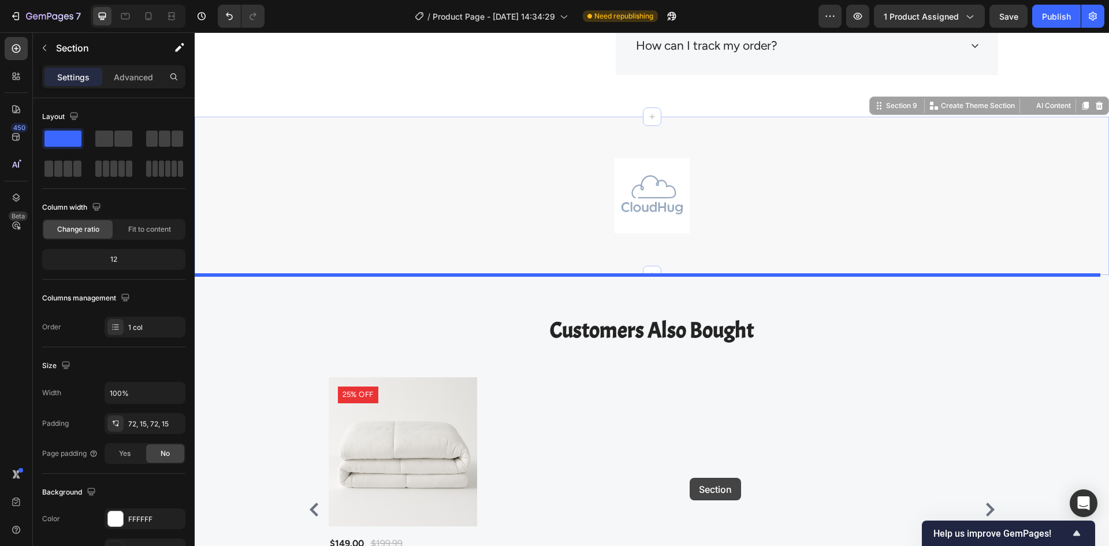
drag, startPoint x: 702, startPoint y: 123, endPoint x: 689, endPoint y: 479, distance: 356.5
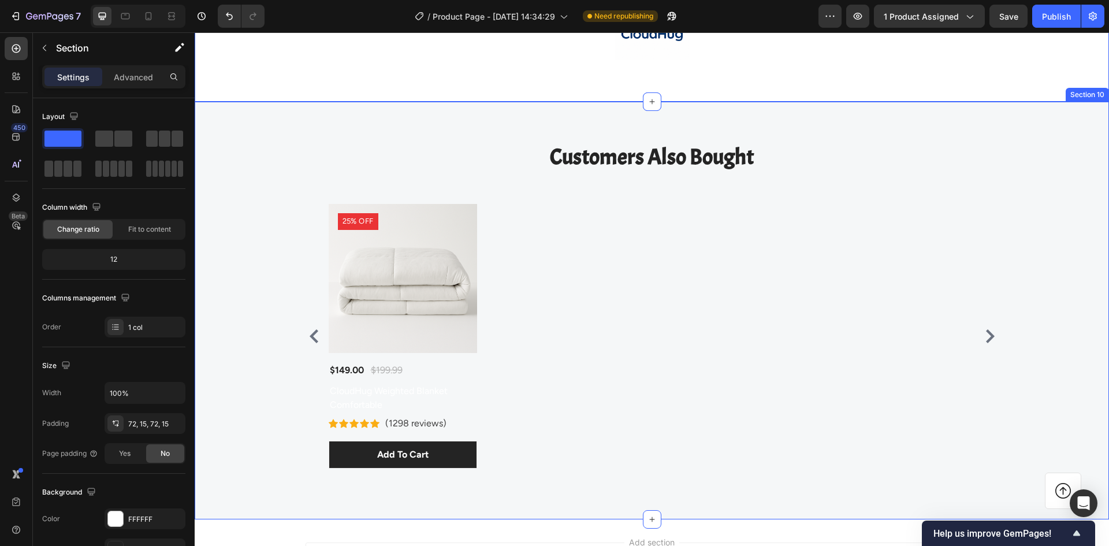
scroll to position [5140, 0]
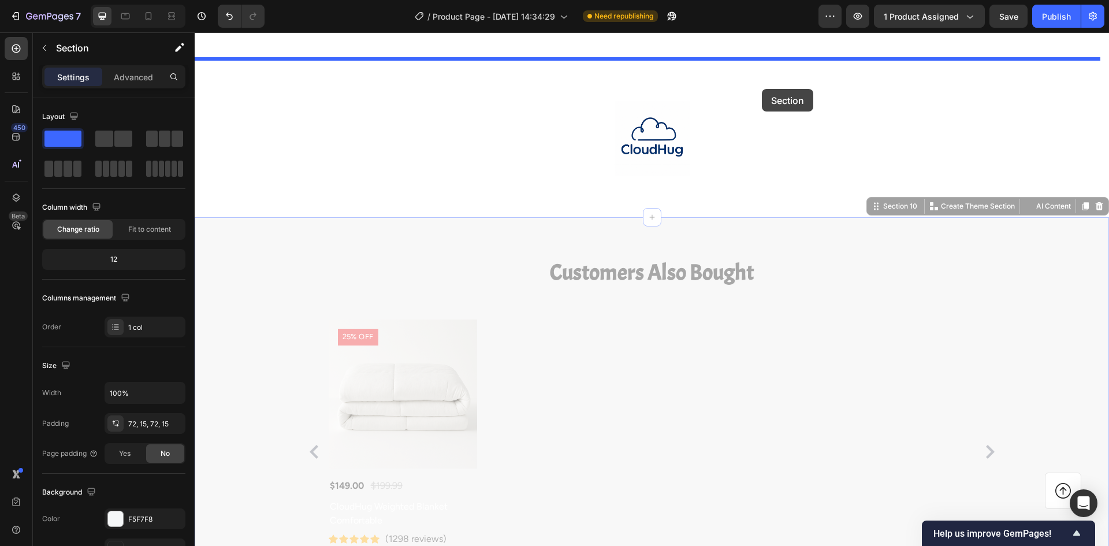
drag, startPoint x: 758, startPoint y: 234, endPoint x: 762, endPoint y: 89, distance: 145.0
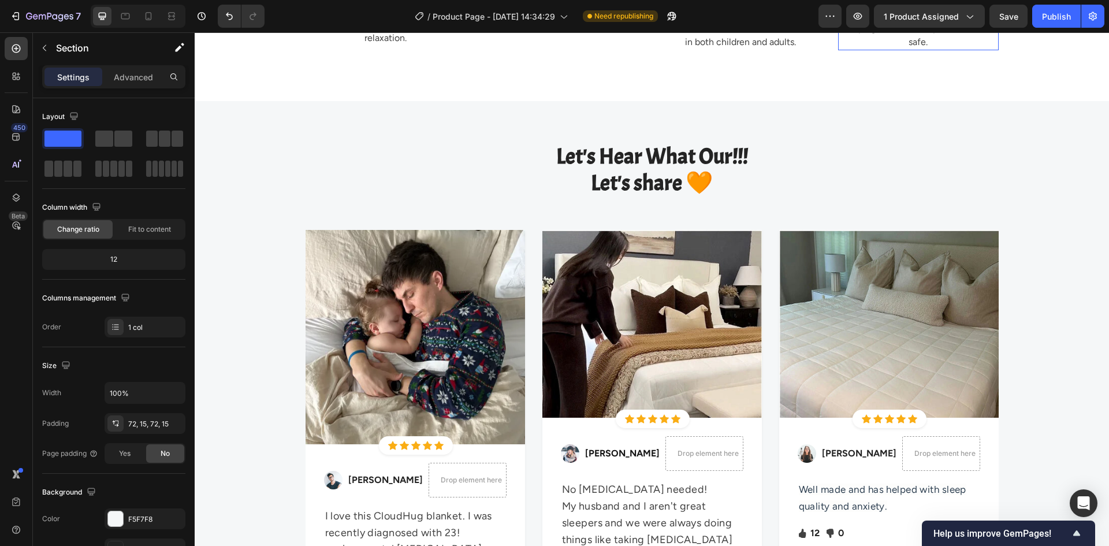
scroll to position [3374, 0]
click at [826, 107] on div "Let's Hear What Our!!! Let's share 🧡 Heading Row Image Icon Icon Icon Icon Icon…" at bounding box center [652, 451] width 914 height 702
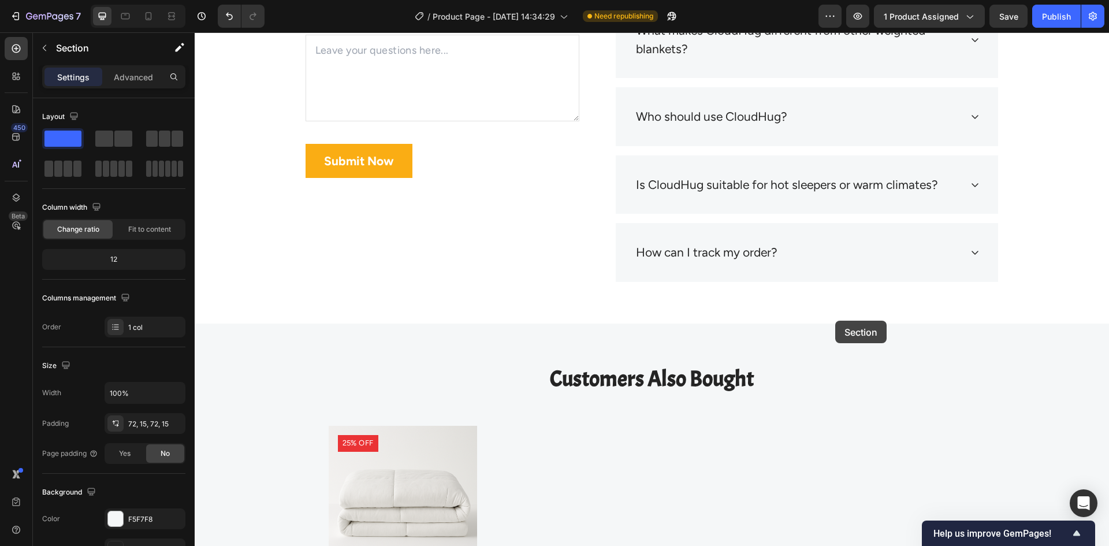
drag, startPoint x: 826, startPoint y: 107, endPoint x: 835, endPoint y: 320, distance: 213.3
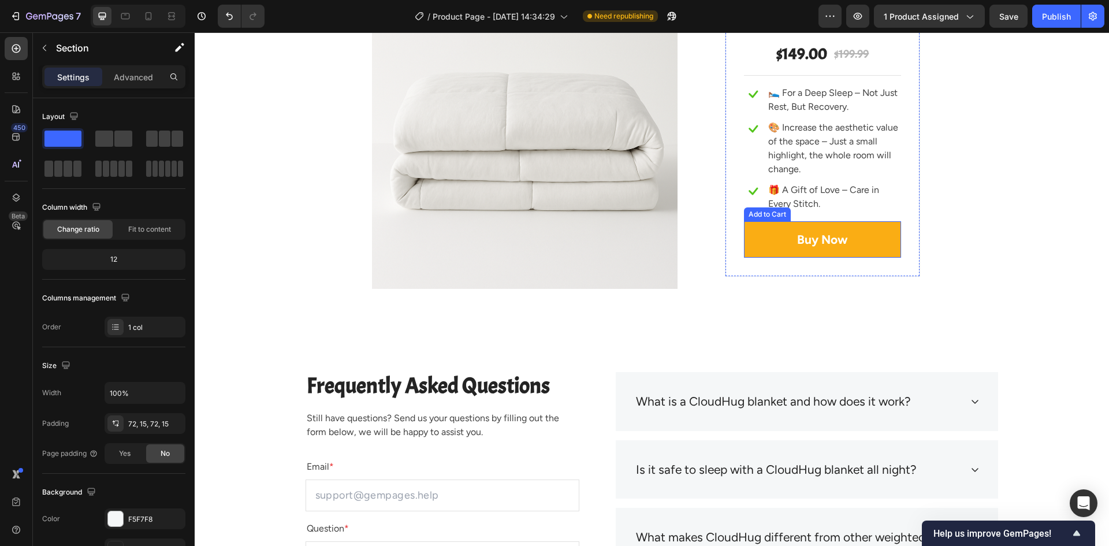
scroll to position [3663, 0]
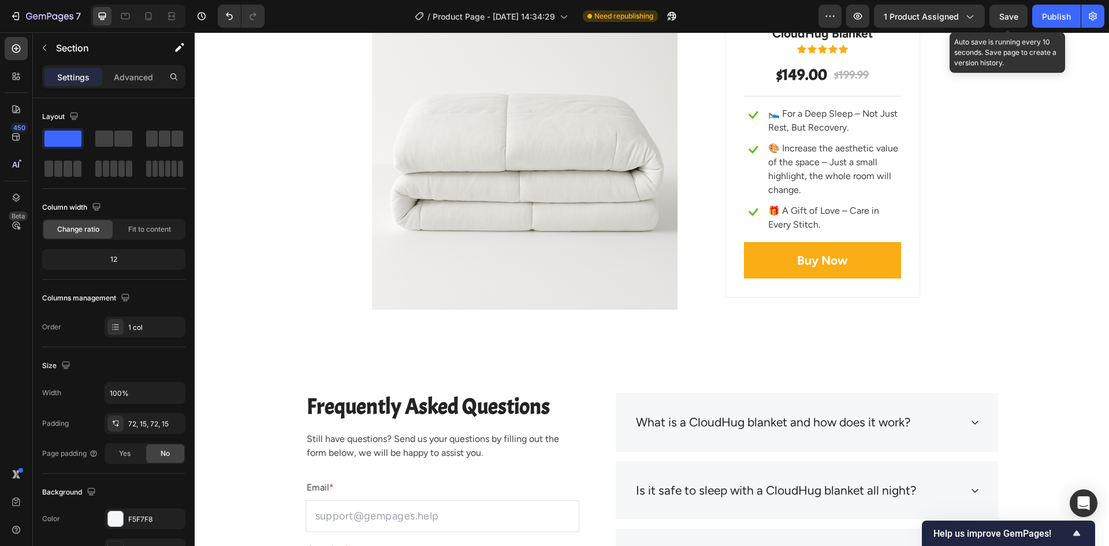
click at [1008, 14] on span "Save" at bounding box center [1008, 17] width 19 height 10
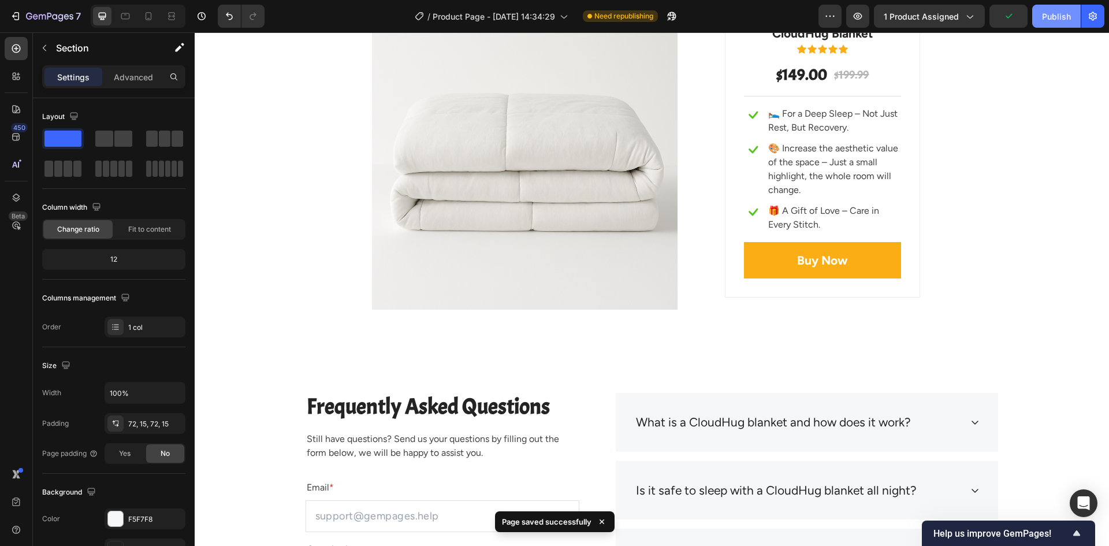
click at [1050, 16] on div "Publish" at bounding box center [1056, 16] width 29 height 12
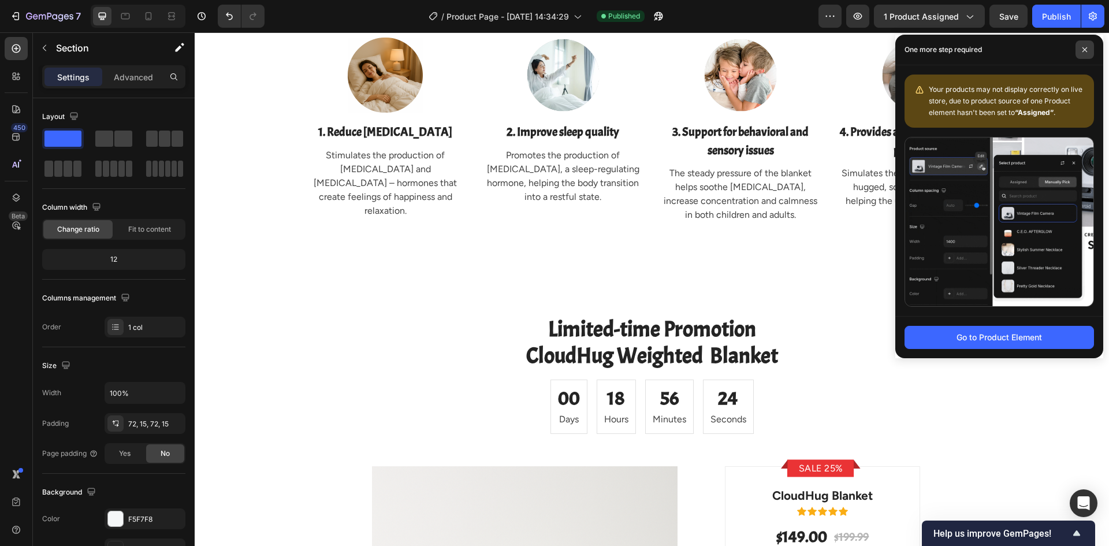
click at [1083, 51] on icon at bounding box center [1084, 49] width 5 height 5
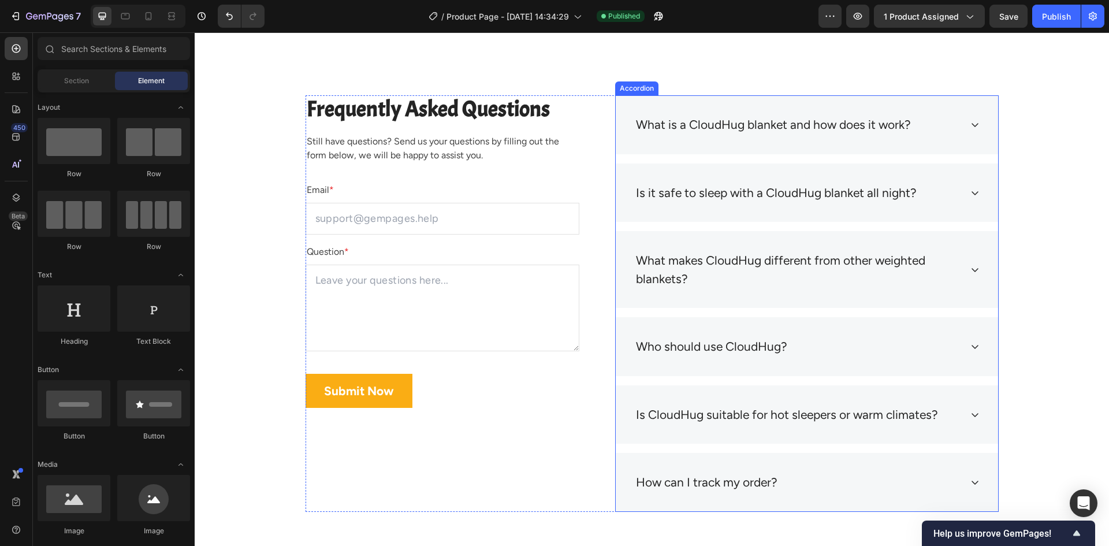
scroll to position [3959, 0]
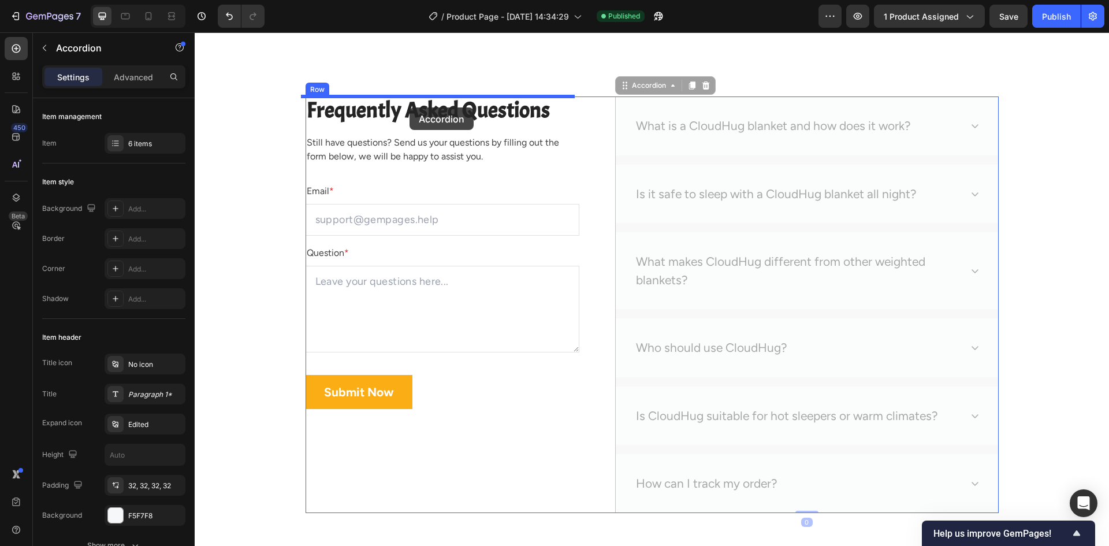
drag, startPoint x: 799, startPoint y: 106, endPoint x: 409, endPoint y: 107, distance: 389.2
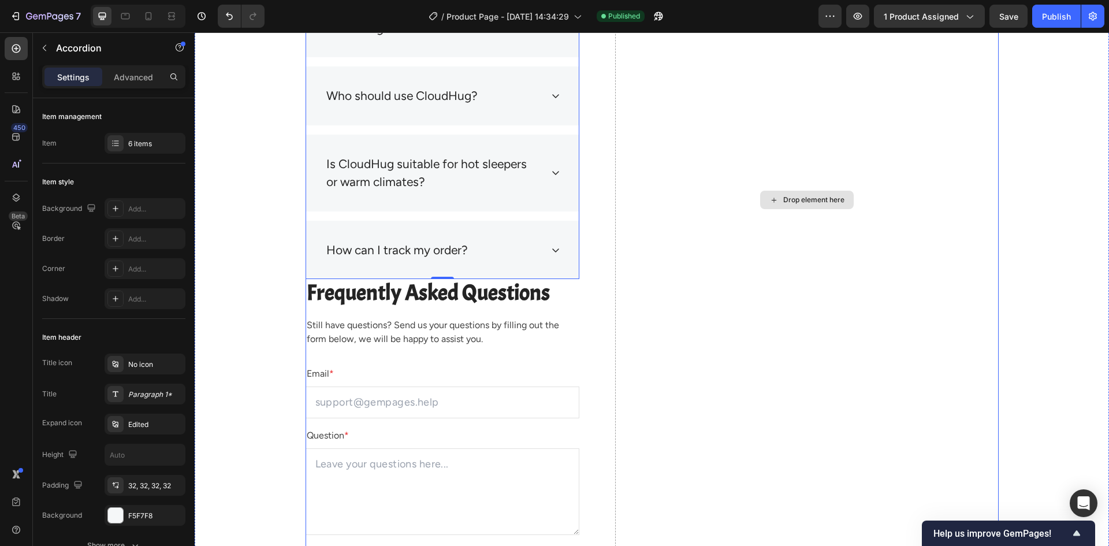
scroll to position [4248, 0]
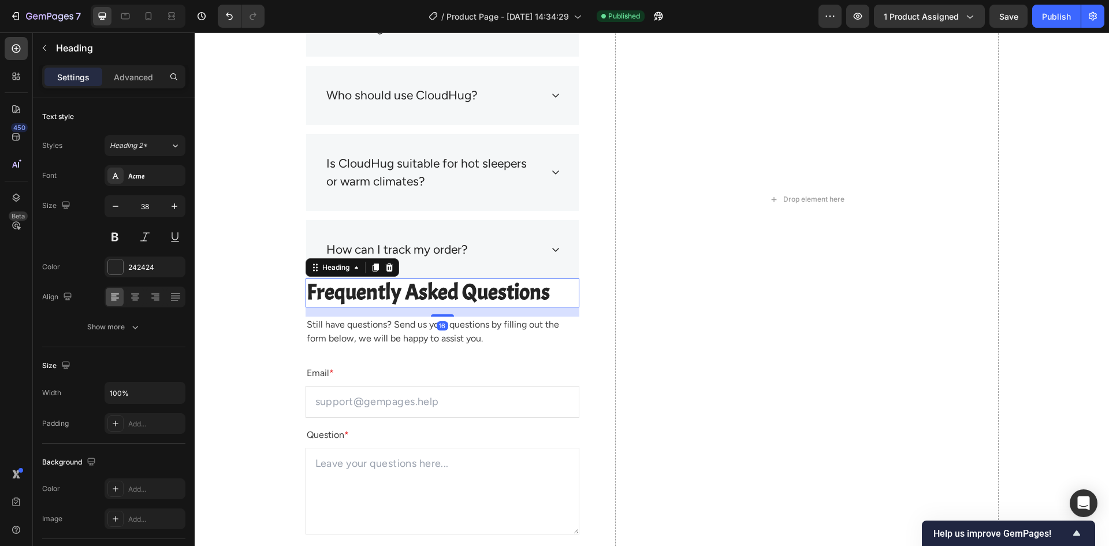
click at [486, 301] on p "Frequently Asked Questions" at bounding box center [442, 292] width 271 height 27
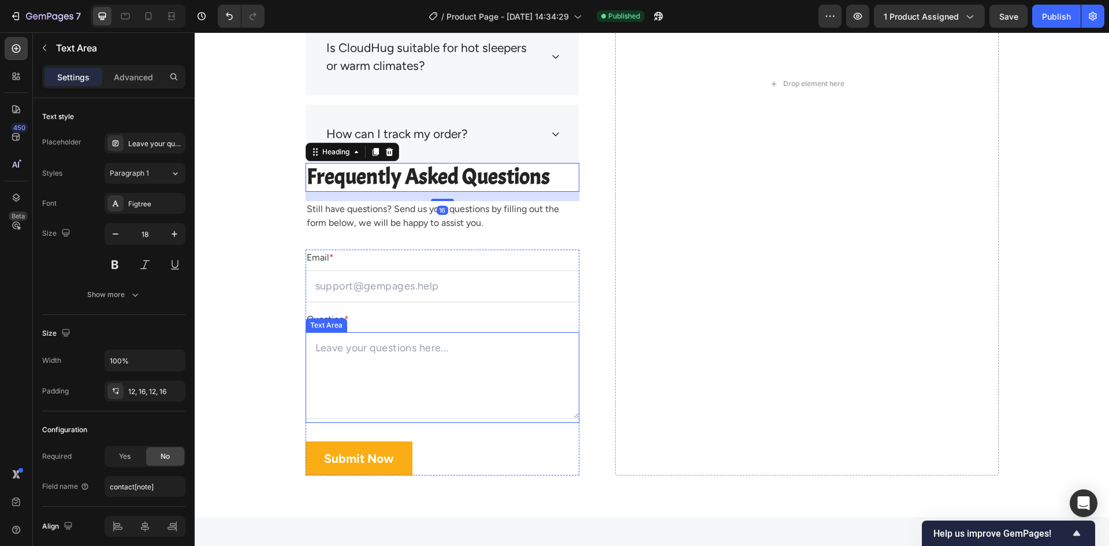
click at [540, 332] on textarea at bounding box center [442, 375] width 274 height 87
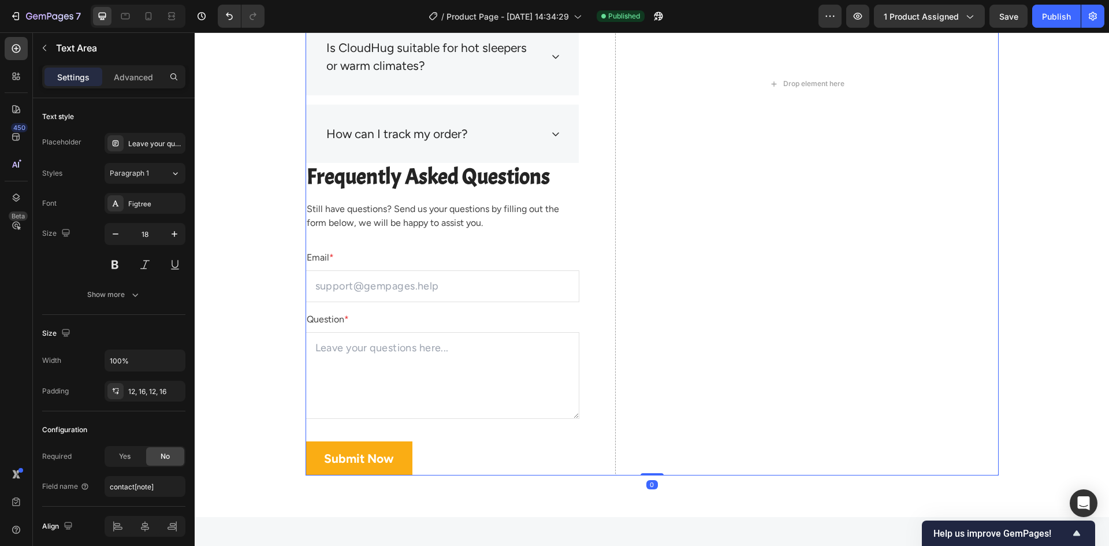
click at [588, 243] on div "What is a CloudHug blanket and how does it work? Is it safe to sleep with a Clo…" at bounding box center [651, 83] width 693 height 783
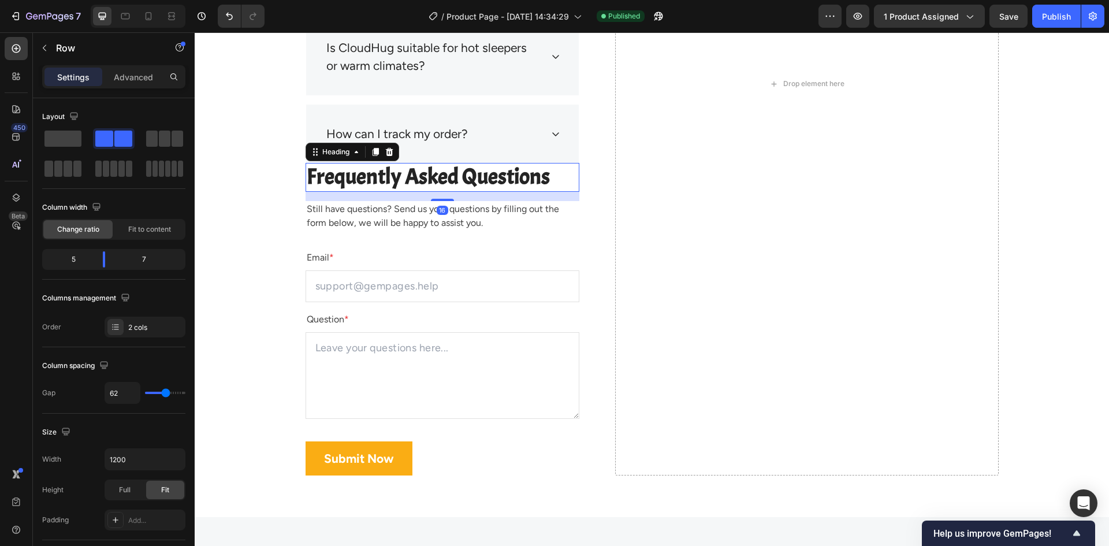
click at [570, 186] on p "Frequently Asked Questions" at bounding box center [442, 177] width 271 height 27
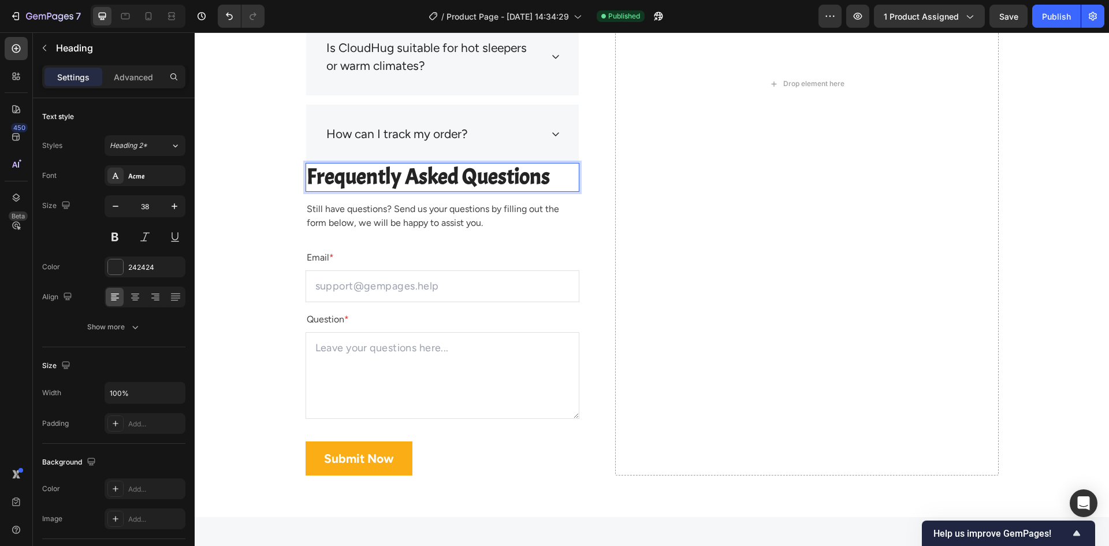
click at [554, 171] on p "Frequently Asked Questions" at bounding box center [442, 177] width 271 height 27
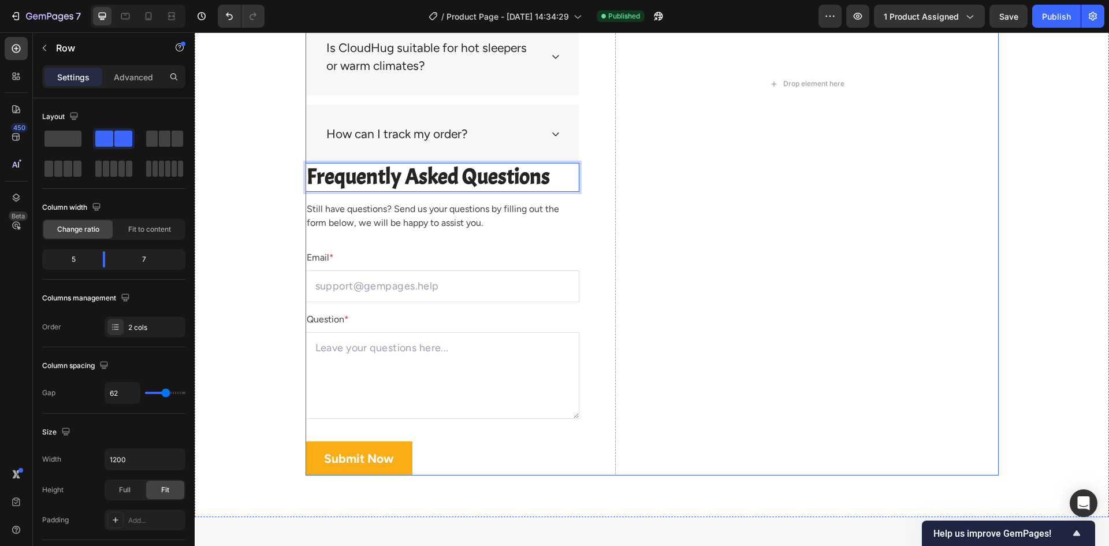
click at [590, 169] on div "What is a CloudHug blanket and how does it work? Is it safe to sleep with a Clo…" at bounding box center [651, 83] width 693 height 783
drag, startPoint x: 592, startPoint y: 185, endPoint x: 569, endPoint y: 211, distance: 34.8
click at [592, 187] on div "What is a CloudHug blanket and how does it work? Is it safe to sleep with a Clo…" at bounding box center [651, 83] width 693 height 783
drag, startPoint x: 519, startPoint y: 236, endPoint x: 456, endPoint y: 253, distance: 65.8
click at [514, 238] on div "What is a CloudHug blanket and how does it work? Is it safe to sleep with a Clo…" at bounding box center [442, 83] width 274 height 783
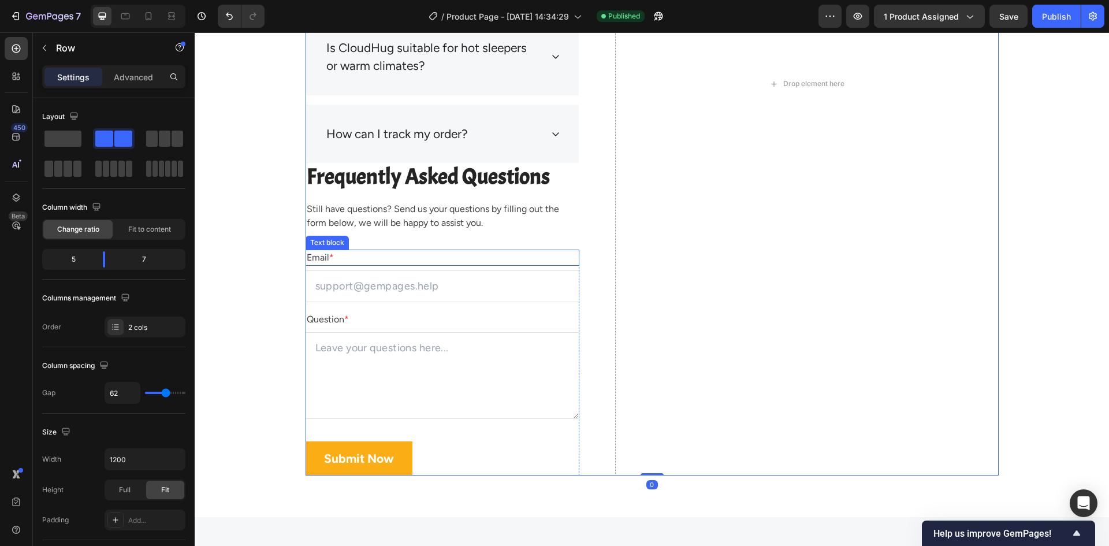
click at [402, 267] on div "Email * Text block Email Field Question * Text block Text Area Submit Now Submi…" at bounding box center [442, 362] width 274 height 226
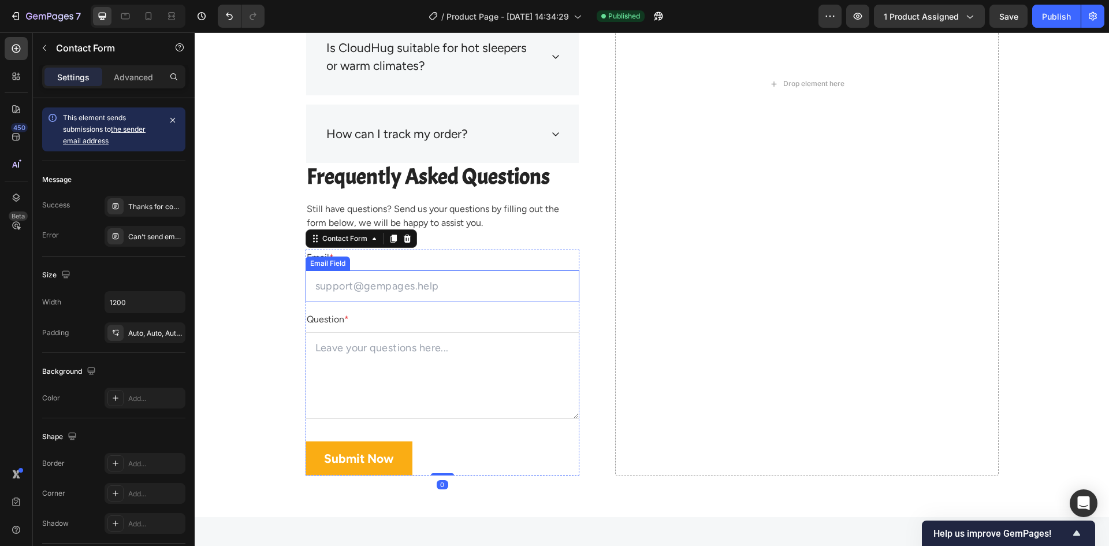
click at [340, 274] on input "email" at bounding box center [442, 286] width 274 height 32
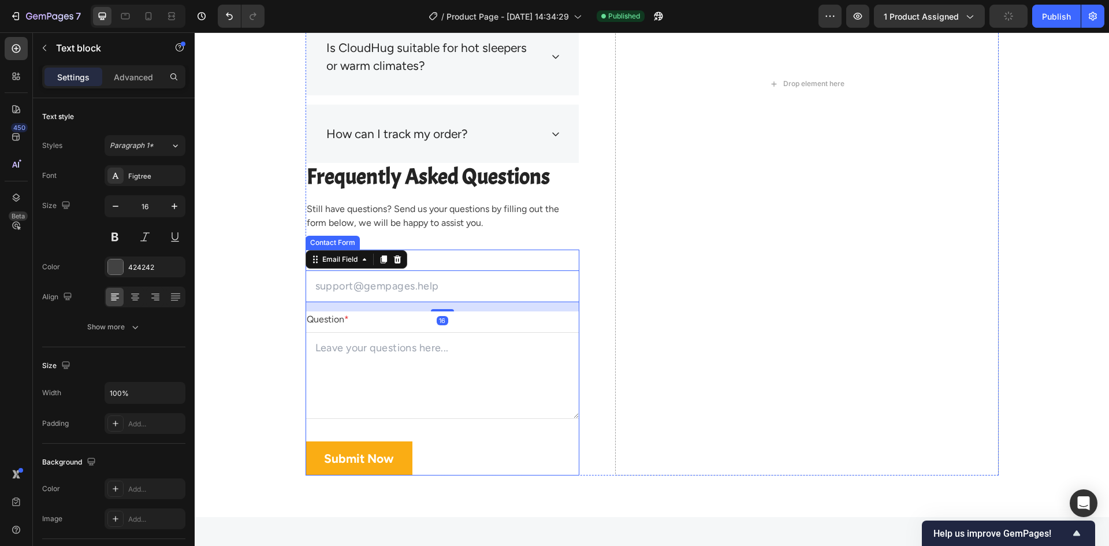
click at [446, 257] on p "Email *" at bounding box center [442, 258] width 271 height 14
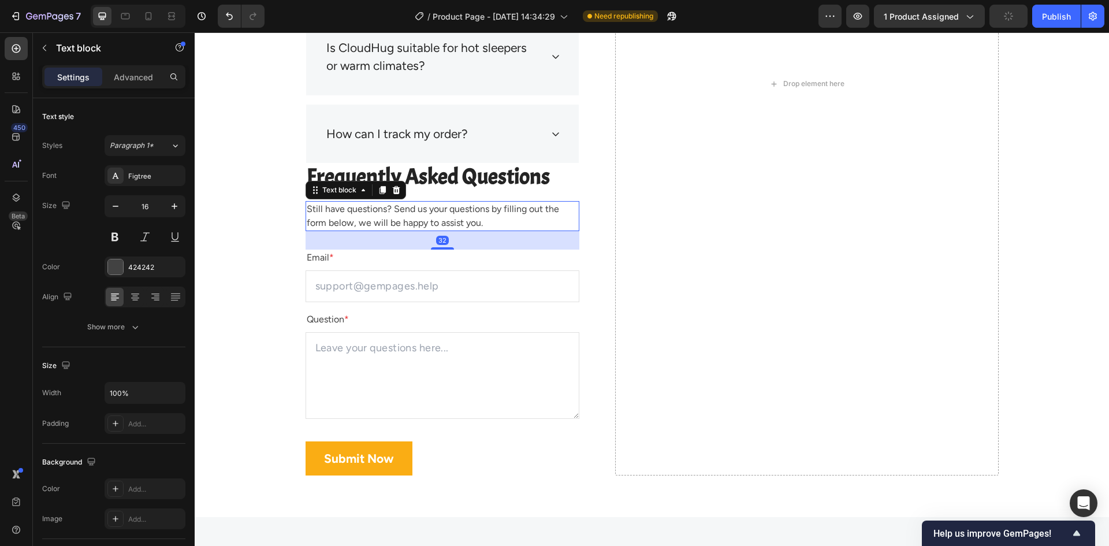
drag, startPoint x: 386, startPoint y: 227, endPoint x: 324, endPoint y: 203, distance: 66.7
click at [386, 226] on p "Still have questions? Send us your questions by filling out the form below, we …" at bounding box center [442, 216] width 271 height 28
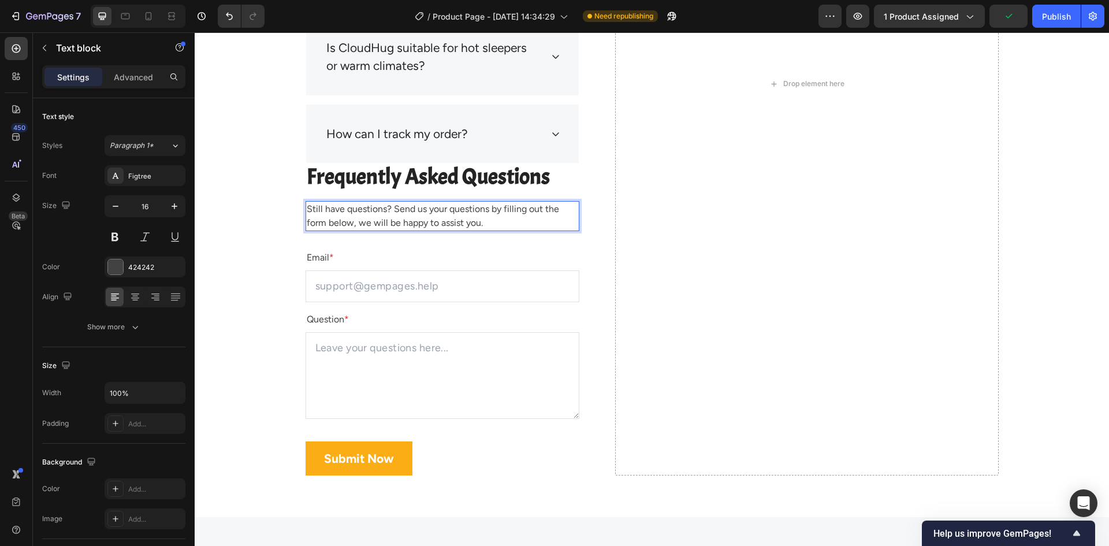
click at [307, 206] on p "Still have questions? Send us your questions by filling out the form below, we …" at bounding box center [442, 216] width 271 height 28
click at [316, 195] on div "What is a CloudHug blanket and how does it work? Is it safe to sleep with a Clo…" at bounding box center [442, 83] width 274 height 783
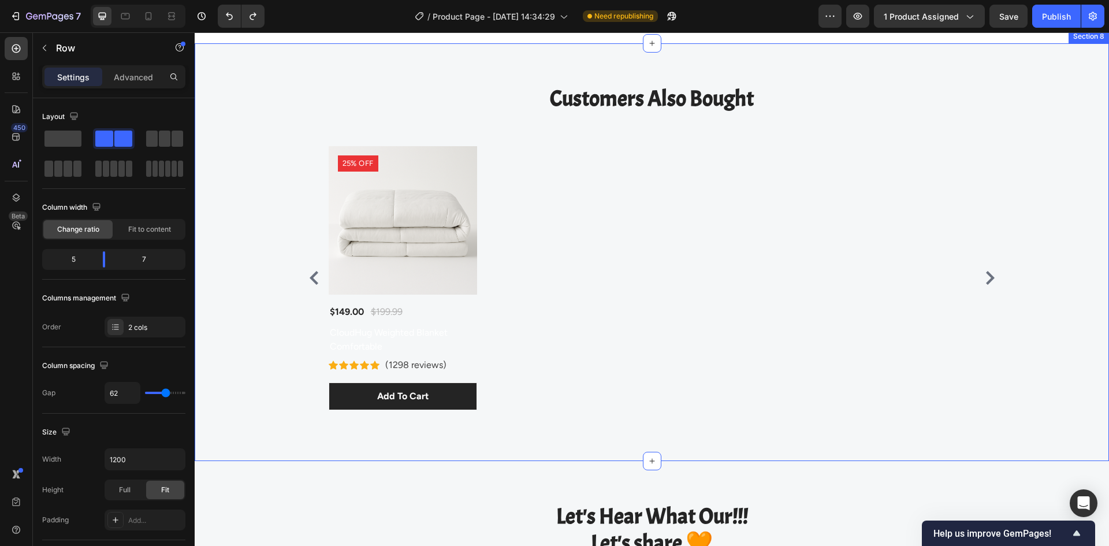
scroll to position [4643, 0]
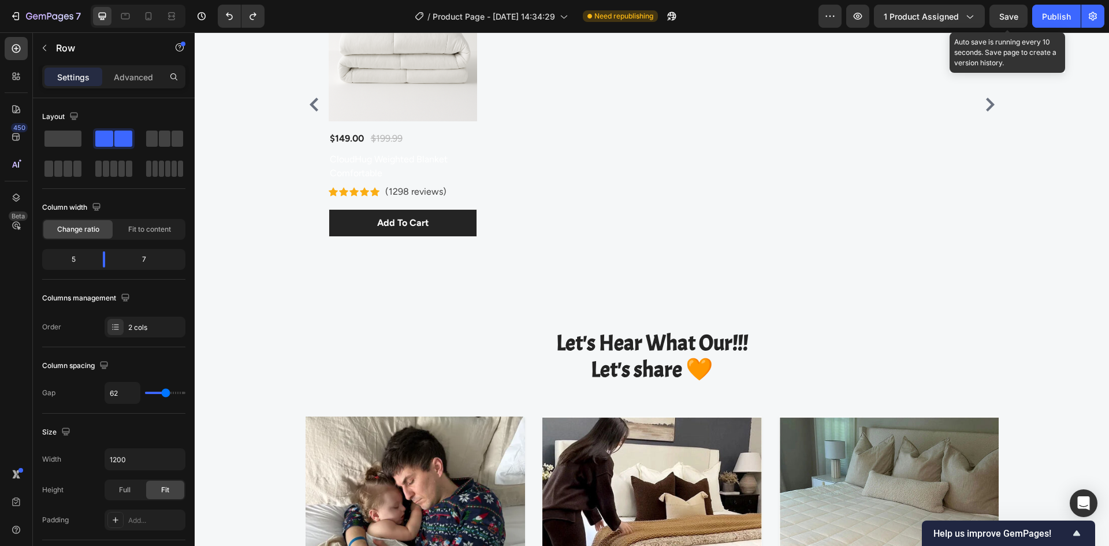
click at [1001, 14] on span "Save" at bounding box center [1008, 17] width 19 height 10
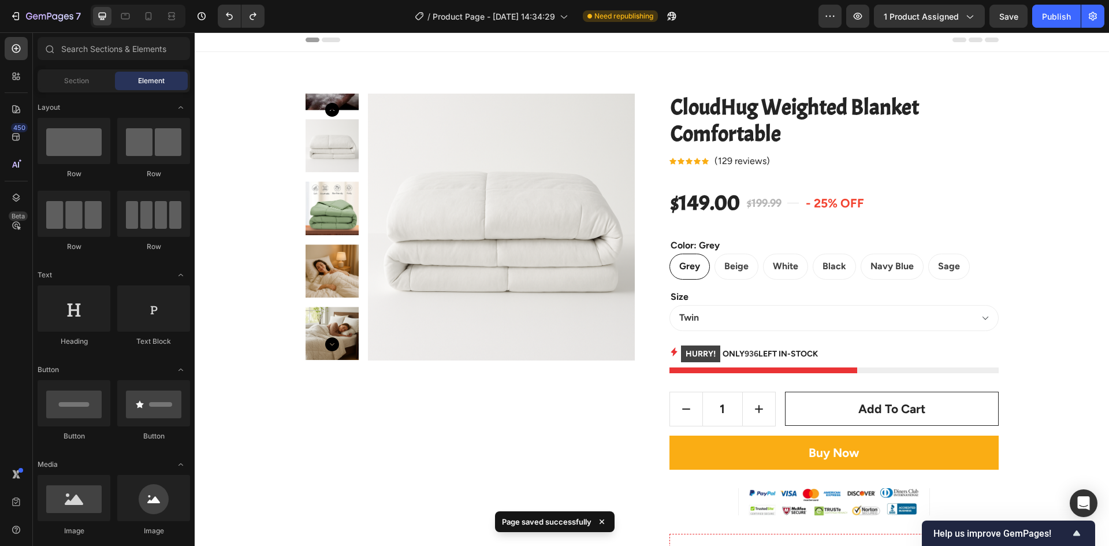
scroll to position [0, 0]
